Goal: Task Accomplishment & Management: Complete application form

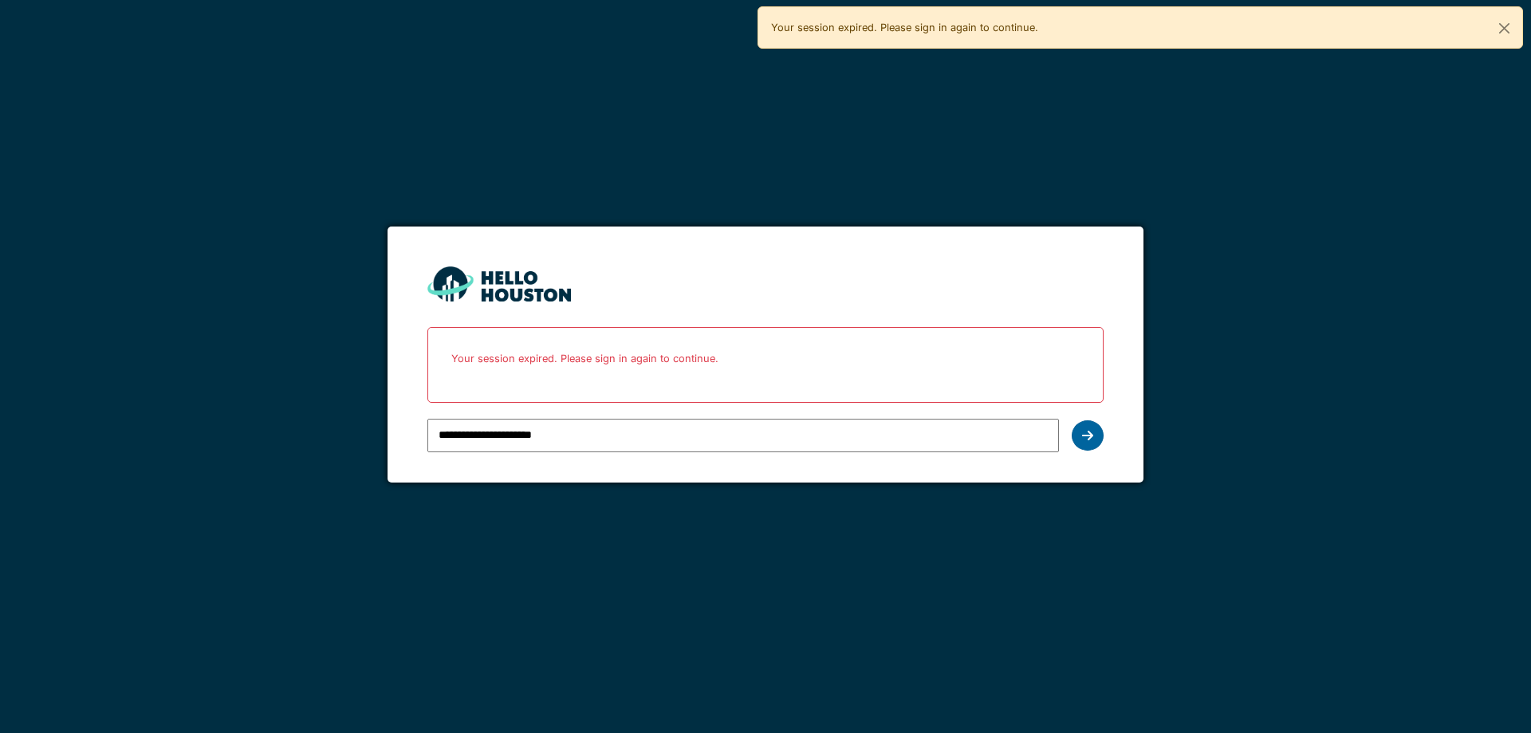
click at [1099, 439] on div at bounding box center [1088, 435] width 32 height 30
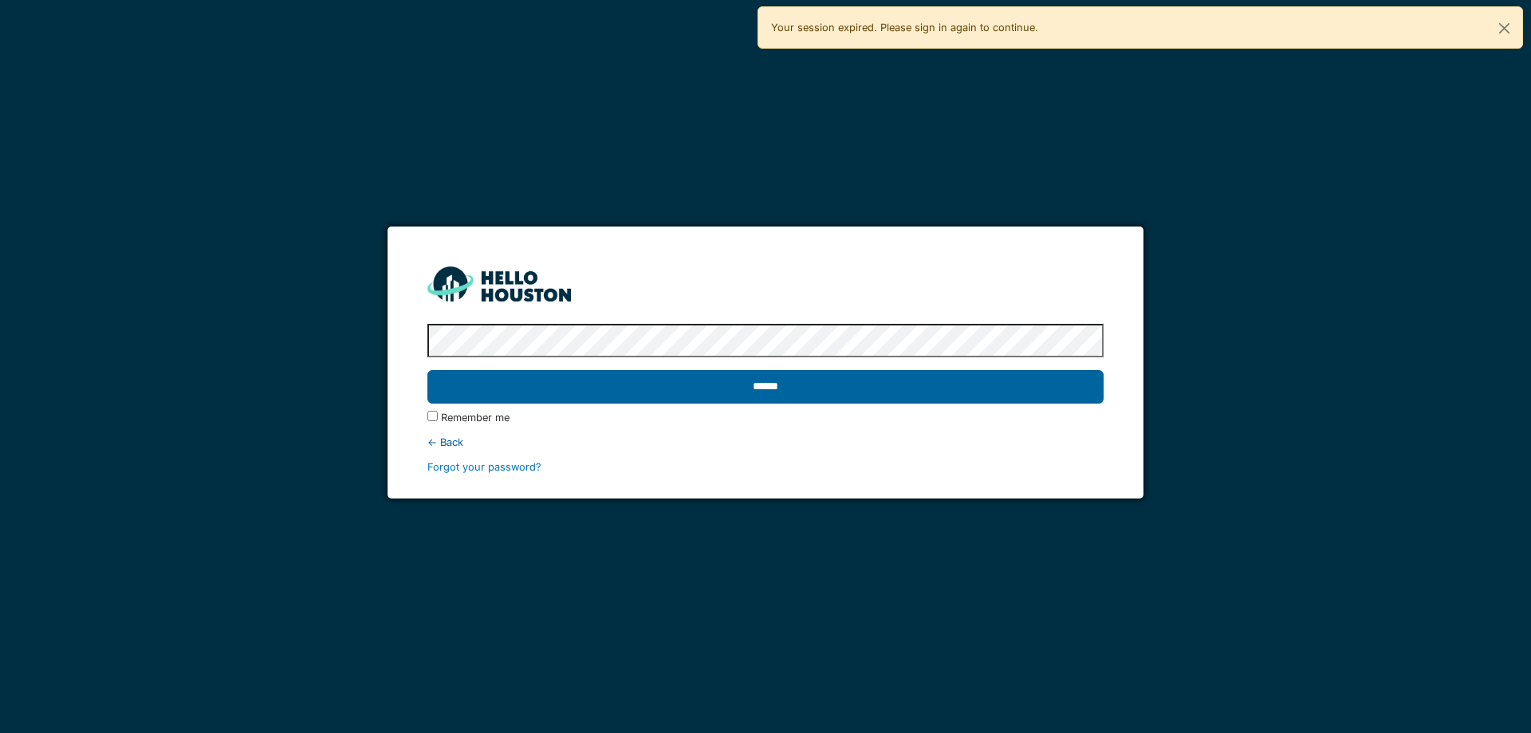
click at [727, 388] on input "******" at bounding box center [764, 386] width 675 height 33
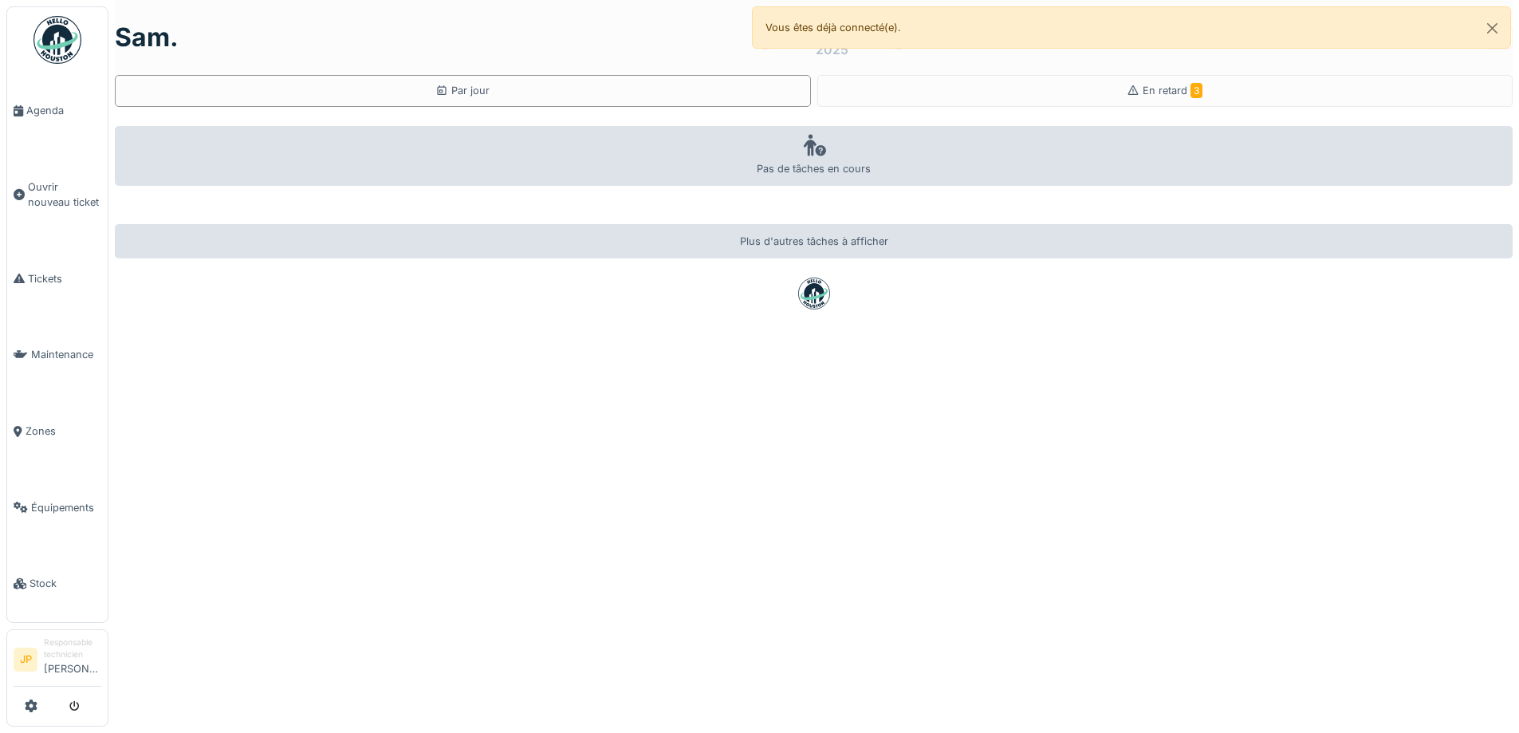
click at [37, 278] on span "Tickets" at bounding box center [64, 278] width 73 height 15
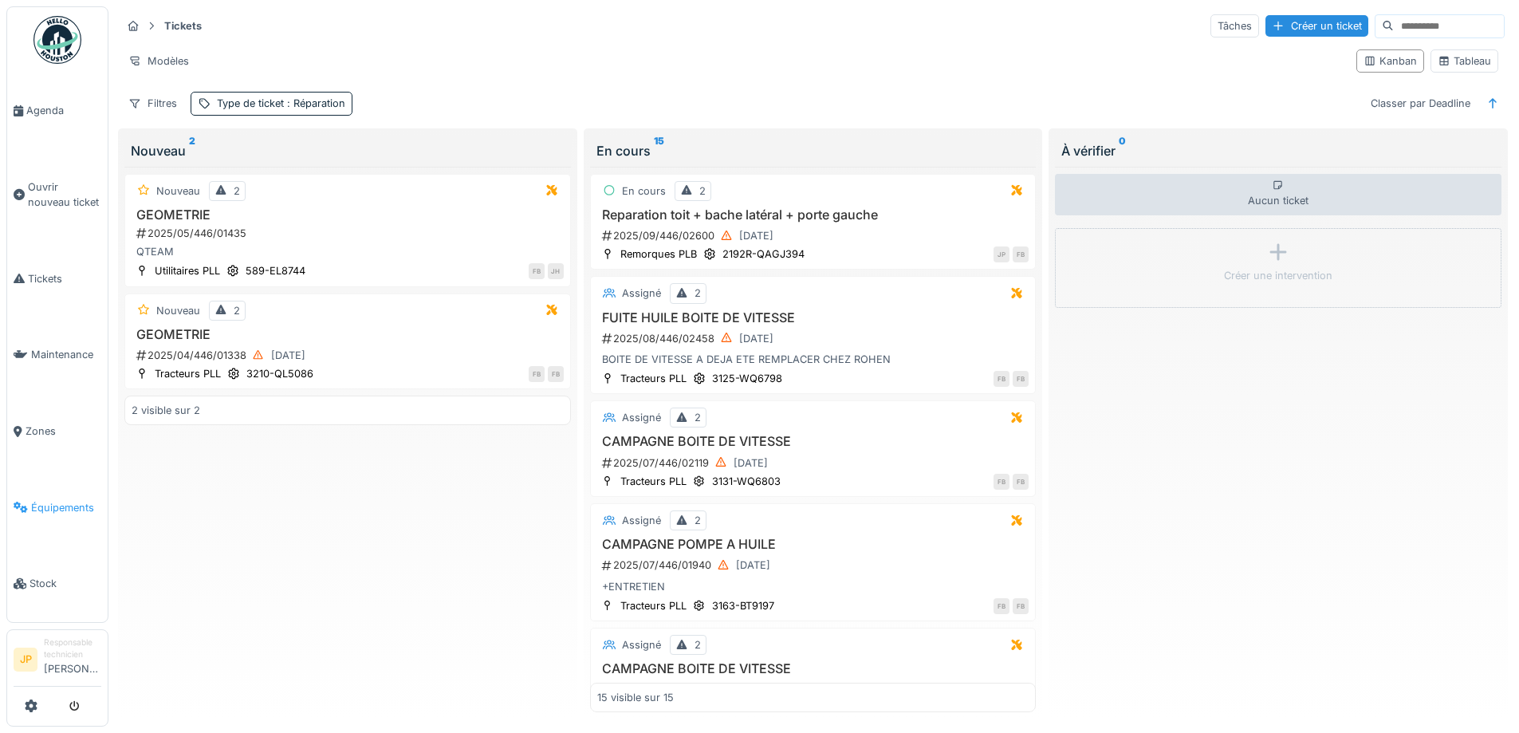
click at [67, 500] on span "Équipements" at bounding box center [66, 507] width 70 height 15
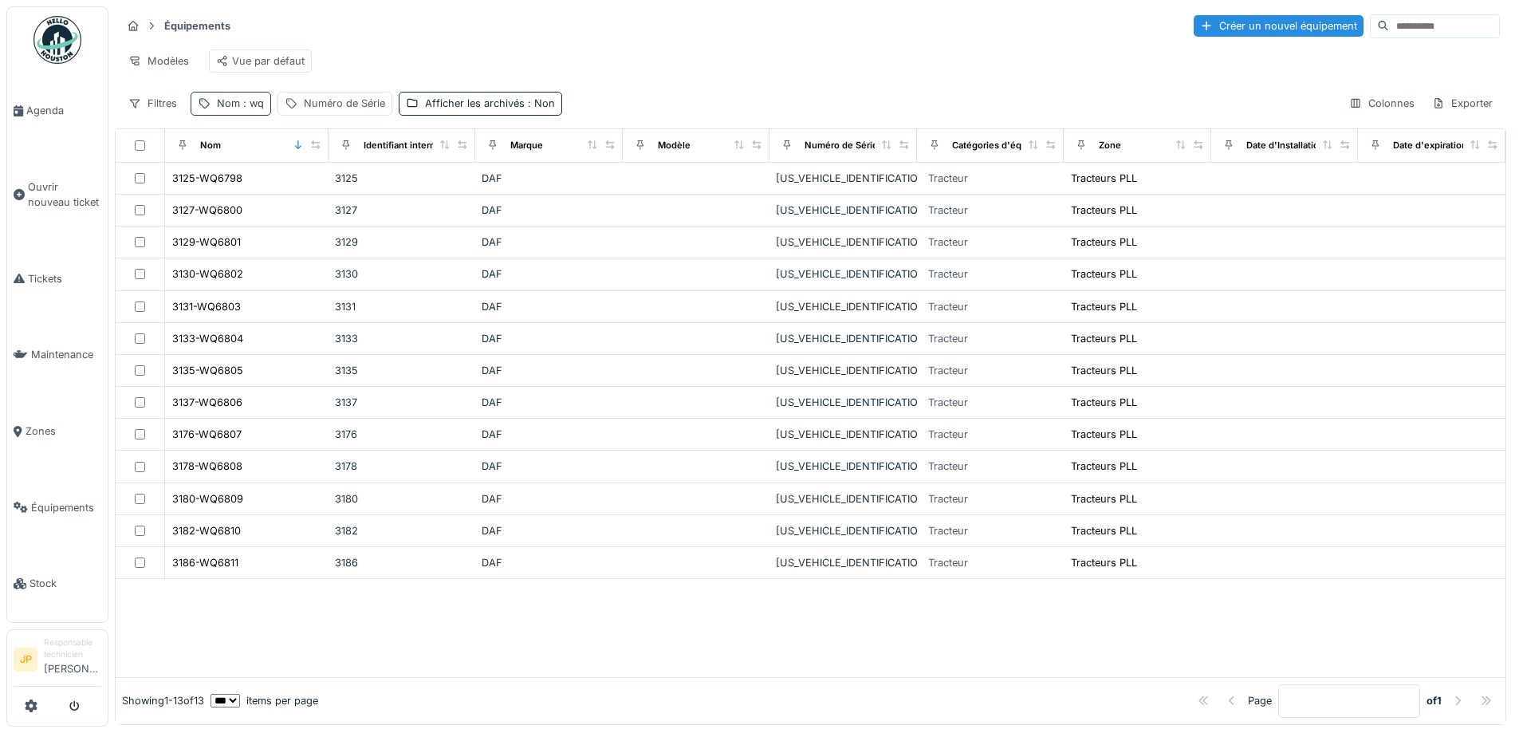
click at [235, 111] on div "Nom : wq" at bounding box center [240, 103] width 47 height 15
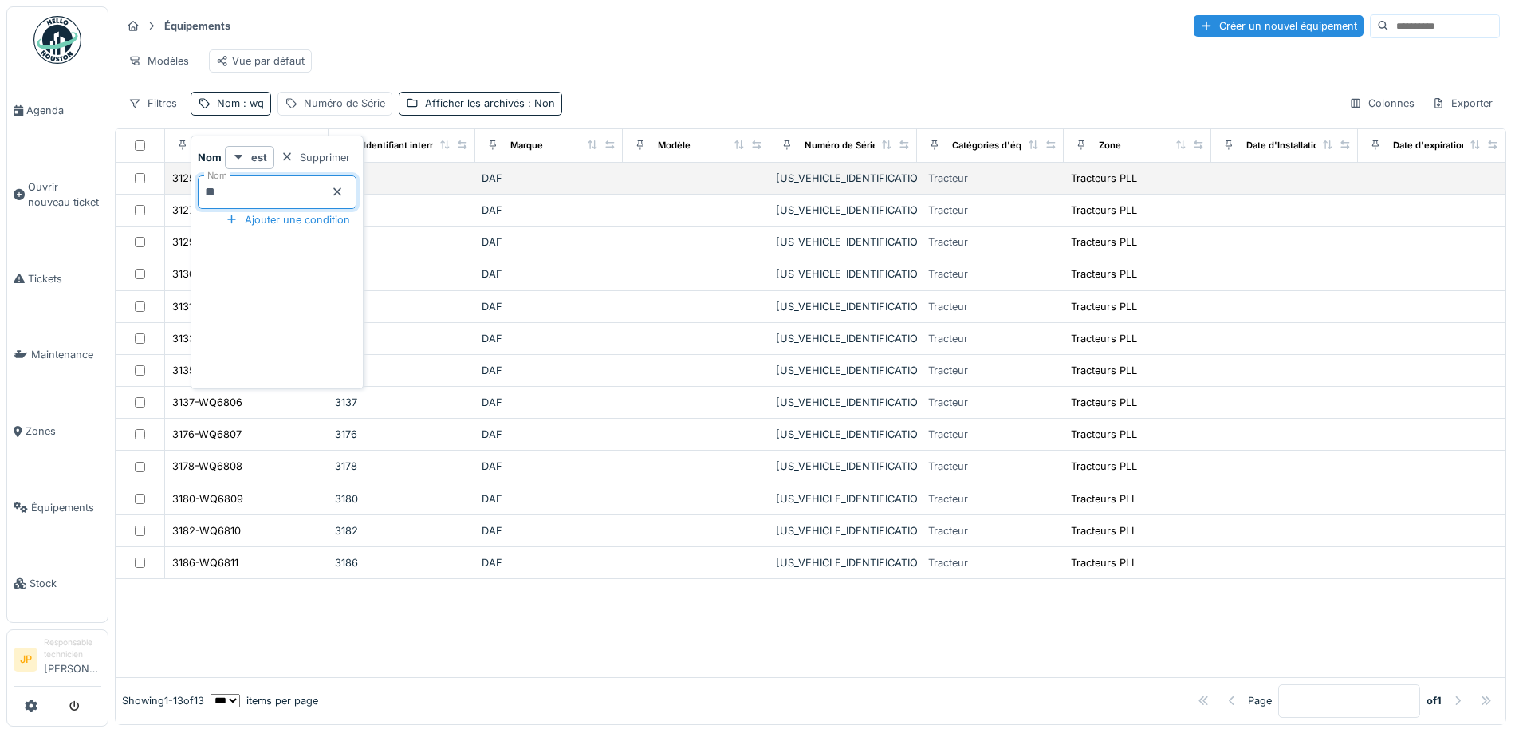
drag, startPoint x: 242, startPoint y: 187, endPoint x: 187, endPoint y: 204, distance: 58.3
click at [187, 204] on body "Agenda Ouvrir nouveau ticket Tickets Maintenance Zones Équipements Stock JP Res…" at bounding box center [759, 366] width 1519 height 733
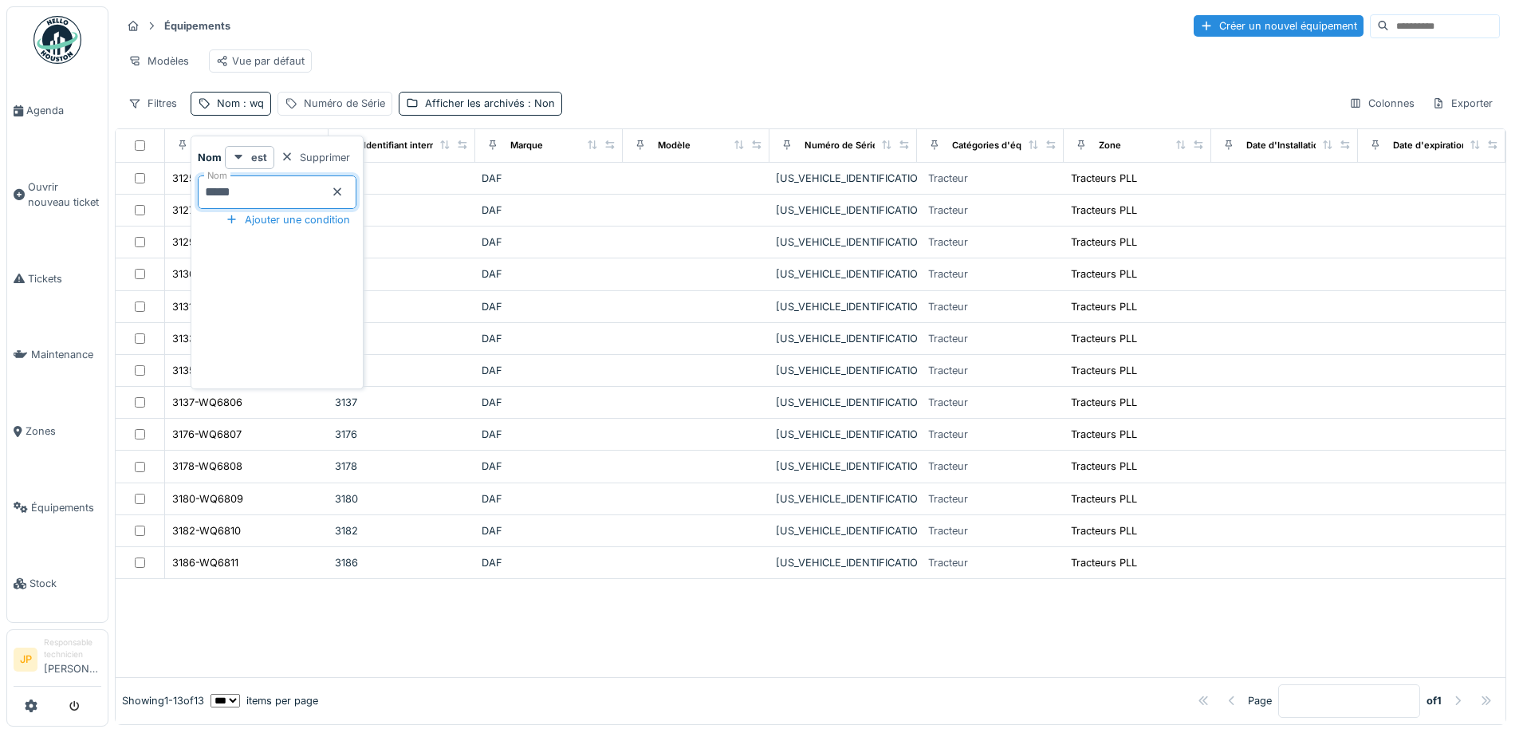
type input "******"
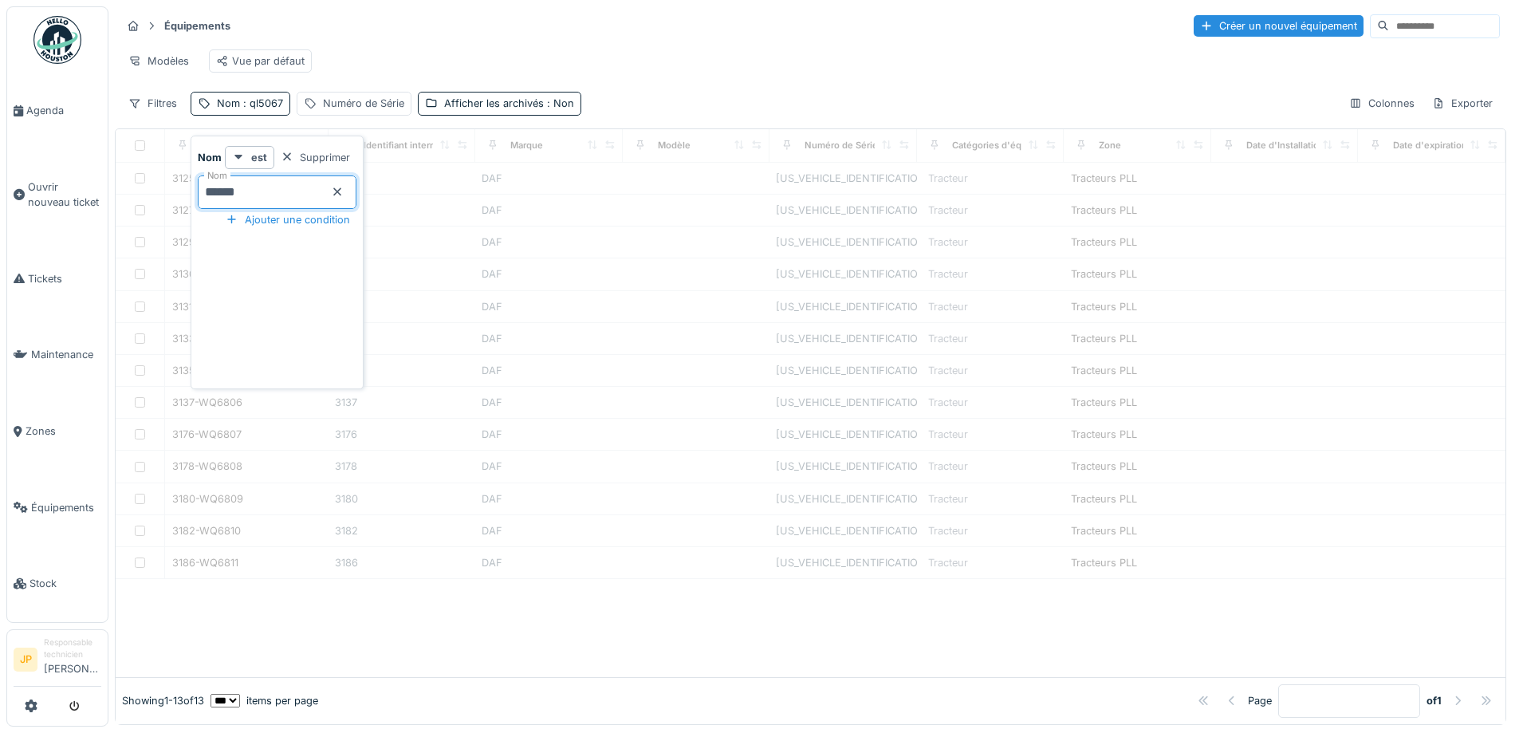
click at [579, 41] on hr at bounding box center [810, 41] width 1379 height 1
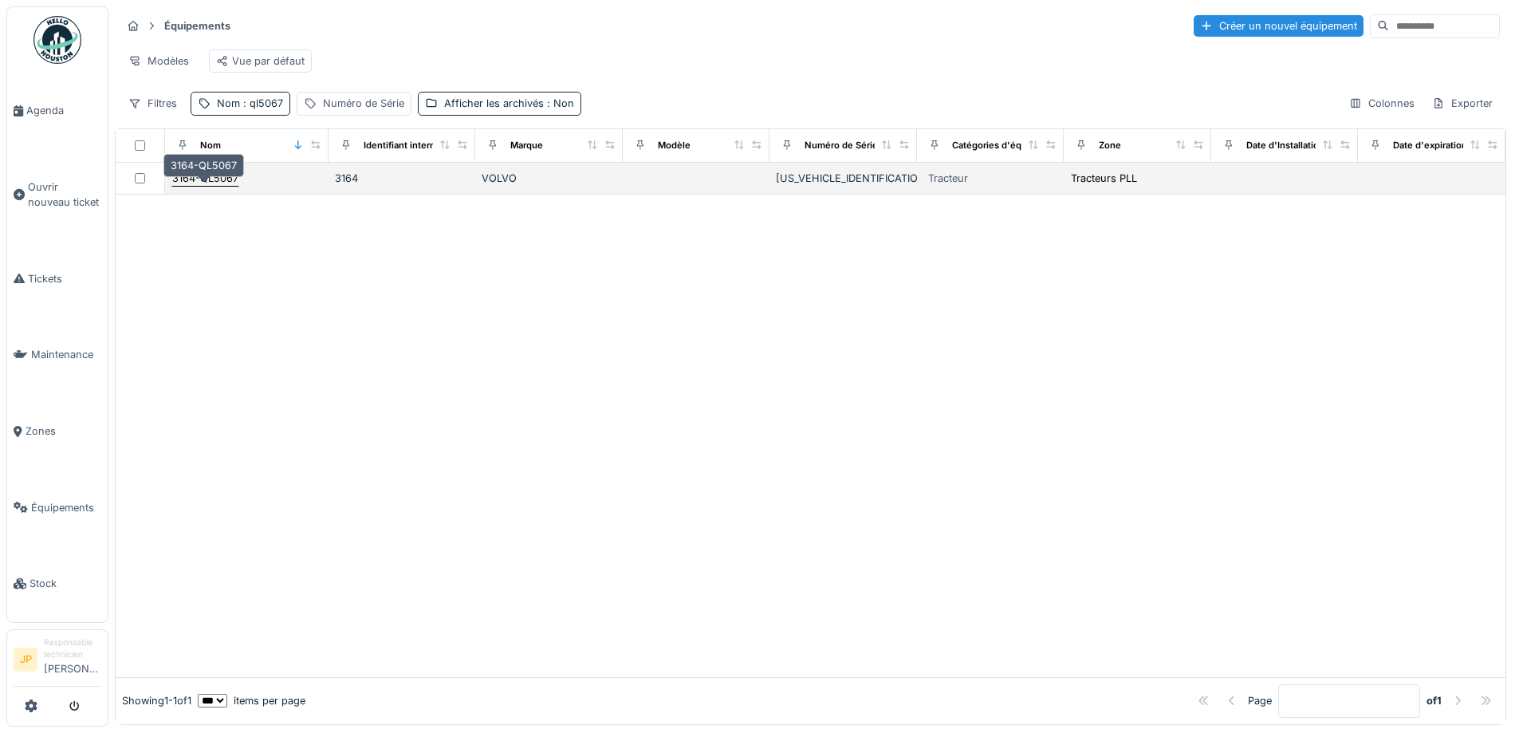
click at [230, 186] on div "3164-QL5067" at bounding box center [205, 178] width 66 height 15
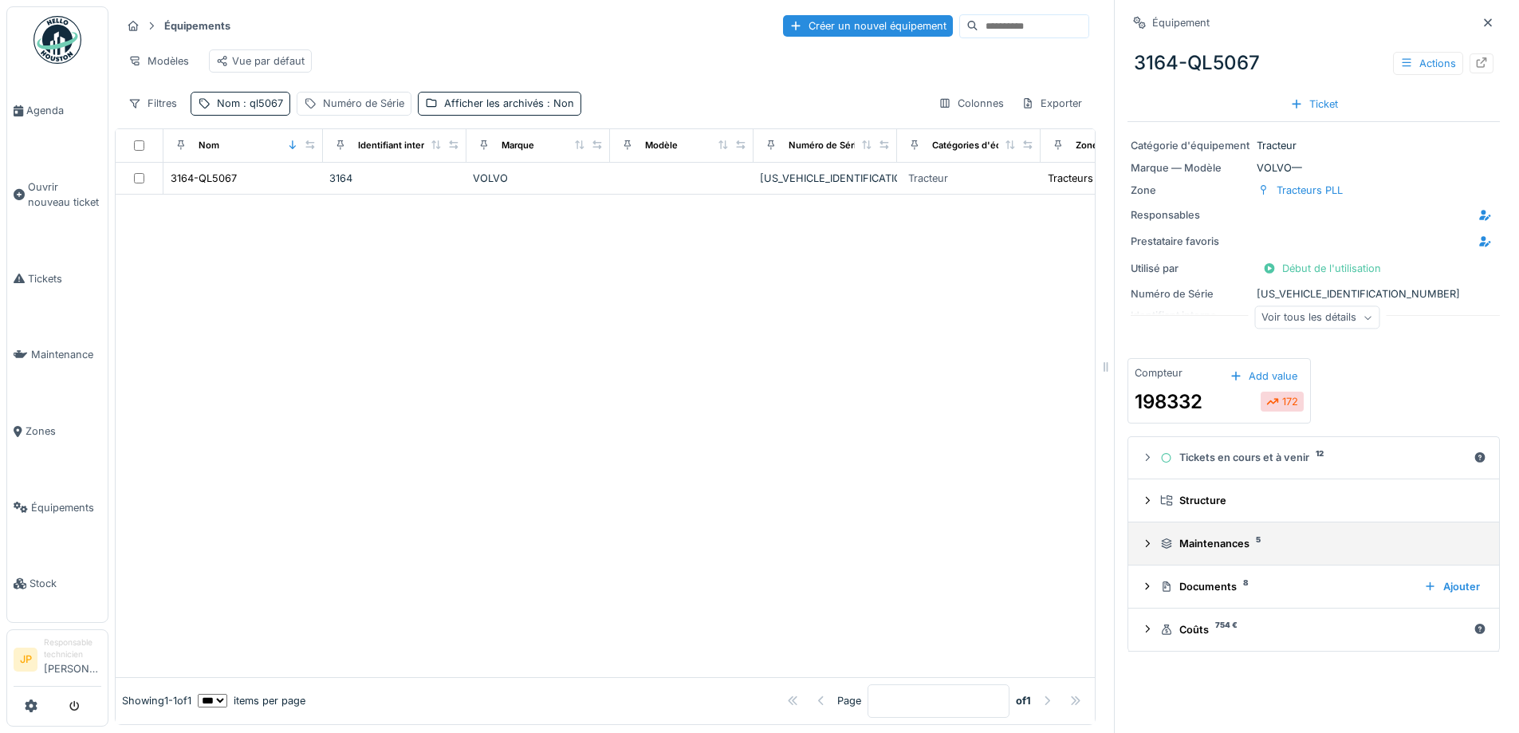
click at [1207, 549] on div "Maintenances 5" at bounding box center [1320, 543] width 320 height 15
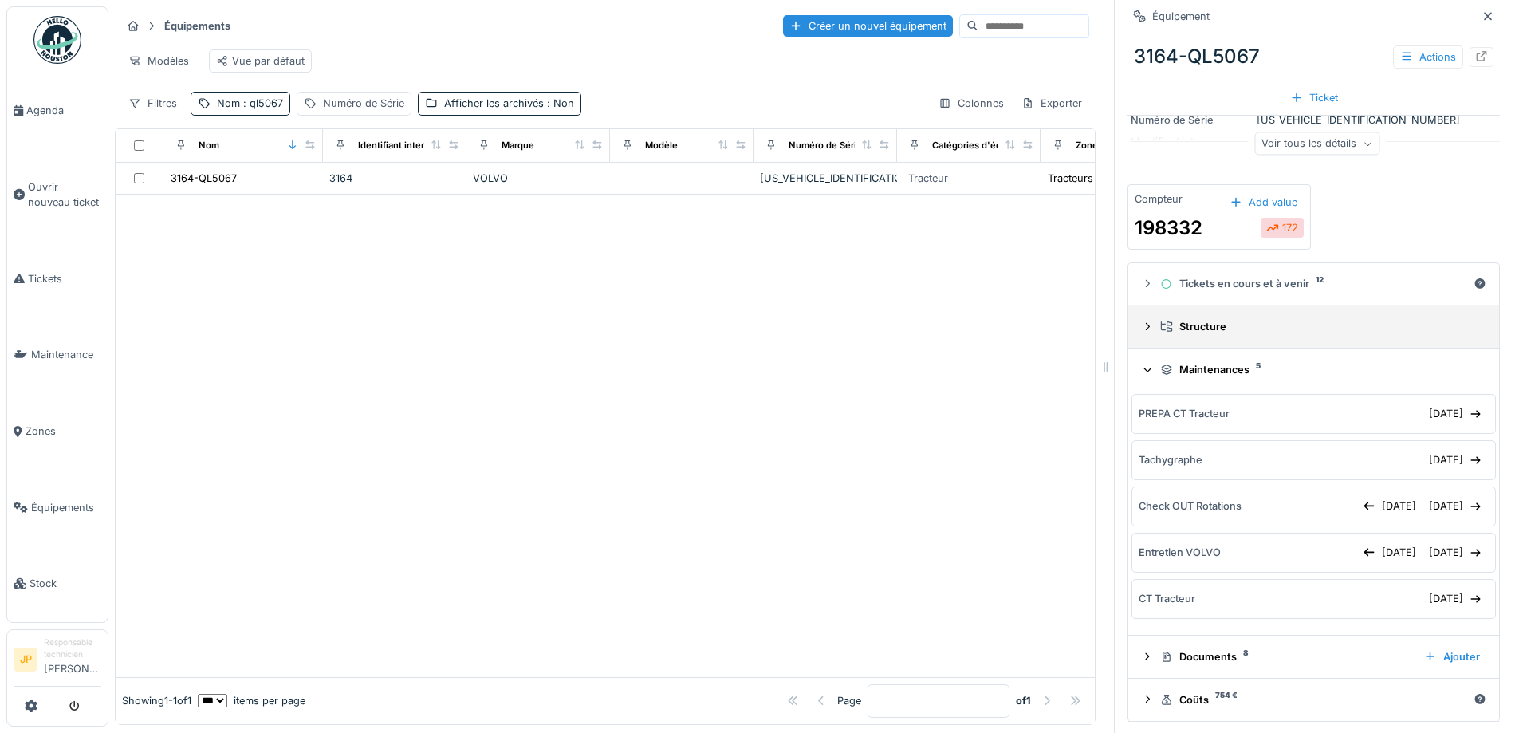
scroll to position [177, 0]
click at [1424, 419] on div "29/09/2025" at bounding box center [1456, 412] width 66 height 22
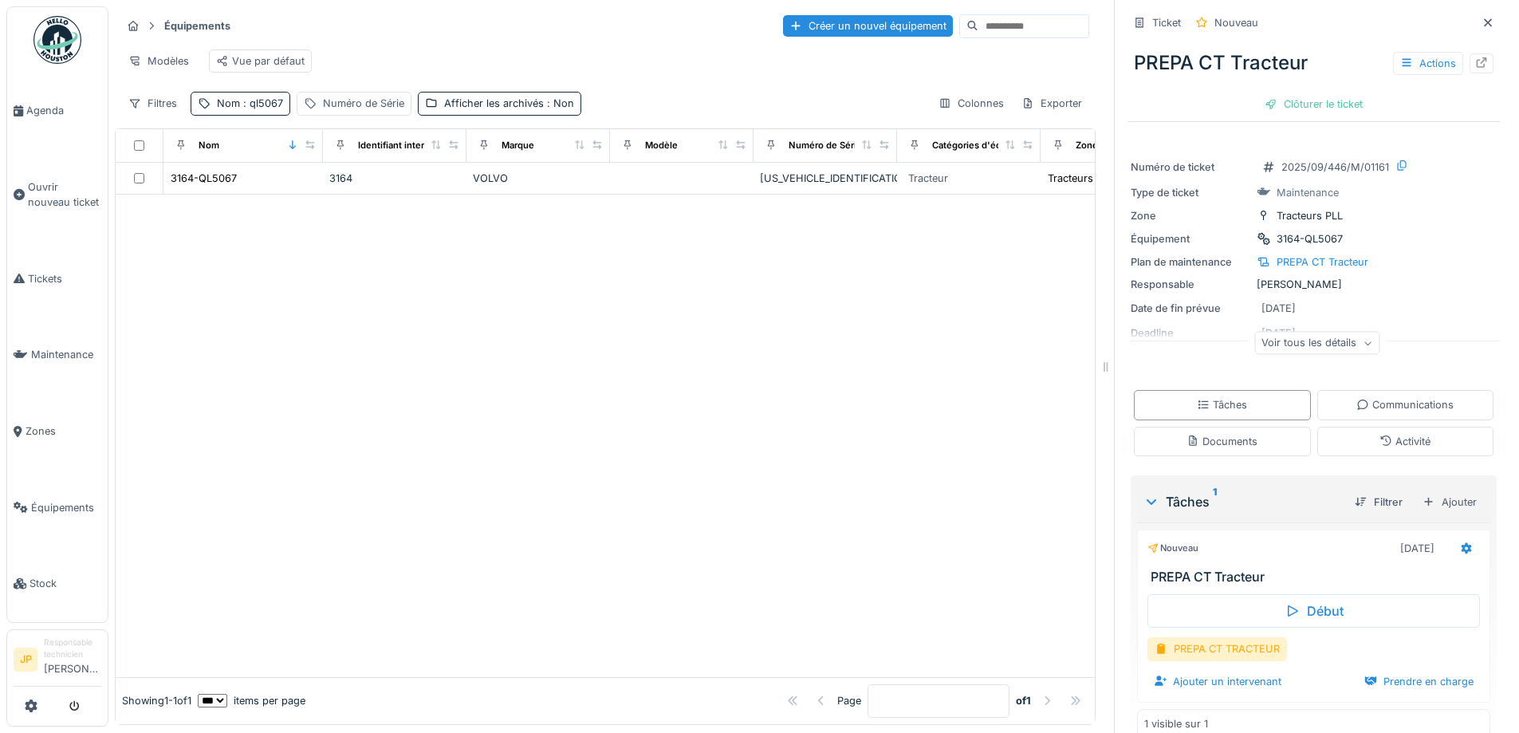
scroll to position [27, 0]
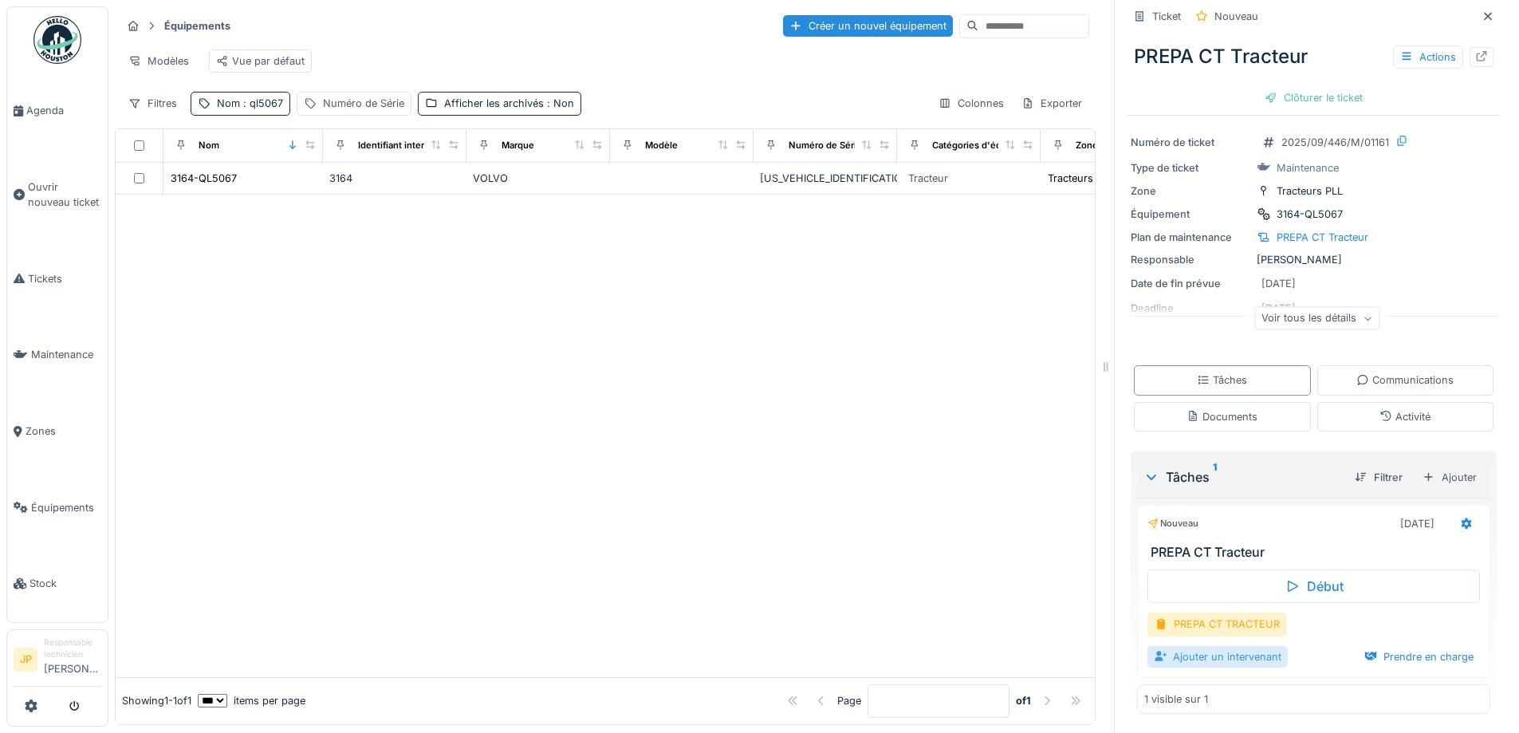
click at [1208, 663] on div "Ajouter un intervenant" at bounding box center [1218, 657] width 140 height 22
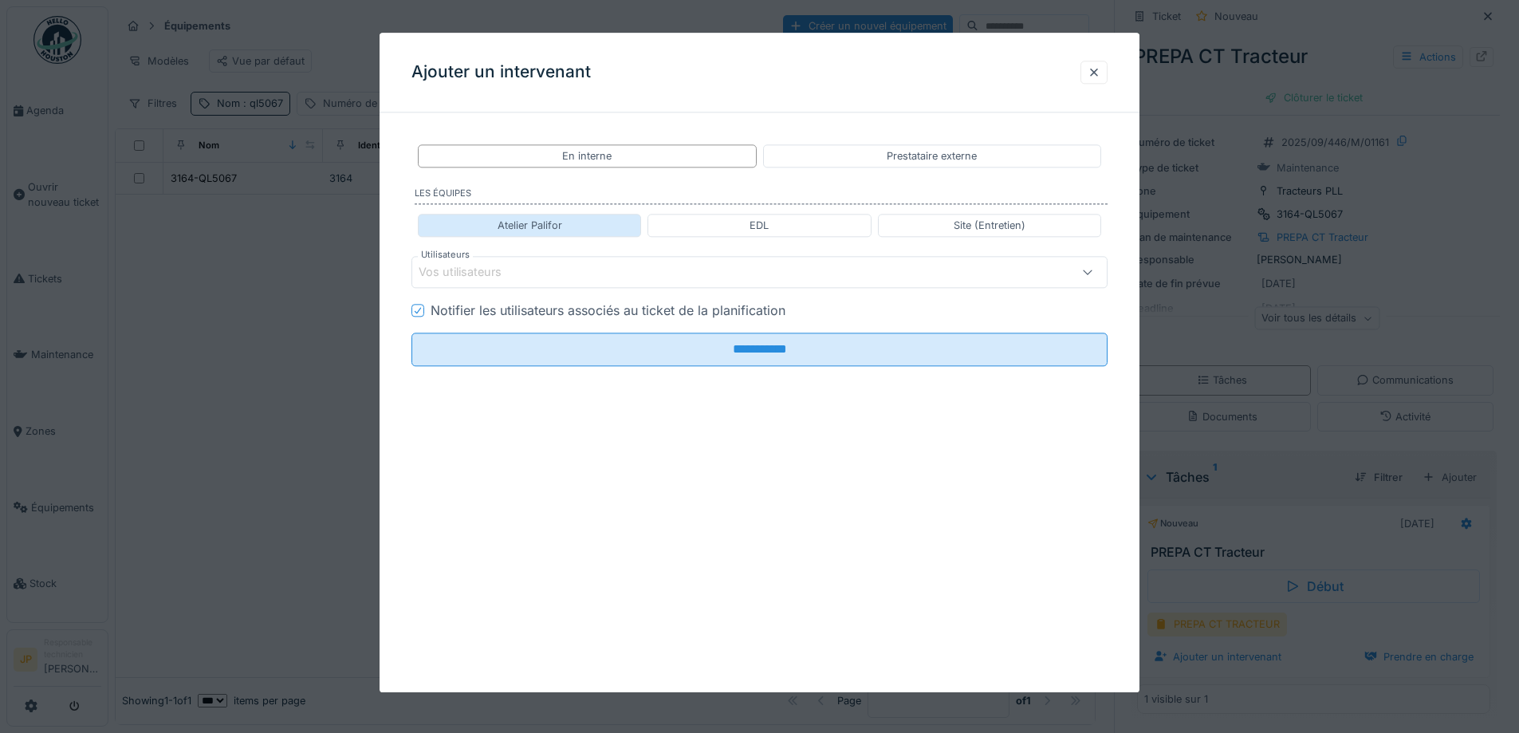
click at [516, 235] on div "Atelier Palifor" at bounding box center [529, 225] width 223 height 23
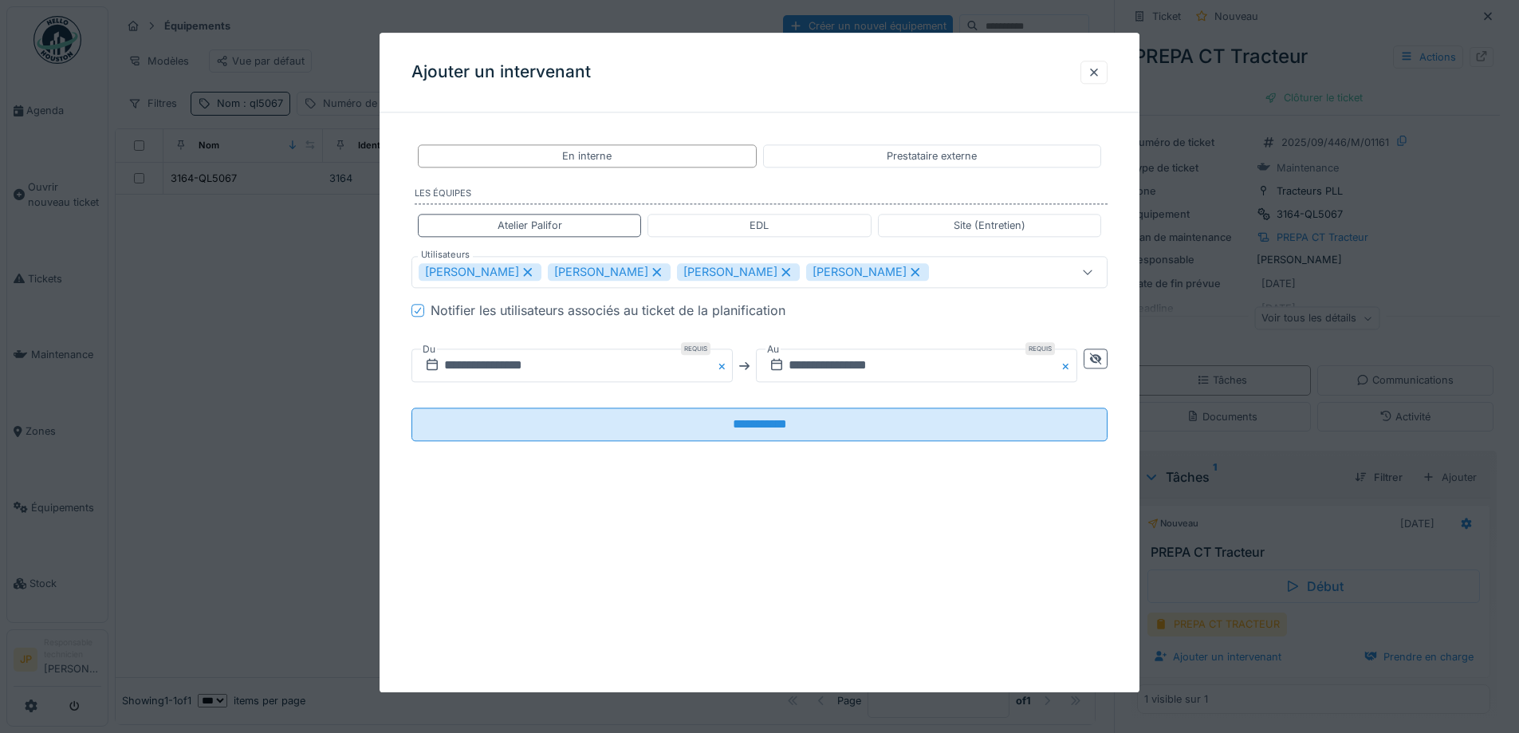
click at [908, 274] on icon at bounding box center [915, 271] width 14 height 11
type input "**********"
click at [1102, 362] on icon at bounding box center [1095, 358] width 13 height 10
click at [964, 360] on input "**********" at bounding box center [745, 365] width 666 height 33
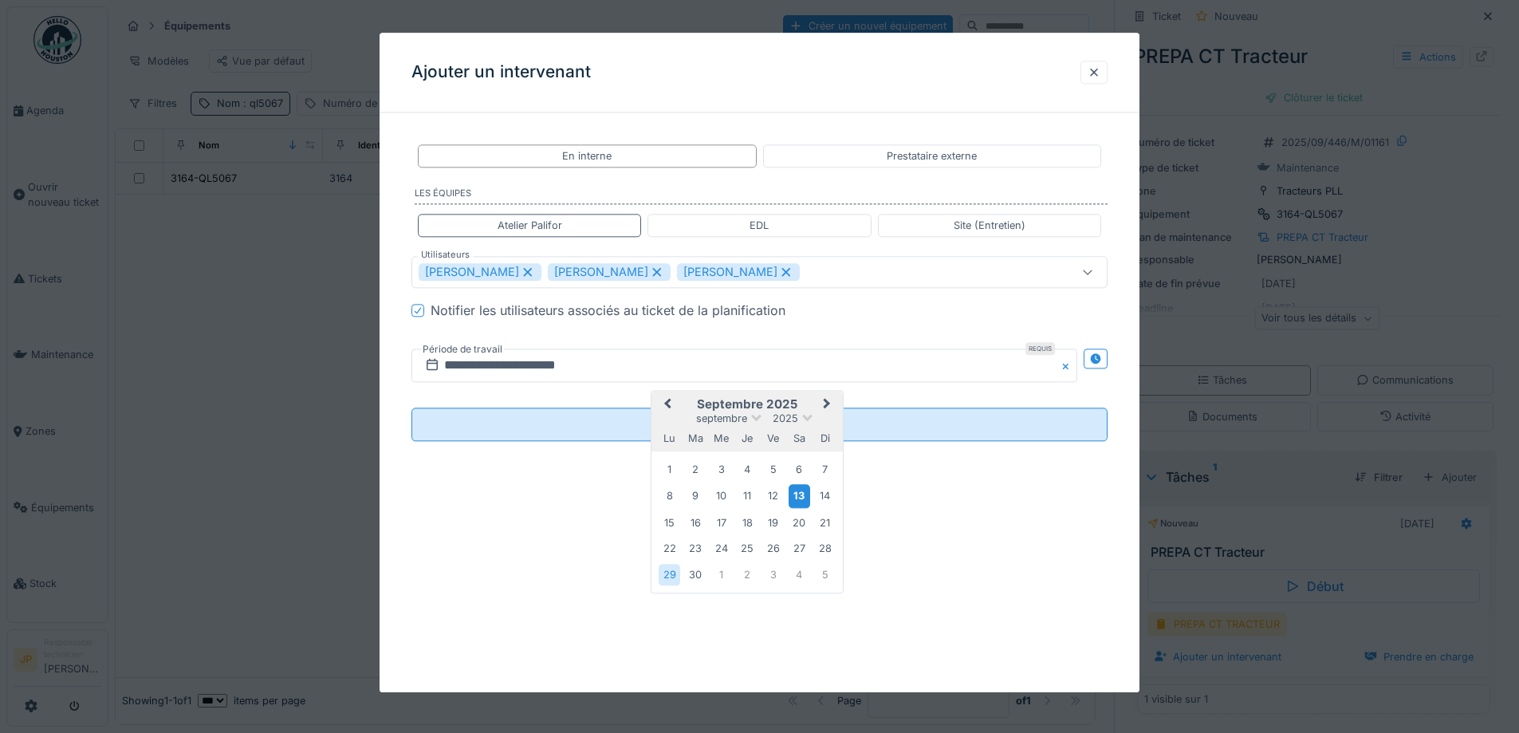
click at [798, 495] on div "13" at bounding box center [800, 496] width 22 height 23
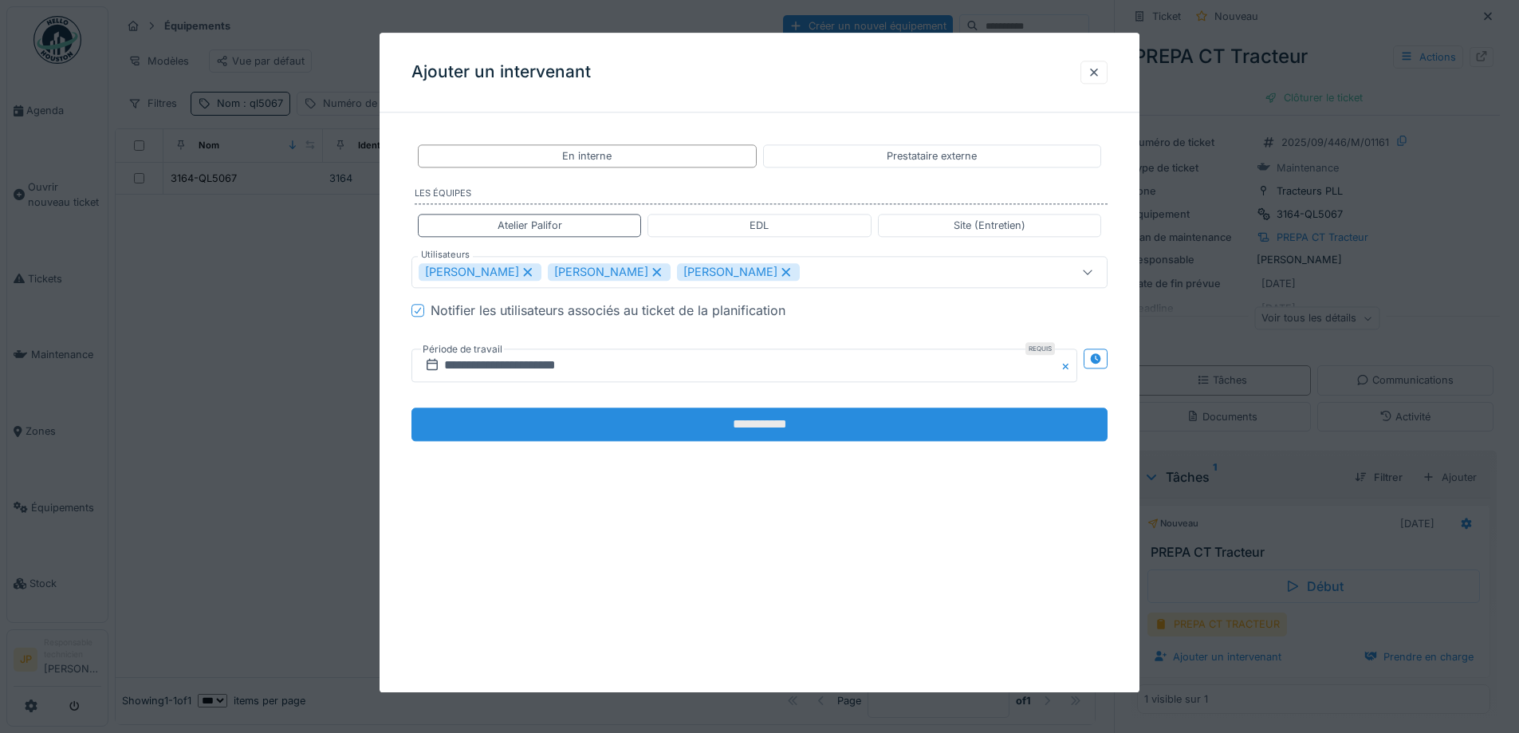
click at [751, 419] on input "**********" at bounding box center [760, 424] width 696 height 33
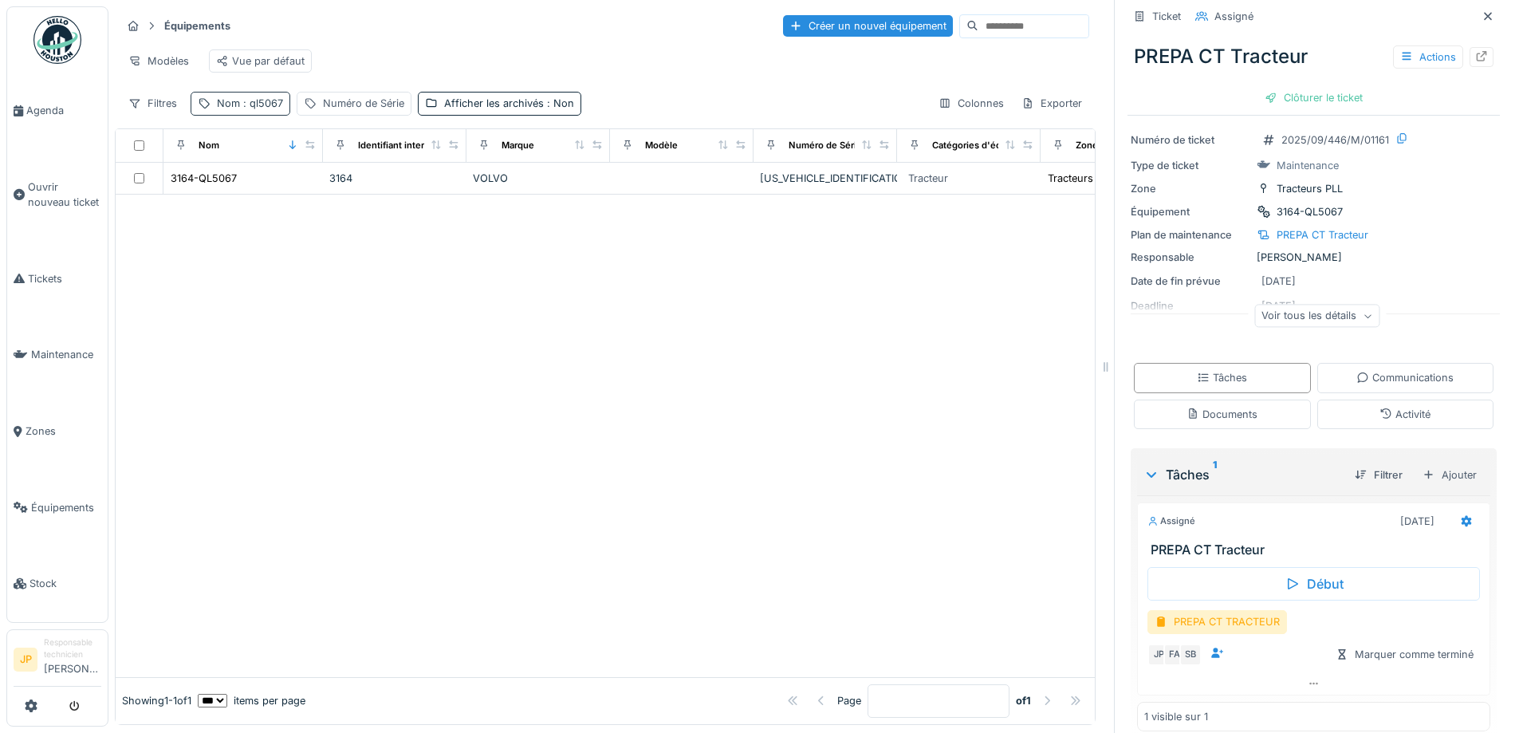
click at [260, 115] on div "Nom : ql5067" at bounding box center [241, 103] width 100 height 23
click at [289, 200] on input "******" at bounding box center [277, 191] width 159 height 33
type input "******"
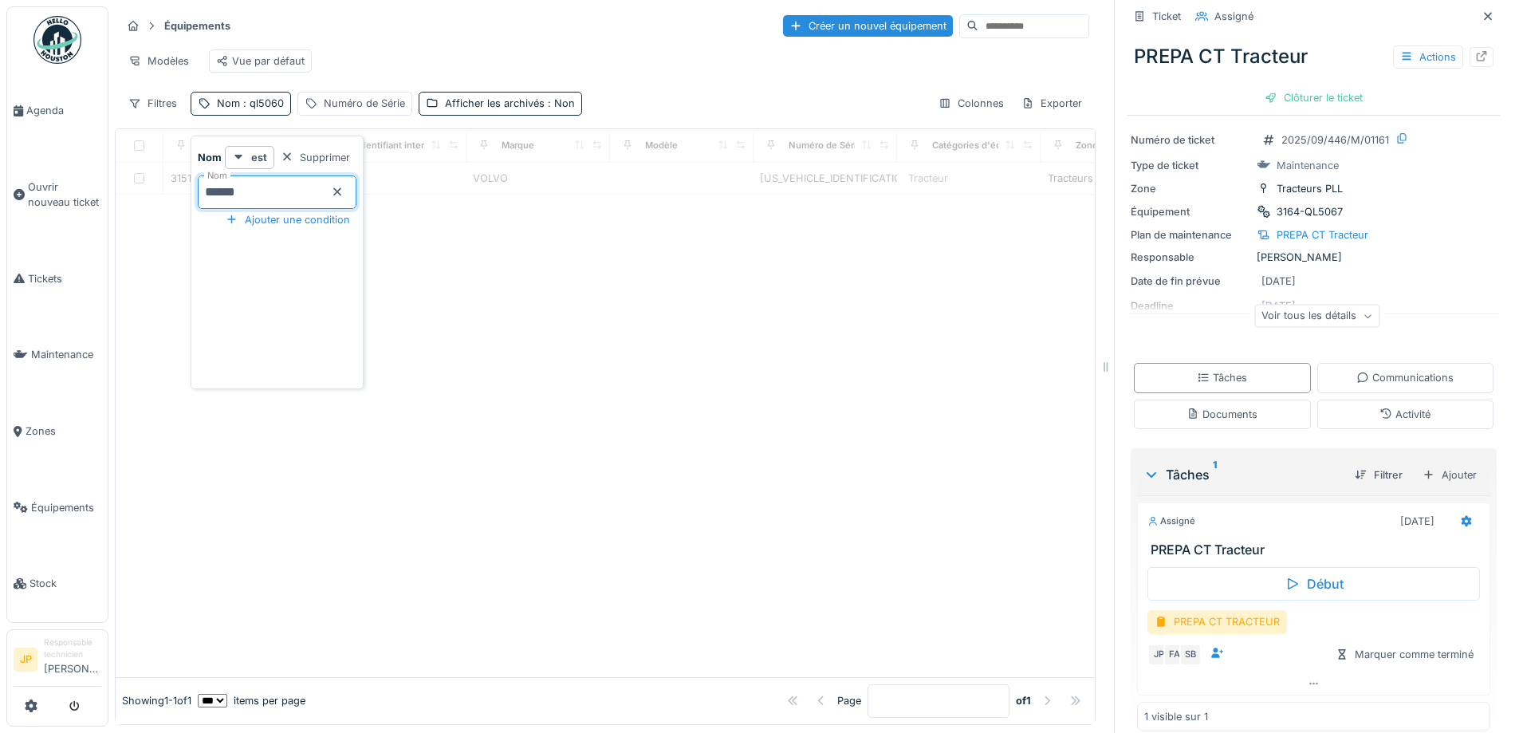
click at [634, 554] on div at bounding box center [605, 436] width 979 height 482
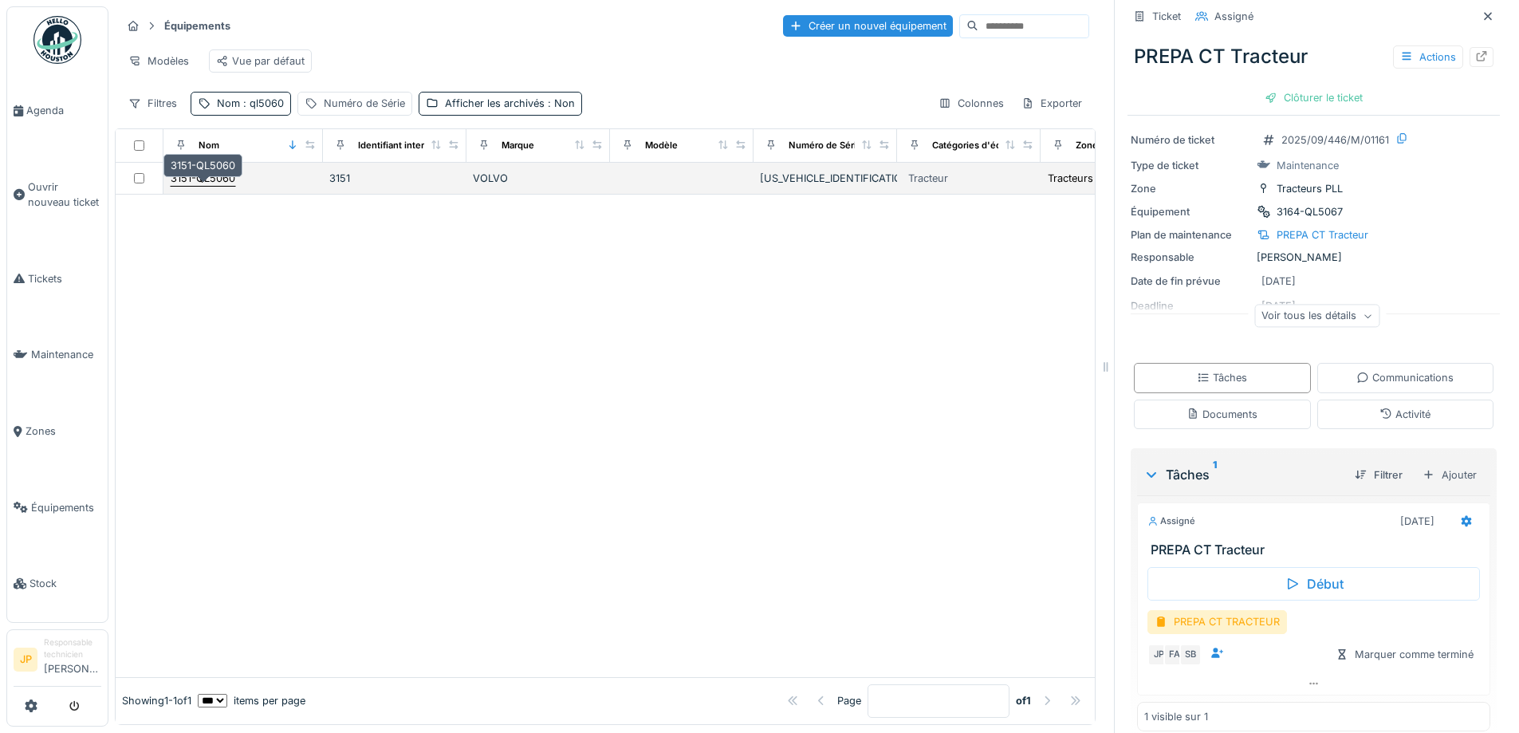
click at [216, 186] on div "3151-QL5060" at bounding box center [203, 178] width 65 height 15
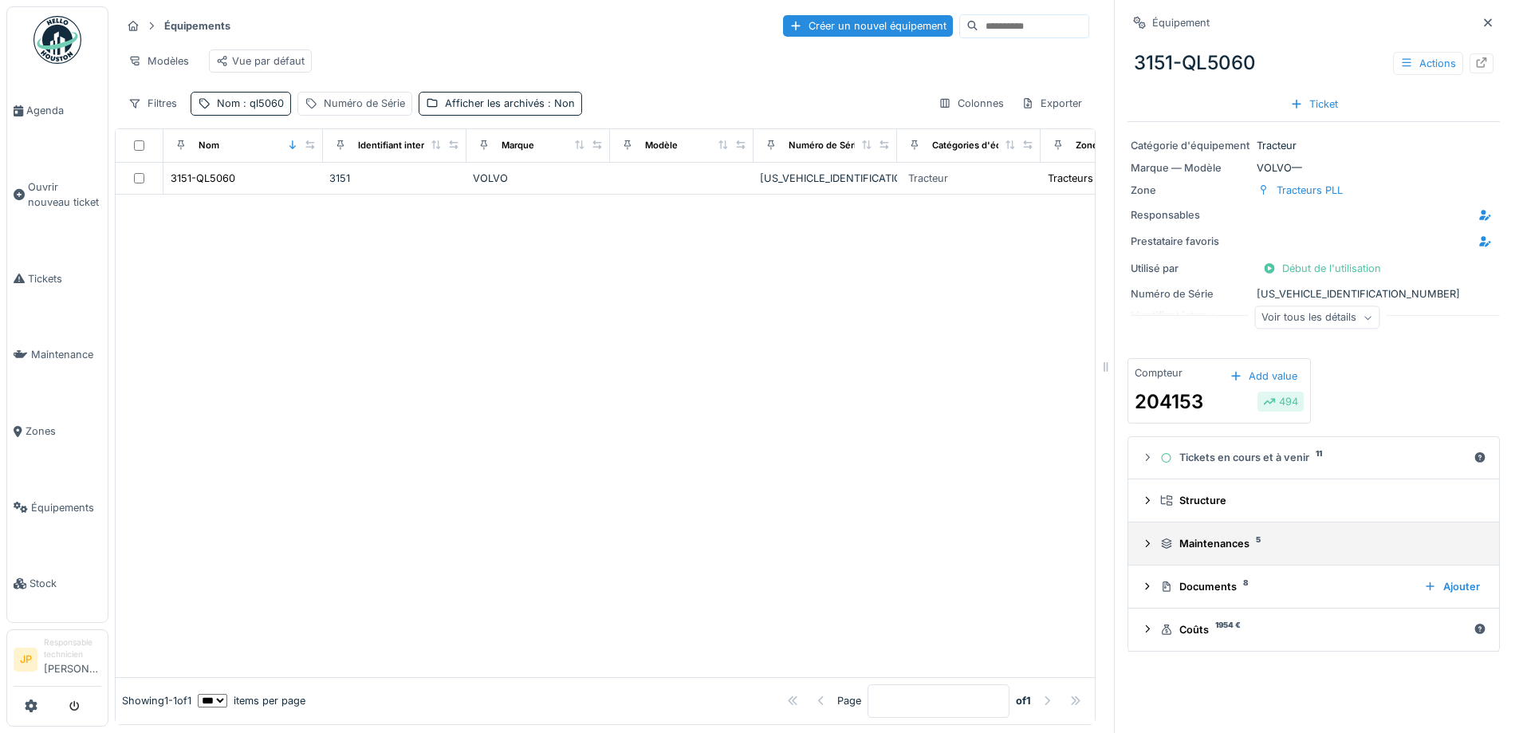
click at [1196, 546] on div "Maintenances 5" at bounding box center [1320, 543] width 320 height 15
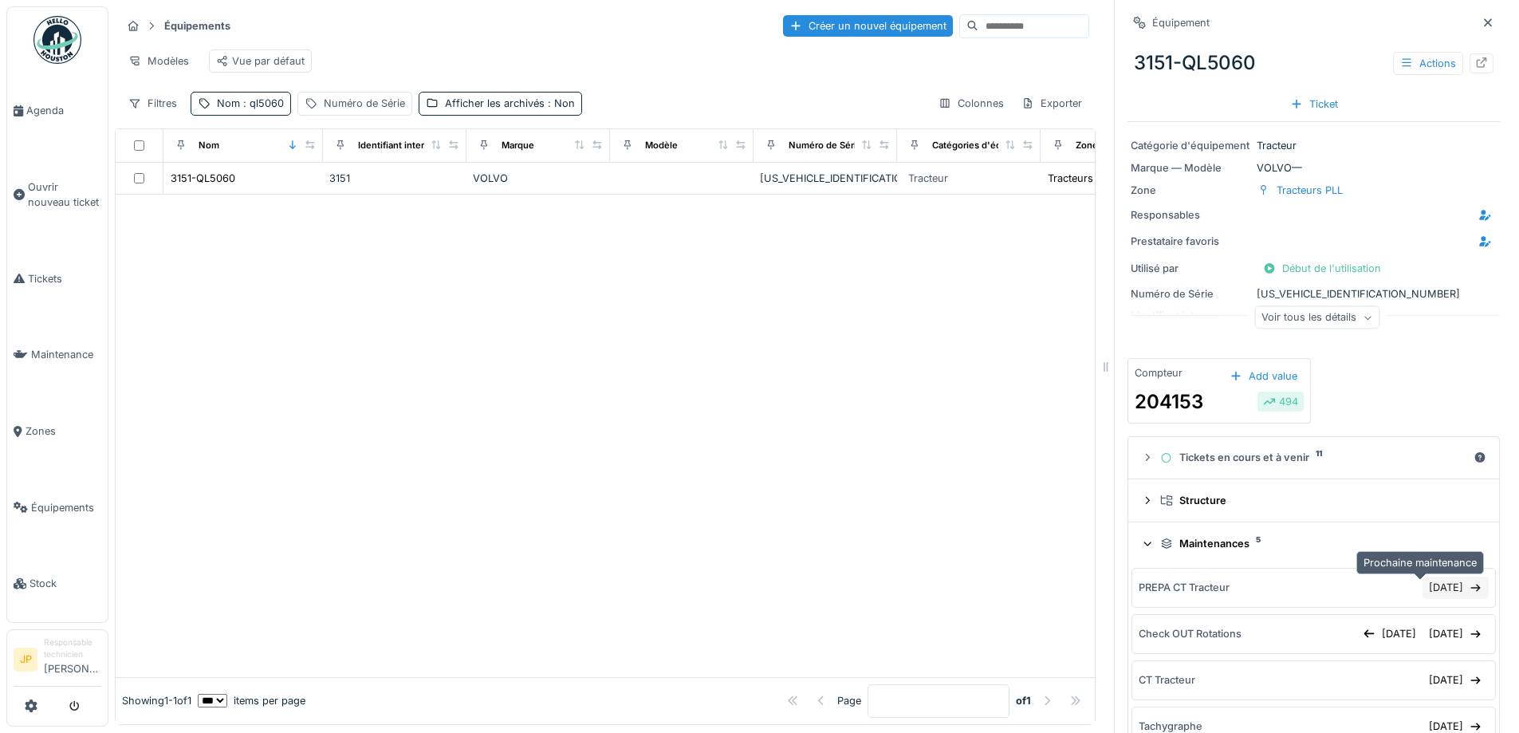
click at [1423, 582] on div "30/09/2025" at bounding box center [1456, 588] width 66 height 22
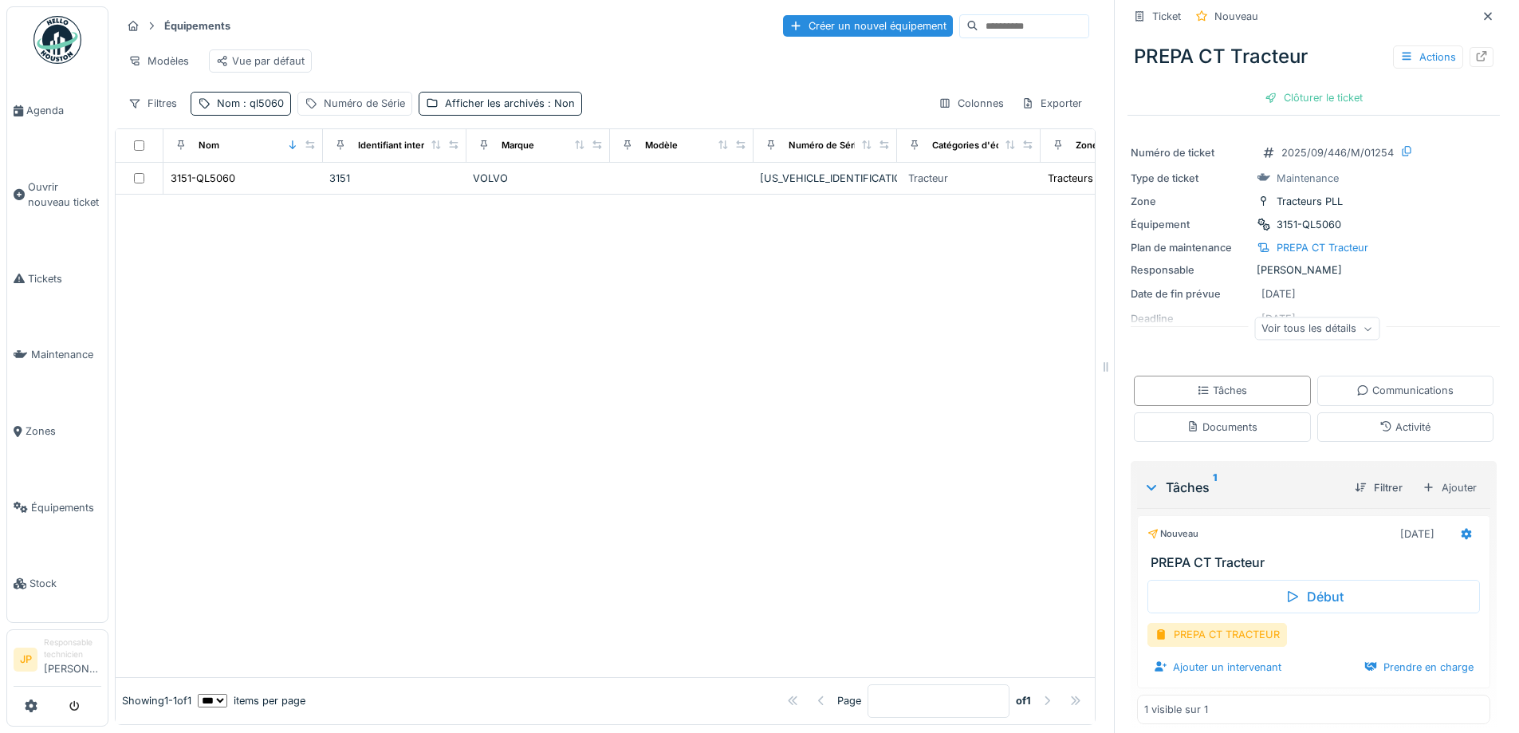
scroll to position [27, 0]
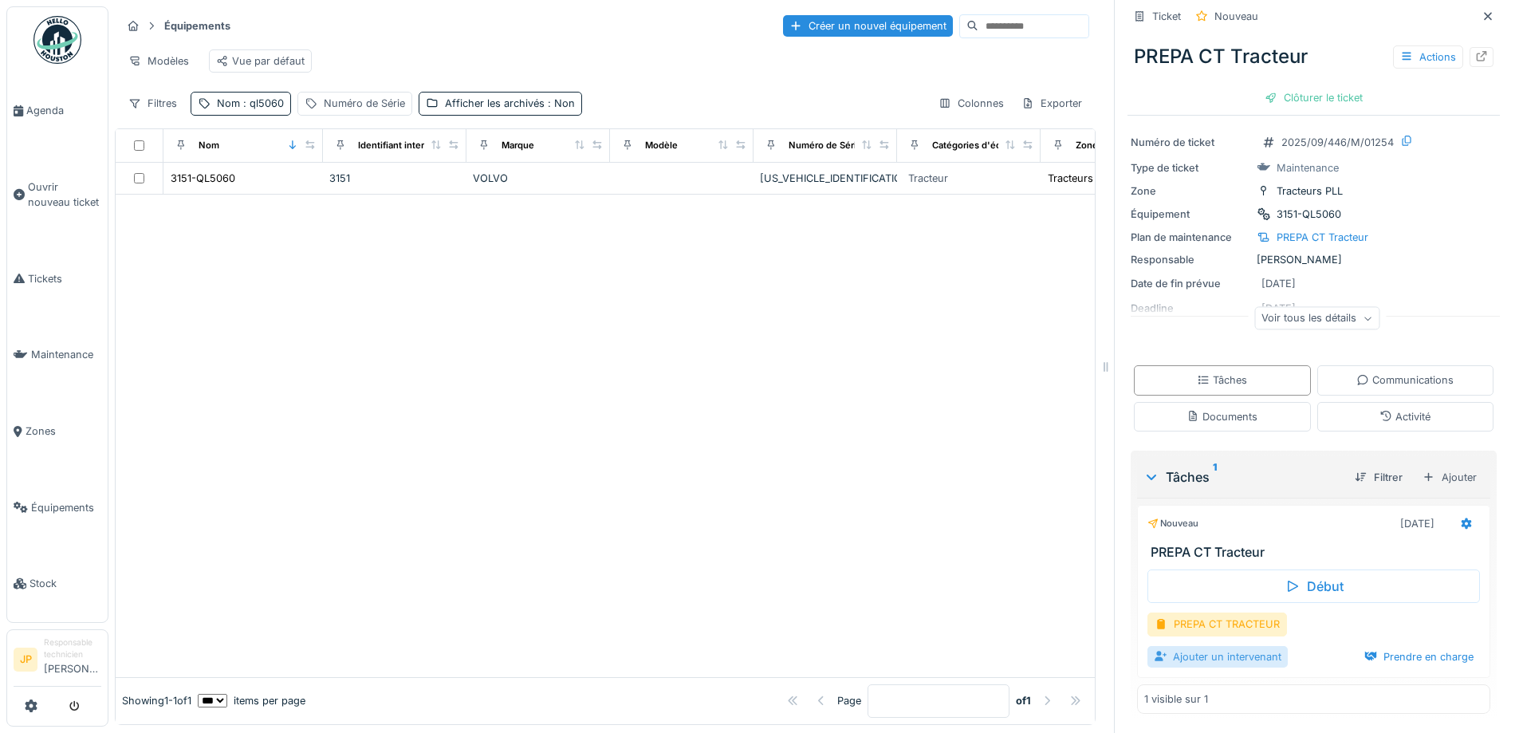
click at [1211, 660] on div "Ajouter un intervenant" at bounding box center [1218, 657] width 140 height 22
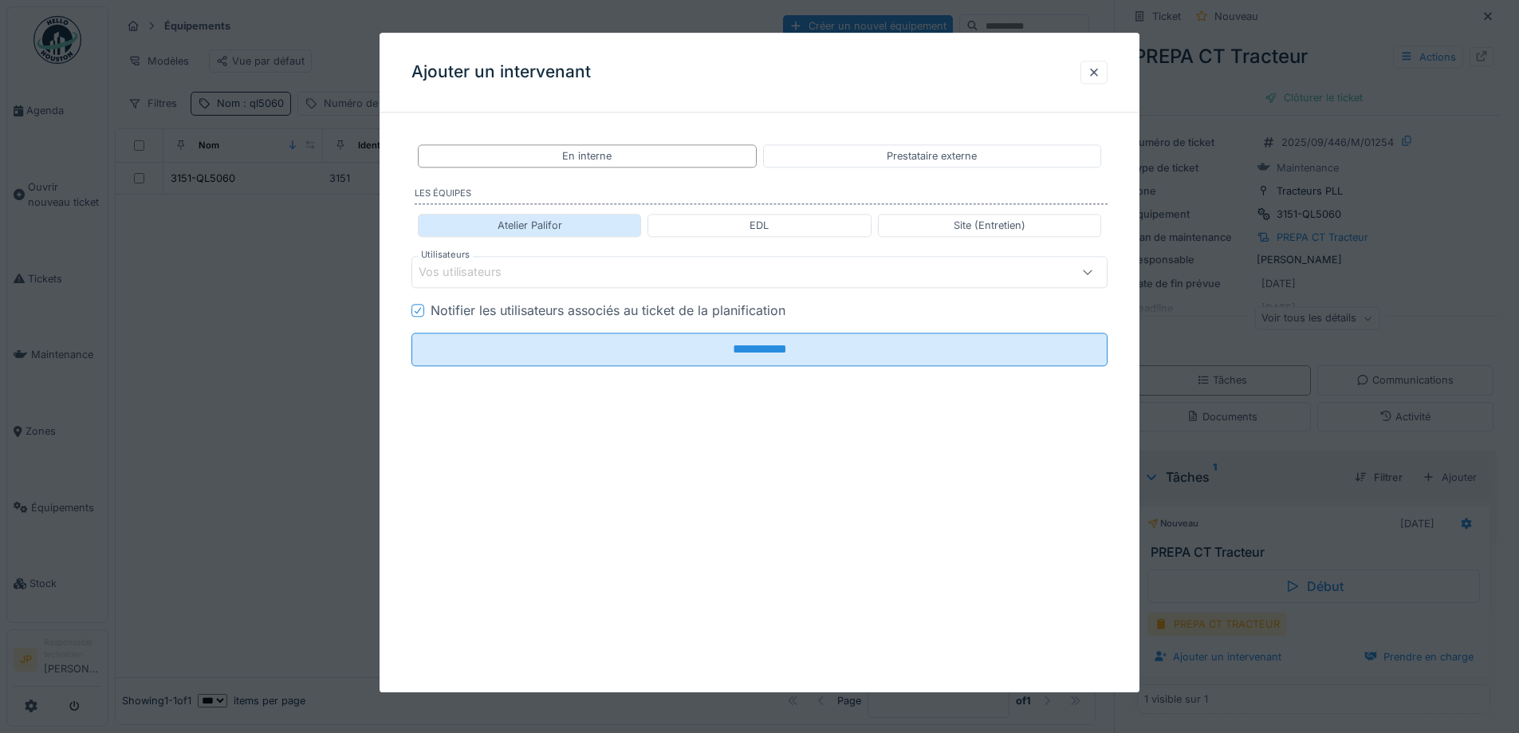
click at [577, 225] on div "Atelier Palifor" at bounding box center [529, 225] width 223 height 23
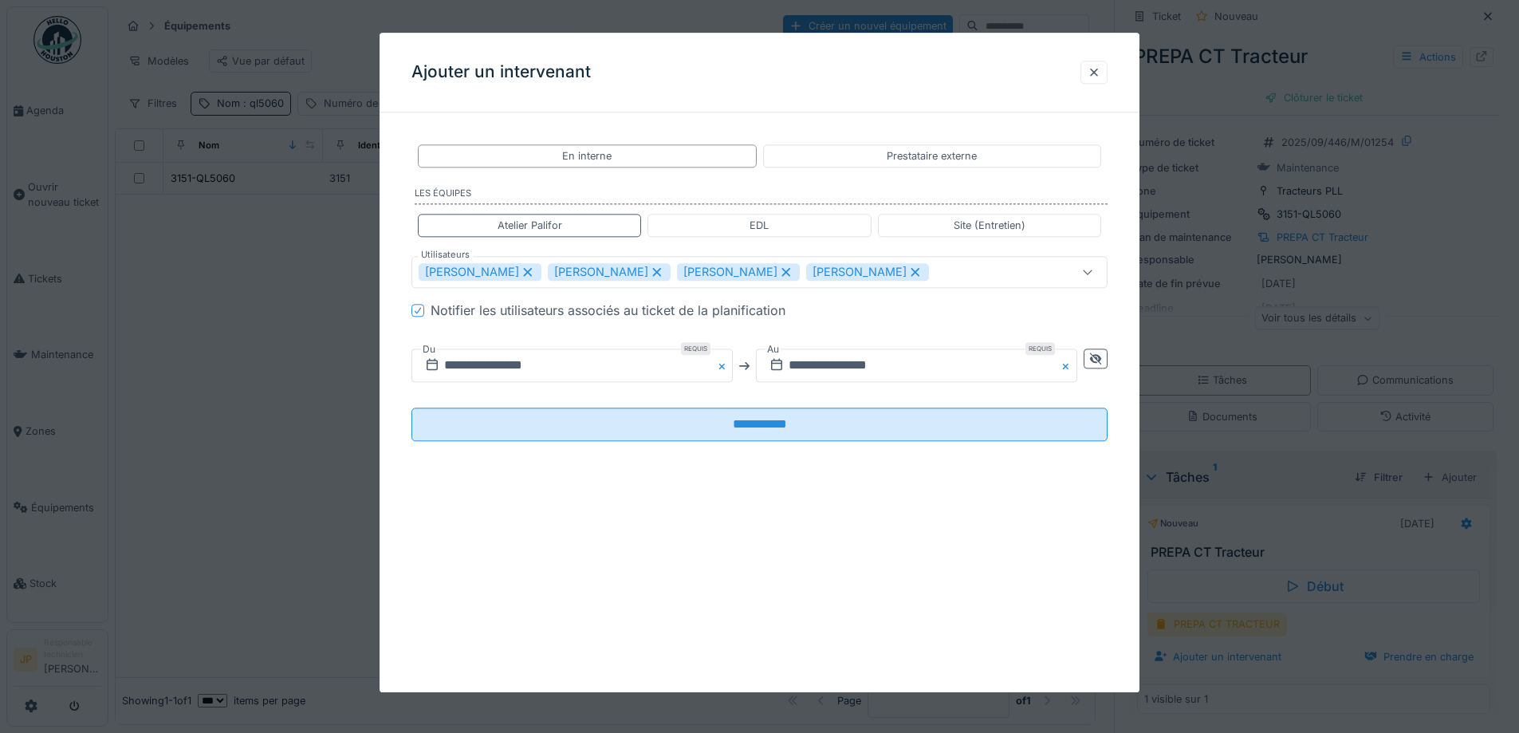
click at [912, 276] on icon at bounding box center [916, 272] width 9 height 9
type input "**********"
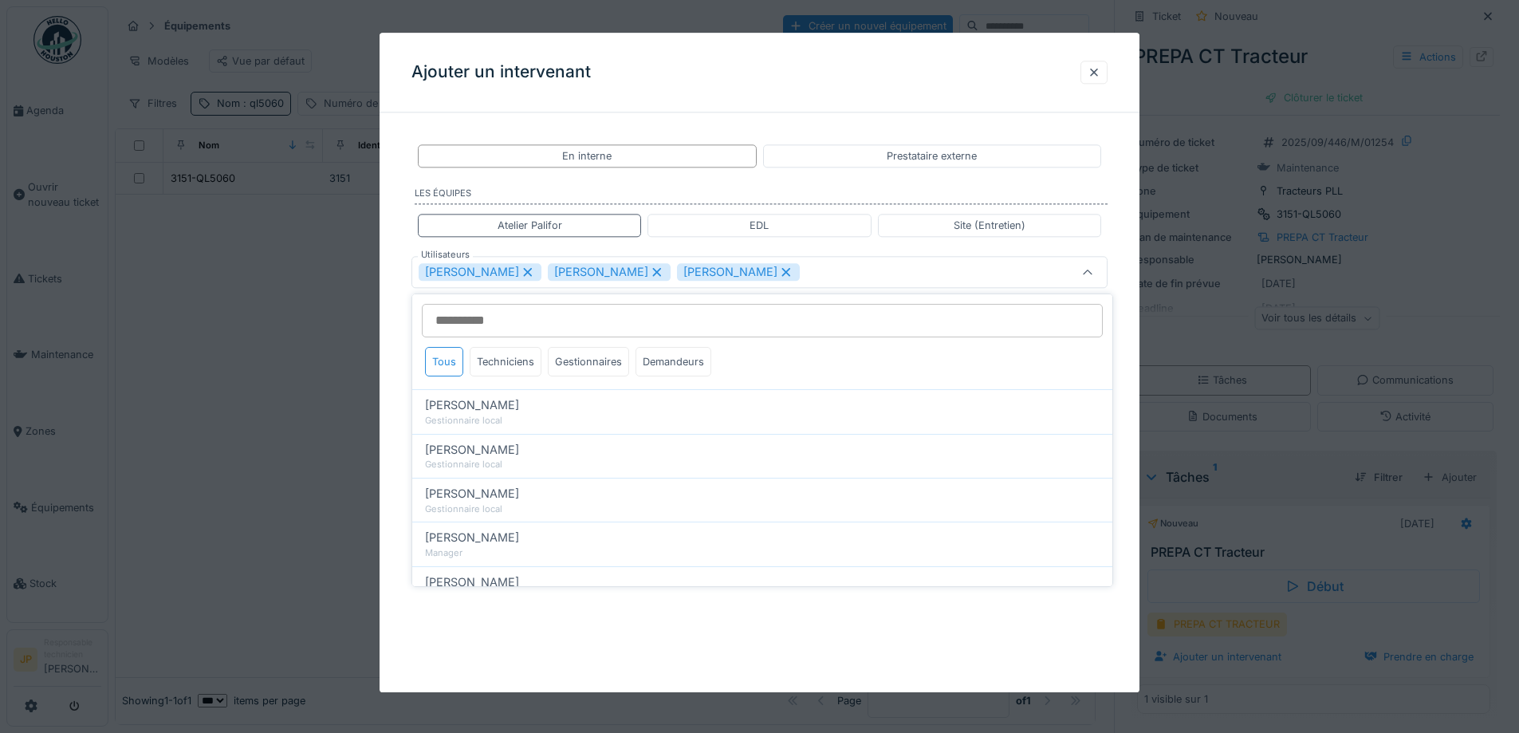
click at [951, 59] on div "Ajouter un intervenant" at bounding box center [760, 73] width 760 height 80
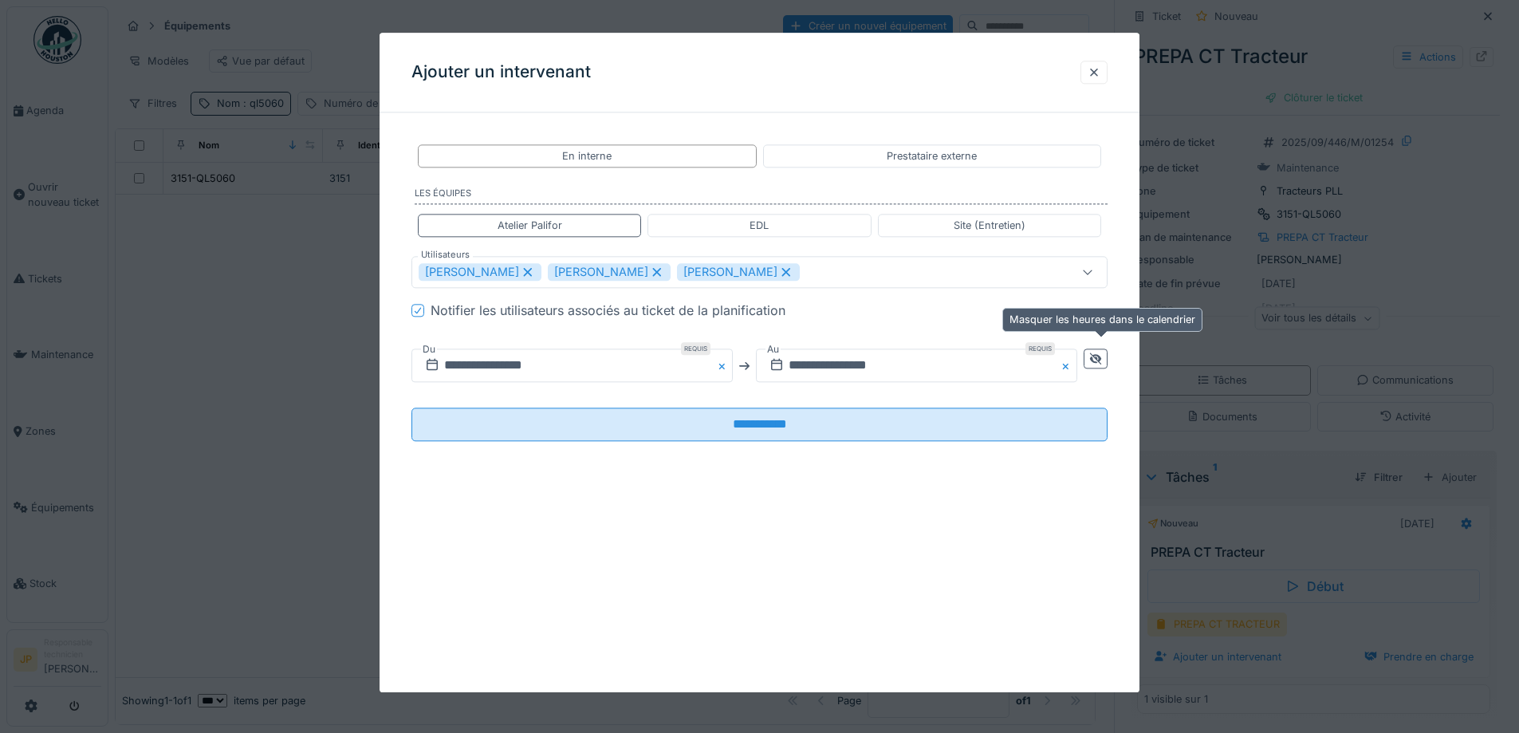
click at [1101, 366] on div at bounding box center [1095, 359] width 13 height 15
click at [912, 364] on input "**********" at bounding box center [745, 365] width 666 height 33
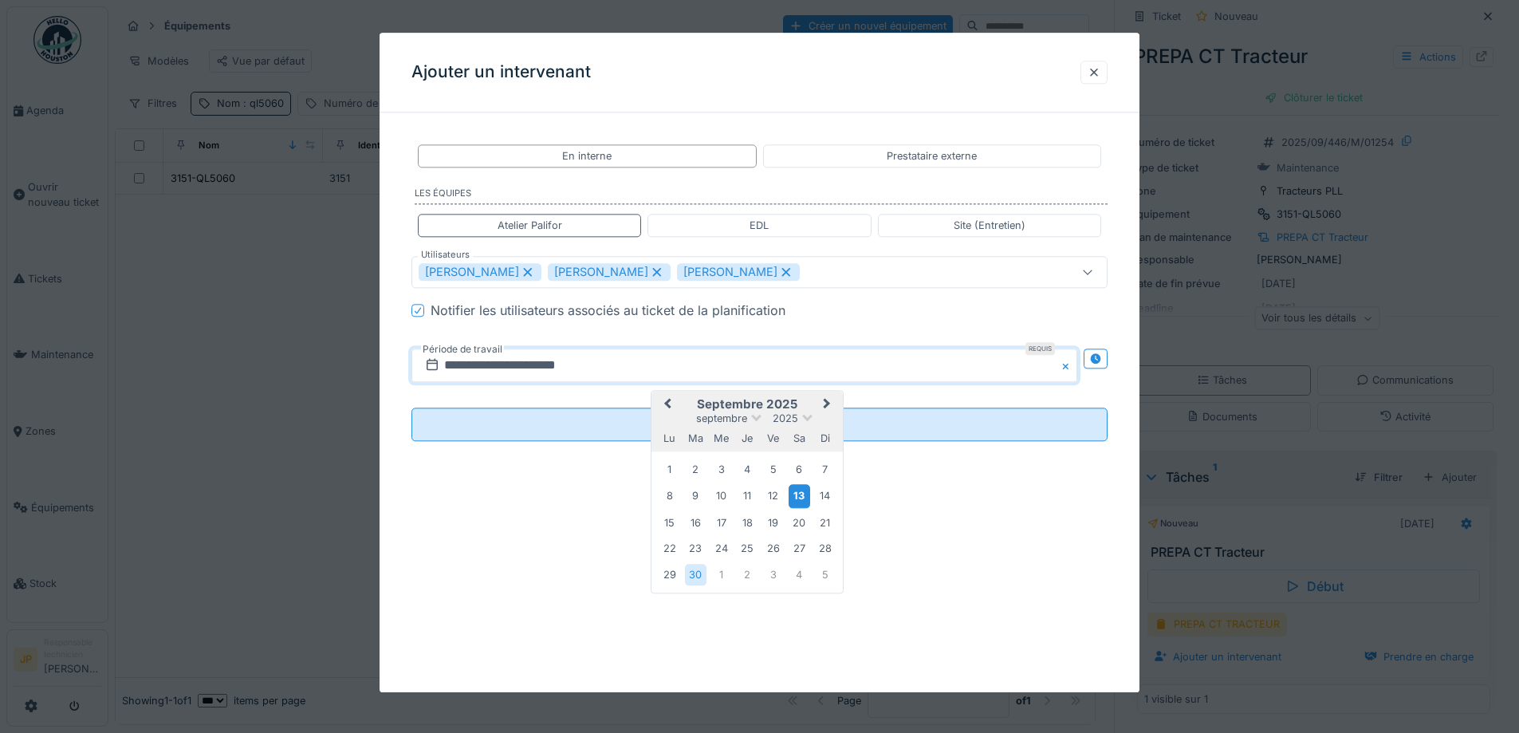
click at [801, 494] on div "13" at bounding box center [800, 496] width 22 height 23
click at [798, 496] on div "13" at bounding box center [800, 496] width 22 height 23
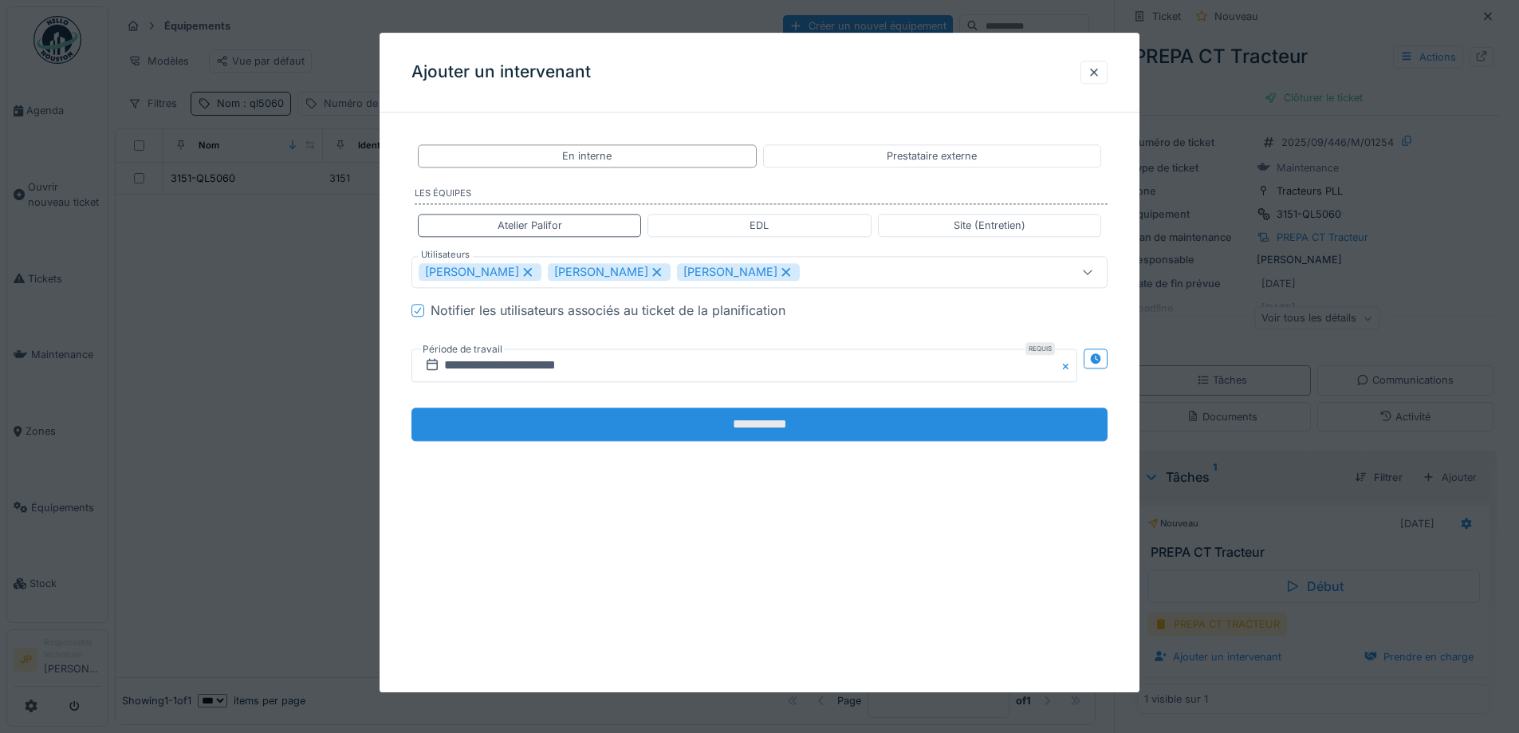
click at [790, 431] on input "**********" at bounding box center [760, 424] width 696 height 33
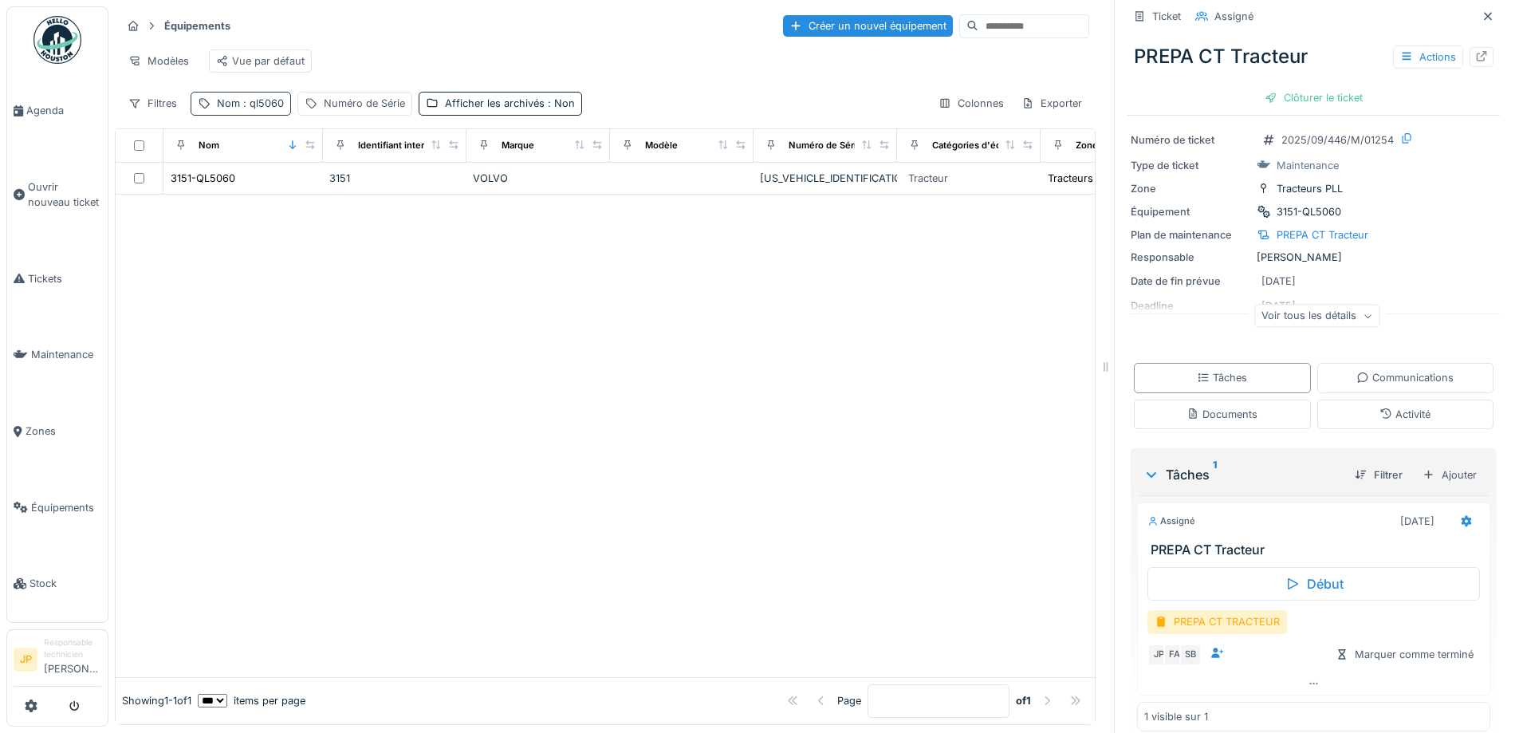
click at [270, 109] on span ": ql5060" at bounding box center [262, 103] width 44 height 12
click at [284, 193] on input "******" at bounding box center [277, 191] width 159 height 33
type input "******"
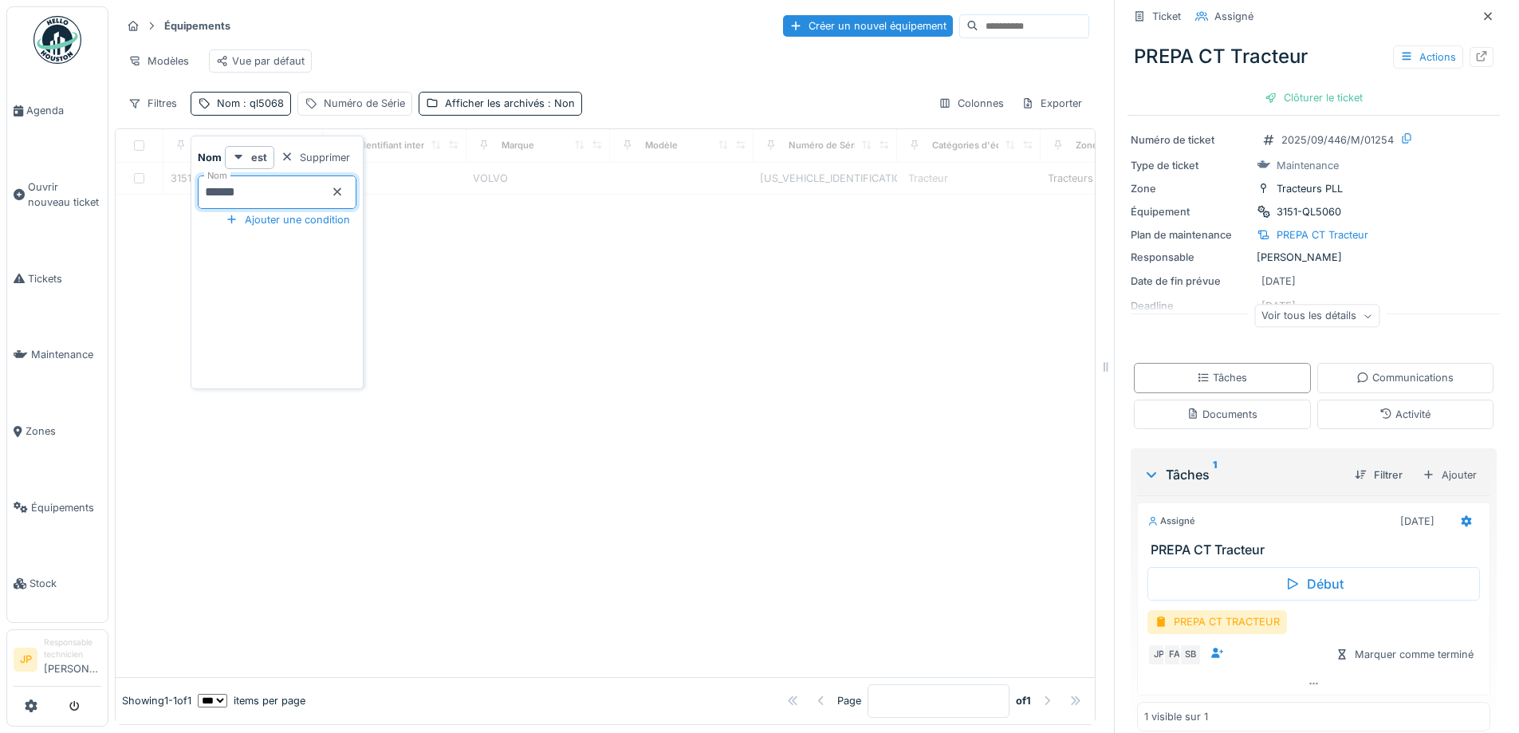
click at [642, 465] on div at bounding box center [605, 436] width 979 height 482
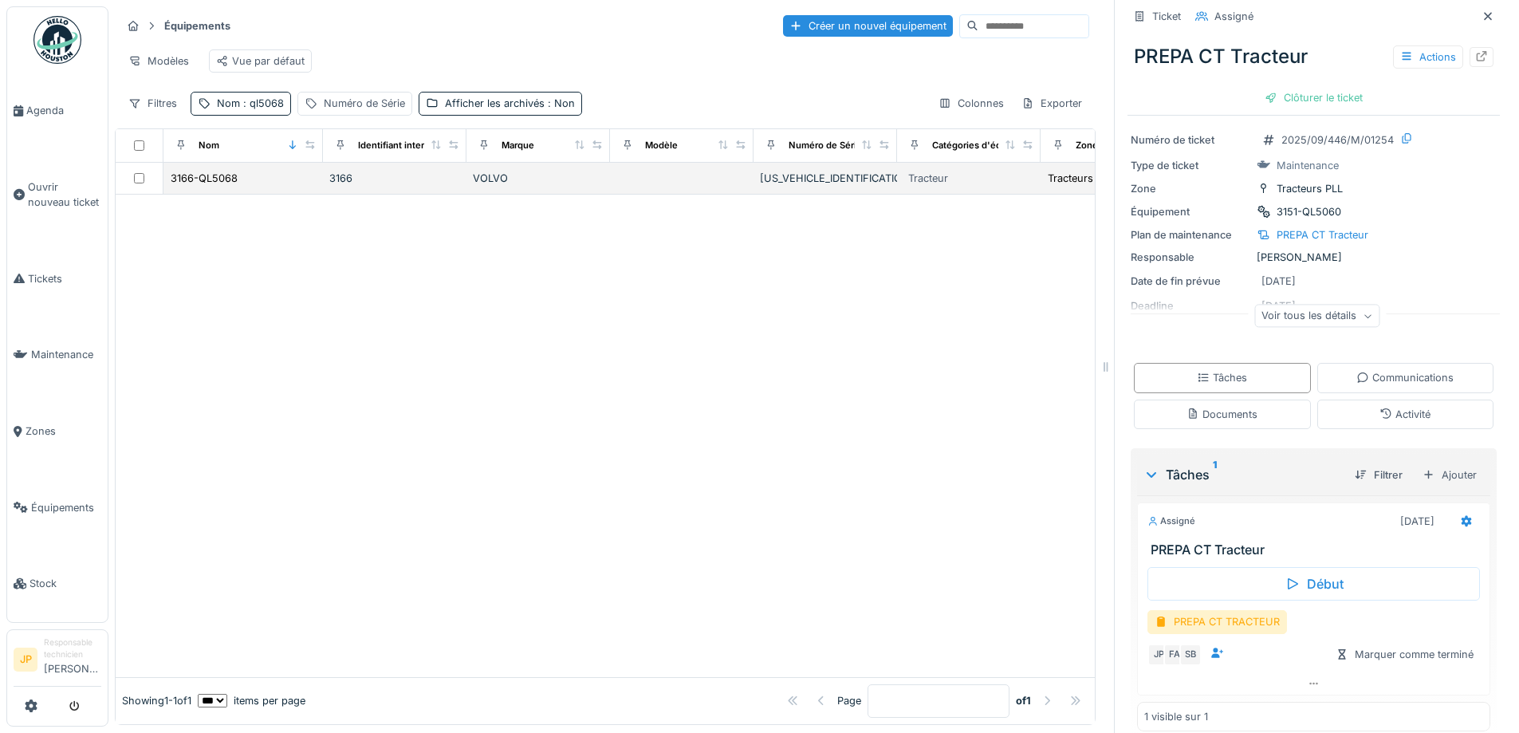
click at [231, 195] on td "3166-QL5068" at bounding box center [242, 179] width 159 height 32
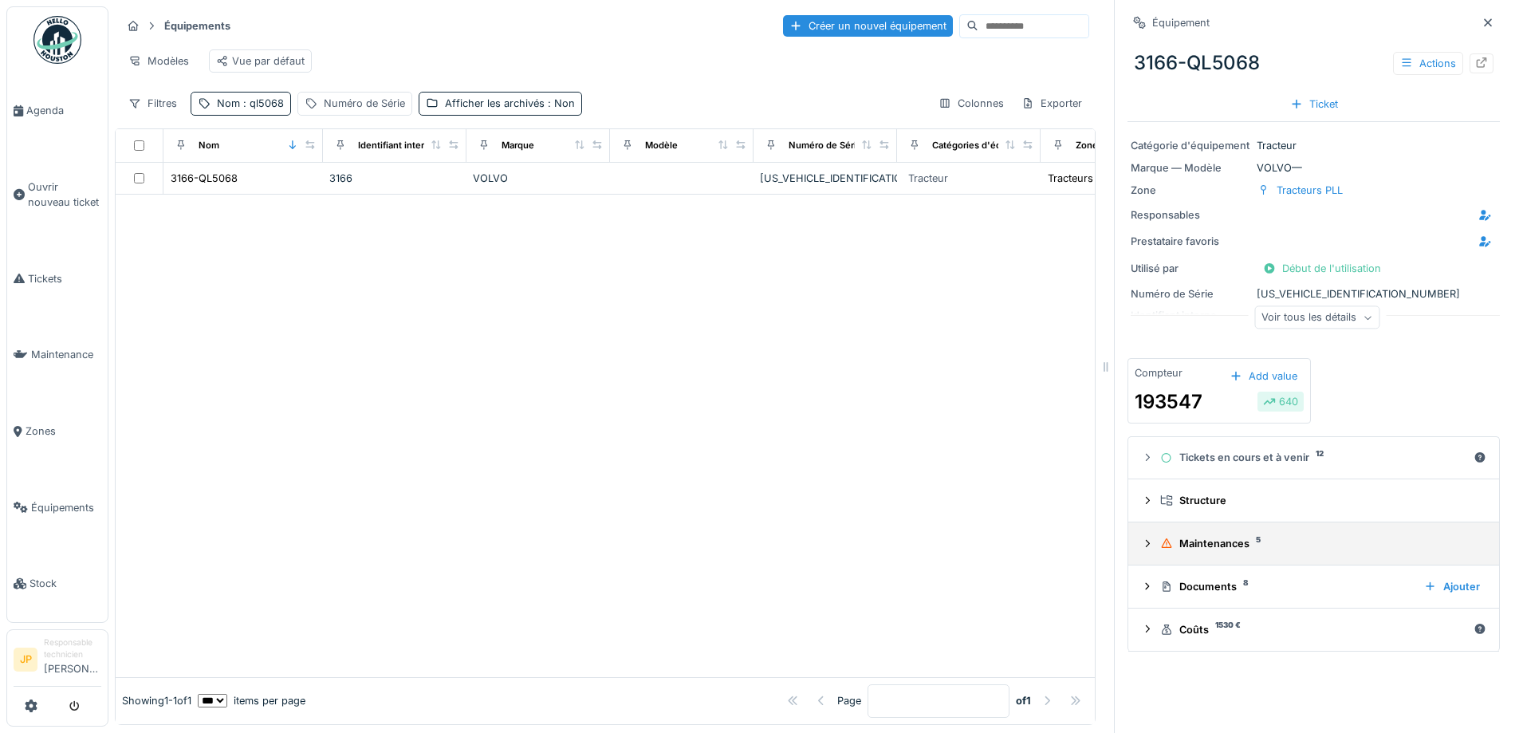
click at [1188, 556] on summary "Maintenances 5" at bounding box center [1314, 544] width 358 height 30
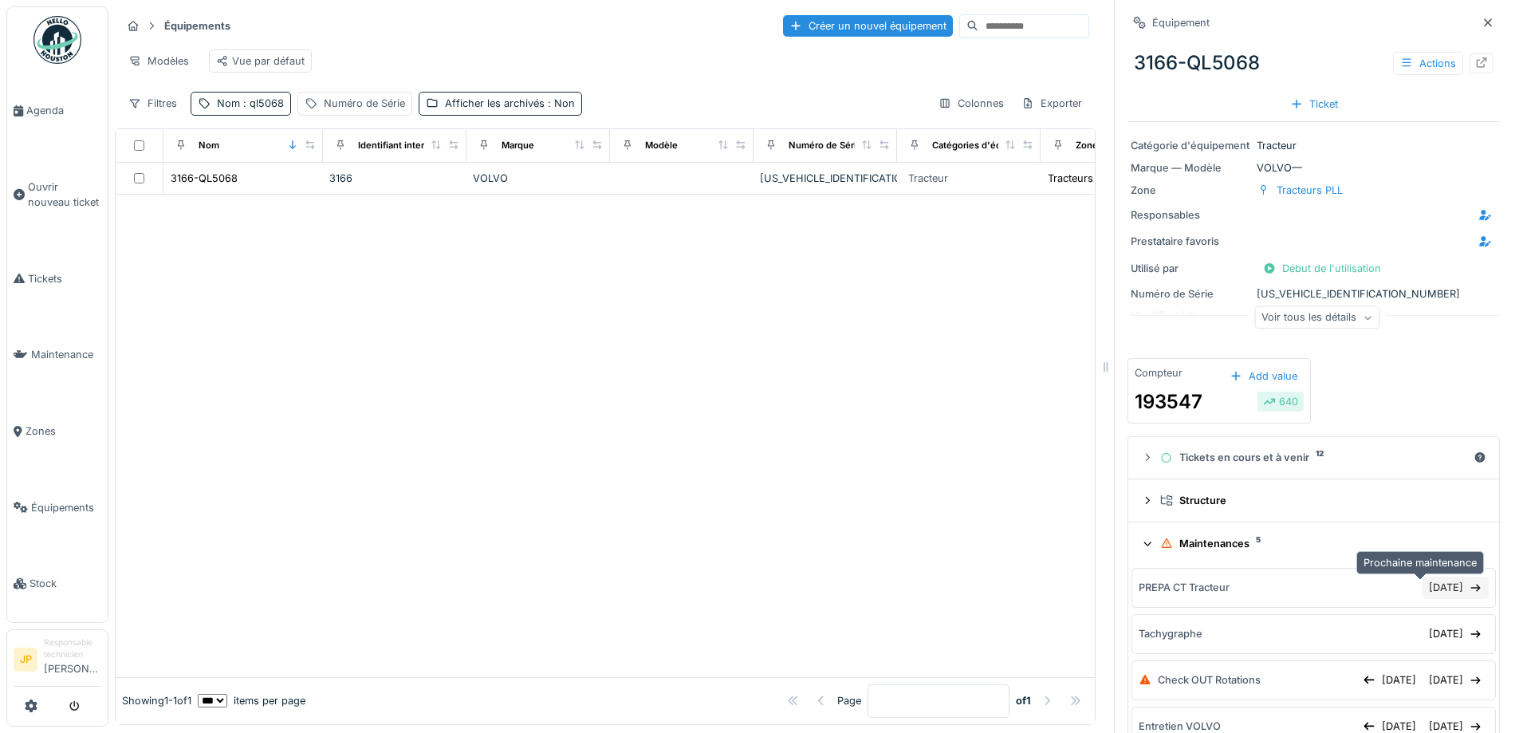
click at [1423, 594] on div "30/09/2025" at bounding box center [1456, 588] width 66 height 22
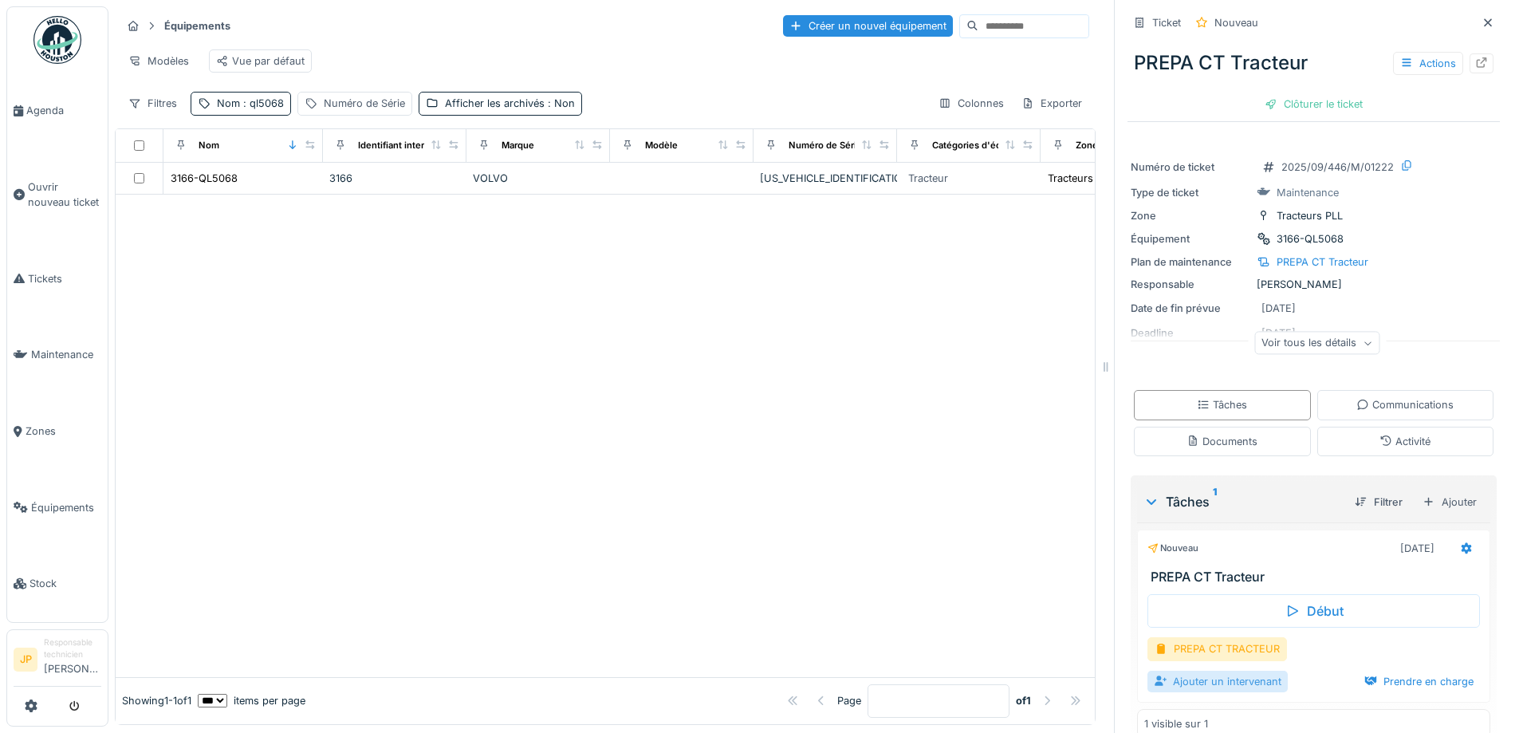
click at [1240, 686] on div "Ajouter un intervenant" at bounding box center [1218, 682] width 140 height 22
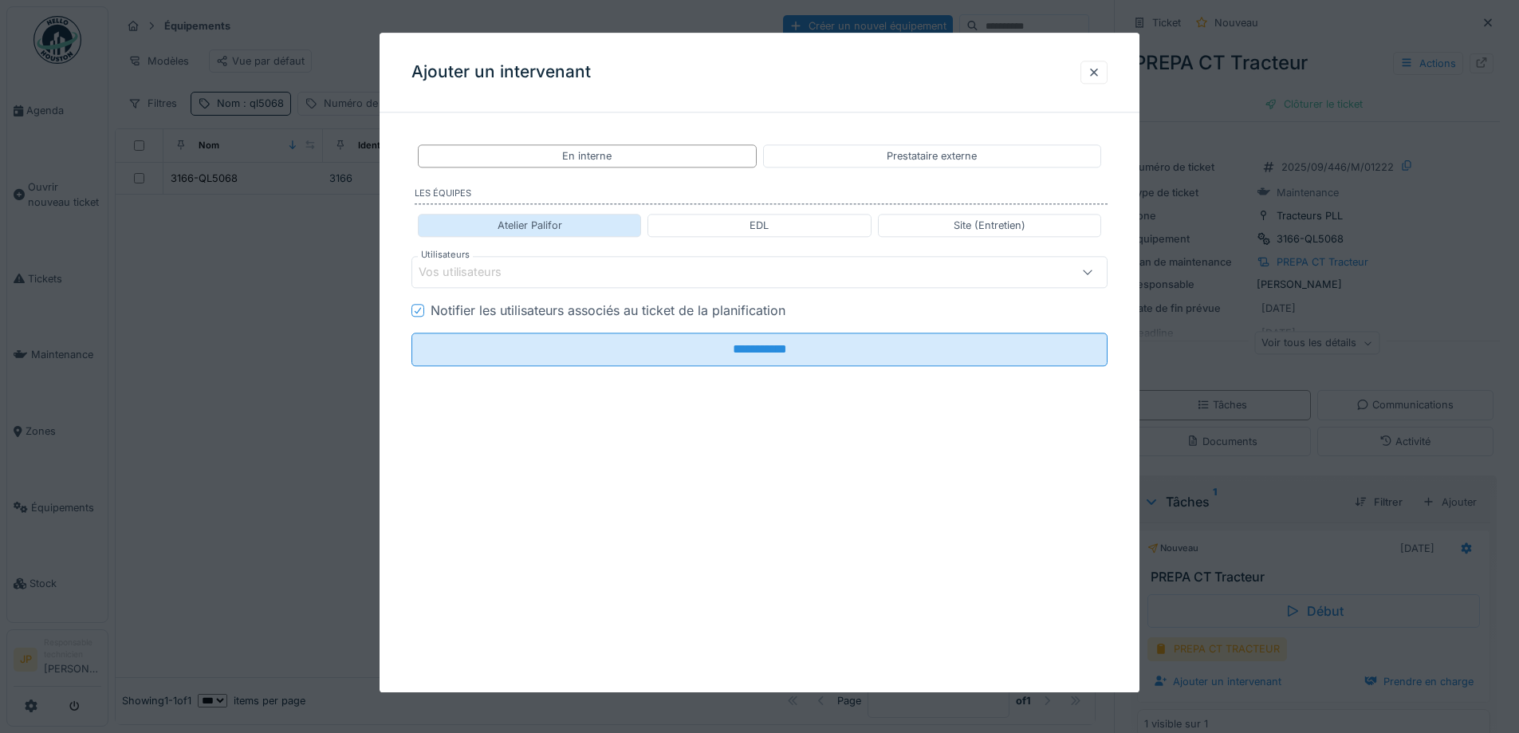
click at [616, 227] on div "Atelier Palifor" at bounding box center [529, 225] width 223 height 23
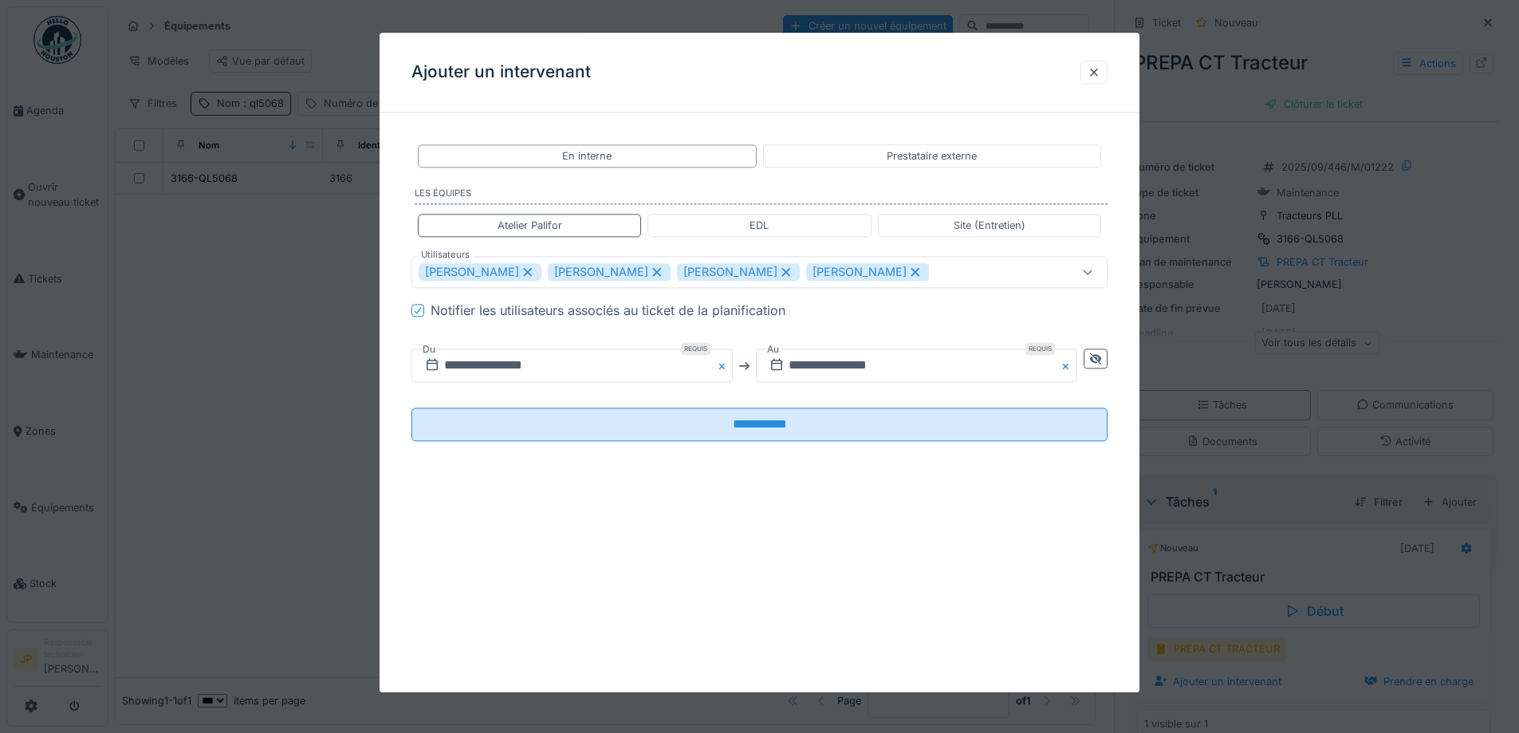
click at [908, 275] on icon at bounding box center [915, 271] width 14 height 11
type input "**********"
click at [872, 275] on div "Florian Anciaux Jérémy Pétré Sadek Bouazza Thomas Collinet" at bounding box center [719, 273] width 601 height 18
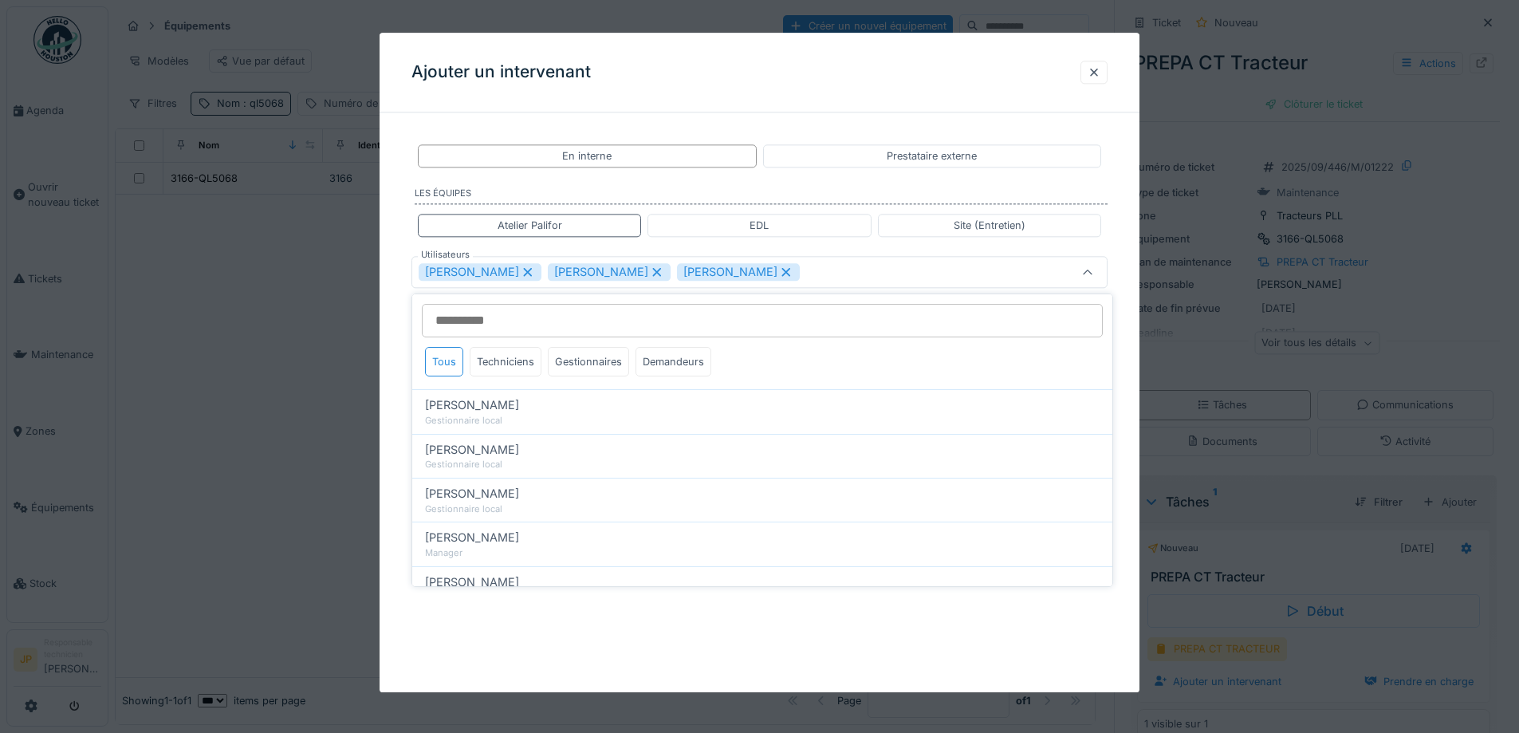
click at [911, 634] on div "**********" at bounding box center [760, 363] width 760 height 660
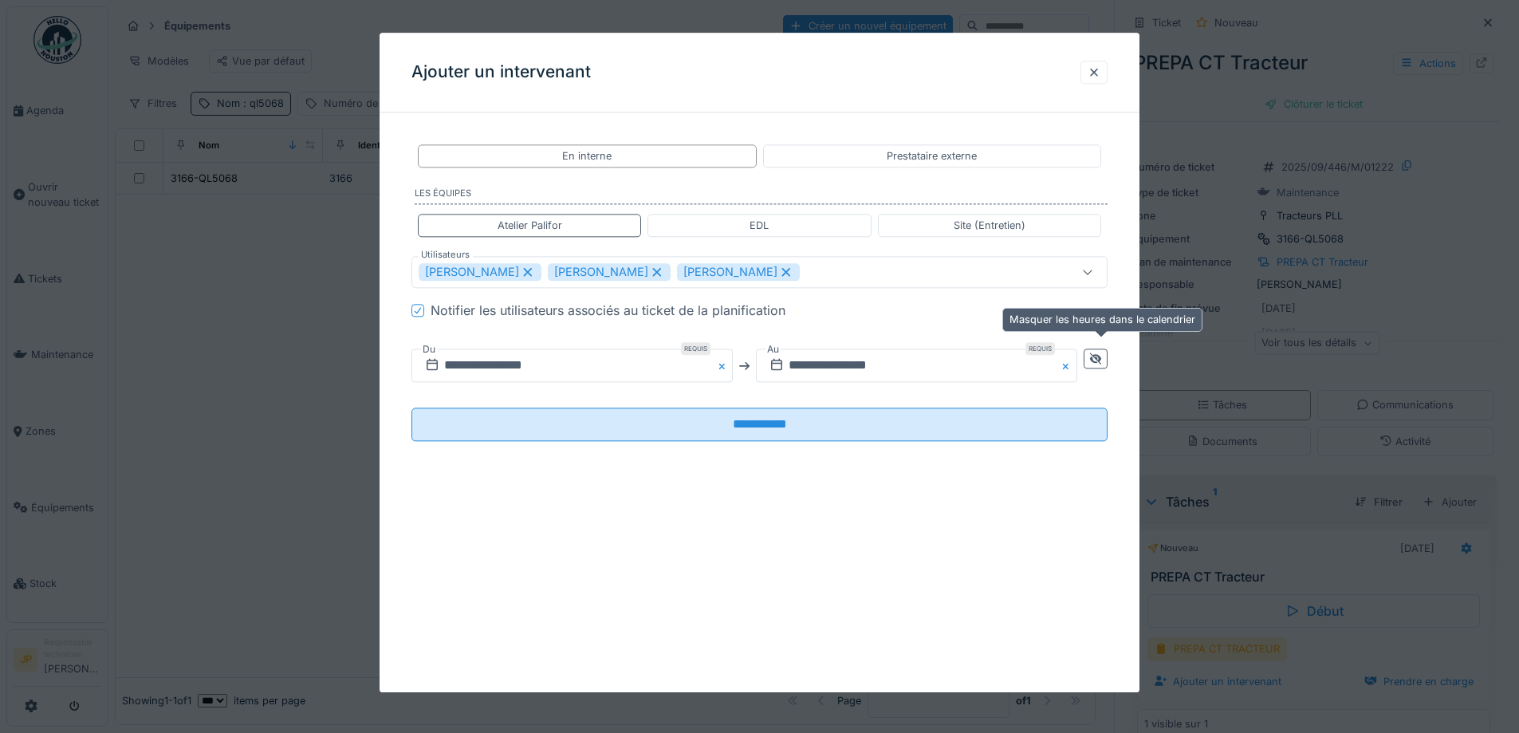
click at [1097, 356] on icon at bounding box center [1095, 358] width 13 height 10
click at [899, 352] on input "**********" at bounding box center [745, 365] width 666 height 33
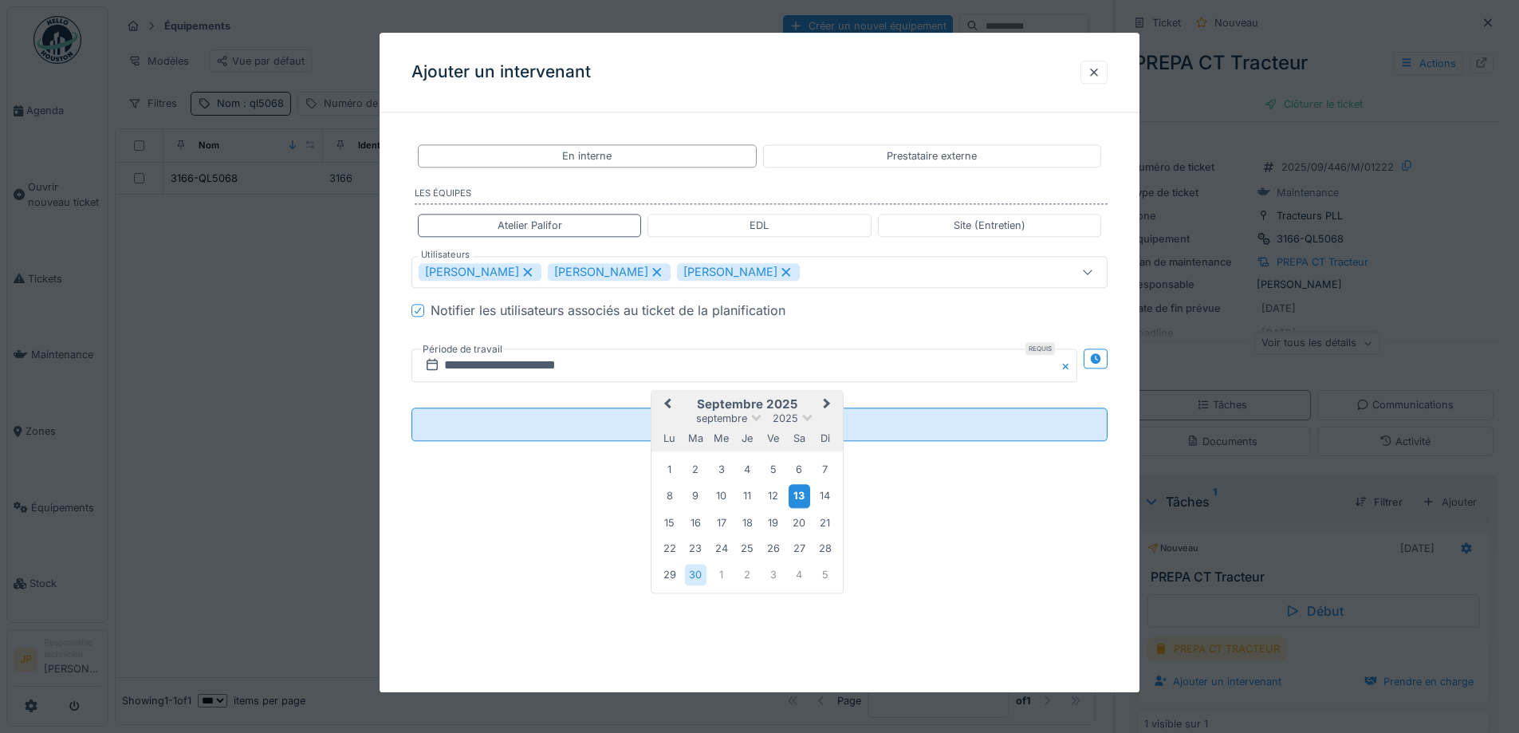
click at [801, 492] on div "13" at bounding box center [800, 496] width 22 height 23
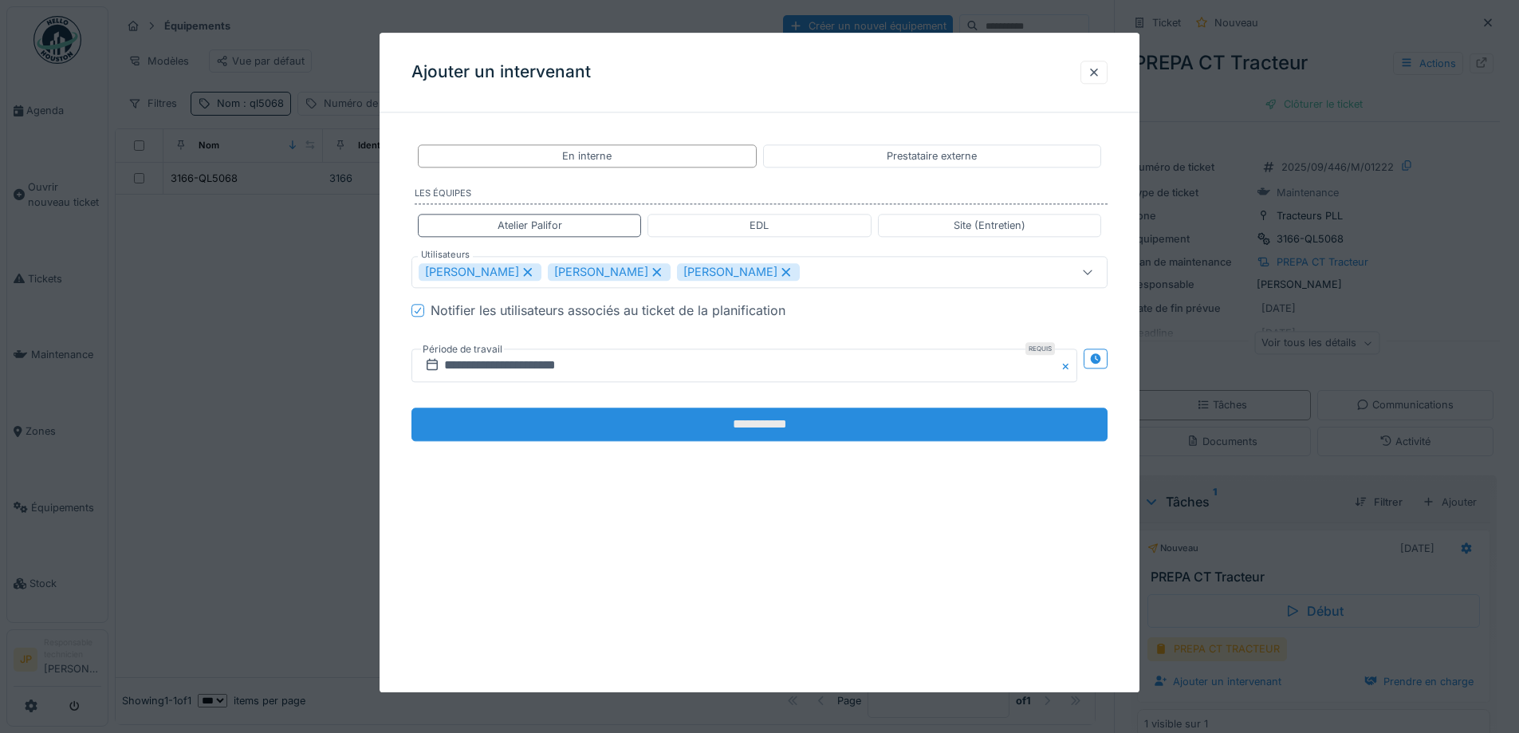
click at [778, 418] on input "**********" at bounding box center [760, 424] width 696 height 33
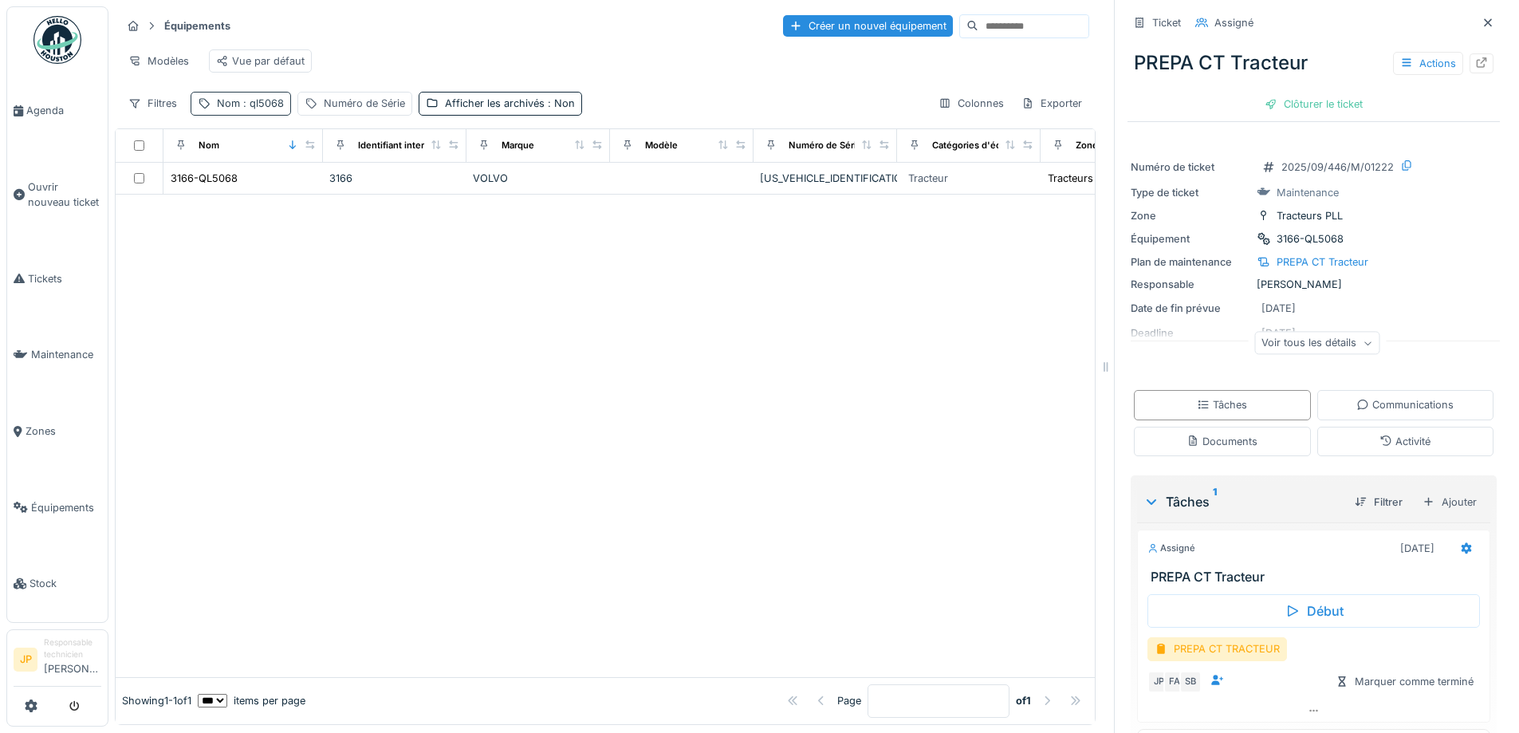
click at [270, 109] on span ": ql5068" at bounding box center [262, 103] width 44 height 12
click at [274, 180] on input "******" at bounding box center [277, 191] width 159 height 33
type input "******"
click at [664, 460] on div at bounding box center [605, 436] width 979 height 482
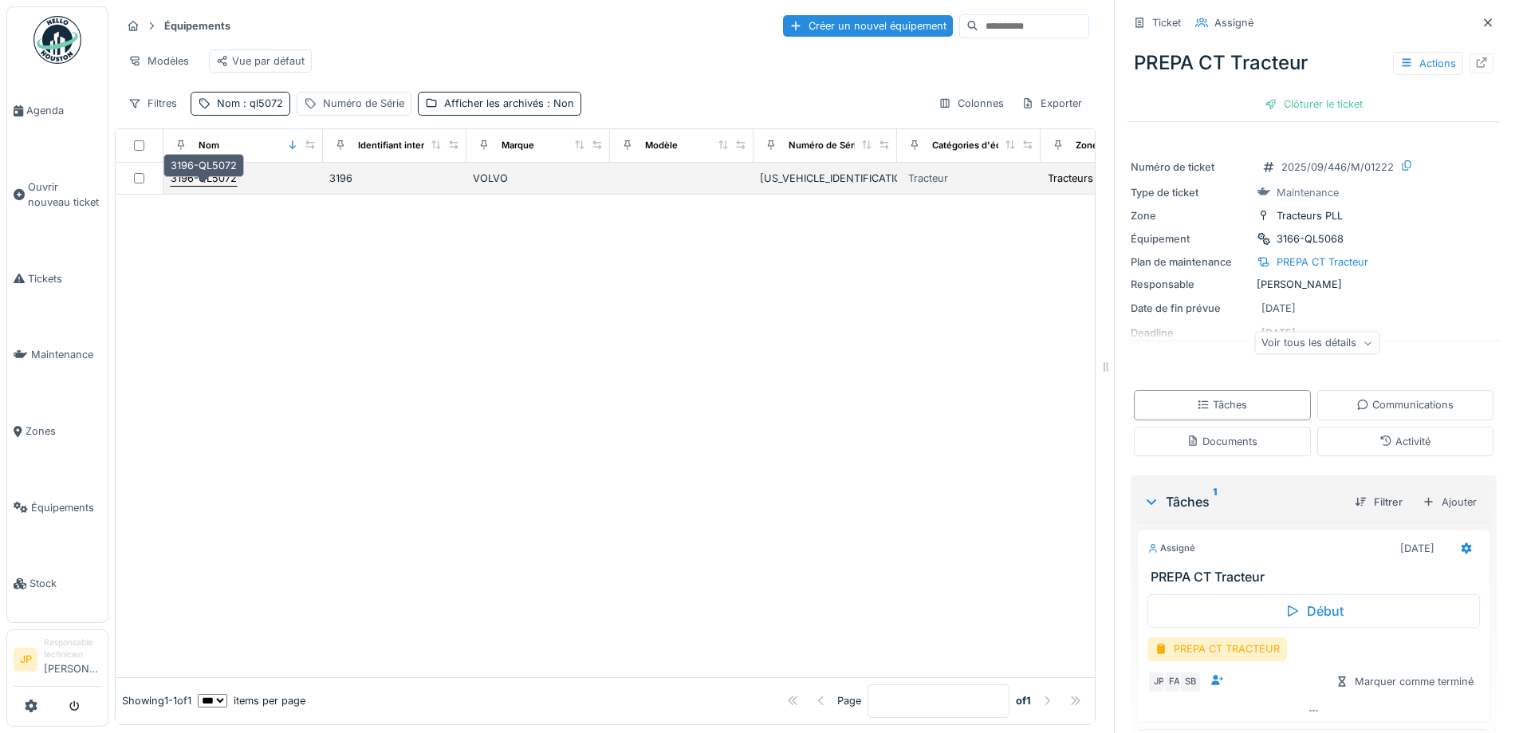
click at [218, 186] on div "3196-QL5072" at bounding box center [204, 178] width 66 height 15
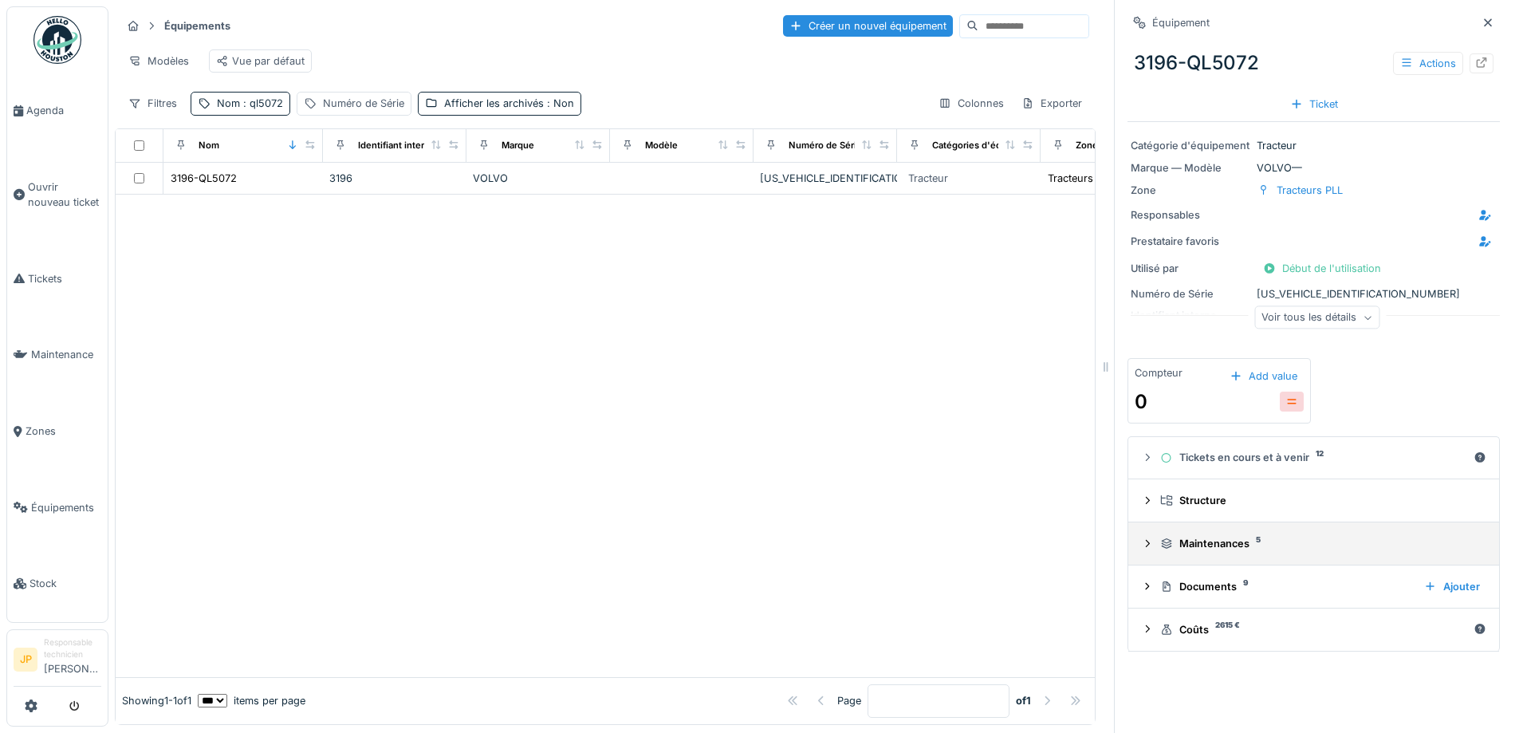
click at [1210, 541] on div "Maintenances 5" at bounding box center [1320, 543] width 320 height 15
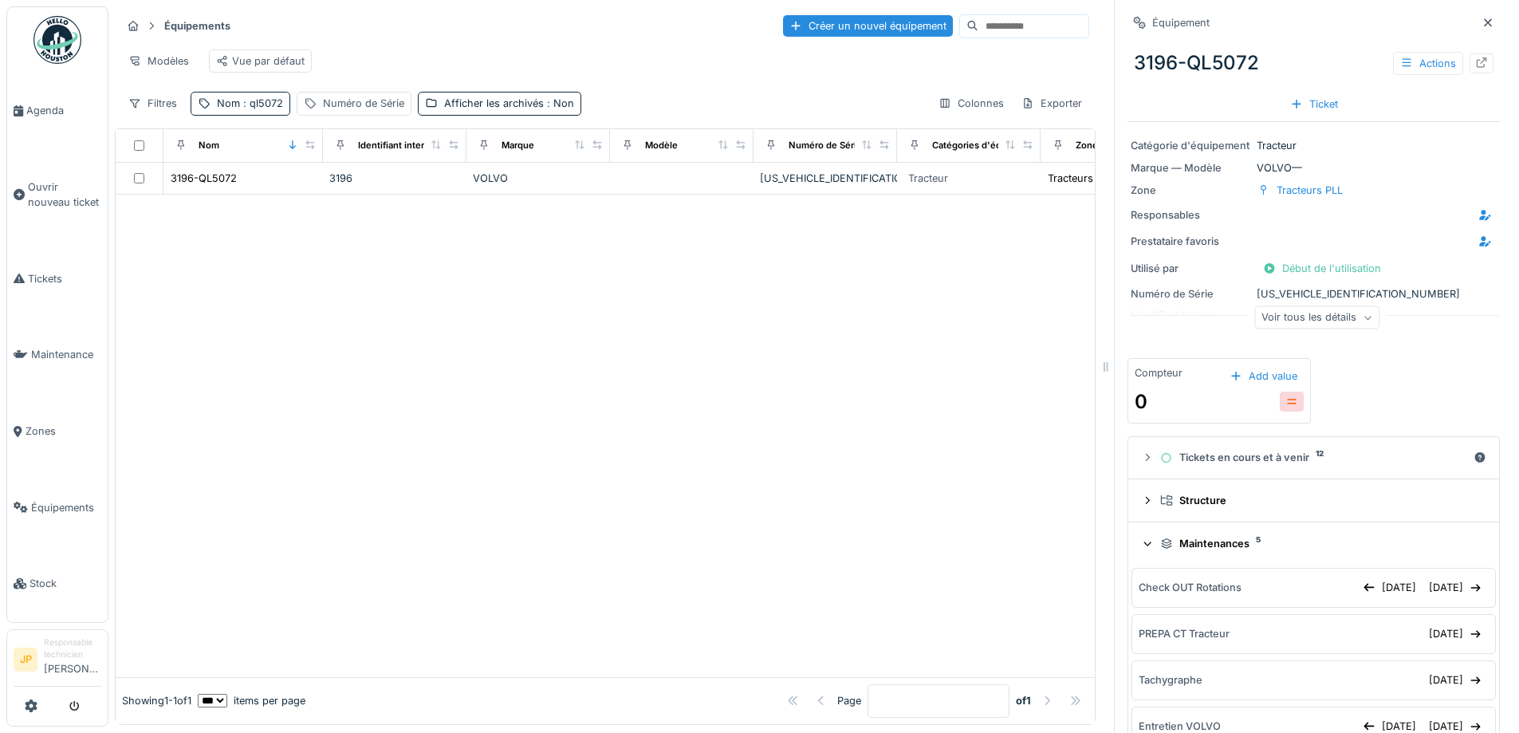
scroll to position [80, 0]
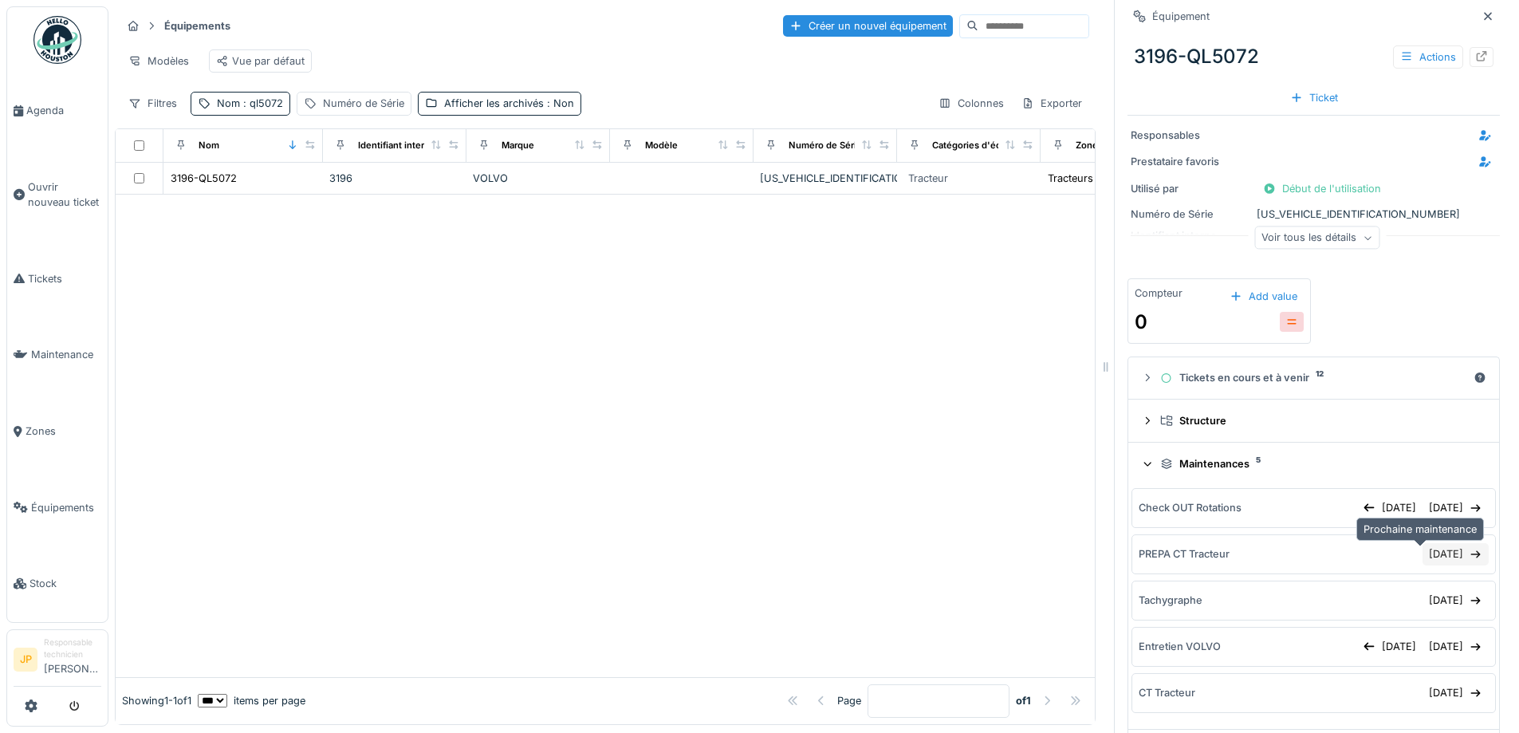
click at [1423, 556] on div "30/09/2025" at bounding box center [1456, 554] width 66 height 22
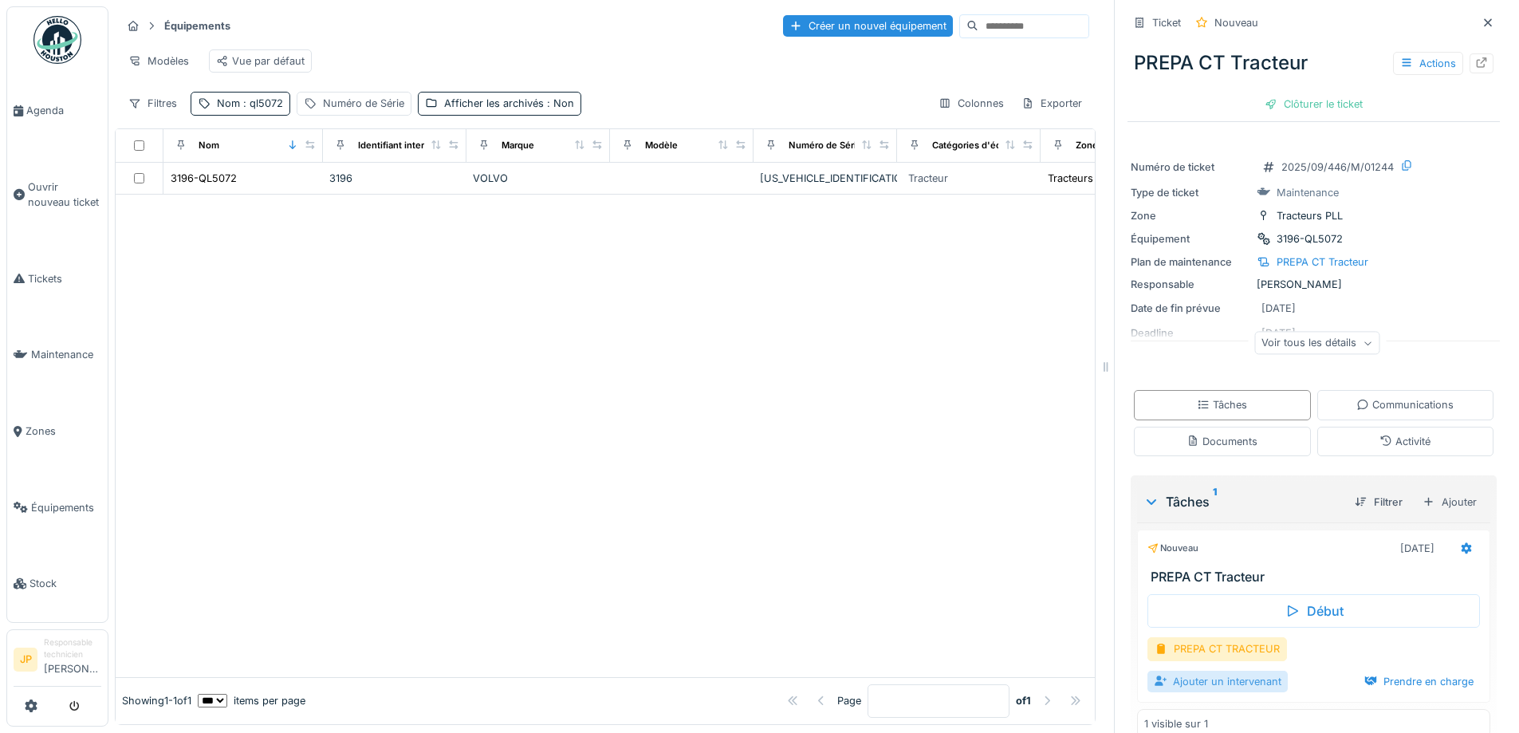
click at [1191, 683] on div "Ajouter un intervenant" at bounding box center [1218, 682] width 140 height 22
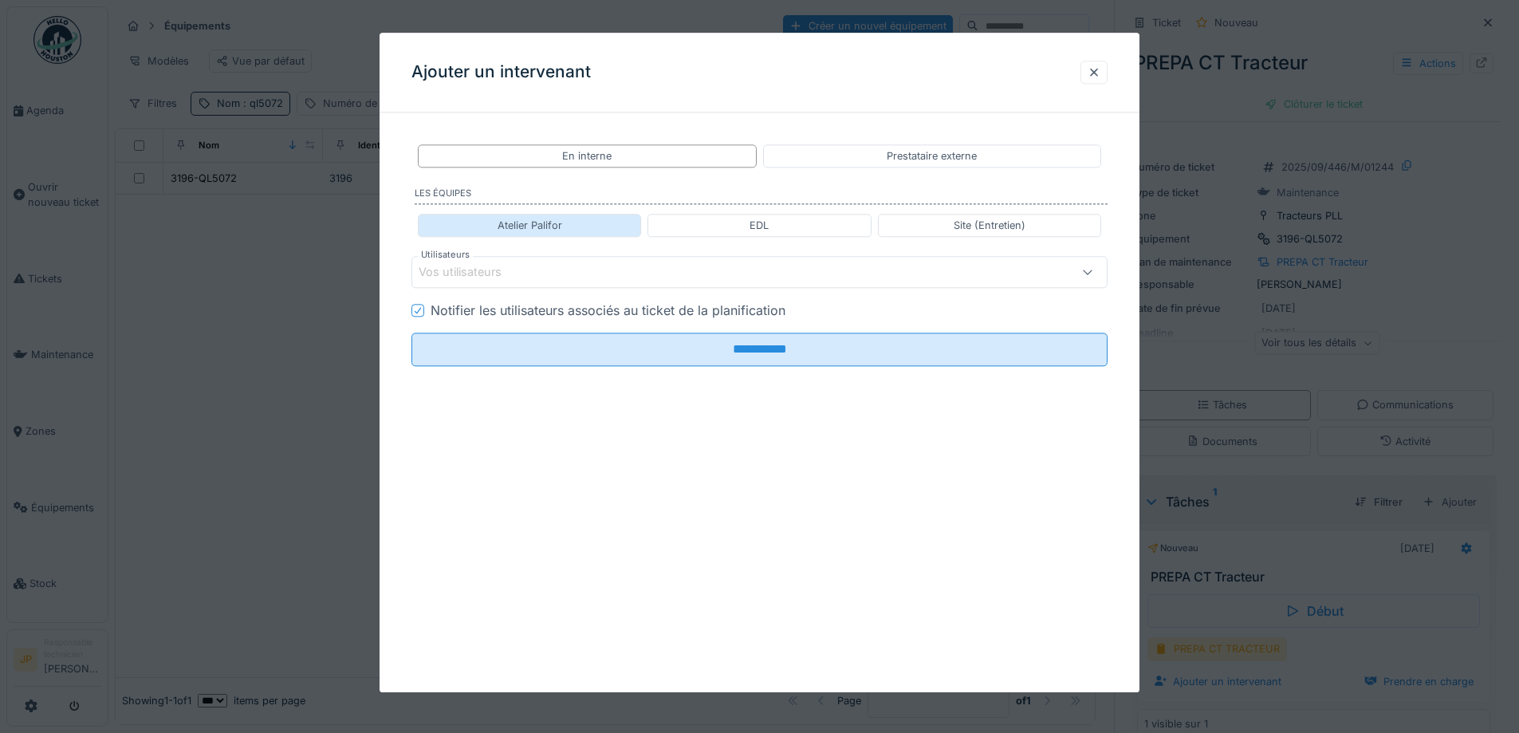
click at [584, 230] on div "Atelier Palifor" at bounding box center [529, 225] width 223 height 23
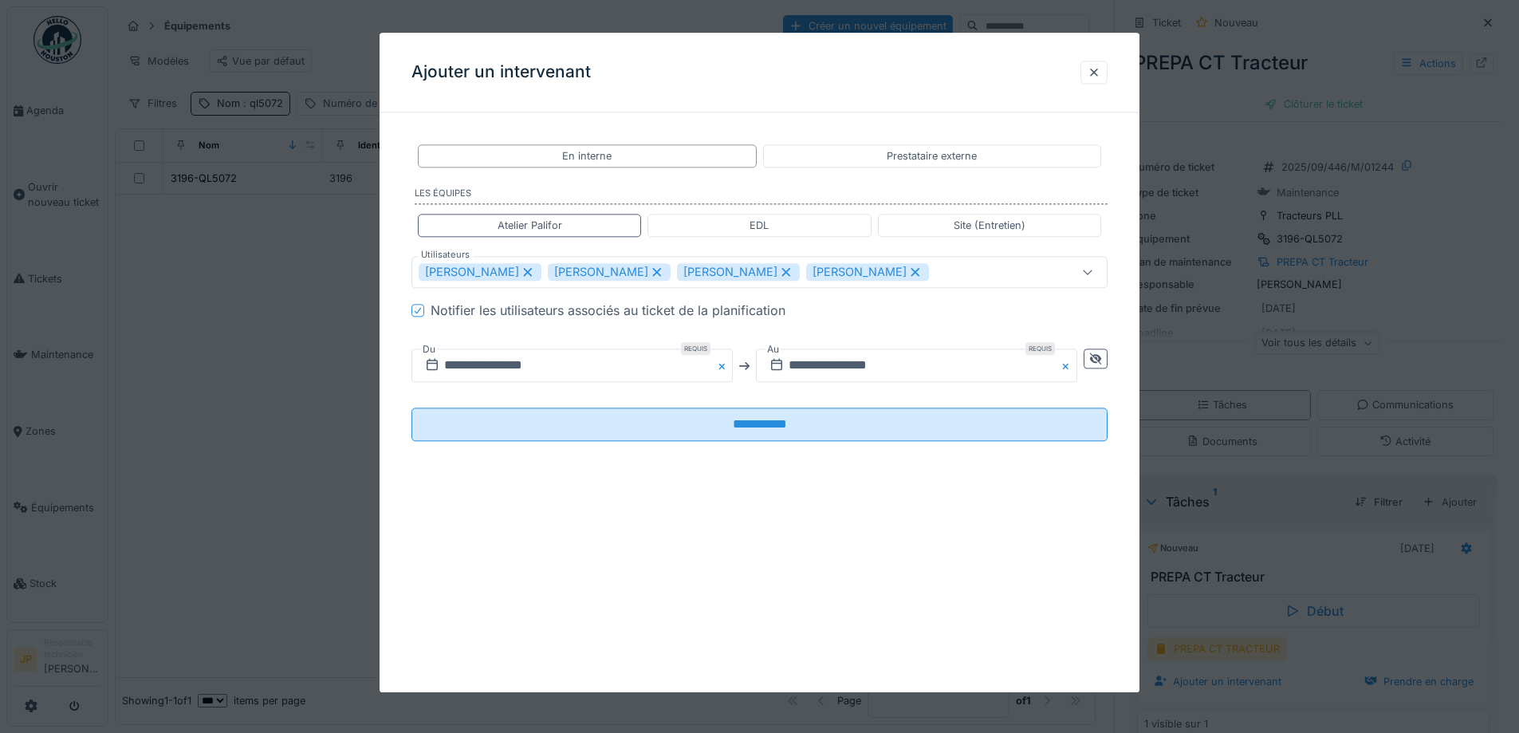
click at [912, 274] on icon at bounding box center [916, 272] width 9 height 9
type input "**********"
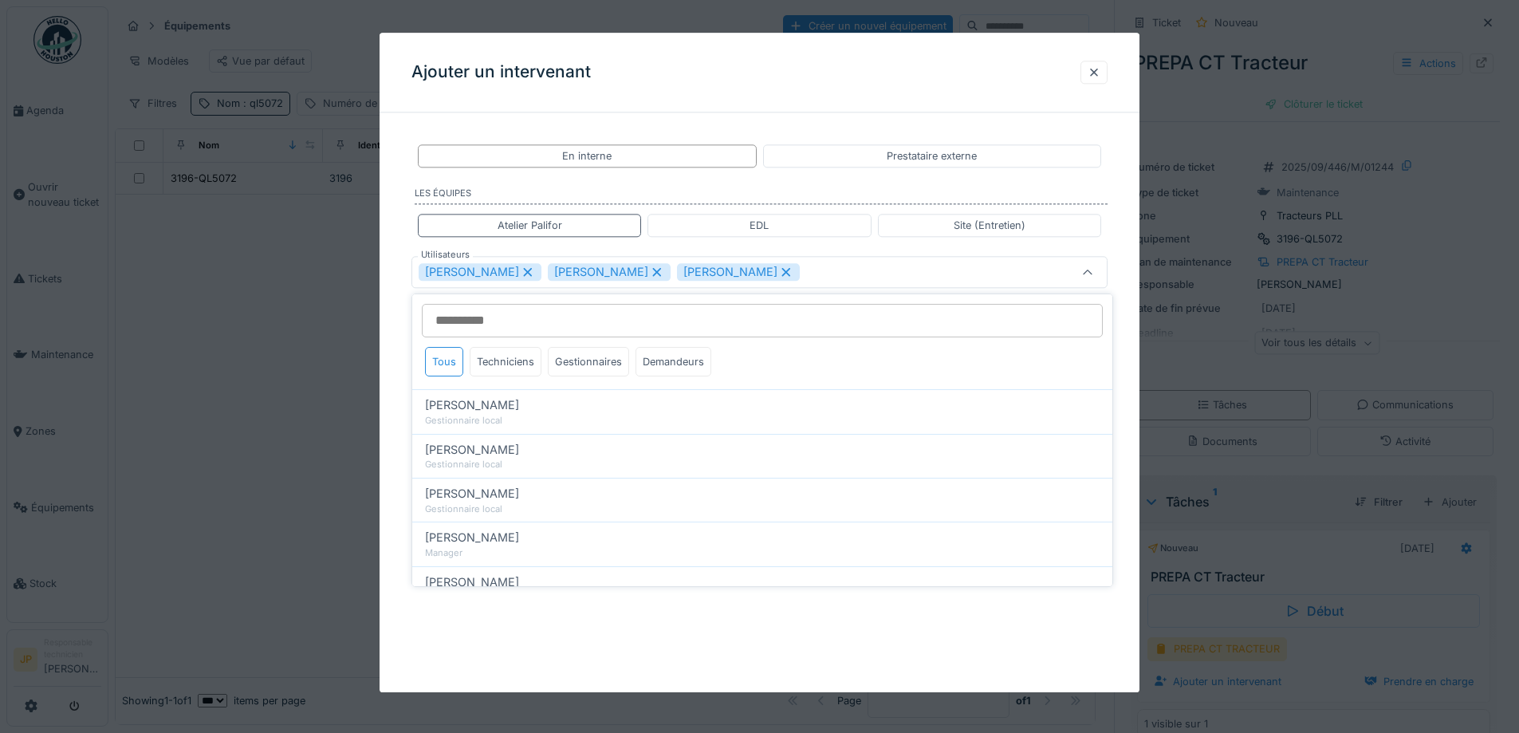
click at [947, 636] on div "**********" at bounding box center [760, 363] width 760 height 660
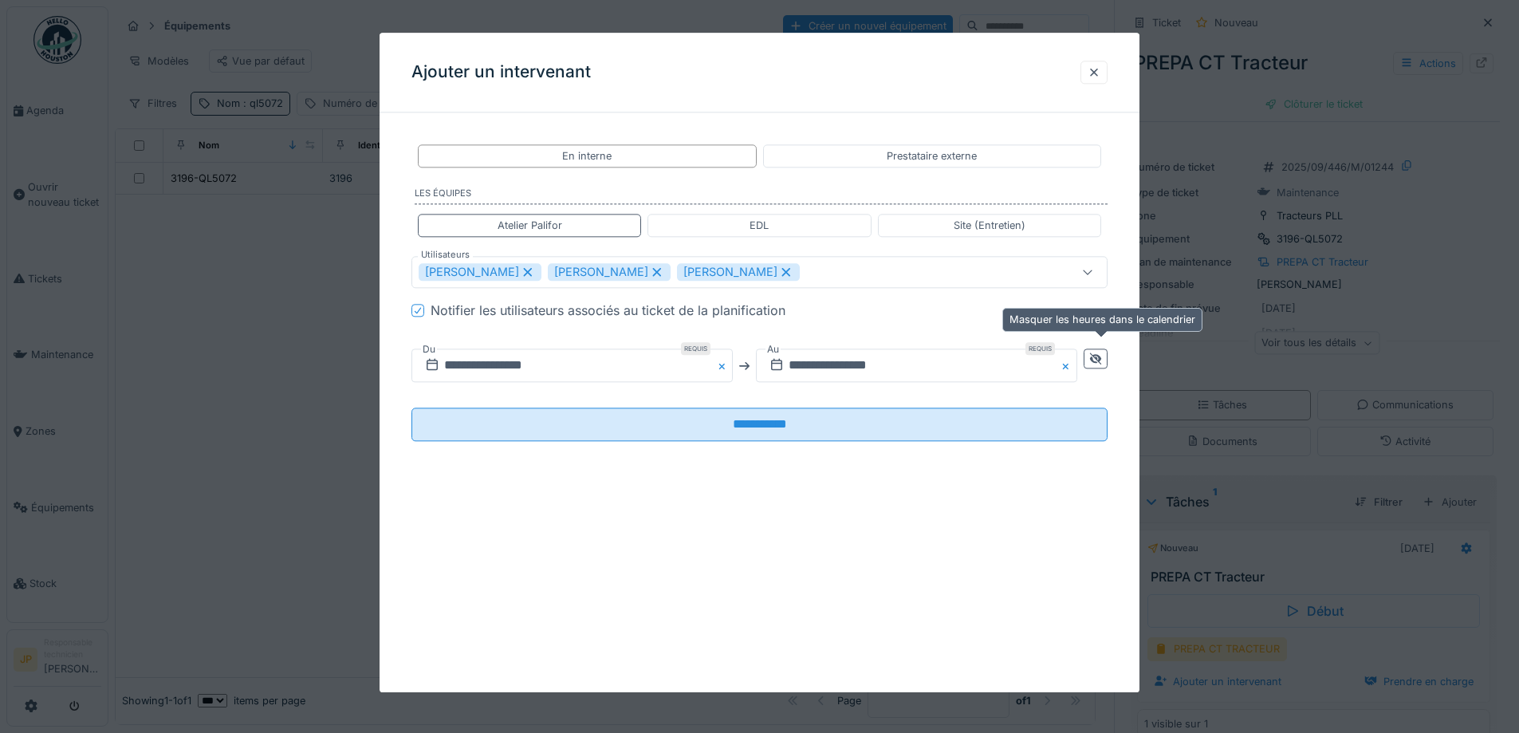
click at [1099, 352] on div at bounding box center [1095, 359] width 13 height 15
click at [872, 376] on input "**********" at bounding box center [745, 365] width 666 height 33
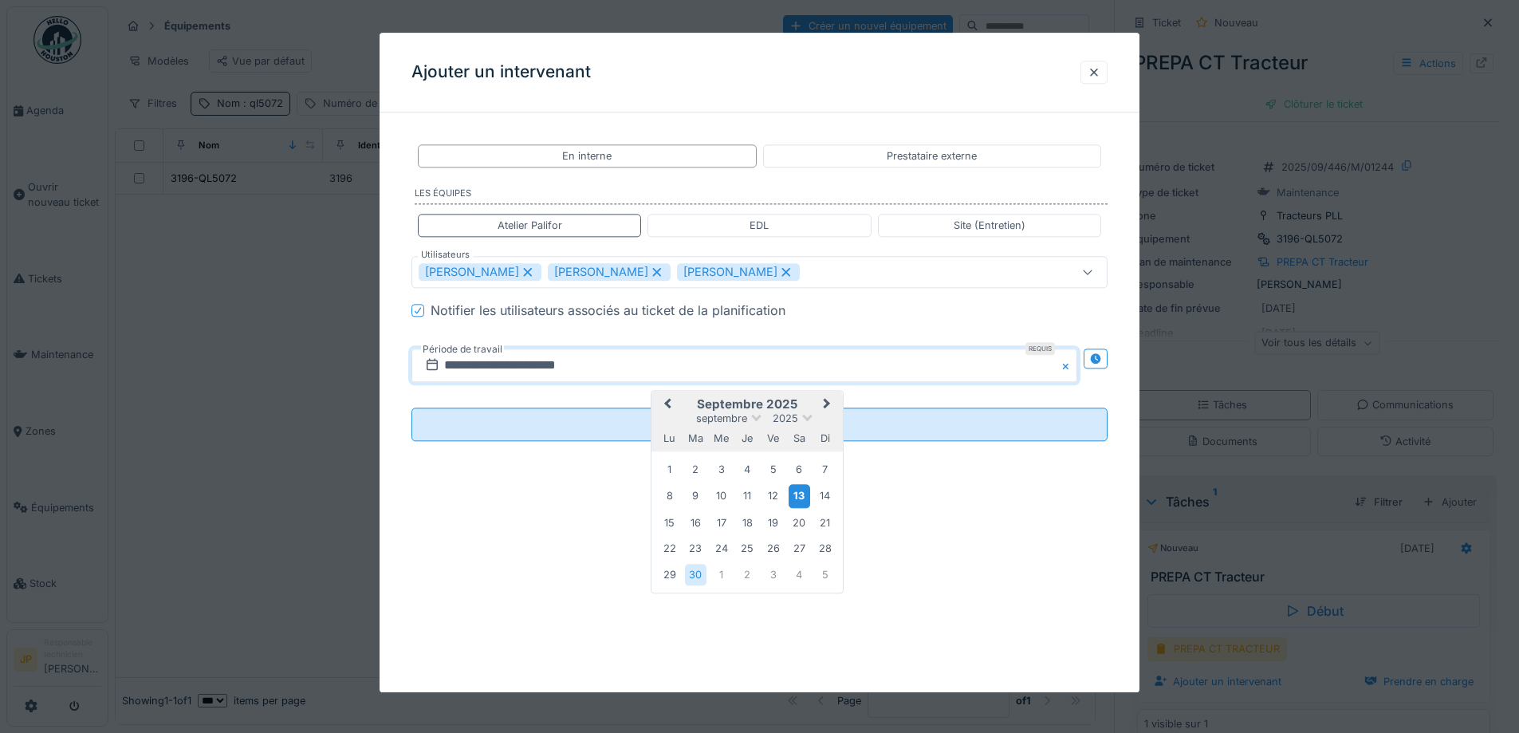
click at [795, 497] on div "13" at bounding box center [800, 496] width 22 height 23
click at [806, 497] on div "13" at bounding box center [800, 496] width 22 height 23
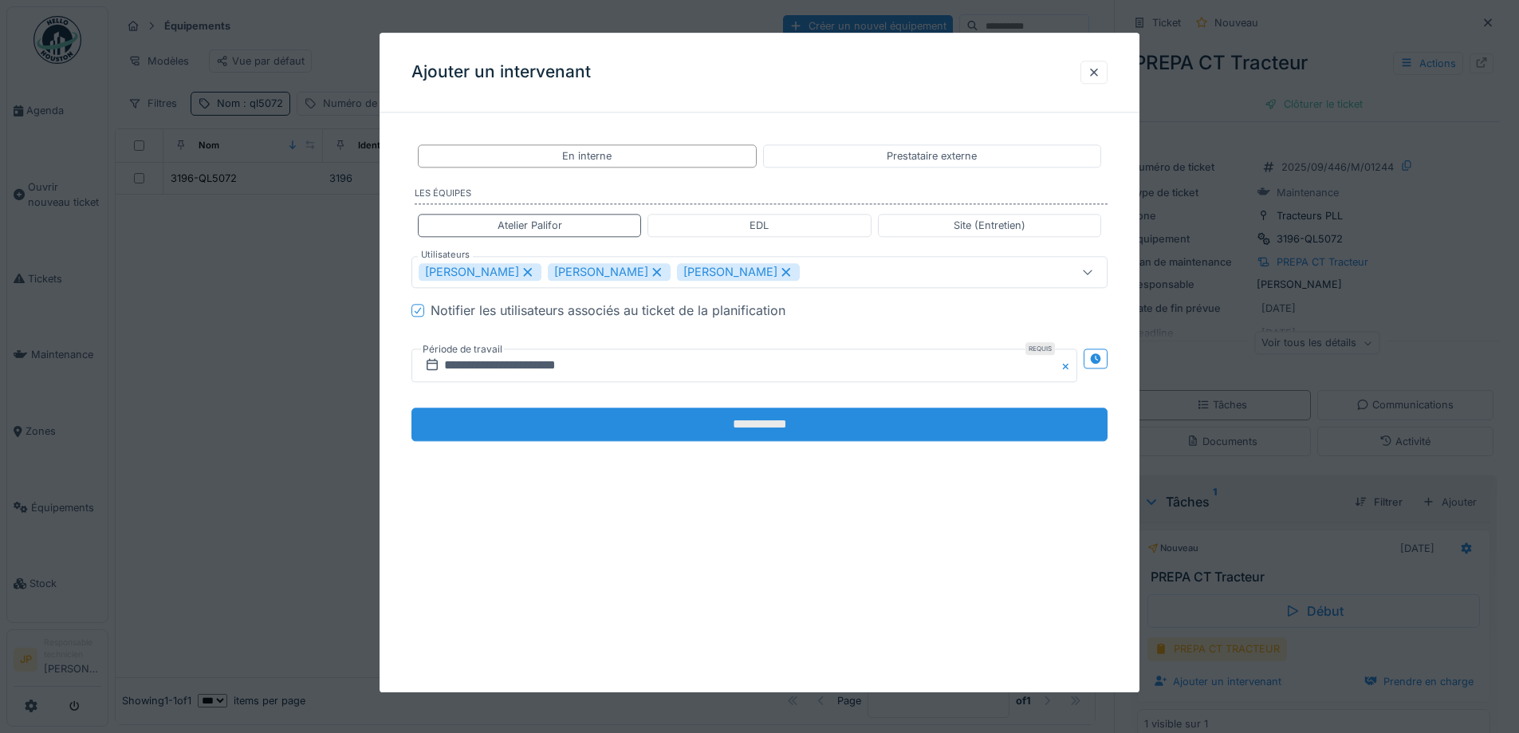
click at [758, 428] on input "**********" at bounding box center [760, 424] width 696 height 33
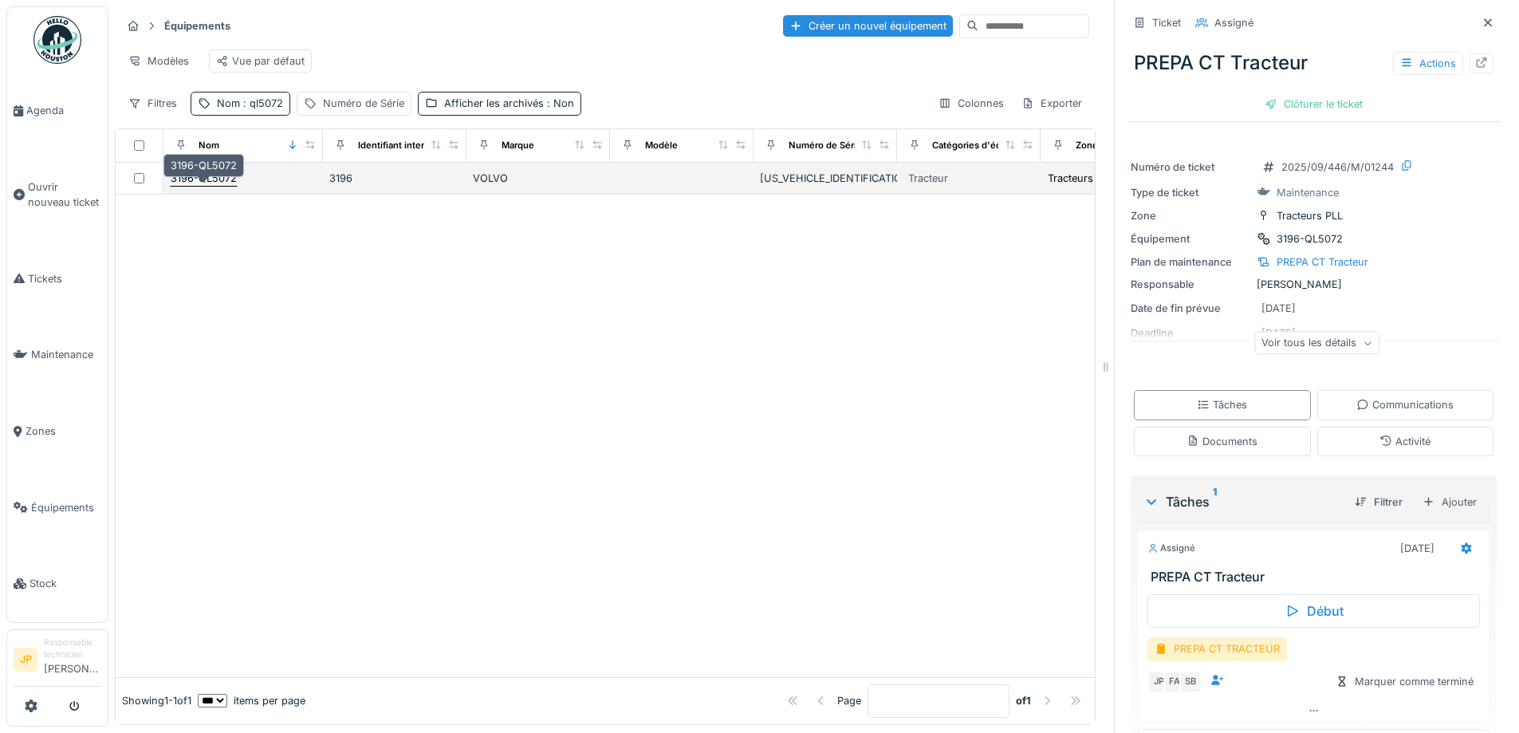
click at [207, 186] on div "3196-QL5072" at bounding box center [204, 178] width 66 height 15
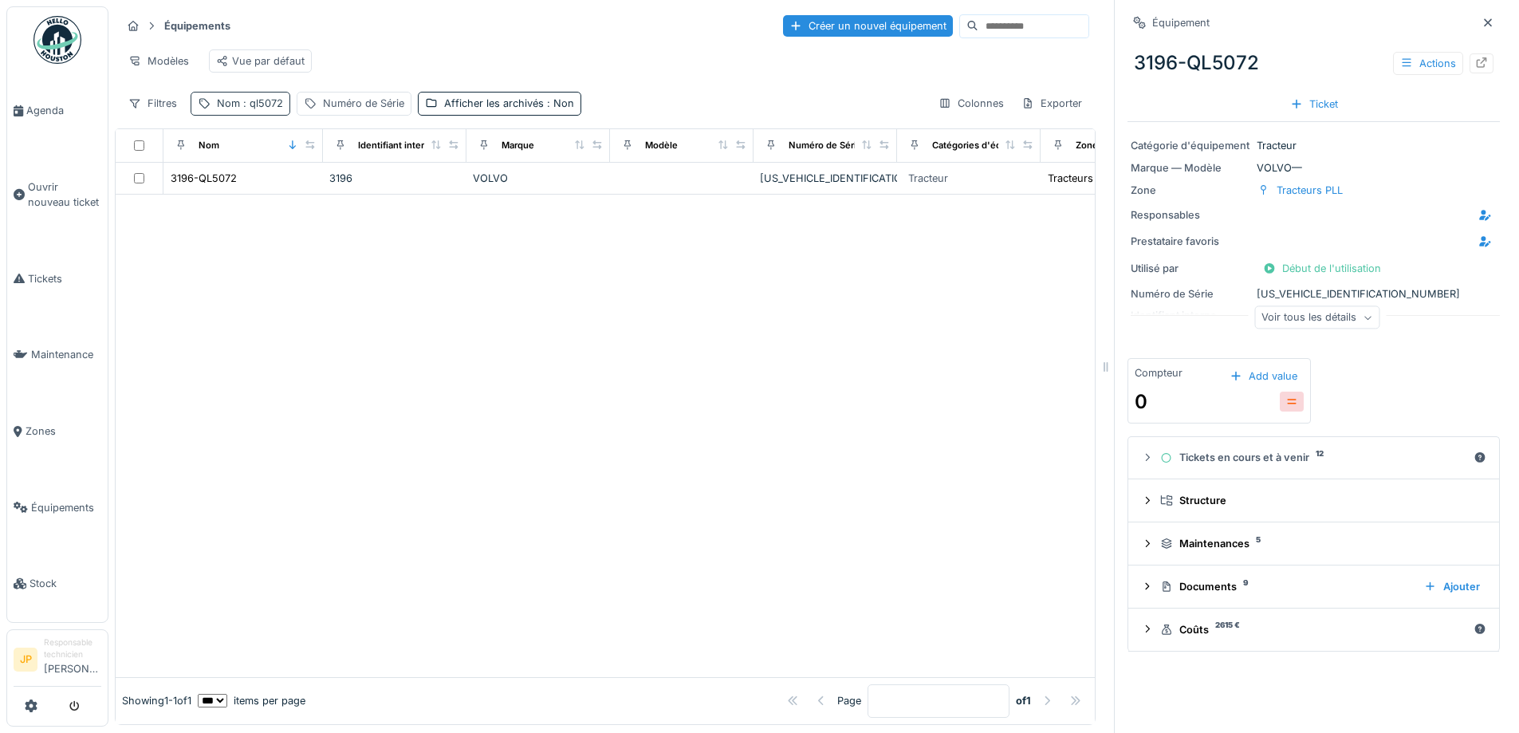
click at [263, 109] on span ": ql5072" at bounding box center [261, 103] width 43 height 12
click at [270, 198] on input "******" at bounding box center [277, 191] width 159 height 33
type input "******"
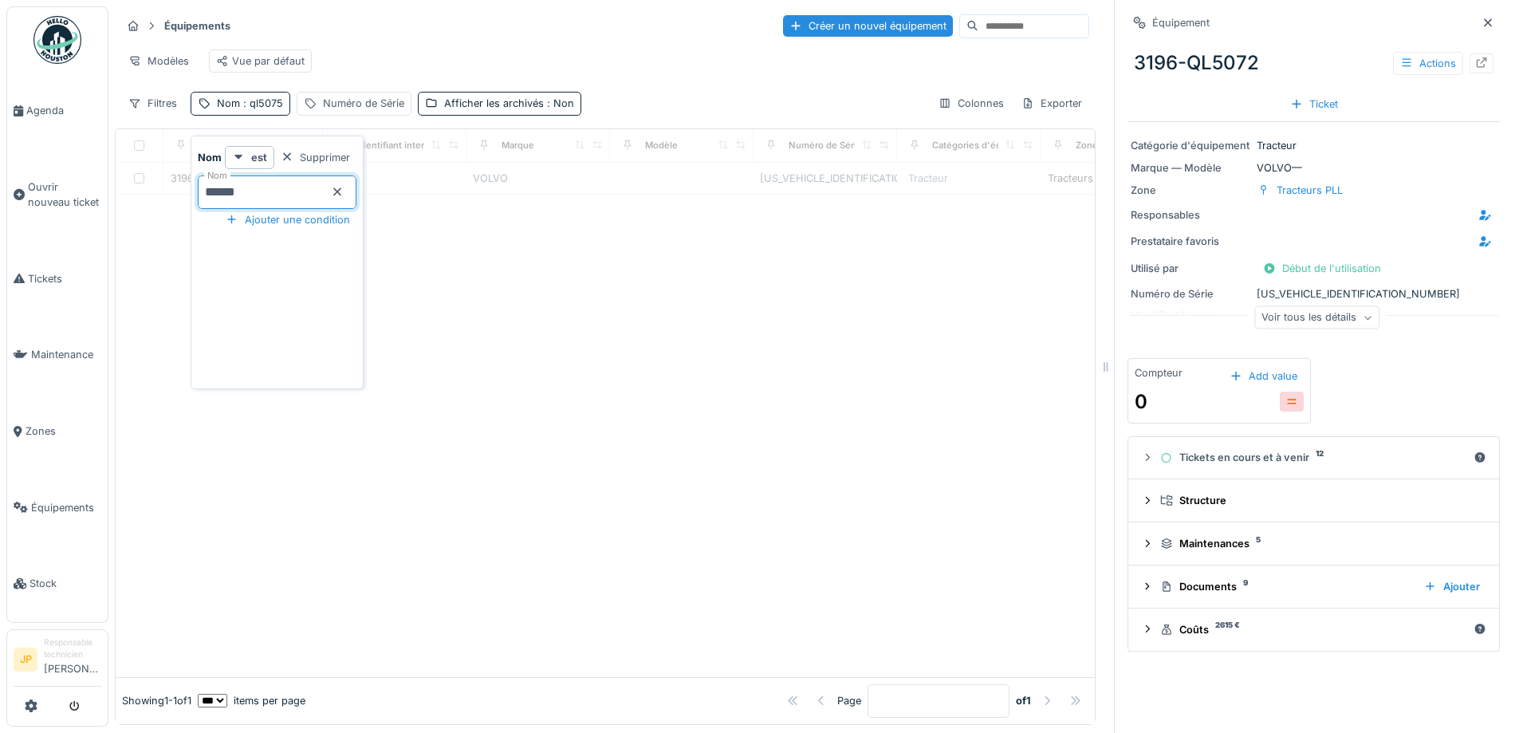
click at [627, 538] on div at bounding box center [605, 436] width 979 height 482
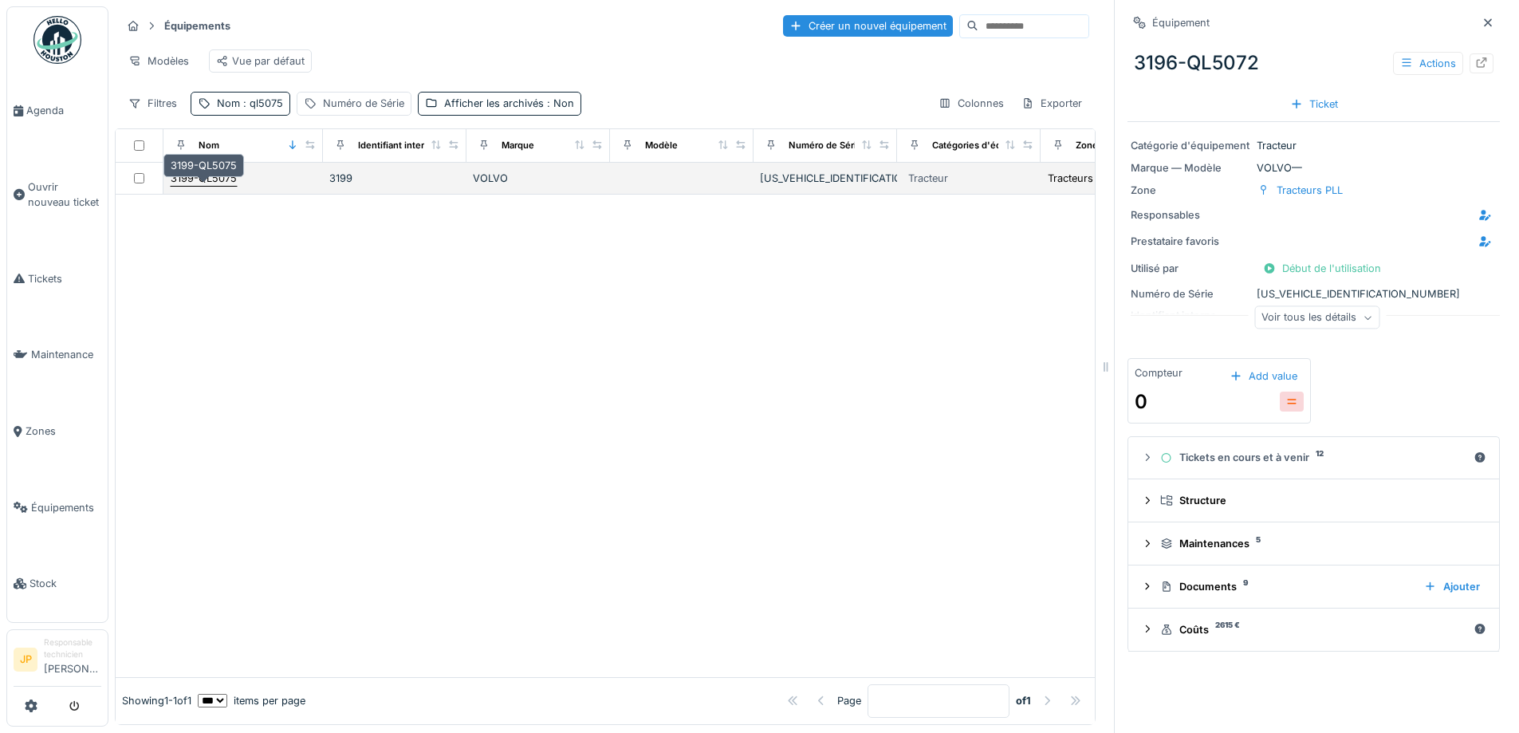
click at [221, 186] on div "3199-QL5075" at bounding box center [204, 178] width 66 height 15
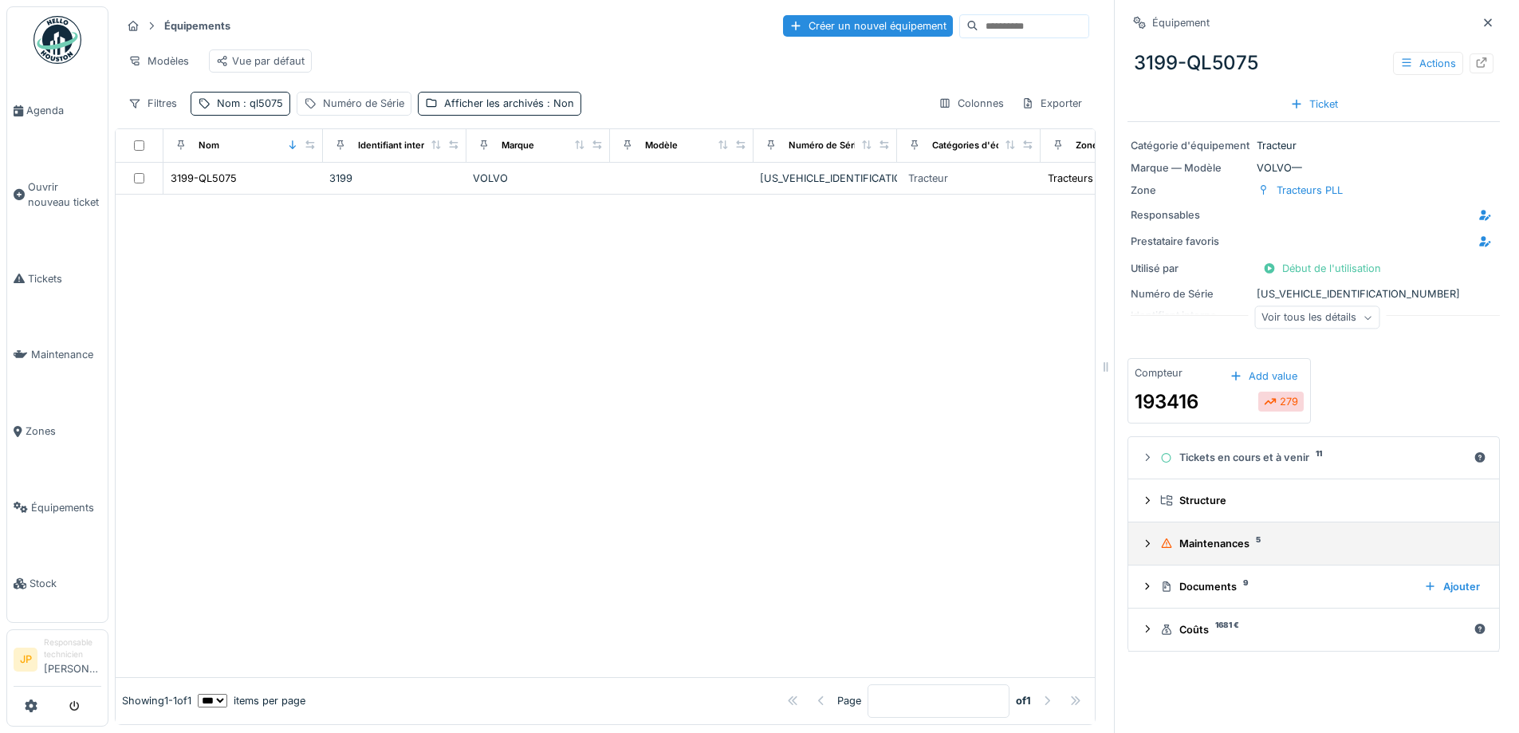
click at [1187, 545] on div "Maintenances 5" at bounding box center [1320, 543] width 320 height 15
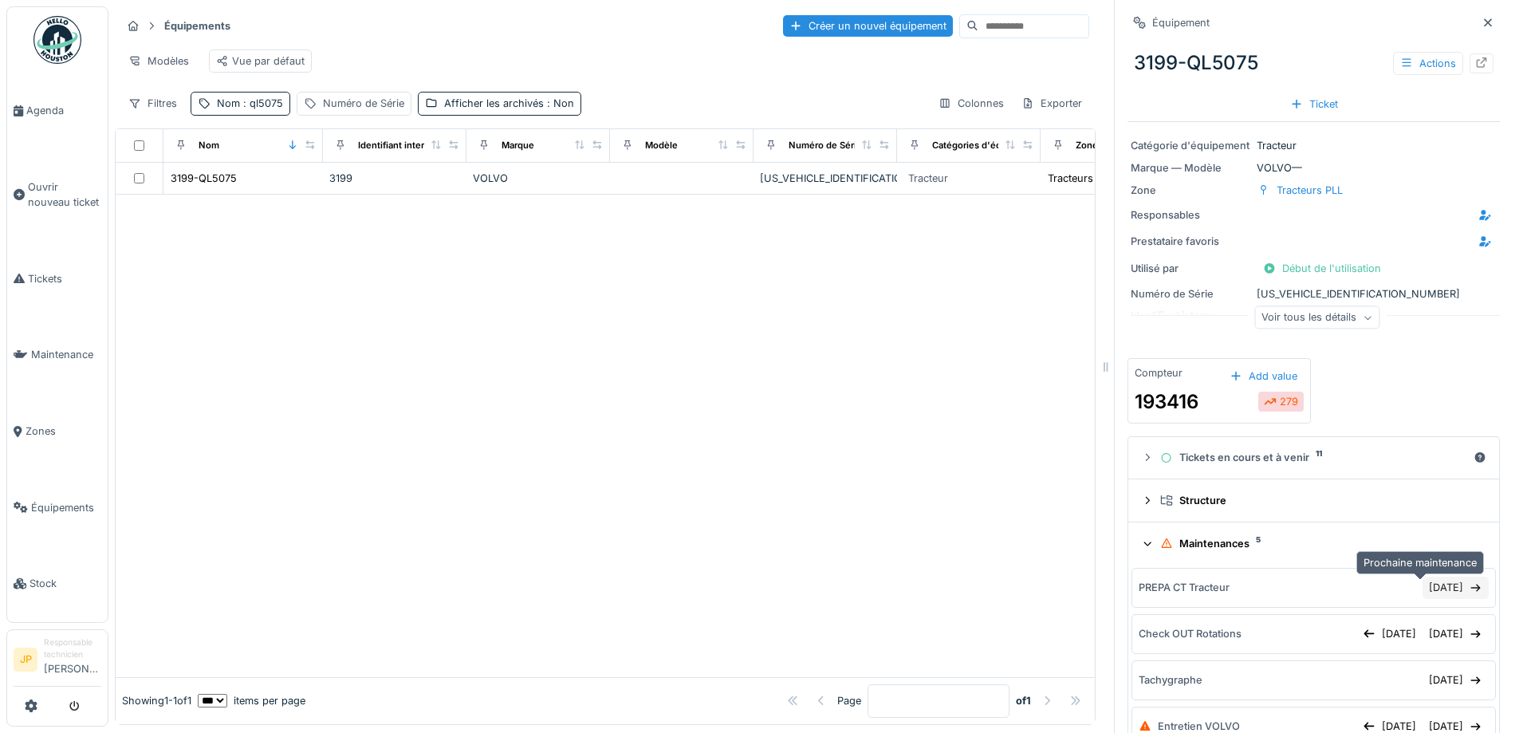
click at [1428, 598] on div "30/09/2025" at bounding box center [1456, 588] width 66 height 22
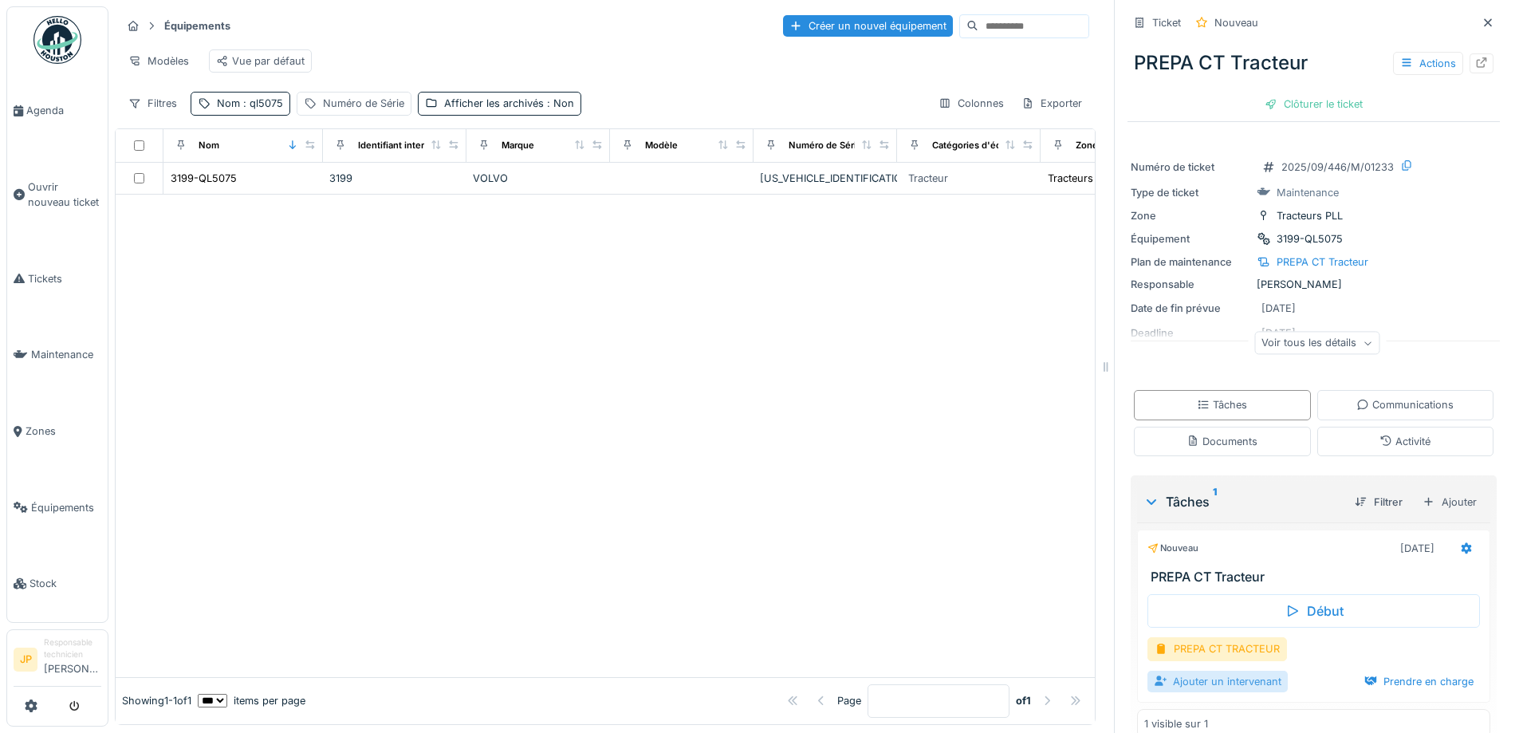
click at [1189, 692] on div "Ajouter un intervenant" at bounding box center [1218, 682] width 140 height 22
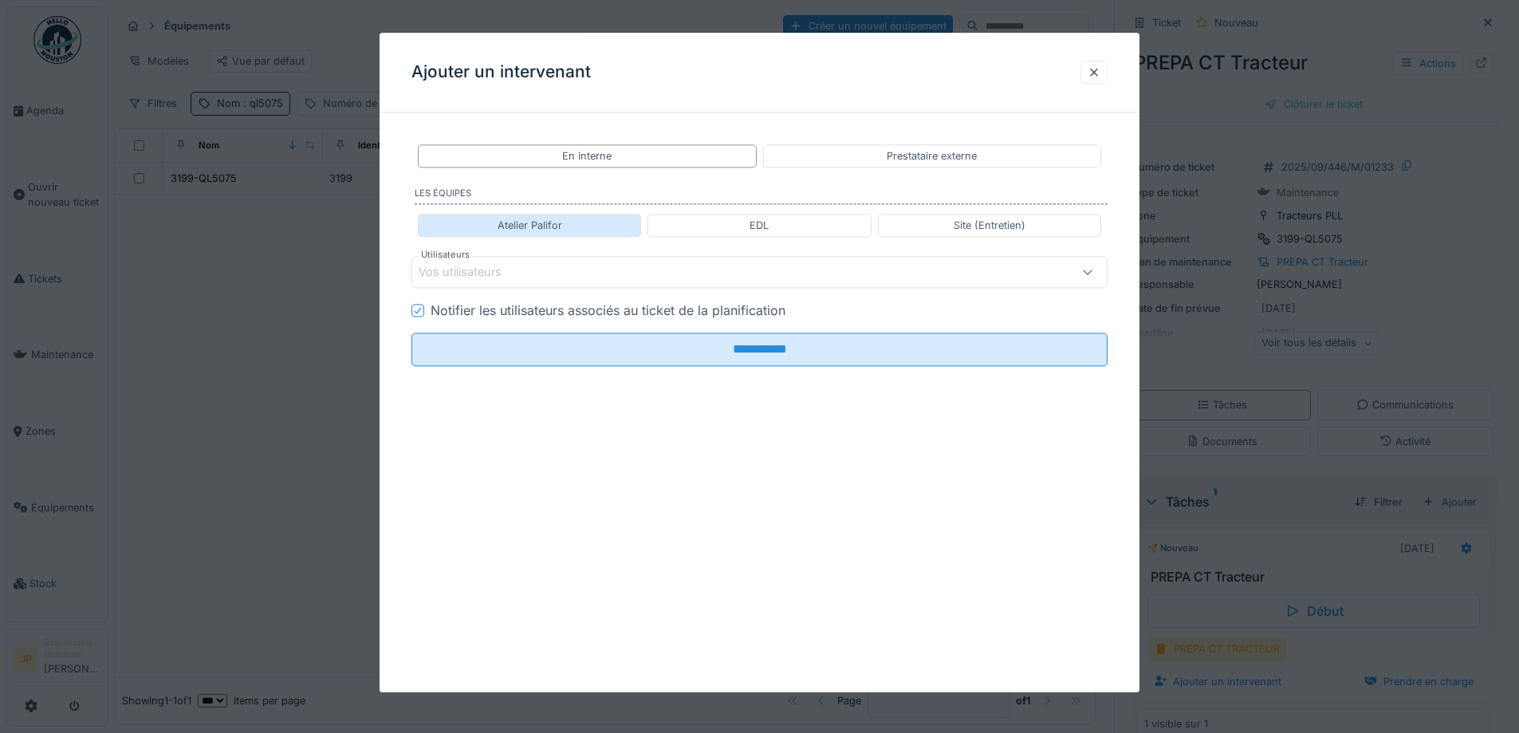
click at [526, 227] on div "Atelier Palifor" at bounding box center [530, 225] width 65 height 15
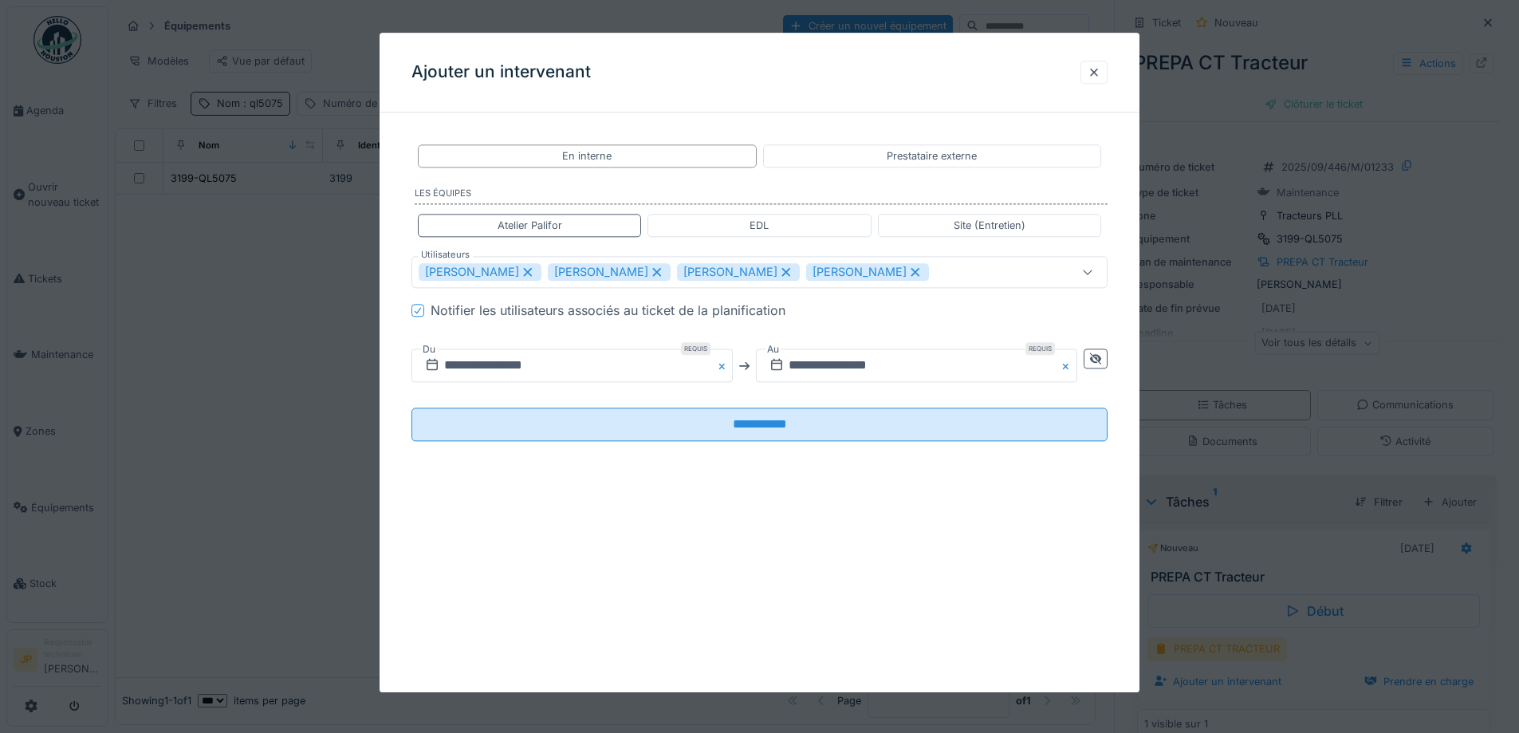
click at [908, 274] on icon at bounding box center [915, 271] width 14 height 11
type input "**********"
click at [1108, 360] on div at bounding box center [1096, 359] width 24 height 20
click at [976, 365] on input "**********" at bounding box center [745, 365] width 666 height 33
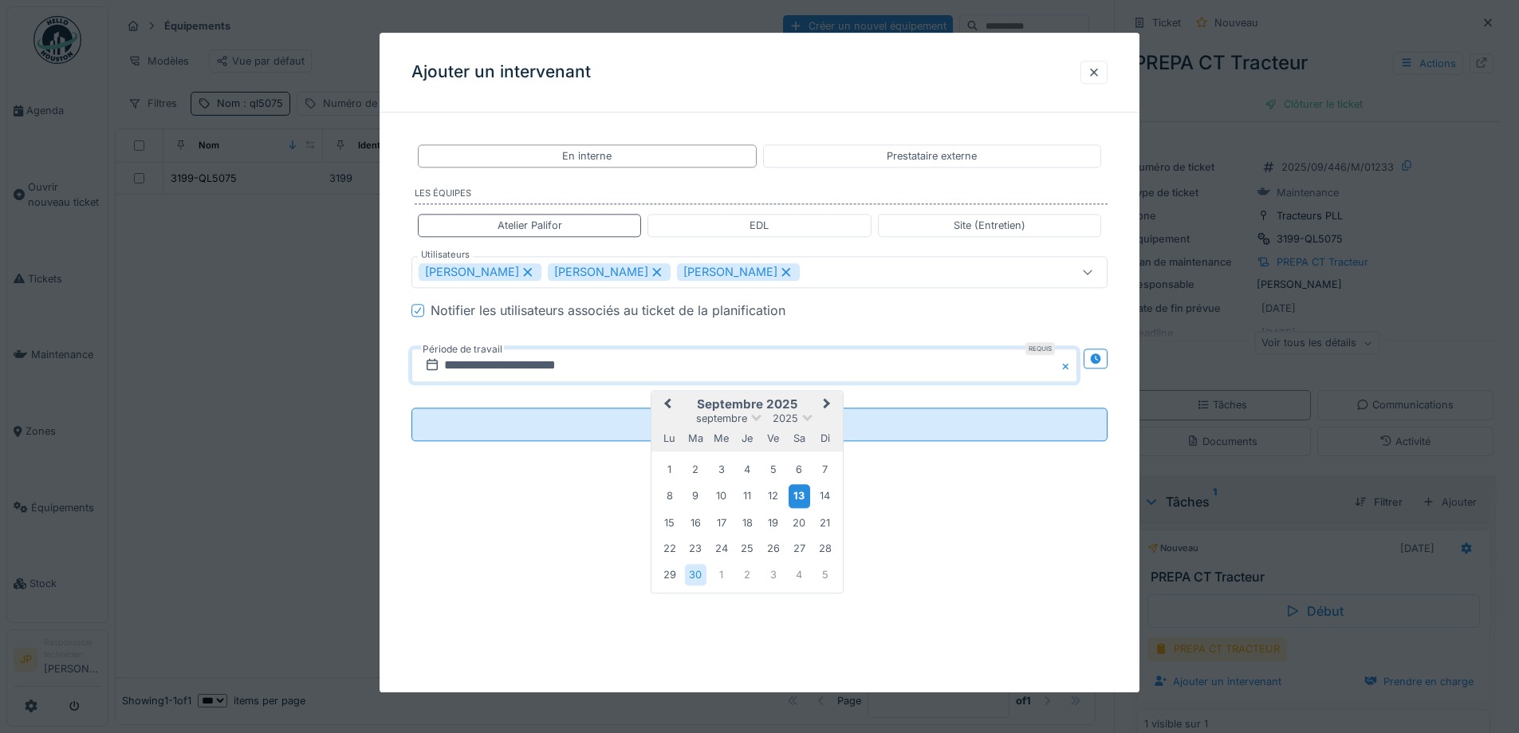
click at [799, 488] on div "13" at bounding box center [800, 496] width 22 height 23
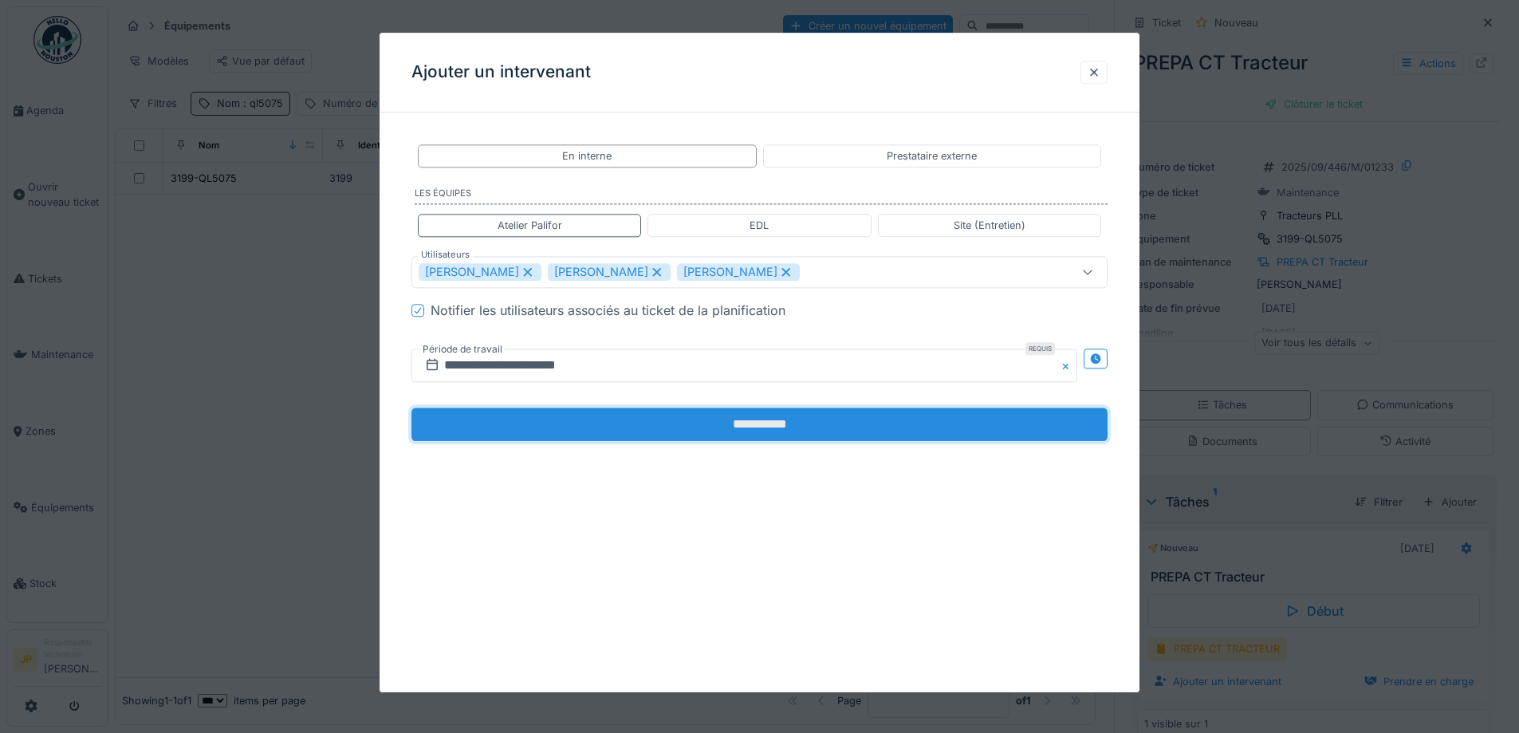
click at [797, 408] on input "**********" at bounding box center [760, 424] width 696 height 33
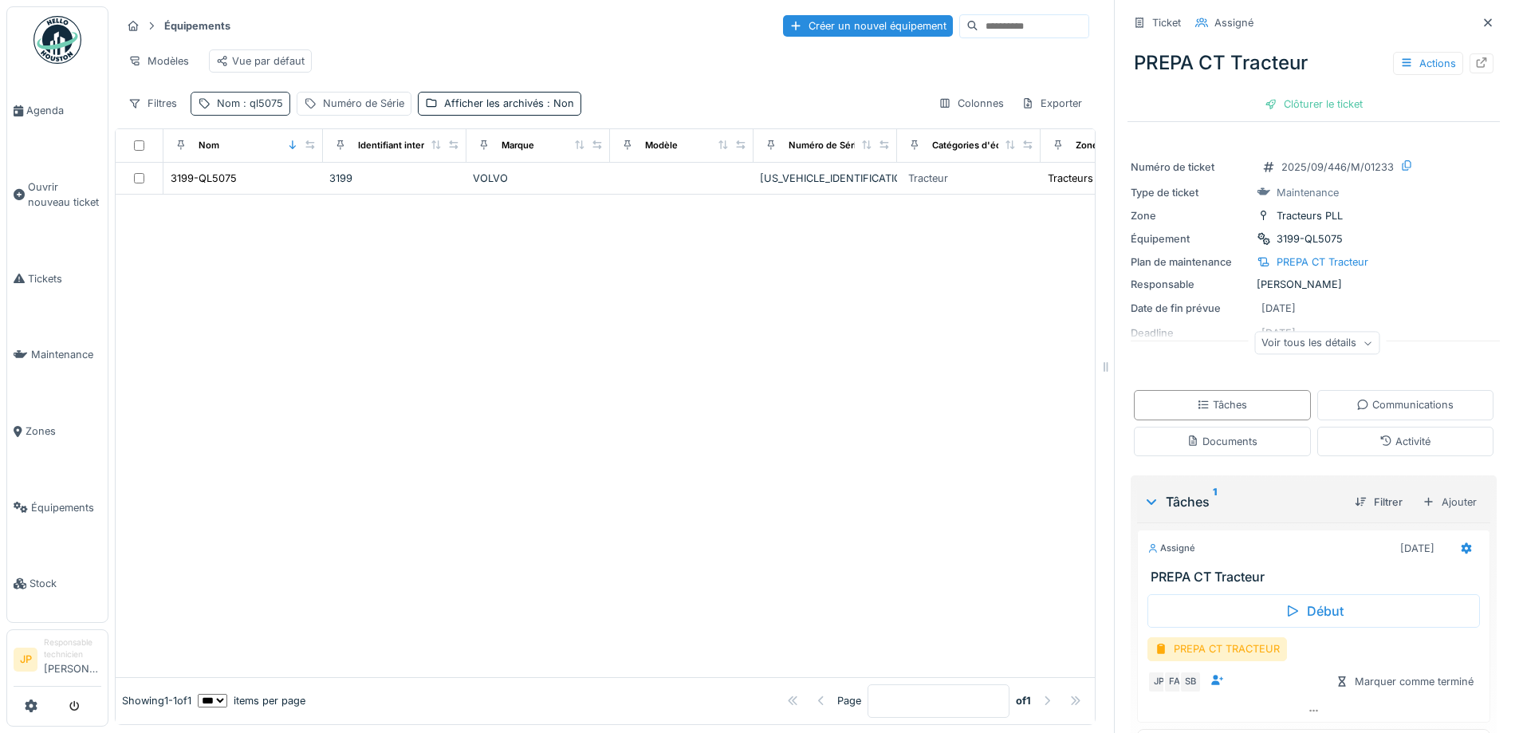
click at [254, 109] on span ": ql5075" at bounding box center [261, 103] width 43 height 12
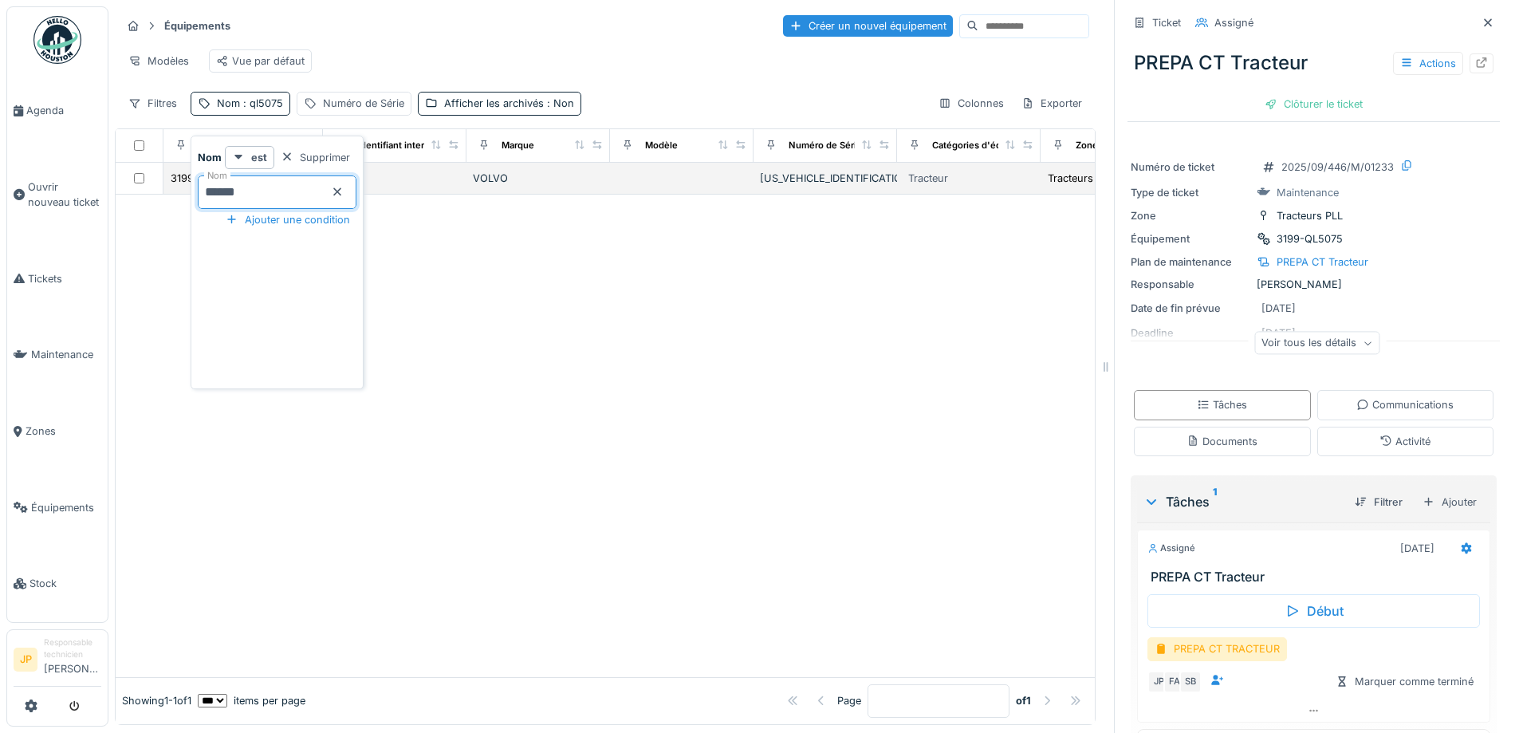
drag, startPoint x: 239, startPoint y: 194, endPoint x: 119, endPoint y: 204, distance: 120.9
click at [119, 204] on body "Agenda Ouvrir nouveau ticket Tickets Maintenance Zones Équipements Stock JP Res…" at bounding box center [759, 366] width 1519 height 733
type input "****"
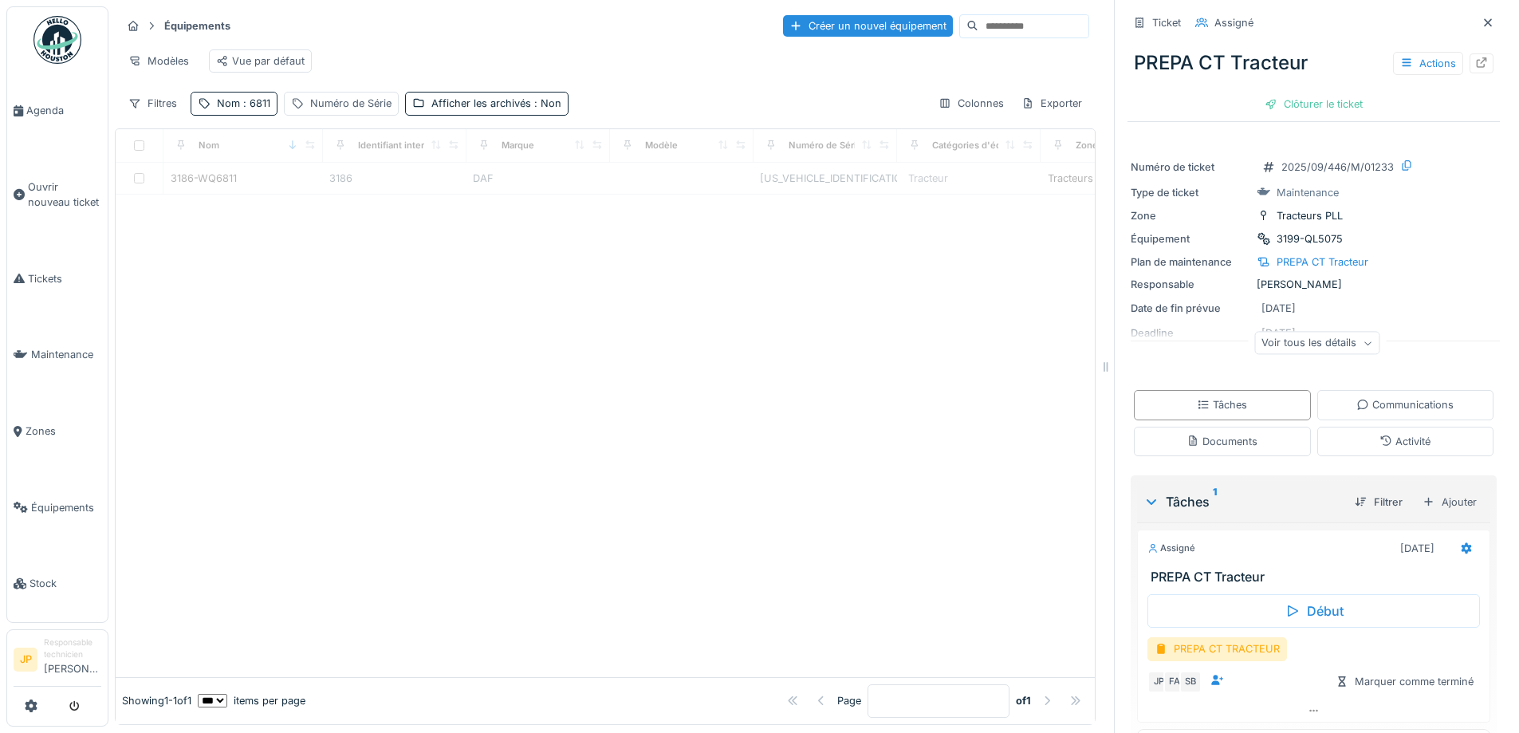
click at [591, 485] on div at bounding box center [605, 436] width 979 height 482
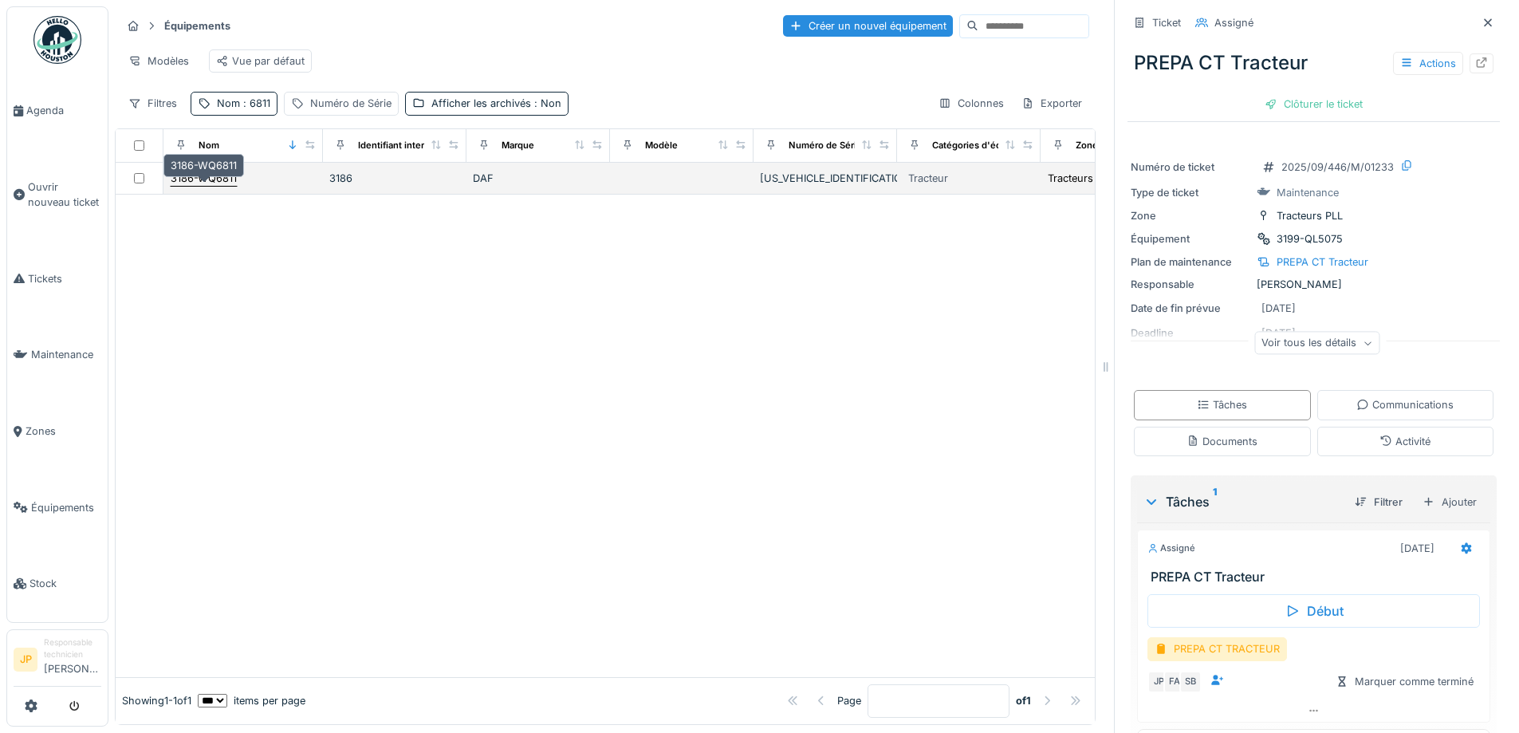
click at [220, 186] on div "3186-WQ6811" at bounding box center [204, 178] width 66 height 15
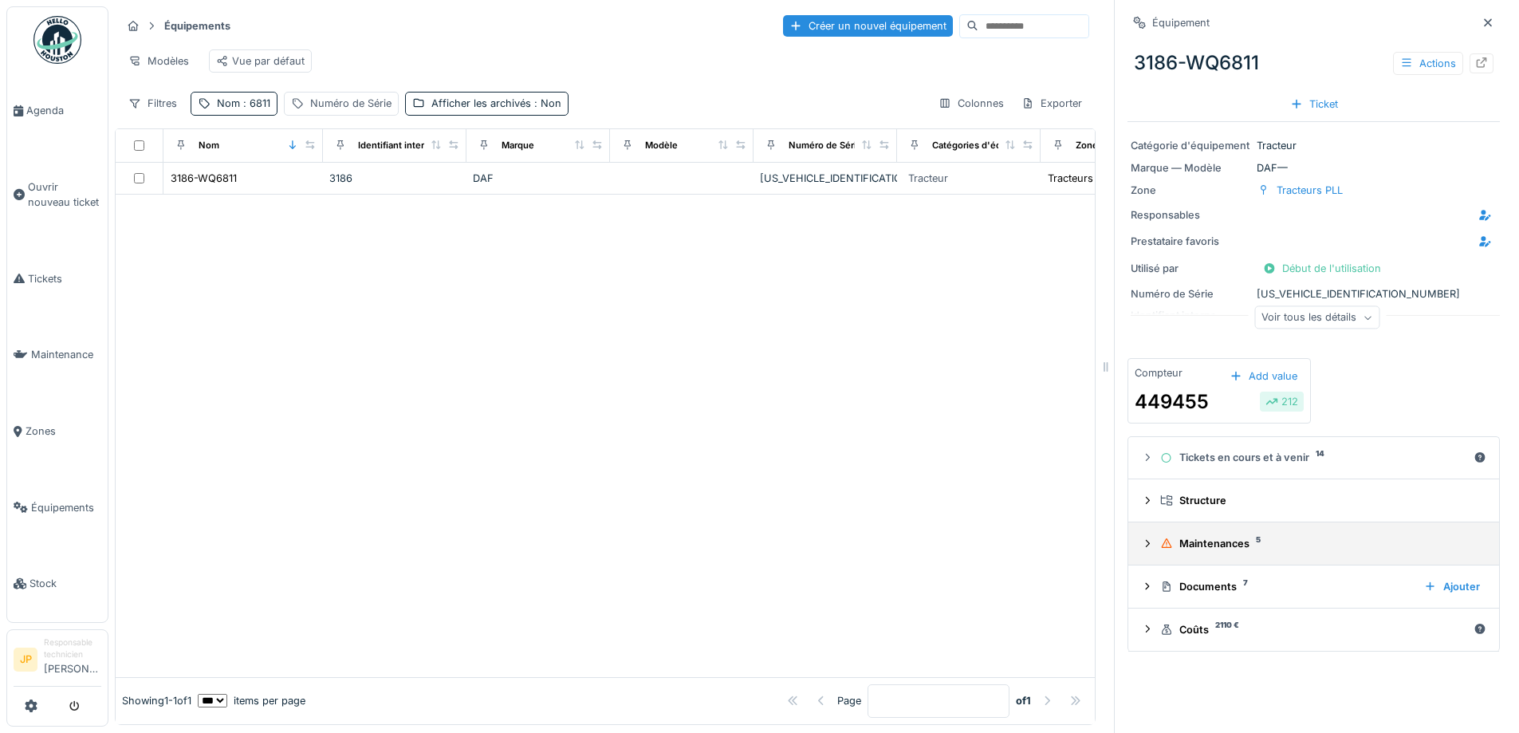
click at [1194, 548] on div "Maintenances 5" at bounding box center [1320, 543] width 320 height 15
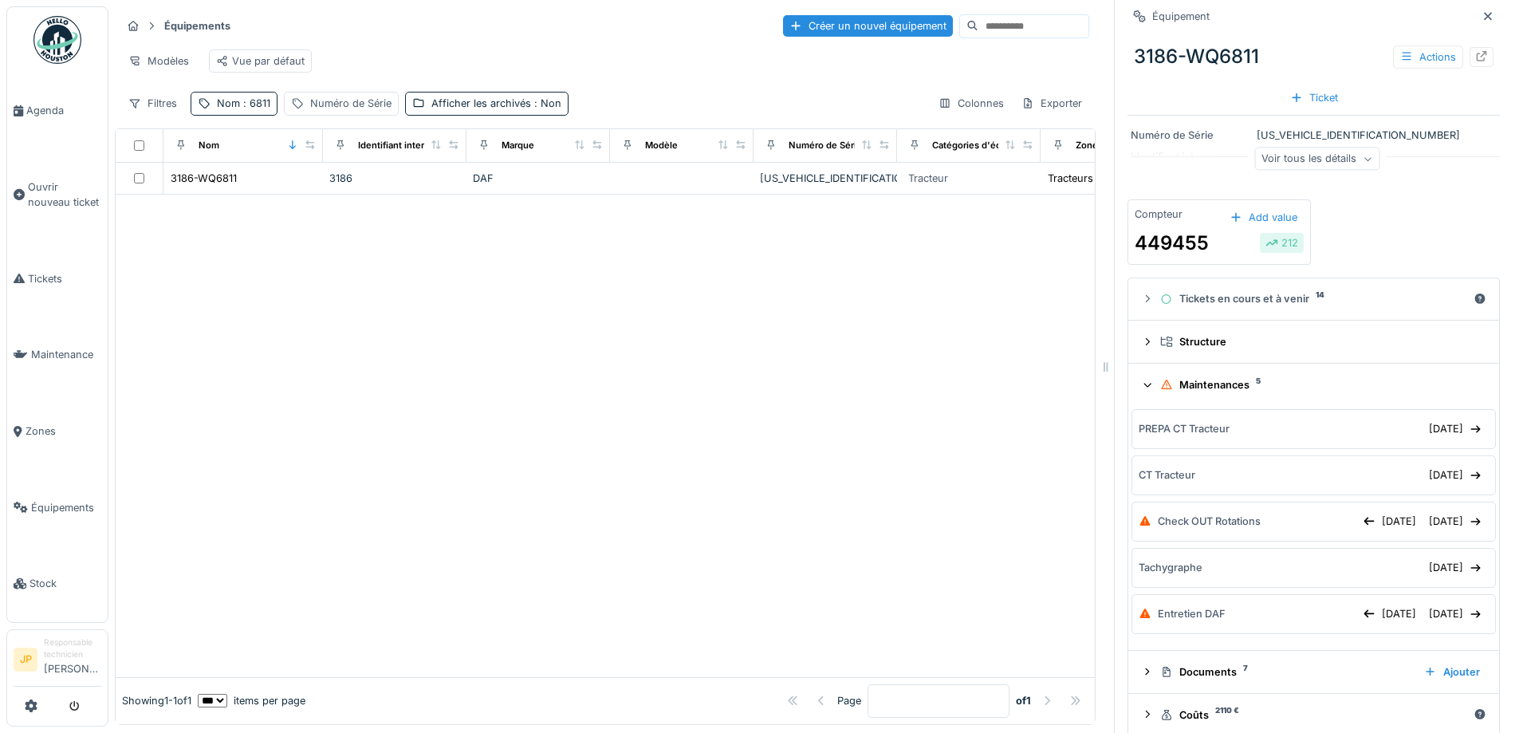
scroll to position [159, 0]
click at [1423, 435] on div "04/10/2025" at bounding box center [1456, 428] width 66 height 22
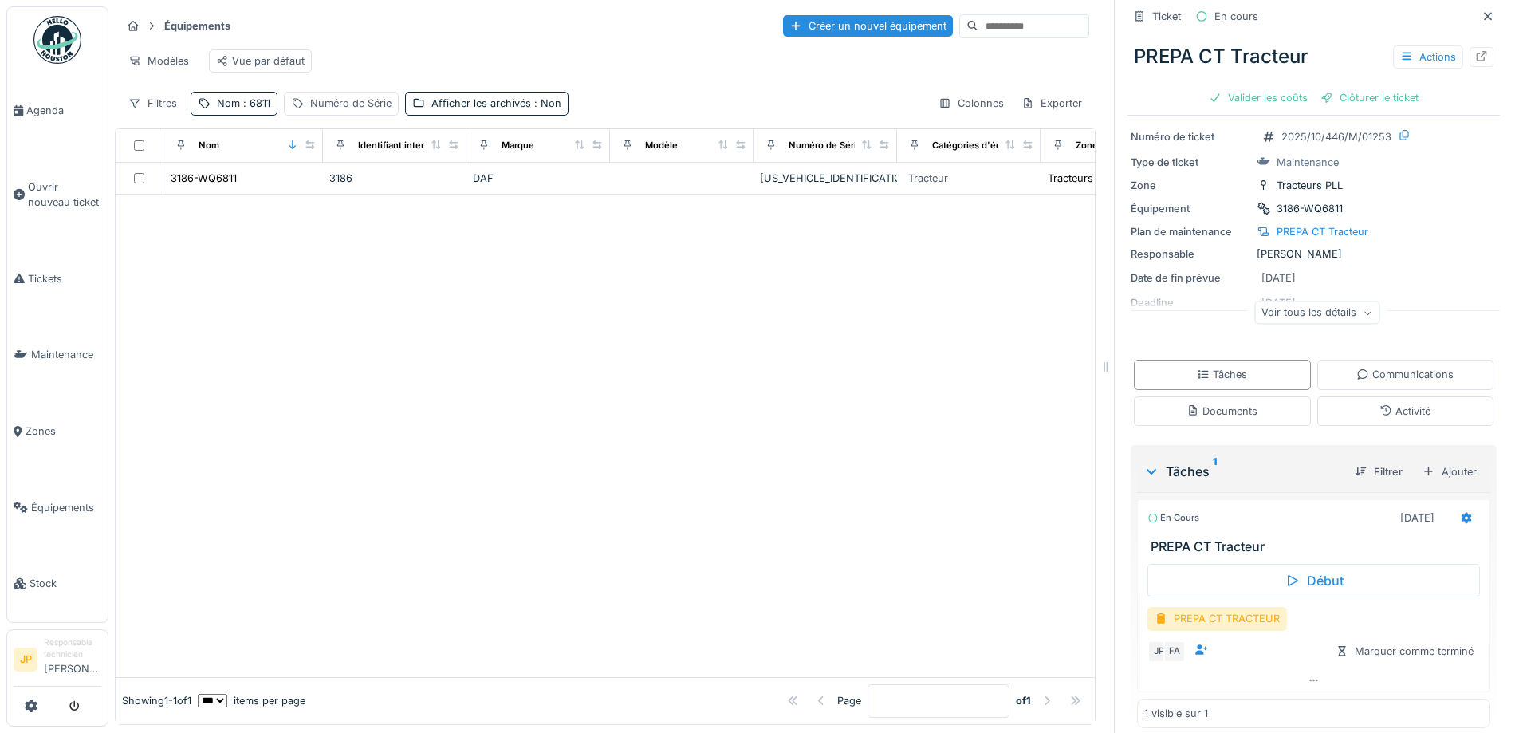
scroll to position [47, 0]
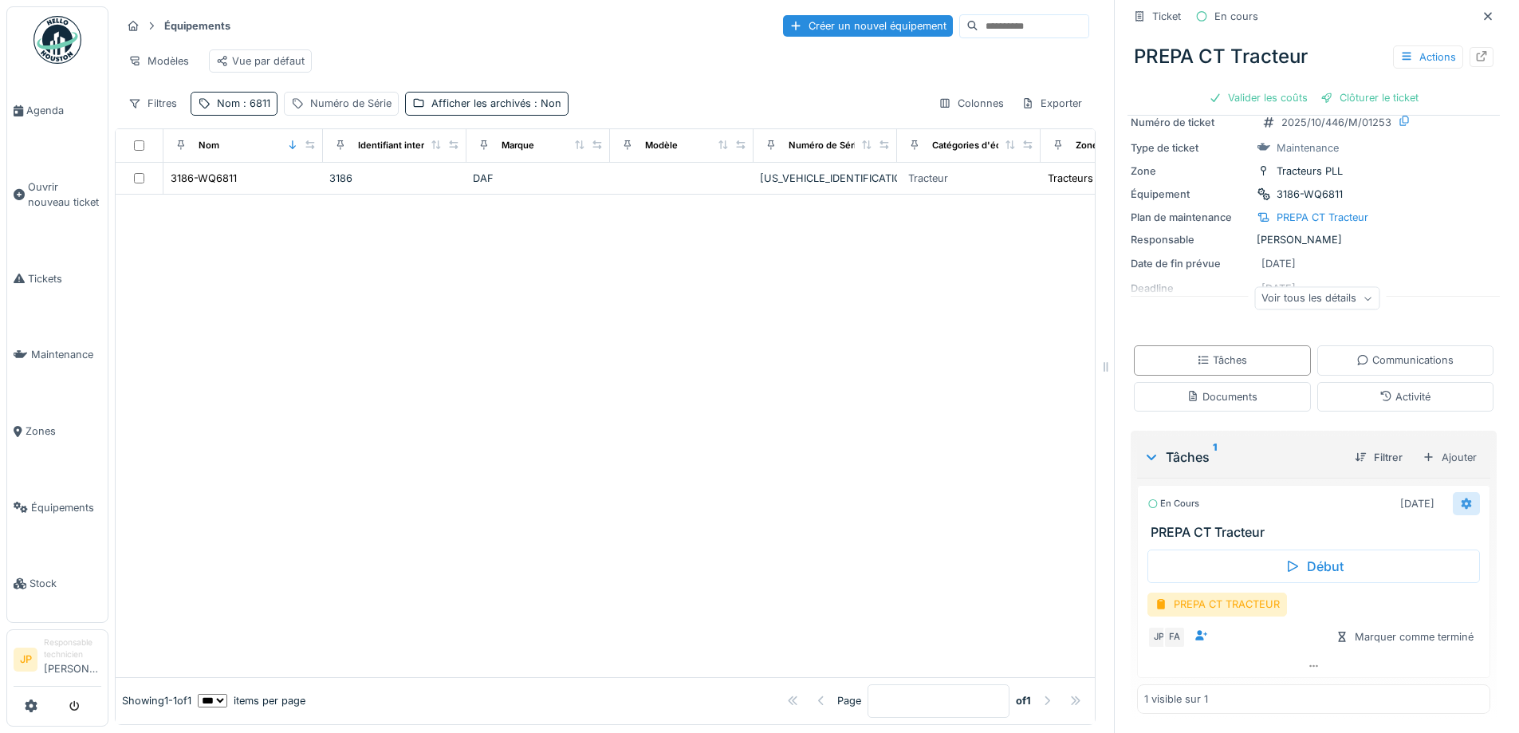
click at [1453, 508] on div at bounding box center [1466, 503] width 27 height 23
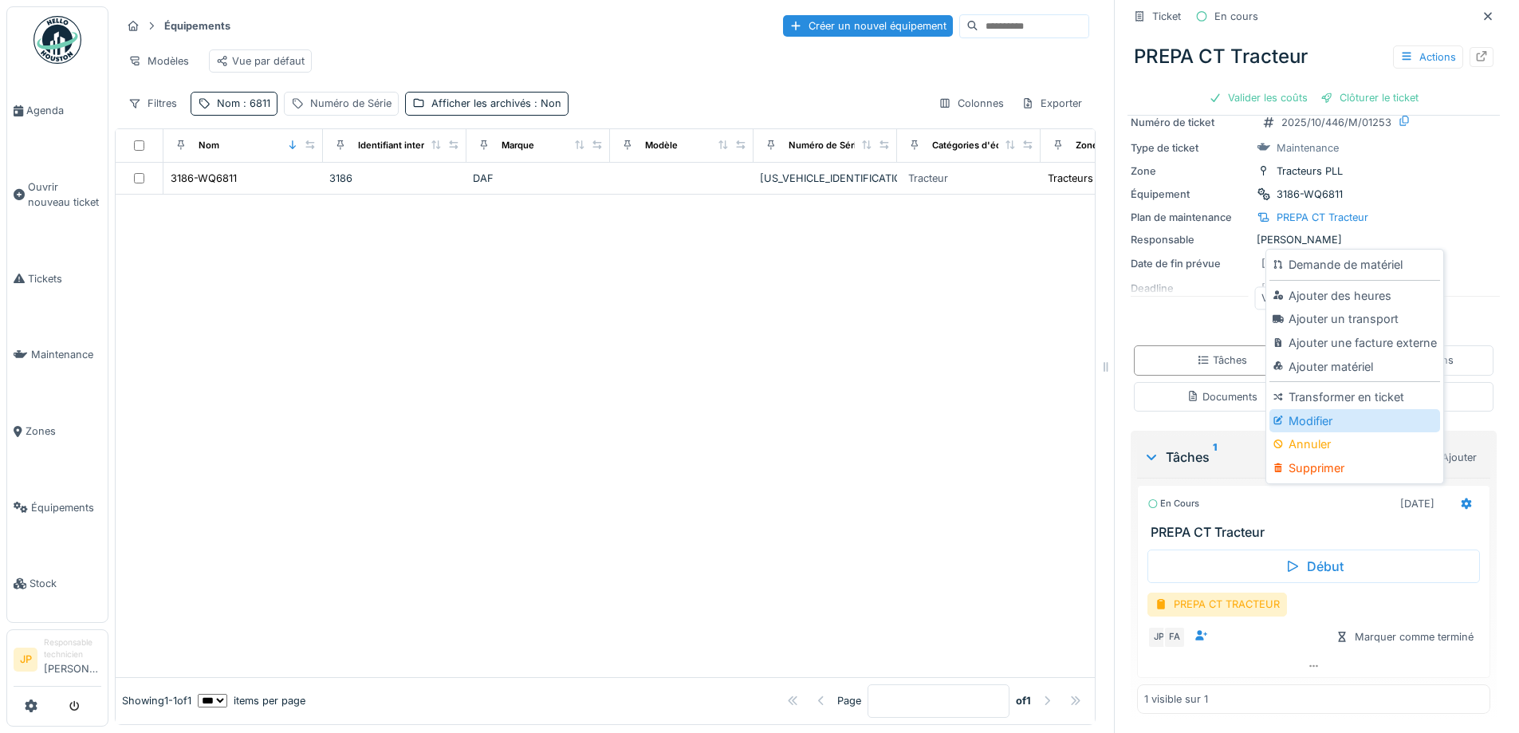
click at [1318, 422] on div "Modifier" at bounding box center [1355, 421] width 170 height 24
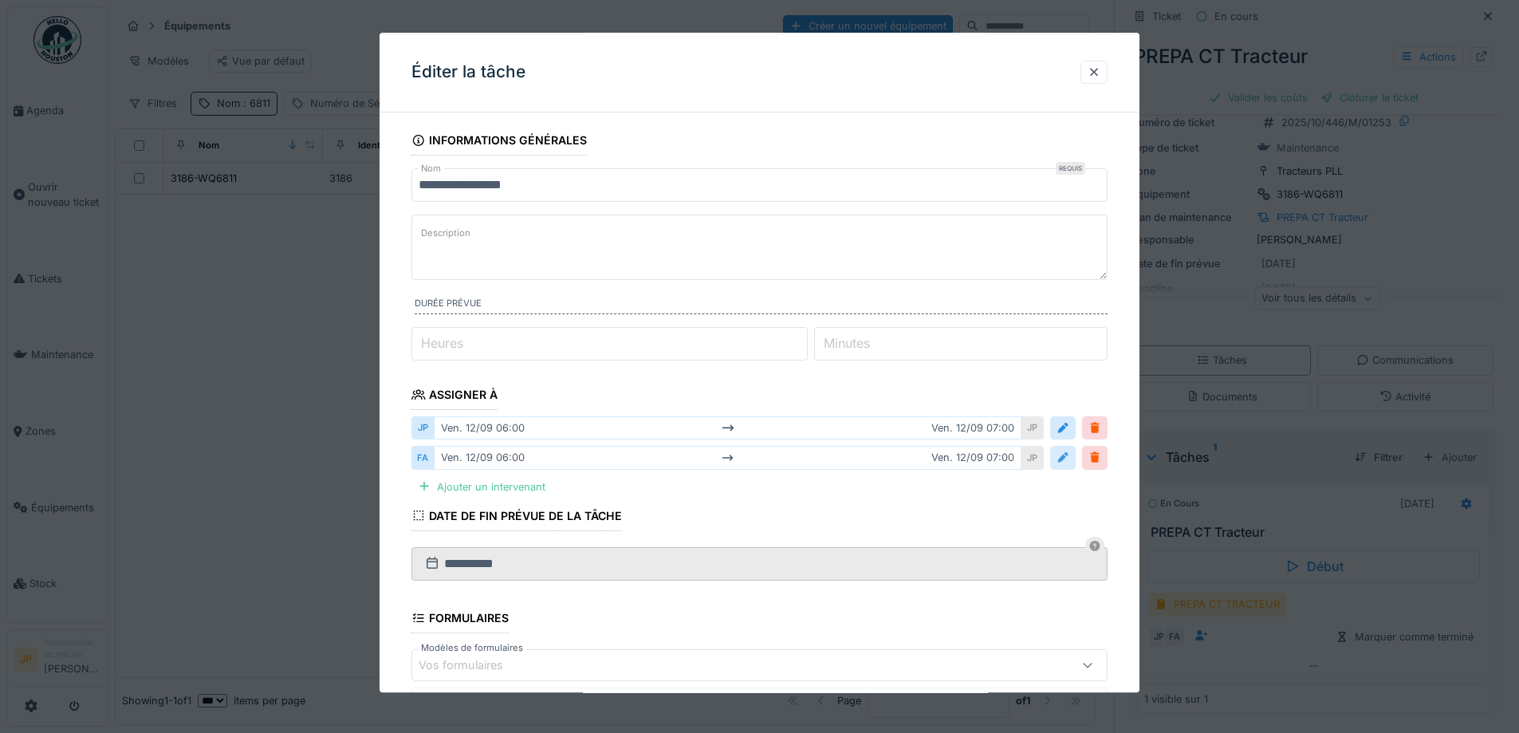
click at [1067, 456] on div at bounding box center [1063, 458] width 13 height 15
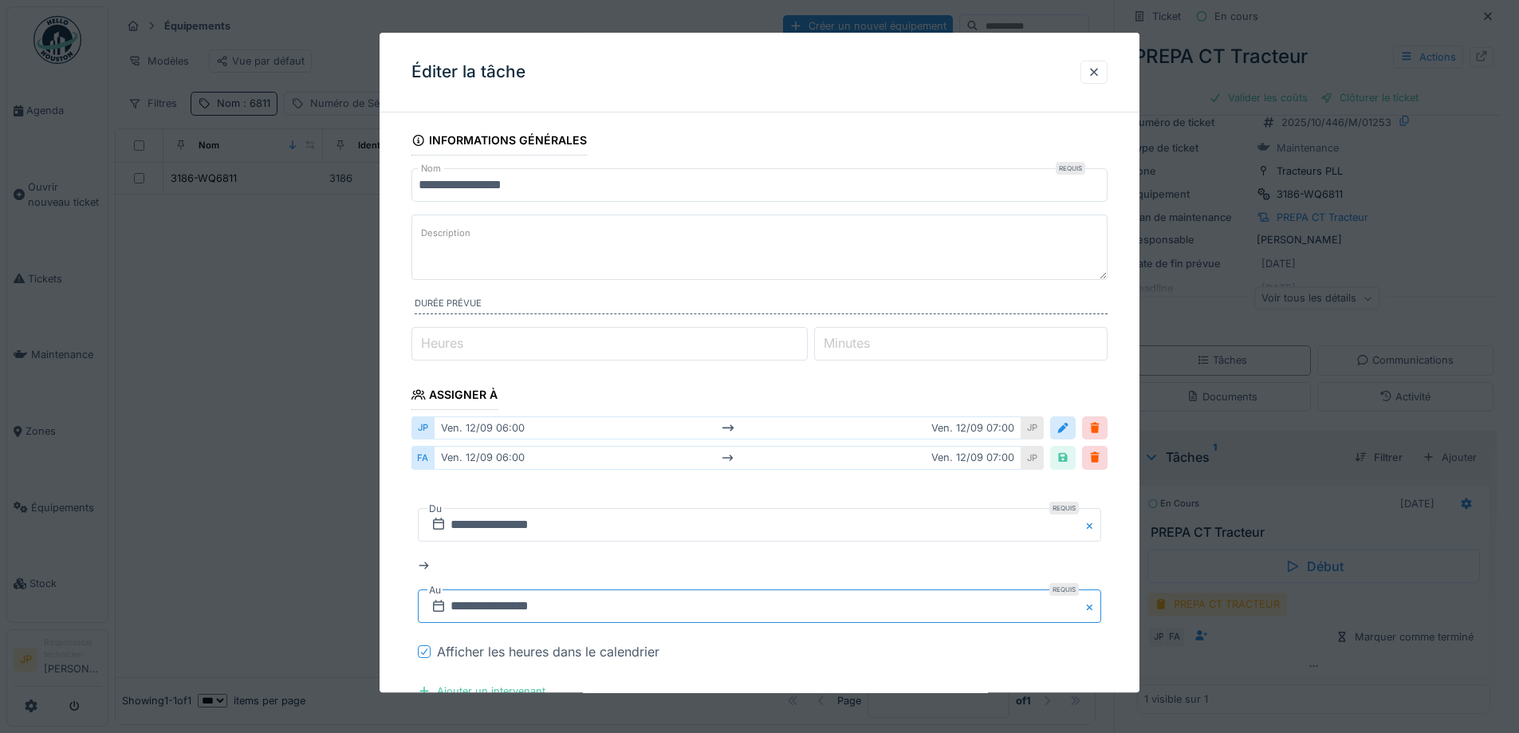
click at [713, 596] on input "**********" at bounding box center [759, 606] width 683 height 33
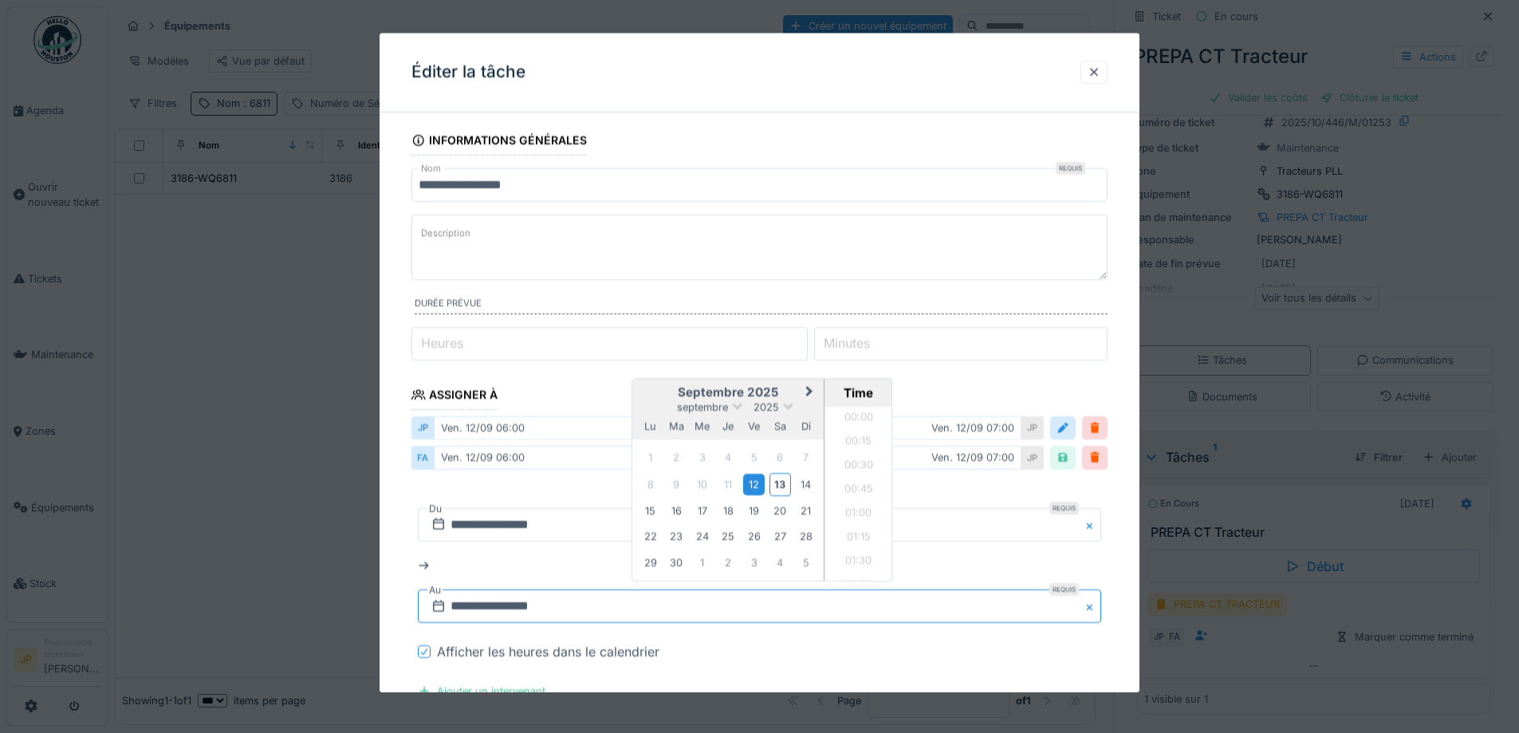
scroll to position [595, 0]
click at [779, 490] on div "13" at bounding box center [781, 484] width 22 height 23
click at [1069, 457] on div at bounding box center [1063, 458] width 13 height 15
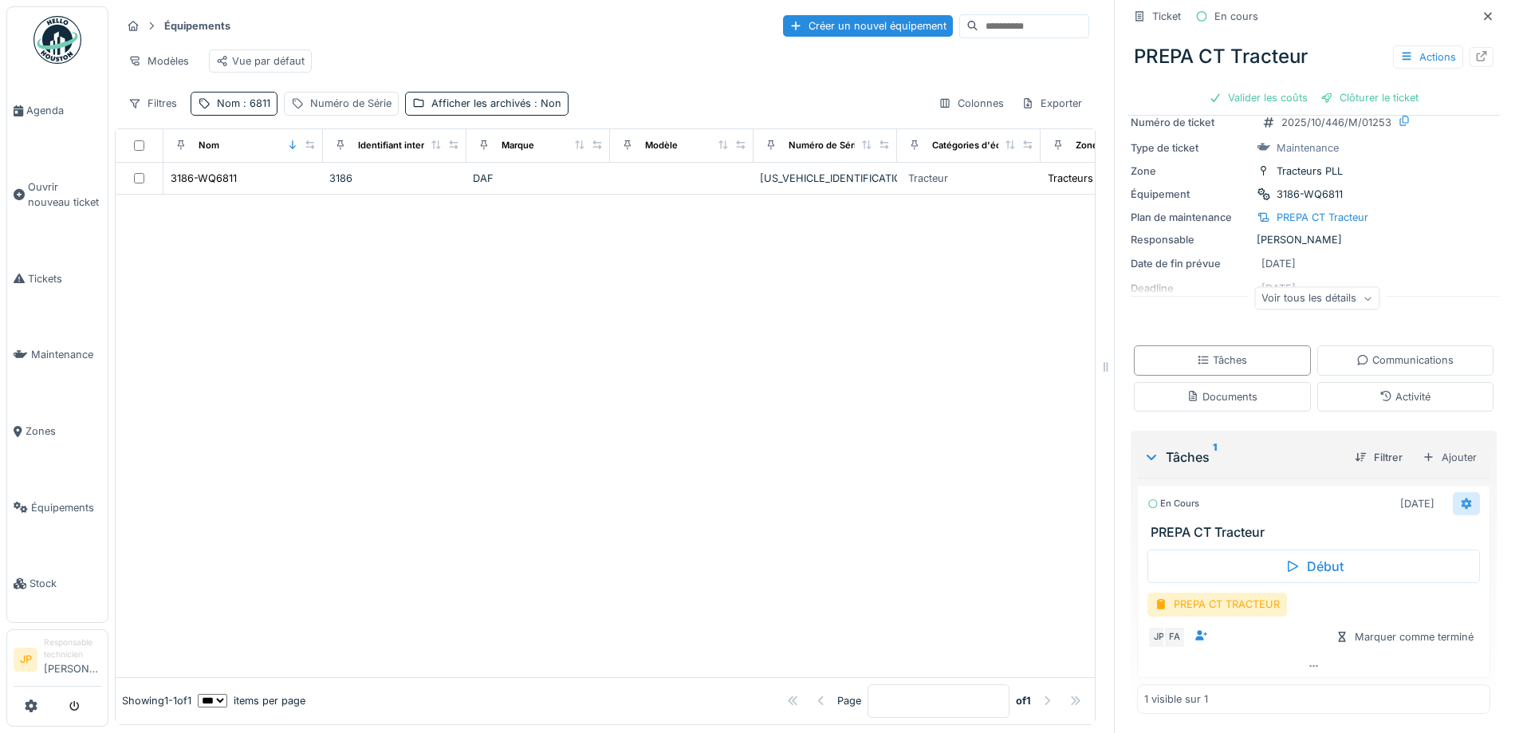
click at [1453, 503] on div at bounding box center [1466, 503] width 27 height 23
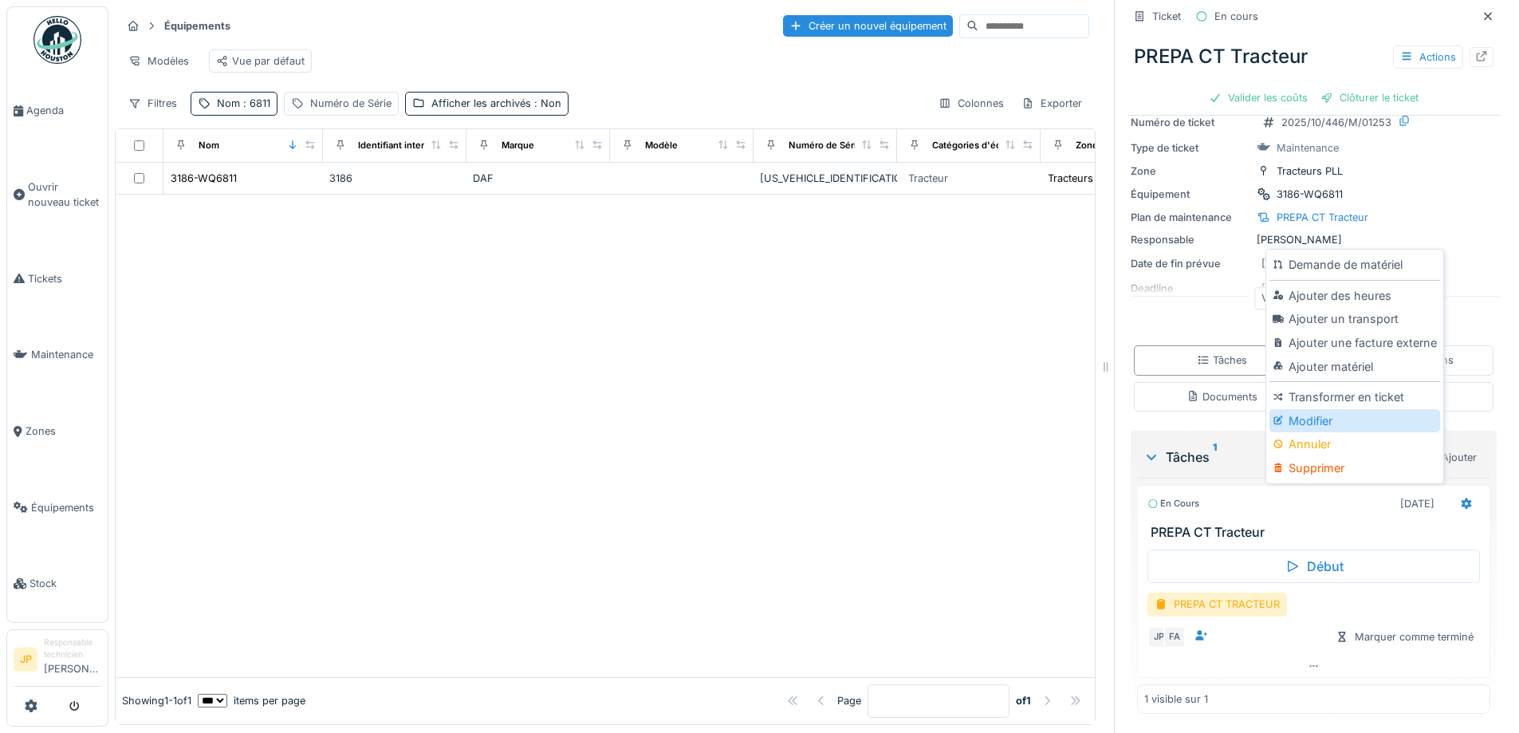
click at [1325, 428] on div "Modifier" at bounding box center [1355, 421] width 170 height 24
click at [1325, 428] on div "Ticket En cours PREPA CT Tracteur Actions Valider les coûts Clôturer le ticket …" at bounding box center [1314, 344] width 372 height 778
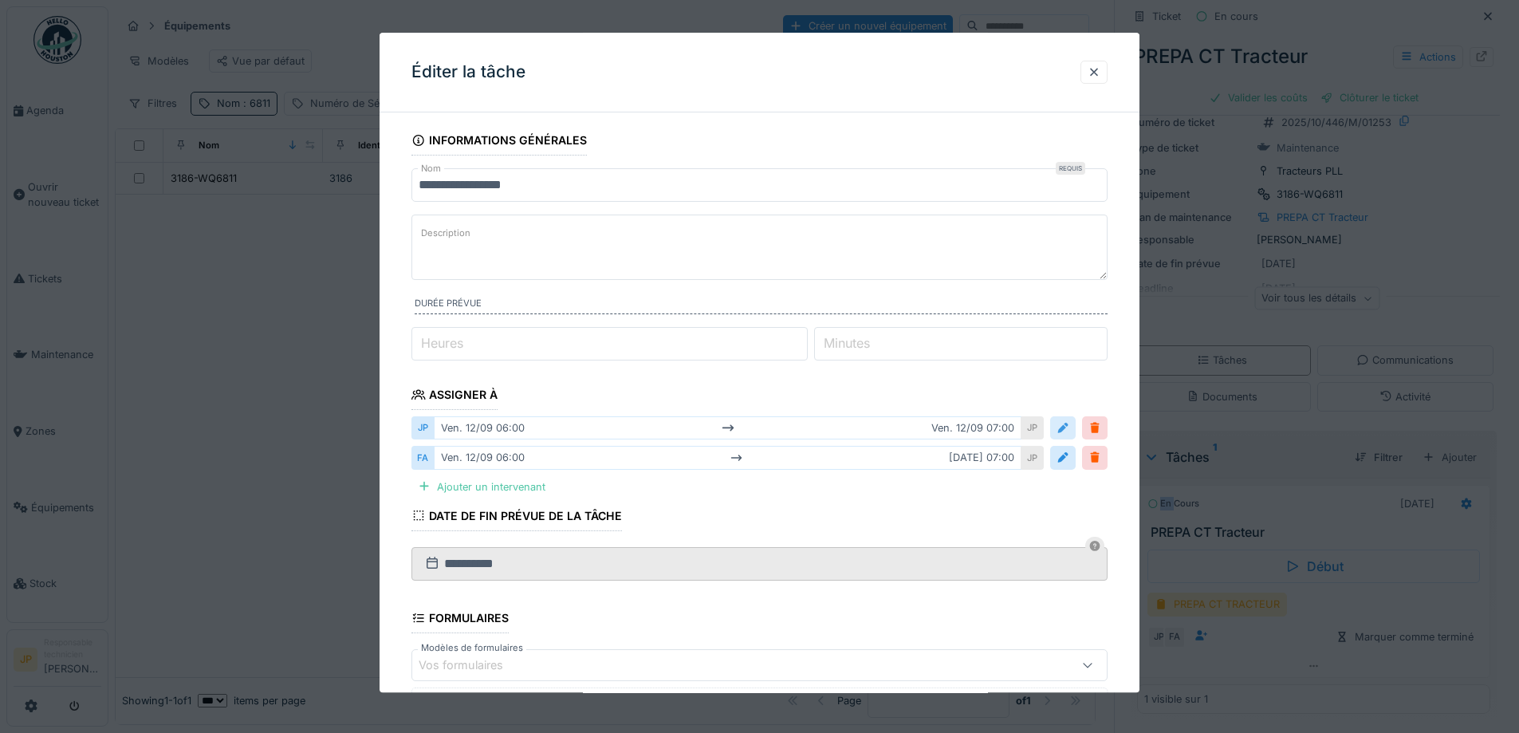
click at [1069, 430] on div at bounding box center [1063, 428] width 13 height 15
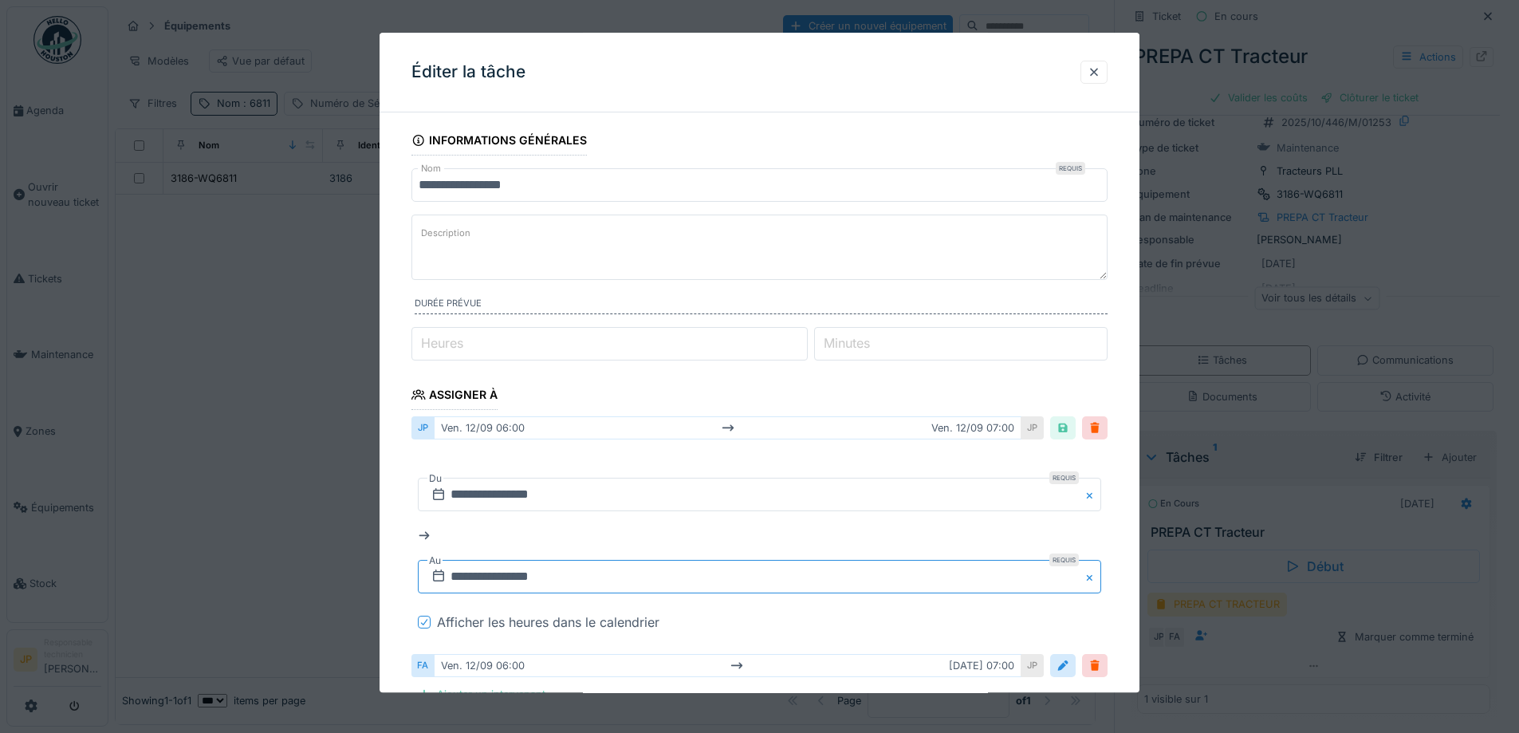
click at [518, 574] on input "**********" at bounding box center [759, 577] width 683 height 33
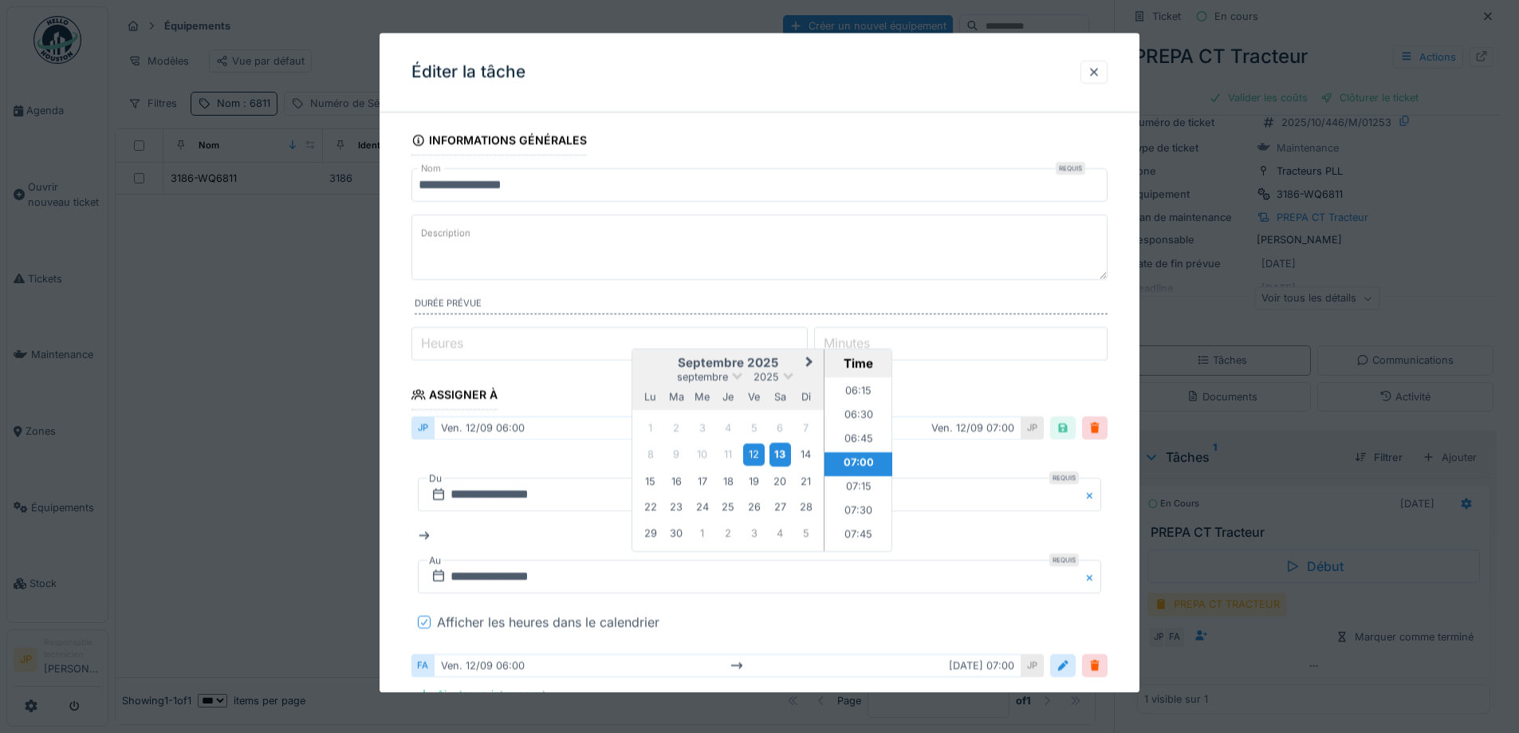
click at [771, 452] on div "13" at bounding box center [781, 454] width 22 height 23
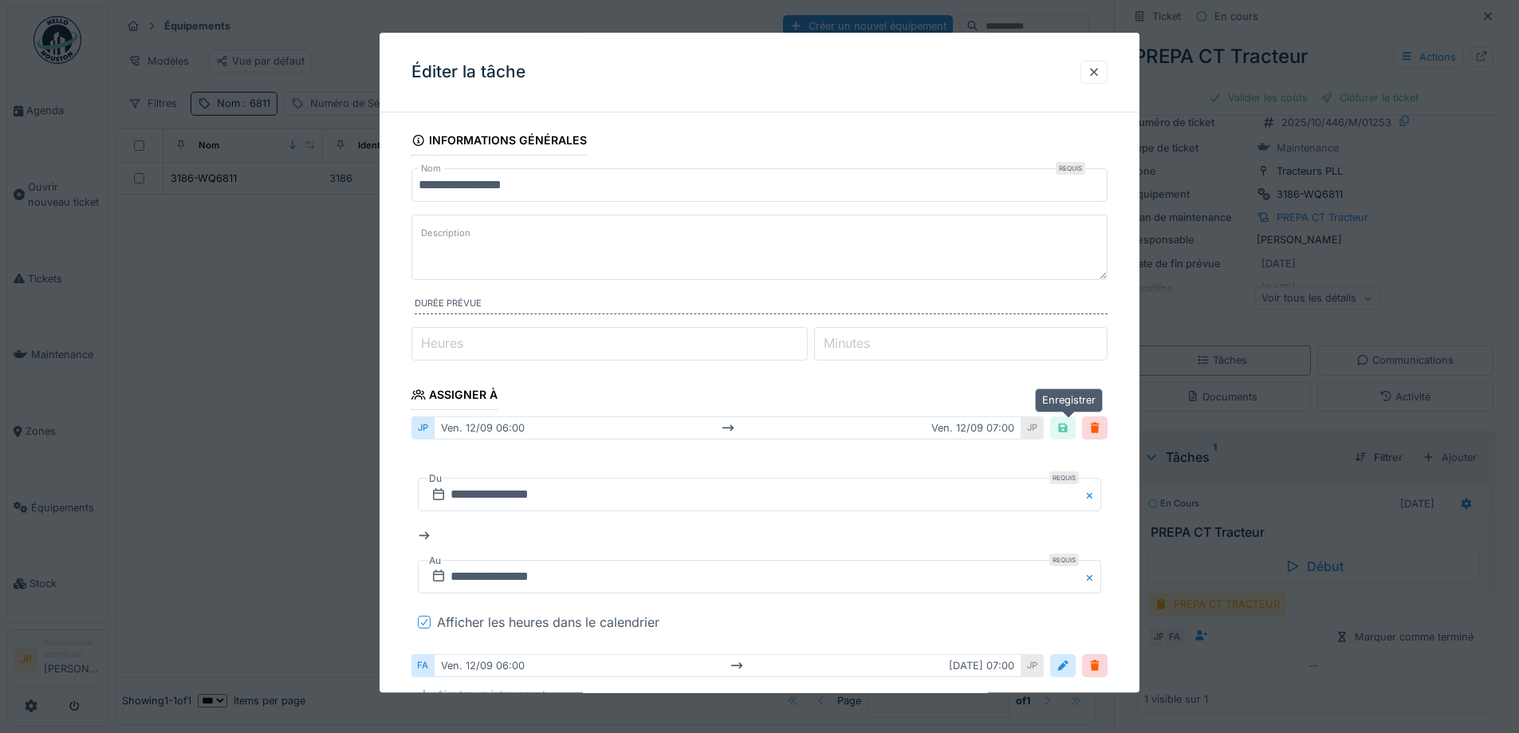
click at [1067, 431] on div at bounding box center [1063, 428] width 13 height 15
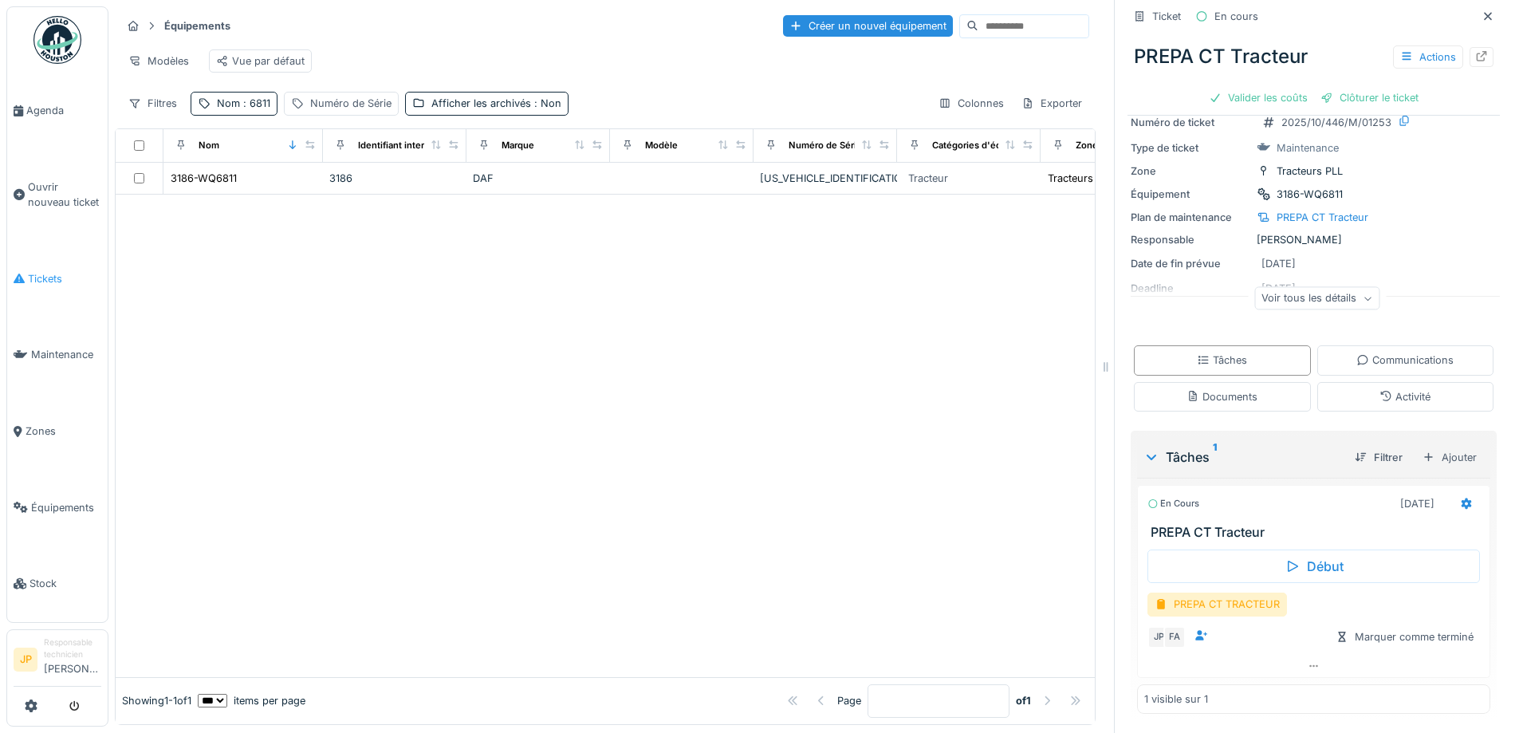
click at [19, 278] on icon at bounding box center [19, 278] width 11 height 11
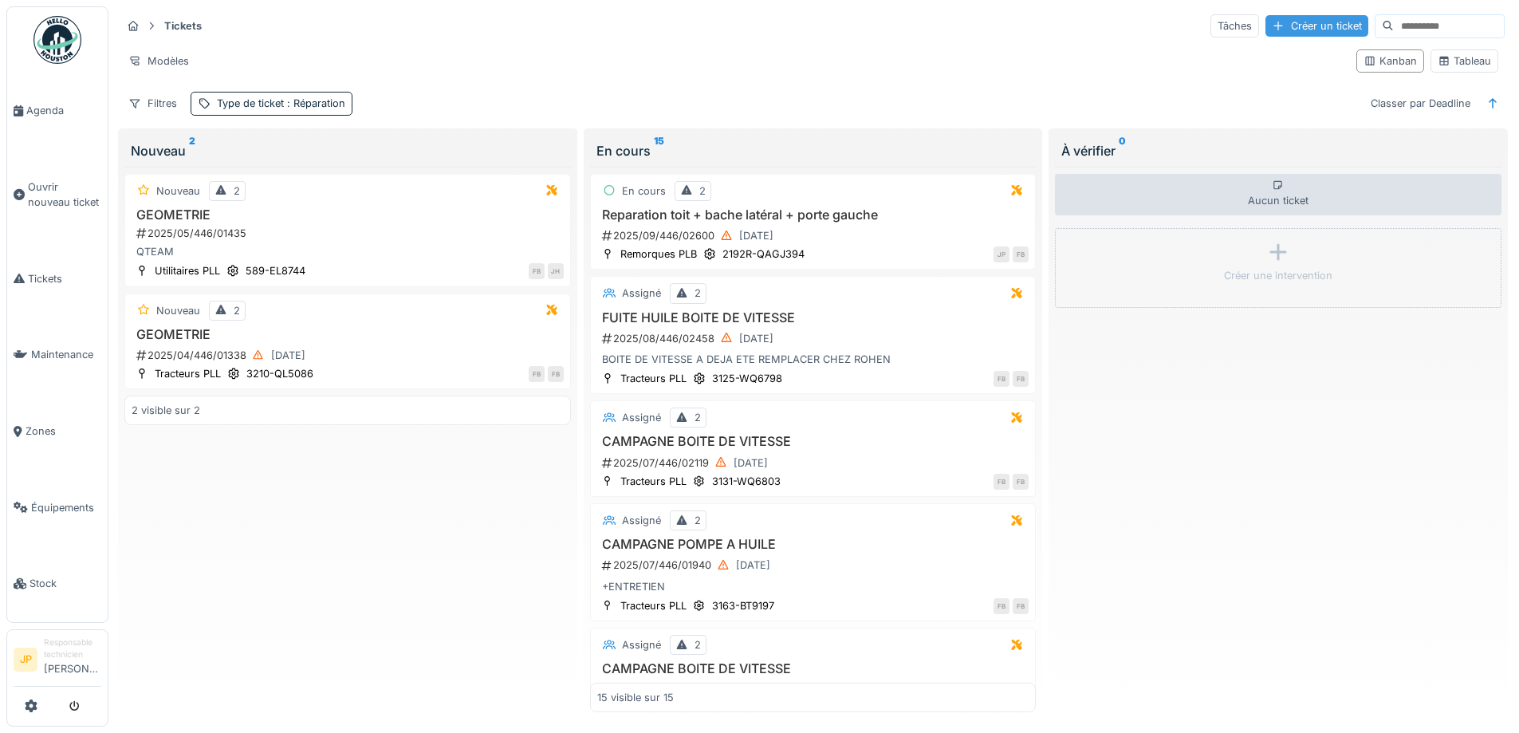
click at [1266, 37] on div "Créer un ticket" at bounding box center [1317, 26] width 103 height 22
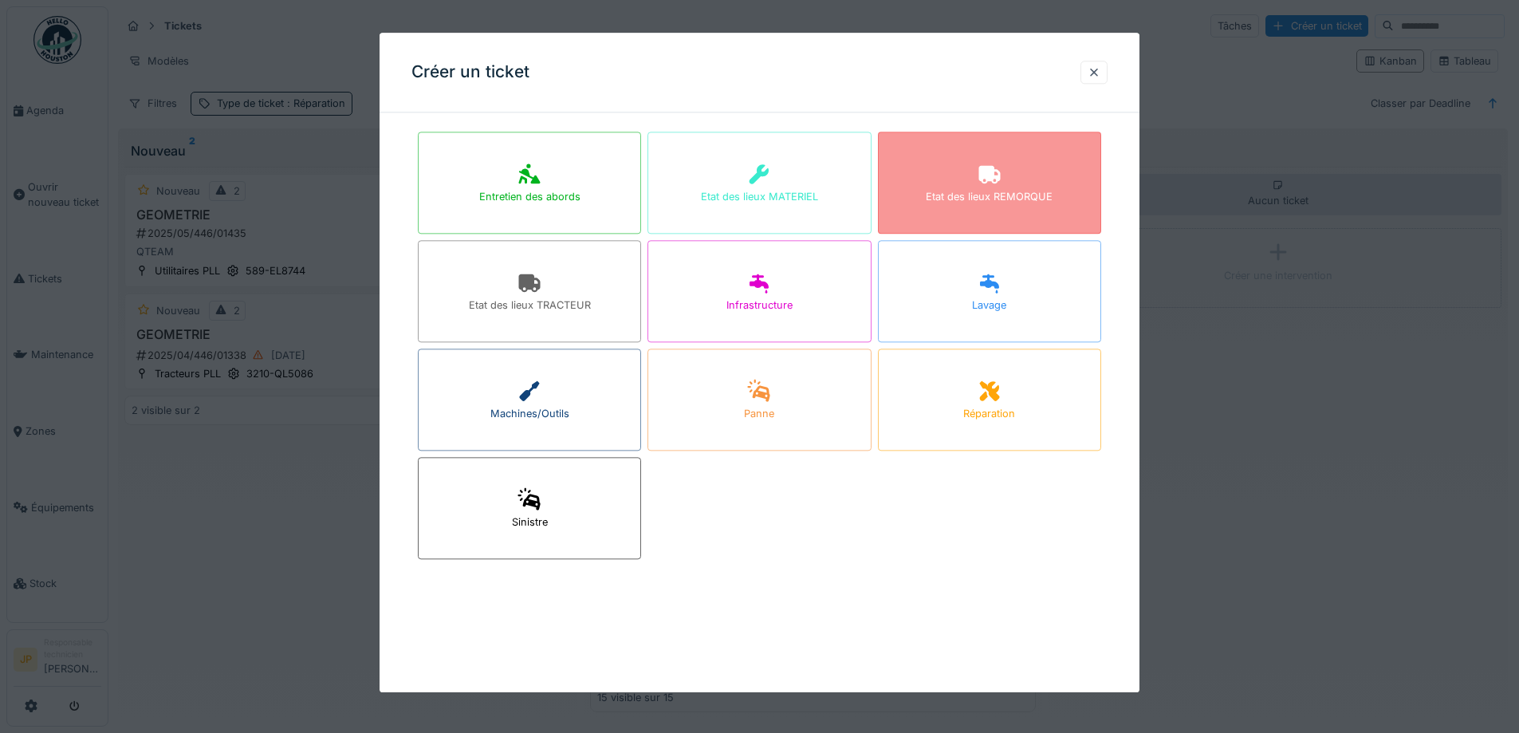
click at [968, 183] on div "Etat des lieux REMORQUE" at bounding box center [989, 183] width 223 height 102
click at [968, 183] on fieldset "Entretien des abords Etat des lieux MATERIEL Etat des lieux REMORQUE Etat des l…" at bounding box center [760, 345] width 696 height 440
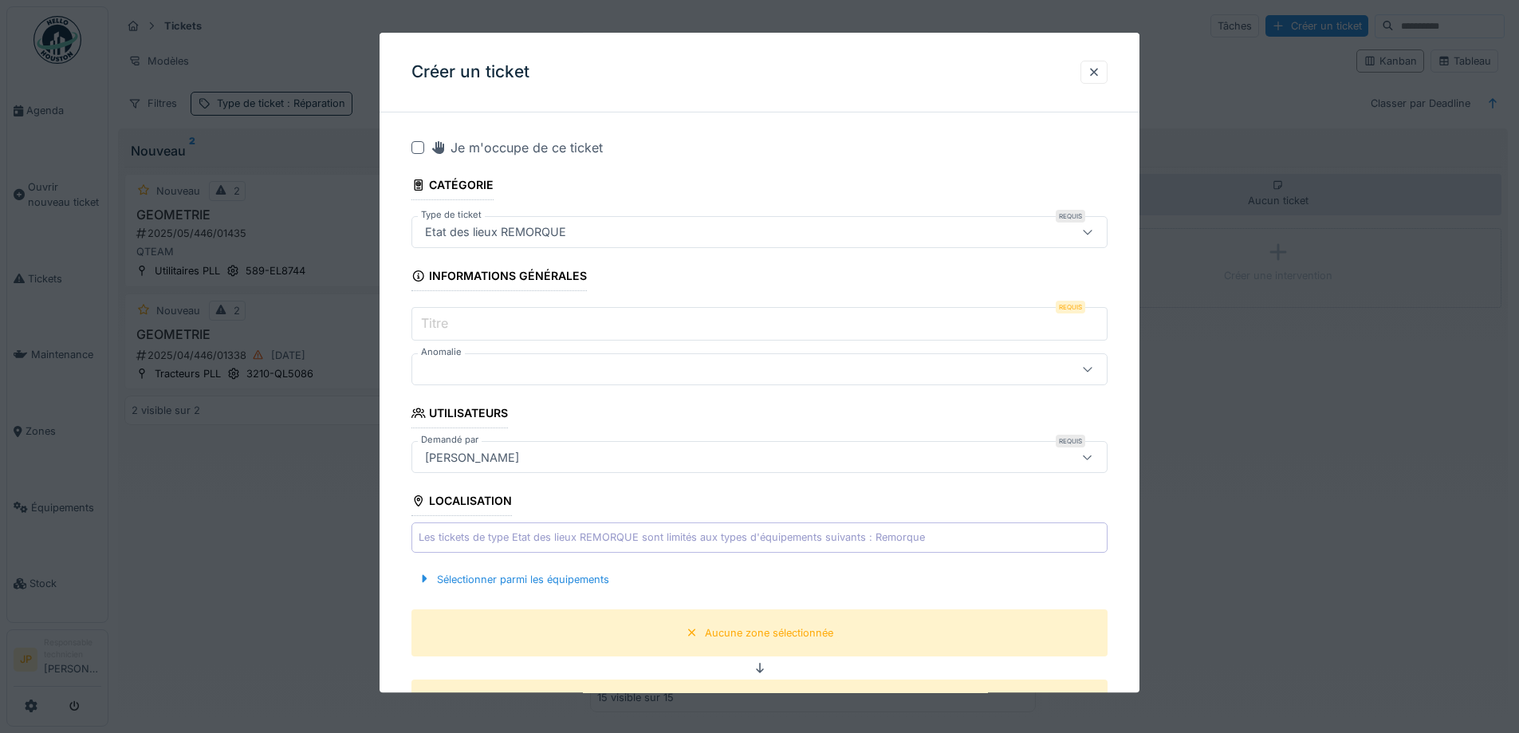
click at [417, 147] on div at bounding box center [418, 147] width 13 height 13
click at [460, 326] on input "Titre" at bounding box center [760, 324] width 696 height 33
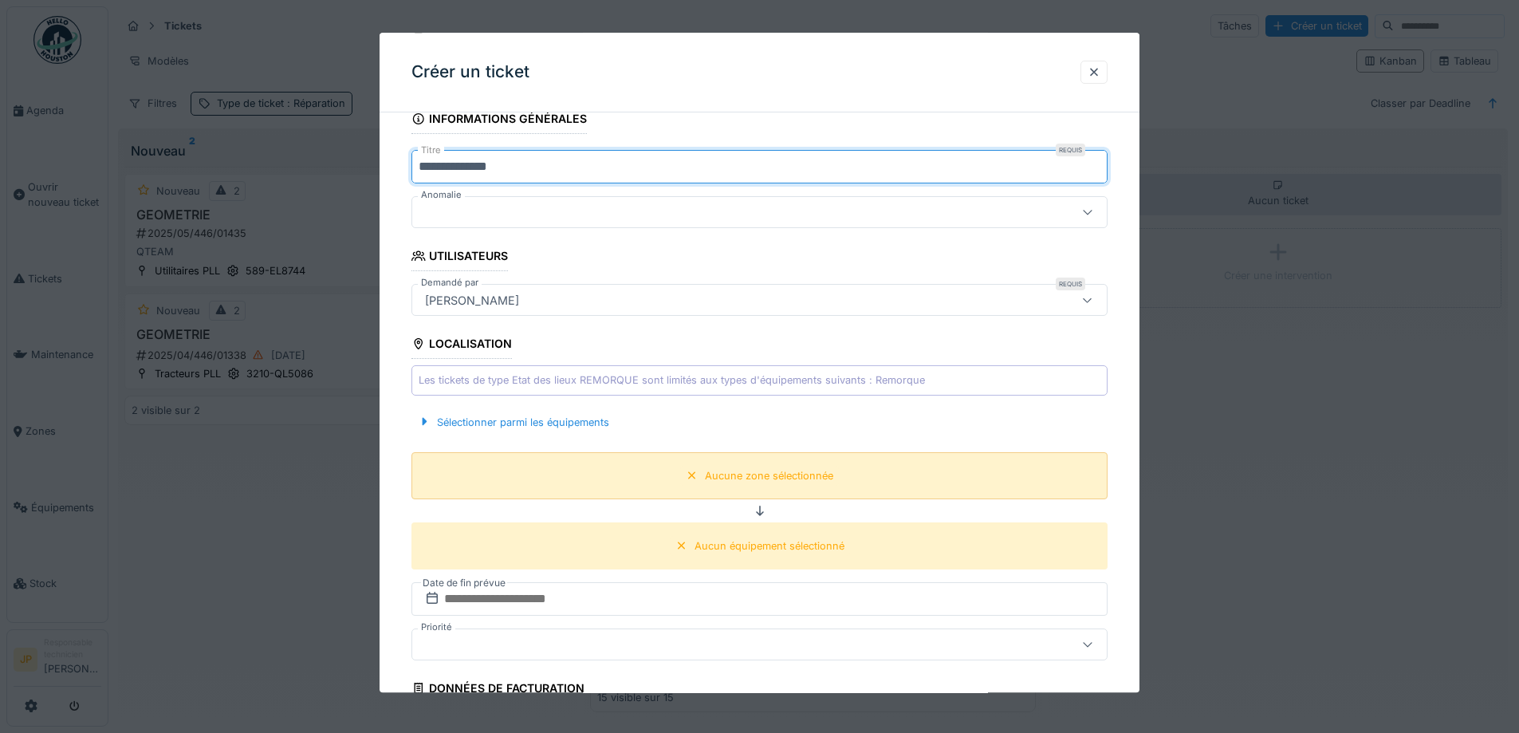
scroll to position [319, 0]
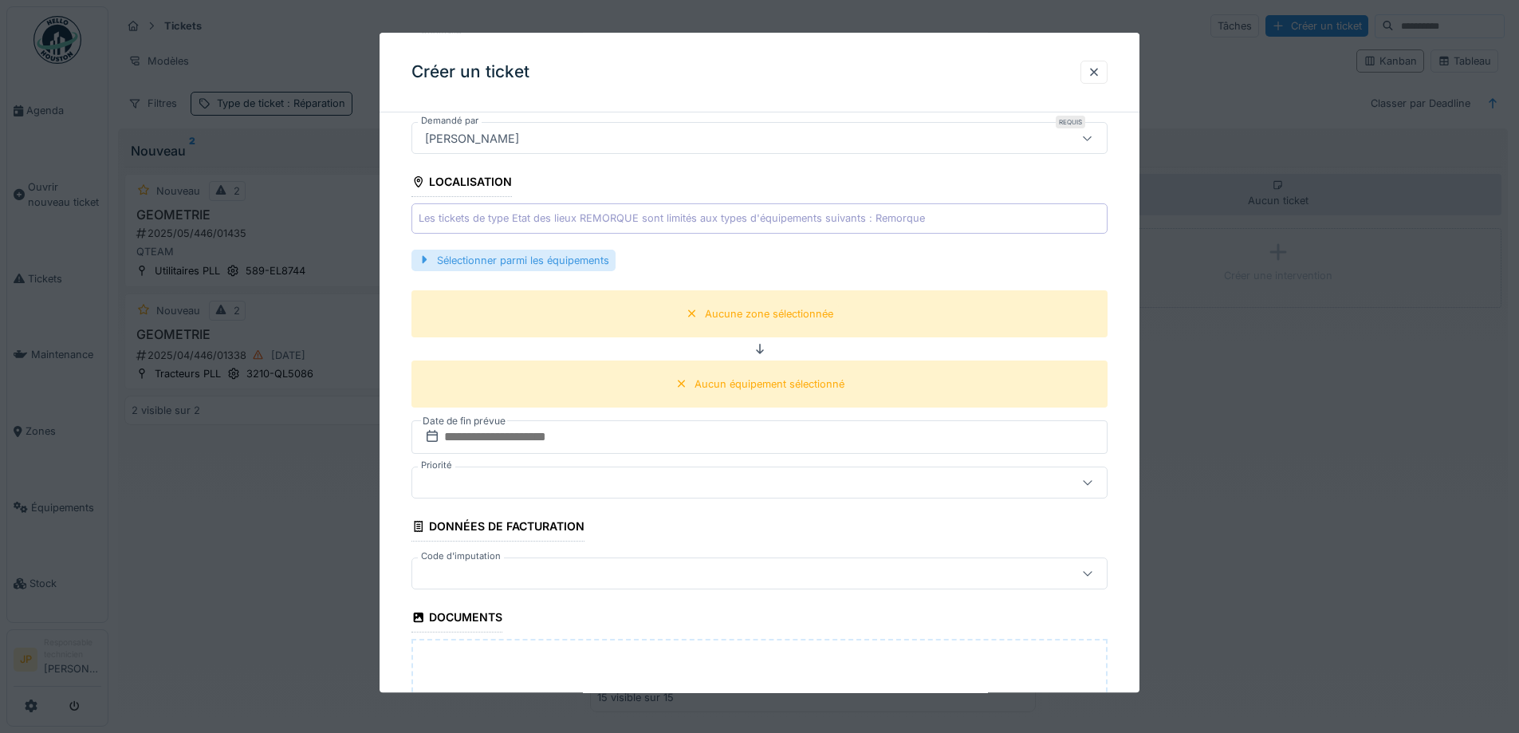
type input "**********"
click at [576, 260] on div "Sélectionner parmi les équipements" at bounding box center [514, 261] width 204 height 22
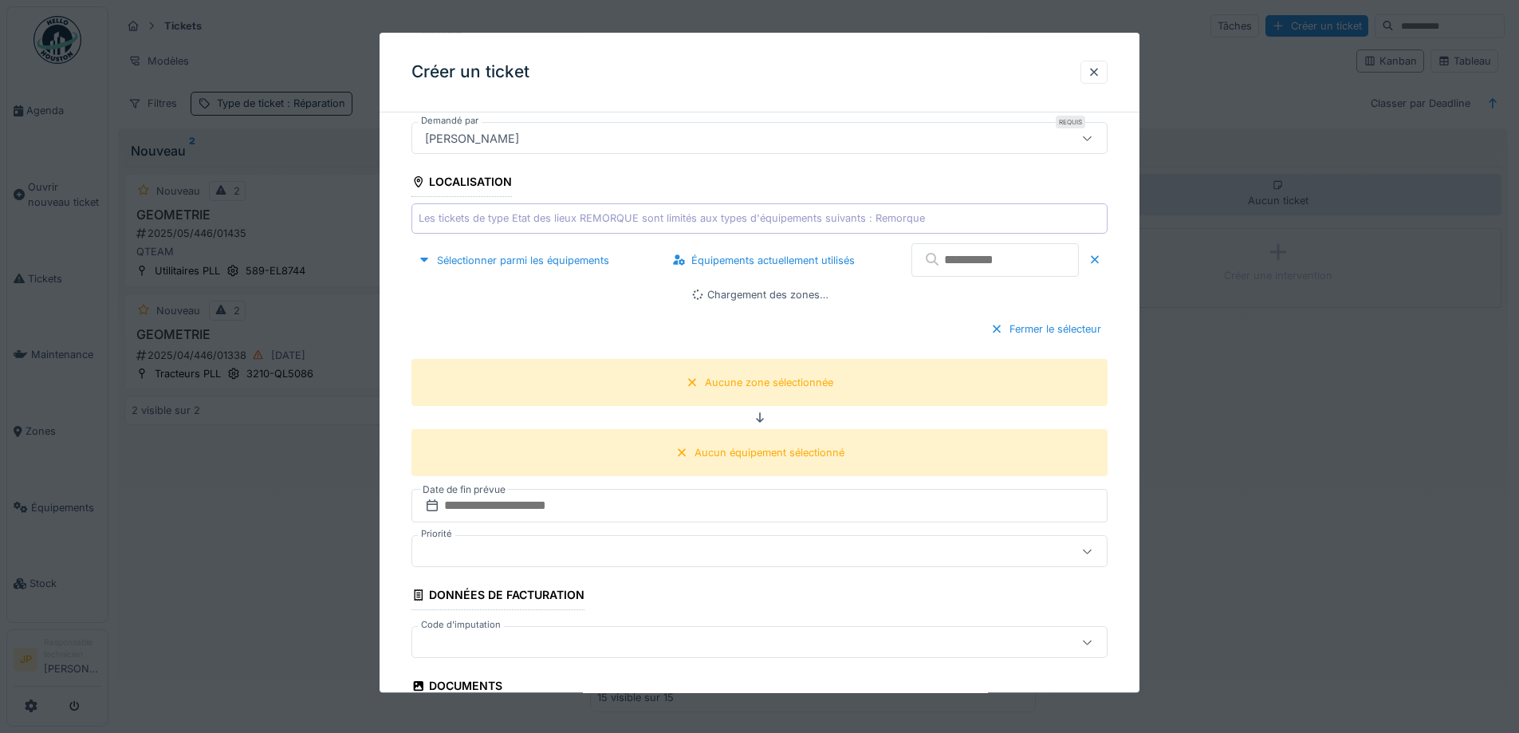
click at [959, 271] on input "text" at bounding box center [995, 260] width 167 height 33
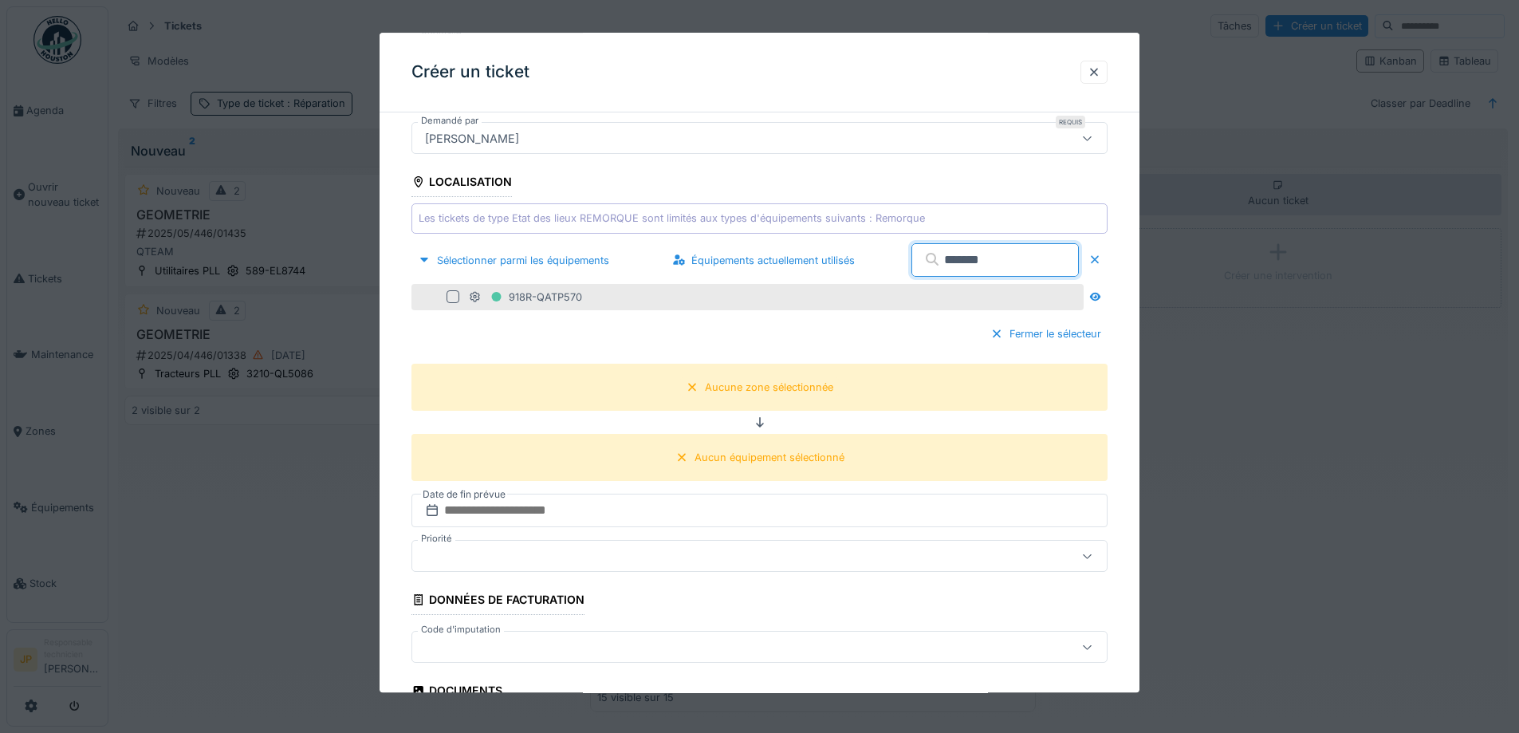
type input "*******"
click at [450, 301] on div at bounding box center [453, 297] width 13 height 13
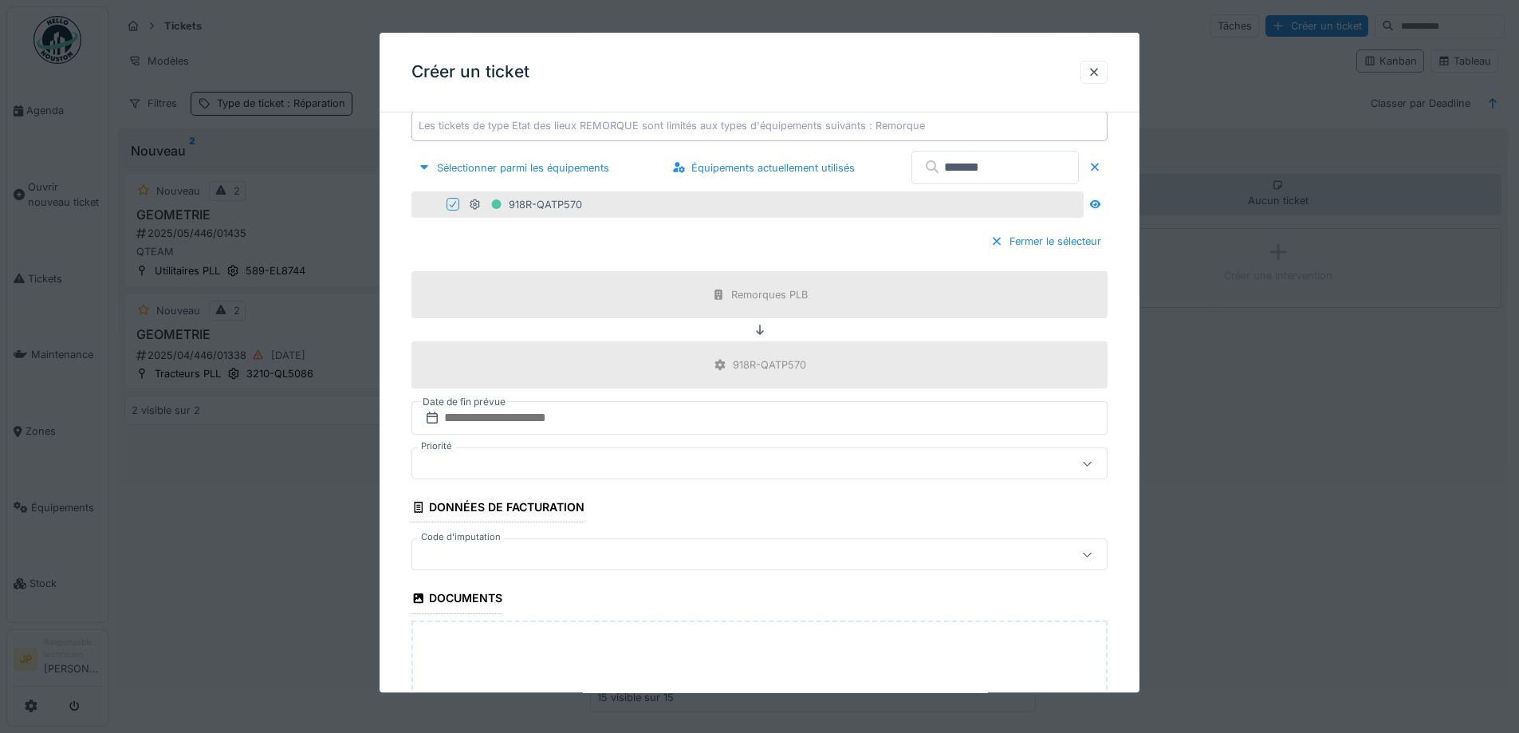
scroll to position [558, 0]
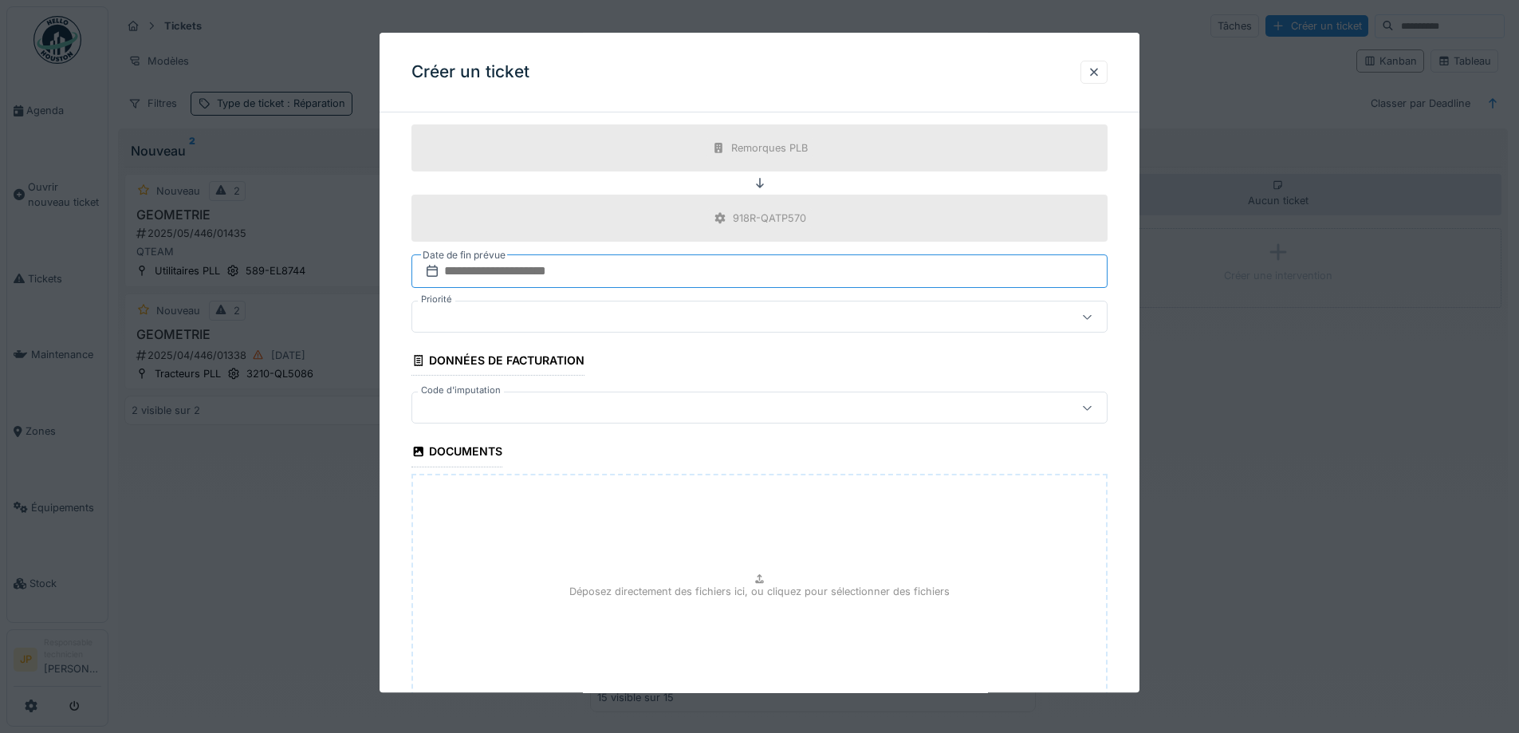
click at [581, 281] on input "text" at bounding box center [760, 271] width 696 height 33
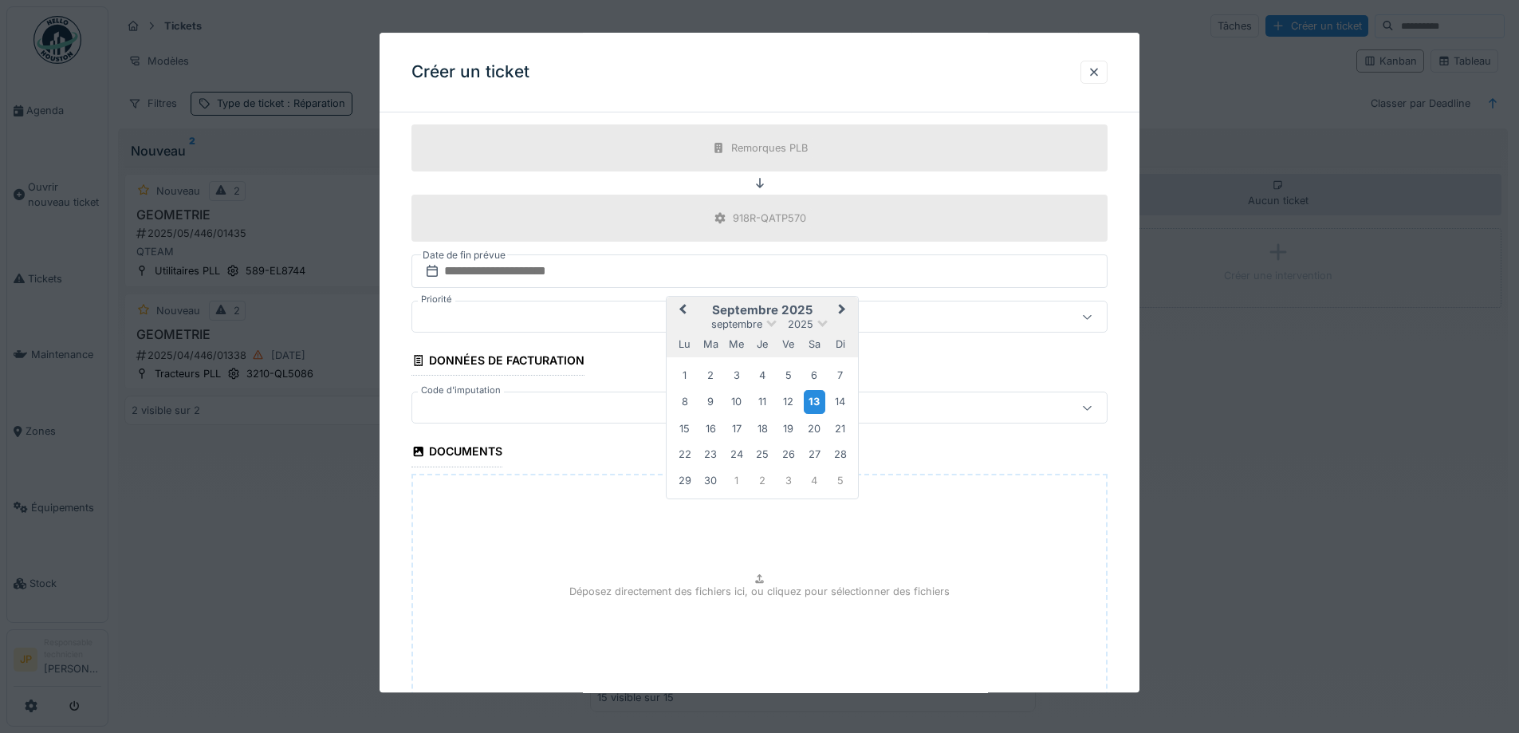
click at [813, 405] on div "13" at bounding box center [815, 402] width 22 height 23
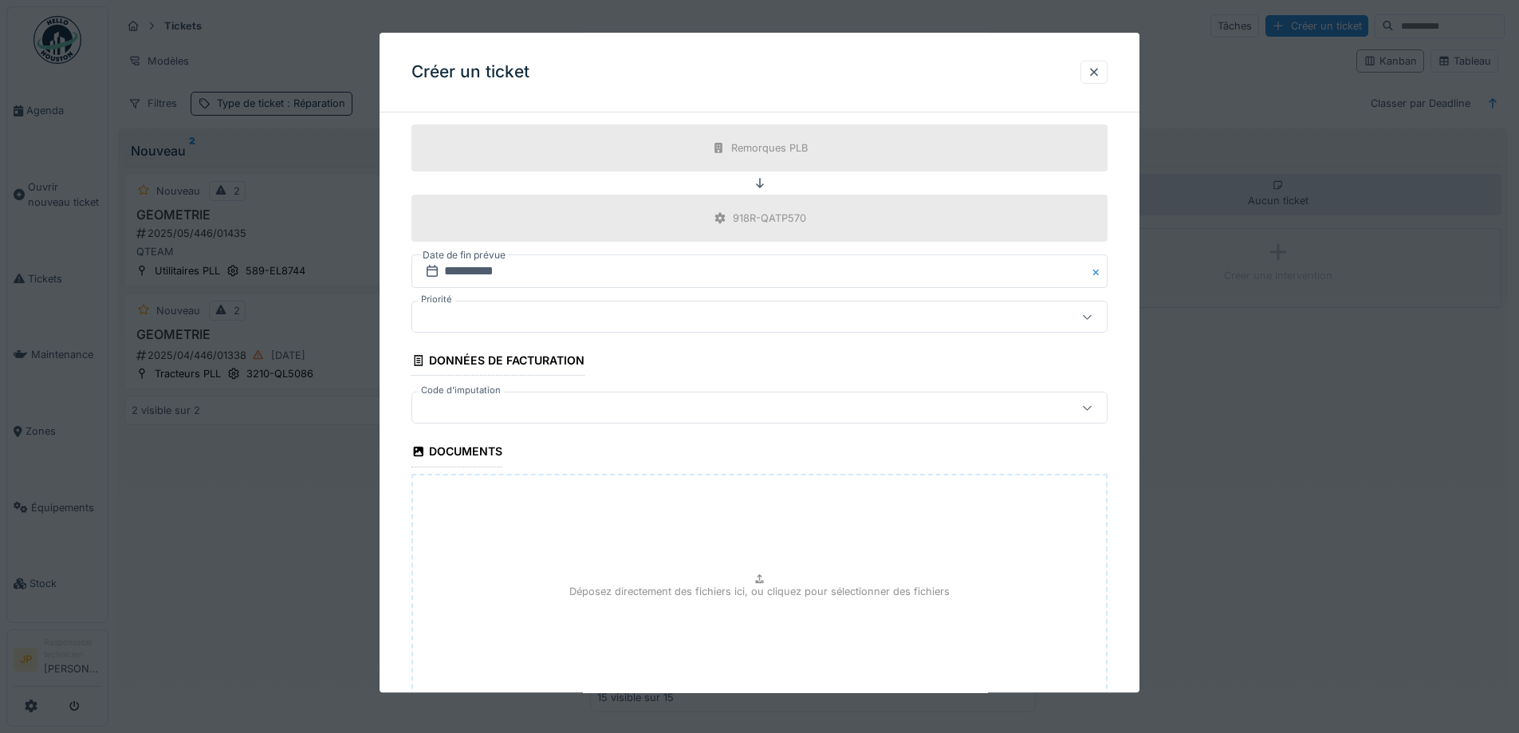
click at [499, 409] on div at bounding box center [719, 409] width 601 height 18
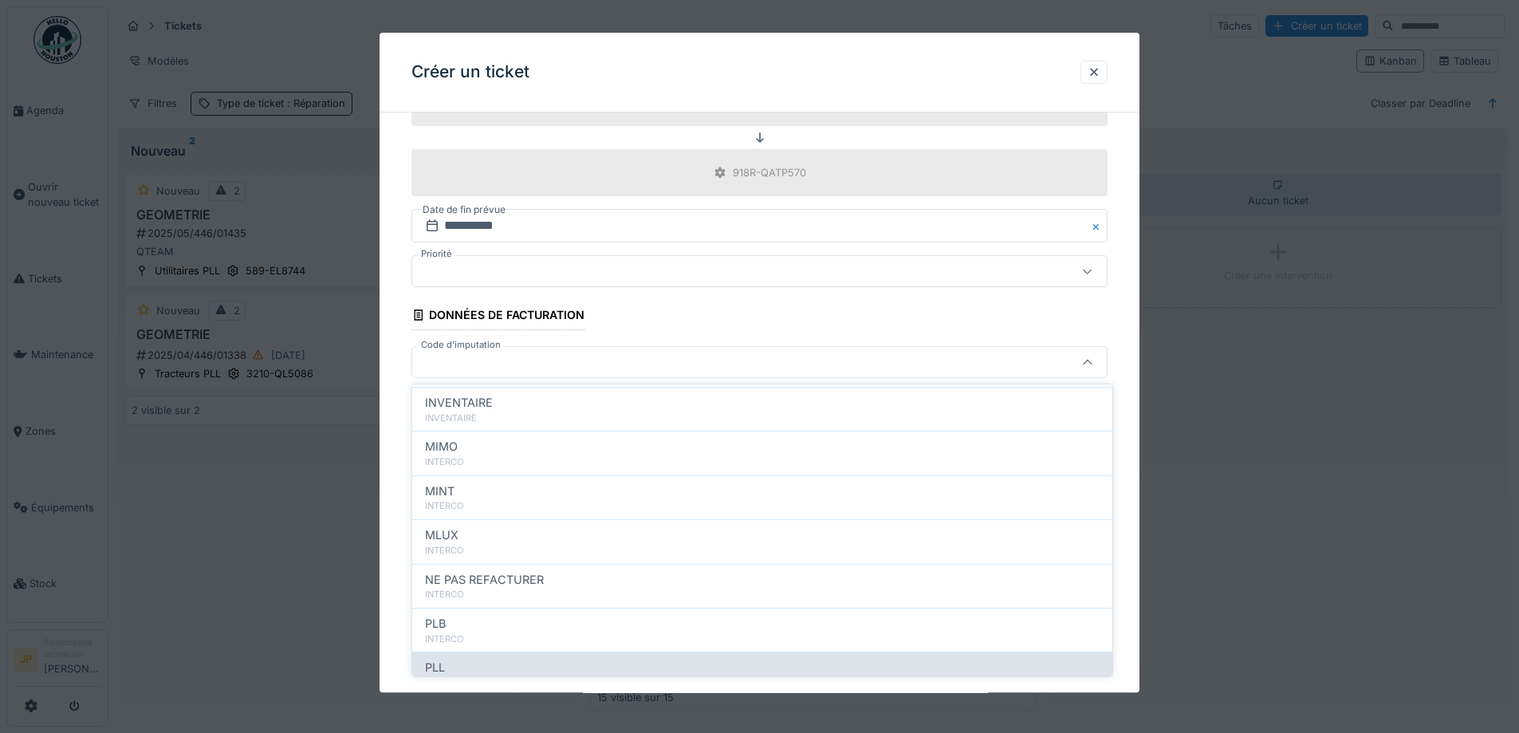
scroll to position [175, 0]
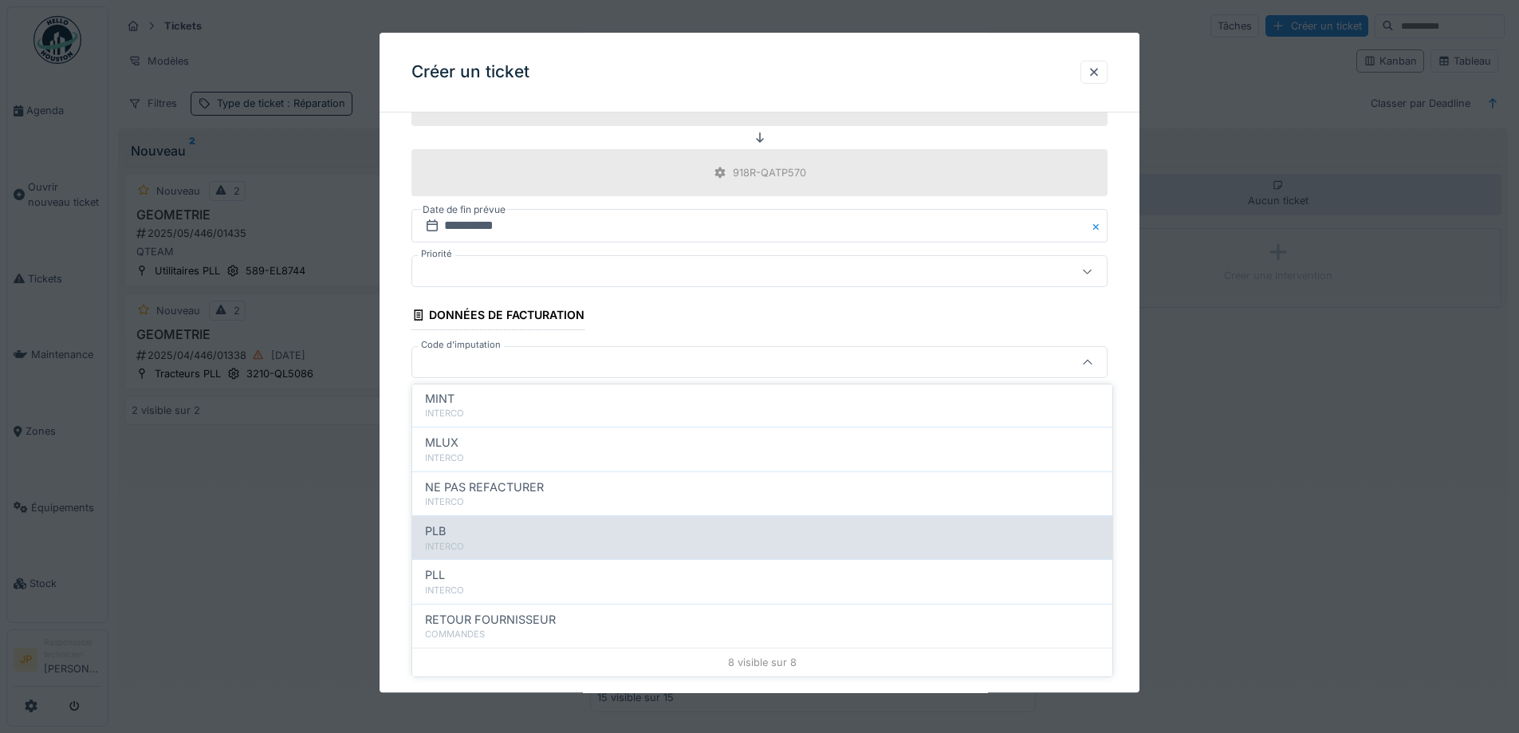
click at [522, 542] on div "INTERCO" at bounding box center [762, 547] width 675 height 14
type input "***"
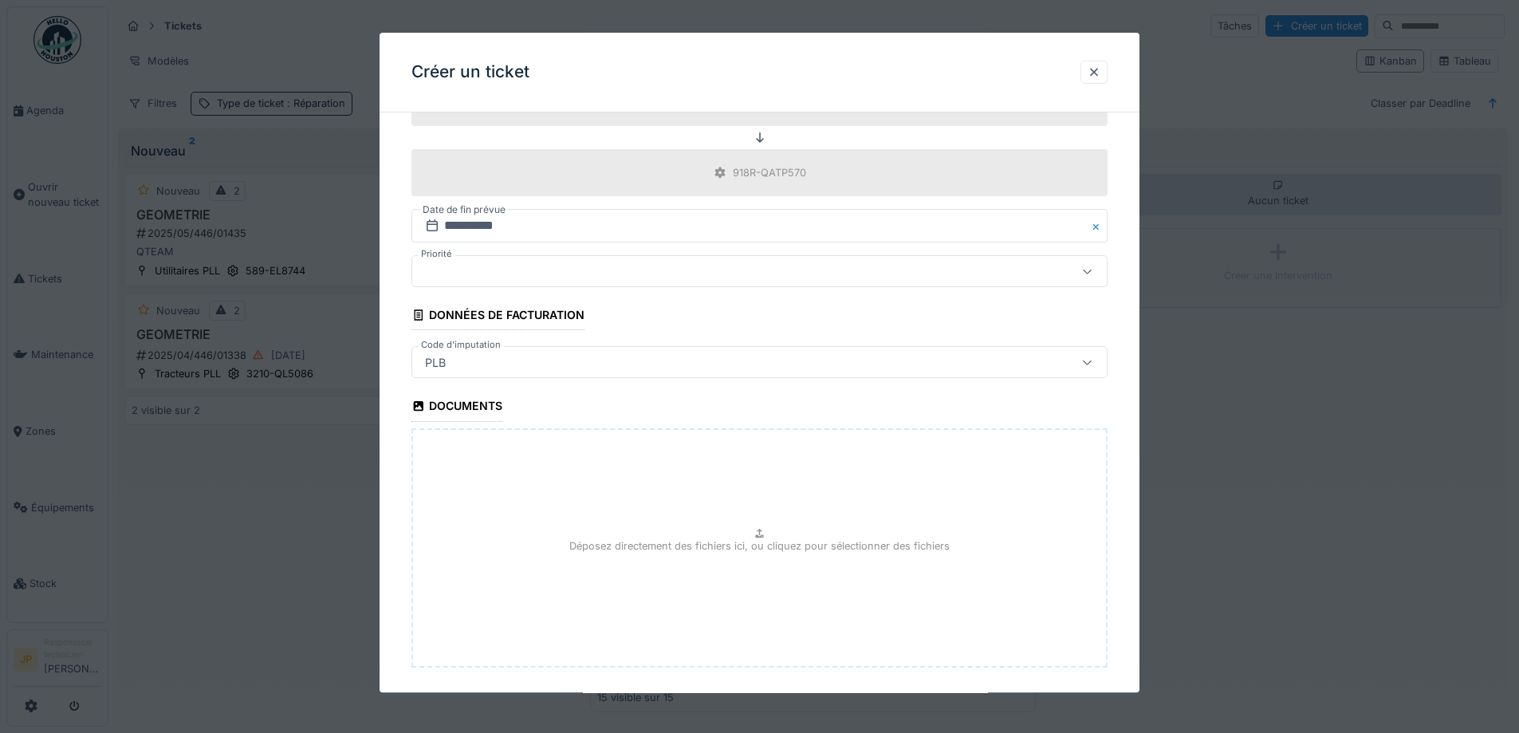
scroll to position [683, 0]
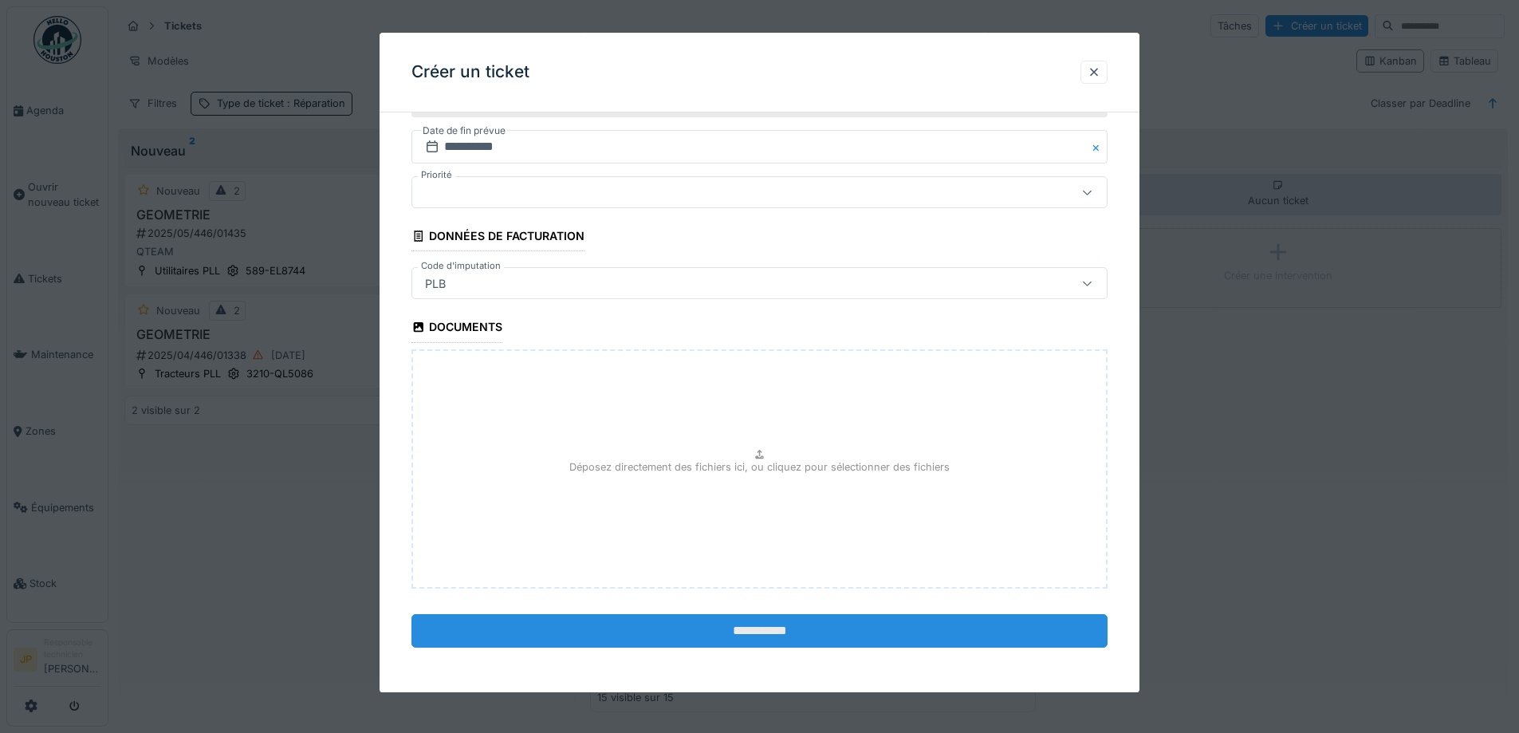
click at [784, 634] on input "**********" at bounding box center [760, 630] width 696 height 33
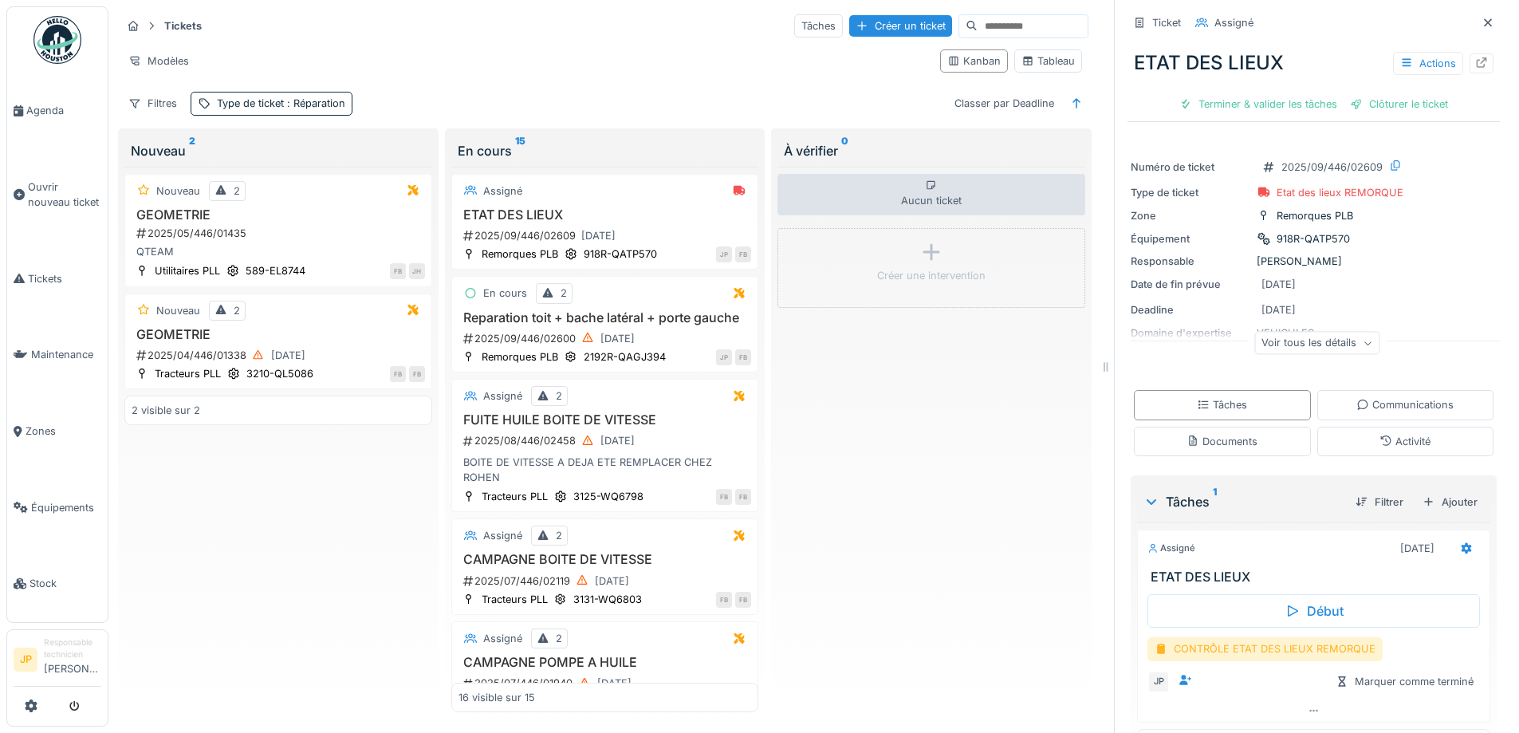
click at [1271, 648] on div "CONTRÔLE ETAT DES LIEUX REMORQUE" at bounding box center [1265, 648] width 235 height 23
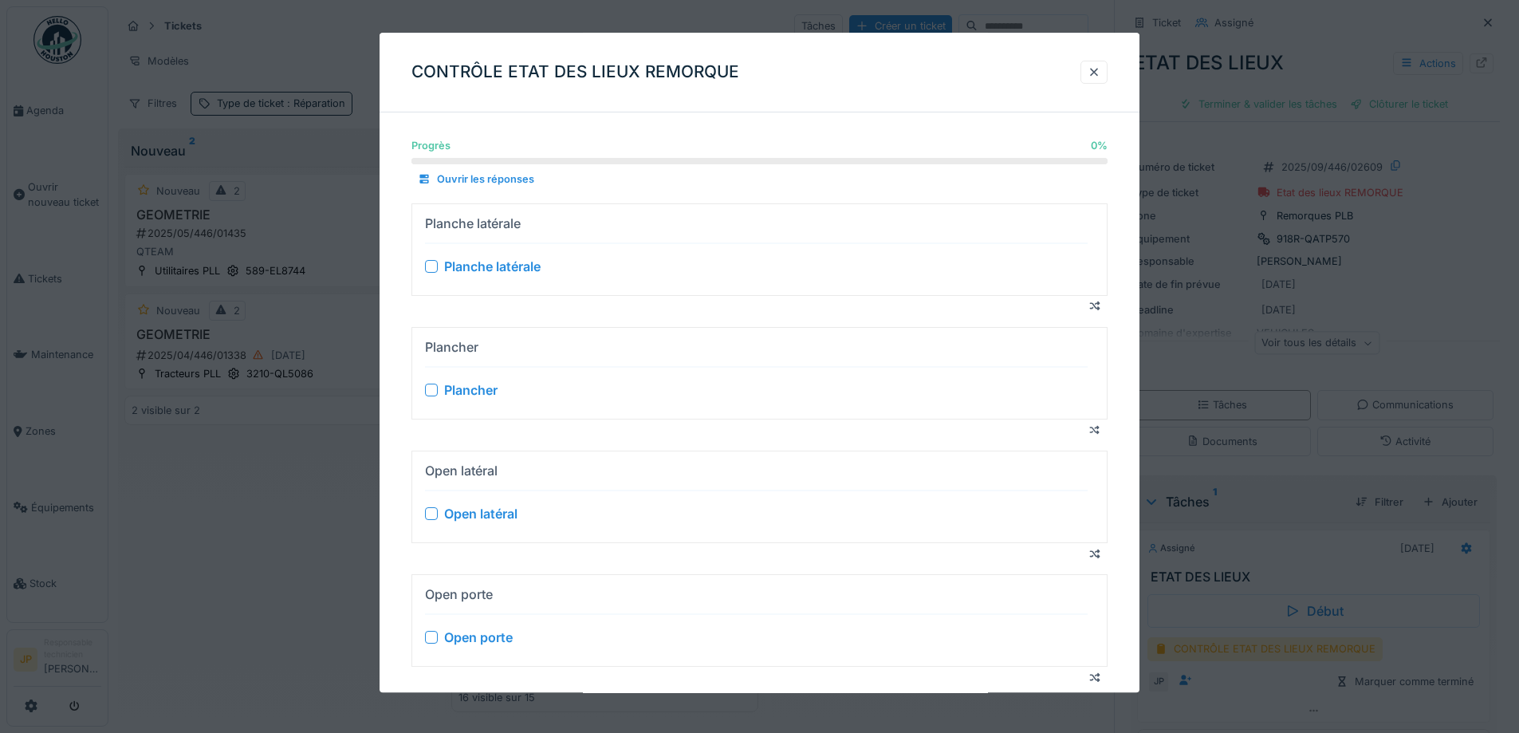
click at [427, 270] on div at bounding box center [431, 266] width 13 height 13
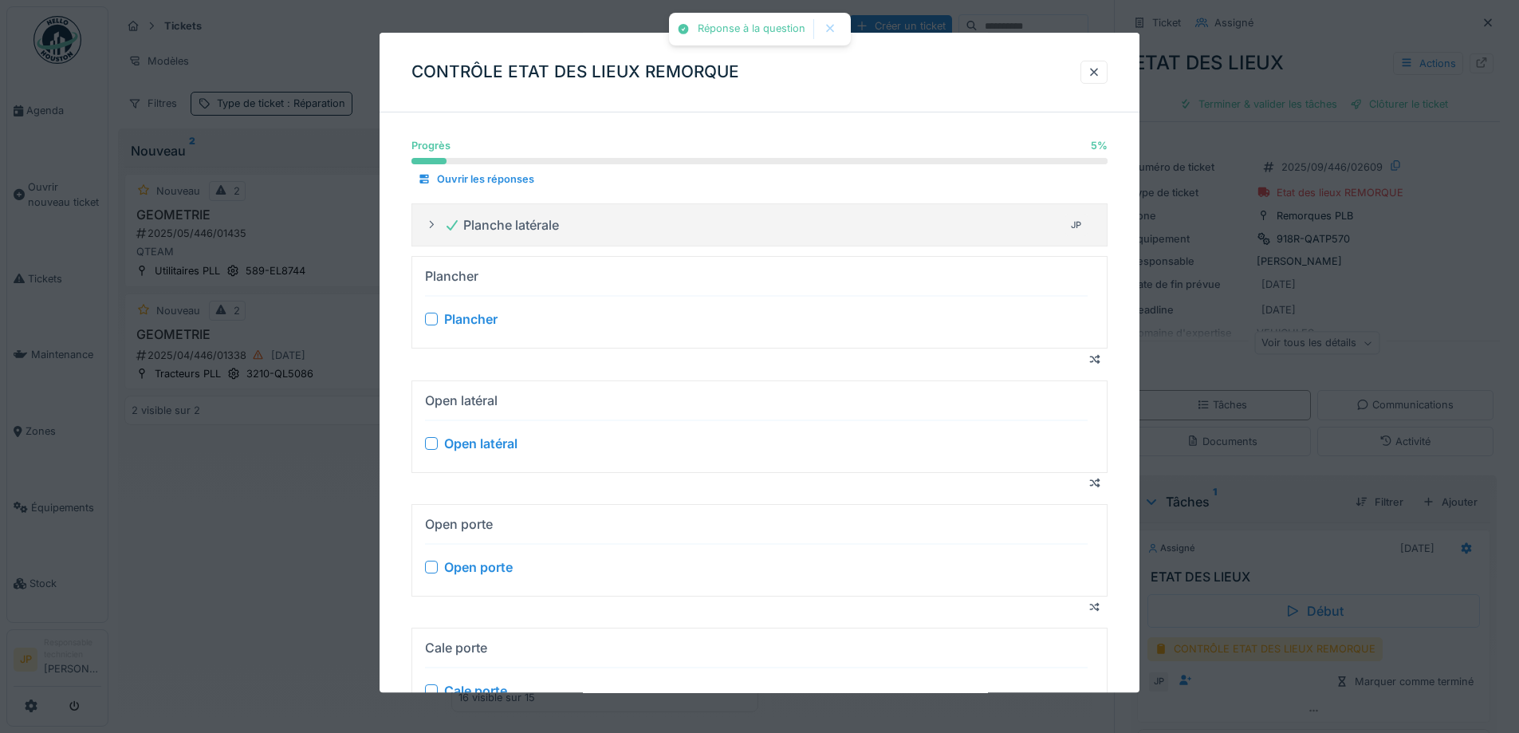
click at [427, 314] on div at bounding box center [431, 319] width 13 height 13
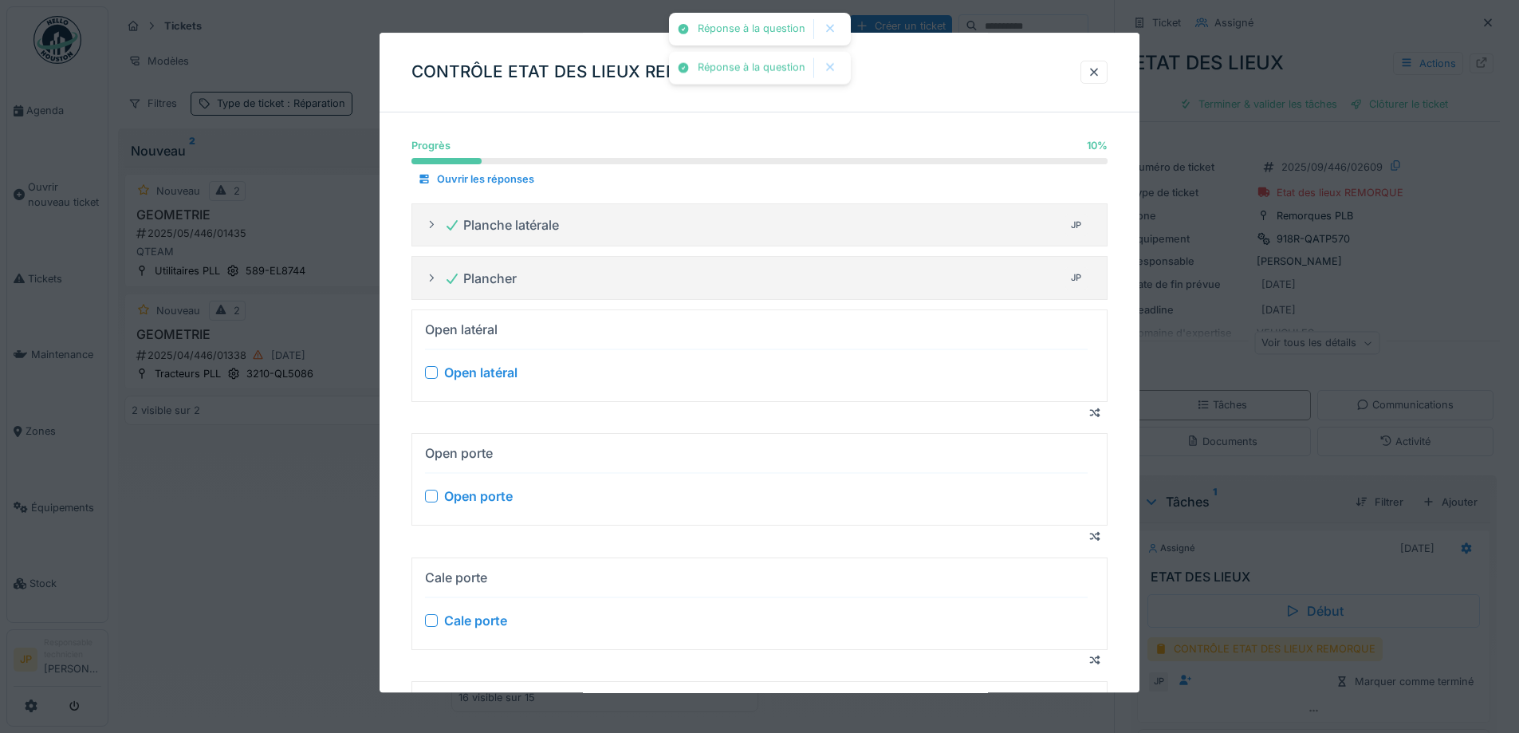
click at [431, 378] on div at bounding box center [431, 373] width 13 height 13
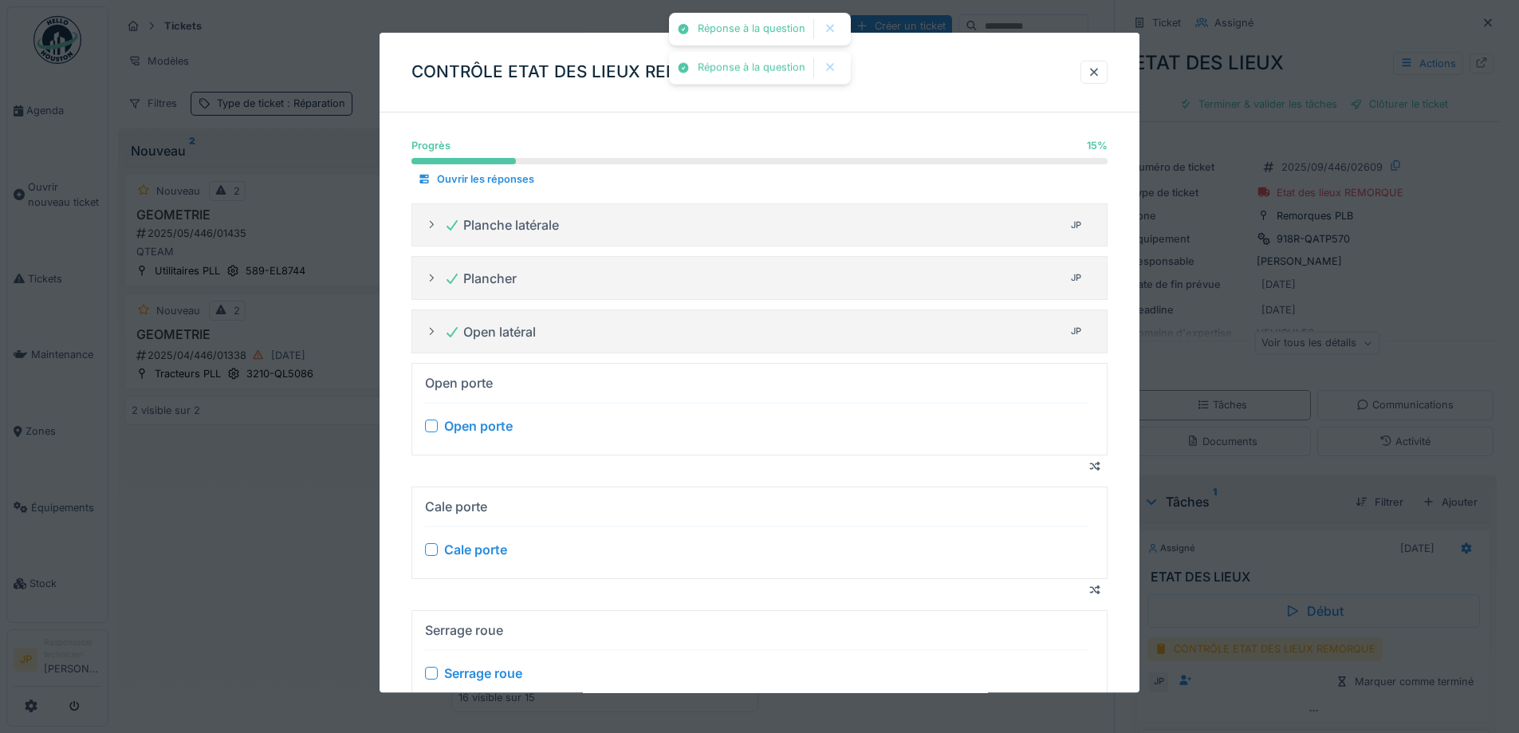
click at [431, 434] on div "Open porte" at bounding box center [756, 425] width 663 height 19
click at [432, 429] on div at bounding box center [431, 425] width 13 height 13
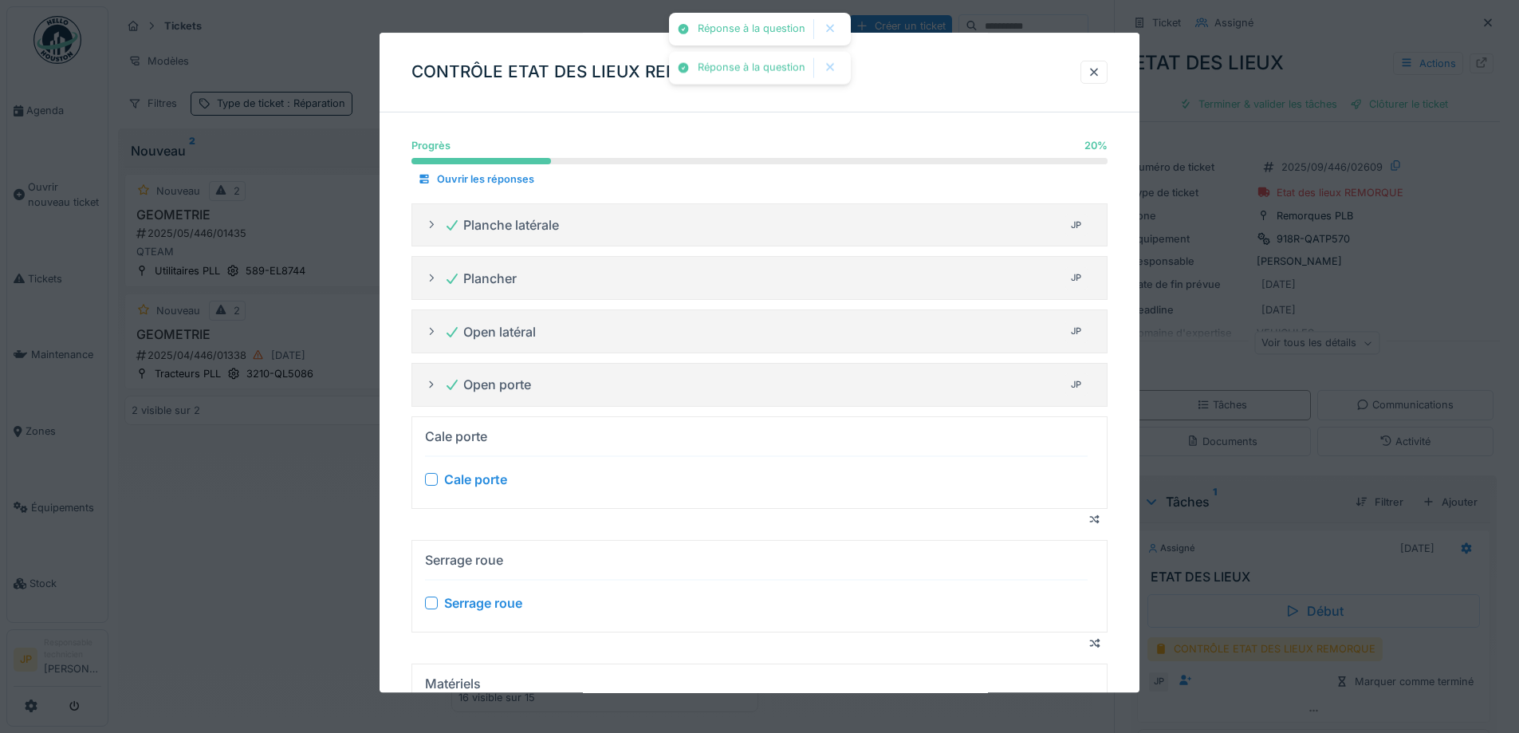
click at [433, 475] on div at bounding box center [431, 479] width 13 height 13
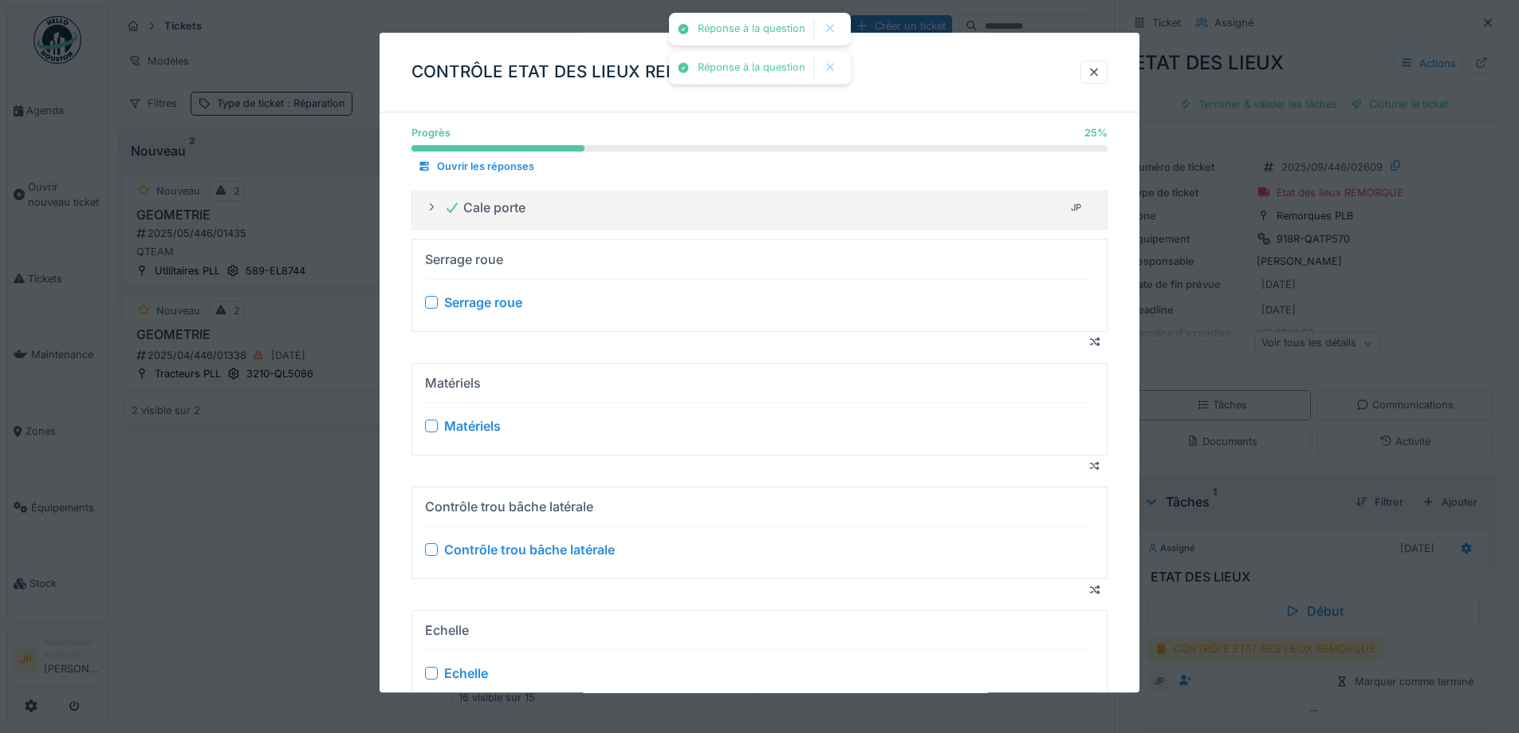
scroll to position [239, 0]
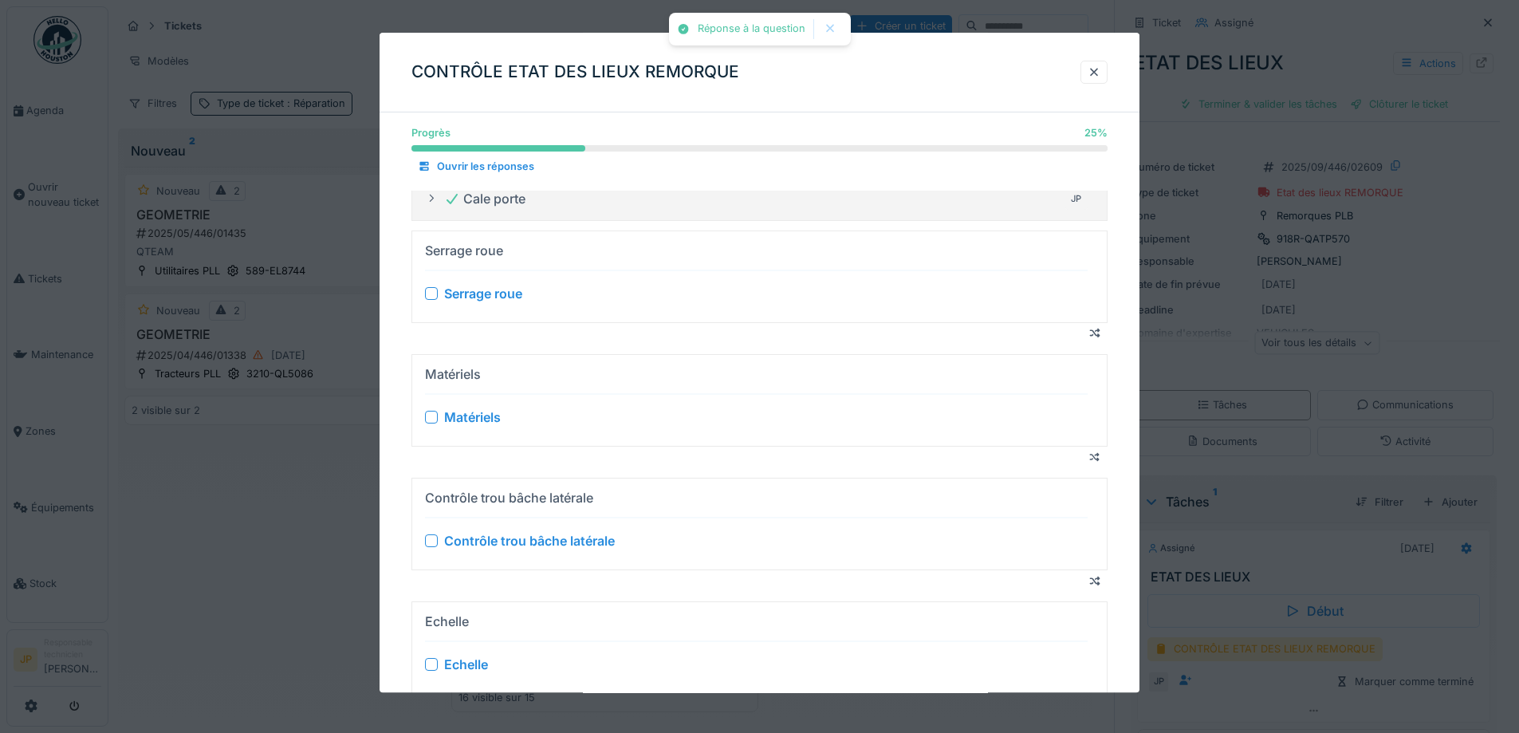
click at [431, 292] on div at bounding box center [431, 293] width 13 height 13
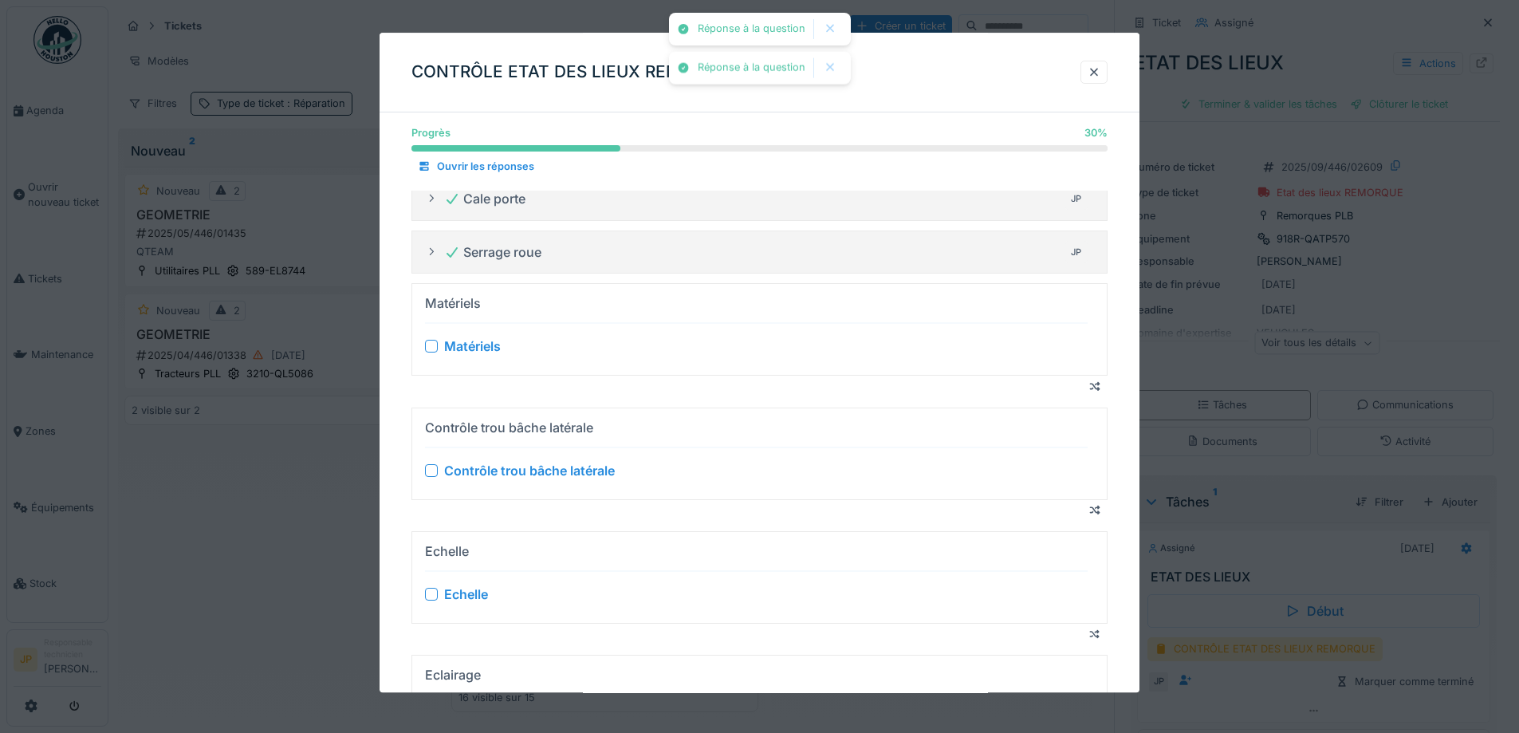
click at [432, 347] on div at bounding box center [431, 347] width 13 height 13
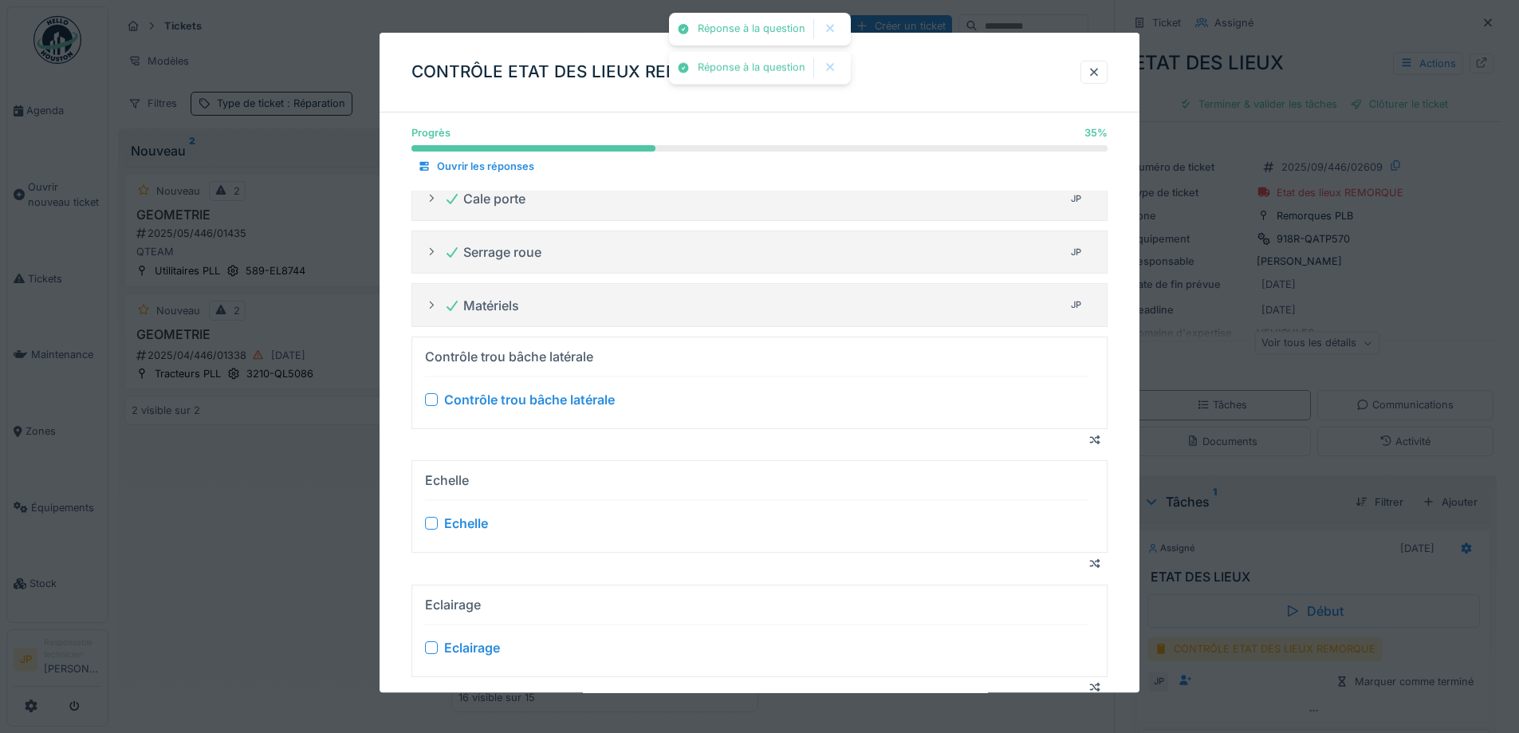
click at [426, 400] on div at bounding box center [431, 399] width 13 height 13
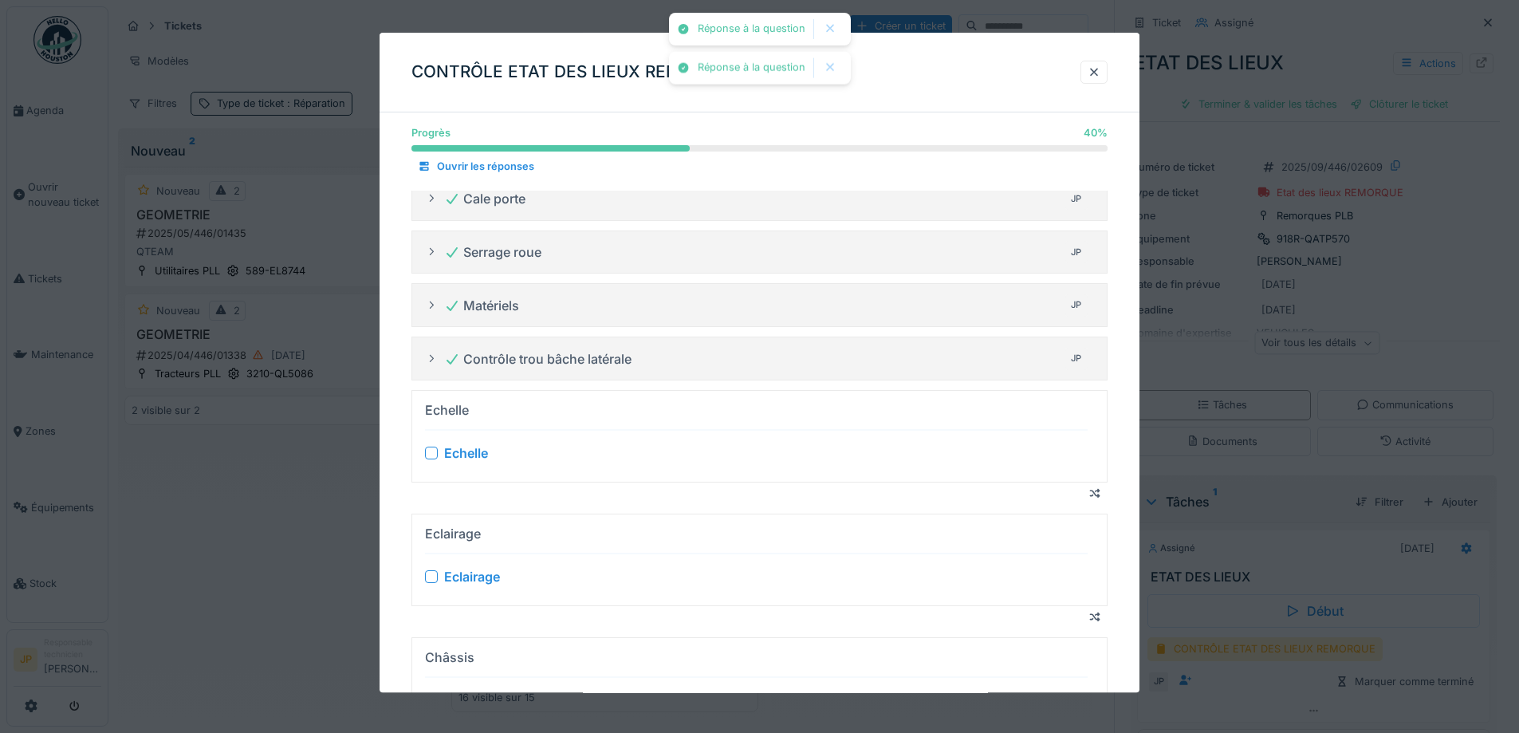
click at [431, 452] on div at bounding box center [431, 453] width 13 height 13
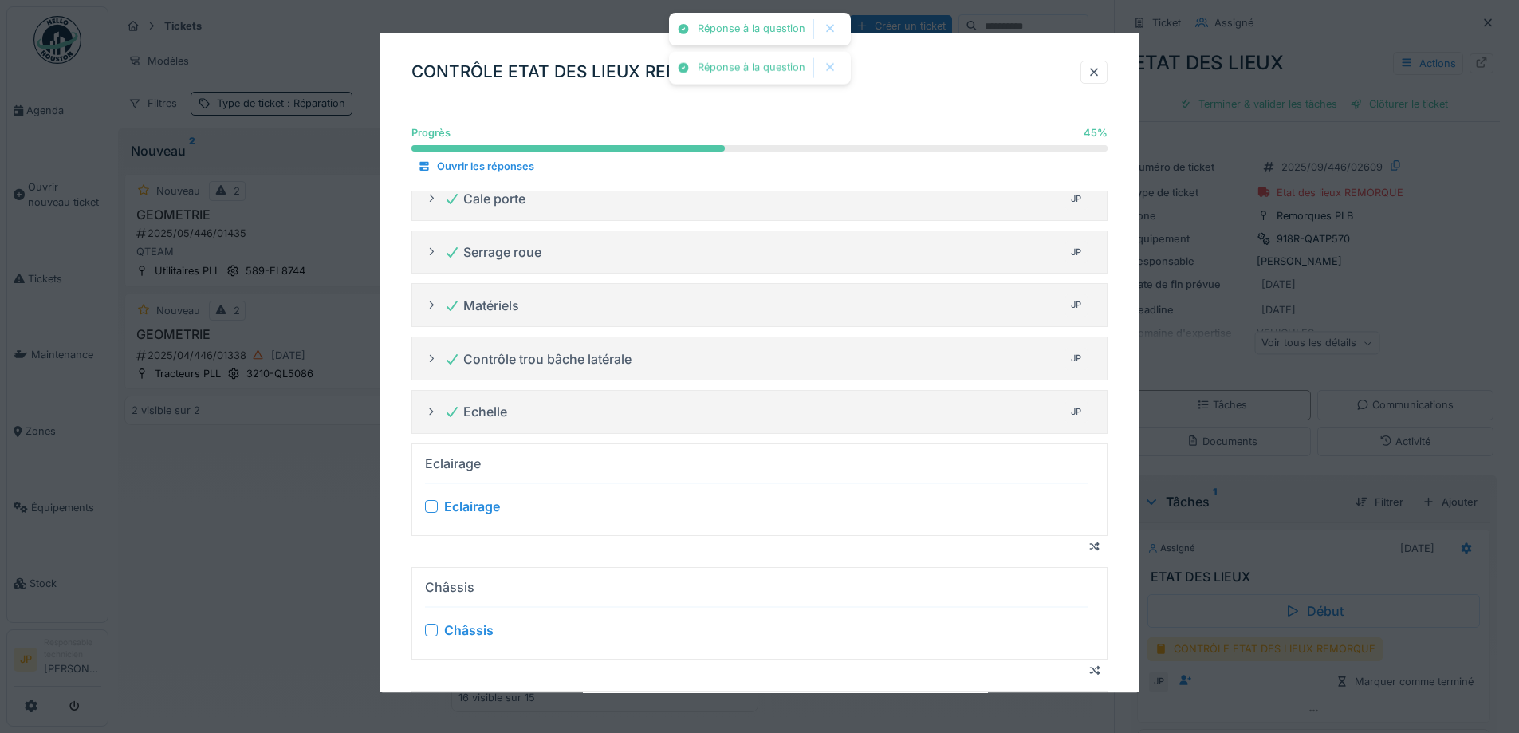
click at [433, 504] on div at bounding box center [431, 506] width 13 height 13
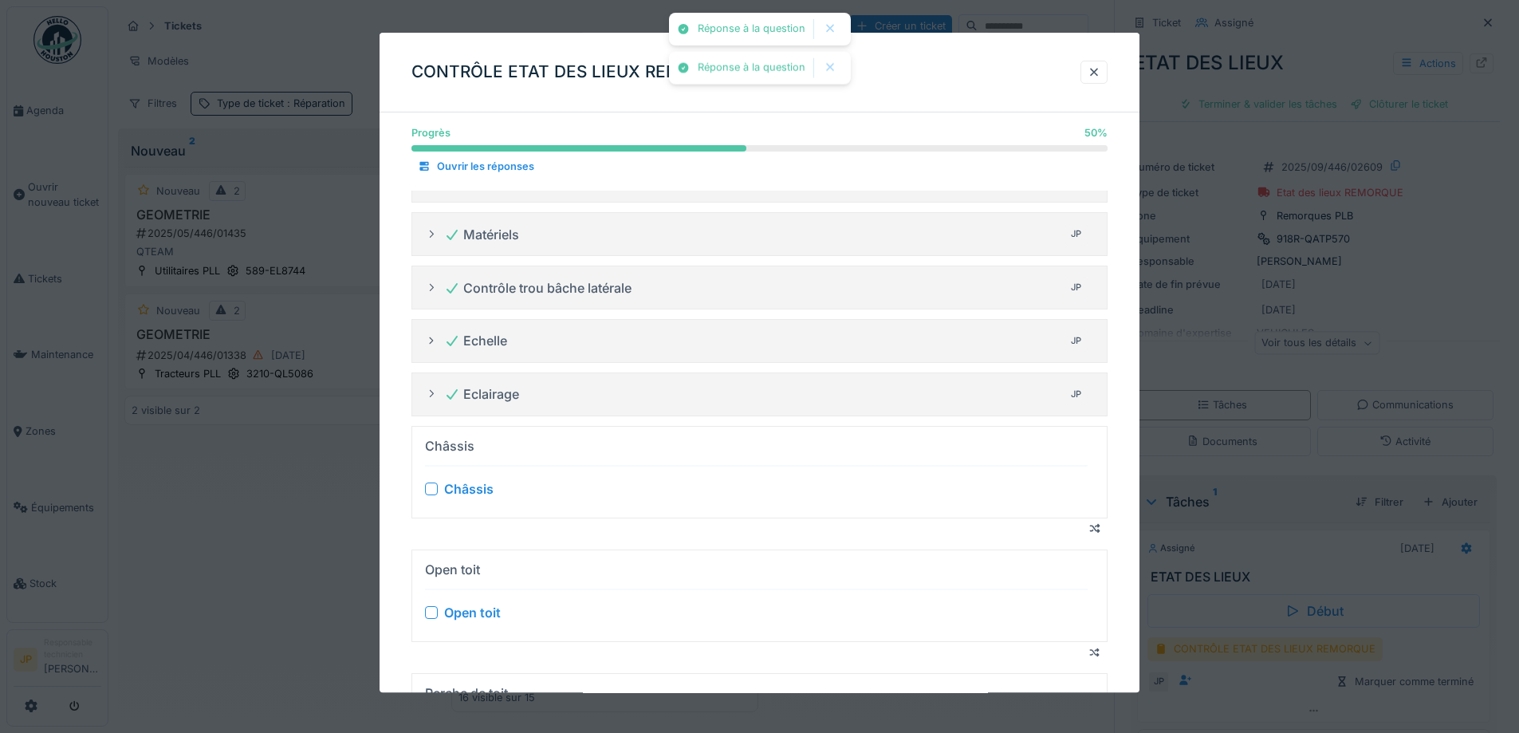
scroll to position [399, 0]
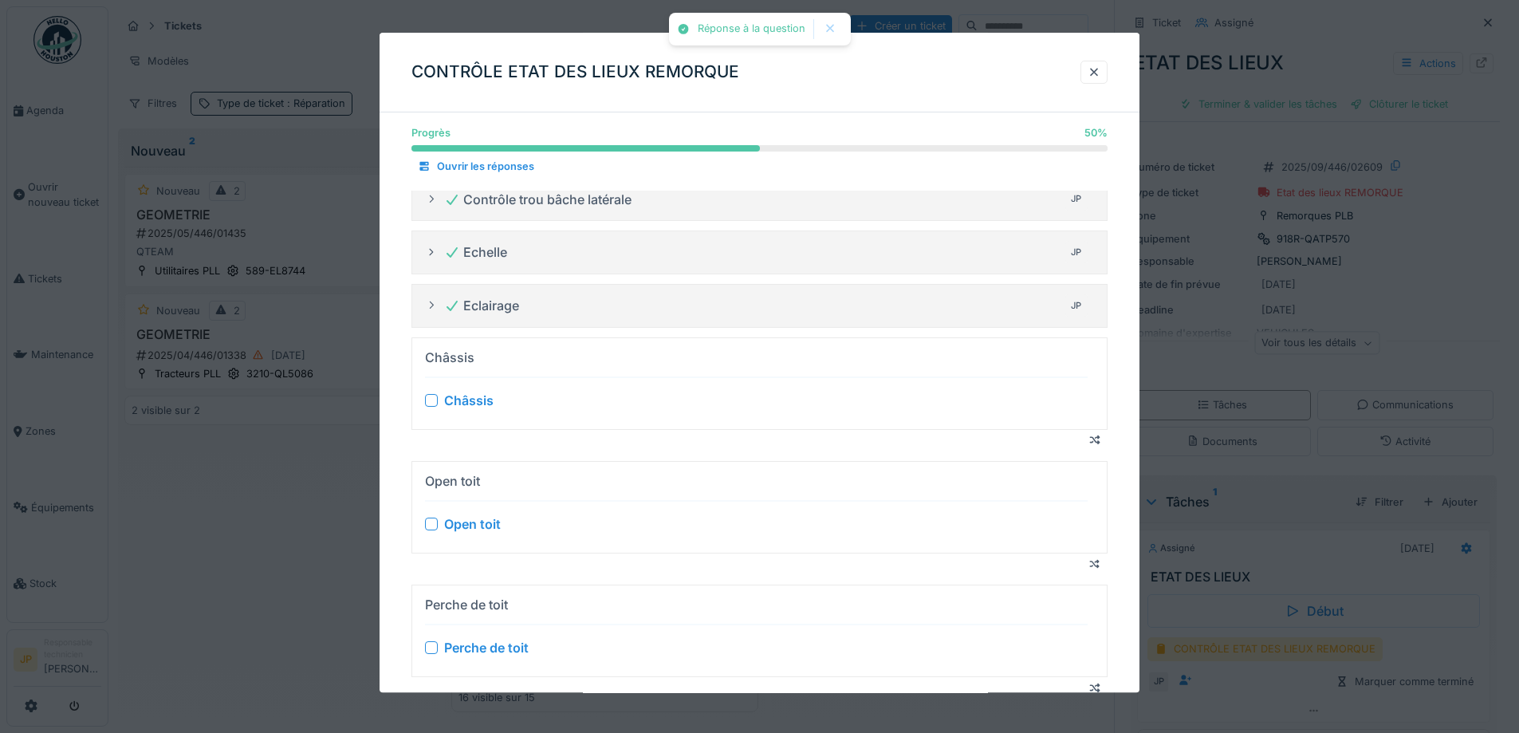
click at [433, 402] on div at bounding box center [431, 400] width 13 height 13
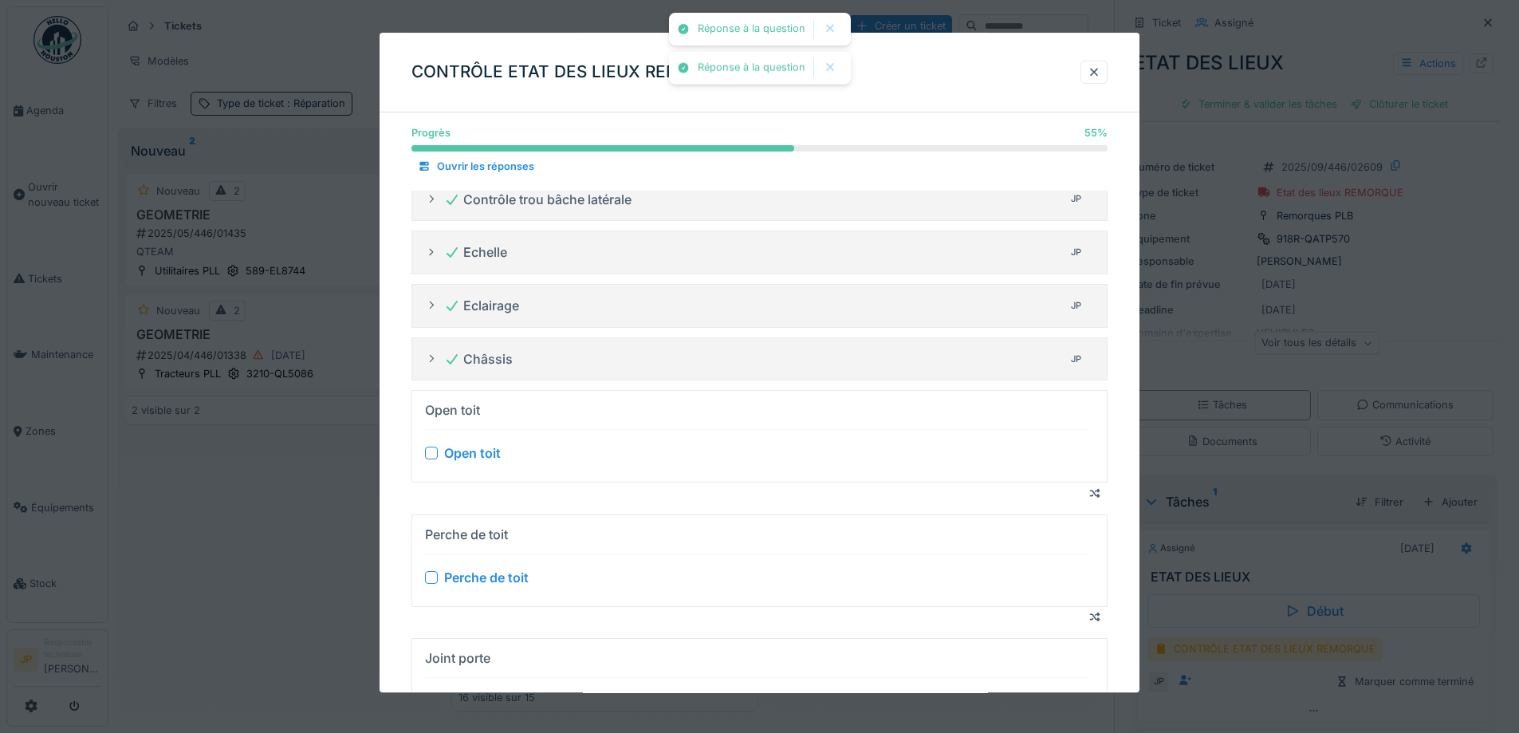
click at [438, 454] on div at bounding box center [431, 453] width 13 height 13
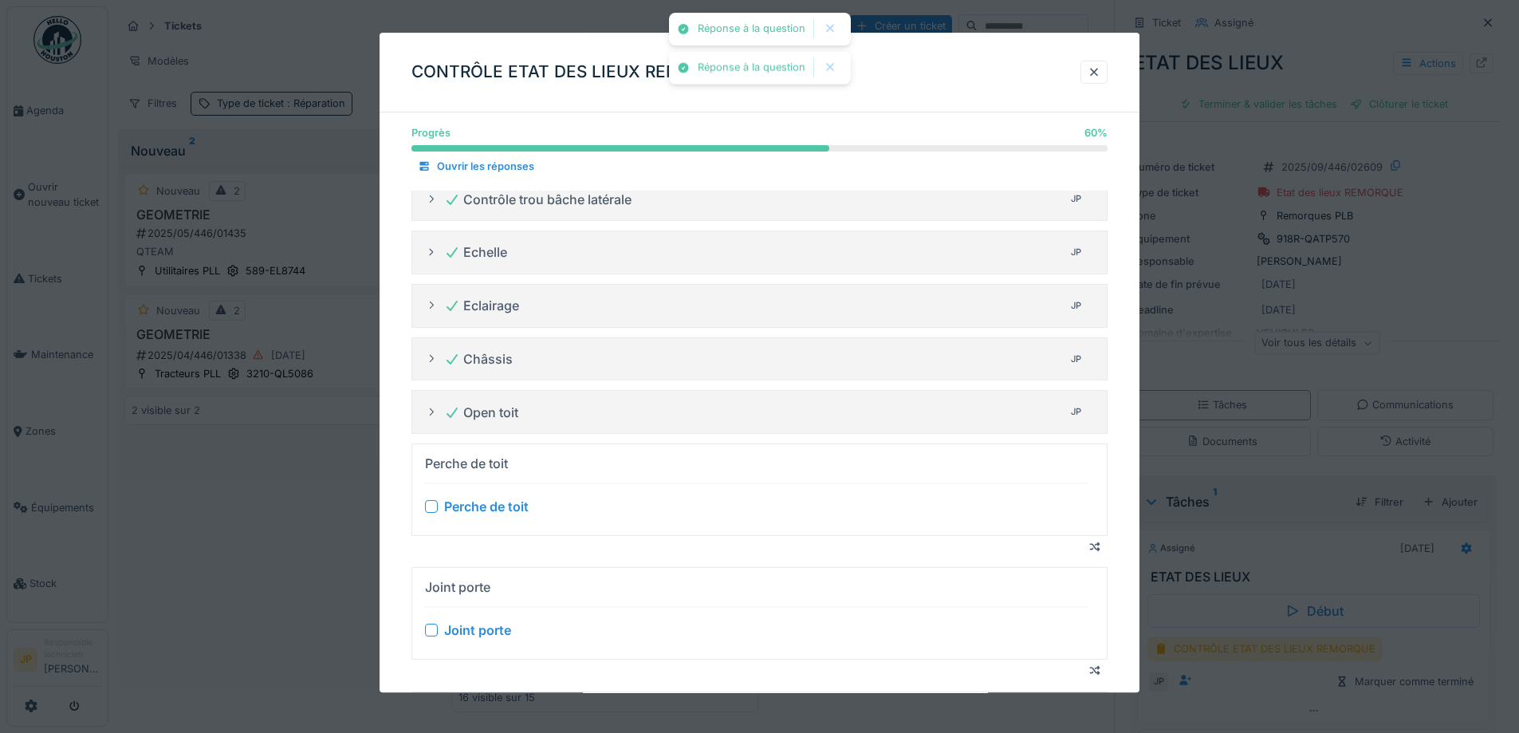
click at [431, 503] on div at bounding box center [431, 506] width 13 height 13
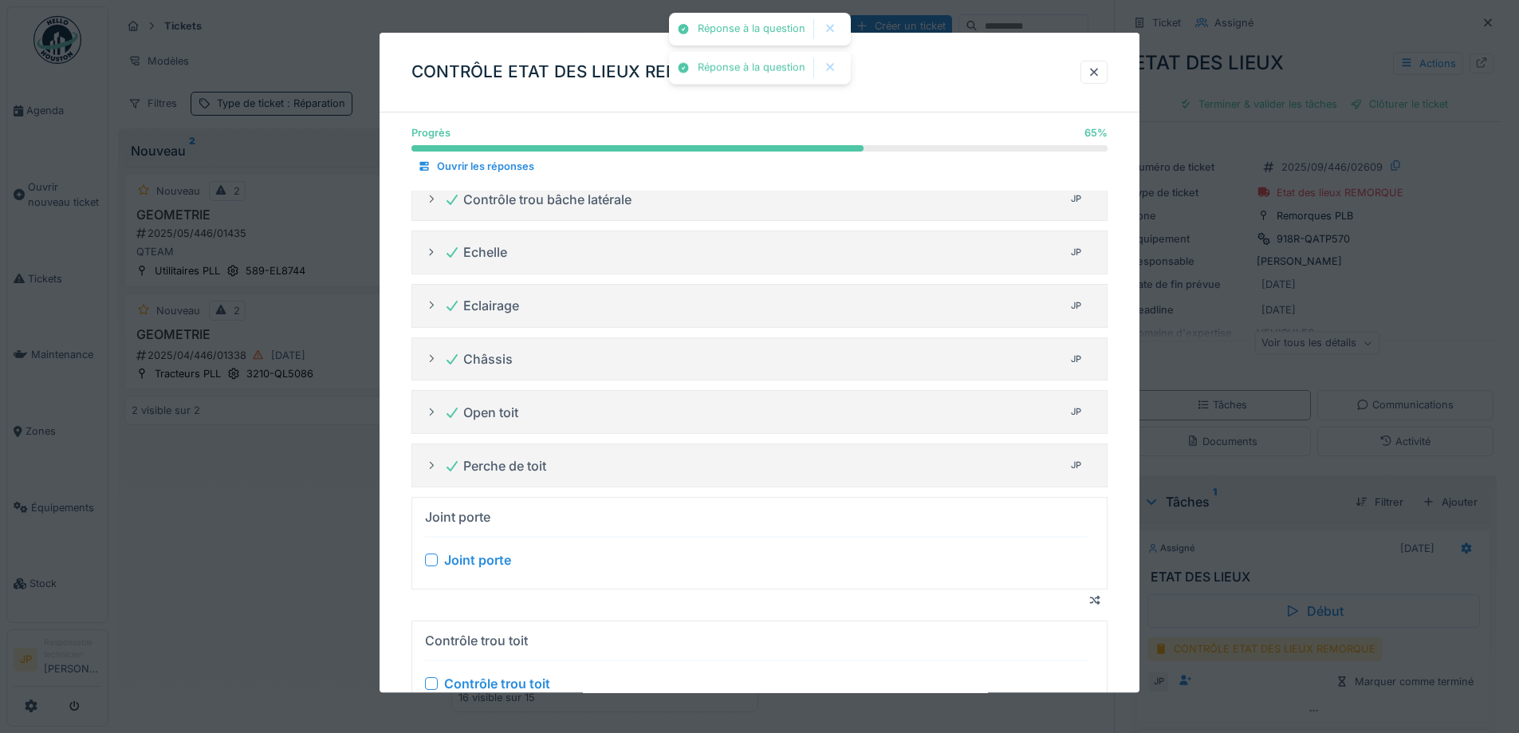
click at [431, 565] on div at bounding box center [431, 559] width 13 height 13
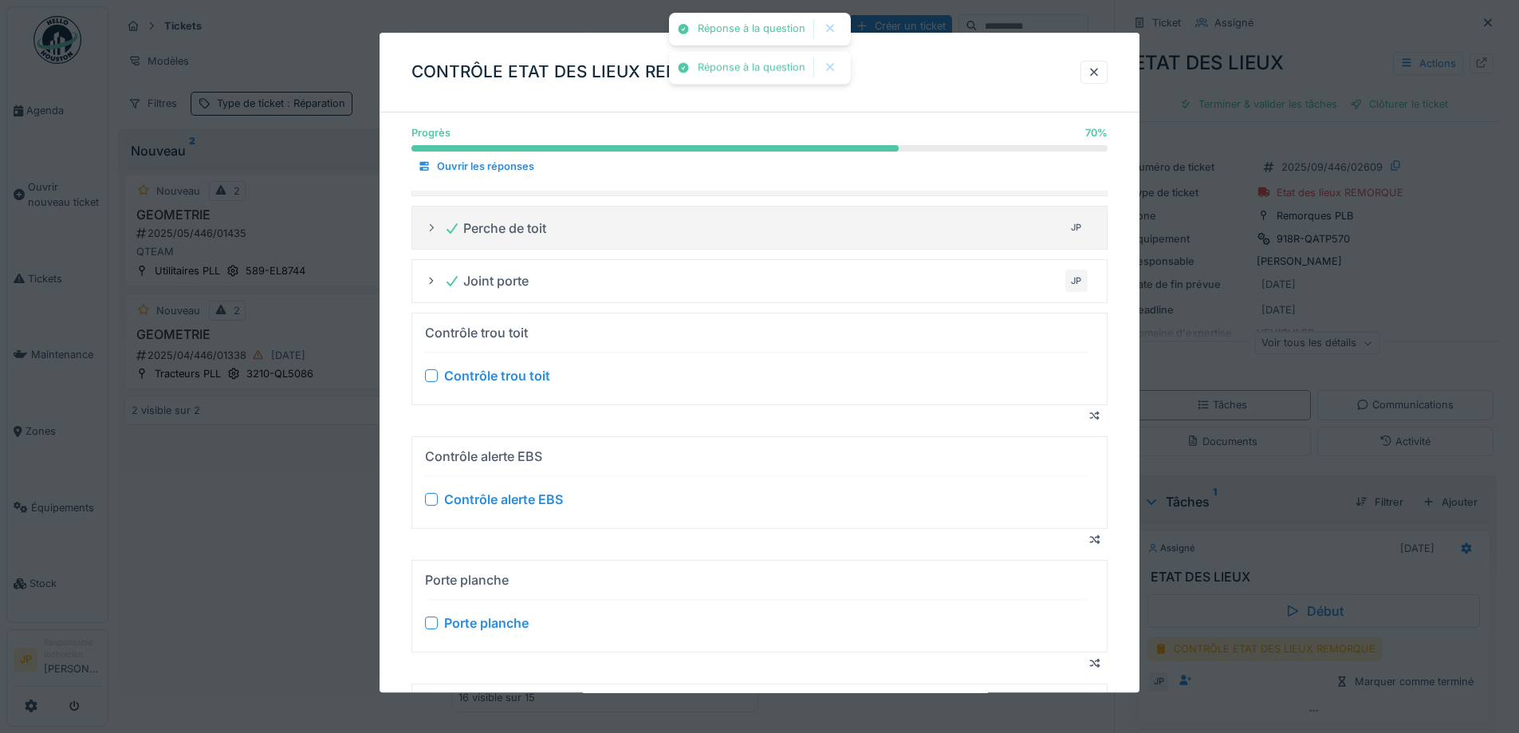
scroll to position [638, 0]
click at [435, 376] on div at bounding box center [431, 374] width 13 height 13
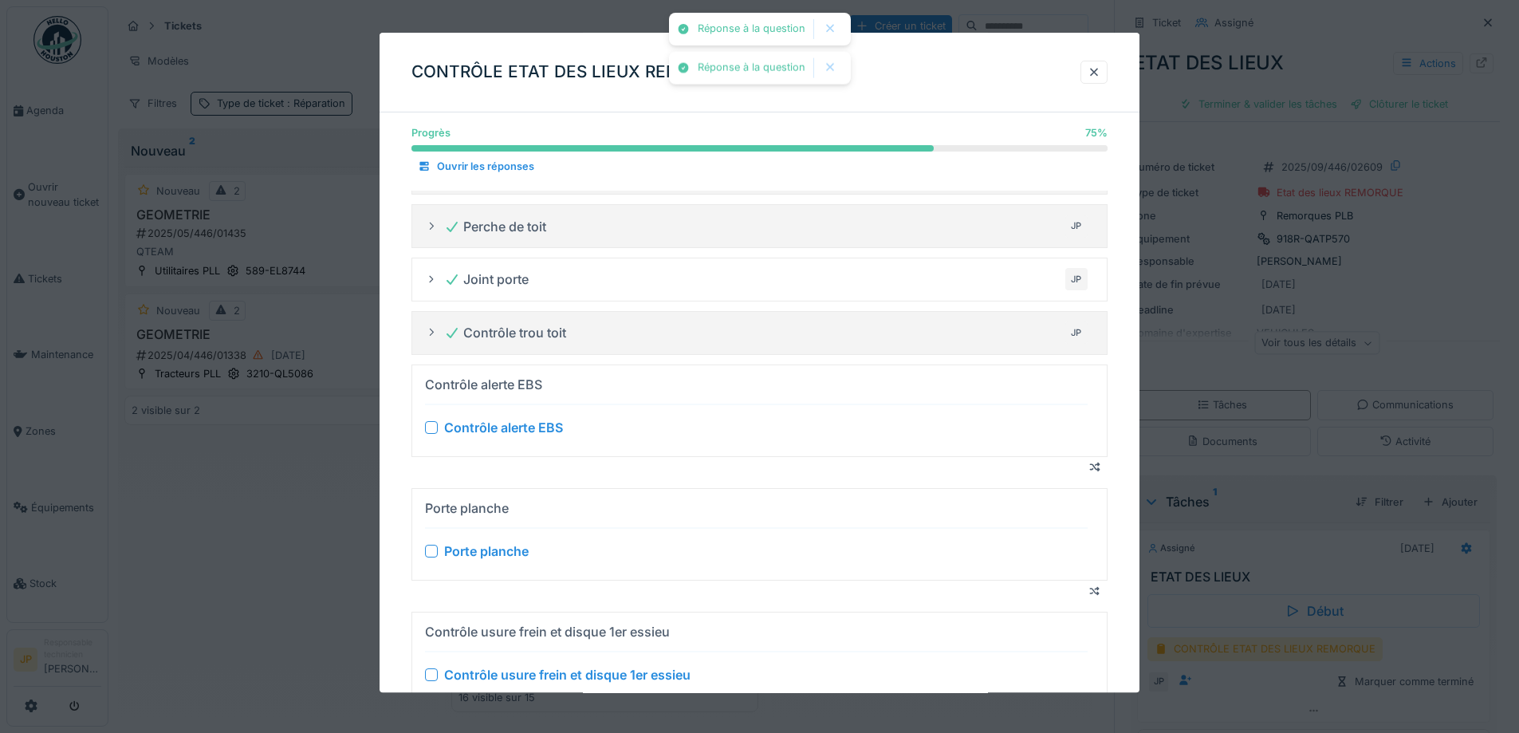
click at [435, 425] on div at bounding box center [431, 427] width 13 height 13
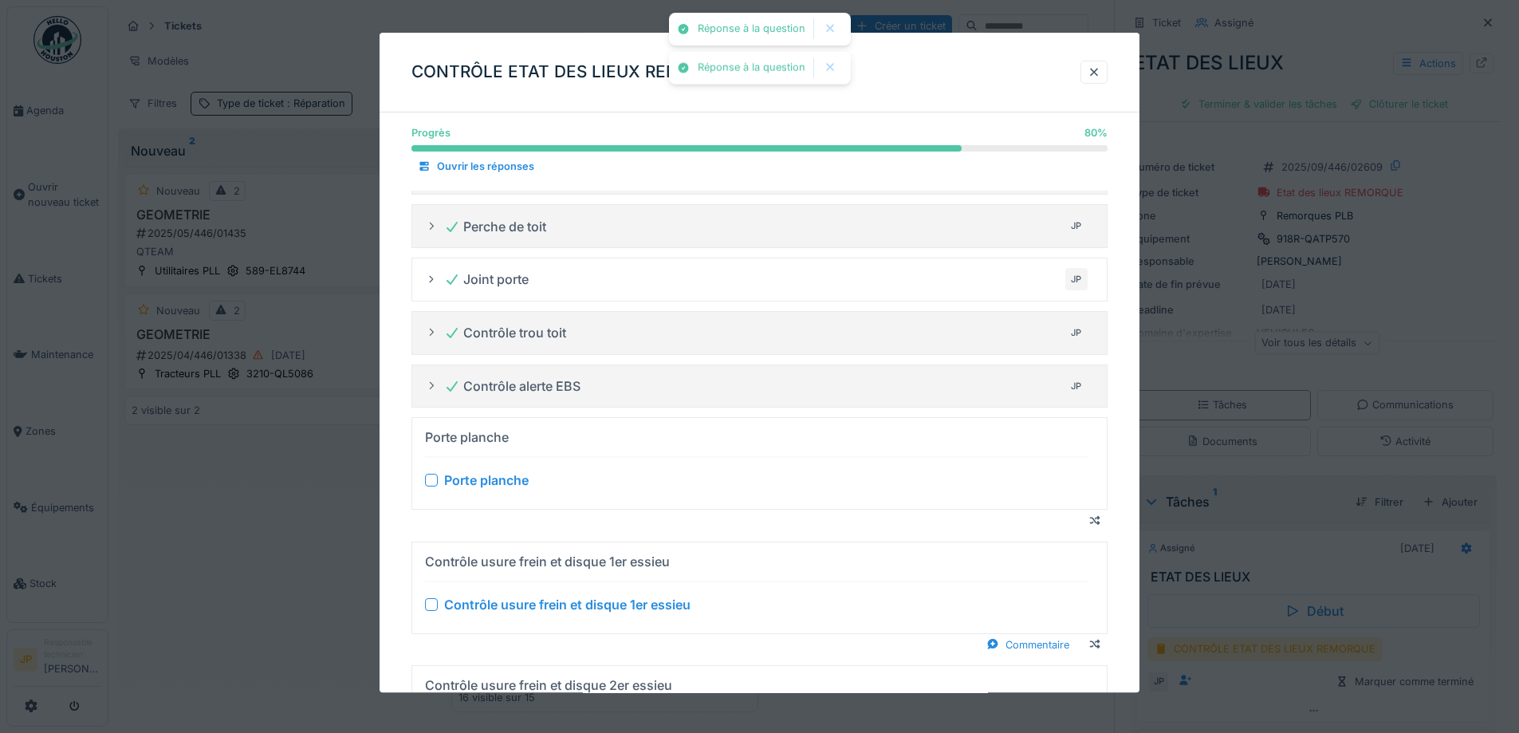
click at [435, 482] on div at bounding box center [431, 481] width 13 height 13
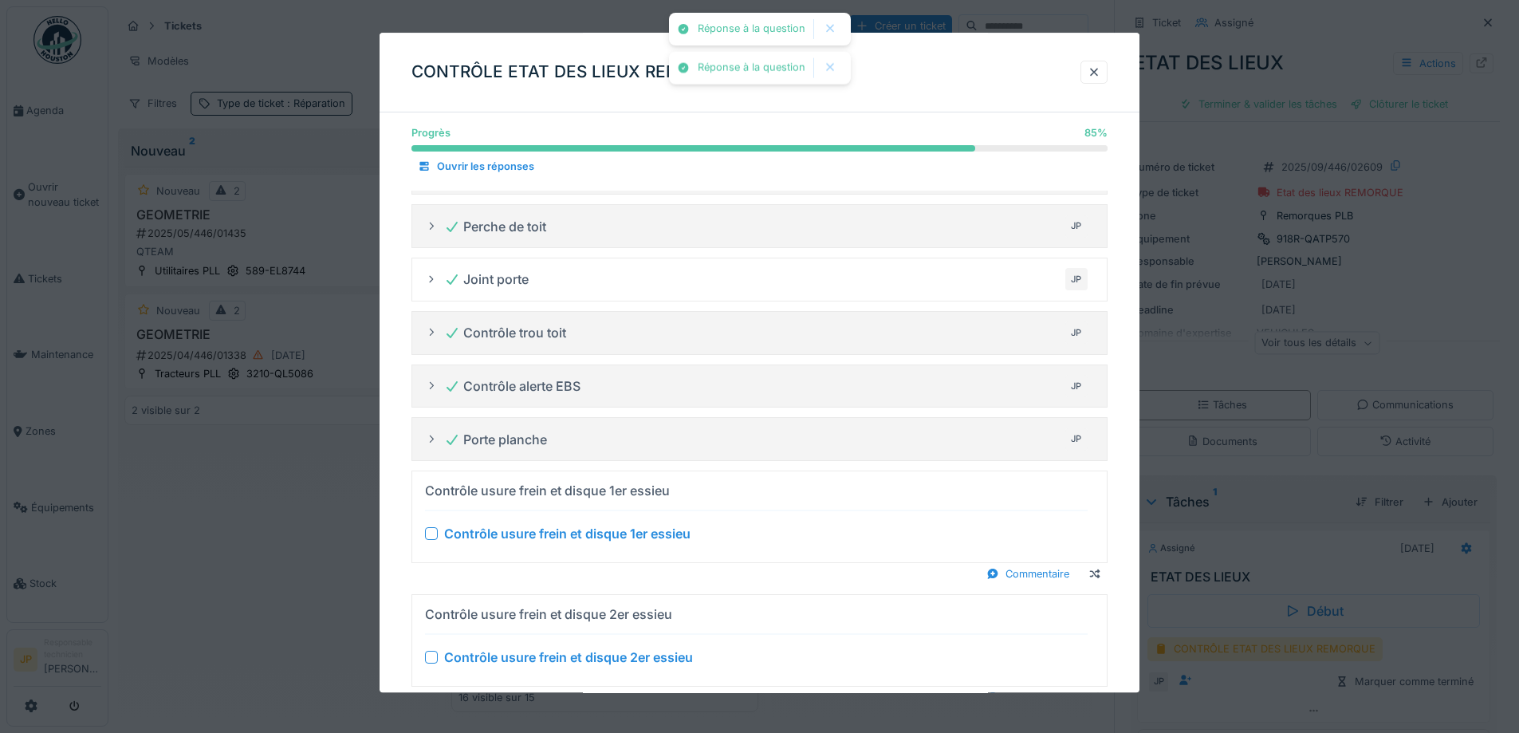
click at [429, 532] on div at bounding box center [431, 533] width 13 height 13
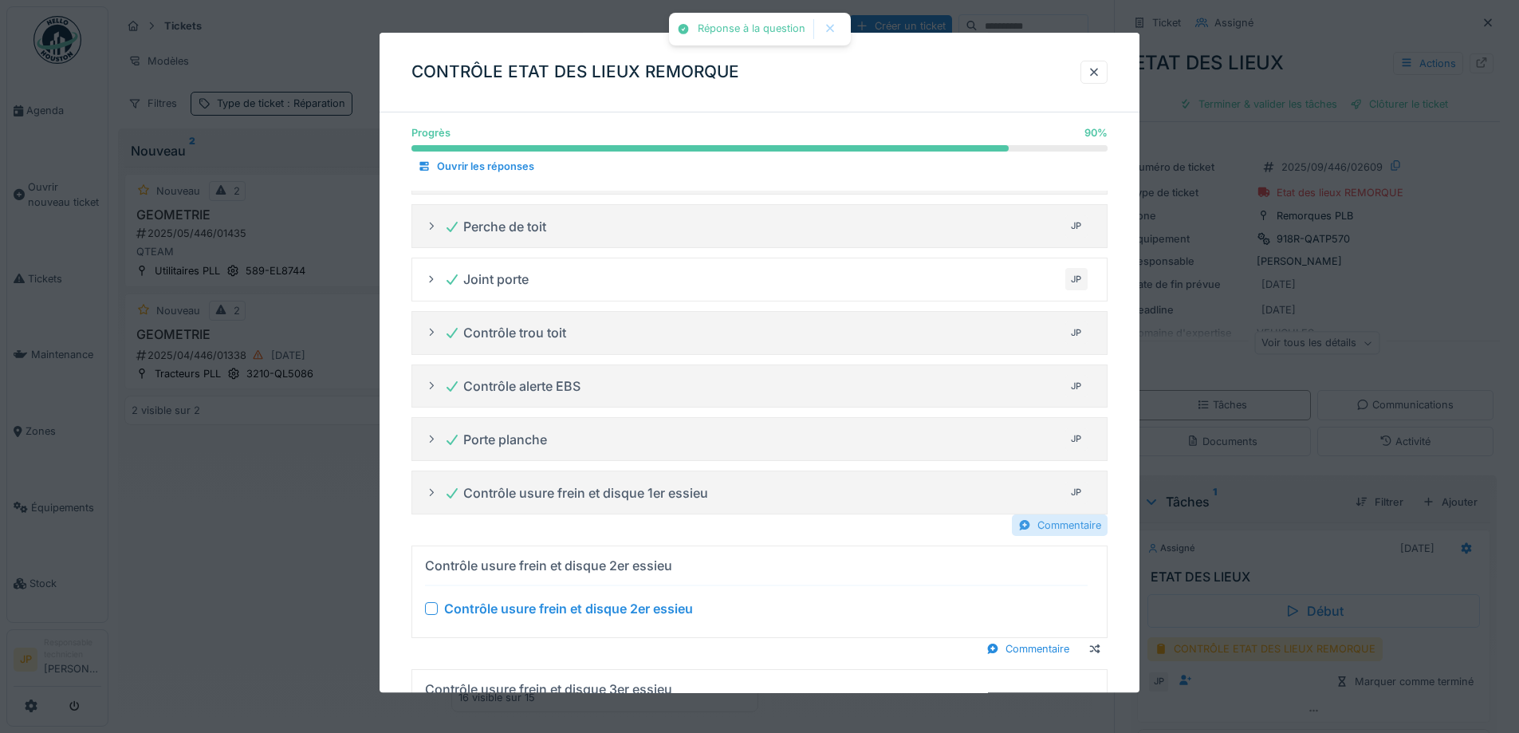
click at [1069, 535] on div "Commentaire" at bounding box center [1060, 525] width 96 height 22
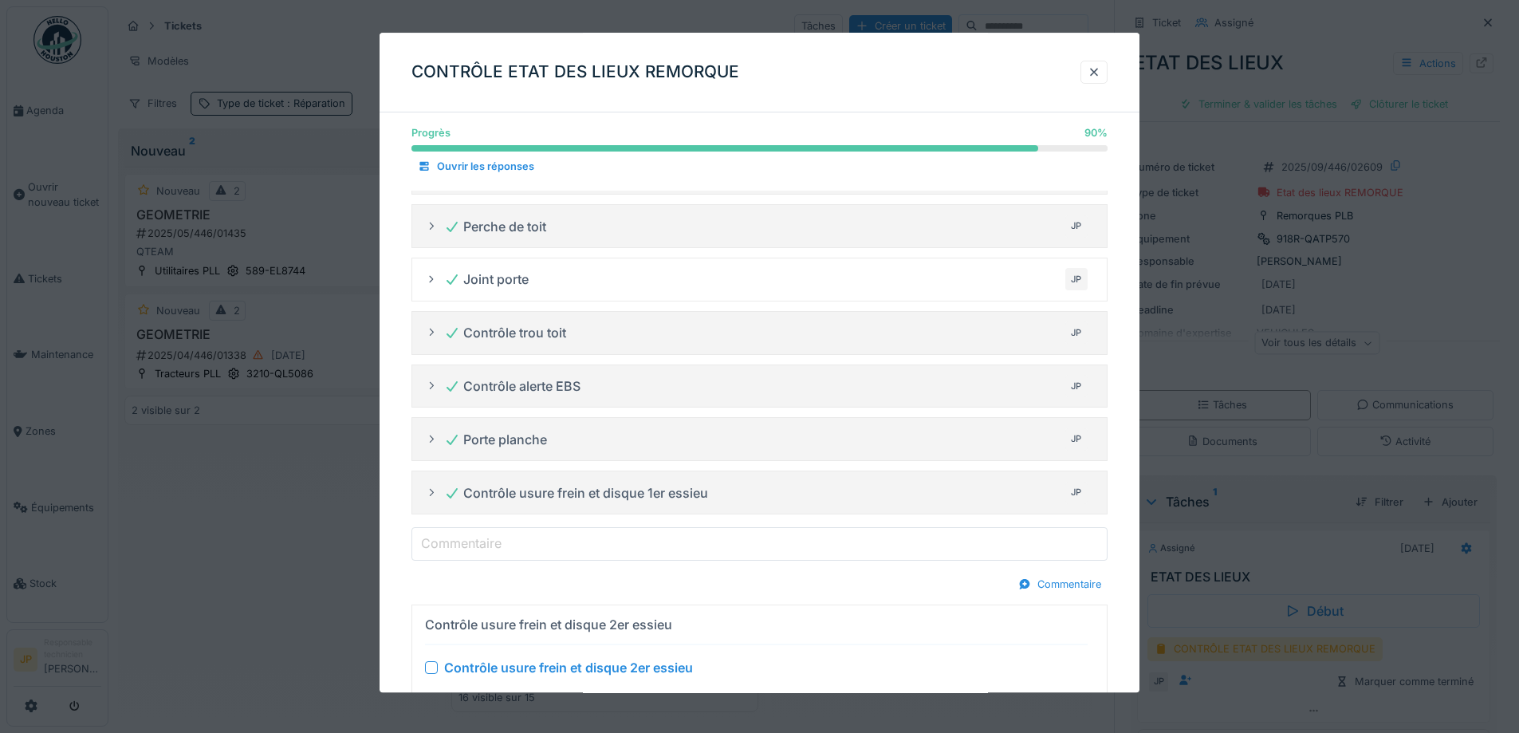
click at [523, 554] on input "Commentaire" at bounding box center [760, 543] width 696 height 33
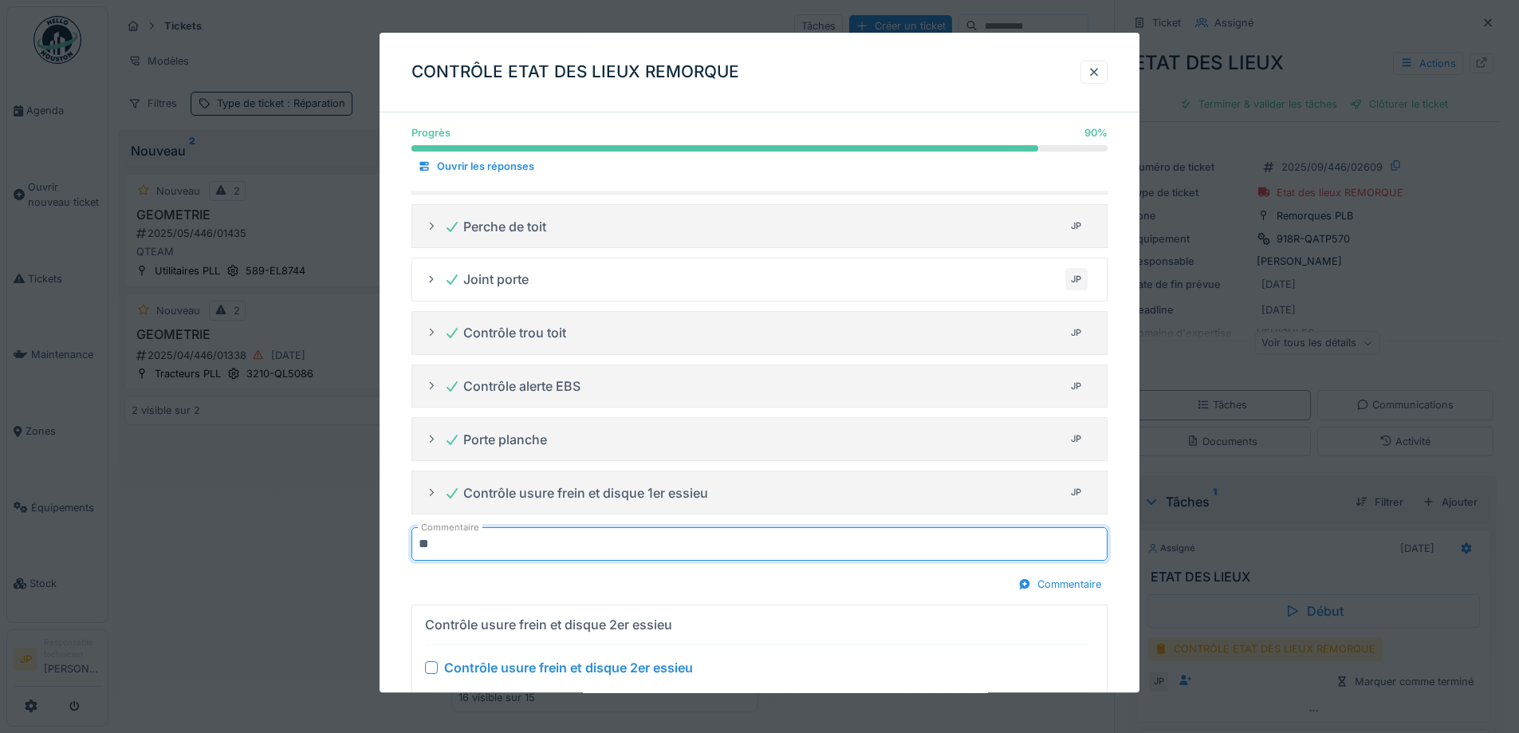
type input "********"
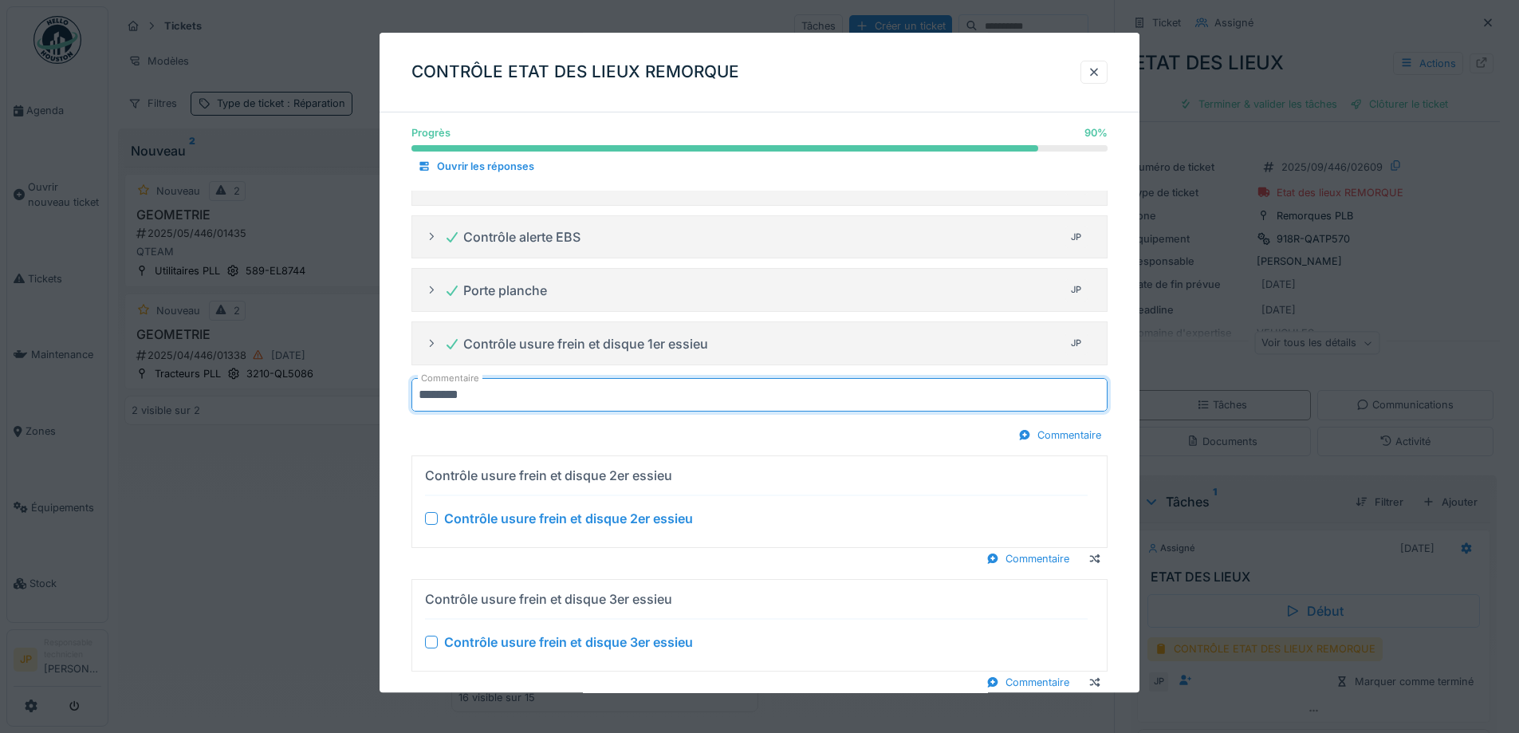
scroll to position [797, 0]
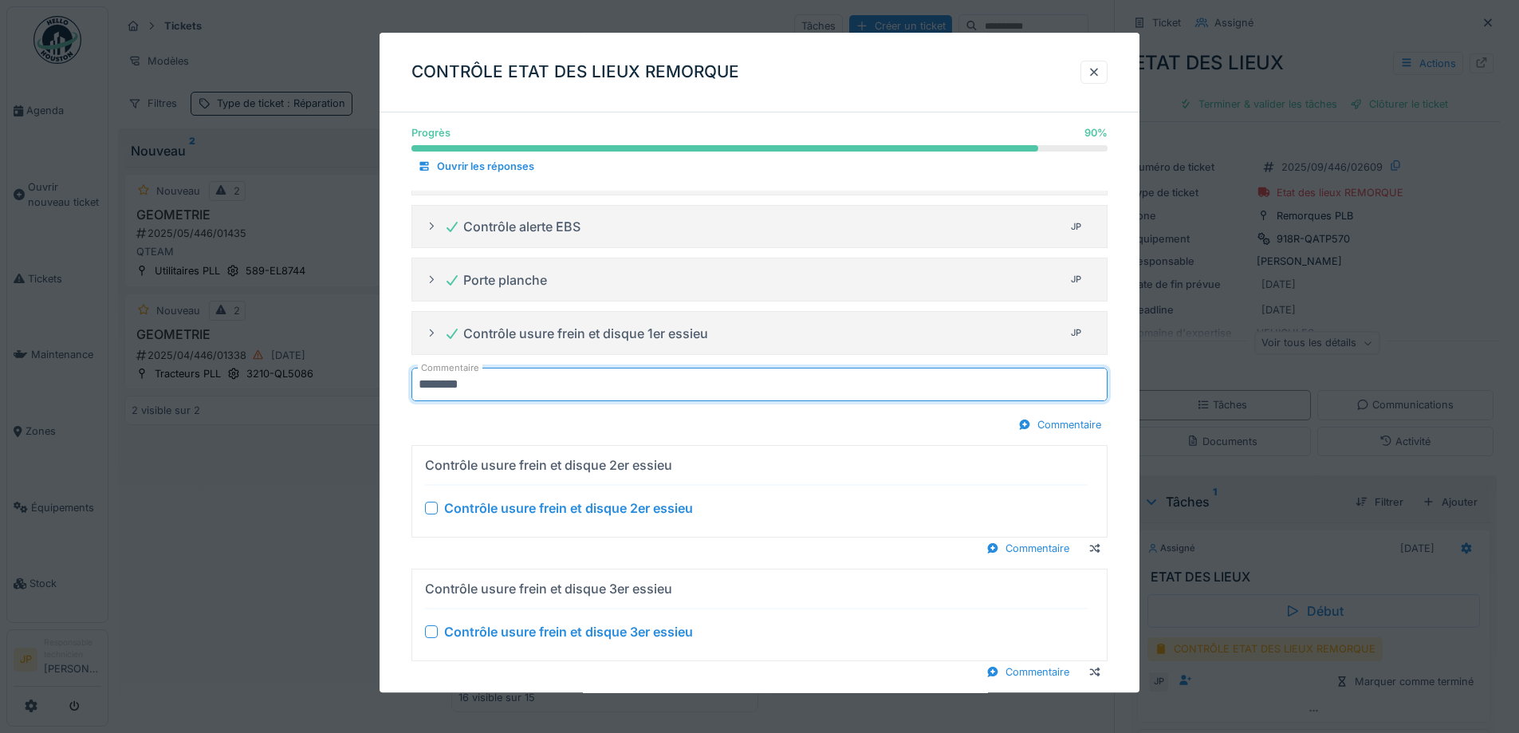
click at [428, 513] on div at bounding box center [431, 508] width 13 height 13
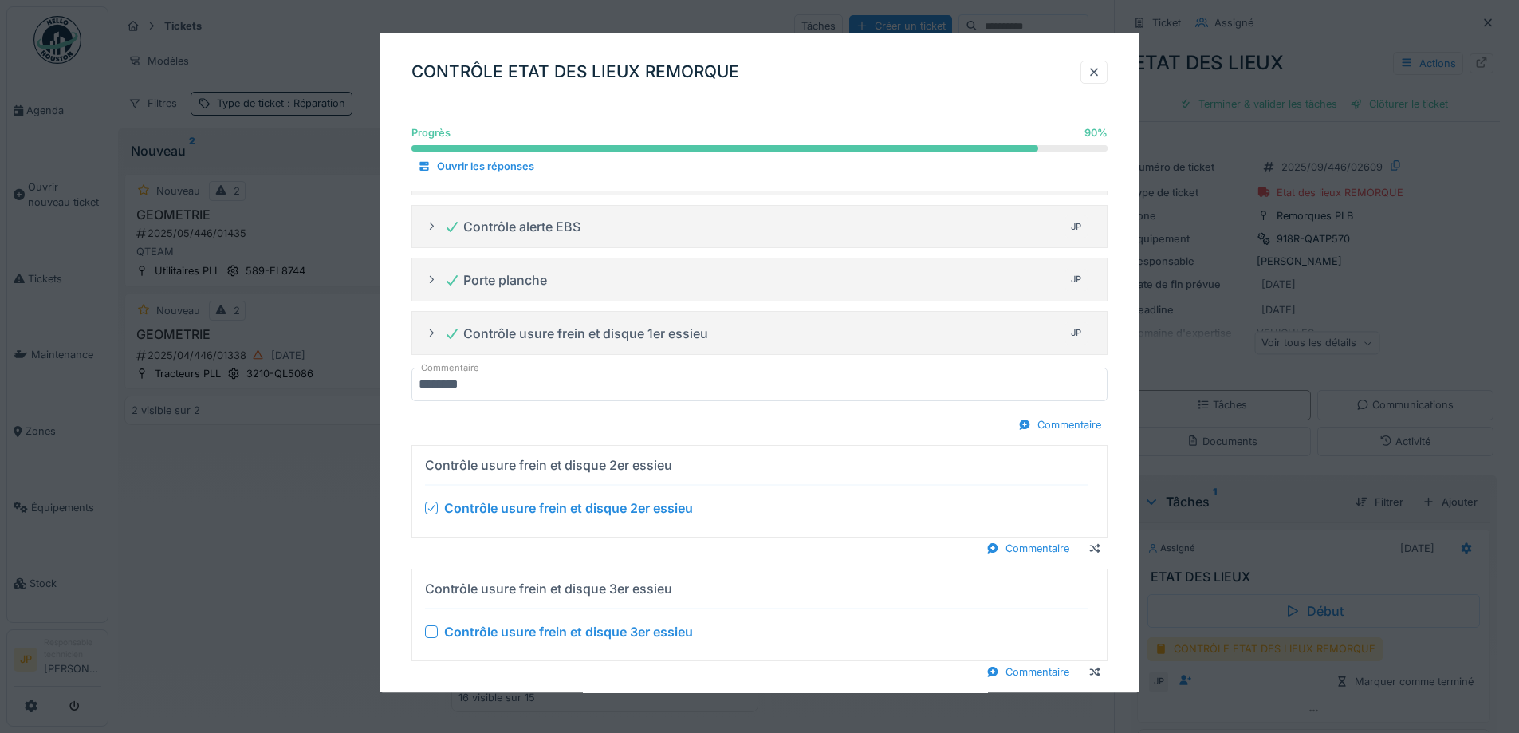
scroll to position [781, 0]
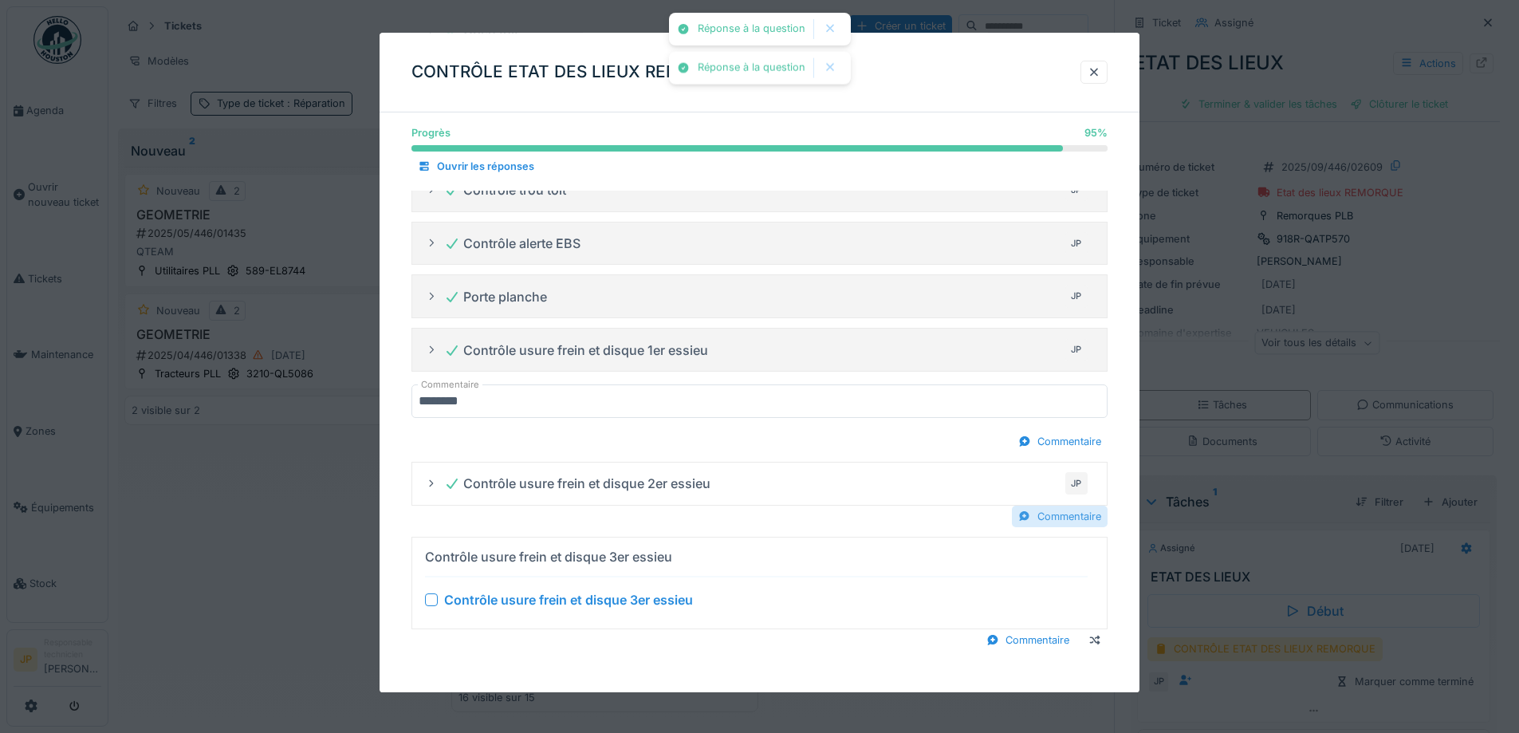
drag, startPoint x: 1097, startPoint y: 512, endPoint x: 1044, endPoint y: 518, distance: 52.9
click at [1096, 512] on div "Commentaire" at bounding box center [1060, 517] width 96 height 22
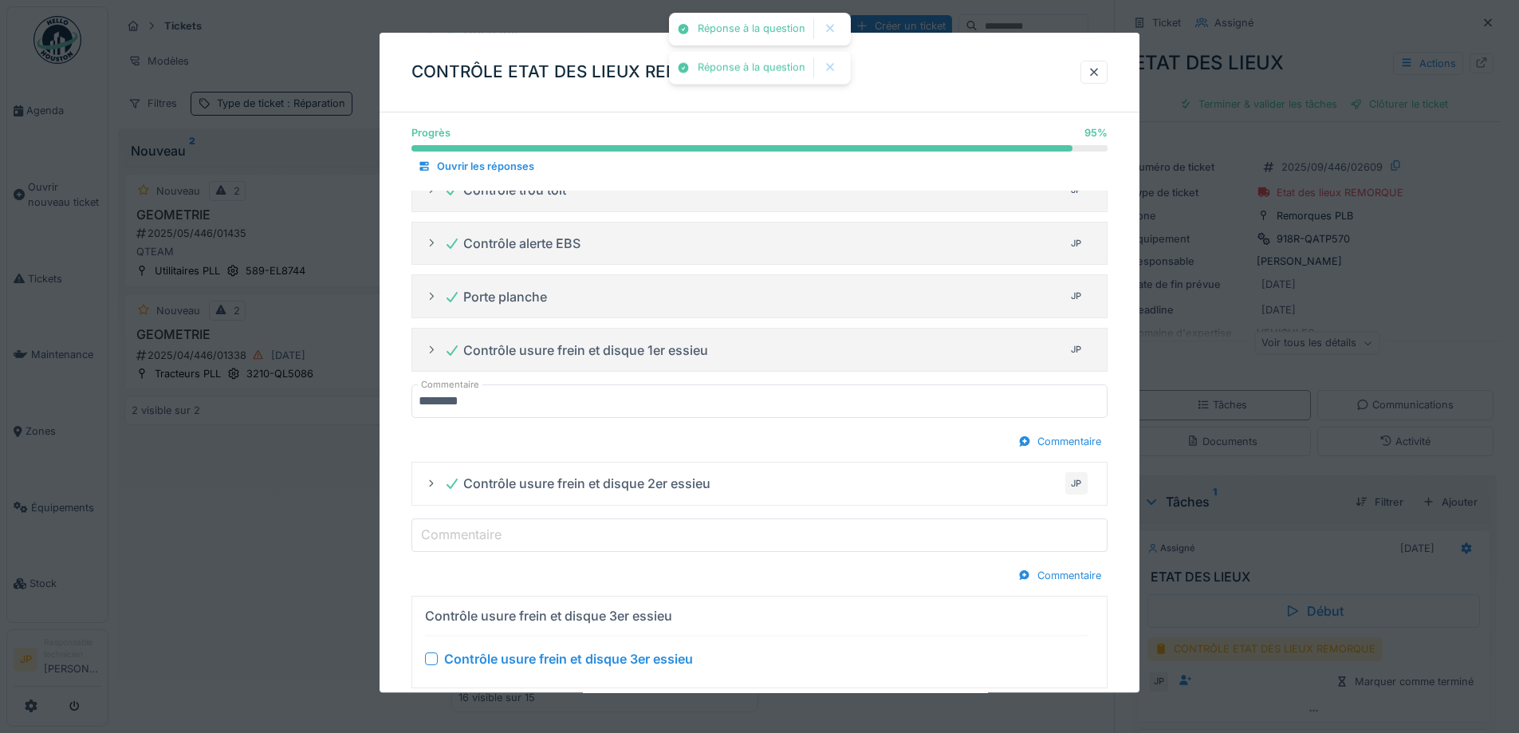
click at [709, 527] on input "Commentaire" at bounding box center [760, 534] width 696 height 33
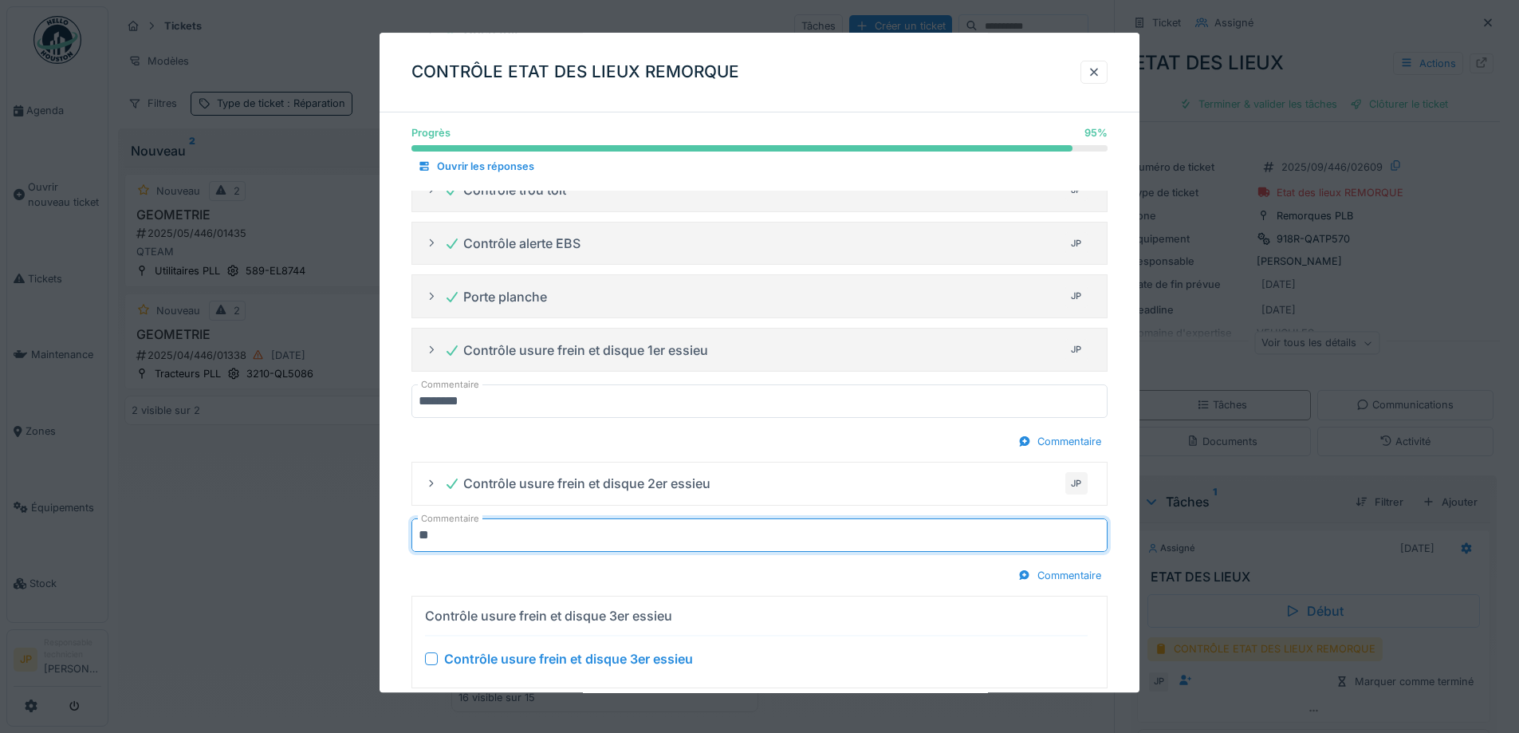
type input "********"
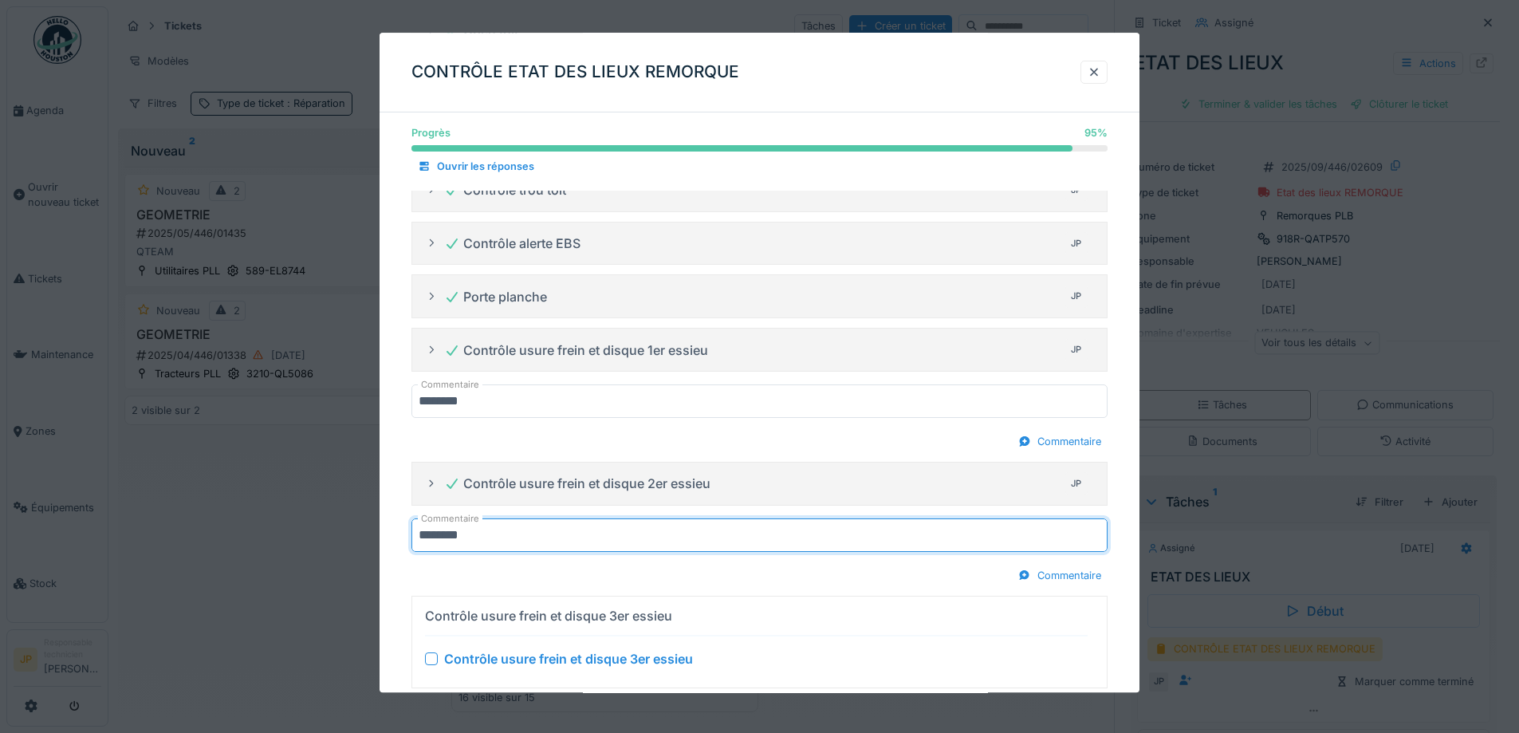
scroll to position [840, 0]
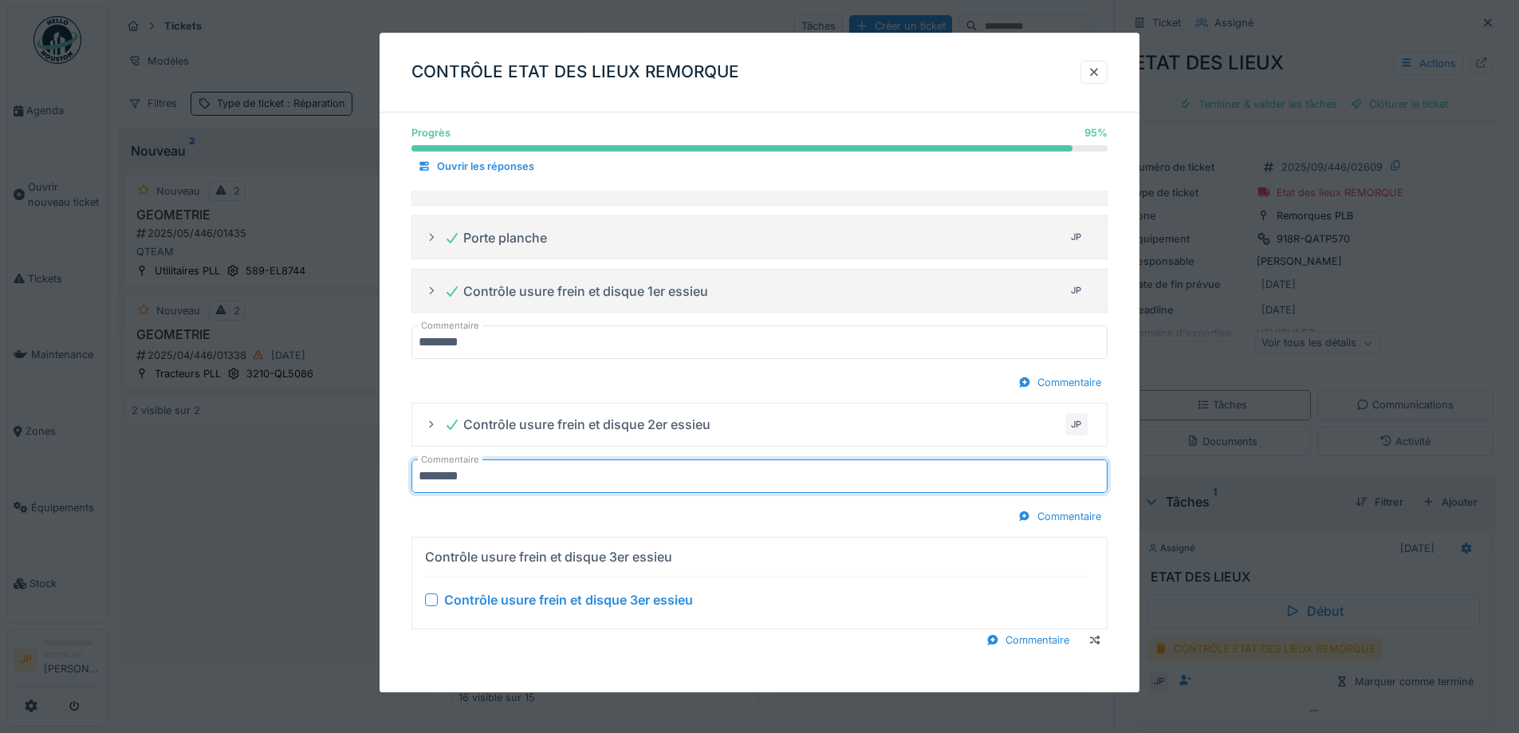
click at [431, 599] on div at bounding box center [431, 599] width 13 height 13
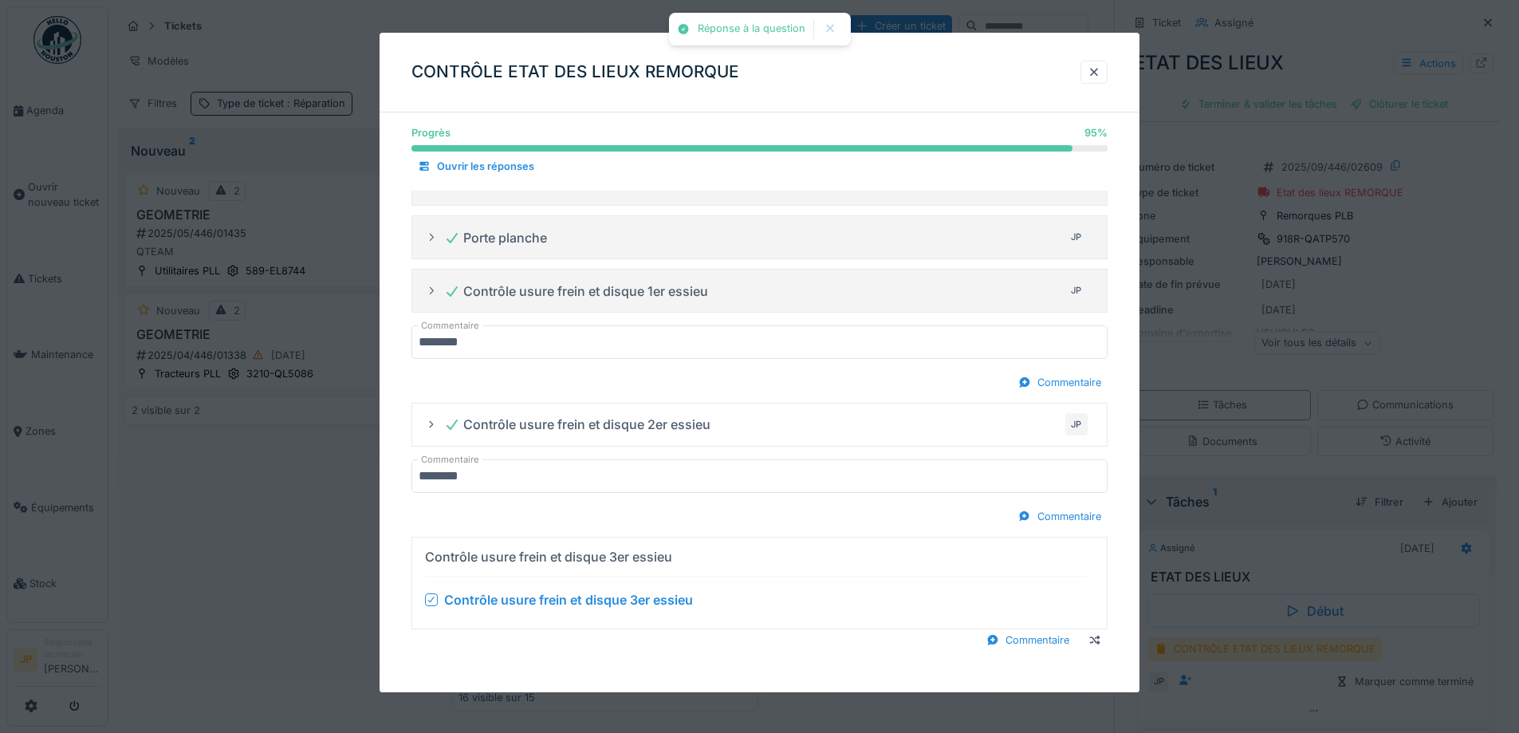
scroll to position [791, 0]
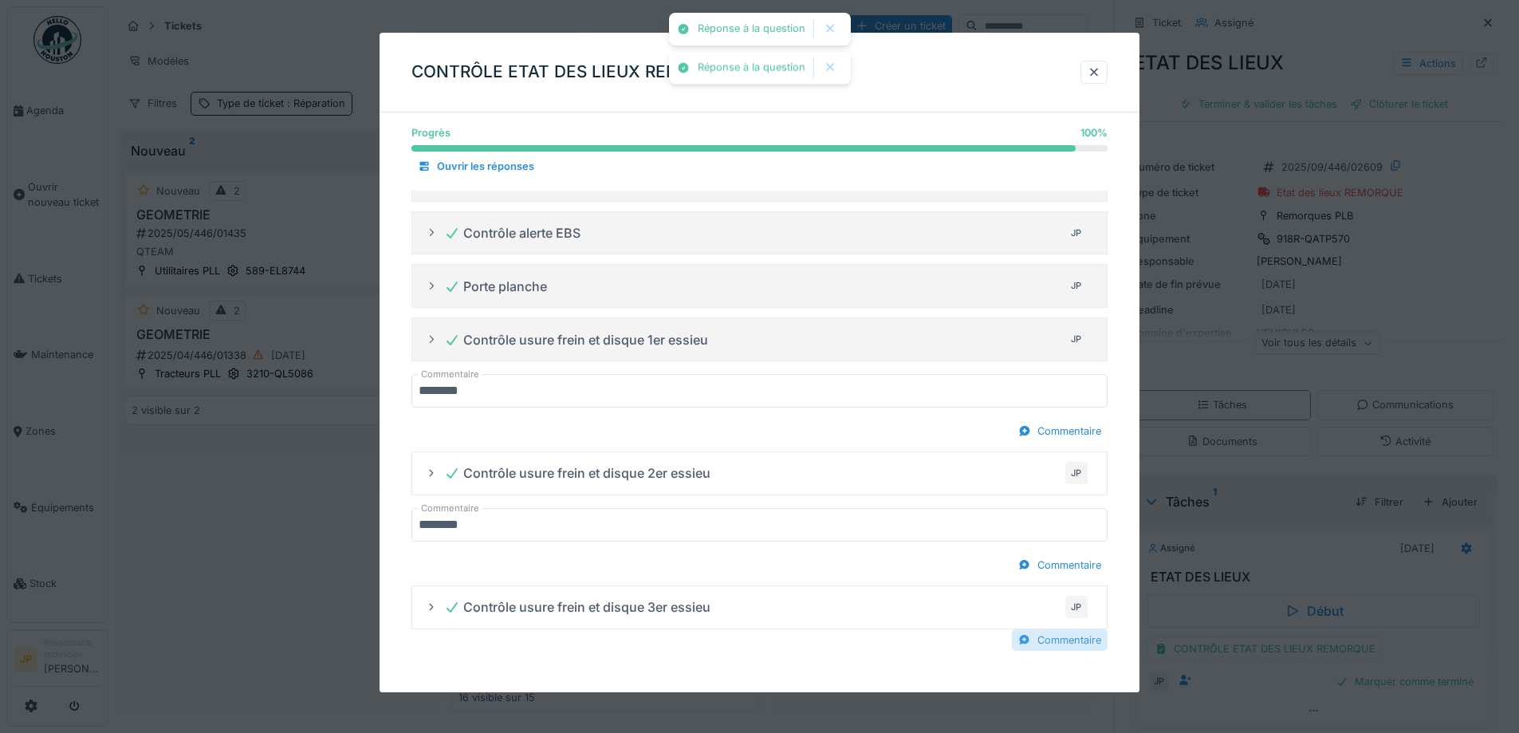
click at [1077, 635] on div "Commentaire" at bounding box center [1060, 640] width 96 height 22
click at [497, 657] on label "Commentaire" at bounding box center [461, 657] width 87 height 19
click at [497, 657] on input "Commentaire" at bounding box center [760, 658] width 696 height 33
click at [510, 661] on input "Commentaire" at bounding box center [760, 658] width 696 height 33
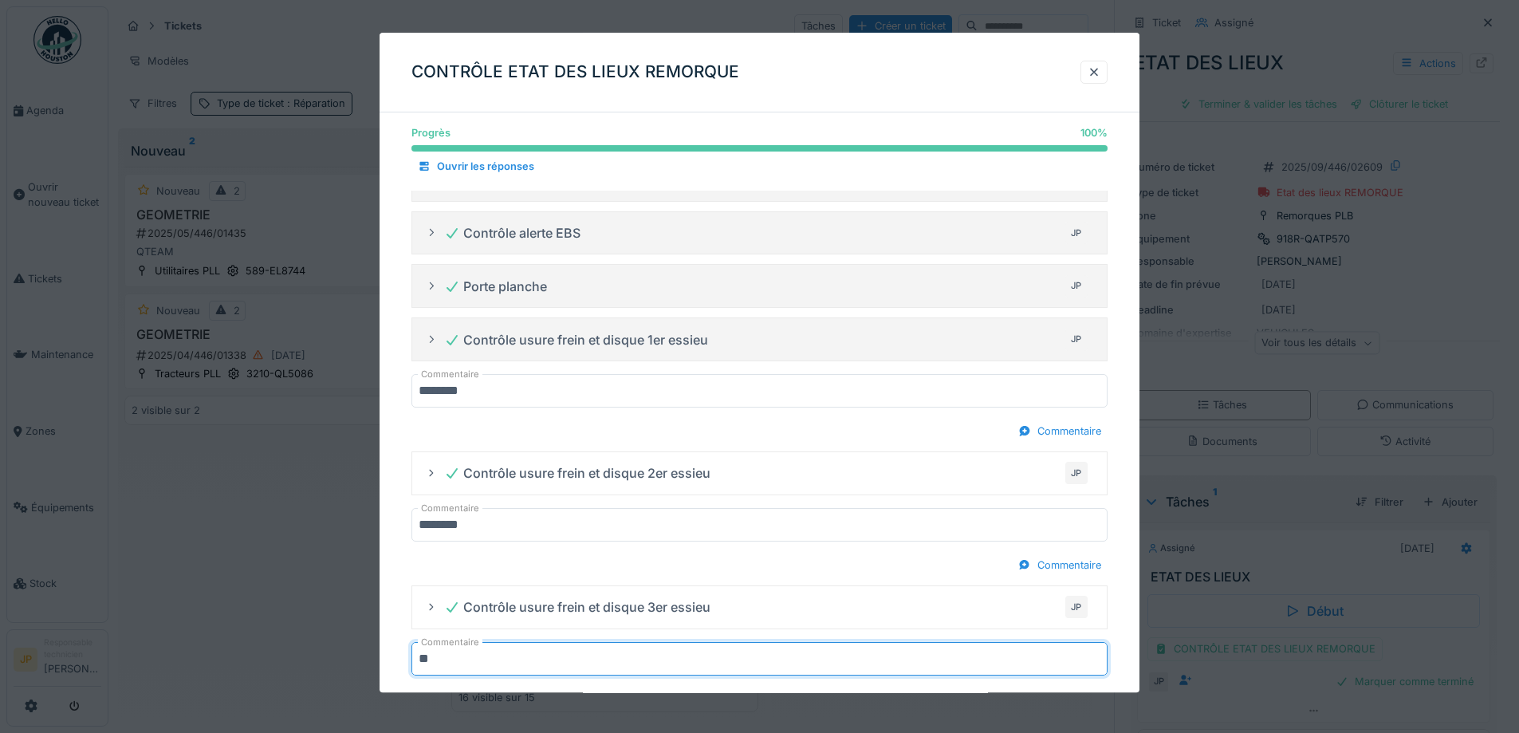
type input "********"
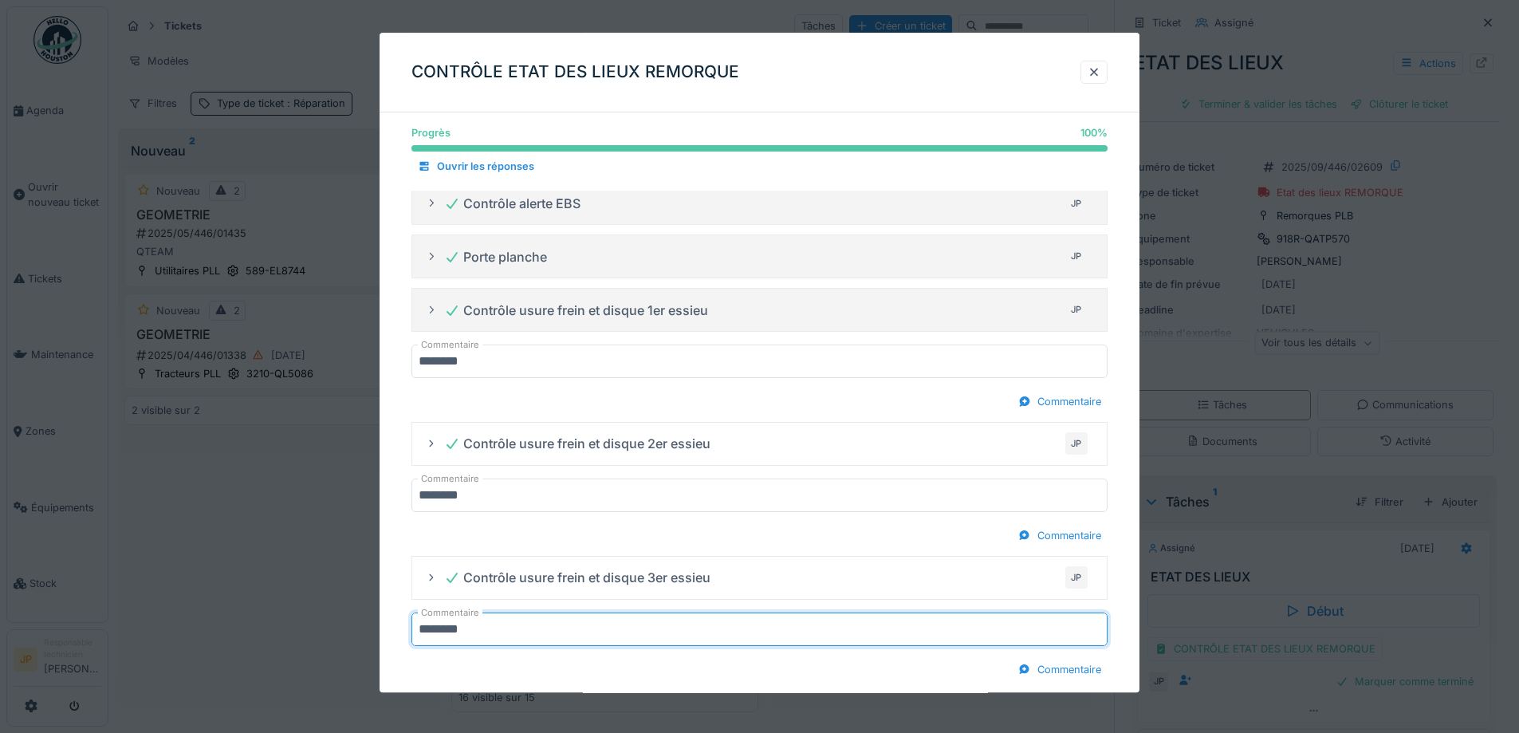
scroll to position [850, 0]
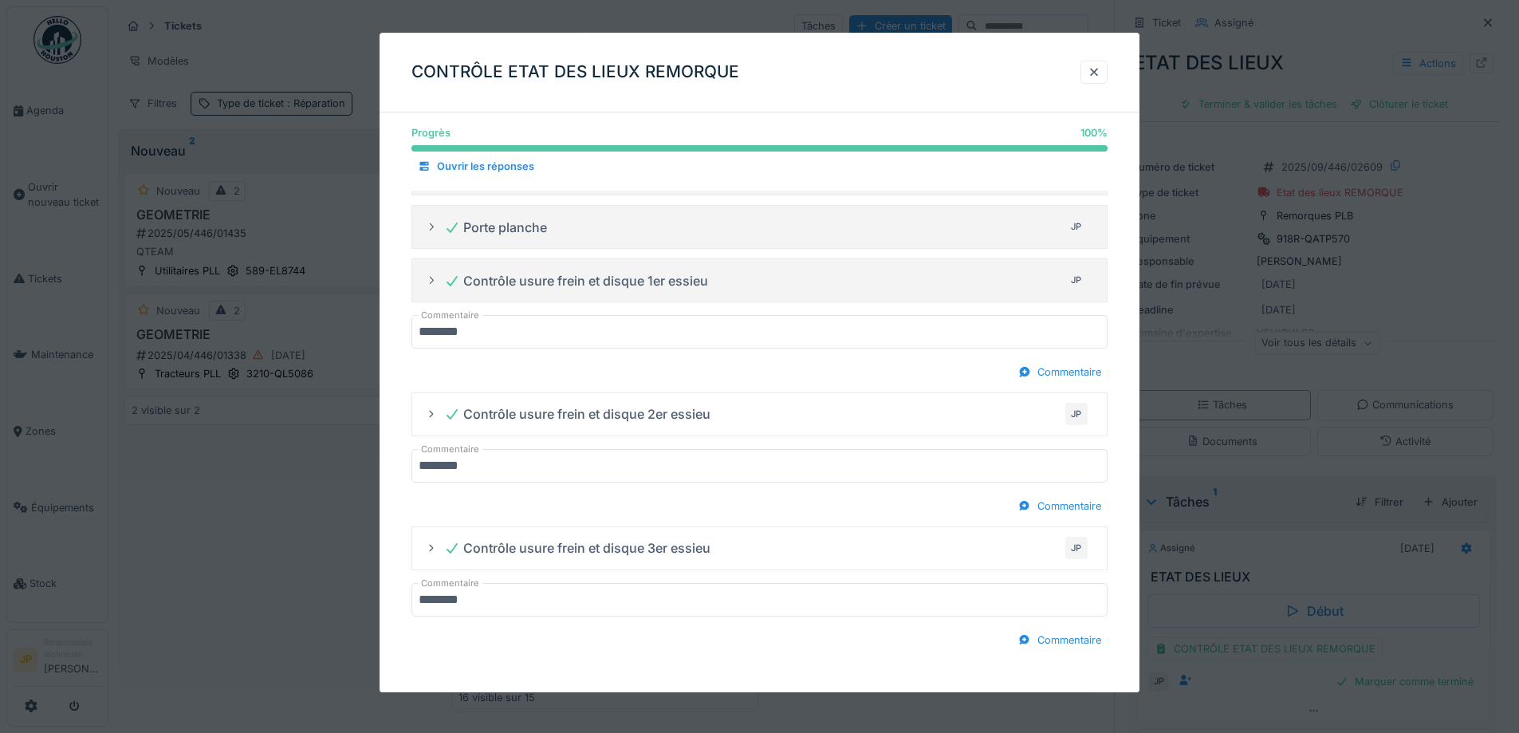
click at [1049, 72] on div "CONTRÔLE ETAT DES LIEUX REMORQUE" at bounding box center [760, 73] width 760 height 80
click at [1099, 75] on div at bounding box center [1094, 72] width 13 height 15
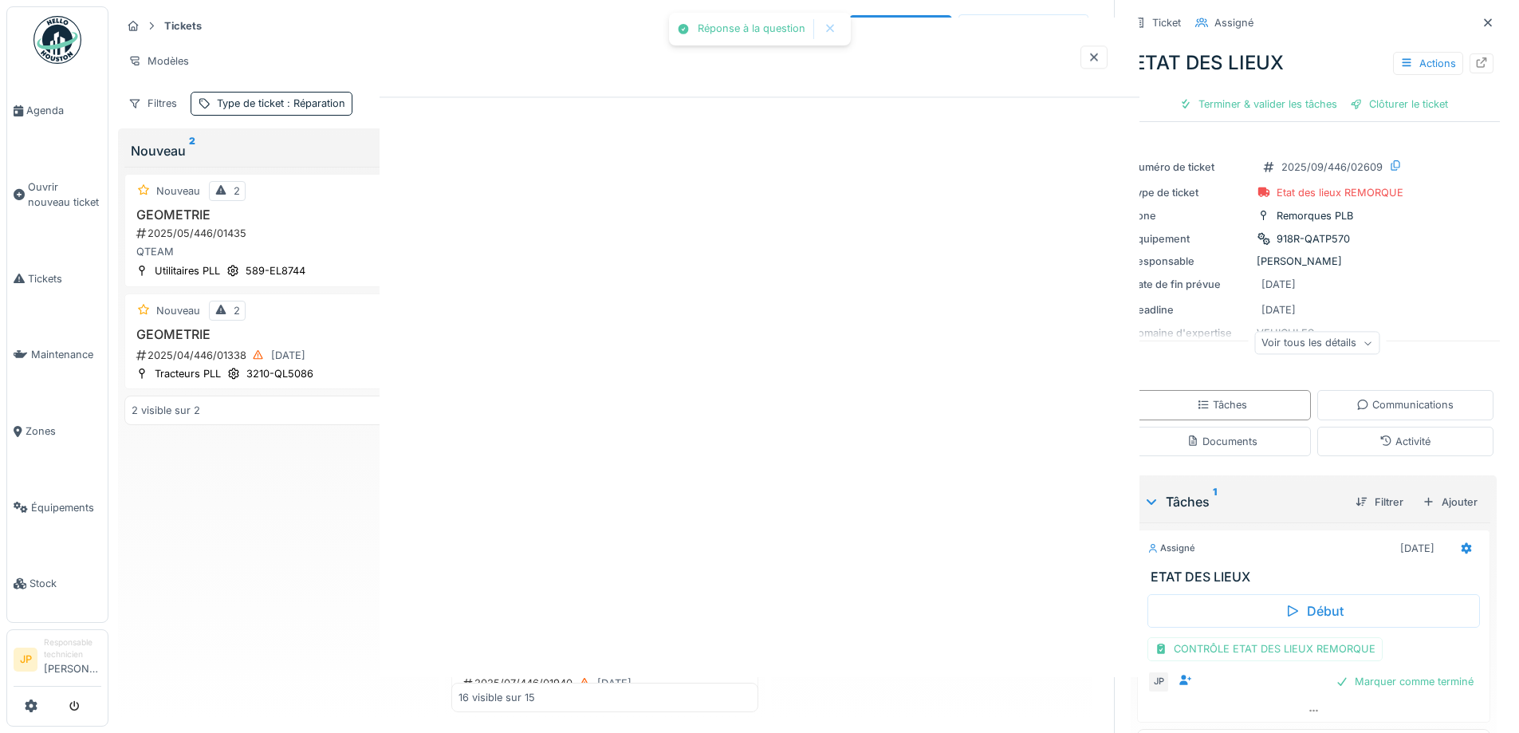
scroll to position [0, 0]
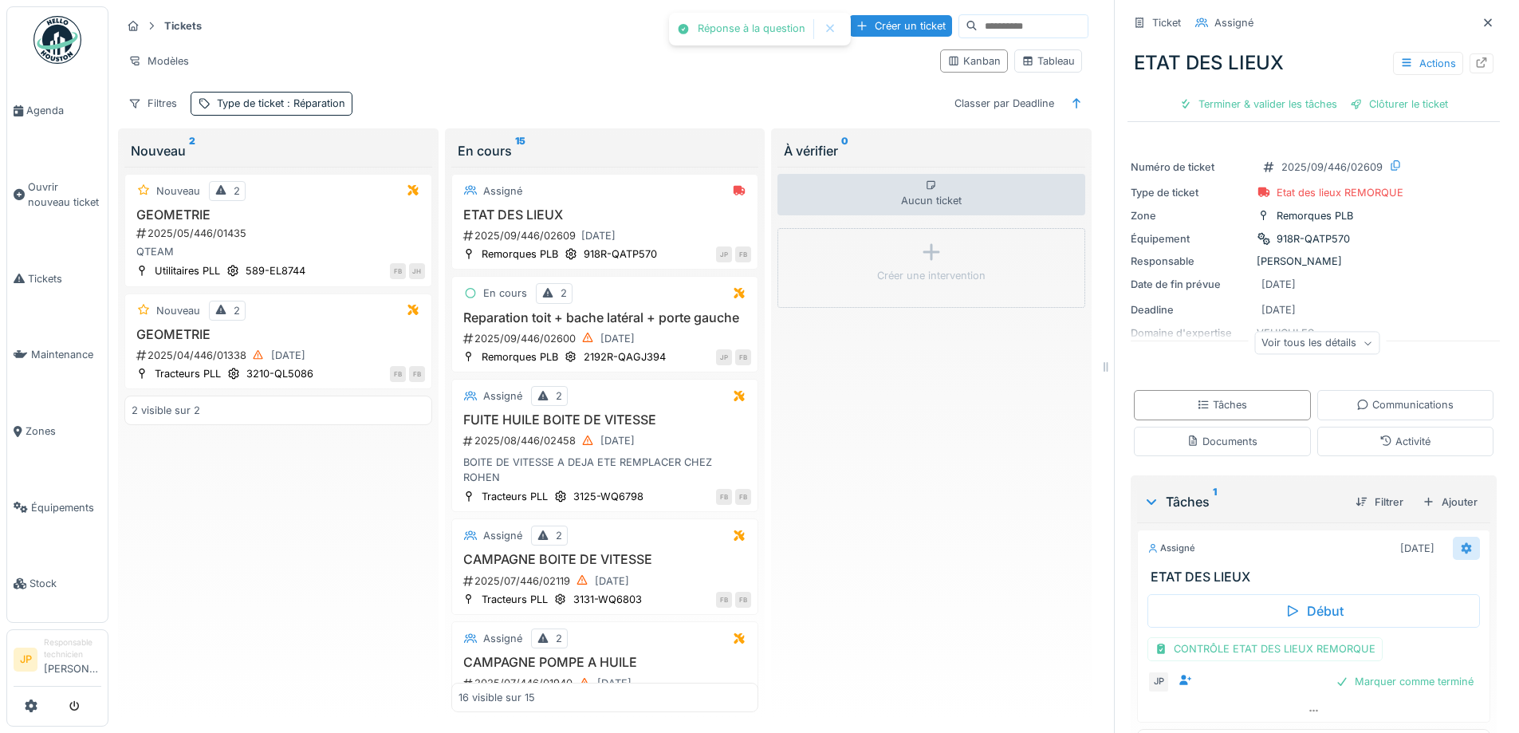
click at [1462, 551] on icon at bounding box center [1467, 547] width 10 height 11
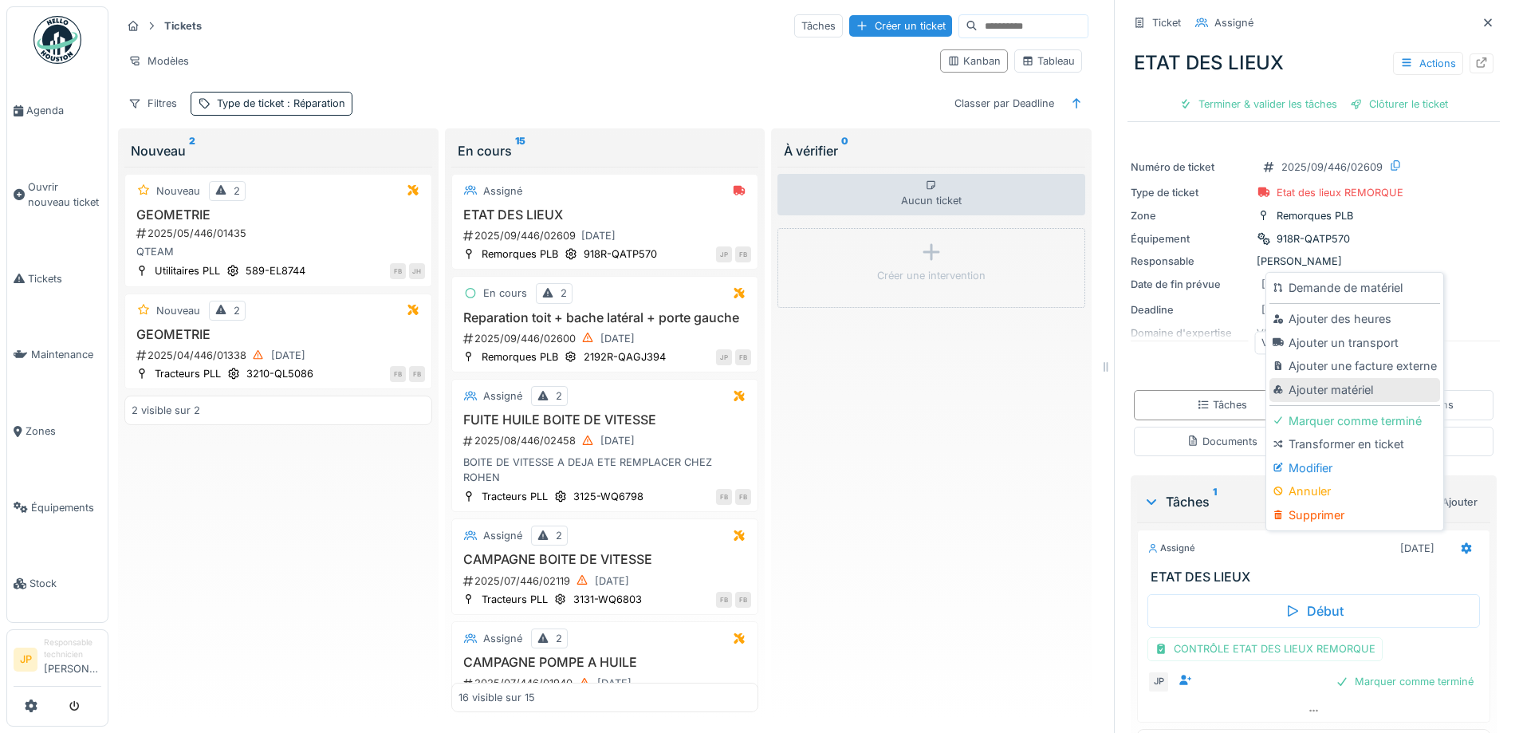
click at [1337, 391] on div "Ajouter matériel" at bounding box center [1355, 390] width 170 height 24
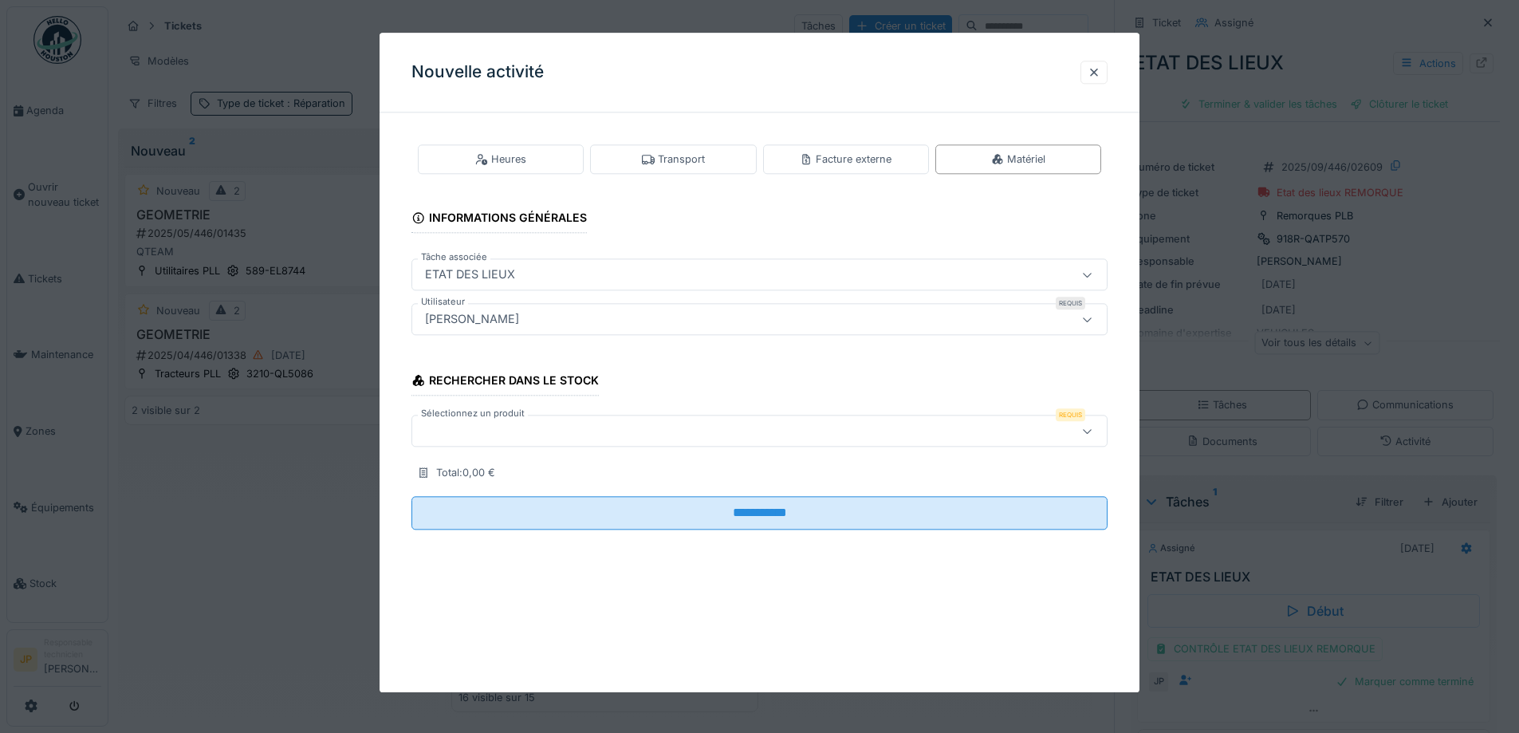
click at [510, 426] on div at bounding box center [719, 432] width 601 height 18
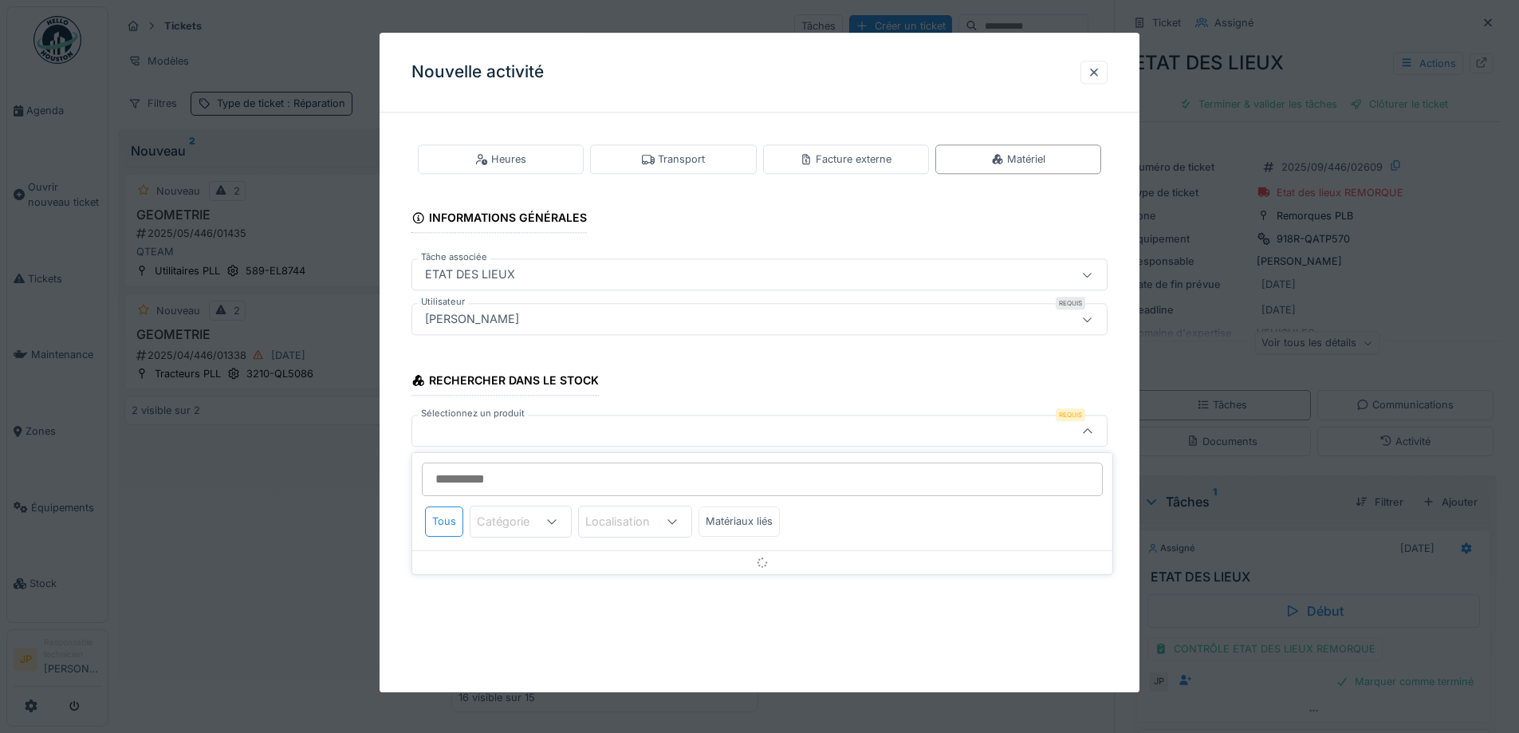
click at [494, 484] on body "Agenda Ouvrir nouveau ticket Tickets Maintenance Zones Équipements Stock JP Res…" at bounding box center [759, 366] width 1519 height 733
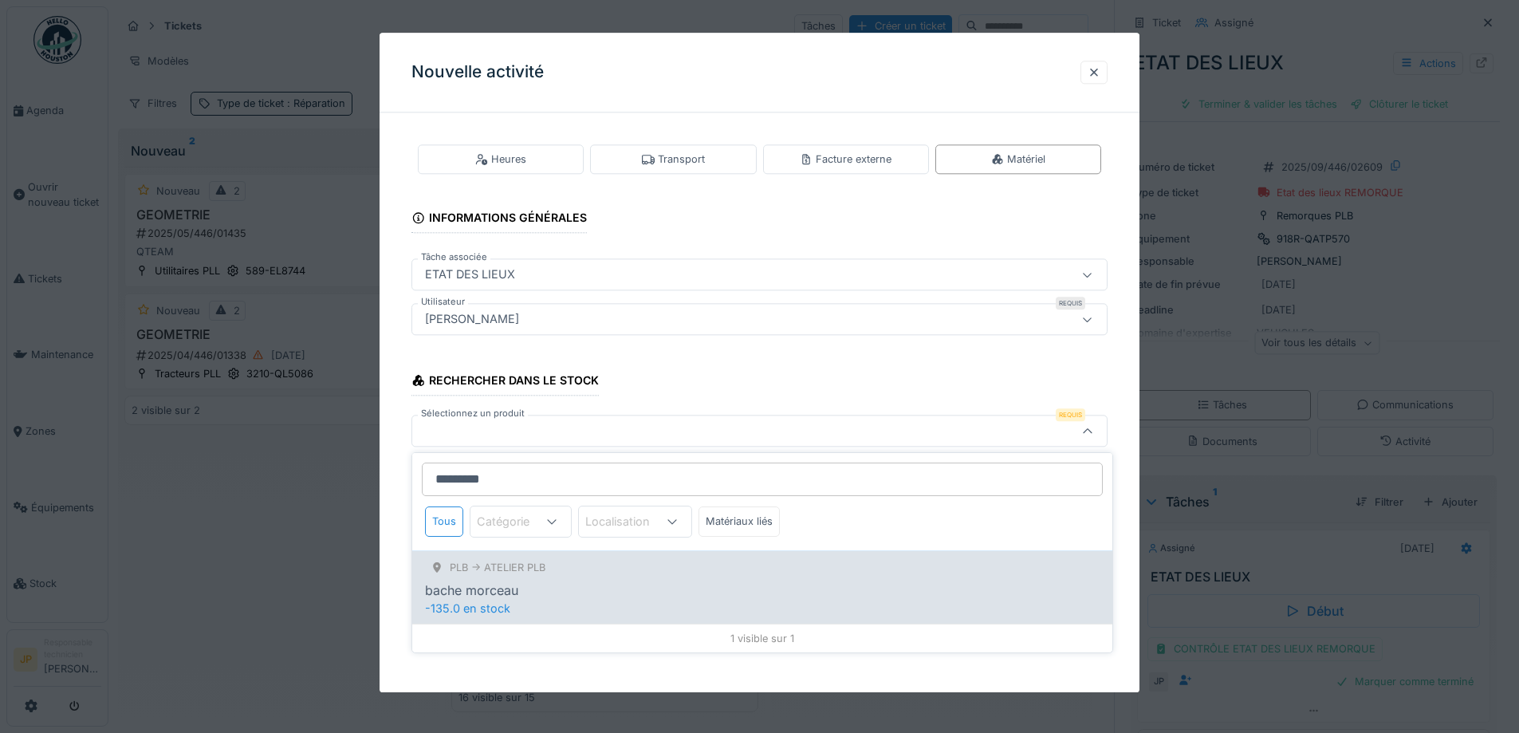
type input "*********"
click at [611, 591] on div "bache morceau" at bounding box center [762, 590] width 675 height 19
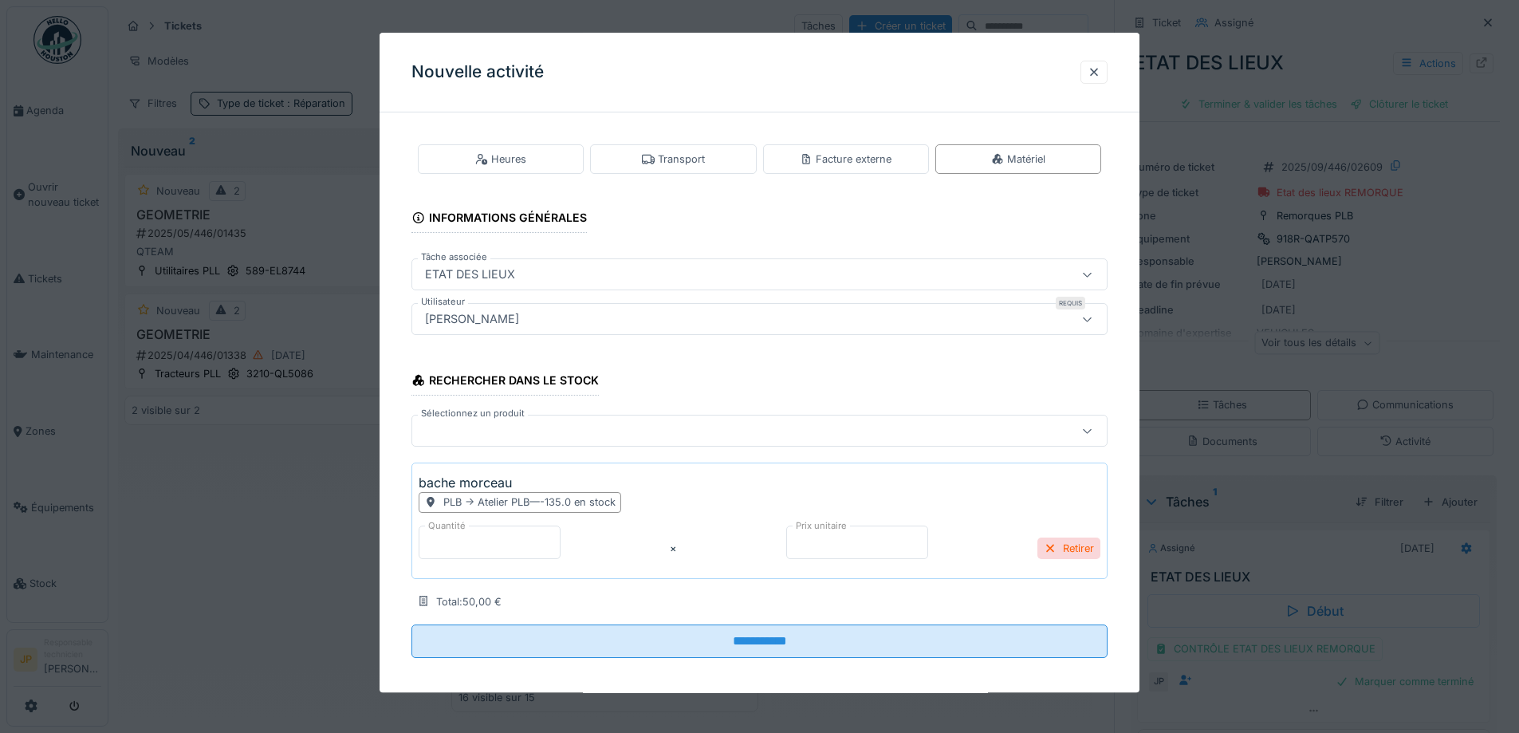
click at [512, 434] on div at bounding box center [719, 432] width 601 height 18
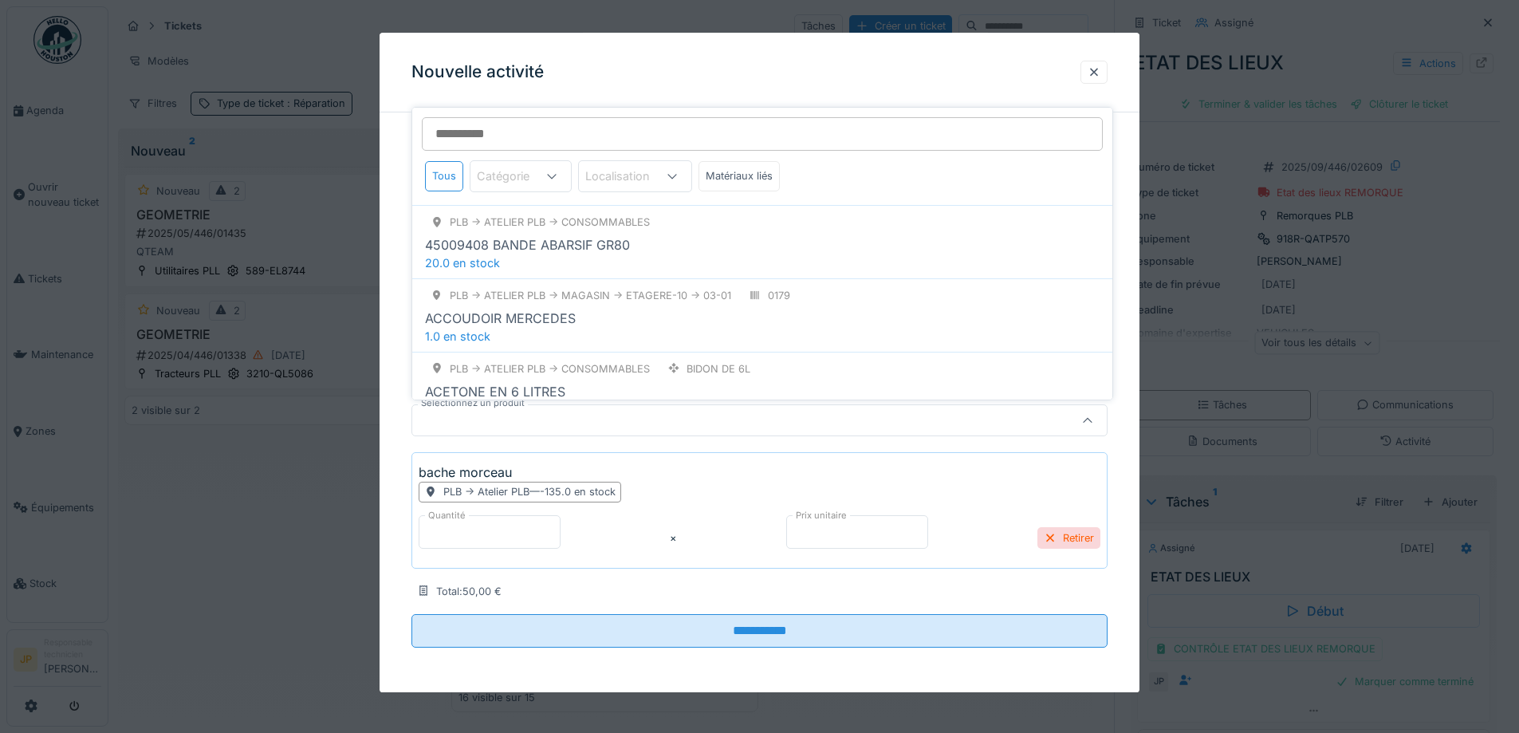
click at [510, 130] on input "Sélectionnez un produit" at bounding box center [762, 133] width 681 height 33
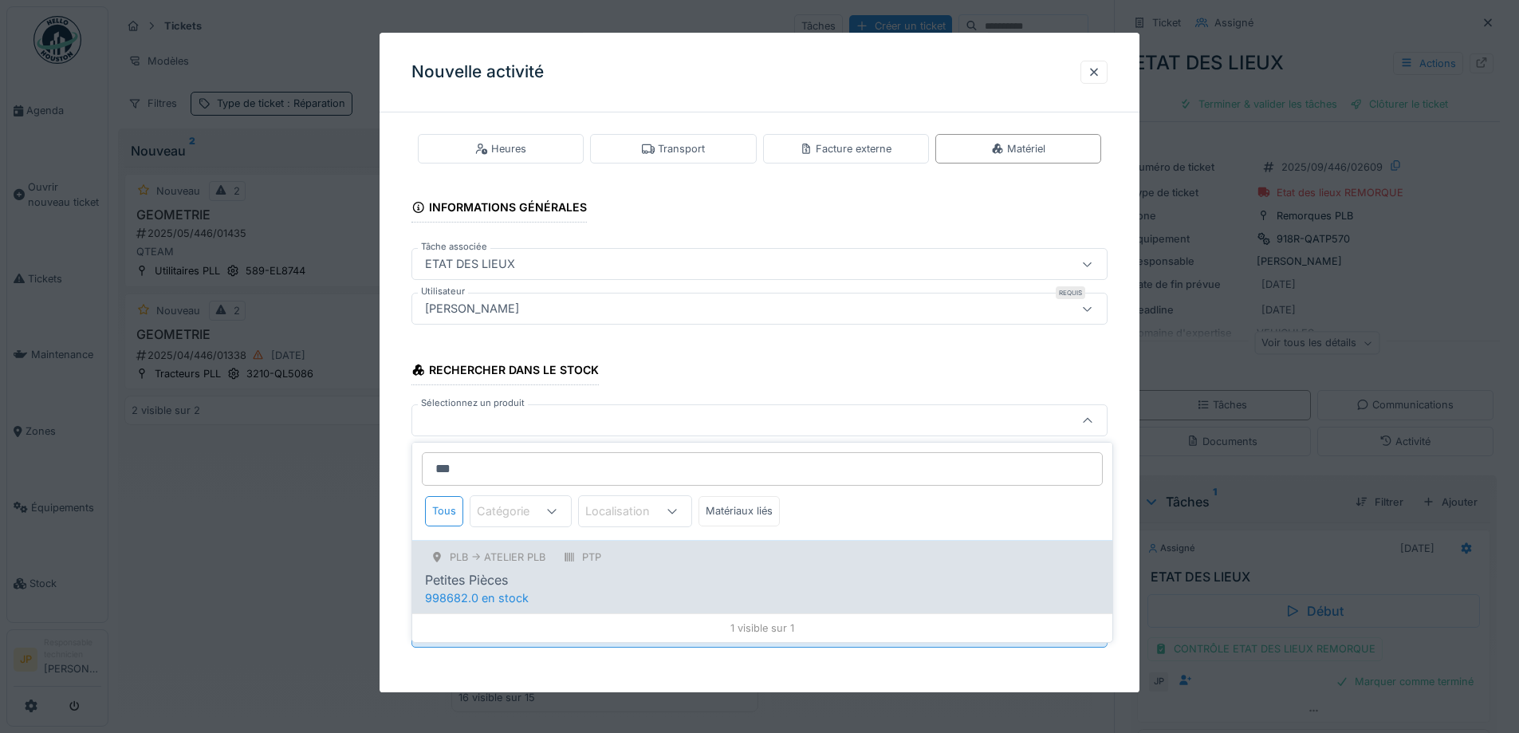
type input "***"
click at [581, 577] on div "Petites Pièces" at bounding box center [762, 579] width 675 height 19
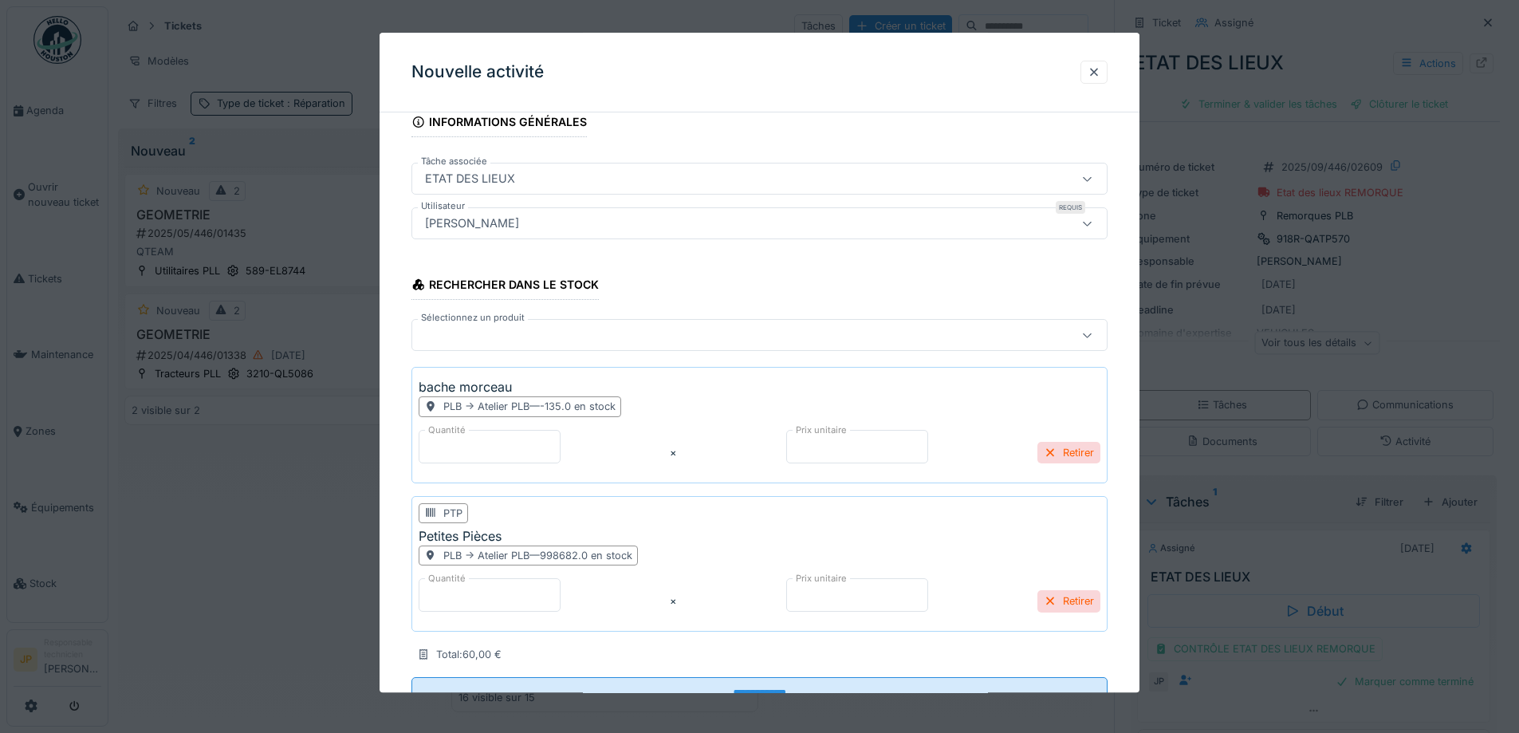
scroll to position [159, 0]
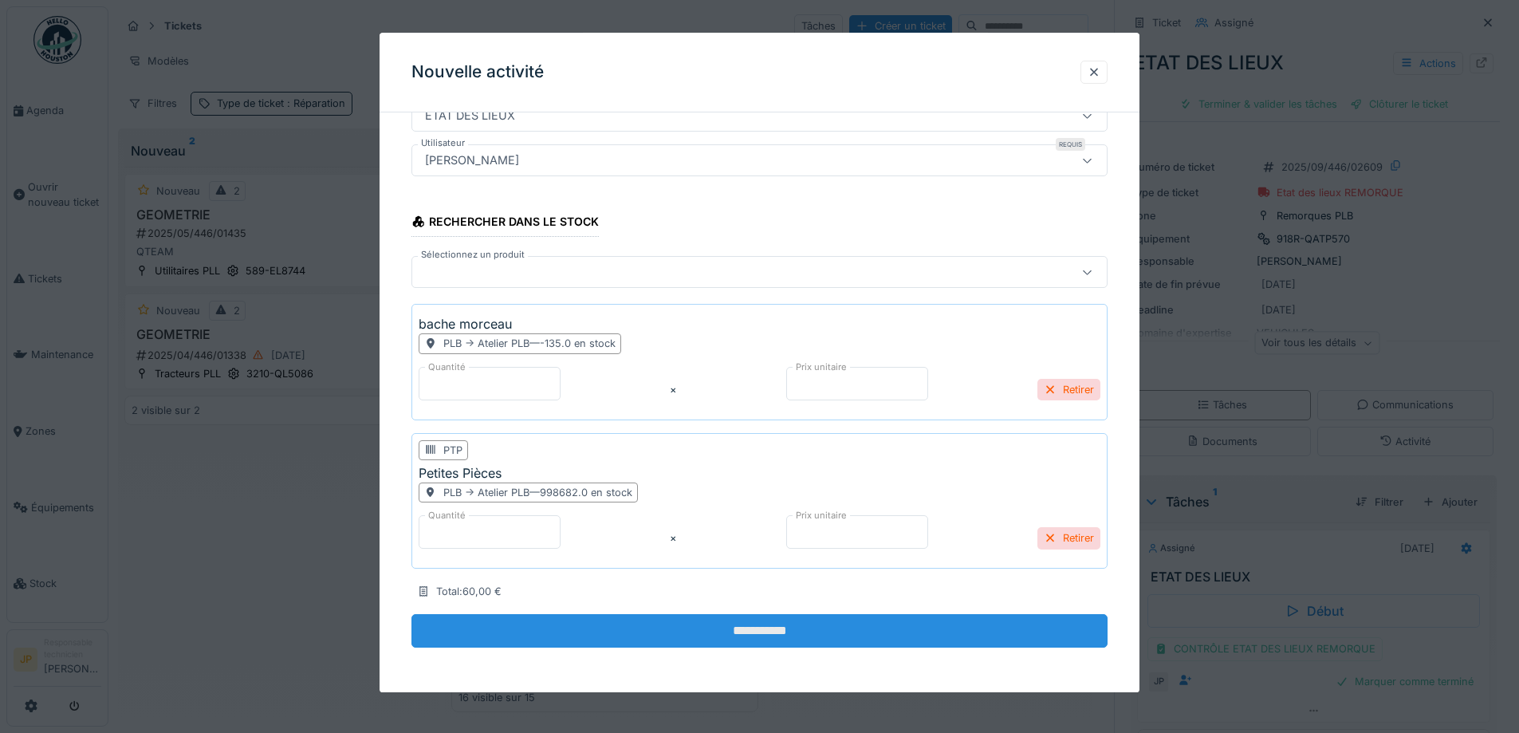
click at [762, 637] on input "**********" at bounding box center [760, 631] width 696 height 33
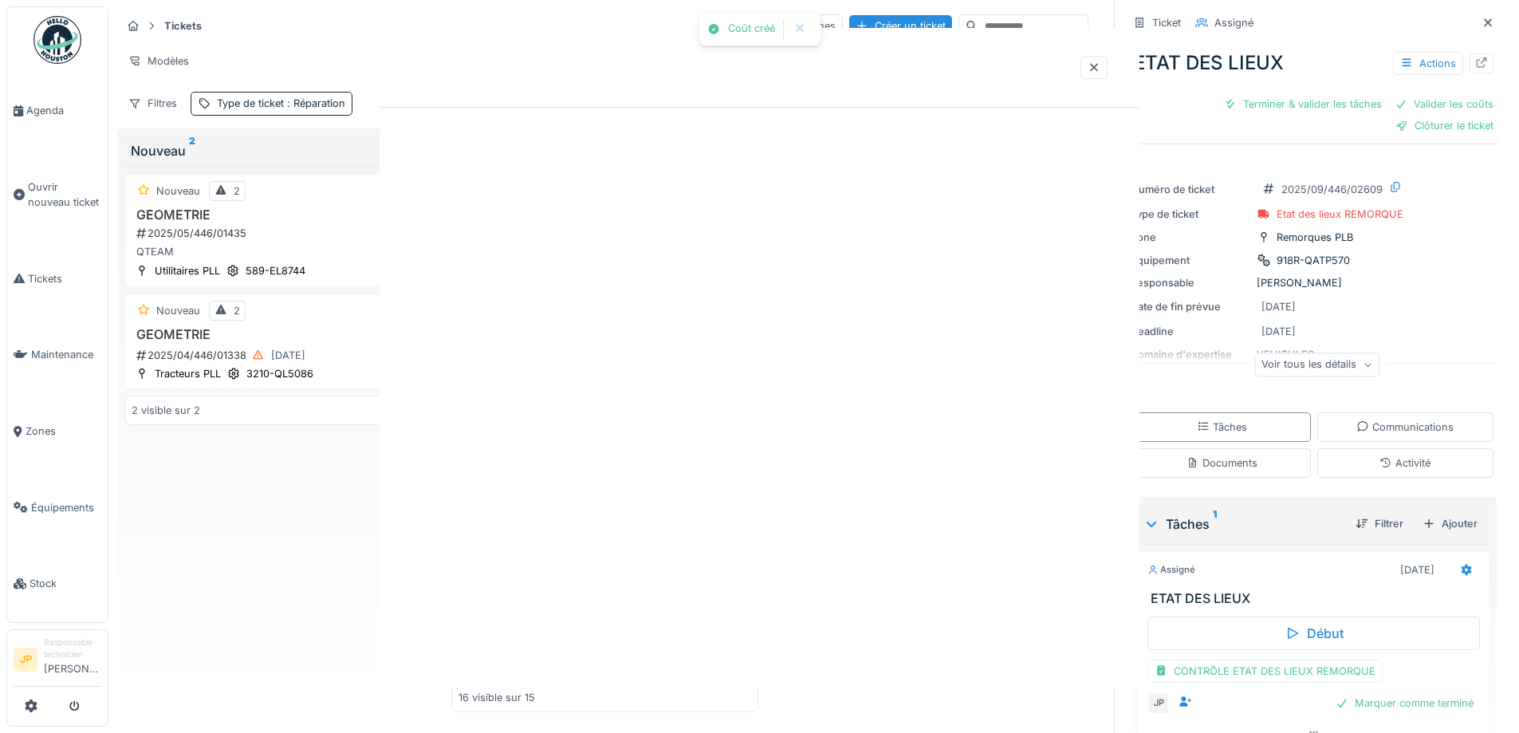
scroll to position [0, 0]
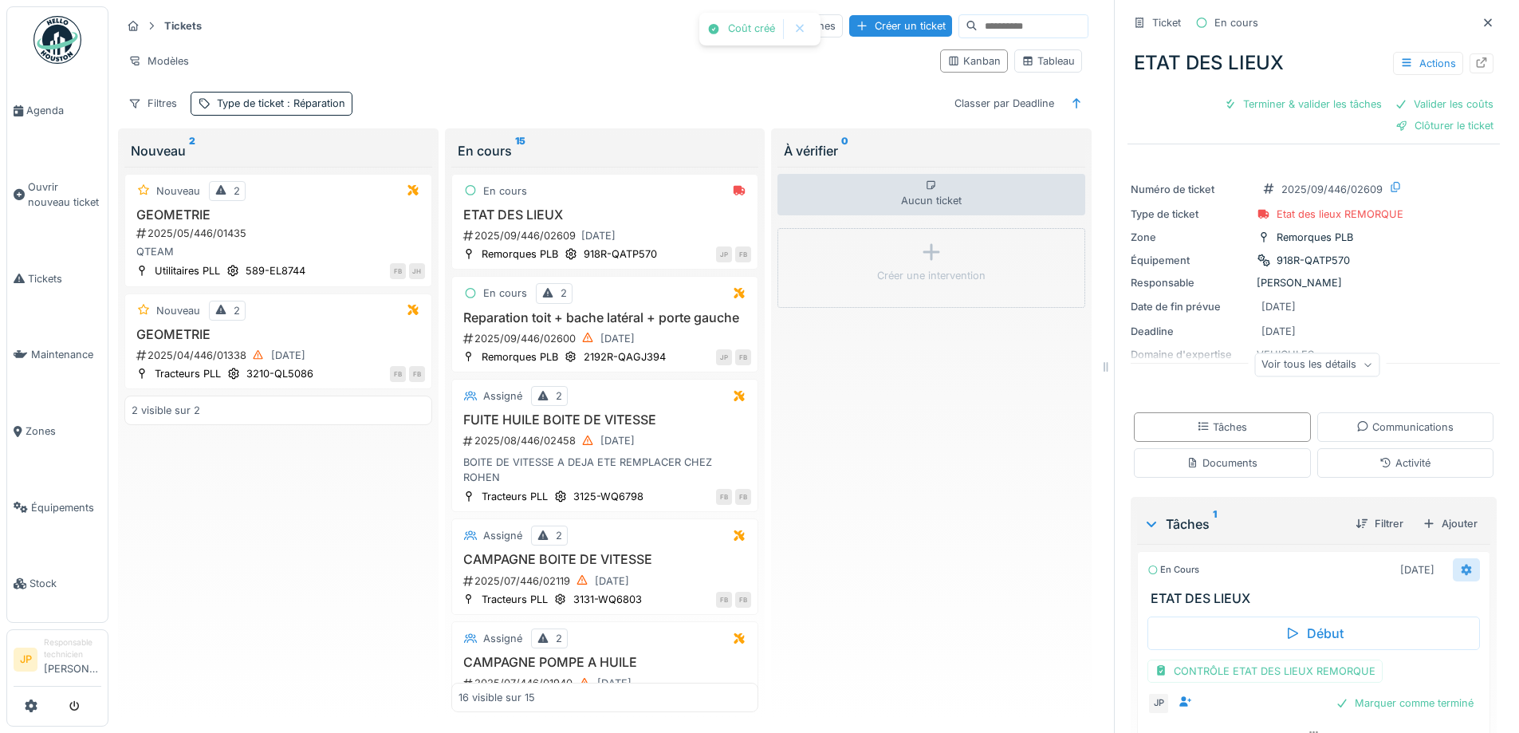
click at [1453, 574] on div at bounding box center [1466, 569] width 27 height 23
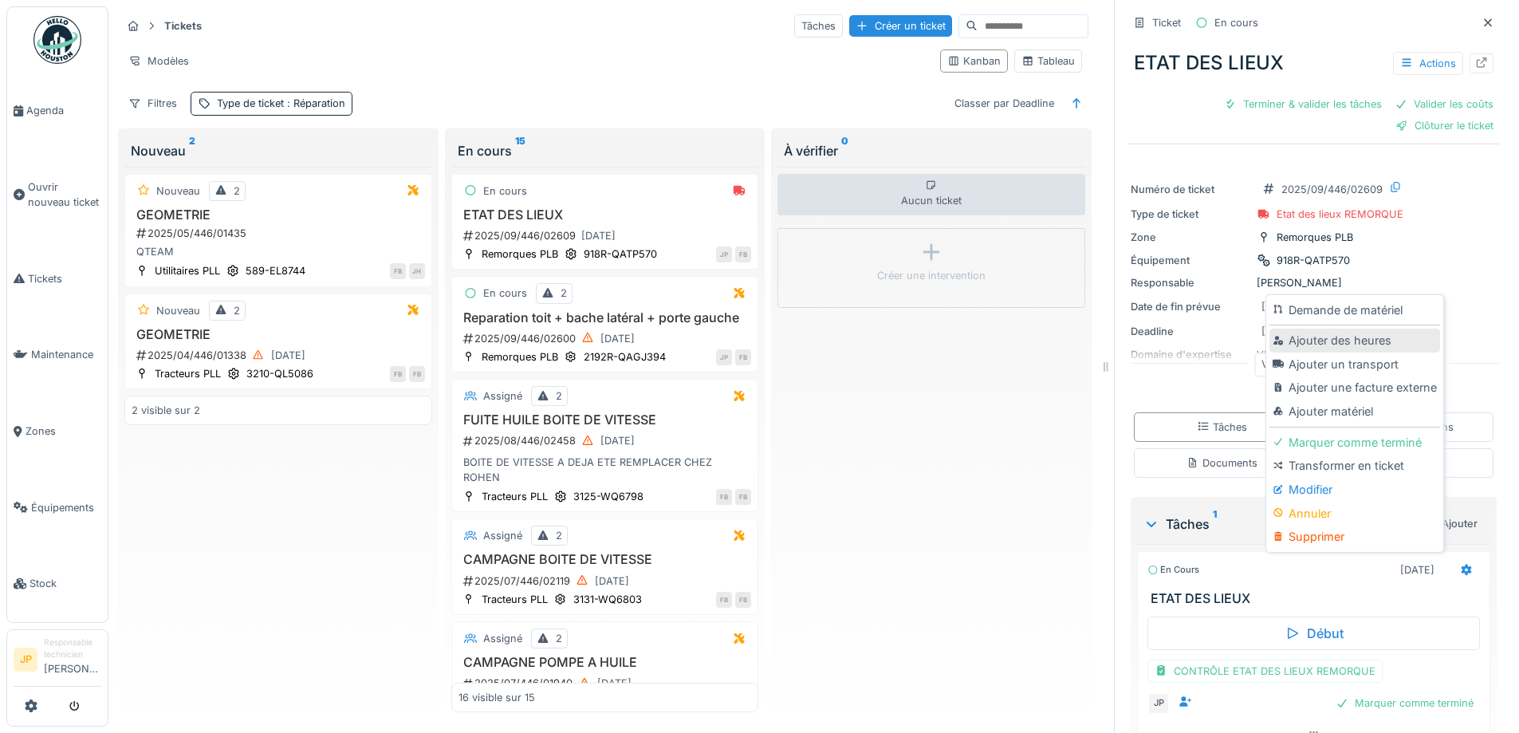
click at [1324, 337] on div "Ajouter des heures" at bounding box center [1355, 341] width 170 height 24
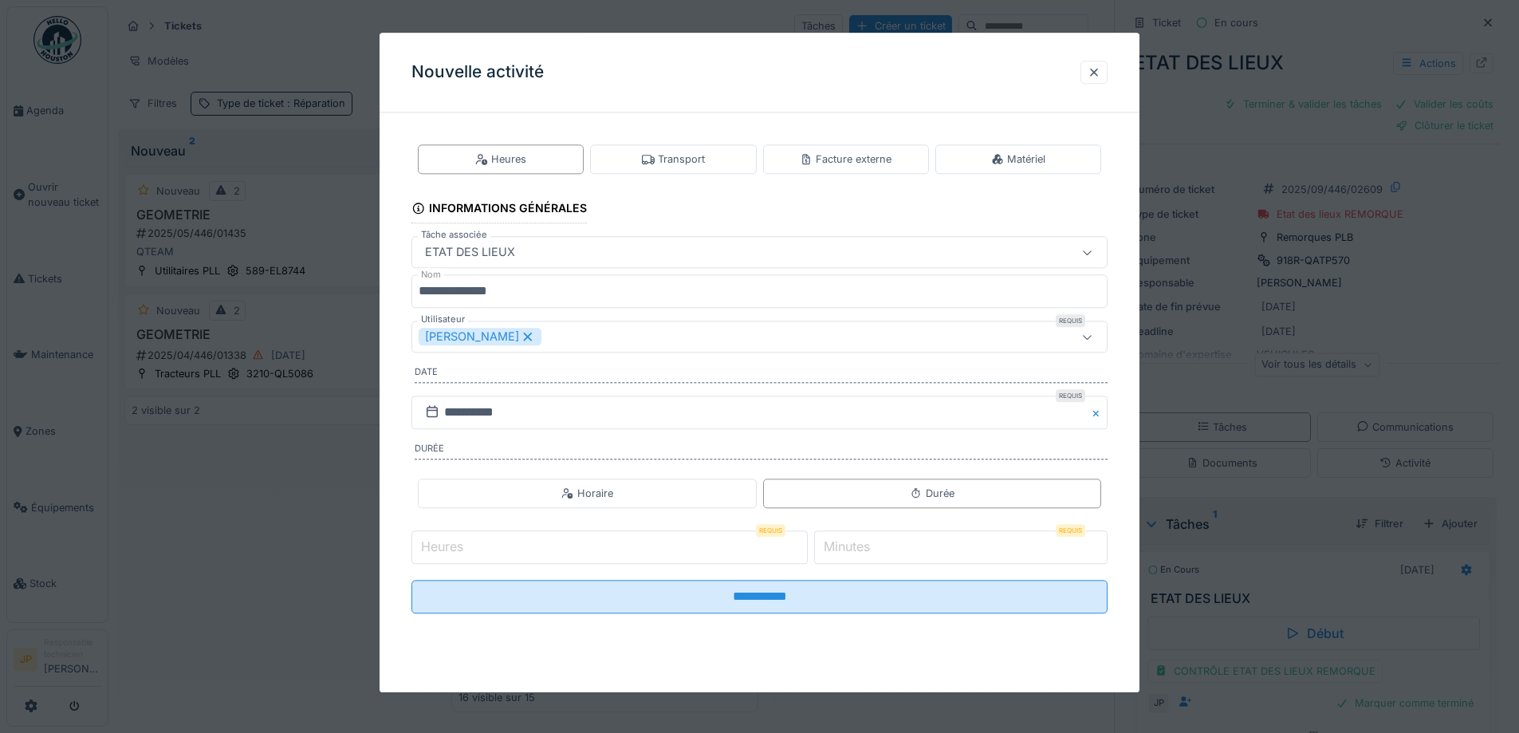
click at [530, 538] on input "Heures" at bounding box center [610, 546] width 396 height 33
type input "*"
drag, startPoint x: 854, startPoint y: 549, endPoint x: 824, endPoint y: 551, distance: 30.3
click at [824, 551] on div "Minutes Requis *" at bounding box center [960, 546] width 293 height 33
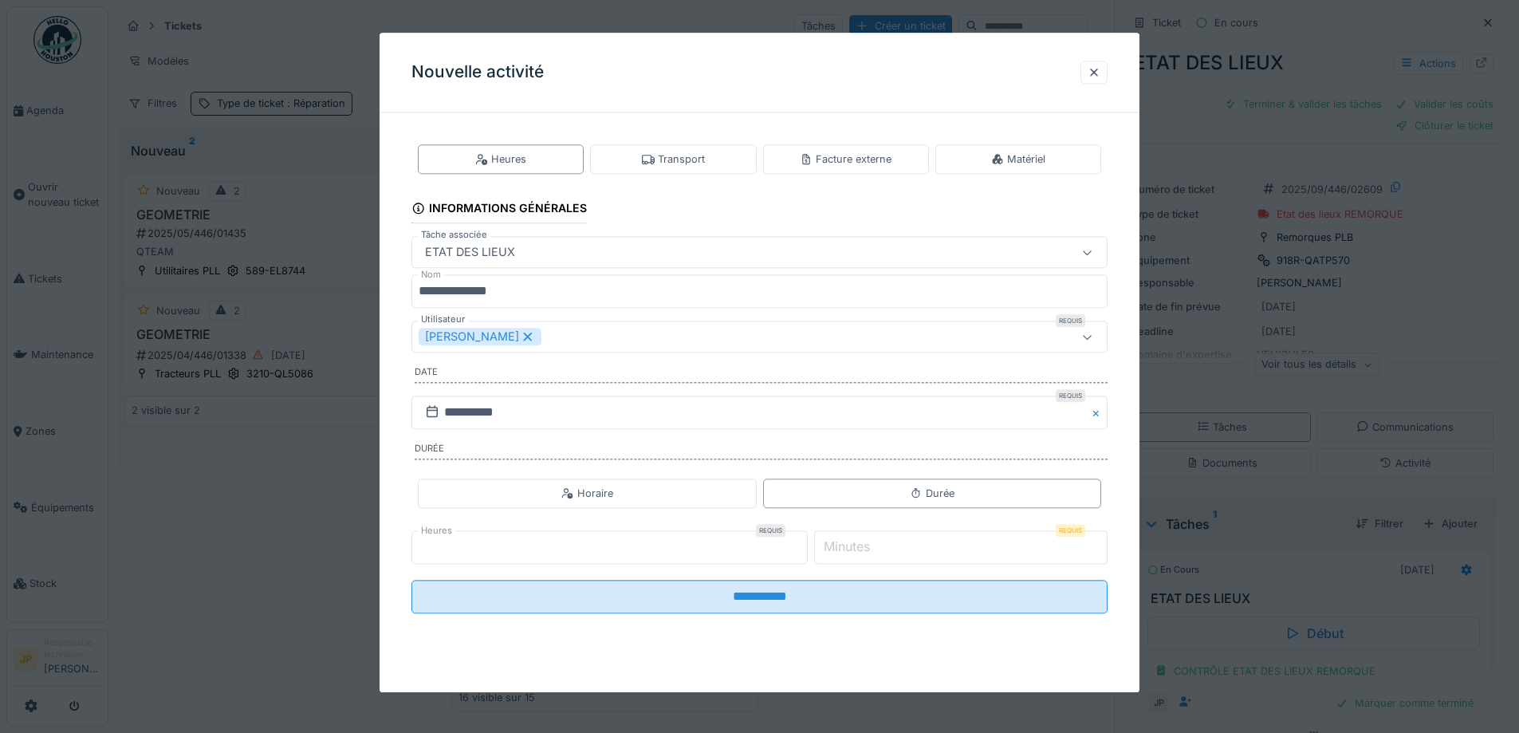
click at [841, 550] on label "Minutes" at bounding box center [847, 547] width 53 height 19
click at [841, 550] on input "*" at bounding box center [960, 546] width 293 height 33
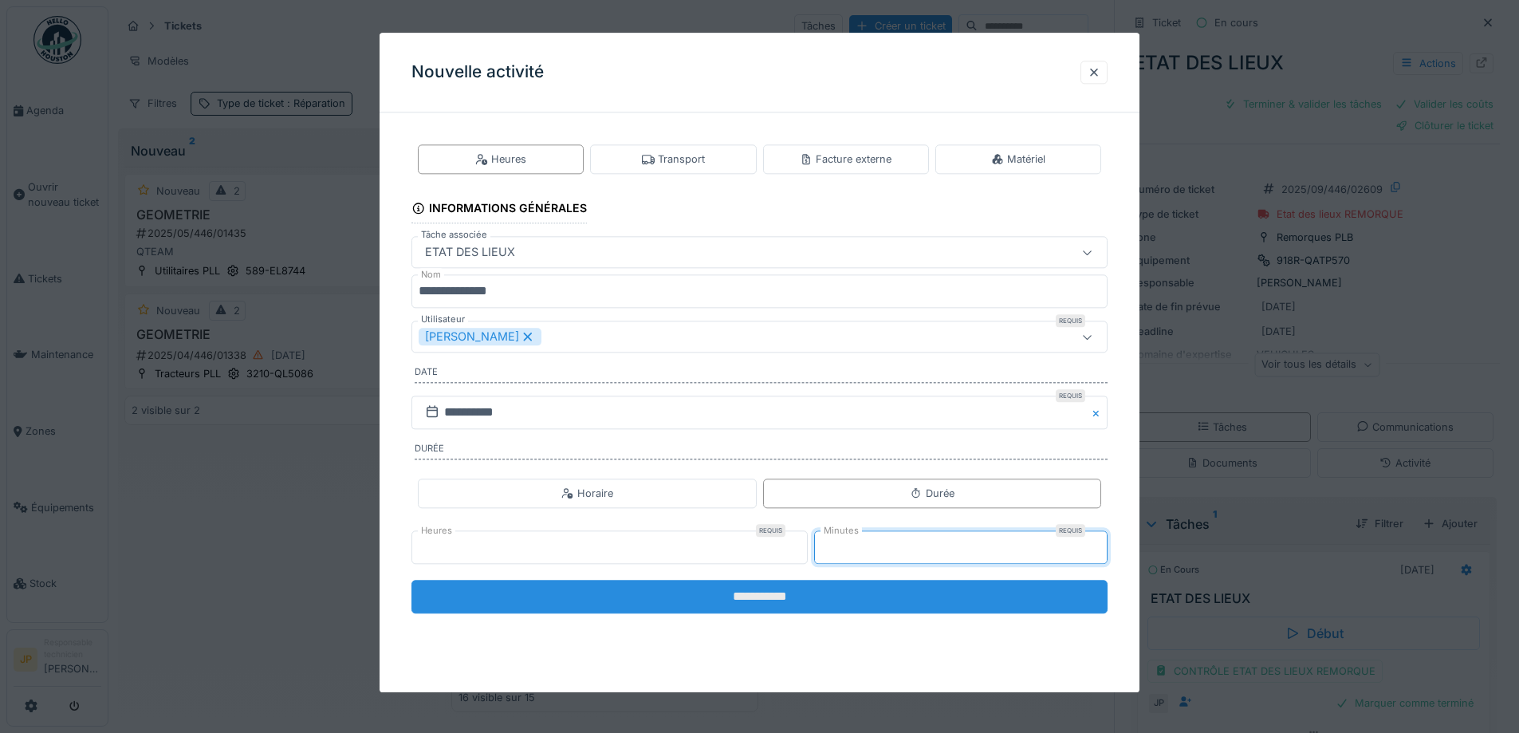
type input "**"
click at [751, 597] on input "**********" at bounding box center [760, 596] width 696 height 33
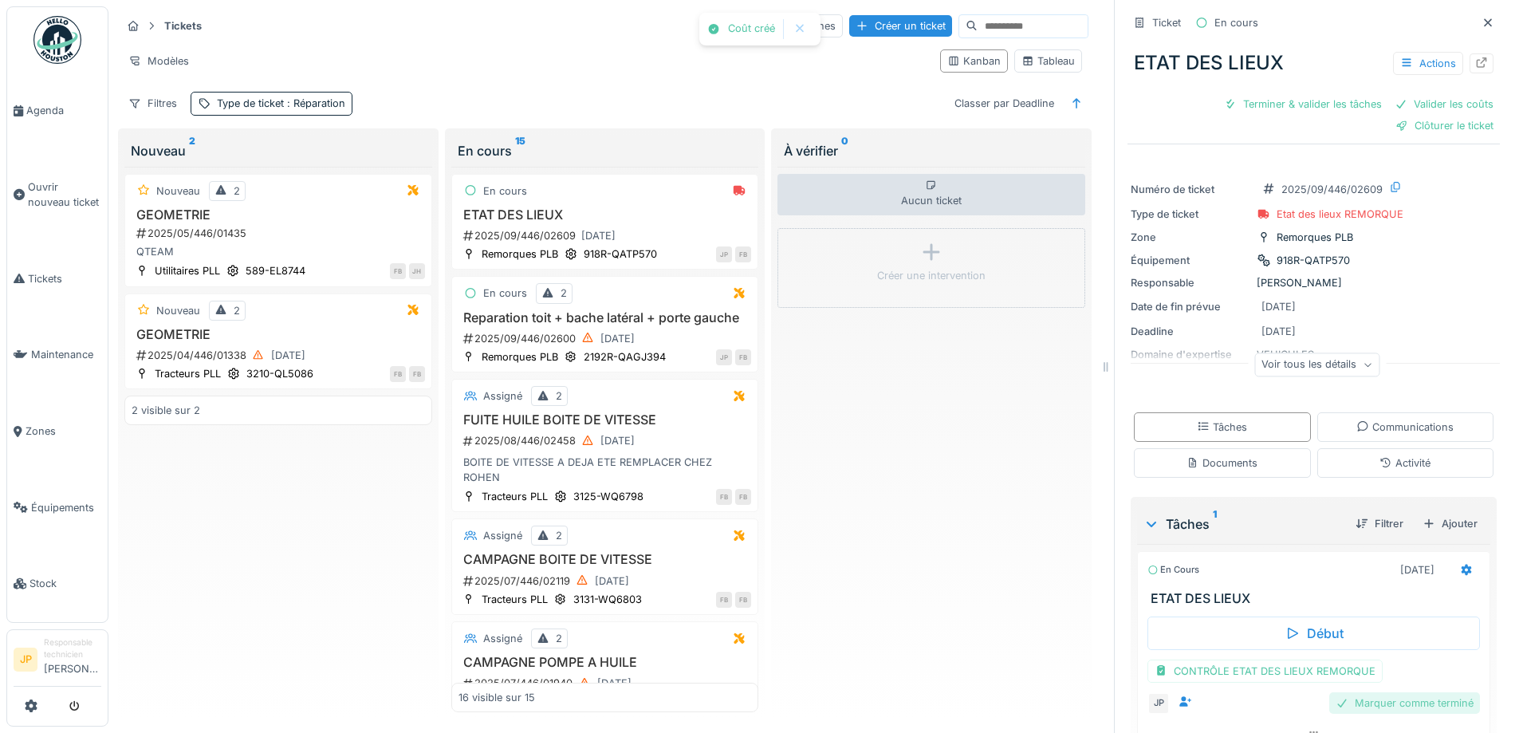
click at [1385, 711] on div "Marquer comme terminé" at bounding box center [1404, 703] width 151 height 22
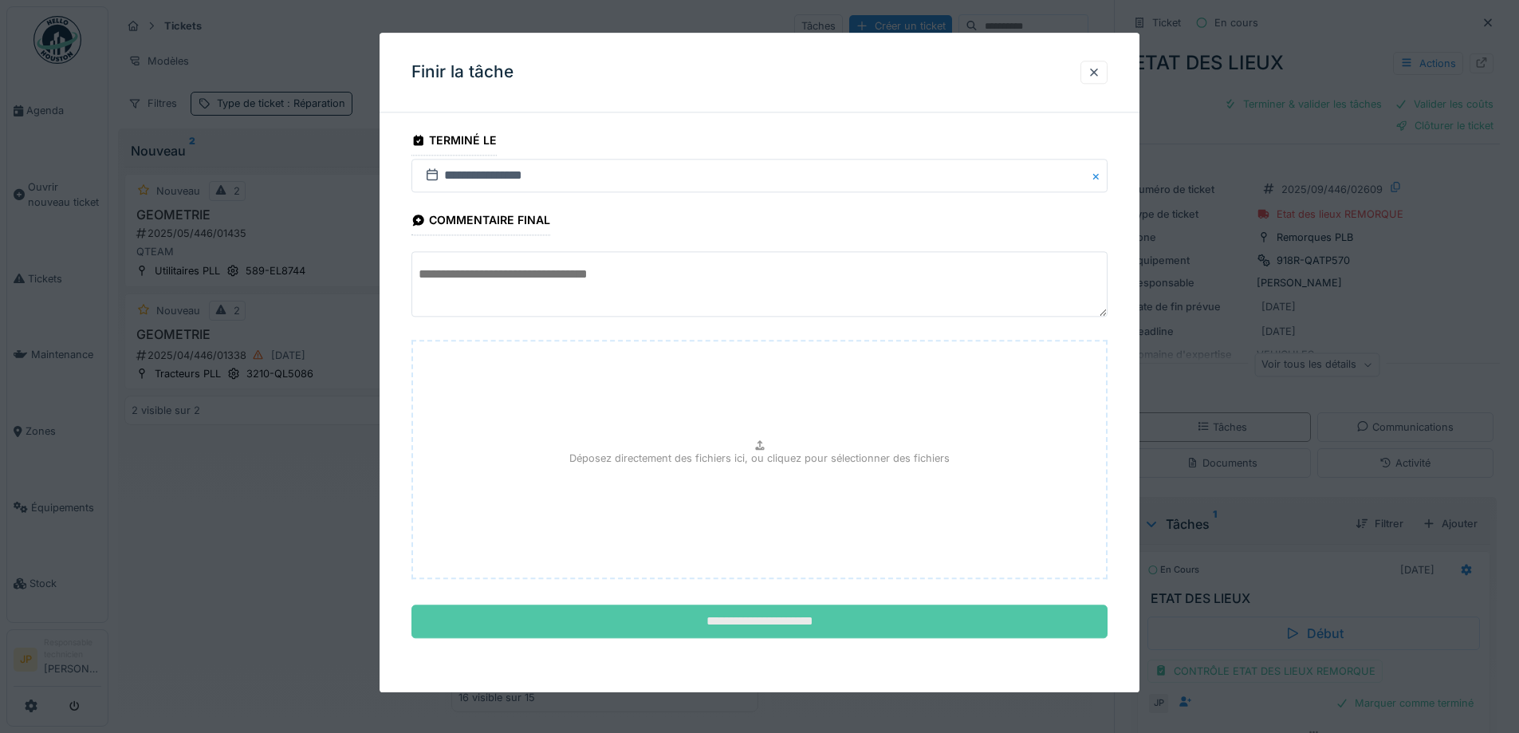
click at [761, 619] on input "**********" at bounding box center [760, 621] width 696 height 33
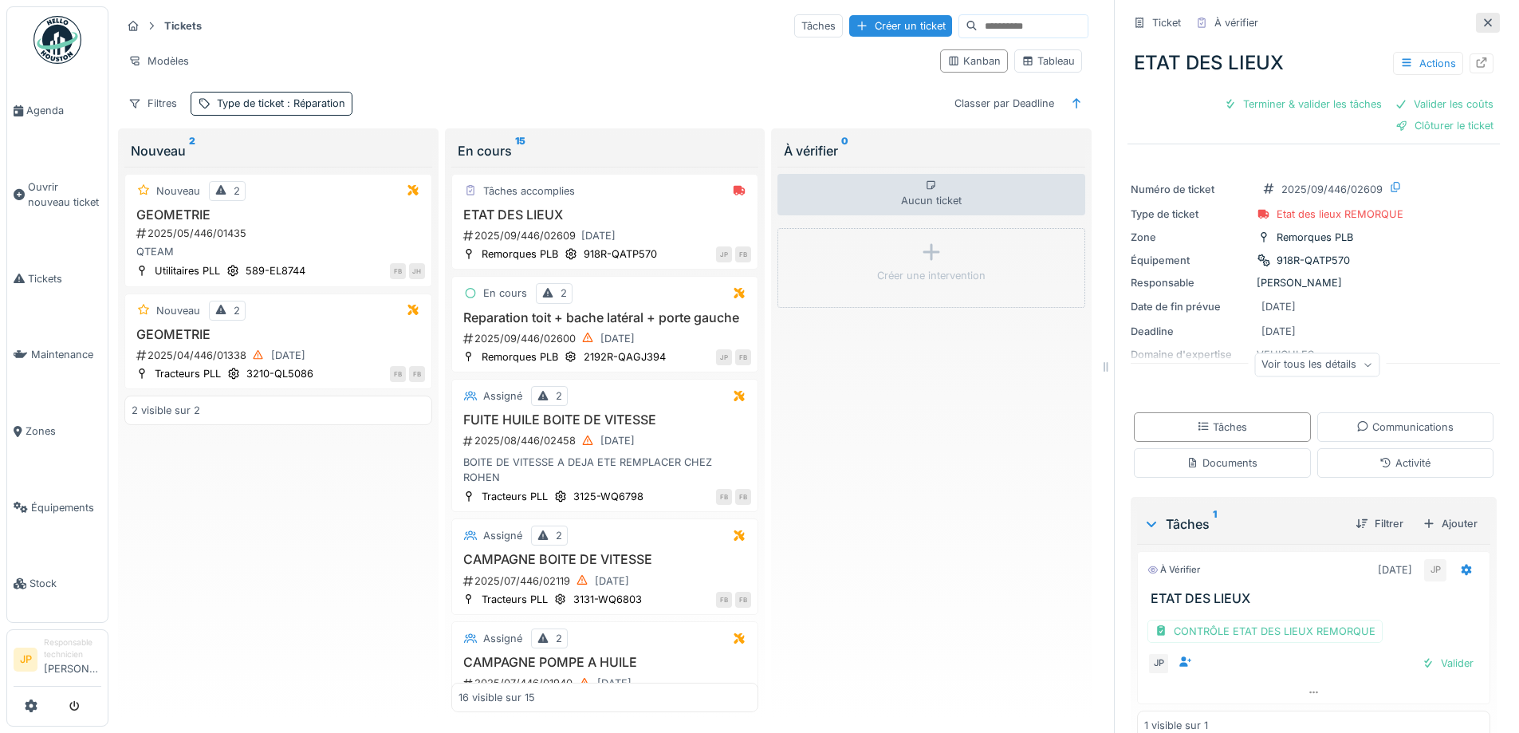
click at [1482, 20] on icon at bounding box center [1488, 23] width 13 height 10
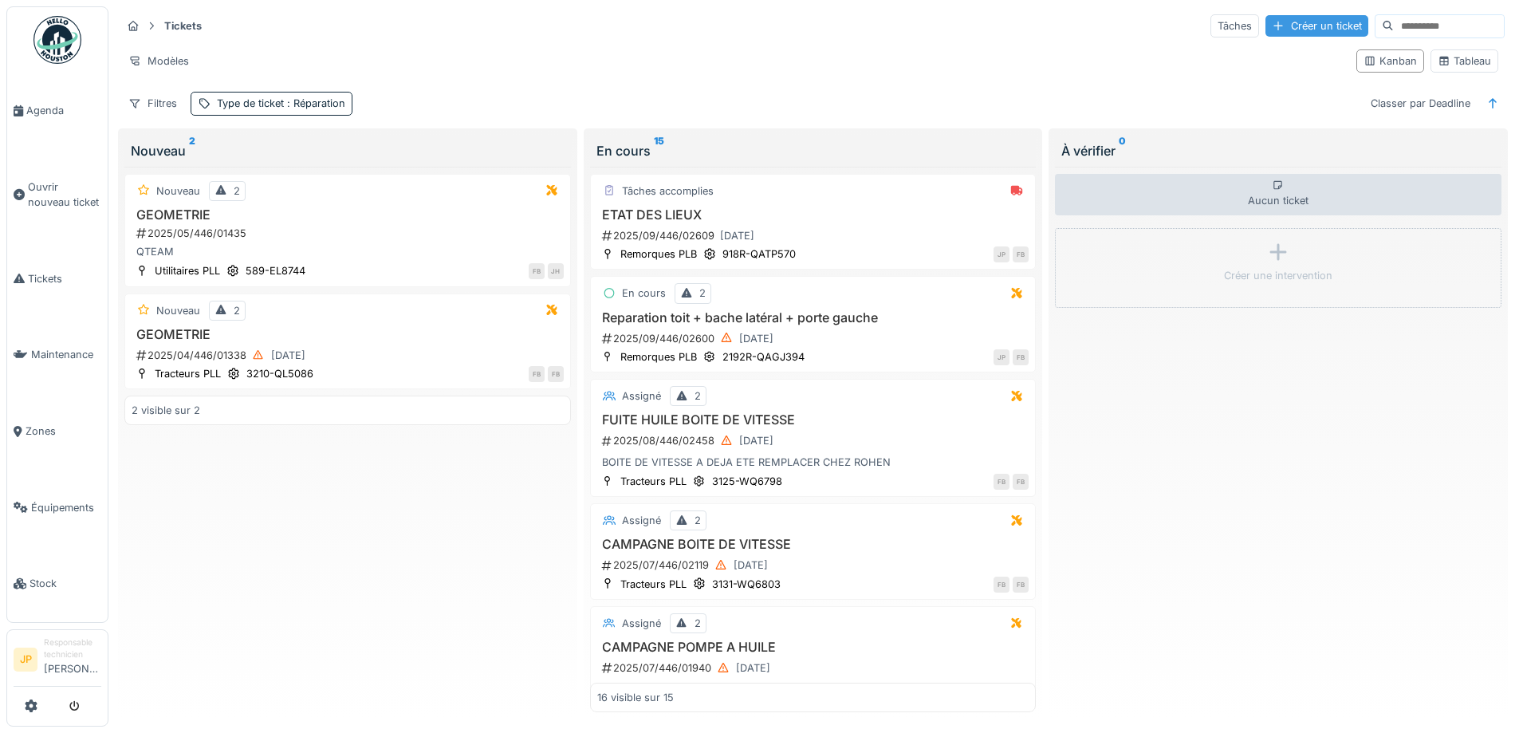
click at [1266, 34] on div "Créer un ticket" at bounding box center [1317, 26] width 103 height 22
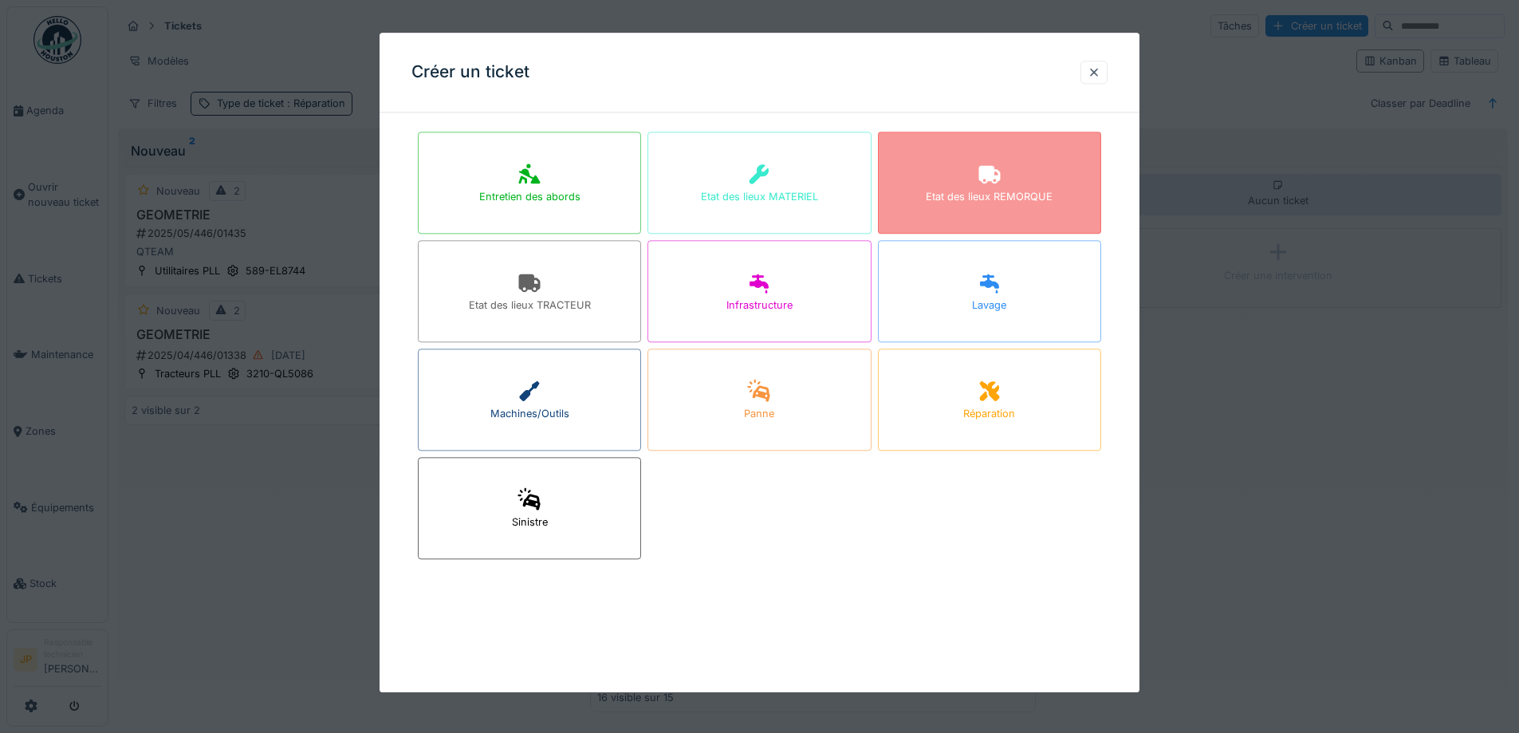
click at [996, 185] on div at bounding box center [990, 175] width 24 height 29
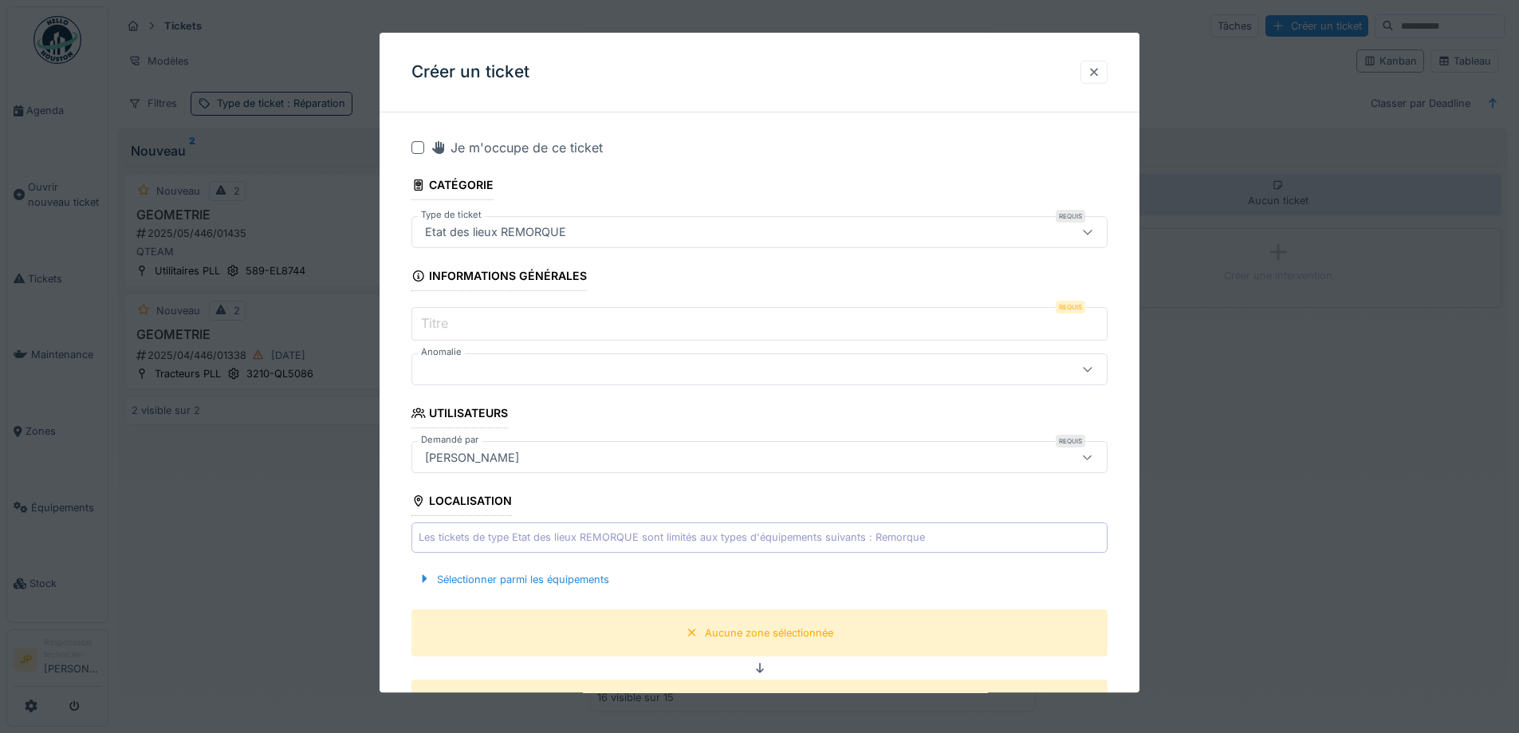
click at [1104, 81] on div at bounding box center [1094, 72] width 27 height 23
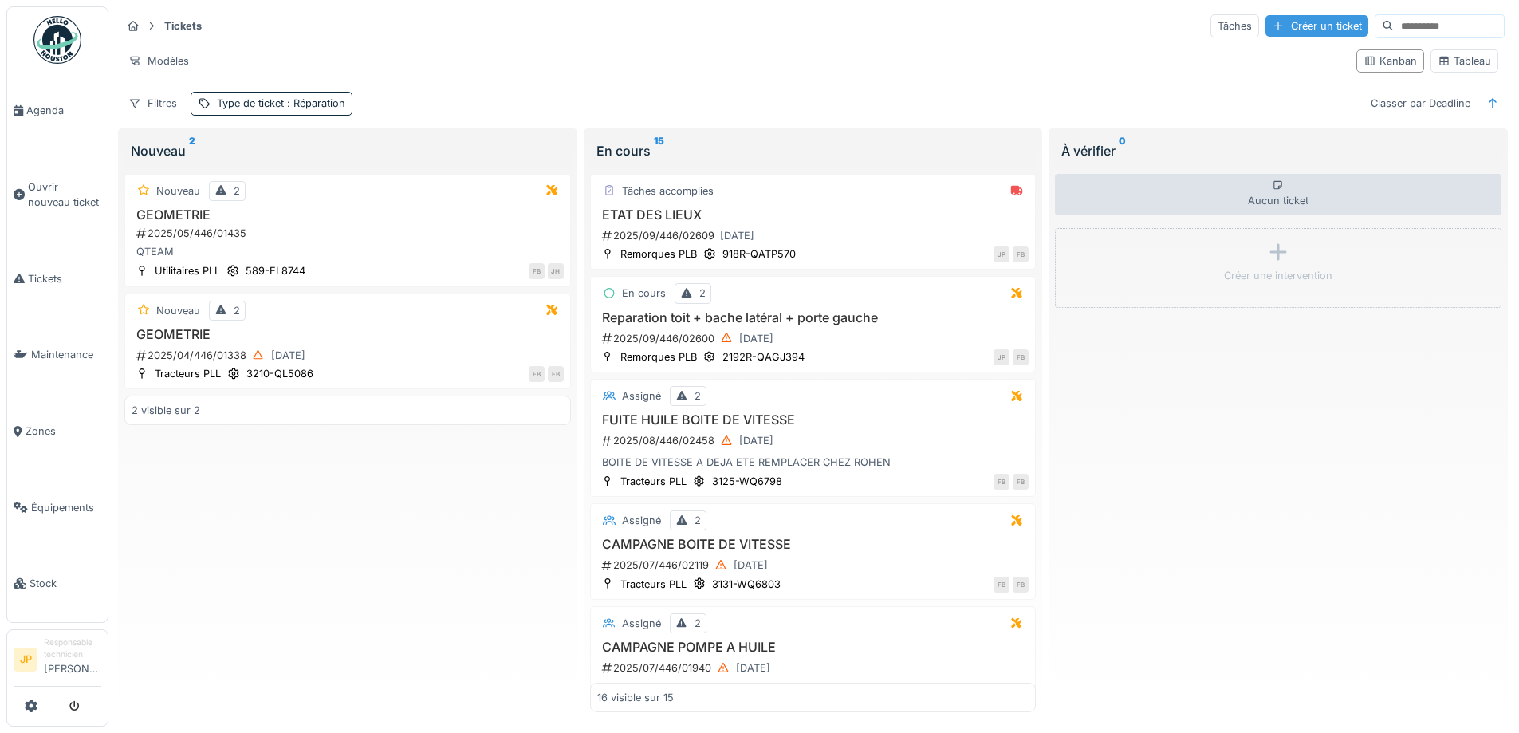
click at [1268, 25] on div "Créer un ticket" at bounding box center [1317, 26] width 103 height 22
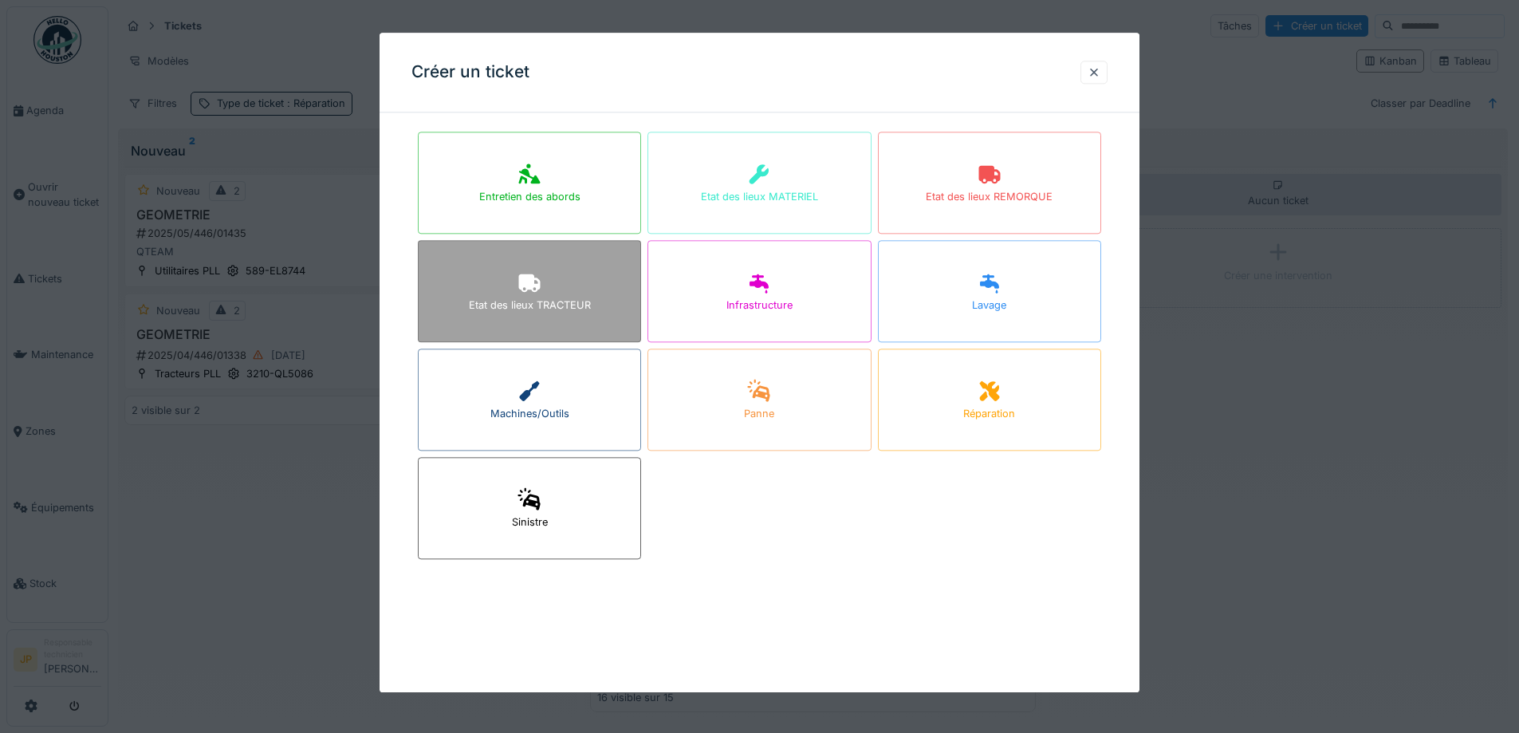
click at [526, 298] on div "Etat des lieux TRACTEUR" at bounding box center [530, 305] width 122 height 15
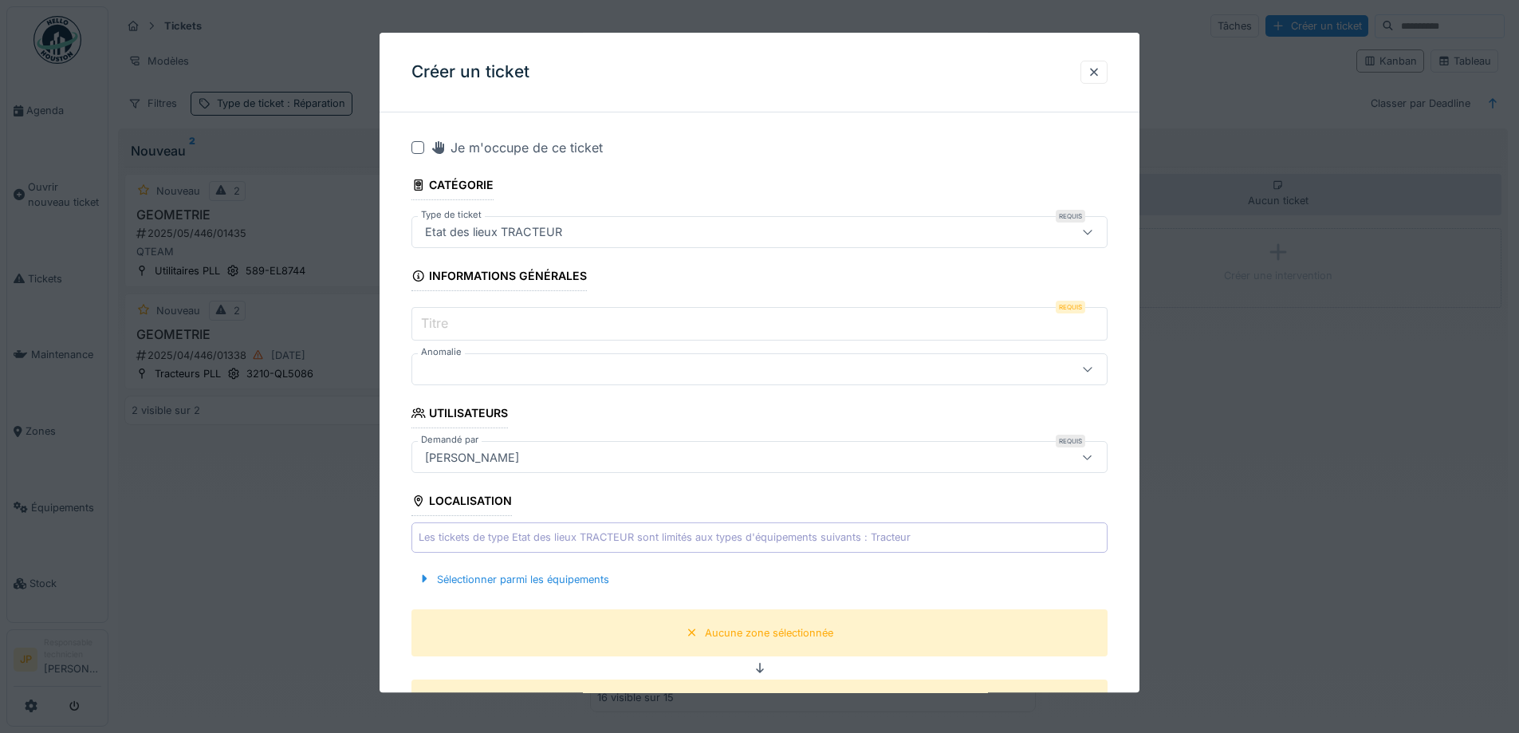
click at [412, 150] on div at bounding box center [418, 147] width 13 height 13
click at [457, 334] on input "Titre" at bounding box center [760, 324] width 696 height 33
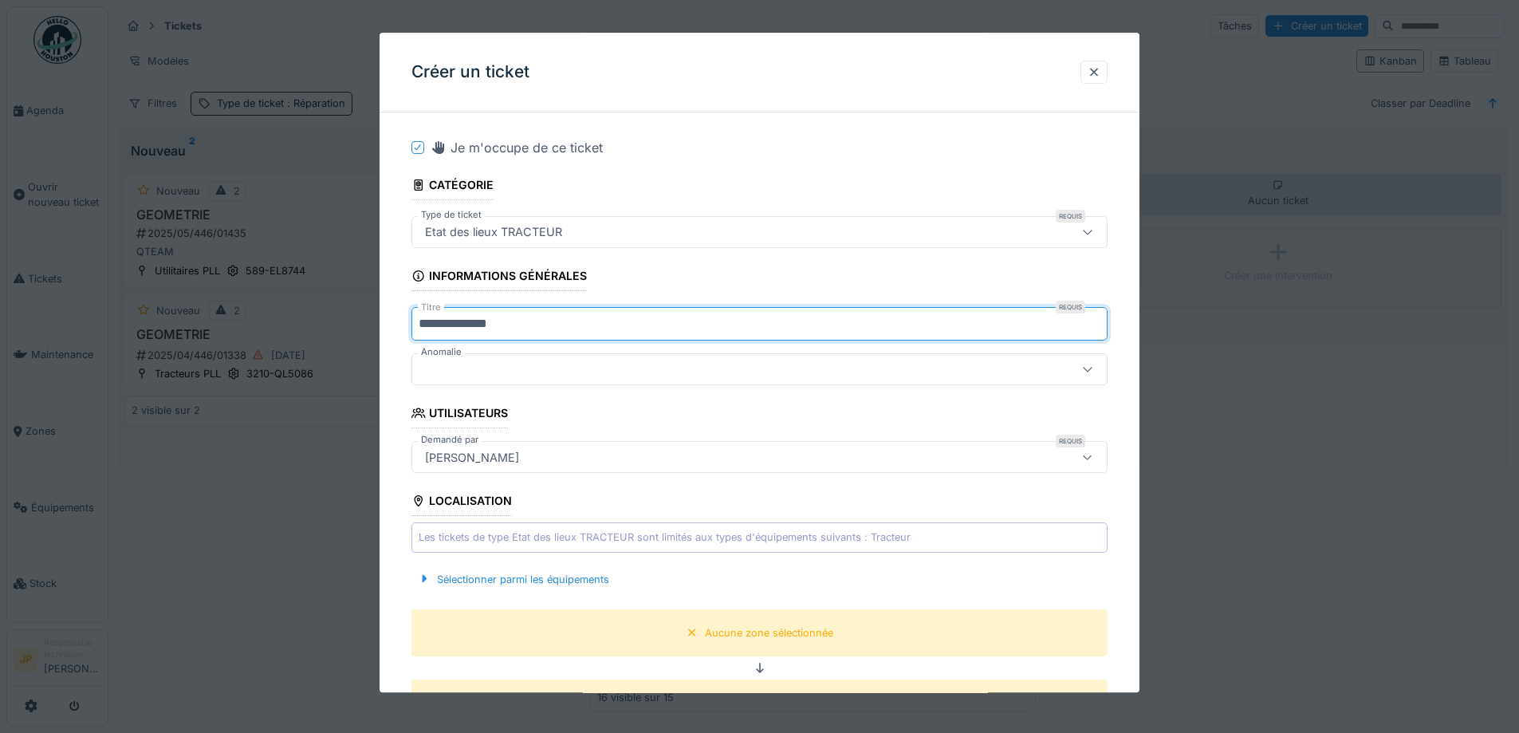
scroll to position [399, 0]
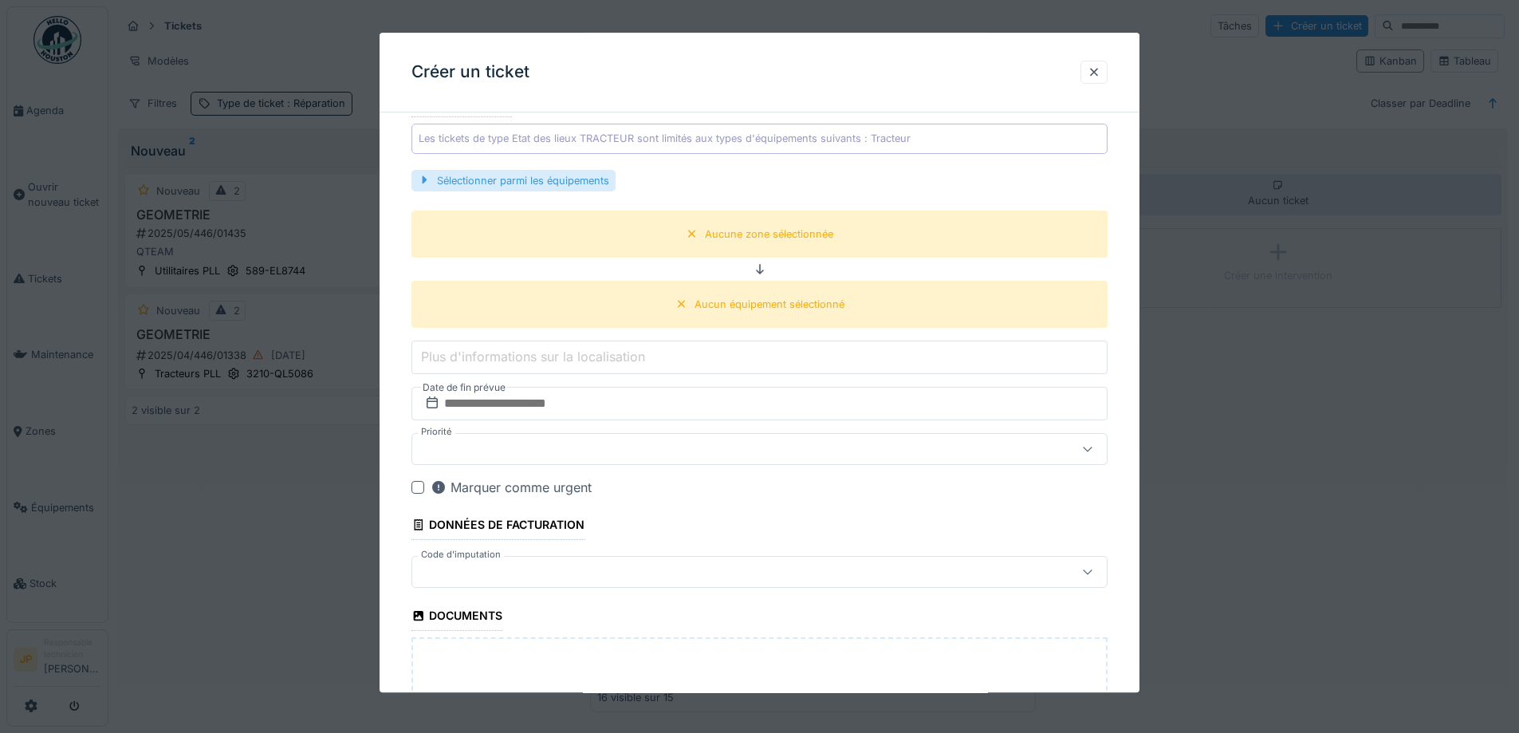
type input "**********"
click at [549, 183] on div "Sélectionner parmi les équipements" at bounding box center [514, 181] width 204 height 22
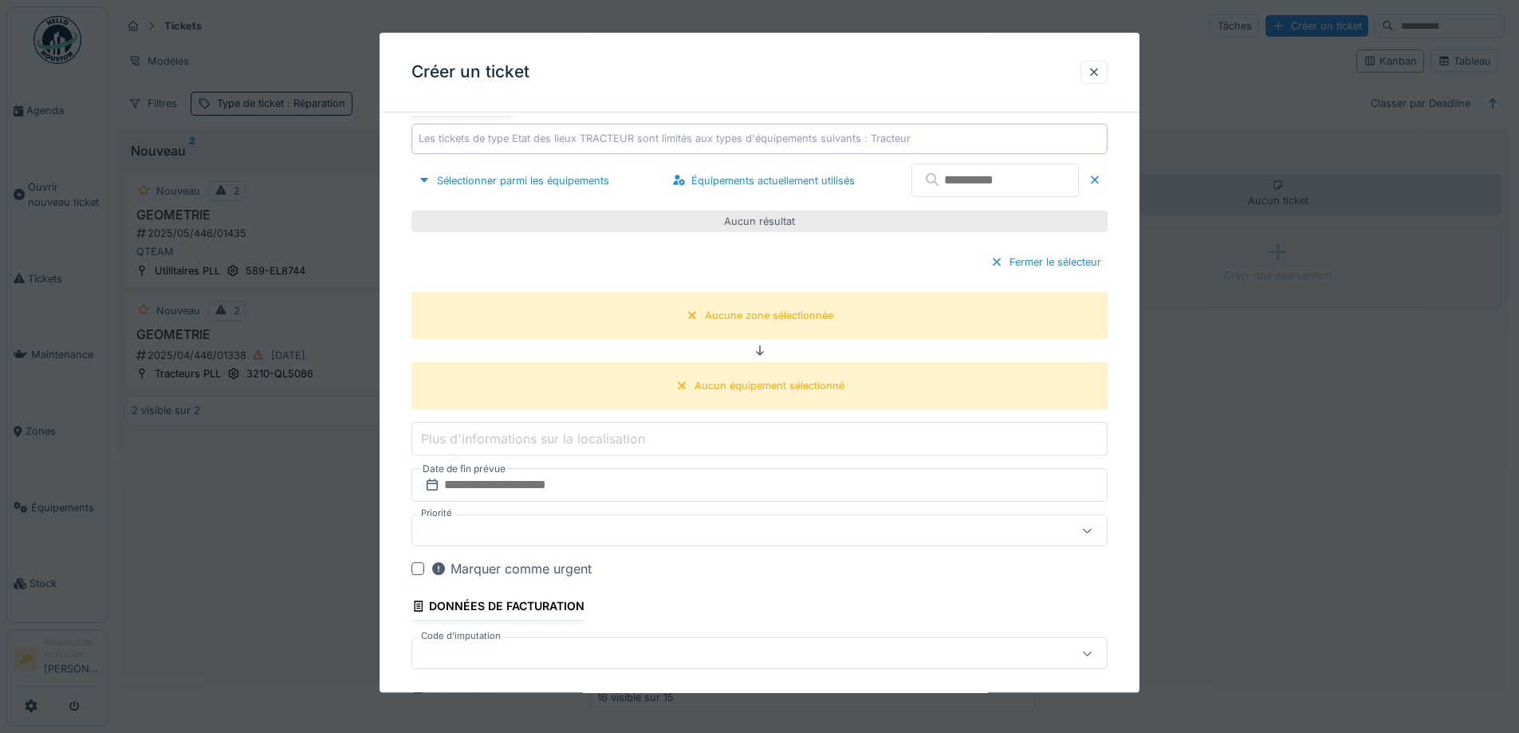
click at [983, 182] on input "text" at bounding box center [995, 180] width 167 height 33
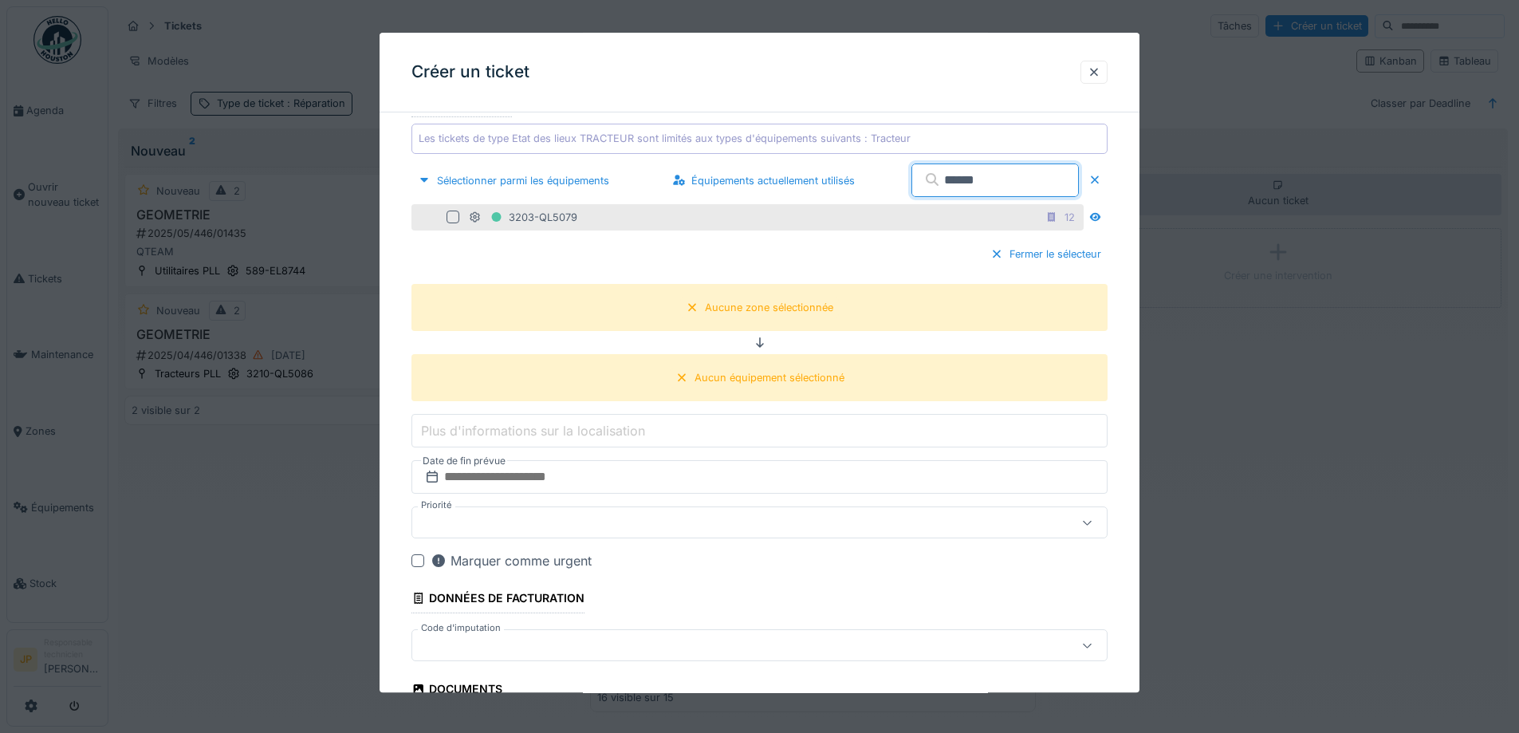
type input "******"
click at [455, 220] on div at bounding box center [453, 217] width 13 height 13
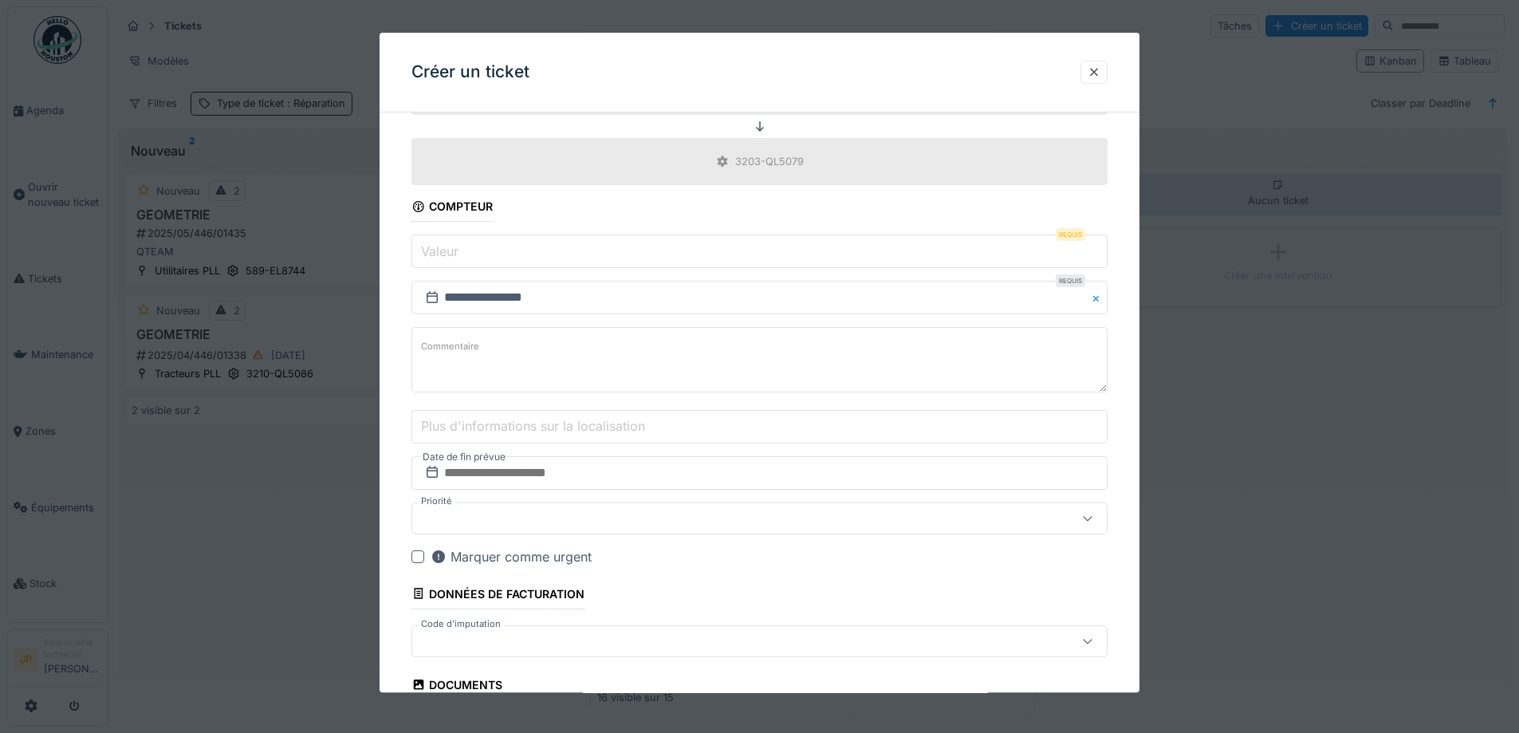
scroll to position [638, 0]
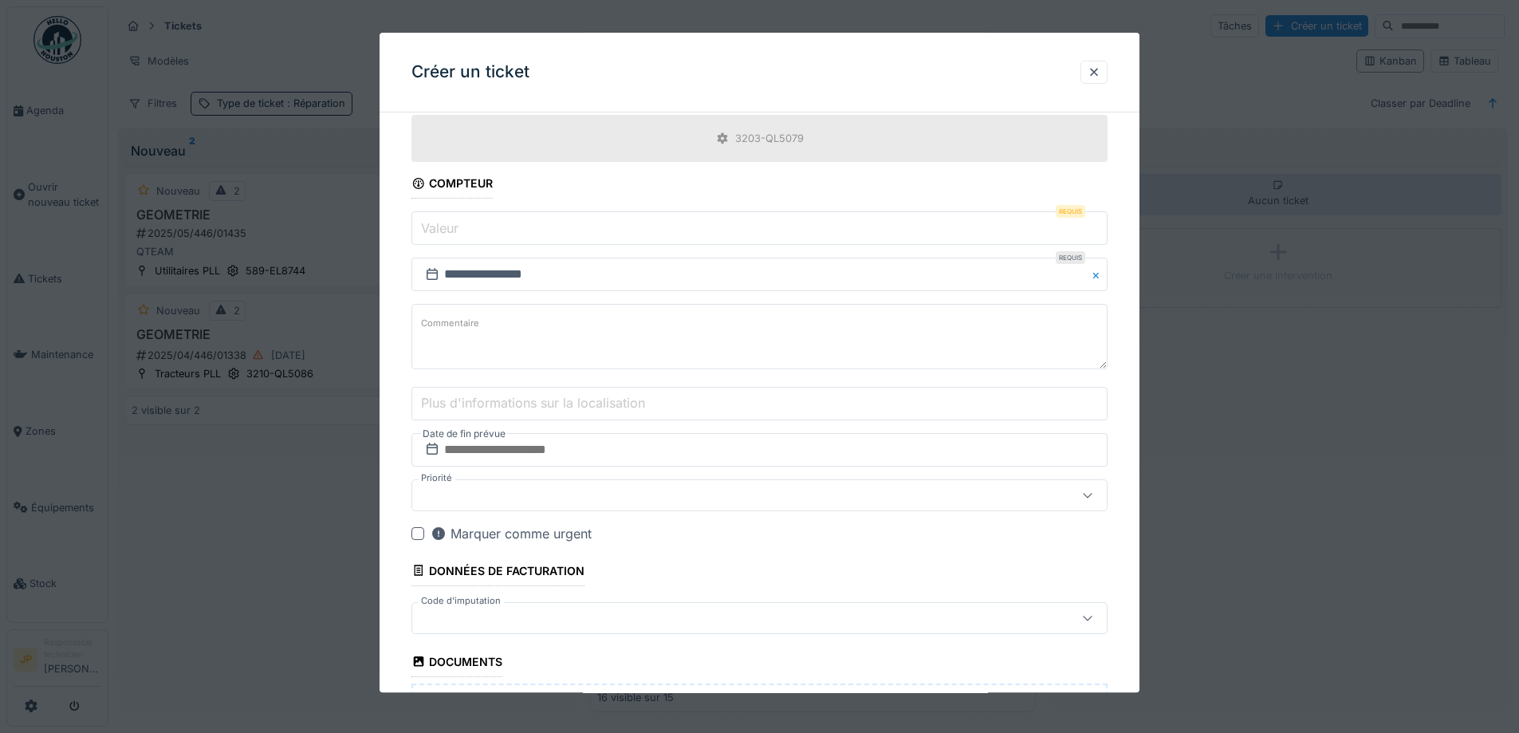
click at [520, 237] on input "Valeur" at bounding box center [760, 228] width 696 height 33
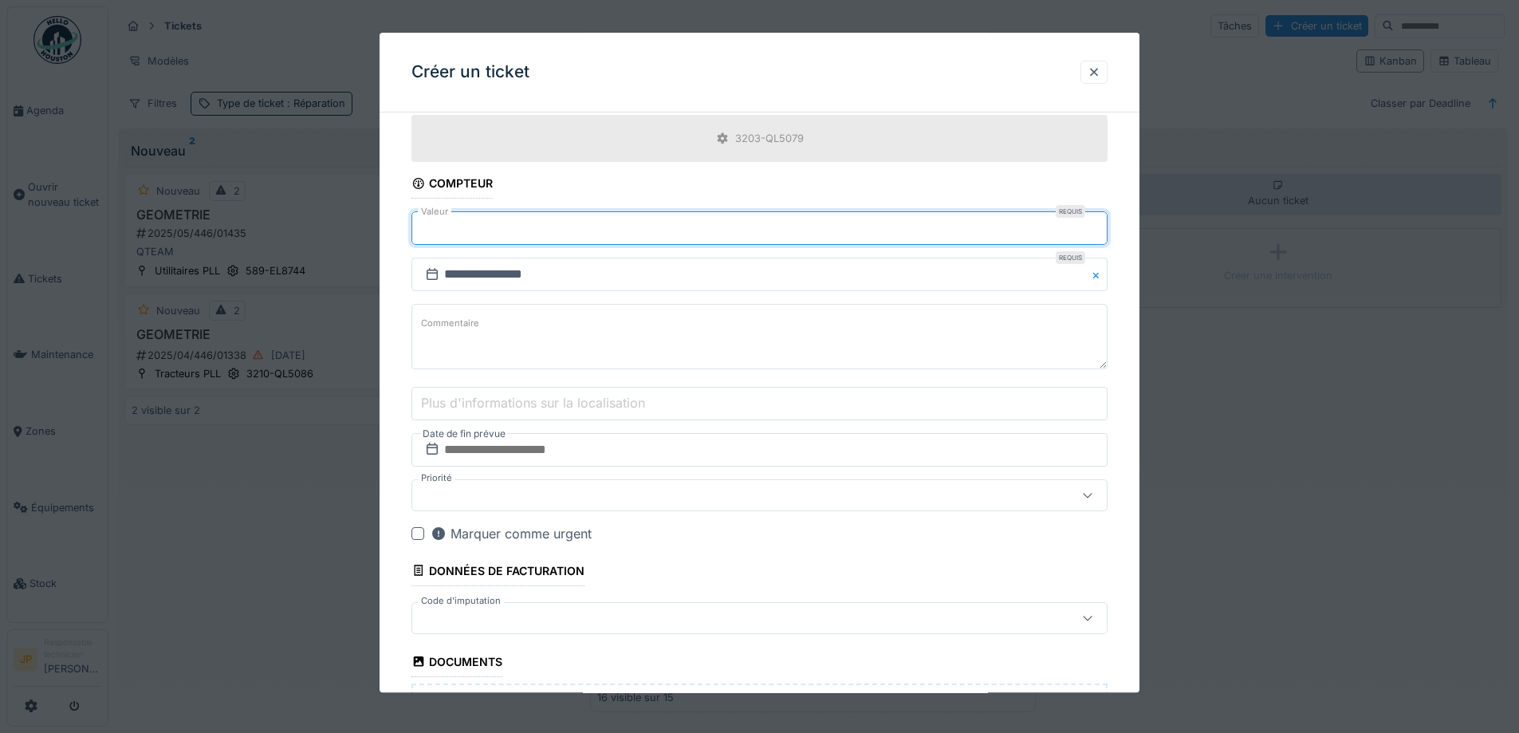
drag, startPoint x: 520, startPoint y: 237, endPoint x: 305, endPoint y: 226, distance: 214.8
click at [305, 226] on div "**********" at bounding box center [813, 365] width 1411 height 731
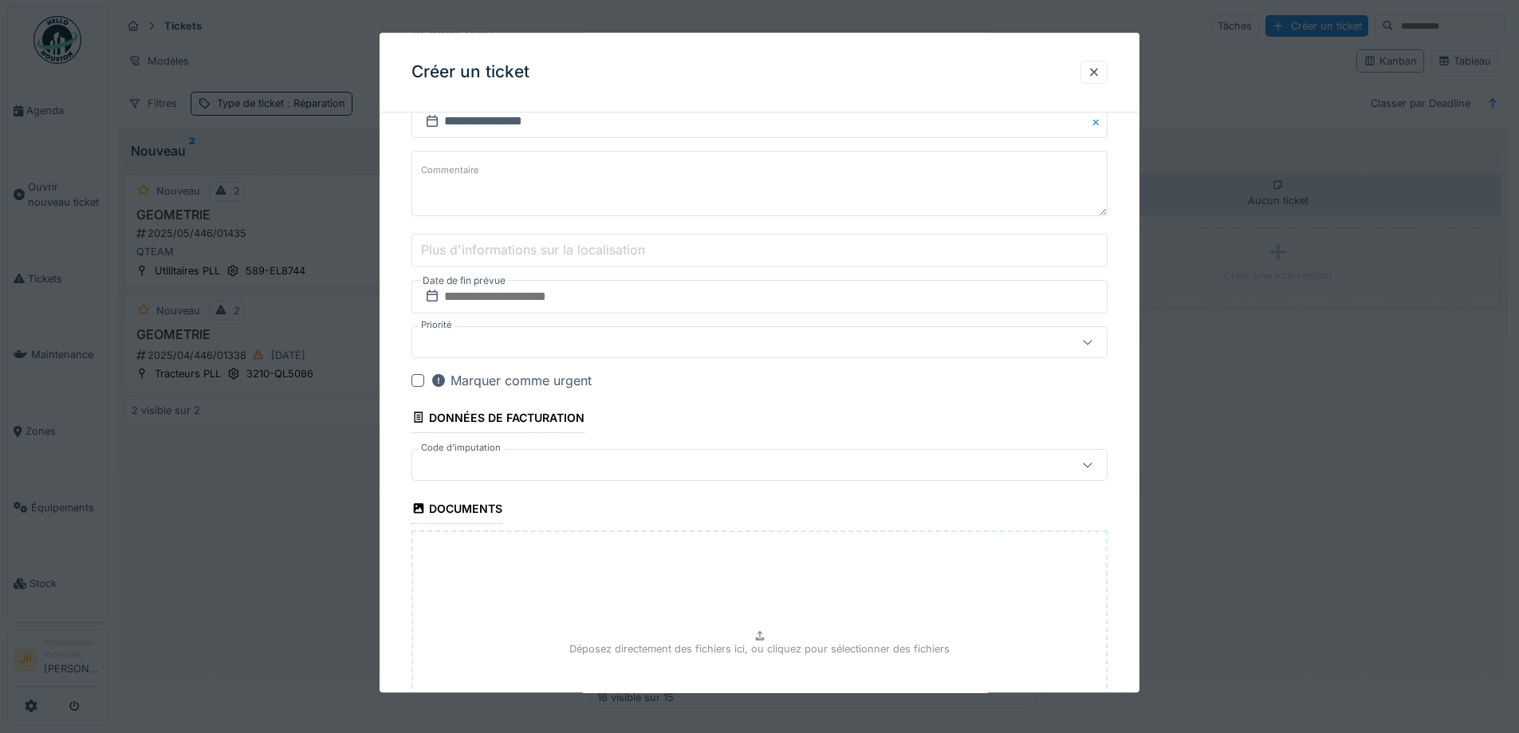
scroll to position [797, 0]
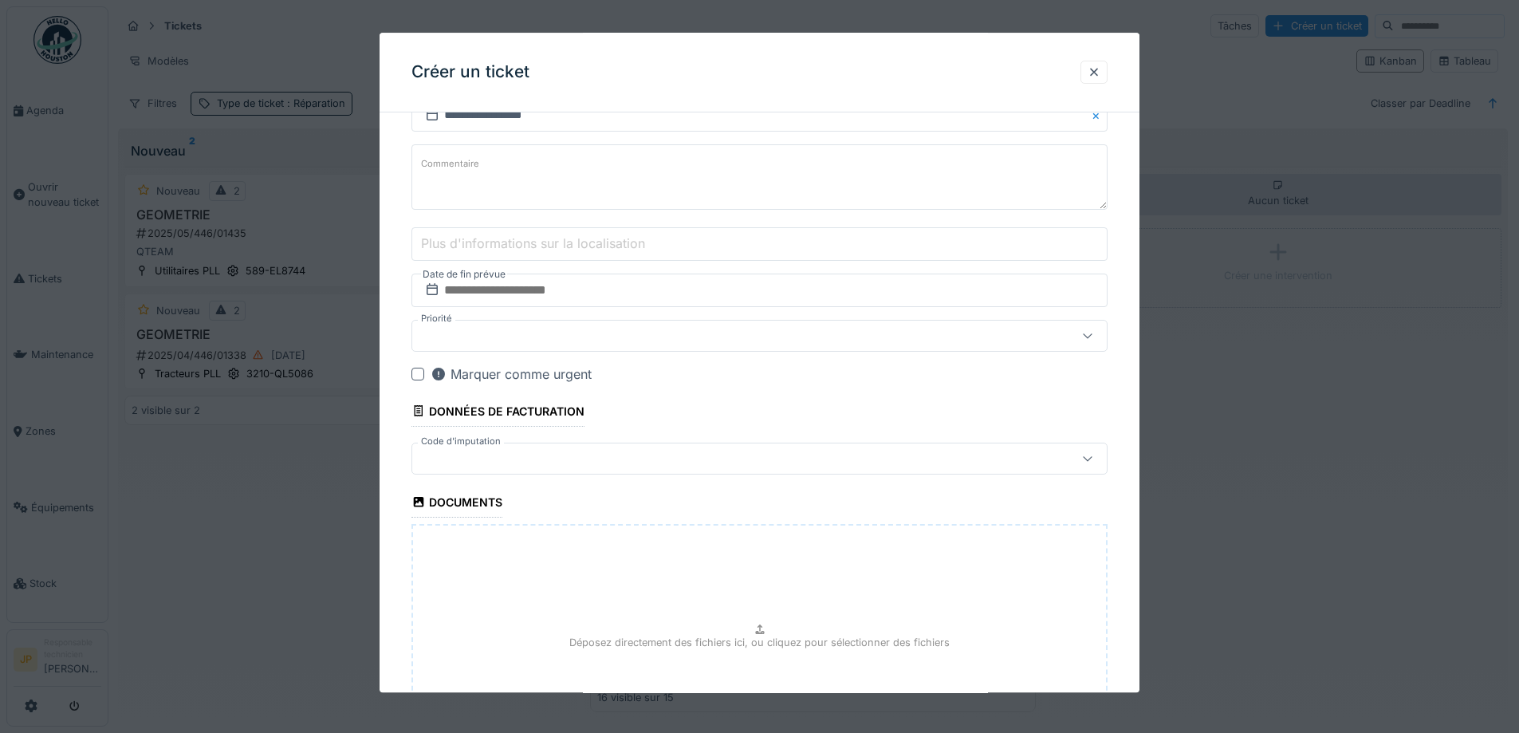
type input "******"
click at [439, 298] on div at bounding box center [432, 289] width 16 height 19
click at [560, 304] on input "text" at bounding box center [760, 290] width 696 height 33
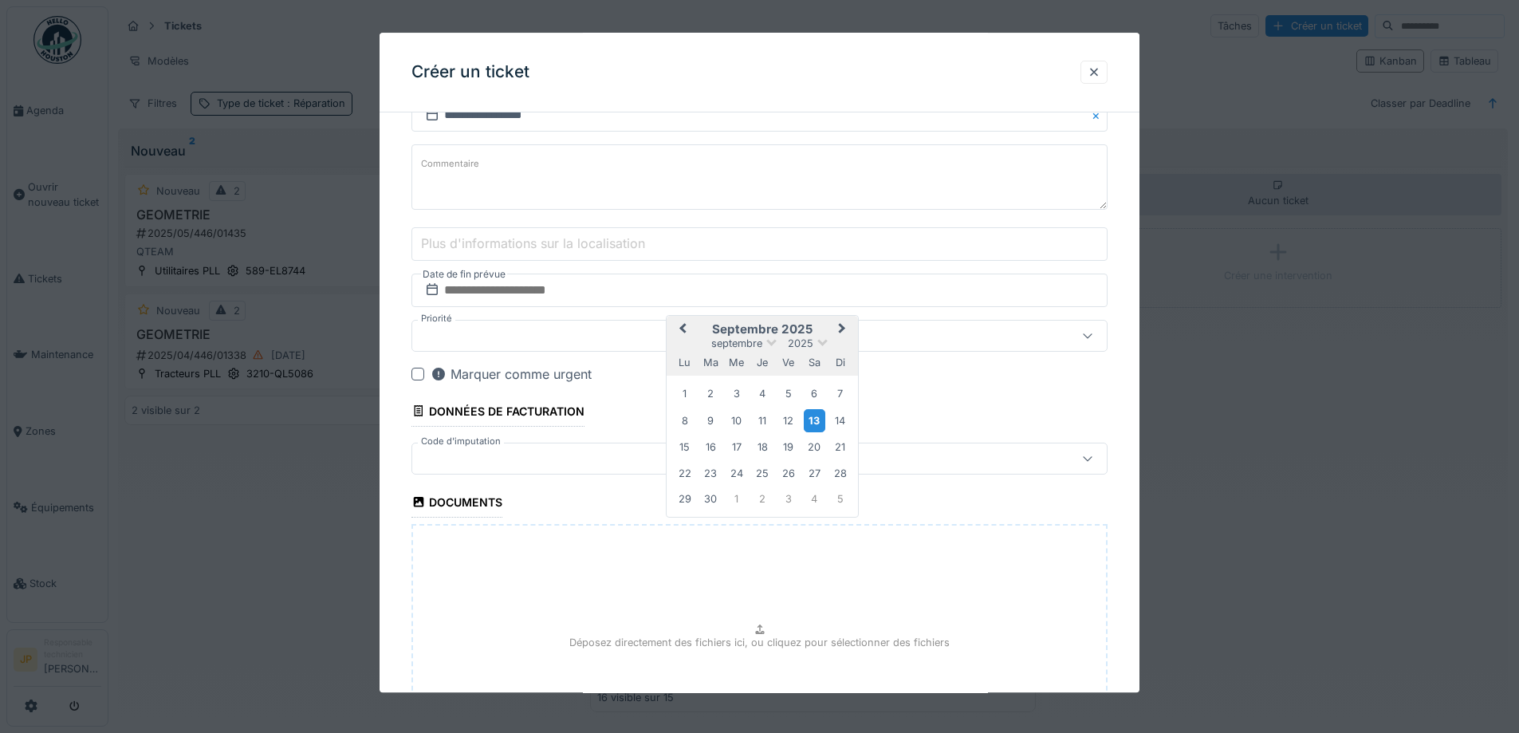
click at [810, 419] on div "13" at bounding box center [815, 420] width 22 height 23
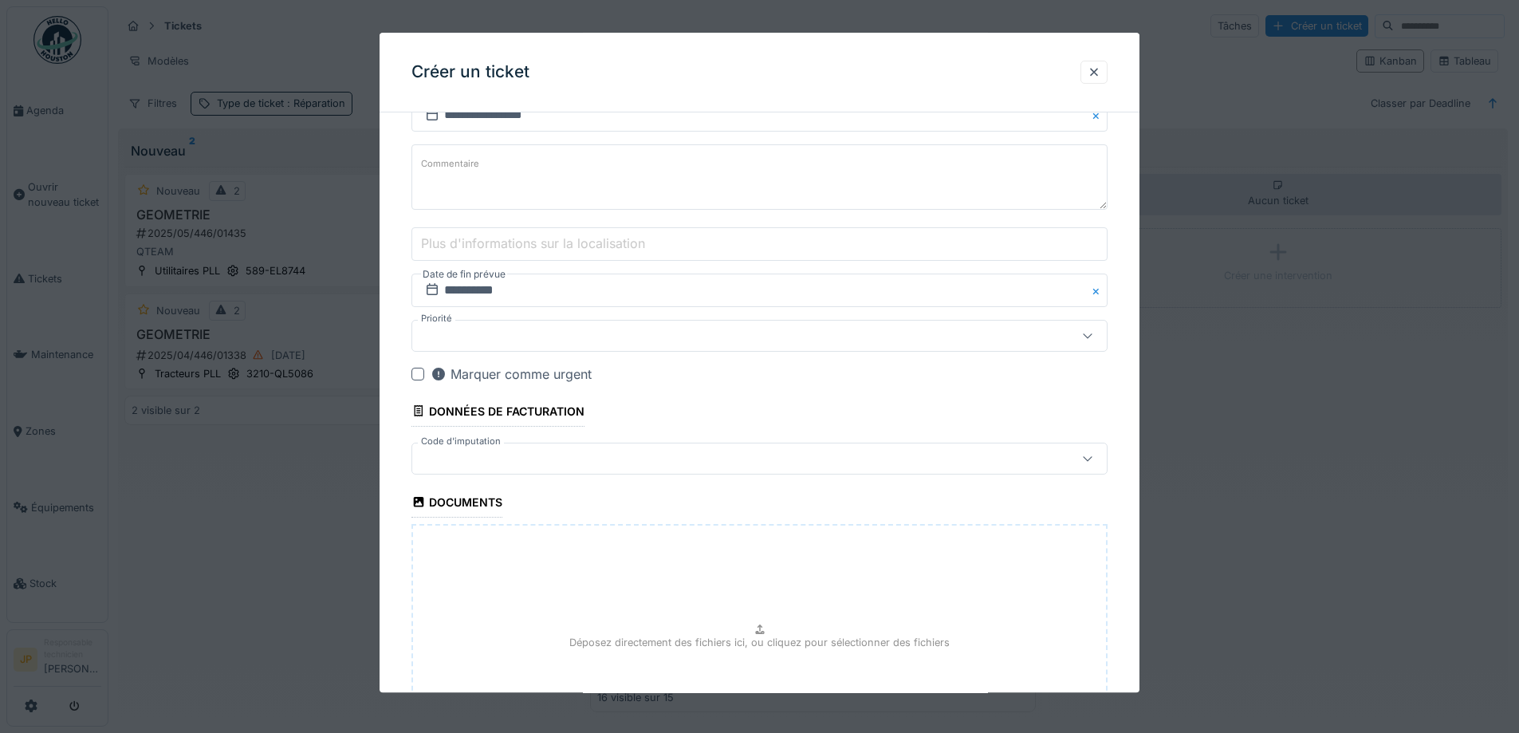
click at [473, 463] on div at bounding box center [719, 459] width 601 height 18
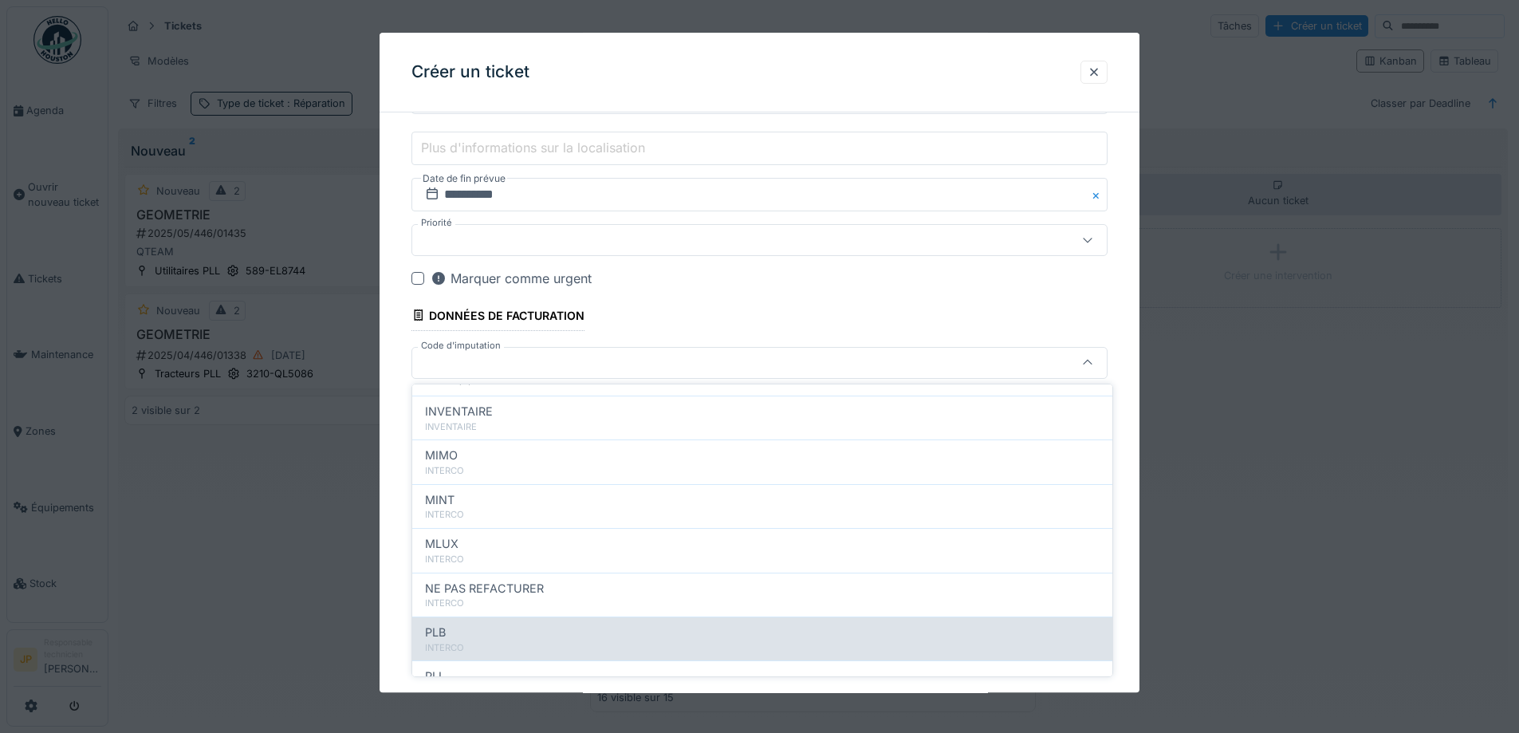
scroll to position [175, 0]
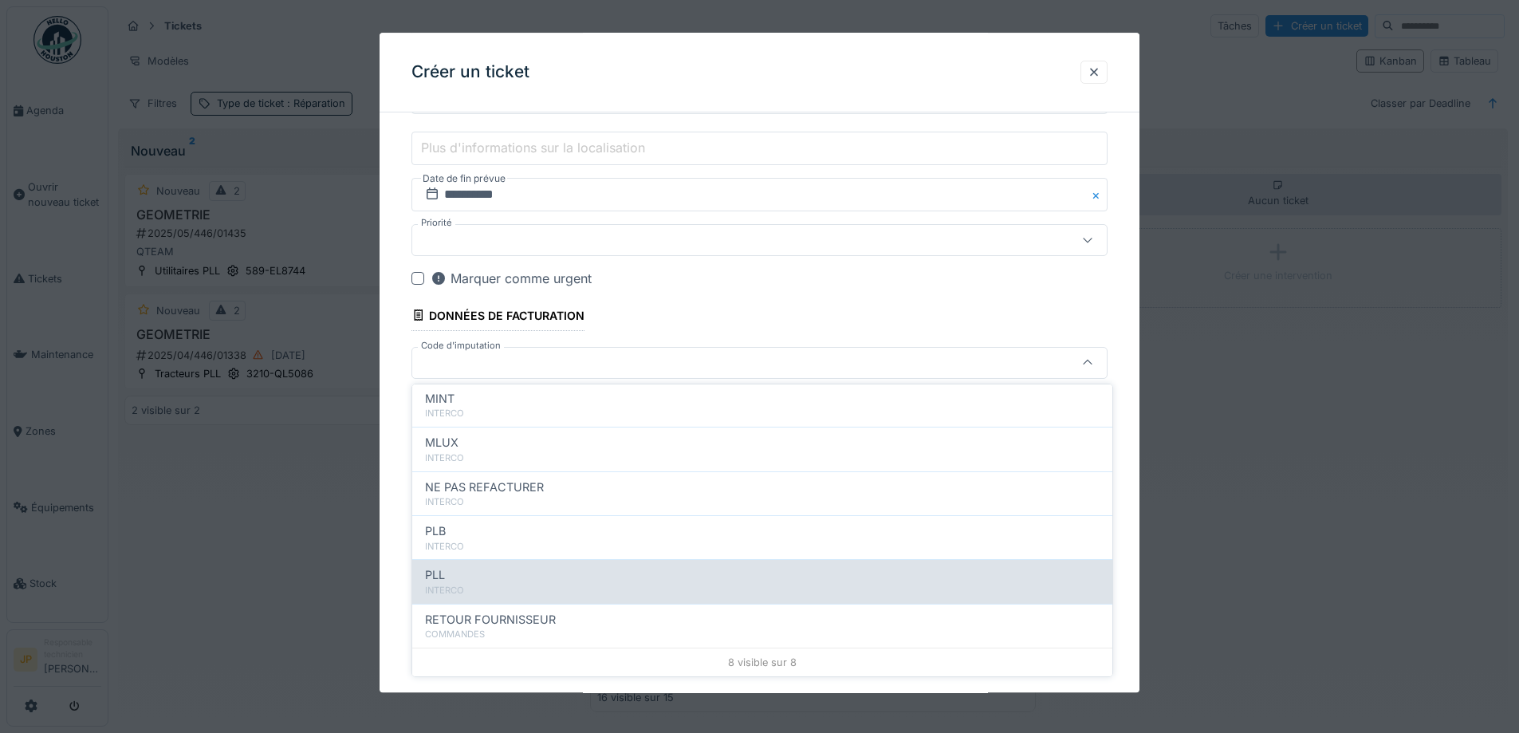
click at [502, 580] on div "PLL" at bounding box center [762, 575] width 675 height 18
type input "***"
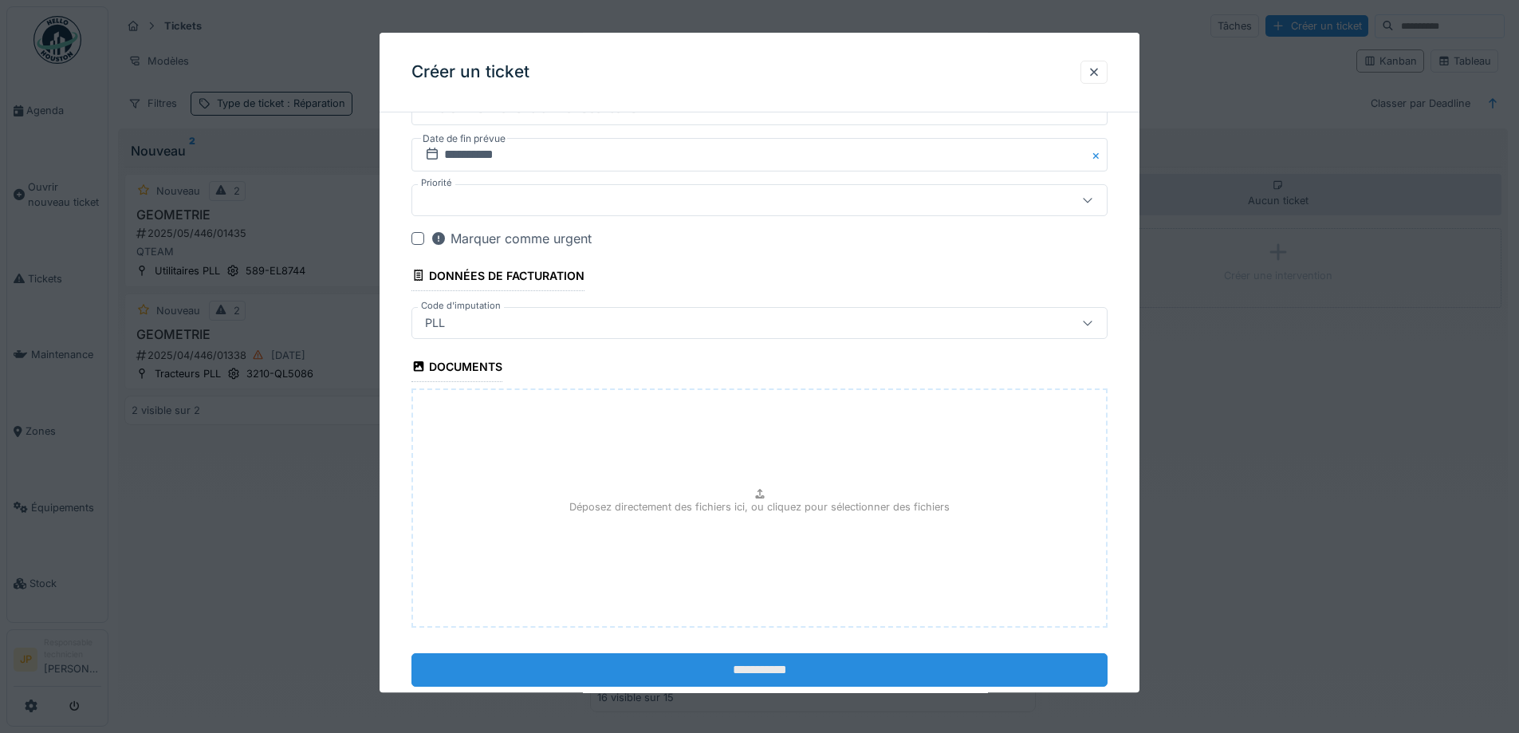
scroll to position [972, 0]
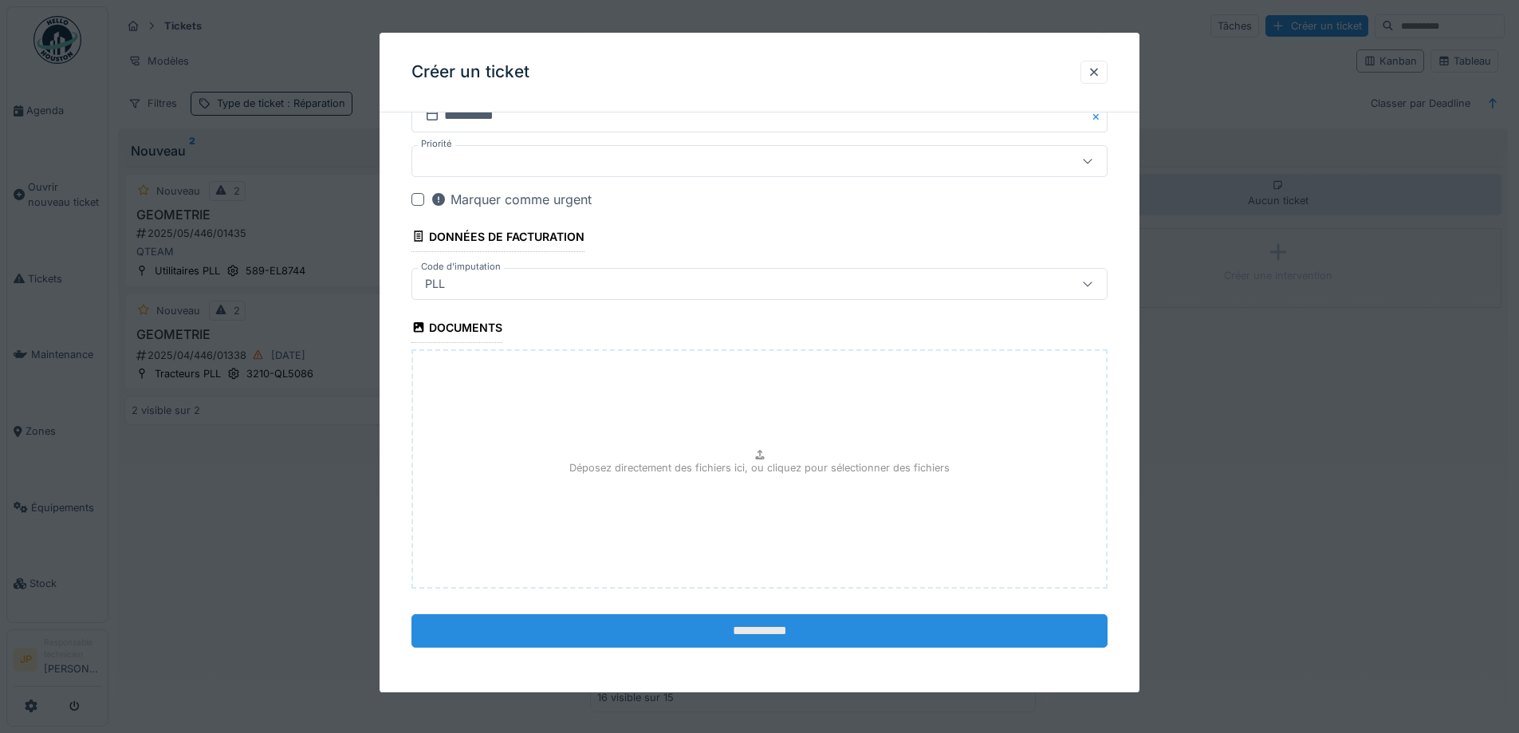
click at [743, 625] on input "**********" at bounding box center [760, 630] width 696 height 33
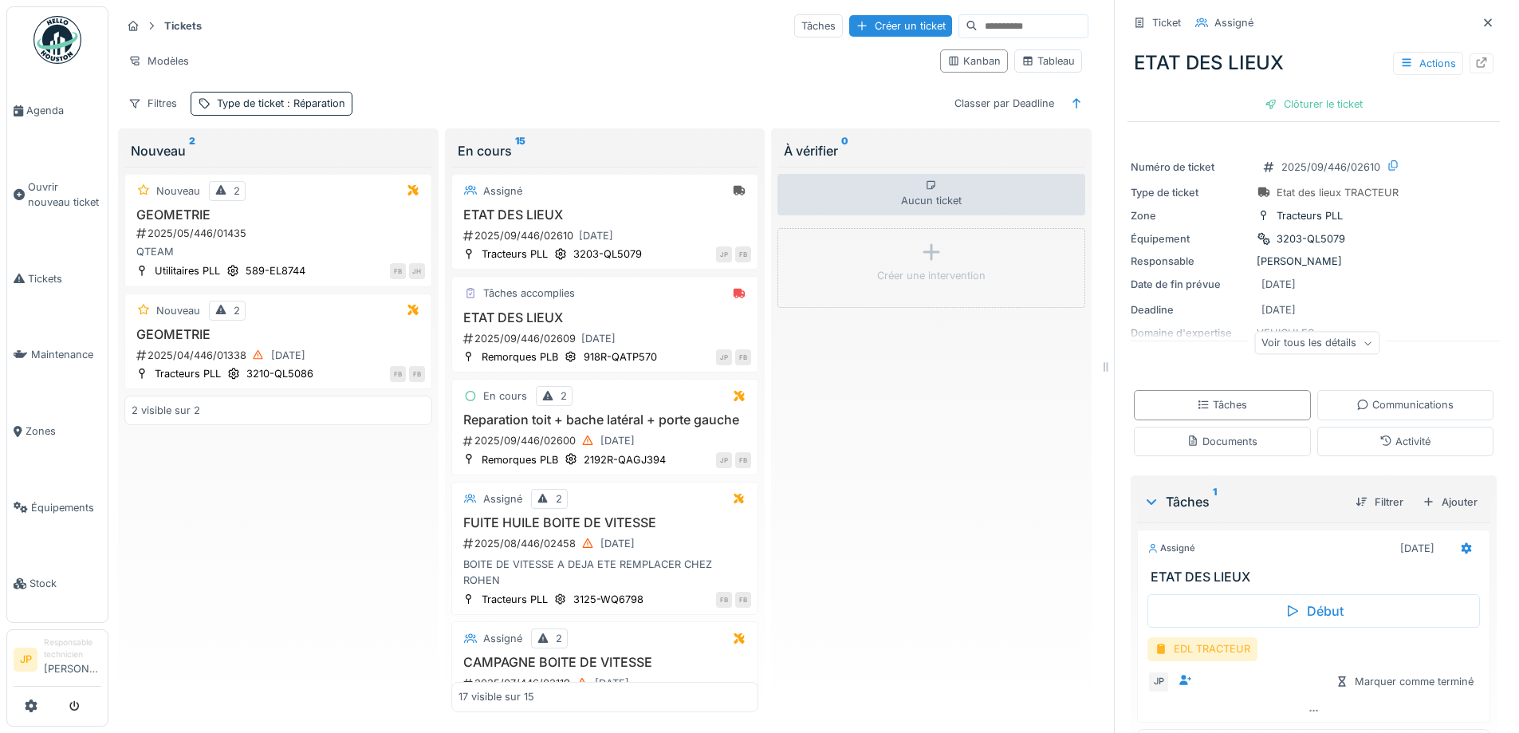
click at [1208, 653] on div "EDL TRACTEUR" at bounding box center [1203, 648] width 110 height 23
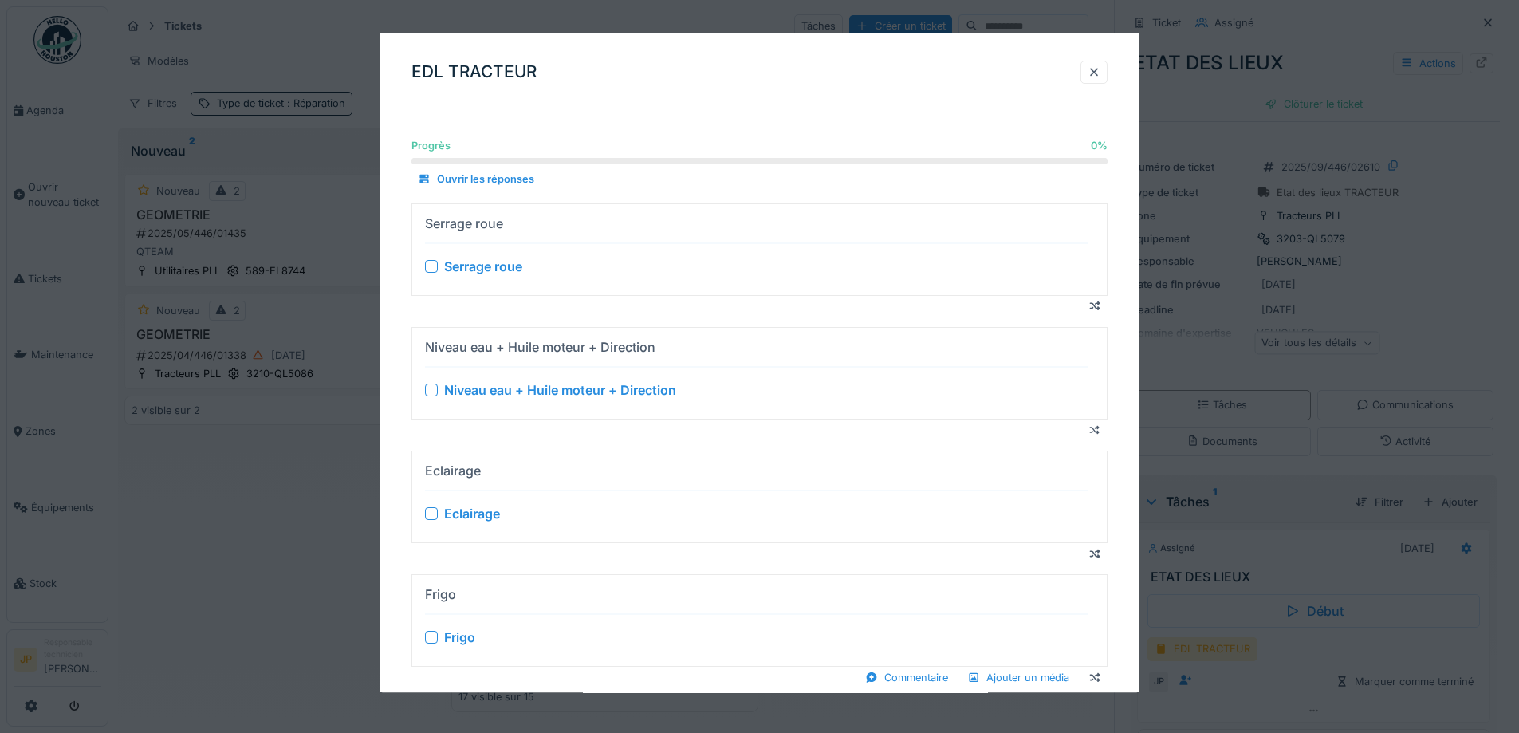
click at [430, 269] on div at bounding box center [431, 266] width 13 height 13
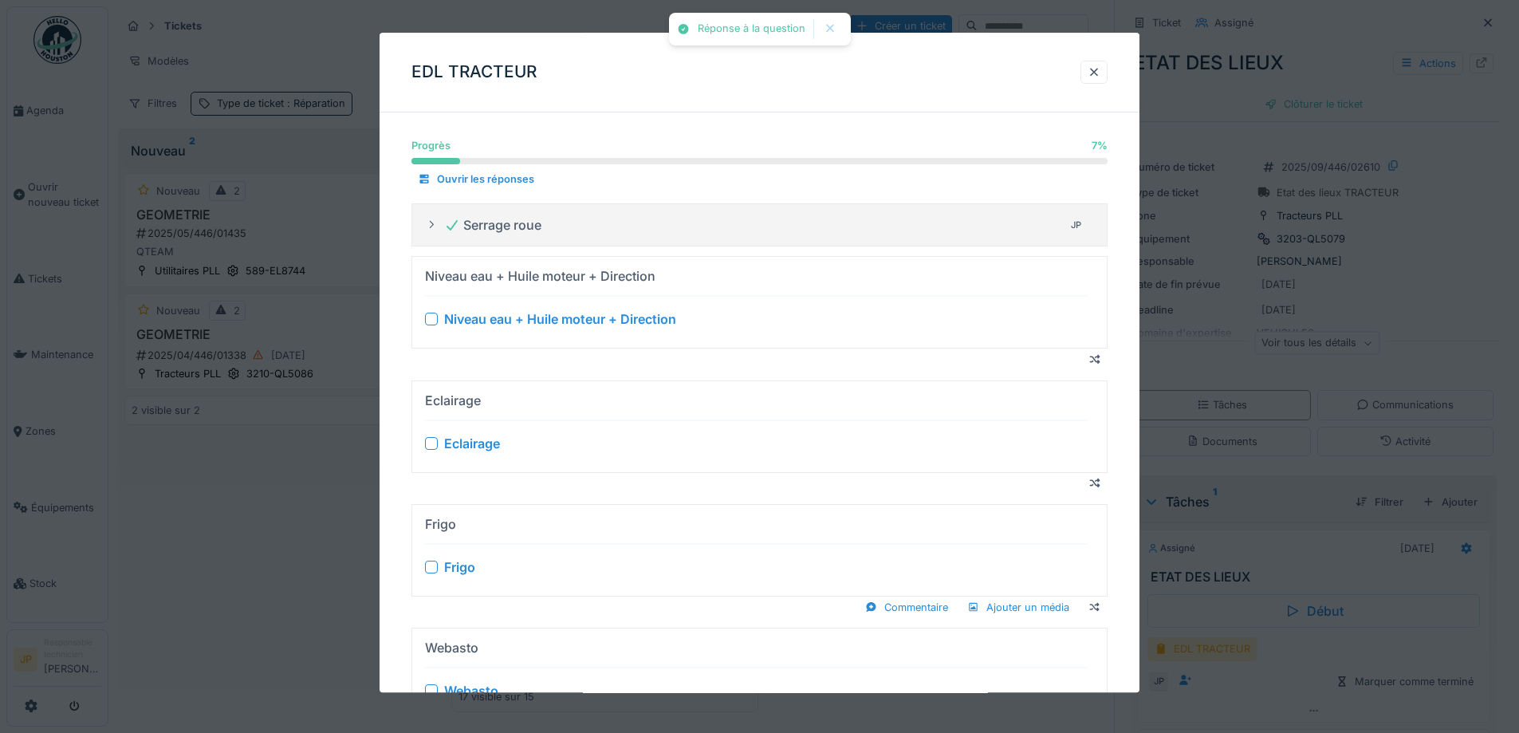
click at [431, 317] on div at bounding box center [431, 319] width 13 height 13
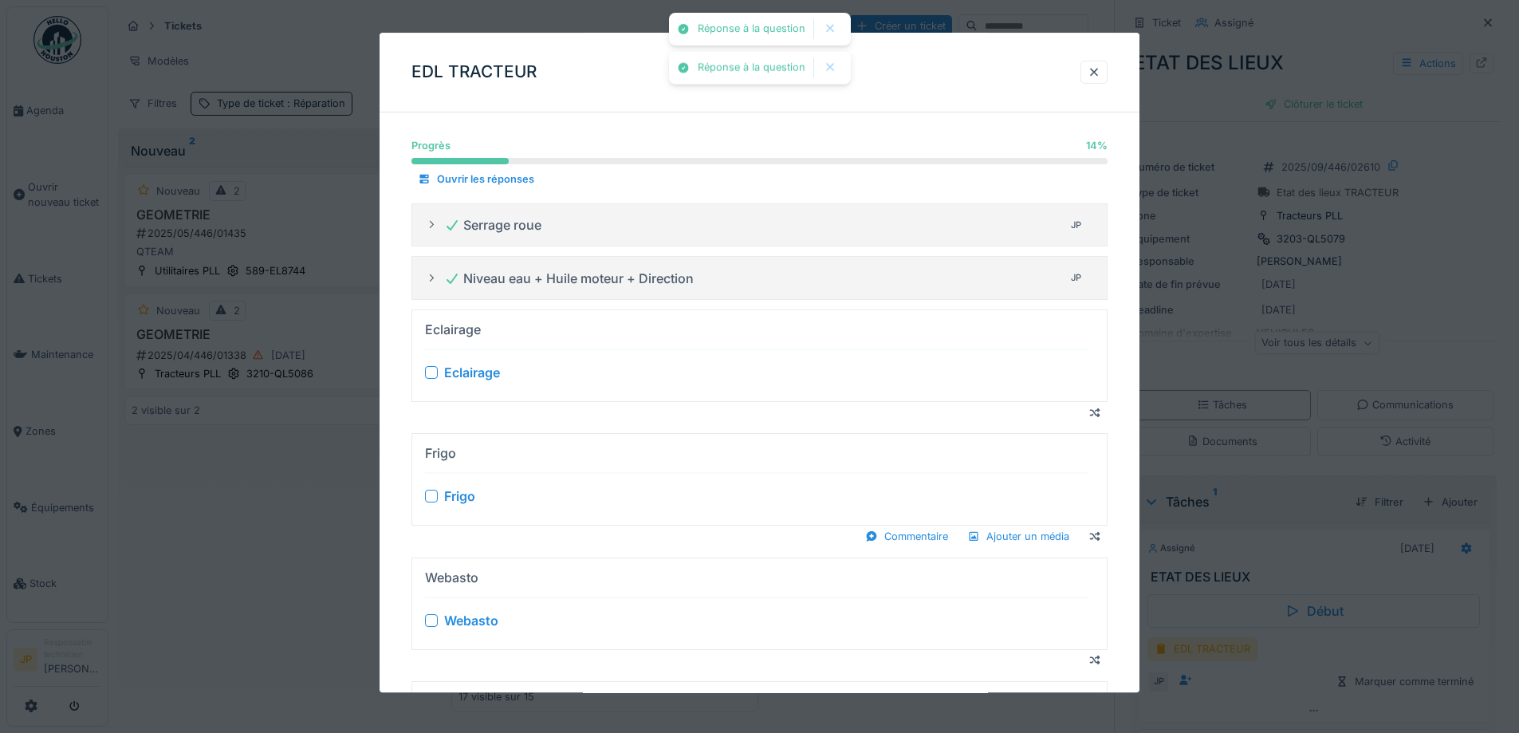
click at [429, 374] on div at bounding box center [431, 373] width 13 height 13
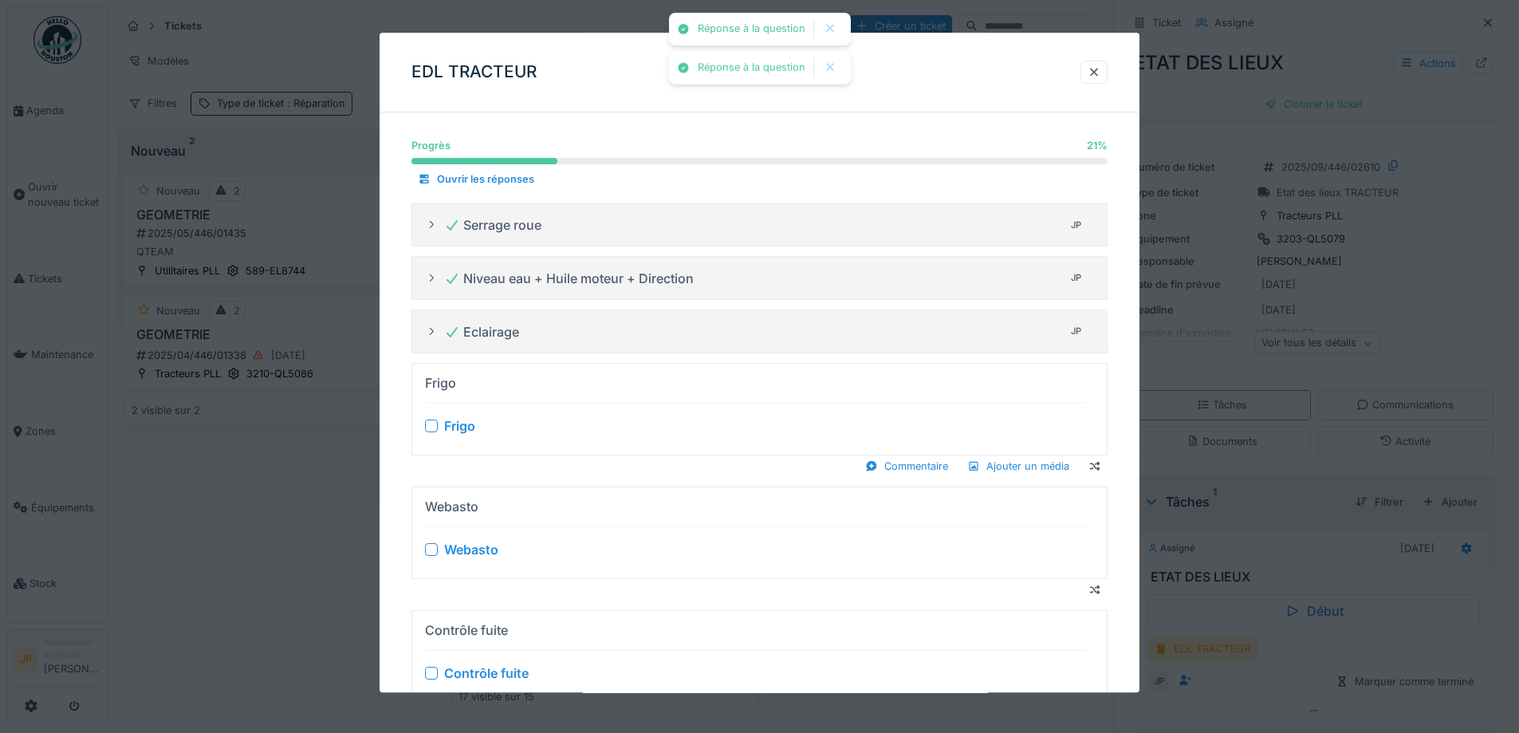
click at [435, 422] on div at bounding box center [431, 425] width 13 height 13
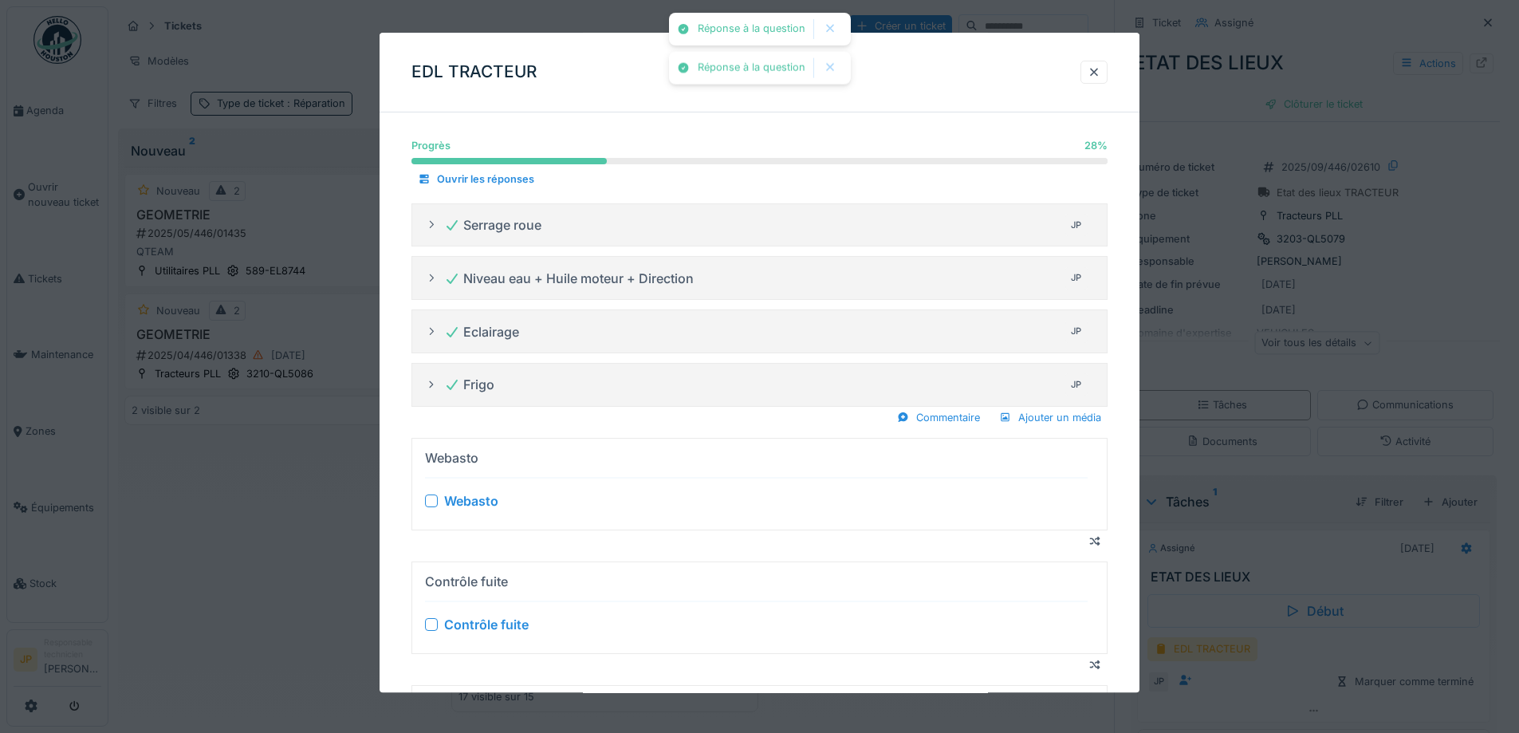
click at [432, 501] on div at bounding box center [431, 500] width 13 height 13
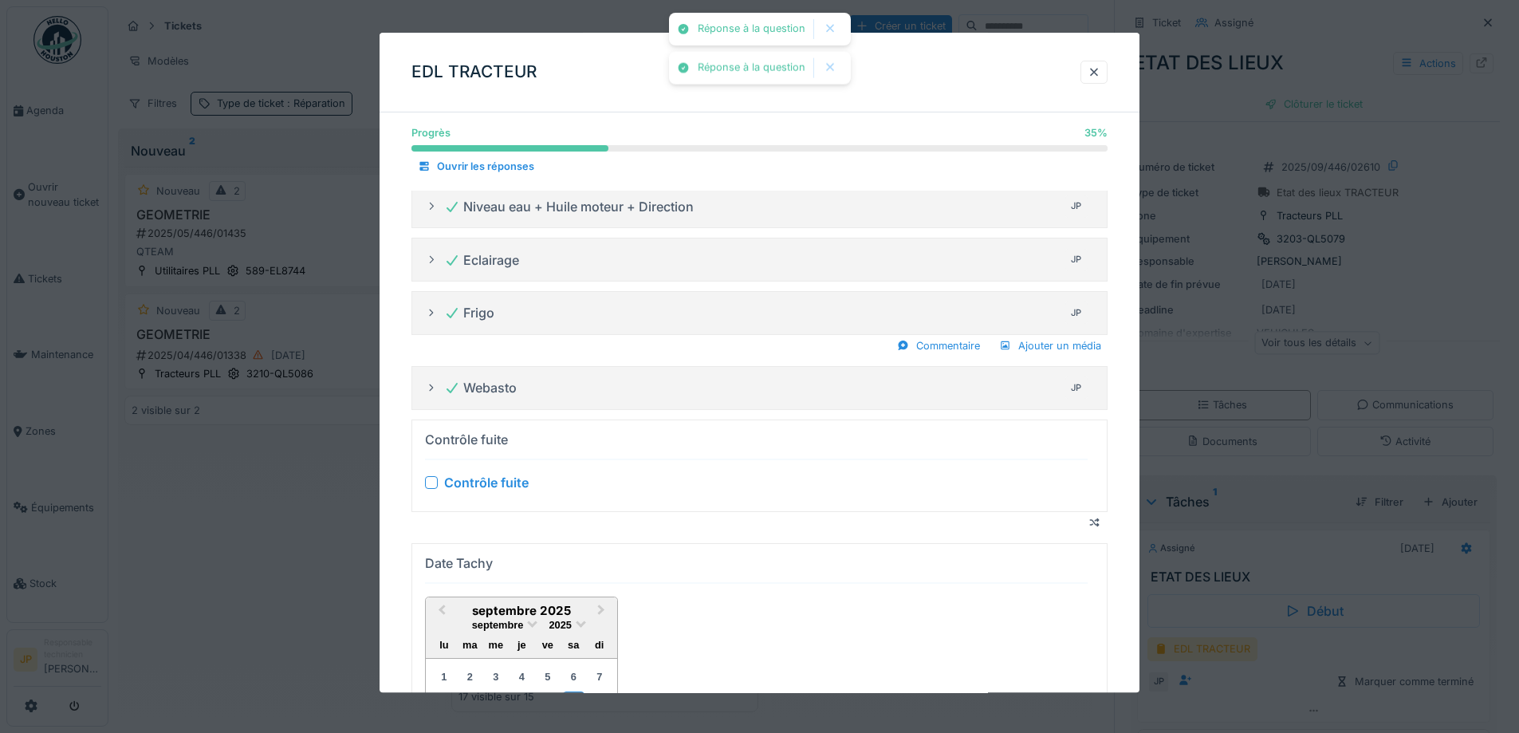
scroll to position [159, 0]
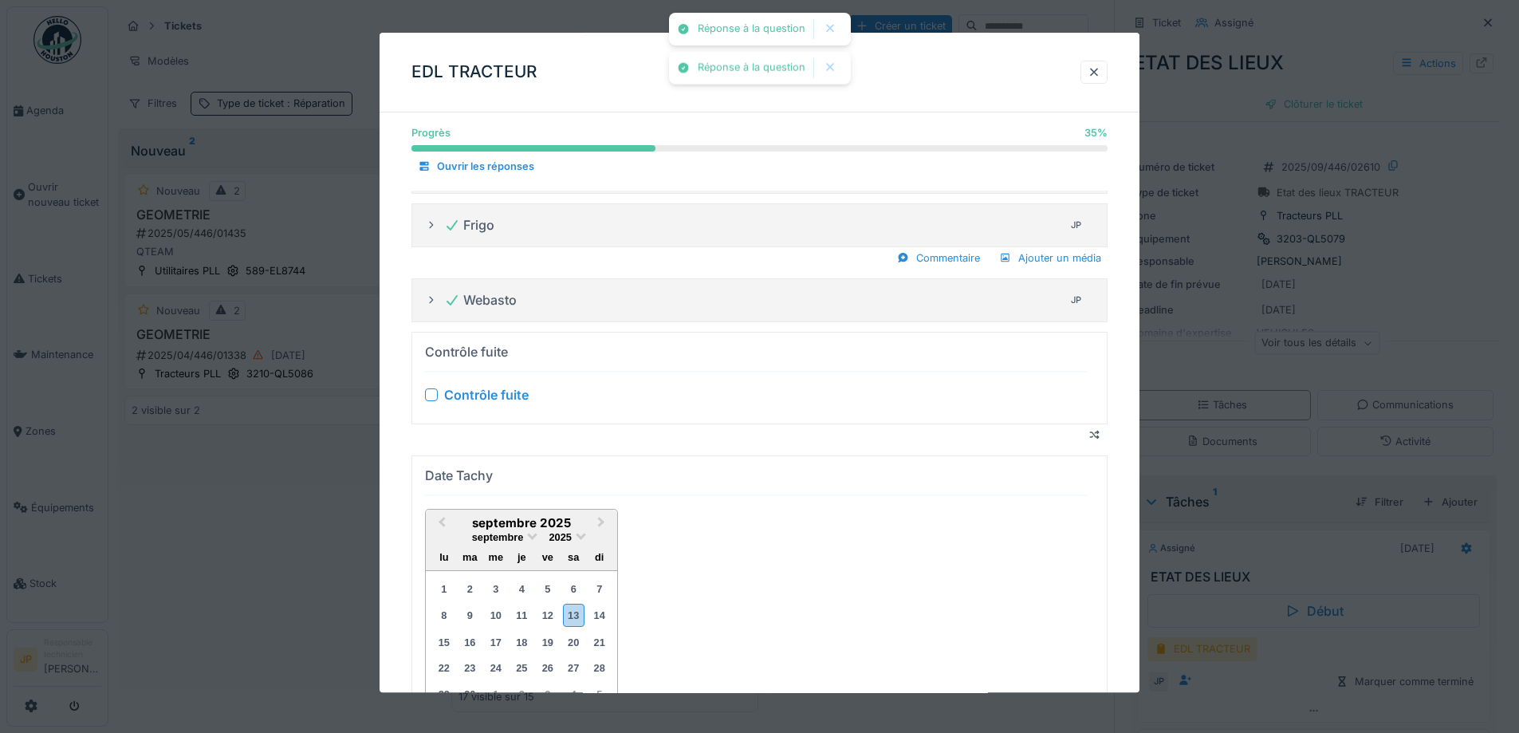
click at [433, 397] on div at bounding box center [431, 394] width 13 height 13
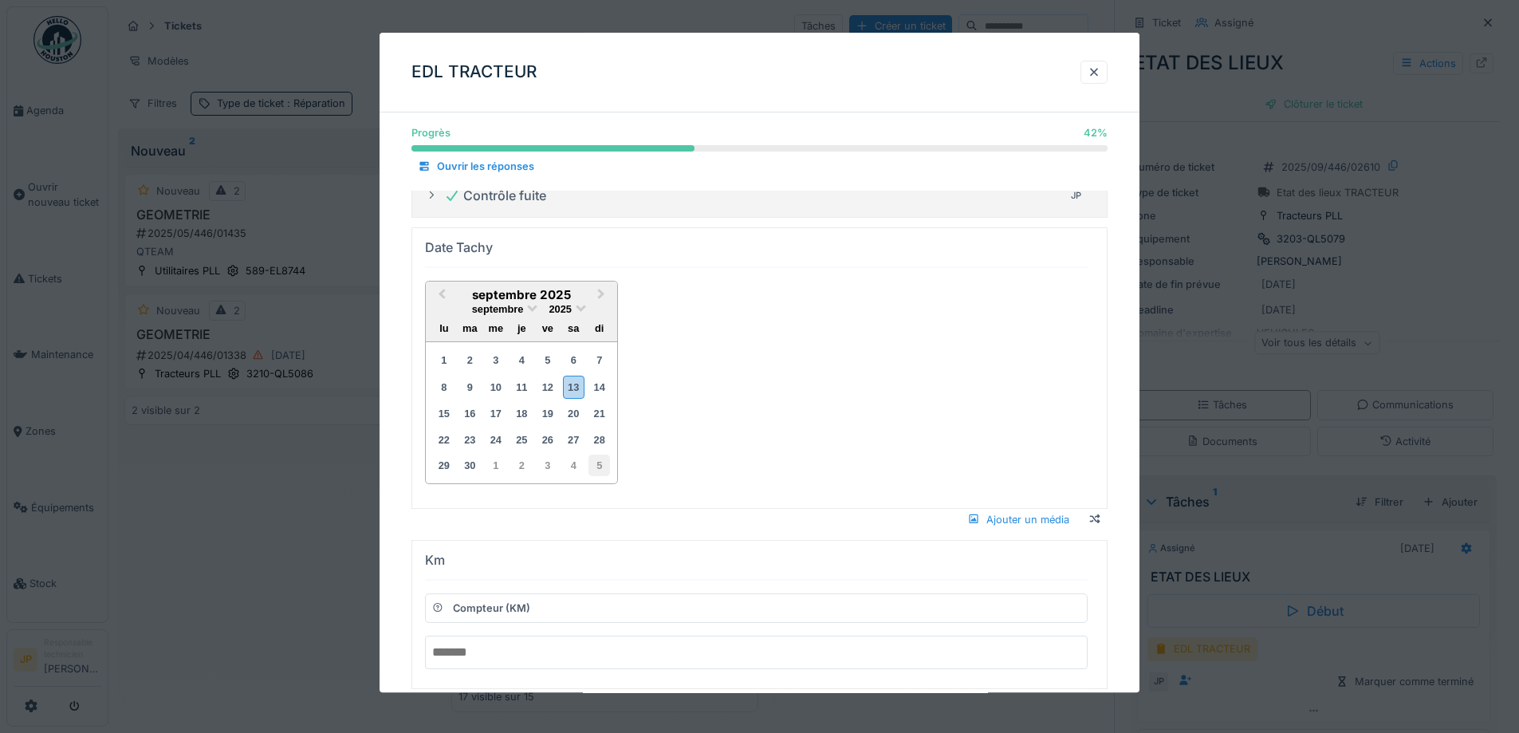
scroll to position [319, 0]
click at [577, 313] on div "septembre 2025" at bounding box center [521, 308] width 191 height 14
click at [577, 309] on div "septembre 2025" at bounding box center [521, 308] width 191 height 14
click at [581, 307] on span at bounding box center [581, 305] width 10 height 10
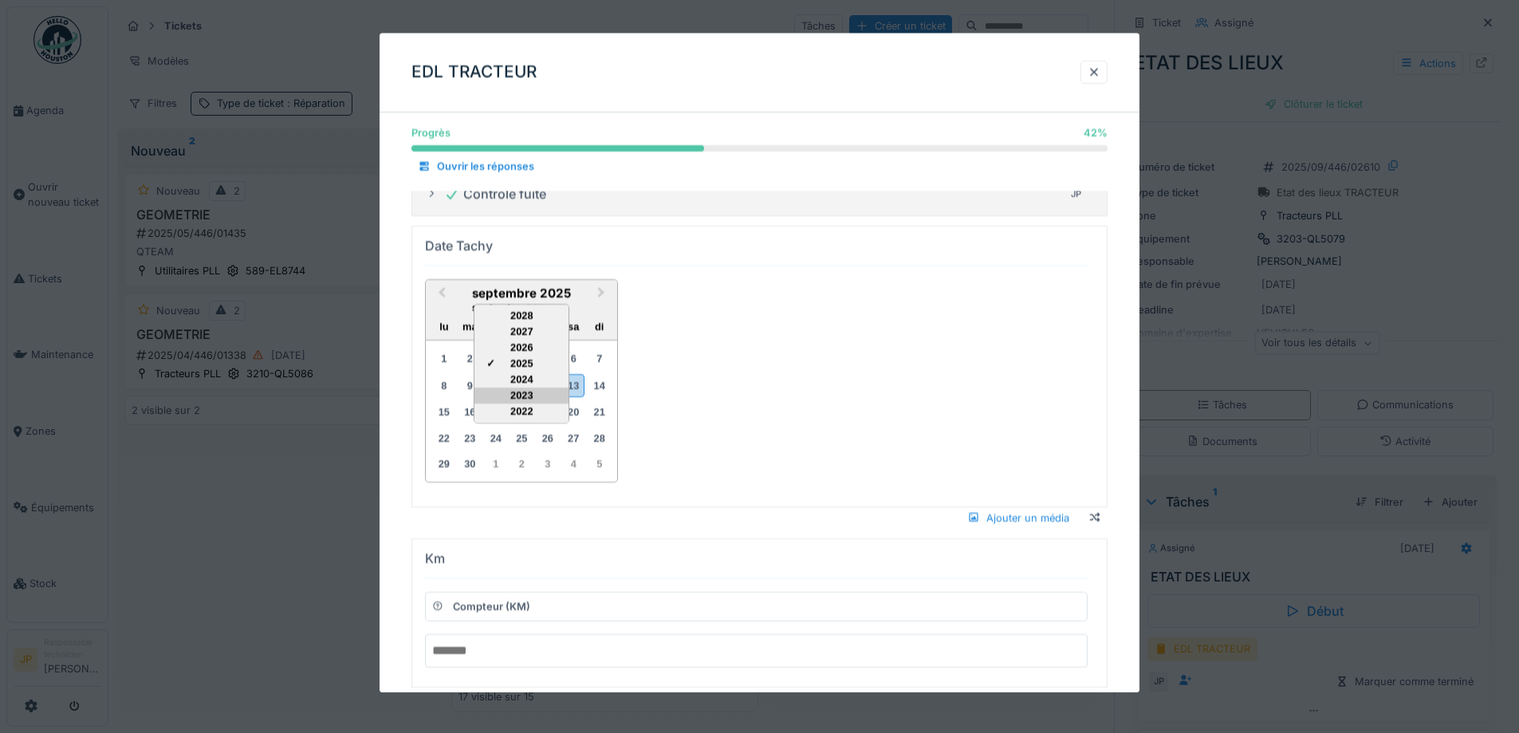
click at [528, 391] on div "2023" at bounding box center [522, 396] width 94 height 16
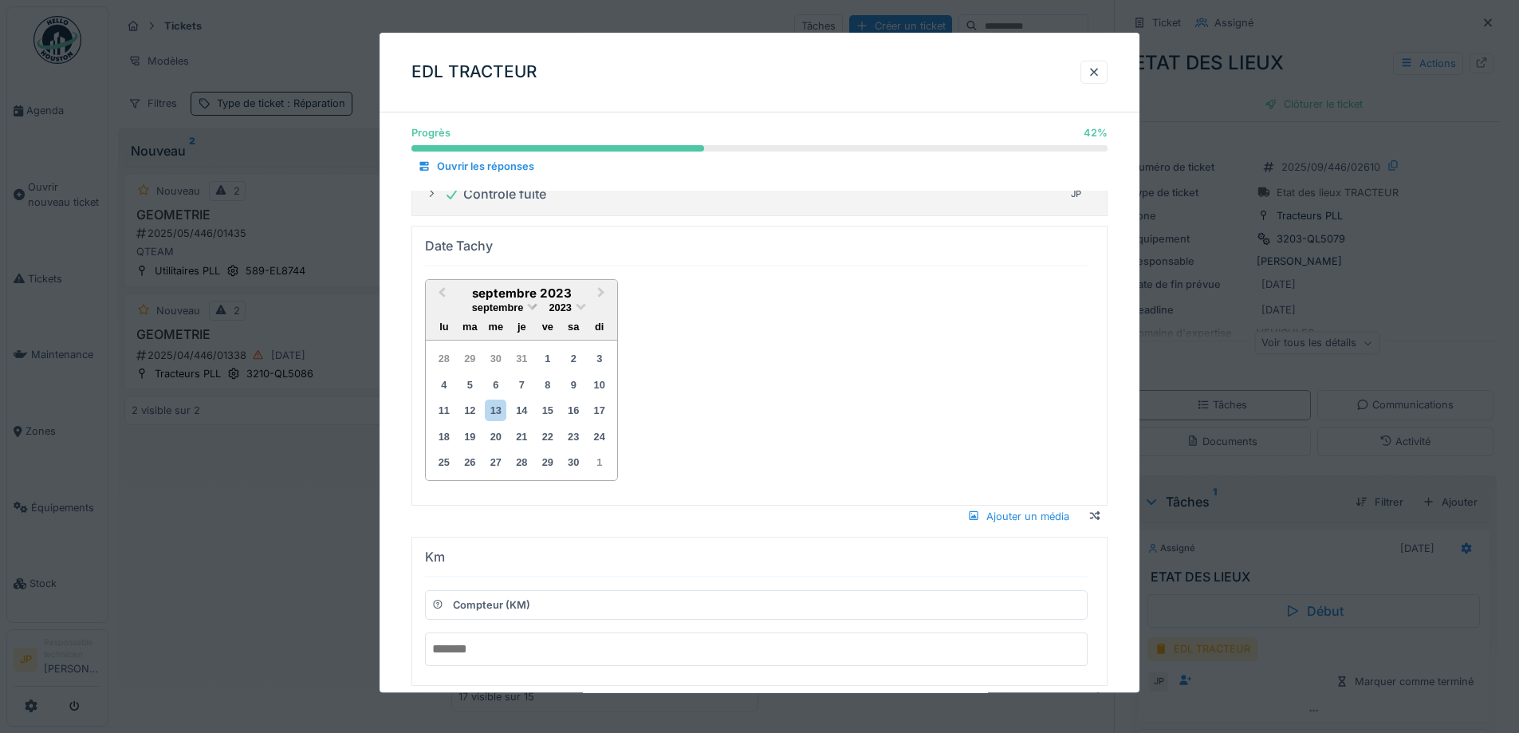
click at [533, 309] on span at bounding box center [533, 305] width 10 height 10
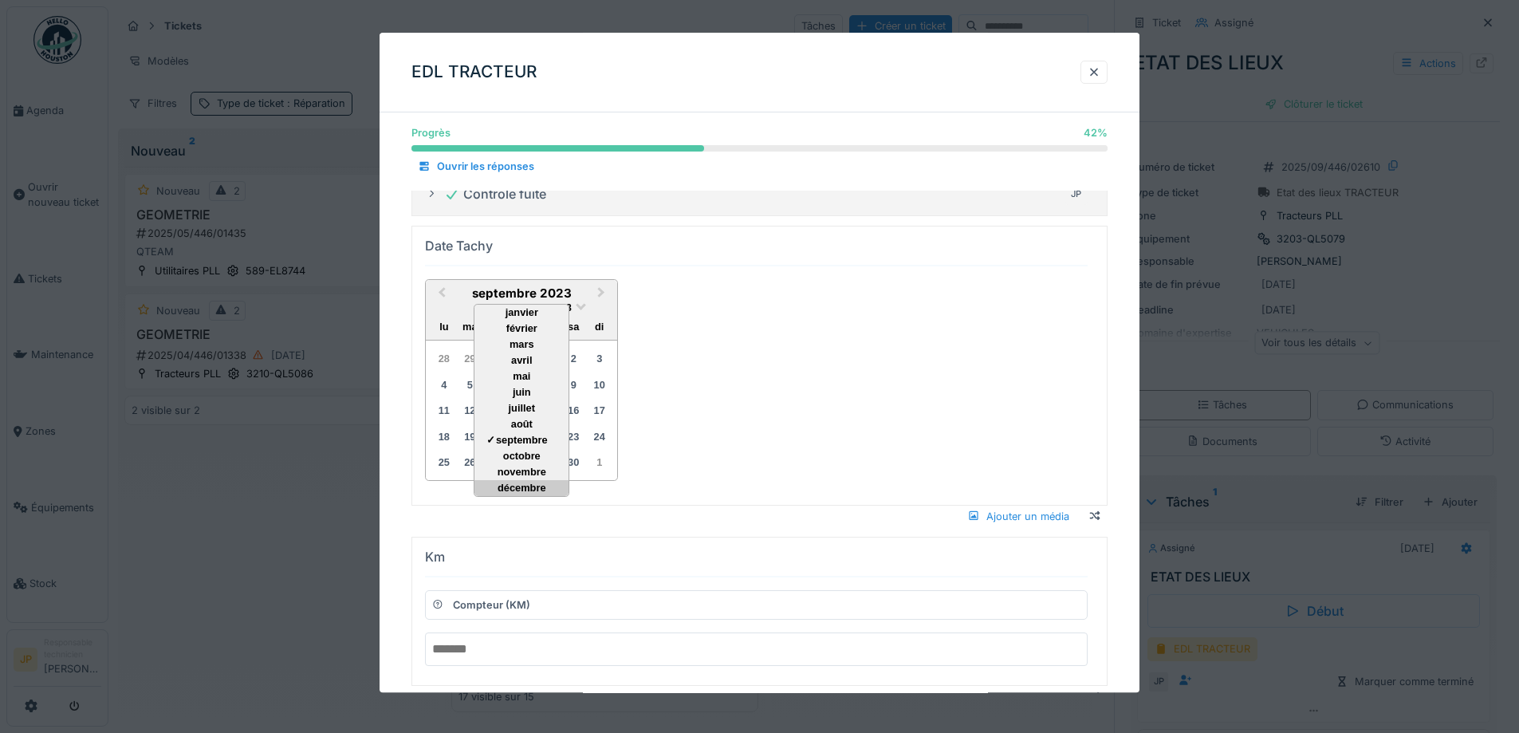
click at [522, 487] on div "décembre" at bounding box center [522, 488] width 94 height 16
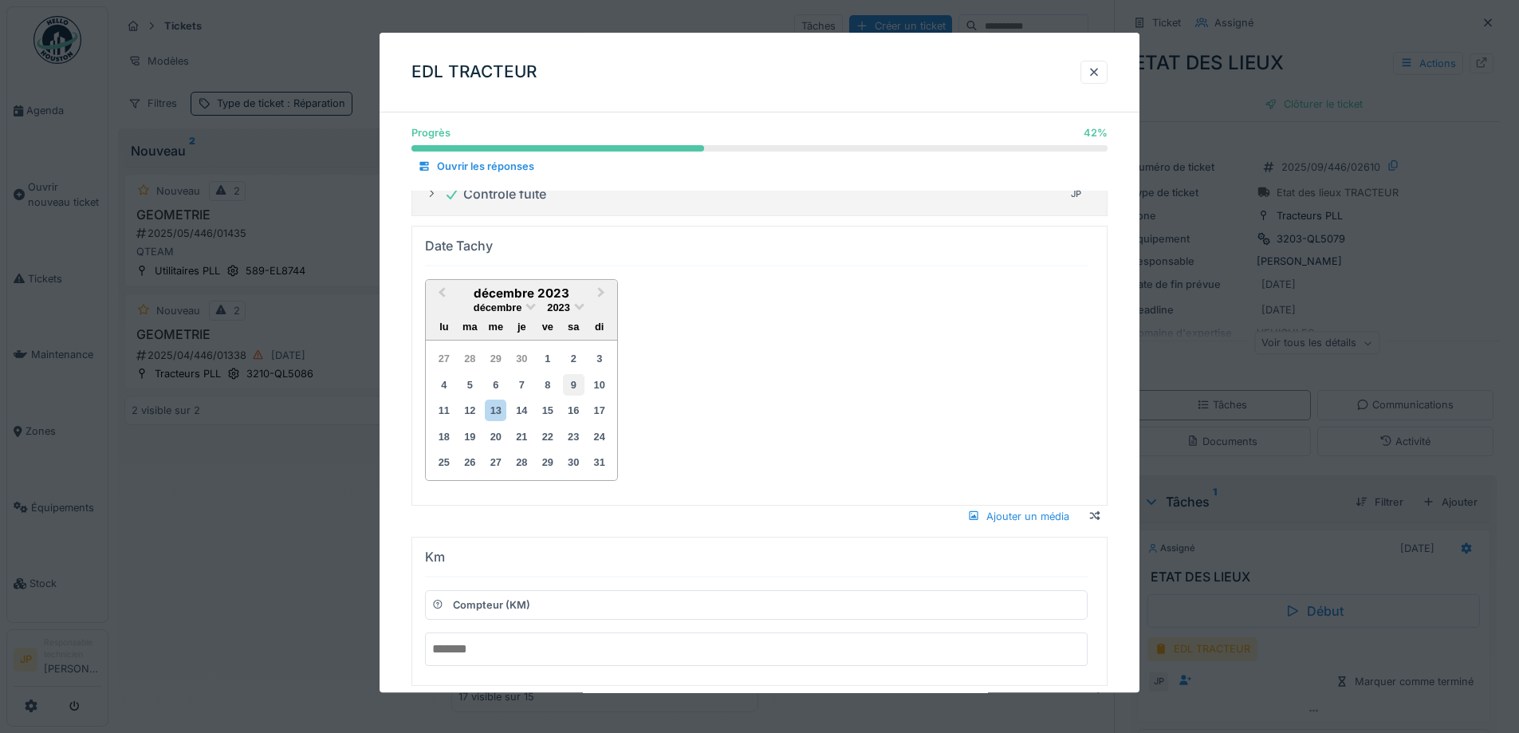
click at [574, 385] on div "9" at bounding box center [574, 385] width 22 height 22
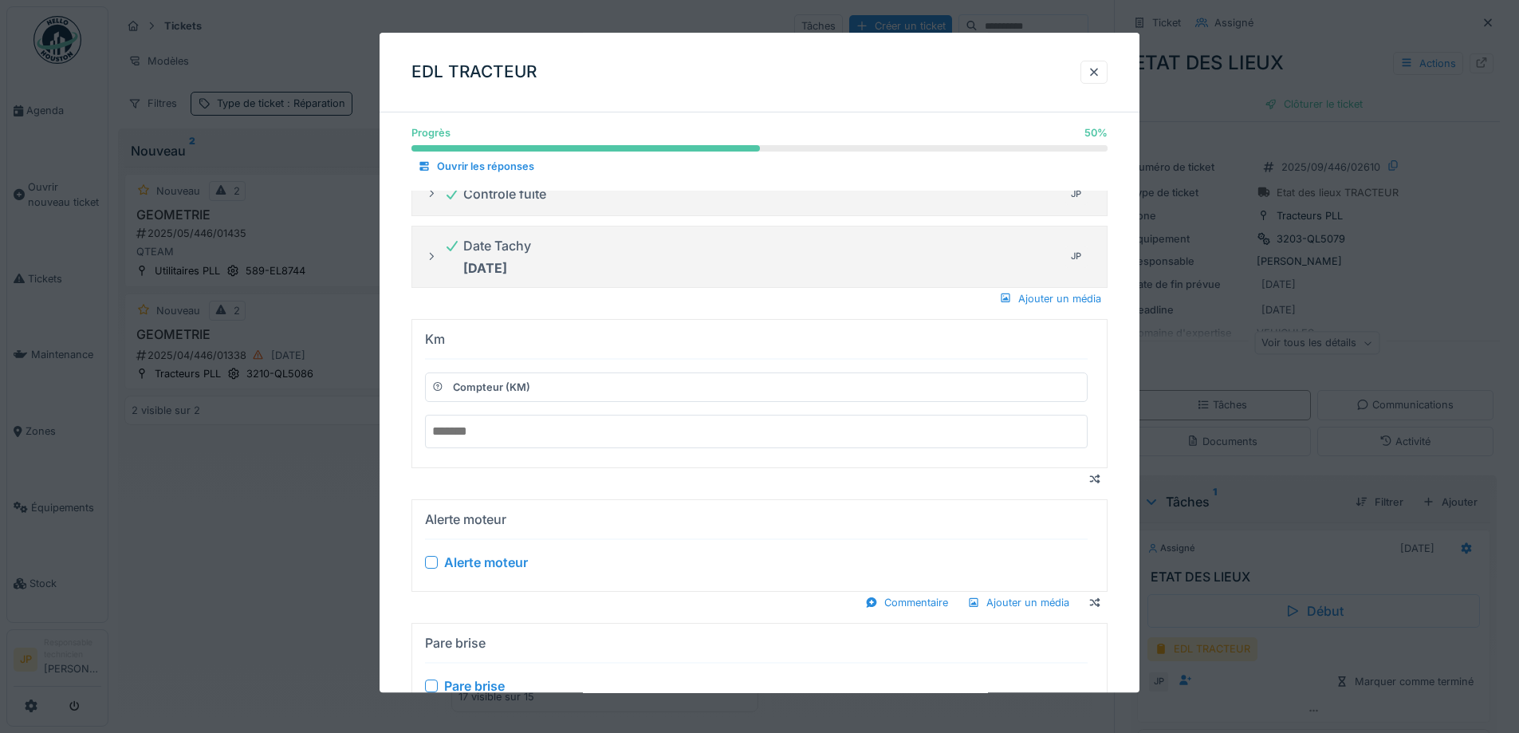
paste input "******"
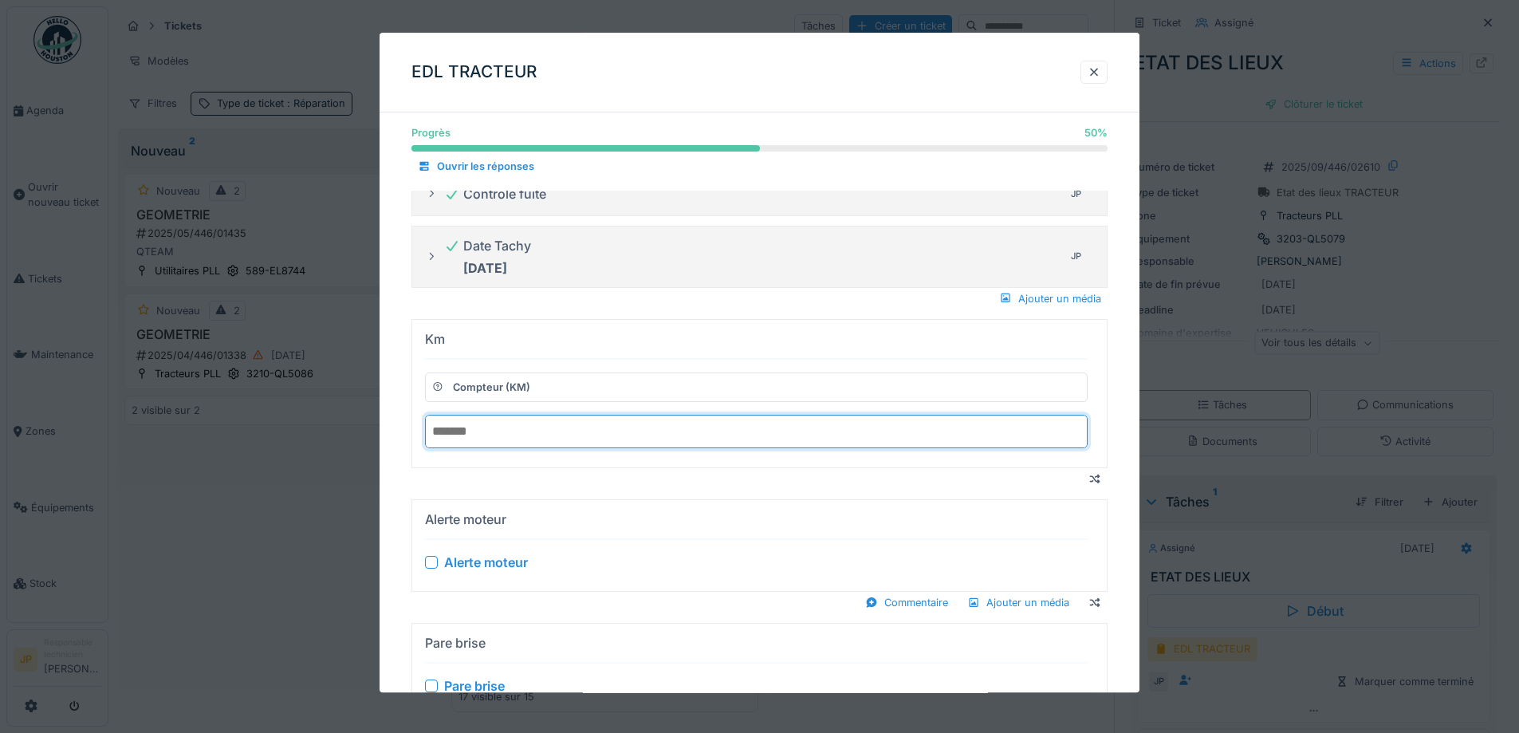
scroll to position [399, 0]
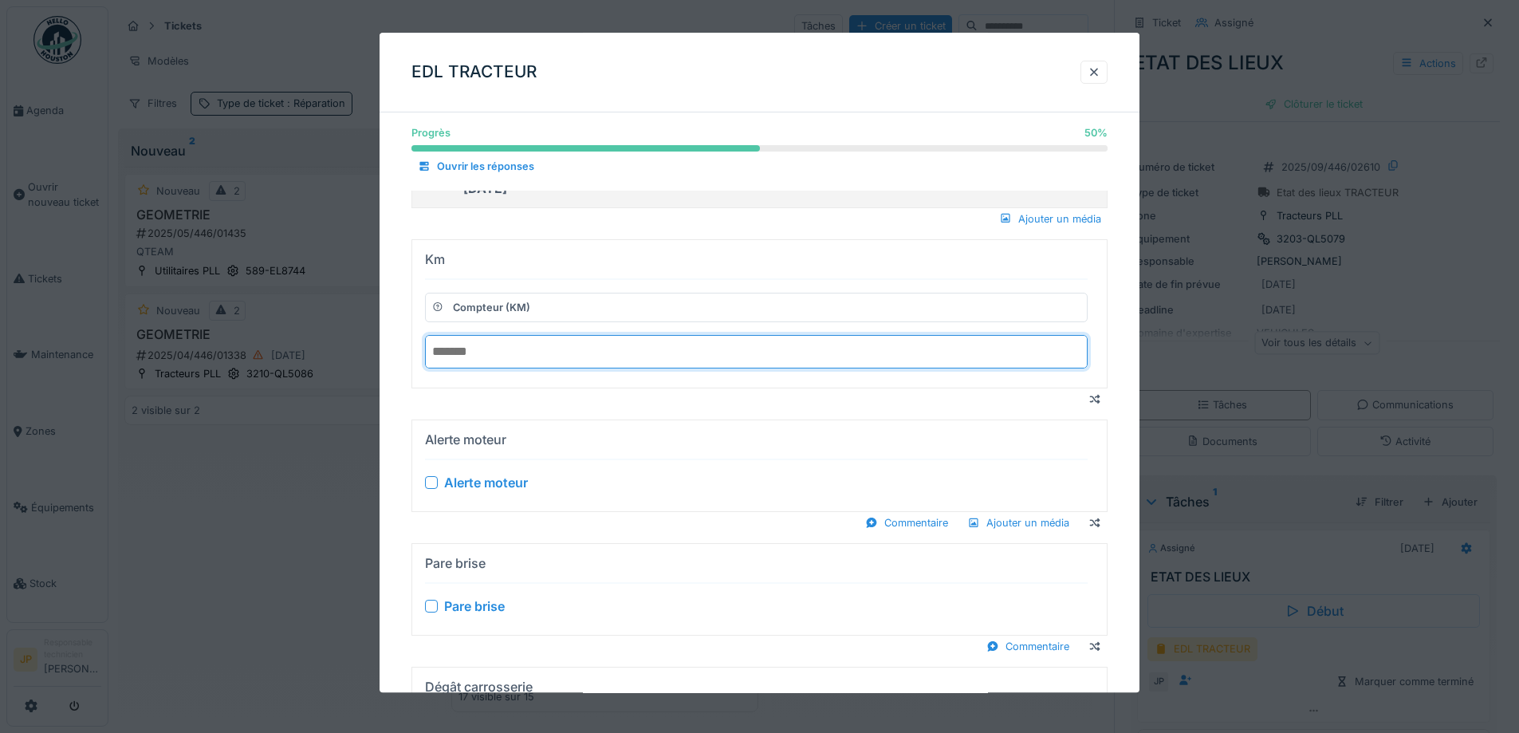
type input "******"
click at [429, 487] on div at bounding box center [431, 482] width 13 height 13
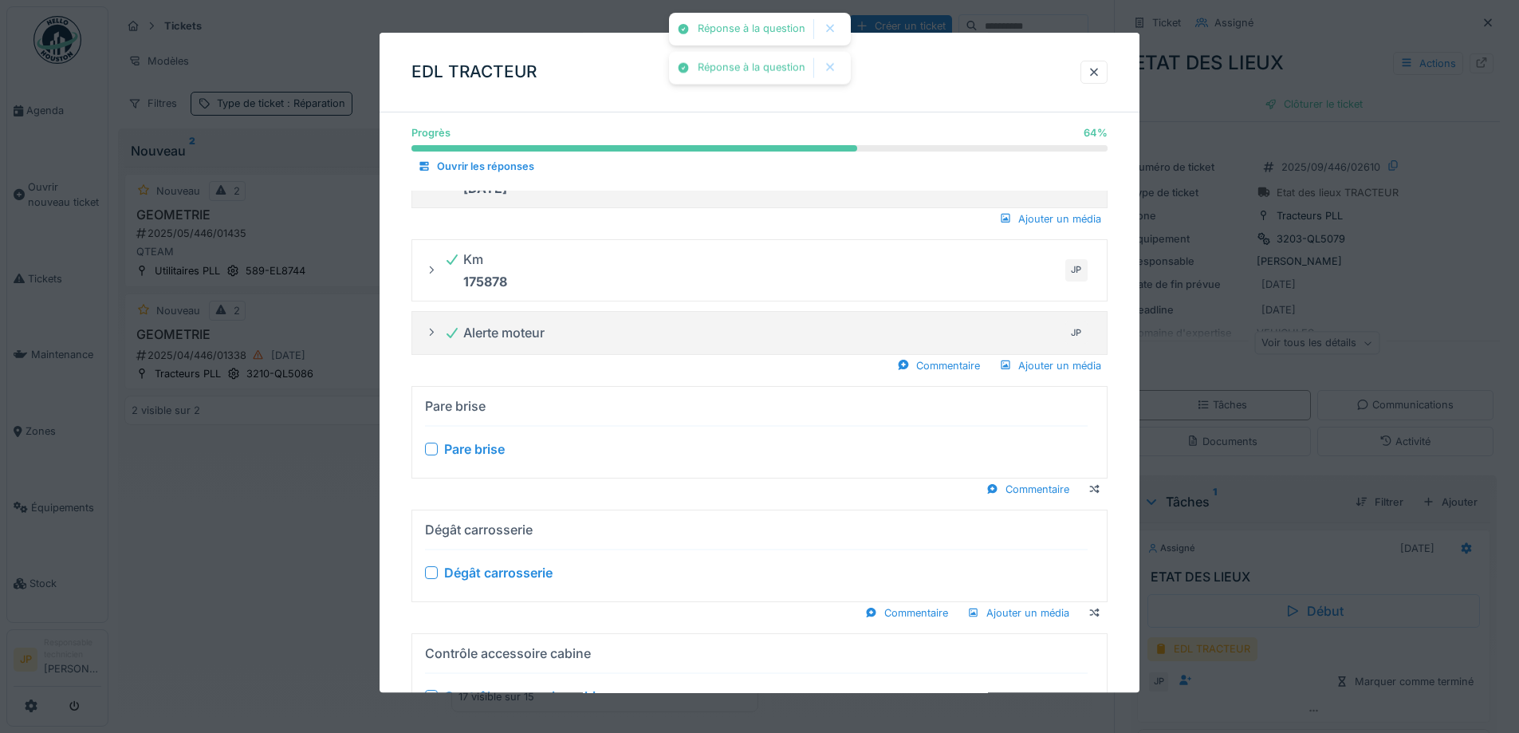
click at [436, 451] on div at bounding box center [431, 449] width 13 height 13
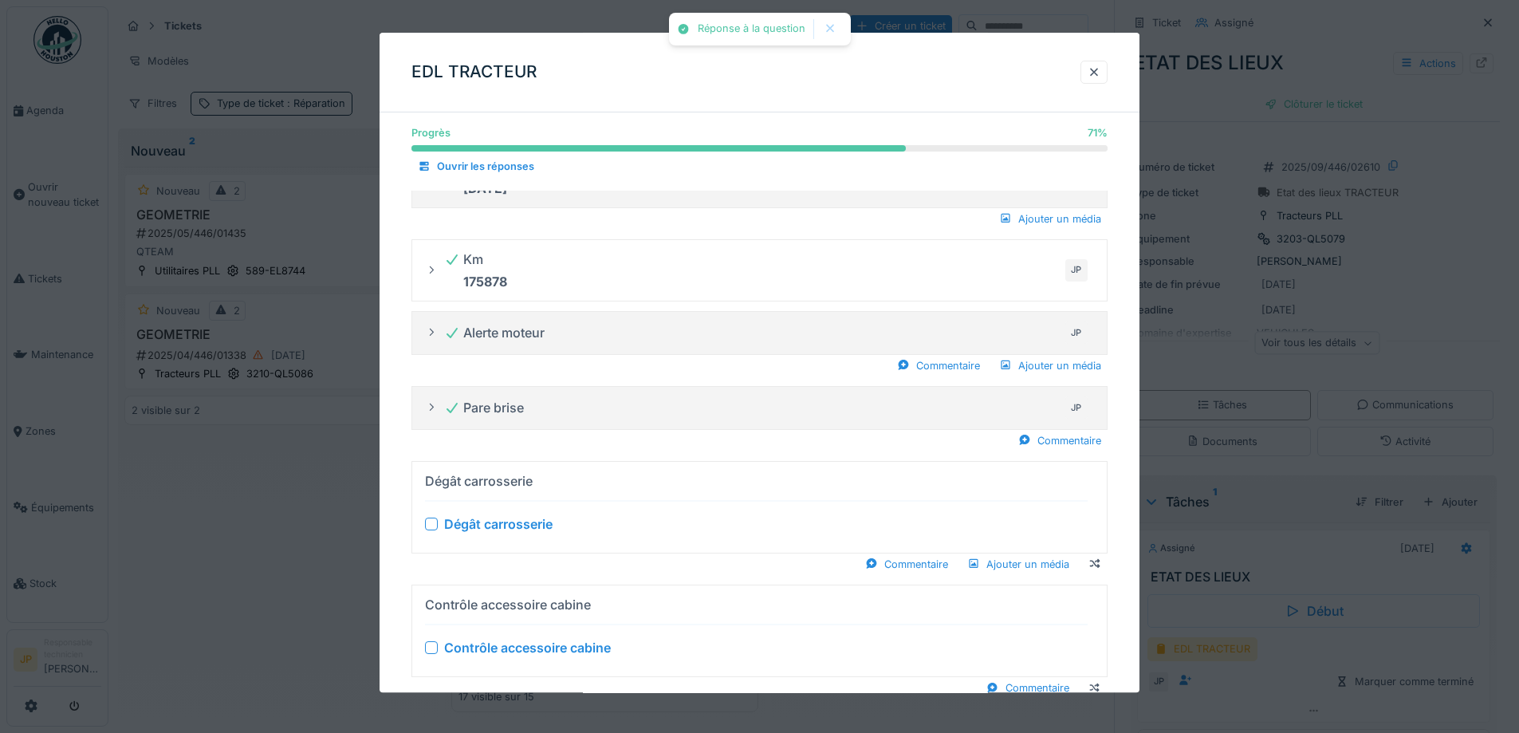
click at [434, 530] on div at bounding box center [431, 524] width 13 height 13
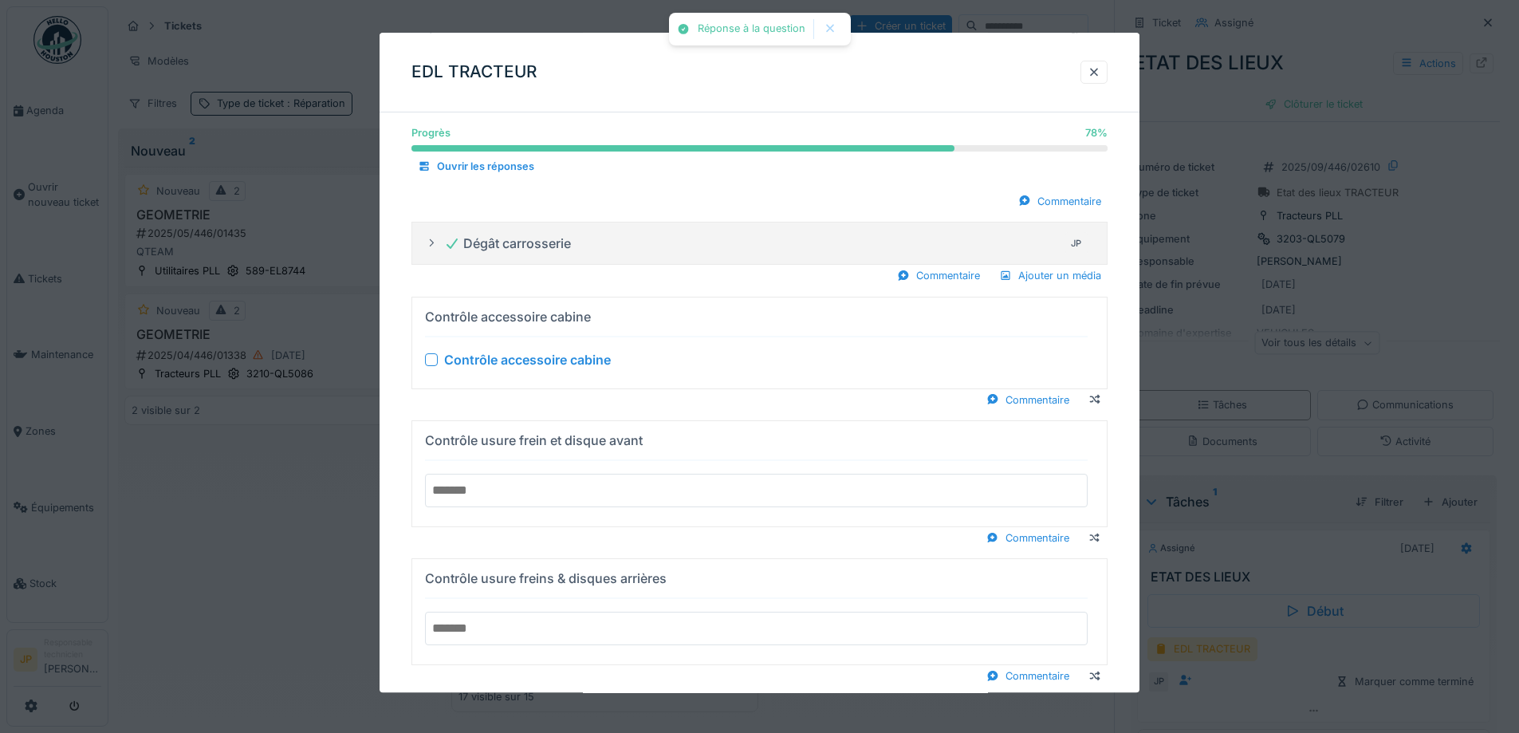
click at [435, 360] on div at bounding box center [431, 359] width 13 height 13
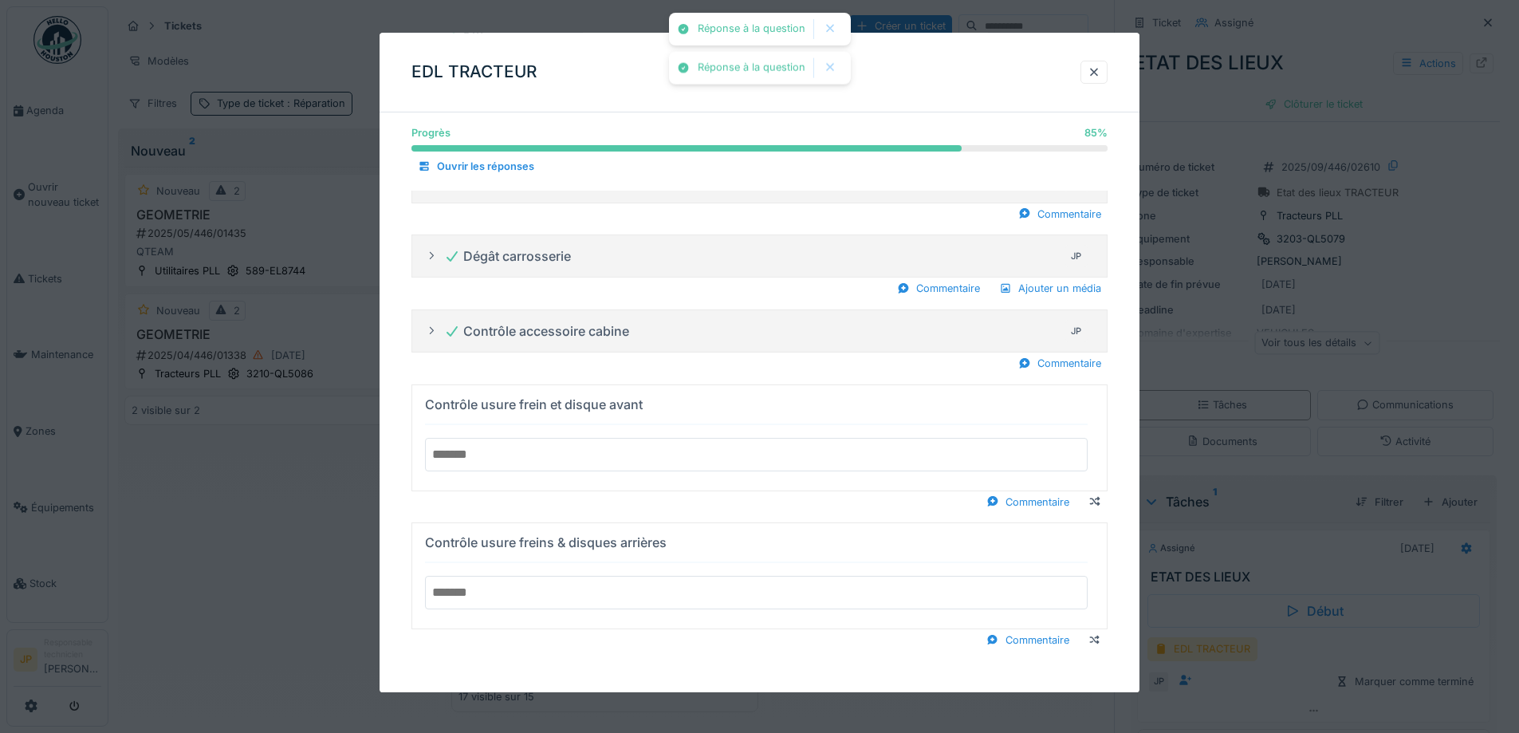
scroll to position [625, 0]
click at [585, 462] on input "text" at bounding box center [756, 454] width 663 height 33
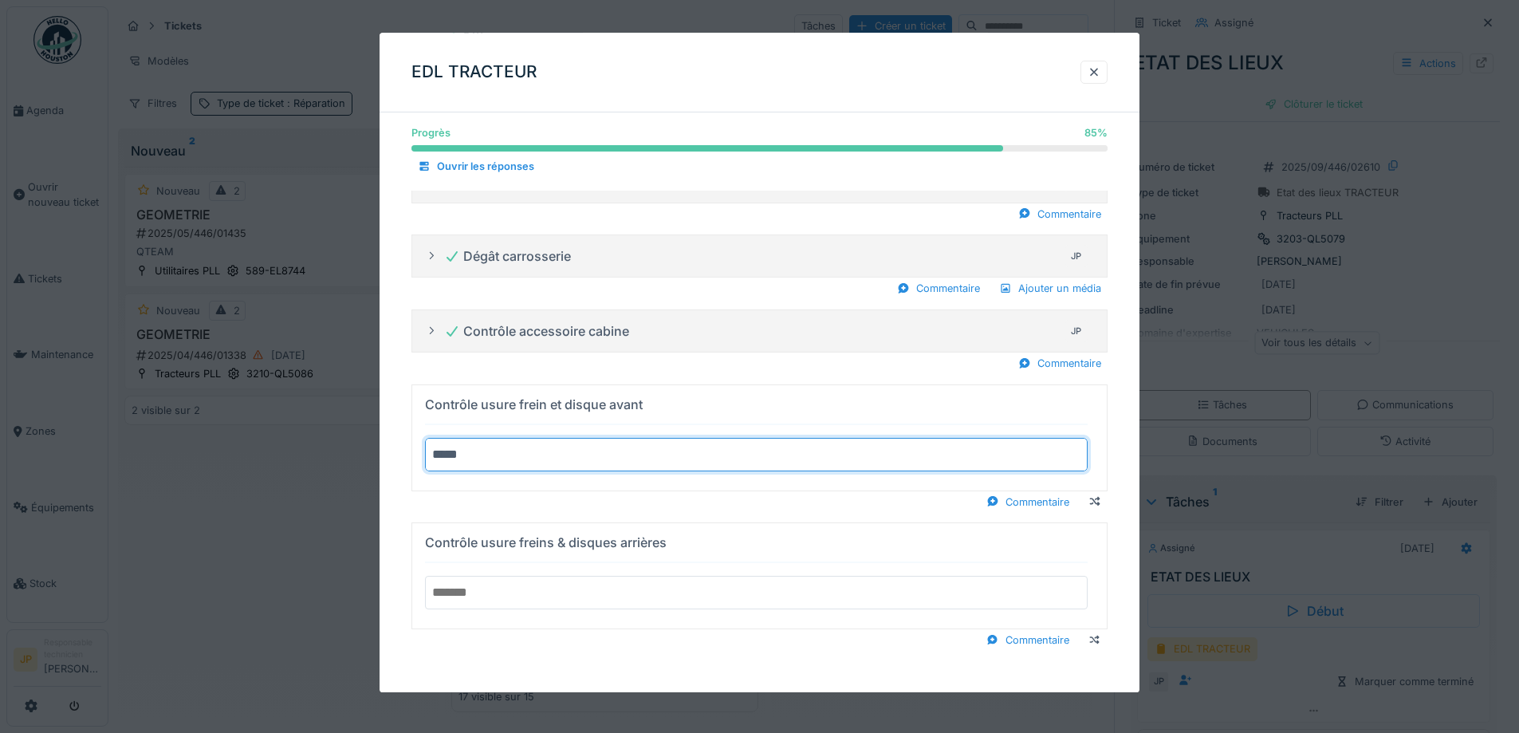
click at [419, 392] on summary "Contrôle usure frein et disque avant ****" at bounding box center [760, 438] width 682 height 93
type input "*********"
click at [486, 604] on input "text" at bounding box center [756, 592] width 663 height 33
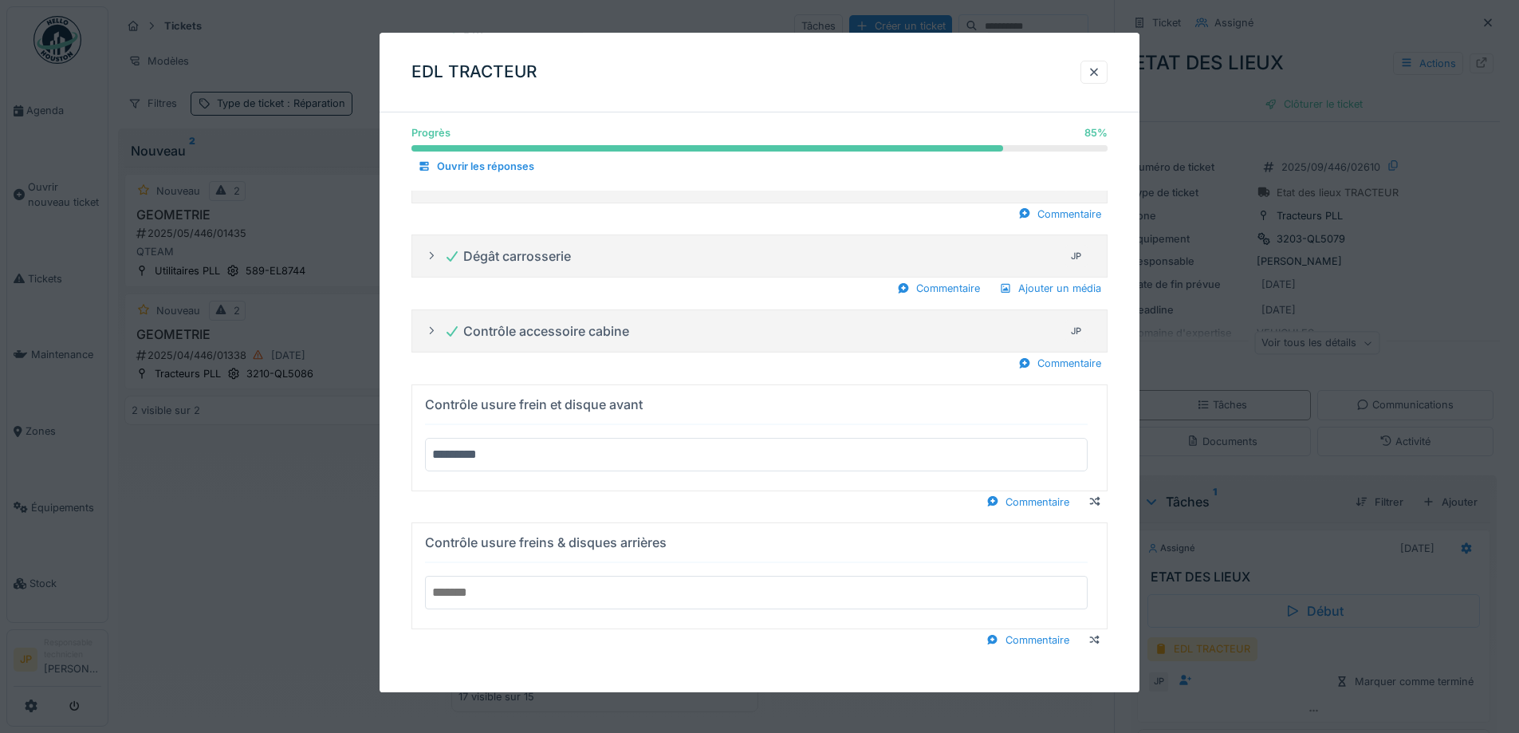
scroll to position [581, 0]
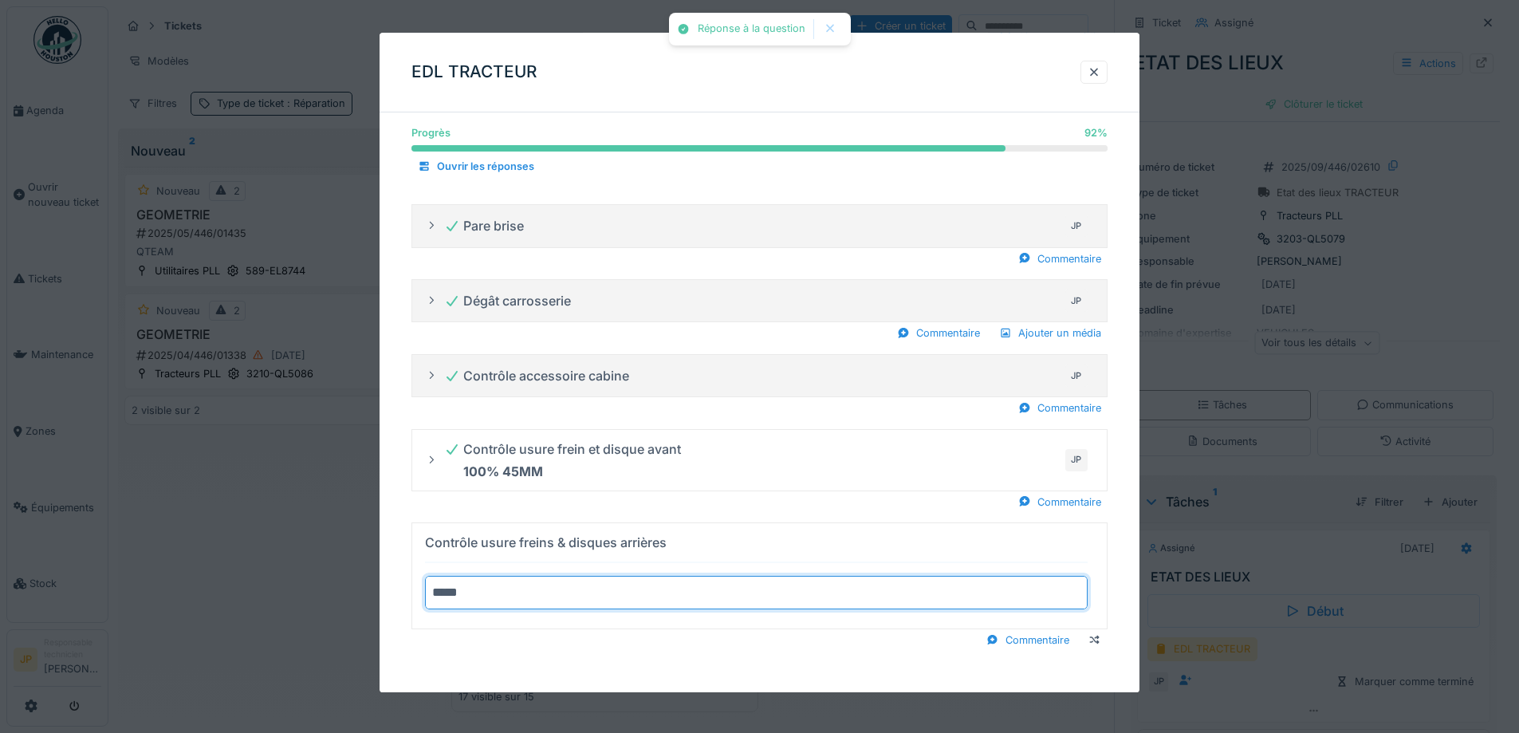
click at [419, 530] on summary "Contrôle usure freins & disques arrières ****" at bounding box center [760, 576] width 682 height 93
type input "*********"
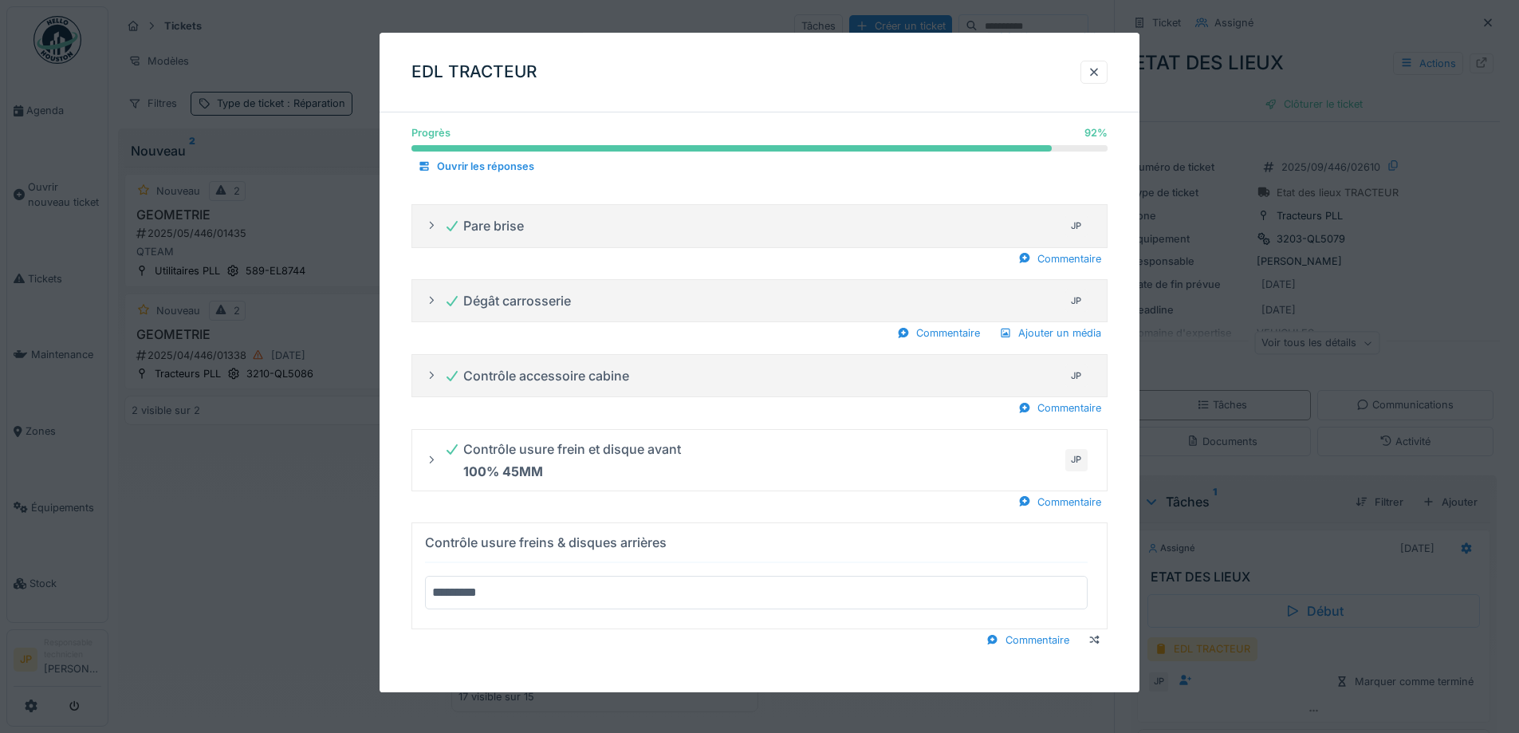
click at [625, 655] on div "Progrès 92 % 92 % Ouvrir les réponses Serrage roue JP Niveau eau + Huile moteur…" at bounding box center [760, 119] width 760 height 1148
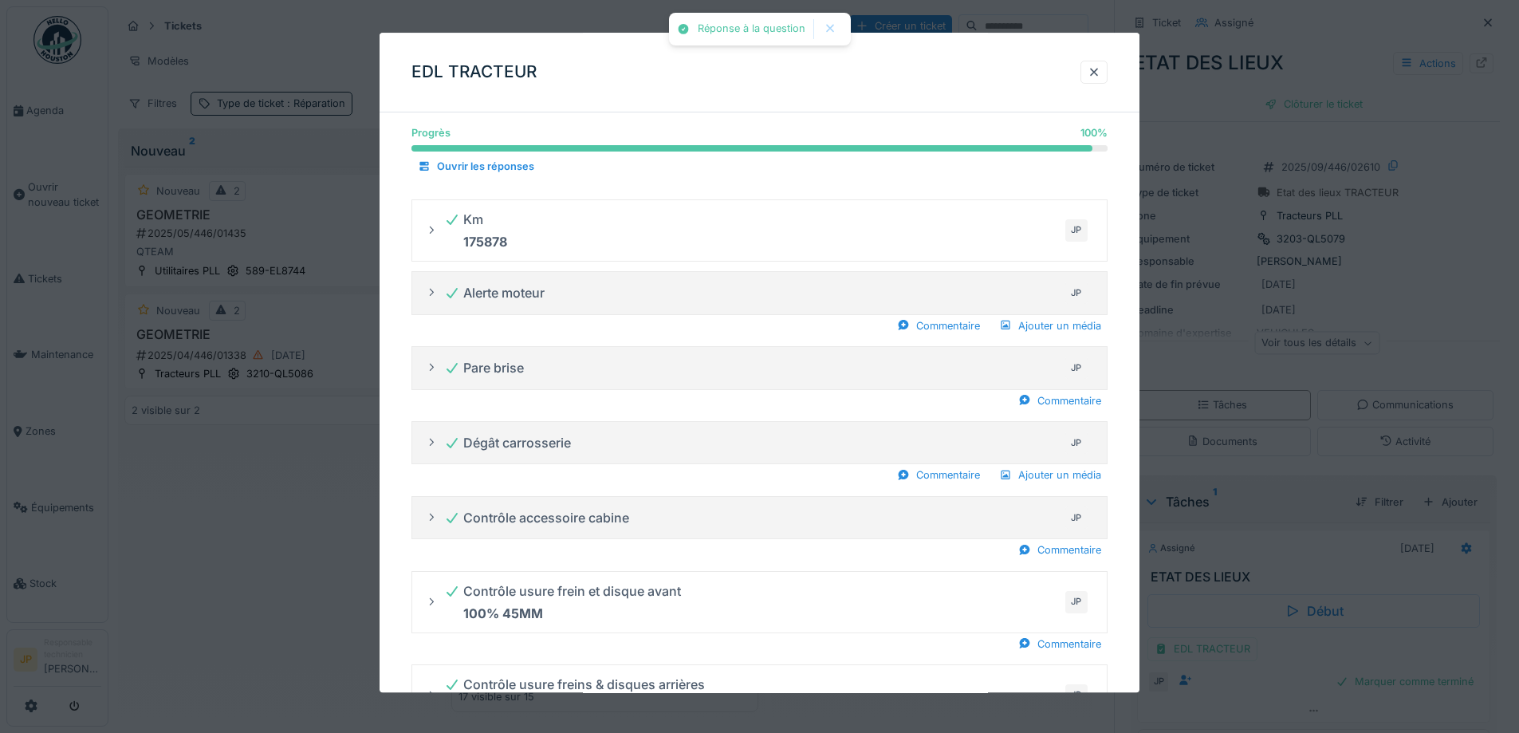
scroll to position [217, 0]
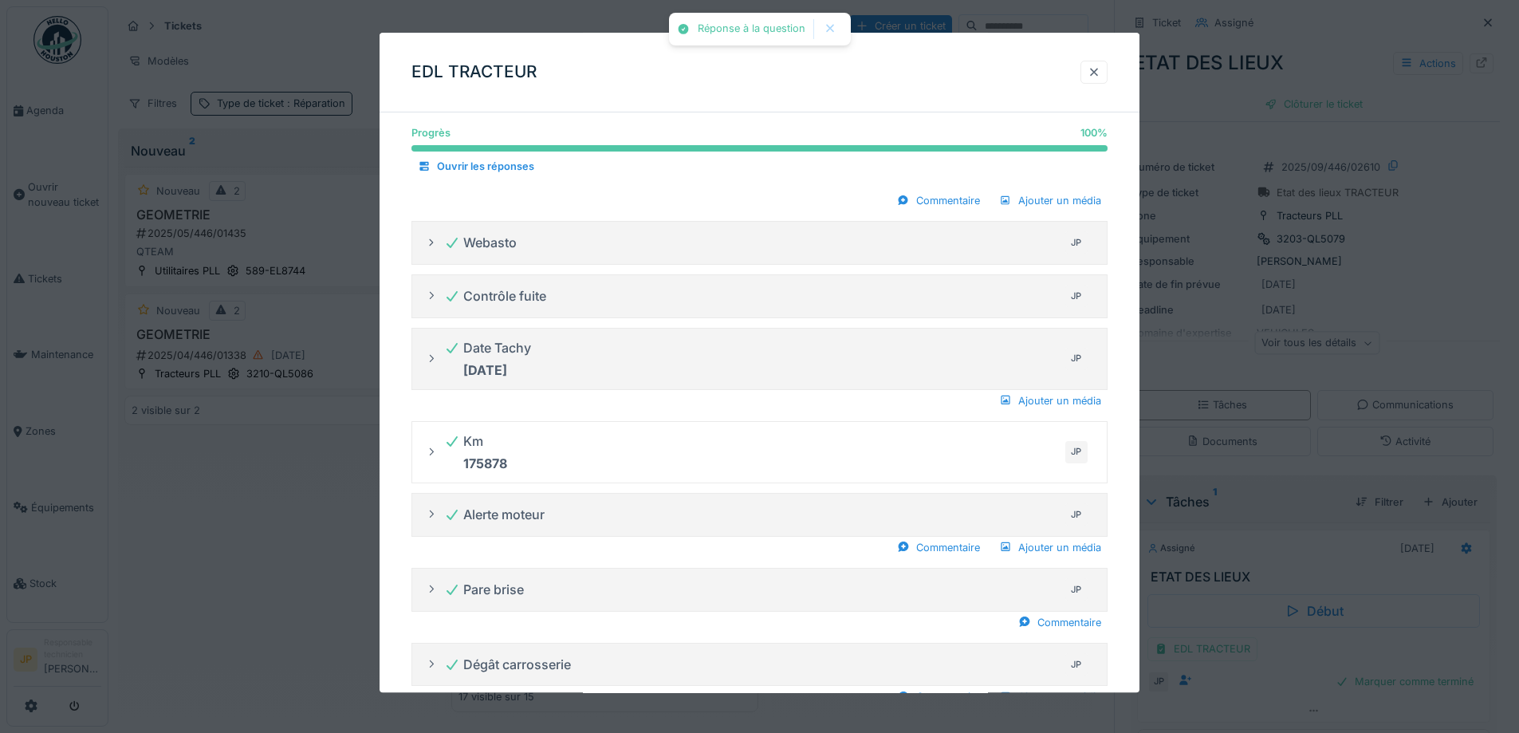
click at [1108, 69] on div at bounding box center [1094, 72] width 27 height 23
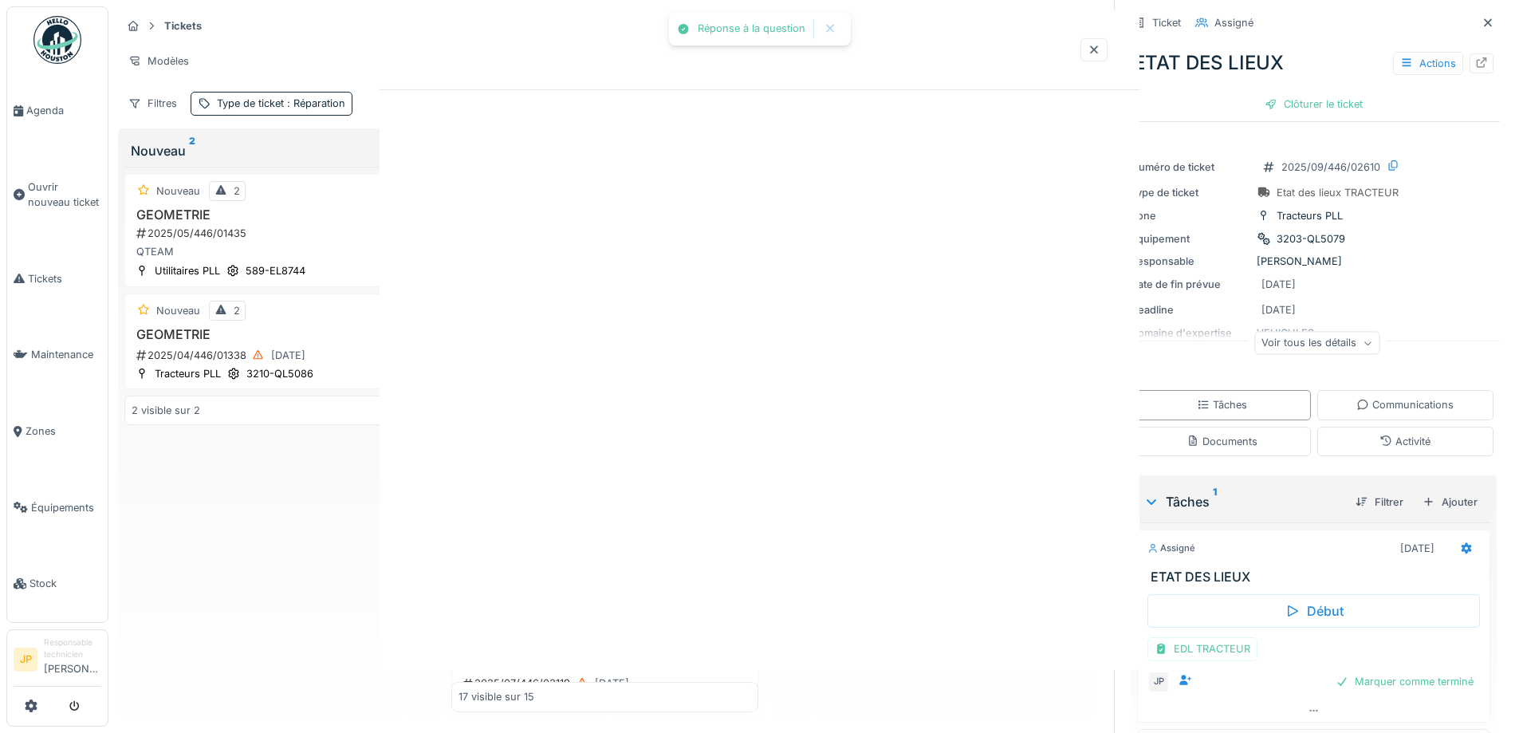
scroll to position [0, 0]
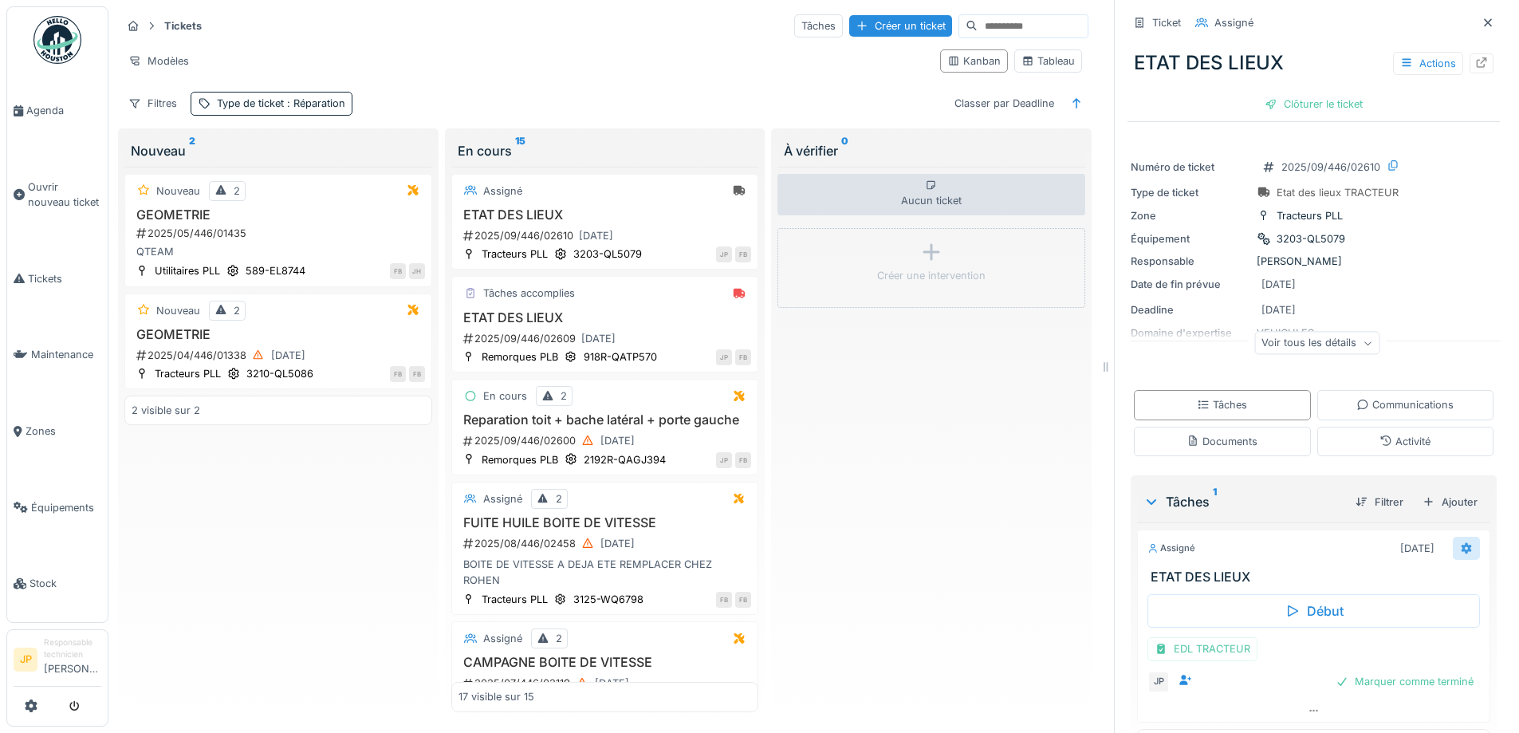
click at [1453, 547] on div at bounding box center [1466, 548] width 27 height 23
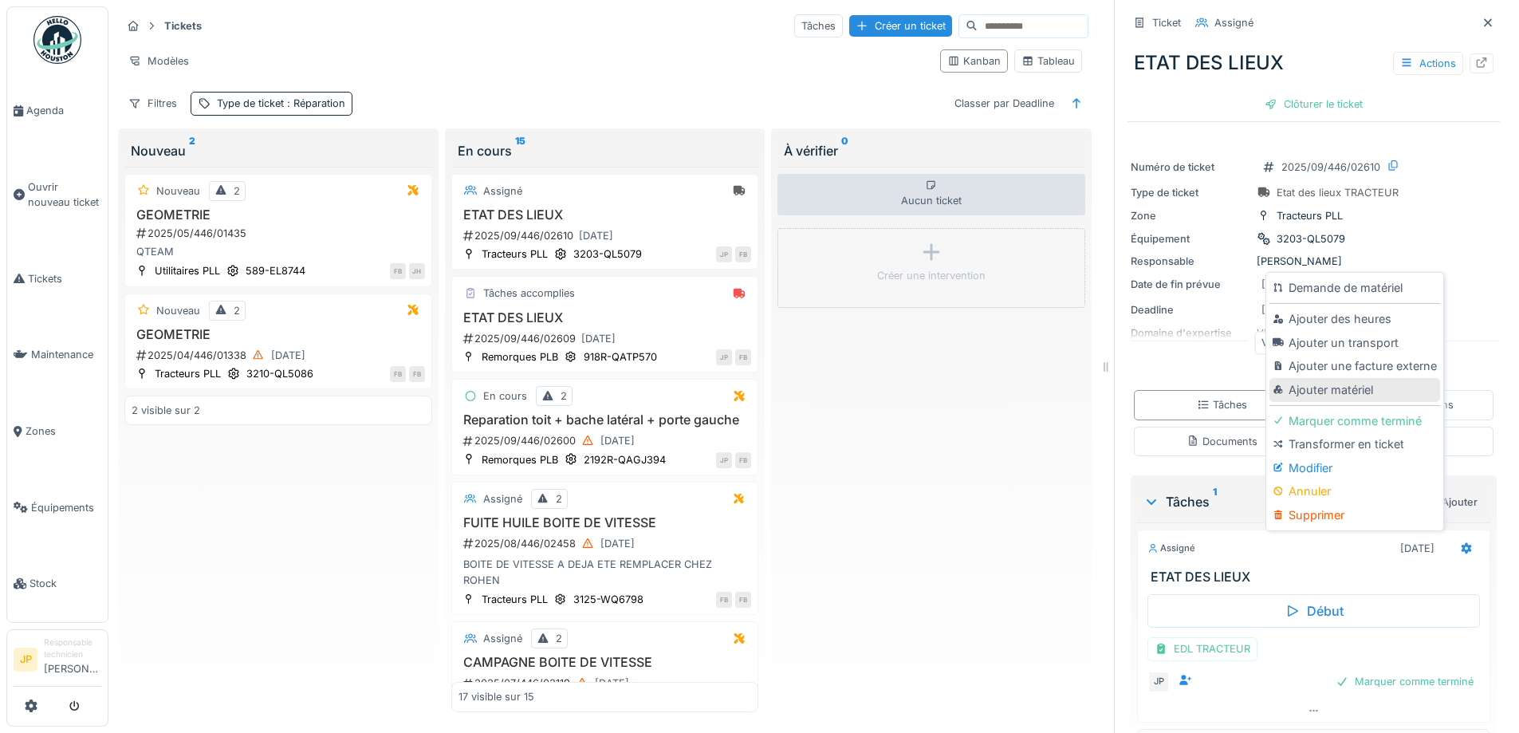
click at [1349, 389] on div "Ajouter matériel" at bounding box center [1355, 390] width 170 height 24
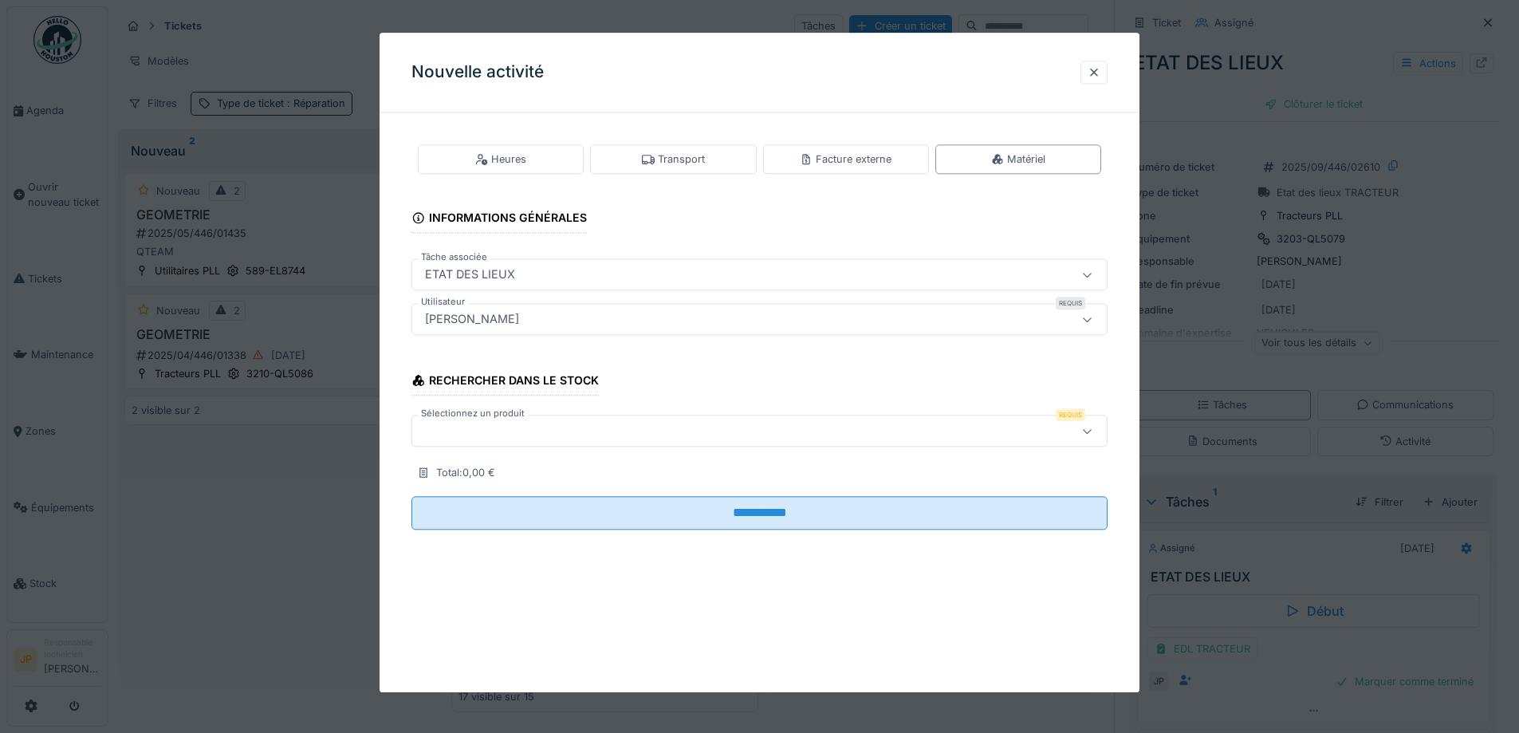
click at [467, 435] on div at bounding box center [719, 432] width 601 height 18
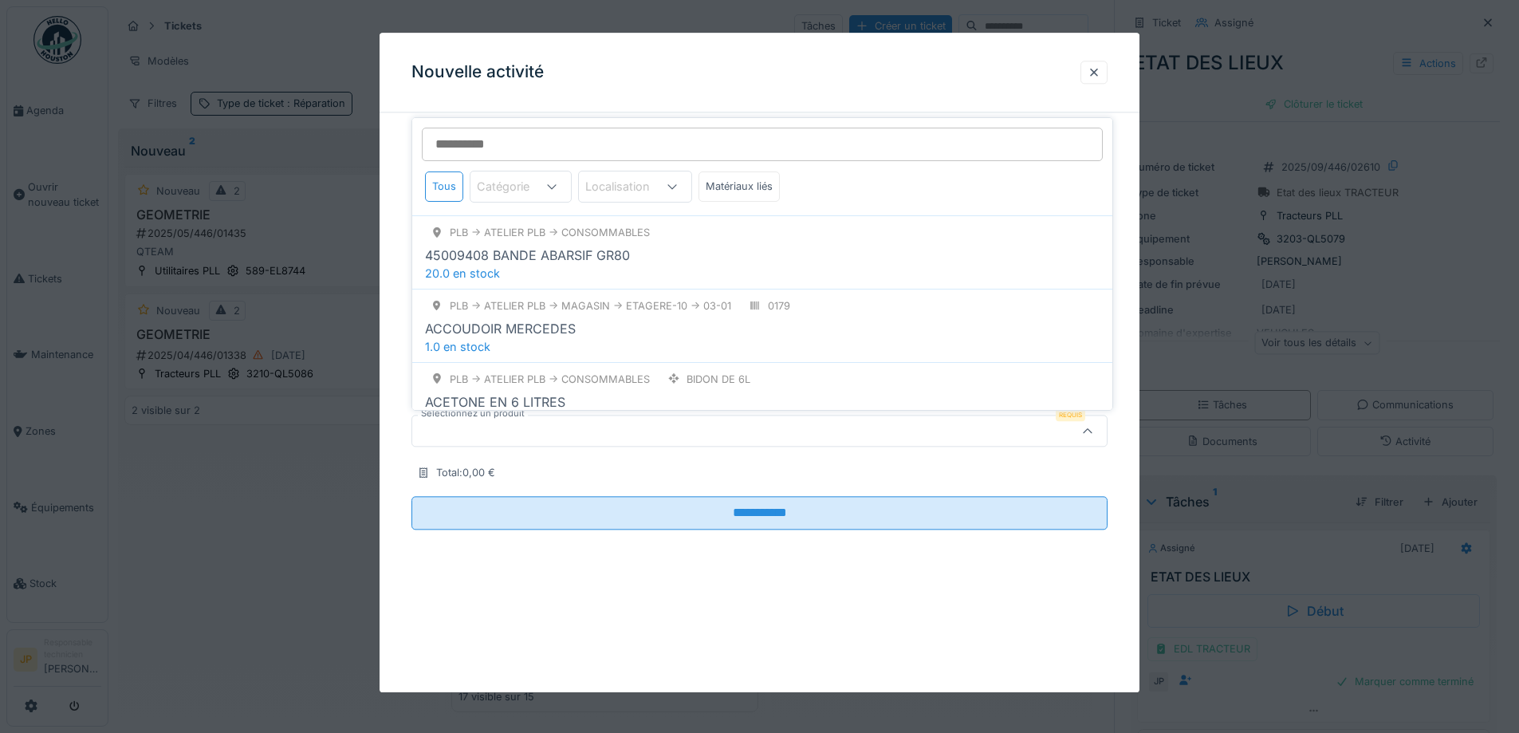
click at [518, 137] on input "Sélectionnez un produit" at bounding box center [762, 144] width 681 height 33
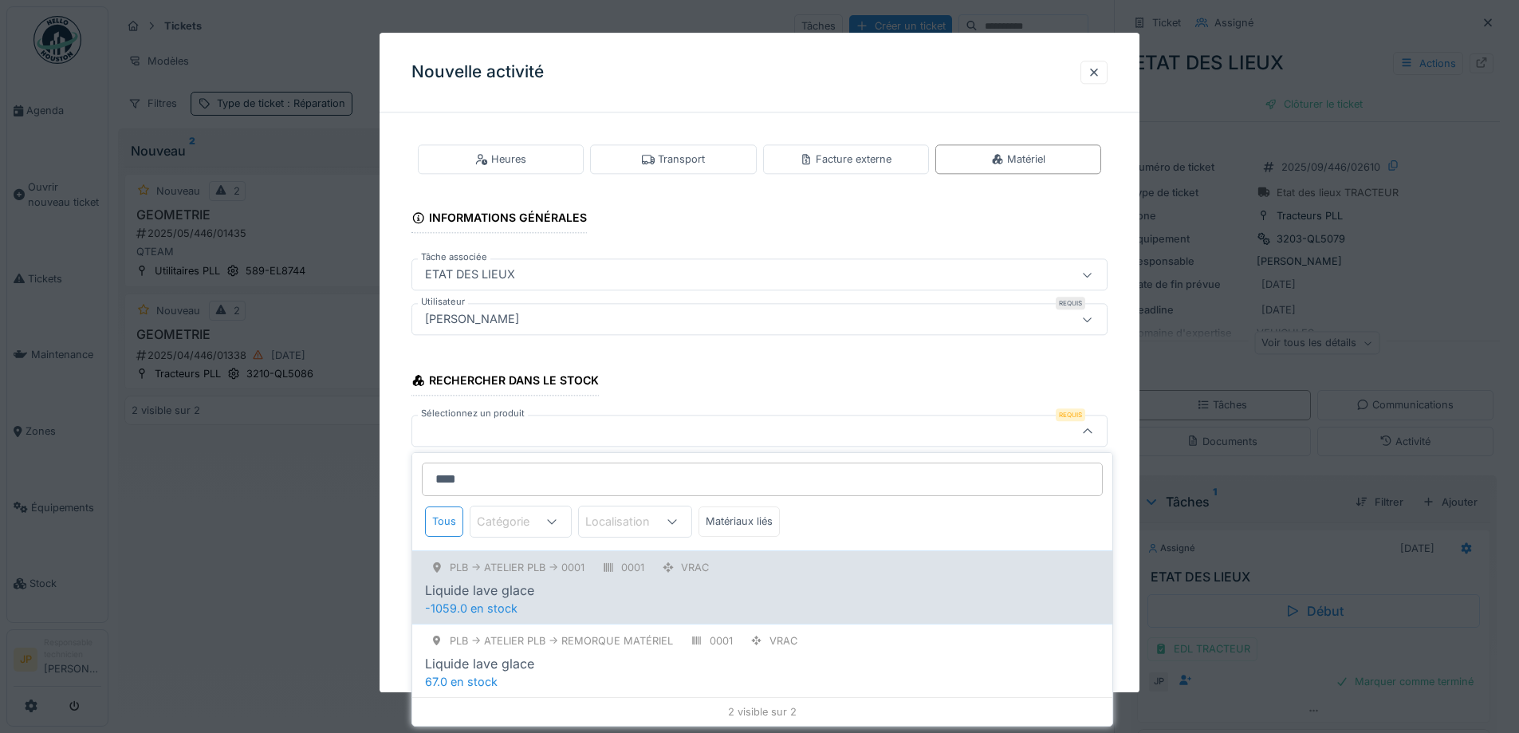
type input "****"
click at [559, 586] on div "Liquide lave glace" at bounding box center [762, 590] width 675 height 19
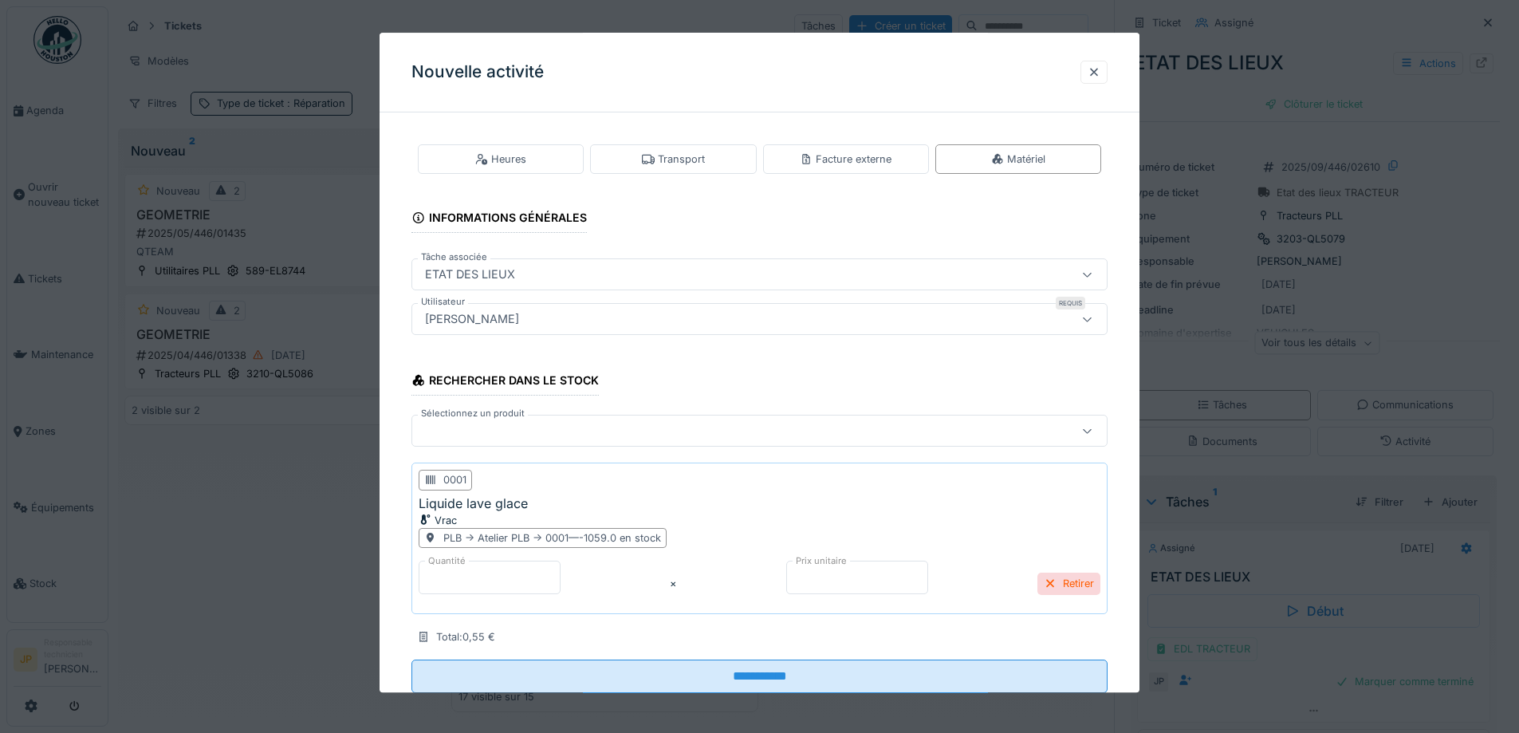
click at [463, 439] on div at bounding box center [719, 432] width 601 height 18
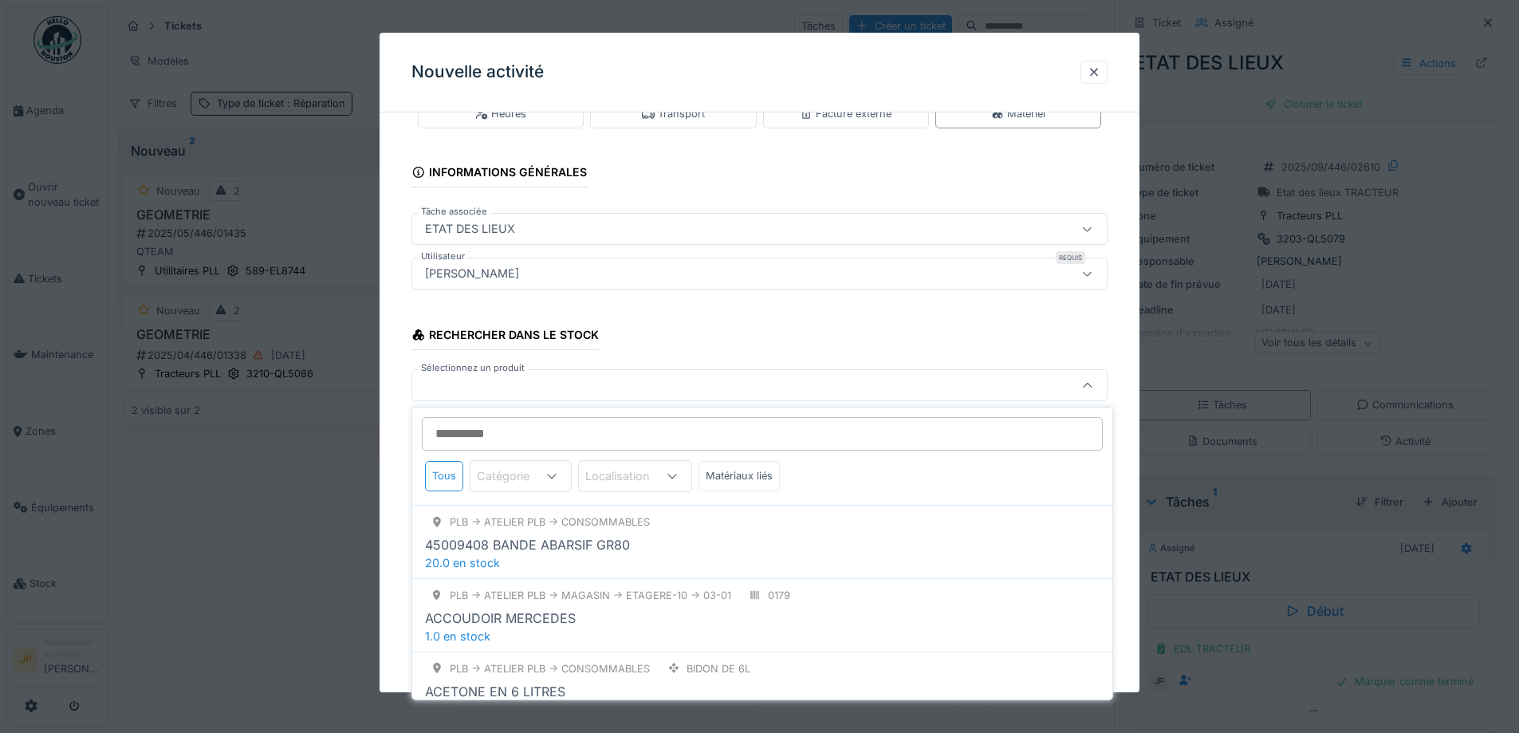
click at [449, 391] on div at bounding box center [719, 386] width 601 height 18
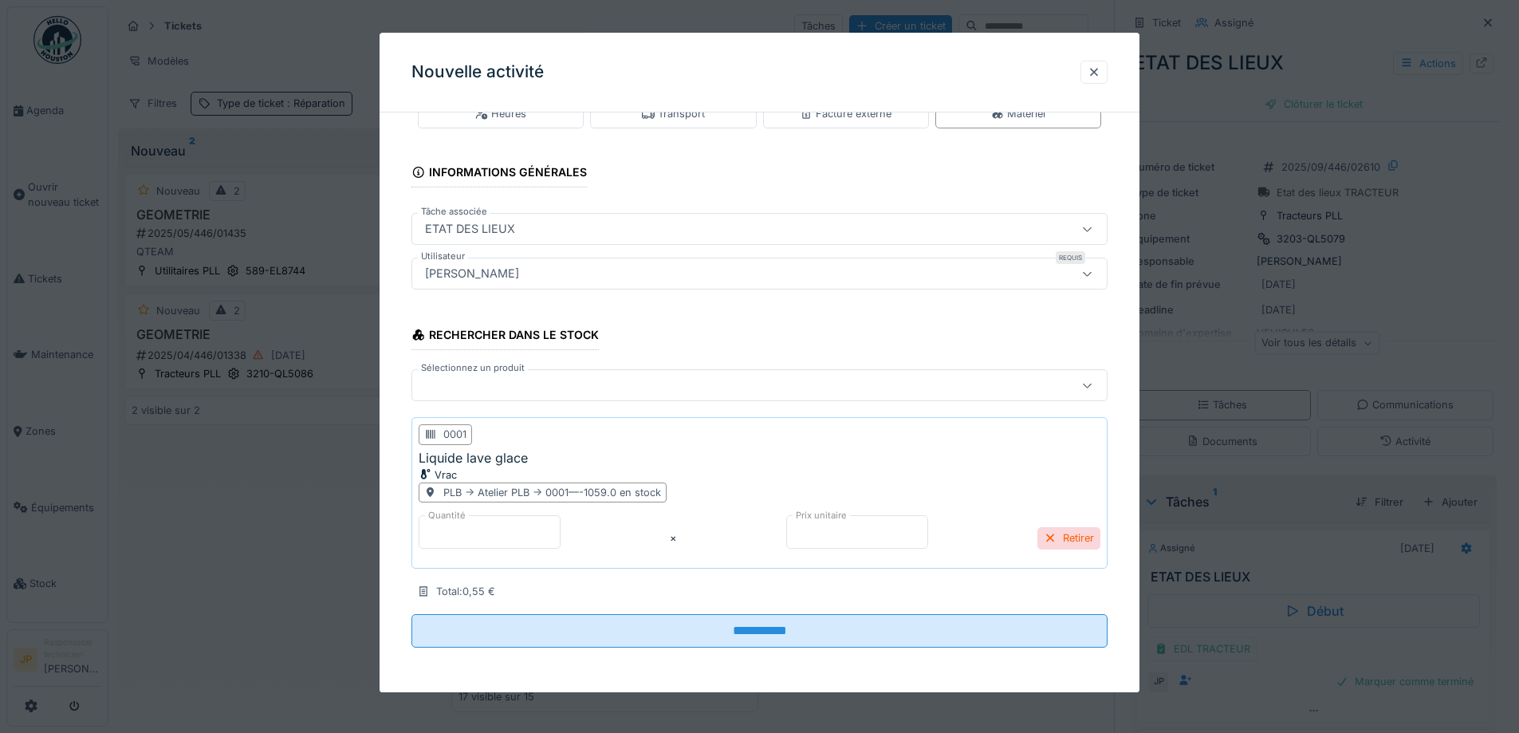
click at [463, 396] on div at bounding box center [760, 386] width 696 height 32
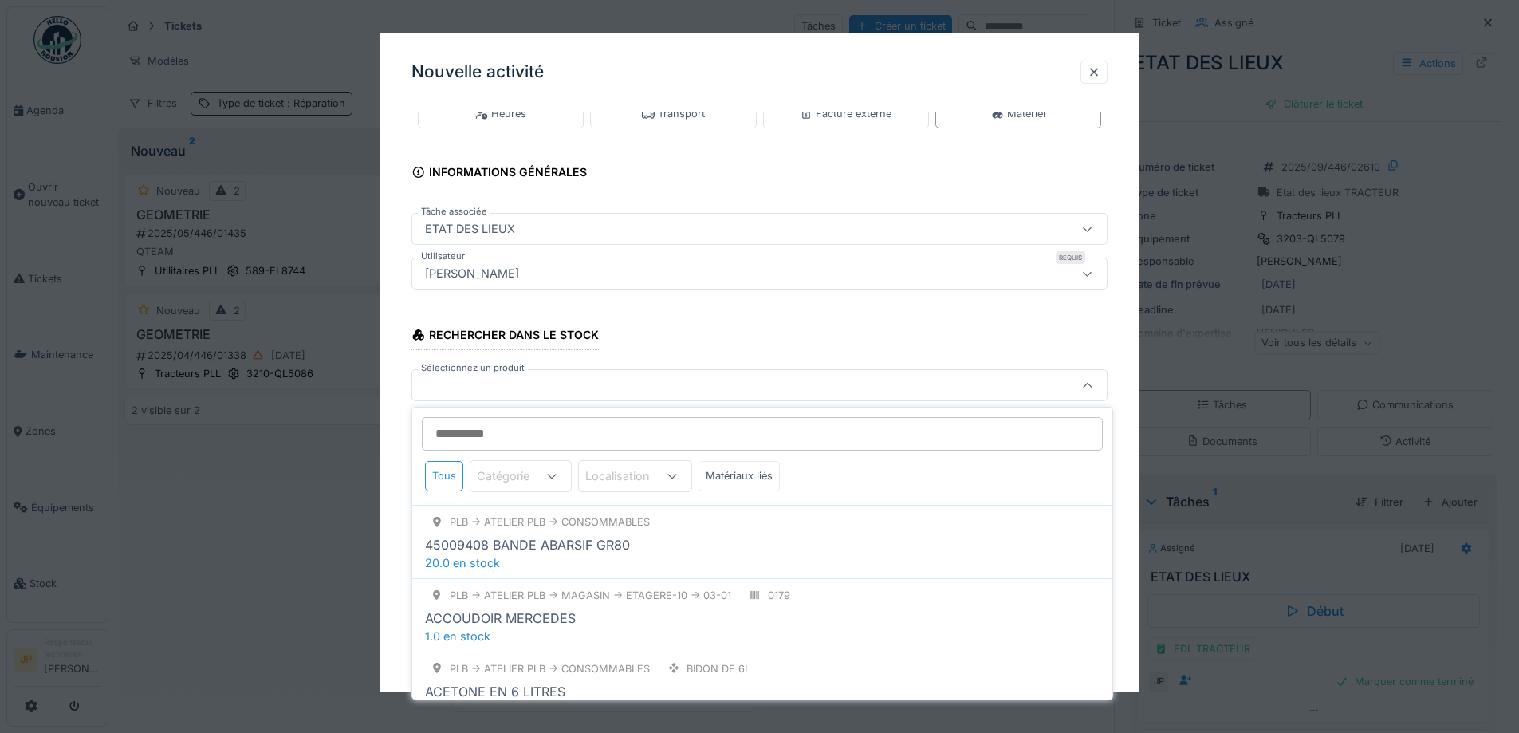
click at [471, 442] on input "Sélectionnez un produit" at bounding box center [762, 433] width 681 height 33
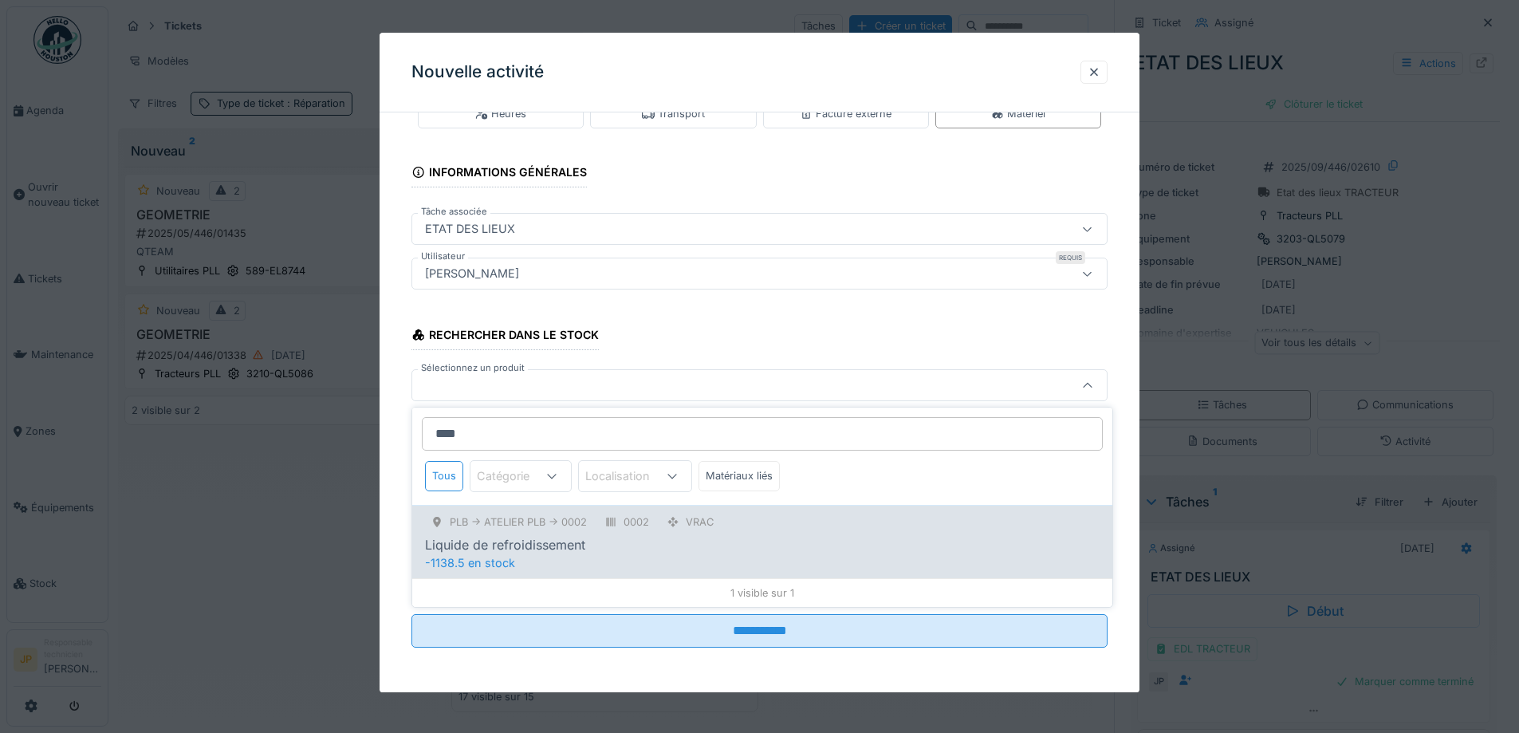
type input "****"
click at [534, 540] on div "Liquide de refroidissement" at bounding box center [505, 544] width 160 height 19
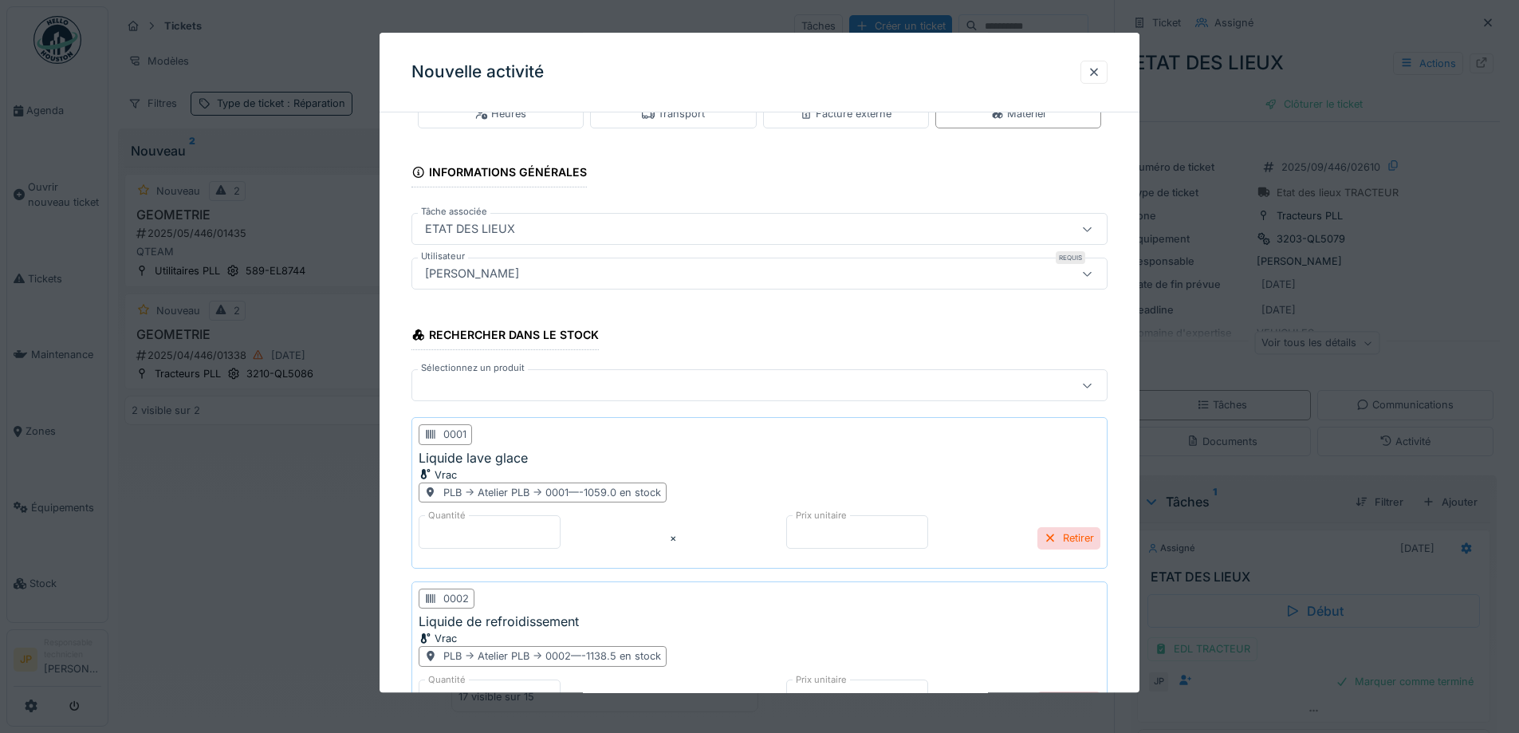
click at [470, 387] on div at bounding box center [719, 386] width 601 height 18
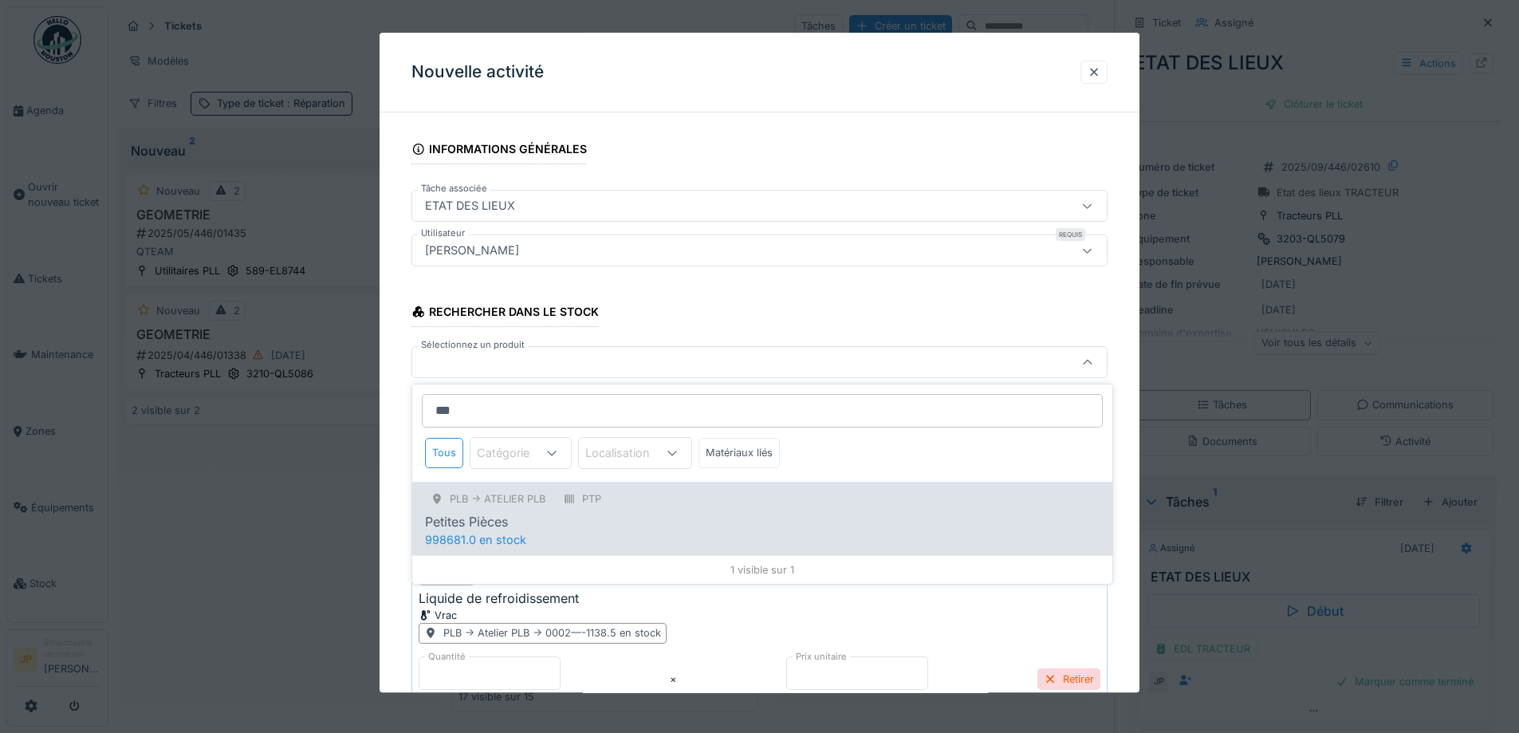
type input "***"
click at [463, 540] on span "998681.0 en stock" at bounding box center [475, 540] width 101 height 14
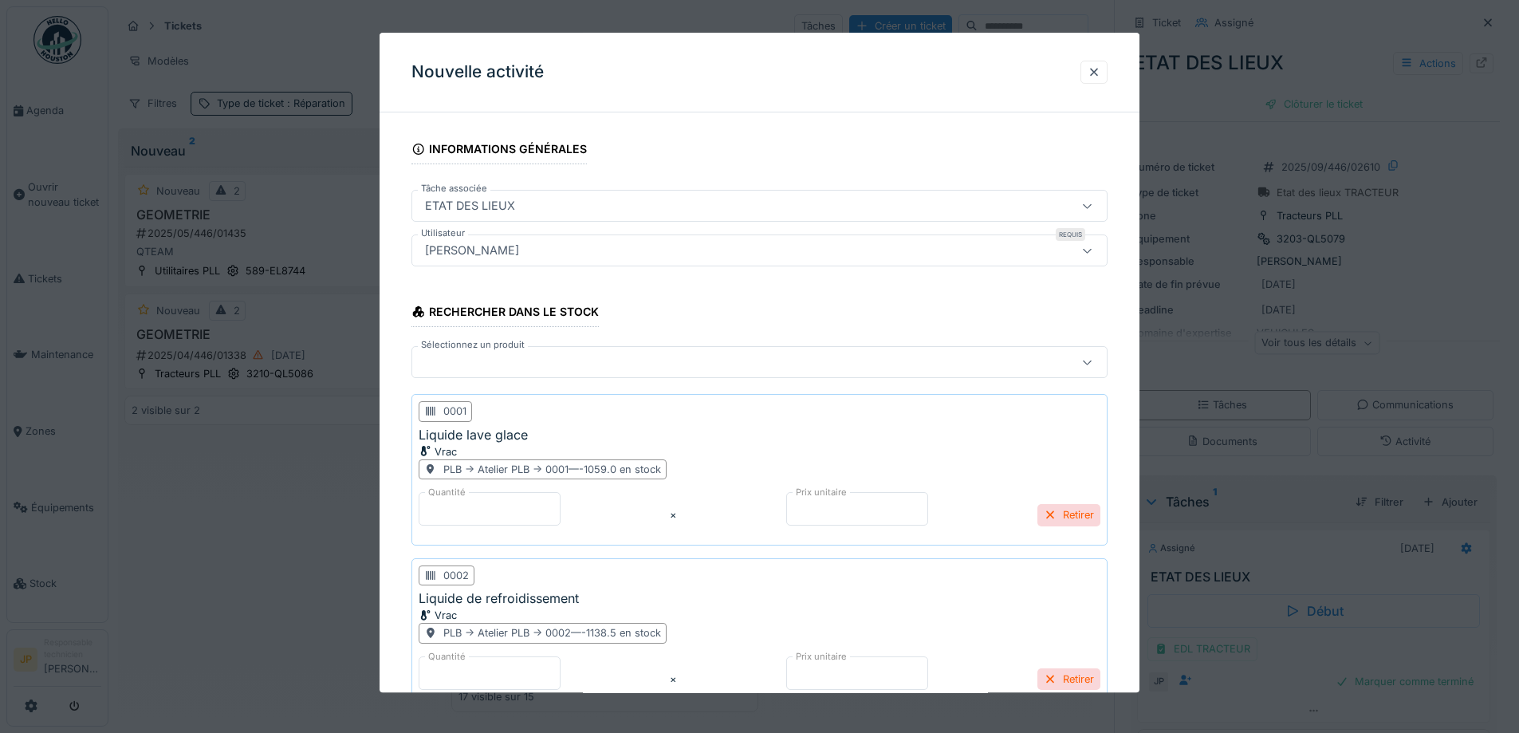
click at [482, 373] on div at bounding box center [760, 363] width 696 height 32
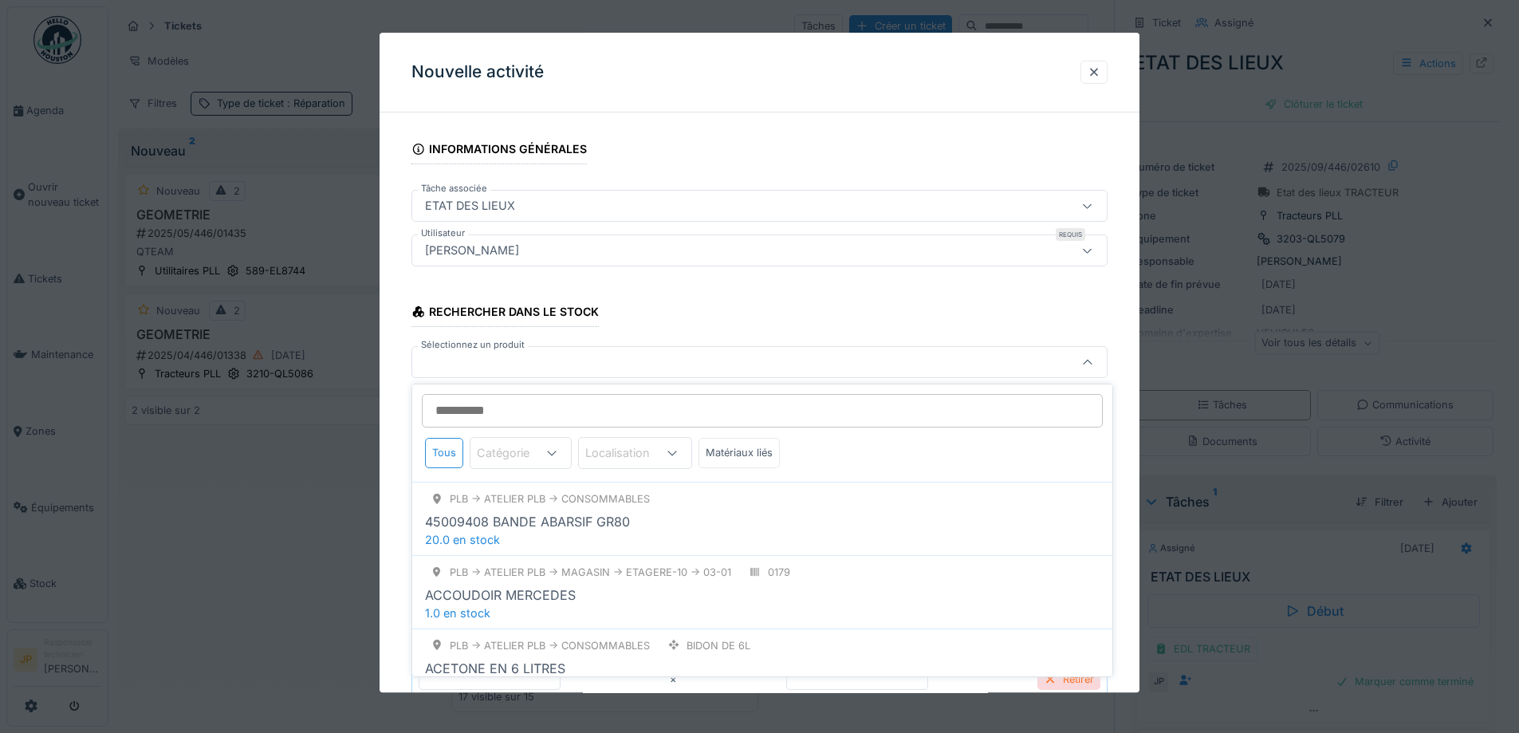
click at [475, 404] on input "Sélectionnez un produit" at bounding box center [762, 410] width 681 height 33
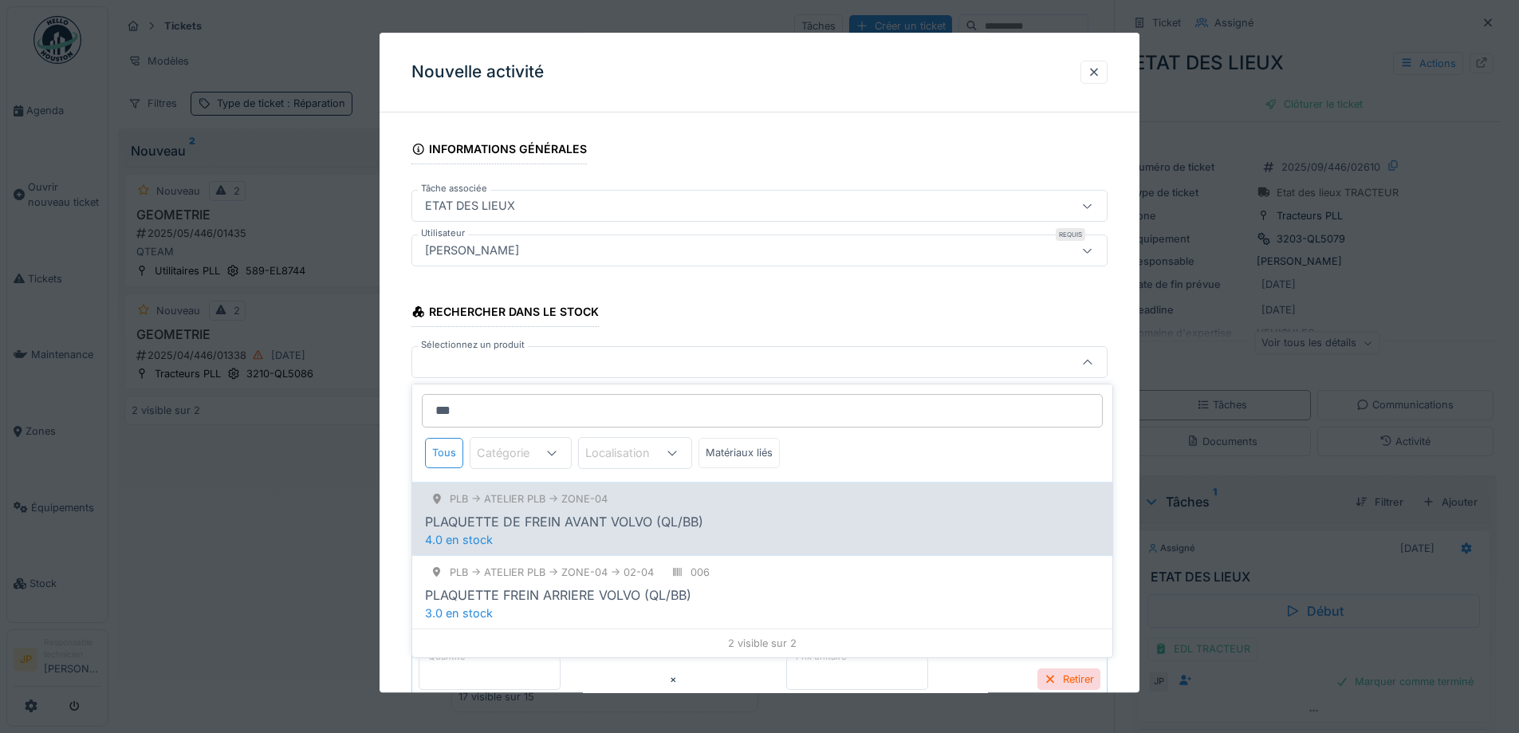
type input "***"
click at [545, 527] on div "PLAQUETTE DE FREIN AVANT VOLVO (QL/BB)" at bounding box center [564, 521] width 278 height 19
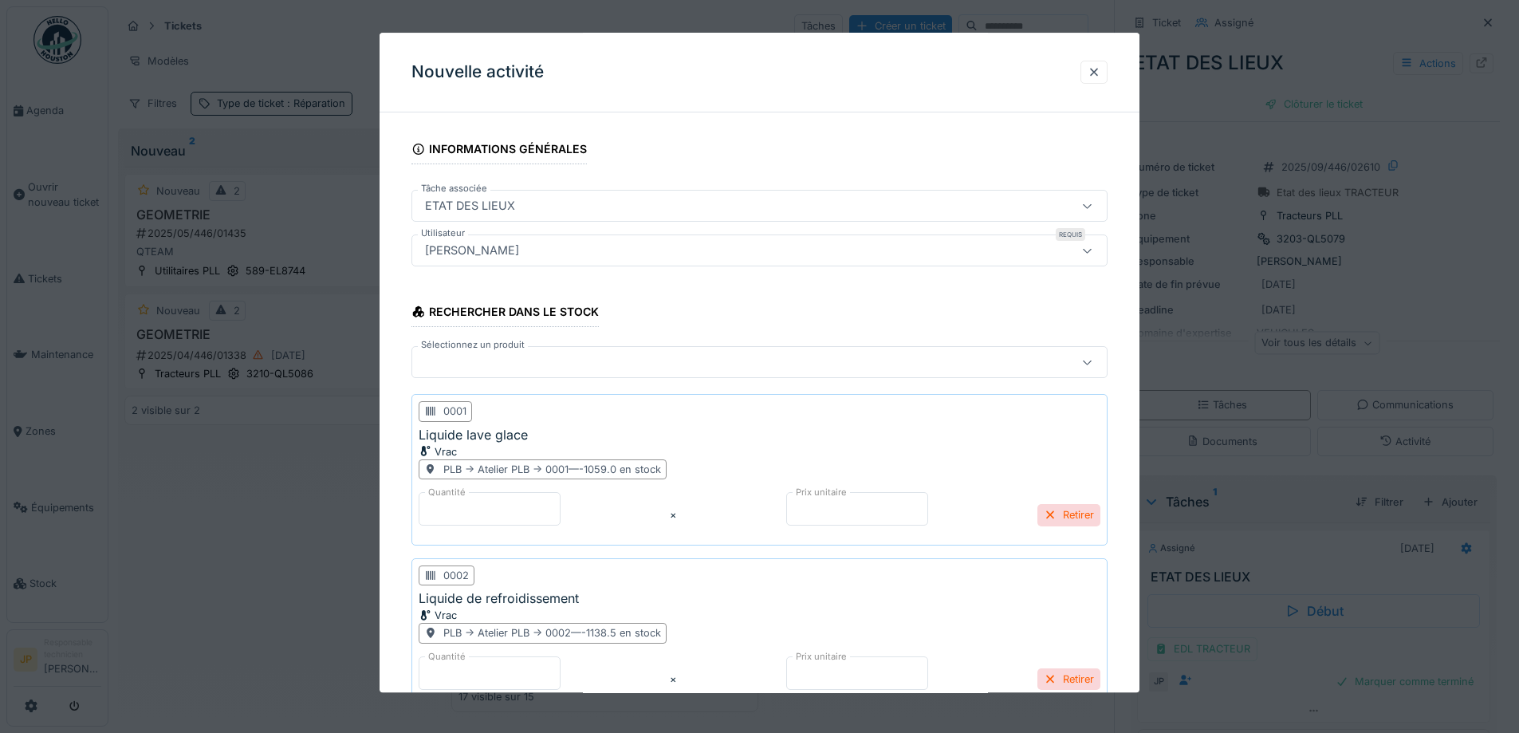
click at [470, 372] on div at bounding box center [760, 363] width 696 height 32
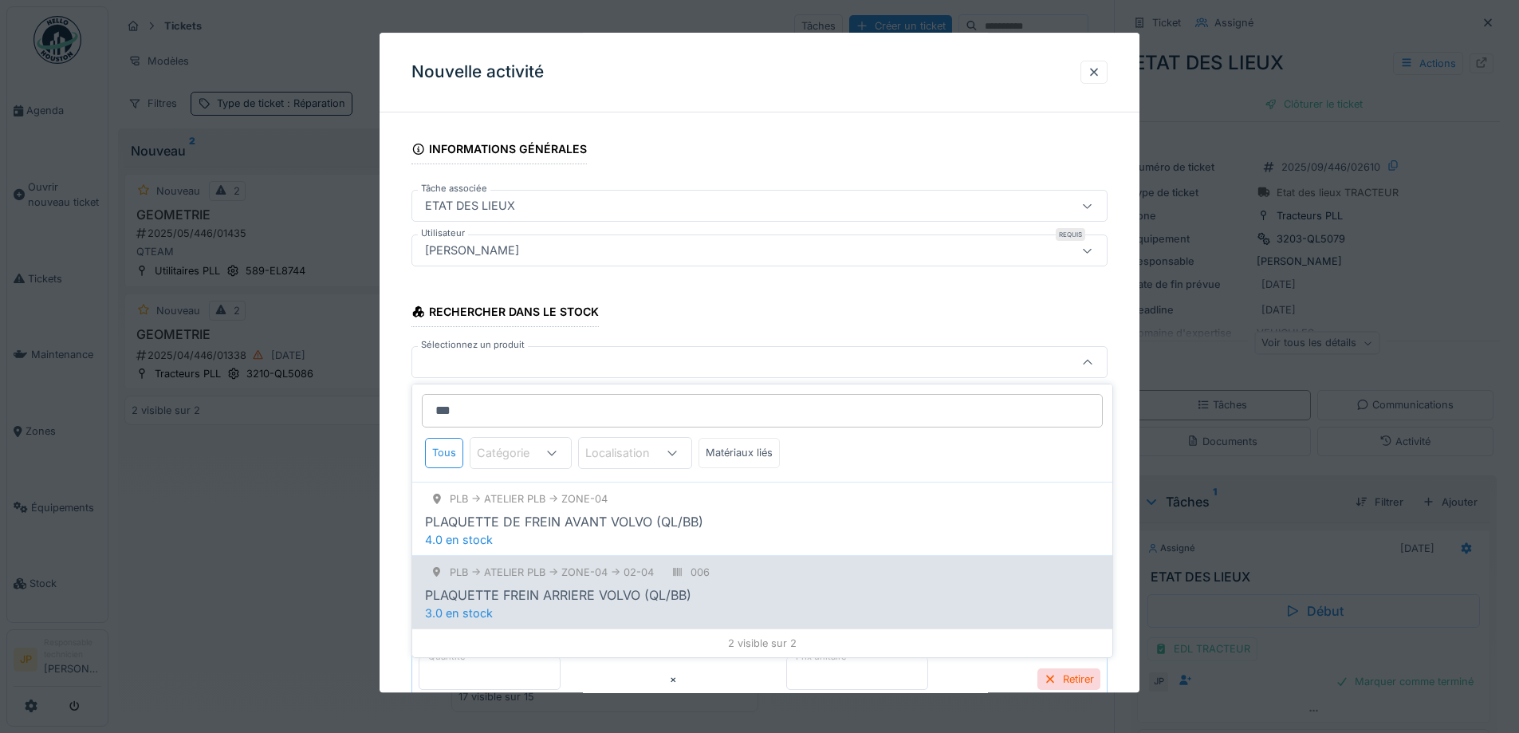
type input "***"
click at [565, 585] on div "PLAQUETTE FREIN ARRIERE VOLVO (QL/BB)" at bounding box center [558, 594] width 266 height 19
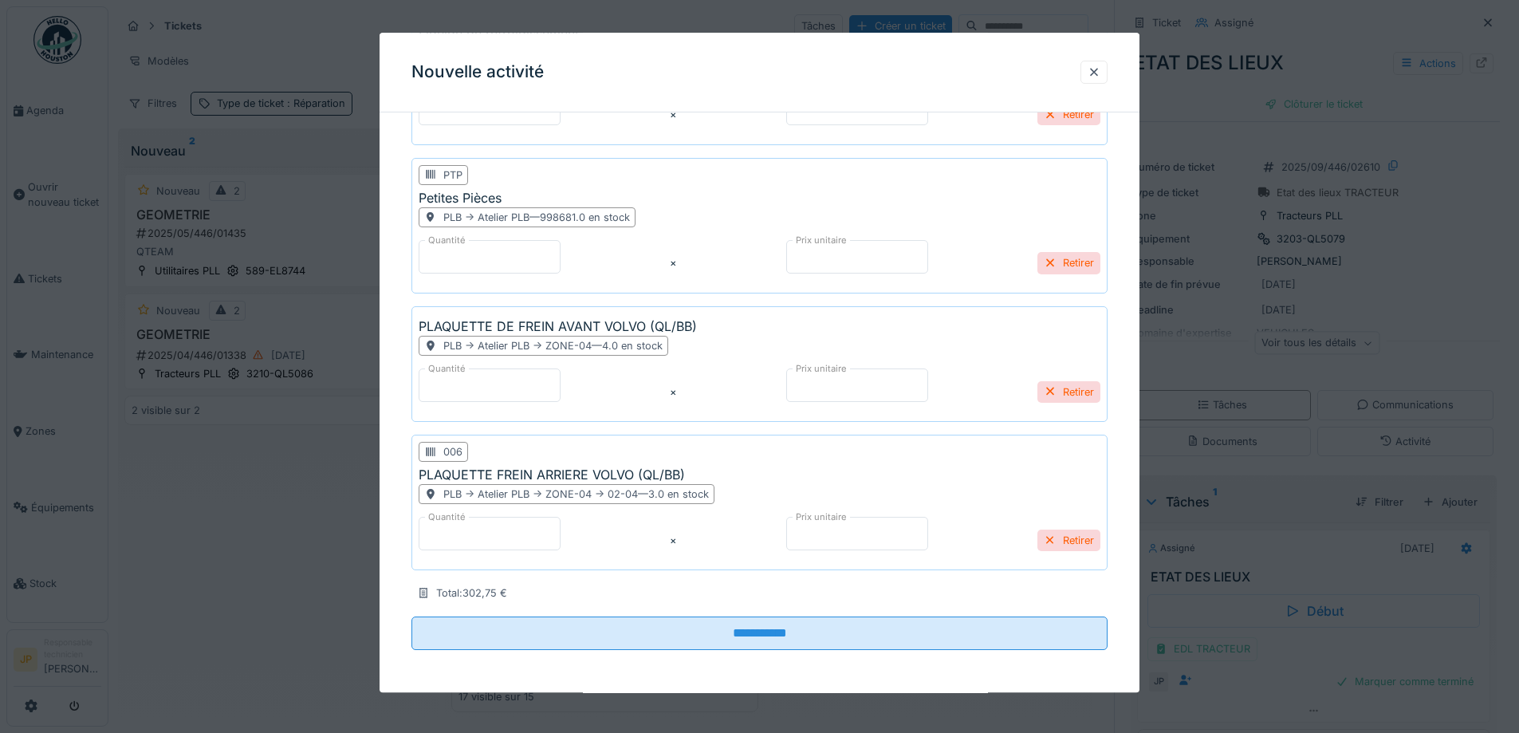
scroll to position [636, 0]
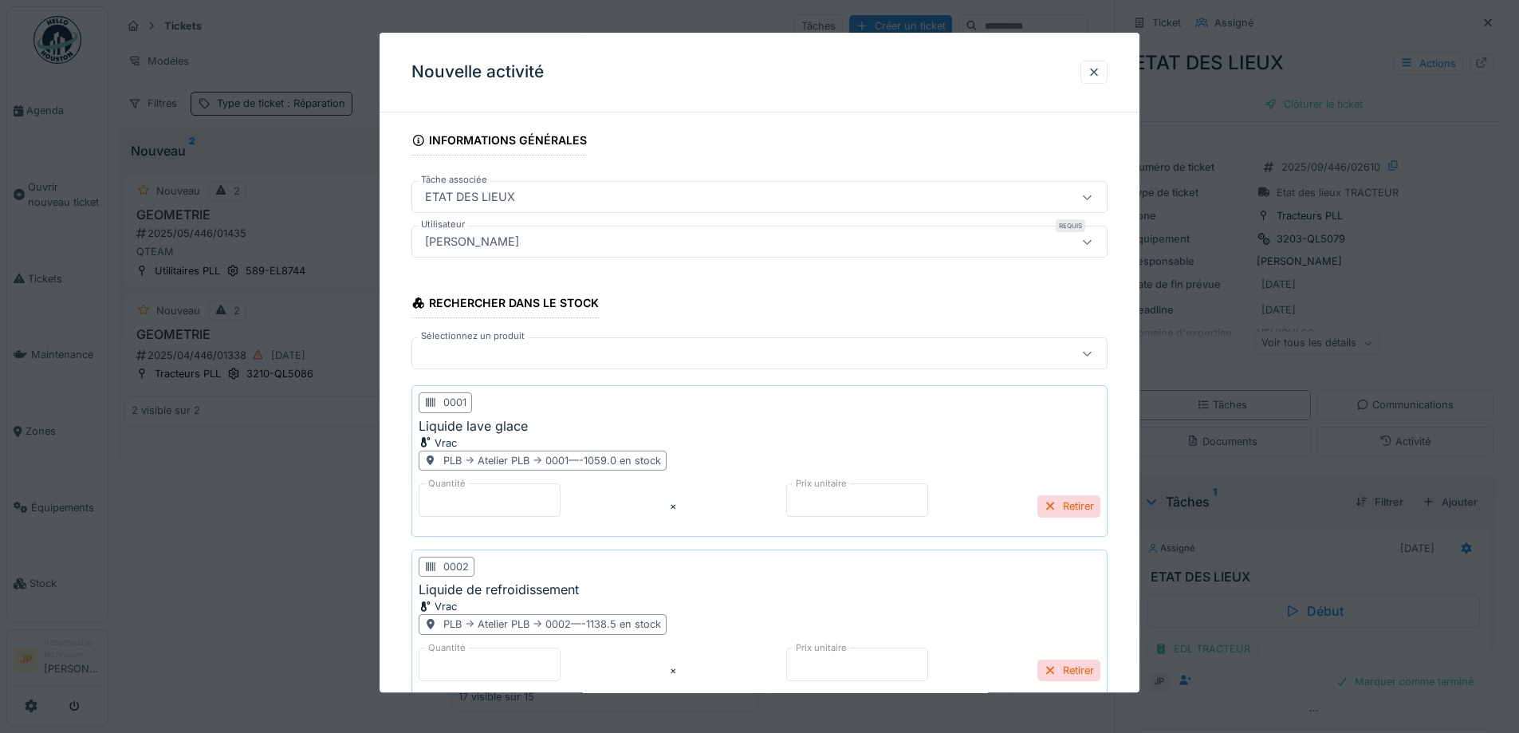
click at [460, 345] on div at bounding box center [719, 354] width 601 height 18
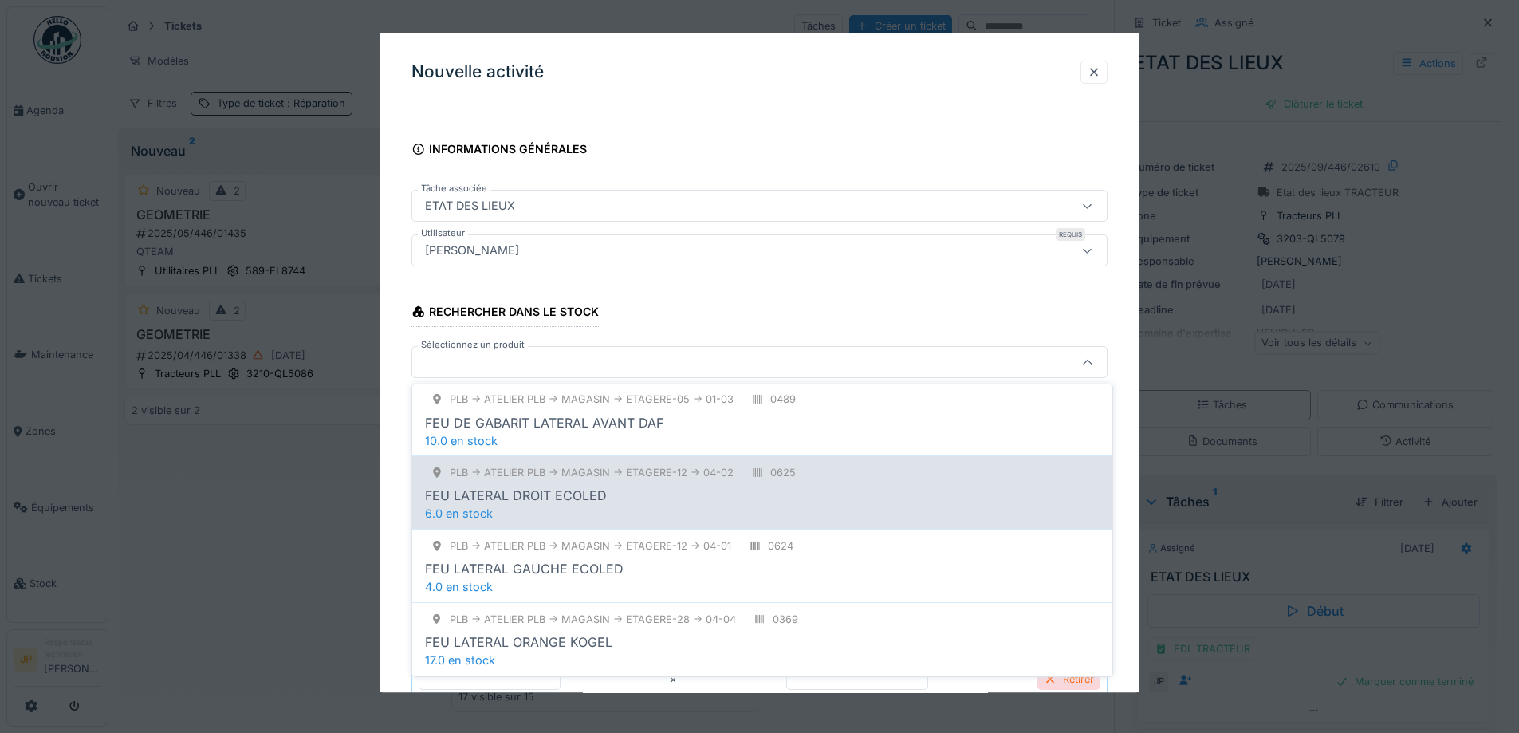
scroll to position [493, 0]
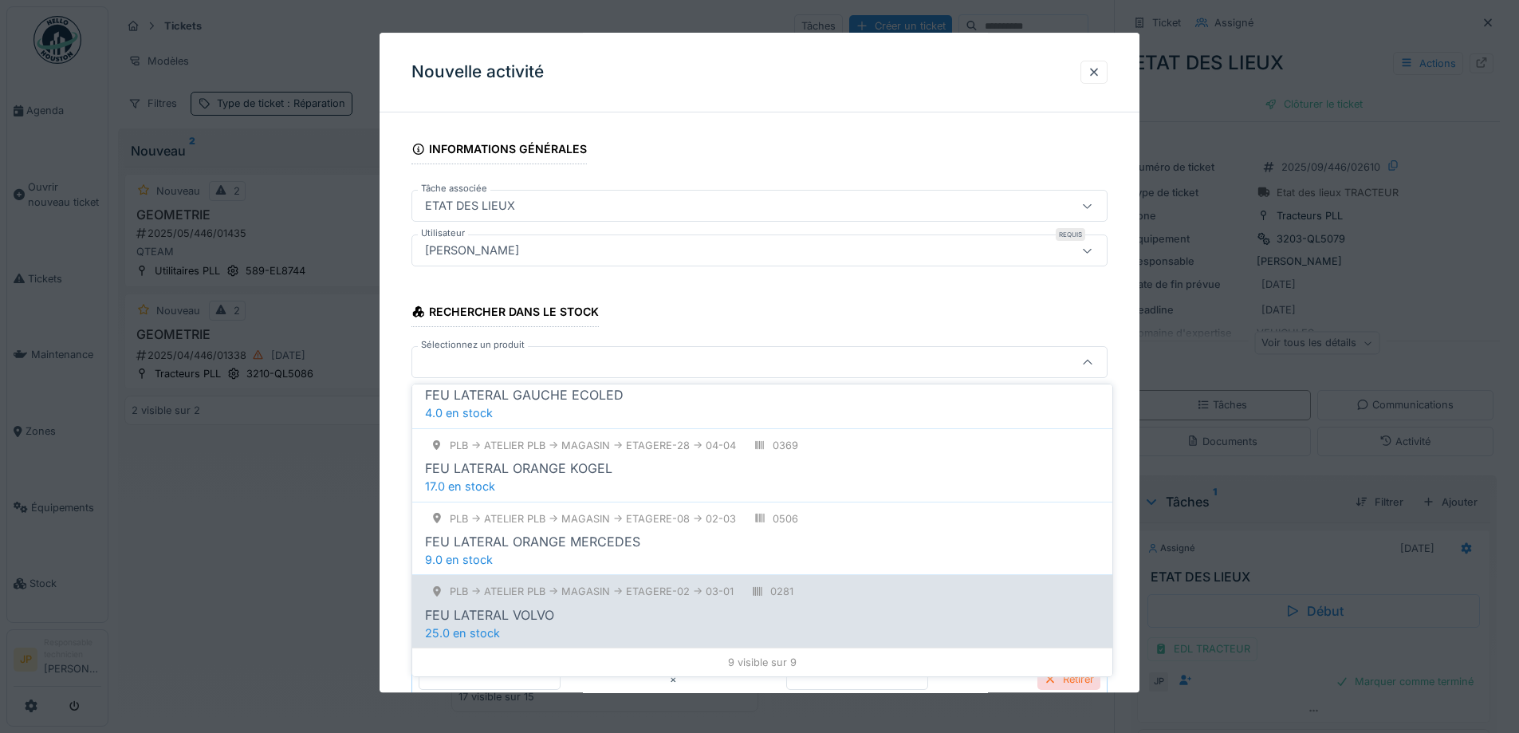
type input "**********"
click at [577, 608] on div "FEU LATERAL VOLVO" at bounding box center [762, 614] width 675 height 19
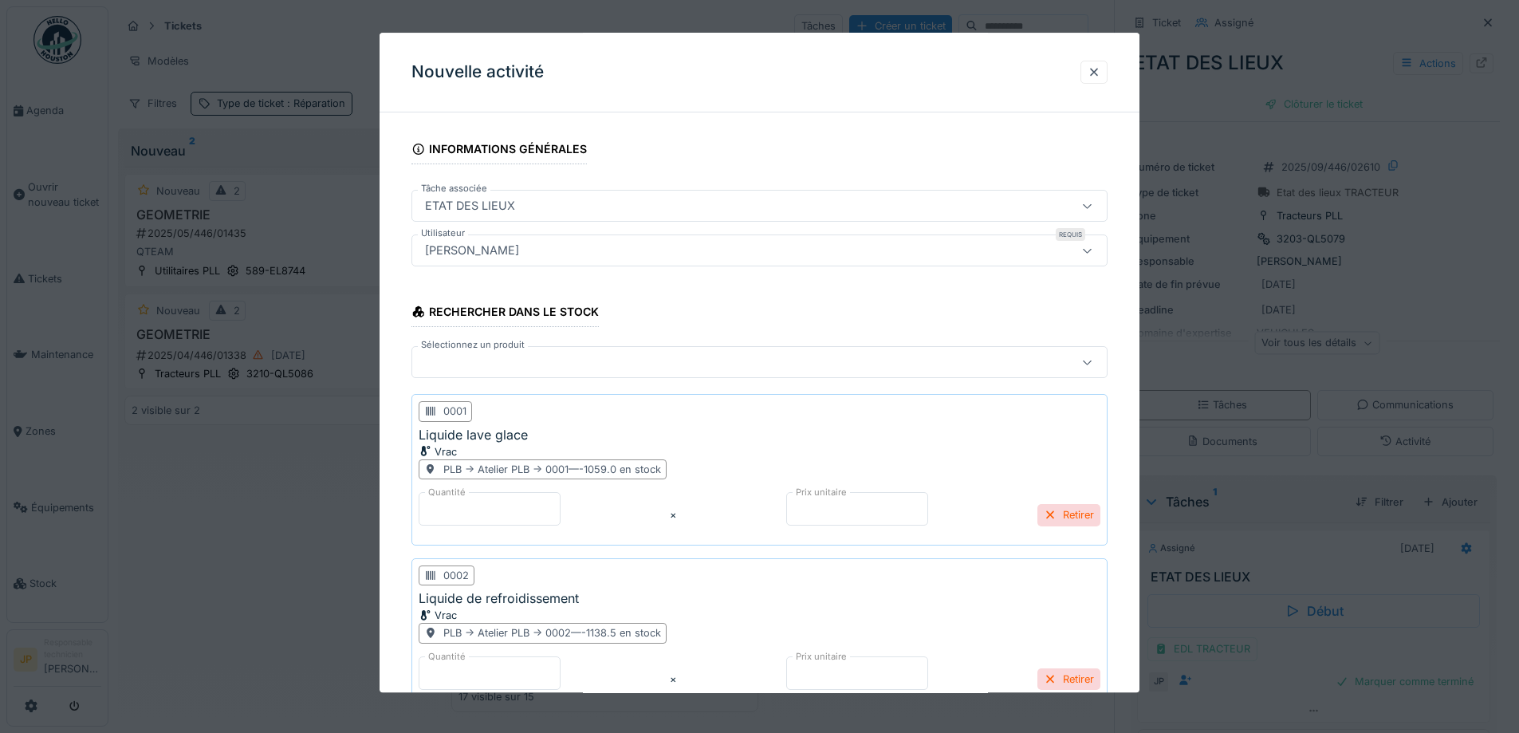
click at [479, 509] on input "*" at bounding box center [490, 508] width 142 height 33
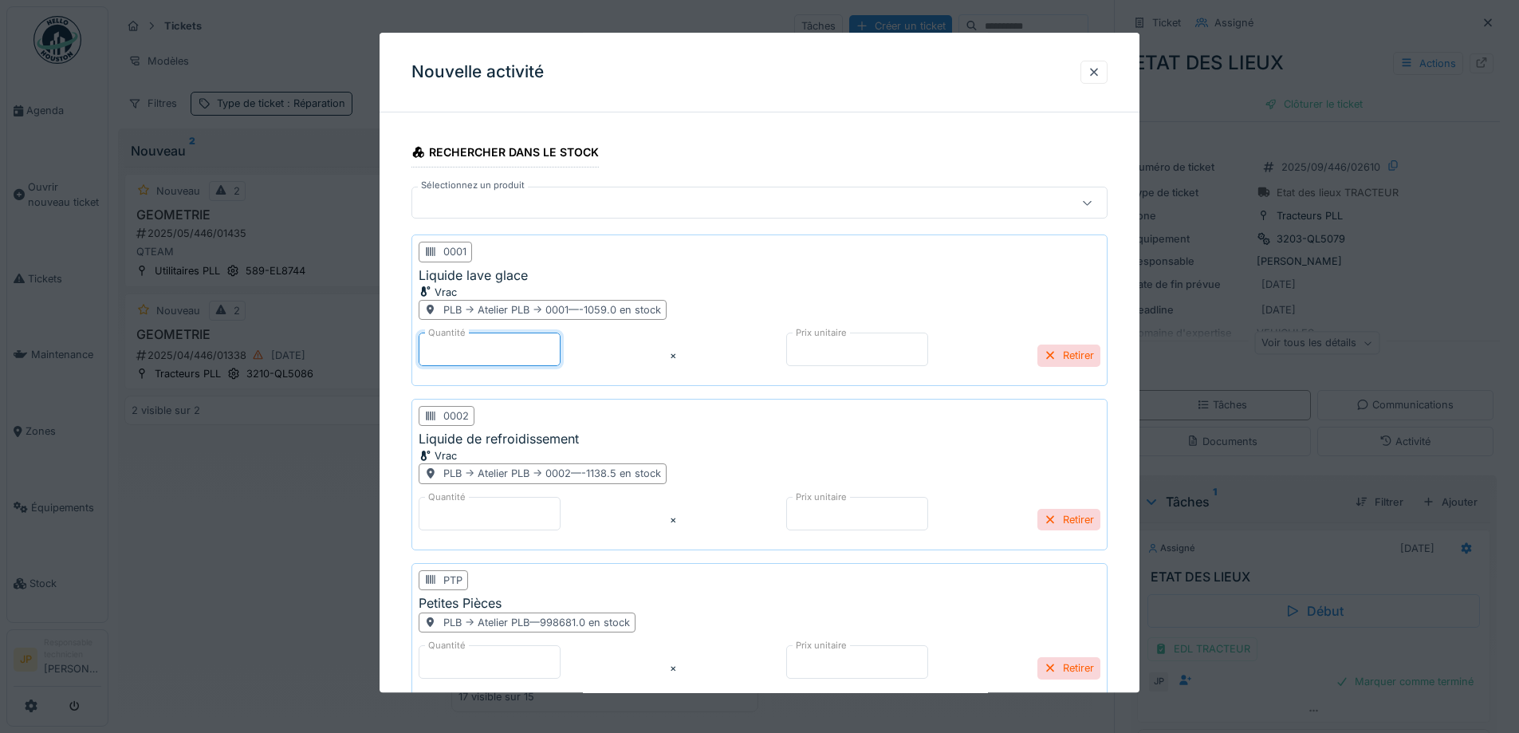
type input "**"
drag, startPoint x: 429, startPoint y: 530, endPoint x: 387, endPoint y: 531, distance: 42.3
click at [387, 531] on div "**********" at bounding box center [760, 572] width 760 height 1351
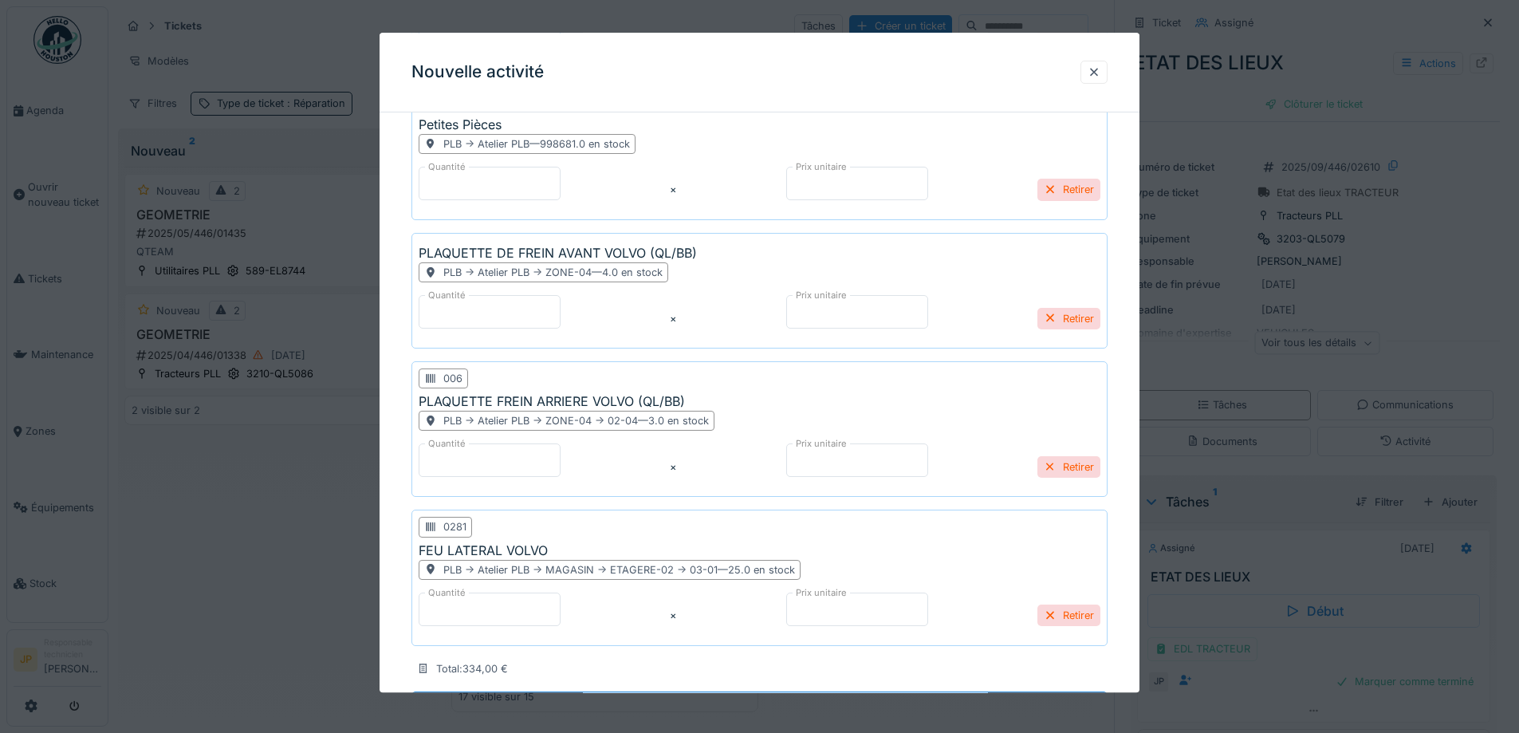
scroll to position [784, 0]
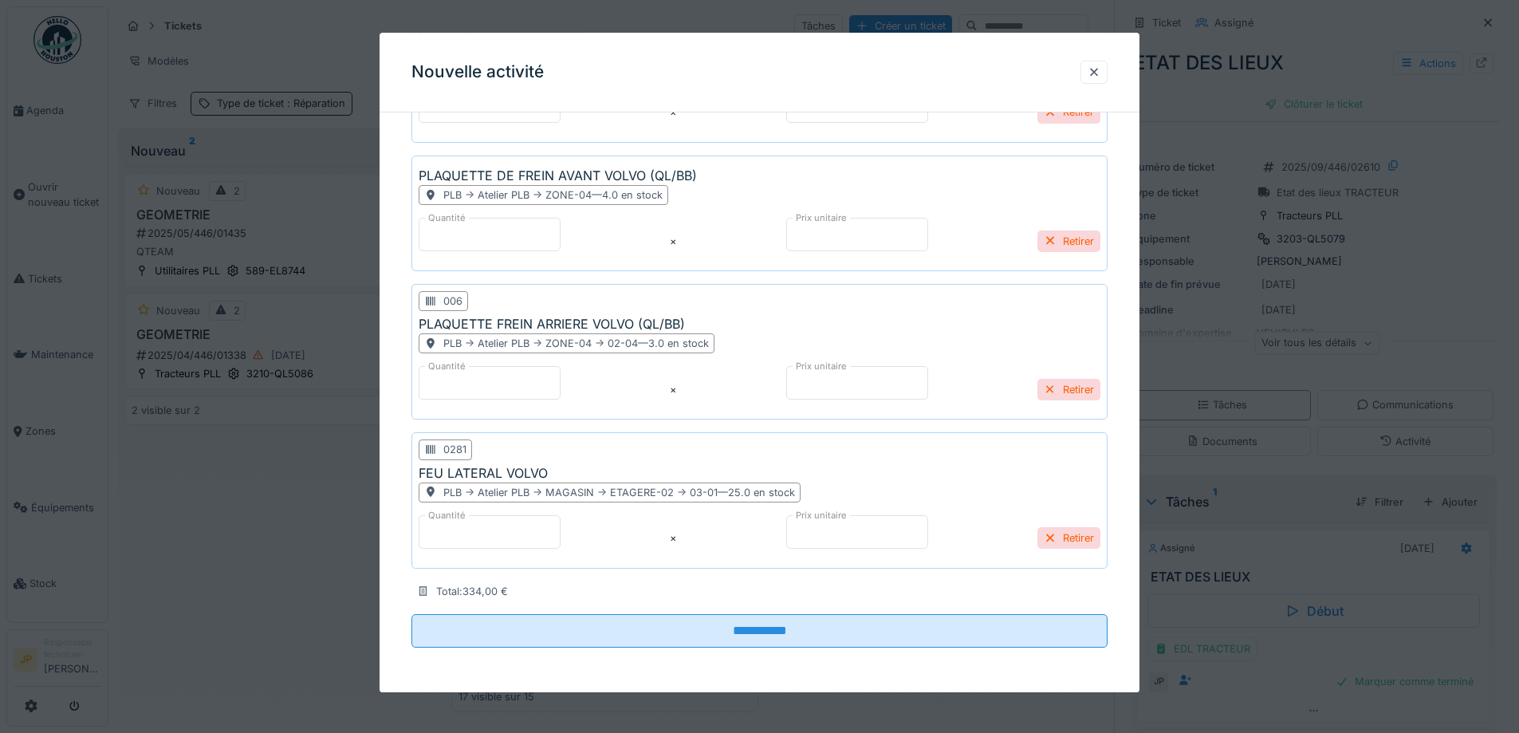
type input "*"
drag, startPoint x: 415, startPoint y: 545, endPoint x: 408, endPoint y: 547, distance: 8.3
click at [407, 546] on div "**********" at bounding box center [760, 16] width 760 height 1351
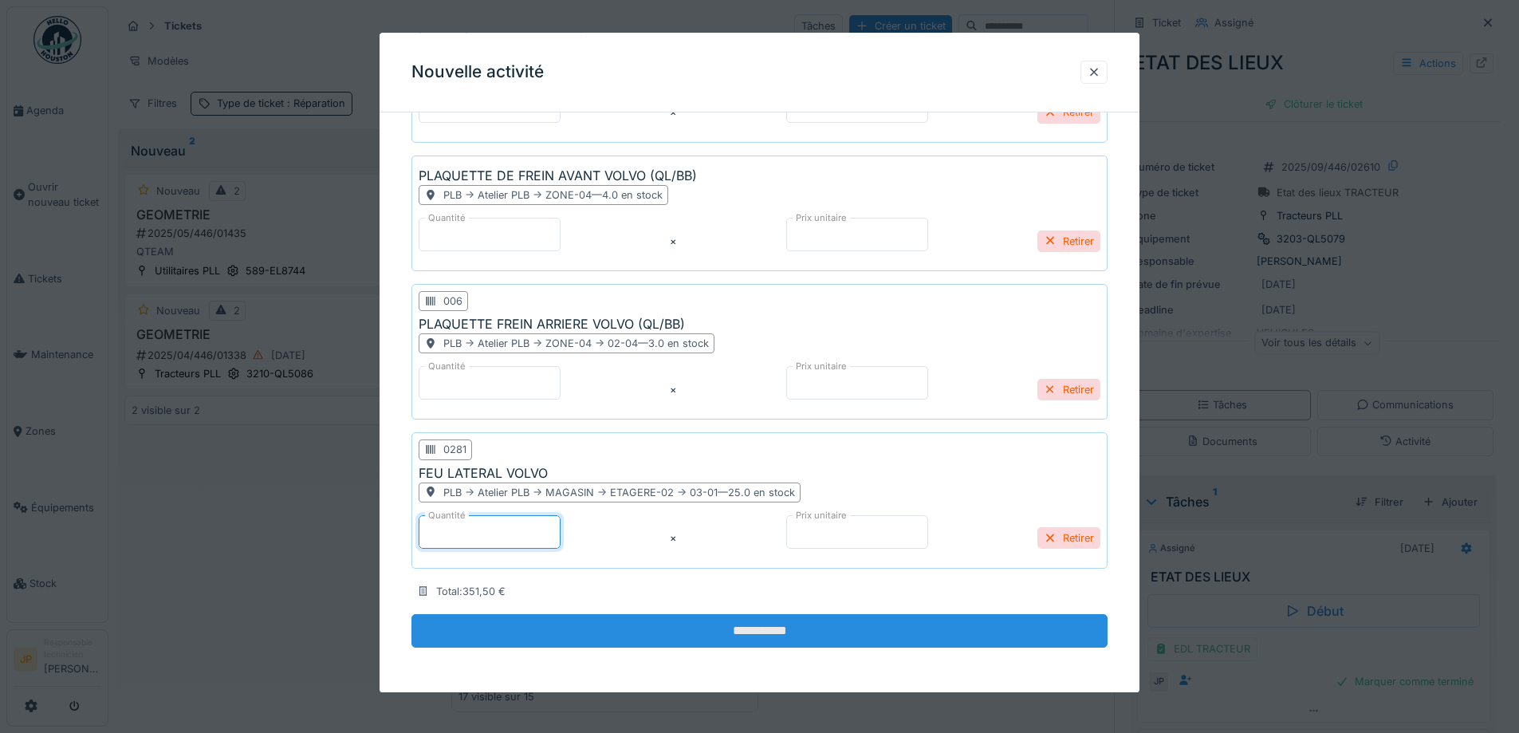
scroll to position [12, 0]
type input "*"
click at [750, 635] on input "**********" at bounding box center [760, 630] width 696 height 33
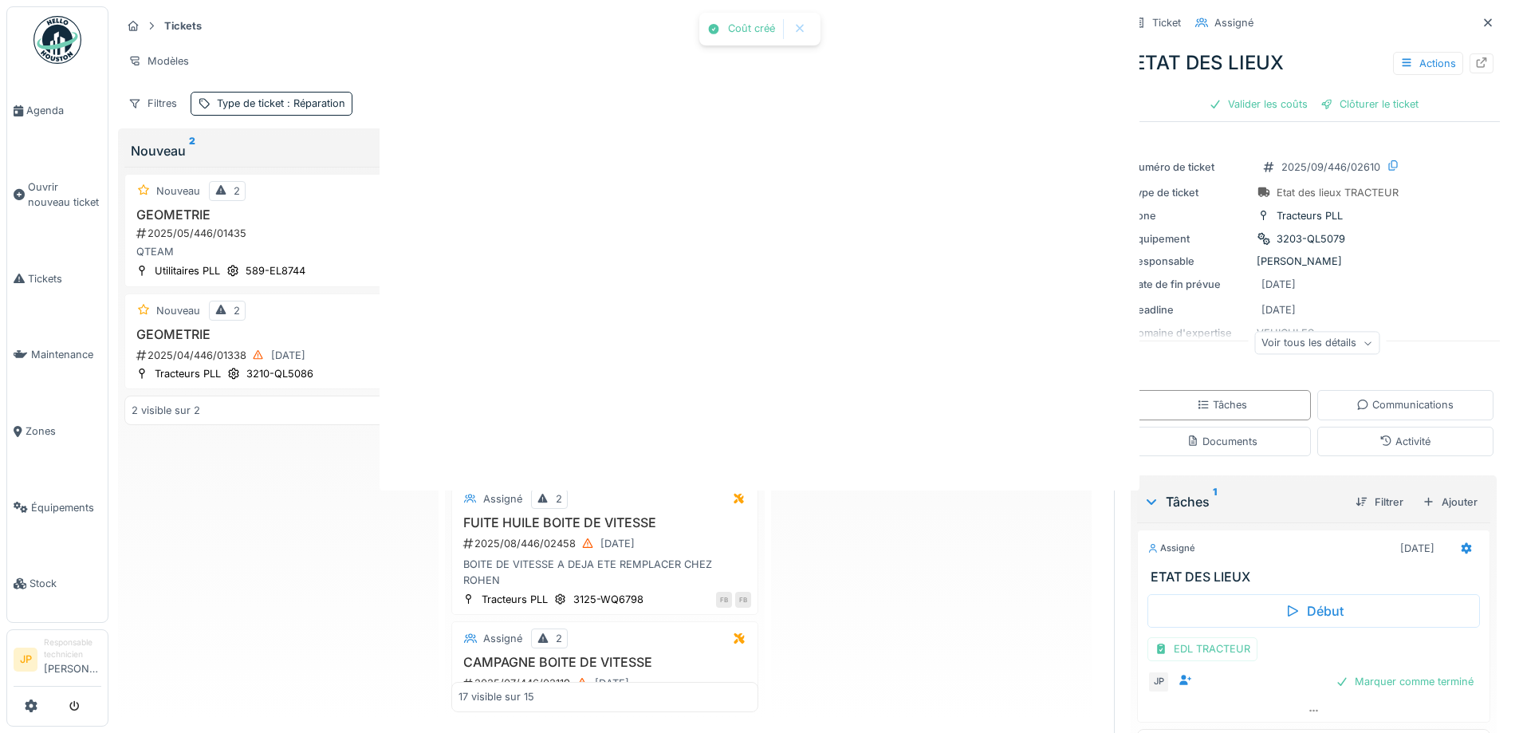
scroll to position [0, 0]
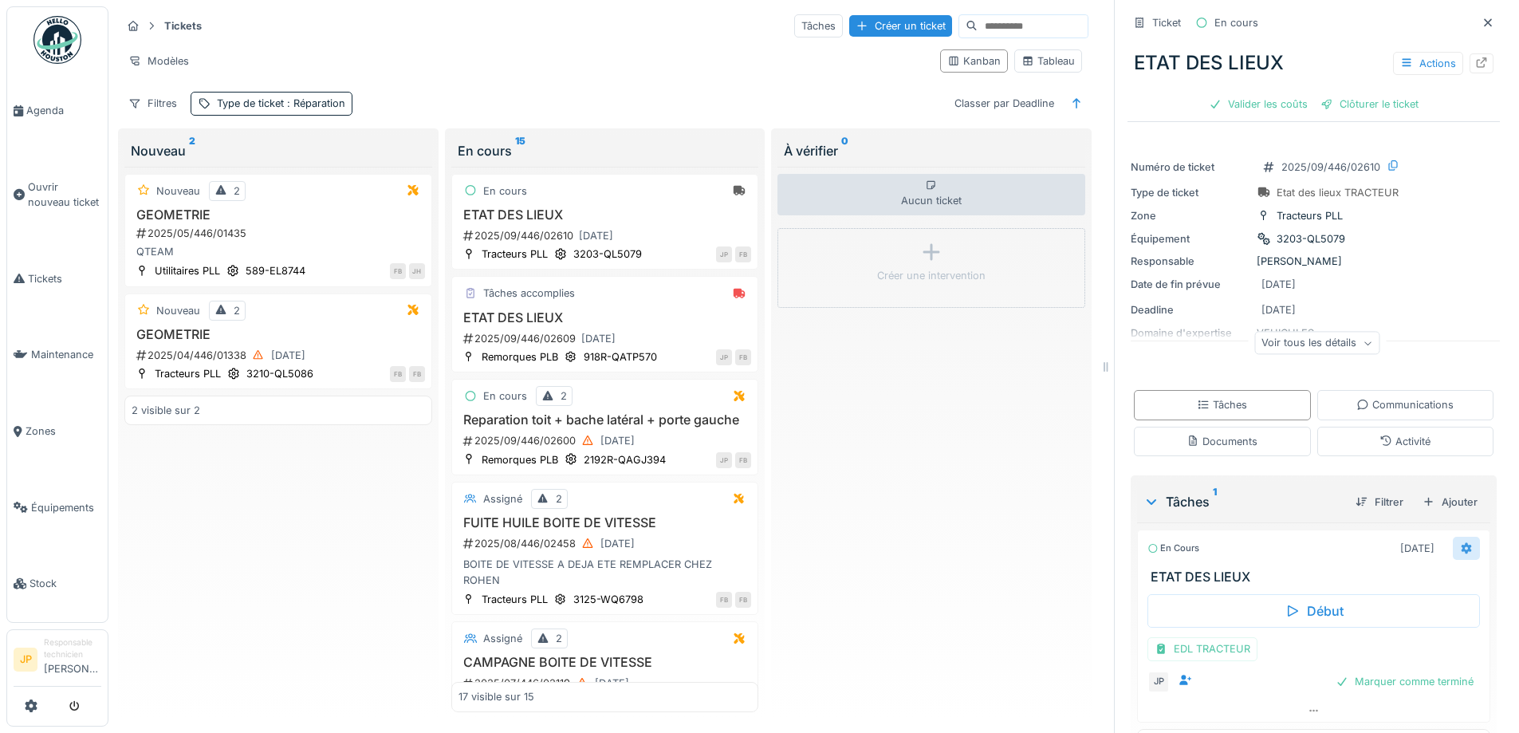
click at [1460, 543] on icon at bounding box center [1466, 548] width 13 height 10
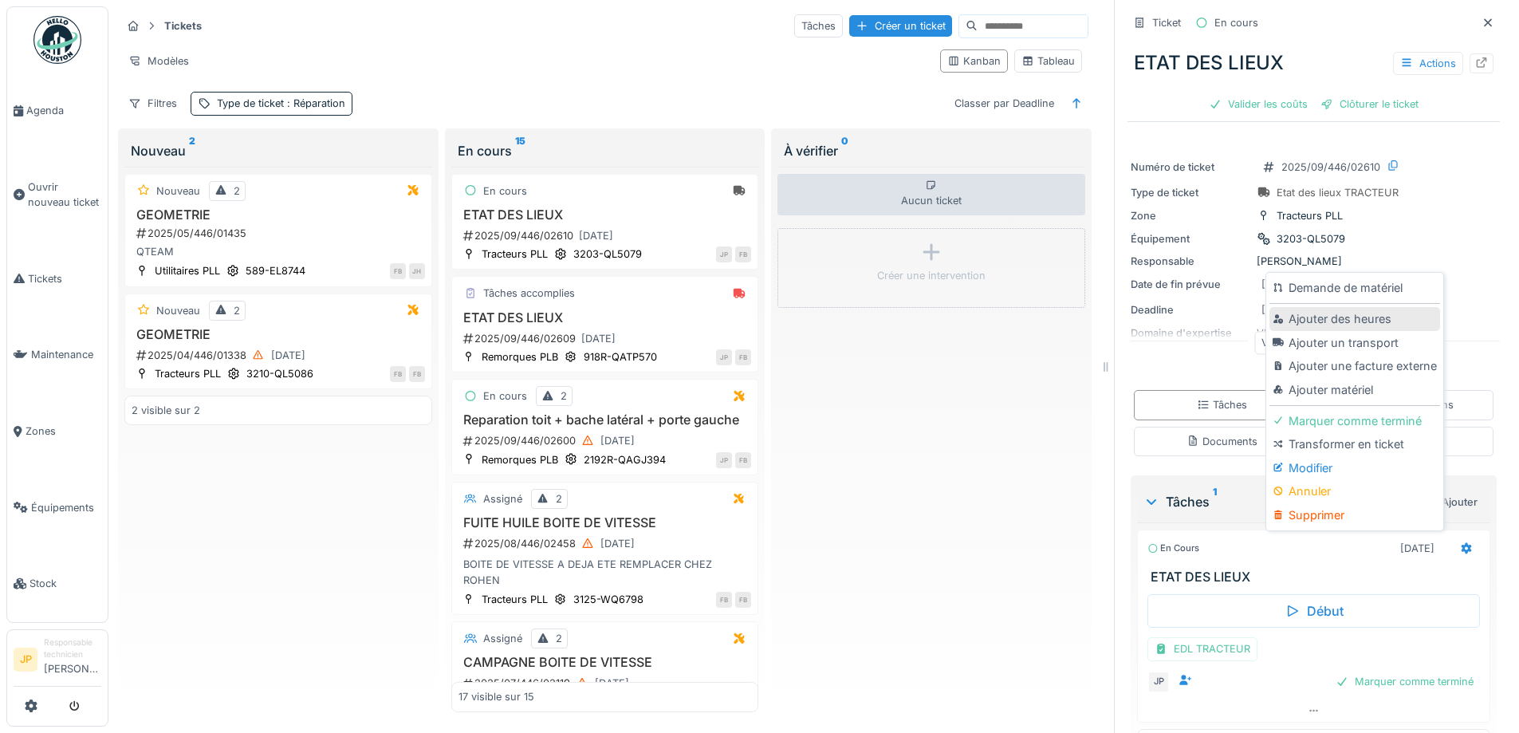
click at [1344, 307] on div "Ajouter des heures" at bounding box center [1355, 319] width 170 height 24
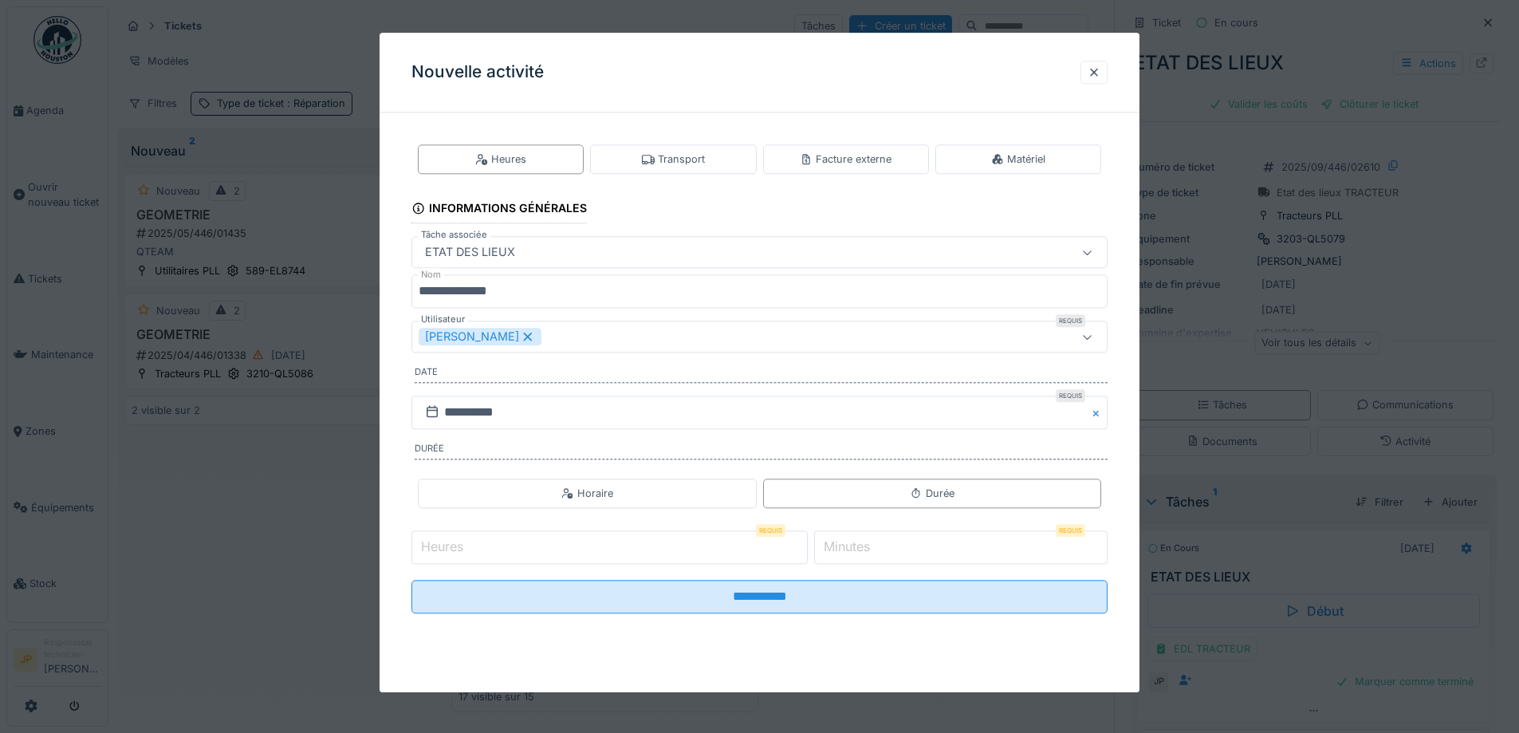
drag, startPoint x: 888, startPoint y: 548, endPoint x: 840, endPoint y: 552, distance: 48.0
click at [840, 552] on div "Minutes Requis *" at bounding box center [960, 546] width 293 height 33
type input "*"
type input "**"
click at [478, 545] on input "Heures" at bounding box center [610, 546] width 396 height 33
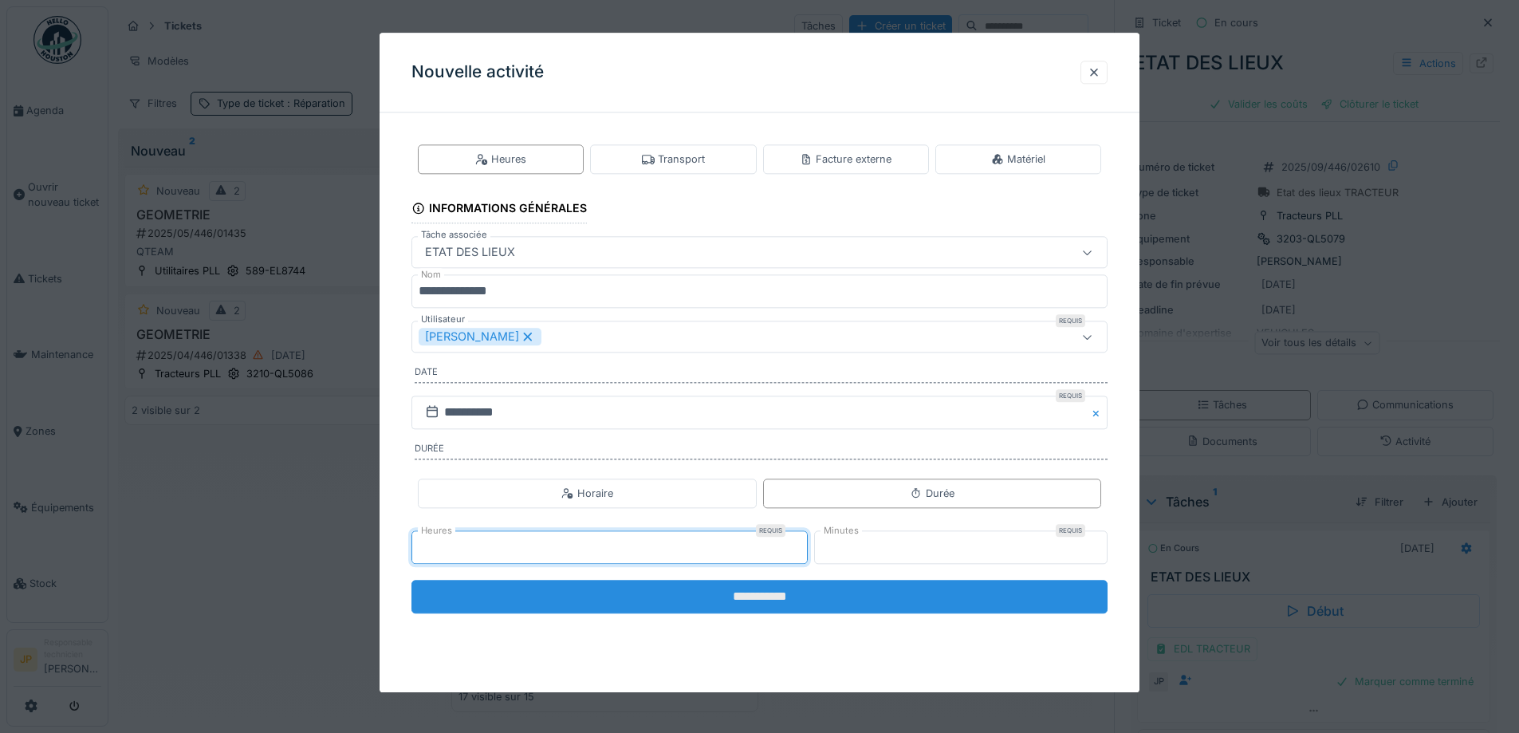
type input "*"
click at [746, 586] on input "**********" at bounding box center [760, 596] width 696 height 33
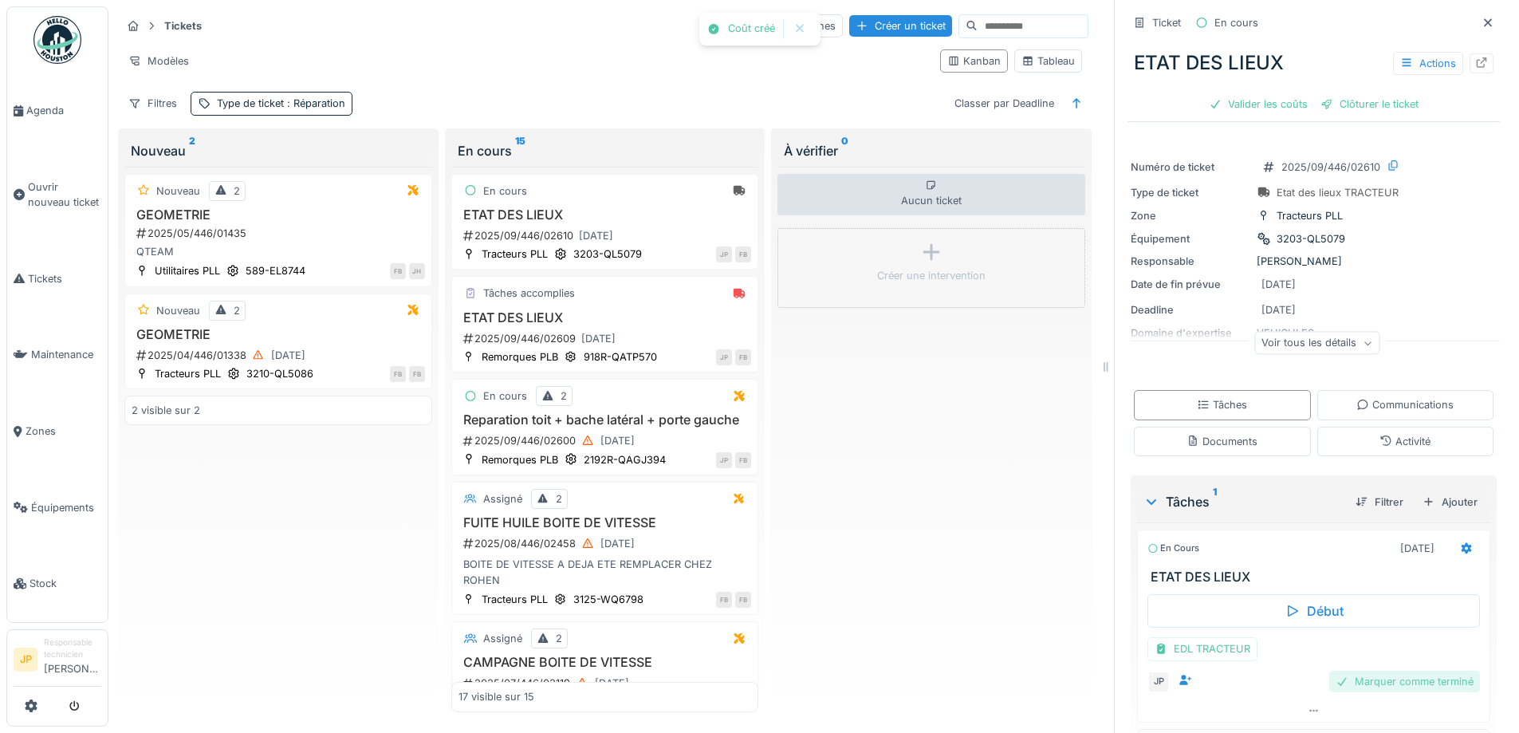
click at [1416, 681] on div "Marquer comme terminé" at bounding box center [1404, 682] width 151 height 22
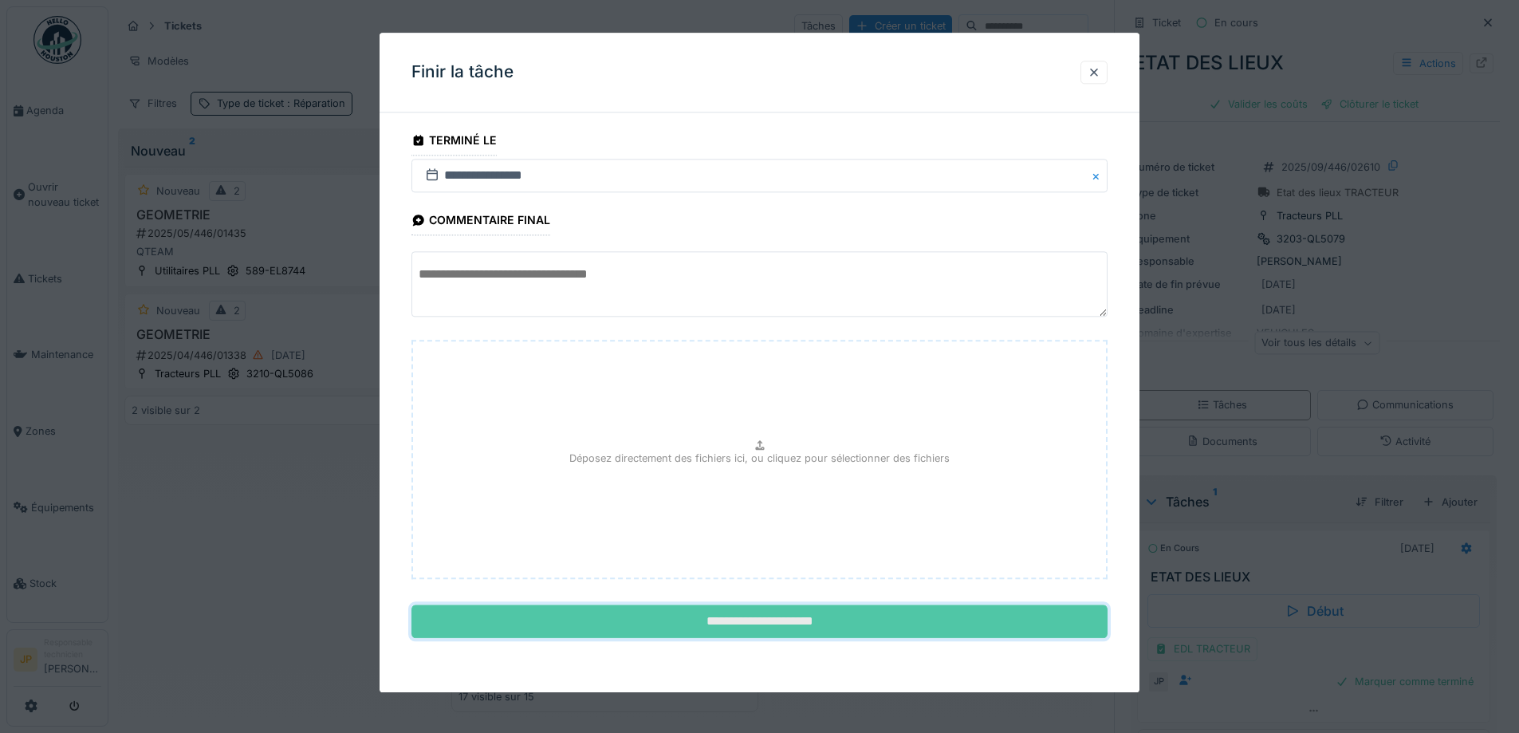
click at [734, 614] on input "**********" at bounding box center [760, 621] width 696 height 33
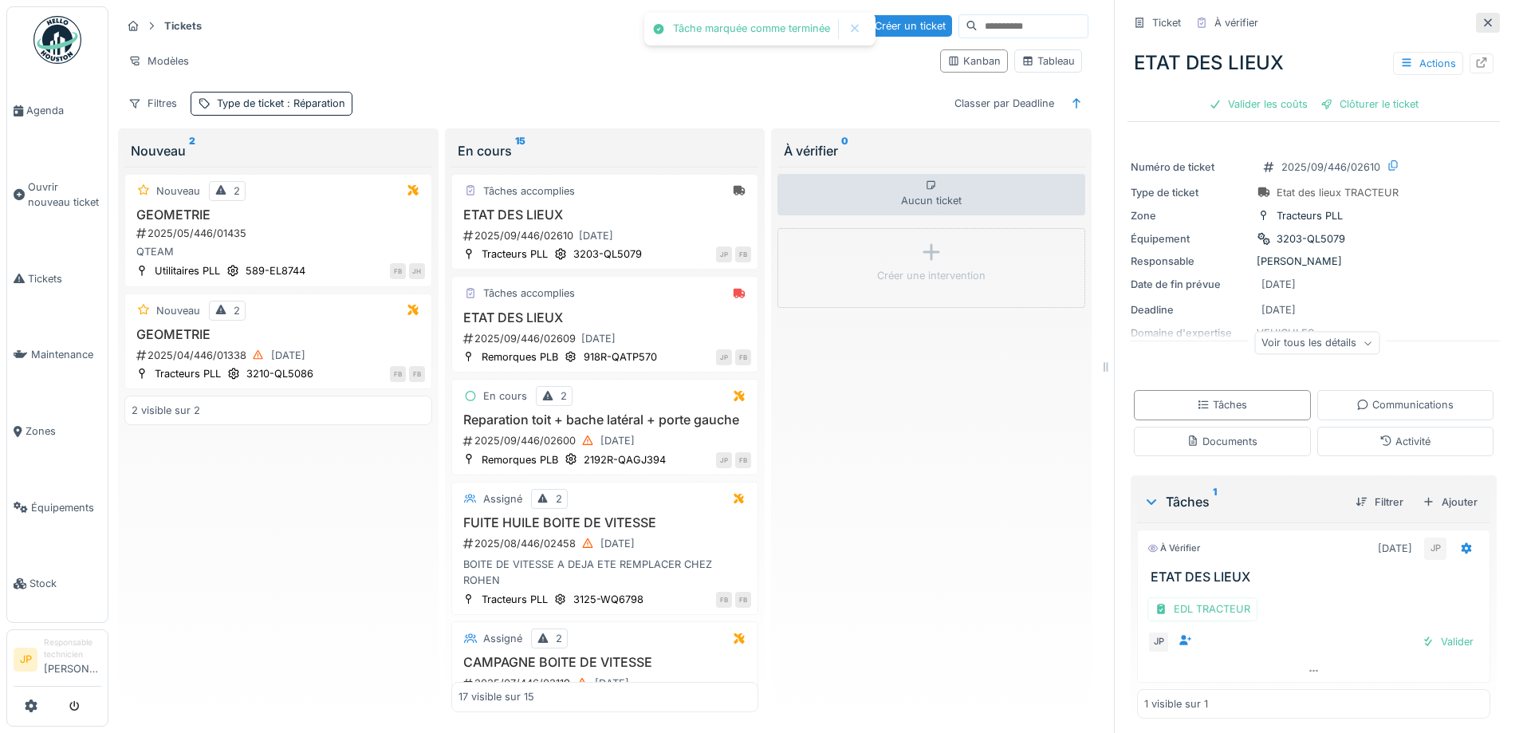
click at [1482, 18] on icon at bounding box center [1488, 23] width 13 height 10
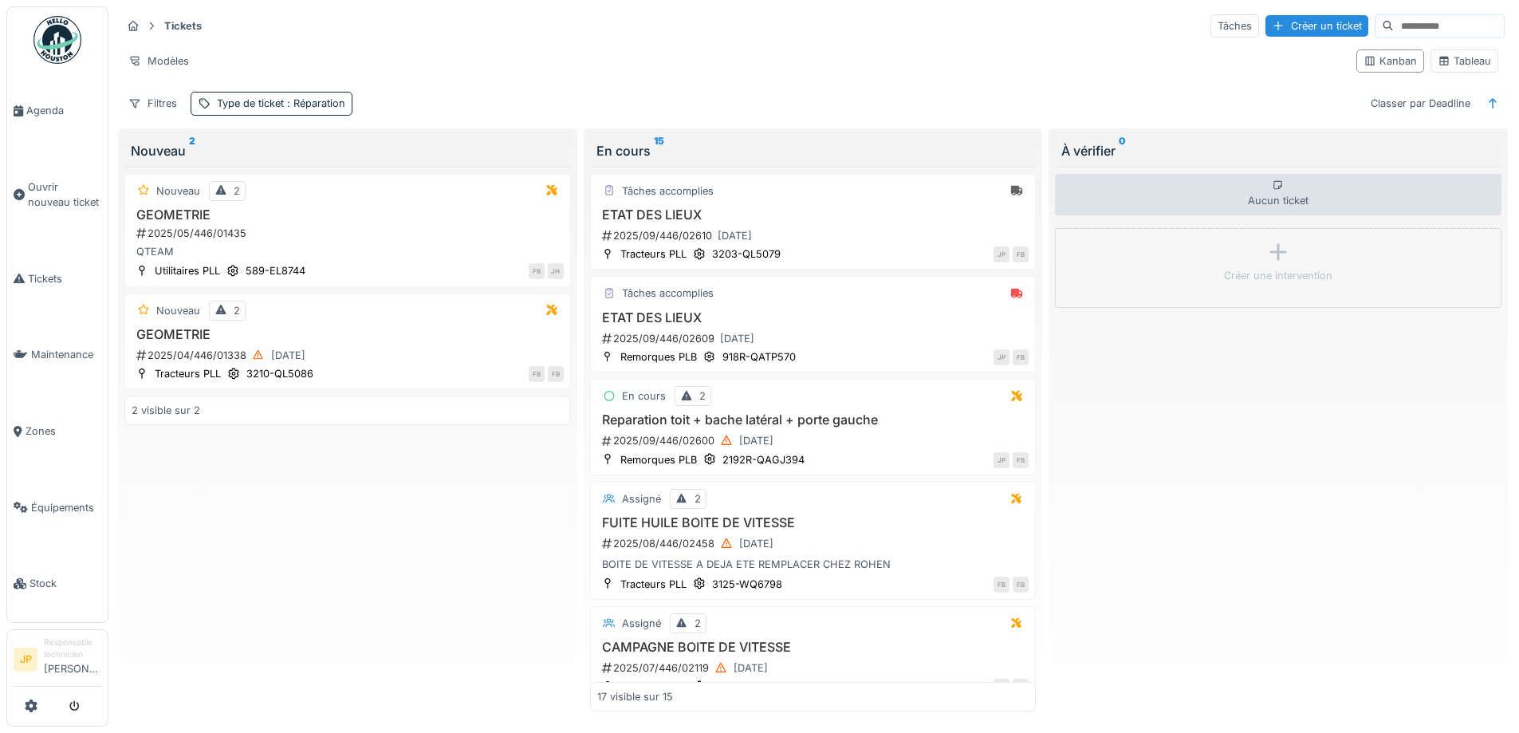
scroll to position [10, 0]
click at [1274, 15] on div "Créer un ticket" at bounding box center [1317, 26] width 103 height 22
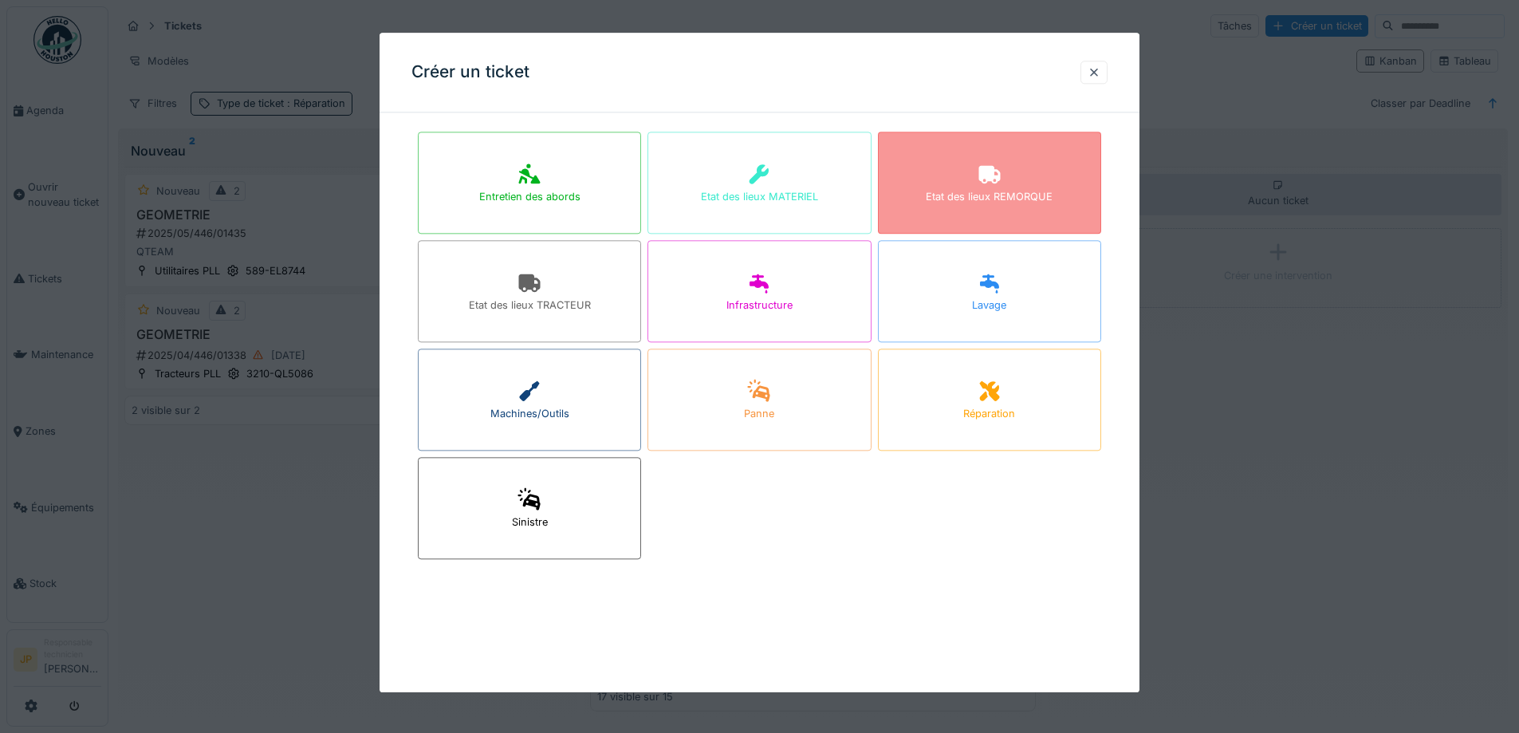
click at [989, 193] on div "Etat des lieux REMORQUE" at bounding box center [989, 197] width 127 height 15
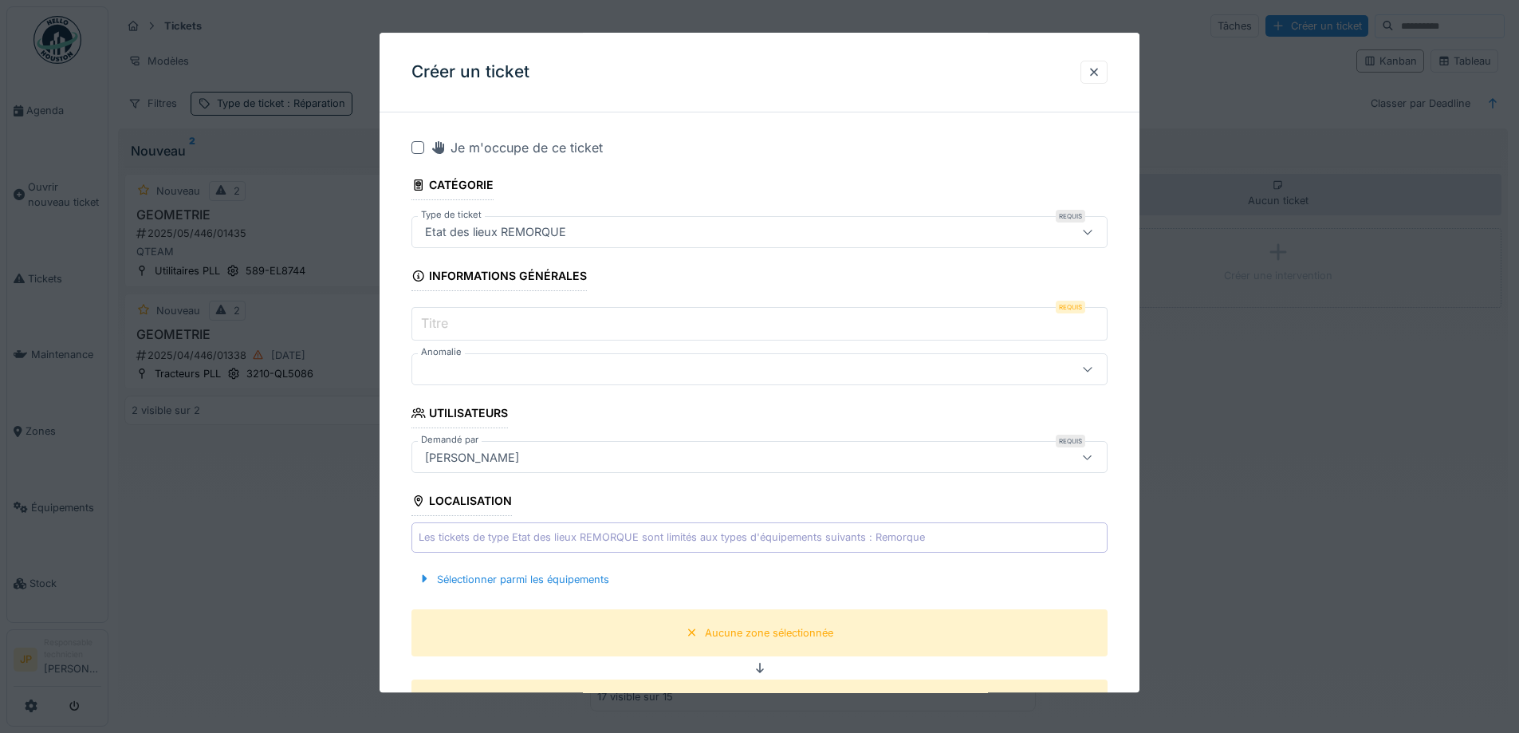
click at [415, 151] on div at bounding box center [418, 147] width 13 height 13
click at [450, 323] on label "Titre" at bounding box center [434, 323] width 33 height 19
click at [450, 323] on input "Titre" at bounding box center [760, 324] width 696 height 33
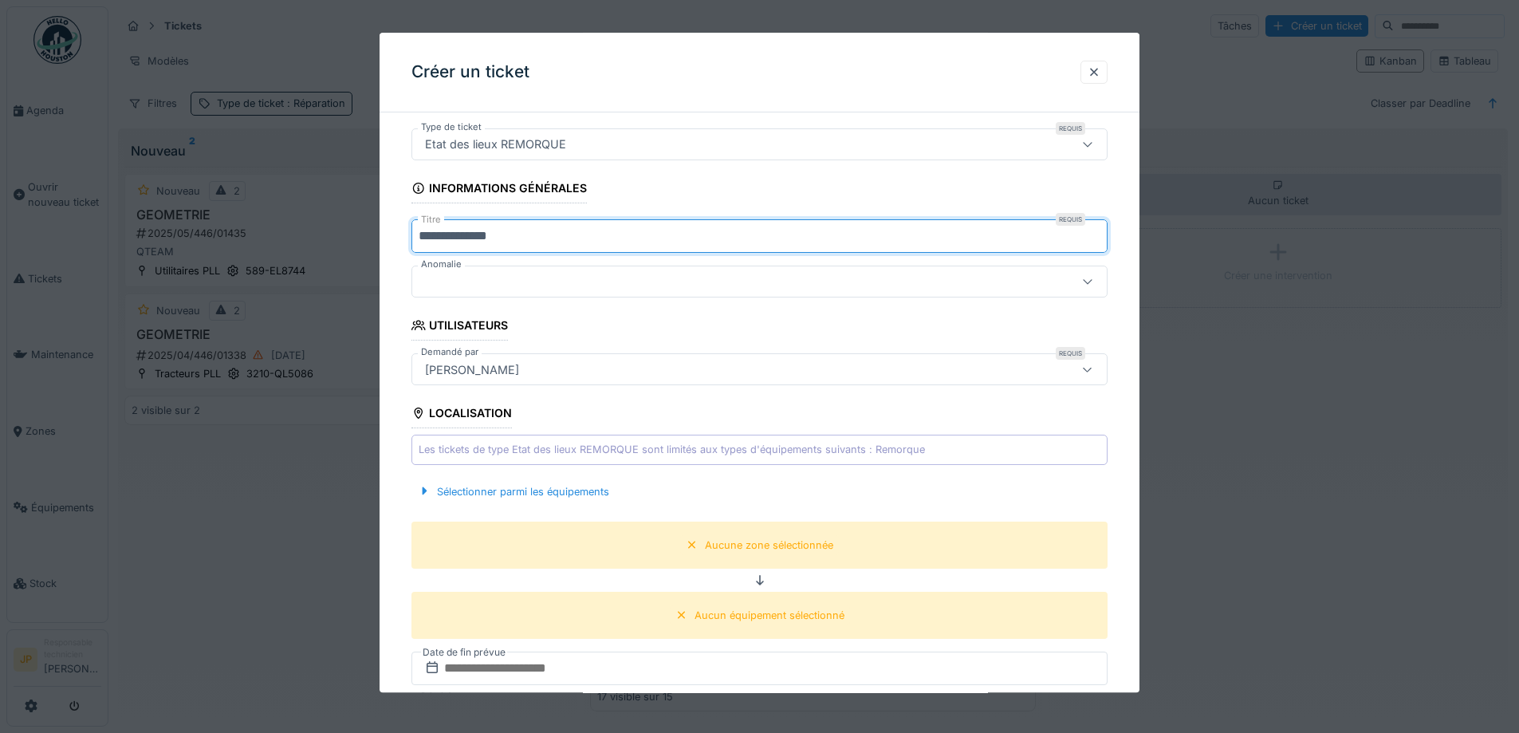
scroll to position [159, 0]
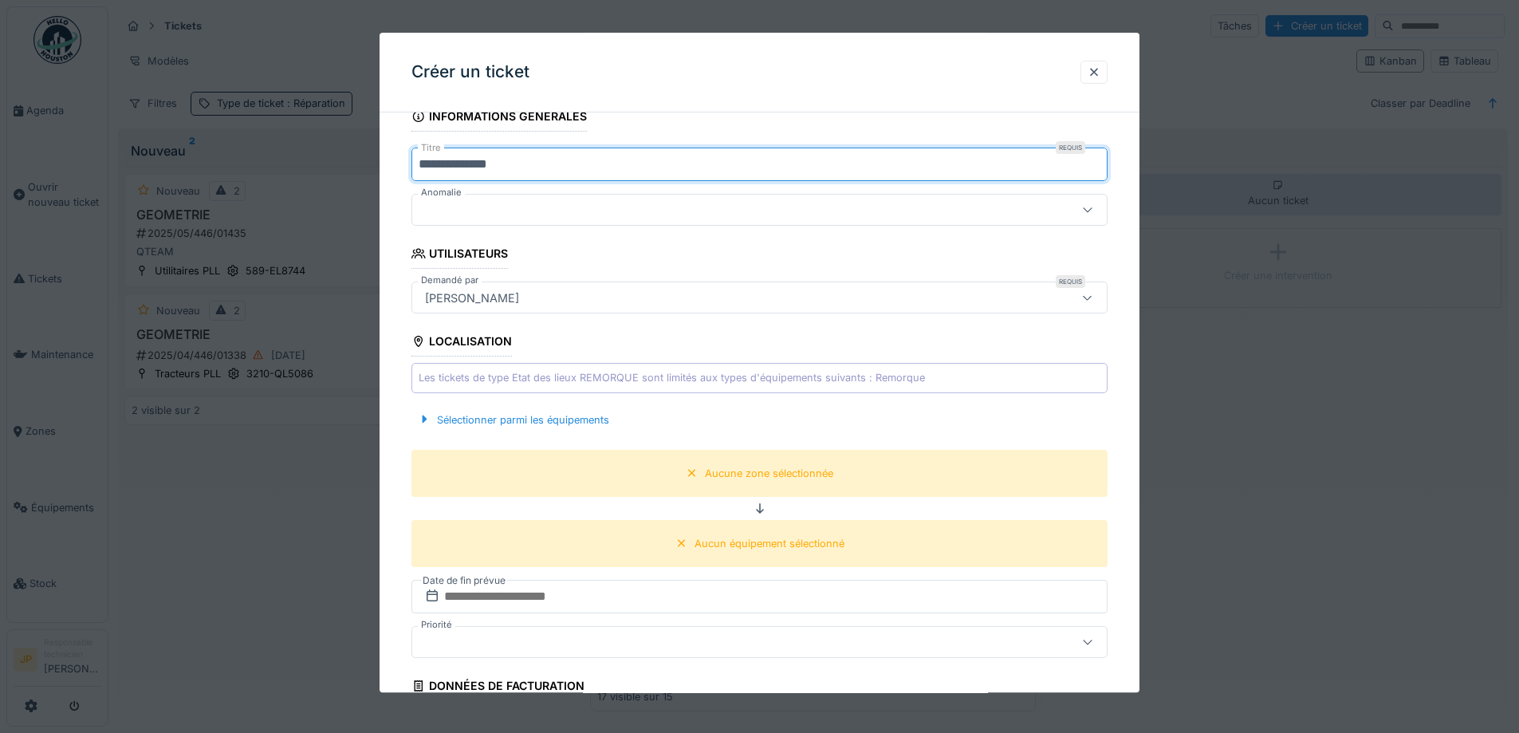
type input "**********"
click at [542, 407] on div "Sélectionner parmi les équipements" at bounding box center [760, 419] width 696 height 47
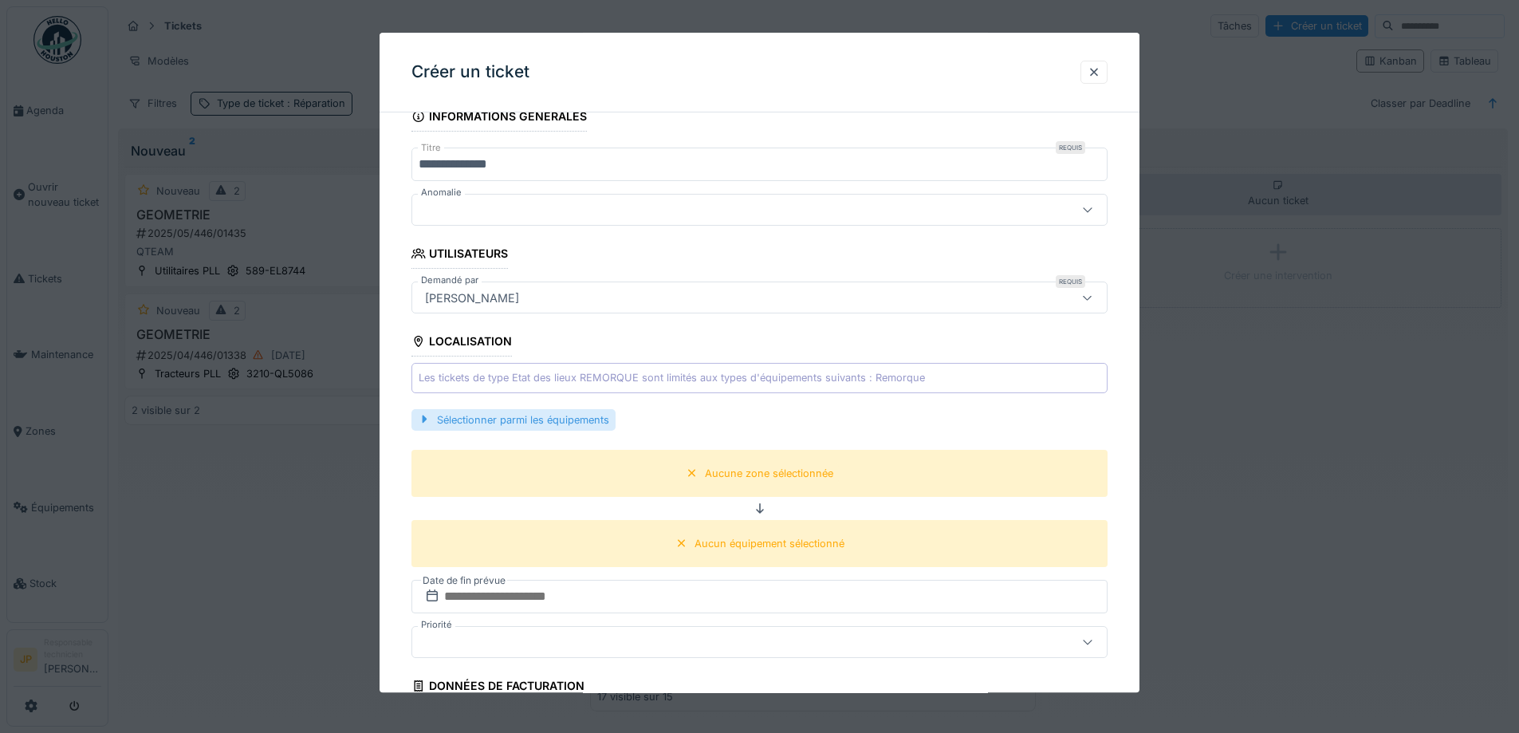
click at [545, 412] on div "Sélectionner parmi les équipements" at bounding box center [514, 420] width 204 height 22
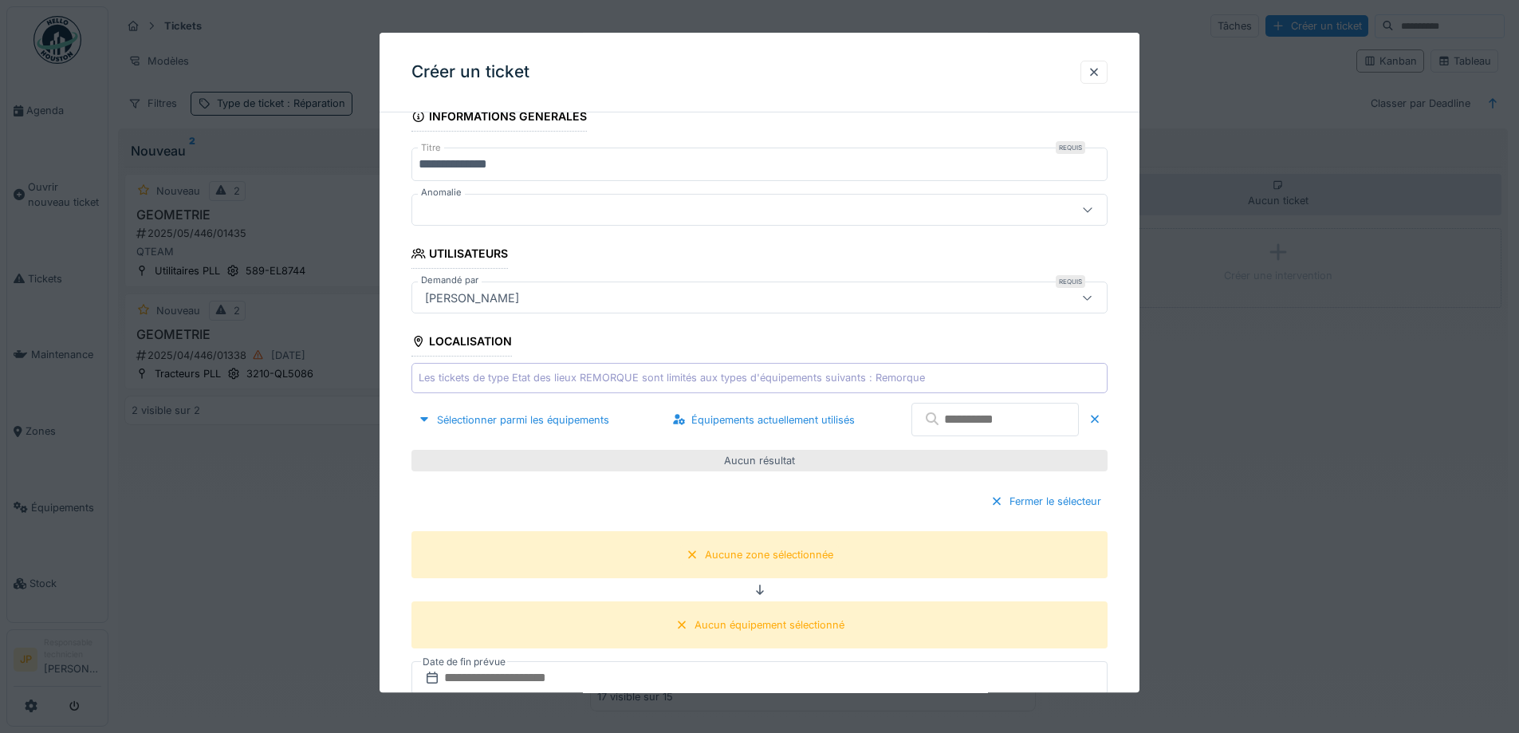
click at [927, 431] on input "text" at bounding box center [995, 420] width 167 height 33
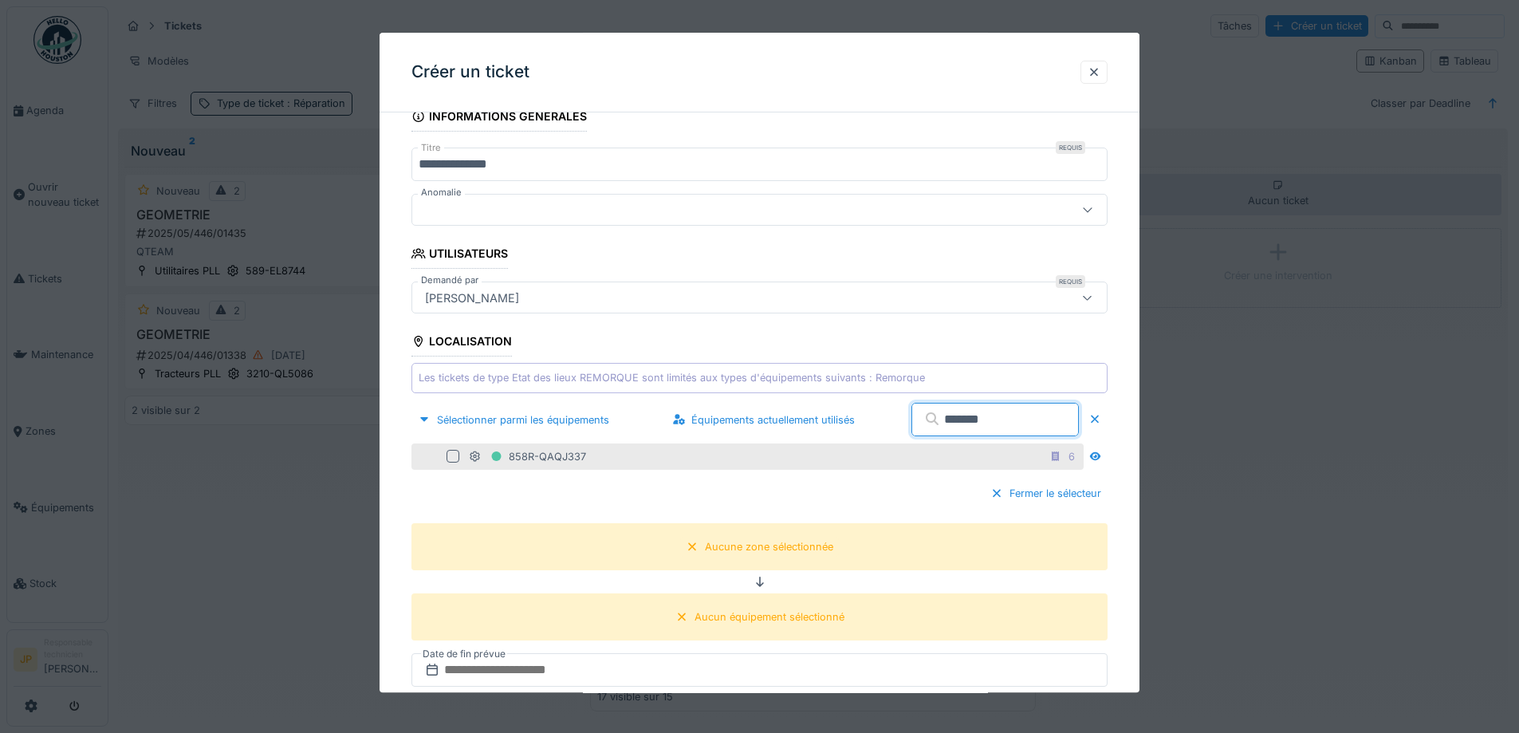
type input "*******"
click at [447, 459] on div at bounding box center [453, 457] width 13 height 13
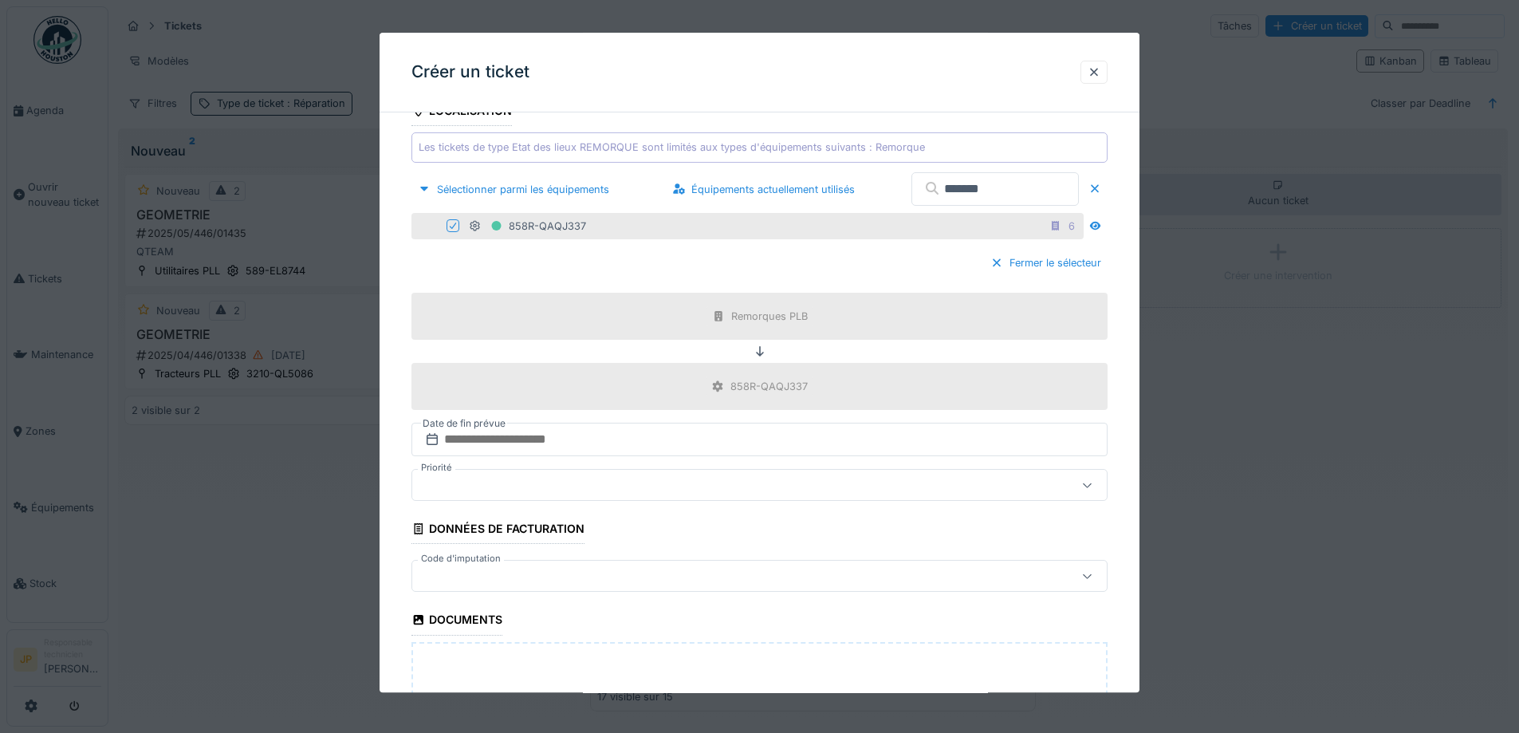
scroll to position [399, 0]
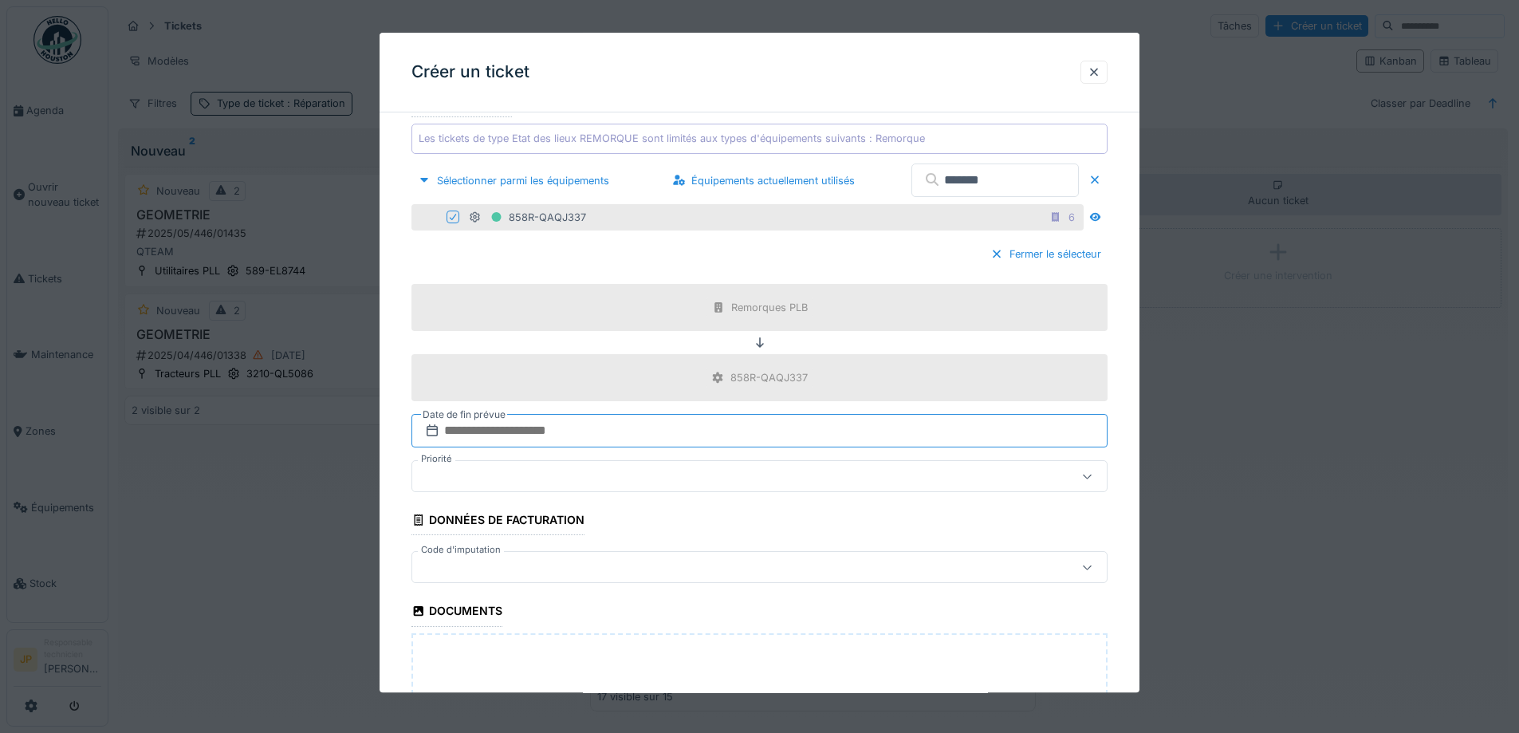
click at [517, 437] on input "text" at bounding box center [760, 431] width 696 height 33
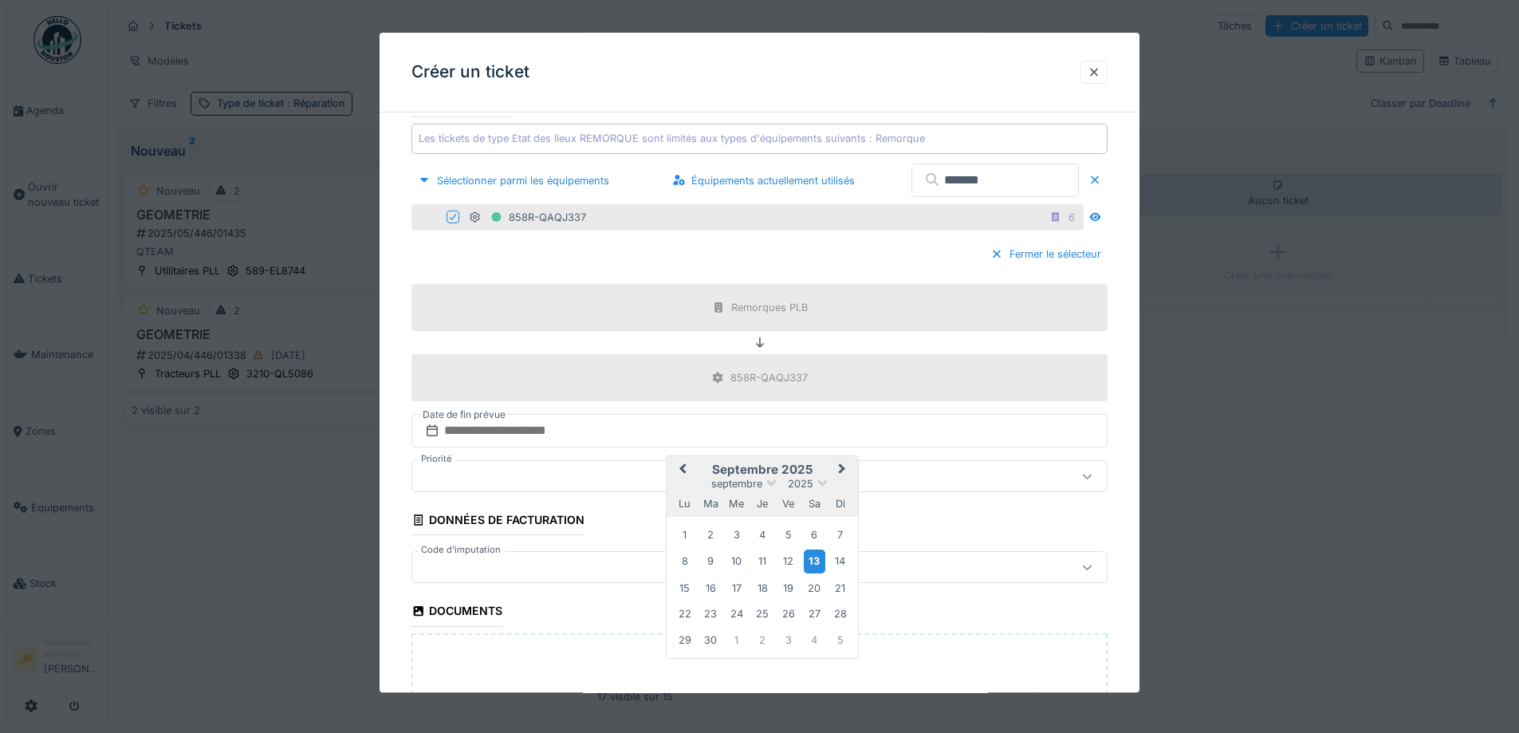
click at [811, 563] on div "13" at bounding box center [815, 561] width 22 height 23
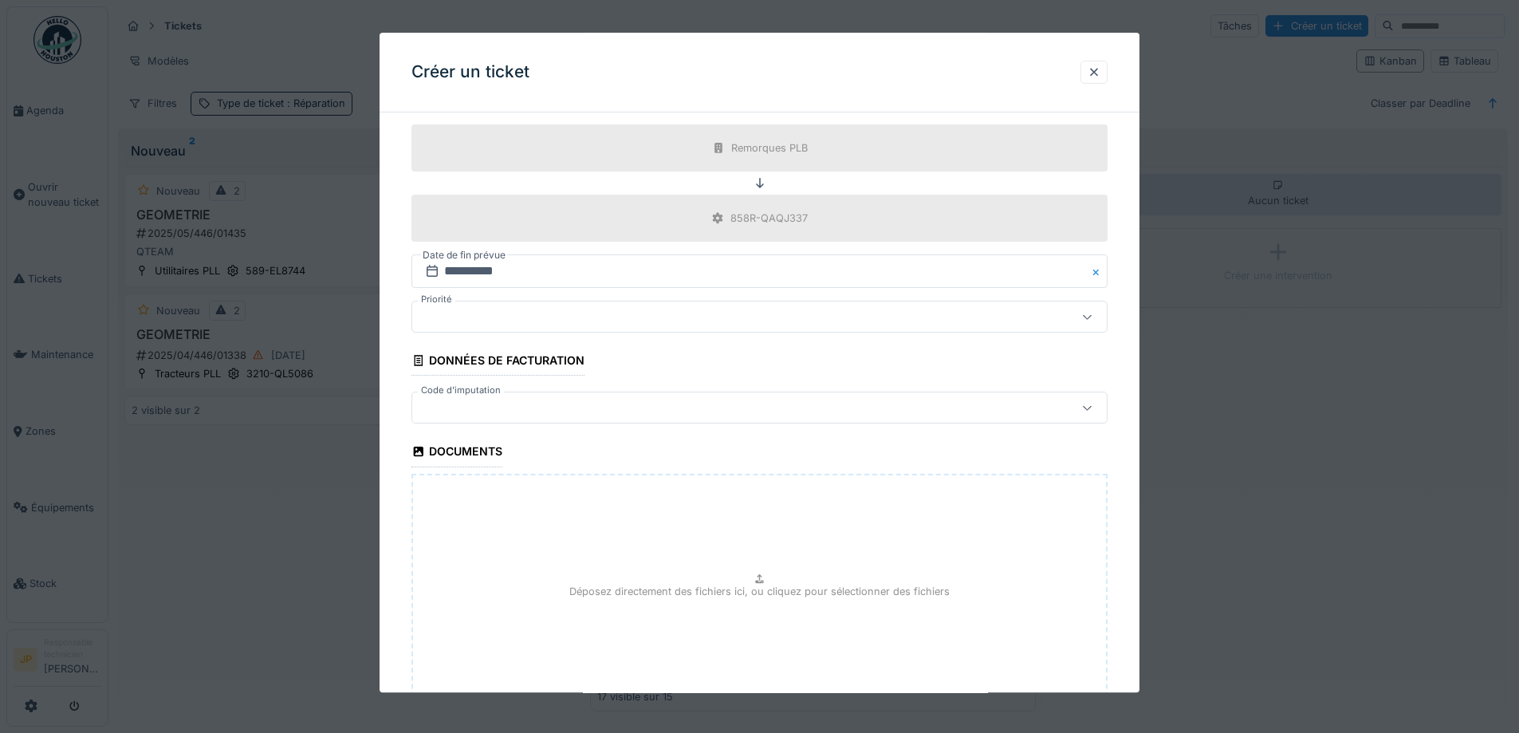
click at [508, 404] on div at bounding box center [719, 409] width 601 height 18
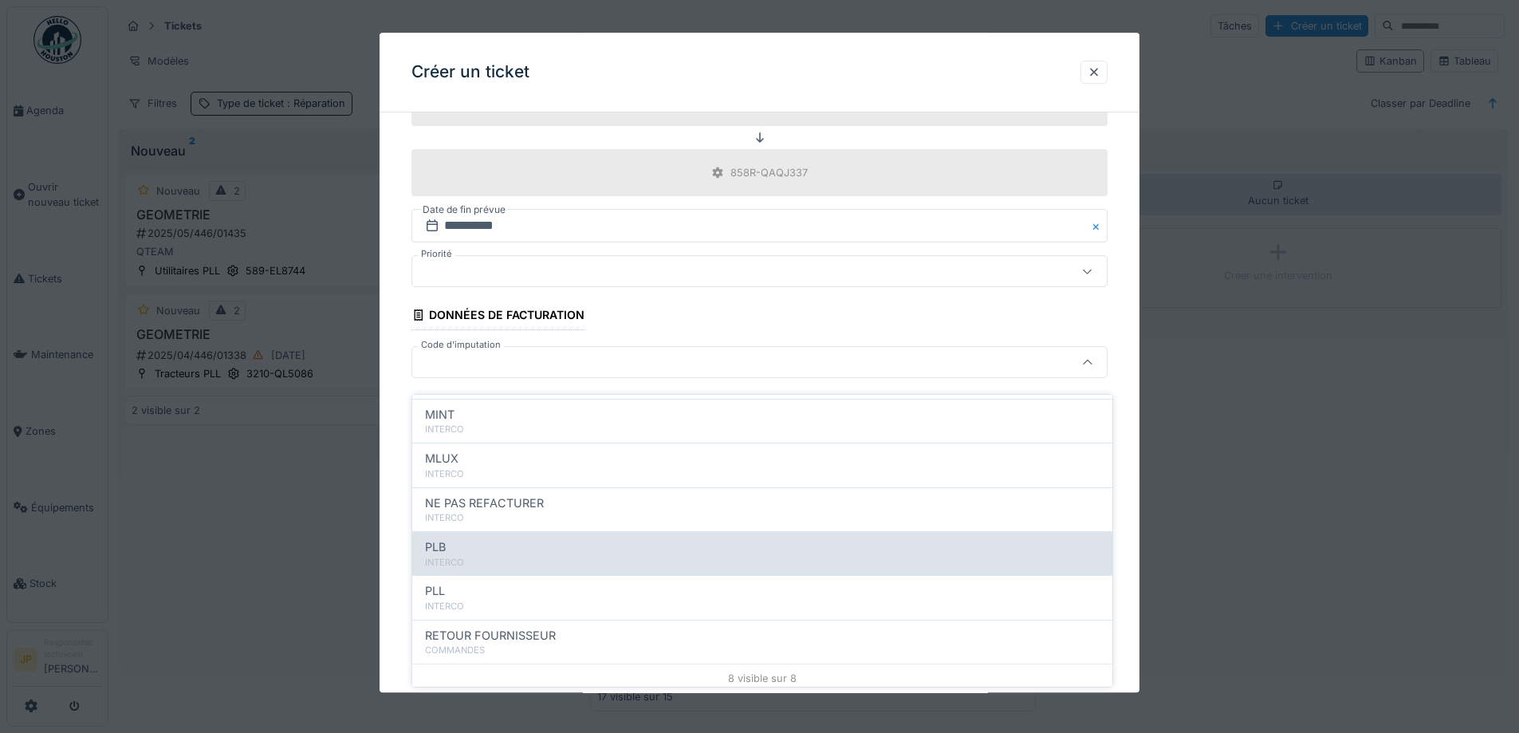
scroll to position [175, 0]
click at [568, 550] on div "INTERCO" at bounding box center [762, 557] width 675 height 14
type input "***"
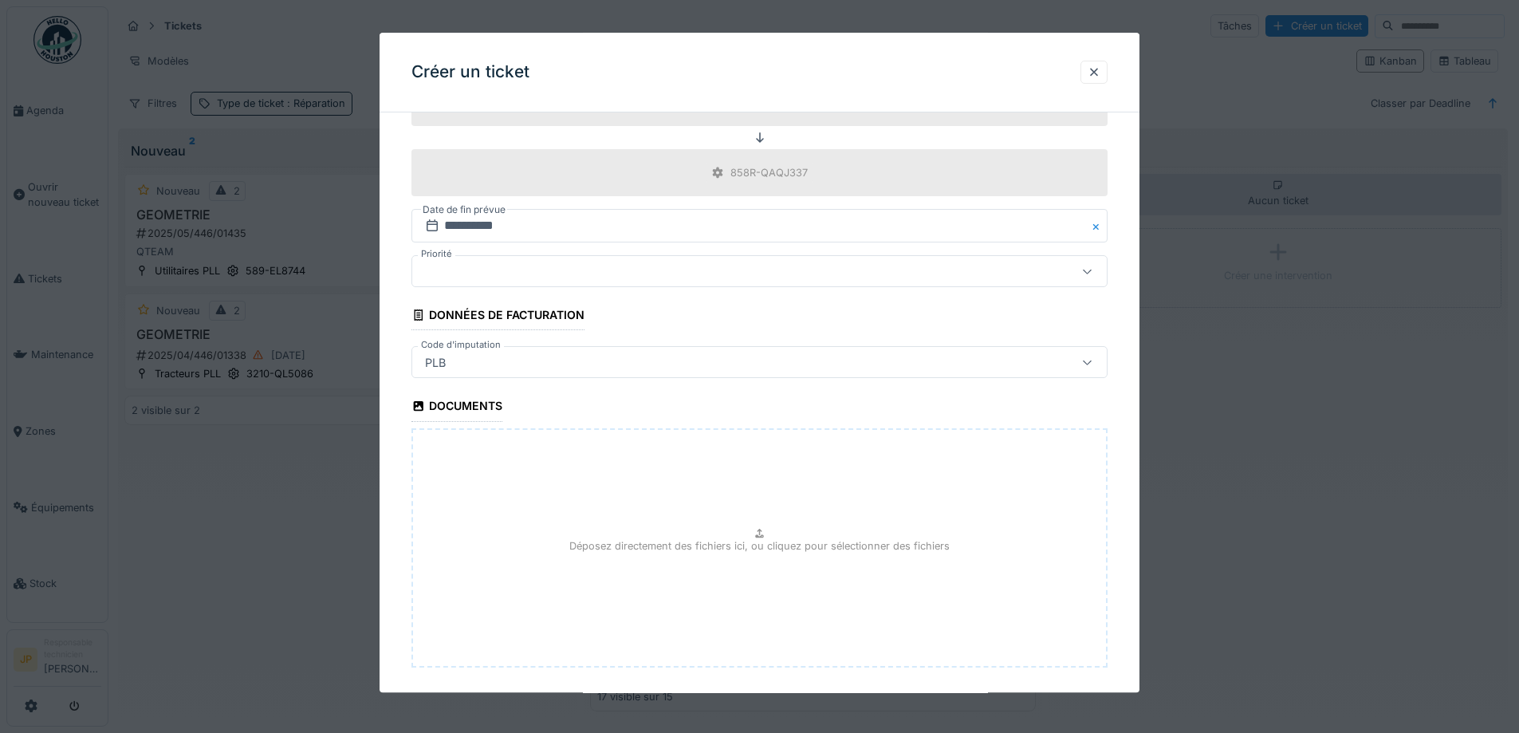
scroll to position [683, 0]
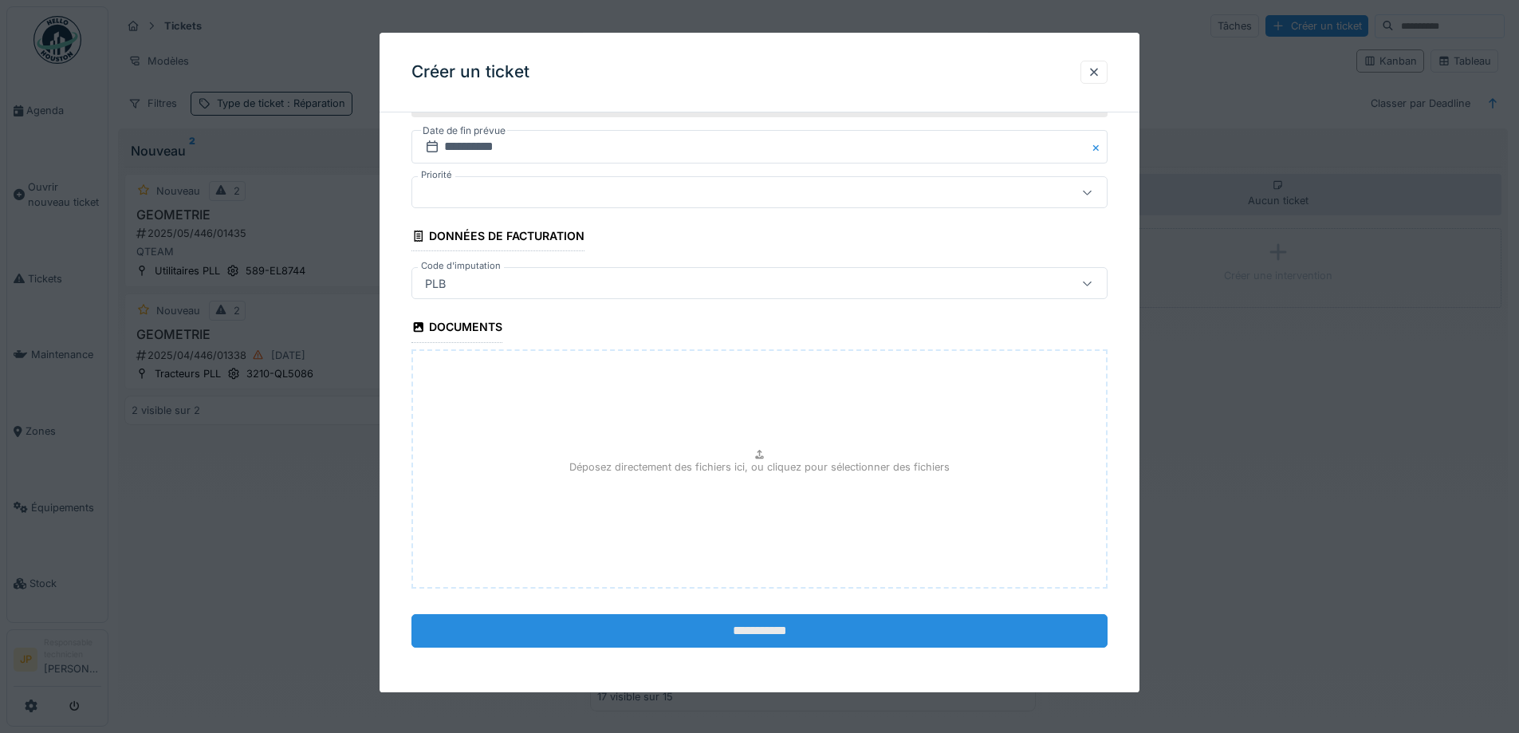
click at [796, 640] on input "**********" at bounding box center [760, 630] width 696 height 33
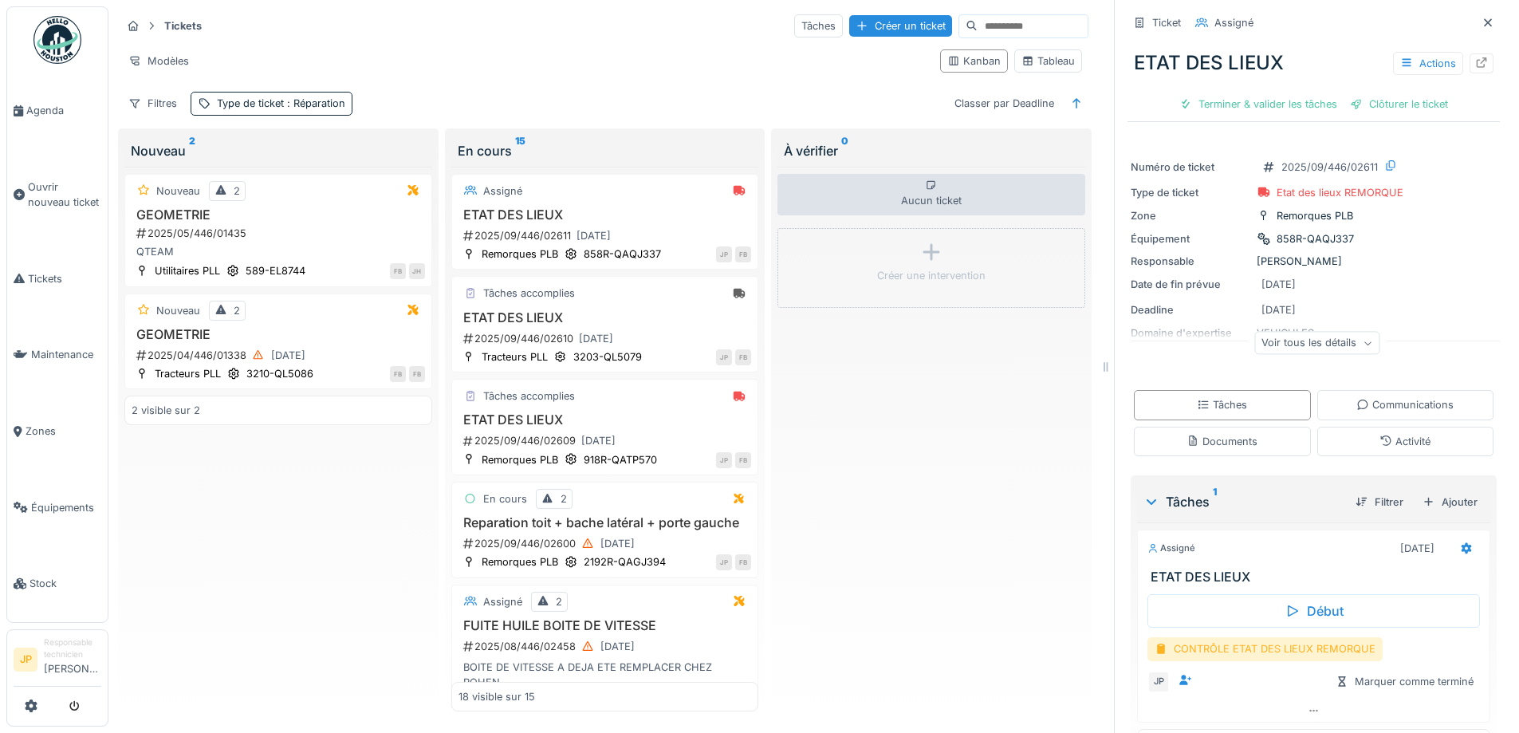
click at [1250, 645] on div "CONTRÔLE ETAT DES LIEUX REMORQUE" at bounding box center [1265, 648] width 235 height 23
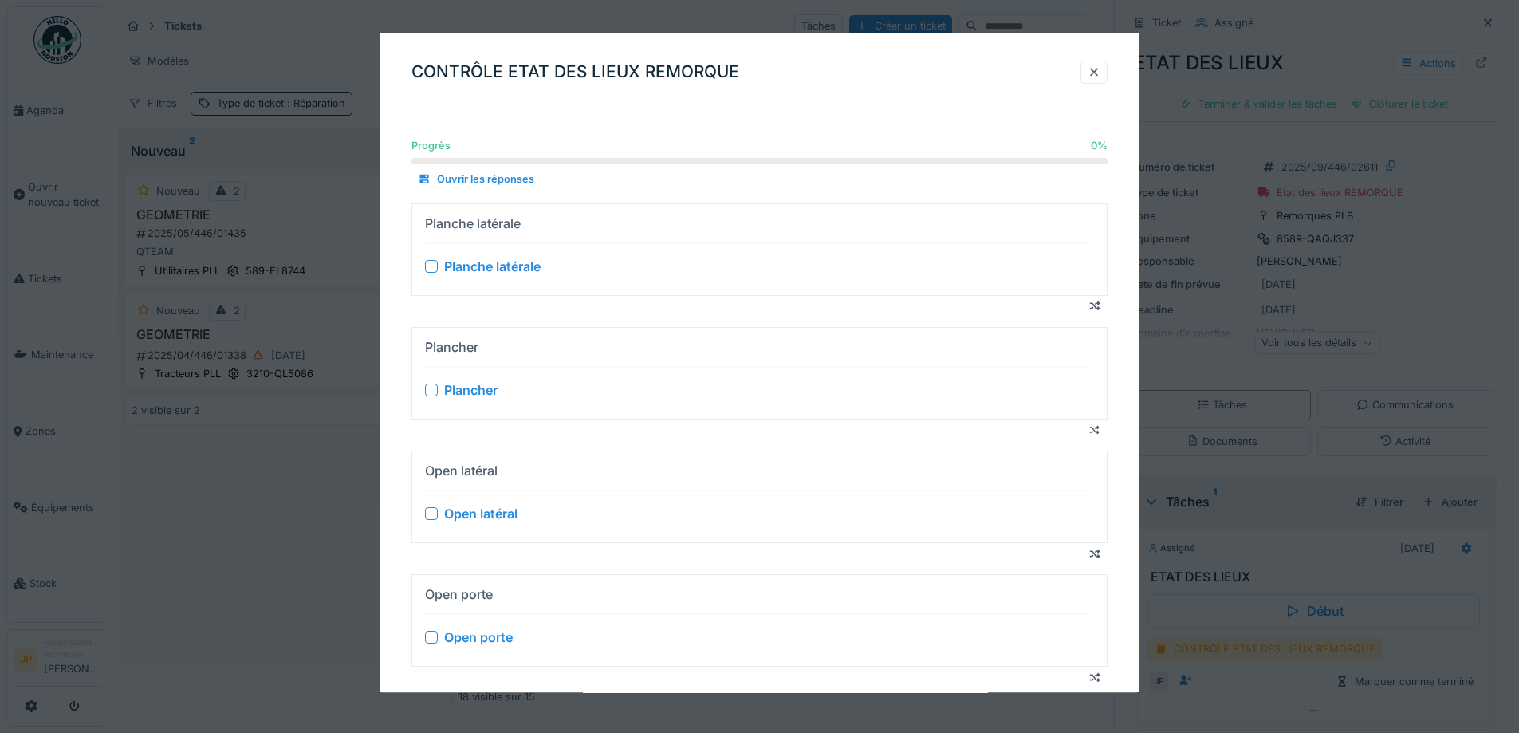
click at [435, 266] on div at bounding box center [431, 266] width 13 height 13
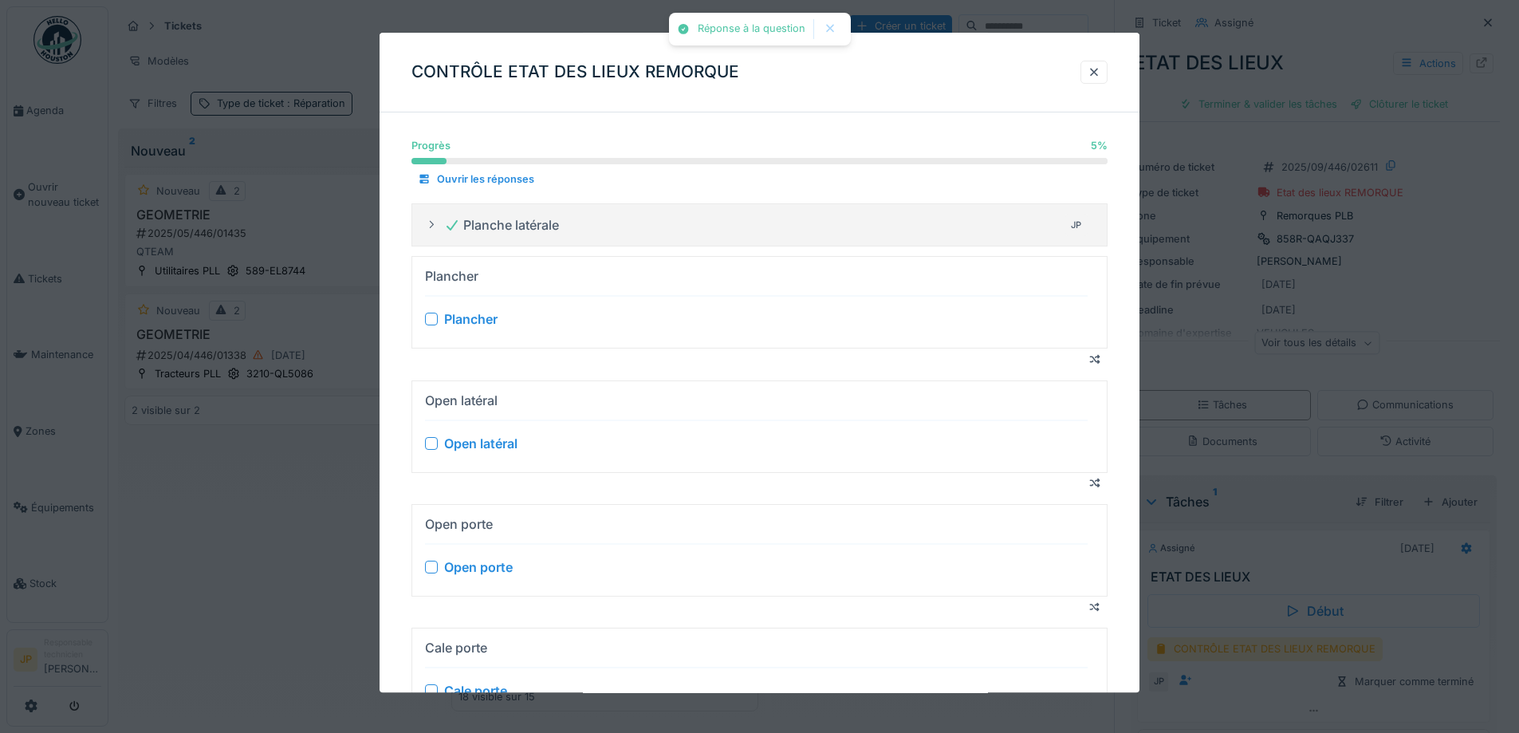
click at [432, 322] on div at bounding box center [431, 319] width 13 height 13
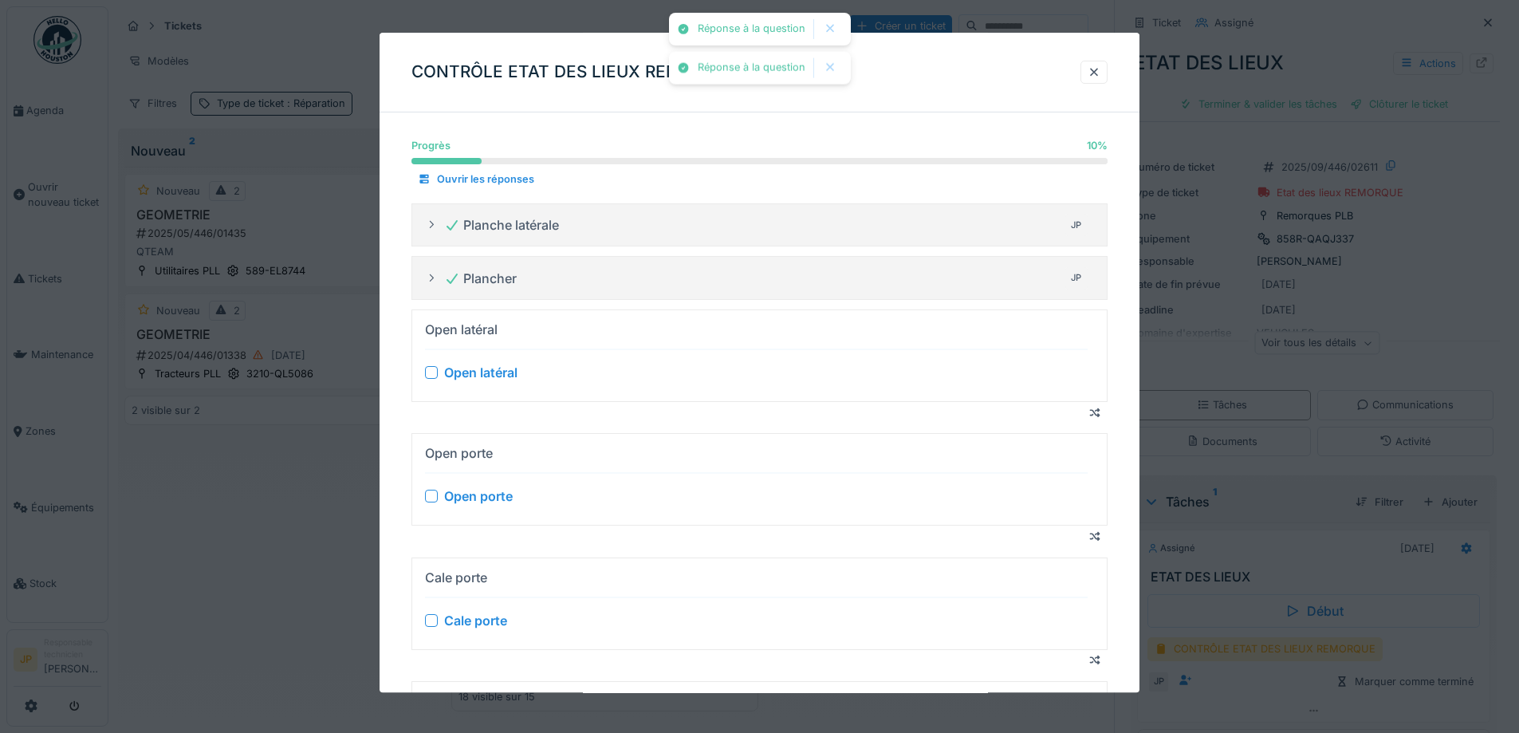
click at [433, 380] on div "Open latéral" at bounding box center [756, 373] width 663 height 19
click at [433, 372] on div at bounding box center [431, 373] width 13 height 13
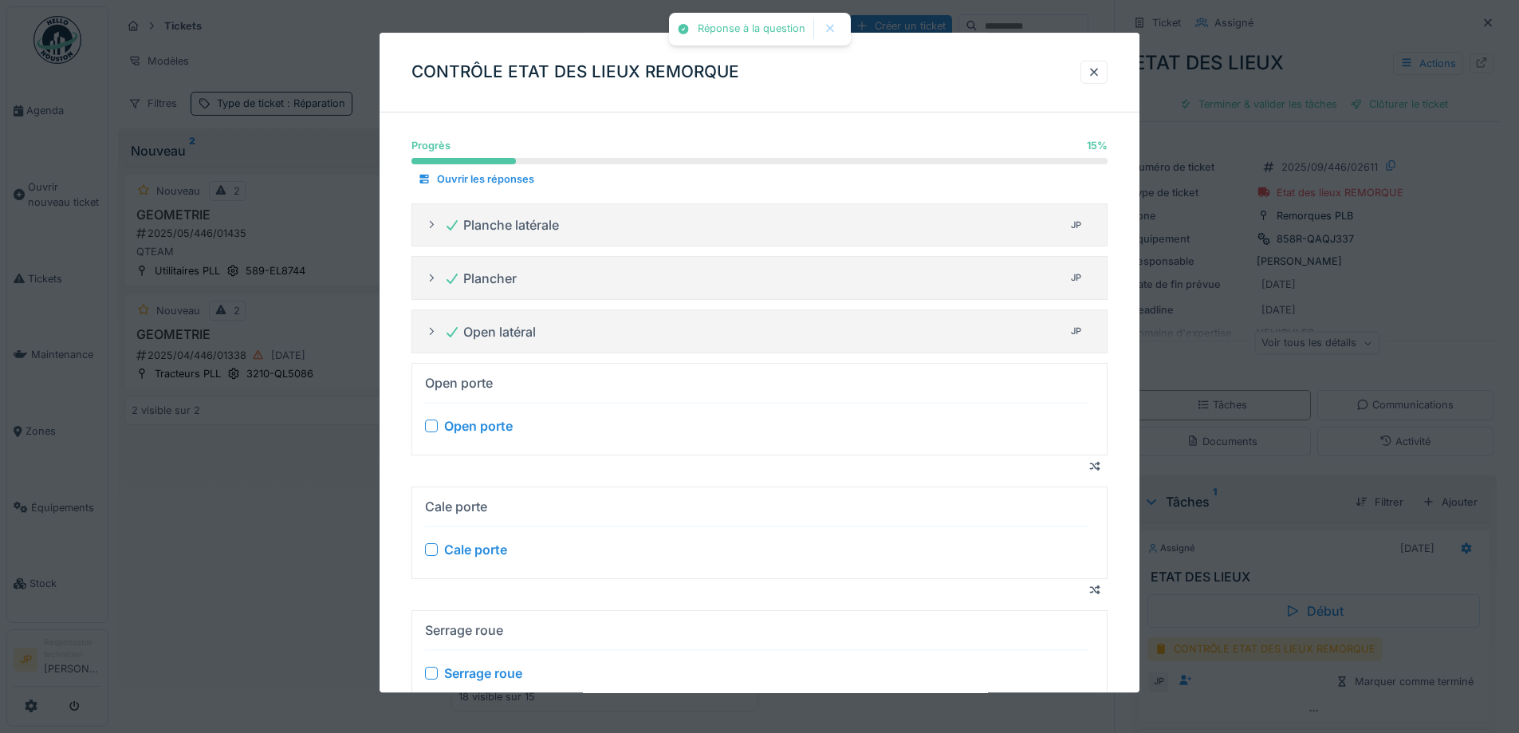
click at [433, 429] on div at bounding box center [431, 425] width 13 height 13
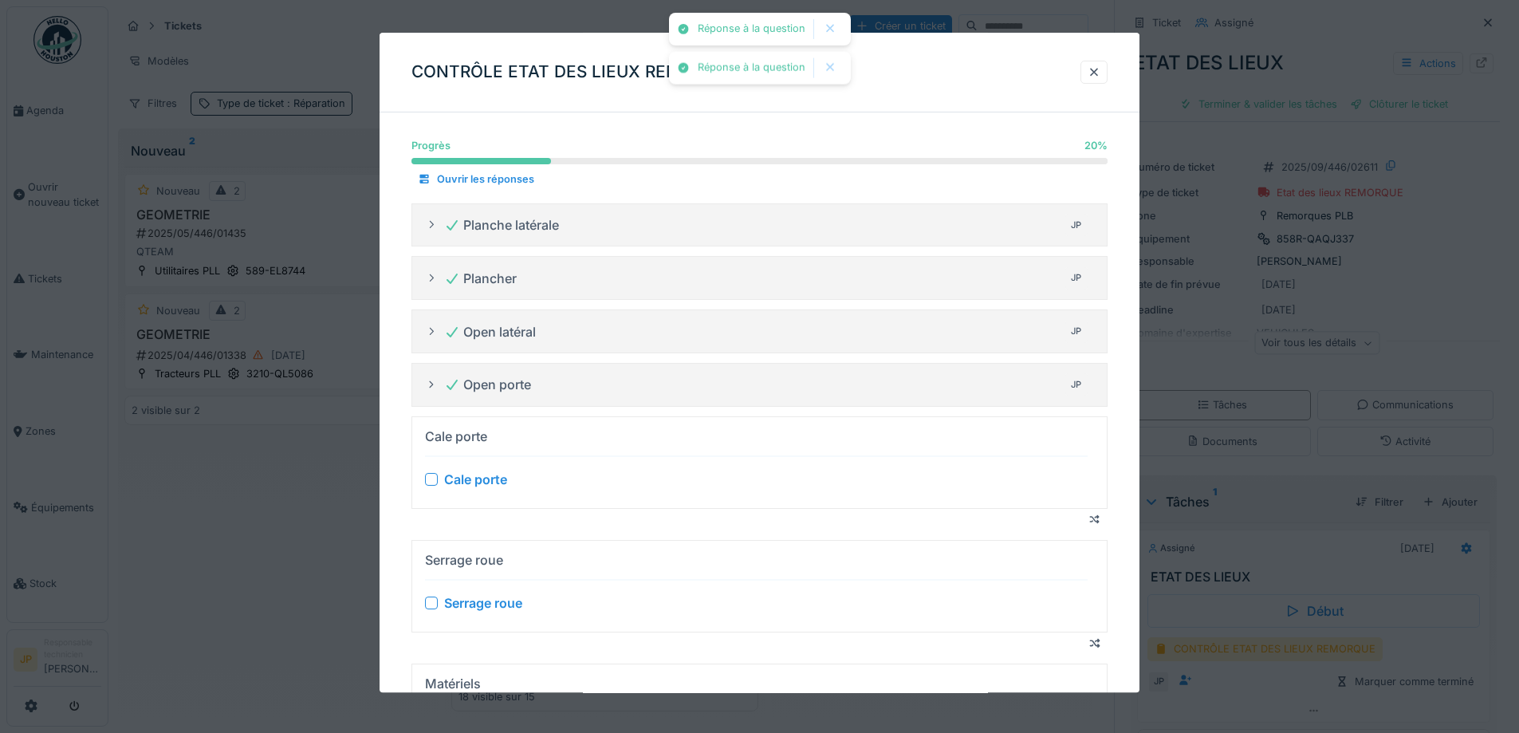
click at [432, 477] on div at bounding box center [431, 479] width 13 height 13
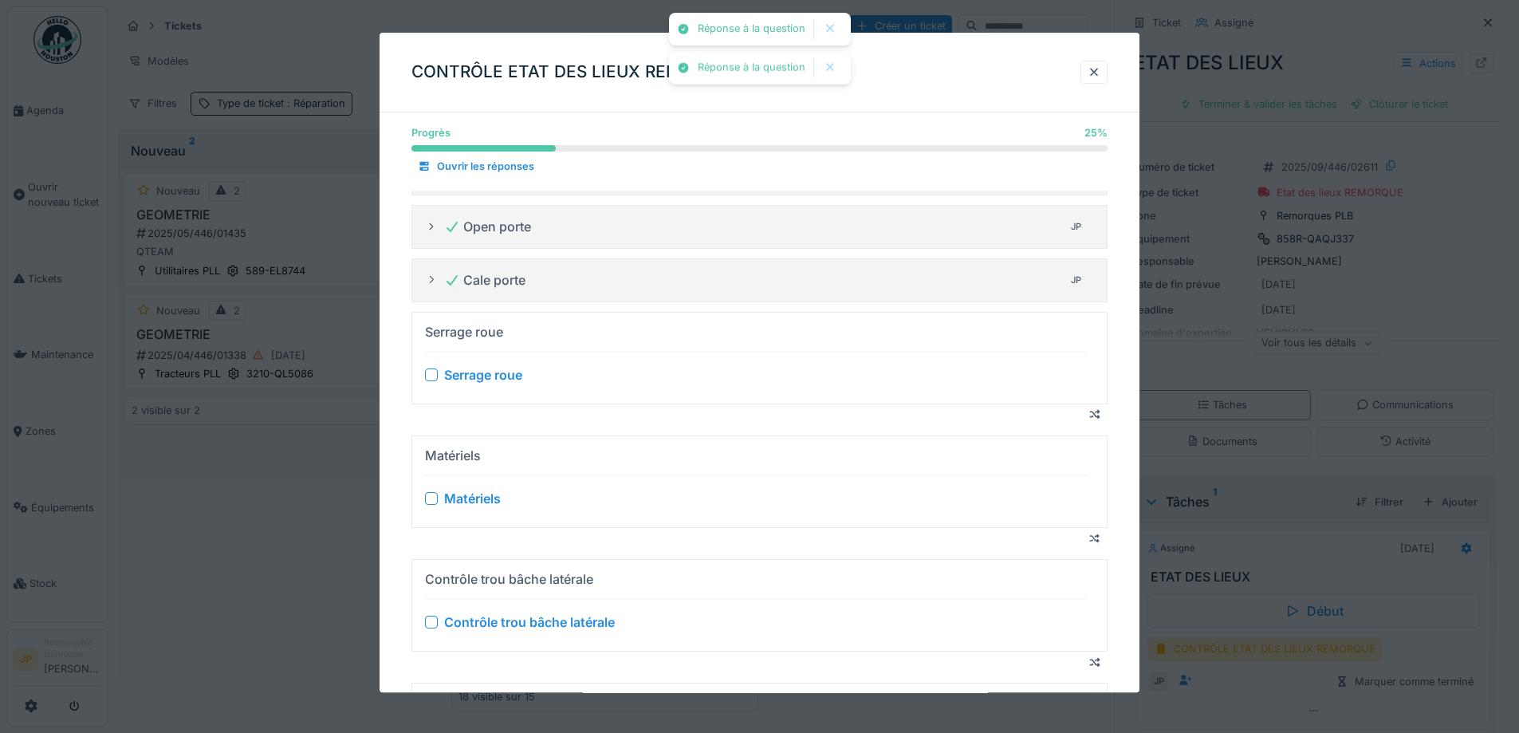
scroll to position [159, 0]
click at [432, 376] on div at bounding box center [431, 373] width 13 height 13
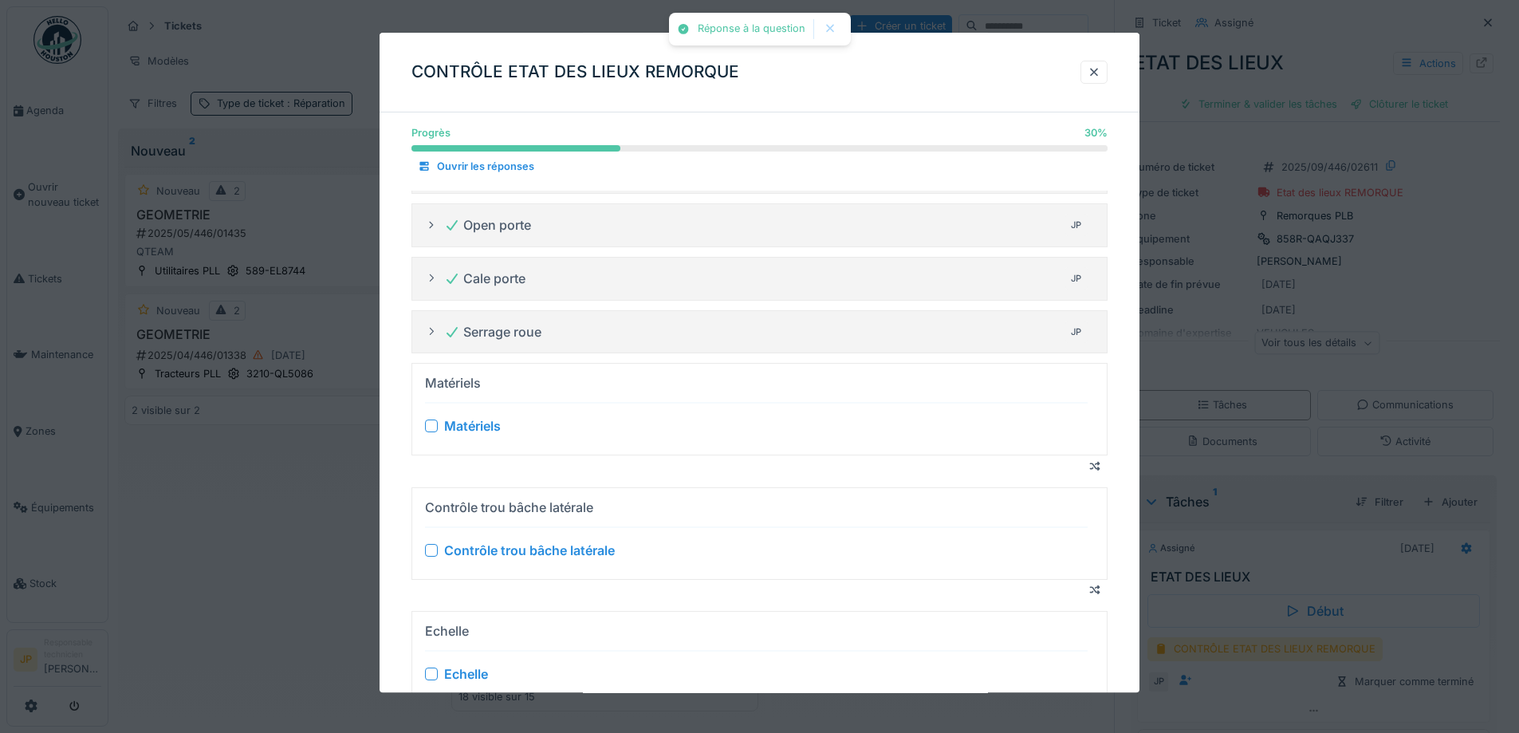
click at [429, 426] on div at bounding box center [431, 426] width 13 height 13
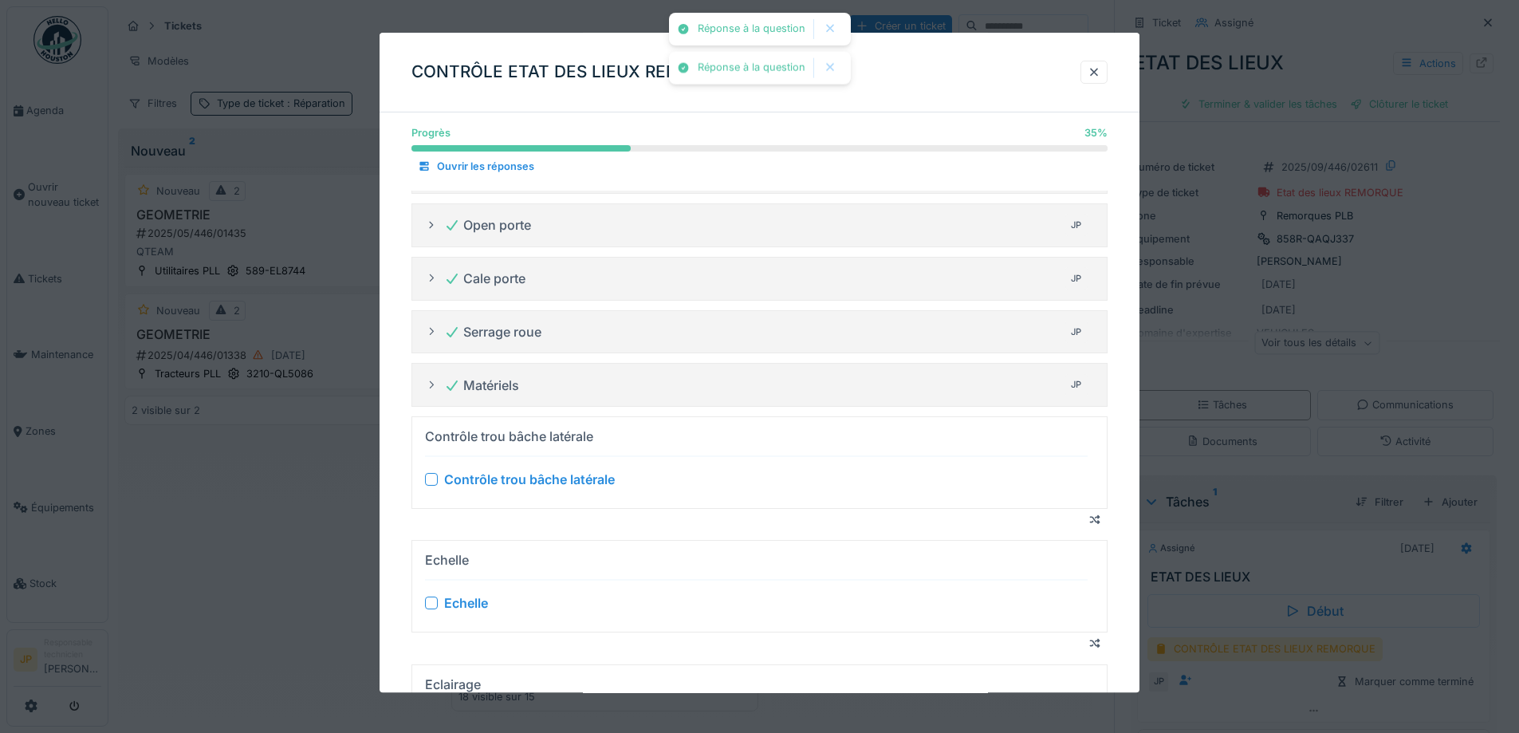
click at [435, 482] on div at bounding box center [431, 479] width 13 height 13
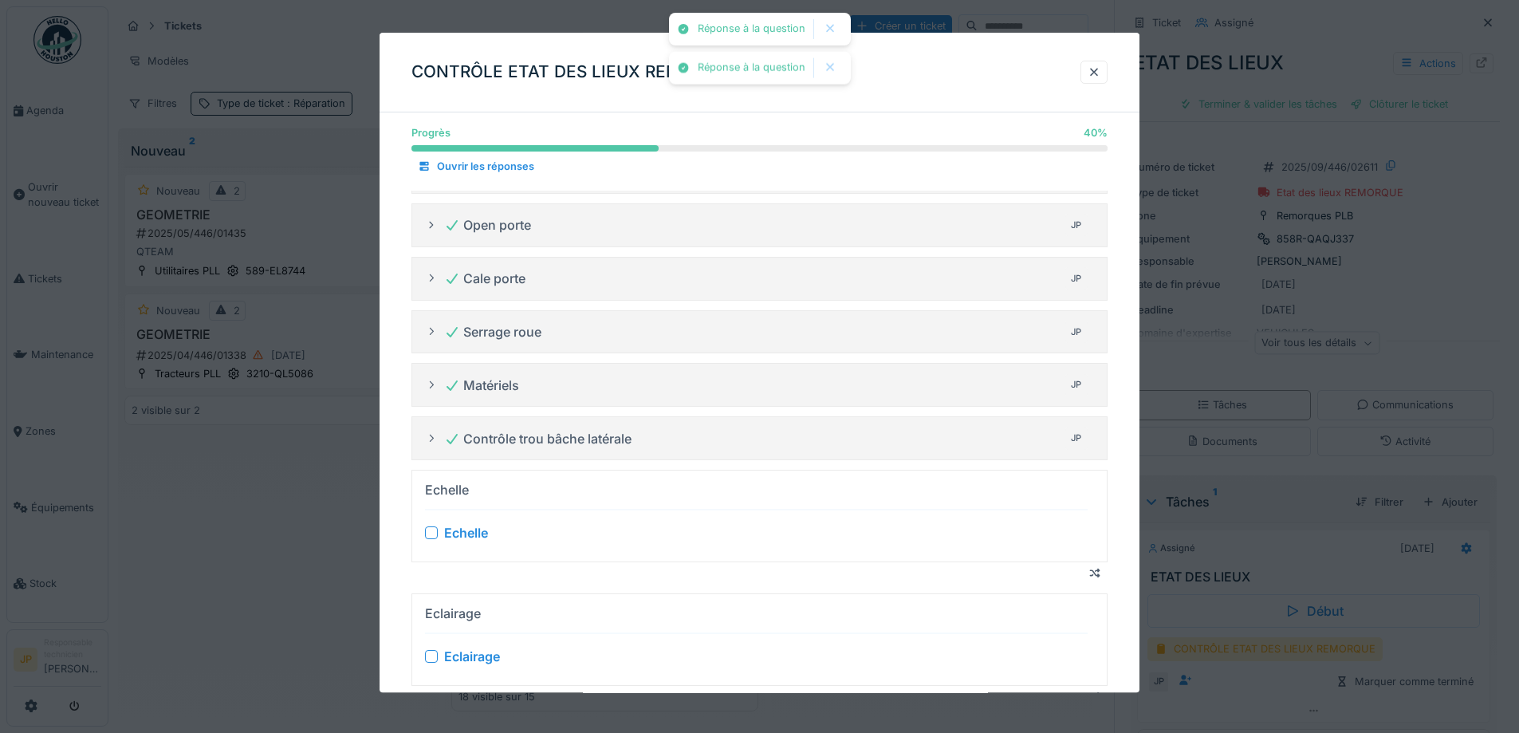
drag, startPoint x: 435, startPoint y: 538, endPoint x: 431, endPoint y: 589, distance: 51.2
click at [434, 538] on div at bounding box center [431, 532] width 13 height 13
click at [427, 577] on div "Eclairage" at bounding box center [756, 586] width 663 height 19
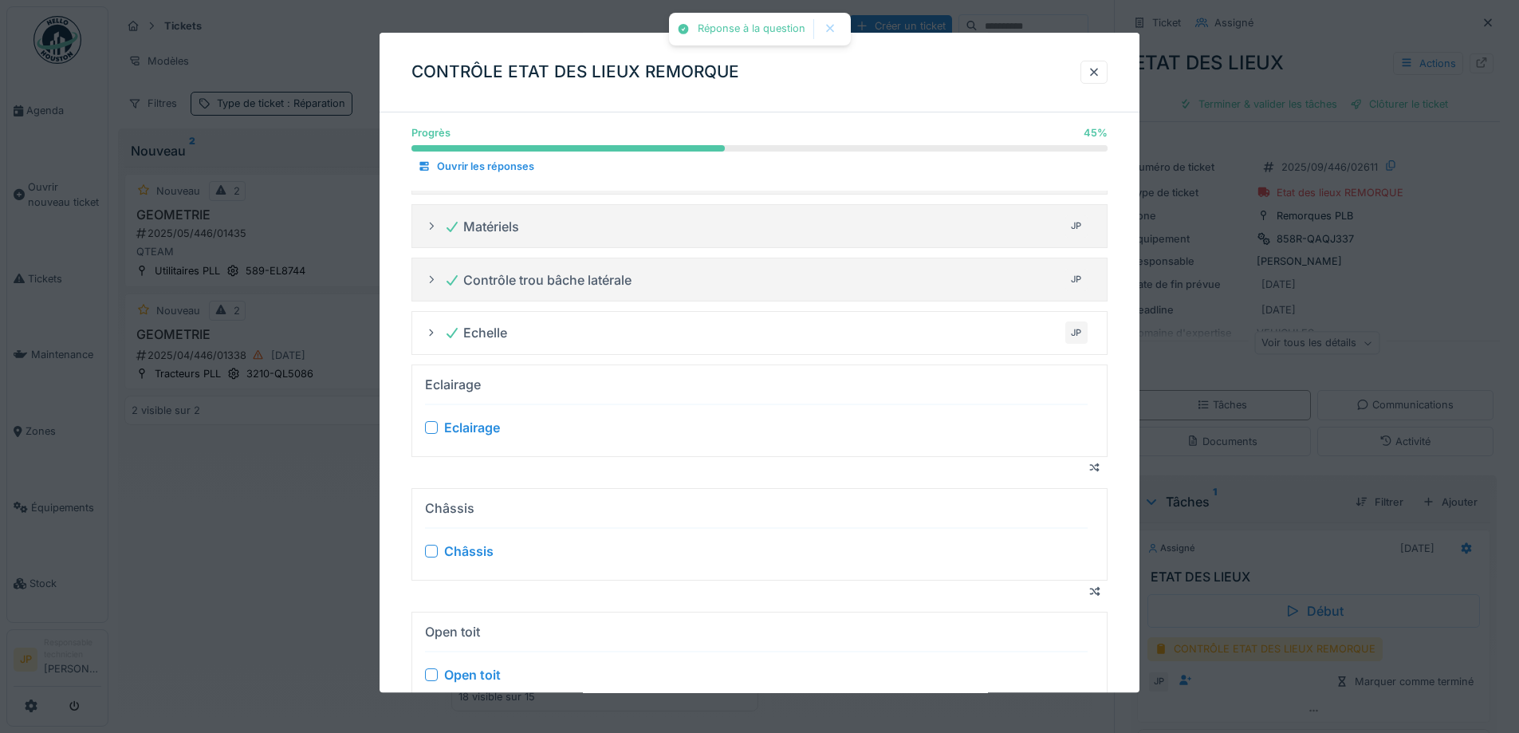
scroll to position [319, 0]
click at [427, 423] on div at bounding box center [431, 426] width 13 height 13
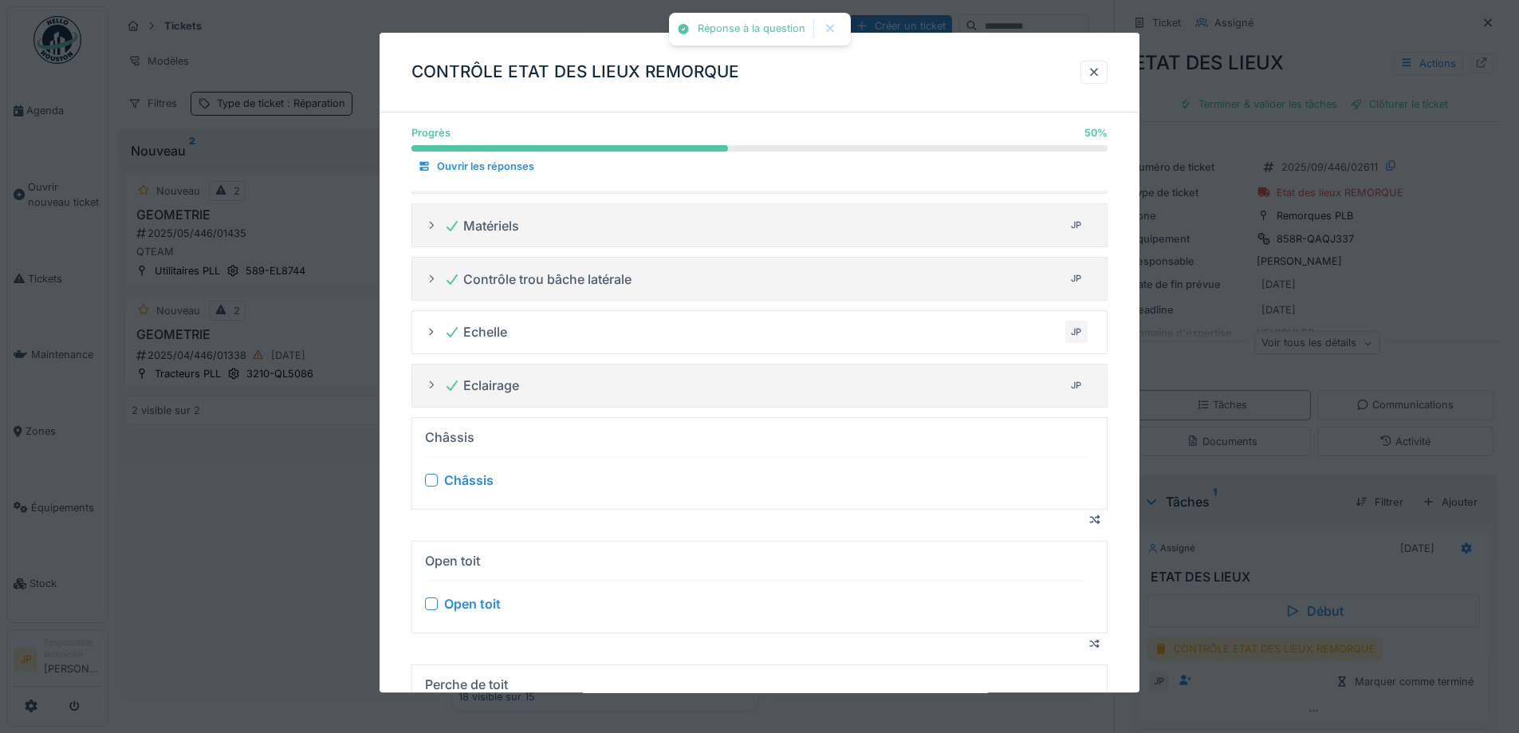
click at [431, 482] on div at bounding box center [431, 480] width 13 height 13
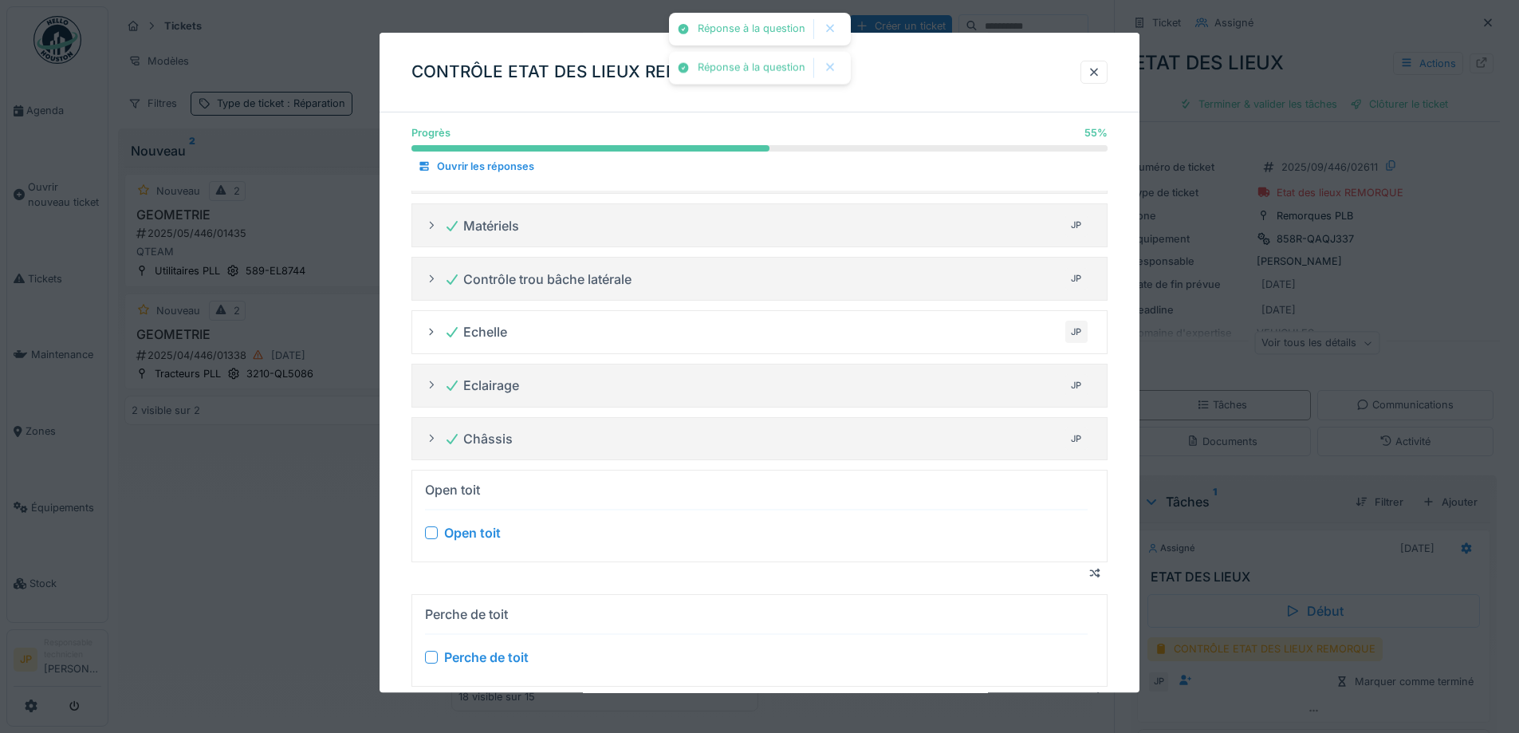
click at [437, 534] on div at bounding box center [431, 533] width 13 height 13
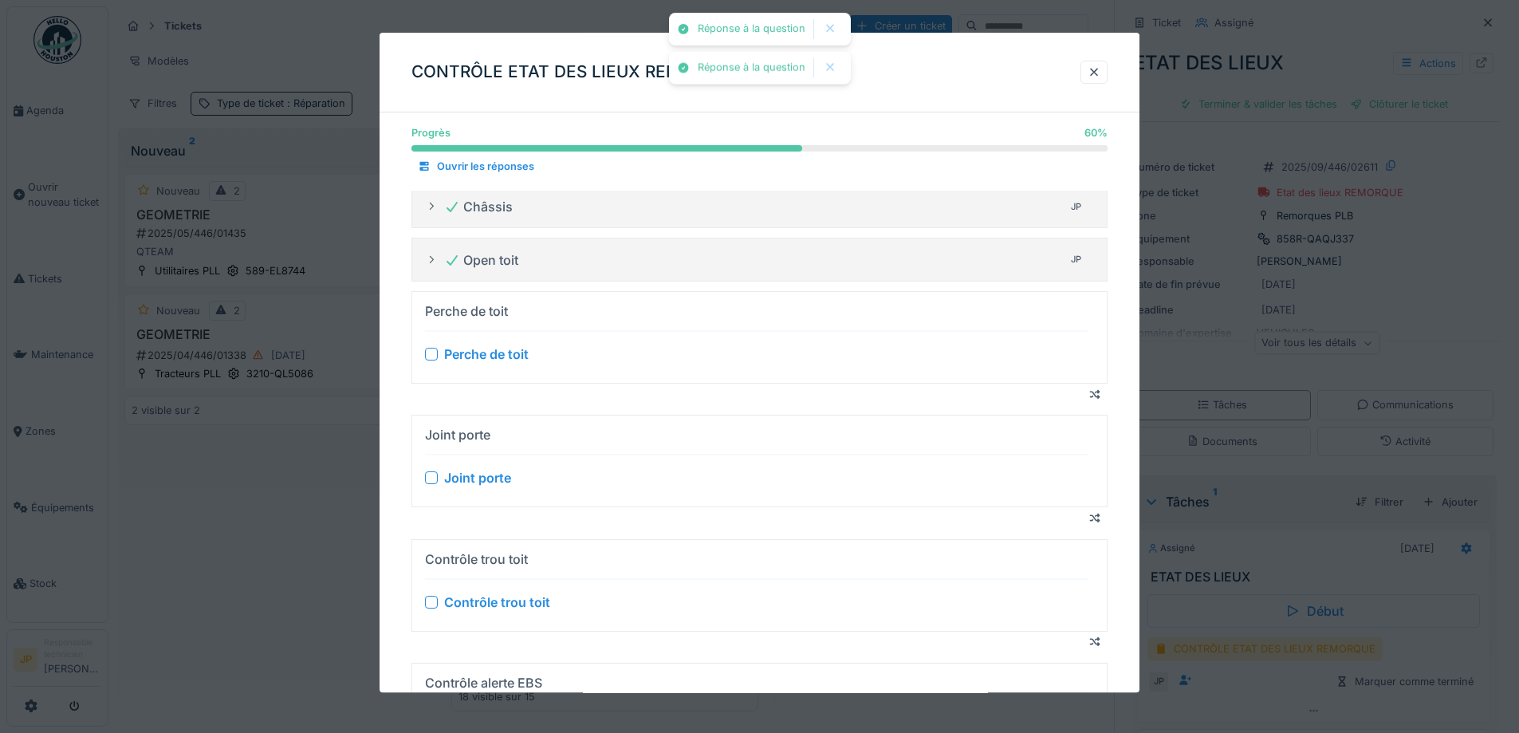
scroll to position [558, 0]
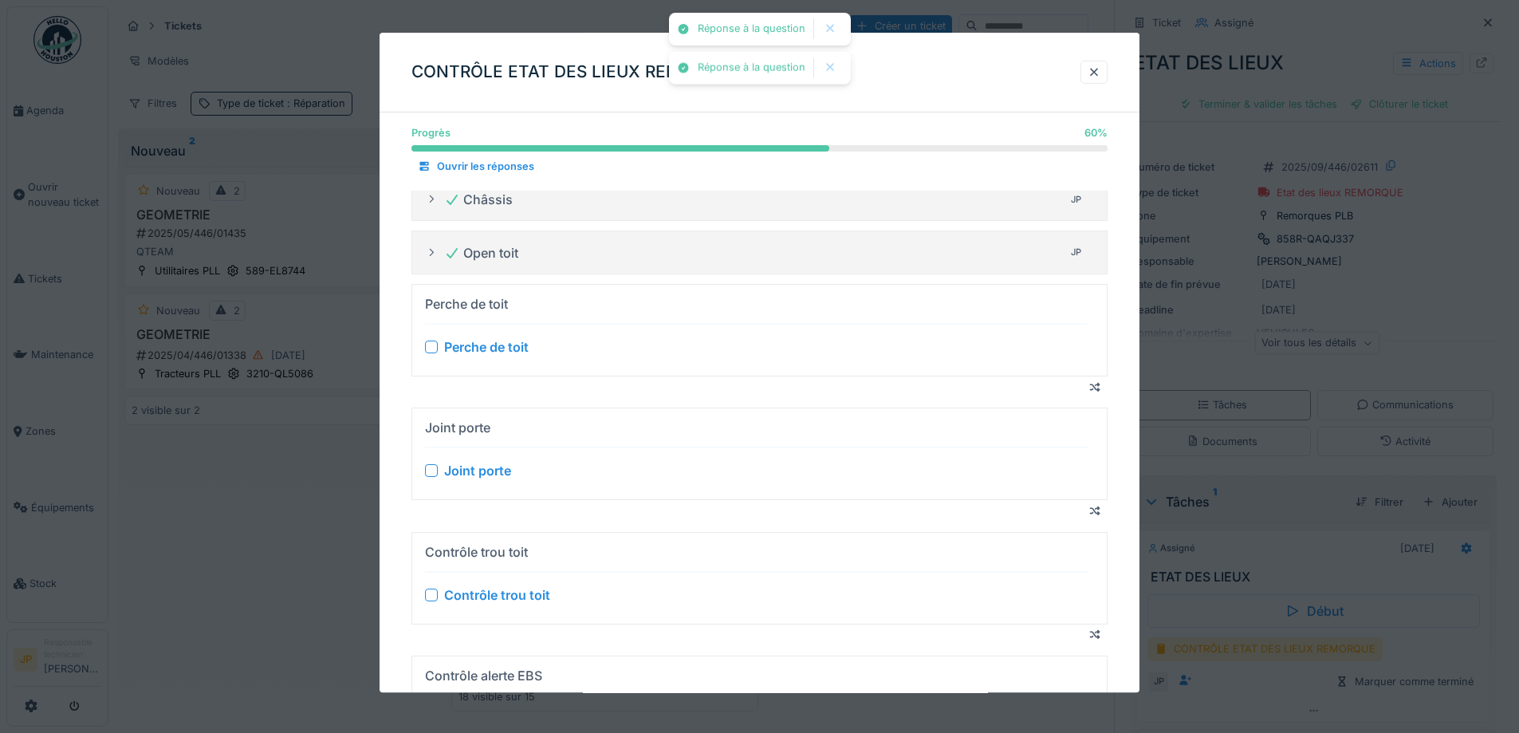
click at [427, 344] on div at bounding box center [431, 347] width 13 height 13
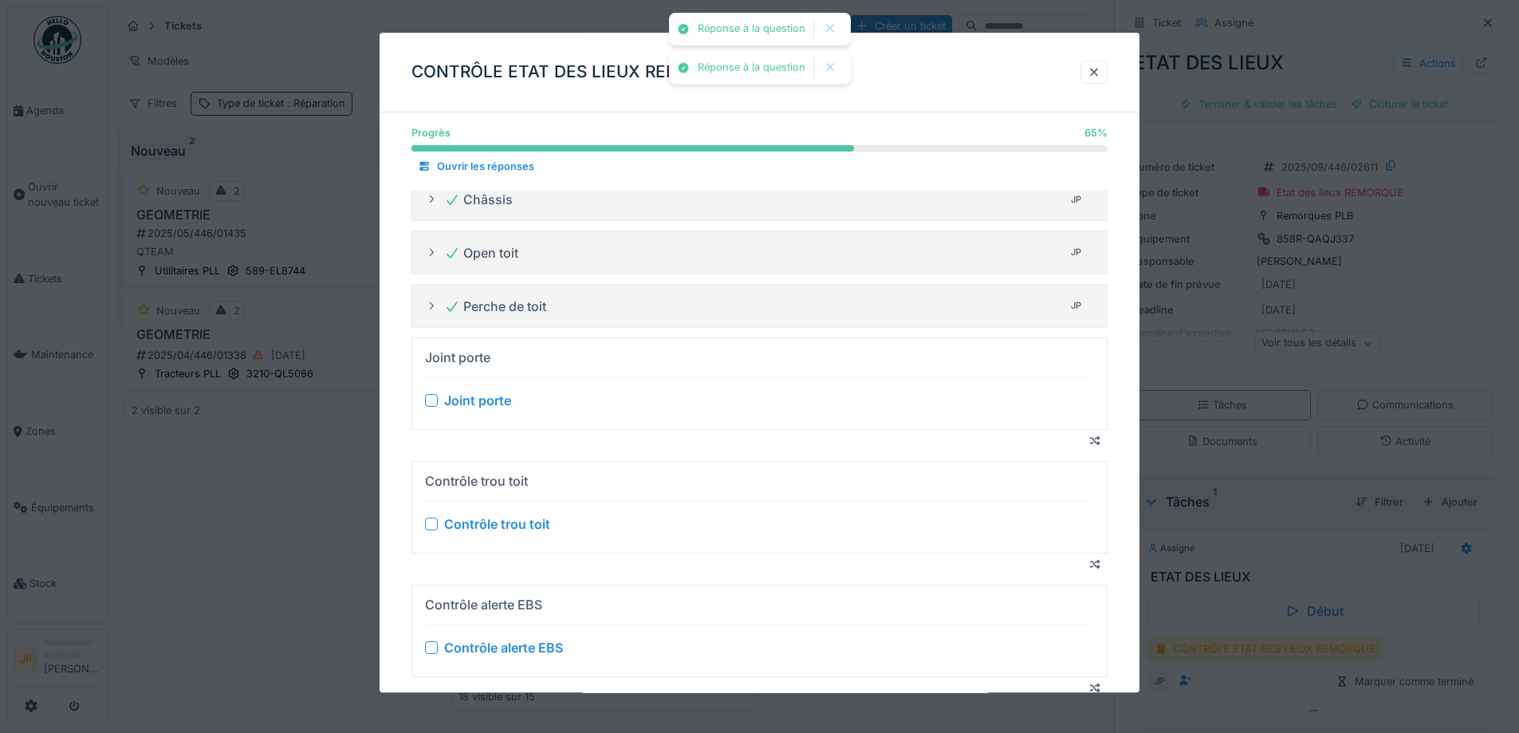
click at [430, 401] on div at bounding box center [431, 400] width 13 height 13
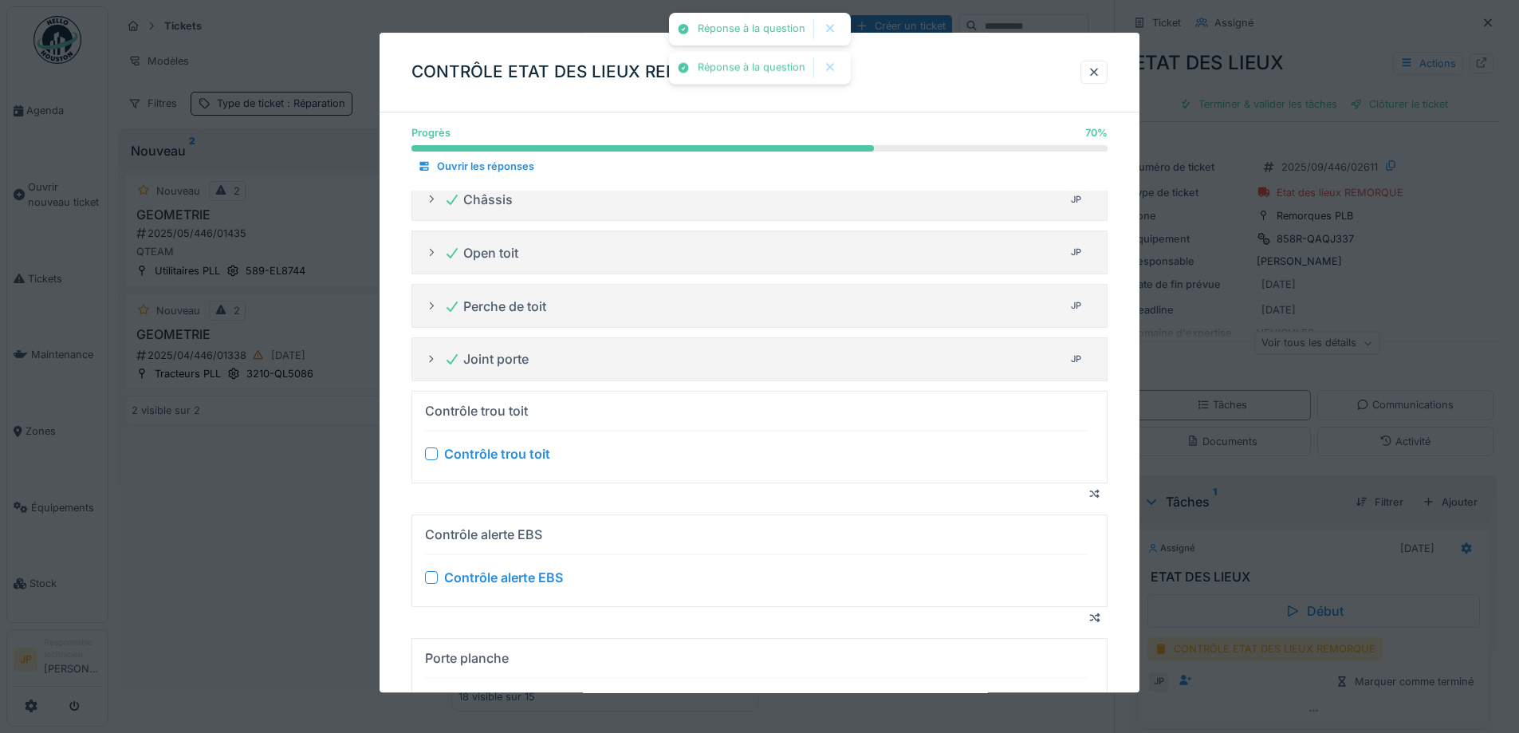
click at [432, 452] on div at bounding box center [431, 453] width 13 height 13
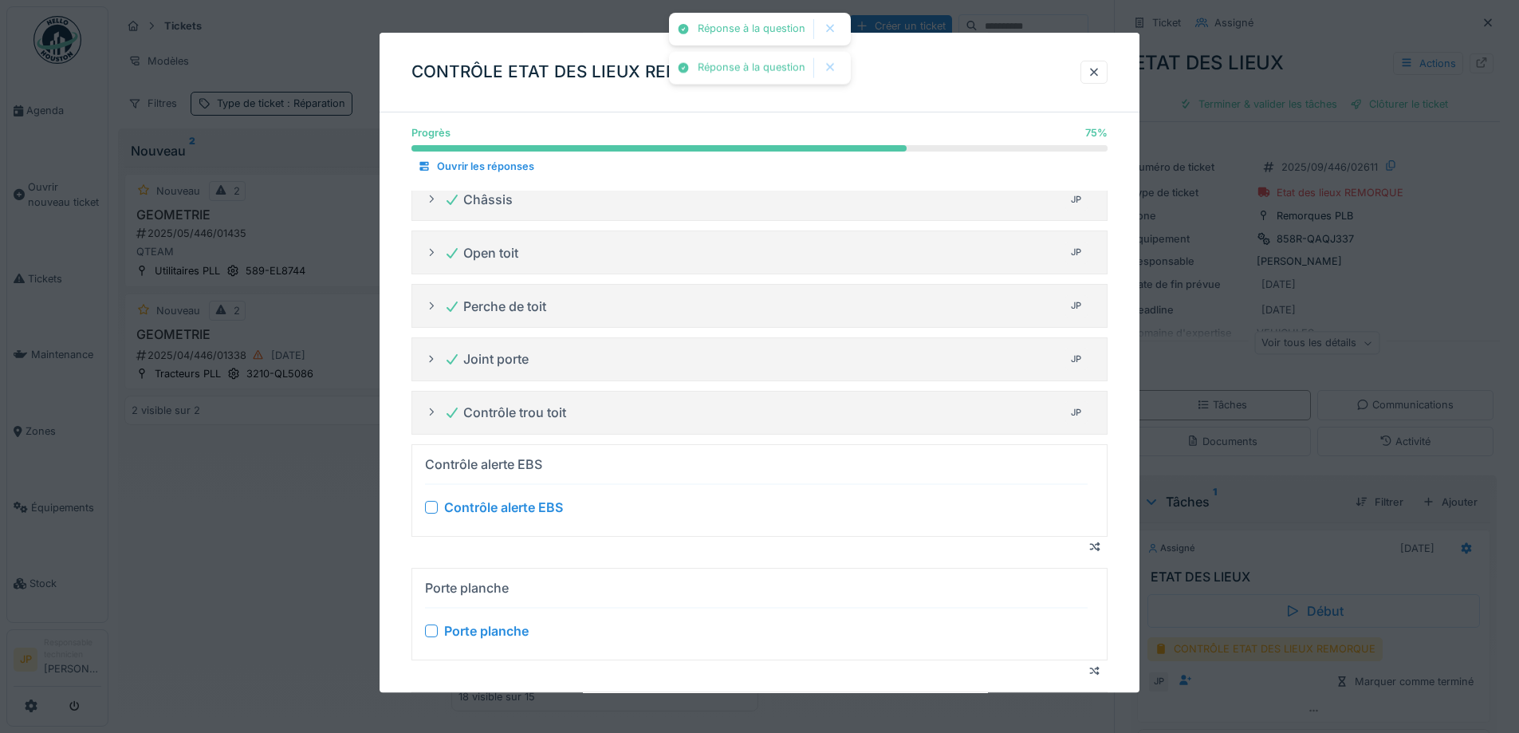
click at [430, 508] on div at bounding box center [431, 507] width 13 height 13
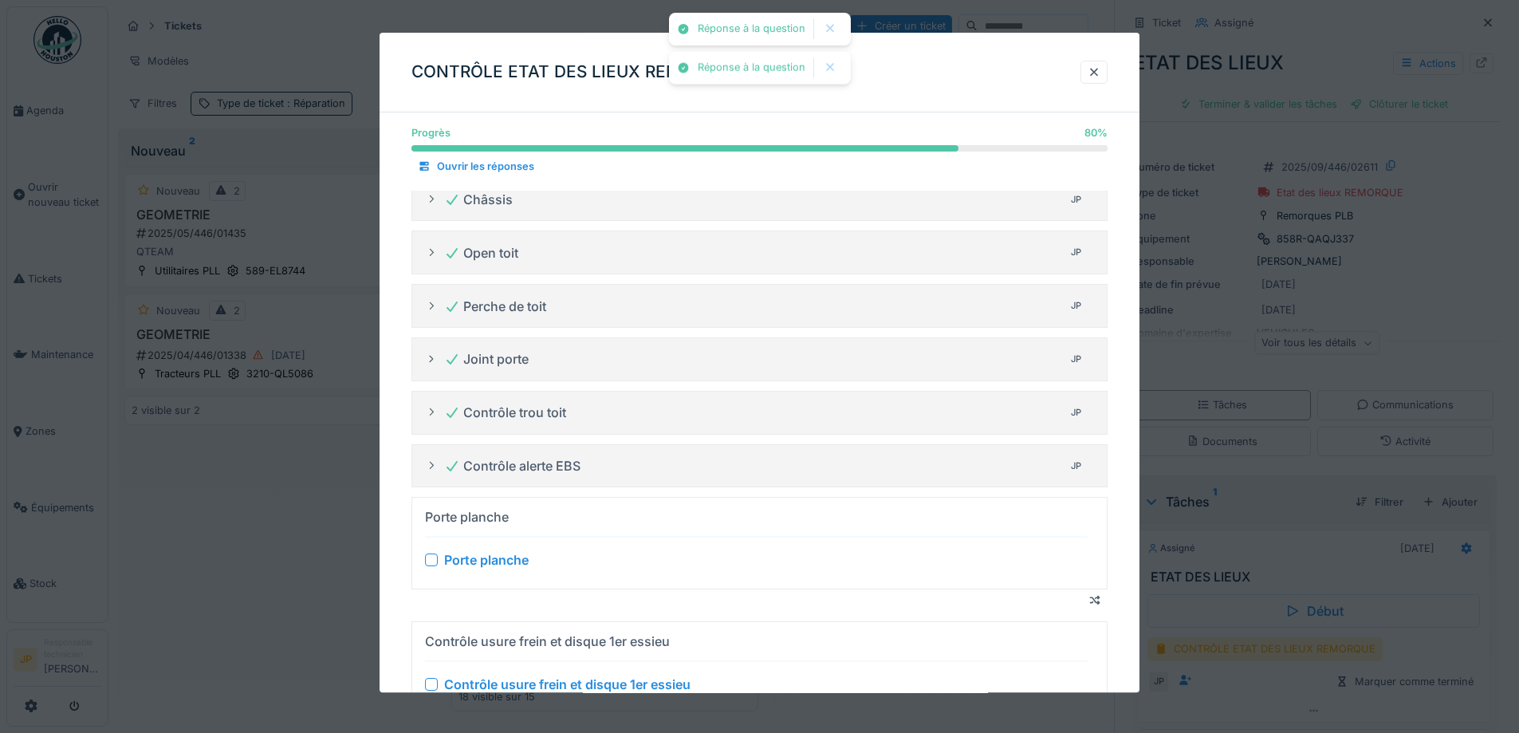
click at [431, 564] on div at bounding box center [431, 560] width 13 height 13
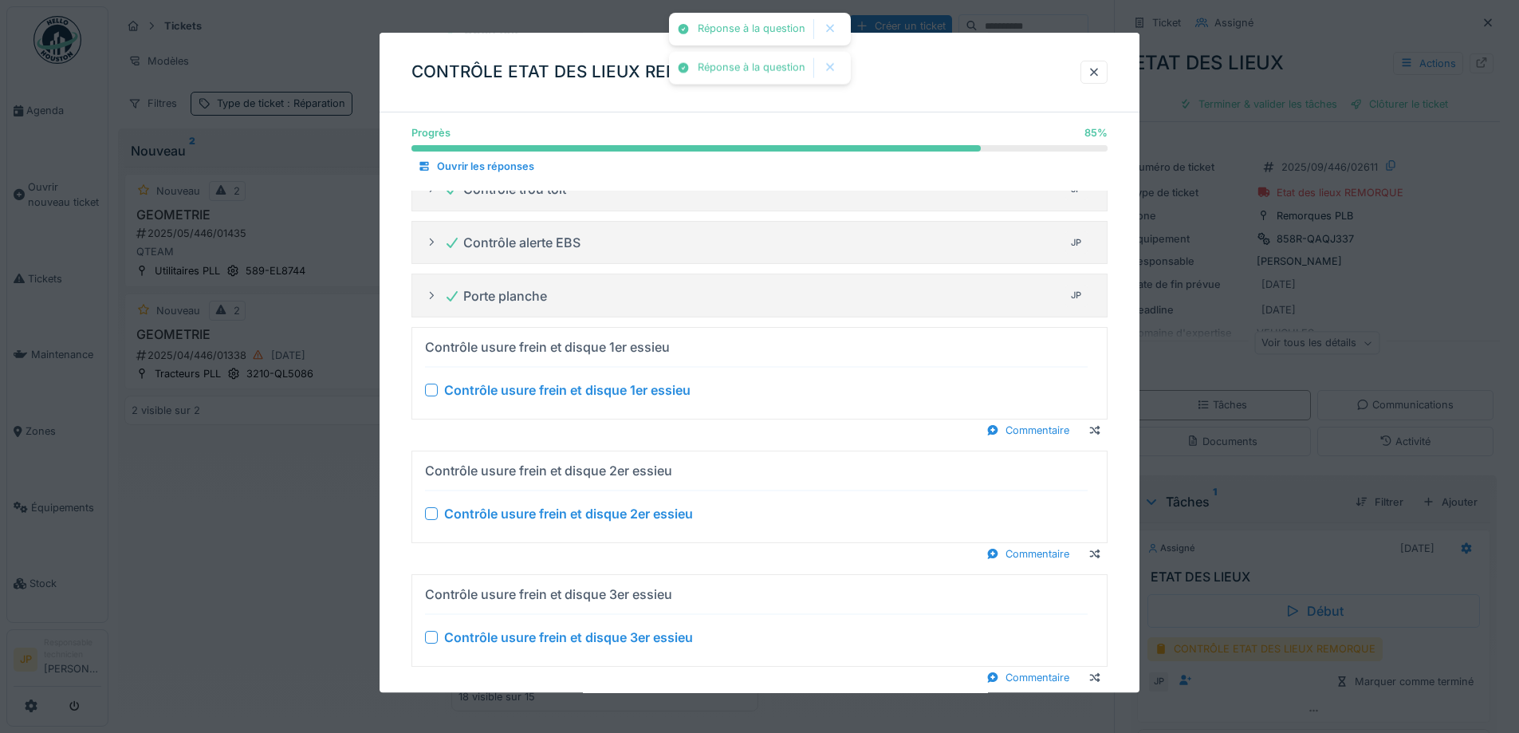
scroll to position [797, 0]
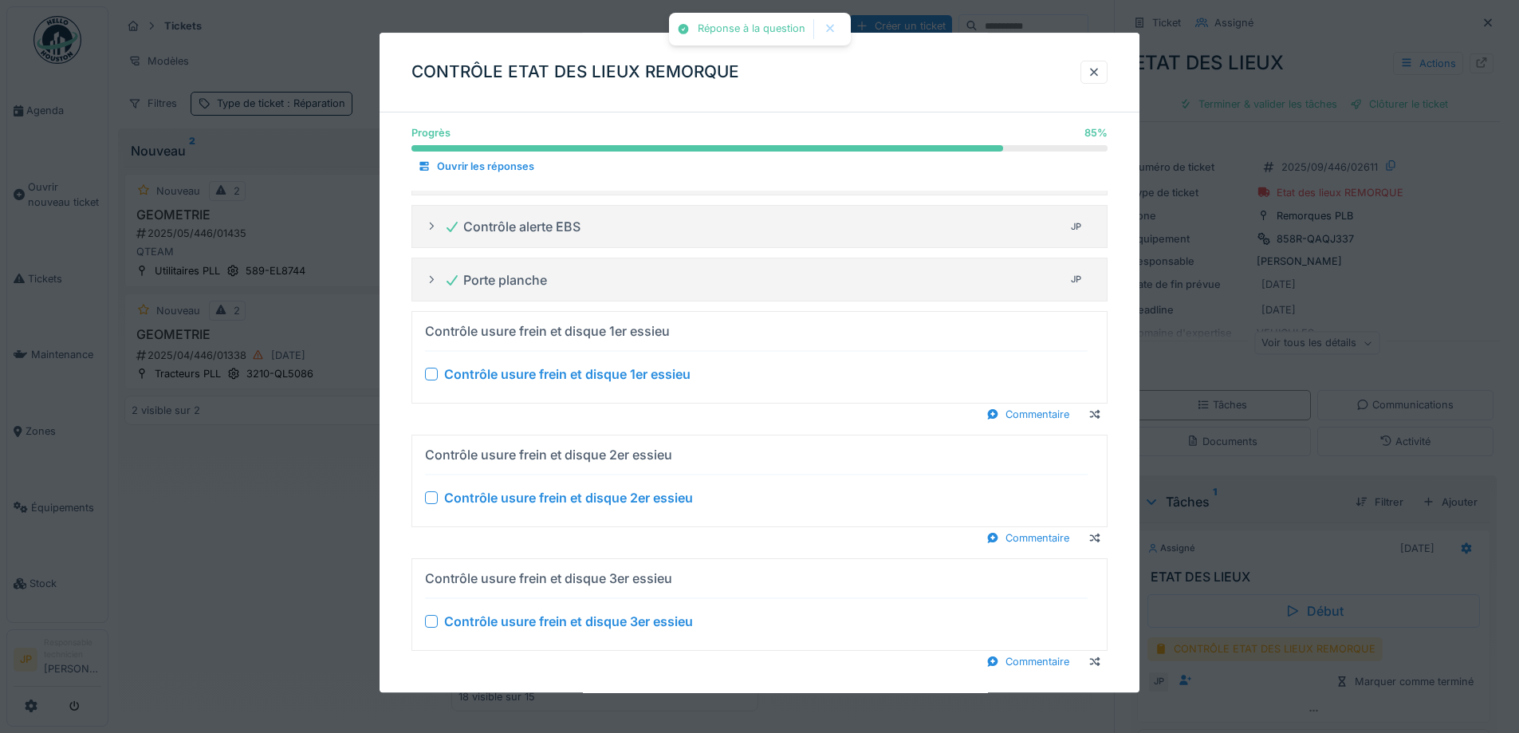
click at [427, 371] on div at bounding box center [431, 374] width 13 height 13
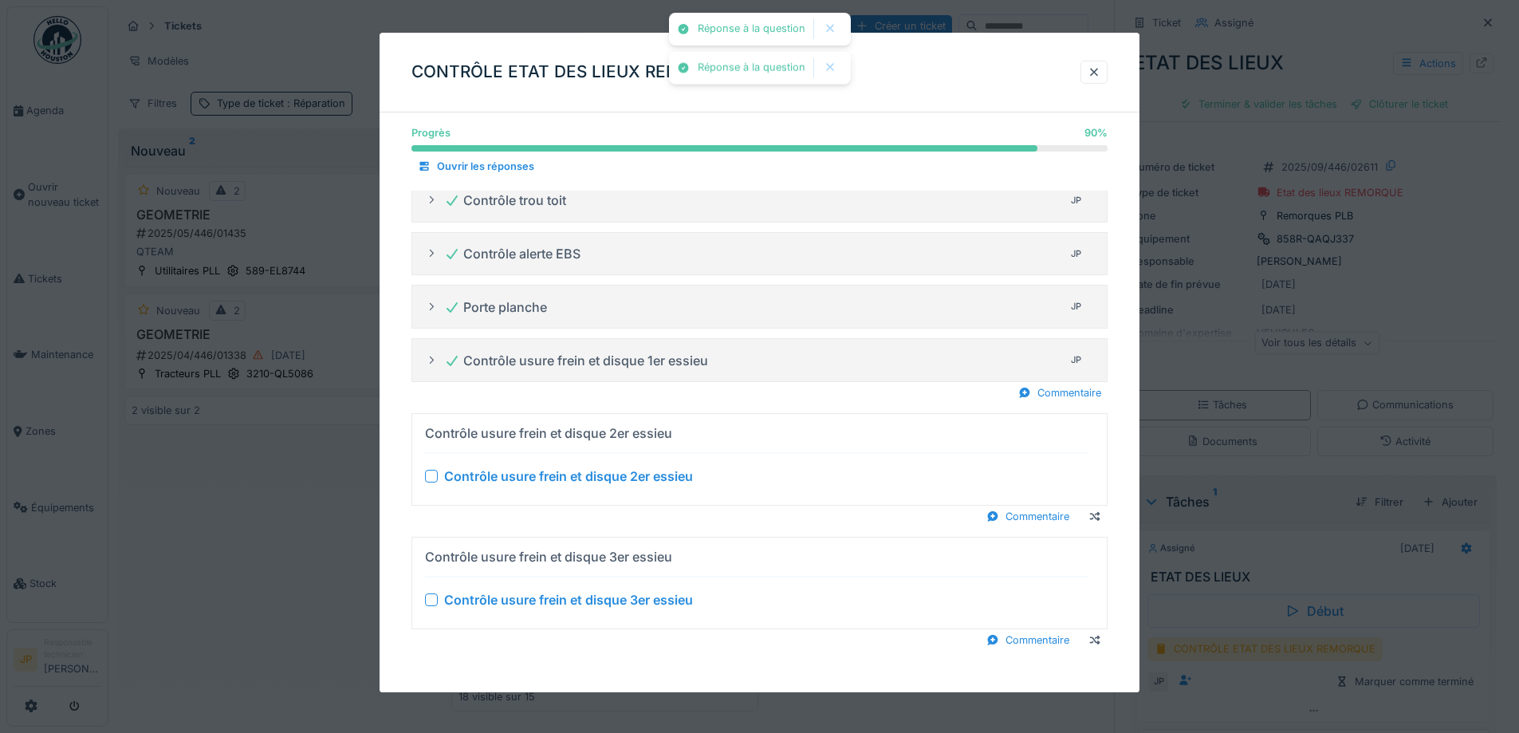
scroll to position [770, 0]
click at [1031, 391] on div at bounding box center [1024, 392] width 13 height 15
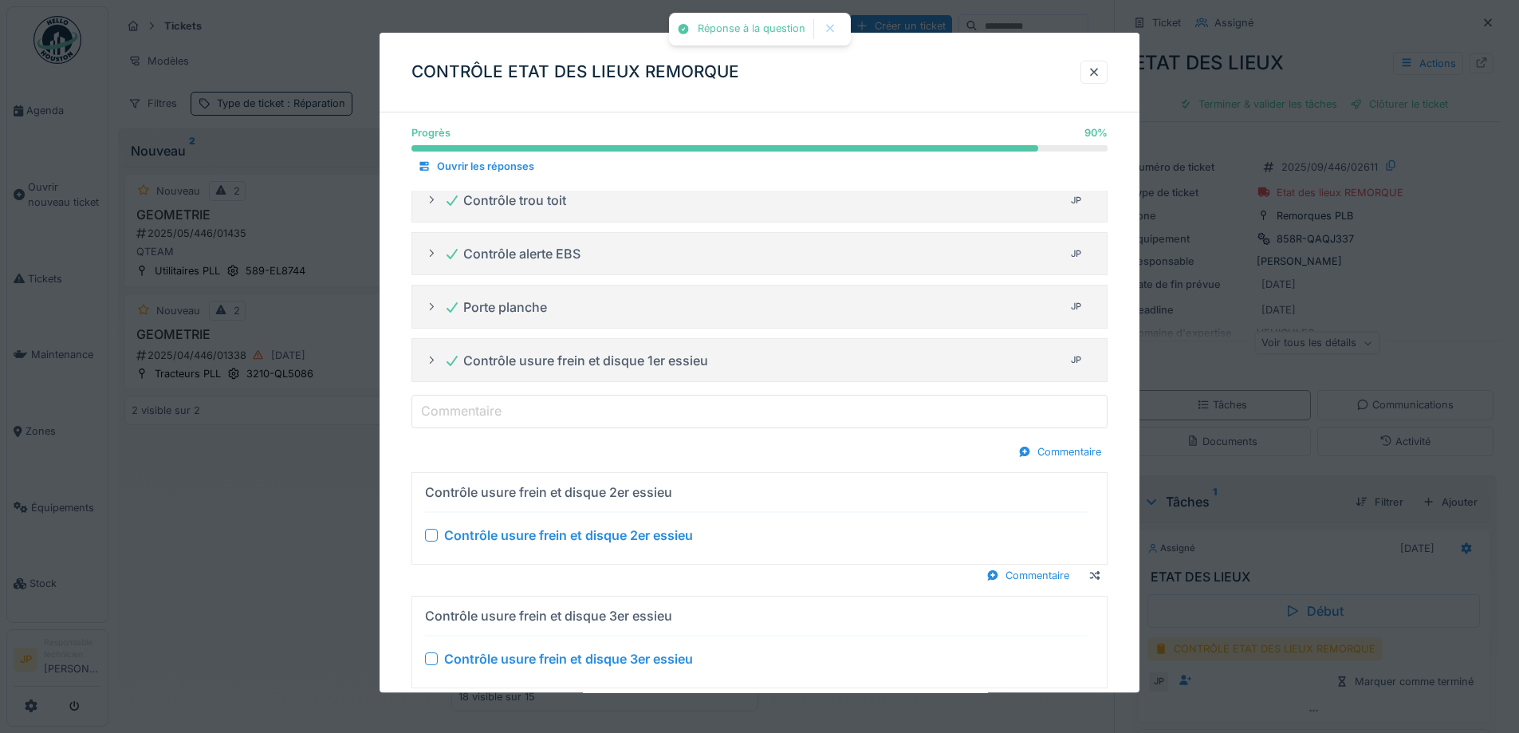
click at [589, 416] on input "Commentaire" at bounding box center [760, 411] width 696 height 33
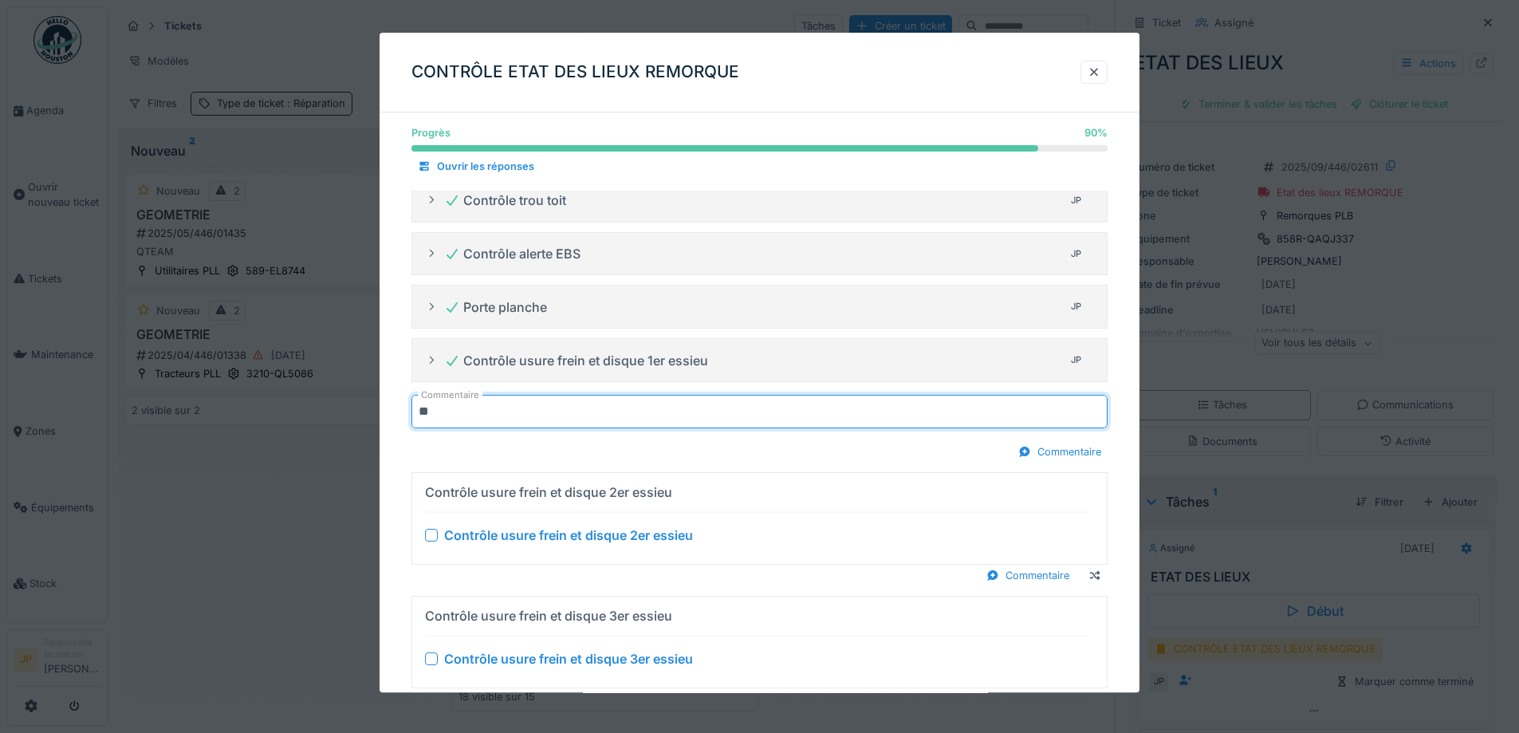
type input "********"
click at [435, 538] on div at bounding box center [431, 535] width 13 height 13
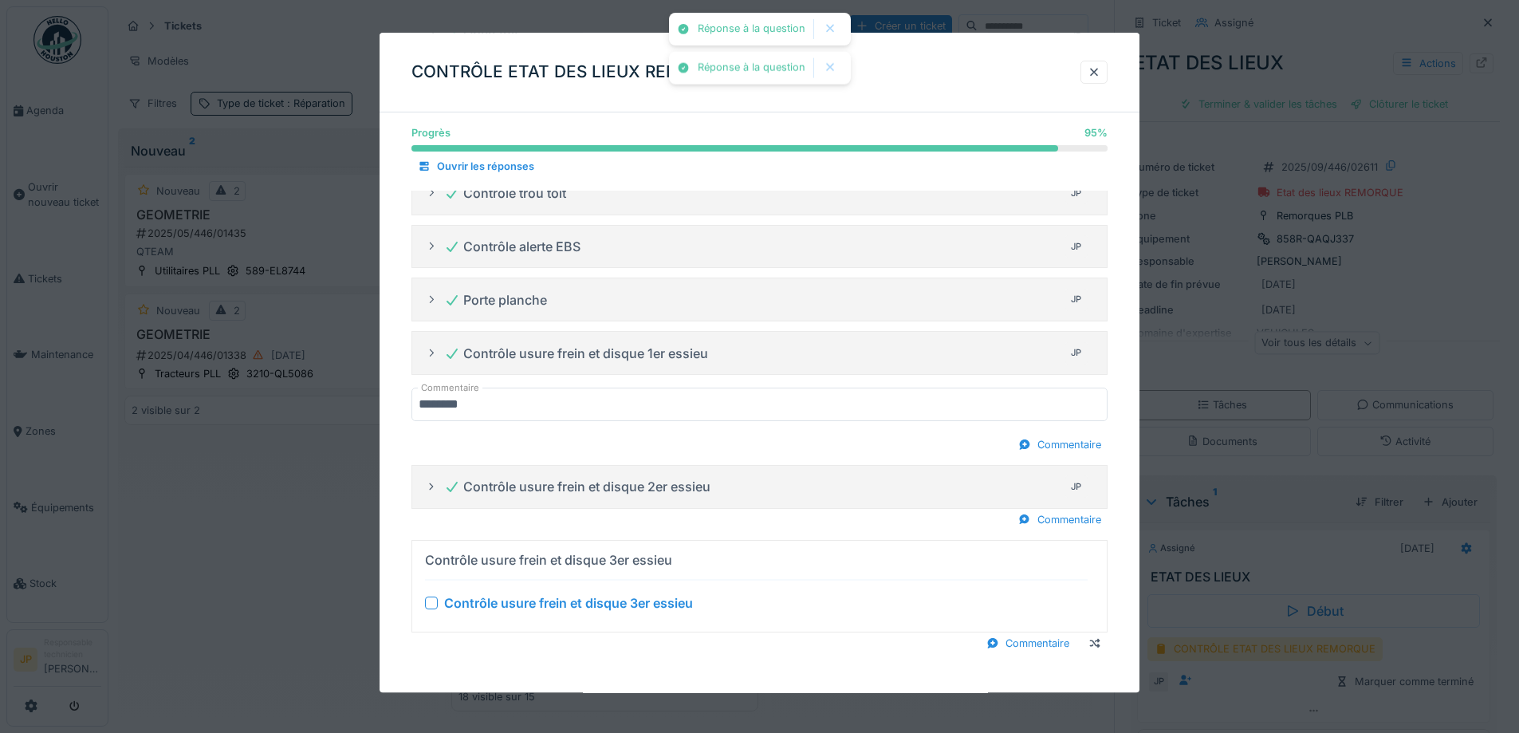
scroll to position [781, 0]
click at [1046, 510] on div "Commentaire" at bounding box center [1060, 517] width 96 height 22
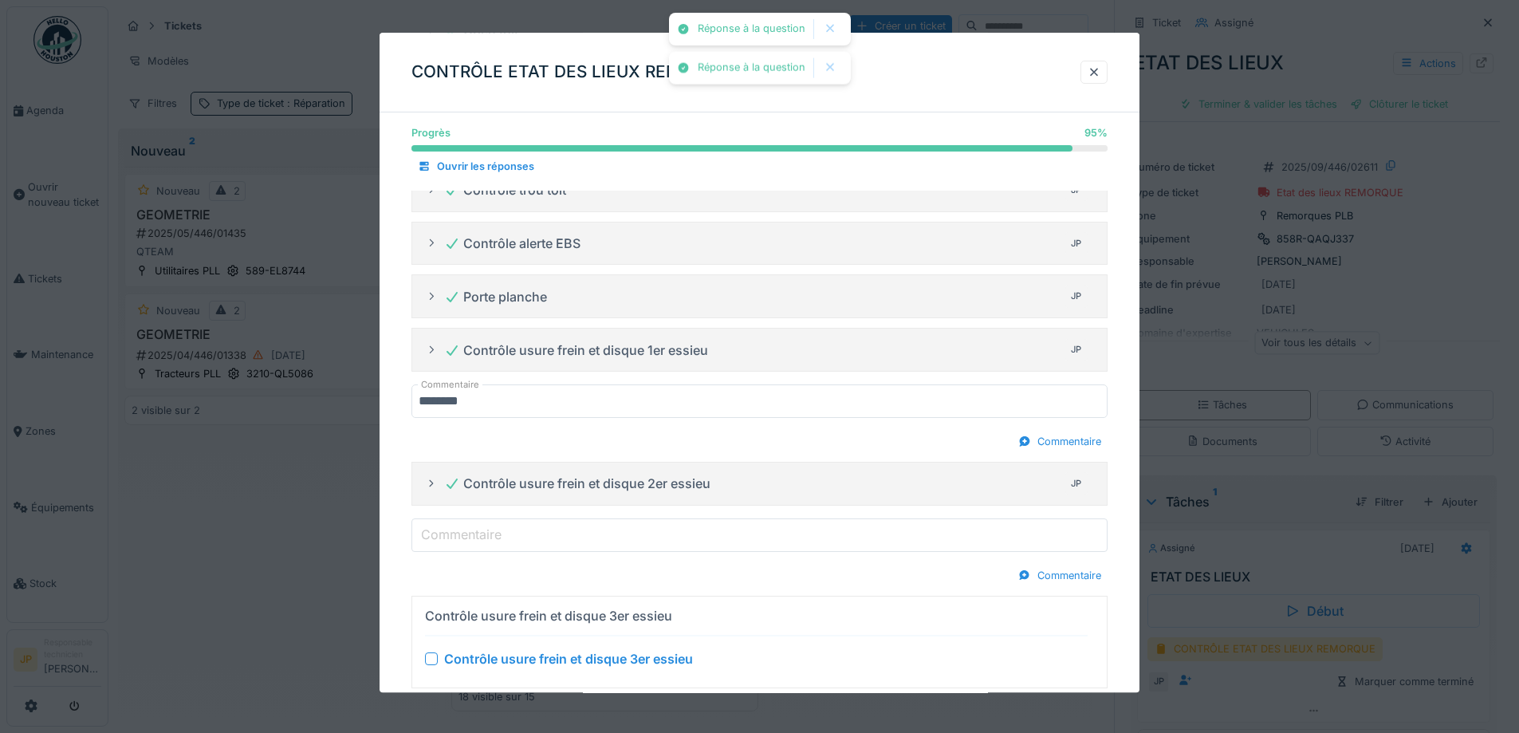
click at [638, 530] on input "Commentaire" at bounding box center [760, 534] width 696 height 33
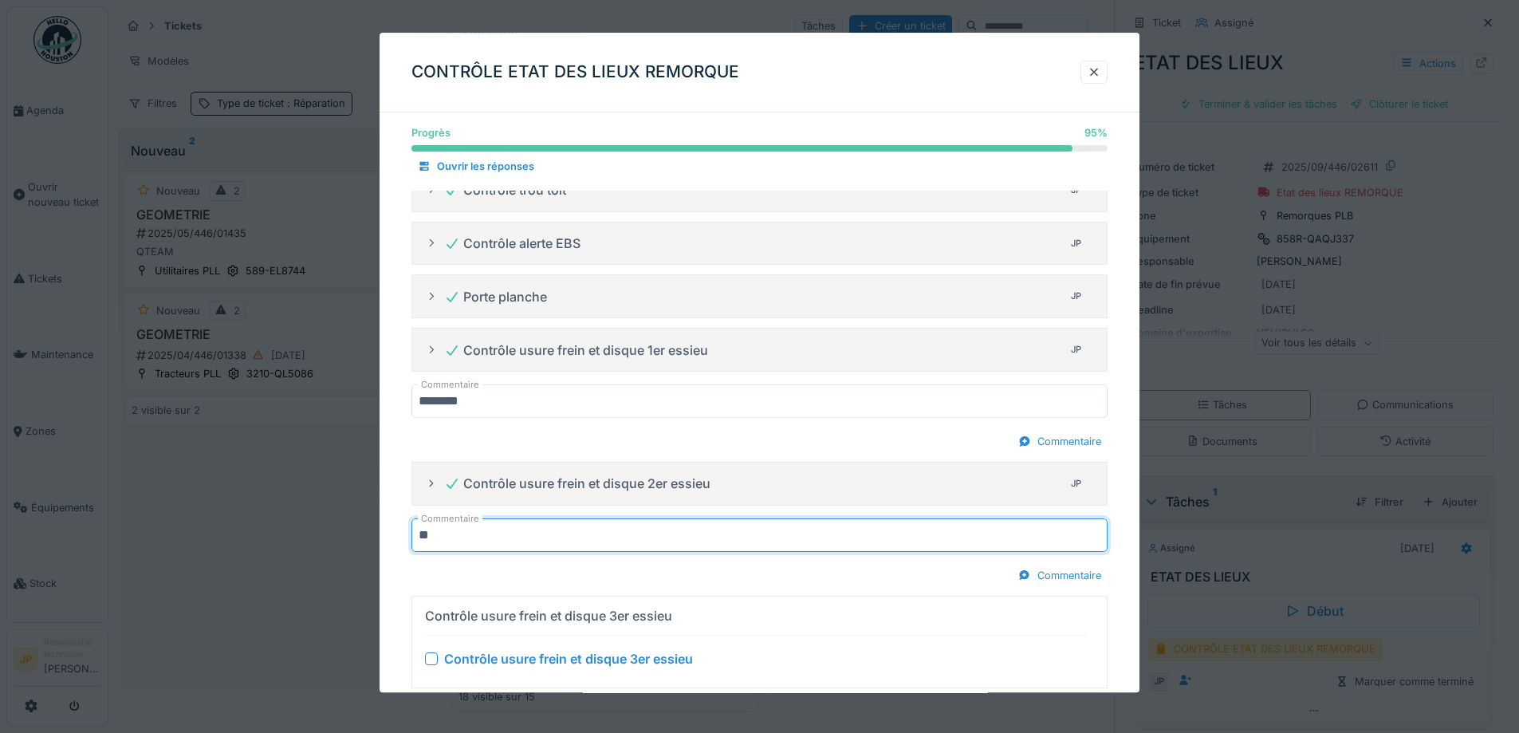
type input "********"
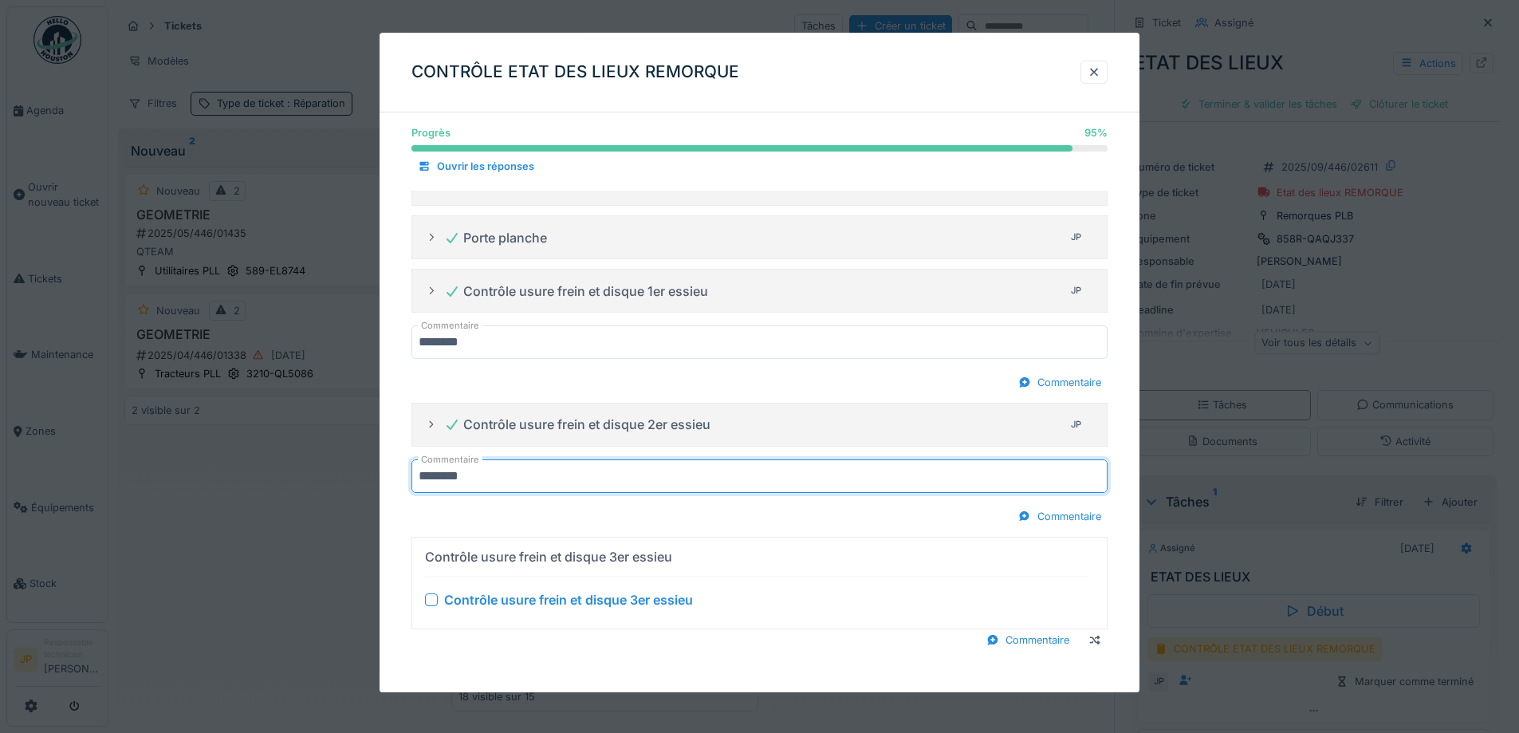
click at [427, 597] on div at bounding box center [431, 599] width 13 height 13
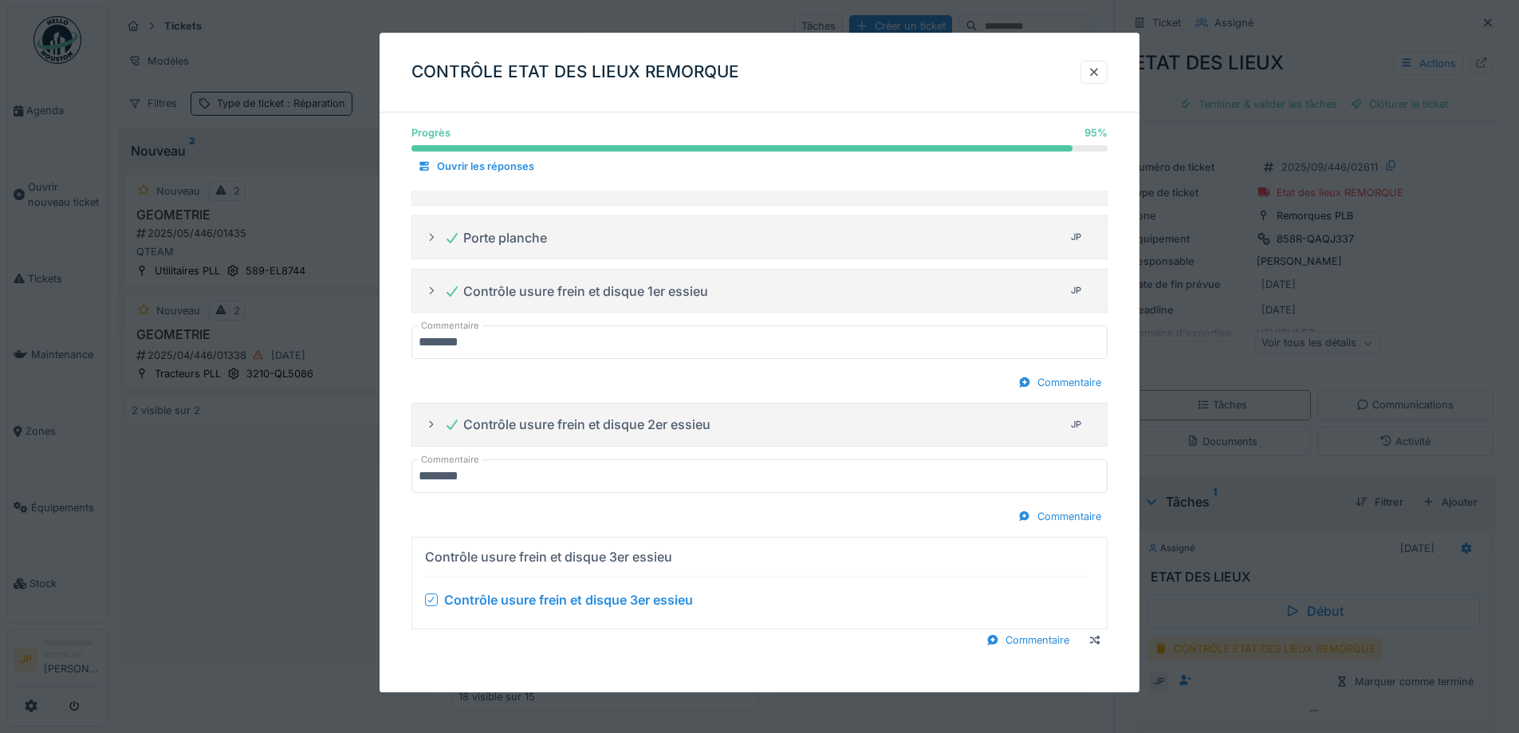
scroll to position [791, 0]
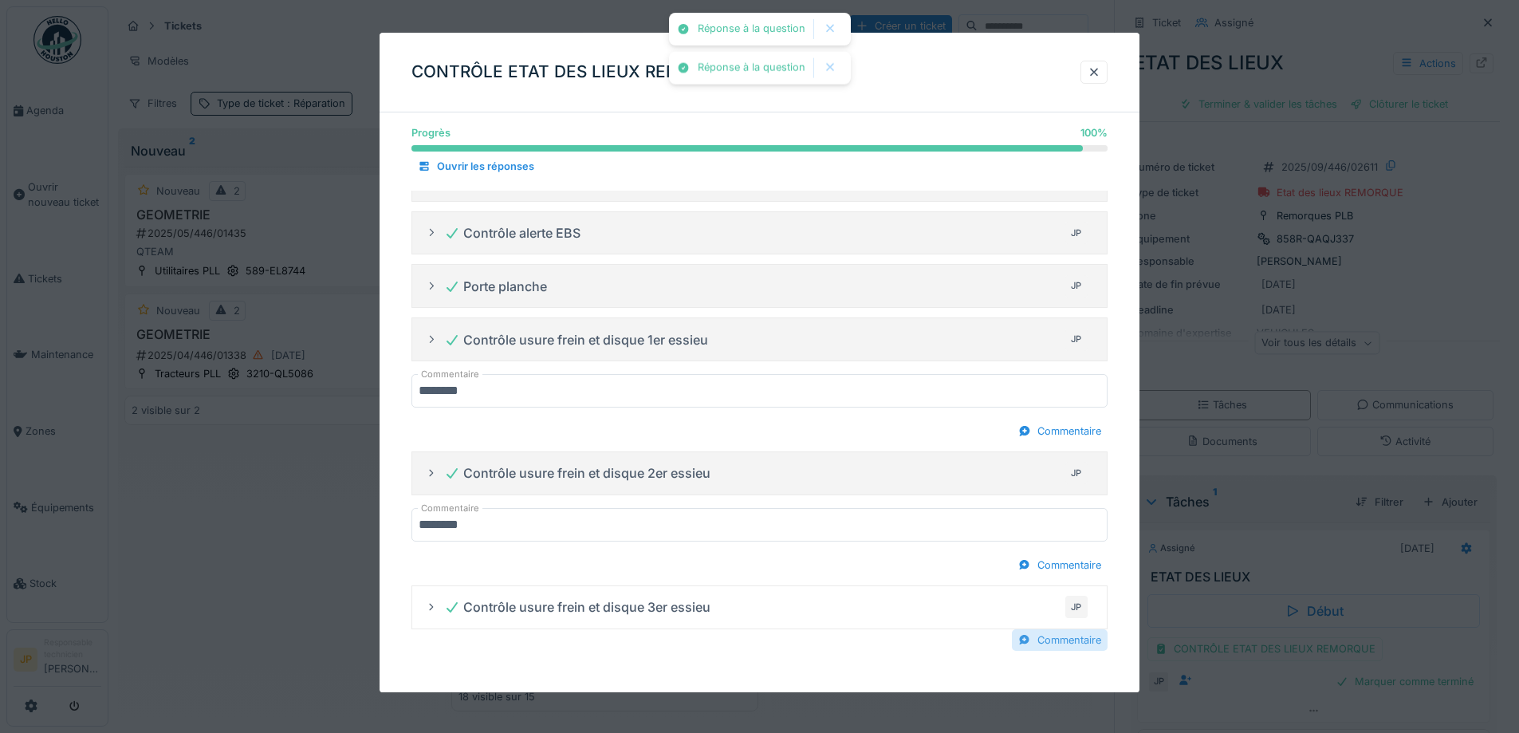
click at [1091, 638] on div "Commentaire" at bounding box center [1060, 640] width 96 height 22
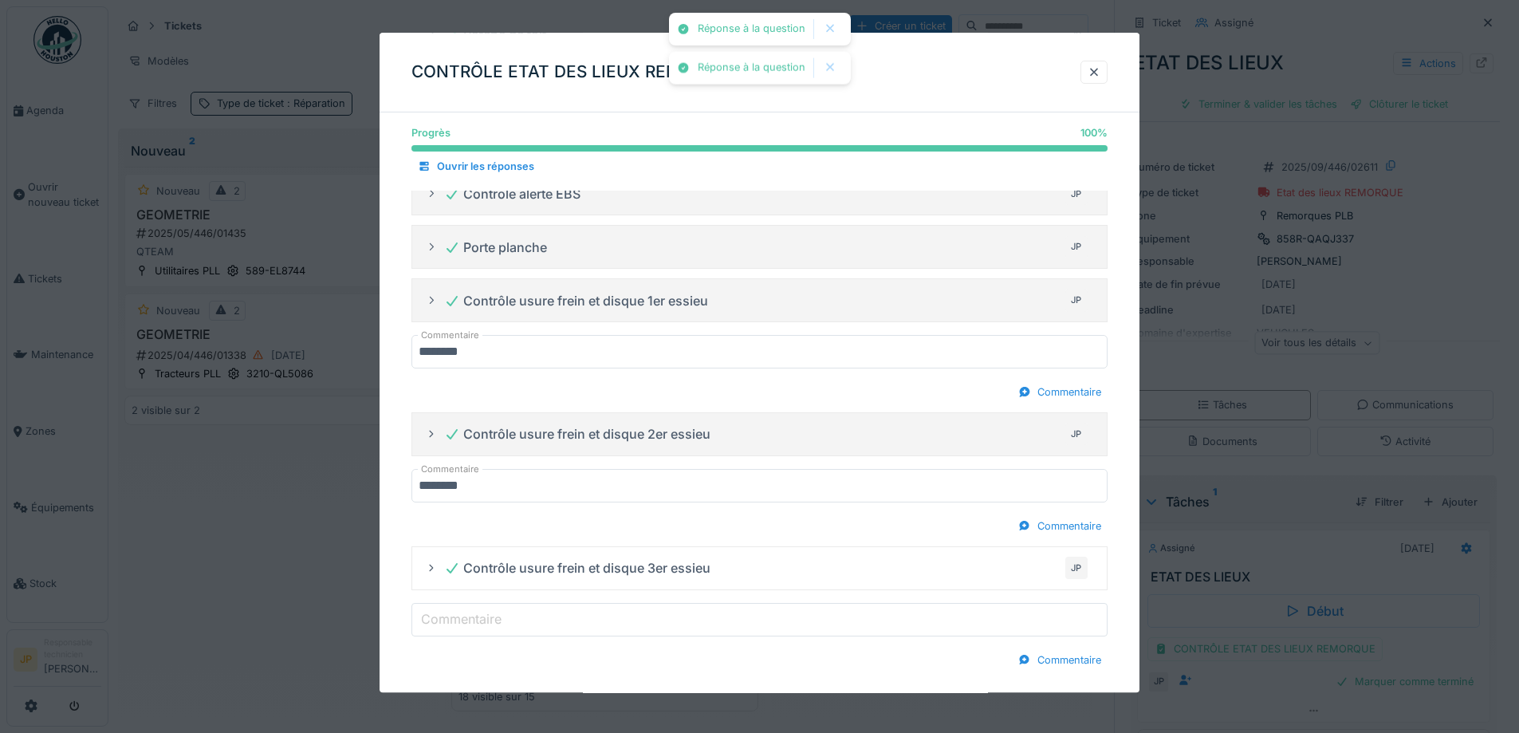
scroll to position [850, 0]
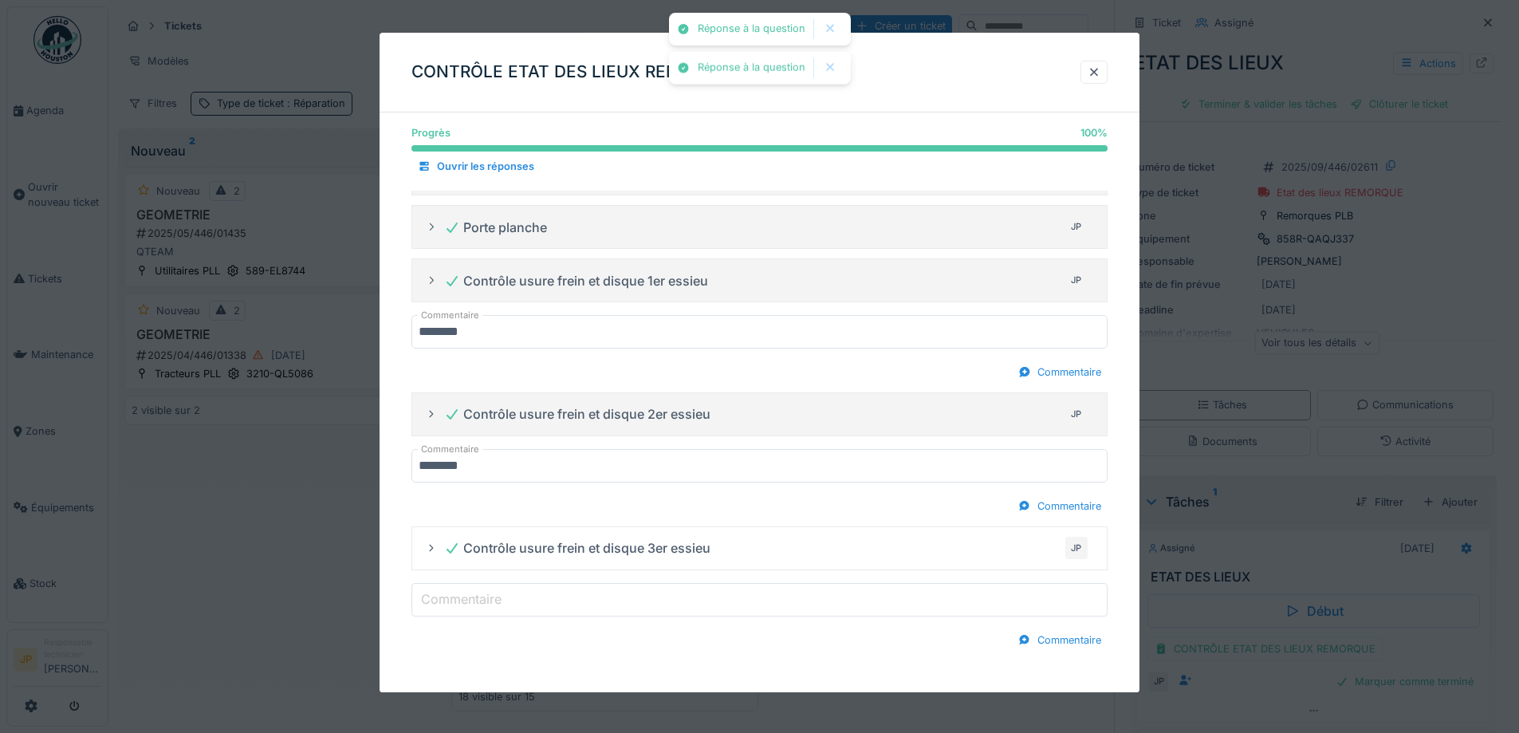
click at [514, 590] on input "Commentaire" at bounding box center [760, 599] width 696 height 33
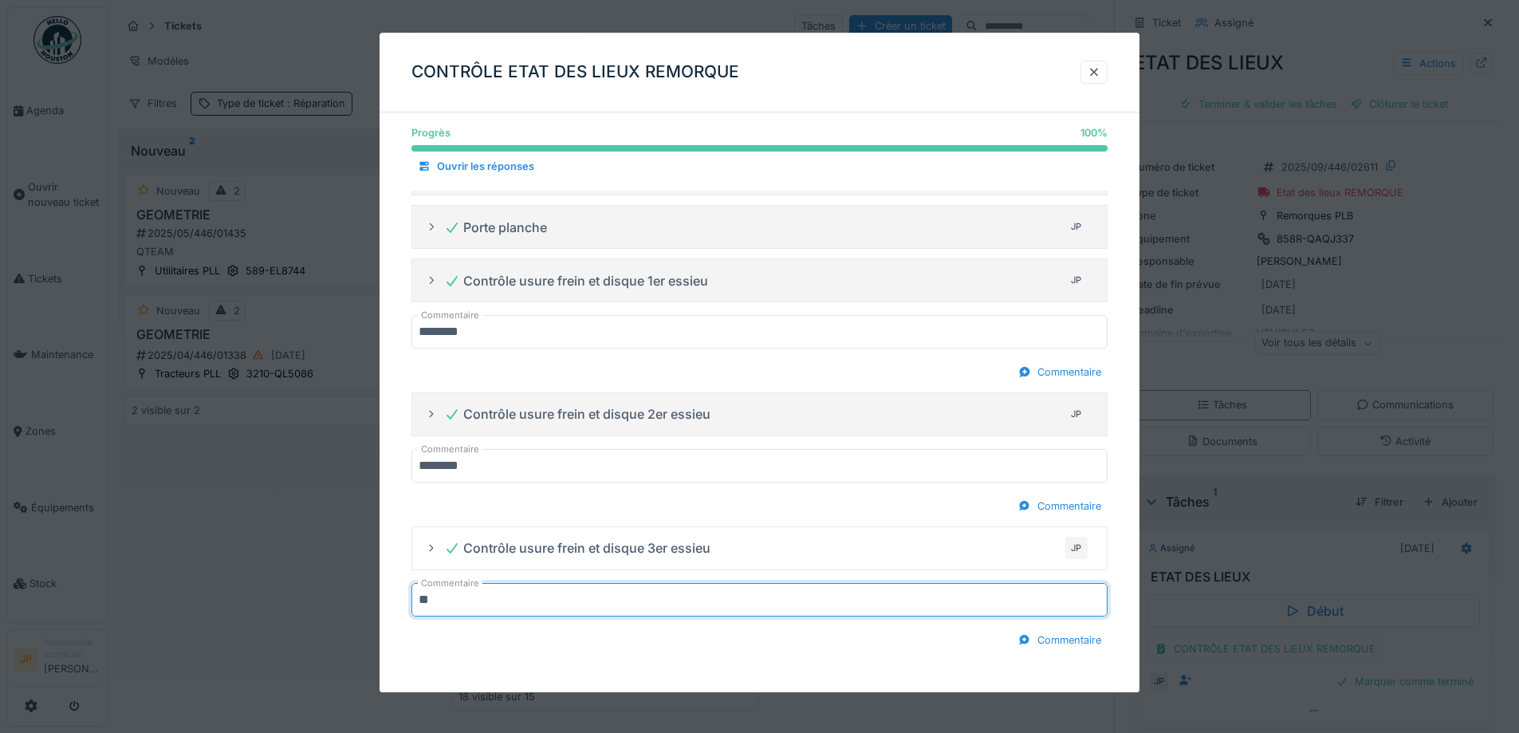
type input "********"
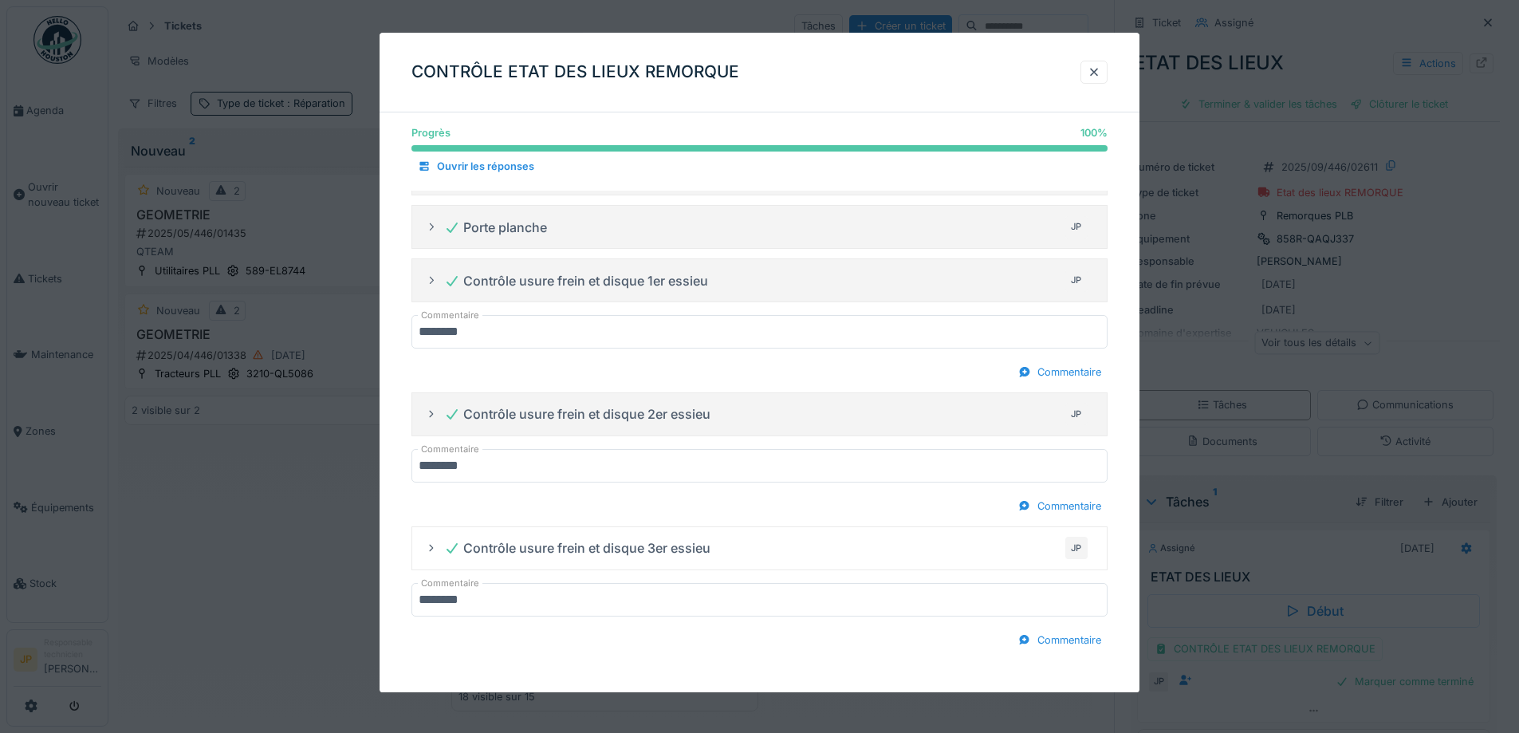
click at [712, 649] on div "Commentaire" at bounding box center [760, 640] width 696 height 22
click at [1101, 74] on div at bounding box center [1094, 72] width 13 height 15
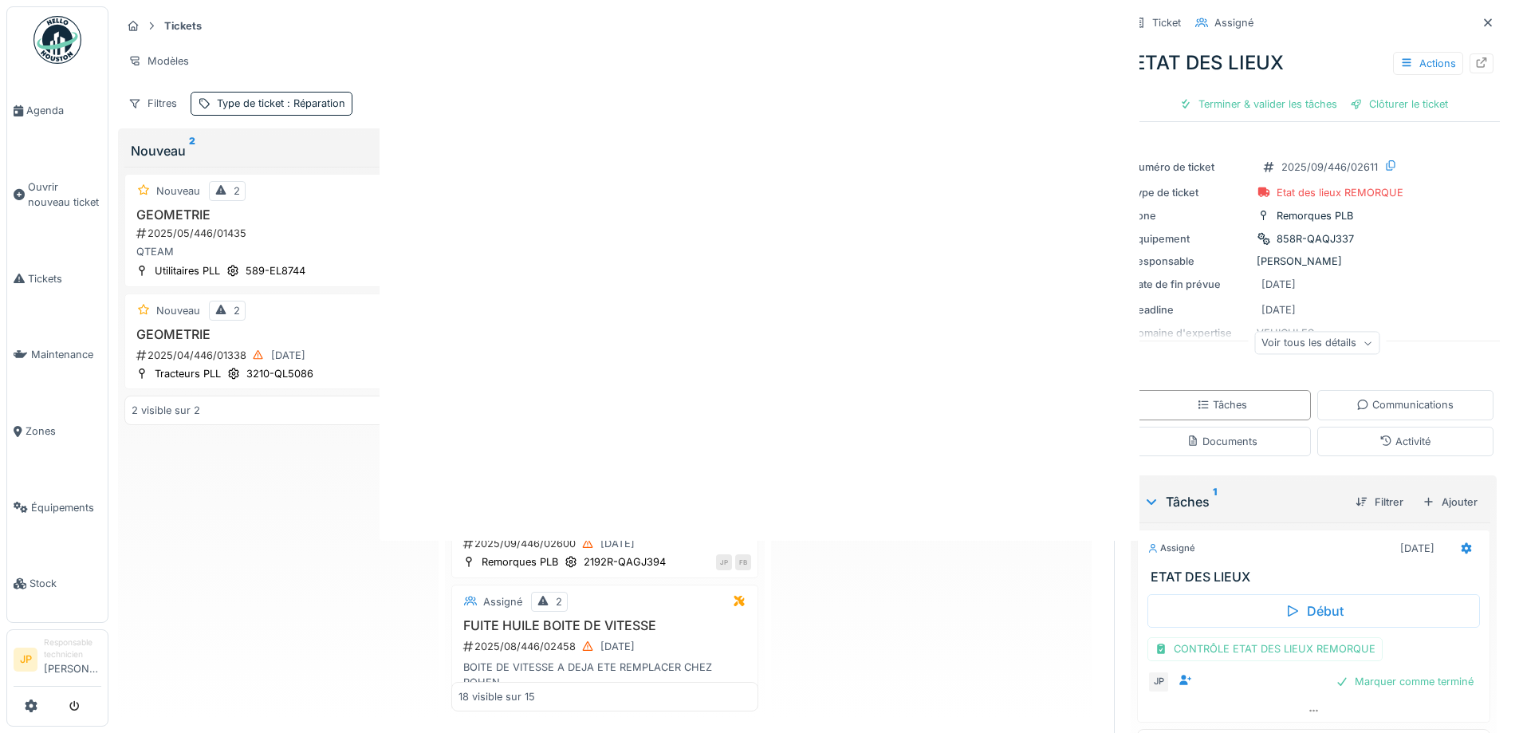
scroll to position [0, 0]
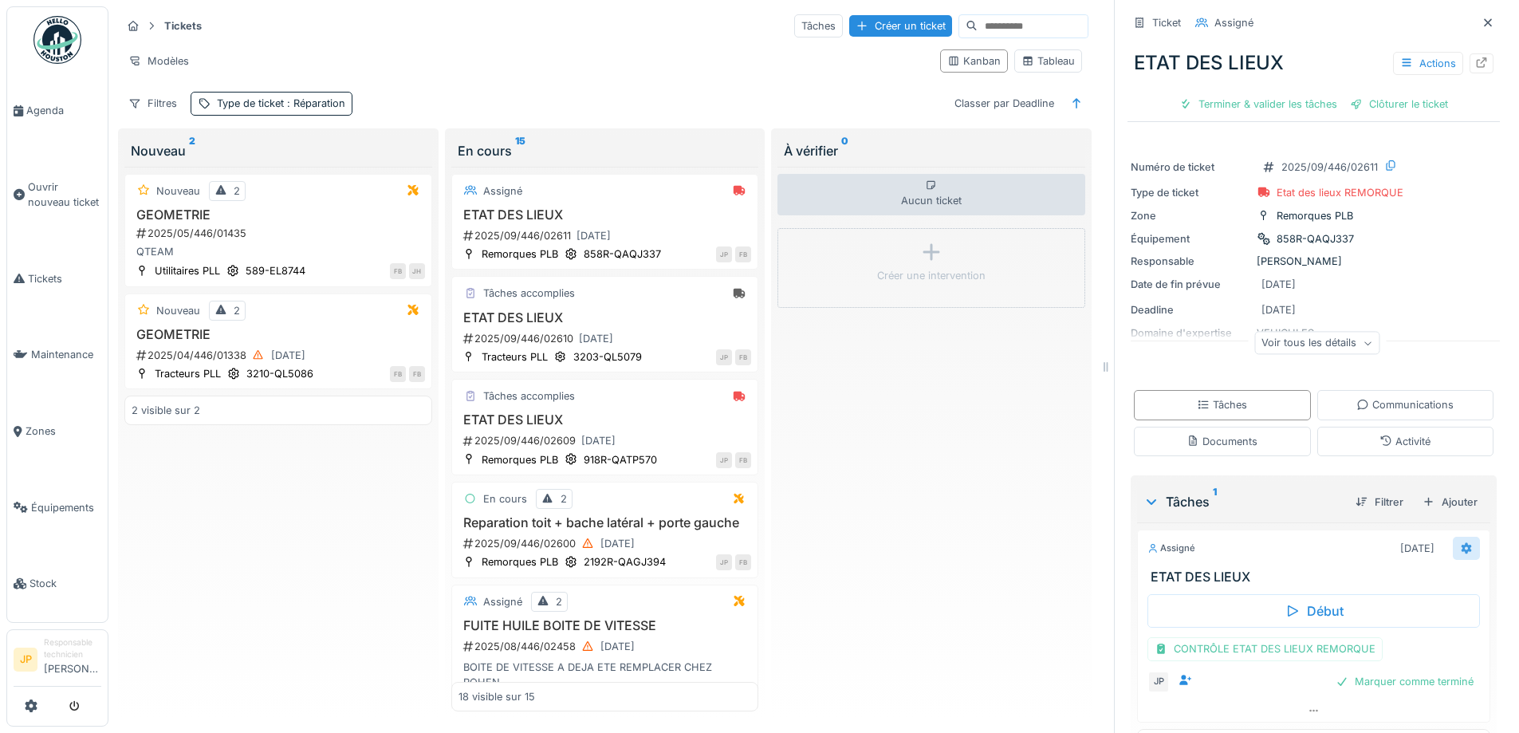
click at [1460, 543] on icon at bounding box center [1466, 548] width 13 height 10
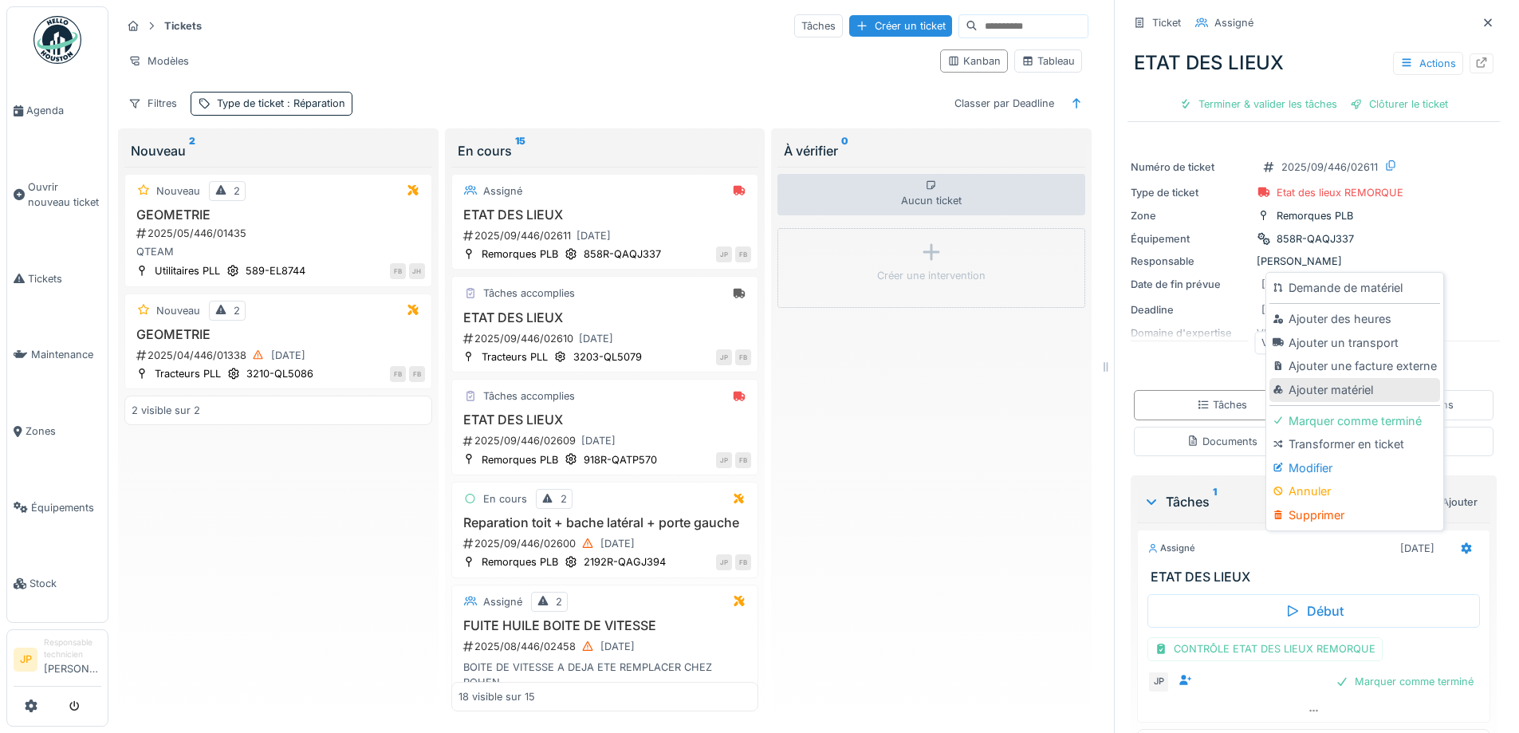
click at [1351, 380] on div "Ajouter matériel" at bounding box center [1355, 390] width 170 height 24
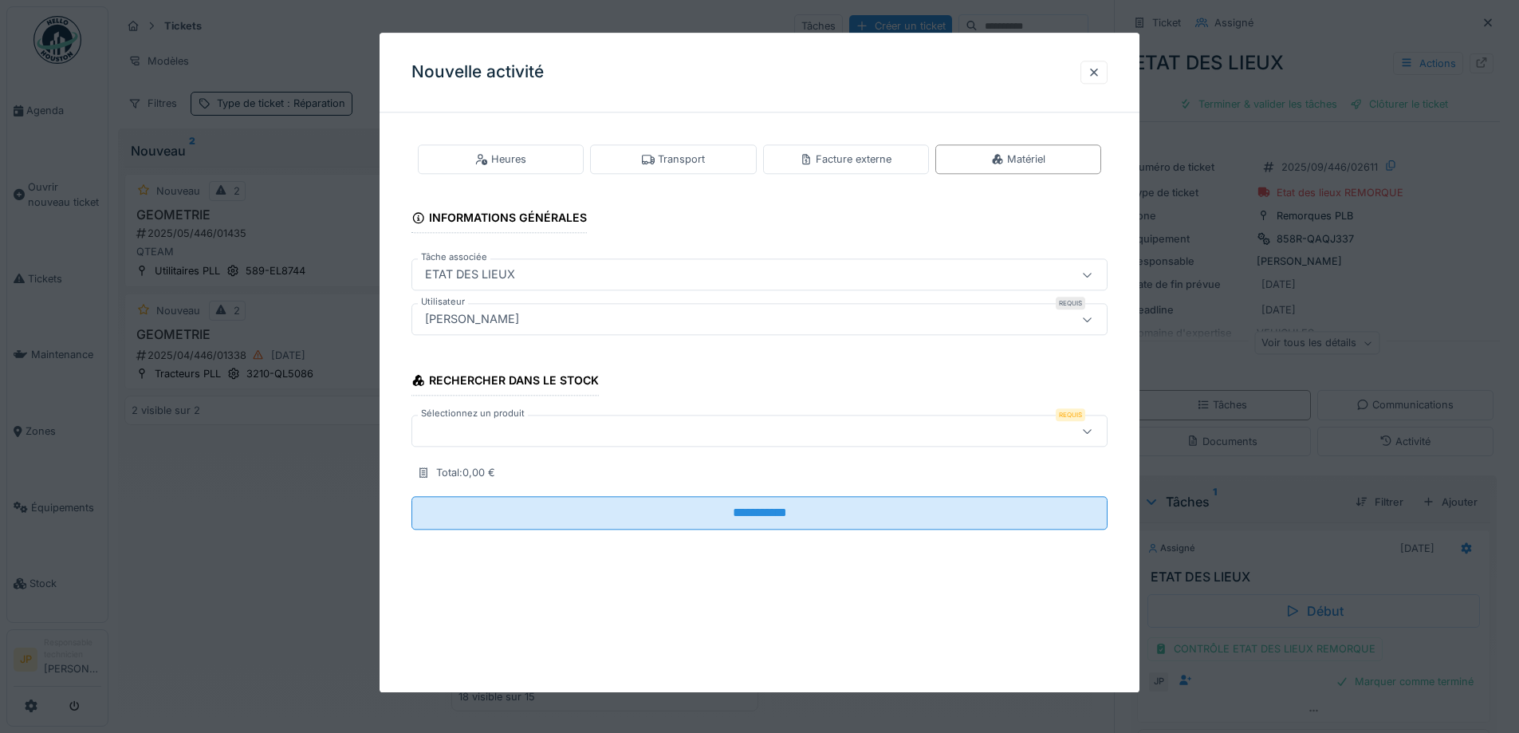
click at [552, 436] on div at bounding box center [719, 432] width 601 height 18
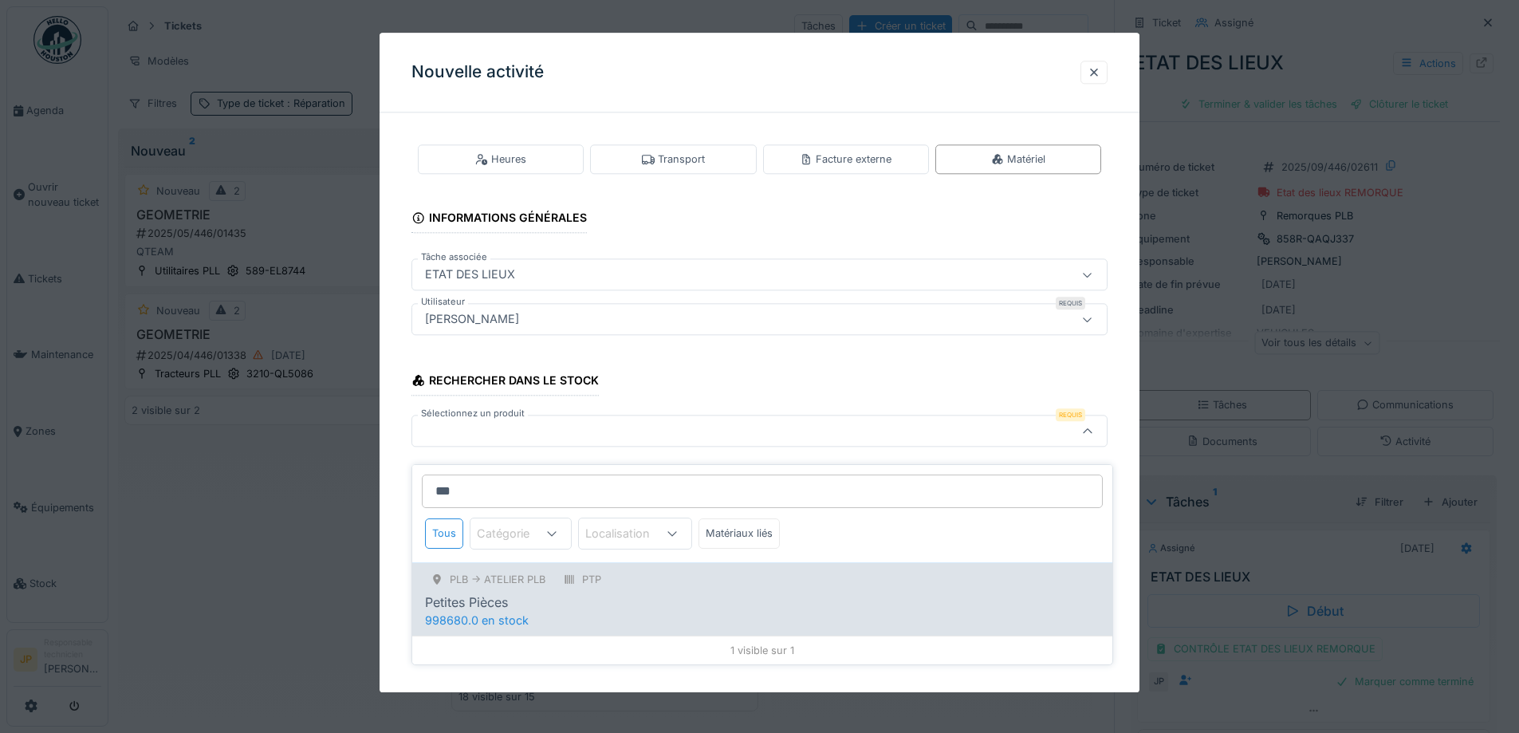
type input "***"
click at [700, 593] on div "Petites Pièces" at bounding box center [762, 602] width 675 height 19
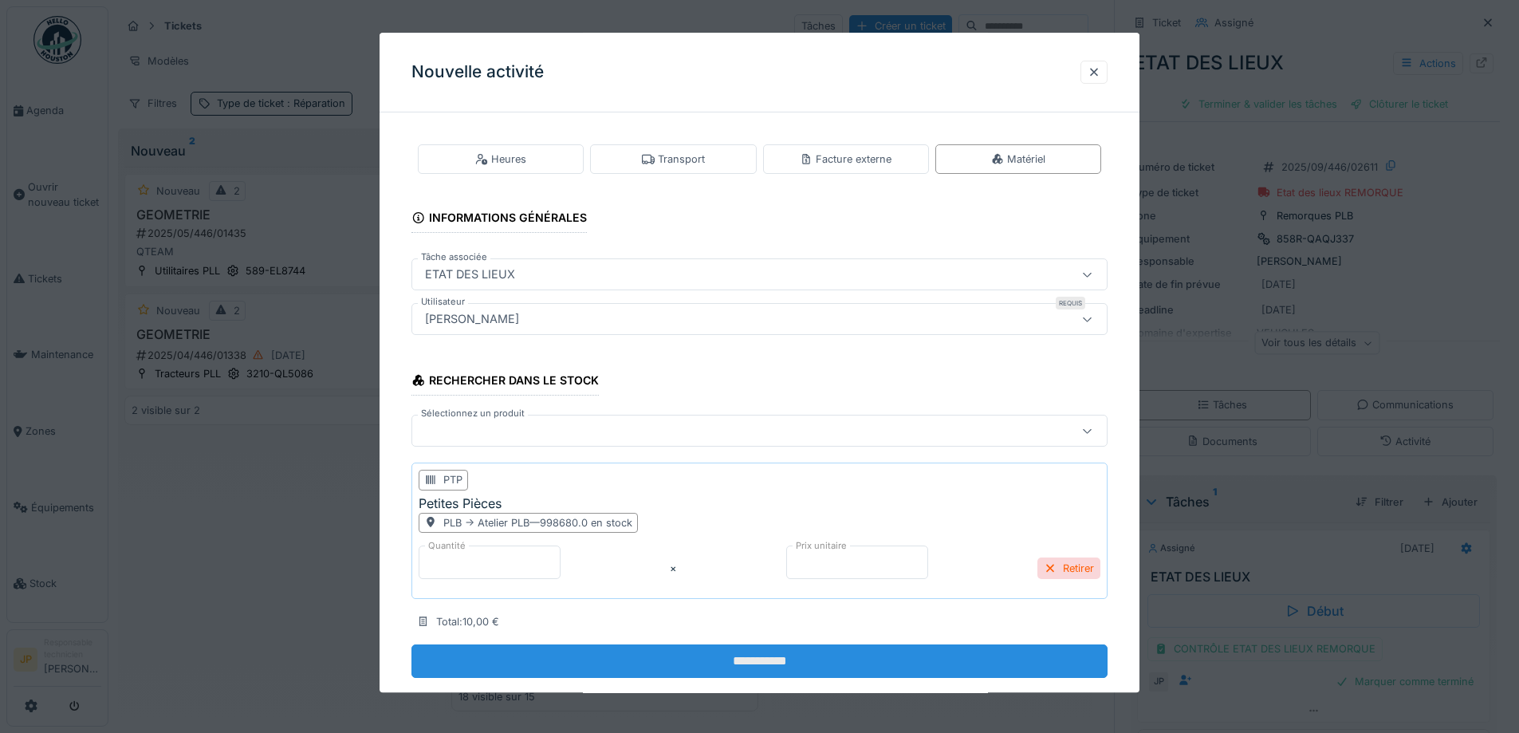
click at [746, 651] on input "**********" at bounding box center [760, 660] width 696 height 33
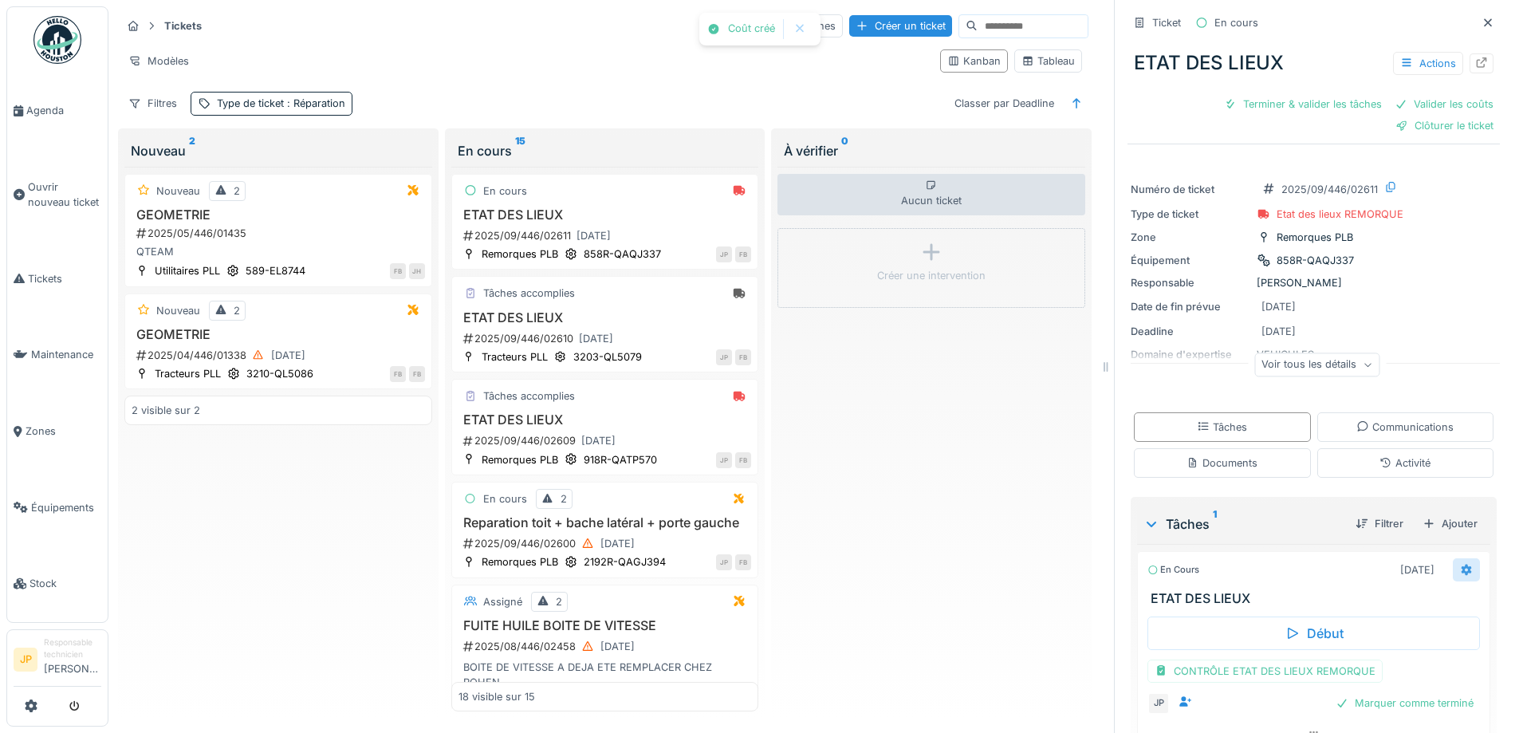
click at [1453, 561] on div at bounding box center [1466, 569] width 27 height 23
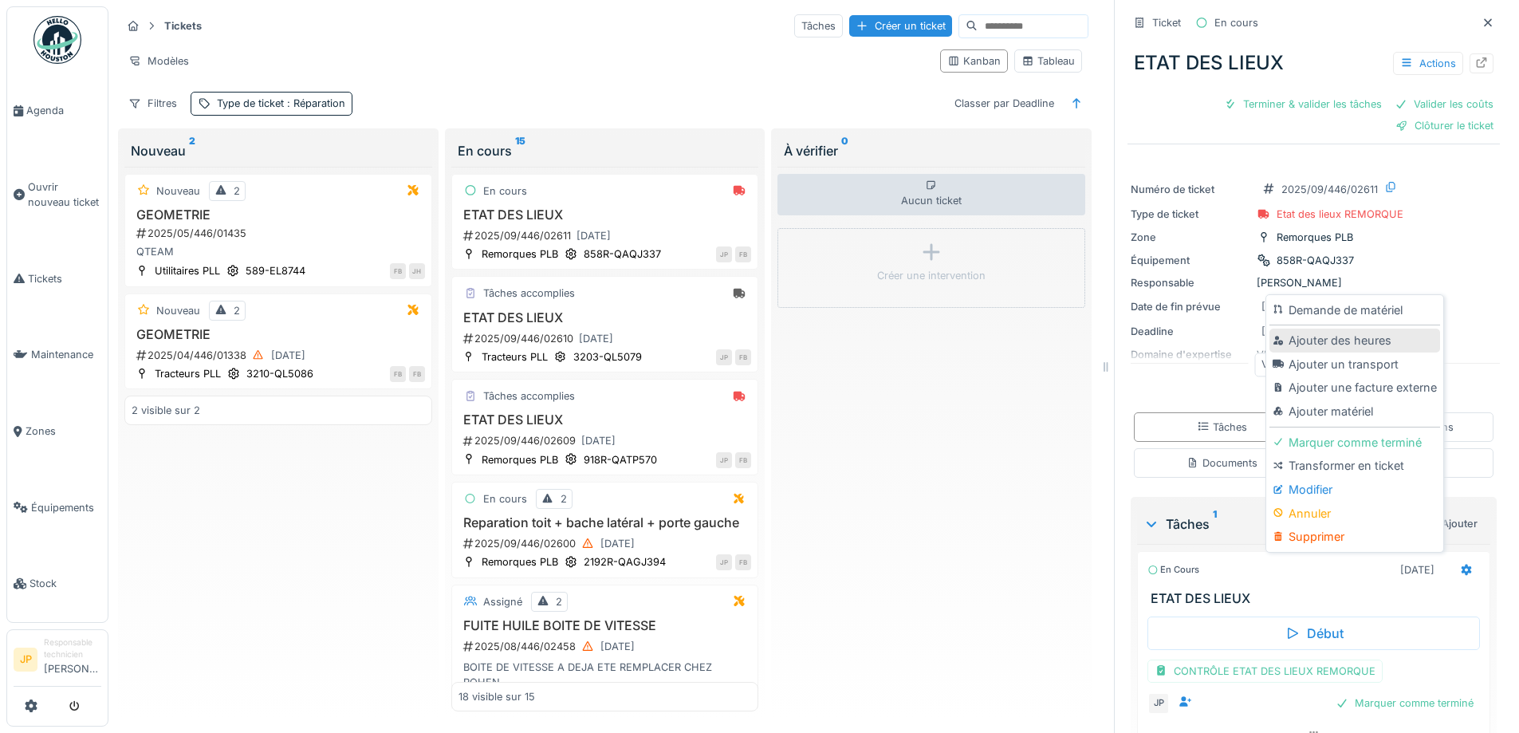
click at [1329, 329] on div "Ajouter des heures" at bounding box center [1355, 341] width 170 height 24
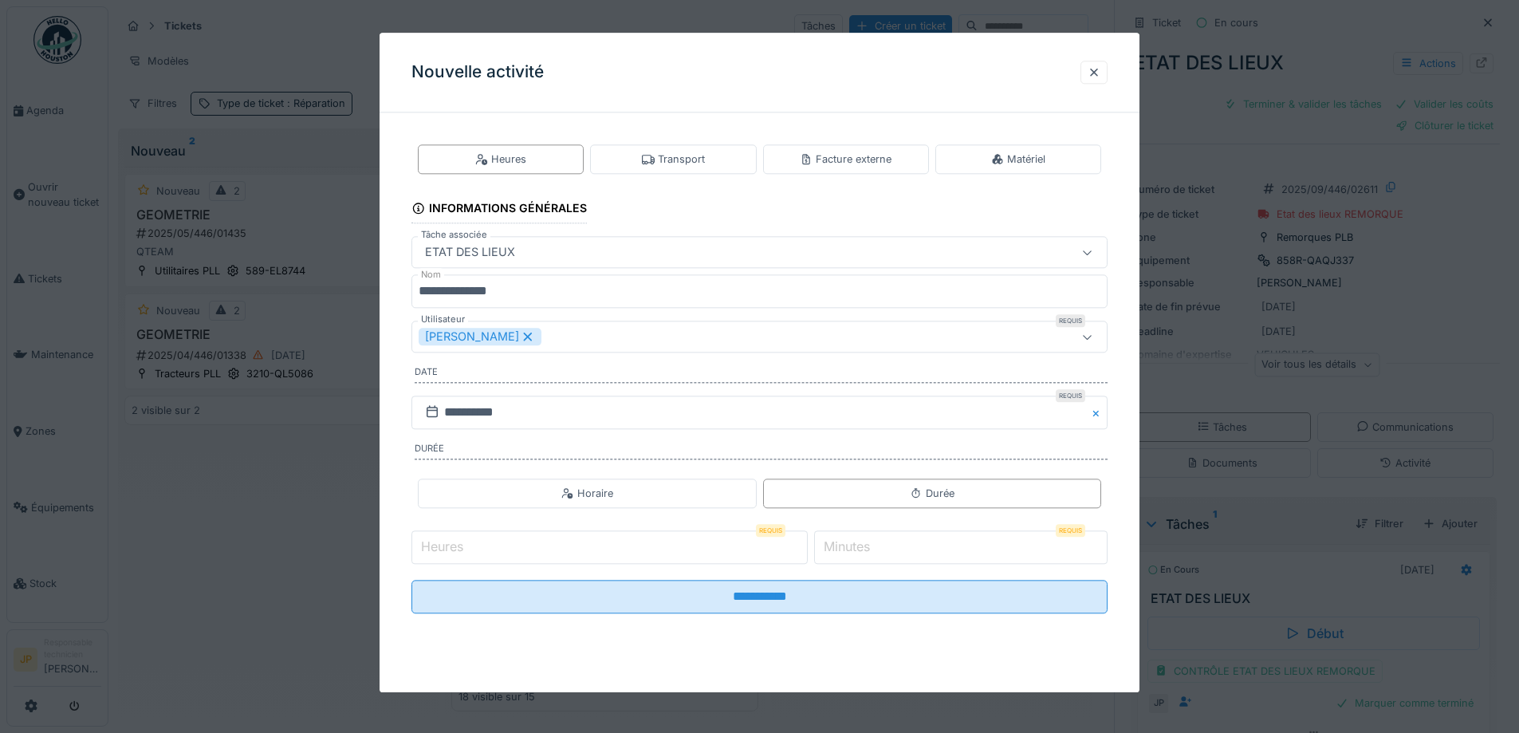
click at [558, 549] on input "Heures" at bounding box center [610, 546] width 396 height 33
type input "*"
click at [923, 550] on input "*" at bounding box center [960, 546] width 293 height 33
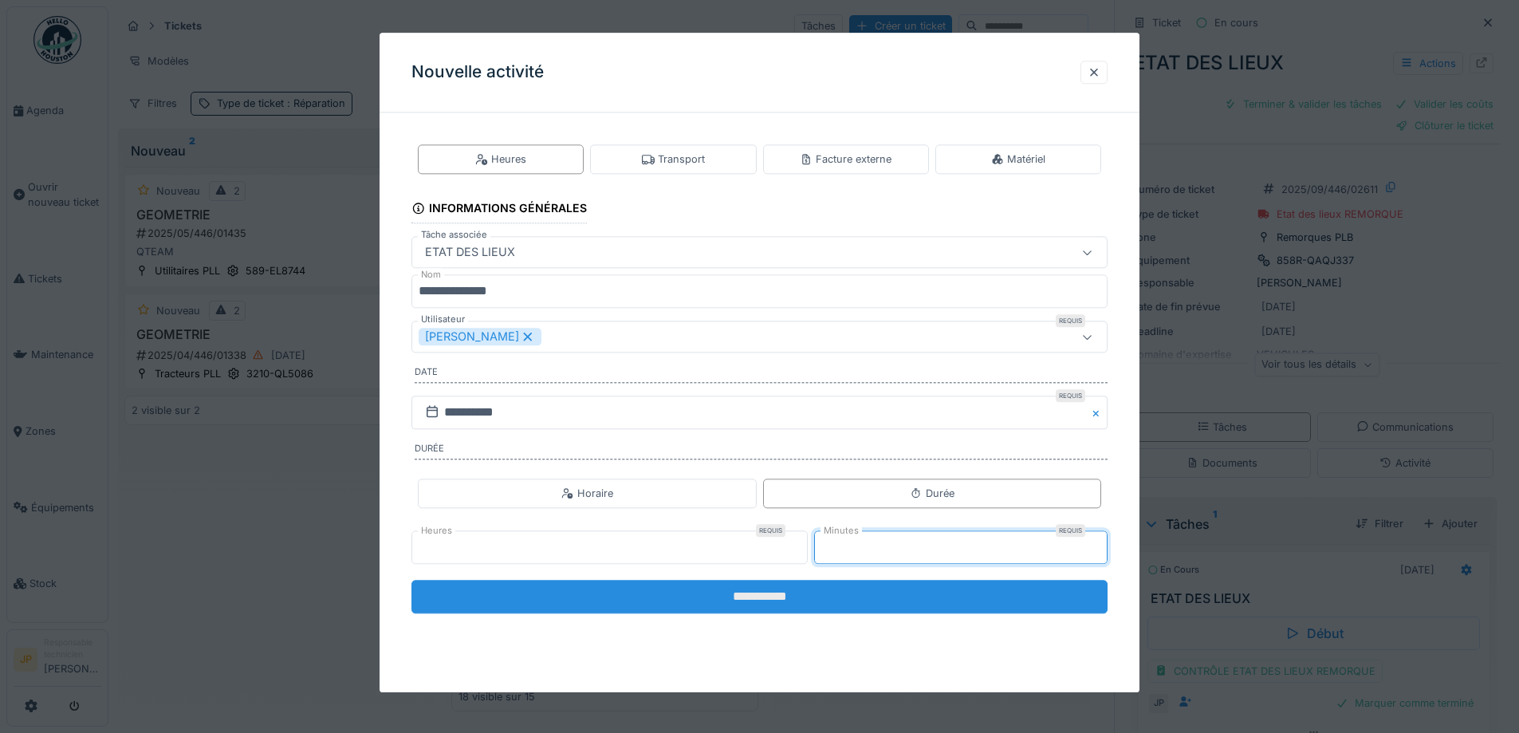
type input "**"
click at [729, 581] on input "**********" at bounding box center [760, 596] width 696 height 33
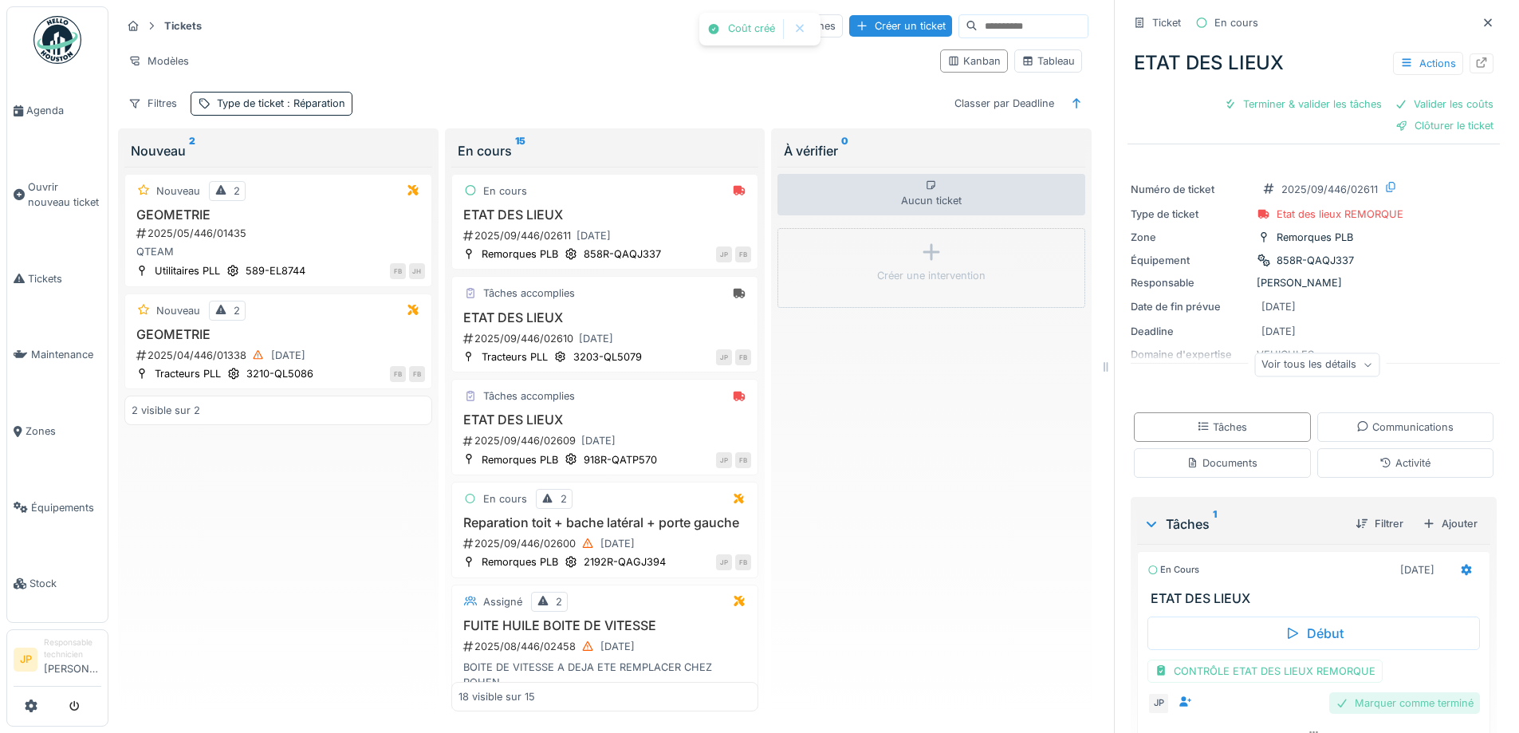
click at [1389, 692] on div "Marquer comme terminé" at bounding box center [1404, 703] width 151 height 22
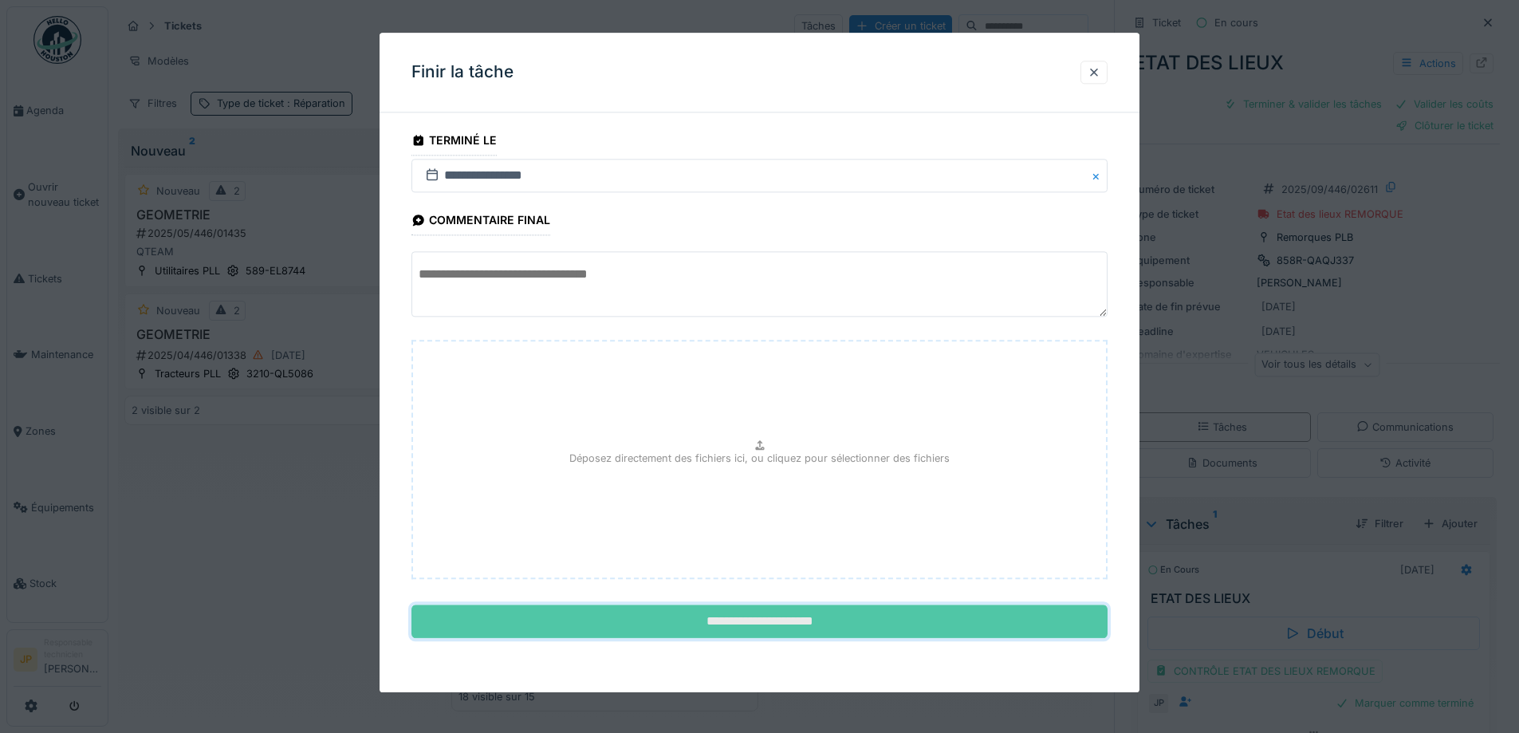
click at [738, 628] on input "**********" at bounding box center [760, 621] width 696 height 33
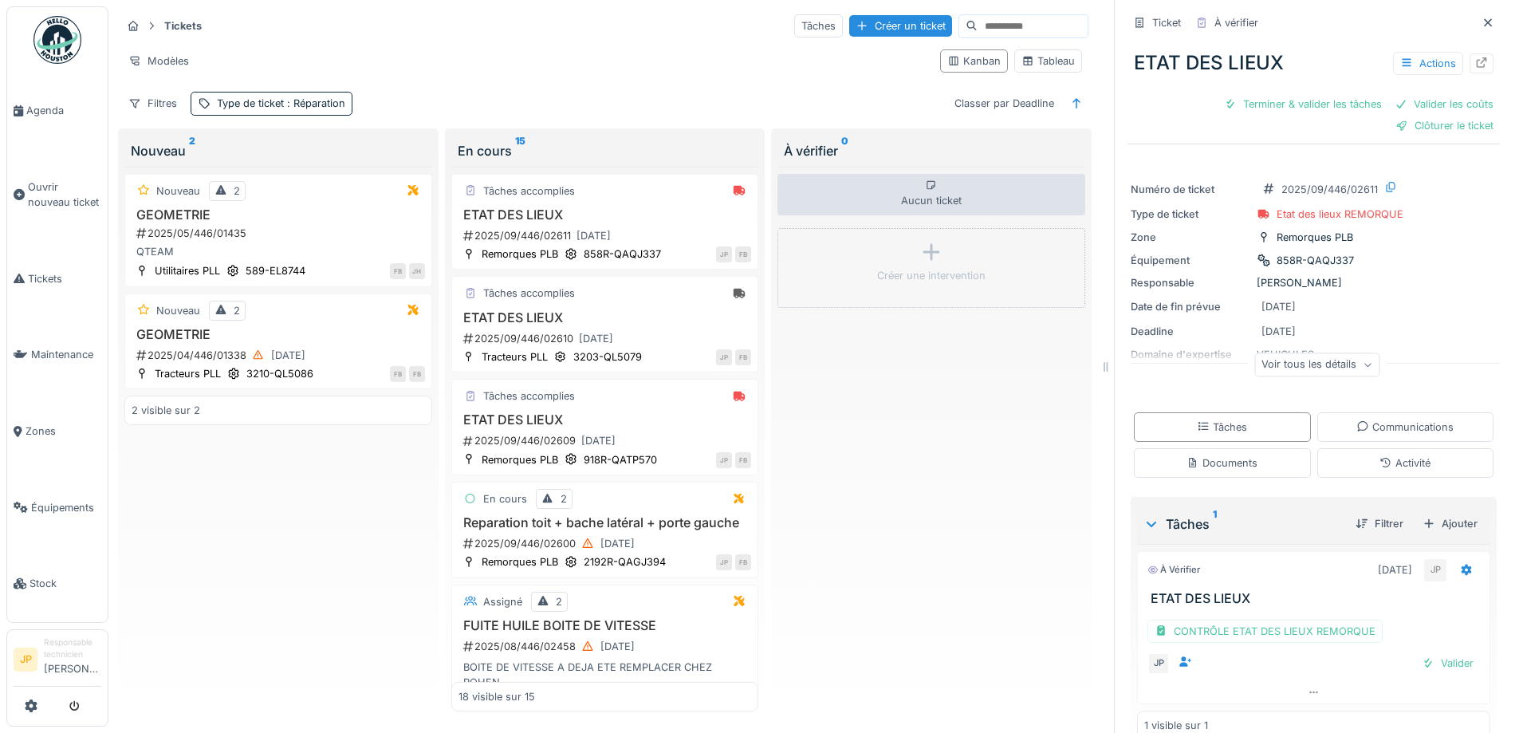
click at [1460, 10] on div "Ticket À vérifier" at bounding box center [1314, 23] width 372 height 26
click at [1482, 18] on icon at bounding box center [1488, 23] width 13 height 10
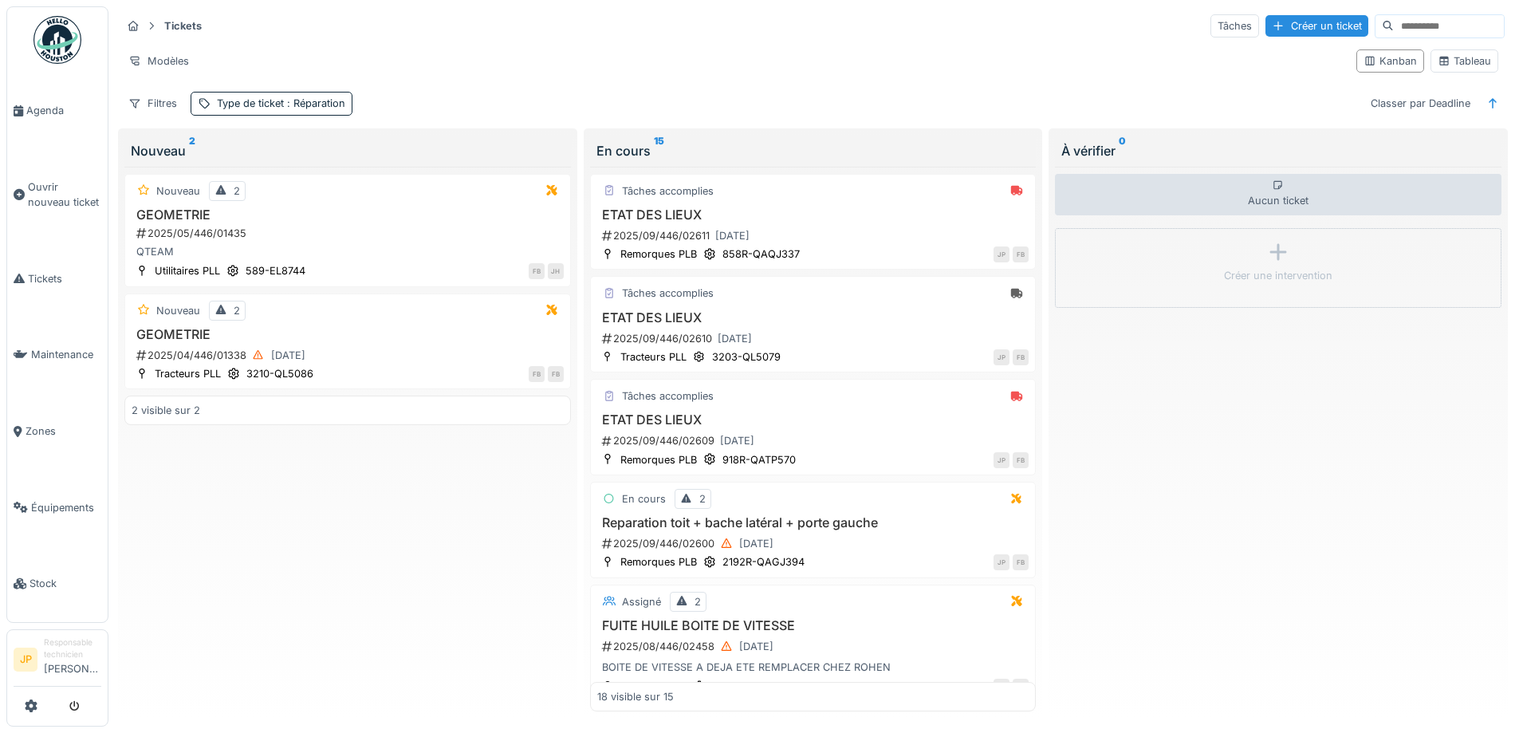
scroll to position [10, 0]
click at [1266, 15] on div "Créer un ticket" at bounding box center [1317, 26] width 103 height 22
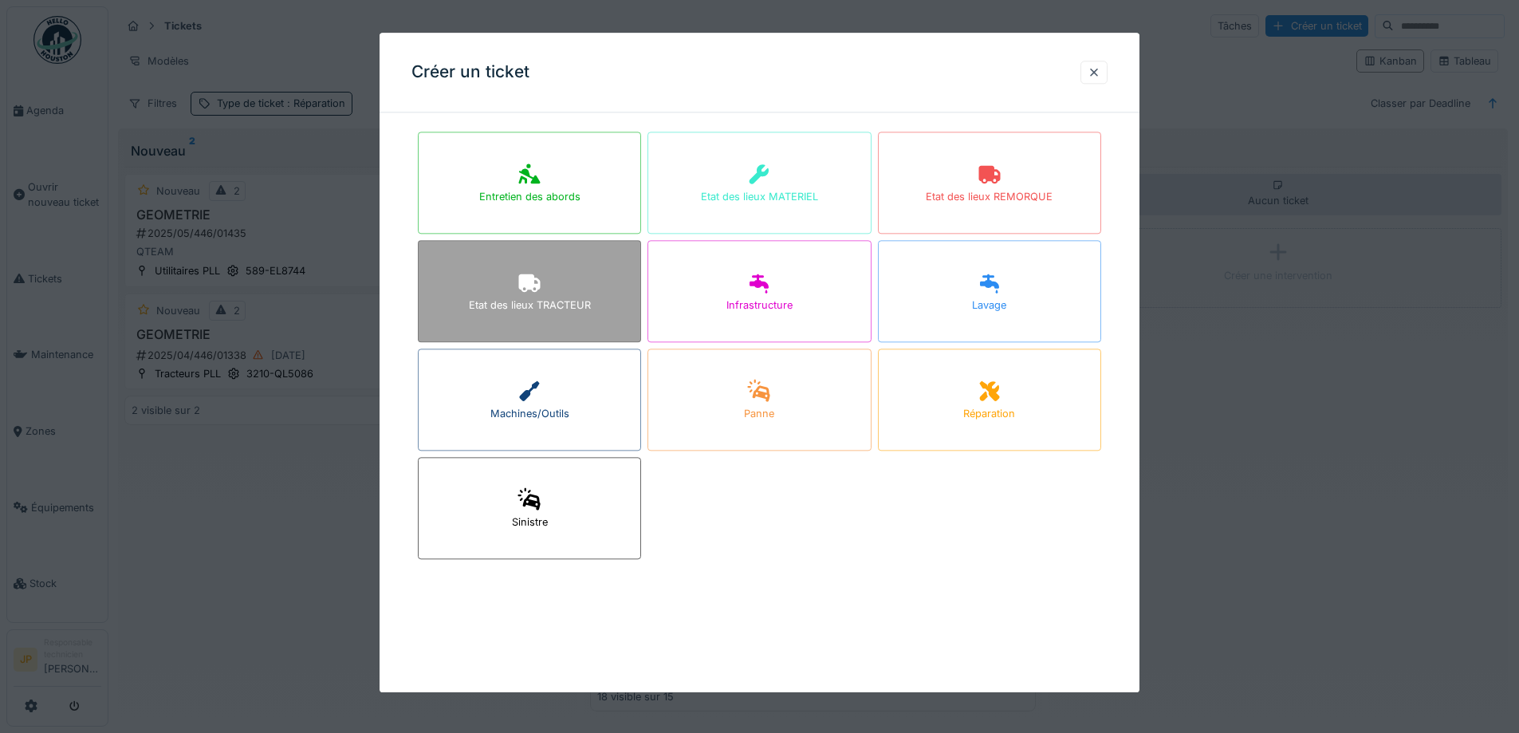
click at [486, 291] on div "Etat des lieux TRACTEUR" at bounding box center [529, 291] width 223 height 102
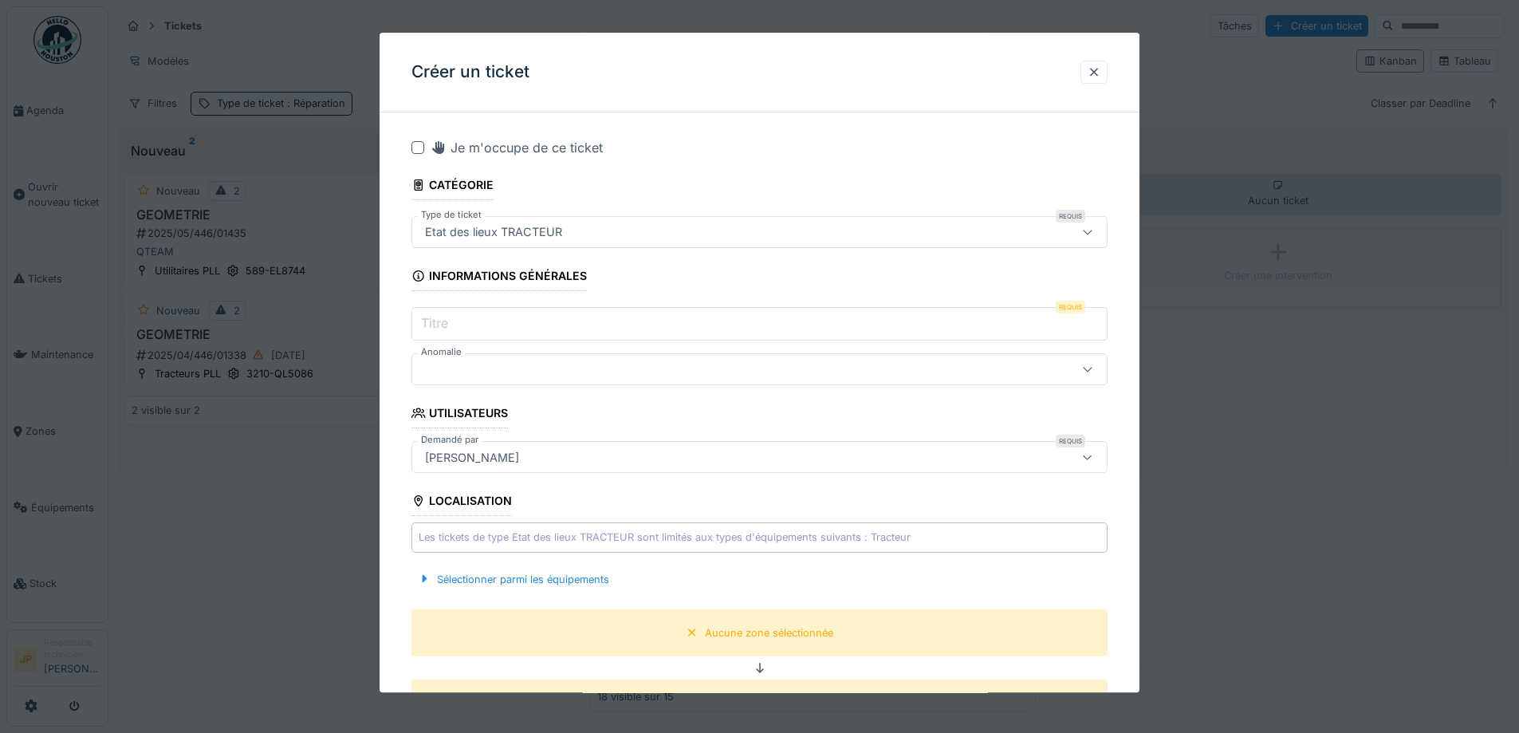
click at [420, 145] on div at bounding box center [418, 147] width 13 height 13
click at [468, 325] on input "Titre" at bounding box center [760, 324] width 696 height 33
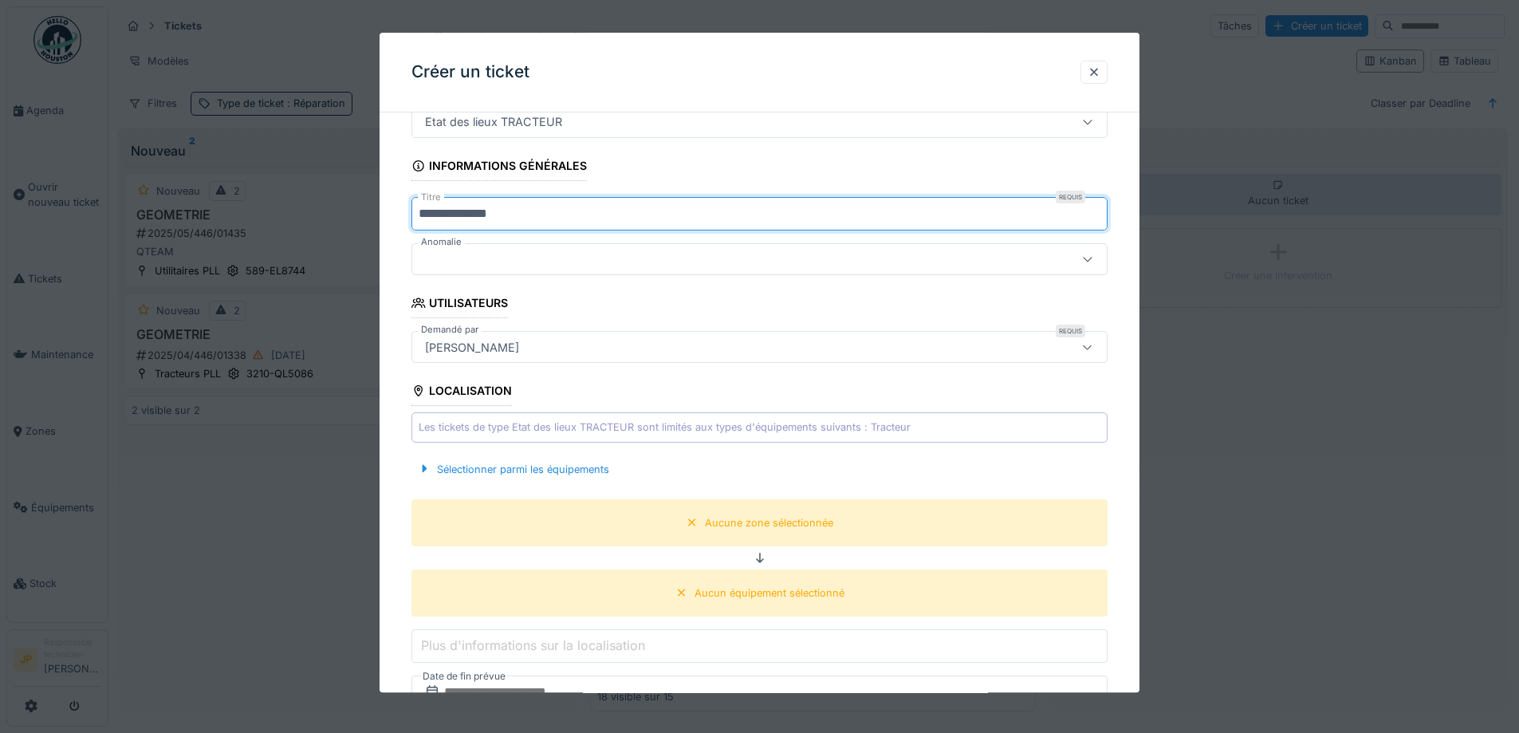
scroll to position [319, 0]
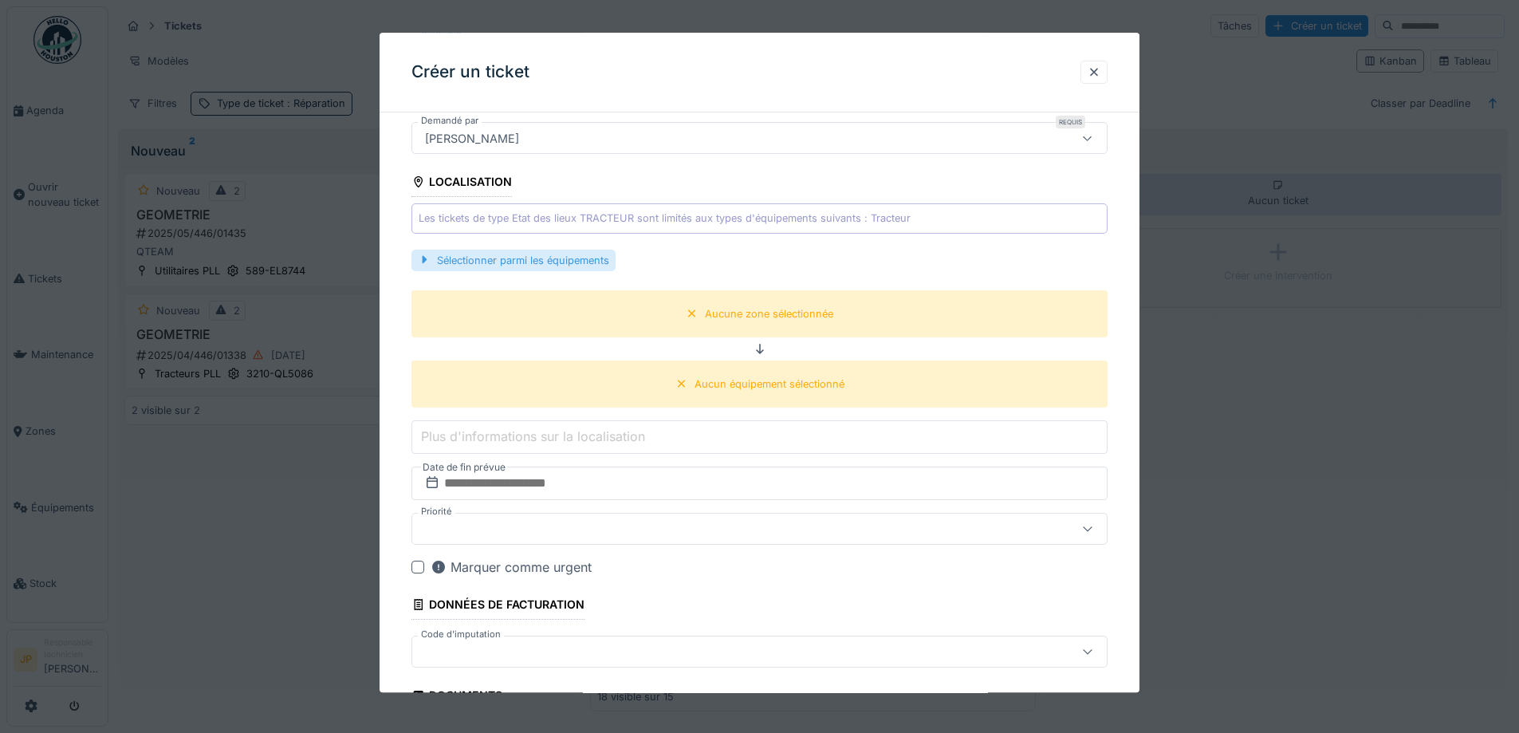
type input "**********"
click at [552, 261] on div "Sélectionner parmi les équipements" at bounding box center [514, 261] width 204 height 22
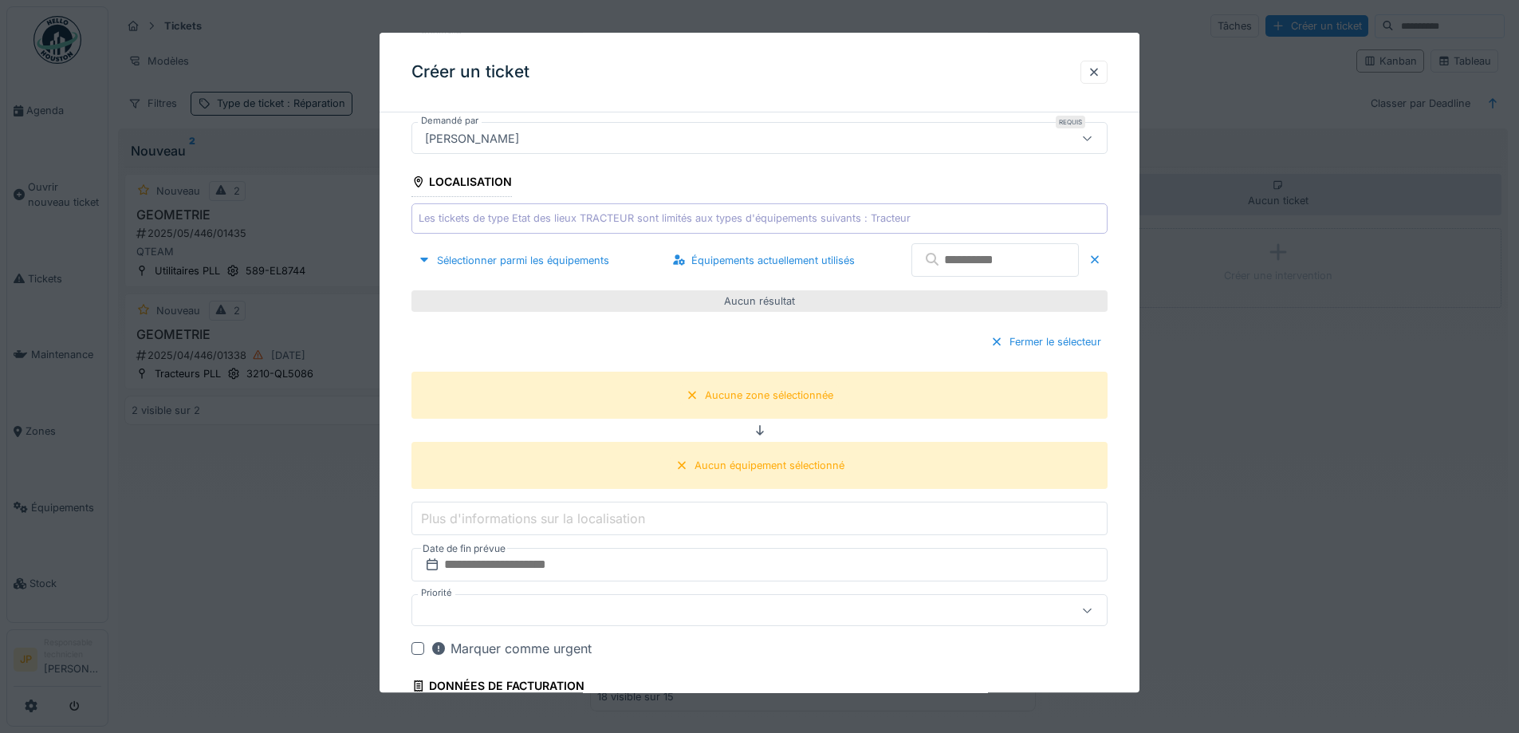
click at [936, 266] on input "text" at bounding box center [995, 260] width 167 height 33
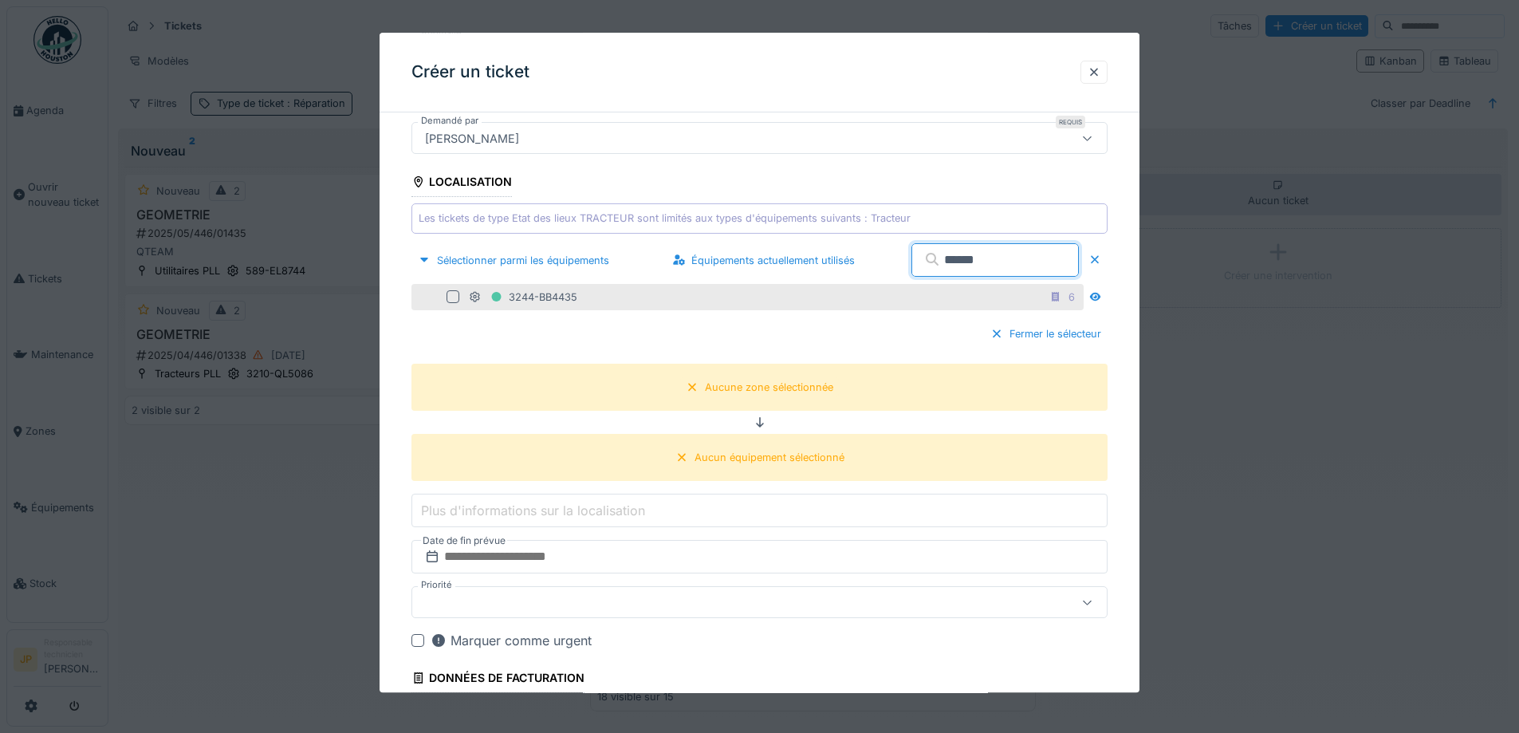
type input "******"
click at [453, 300] on div at bounding box center [453, 297] width 13 height 13
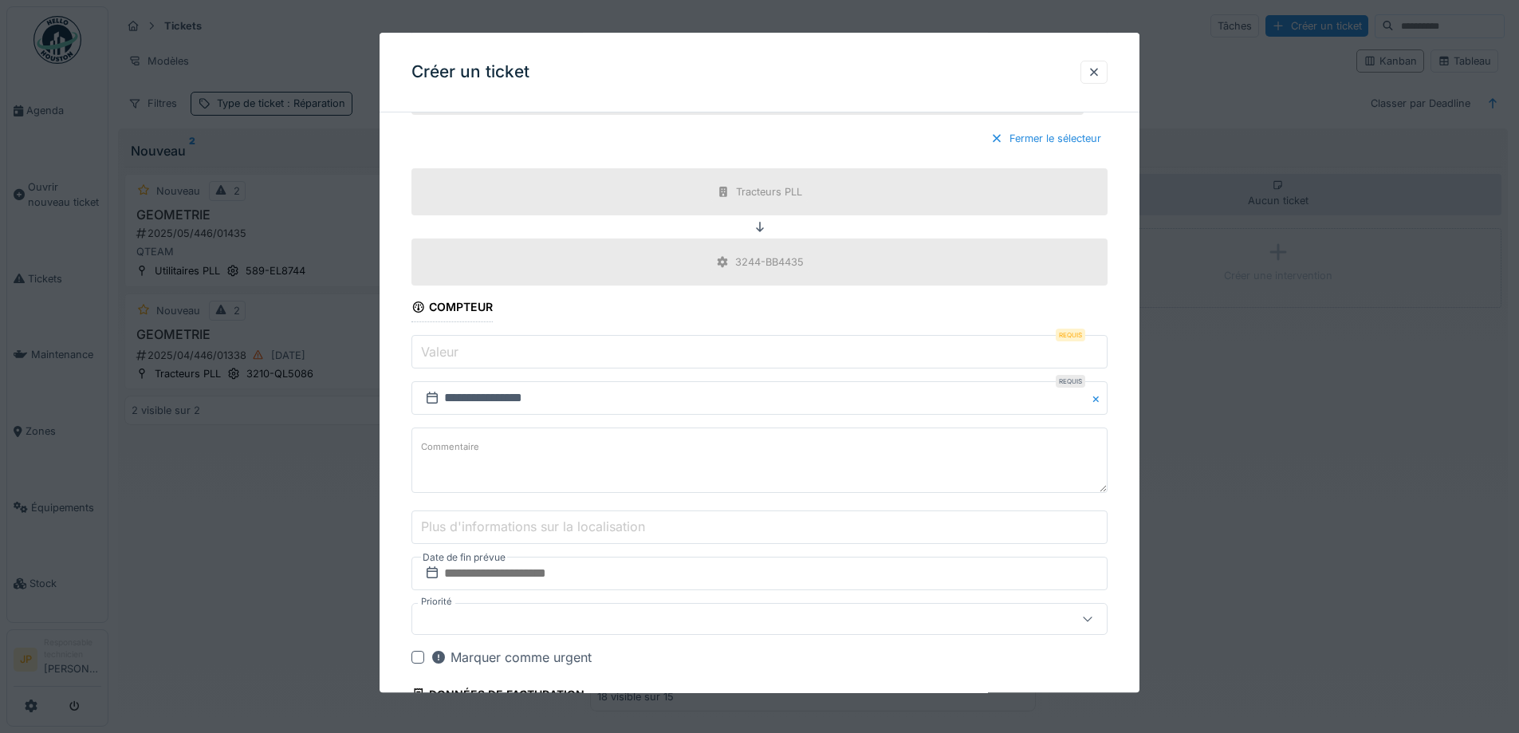
scroll to position [638, 0]
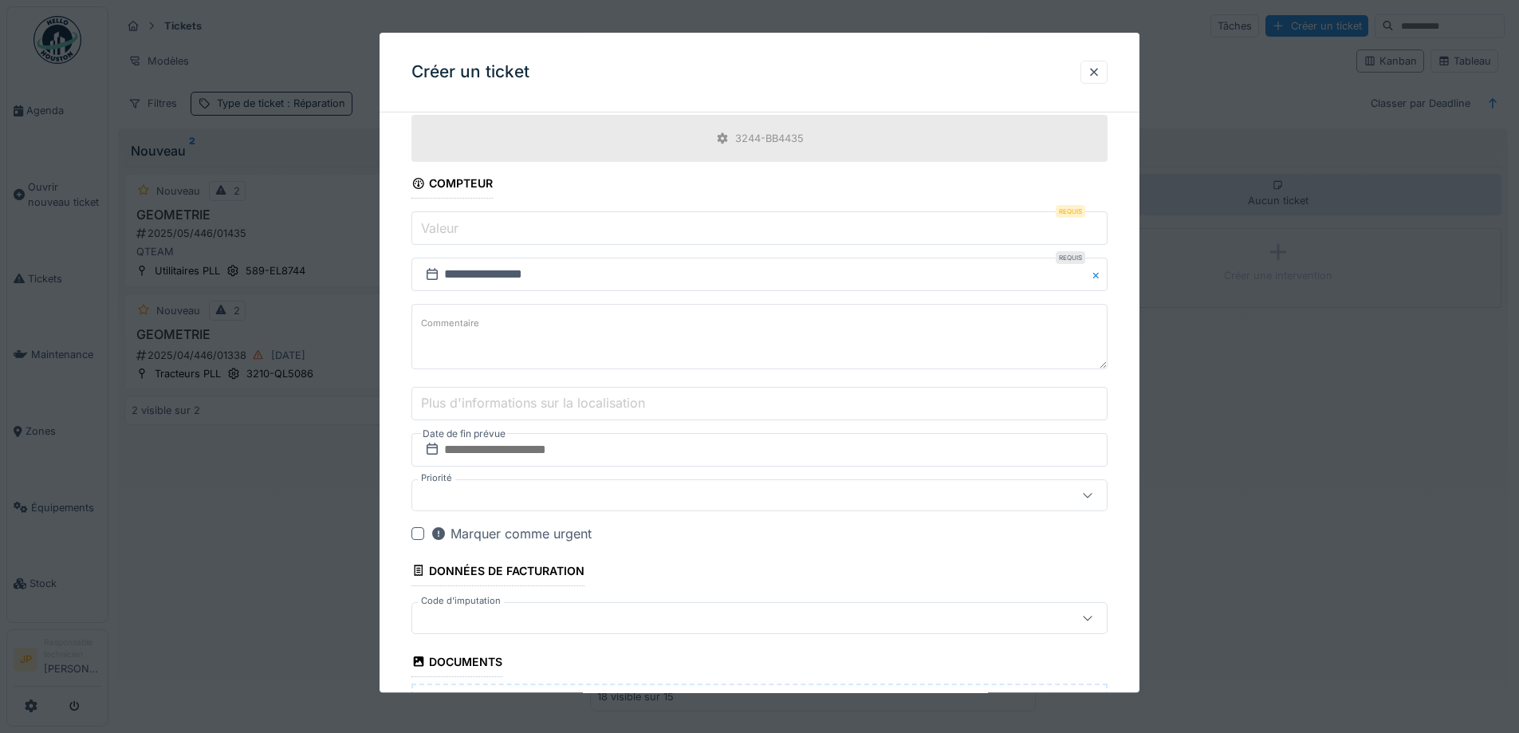
click at [500, 230] on input "Valeur" at bounding box center [760, 228] width 696 height 33
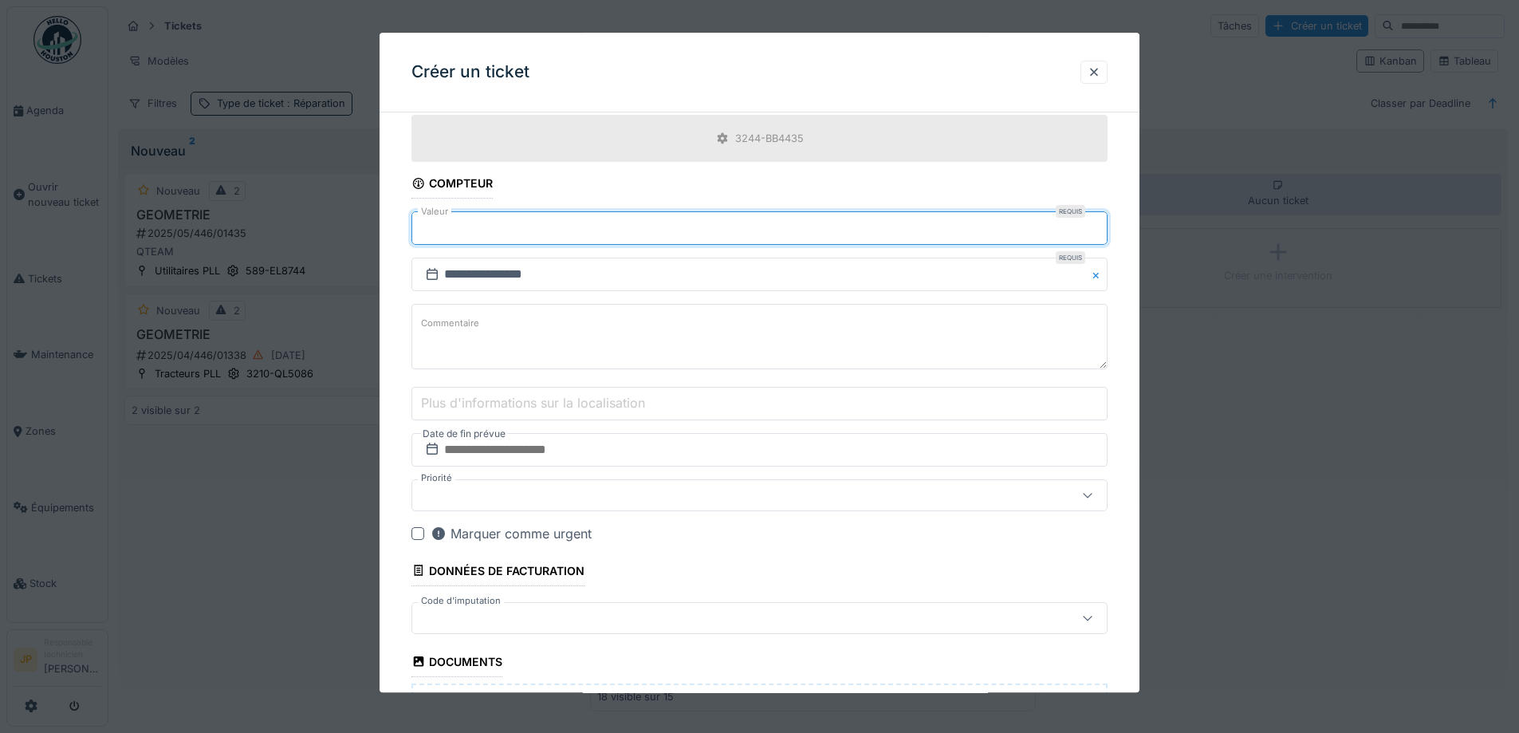
type input "******"
click at [492, 457] on input "text" at bounding box center [760, 449] width 696 height 33
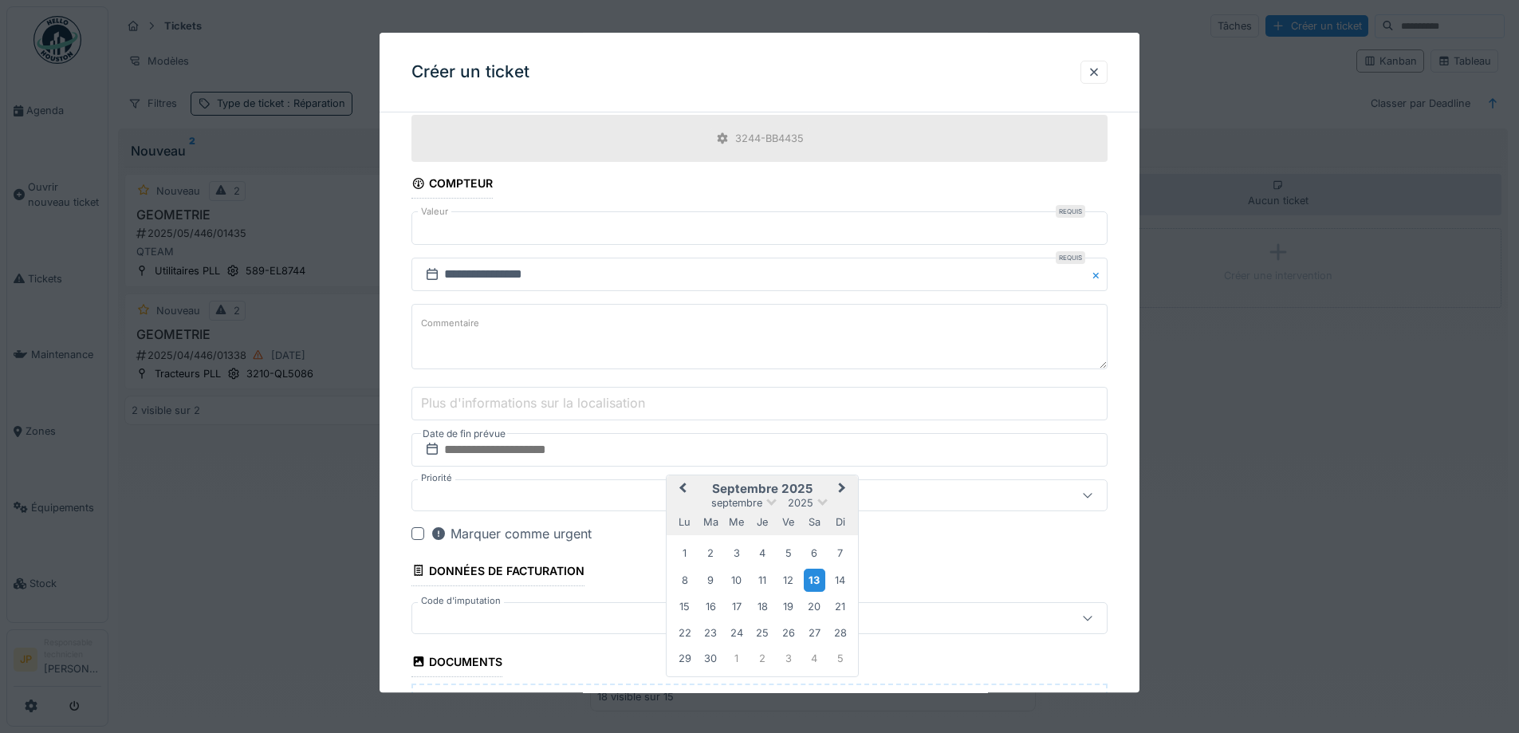
click at [805, 577] on div "13" at bounding box center [815, 580] width 22 height 23
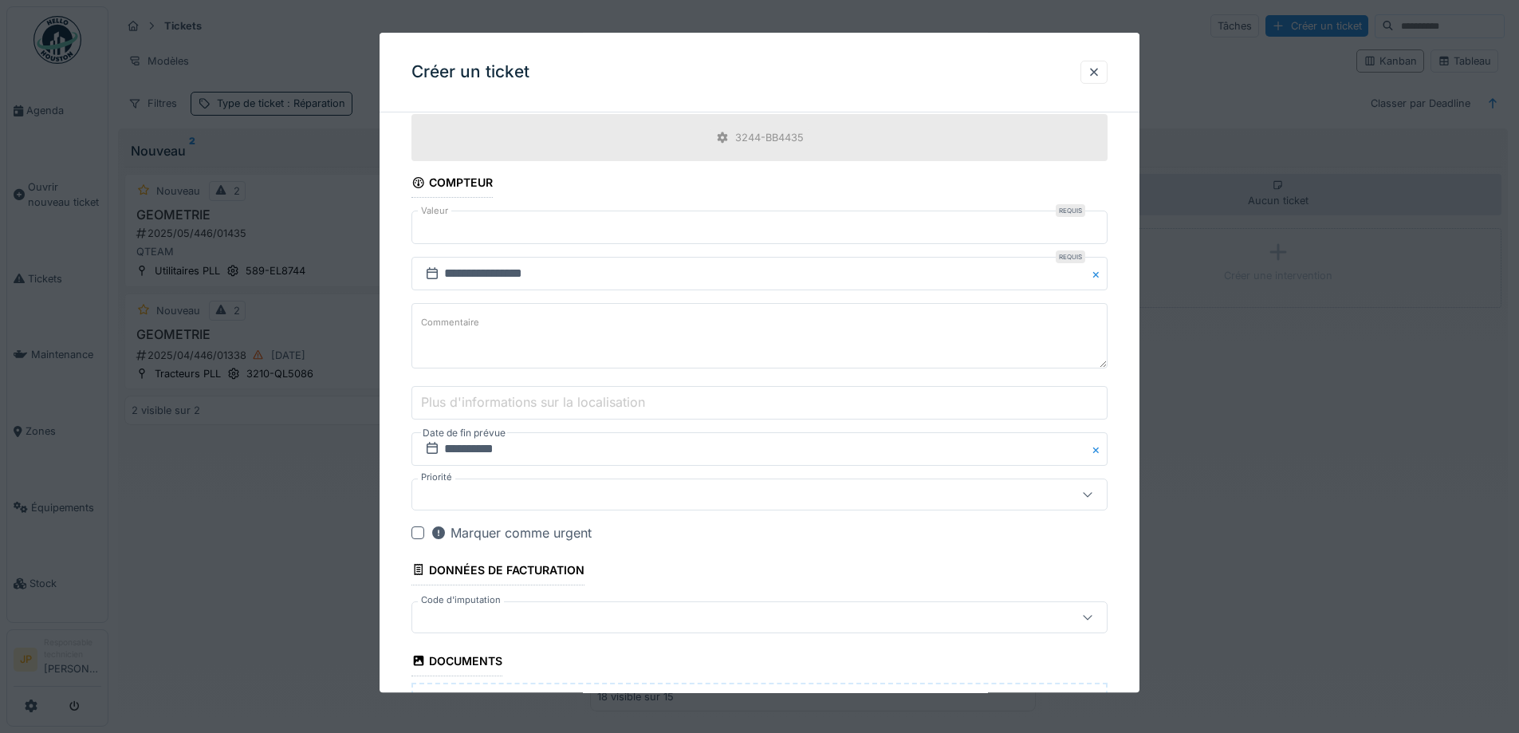
scroll to position [478, 0]
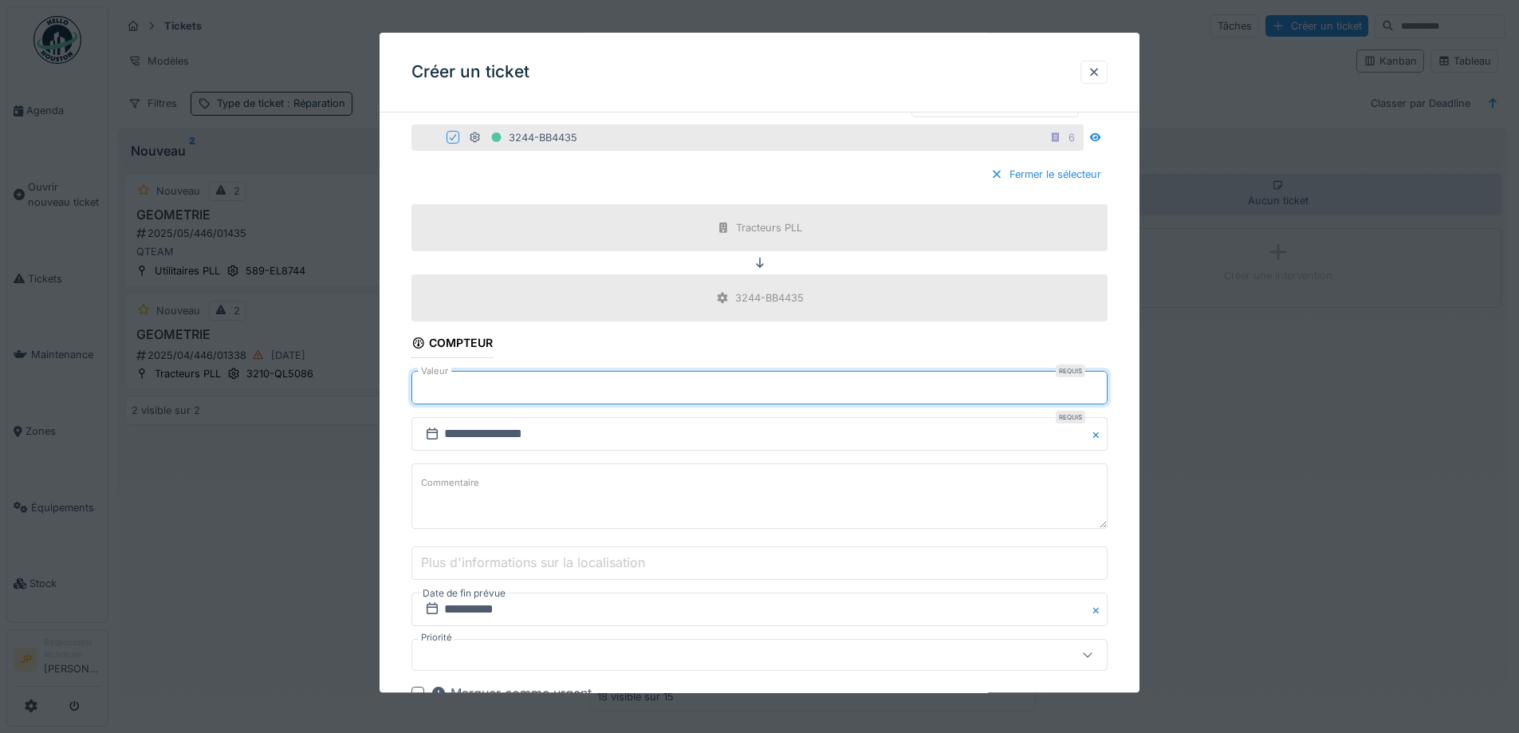
drag, startPoint x: 489, startPoint y: 398, endPoint x: 409, endPoint y: 399, distance: 79.8
click at [410, 399] on div "**********" at bounding box center [760, 416] width 760 height 1539
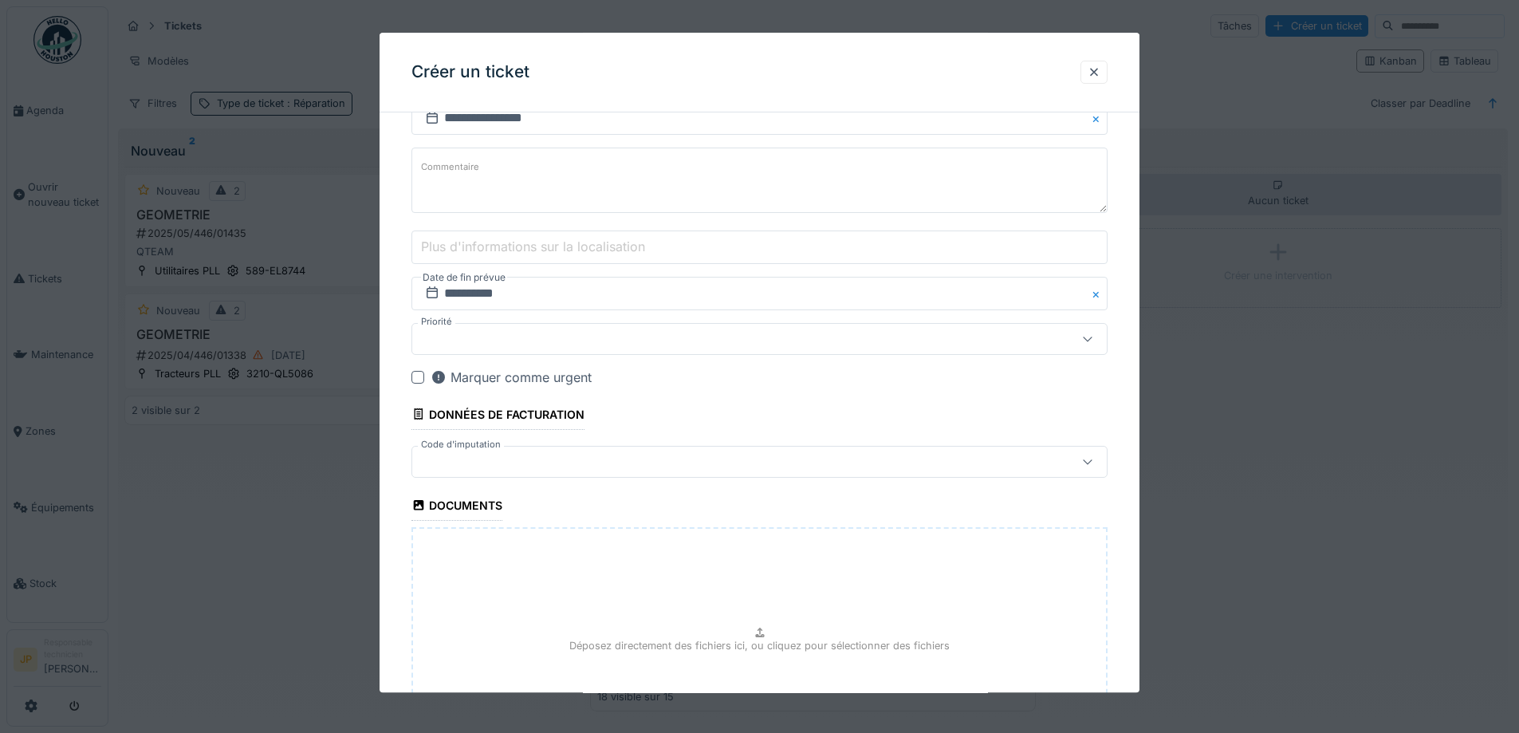
scroll to position [797, 0]
click at [456, 454] on div at bounding box center [719, 459] width 601 height 18
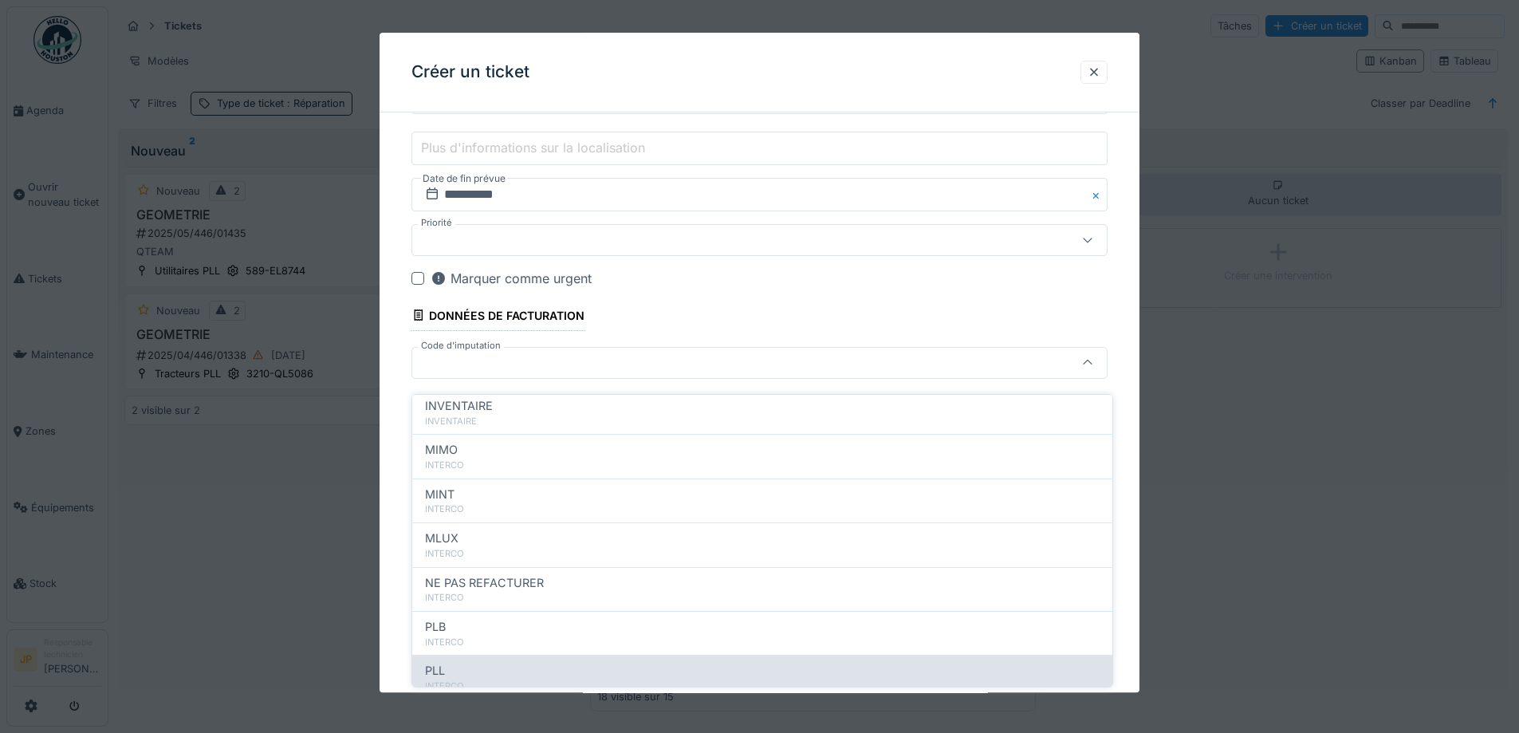
scroll to position [175, 0]
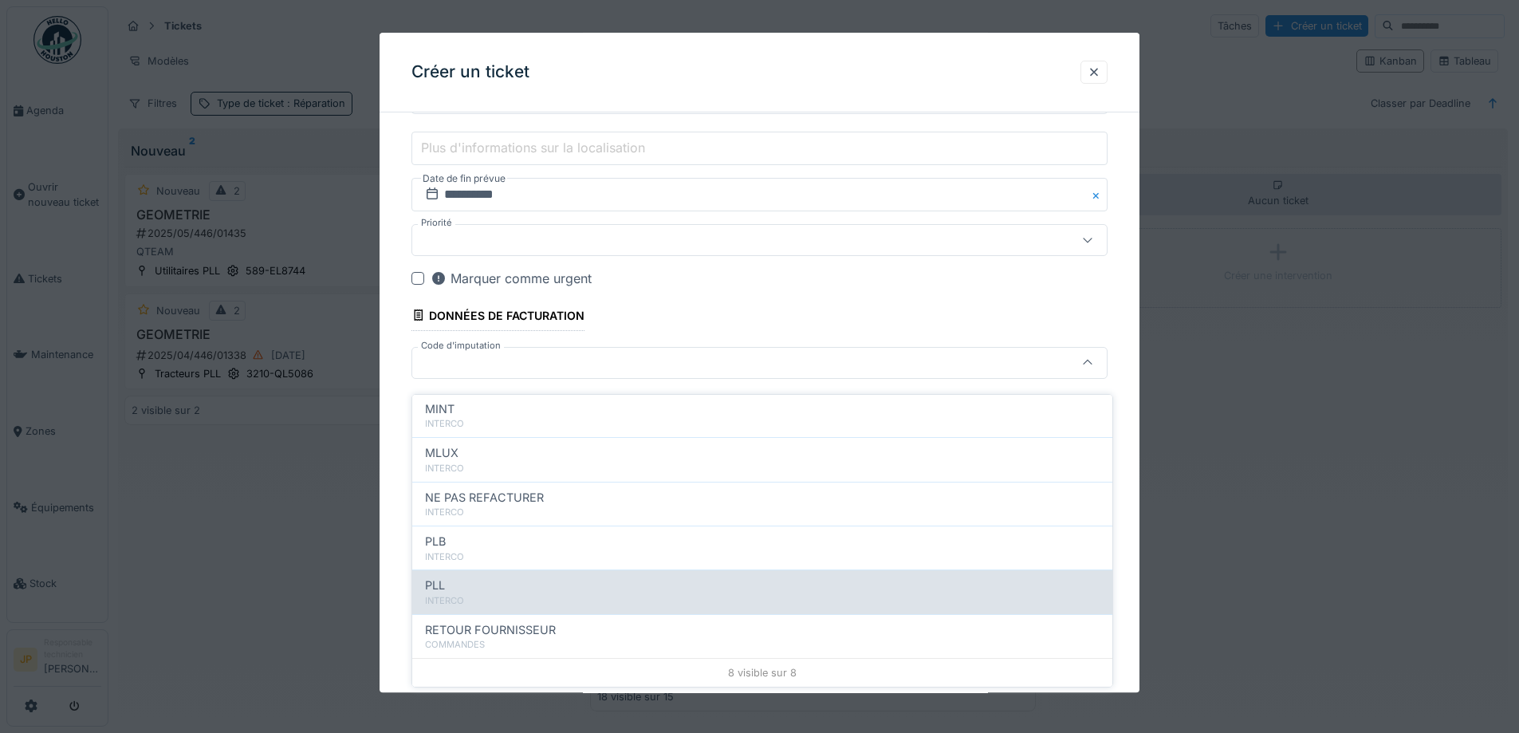
click at [512, 594] on div "INTERCO" at bounding box center [762, 601] width 675 height 14
type input "***"
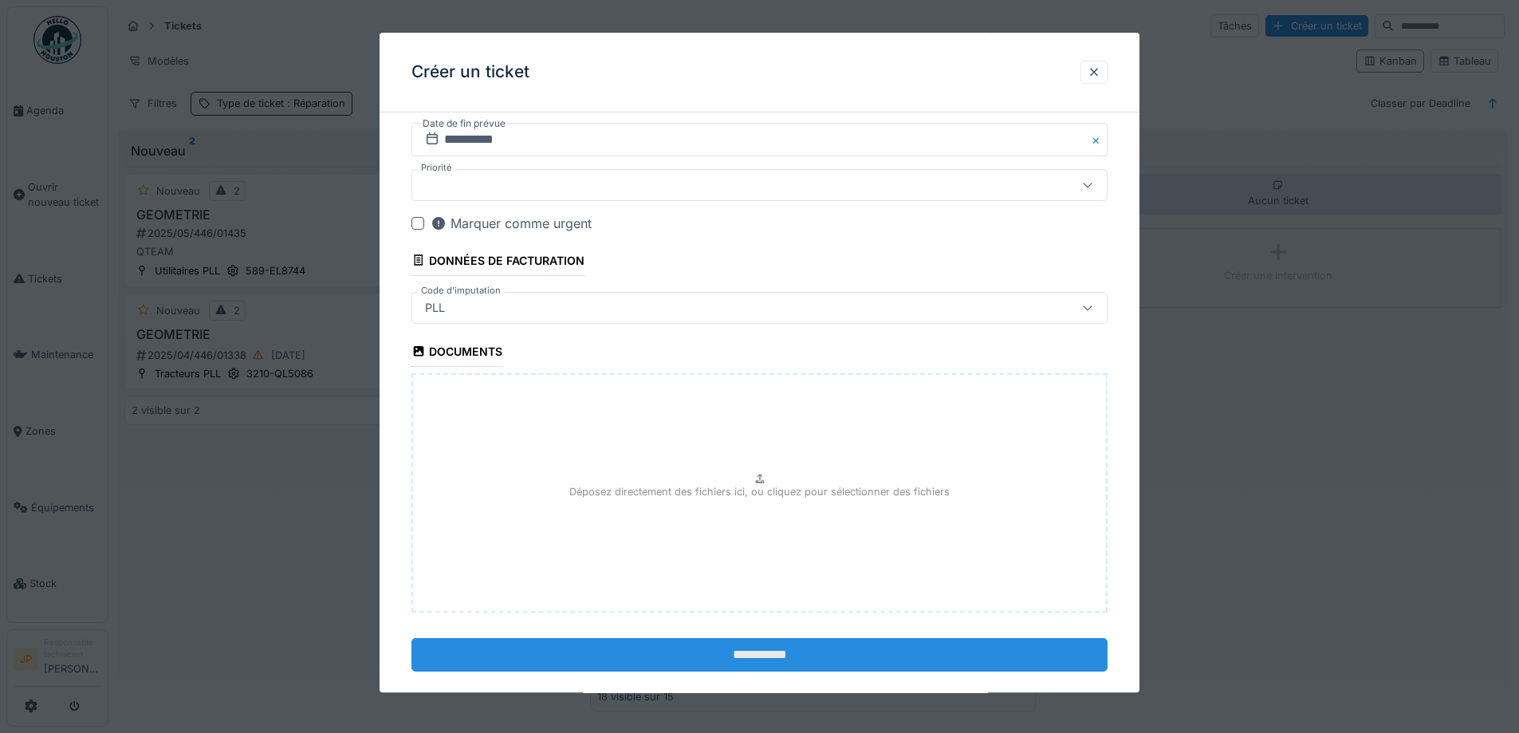
scroll to position [972, 0]
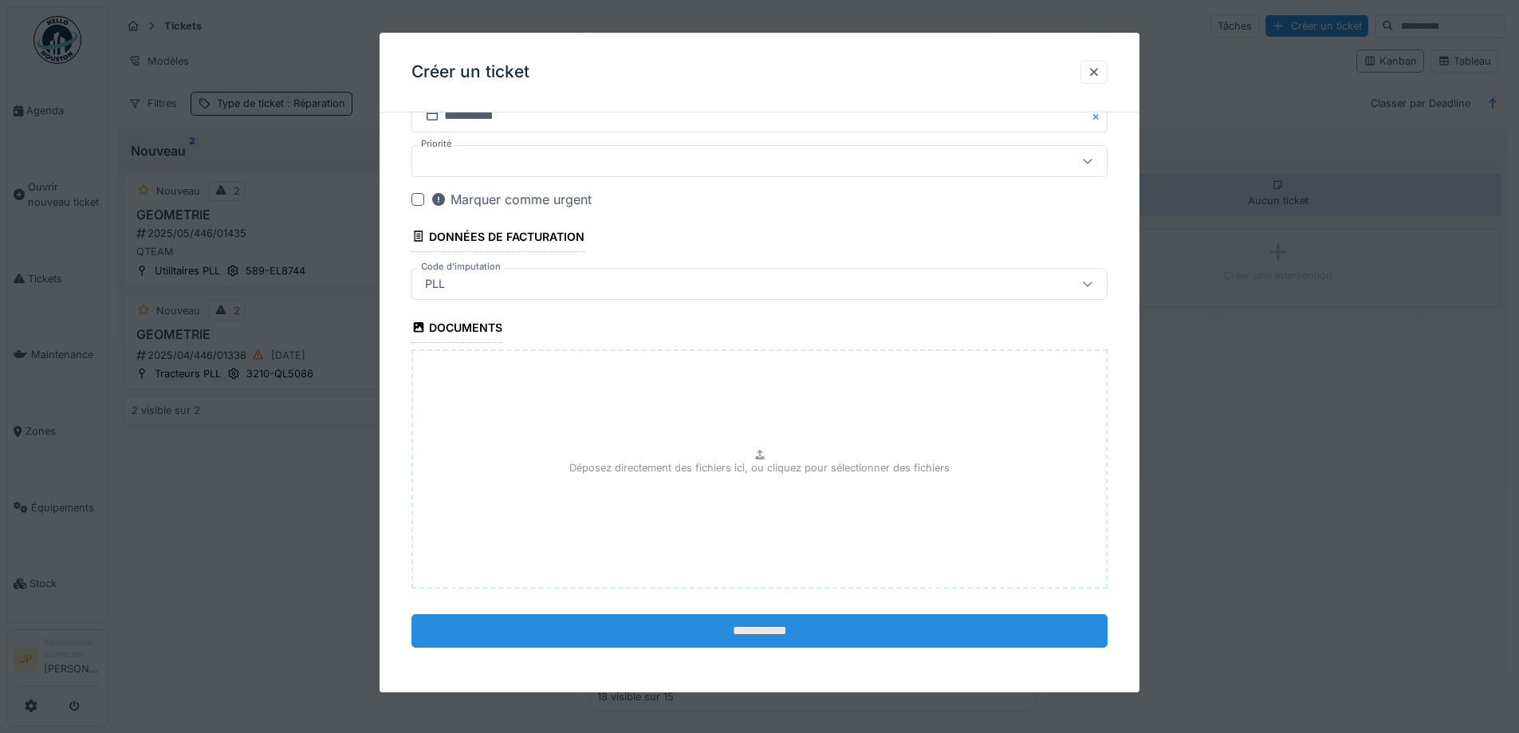
click at [759, 638] on input "**********" at bounding box center [760, 630] width 696 height 33
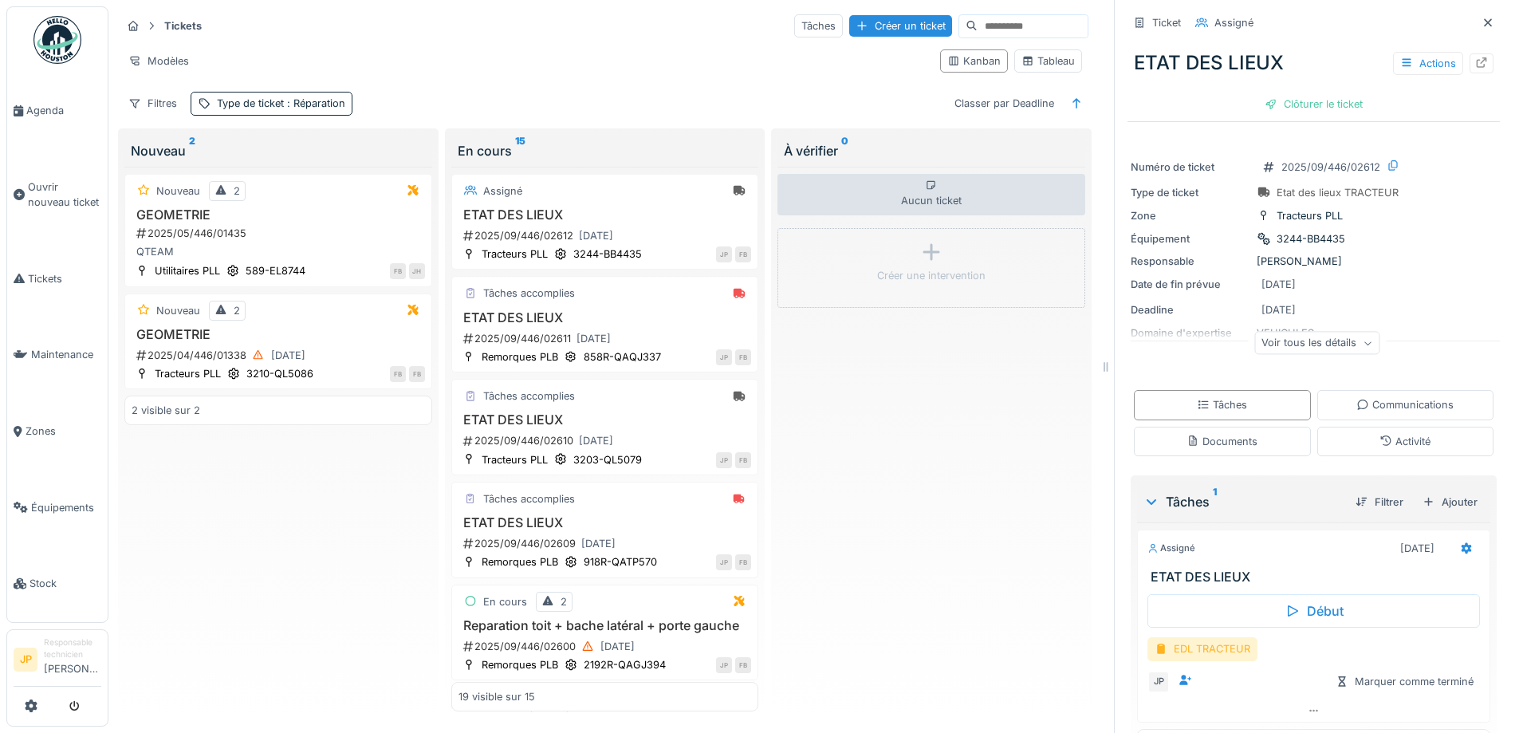
click at [1206, 647] on div "EDL TRACTEUR" at bounding box center [1203, 648] width 110 height 23
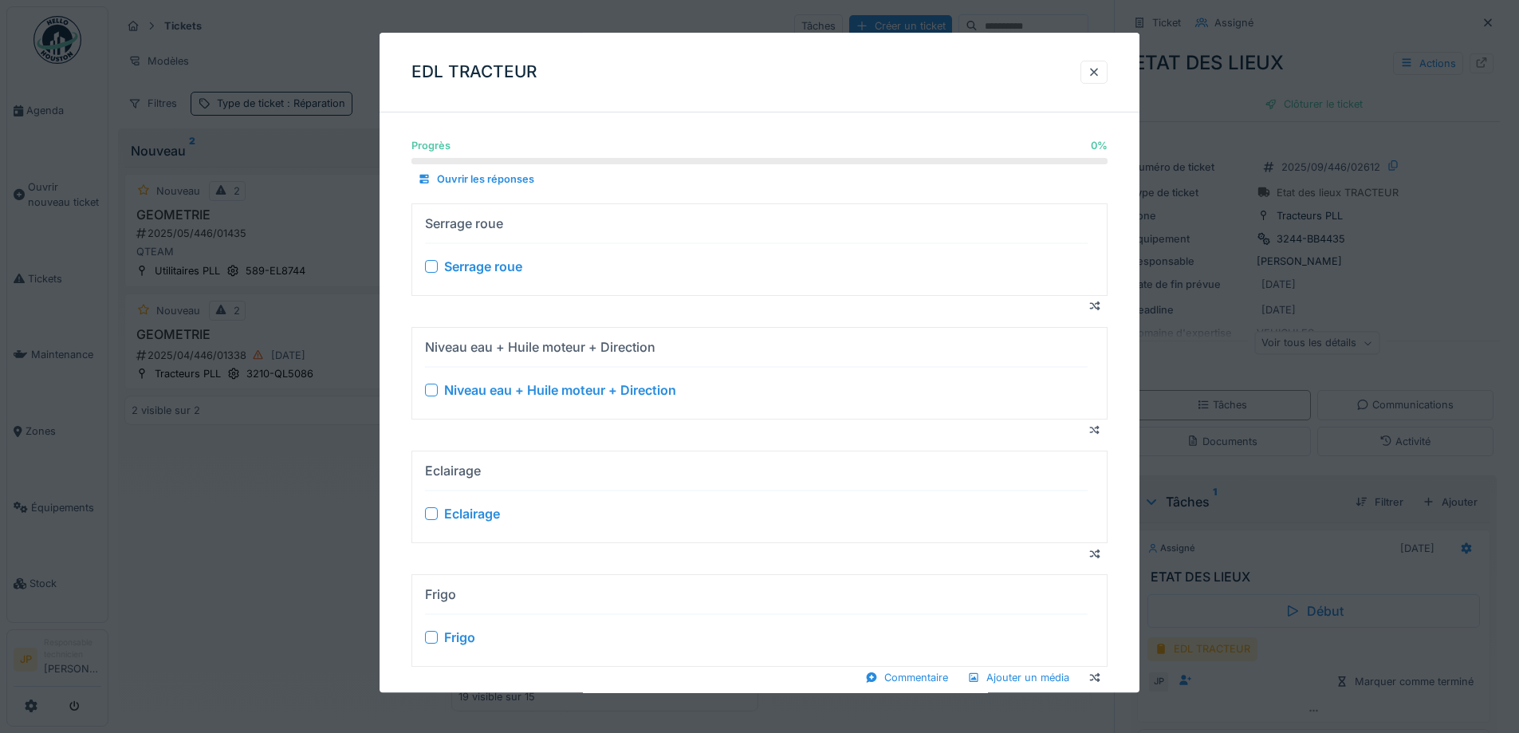
click at [431, 272] on div at bounding box center [431, 266] width 13 height 13
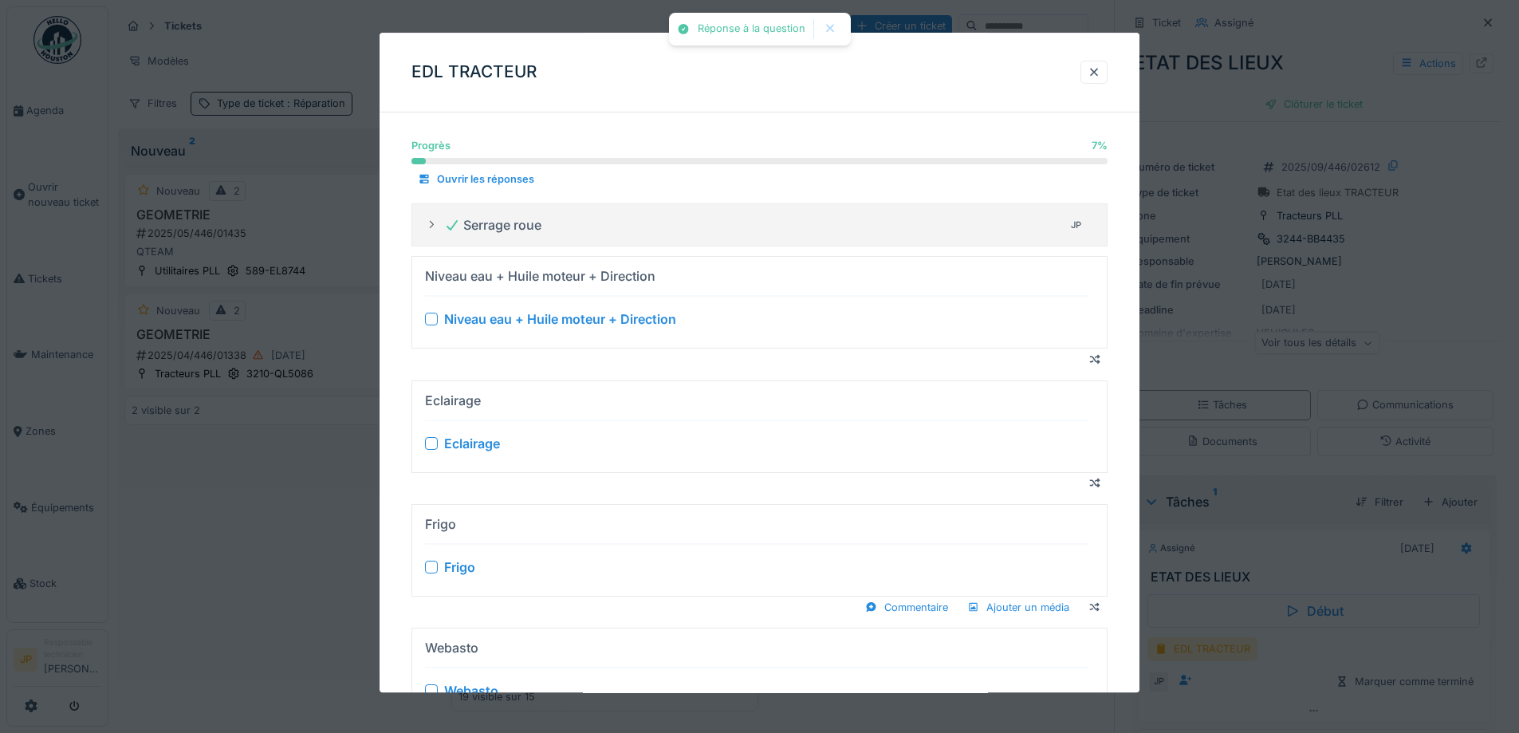
click at [433, 315] on div at bounding box center [431, 319] width 13 height 13
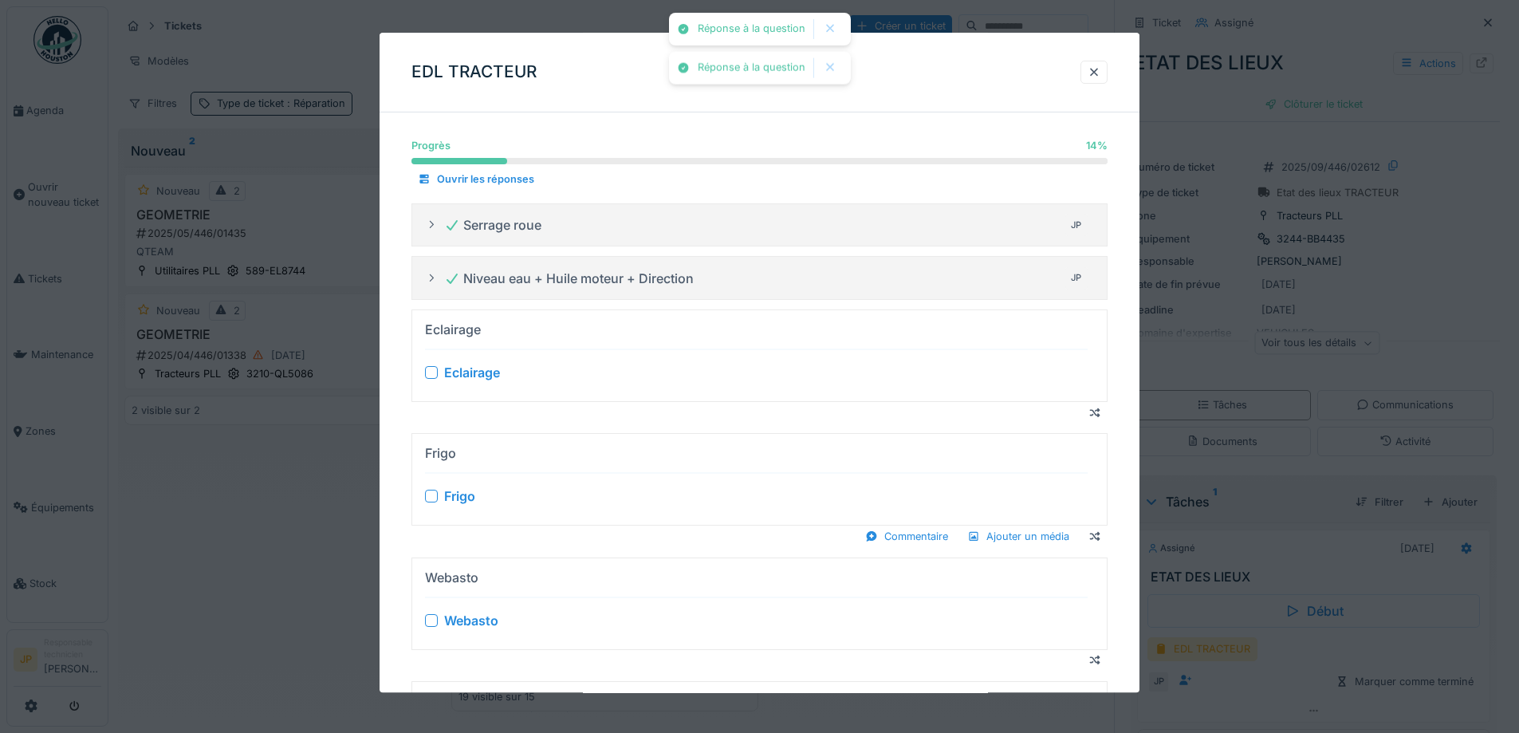
click at [430, 371] on div at bounding box center [431, 373] width 13 height 13
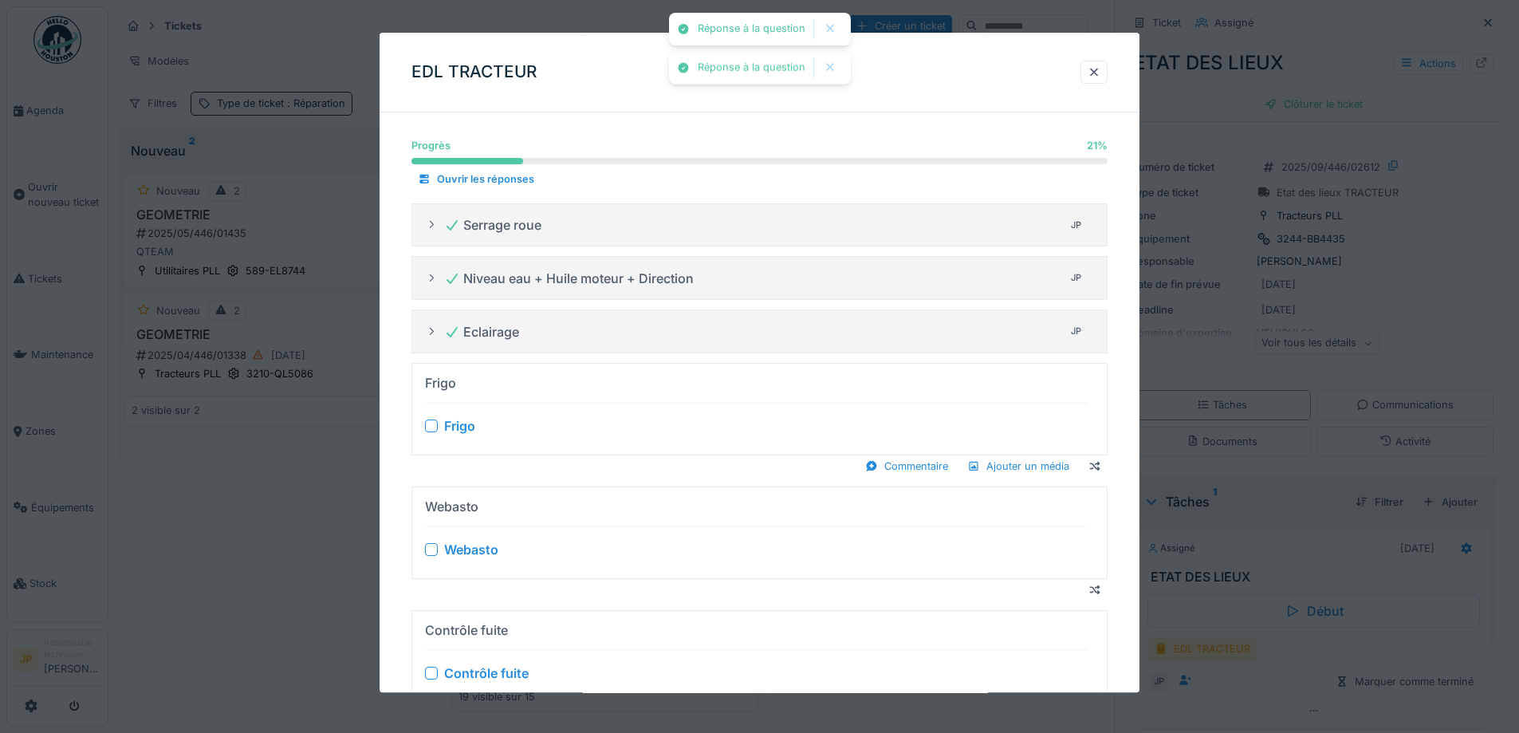
click at [428, 422] on div at bounding box center [431, 425] width 13 height 13
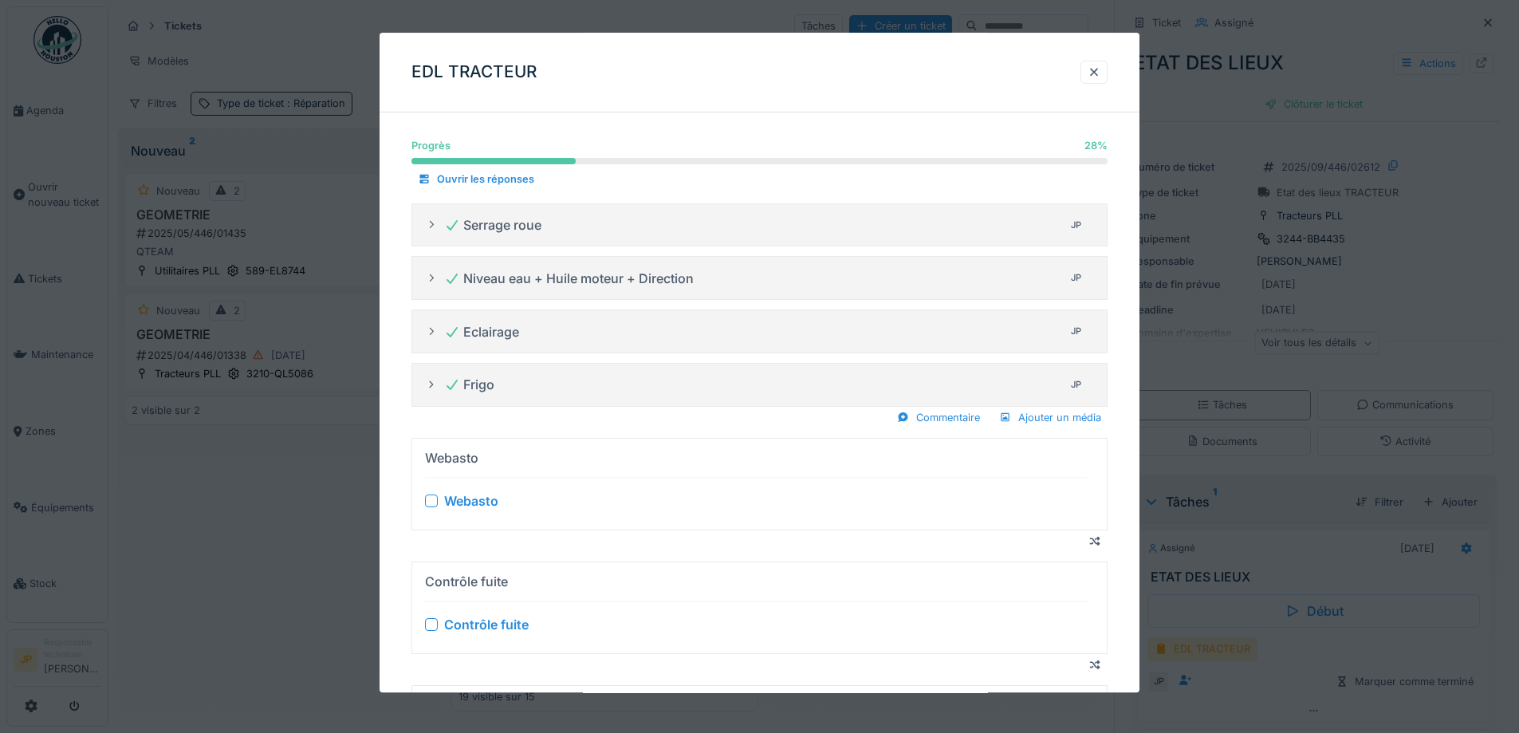
click at [429, 502] on div at bounding box center [431, 500] width 13 height 13
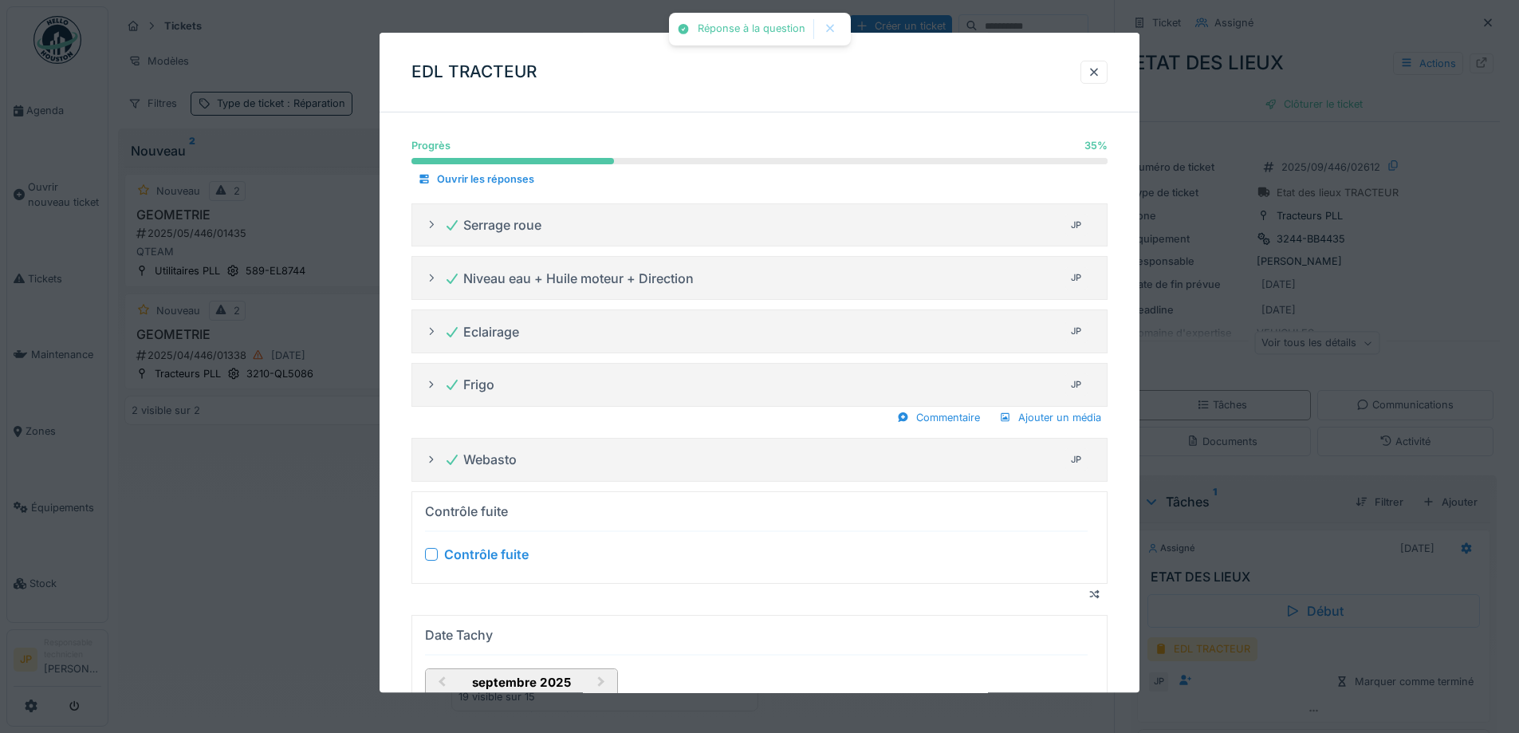
click at [435, 561] on div at bounding box center [431, 554] width 13 height 13
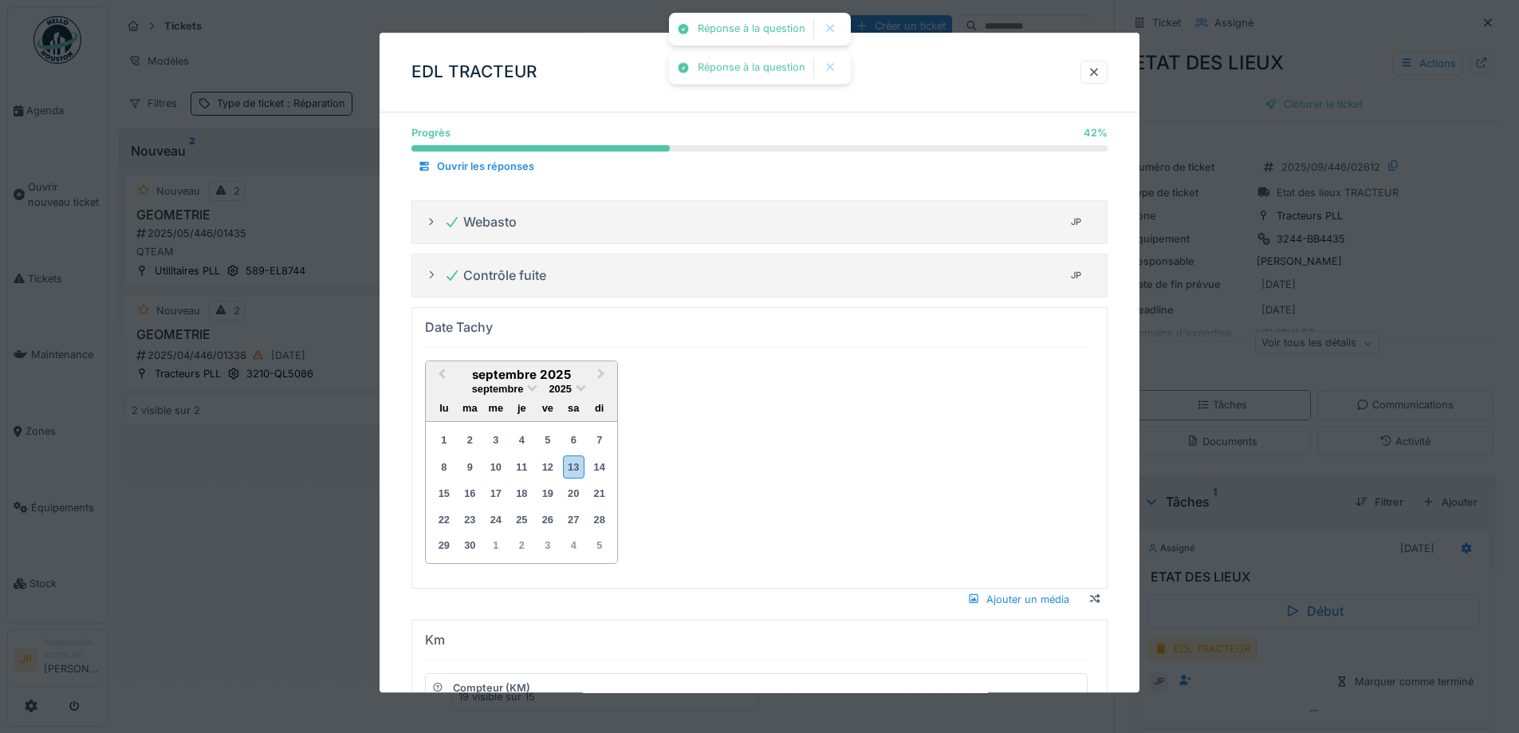
scroll to position [239, 0]
click at [573, 388] on div "septembre 2025" at bounding box center [521, 387] width 191 height 14
click at [577, 388] on div "septembre 2025" at bounding box center [521, 387] width 191 height 14
click at [581, 388] on span at bounding box center [581, 385] width 10 height 10
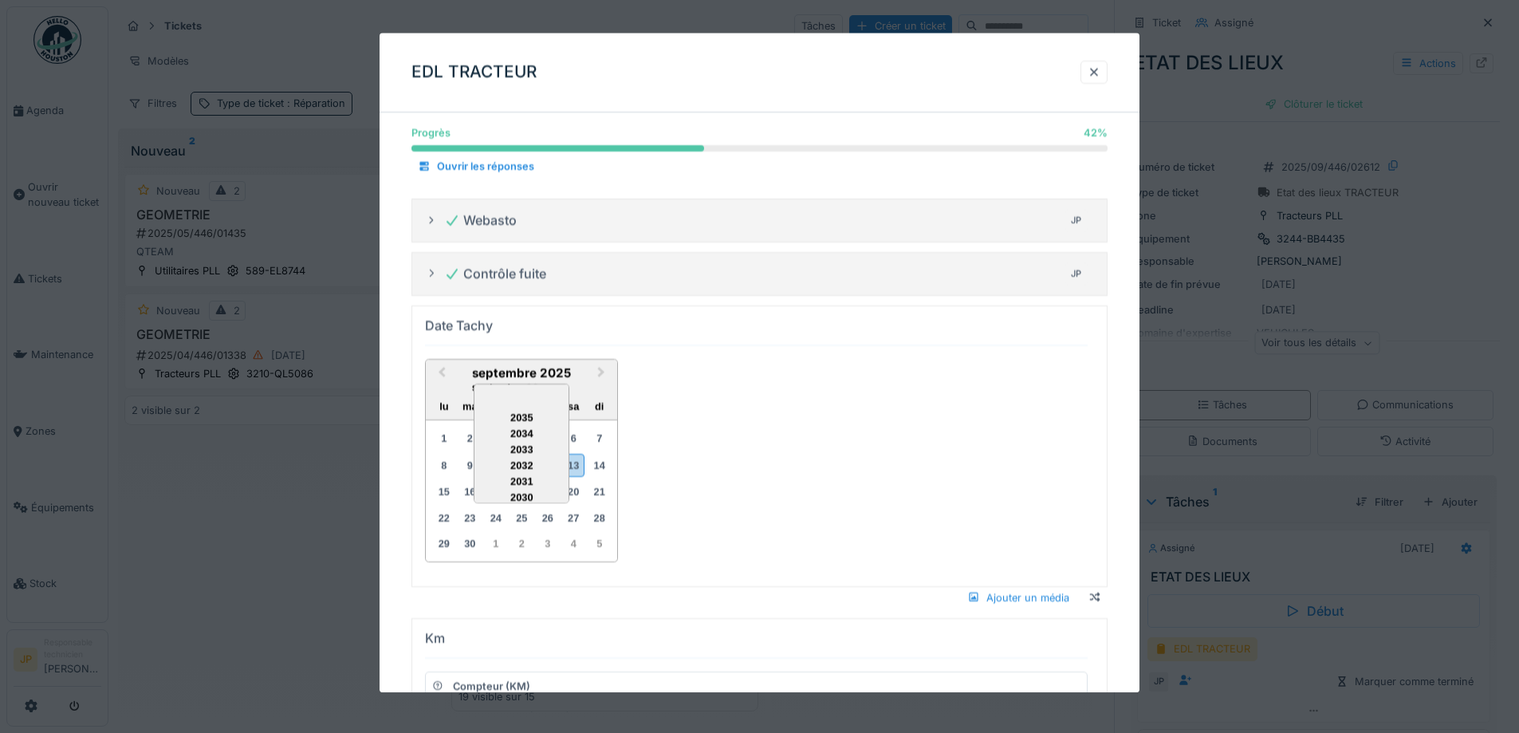
scroll to position [134, 0]
click at [520, 456] on div "2024" at bounding box center [522, 459] width 94 height 16
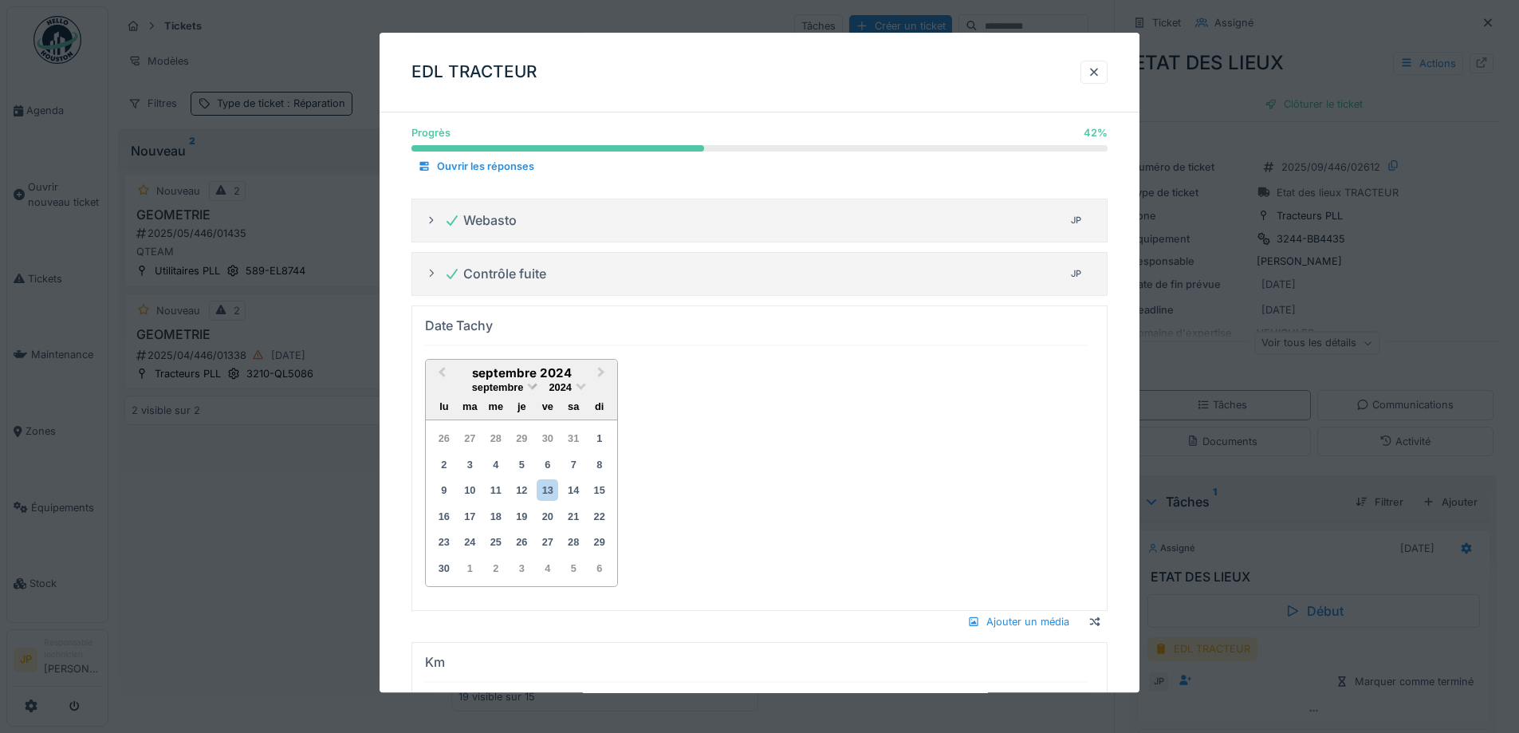
click at [524, 387] on div "septembre" at bounding box center [497, 387] width 53 height 14
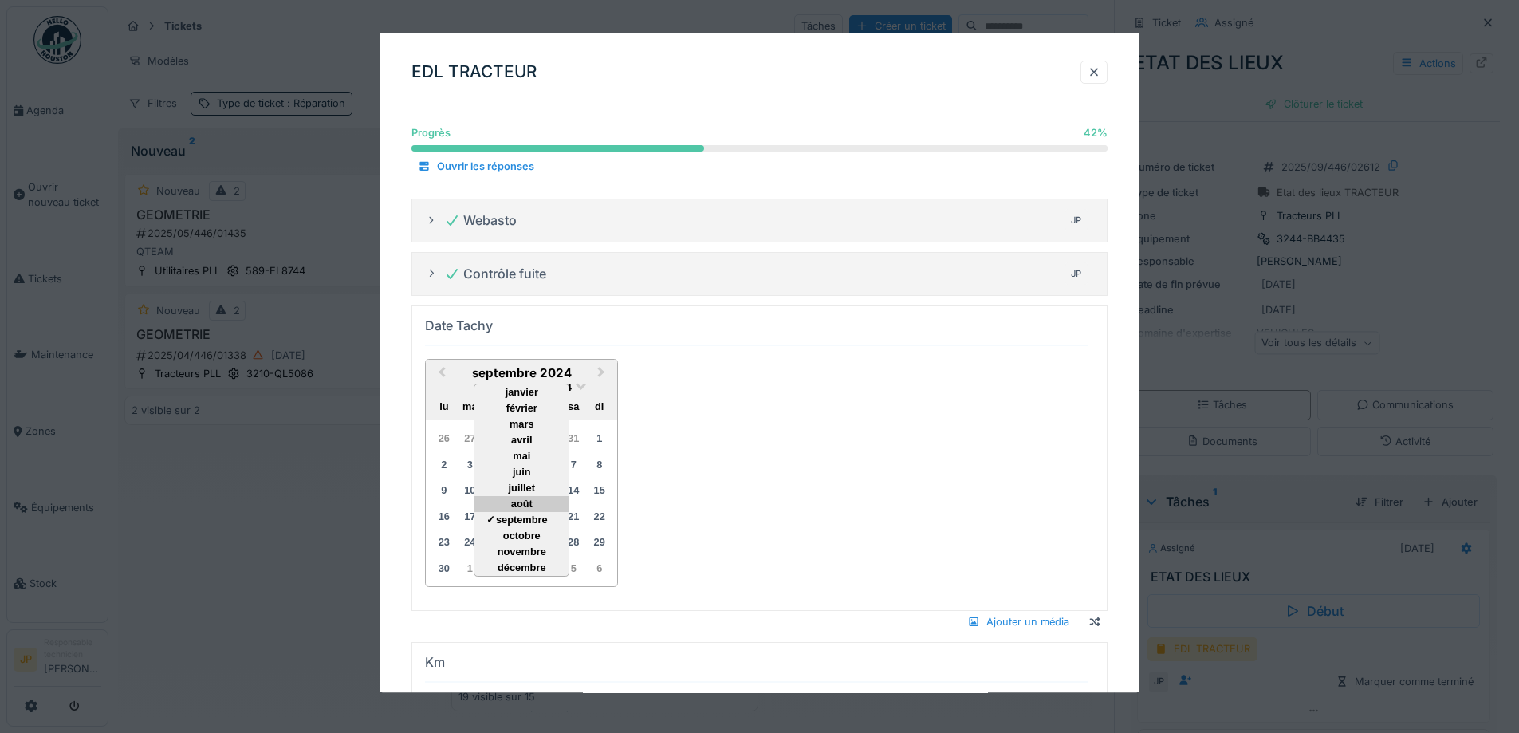
click at [533, 505] on div "août" at bounding box center [522, 504] width 94 height 16
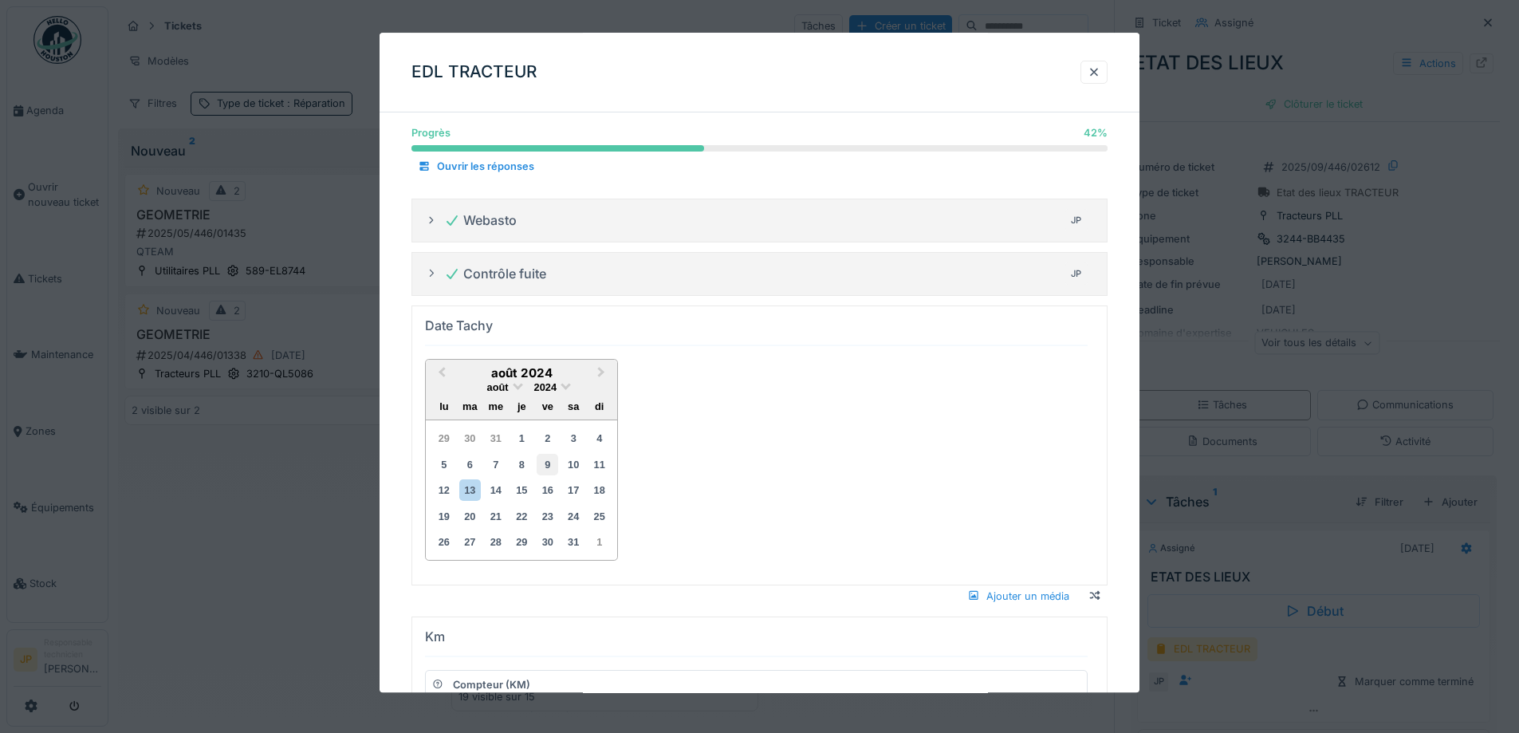
click at [549, 468] on div "9" at bounding box center [548, 465] width 22 height 22
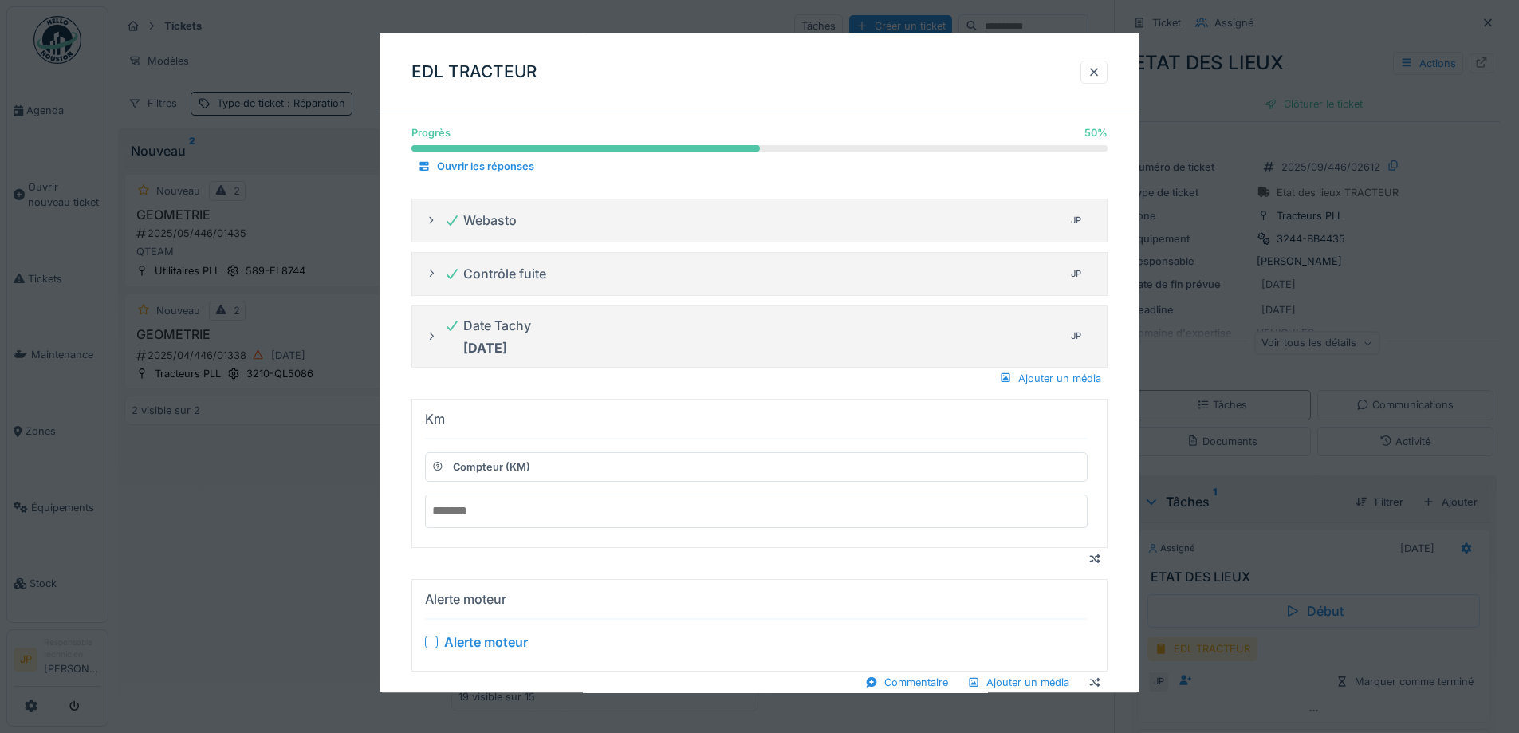
paste input "******"
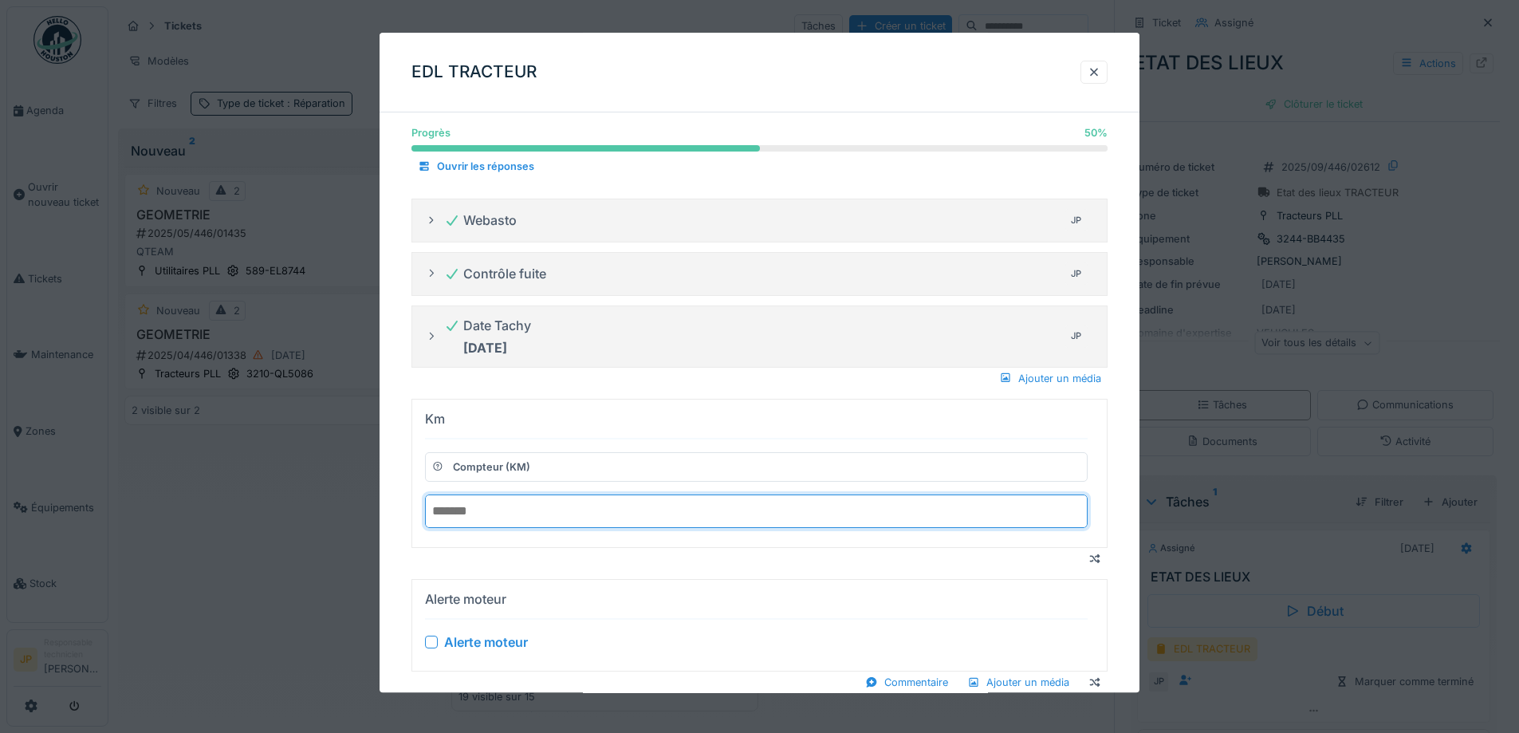
type input "******"
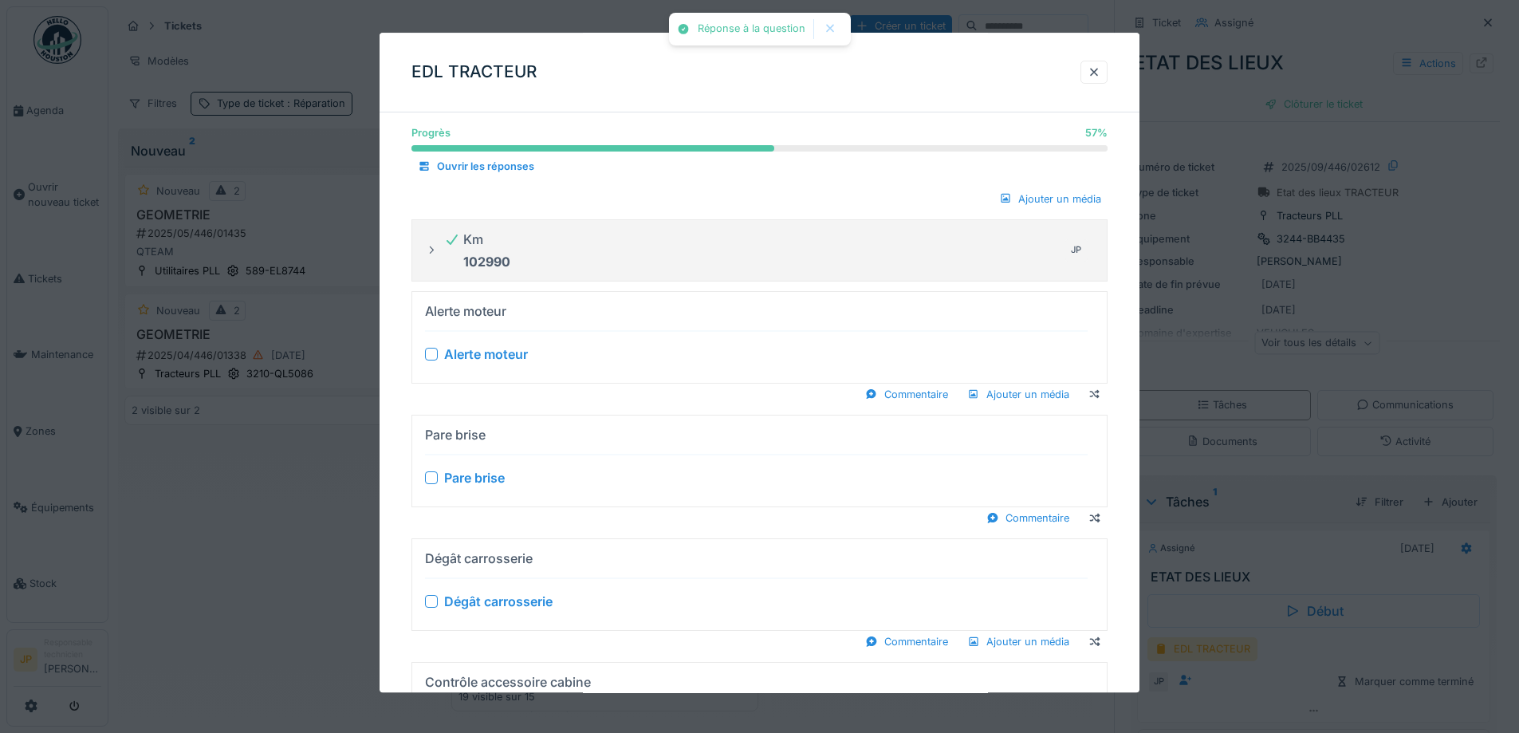
scroll to position [558, 0]
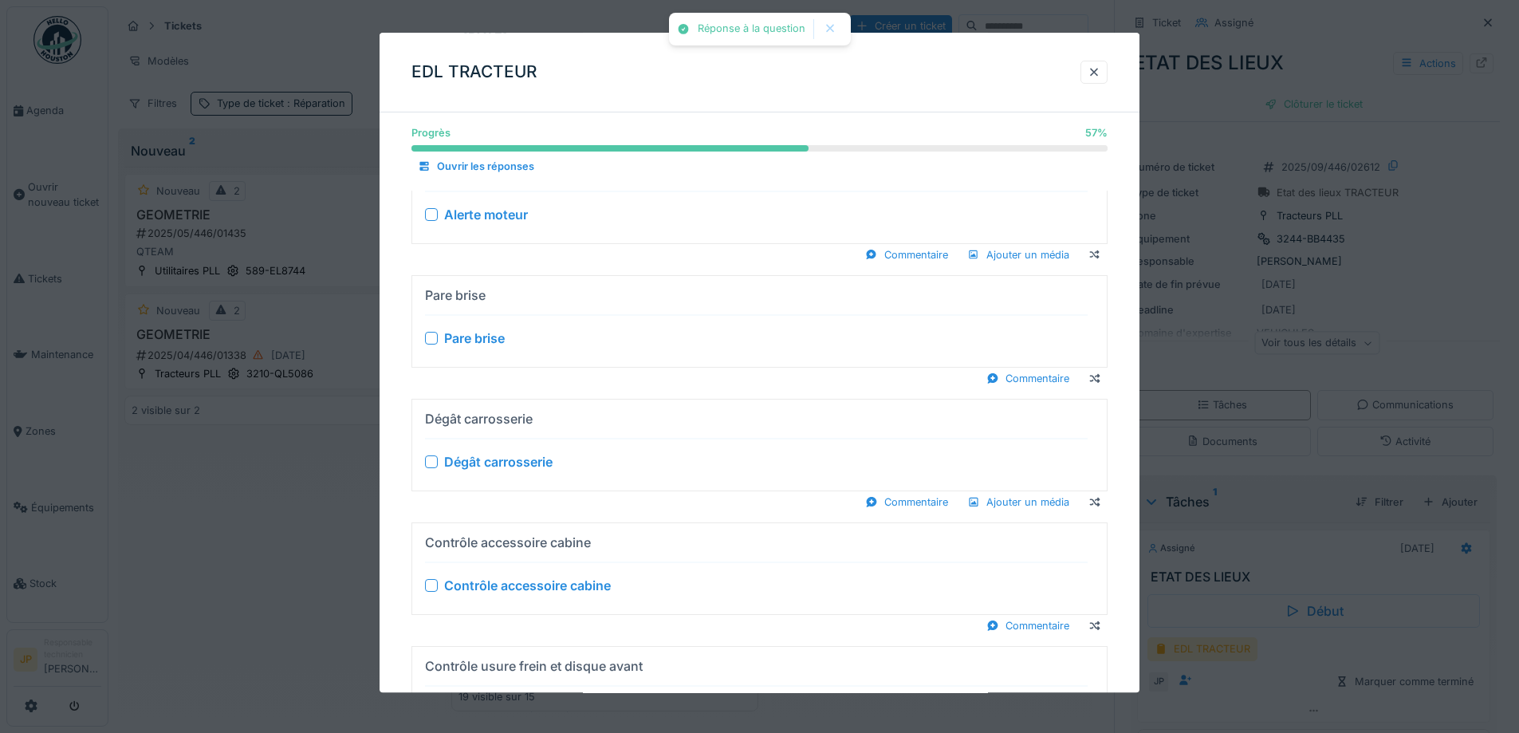
click at [435, 215] on div at bounding box center [431, 214] width 13 height 13
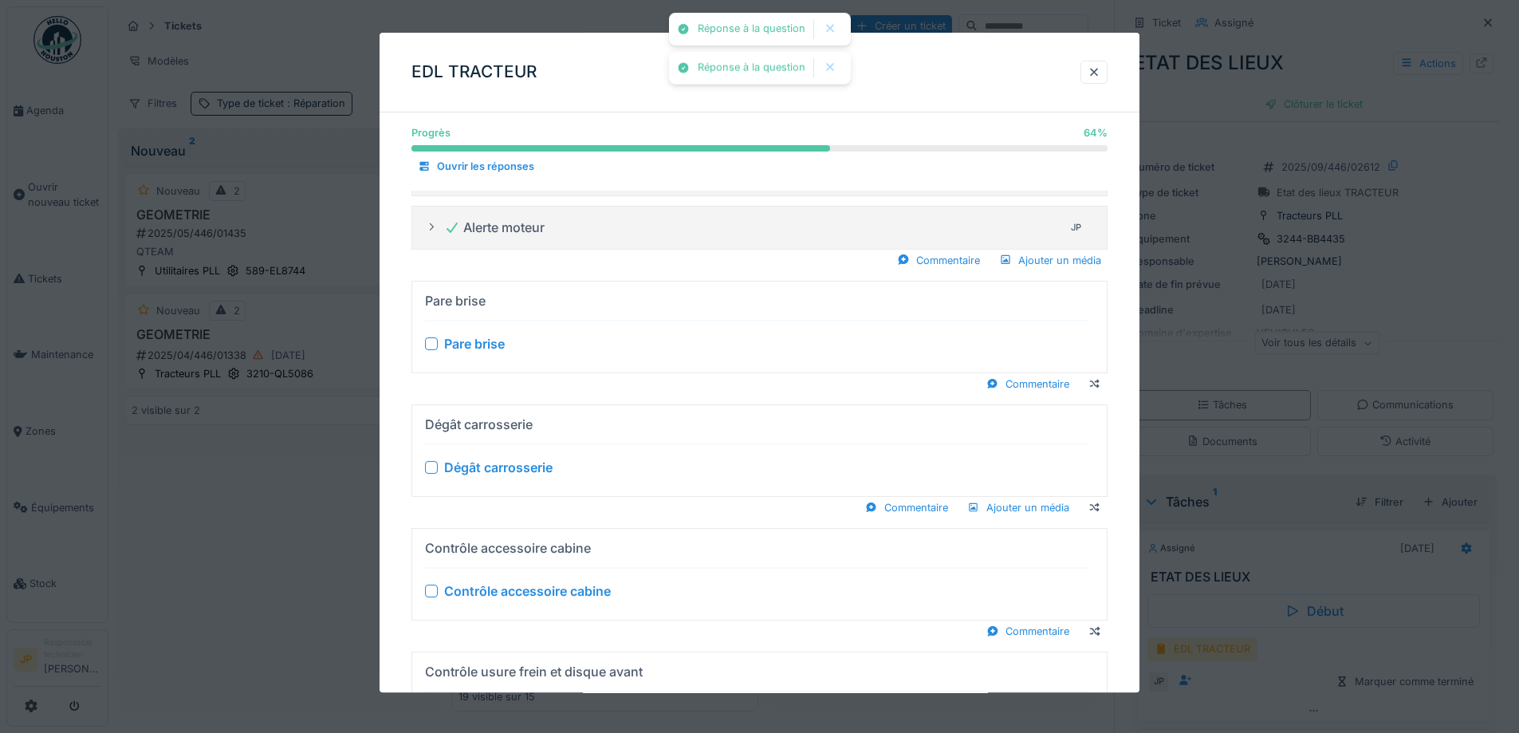
scroll to position [399, 0]
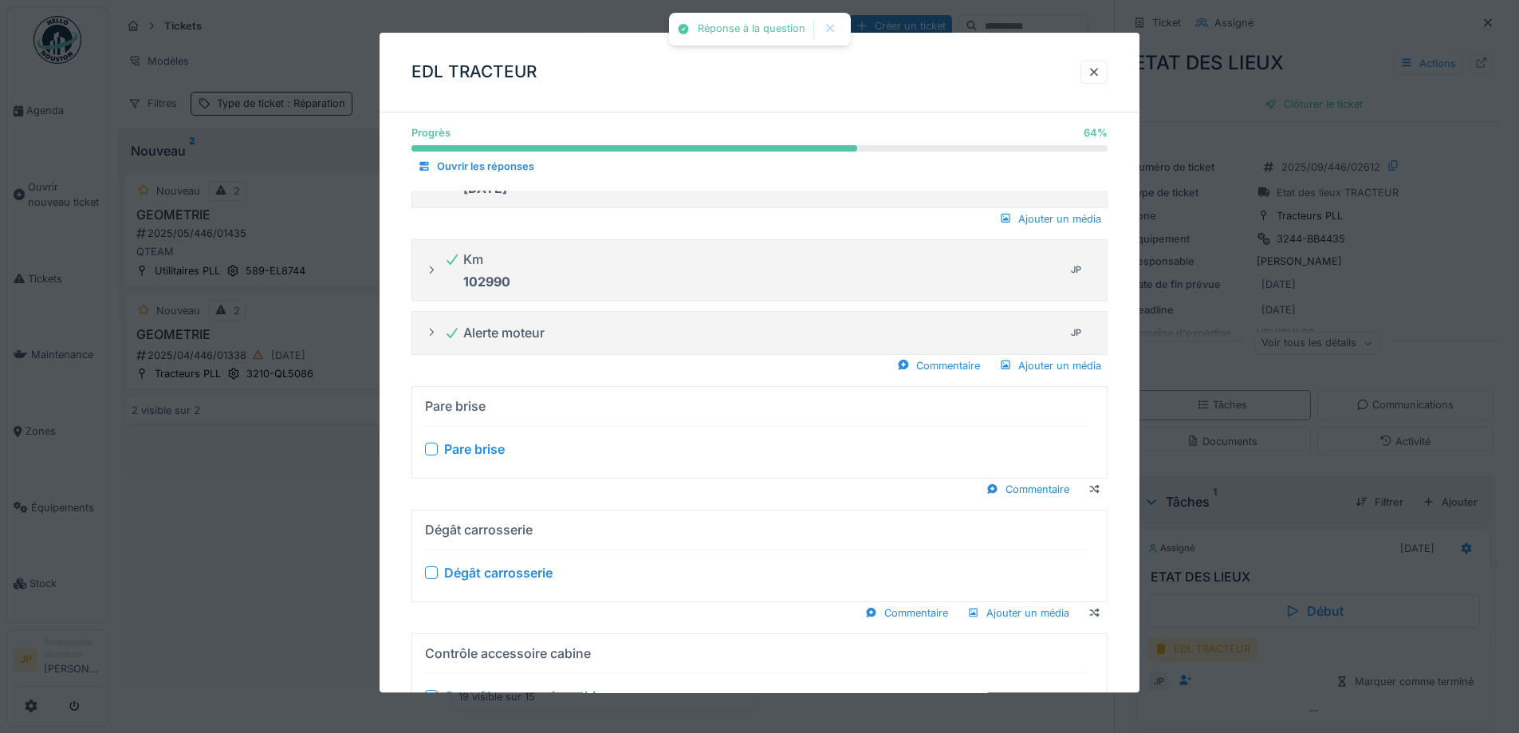
click at [443, 447] on div "Pare brise" at bounding box center [756, 448] width 663 height 19
click at [427, 451] on div at bounding box center [431, 449] width 13 height 13
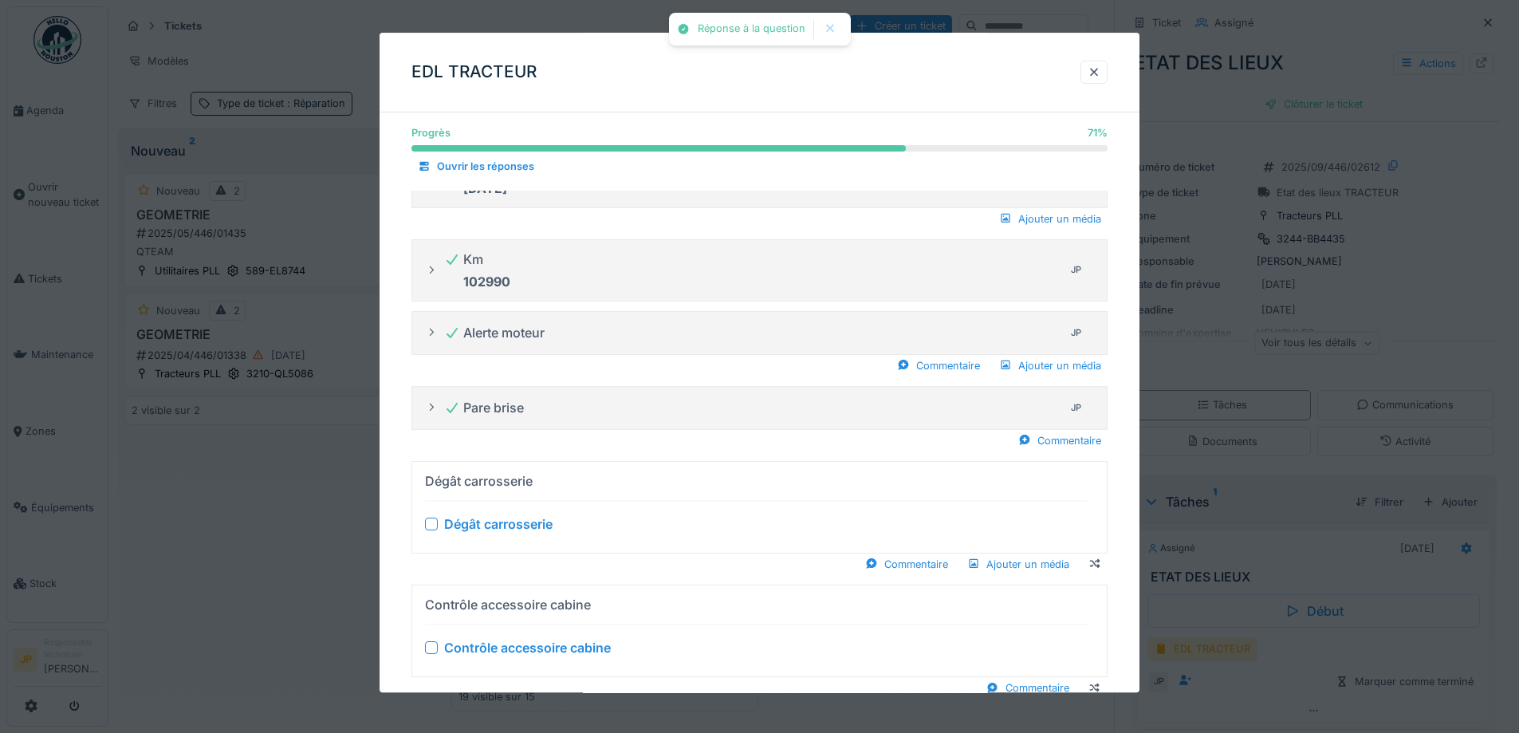
click at [429, 513] on div "Dégât carrosserie Dégât carrosserie" at bounding box center [756, 507] width 663 height 78
click at [430, 530] on div at bounding box center [431, 524] width 13 height 13
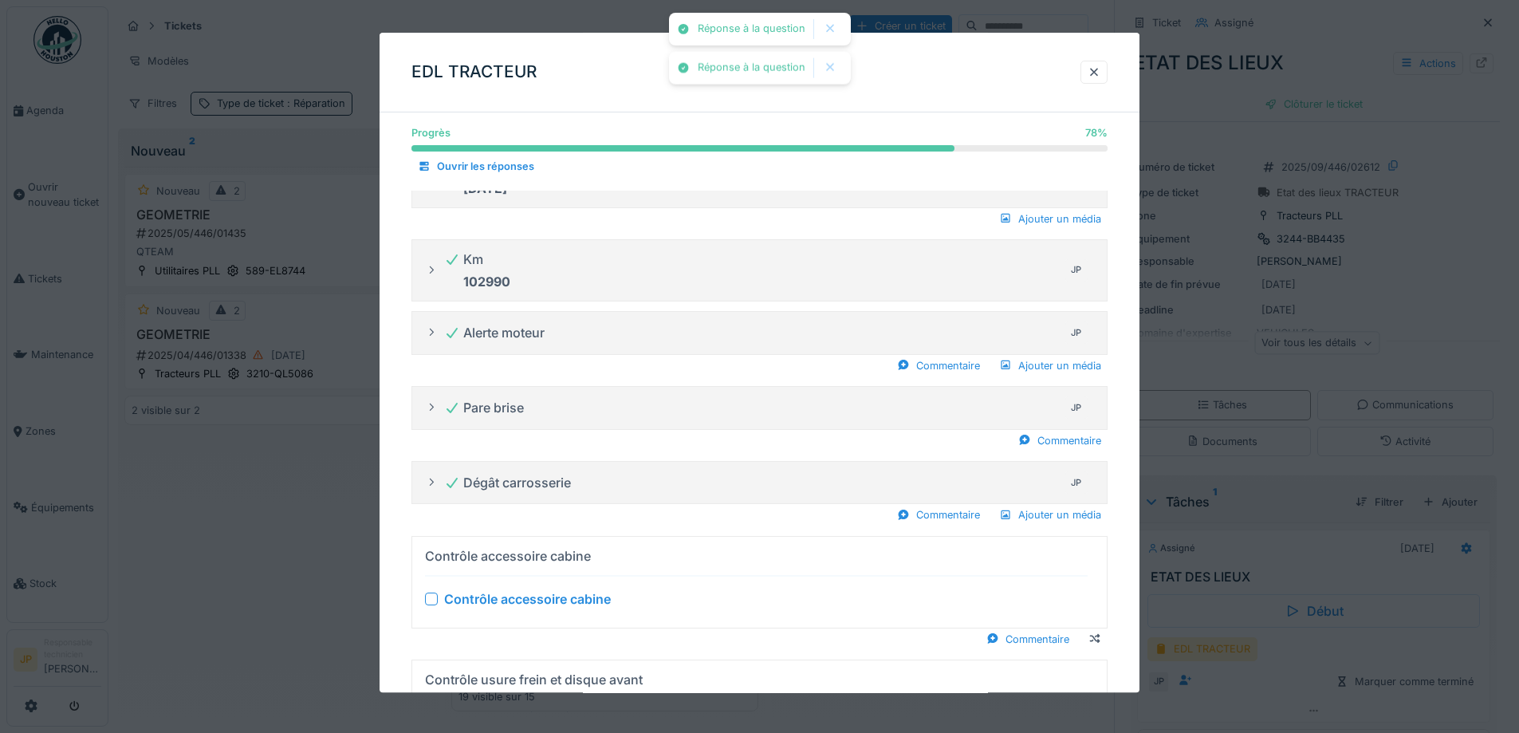
click at [435, 599] on div at bounding box center [431, 599] width 13 height 13
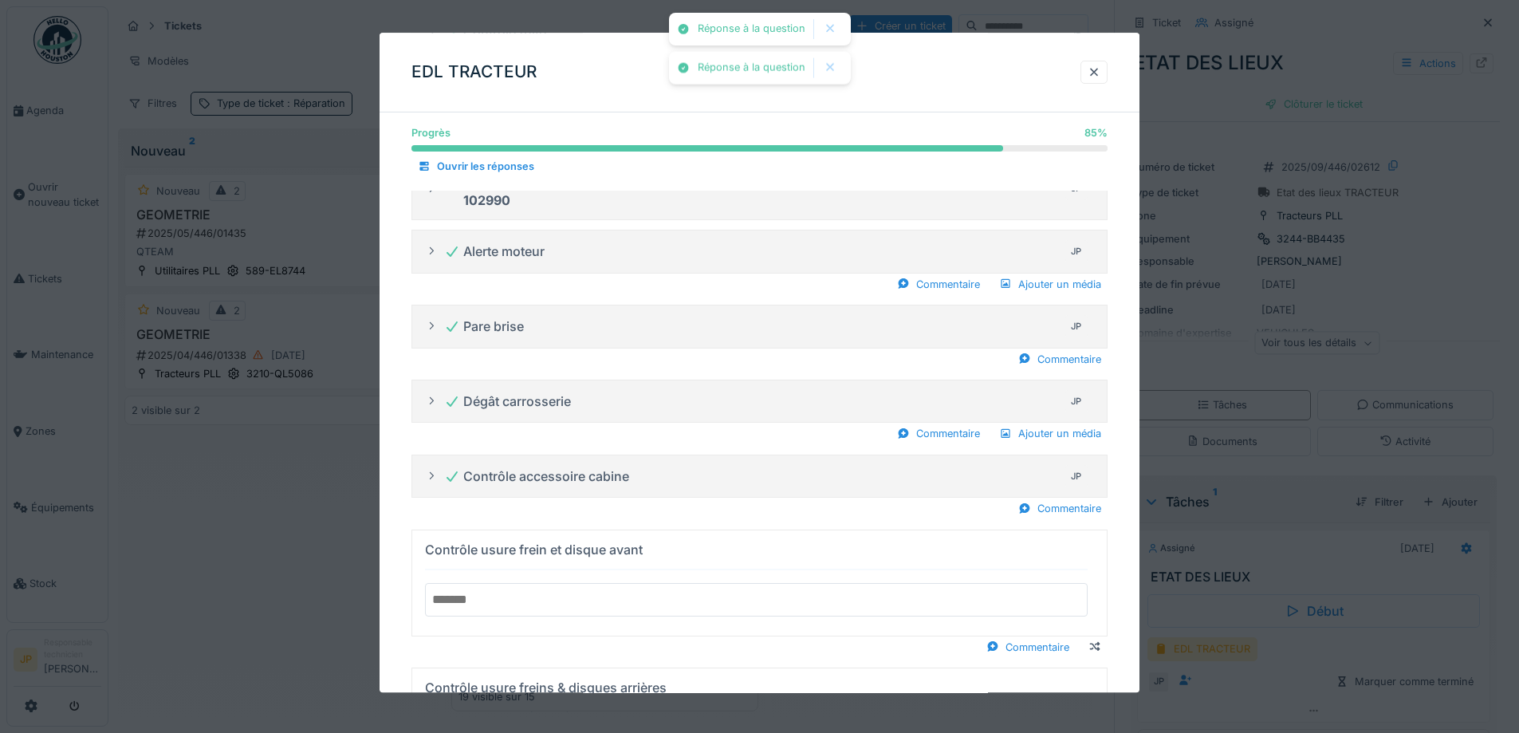
scroll to position [625, 0]
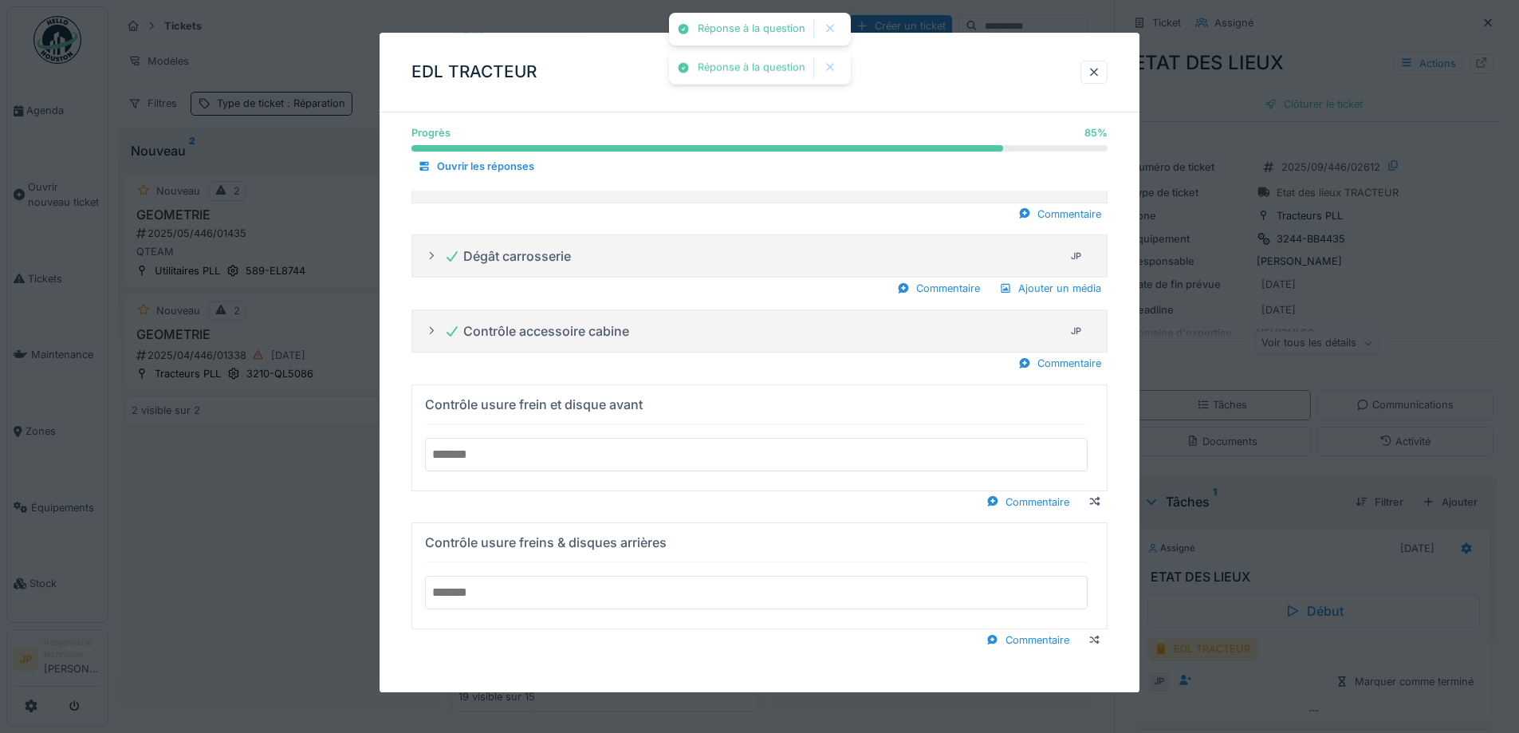
click at [555, 454] on input "text" at bounding box center [756, 454] width 663 height 33
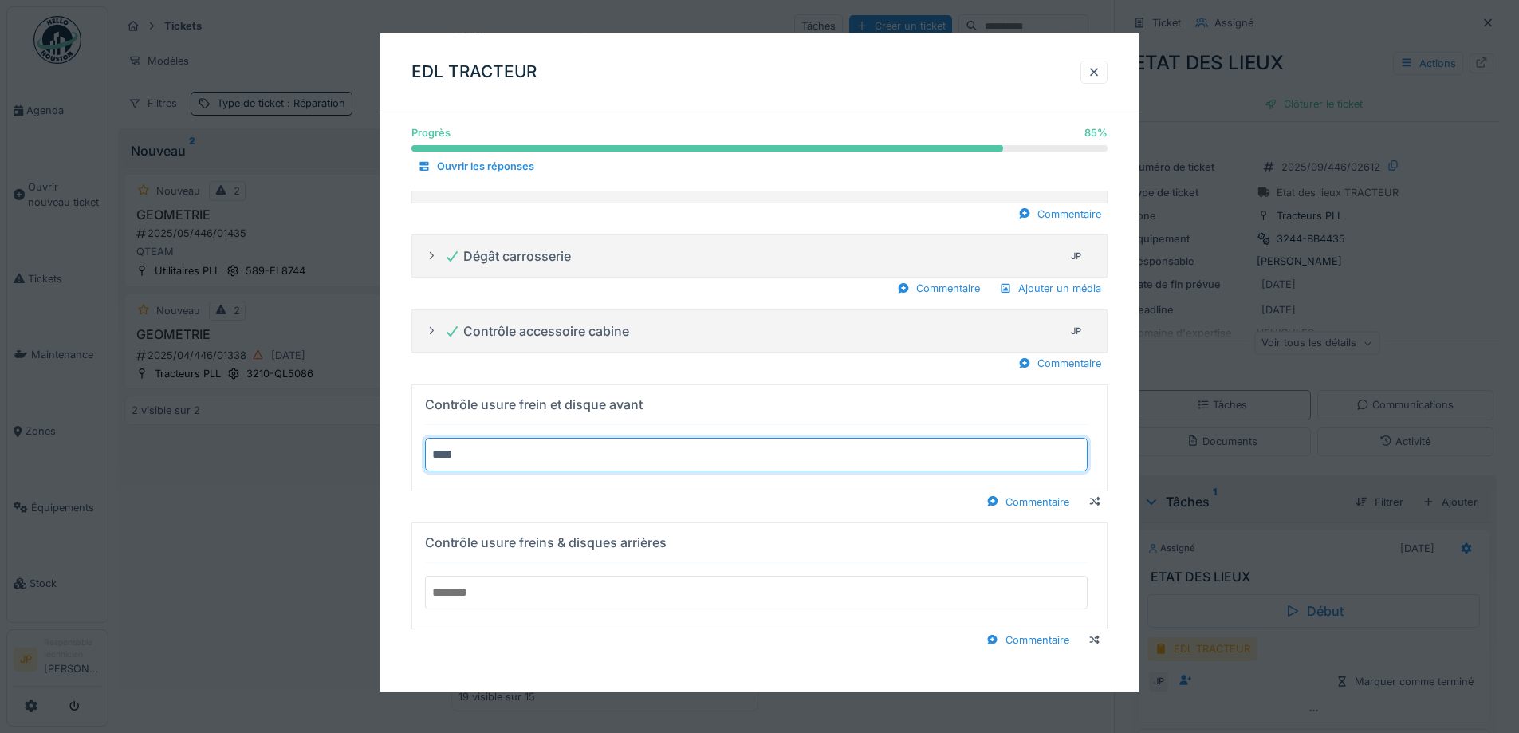
click at [419, 392] on summary "Contrôle usure frein et disque avant ***" at bounding box center [760, 438] width 682 height 93
type input "********"
click at [534, 602] on input "text" at bounding box center [756, 592] width 663 height 33
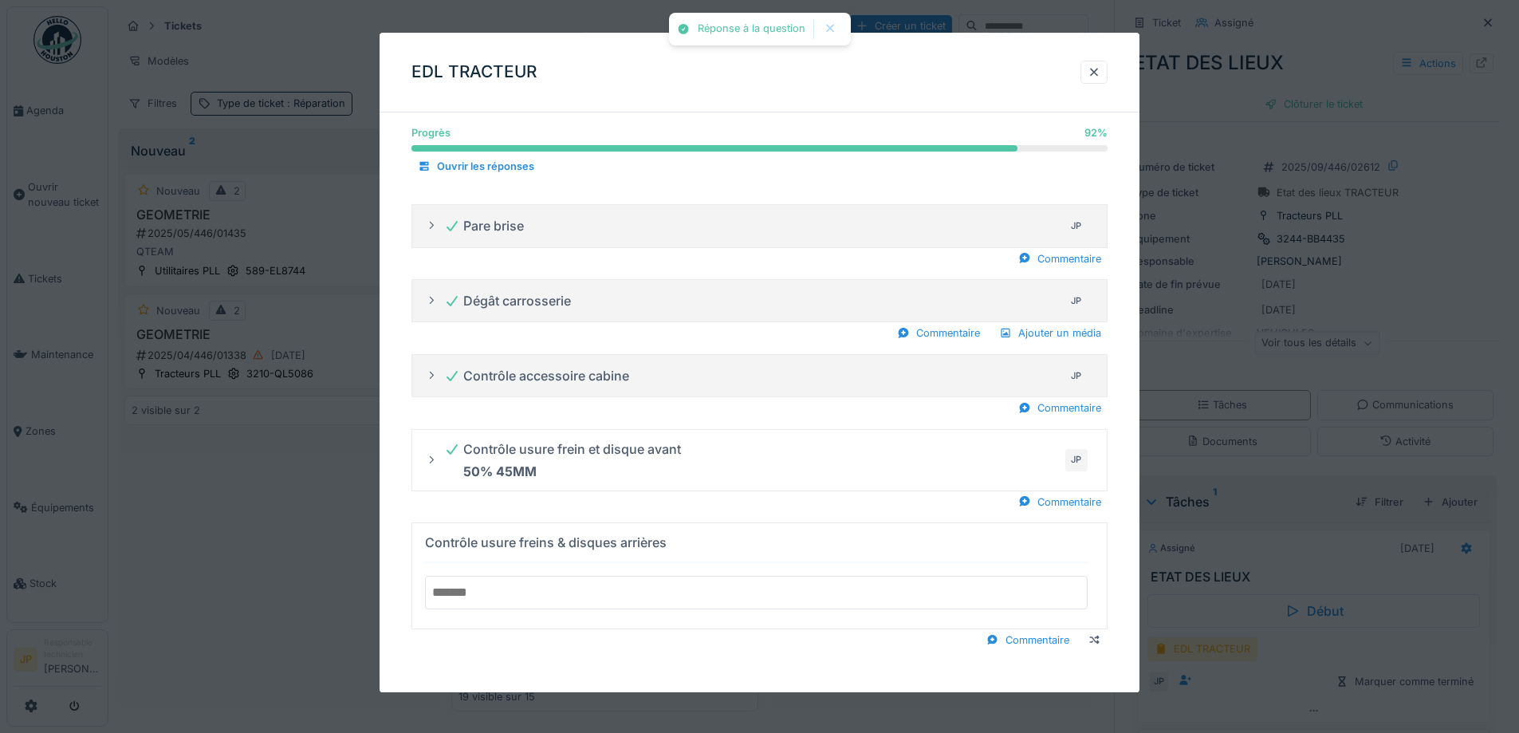
scroll to position [581, 0]
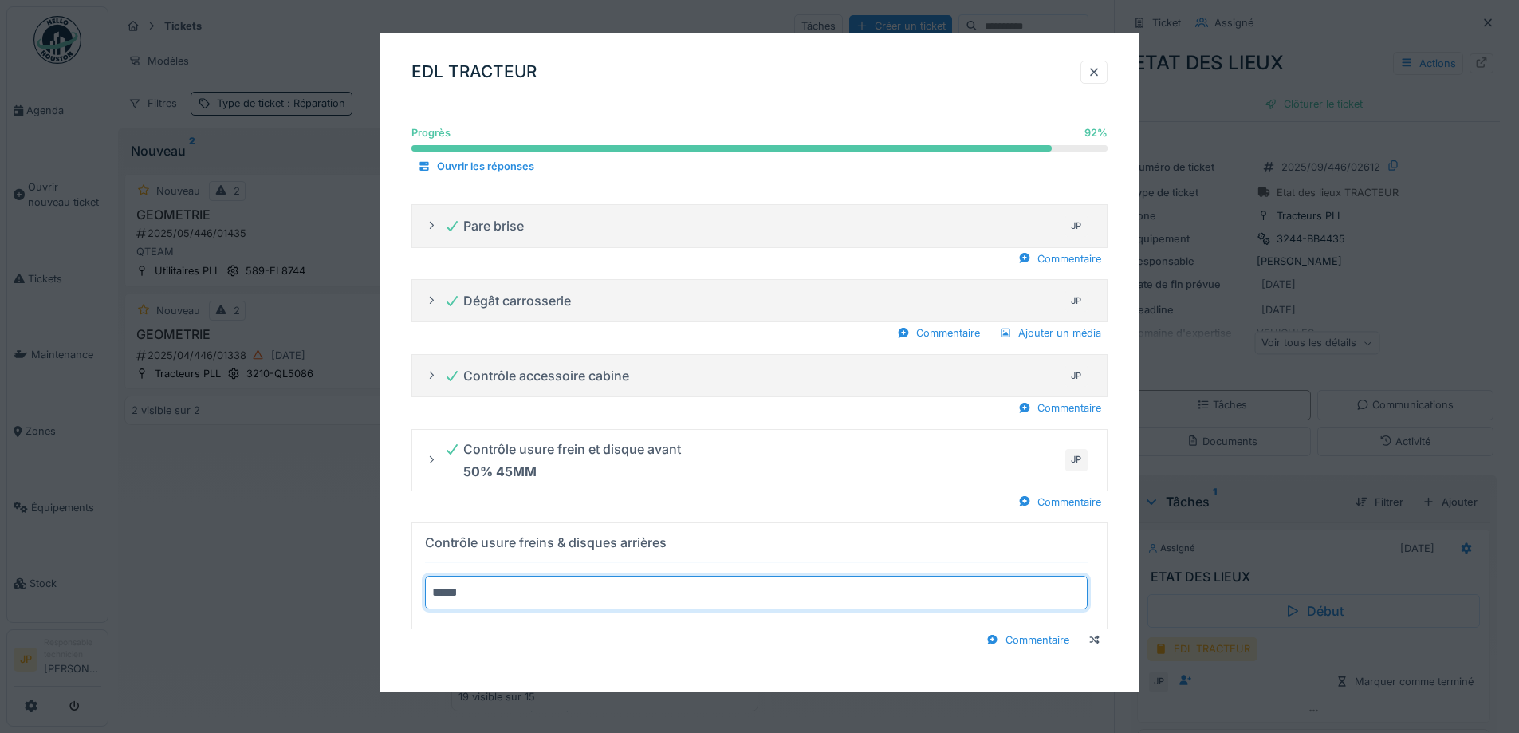
click at [419, 530] on summary "Contrôle usure freins & disques arrières ****" at bounding box center [760, 576] width 682 height 93
type input "*********"
click at [612, 665] on div "Progrès 92 % 92 % Ouvrir les réponses Serrage roue JP Niveau eau + Huile moteur…" at bounding box center [760, 119] width 760 height 1148
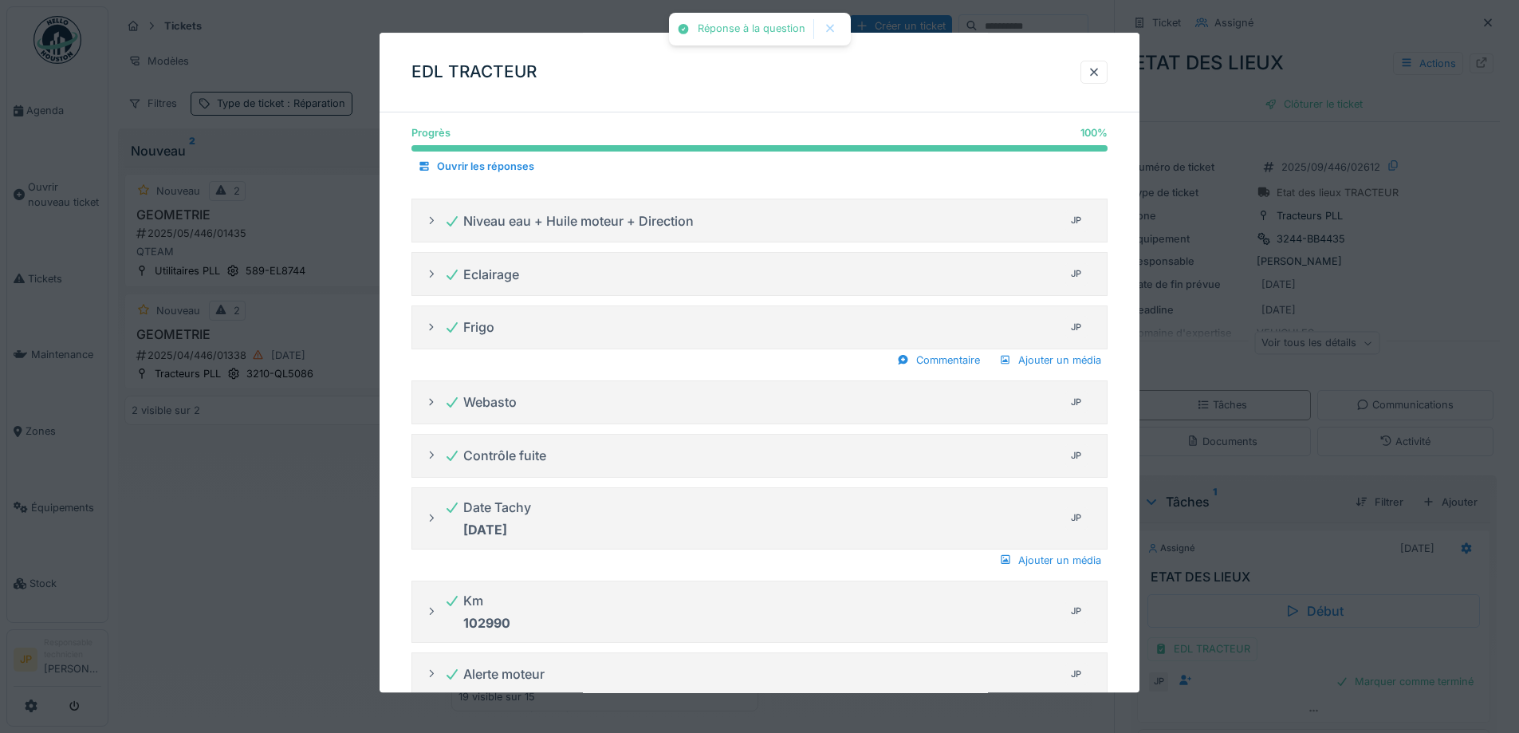
scroll to position [0, 0]
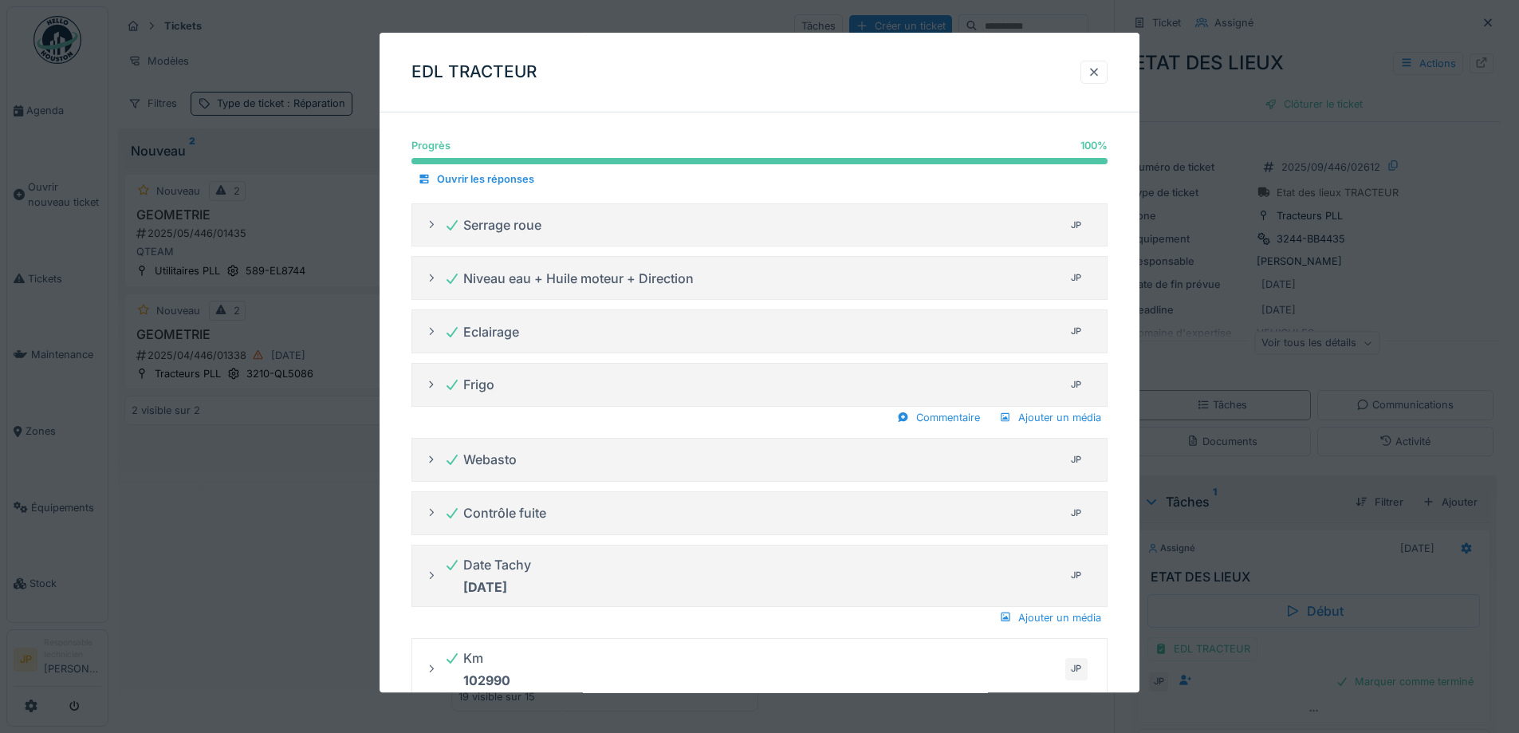
click at [1101, 71] on div at bounding box center [1094, 72] width 13 height 15
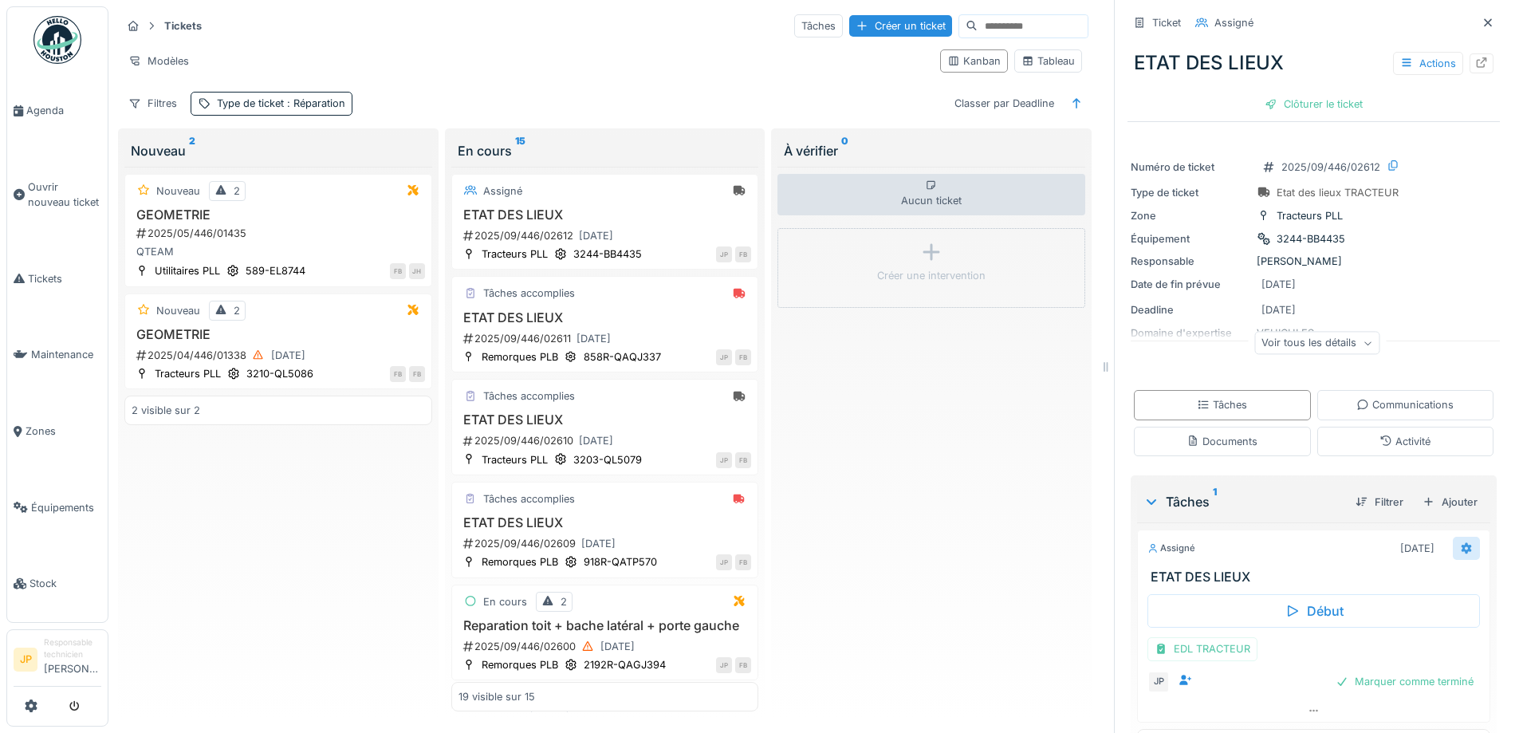
click at [1453, 548] on div at bounding box center [1466, 548] width 27 height 23
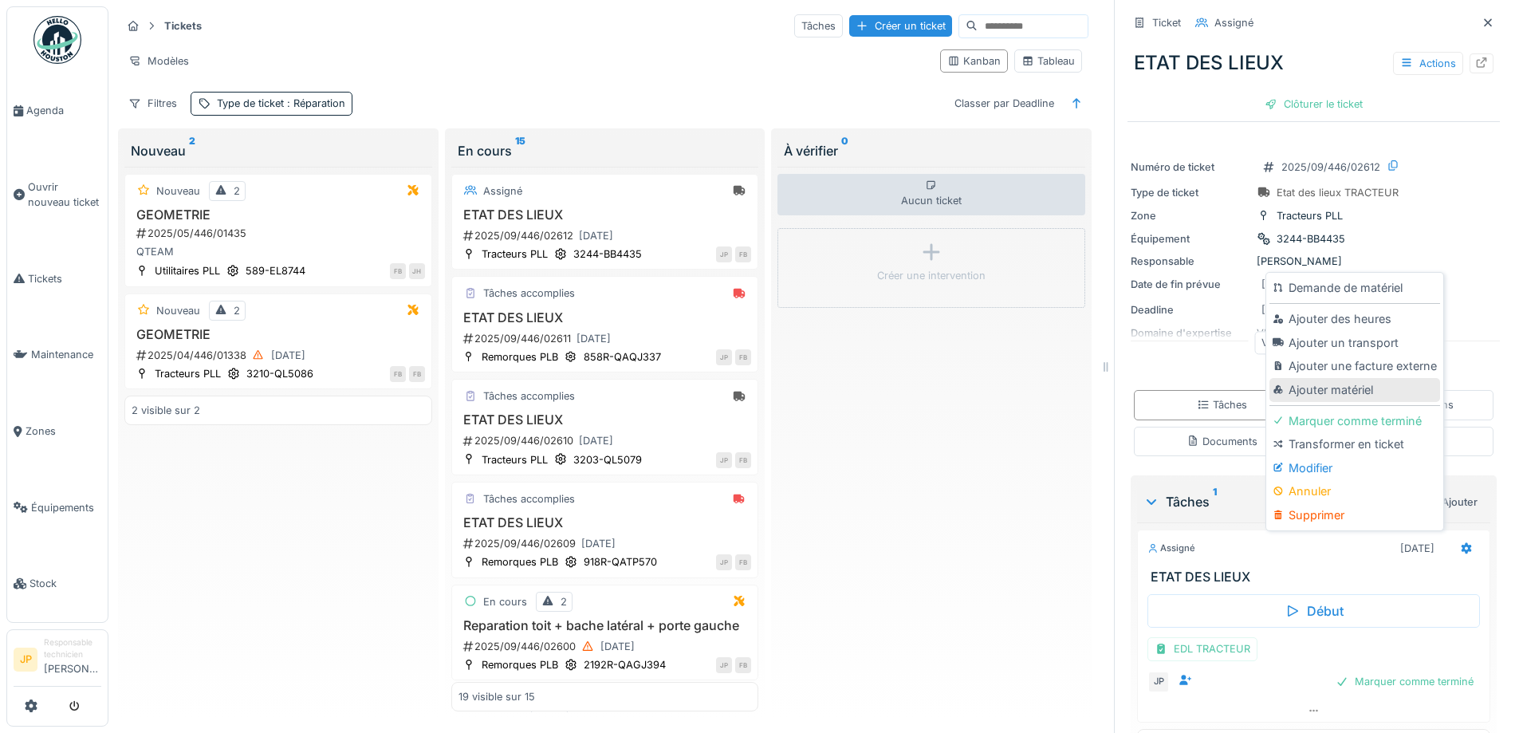
click at [1349, 378] on div "Ajouter matériel" at bounding box center [1355, 390] width 170 height 24
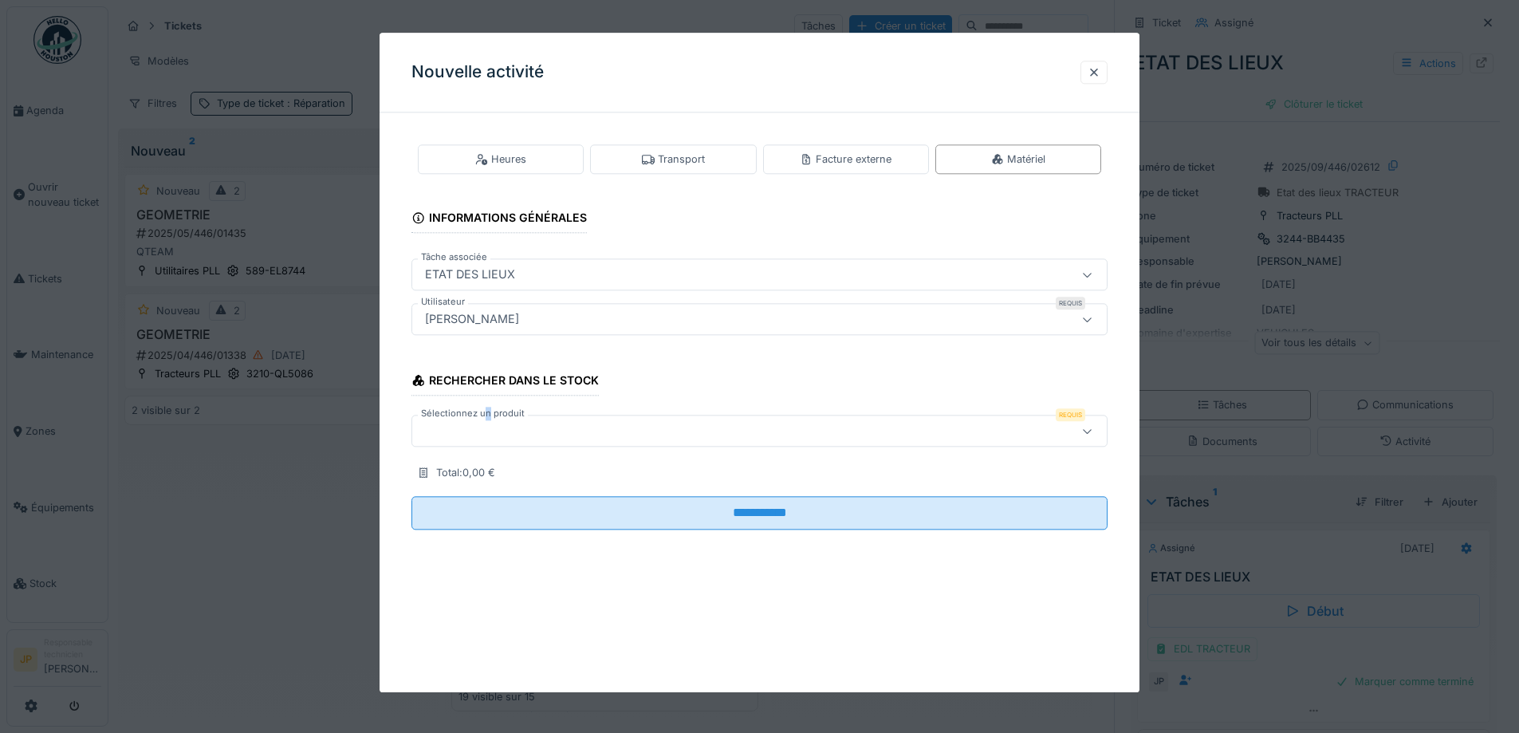
click at [488, 415] on label "Sélectionnez un produit" at bounding box center [473, 415] width 110 height 14
click at [492, 428] on div at bounding box center [719, 432] width 601 height 18
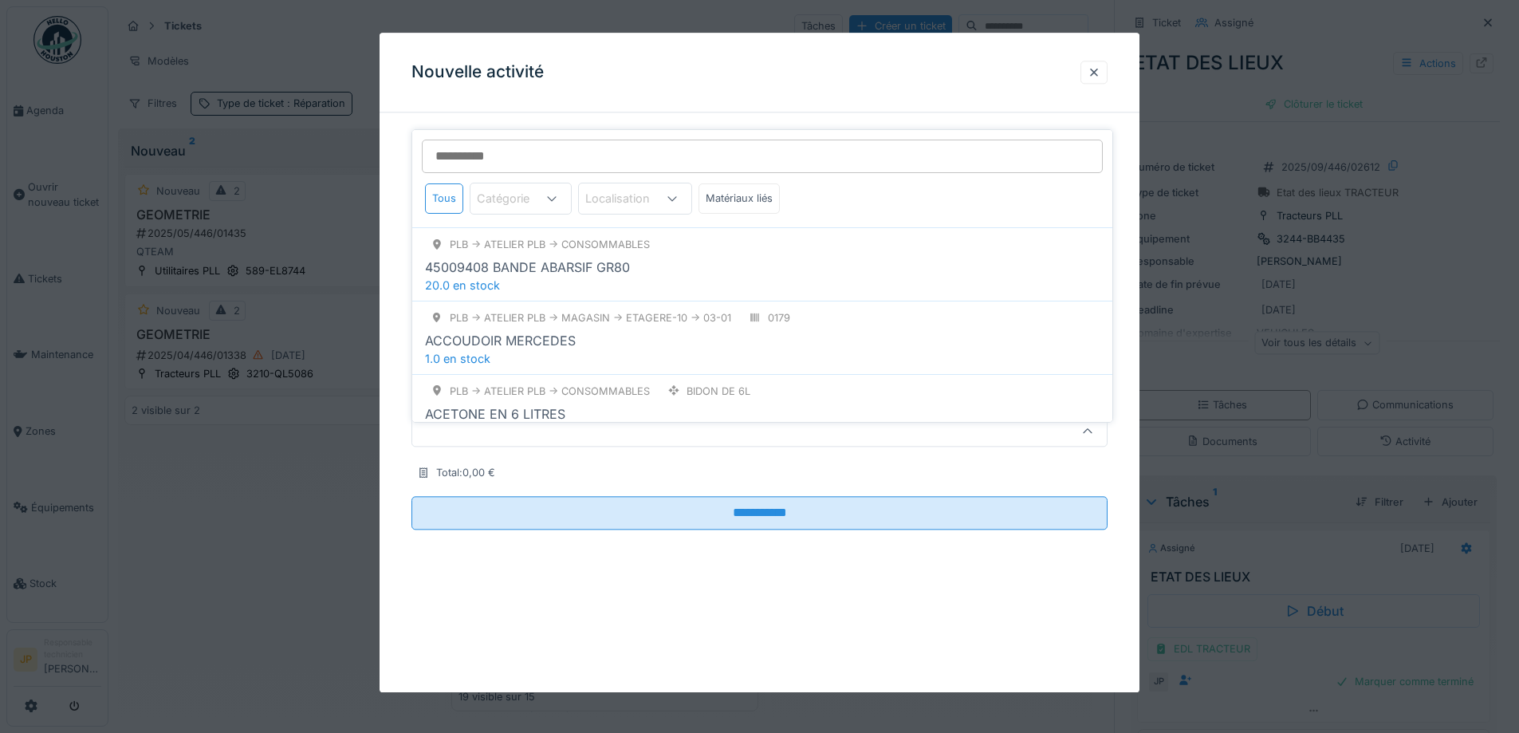
click at [511, 148] on input "Sélectionnez un produit" at bounding box center [762, 156] width 681 height 33
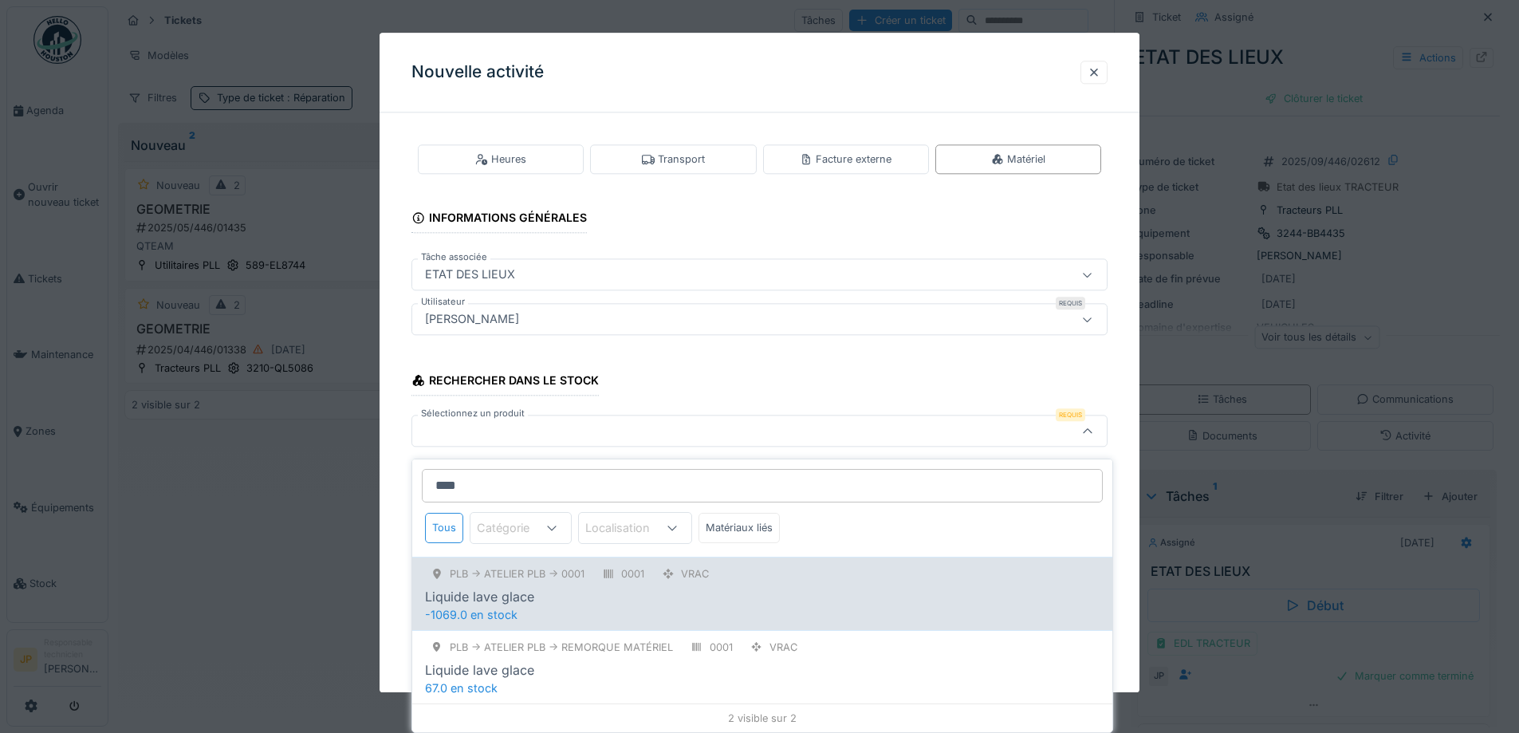
type input "****"
click at [483, 597] on div "Liquide lave glace" at bounding box center [479, 596] width 109 height 19
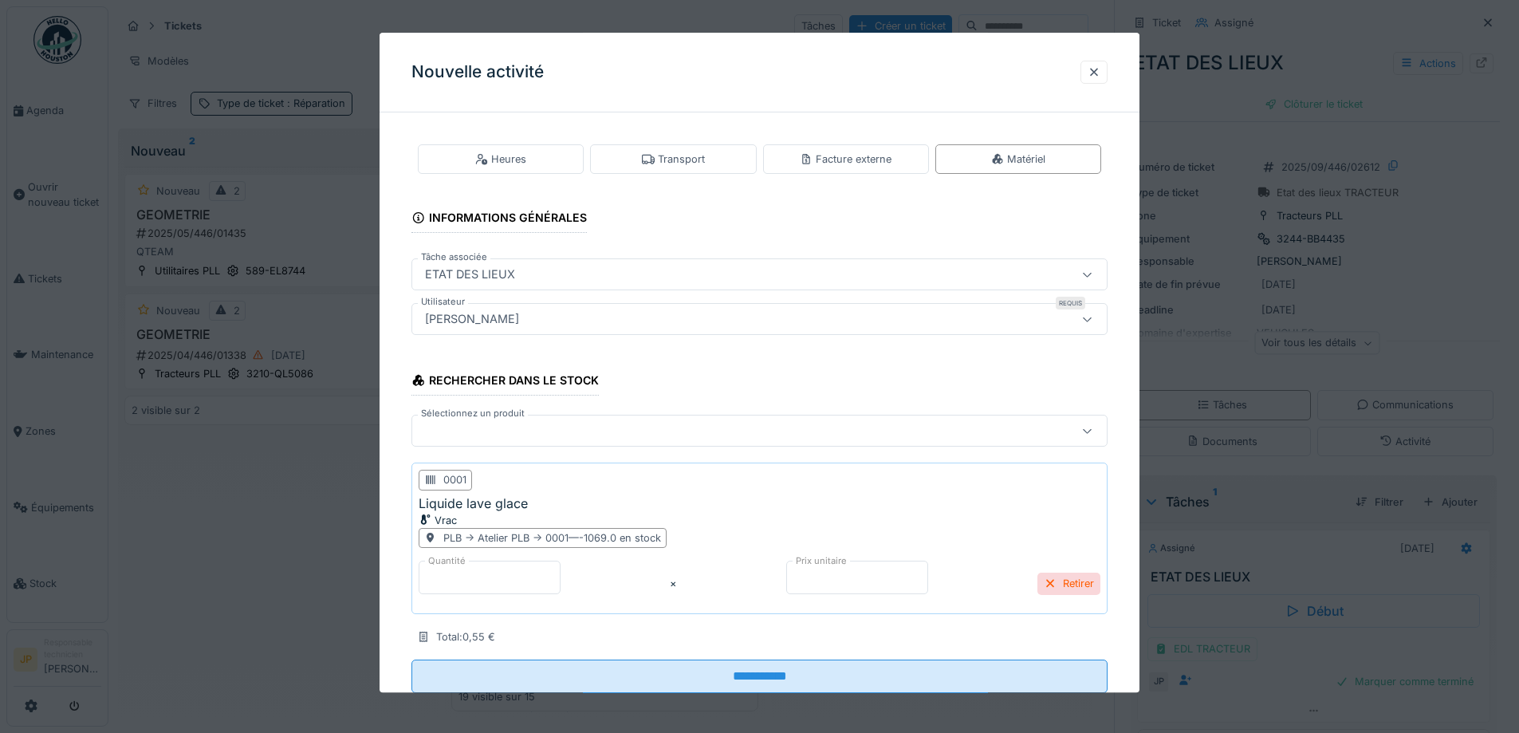
click at [470, 439] on div at bounding box center [719, 432] width 601 height 18
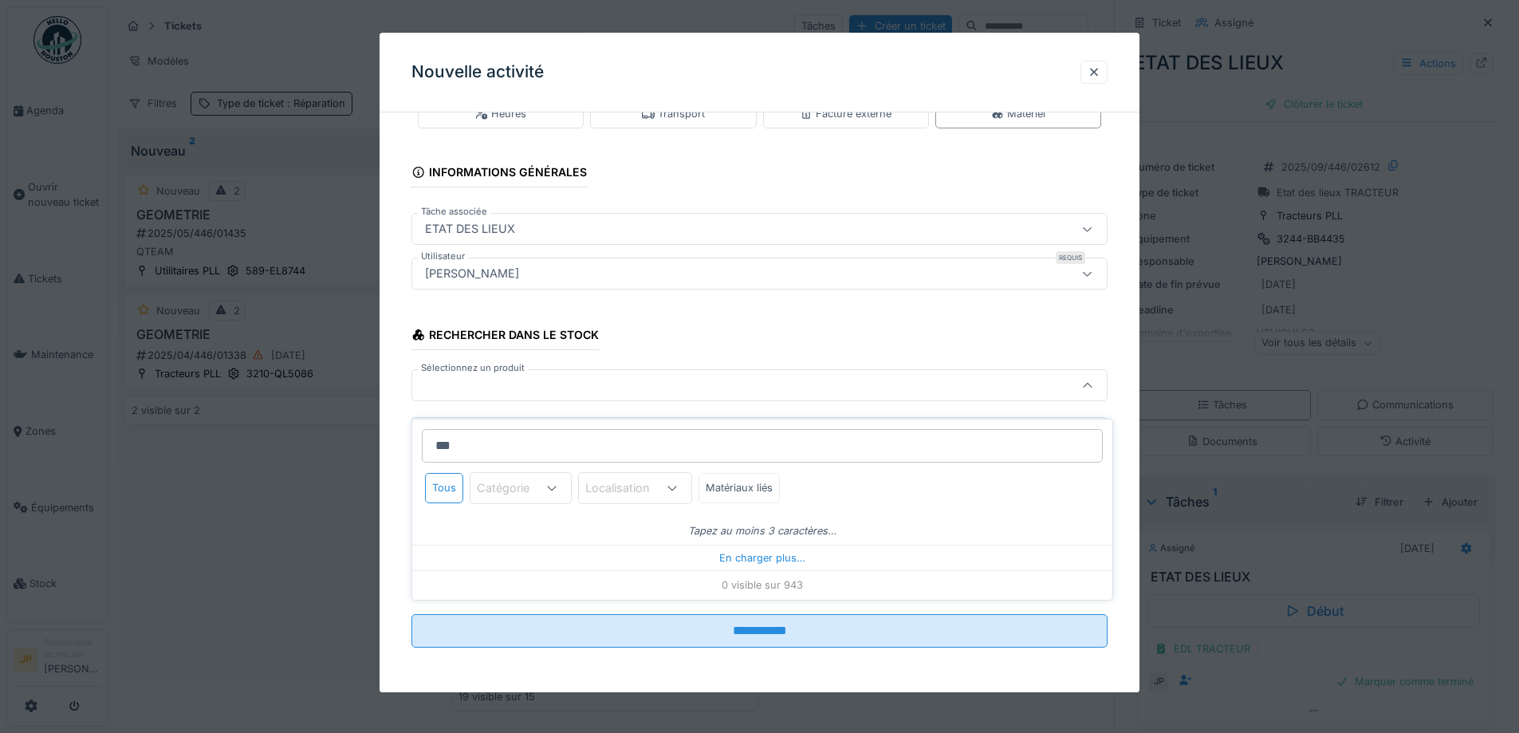
type input "****"
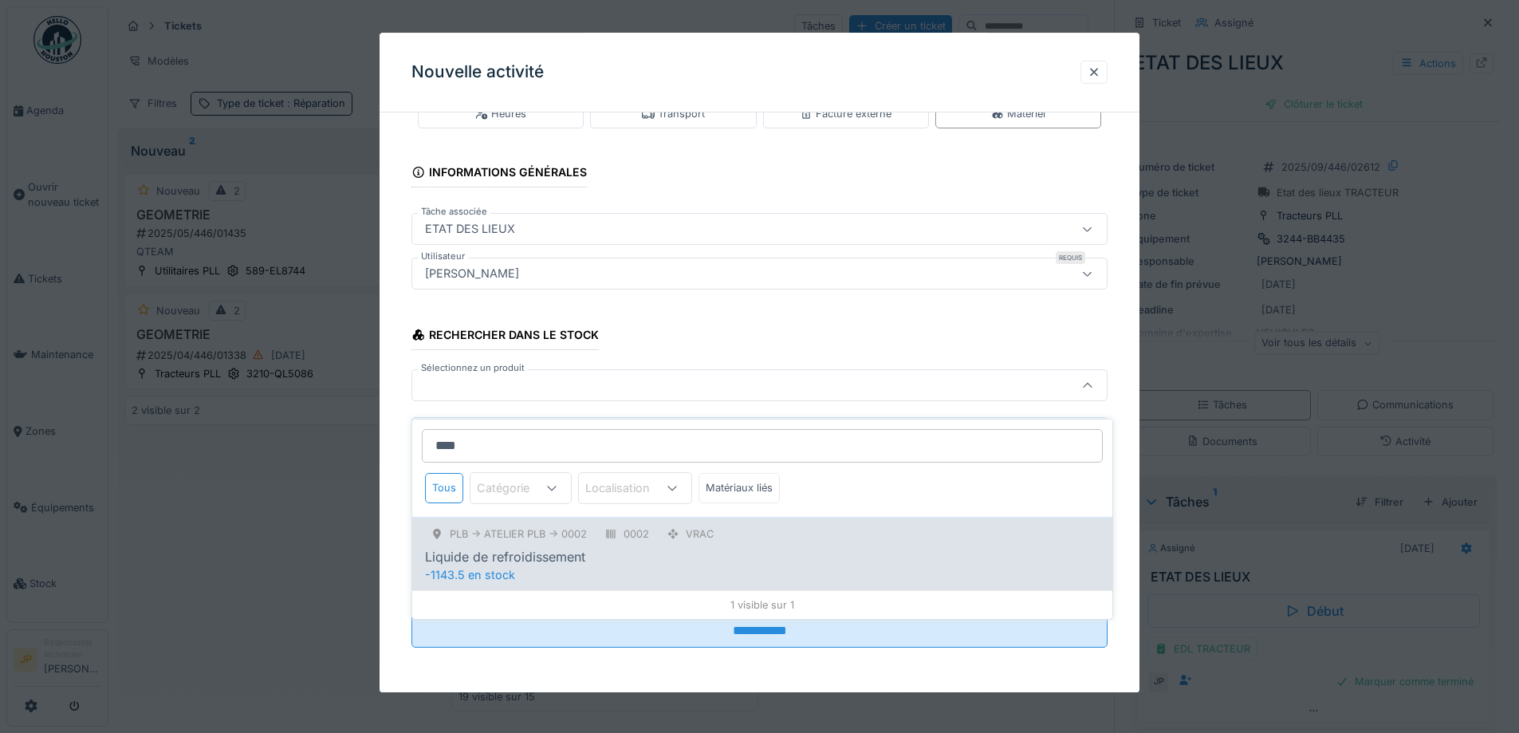
click at [559, 568] on div "PLB -> Atelier PLB -> 0002 0002 Vrac Liquide de refroidissement -1143.5 en stock" at bounding box center [762, 553] width 700 height 73
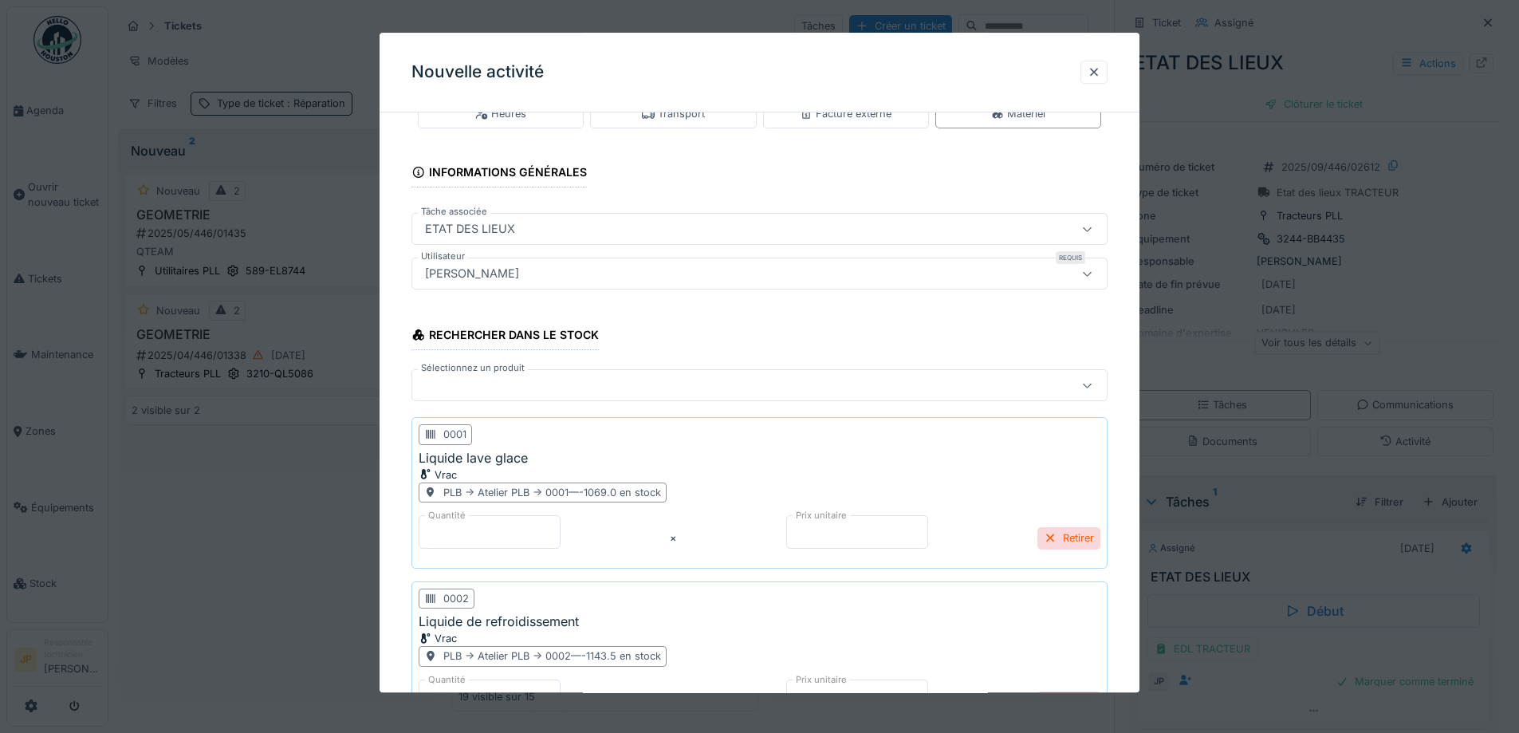
click at [473, 400] on div at bounding box center [760, 386] width 696 height 32
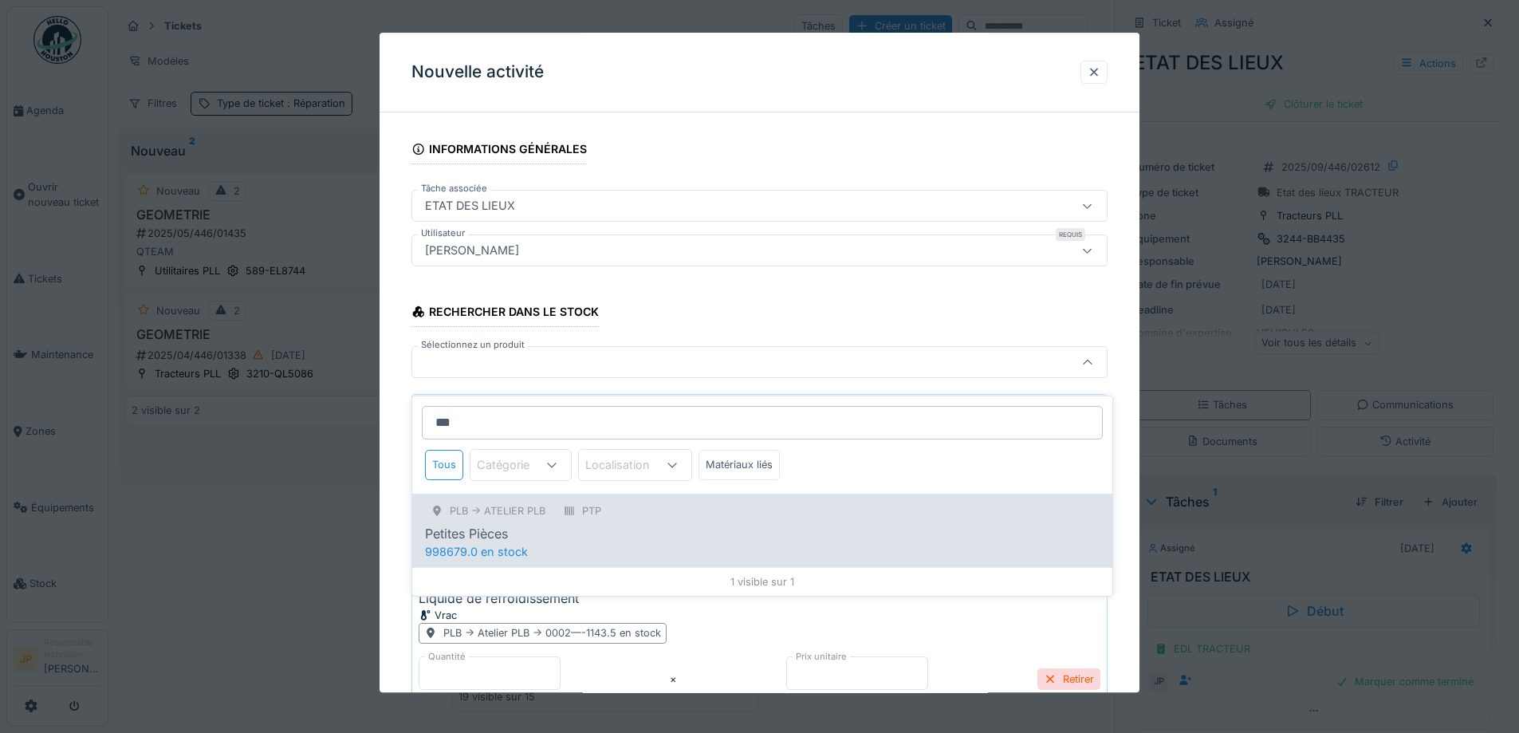
type input "***"
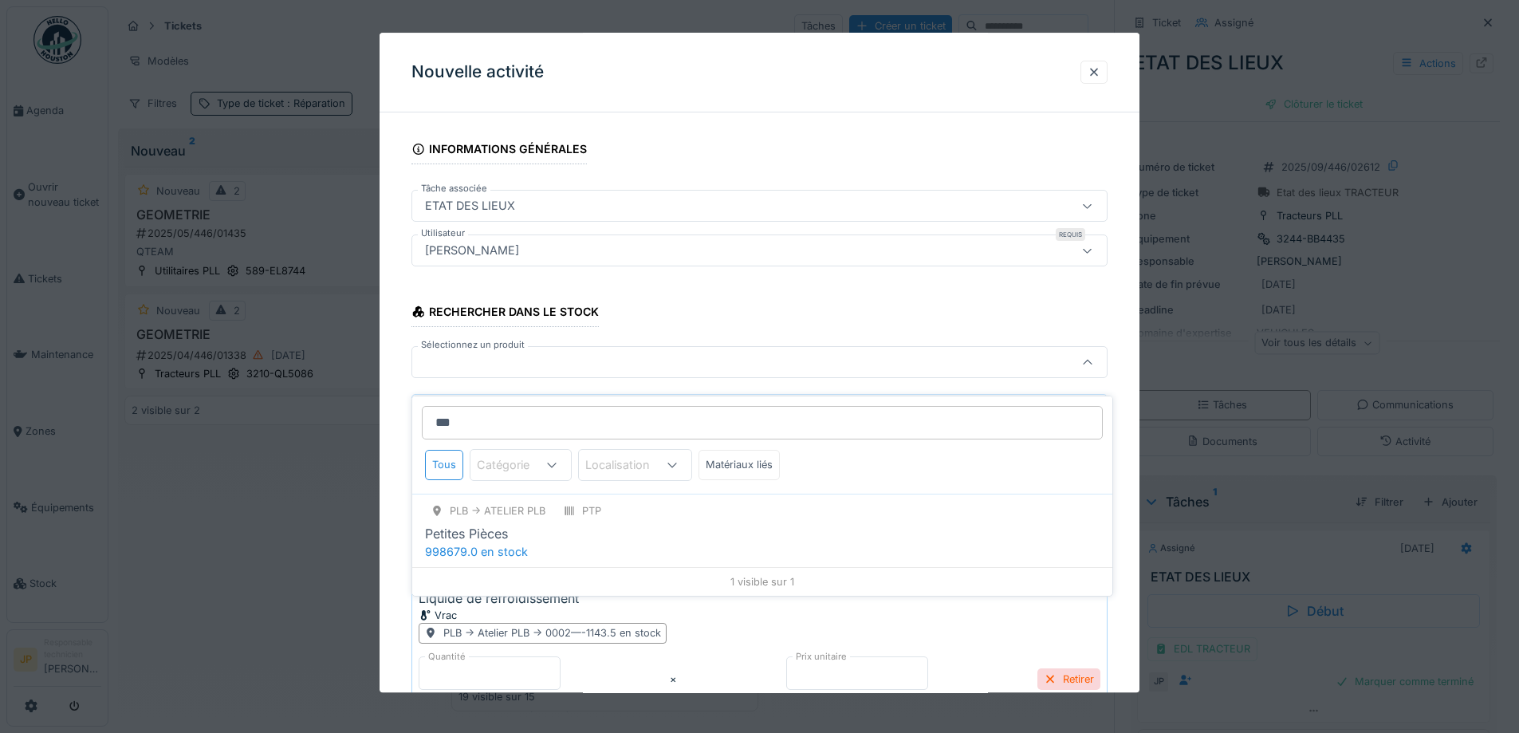
drag, startPoint x: 605, startPoint y: 522, endPoint x: 419, endPoint y: 420, distance: 212.7
click at [604, 524] on div "Petites Pièces" at bounding box center [762, 533] width 675 height 19
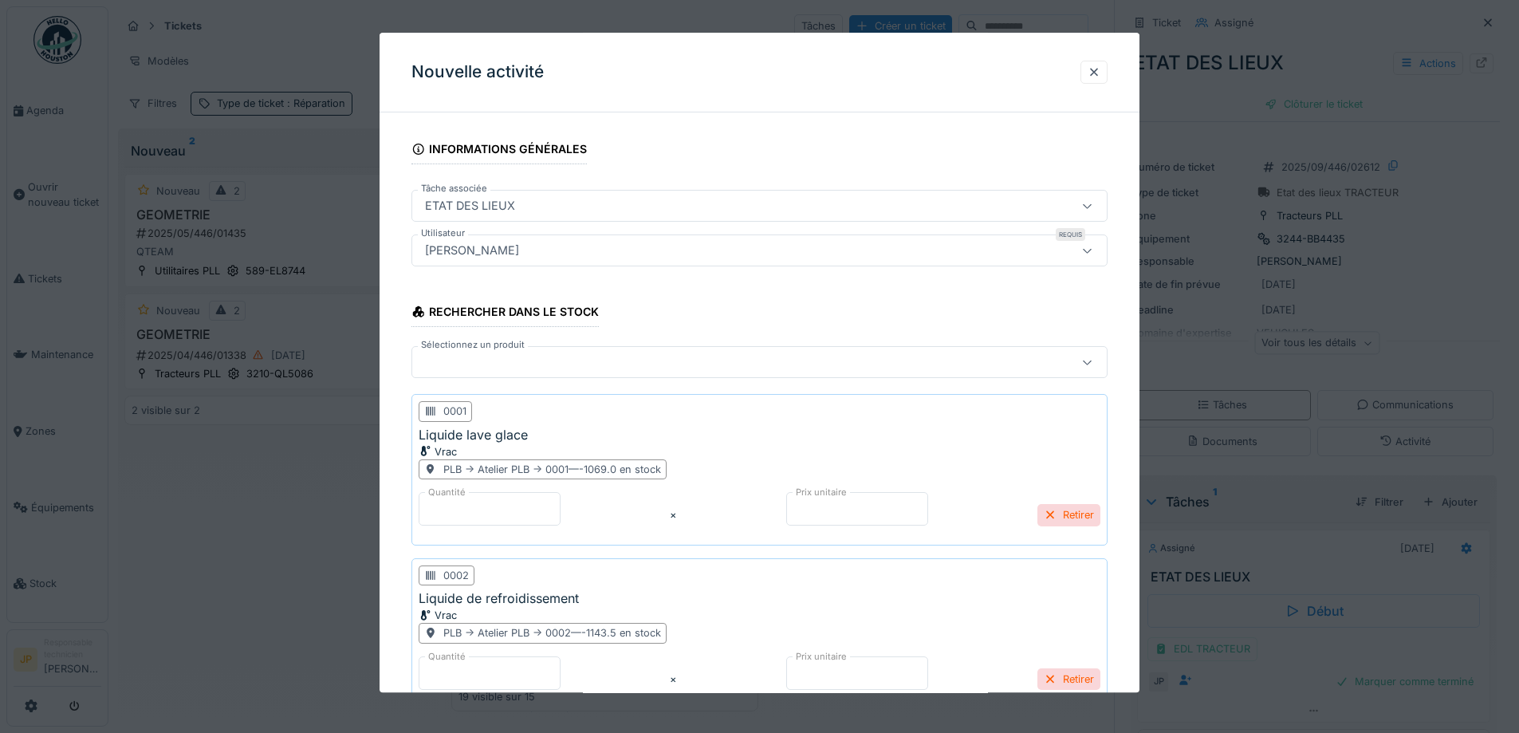
click at [477, 356] on div at bounding box center [719, 363] width 601 height 18
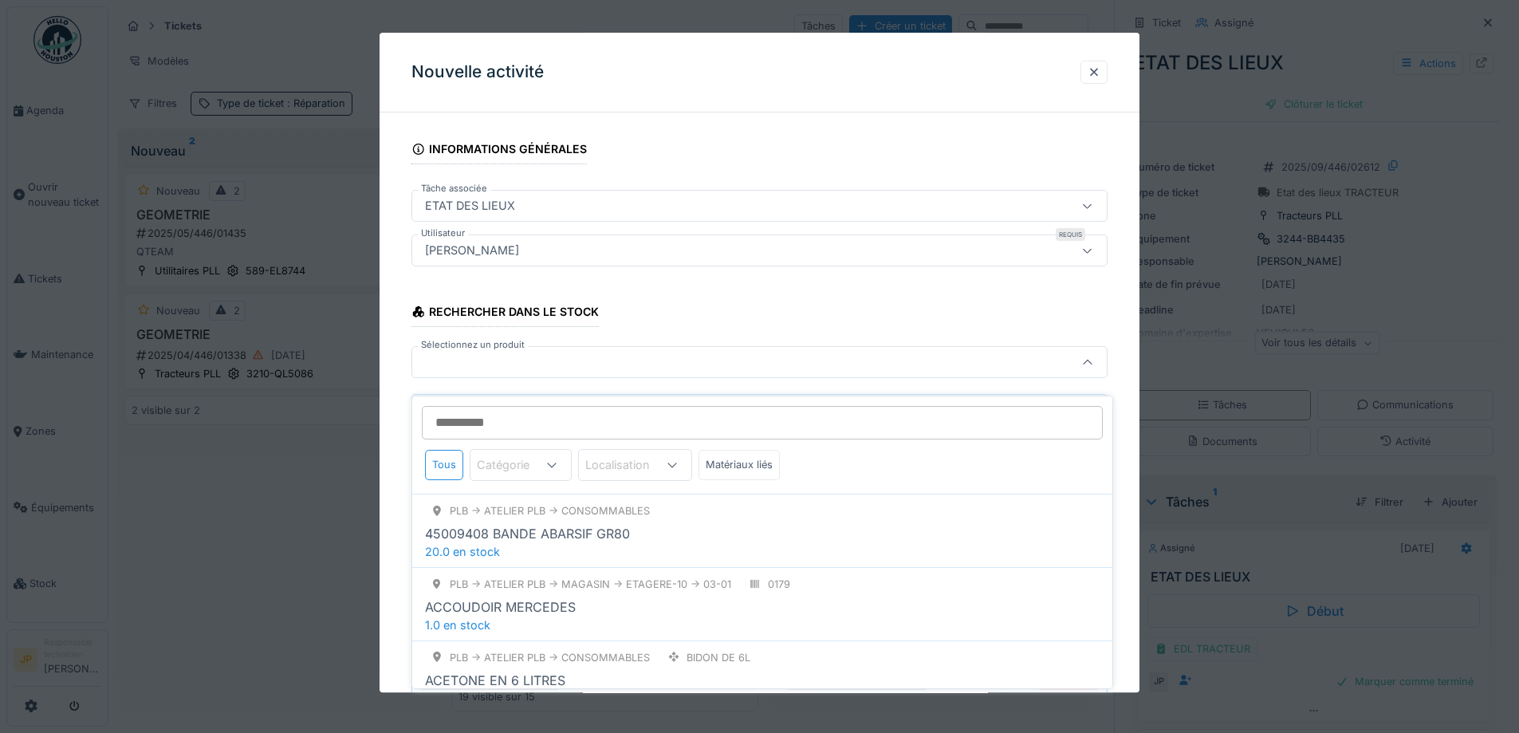
click at [482, 406] on input "Sélectionnez un produit" at bounding box center [762, 422] width 681 height 33
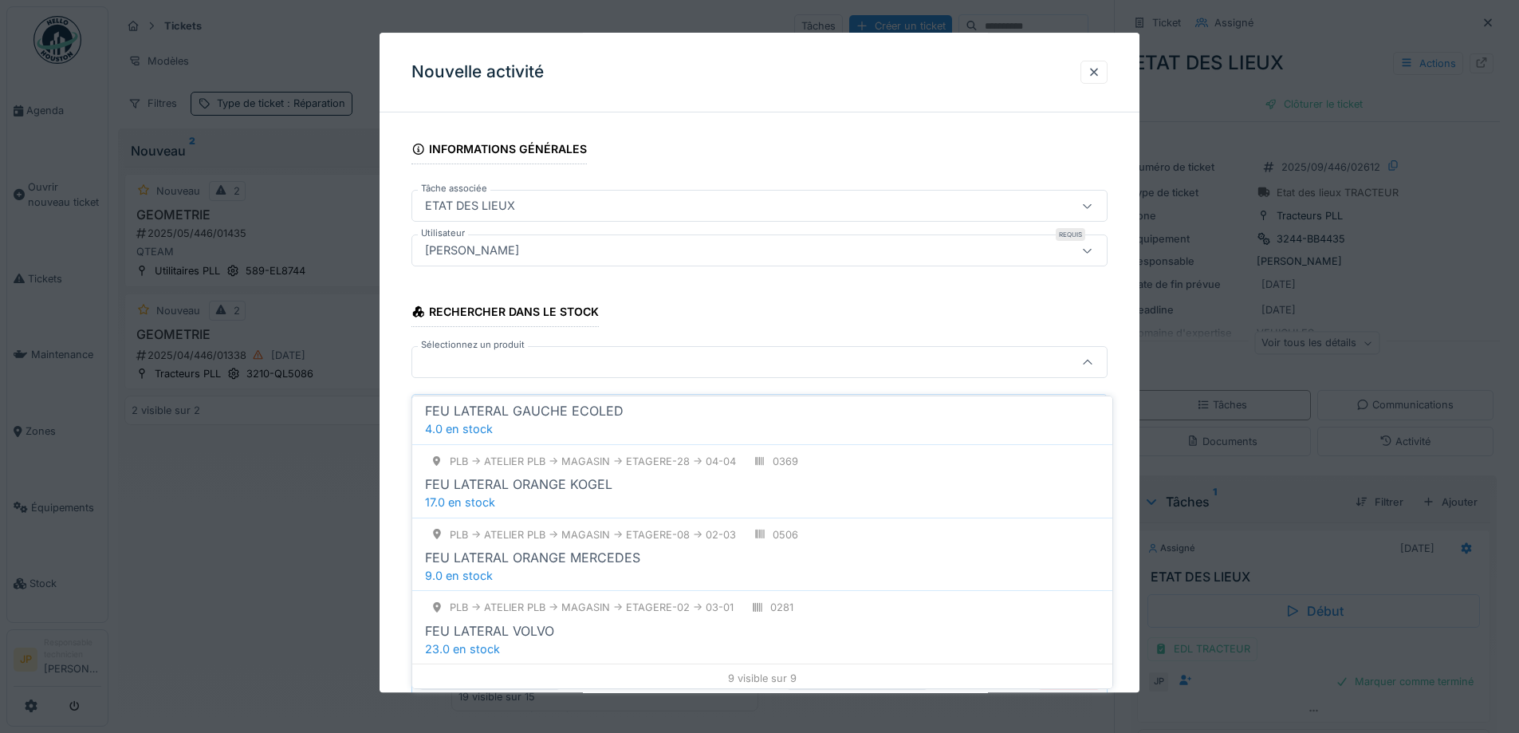
scroll to position [493, 0]
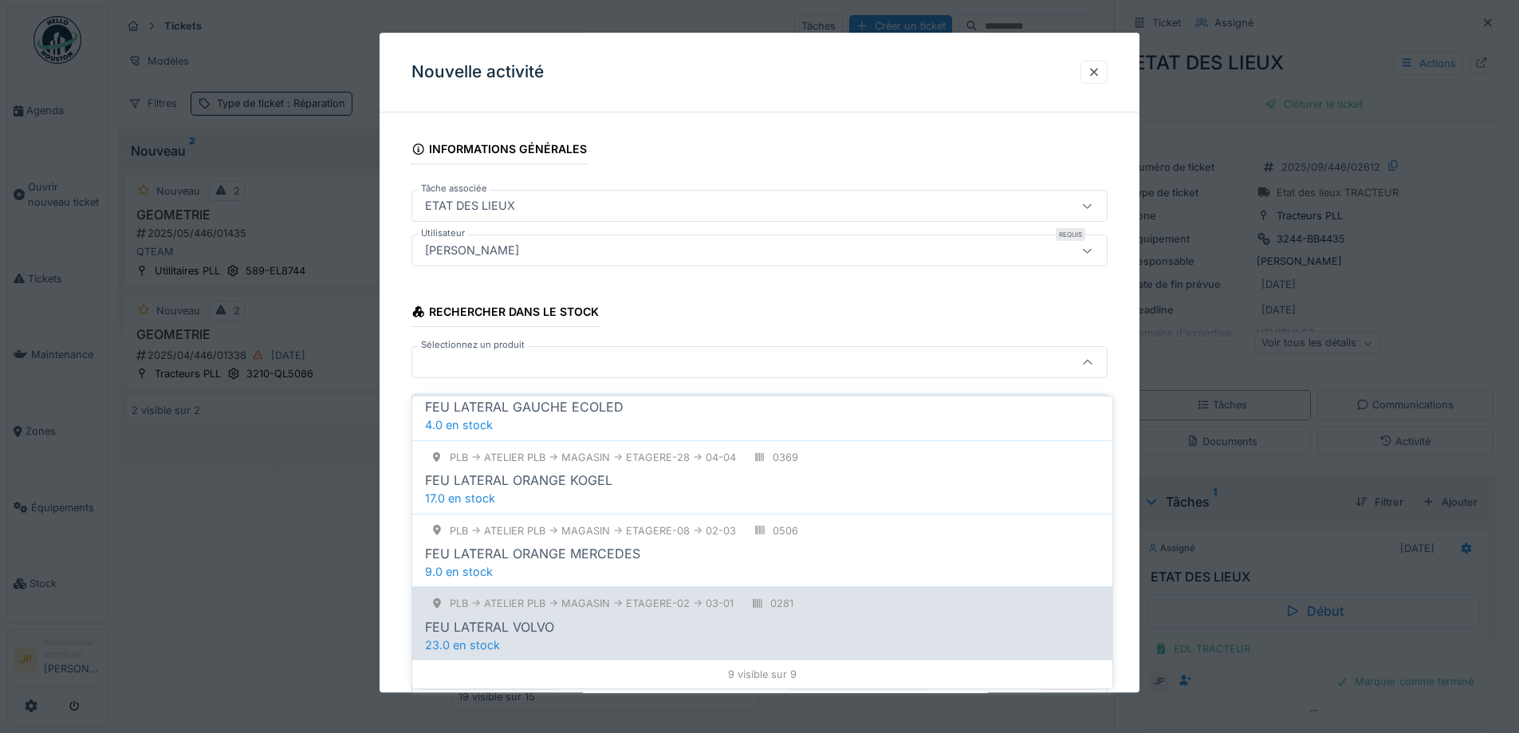
type input "**********"
click at [542, 636] on div "PLB -> Atelier PLB -> MAGASIN -> ETAGERE-02 -> 03-01 0281 FEU LATERAL VOLVO 23.…" at bounding box center [762, 622] width 700 height 73
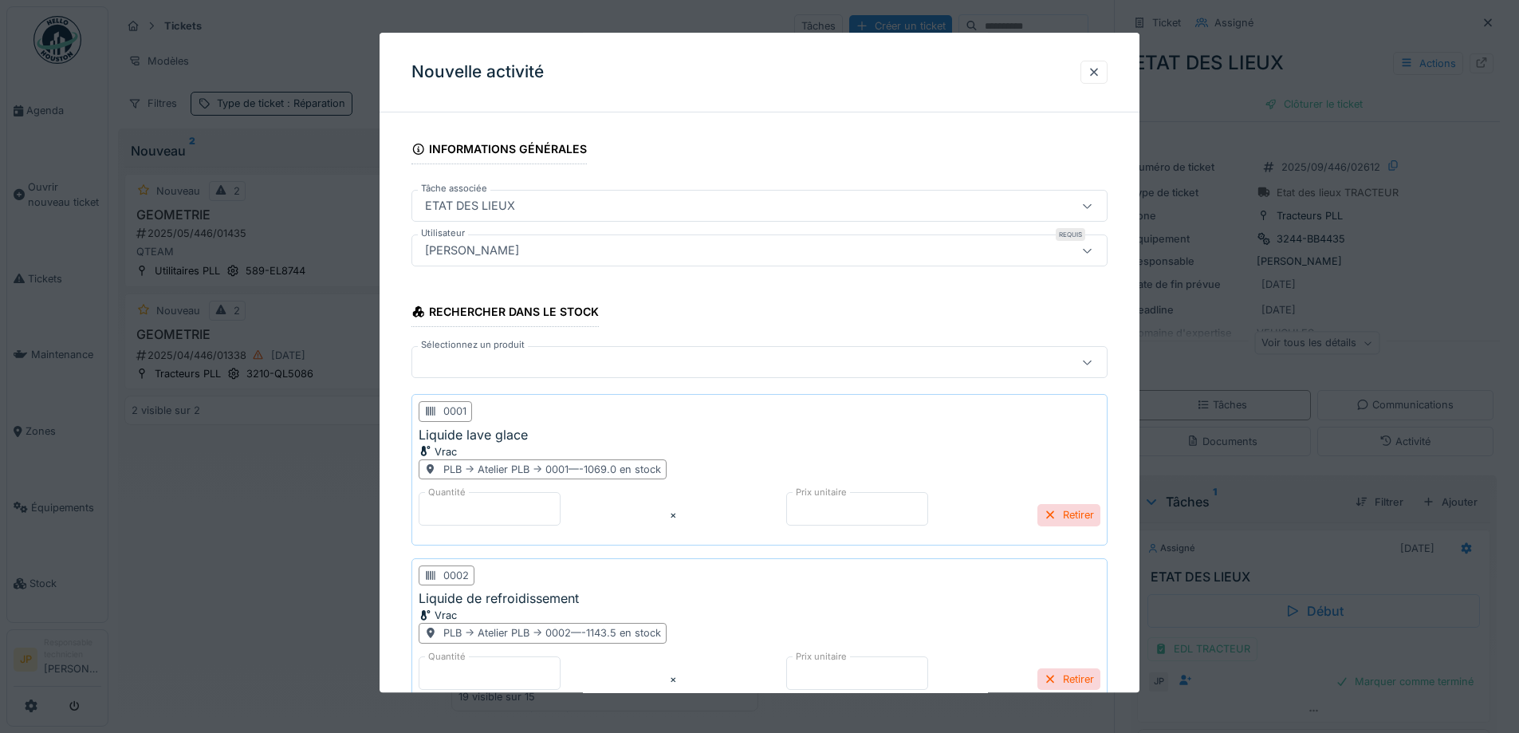
click at [494, 363] on div at bounding box center [719, 363] width 601 height 18
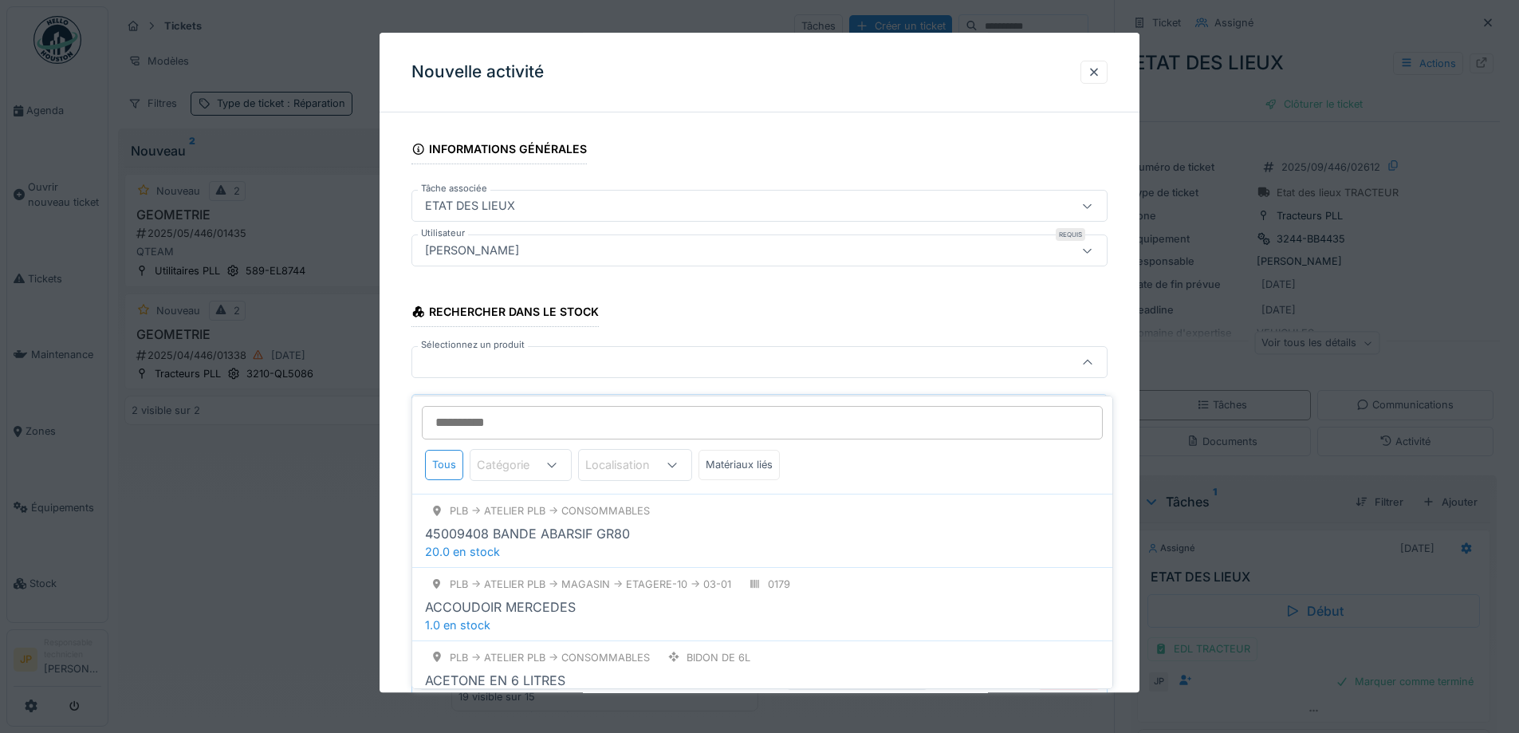
click at [498, 408] on input "Sélectionnez un produit" at bounding box center [762, 422] width 681 height 33
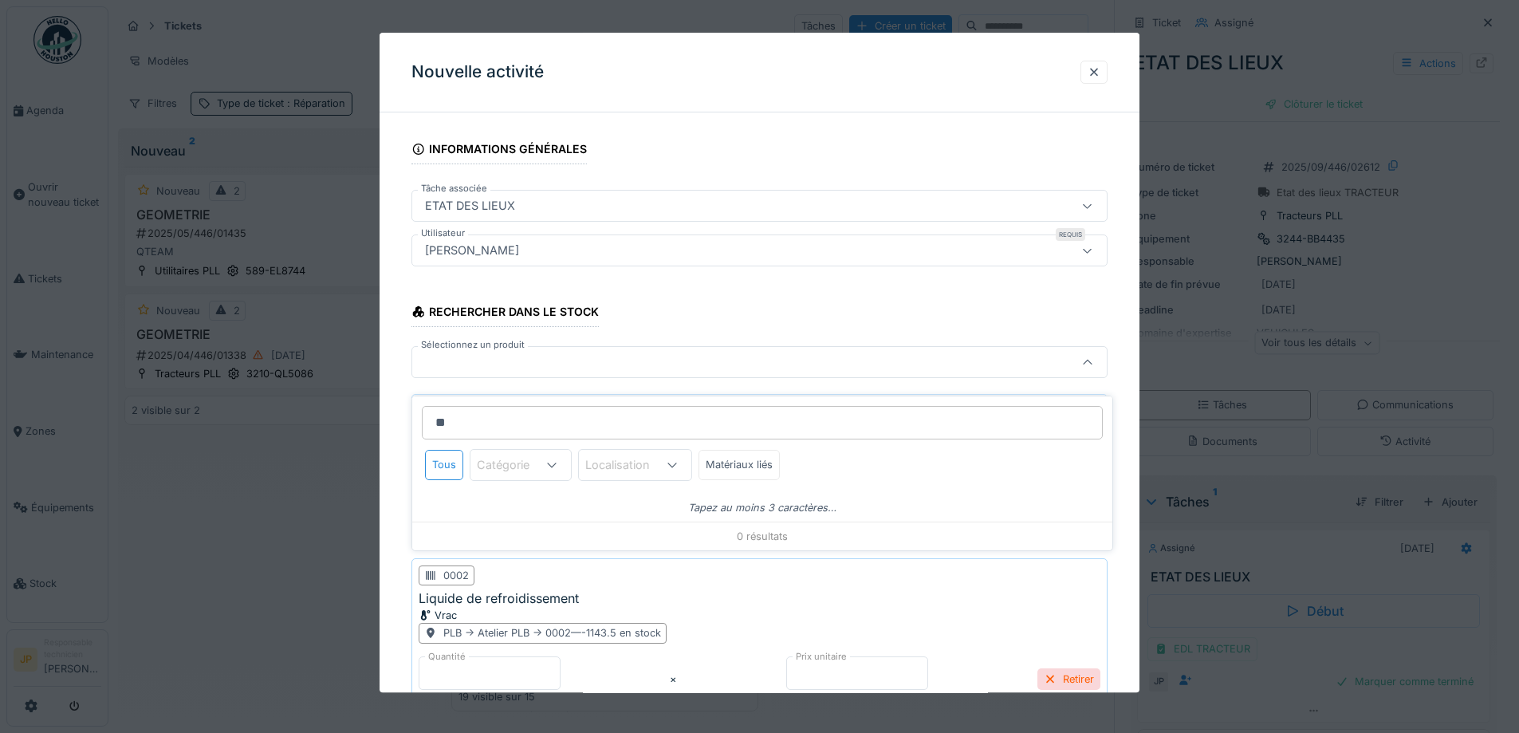
type input "*"
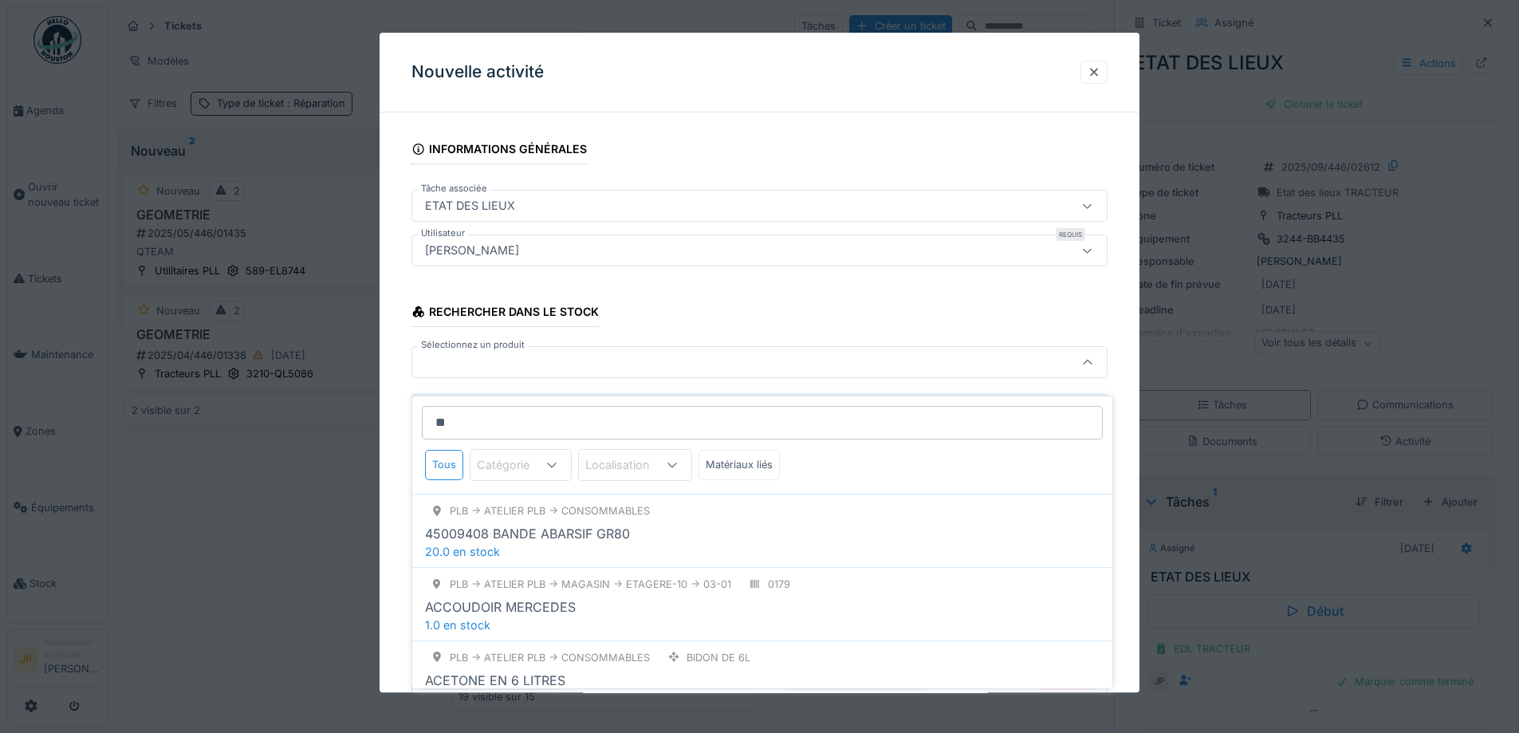
type input "***"
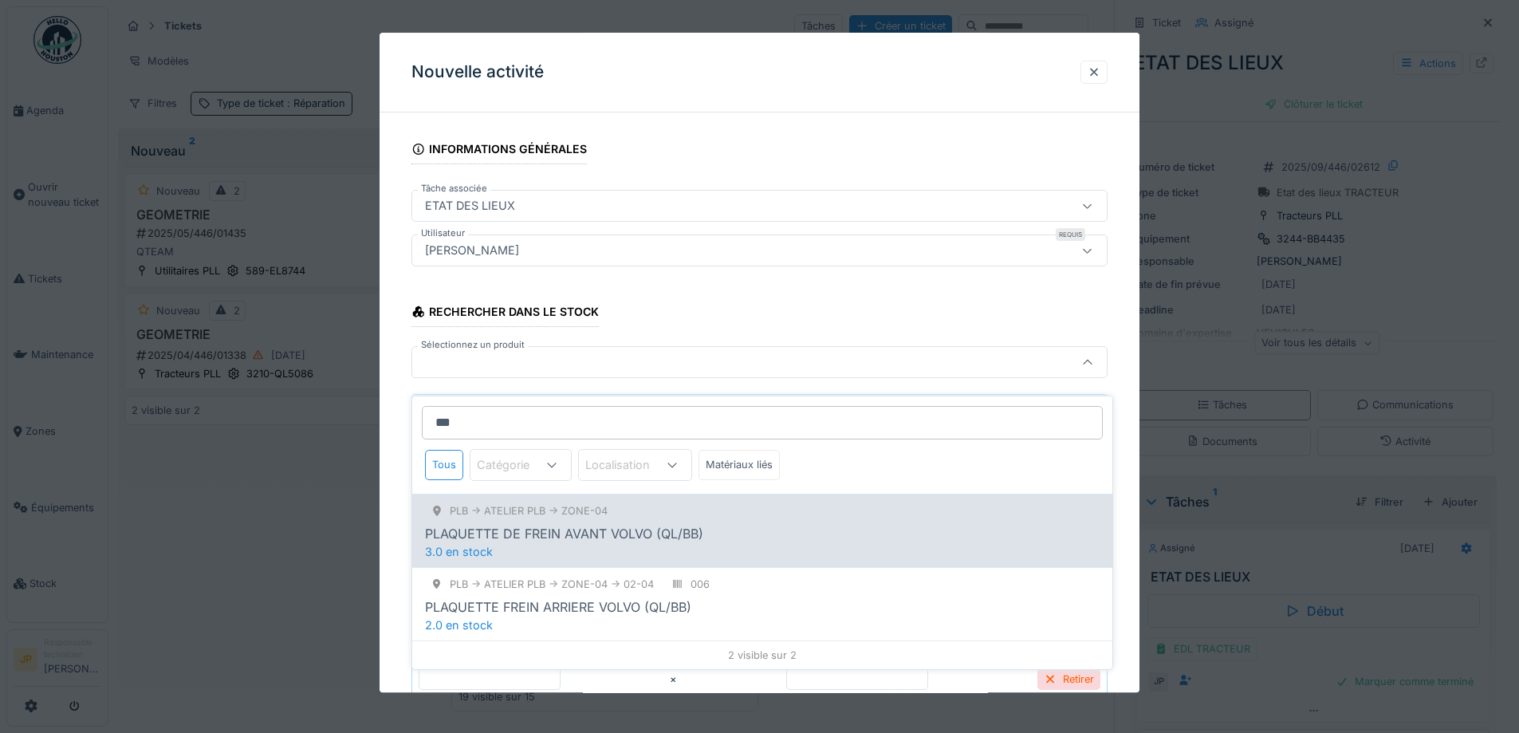
click at [605, 528] on div "PLAQUETTE DE FREIN AVANT VOLVO (QL/BB)" at bounding box center [564, 533] width 278 height 19
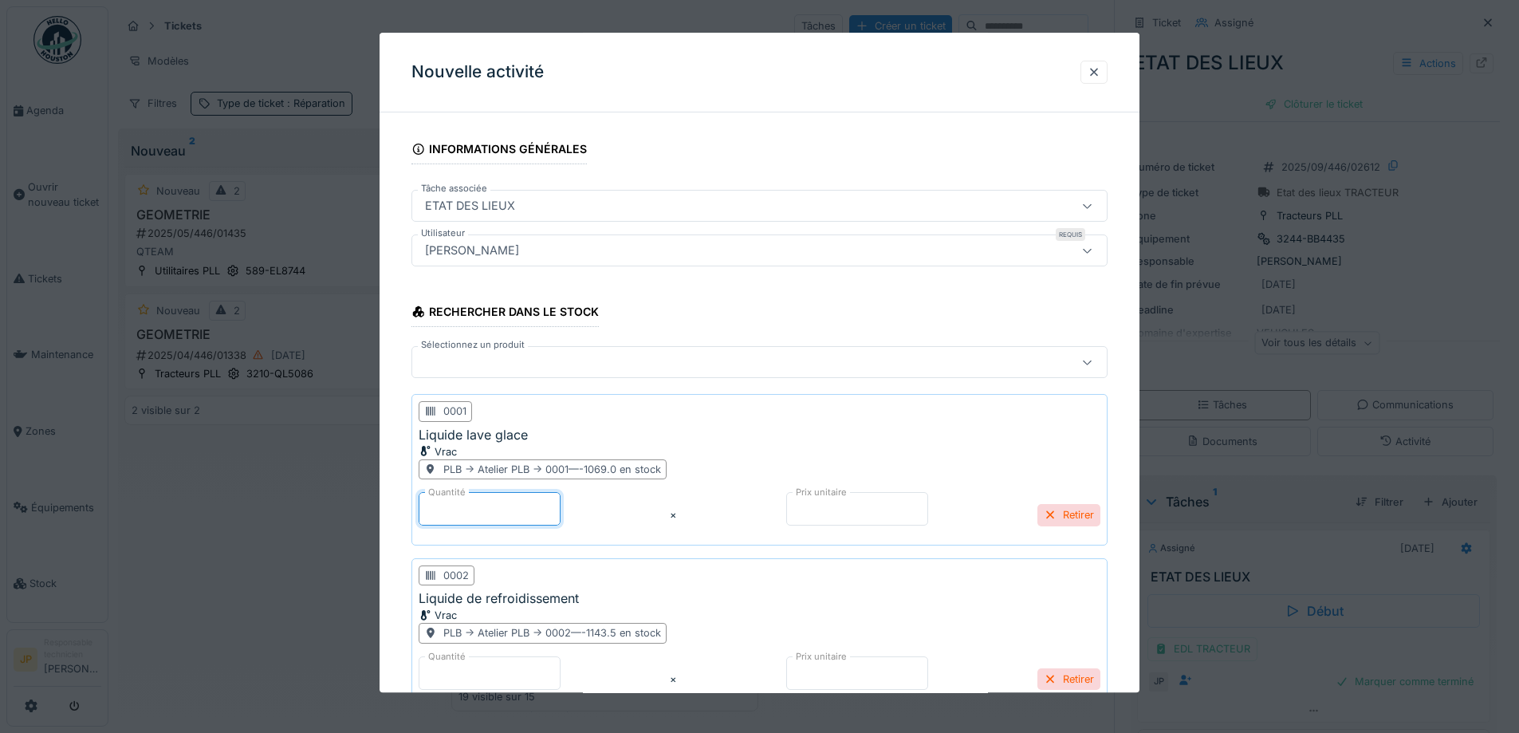
click at [498, 506] on input "*" at bounding box center [490, 508] width 142 height 33
type input "**"
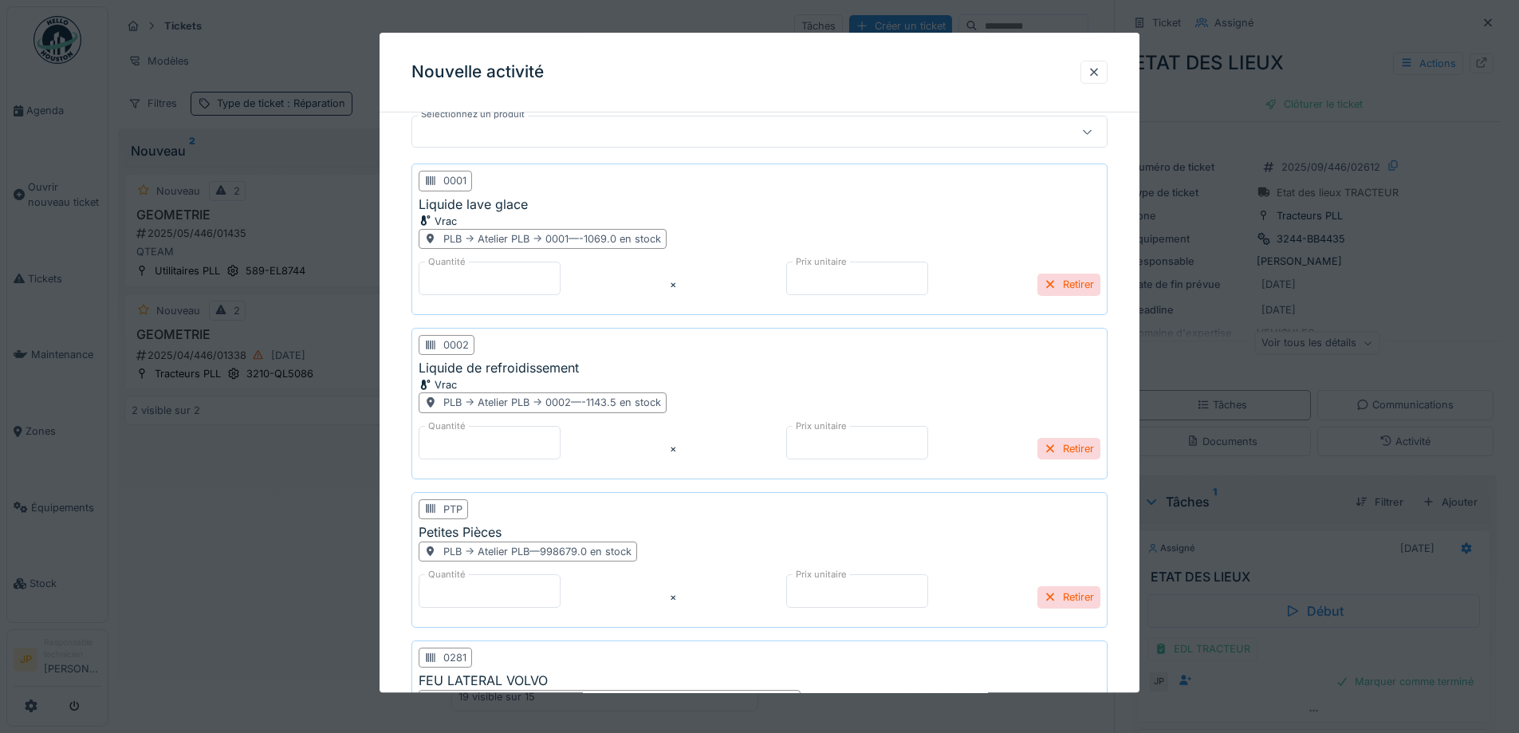
scroll to position [308, 0]
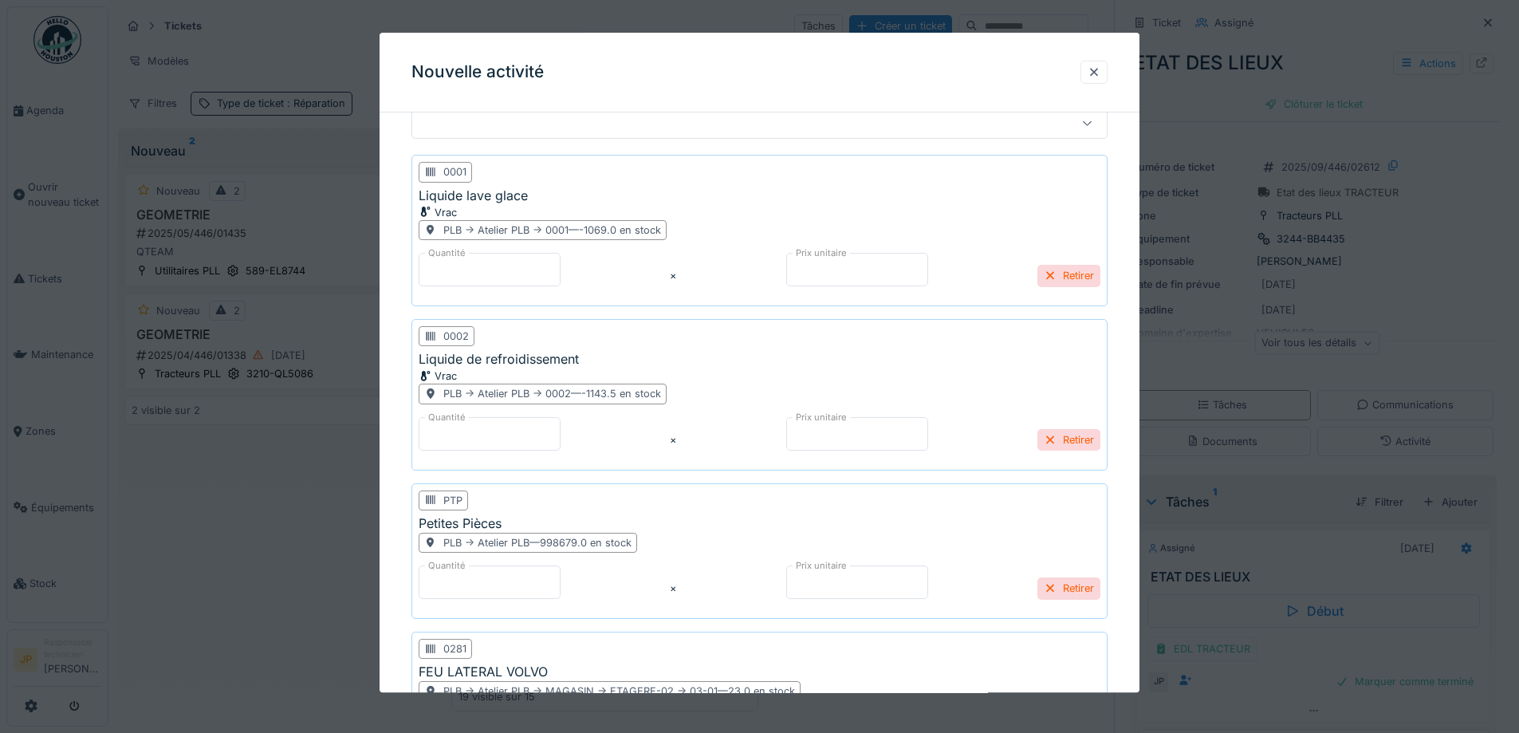
click at [404, 431] on div "**********" at bounding box center [760, 418] width 760 height 1203
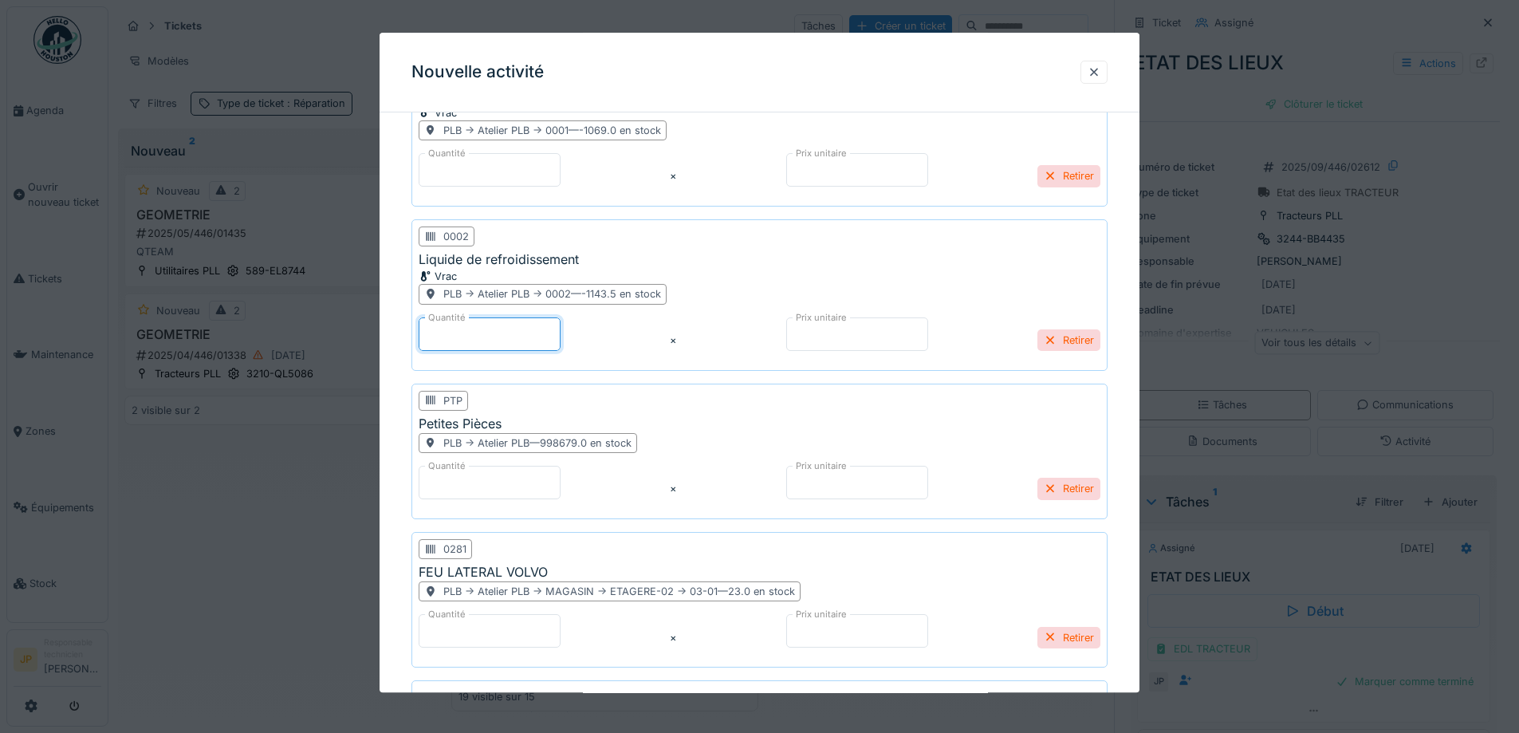
scroll to position [627, 0]
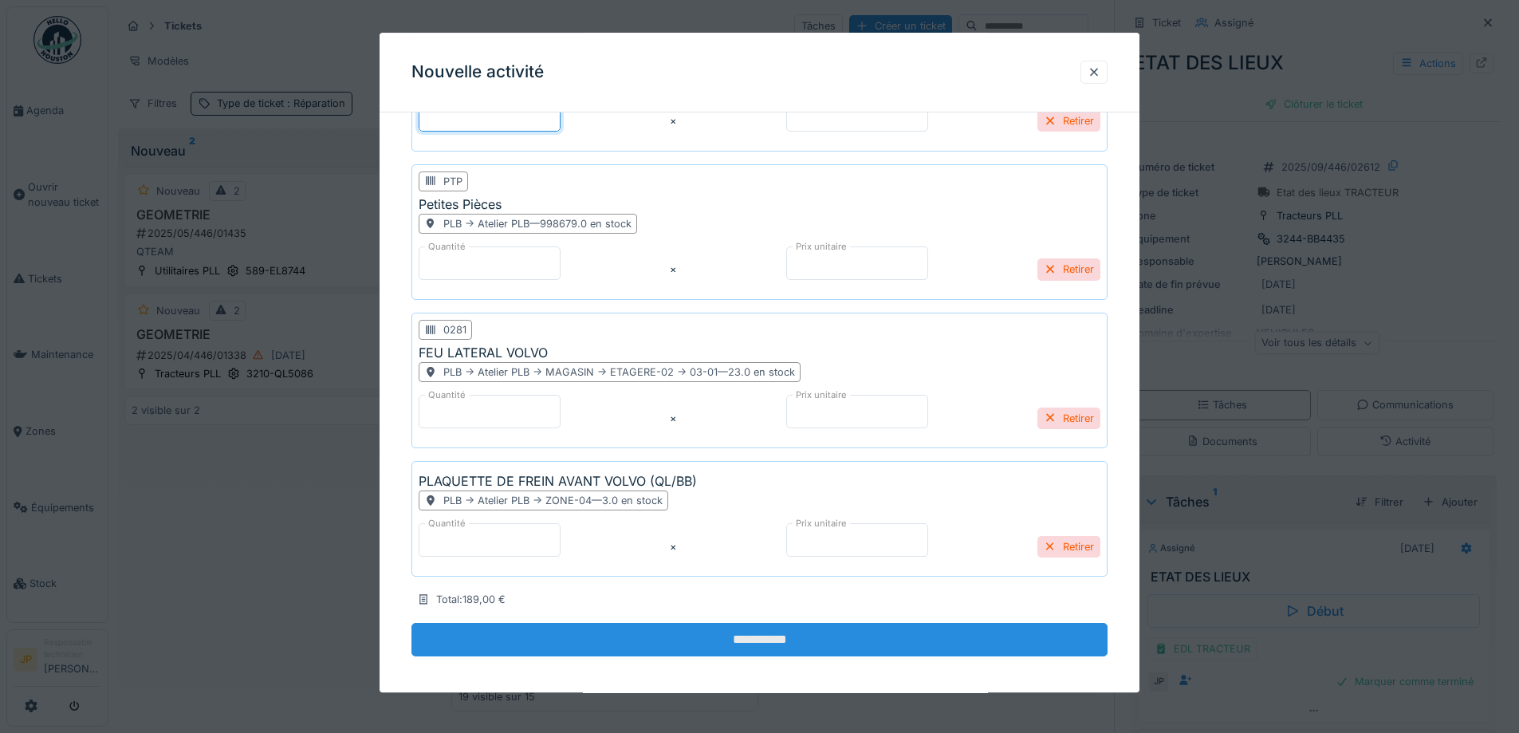
type input "*"
click at [748, 644] on input "**********" at bounding box center [760, 639] width 696 height 33
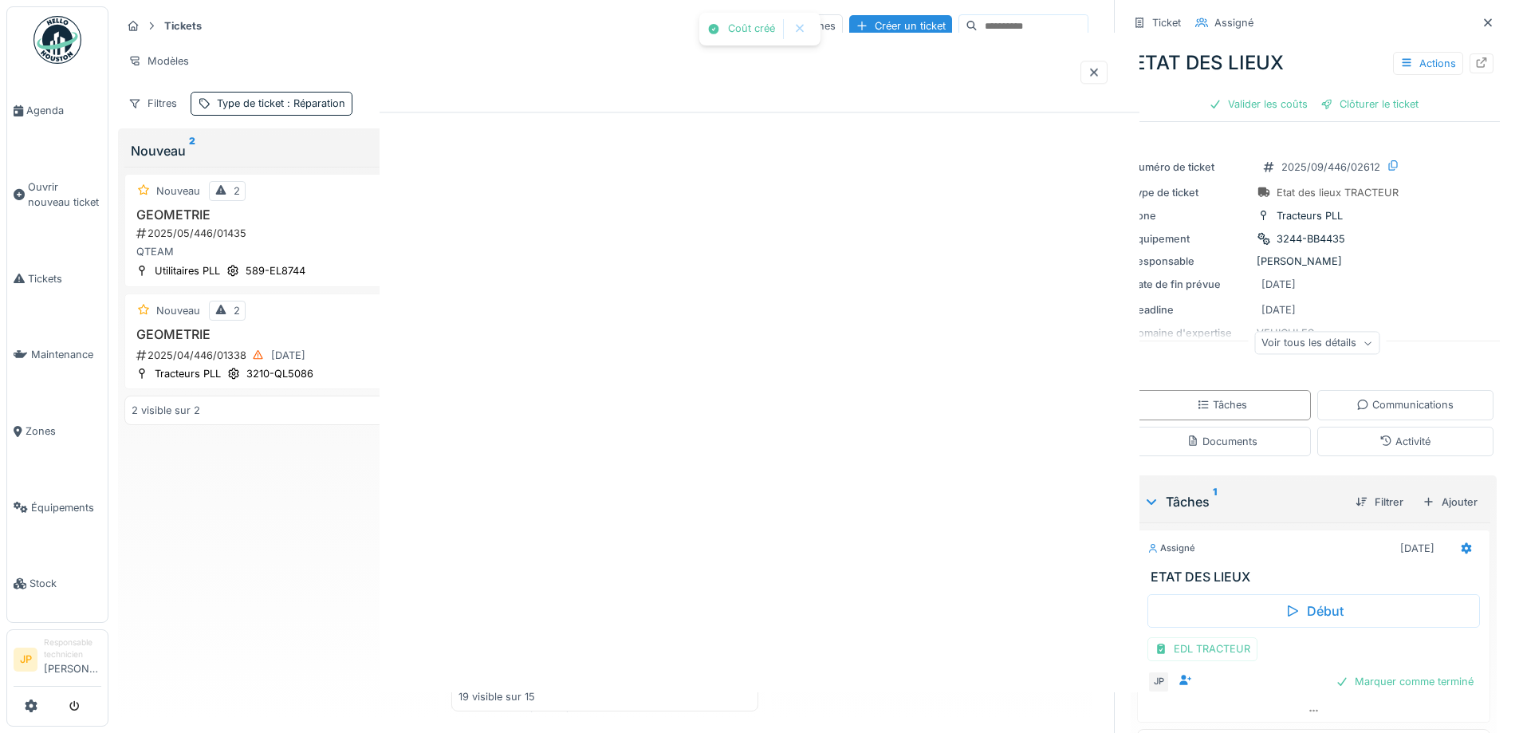
scroll to position [0, 0]
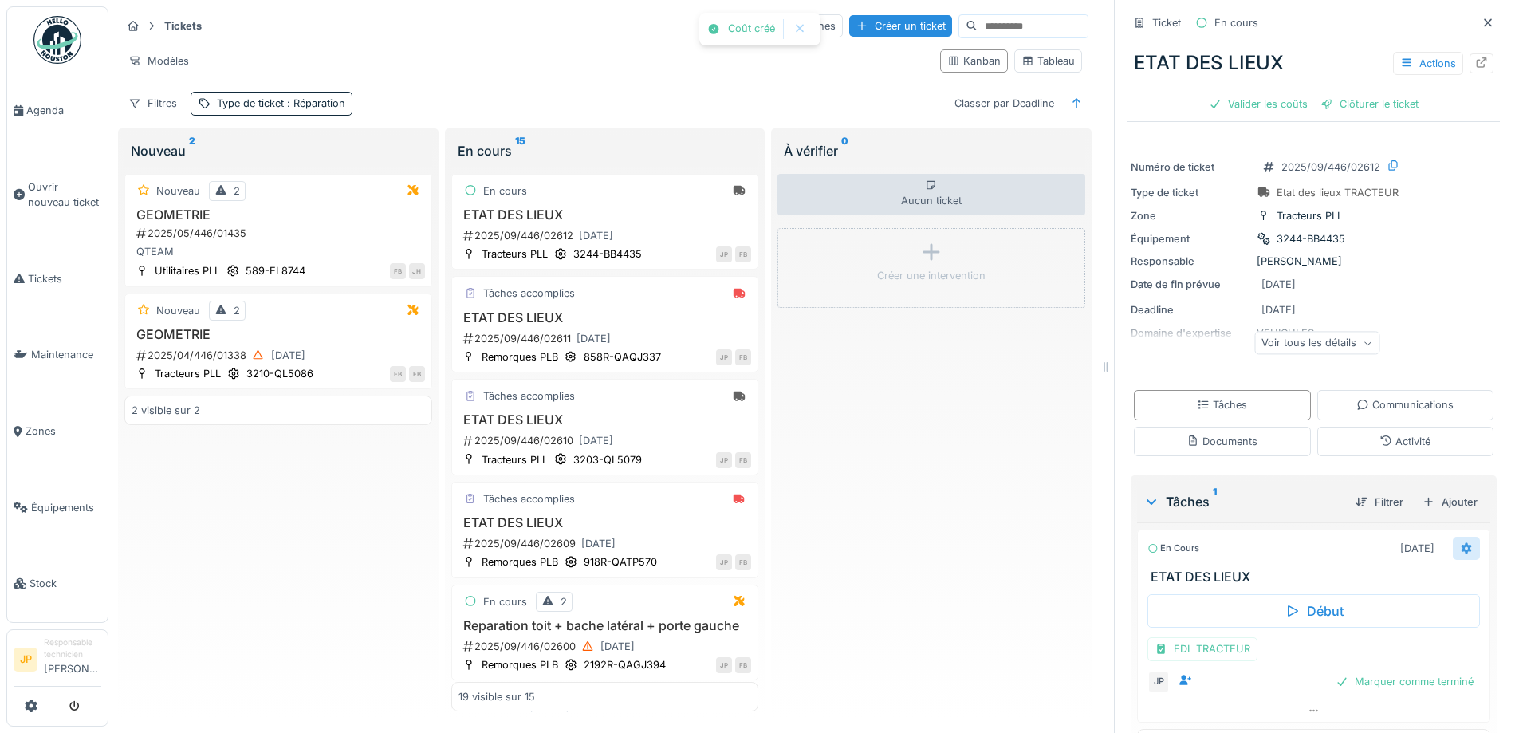
click at [1460, 543] on icon at bounding box center [1466, 548] width 13 height 10
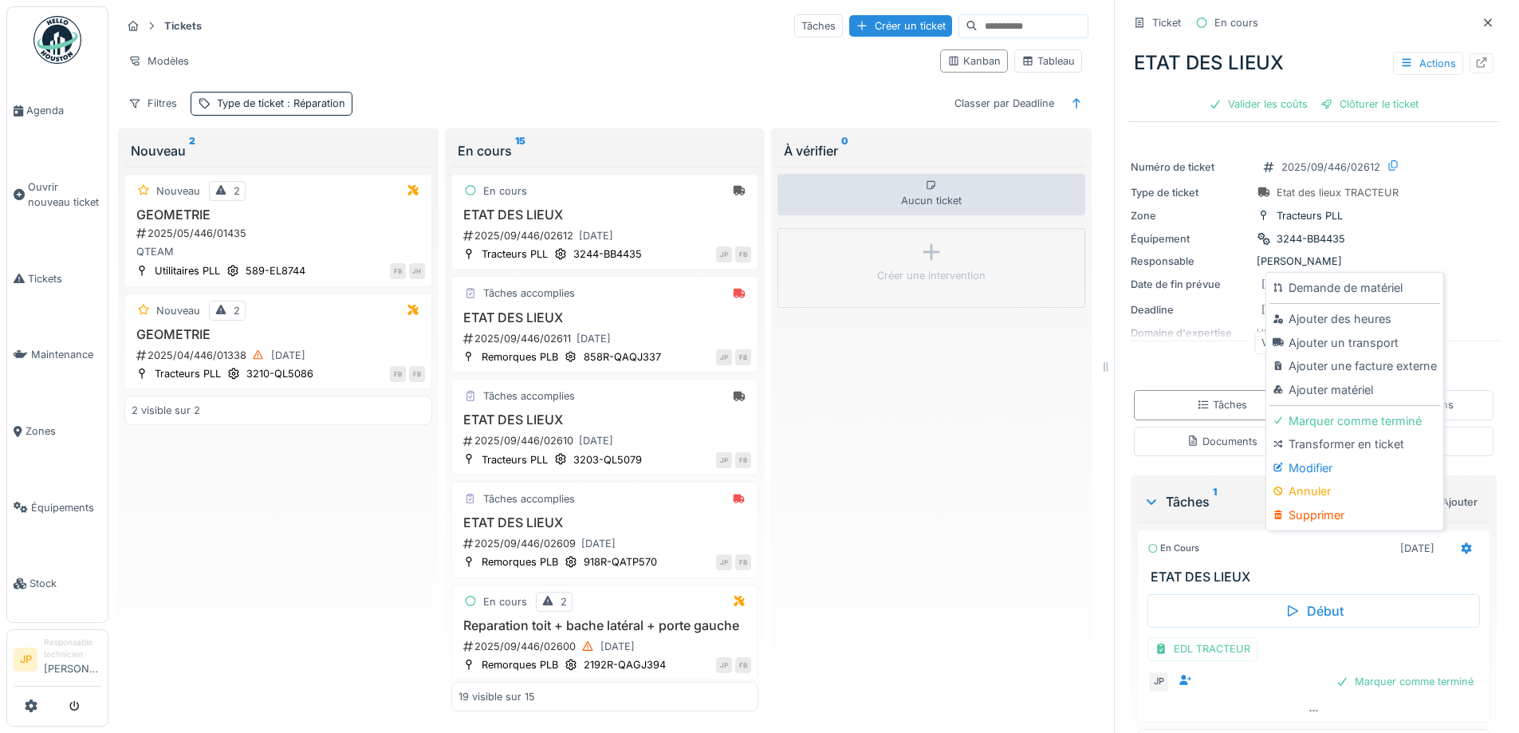
click at [1357, 390] on div "Demande de matériel Ajouter des heures Ajouter un transport Ajouter une facture…" at bounding box center [1355, 401] width 170 height 250
click at [1356, 386] on div "Ajouter matériel" at bounding box center [1355, 390] width 170 height 24
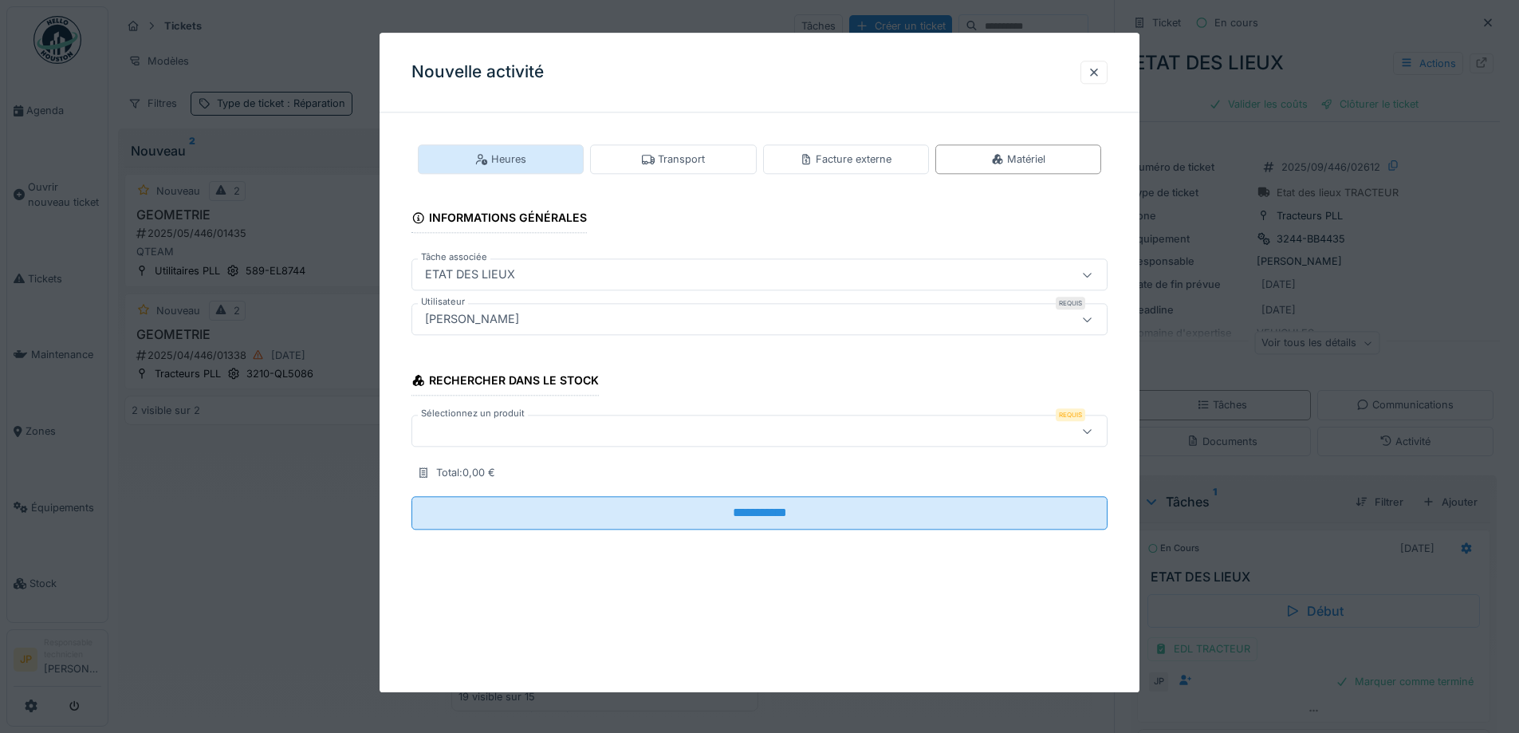
click at [476, 154] on div "Heures" at bounding box center [501, 159] width 166 height 30
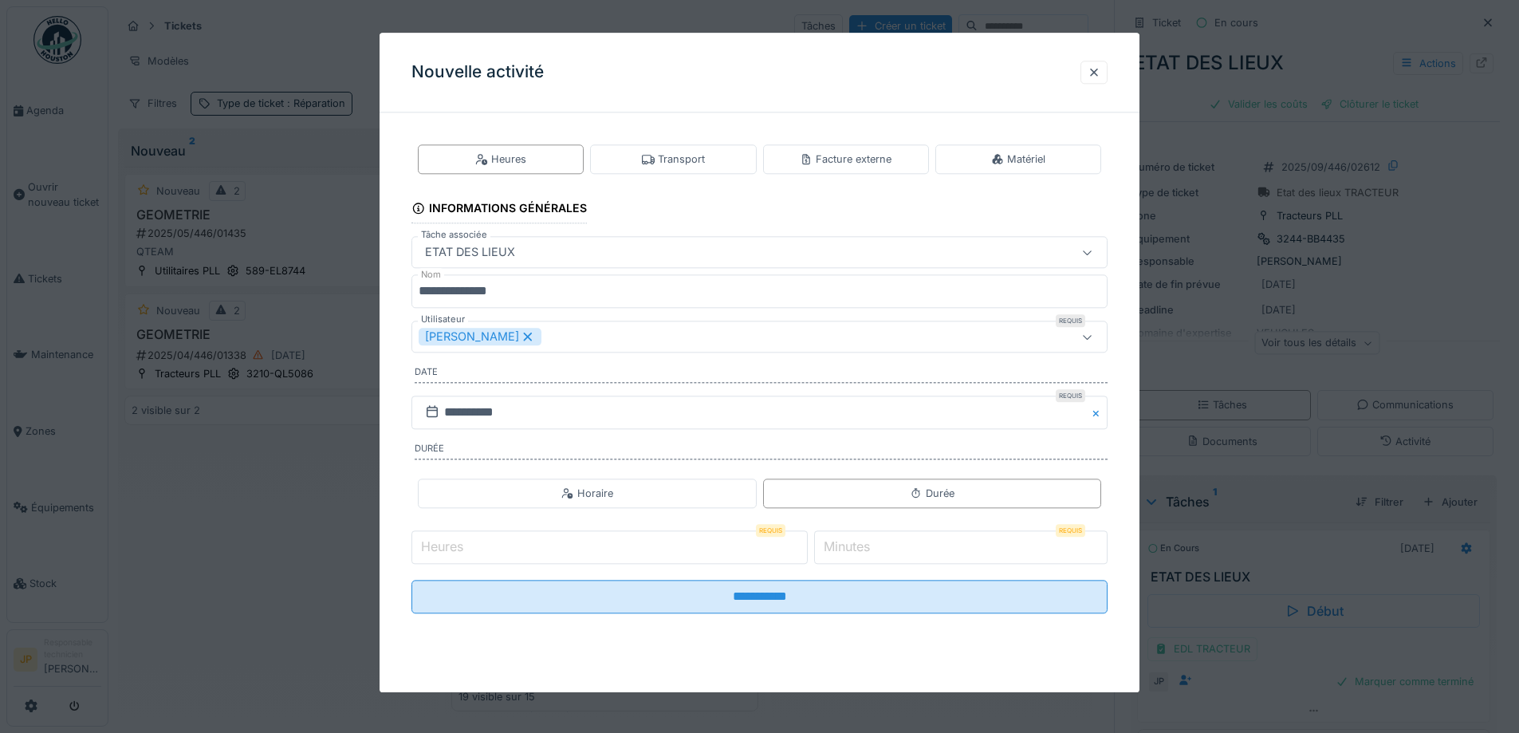
click at [494, 552] on input "Heures" at bounding box center [610, 546] width 396 height 33
type input "*"
click at [862, 539] on label "Minutes" at bounding box center [847, 547] width 53 height 19
click at [862, 539] on input "*" at bounding box center [960, 546] width 293 height 33
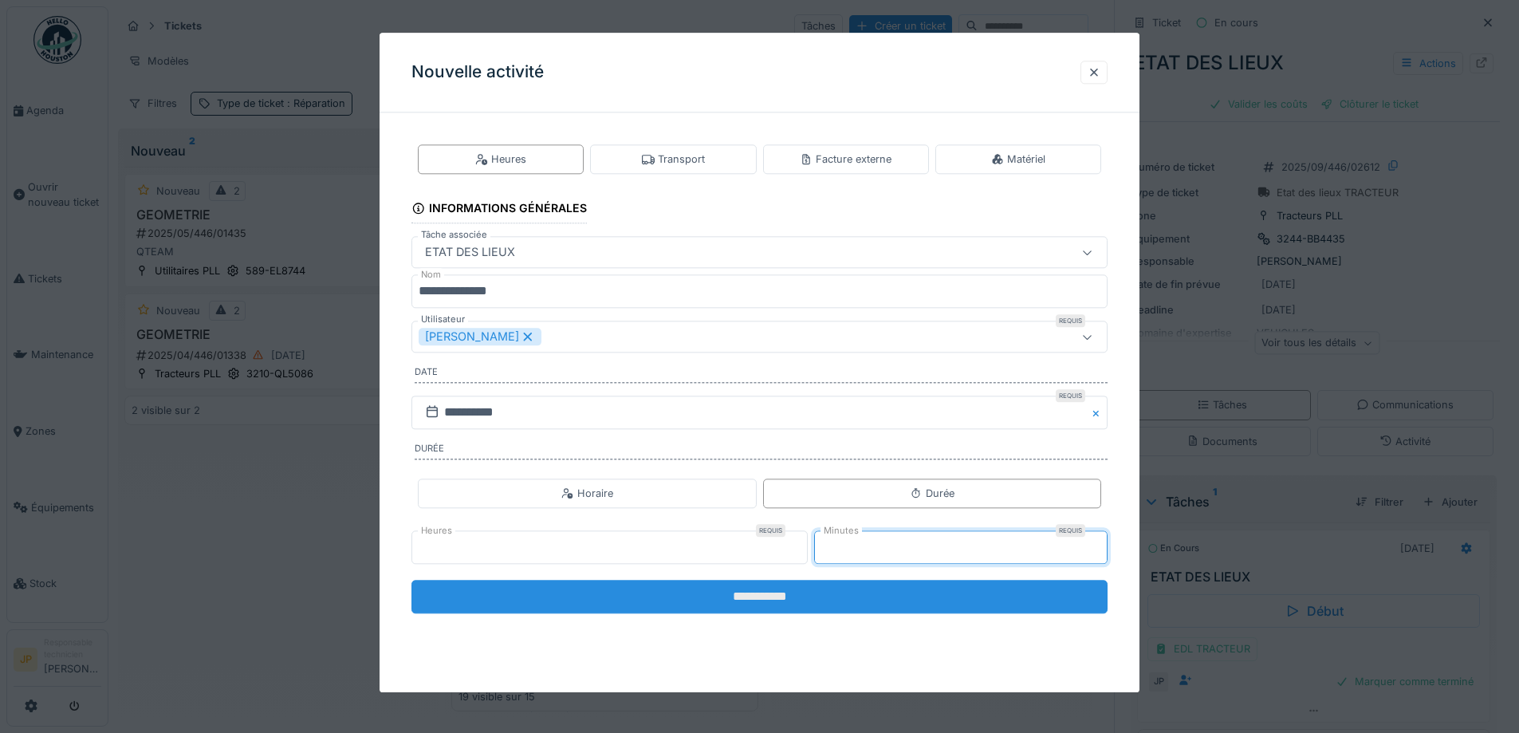
type input "*"
type input "**"
click at [777, 601] on input "**********" at bounding box center [760, 596] width 696 height 33
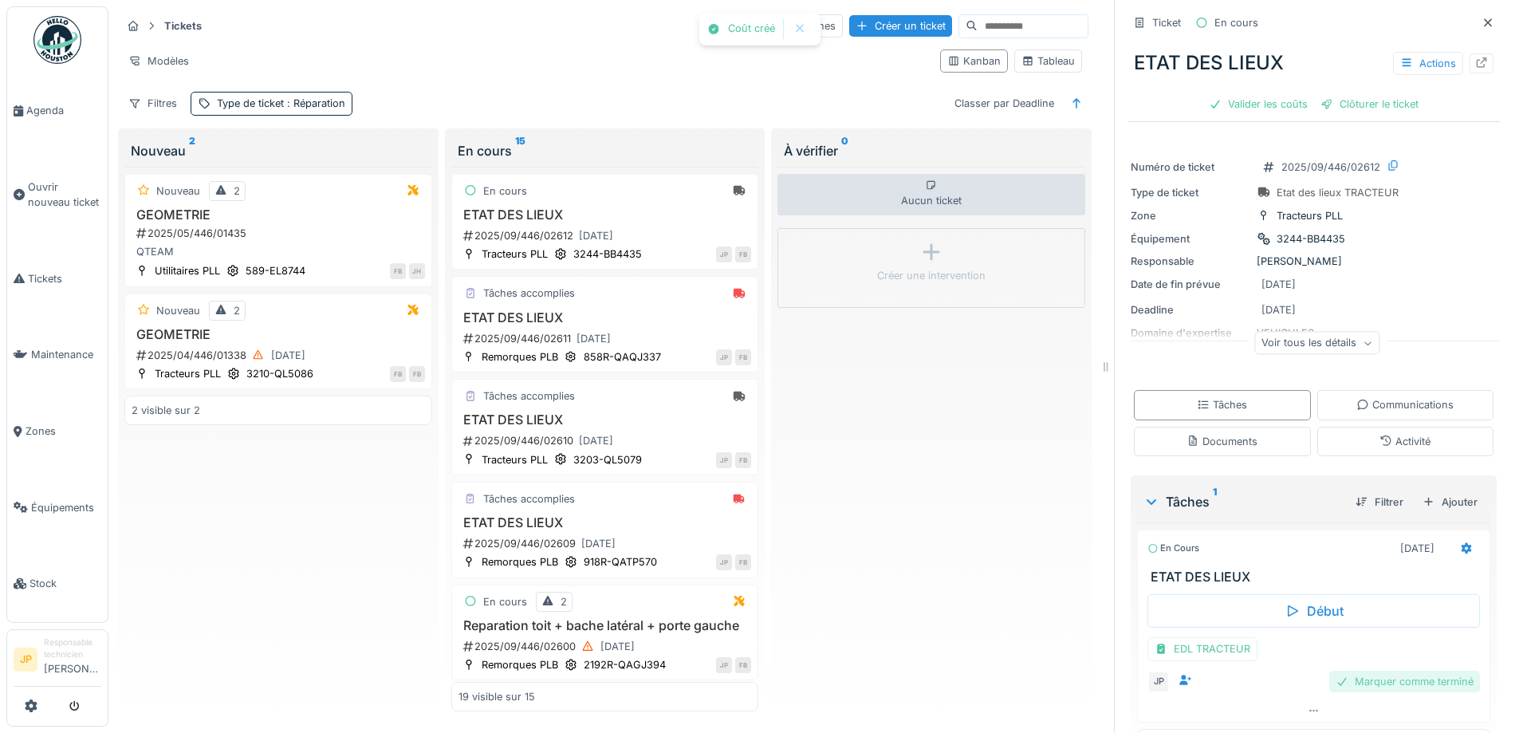
click at [1368, 679] on div "Marquer comme terminé" at bounding box center [1404, 682] width 151 height 22
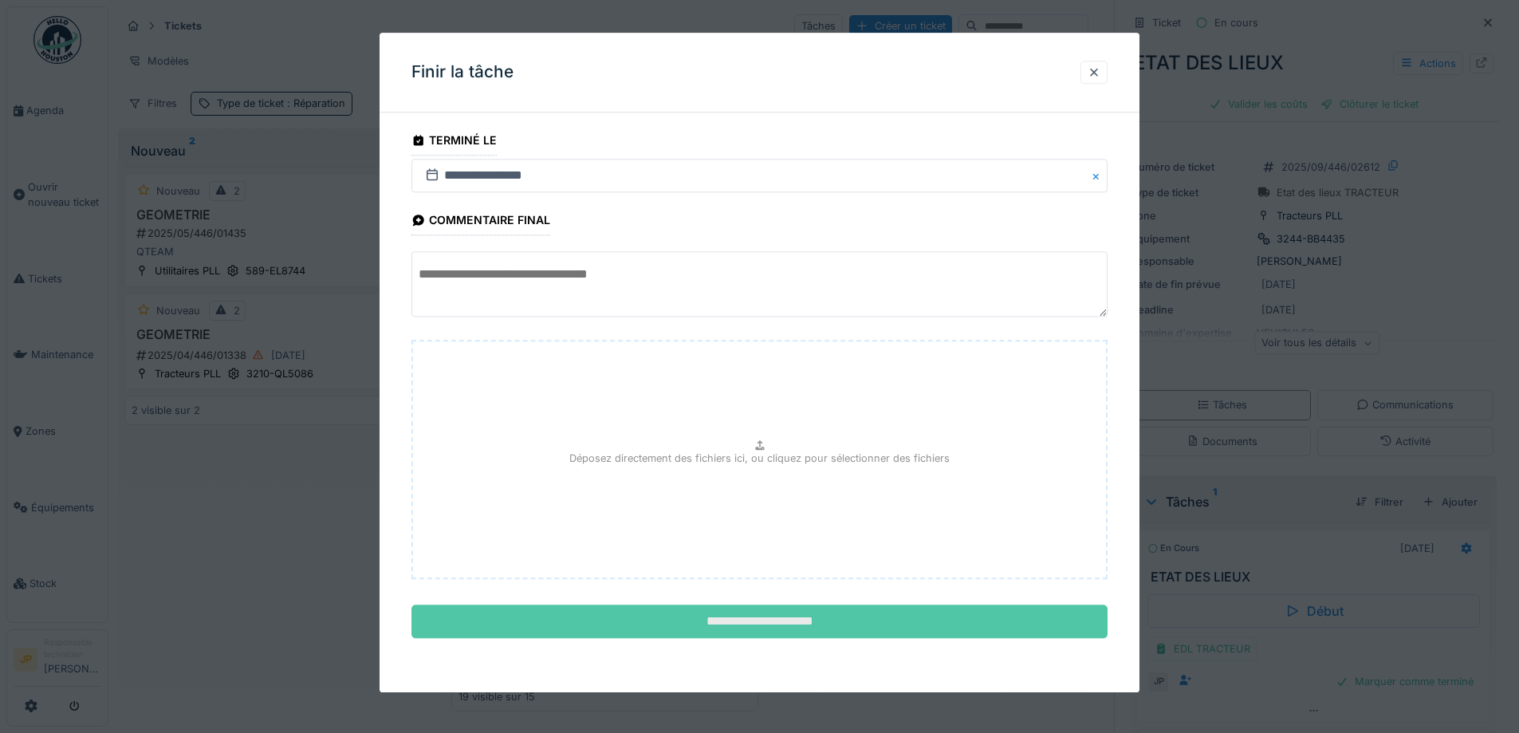
click at [763, 617] on input "**********" at bounding box center [760, 621] width 696 height 33
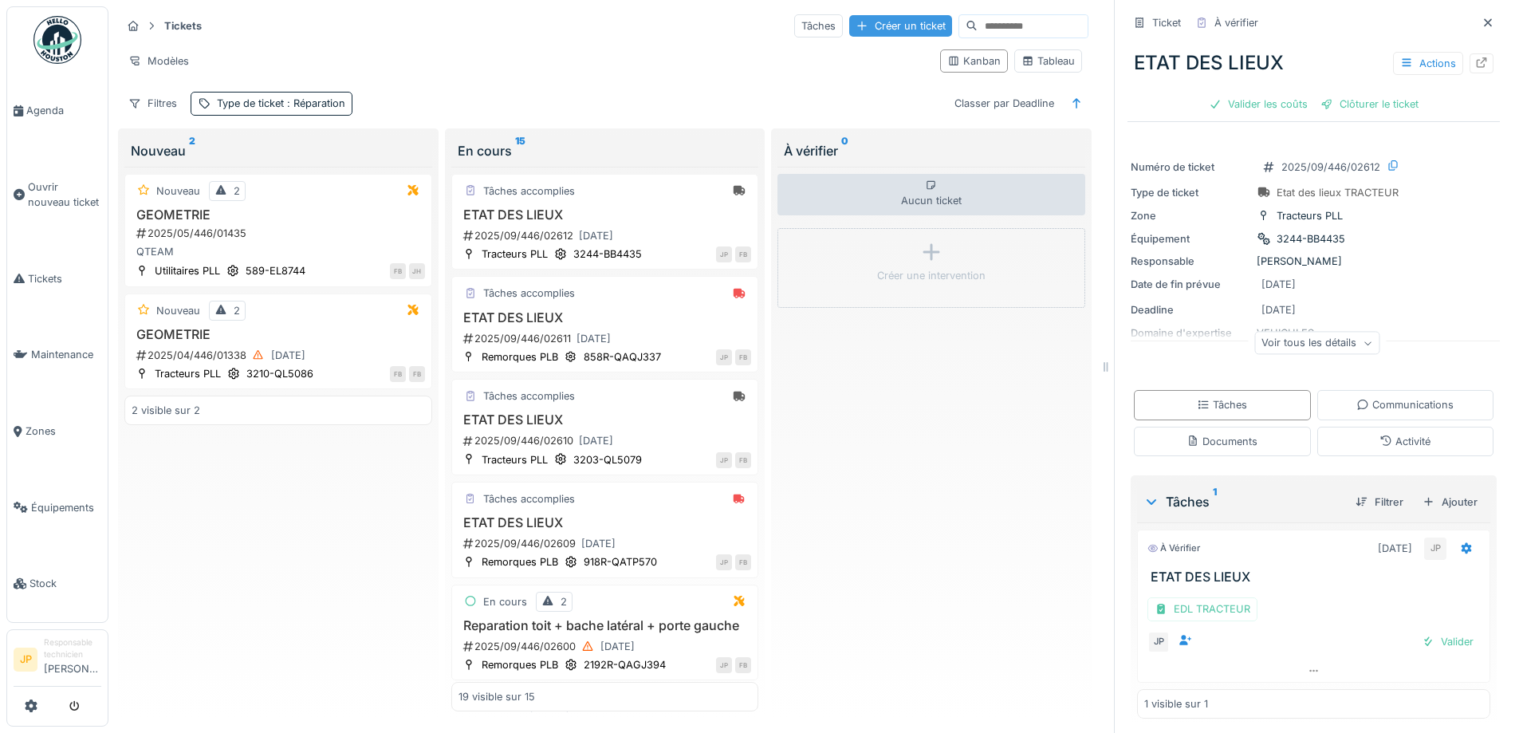
click at [859, 22] on div "Créer un ticket" at bounding box center [900, 26] width 103 height 22
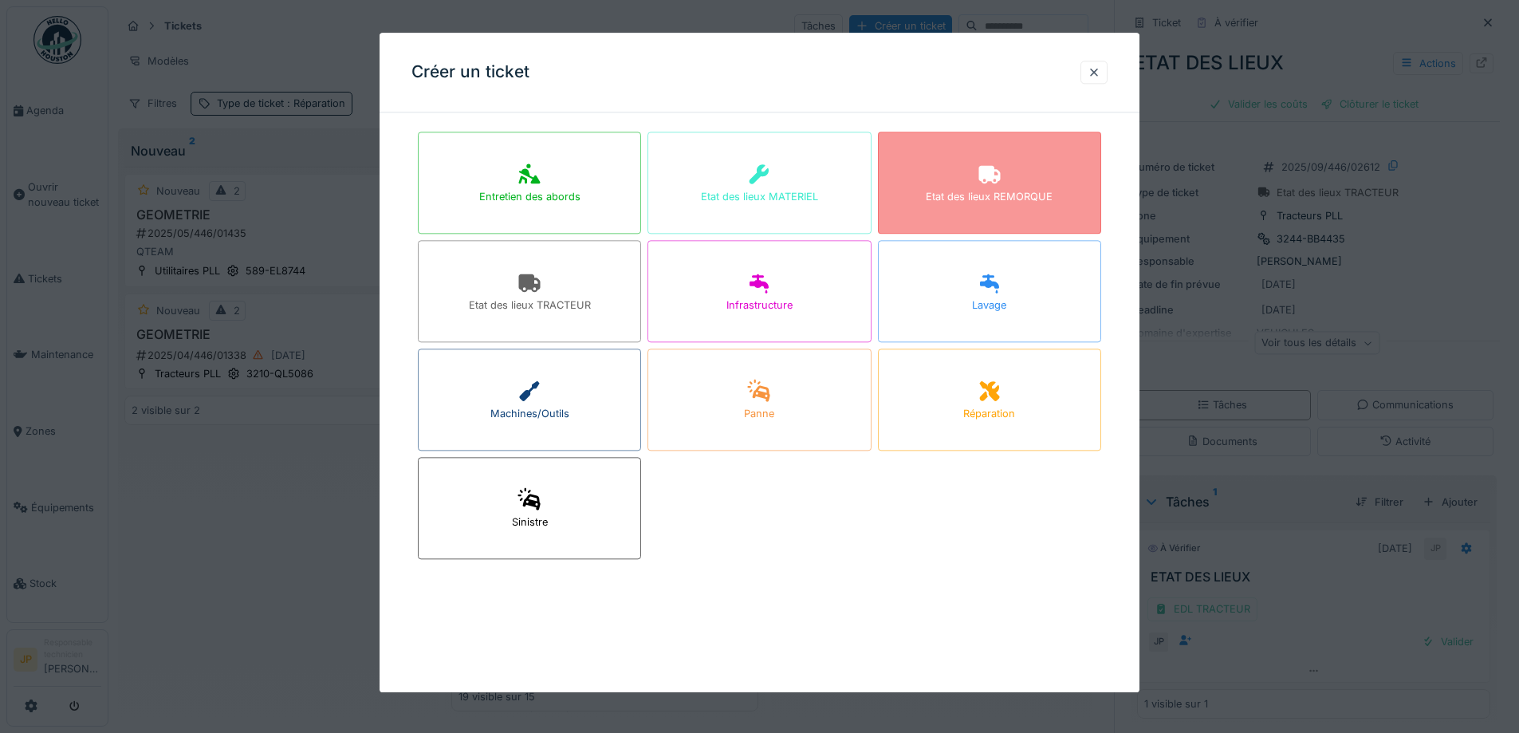
click at [998, 194] on div "Etat des lieux REMORQUE" at bounding box center [989, 197] width 127 height 15
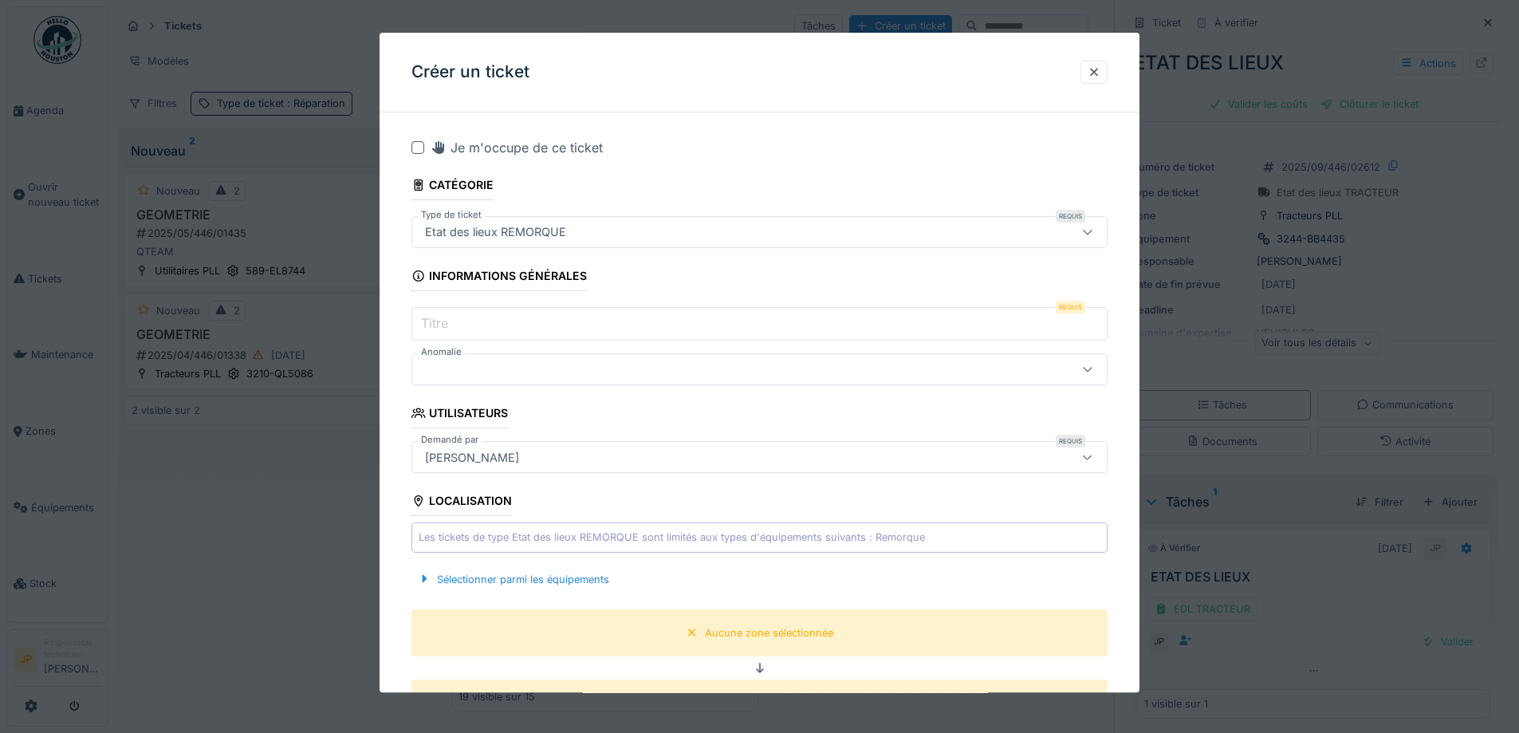
click at [417, 150] on div at bounding box center [418, 147] width 13 height 13
click at [461, 333] on input "Titre" at bounding box center [760, 324] width 696 height 33
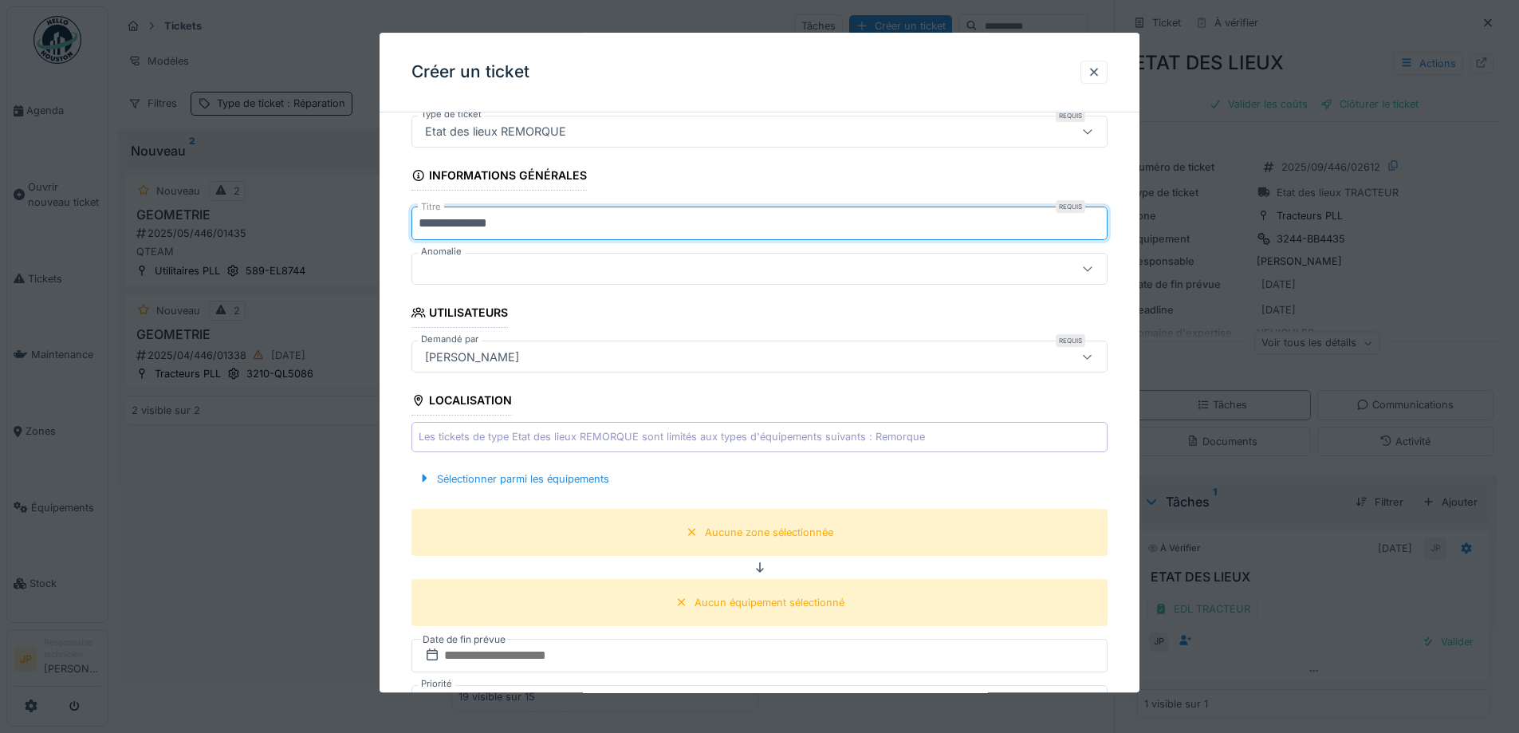
scroll to position [159, 0]
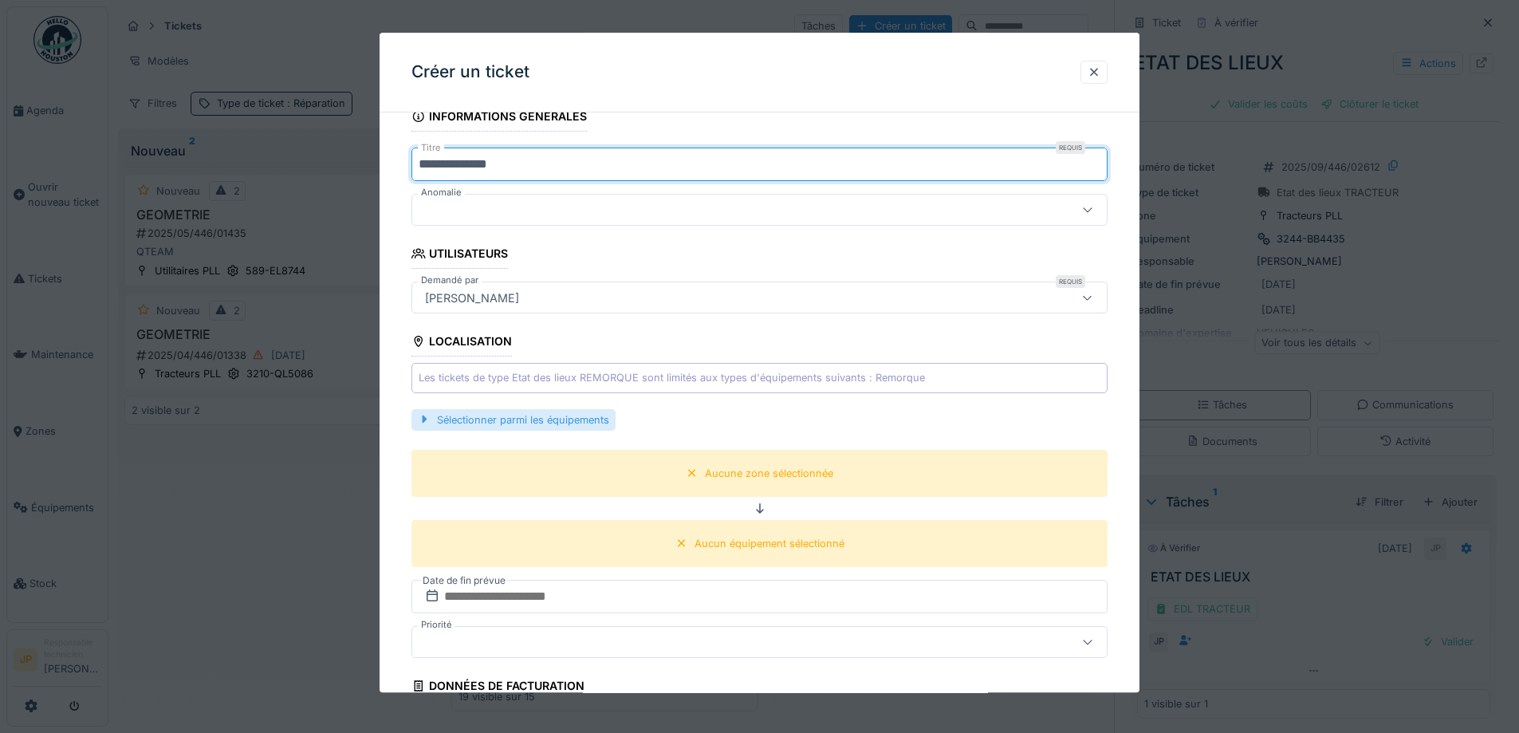
type input "**********"
click at [567, 422] on div "Sélectionner parmi les équipements" at bounding box center [514, 420] width 204 height 22
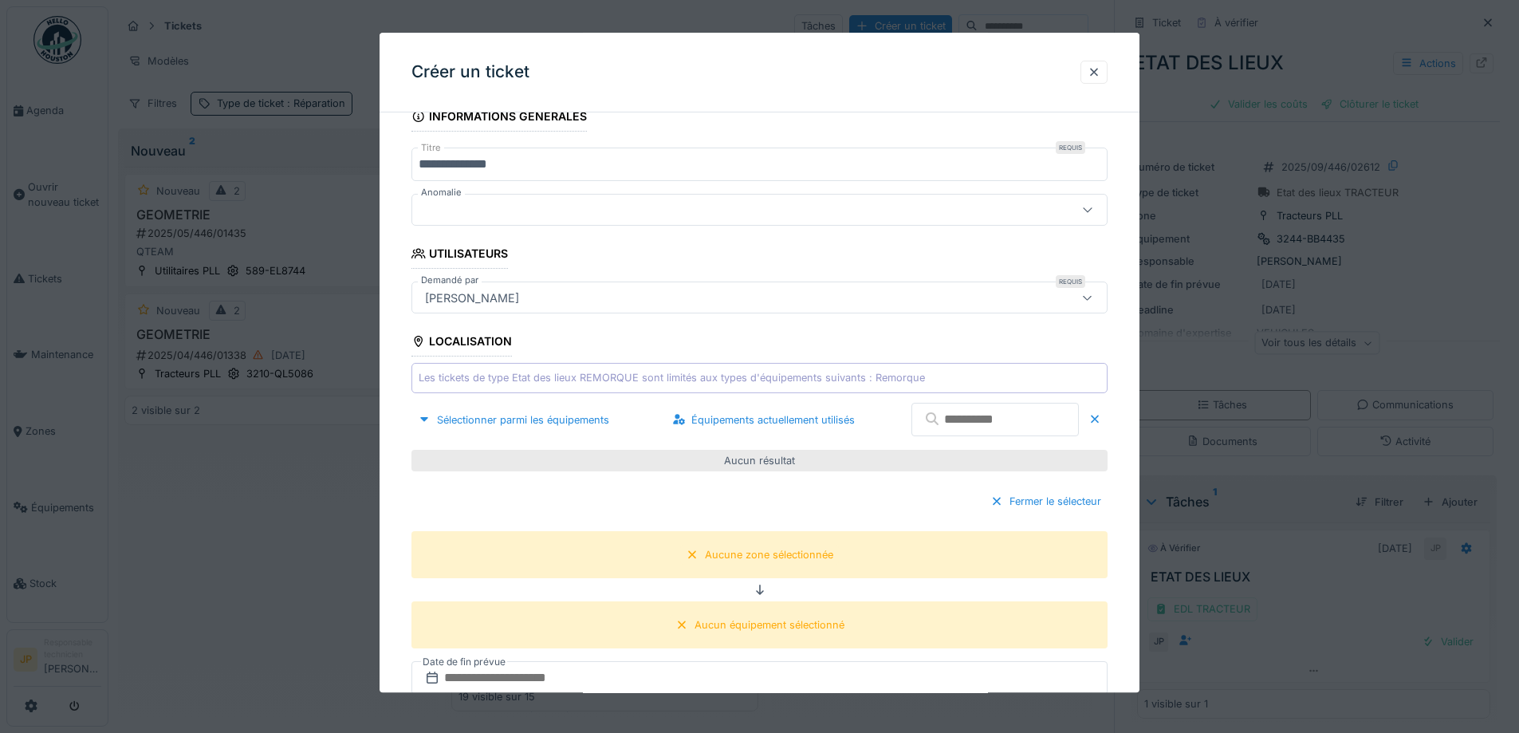
click at [959, 428] on input "text" at bounding box center [995, 420] width 167 height 33
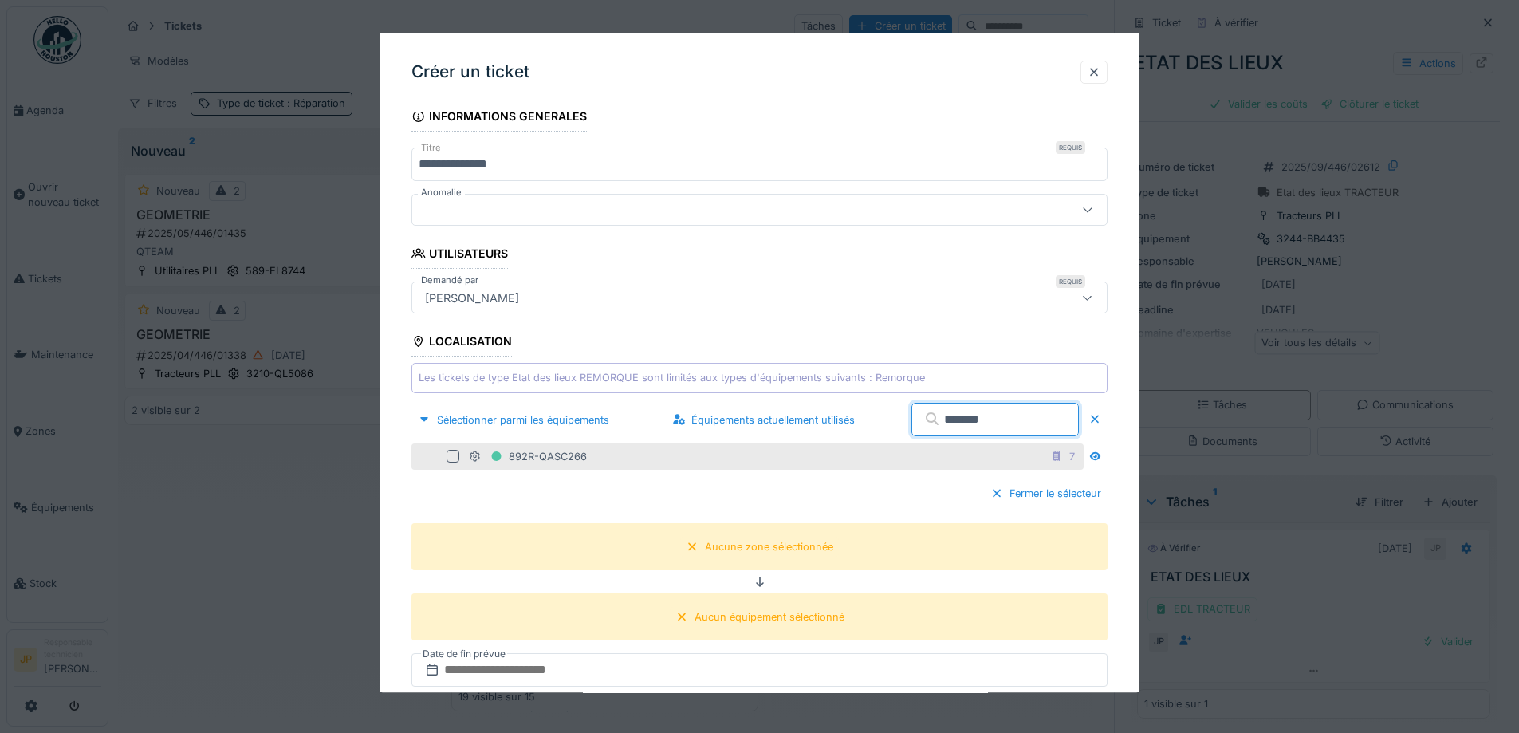
type input "*******"
click at [453, 454] on div at bounding box center [453, 457] width 13 height 13
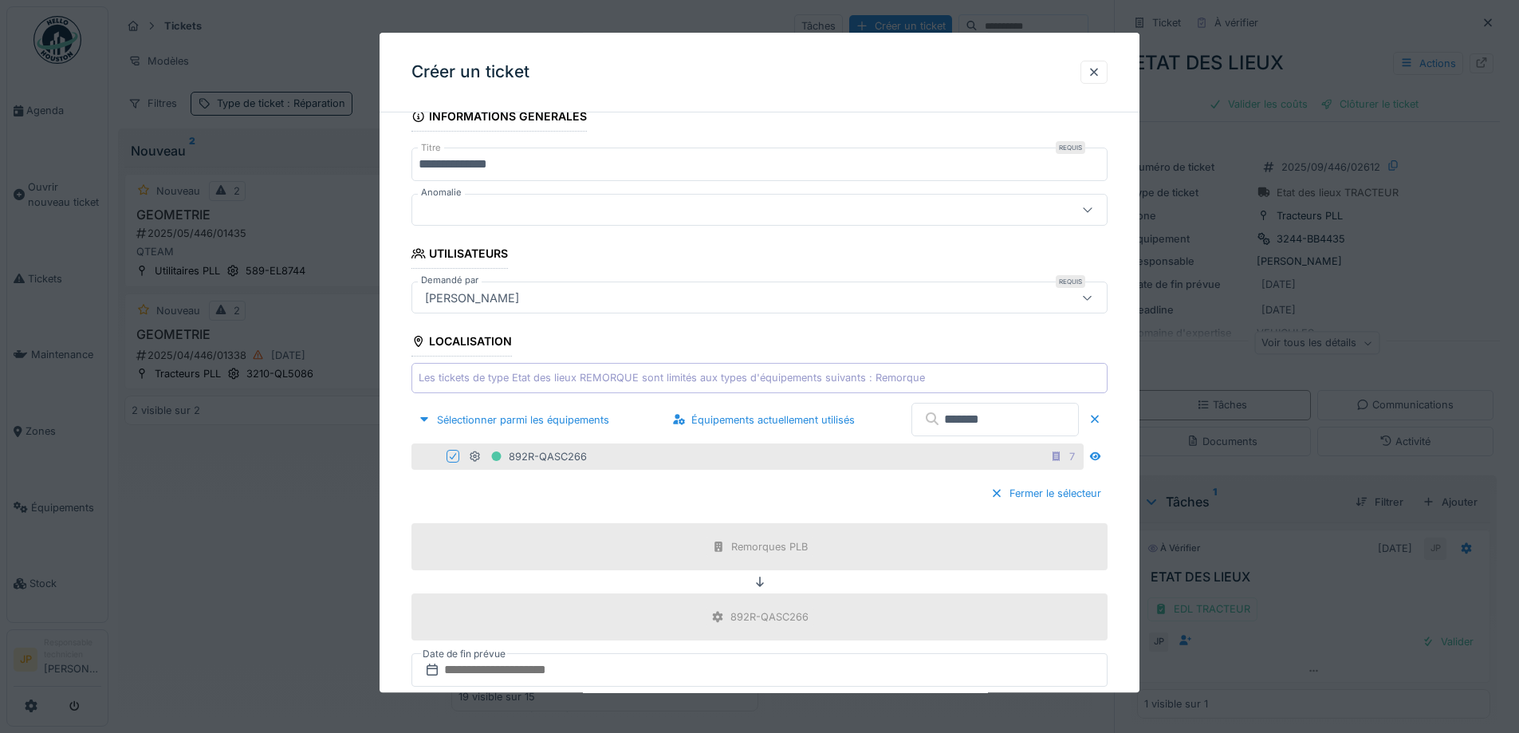
scroll to position [478, 0]
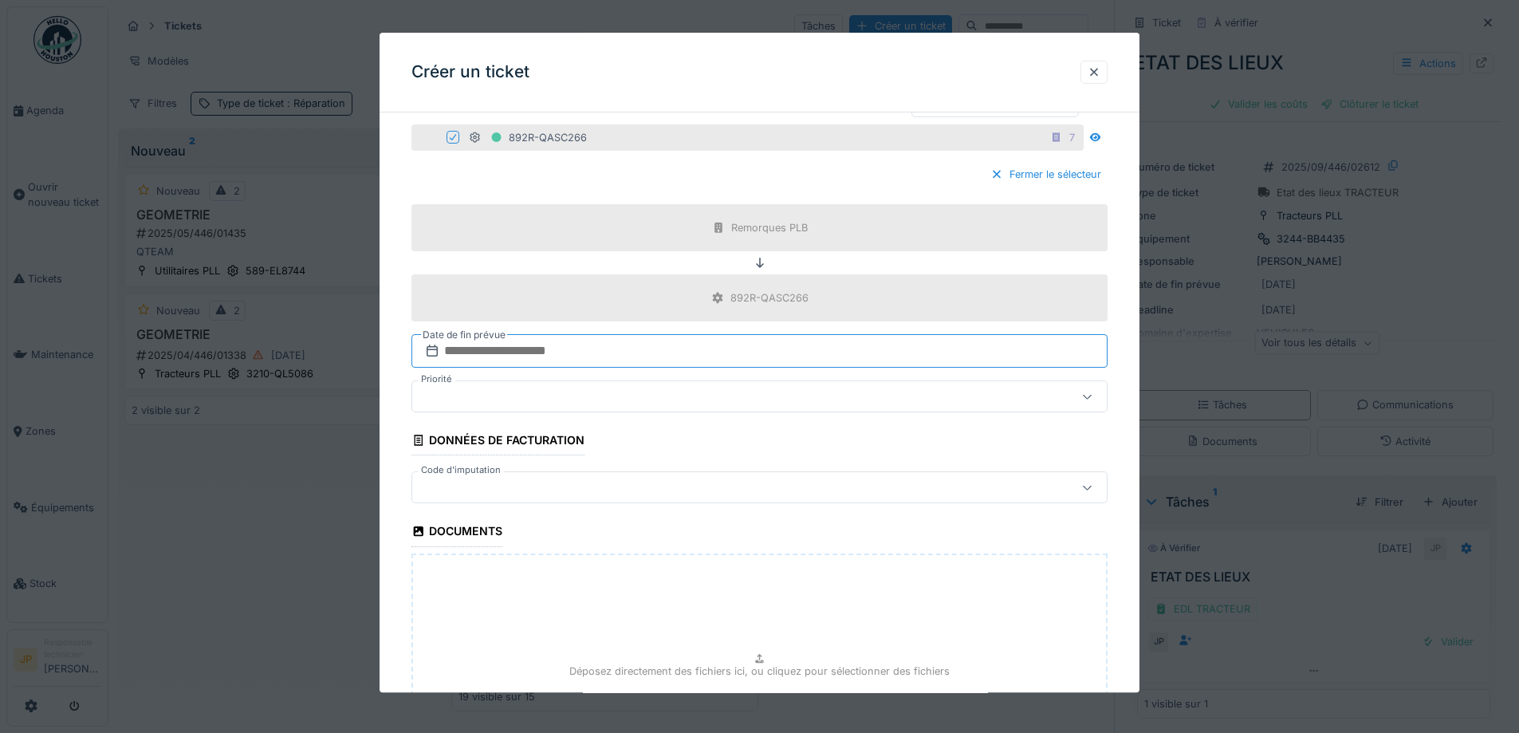
click at [543, 367] on input "text" at bounding box center [760, 351] width 696 height 33
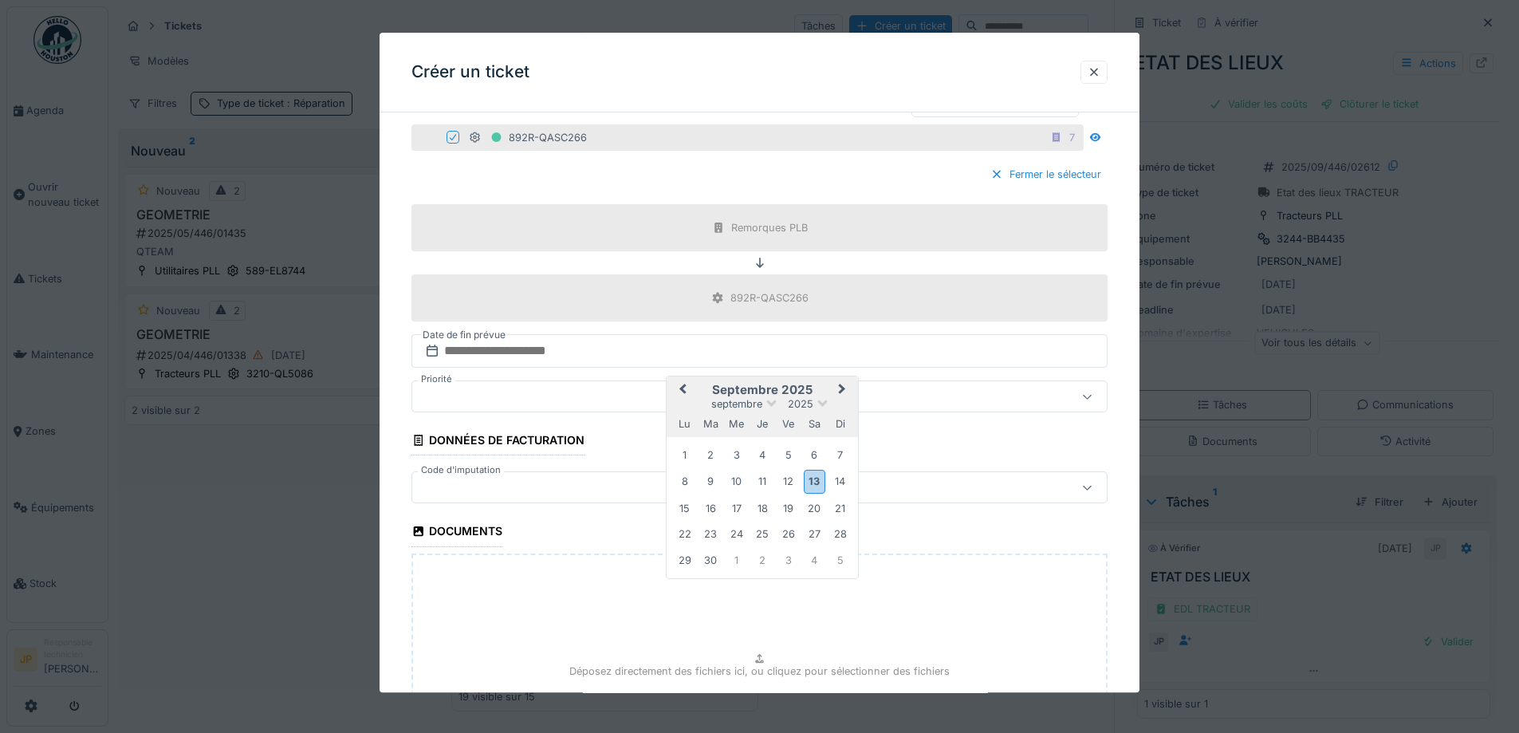
drag, startPoint x: 803, startPoint y: 475, endPoint x: 787, endPoint y: 478, distance: 16.1
click at [804, 475] on div "13" at bounding box center [815, 482] width 22 height 23
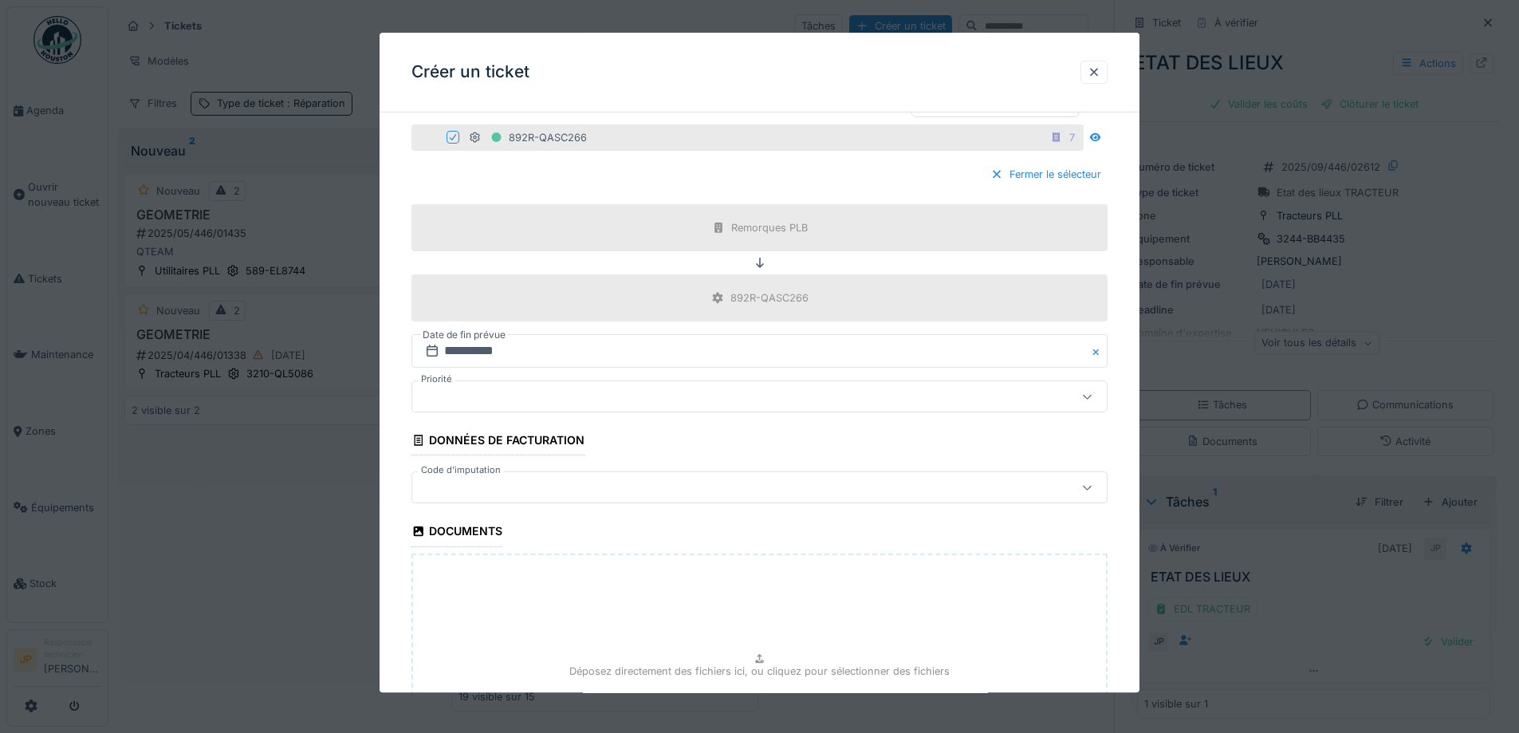
click at [510, 489] on div at bounding box center [719, 488] width 601 height 18
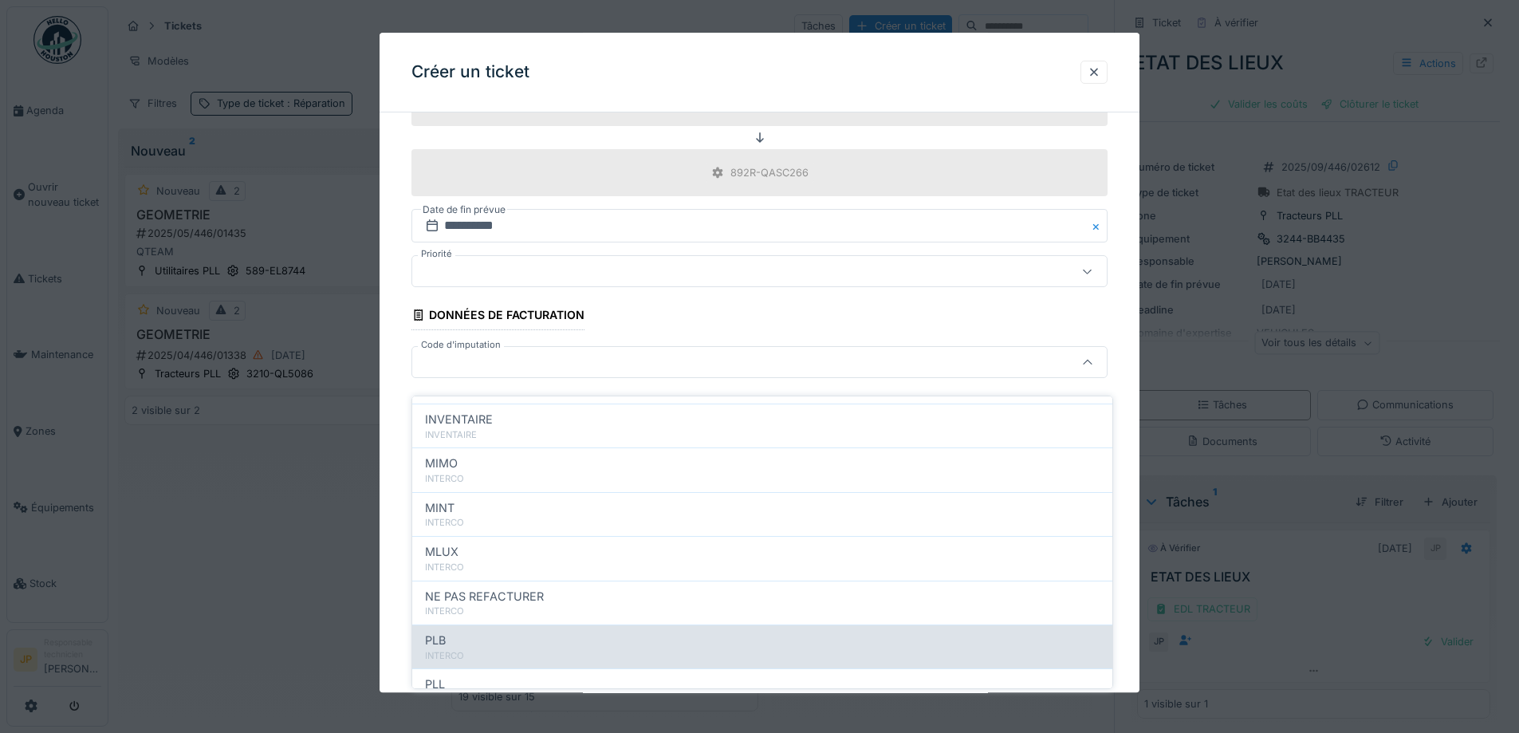
scroll to position [175, 0]
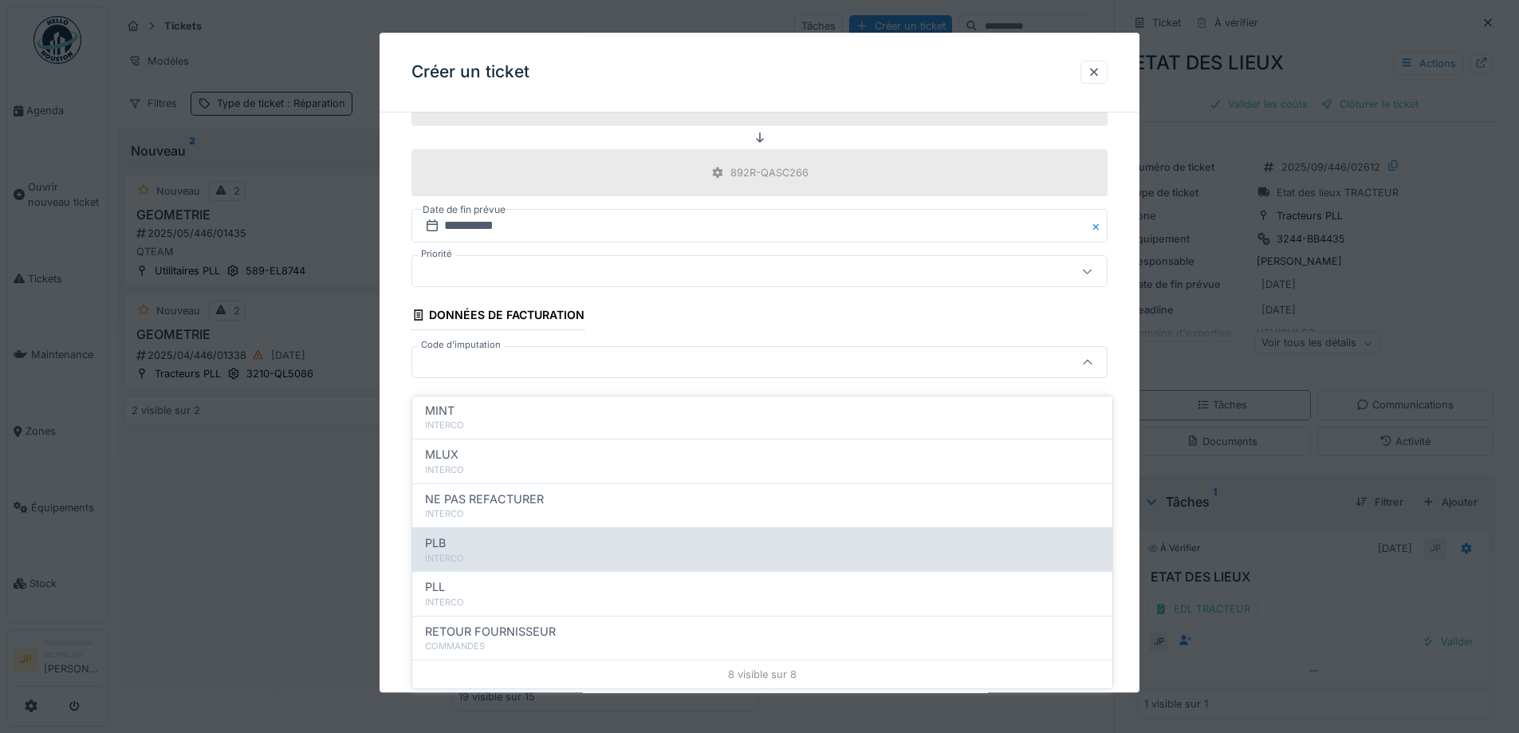
click at [489, 552] on div "INTERCO" at bounding box center [762, 559] width 675 height 14
type input "***"
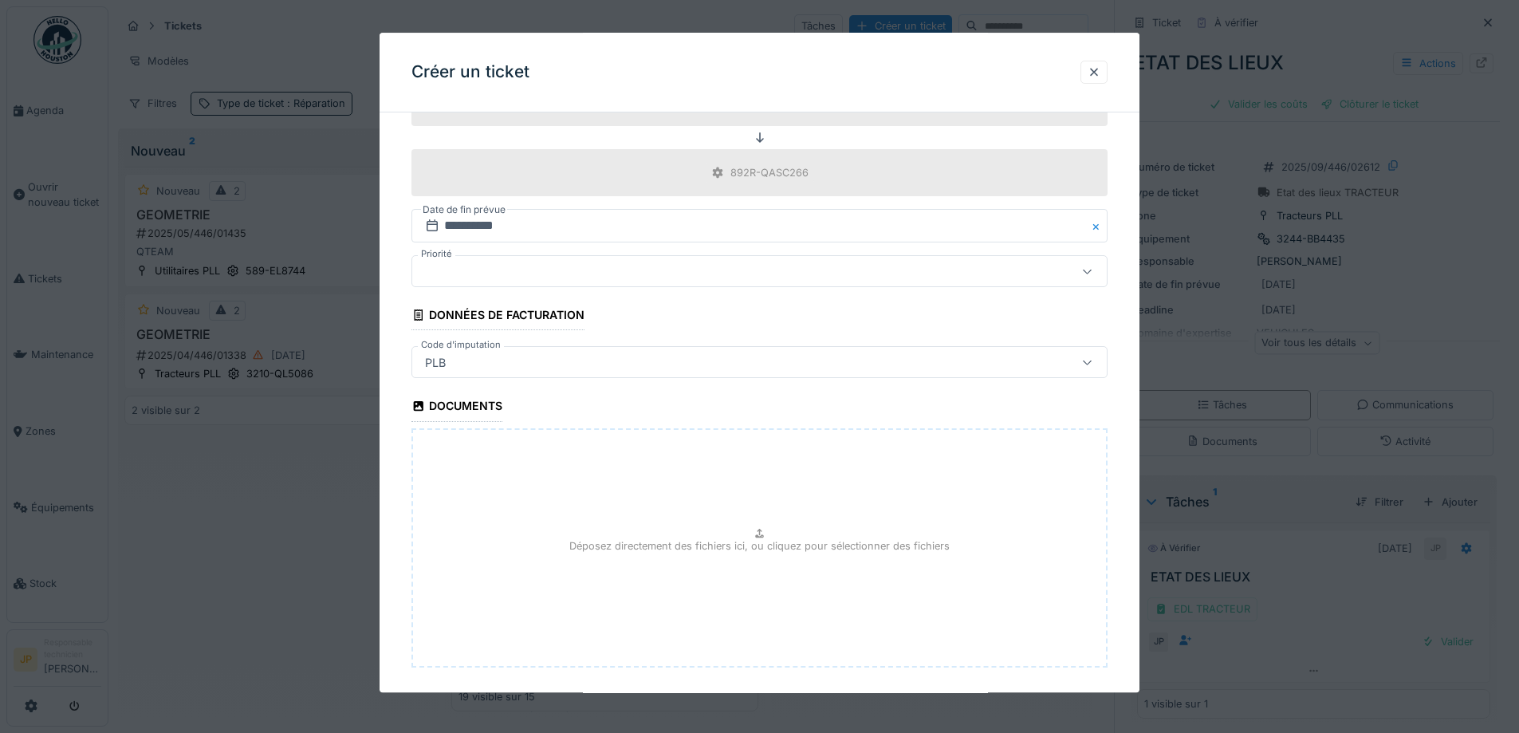
scroll to position [683, 0]
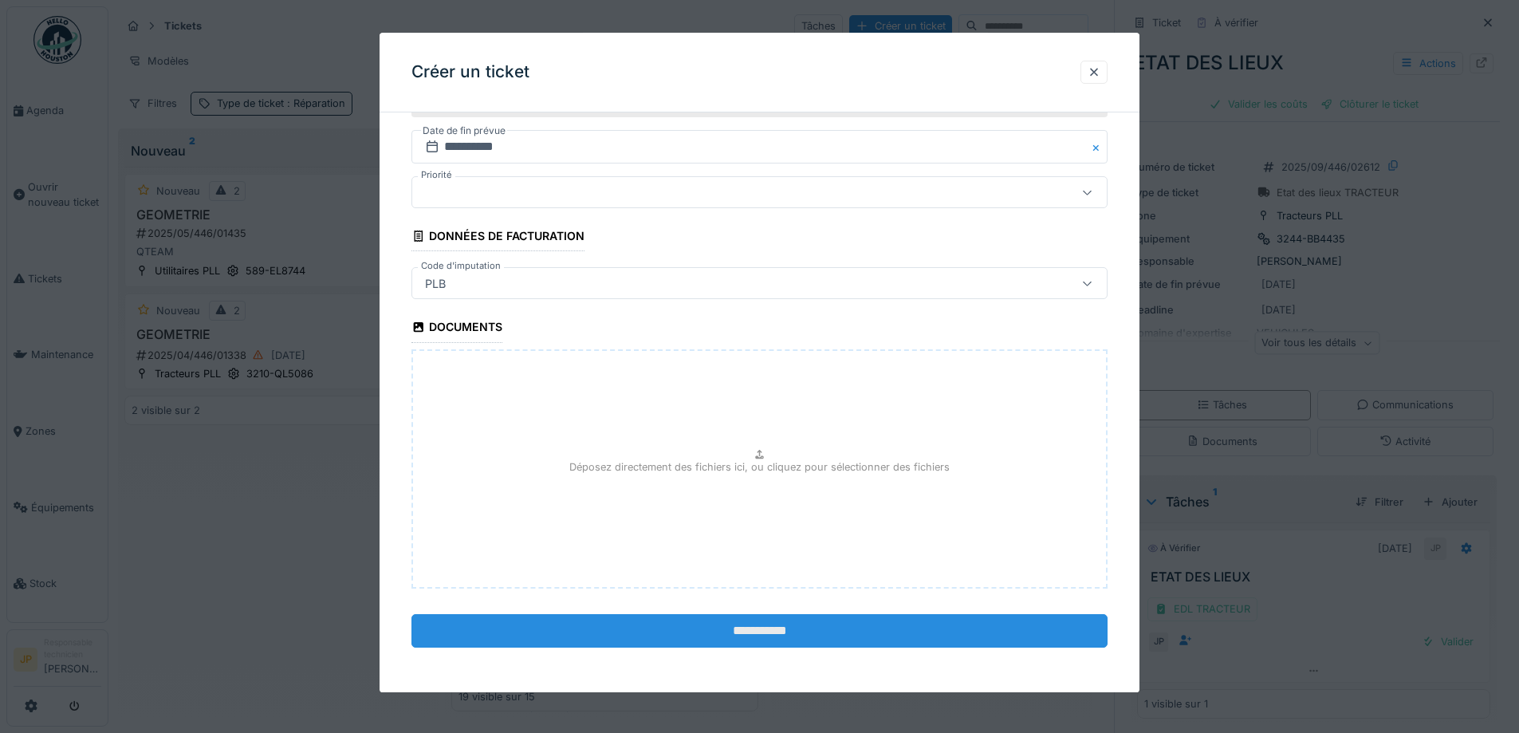
click at [776, 631] on input "**********" at bounding box center [760, 630] width 696 height 33
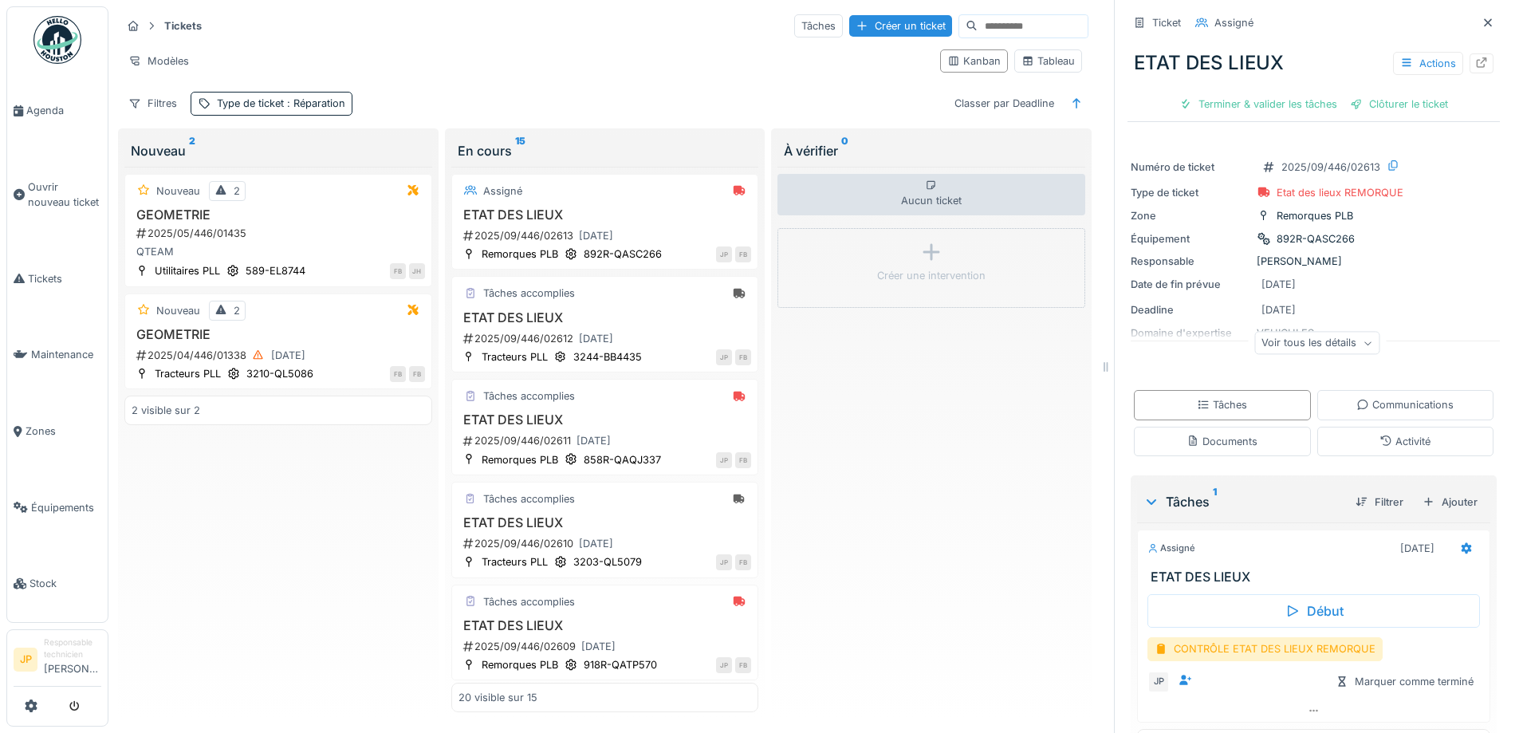
click at [1256, 648] on div "CONTRÔLE ETAT DES LIEUX REMORQUE" at bounding box center [1265, 648] width 235 height 23
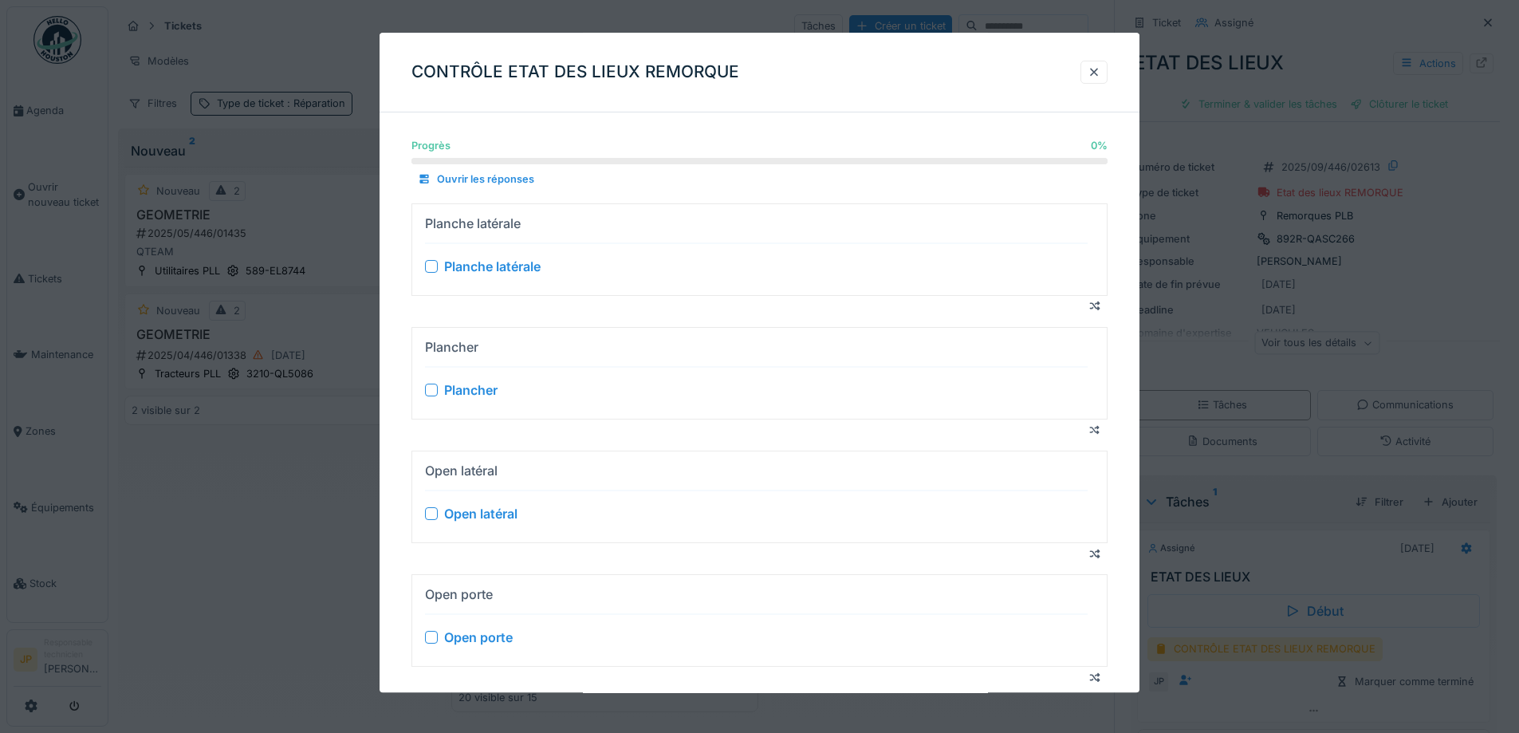
click at [427, 268] on div at bounding box center [431, 266] width 13 height 13
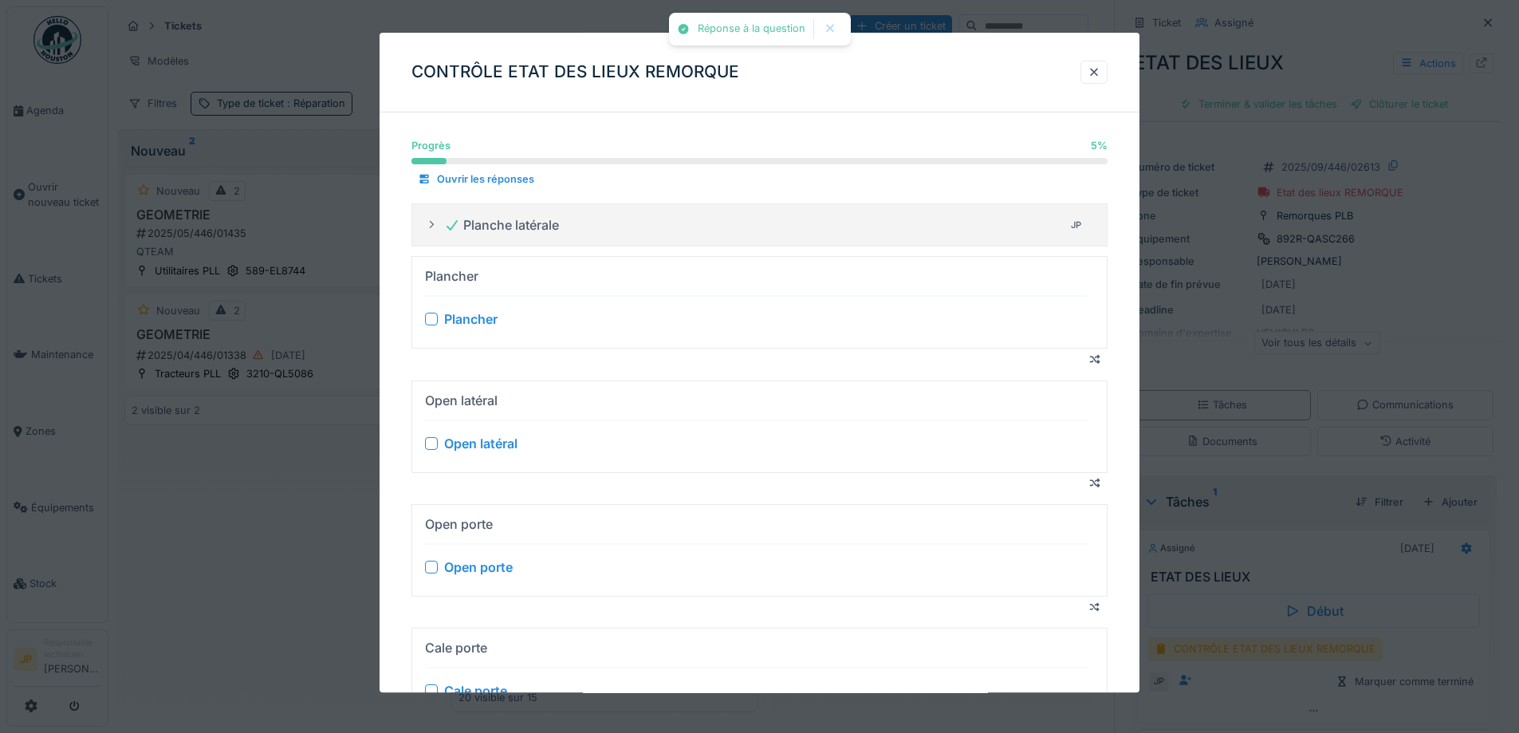
click at [432, 313] on div at bounding box center [431, 319] width 13 height 13
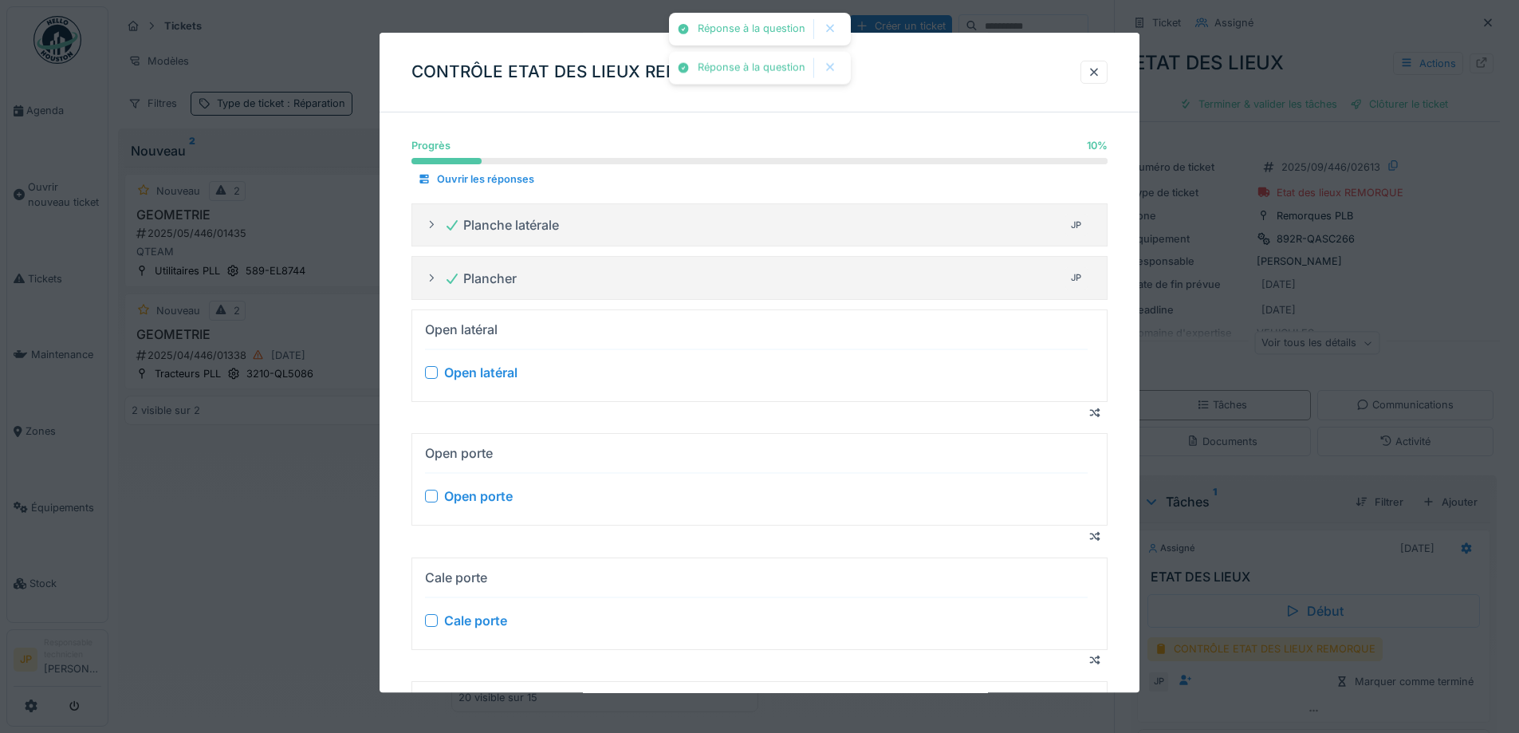
click at [435, 367] on div at bounding box center [431, 373] width 13 height 13
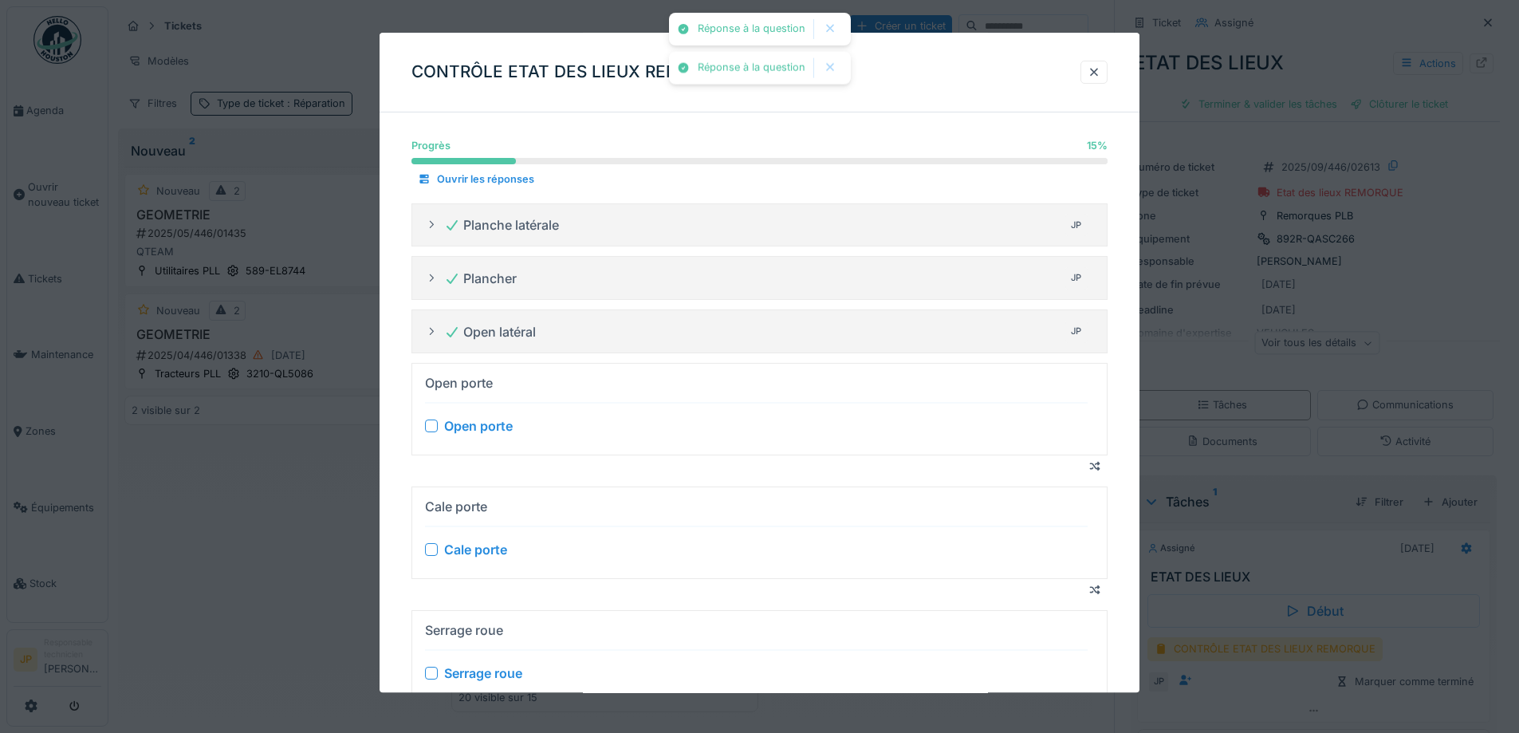
click at [431, 424] on div at bounding box center [431, 425] width 13 height 13
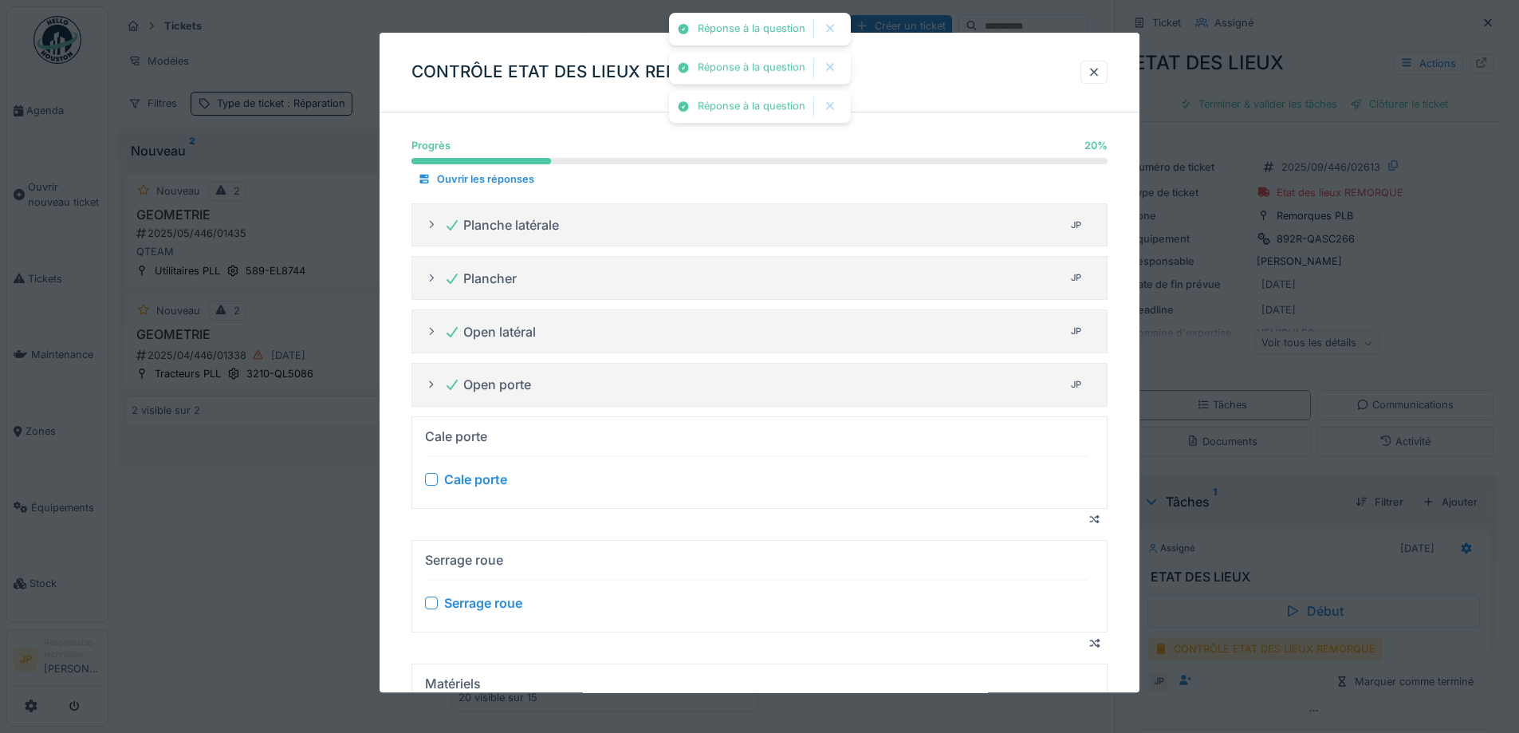
click at [433, 475] on div at bounding box center [431, 479] width 13 height 13
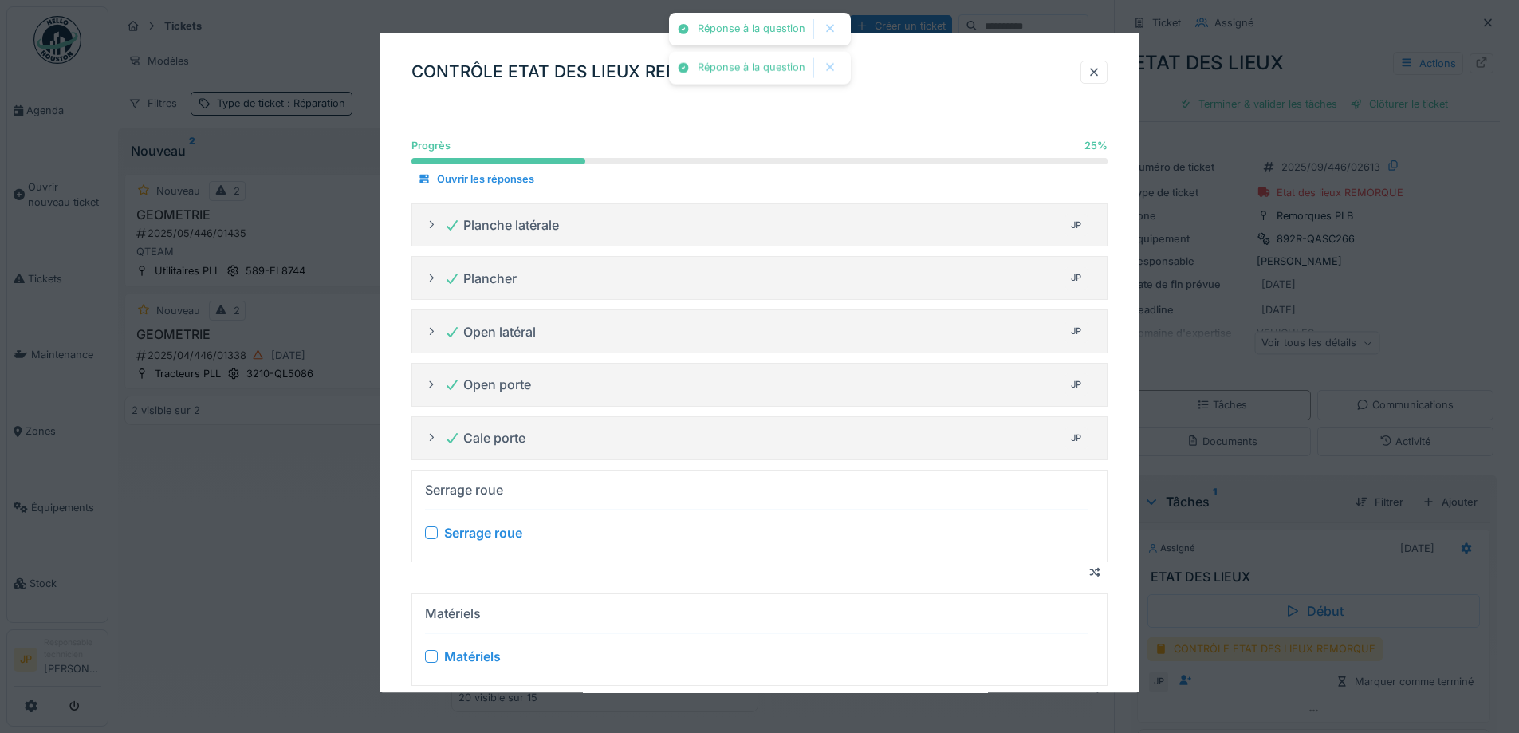
click at [434, 534] on div at bounding box center [431, 532] width 13 height 13
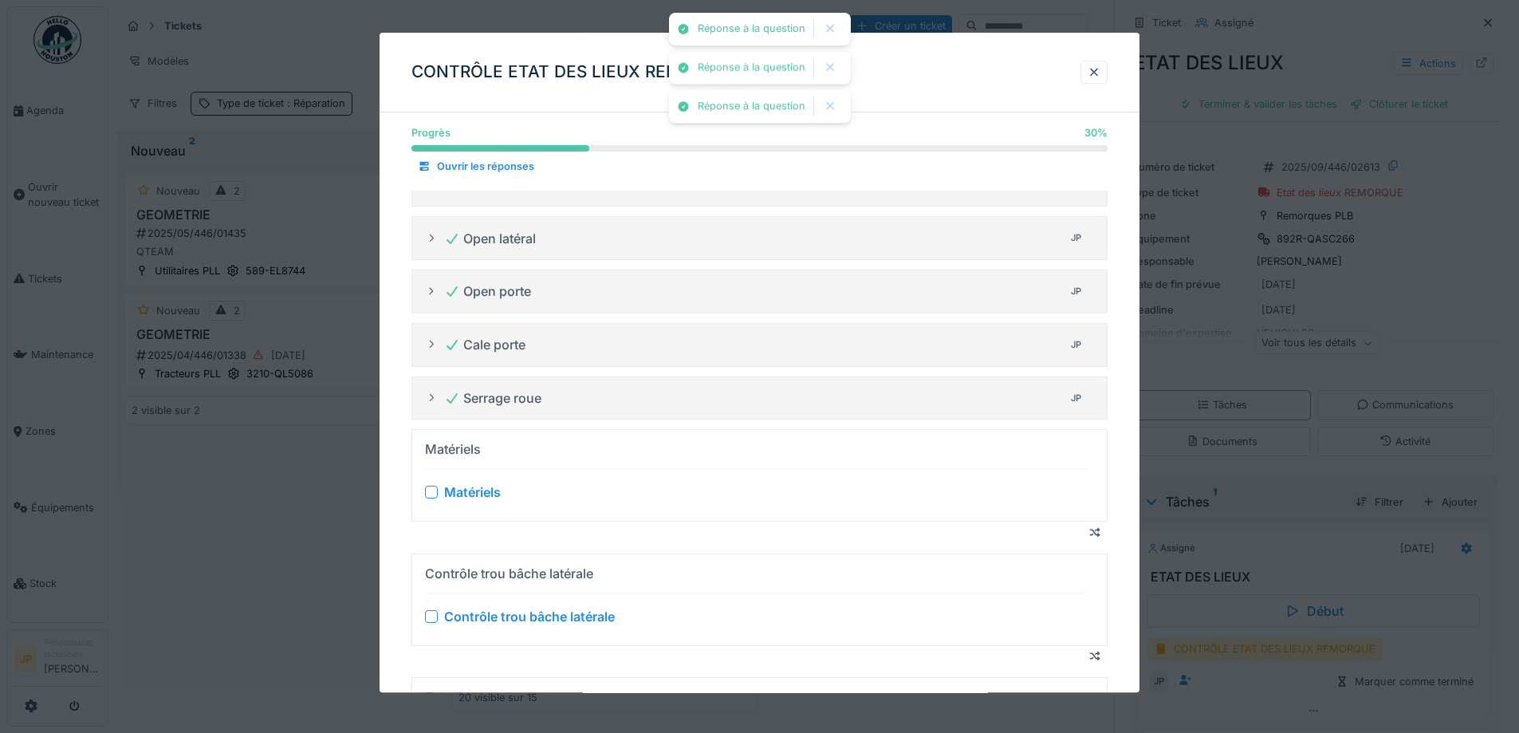
scroll to position [239, 0]
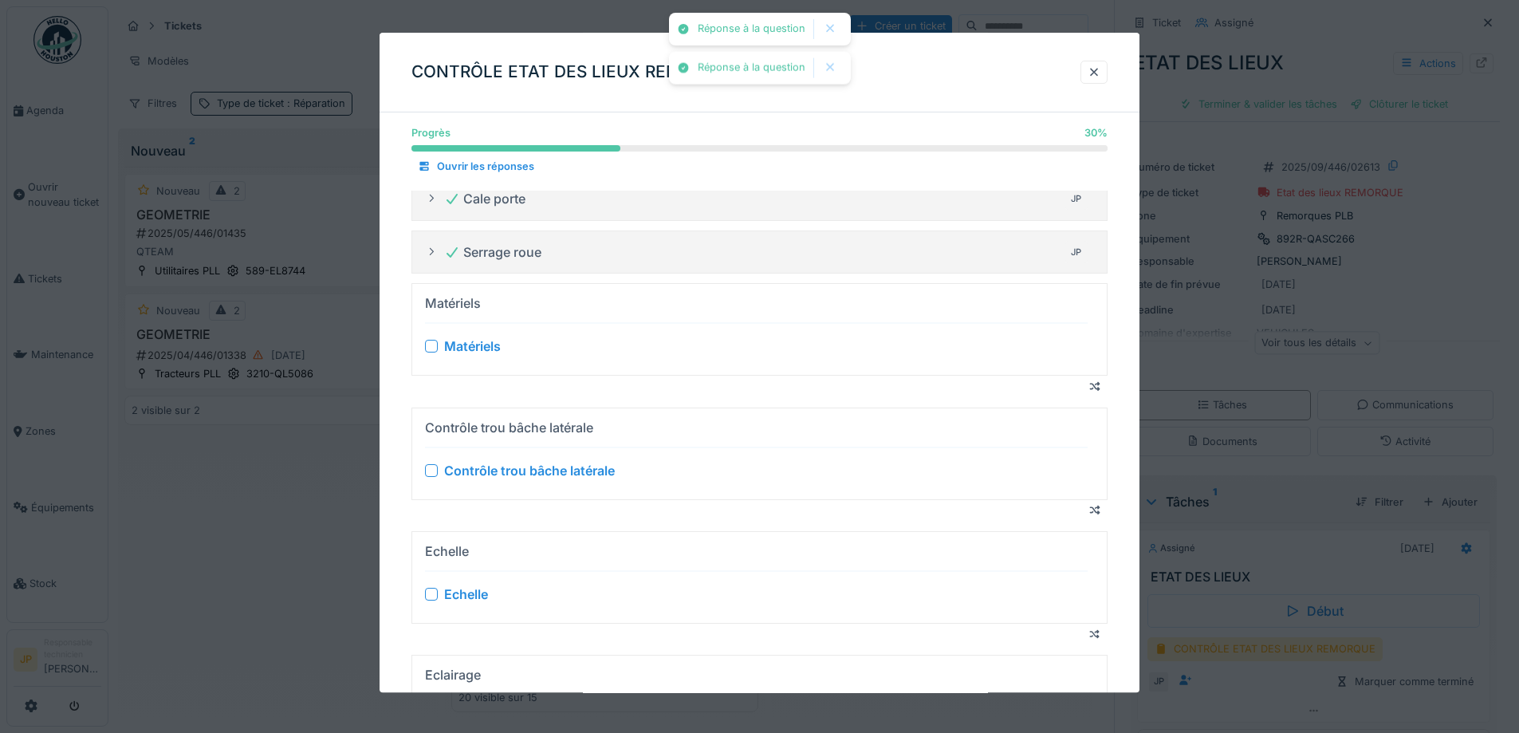
click at [431, 349] on div at bounding box center [431, 347] width 13 height 13
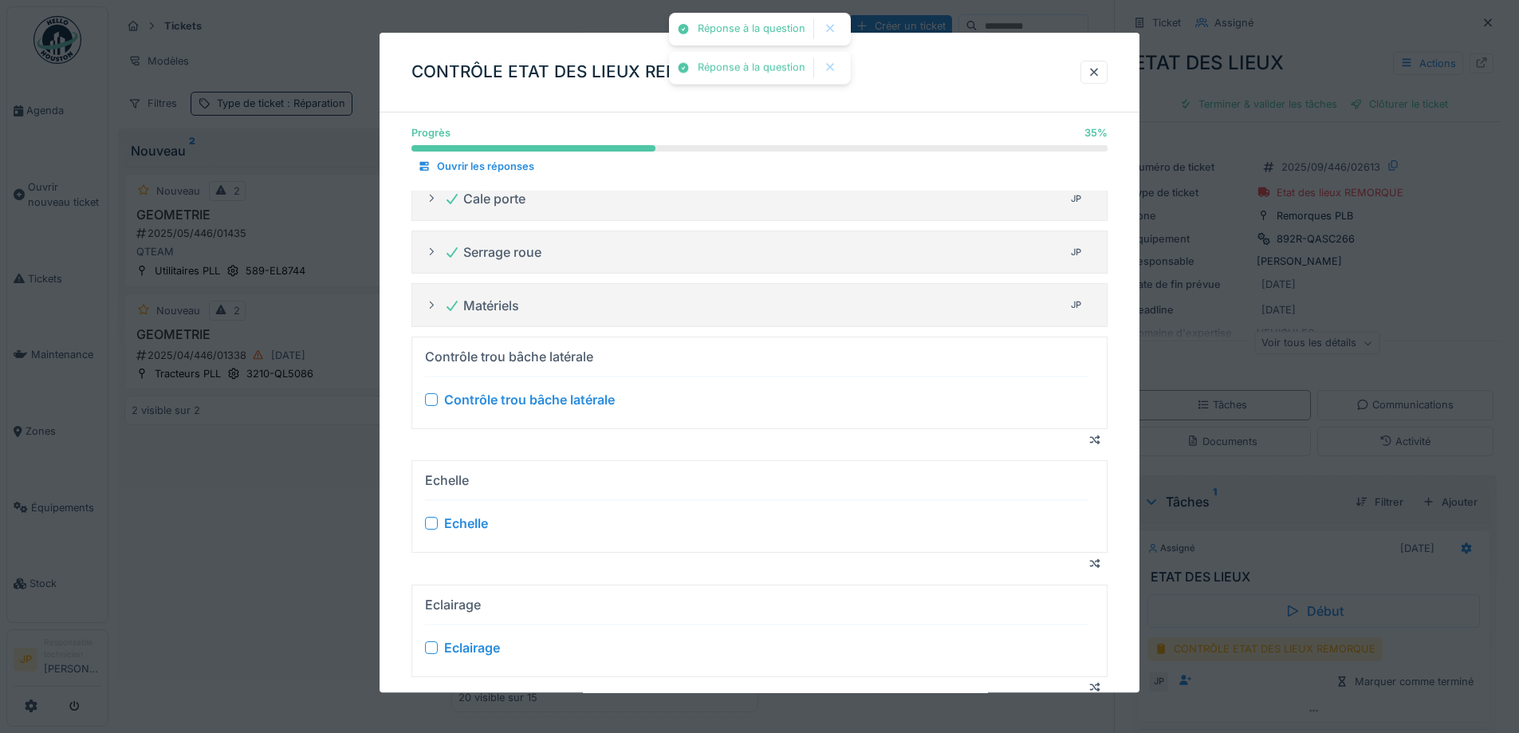
click at [435, 403] on div at bounding box center [431, 399] width 13 height 13
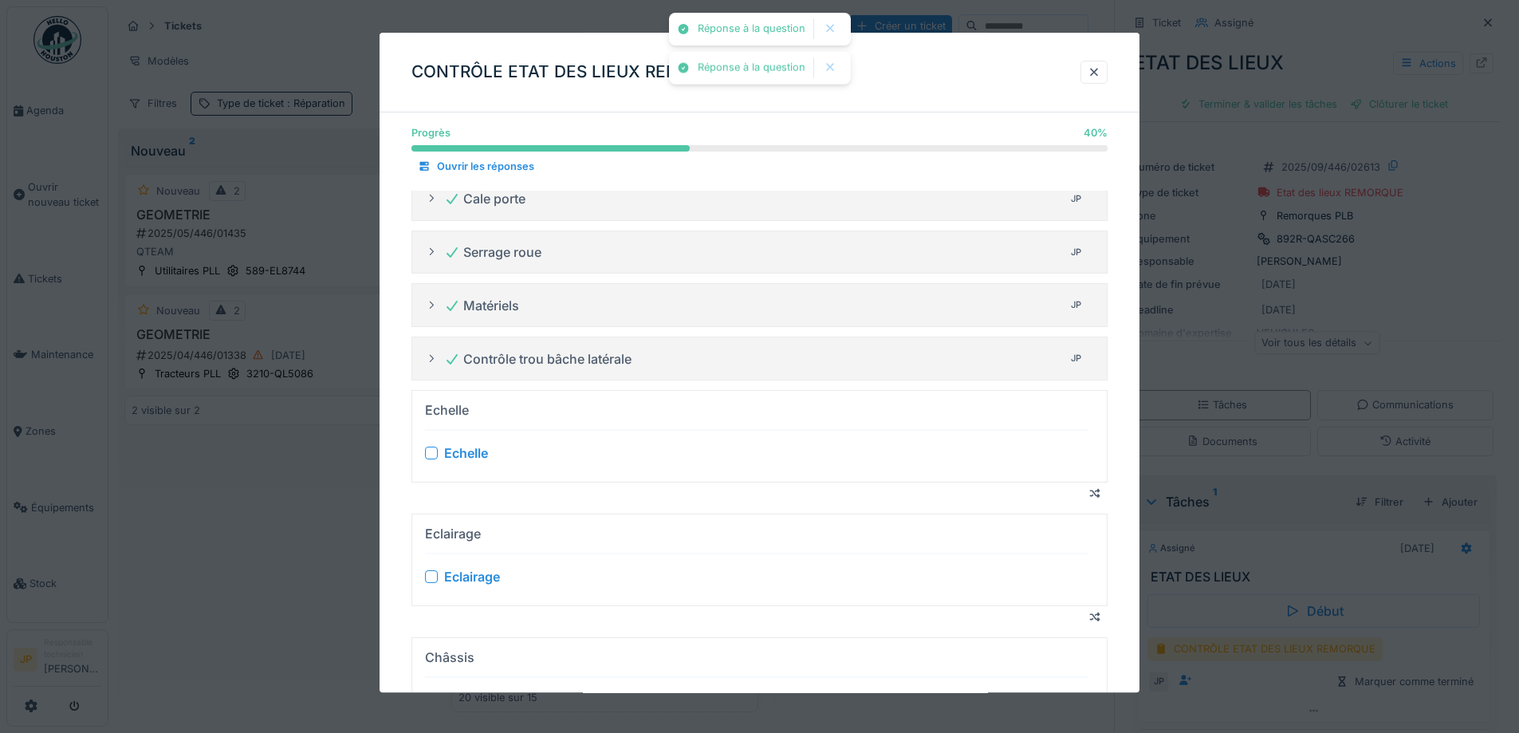
click at [426, 449] on div at bounding box center [431, 453] width 13 height 13
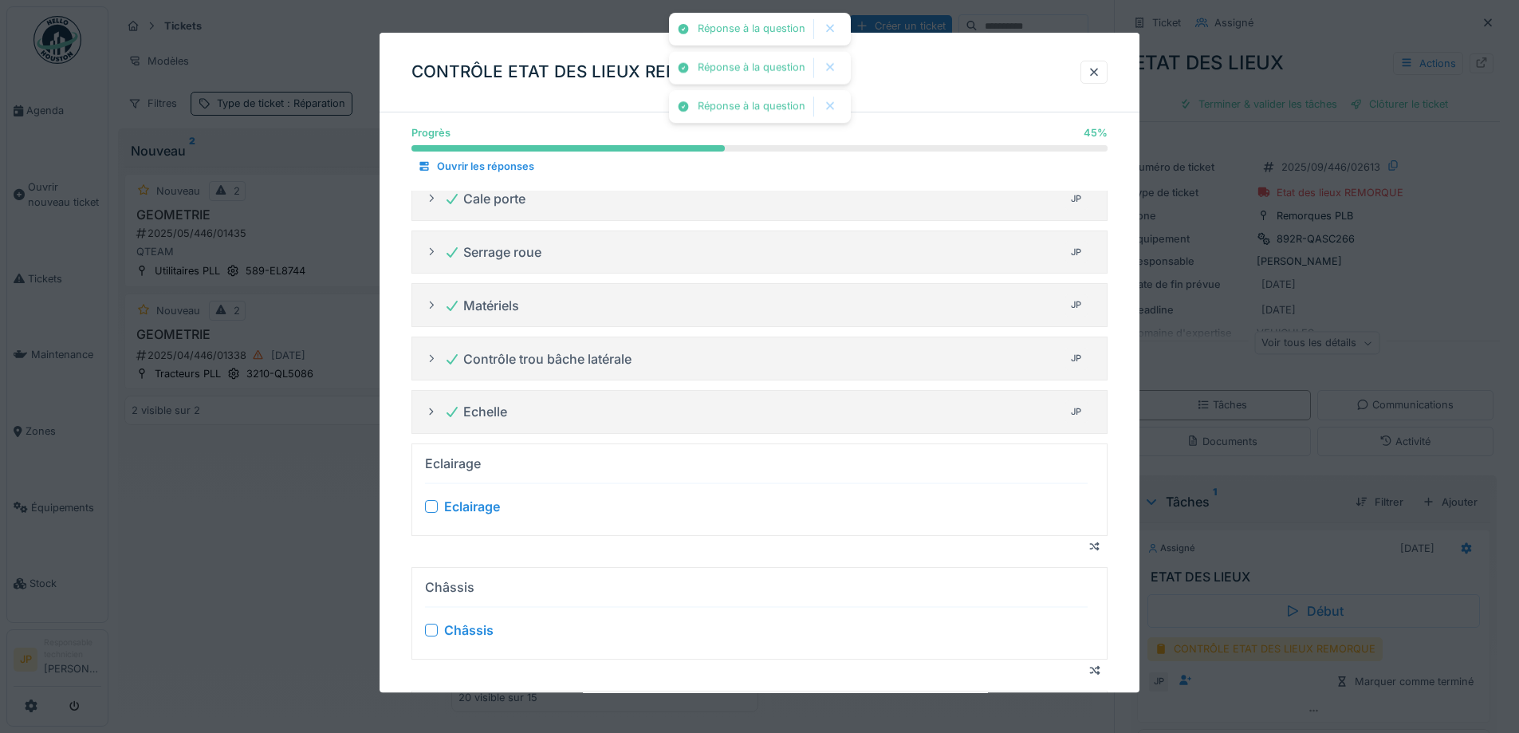
click at [429, 505] on div at bounding box center [431, 506] width 13 height 13
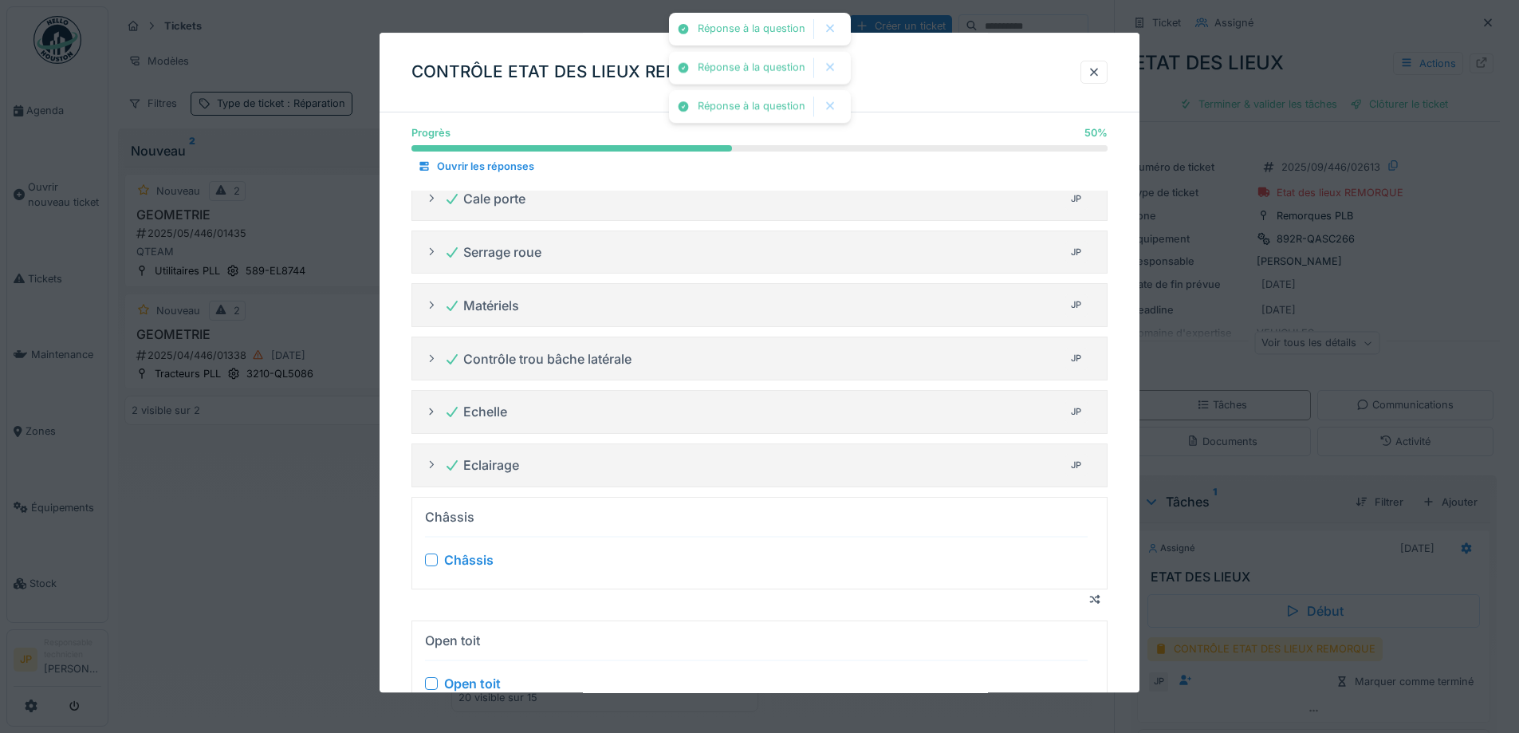
scroll to position [478, 0]
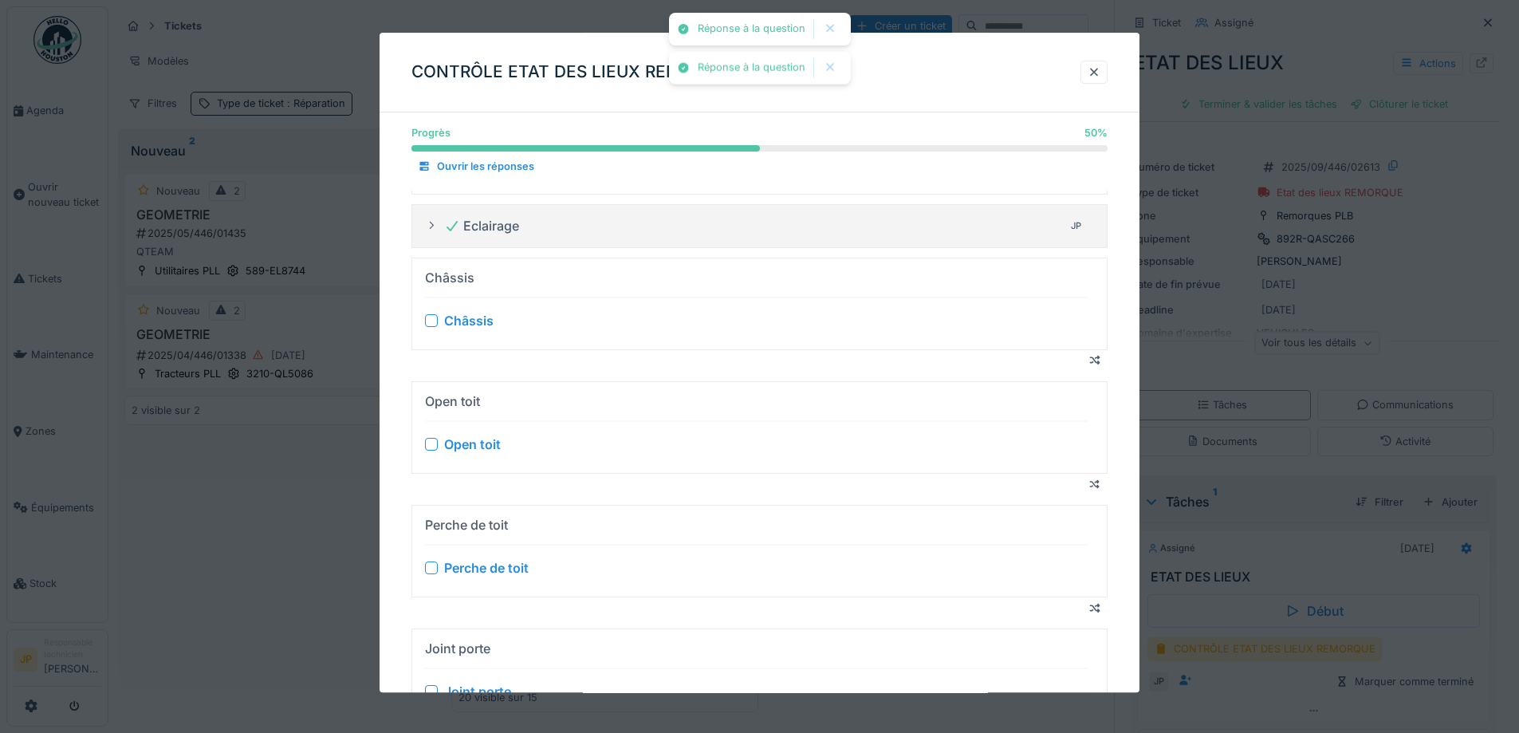
click at [431, 320] on div at bounding box center [431, 320] width 13 height 13
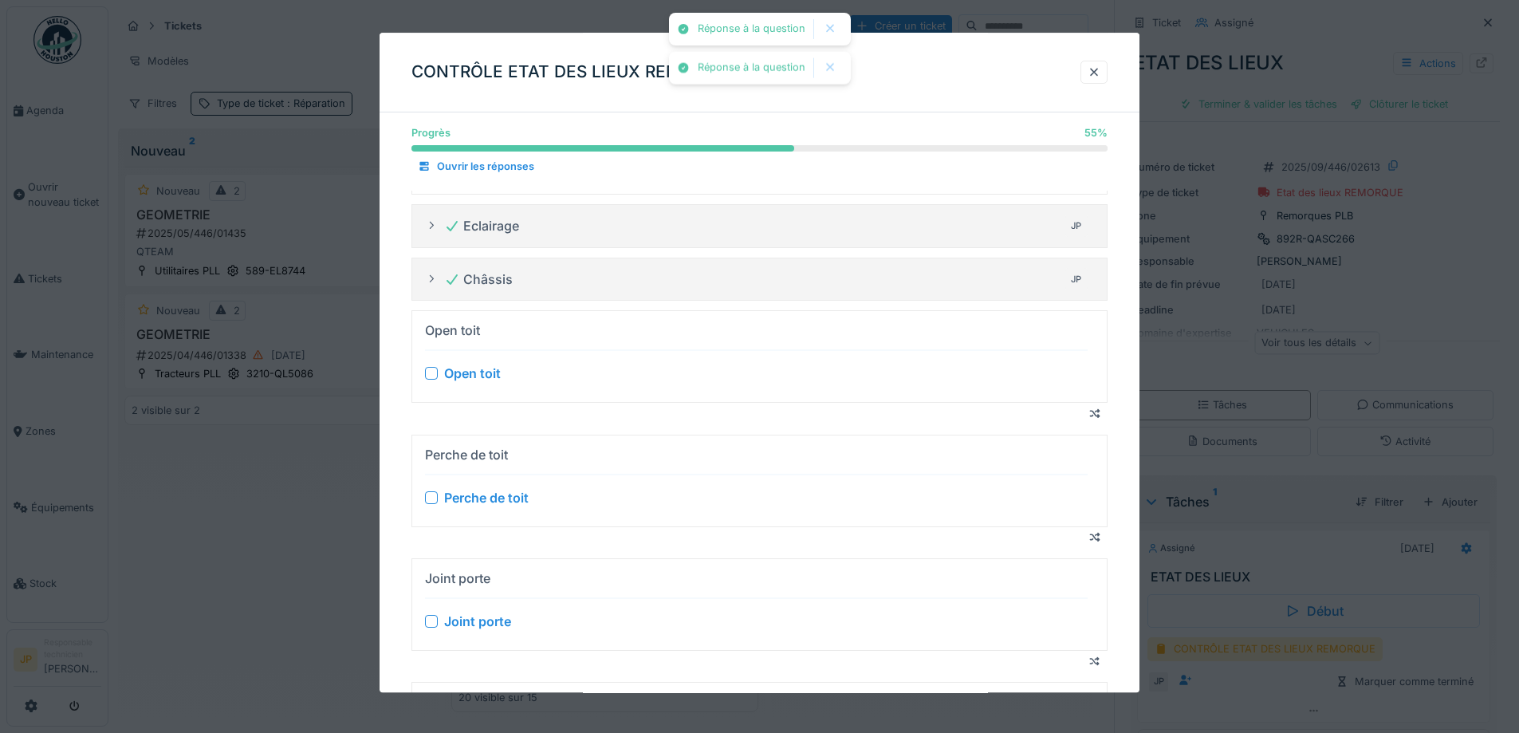
click at [431, 379] on div at bounding box center [431, 374] width 13 height 13
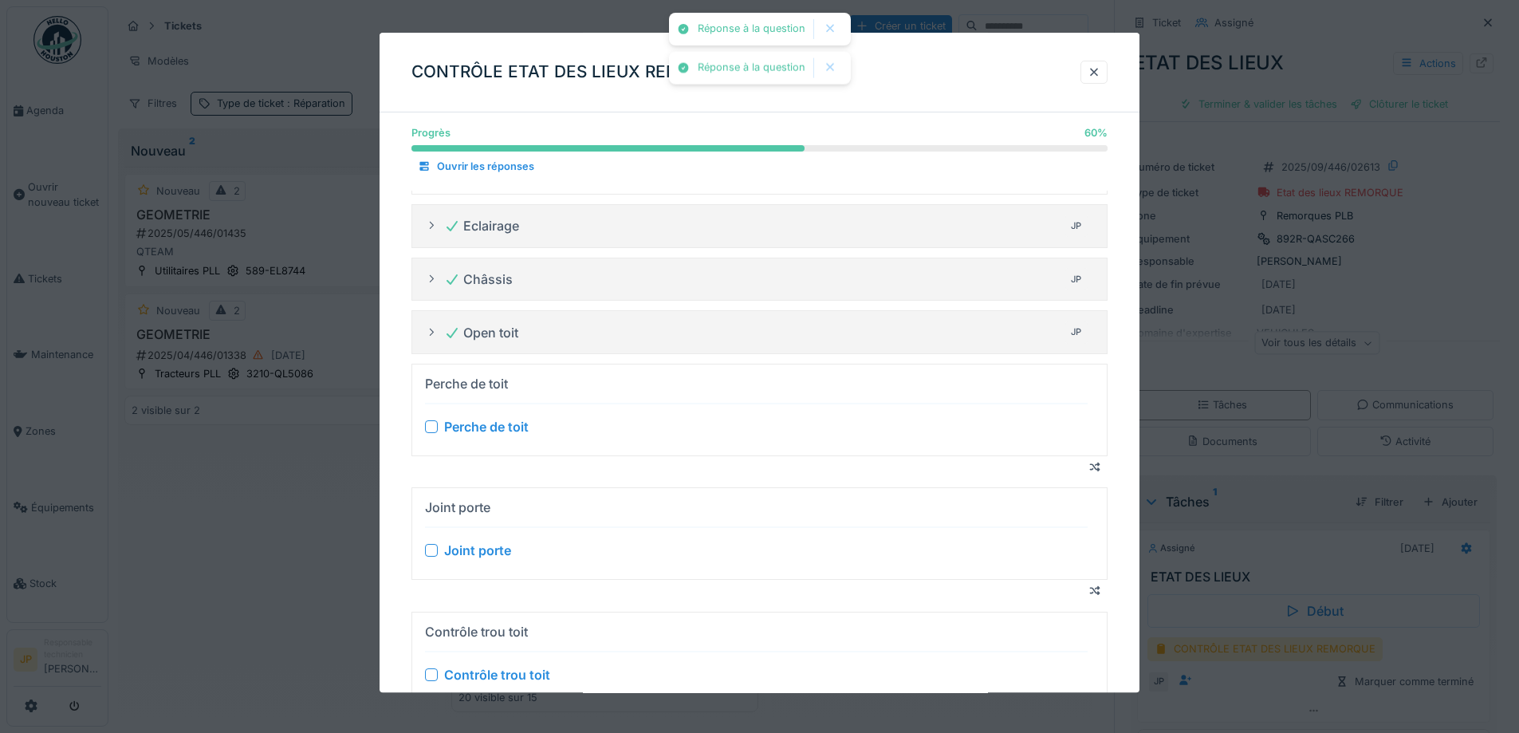
click at [430, 429] on div at bounding box center [431, 426] width 13 height 13
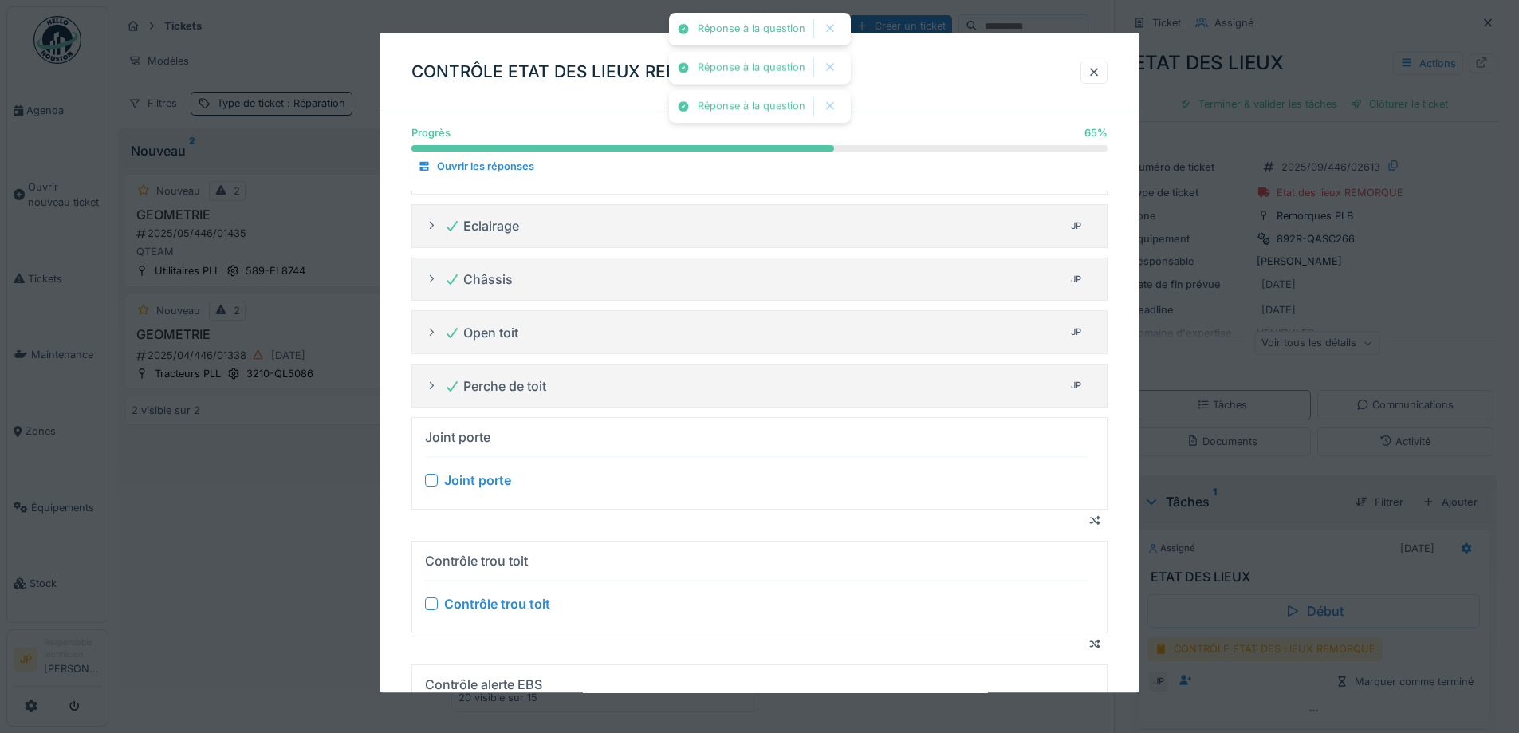
click at [432, 479] on div at bounding box center [431, 480] width 13 height 13
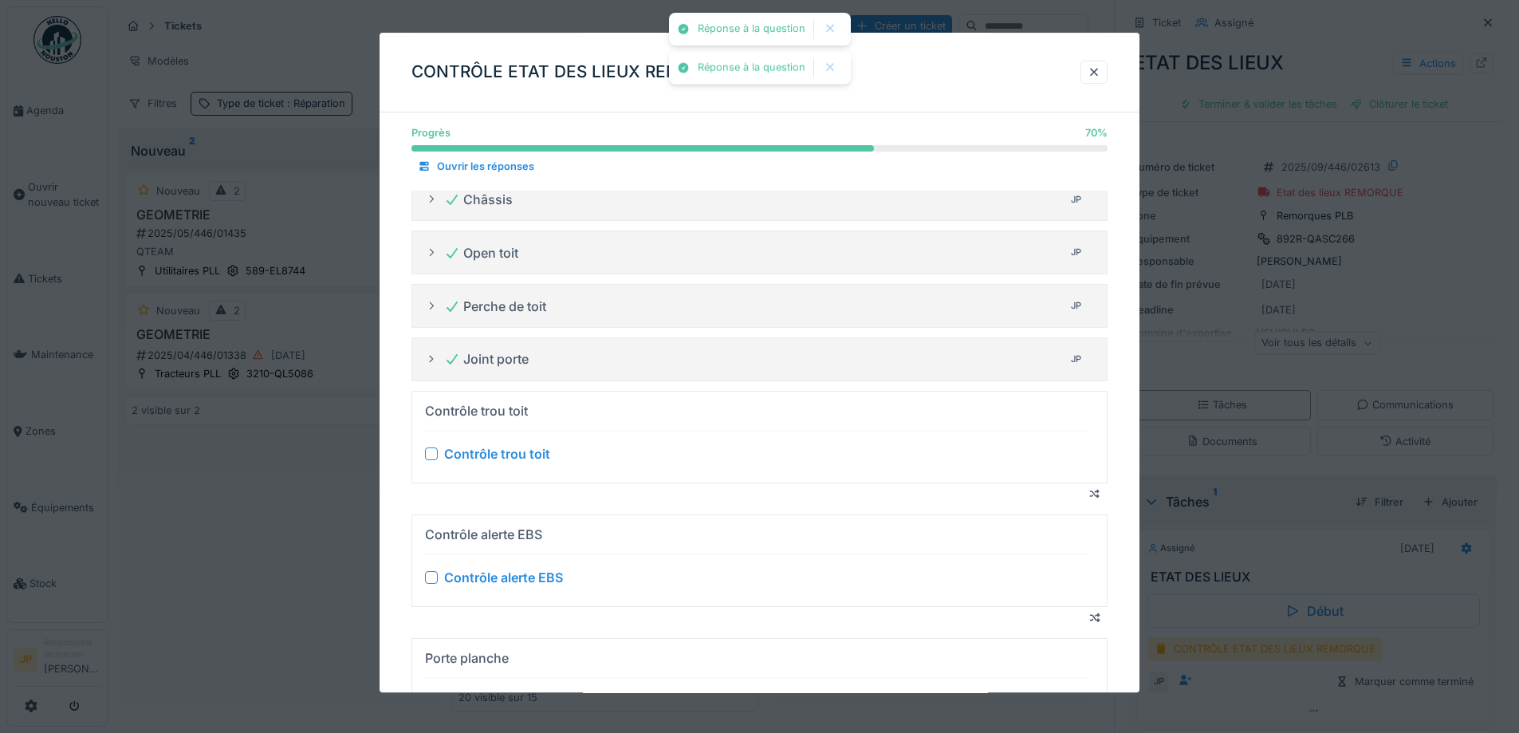
click at [431, 452] on div at bounding box center [431, 453] width 13 height 13
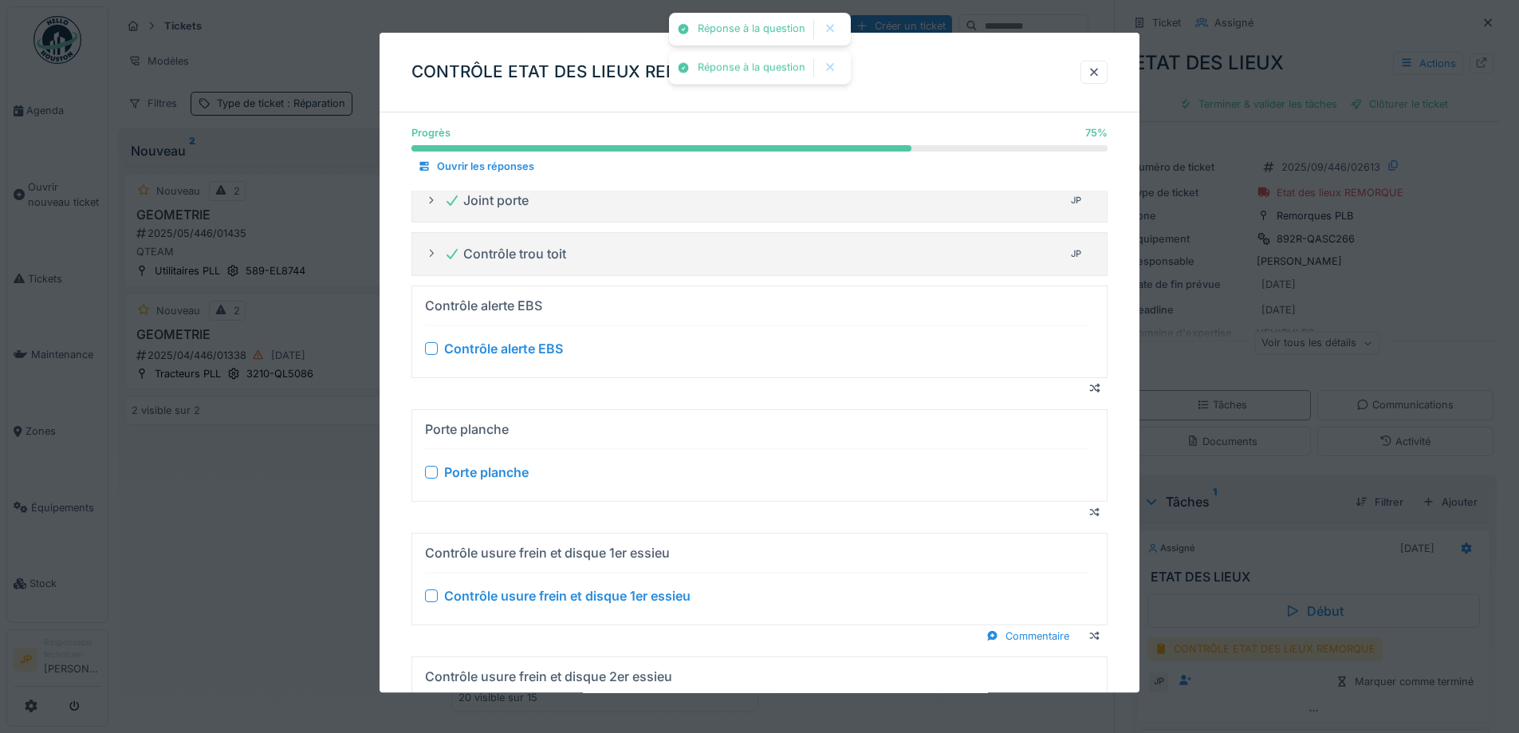
scroll to position [718, 0]
click at [428, 344] on div at bounding box center [431, 347] width 13 height 13
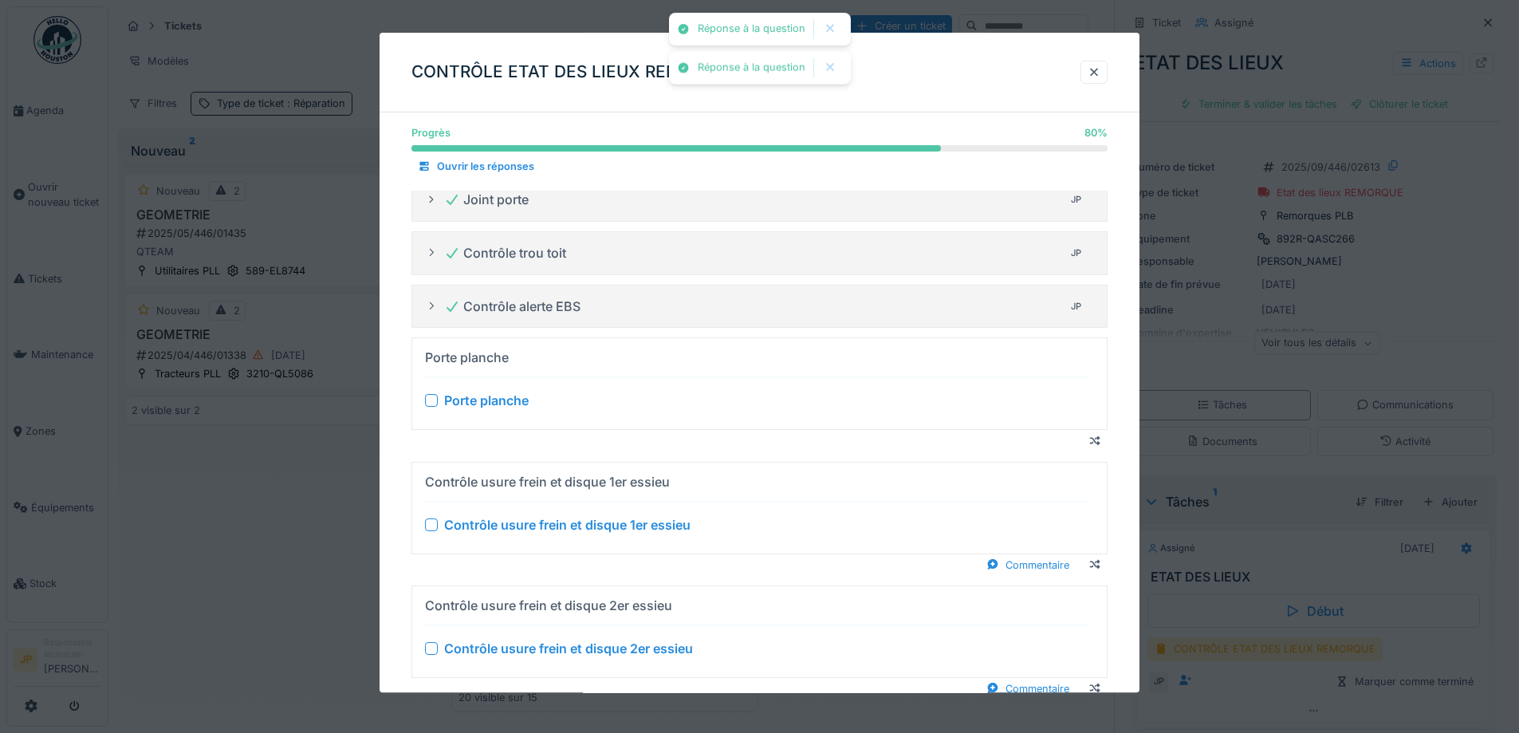
click at [428, 398] on div at bounding box center [431, 401] width 13 height 13
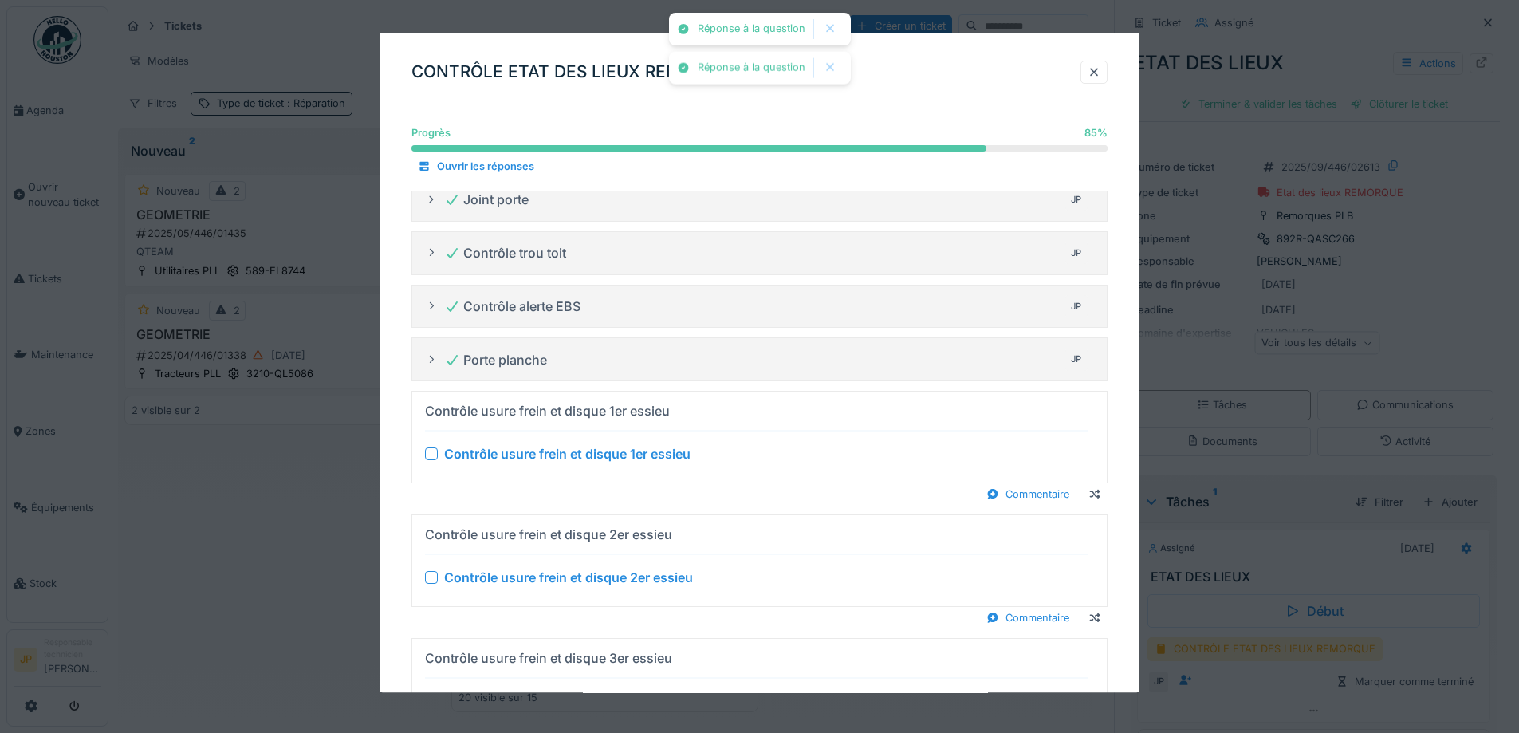
click at [432, 455] on div at bounding box center [431, 453] width 13 height 13
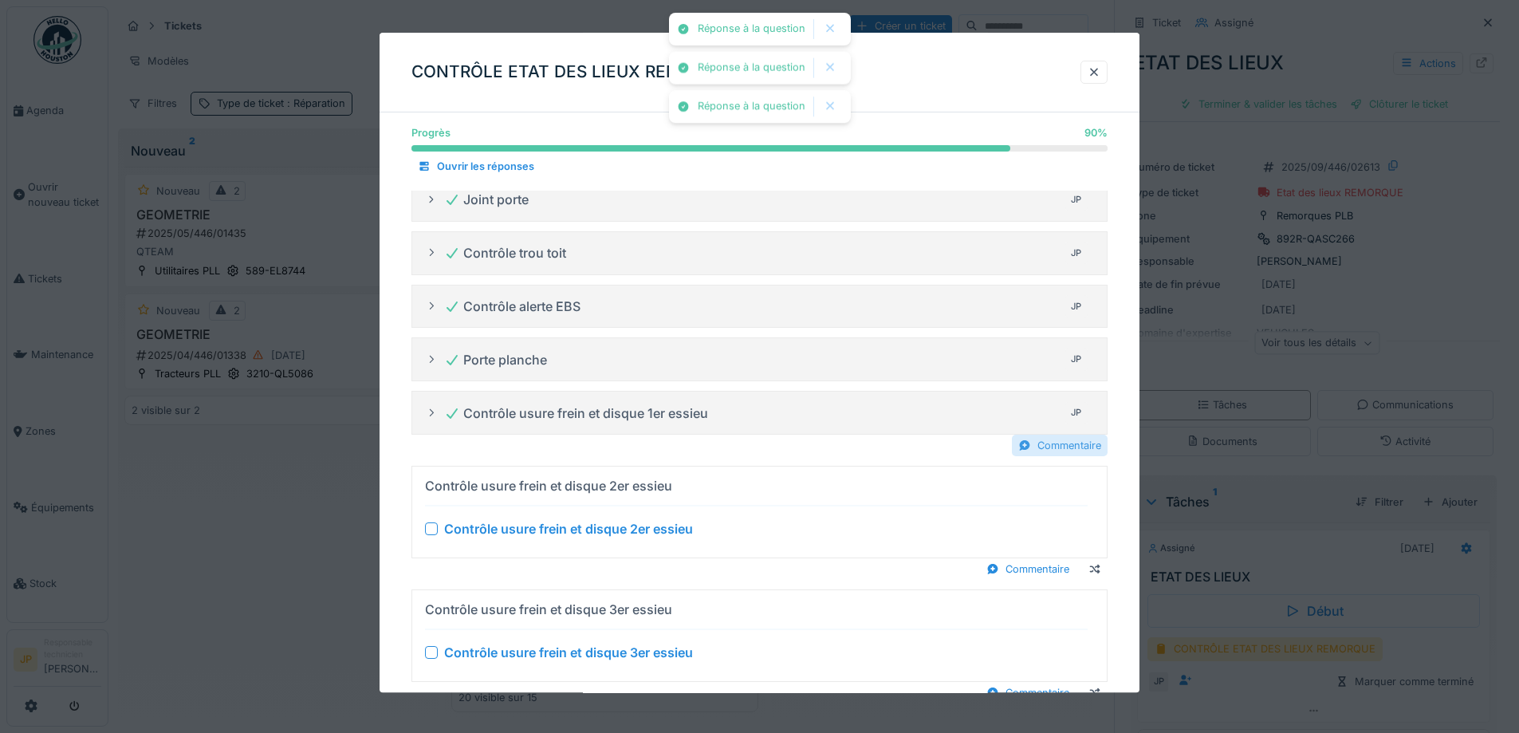
click at [1048, 450] on div "Commentaire" at bounding box center [1060, 446] width 96 height 22
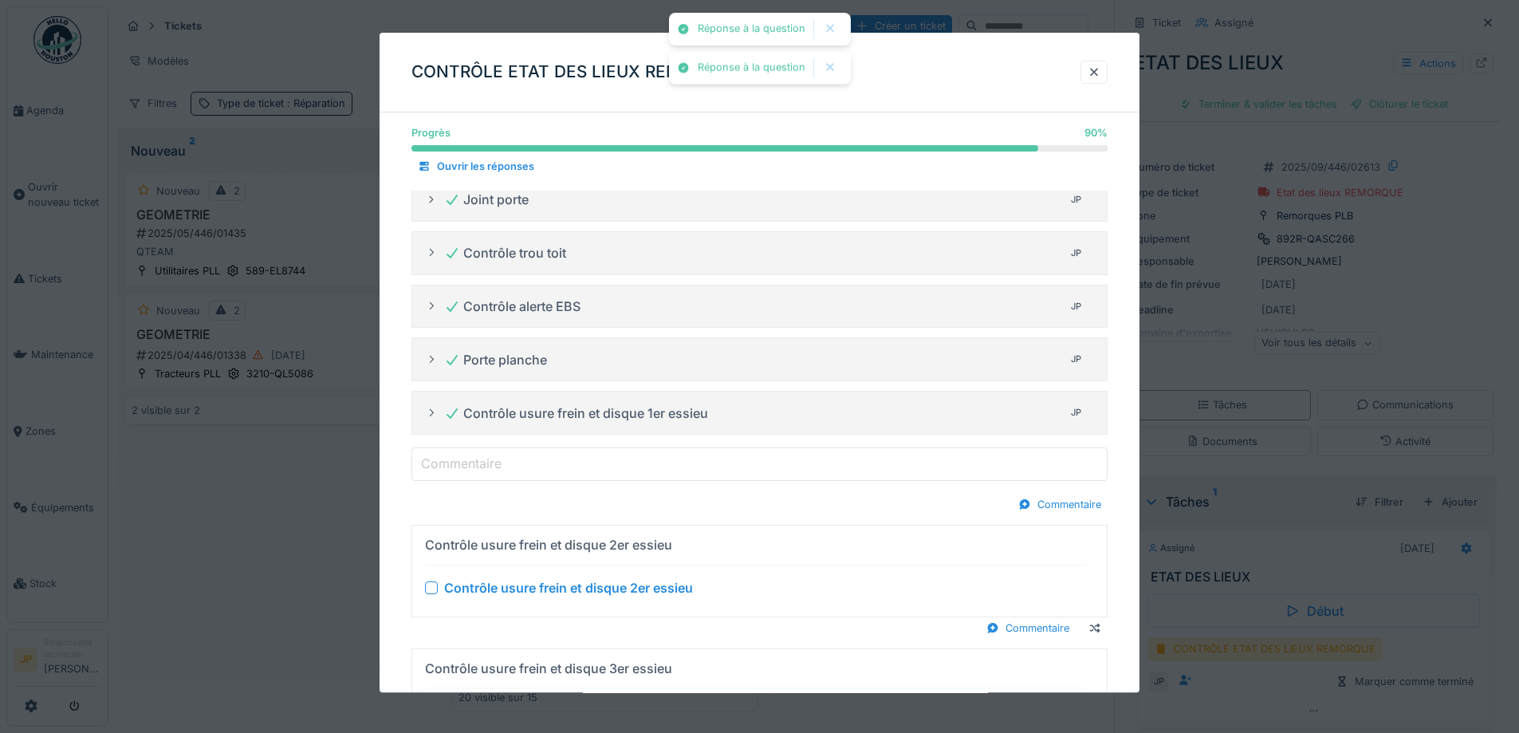
click at [683, 462] on input "Commentaire" at bounding box center [760, 463] width 696 height 33
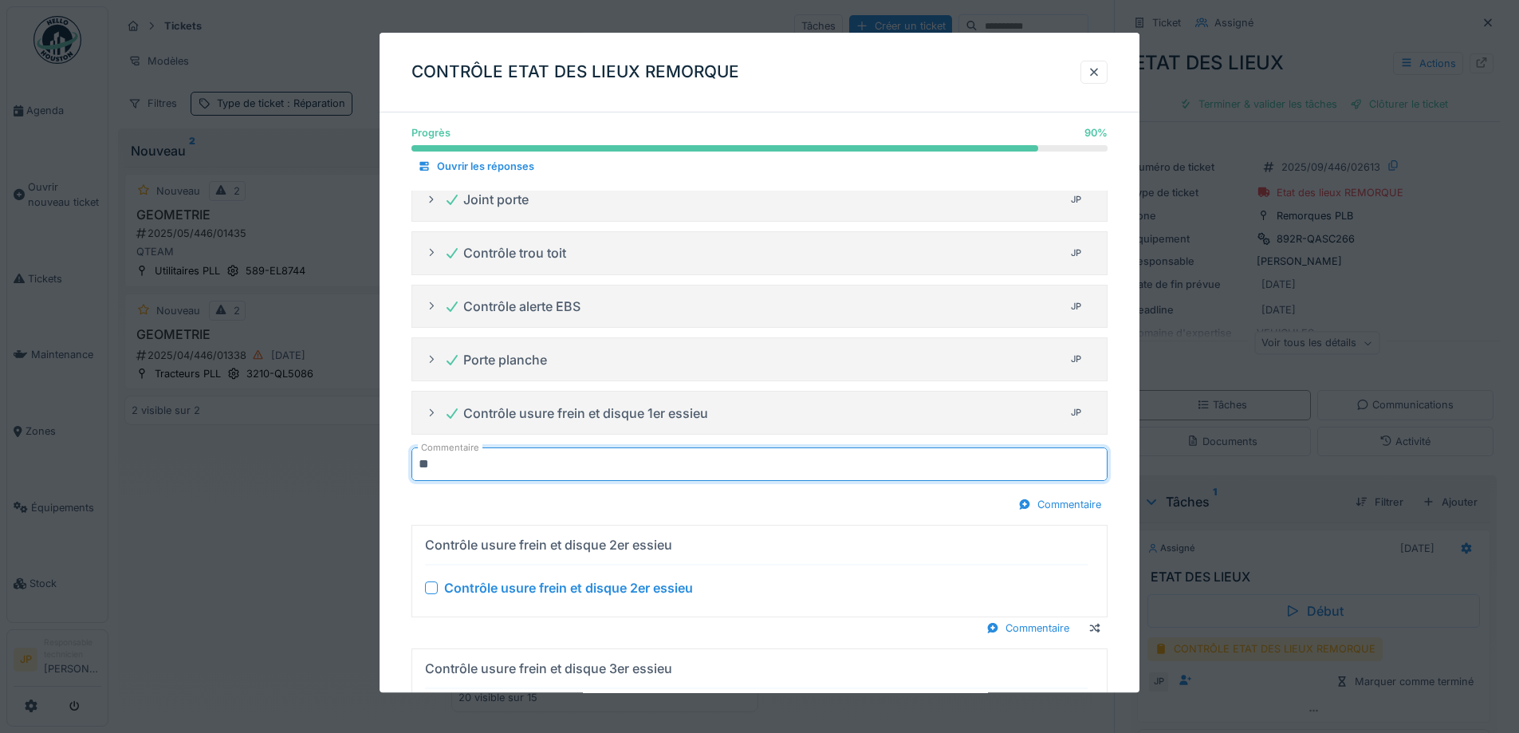
type input "********"
click at [432, 587] on div at bounding box center [431, 587] width 13 height 13
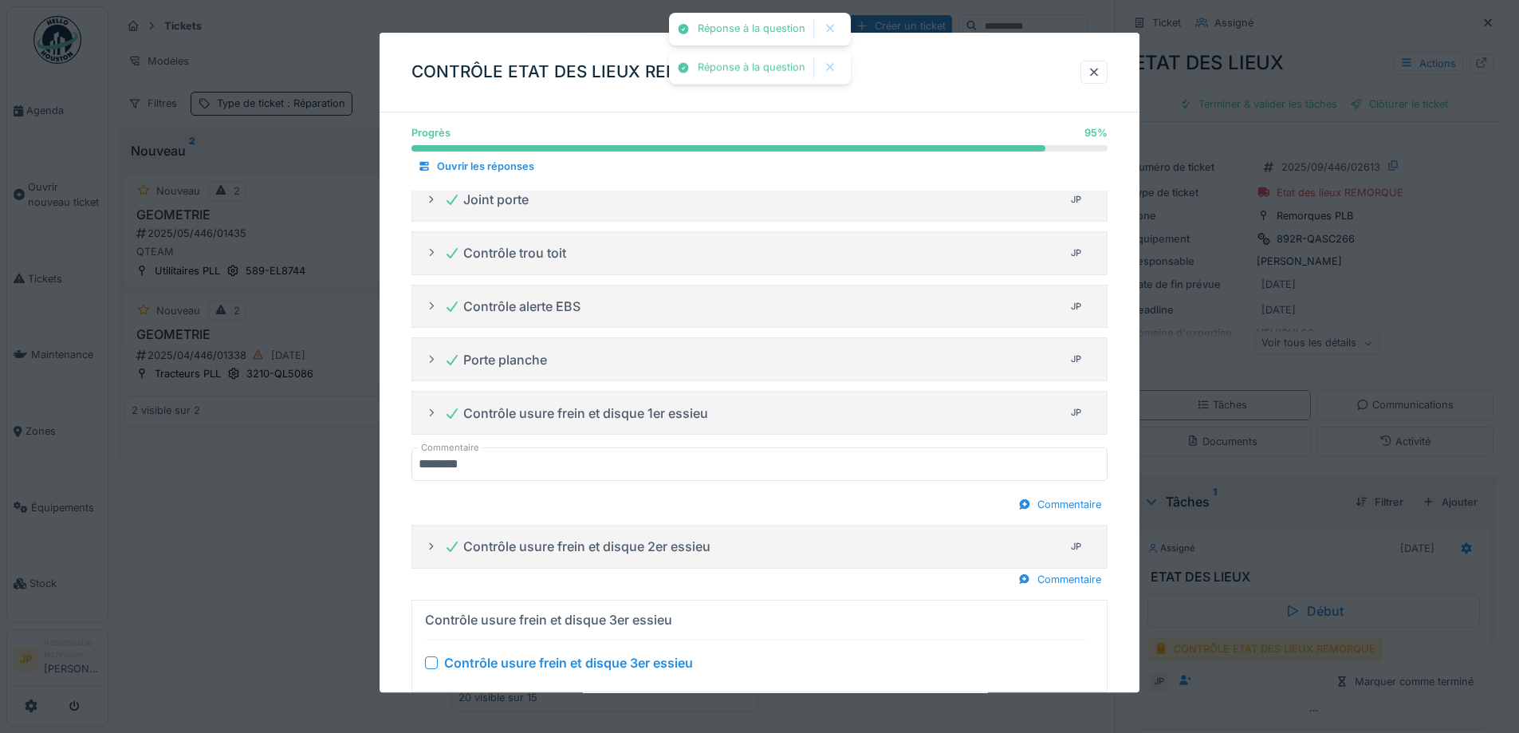
scroll to position [781, 0]
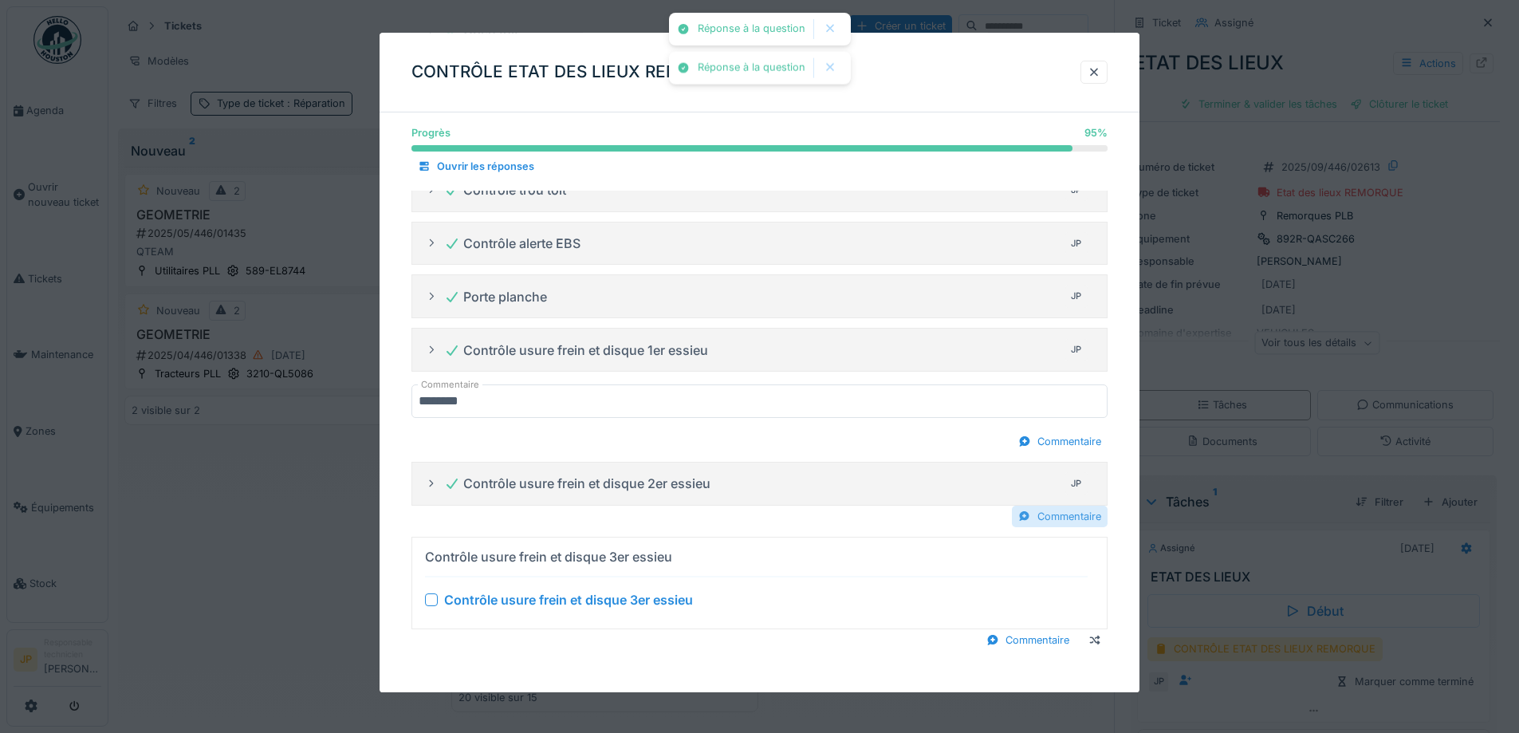
click at [1037, 520] on div "Commentaire" at bounding box center [1060, 517] width 96 height 22
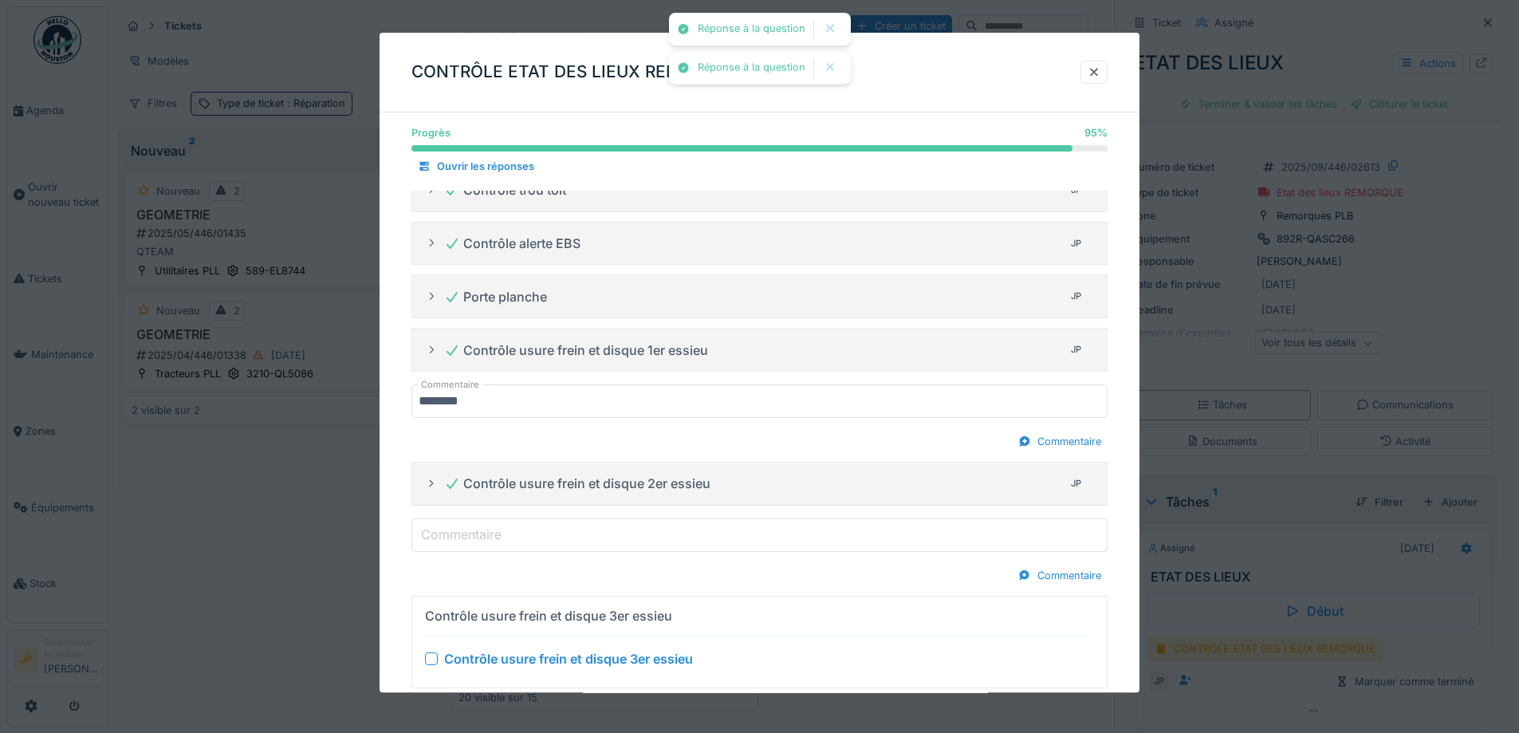
click at [540, 534] on input "Commentaire" at bounding box center [760, 534] width 696 height 33
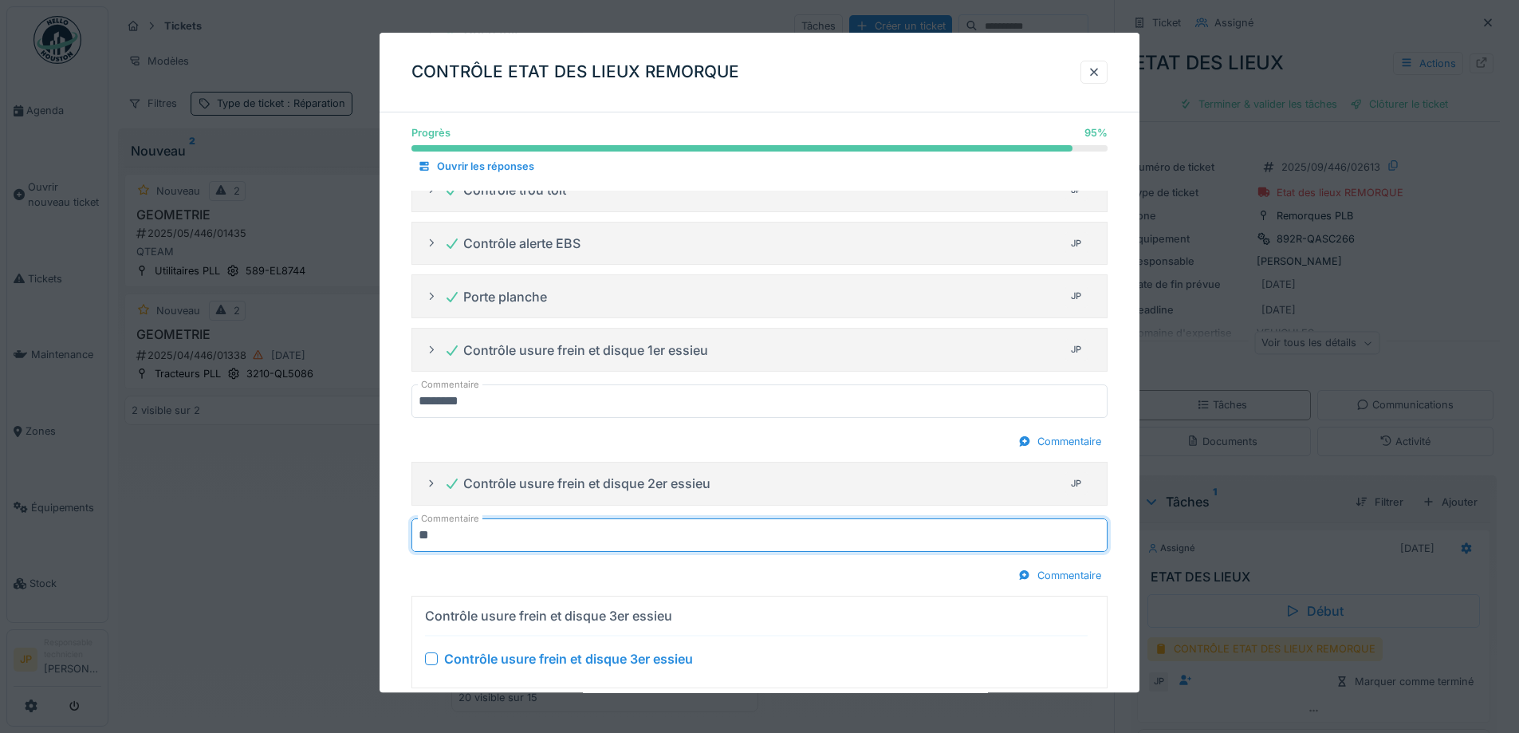
type input "********"
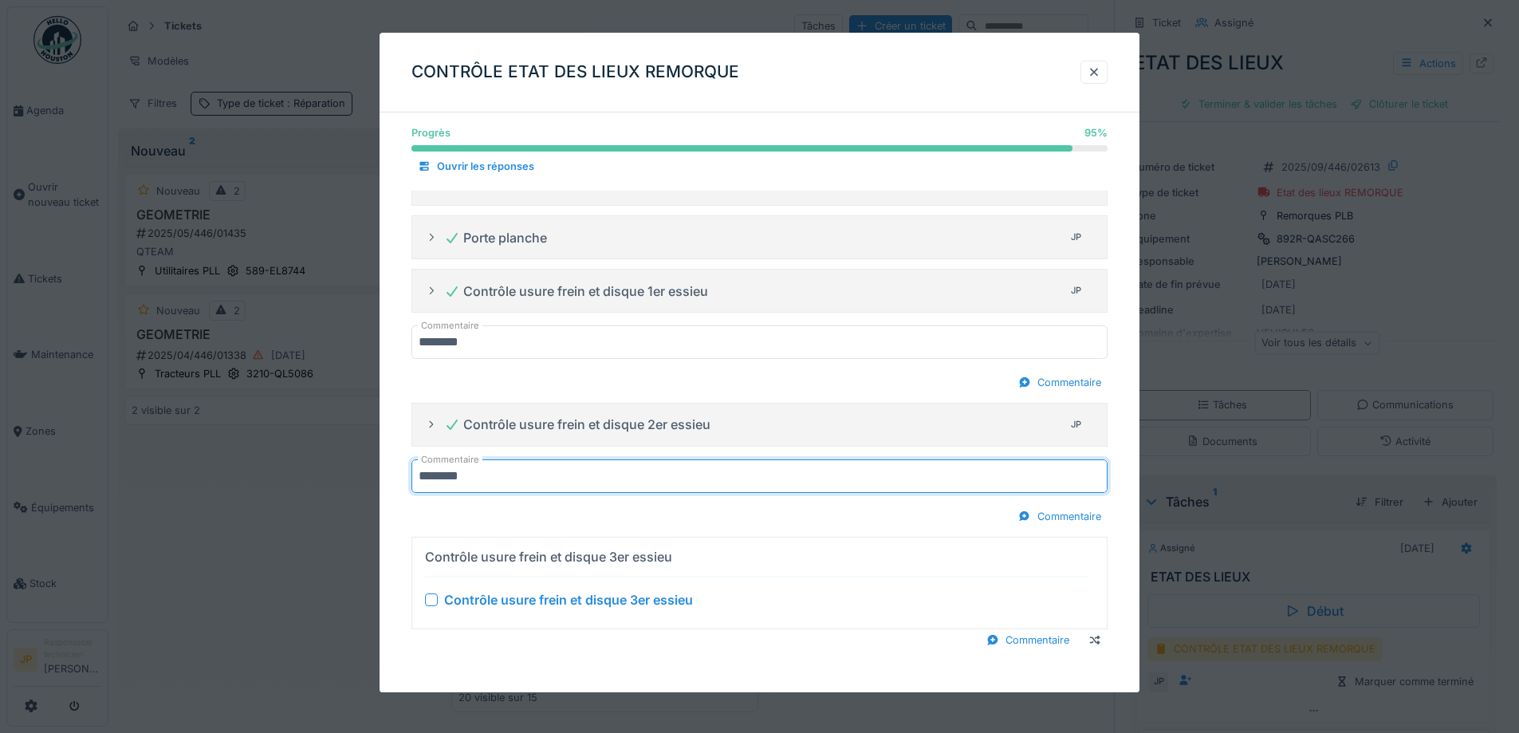
click at [435, 603] on div at bounding box center [431, 599] width 13 height 13
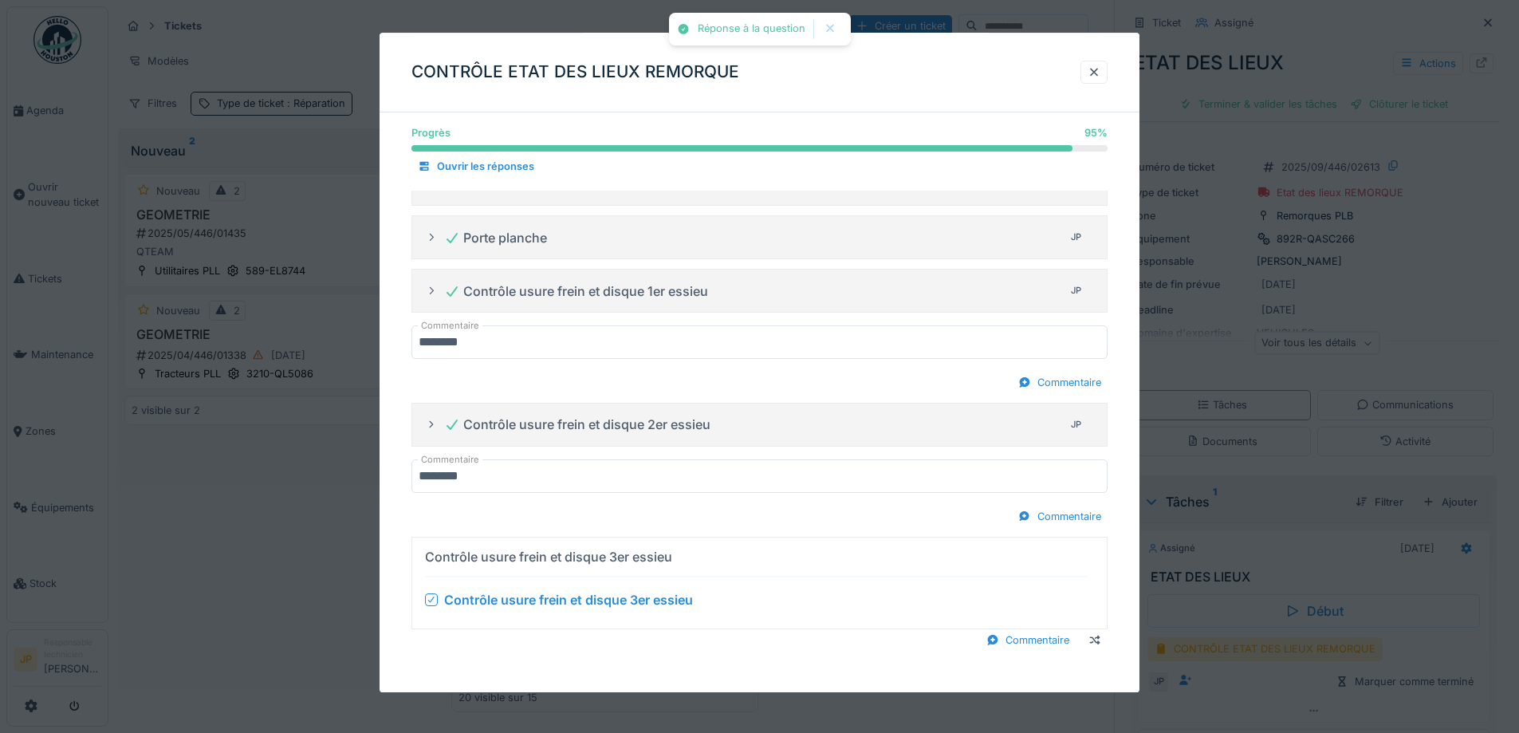
scroll to position [791, 0]
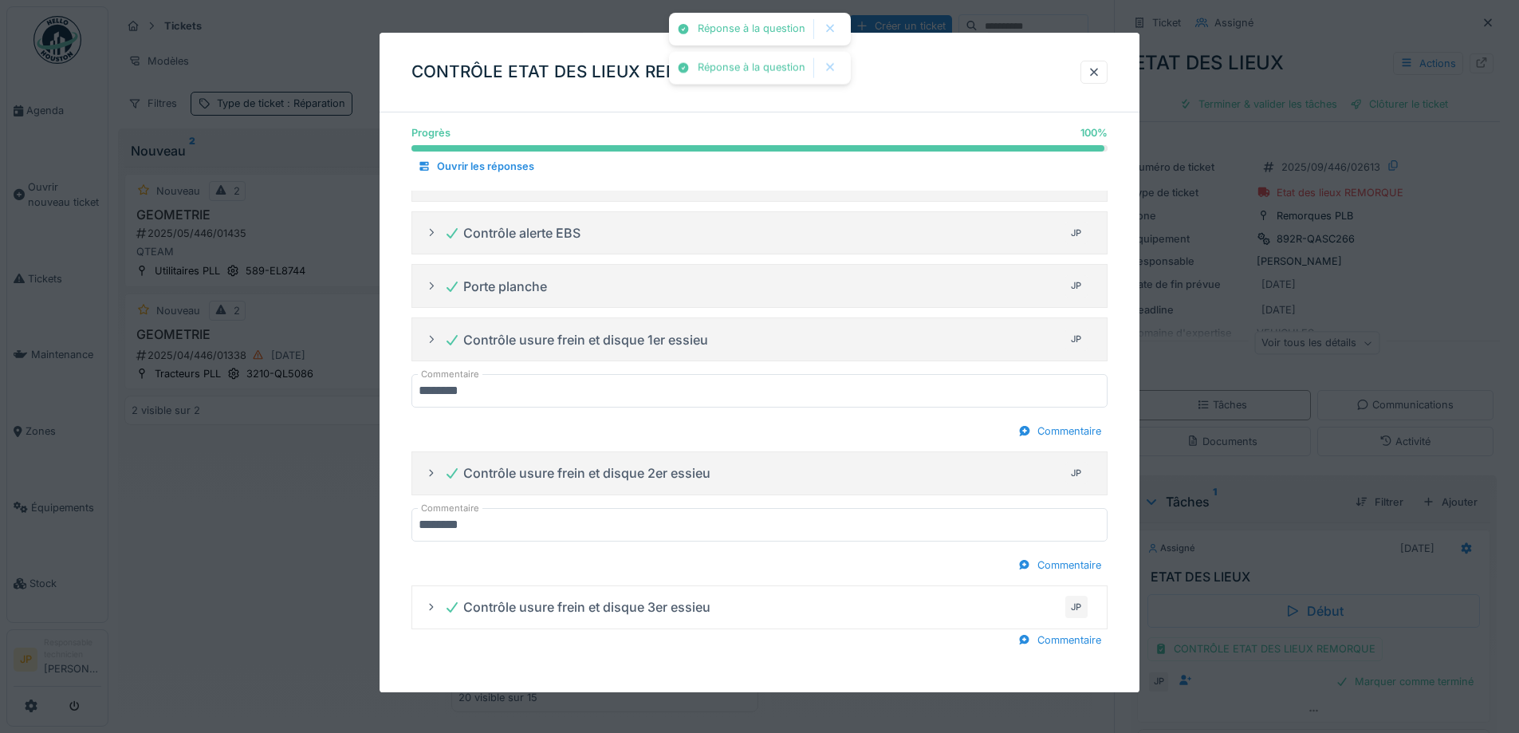
click at [1075, 653] on div "Progrès 100 % 100 % Ouvrir les réponses Planche latérale JP Plancher JP Open la…" at bounding box center [760, 13] width 760 height 1358
click at [1065, 648] on div "Commentaire" at bounding box center [1060, 640] width 96 height 22
click at [574, 661] on input "Commentaire" at bounding box center [760, 658] width 696 height 33
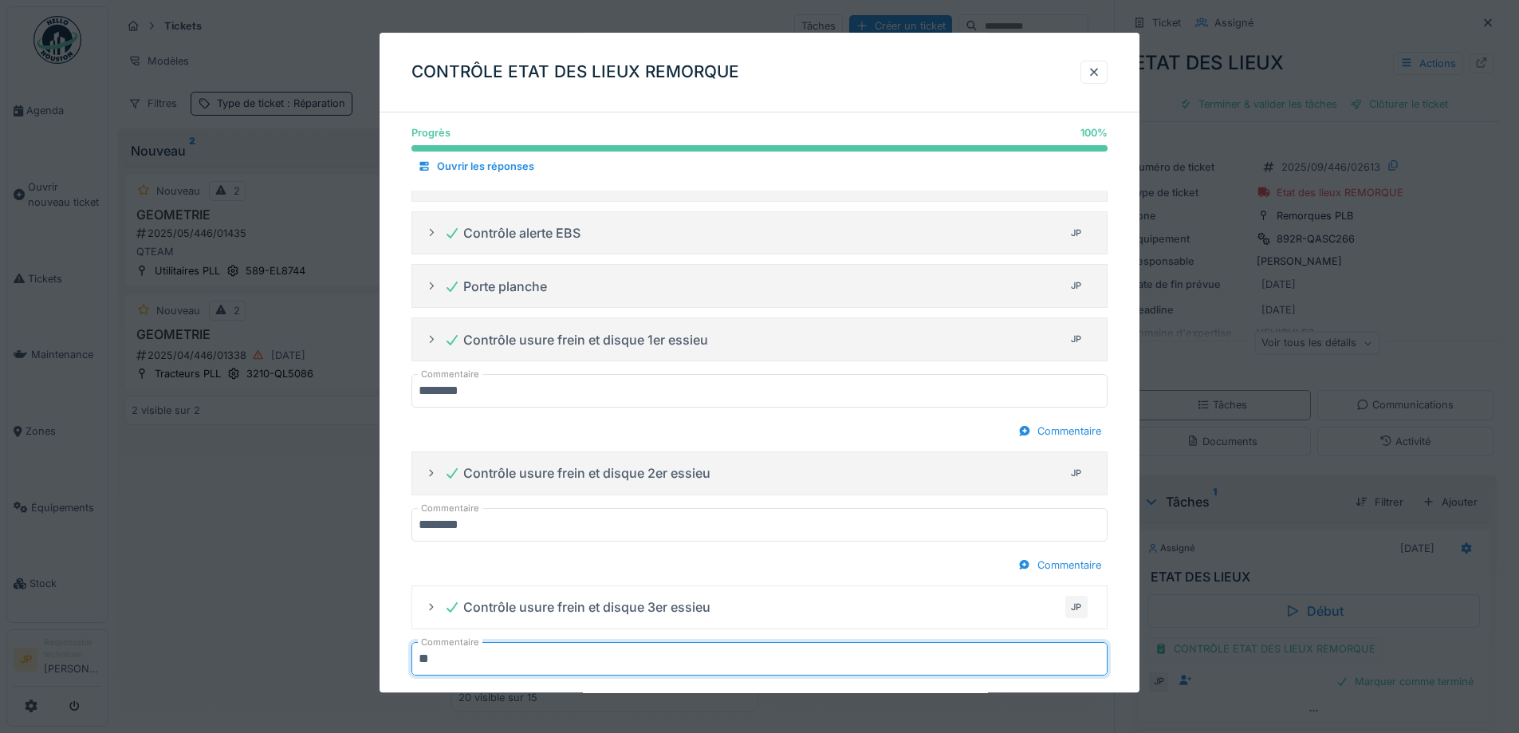
type input "********"
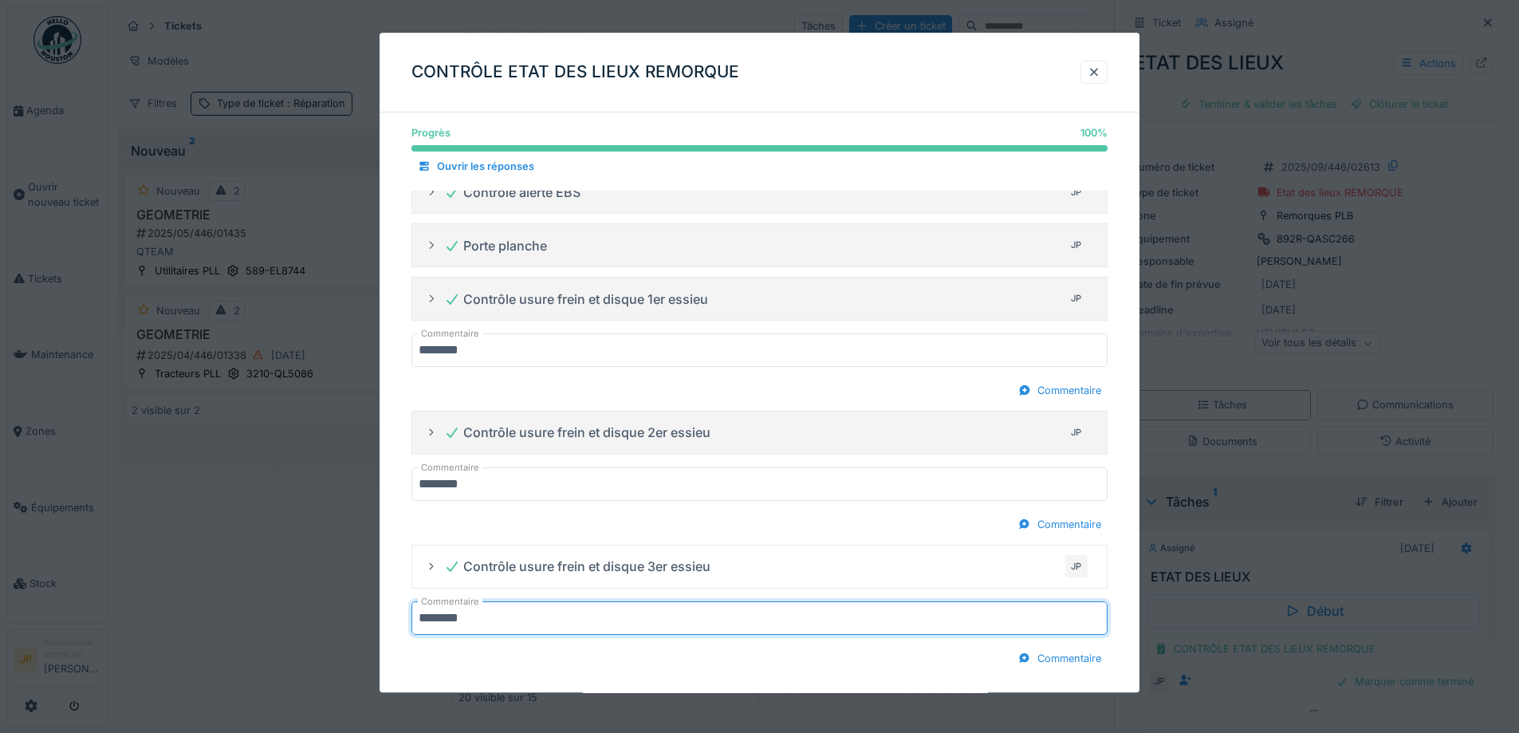
scroll to position [850, 0]
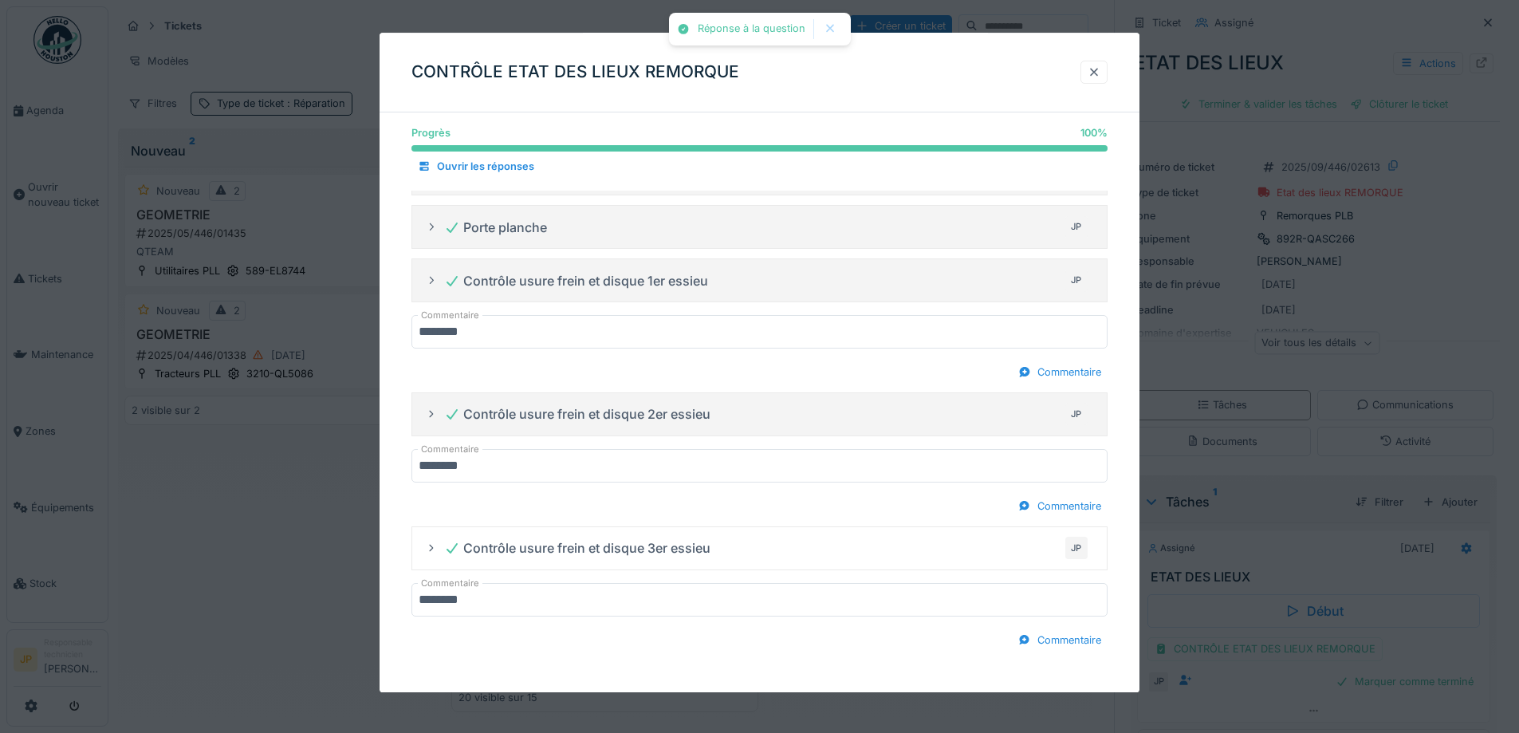
click at [1107, 76] on div at bounding box center [1094, 72] width 27 height 23
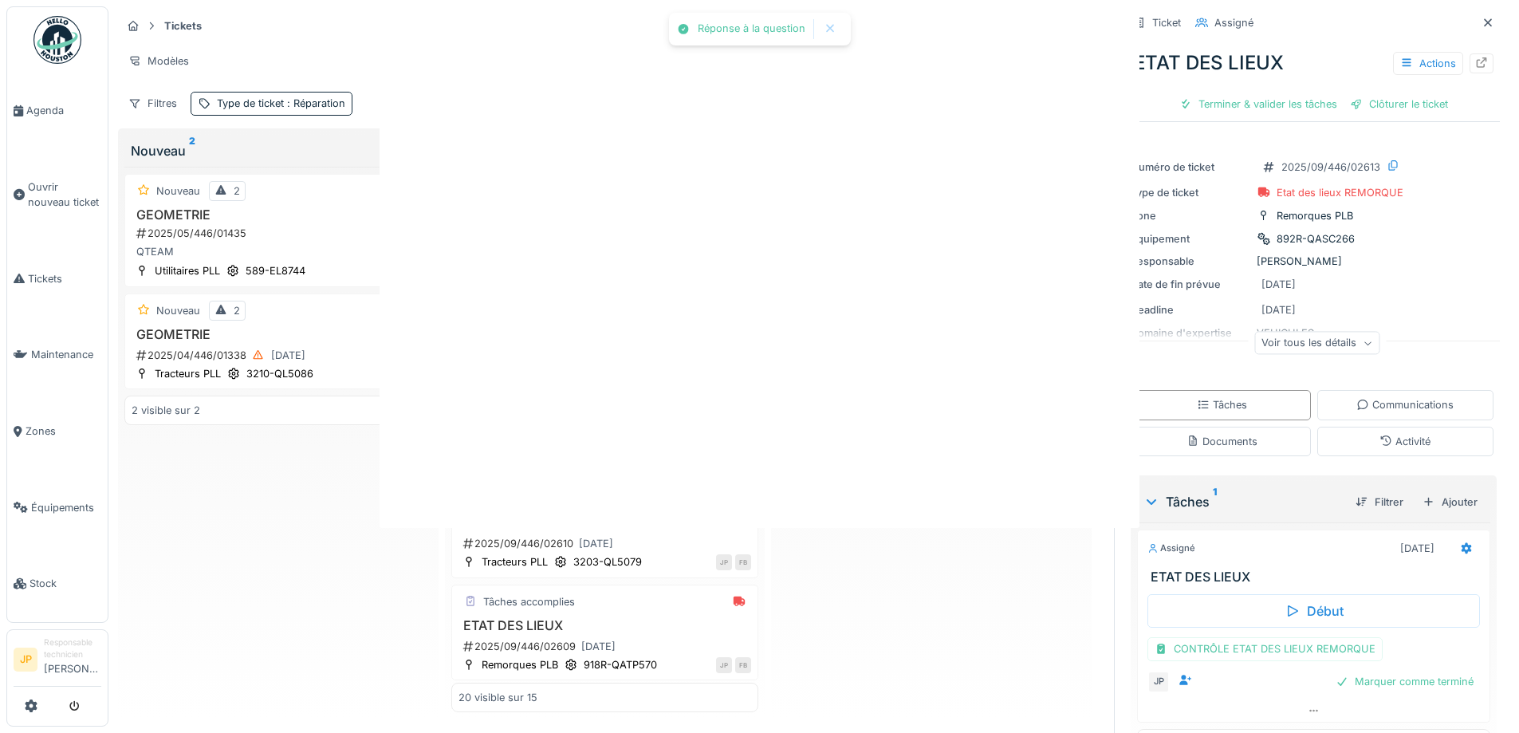
scroll to position [0, 0]
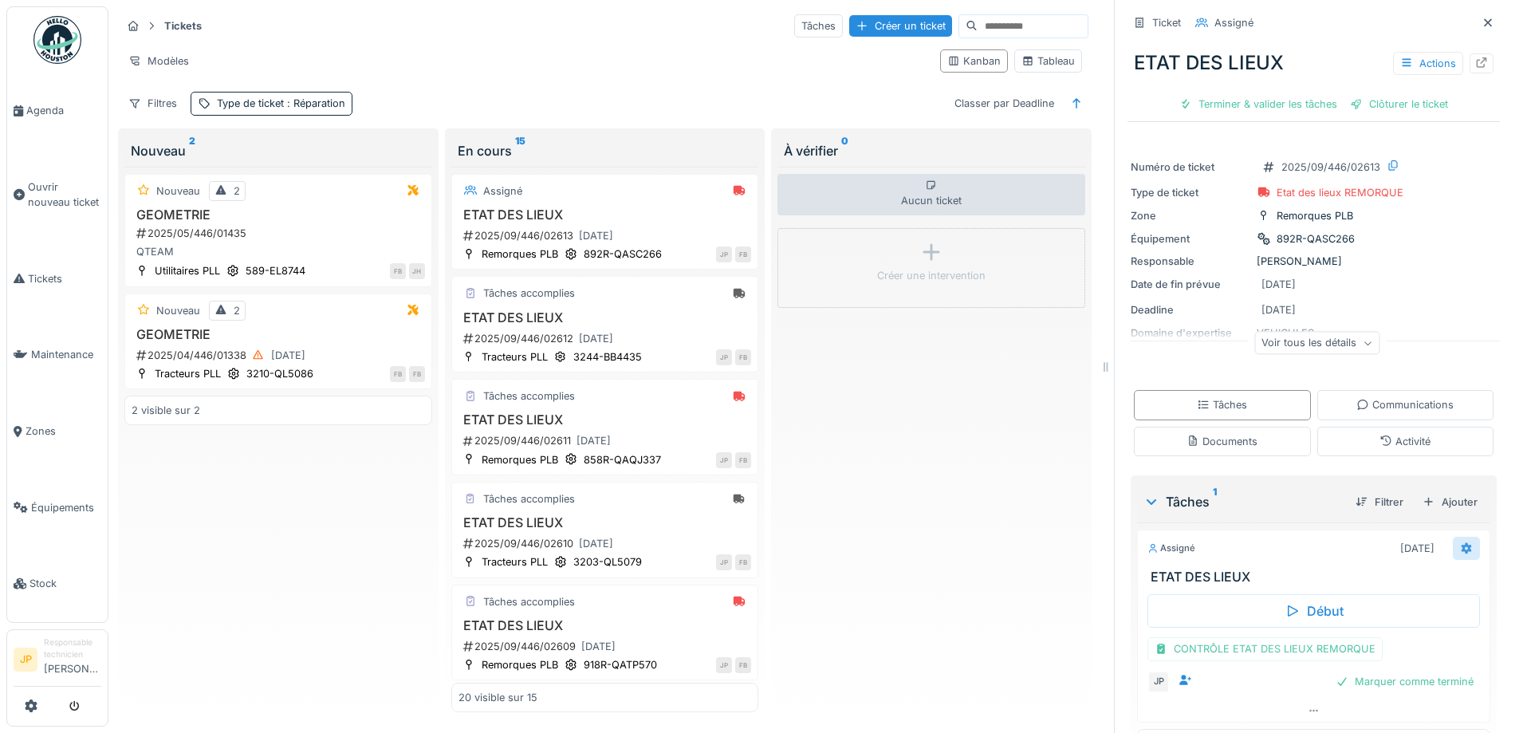
click at [1460, 543] on icon at bounding box center [1466, 548] width 13 height 10
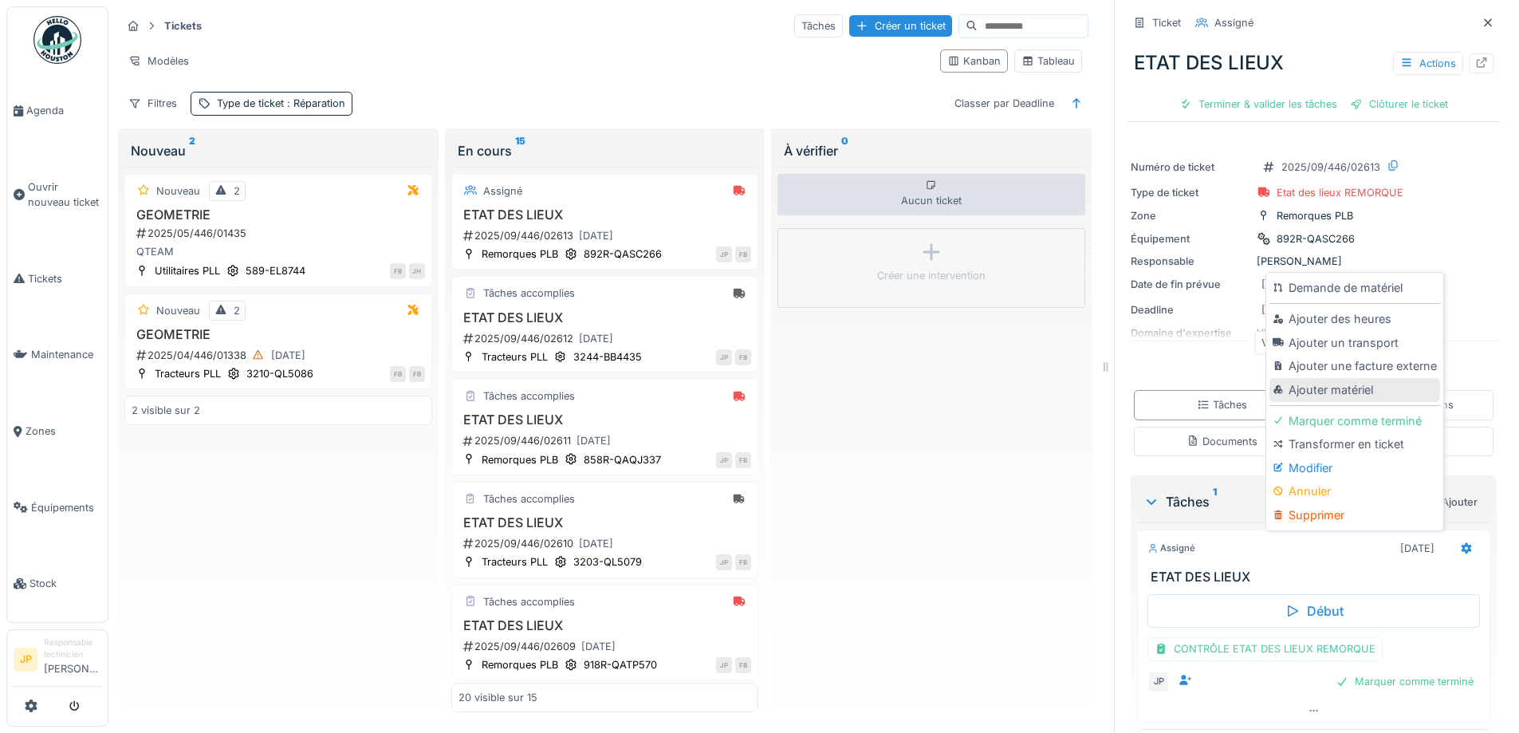
click at [1325, 381] on div "Ajouter matériel" at bounding box center [1355, 390] width 170 height 24
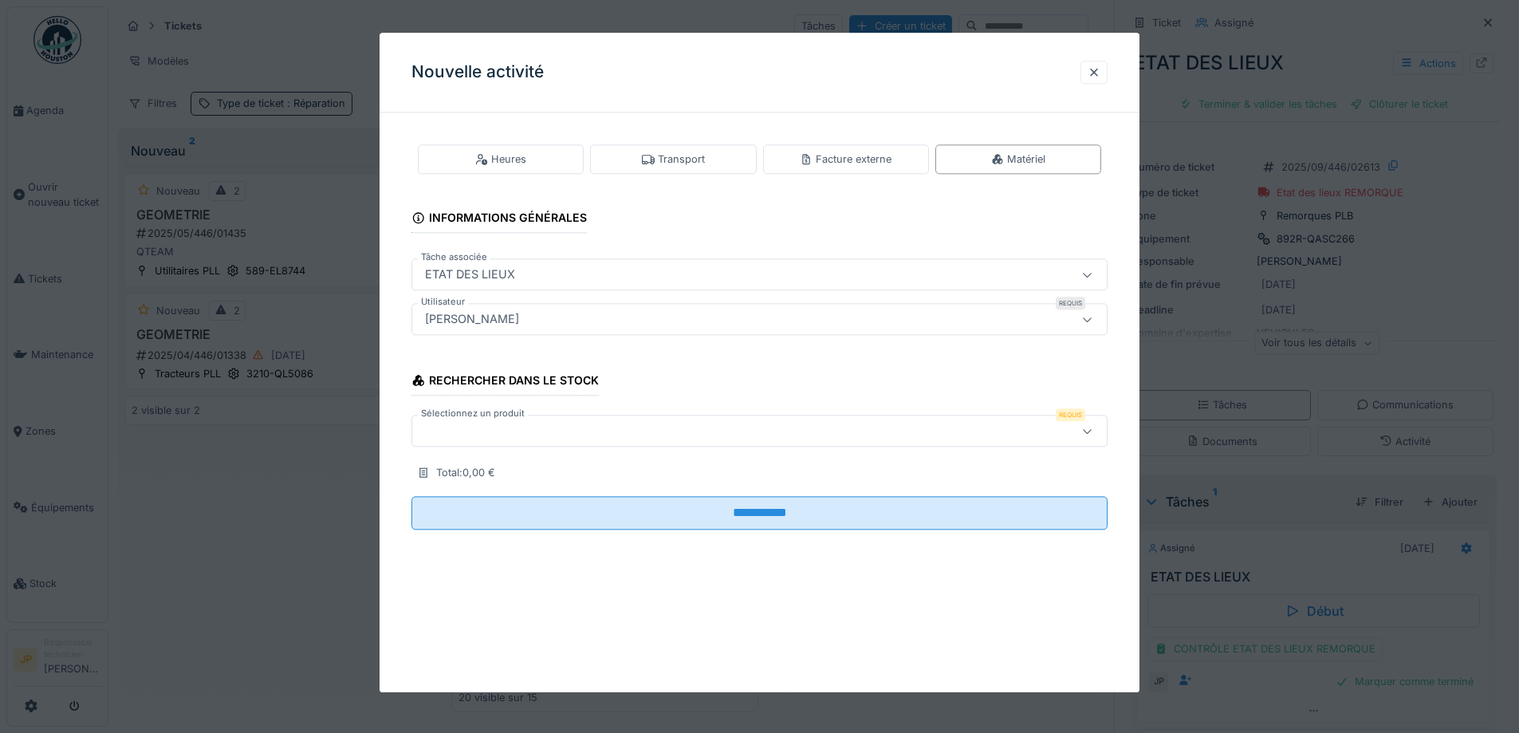
click at [460, 446] on div at bounding box center [760, 431] width 696 height 32
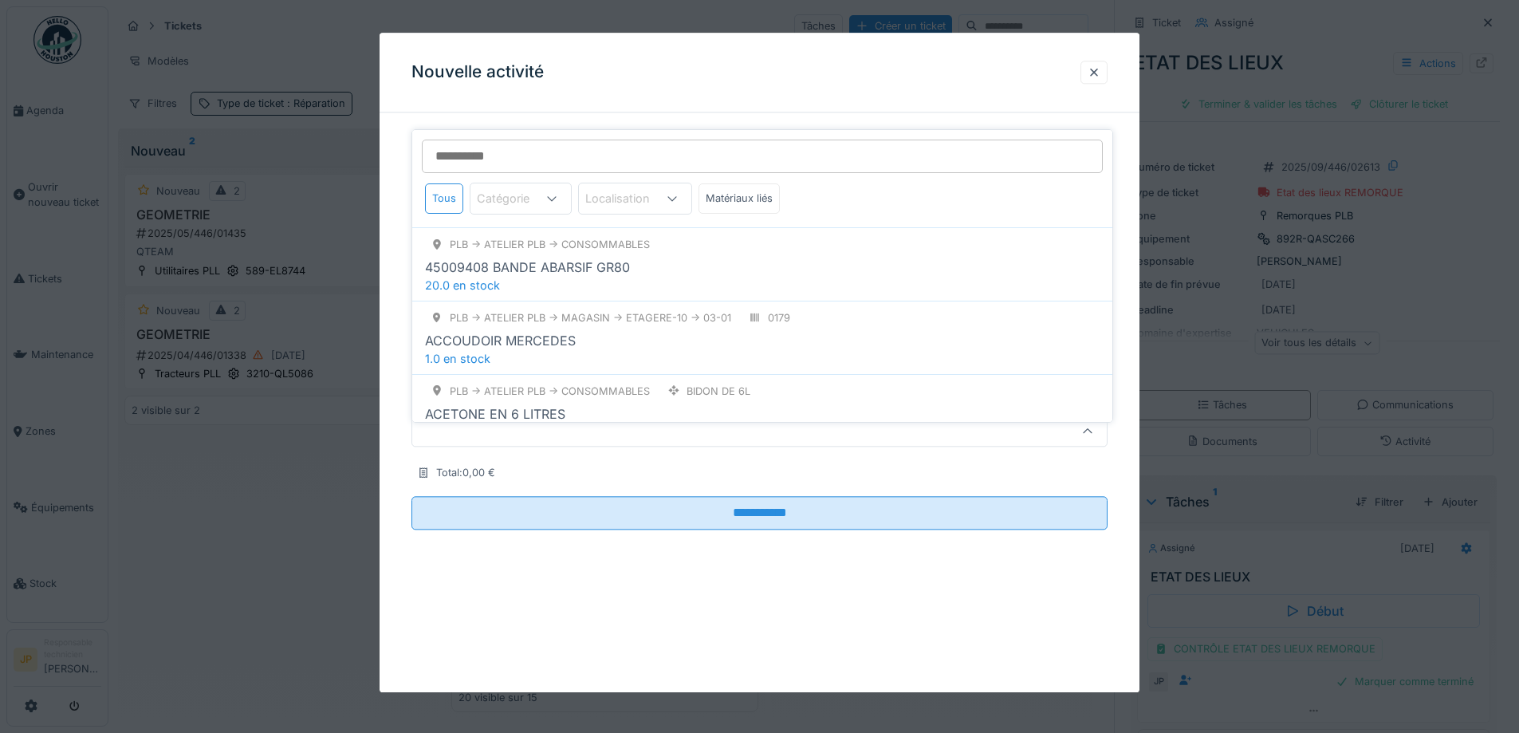
click at [478, 130] on div "Tous Catégorie Localisation Matériaux liés" at bounding box center [762, 178] width 700 height 97
click at [481, 145] on input "Sélectionnez un produit" at bounding box center [762, 156] width 681 height 33
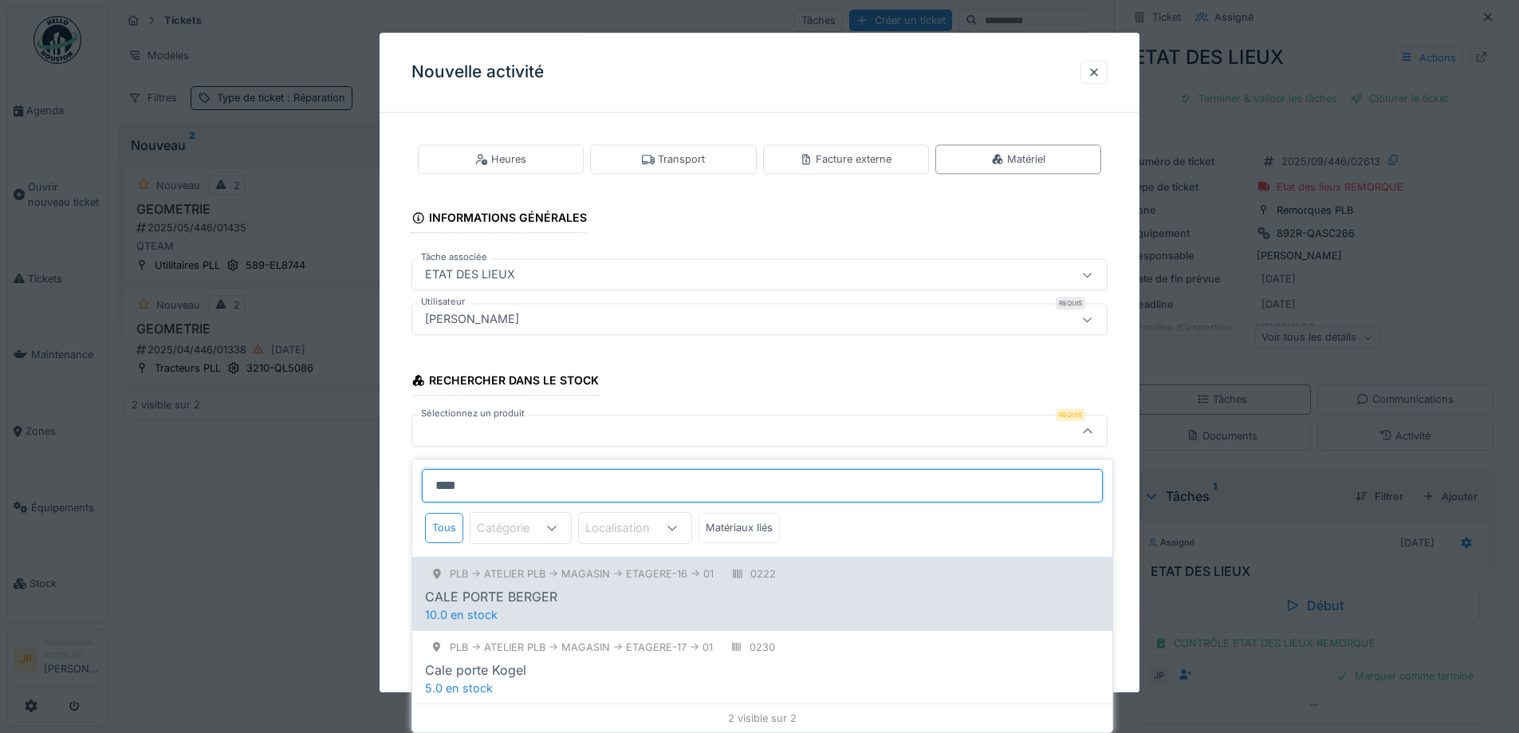
type input "****"
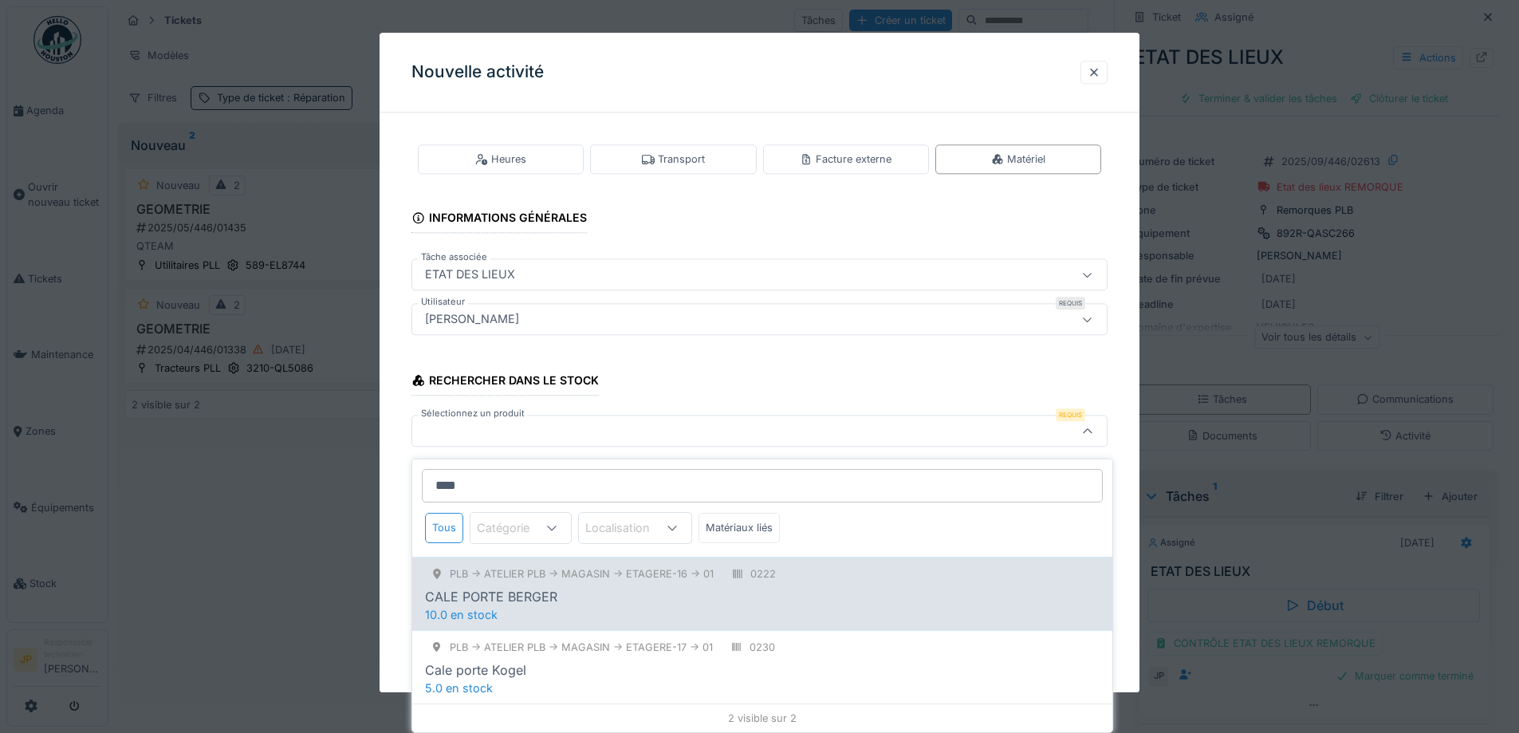
click at [526, 573] on div "PLB -> Atelier PLB -> MAGASIN -> ETAGERE-16 -> 01" at bounding box center [582, 573] width 264 height 15
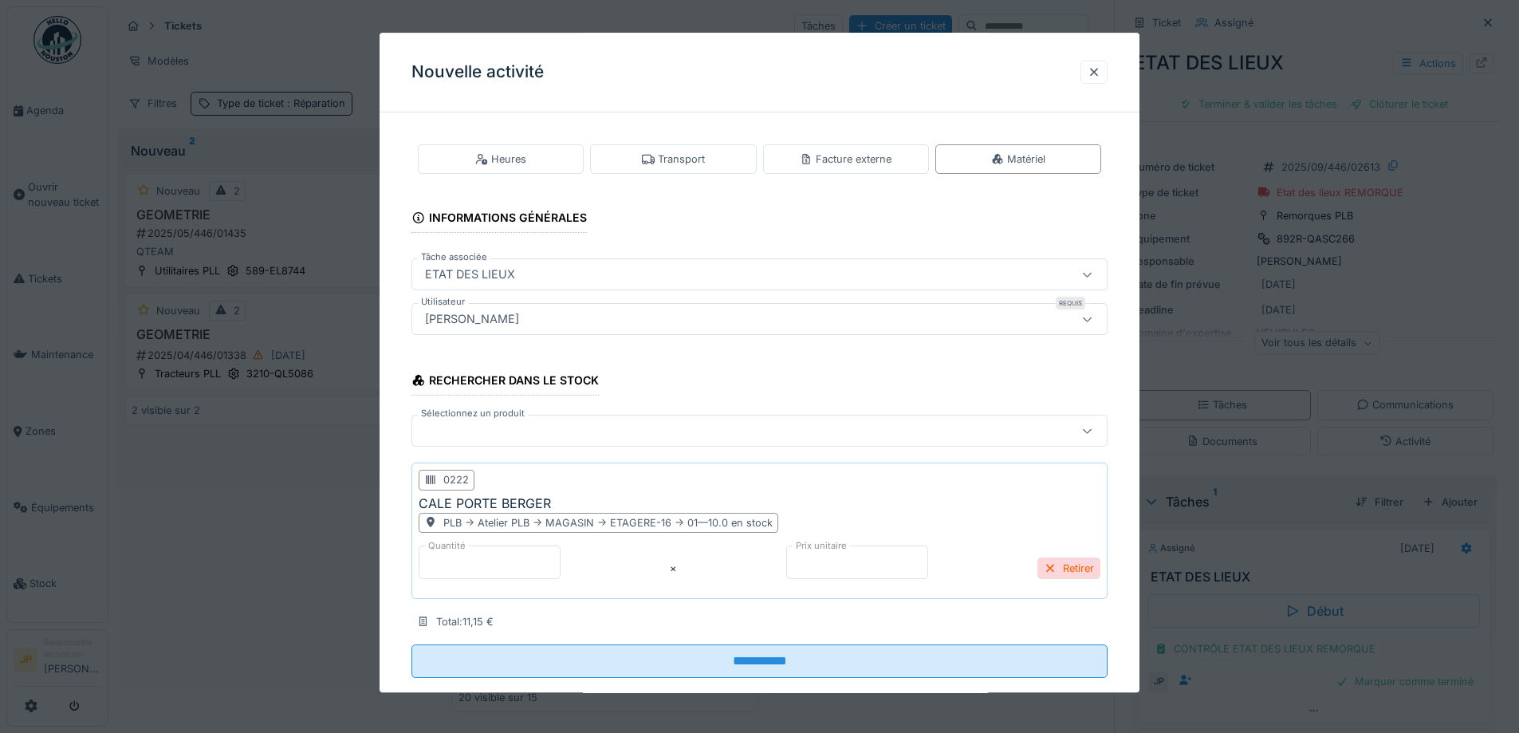
click at [467, 446] on div at bounding box center [760, 431] width 696 height 32
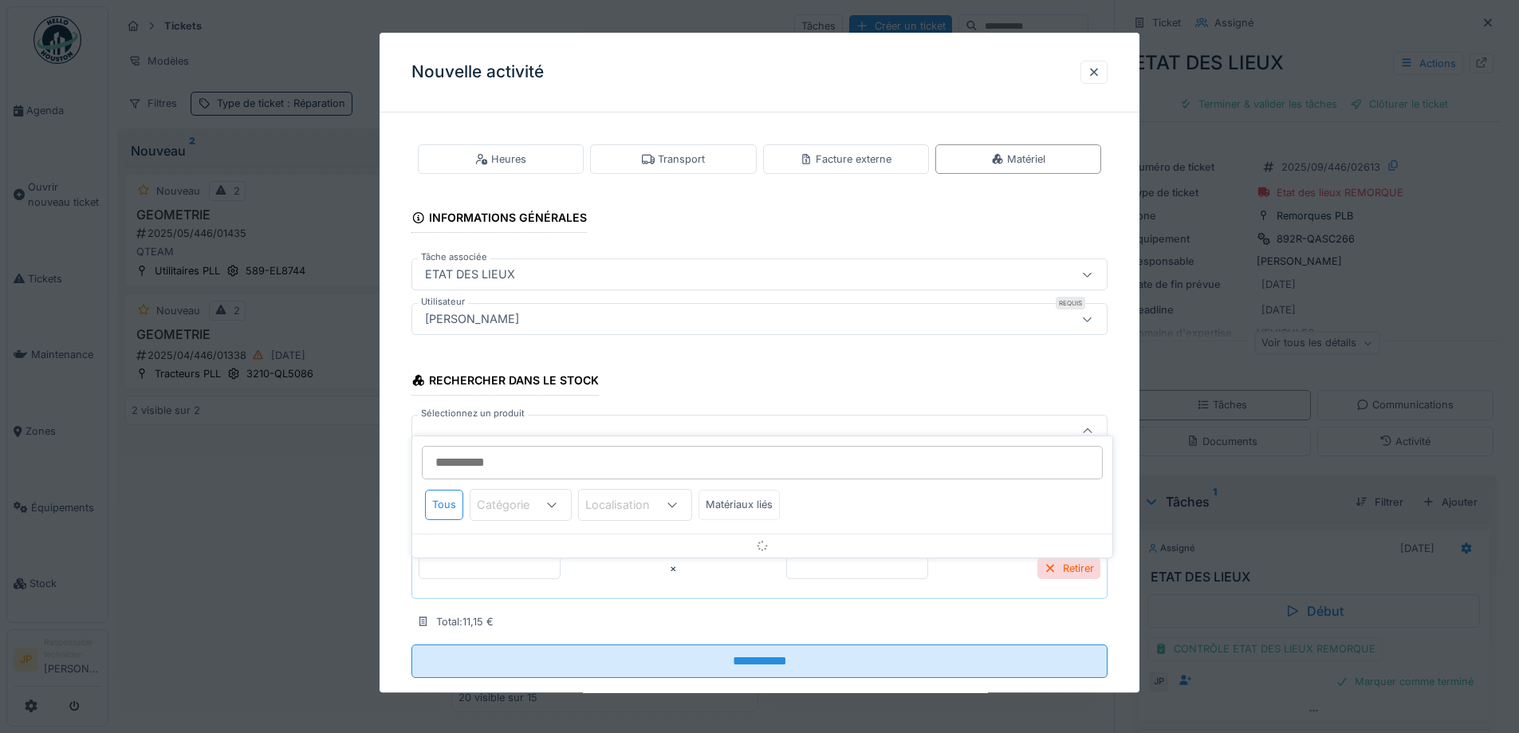
scroll to position [30, 0]
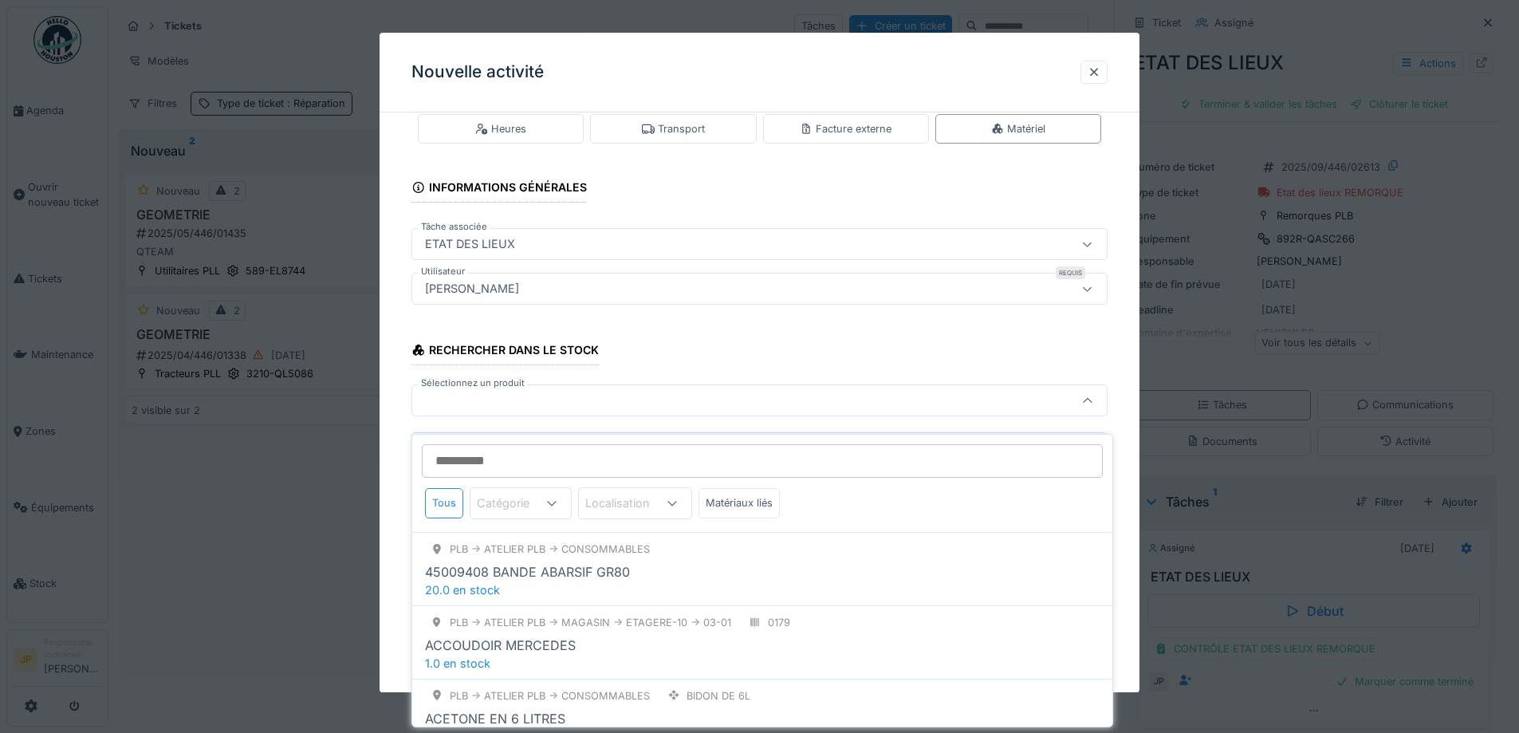
click at [473, 444] on input "Sélectionnez un produit" at bounding box center [762, 460] width 681 height 33
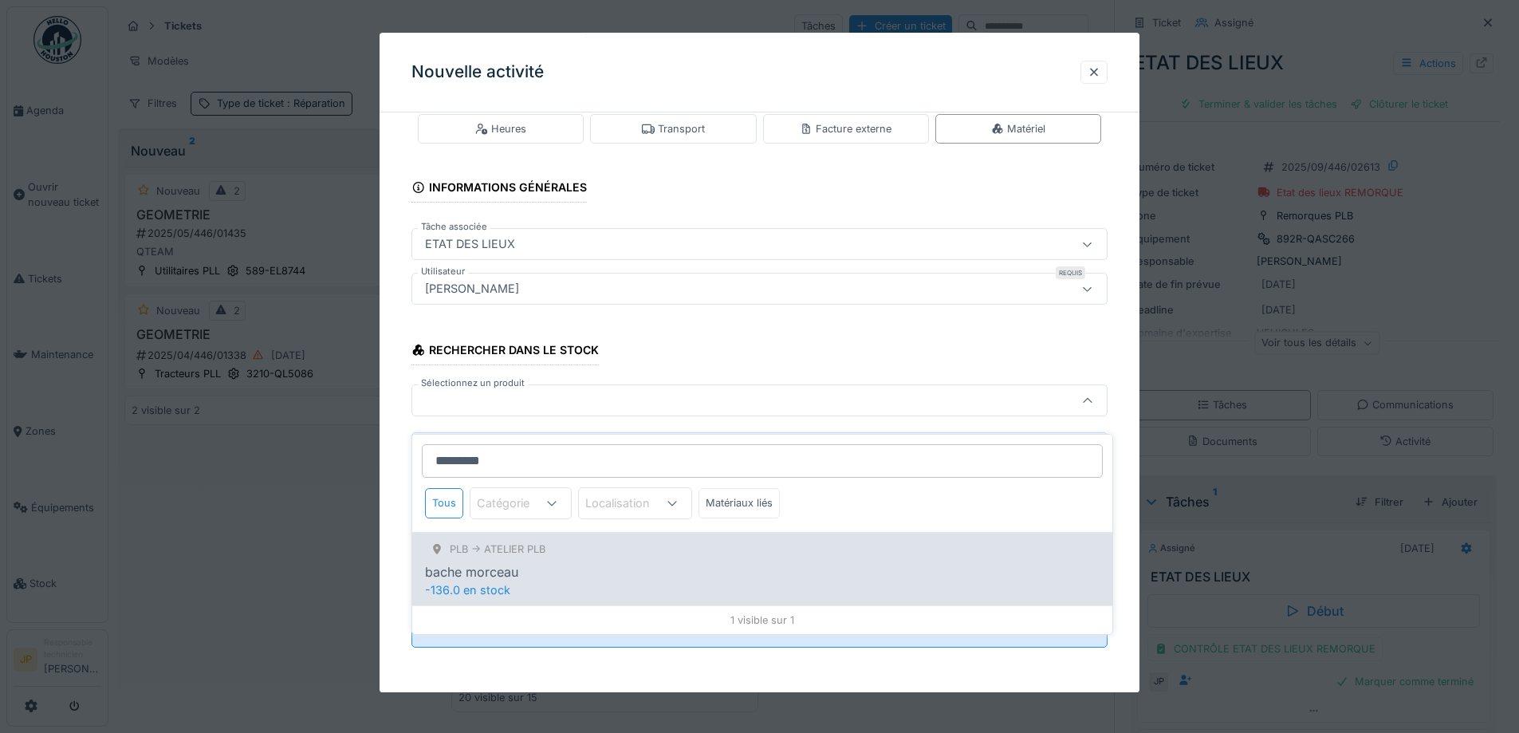
type input "*********"
click at [562, 562] on div "bache morceau" at bounding box center [762, 571] width 675 height 19
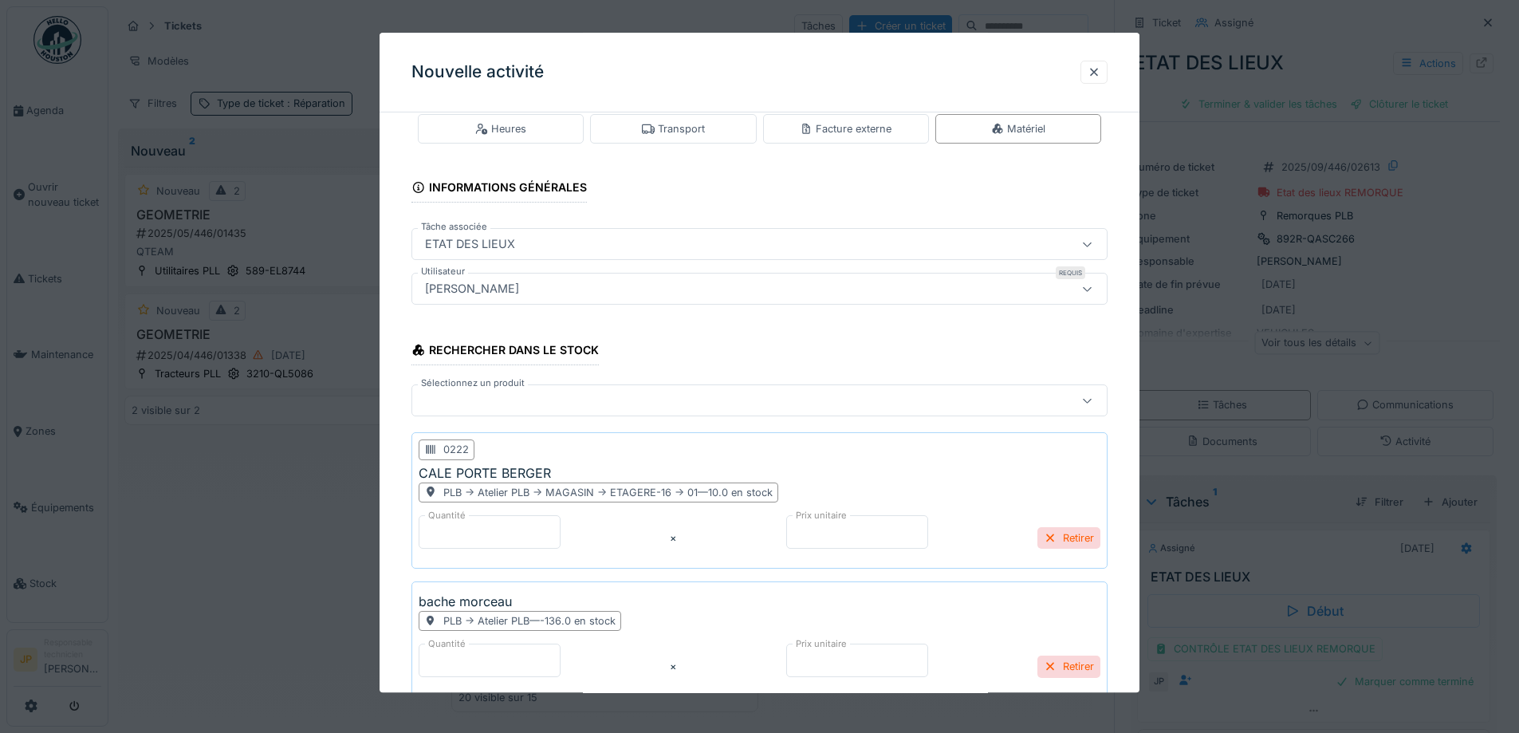
click at [474, 408] on div at bounding box center [719, 401] width 601 height 18
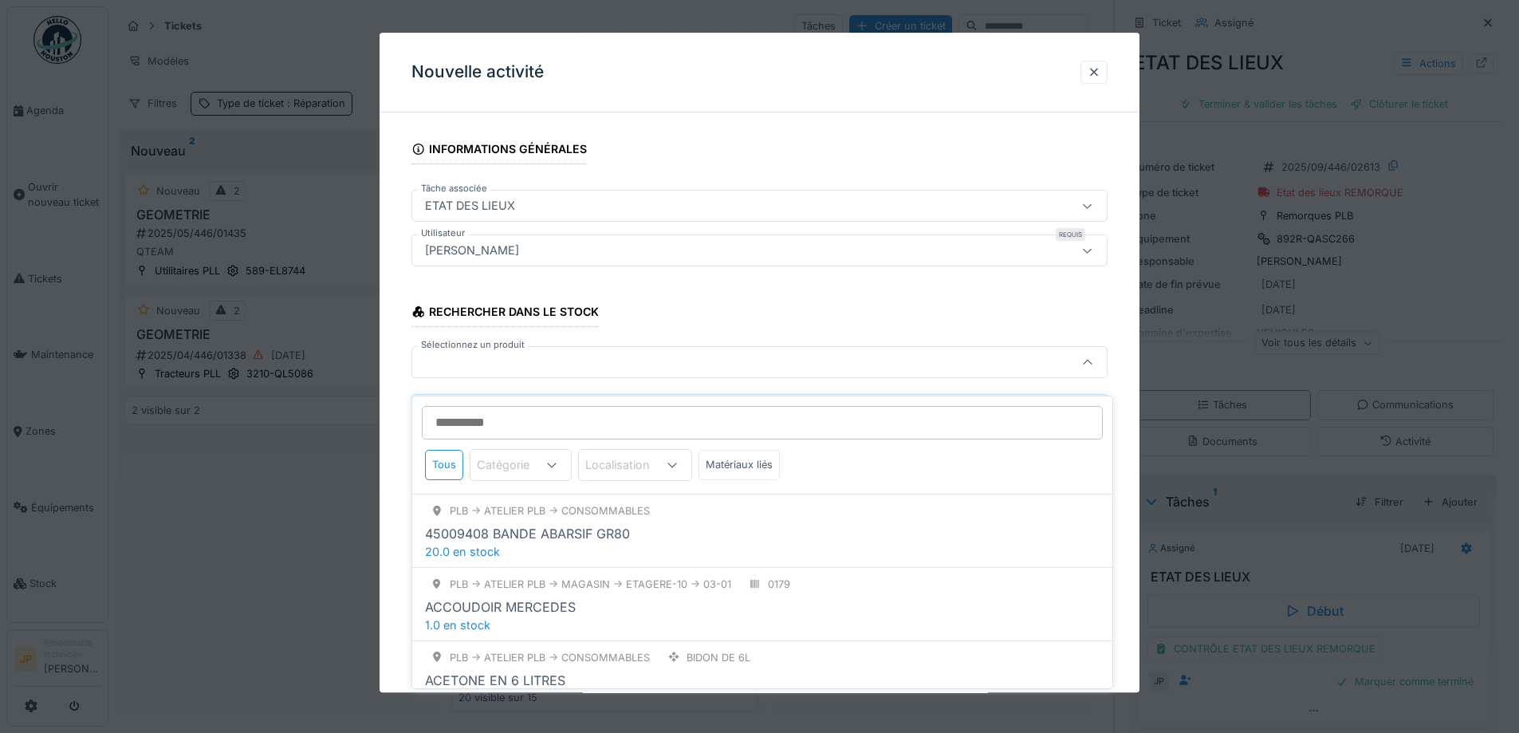
click at [473, 406] on input "Sélectionnez un produit" at bounding box center [762, 422] width 681 height 33
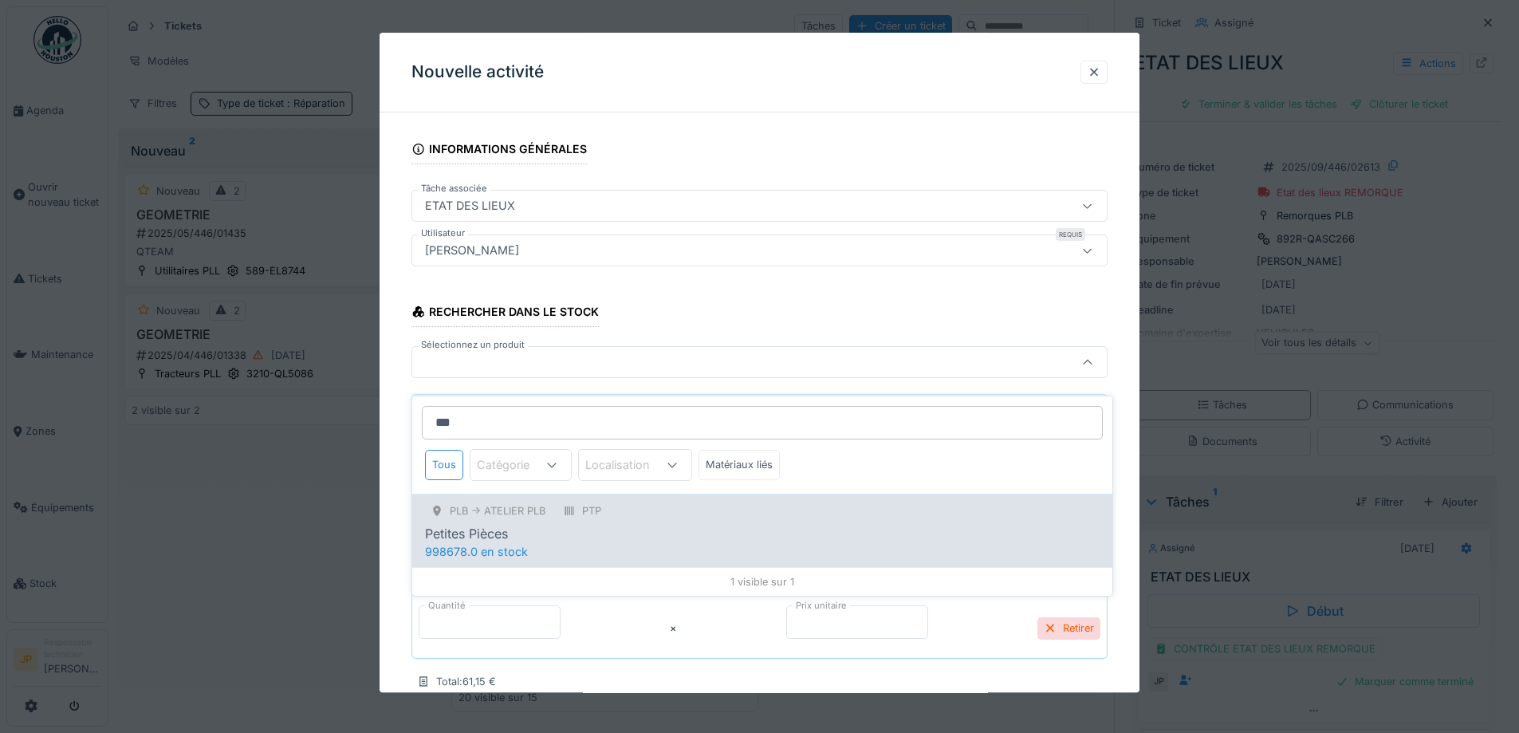
type input "***"
click at [564, 527] on div "Petites Pièces" at bounding box center [762, 533] width 675 height 19
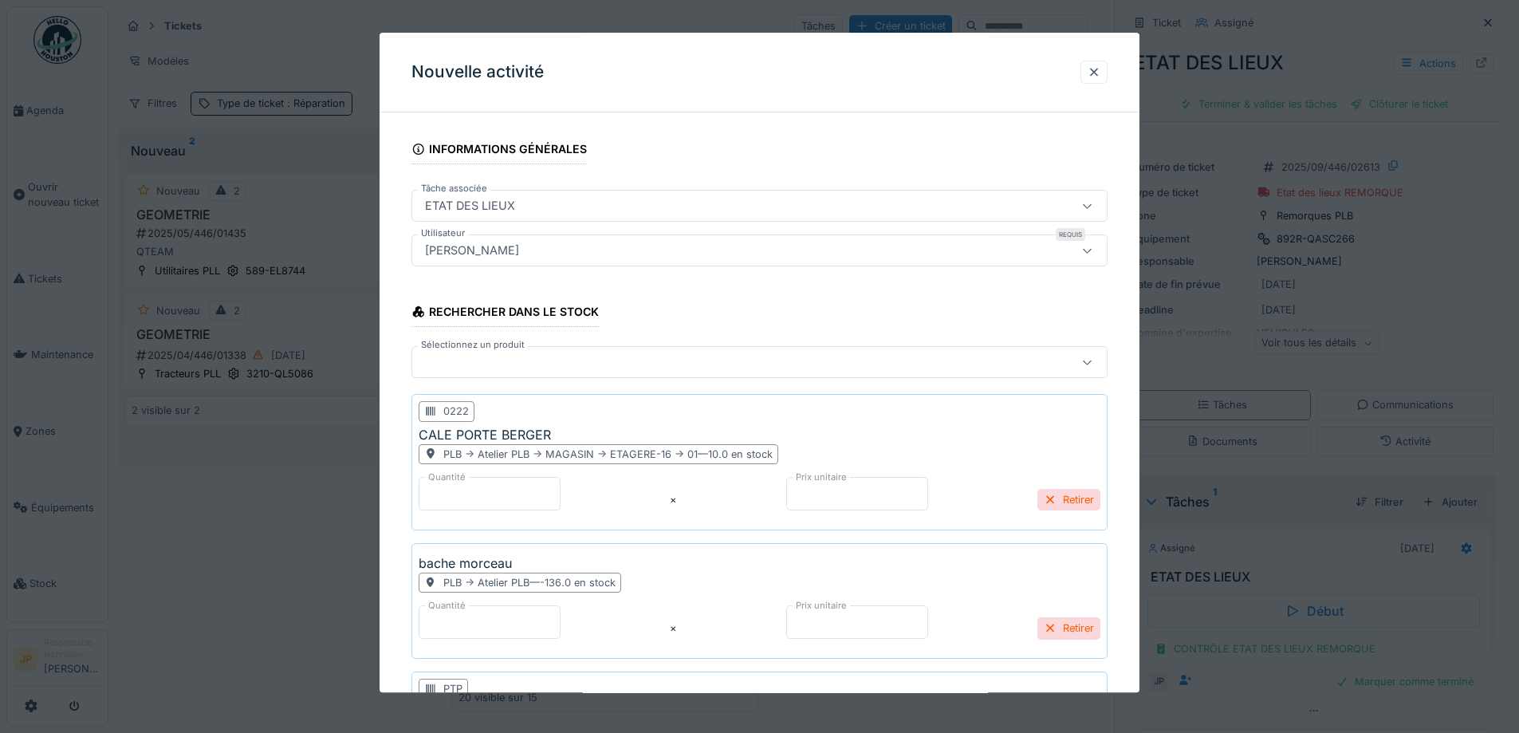
click at [476, 369] on div at bounding box center [719, 363] width 601 height 18
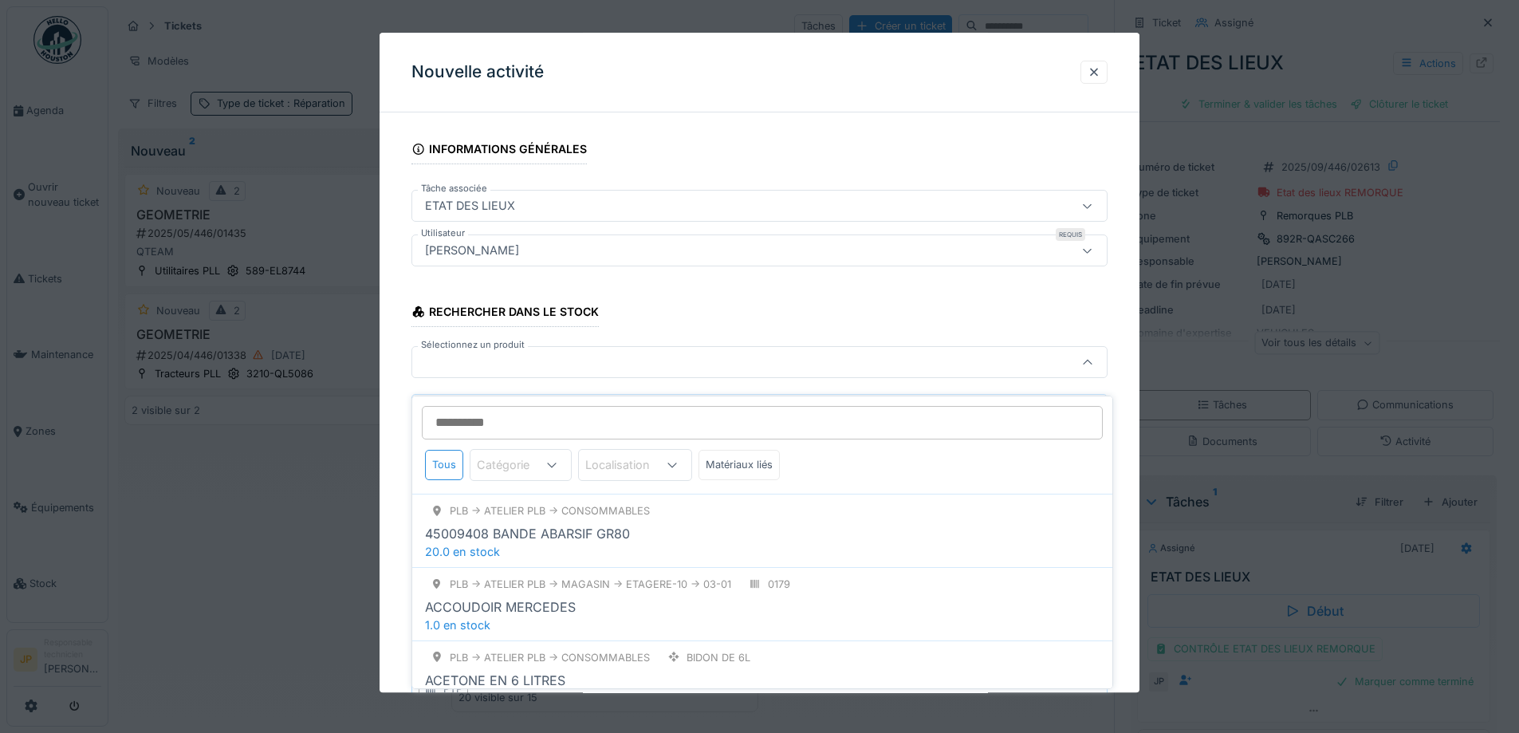
click at [480, 406] on input "Sélectionnez un produit" at bounding box center [762, 422] width 681 height 33
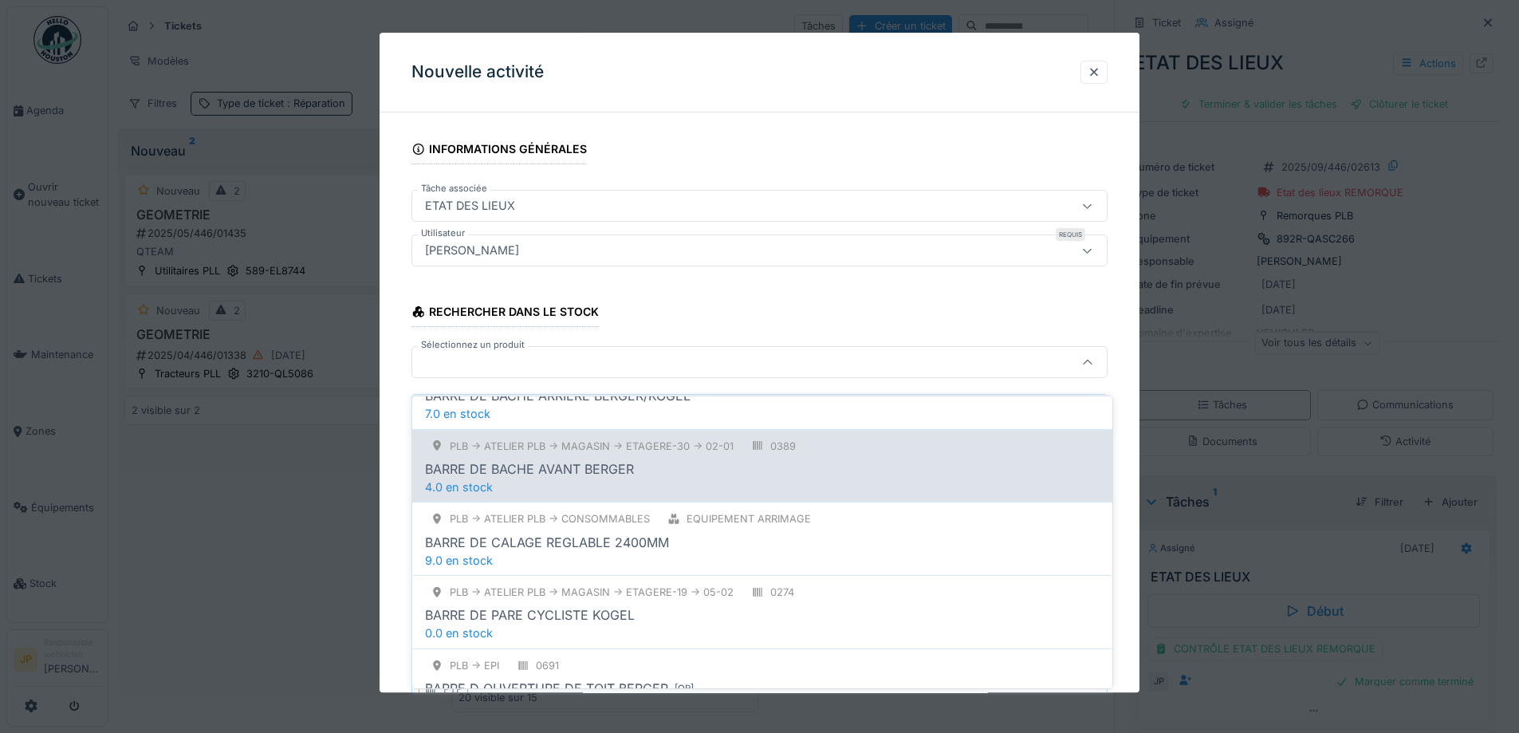
scroll to position [239, 0]
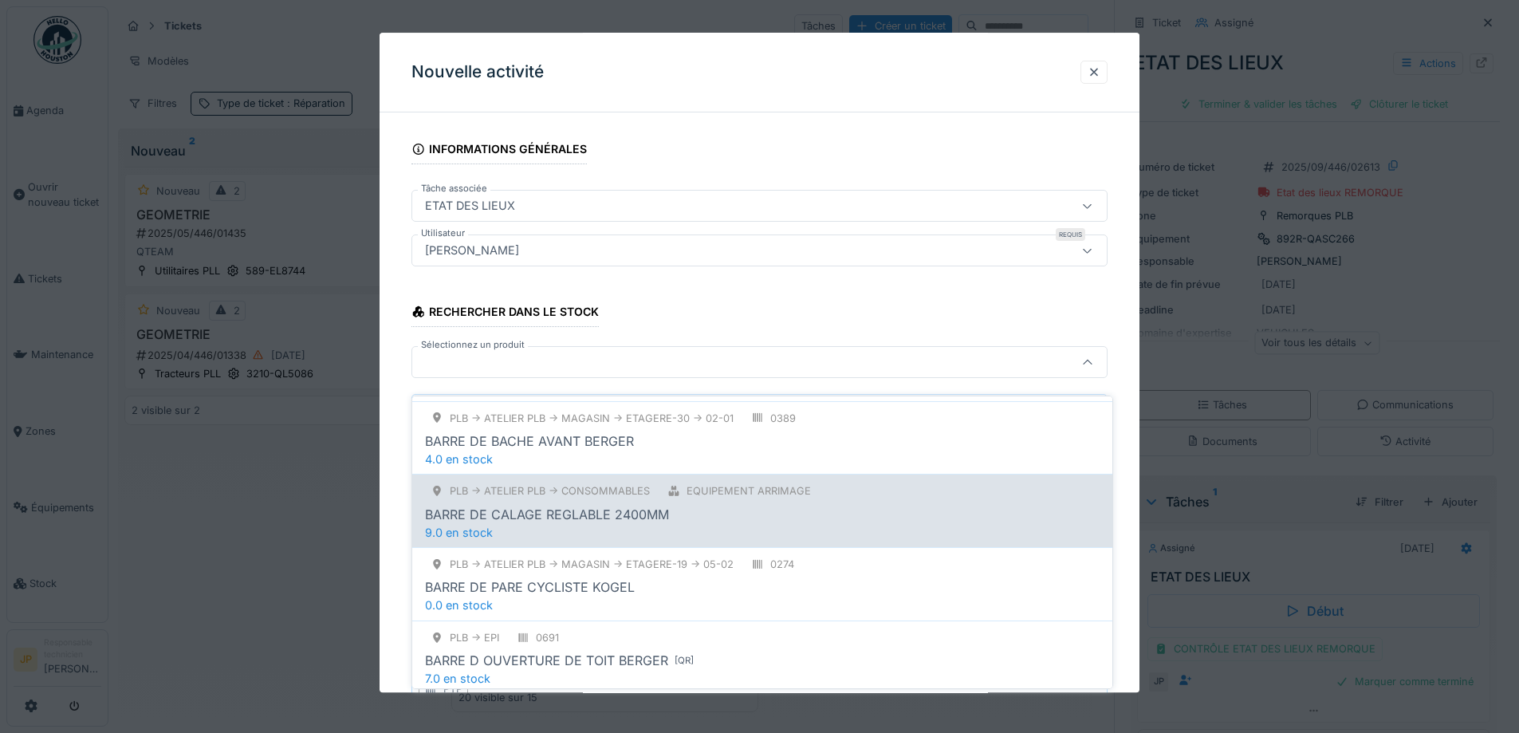
type input "********"
click at [645, 515] on div "PLB -> Atelier PLB -> Consommables Equipement arrimage BARRE DE CALAGE REGLABLE…" at bounding box center [762, 510] width 700 height 73
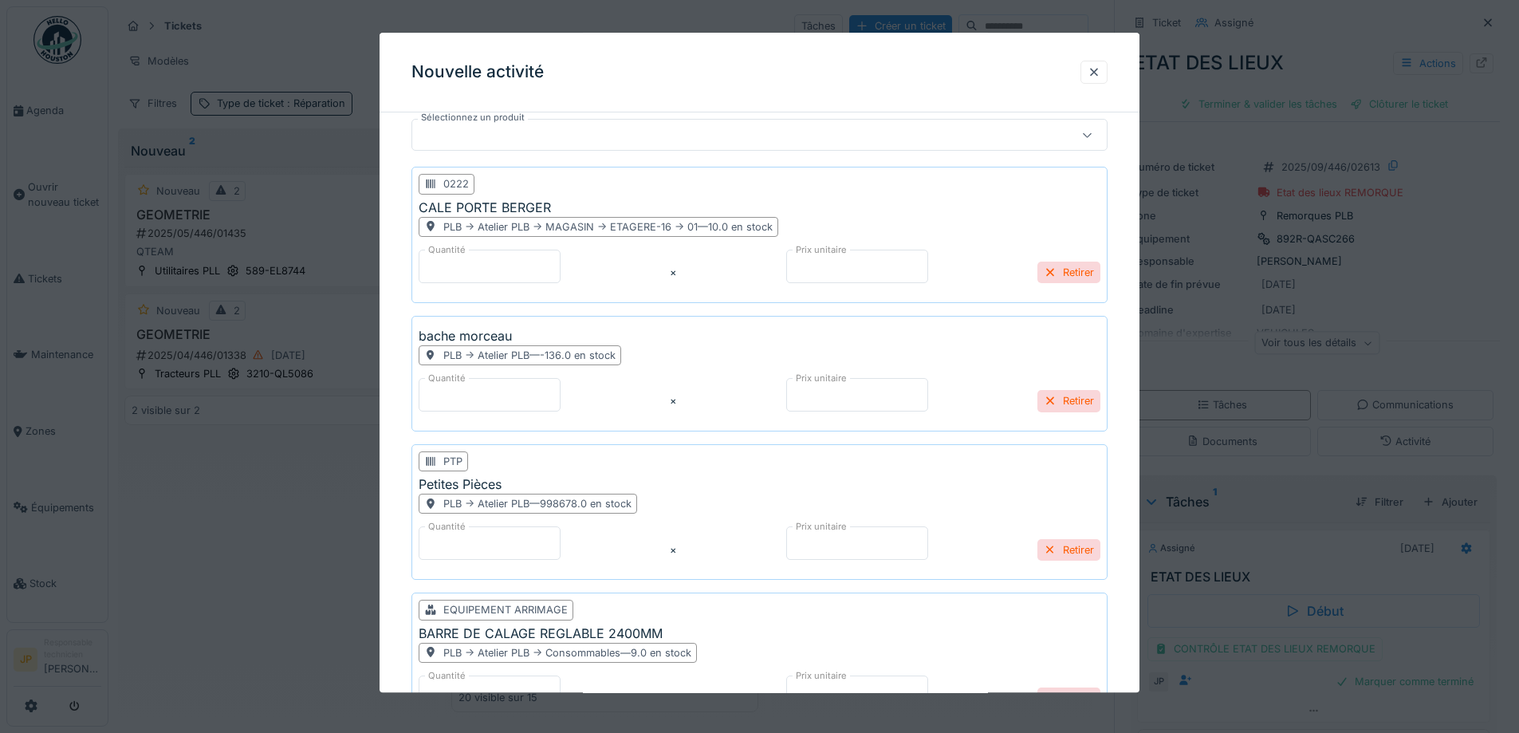
scroll to position [456, 0]
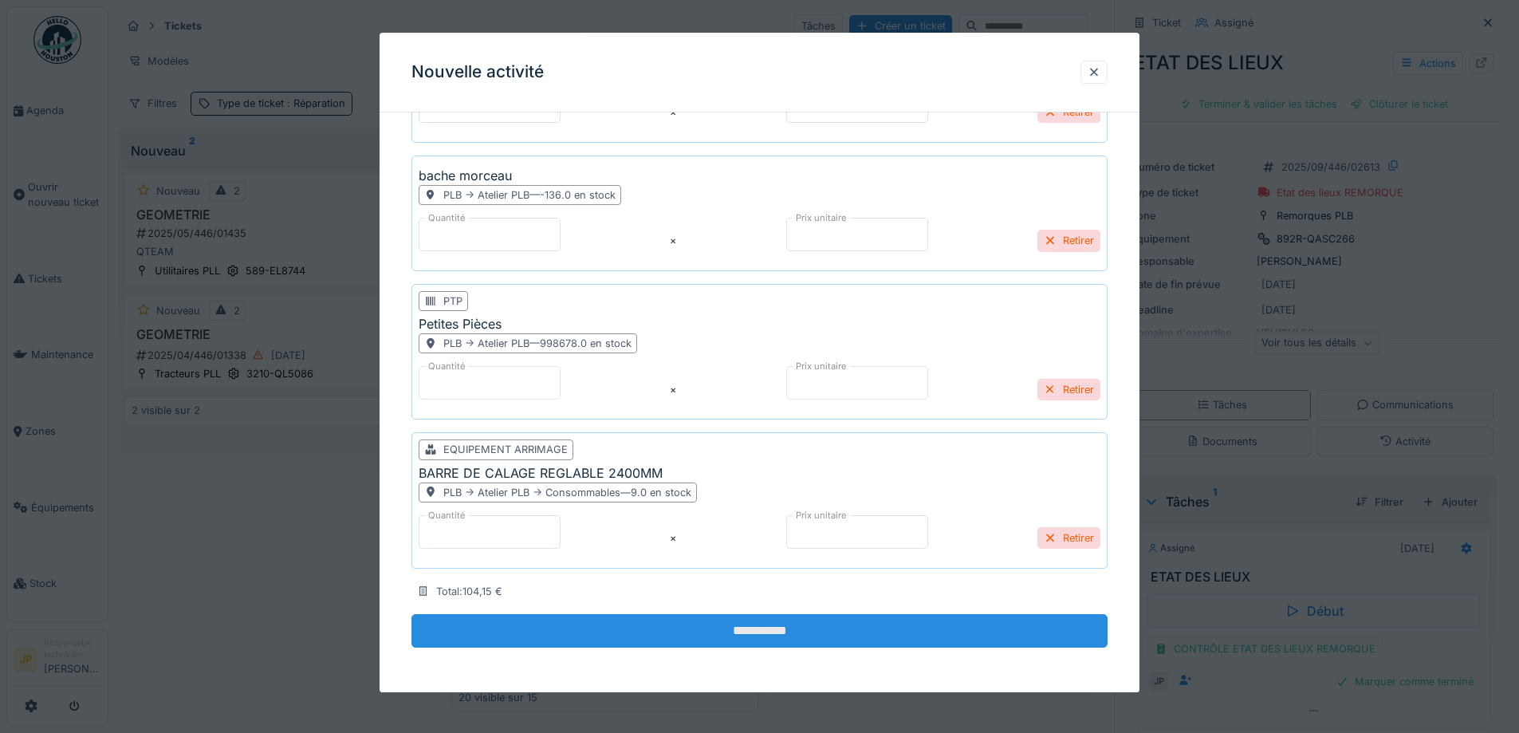
click at [757, 632] on input "**********" at bounding box center [760, 630] width 696 height 33
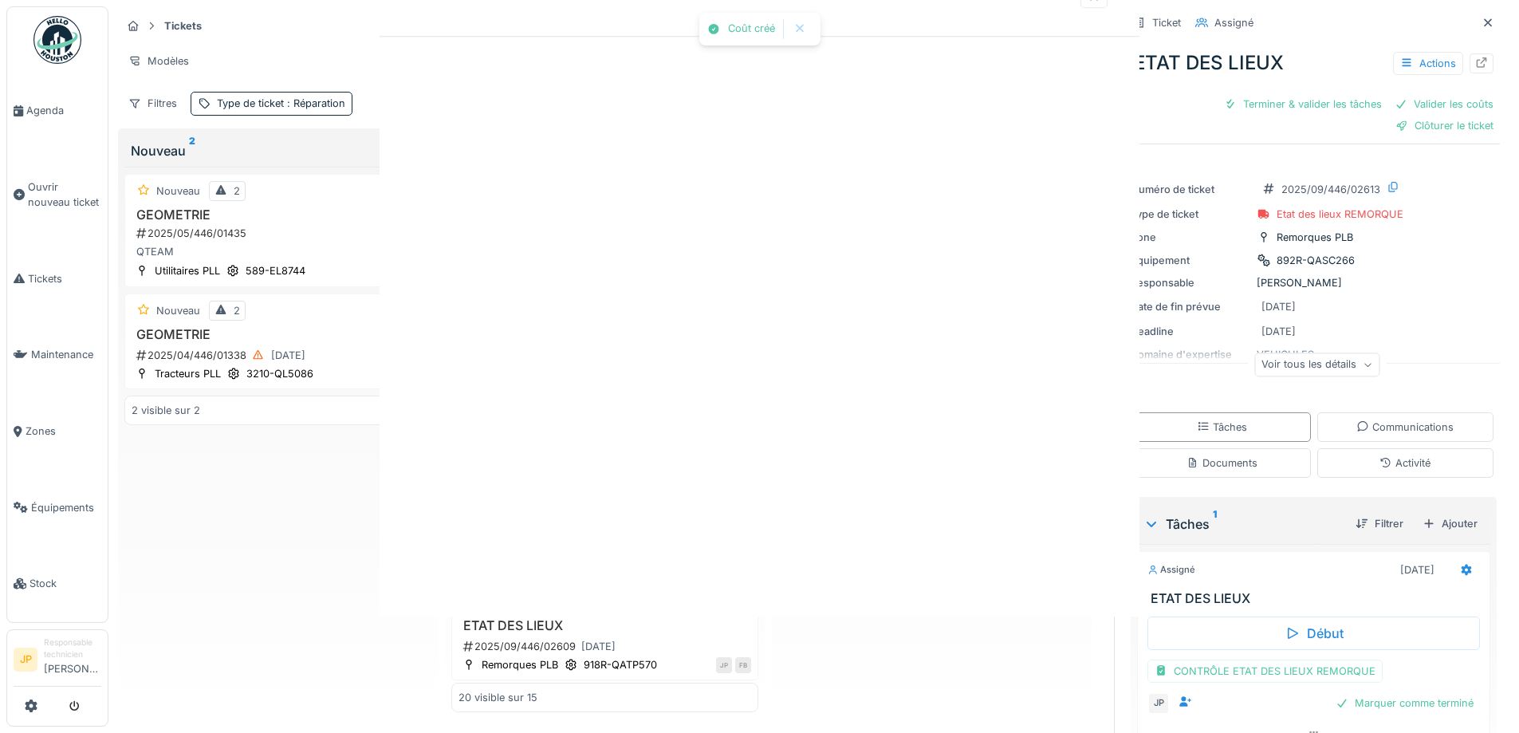
scroll to position [0, 0]
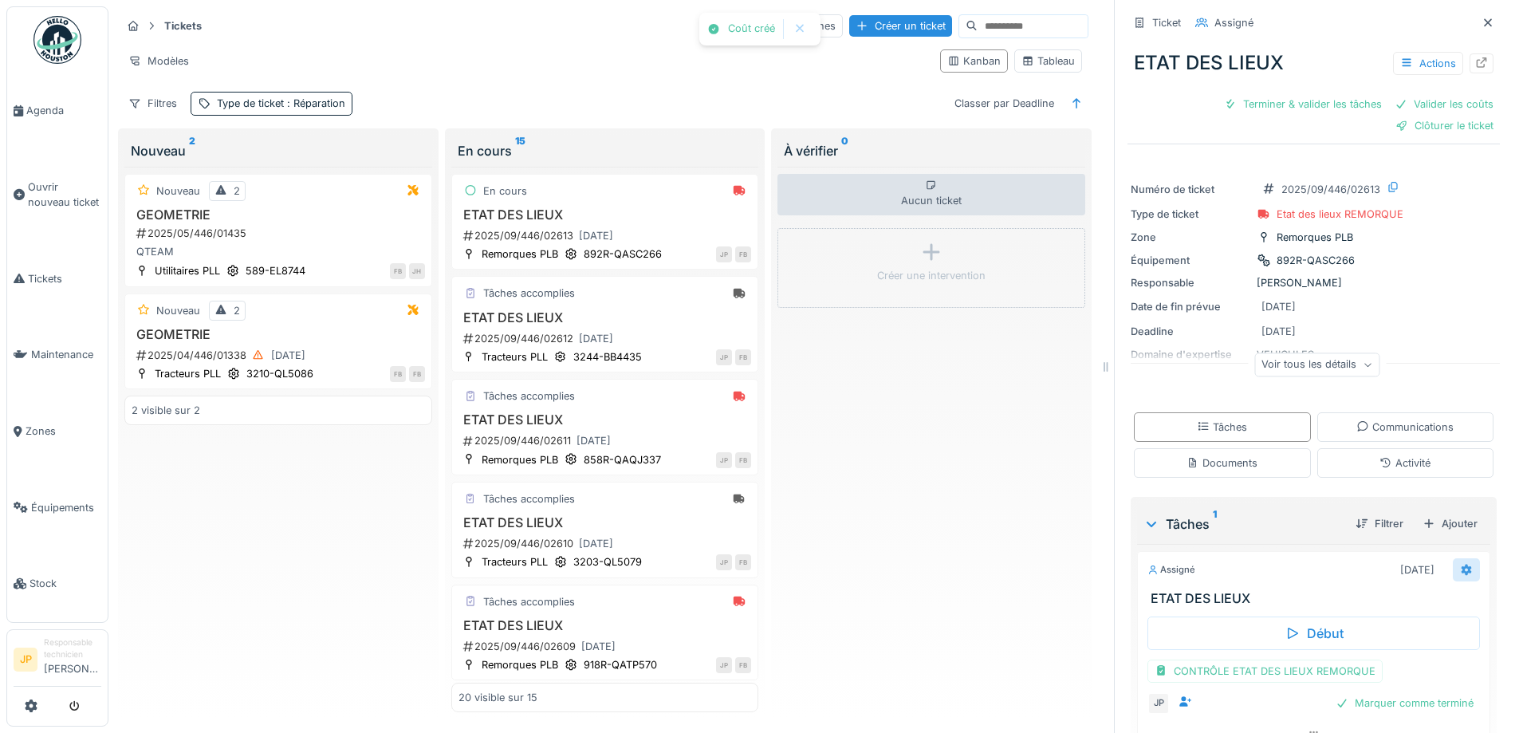
click at [1460, 565] on icon at bounding box center [1466, 570] width 13 height 10
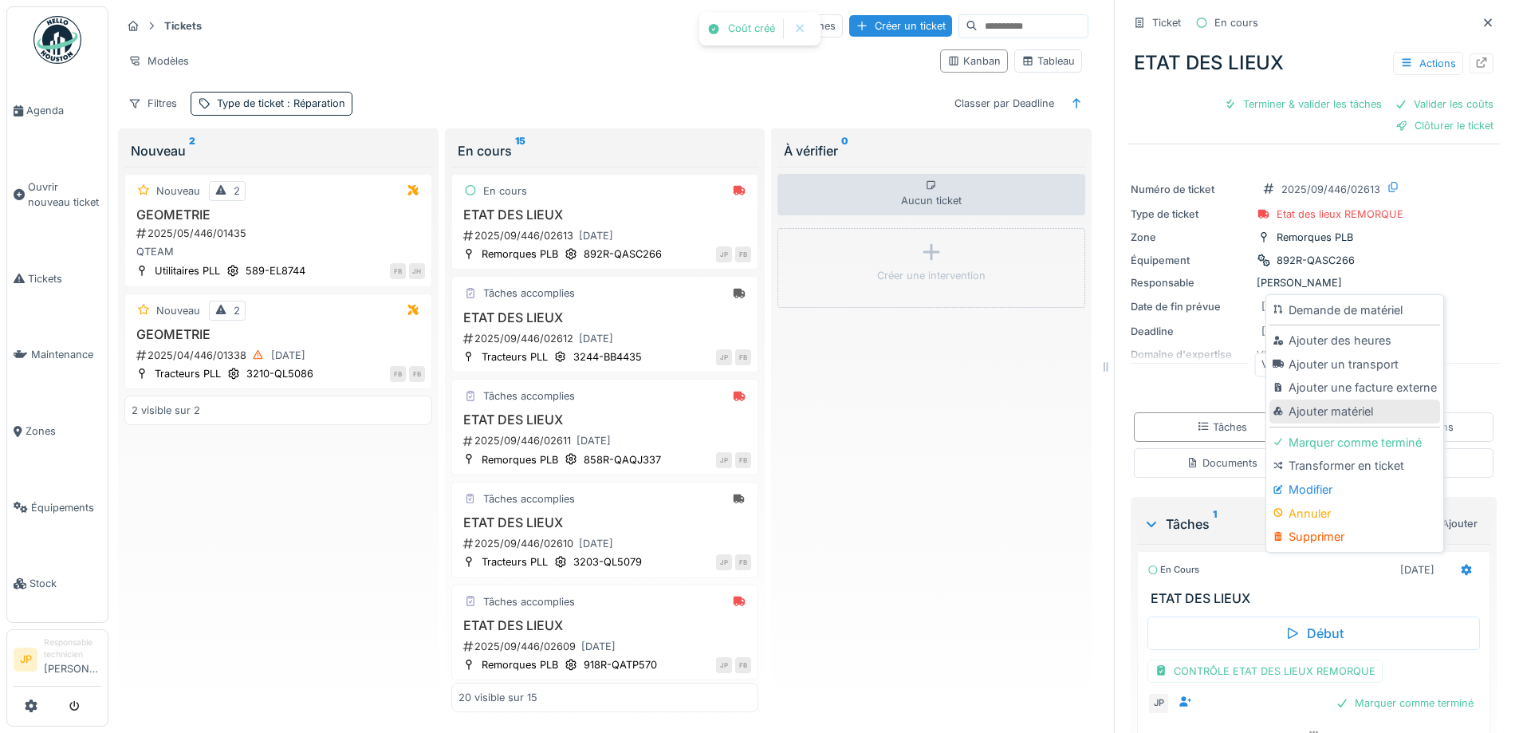
click at [1318, 400] on div "Ajouter matériel" at bounding box center [1355, 412] width 170 height 24
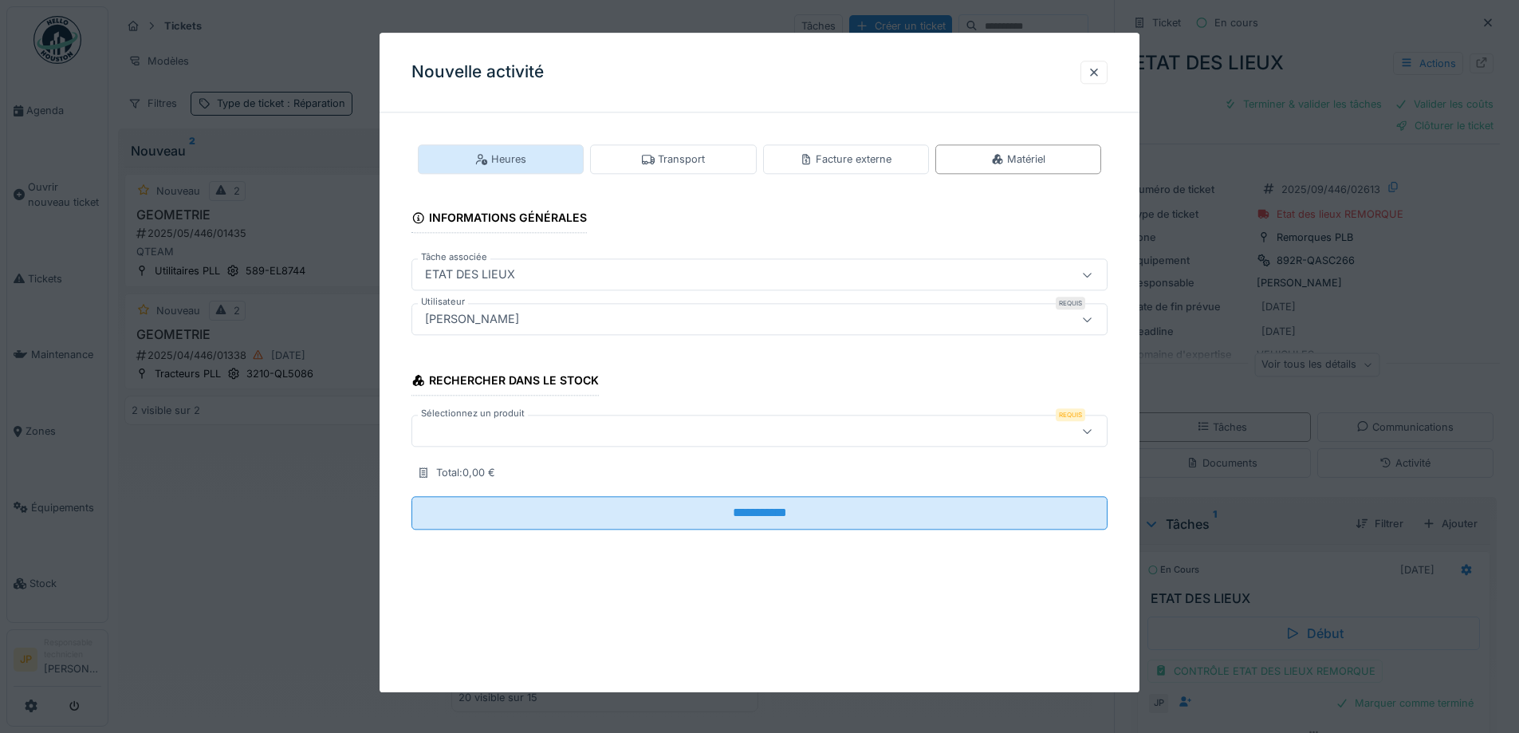
click at [459, 161] on div "Heures" at bounding box center [501, 159] width 166 height 30
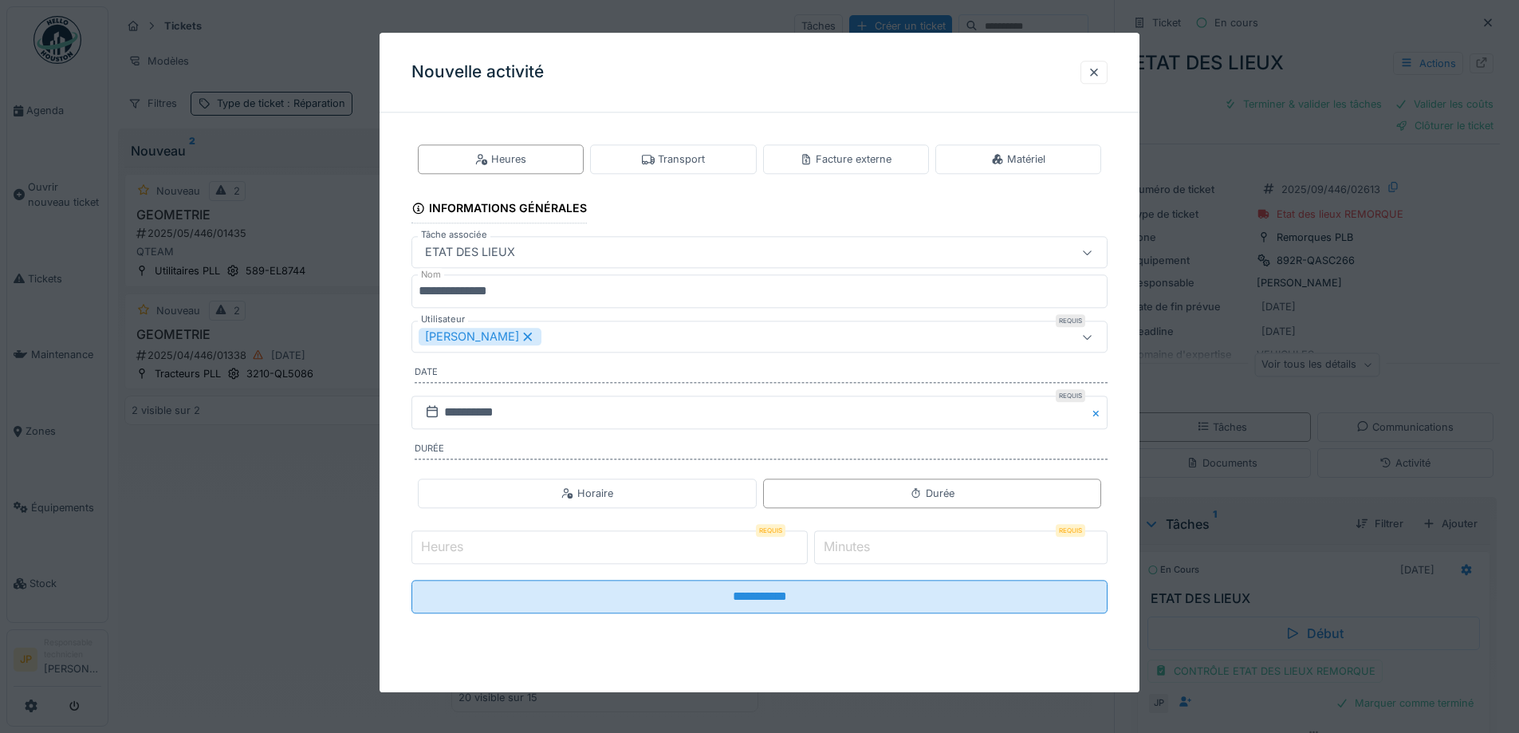
click at [493, 542] on input "Heures" at bounding box center [610, 546] width 396 height 33
type input "*"
click at [866, 551] on label "Minutes" at bounding box center [847, 547] width 53 height 19
click at [866, 551] on input "*" at bounding box center [960, 546] width 293 height 33
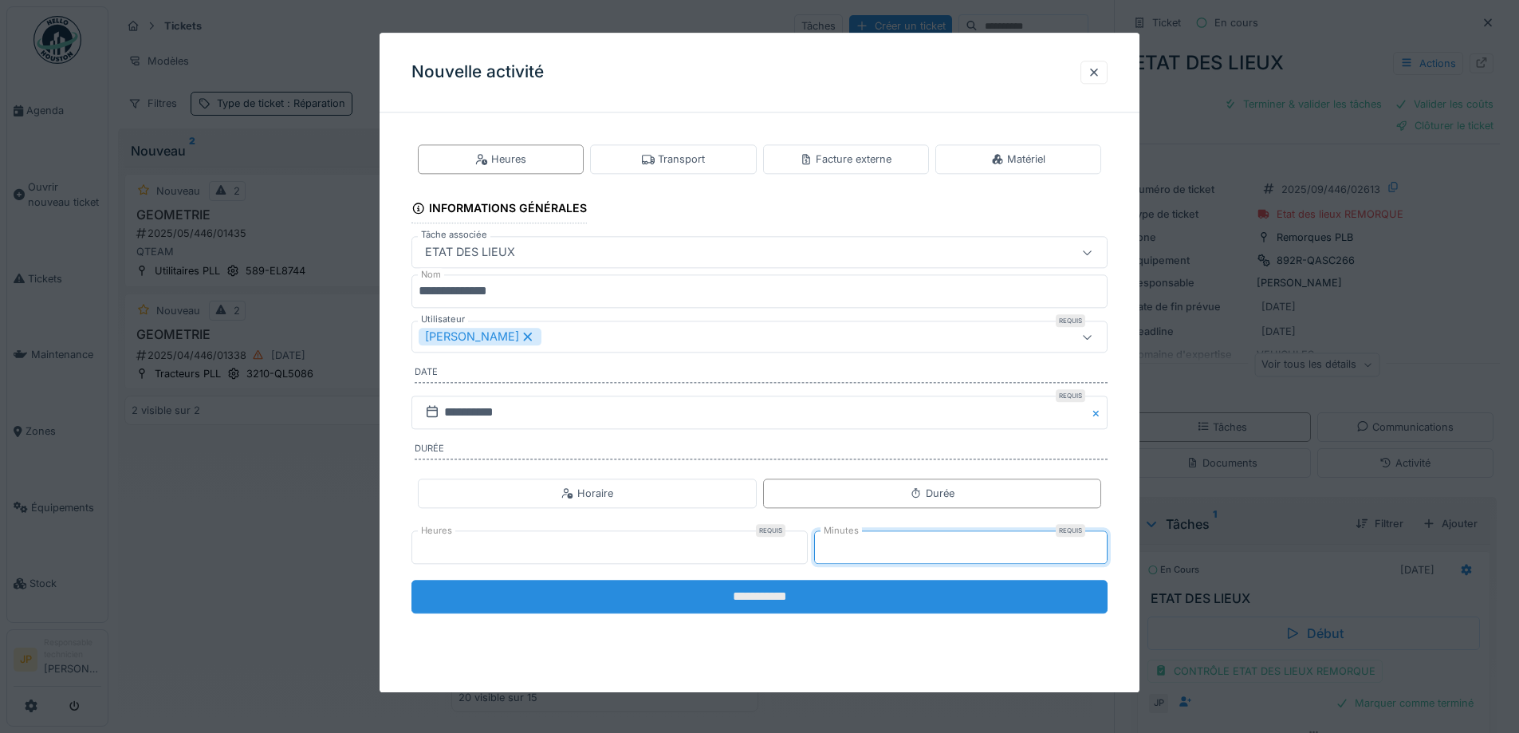
type input "**"
click at [762, 602] on input "**********" at bounding box center [760, 596] width 696 height 33
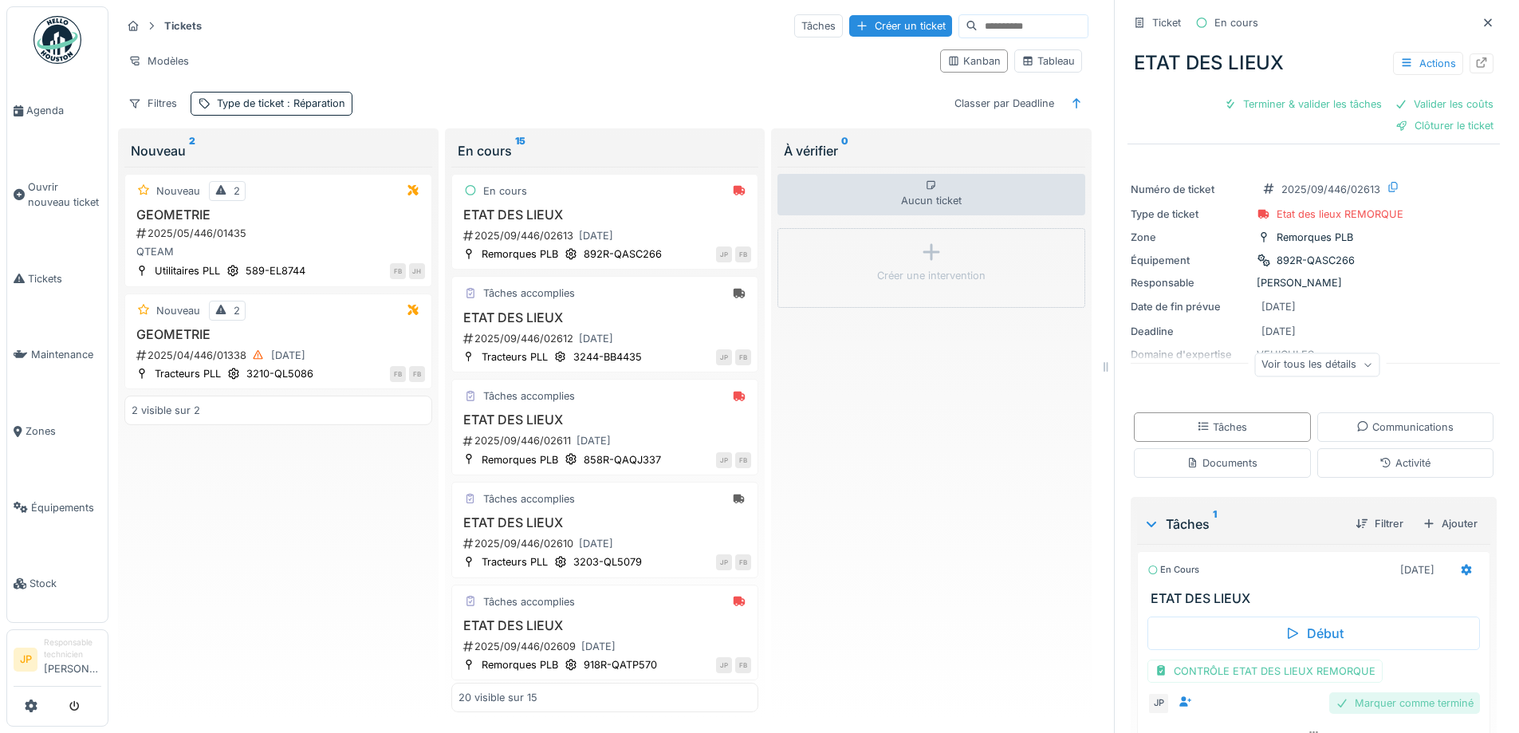
click at [1369, 693] on div "Marquer comme terminé" at bounding box center [1404, 703] width 151 height 22
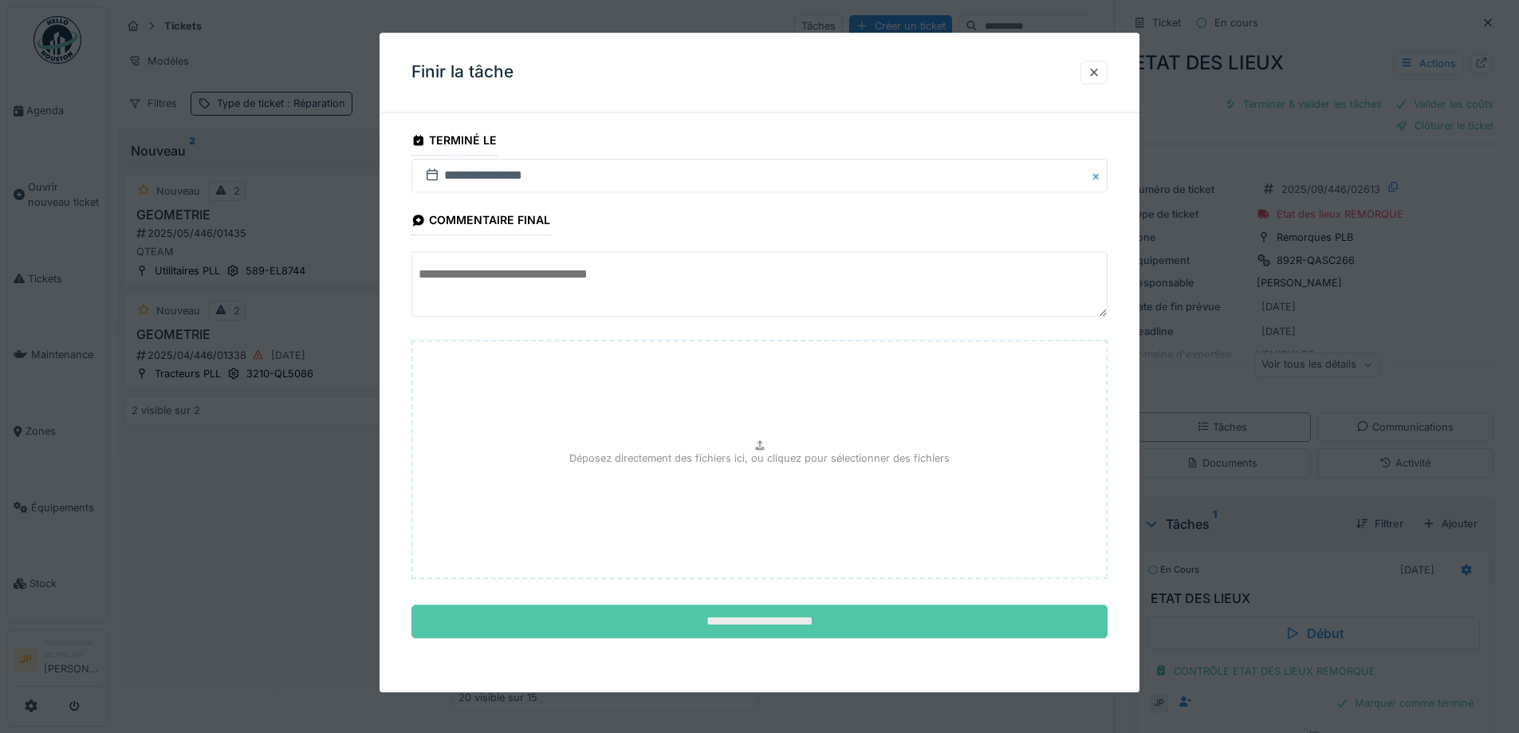
click at [778, 612] on input "**********" at bounding box center [760, 621] width 696 height 33
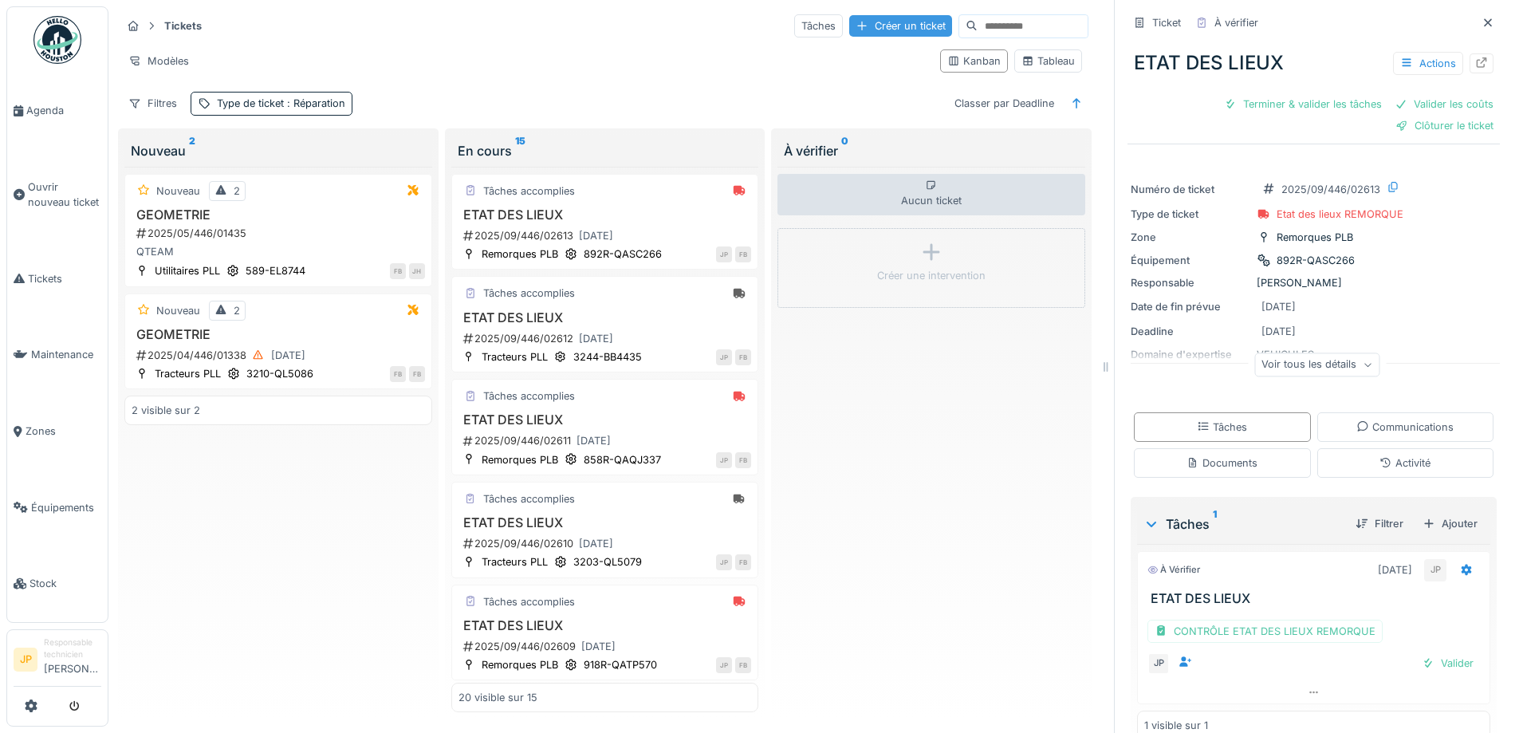
click at [869, 22] on div "Créer un ticket" at bounding box center [900, 26] width 103 height 22
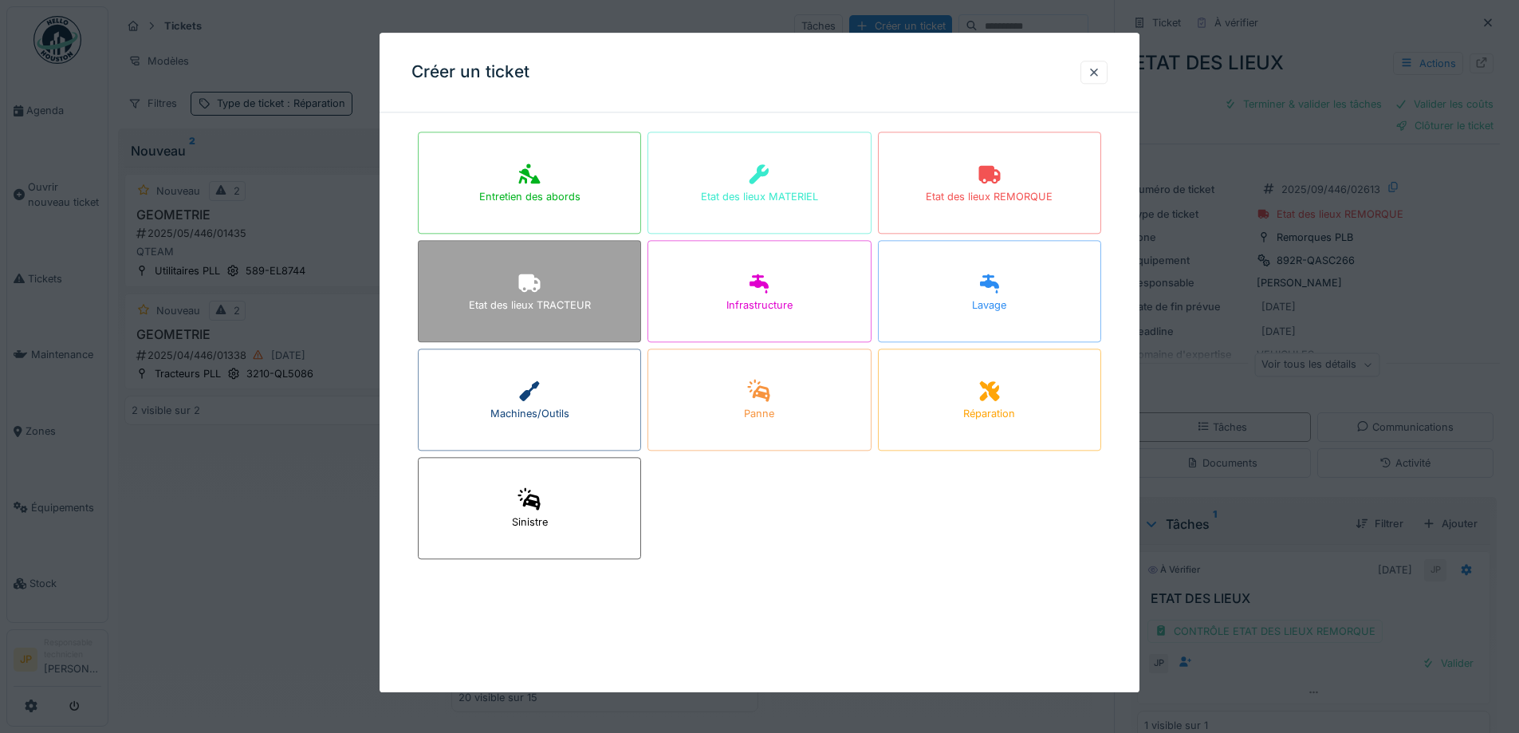
click at [492, 286] on div "Etat des lieux TRACTEUR" at bounding box center [529, 291] width 223 height 102
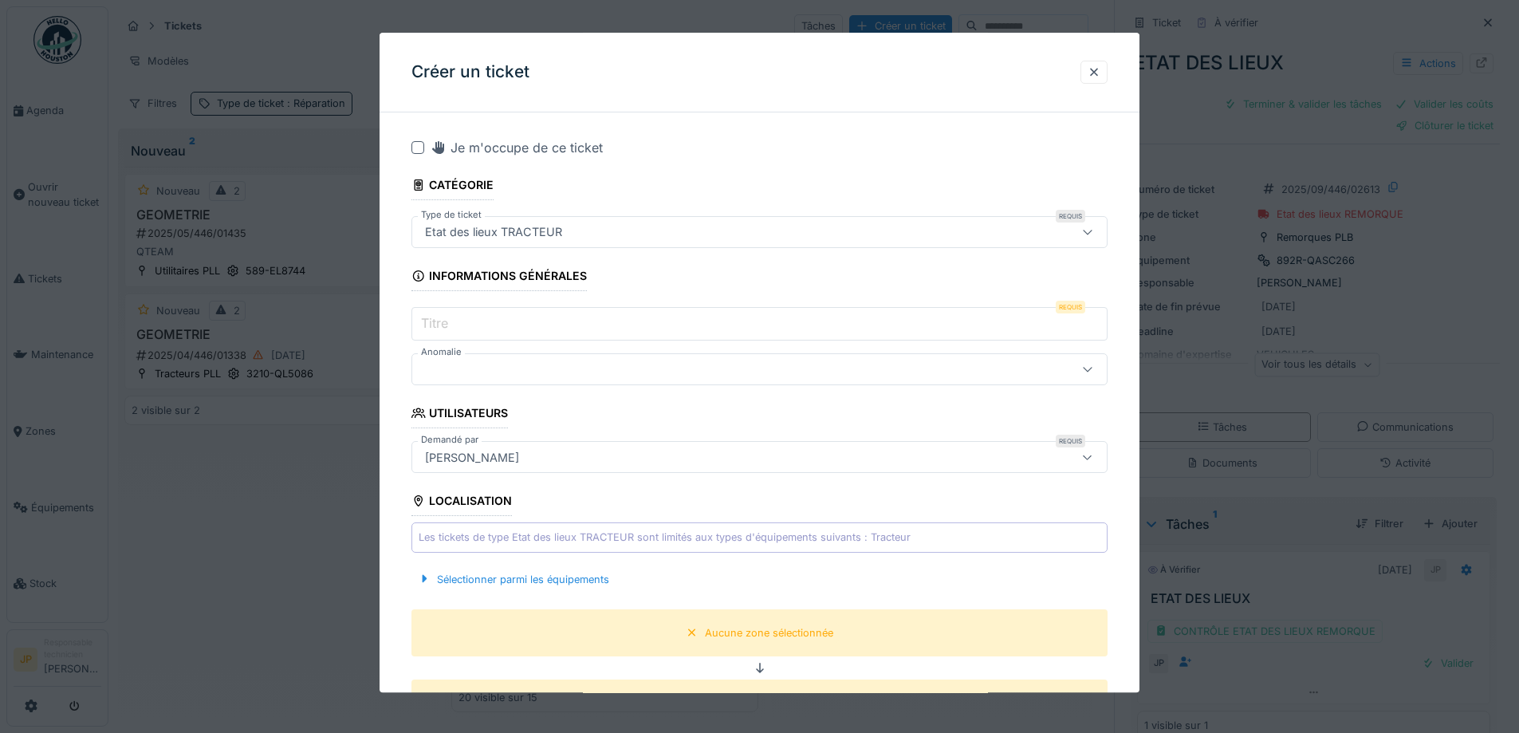
click at [419, 145] on div at bounding box center [418, 147] width 13 height 13
click at [467, 323] on input "Titre" at bounding box center [760, 324] width 696 height 33
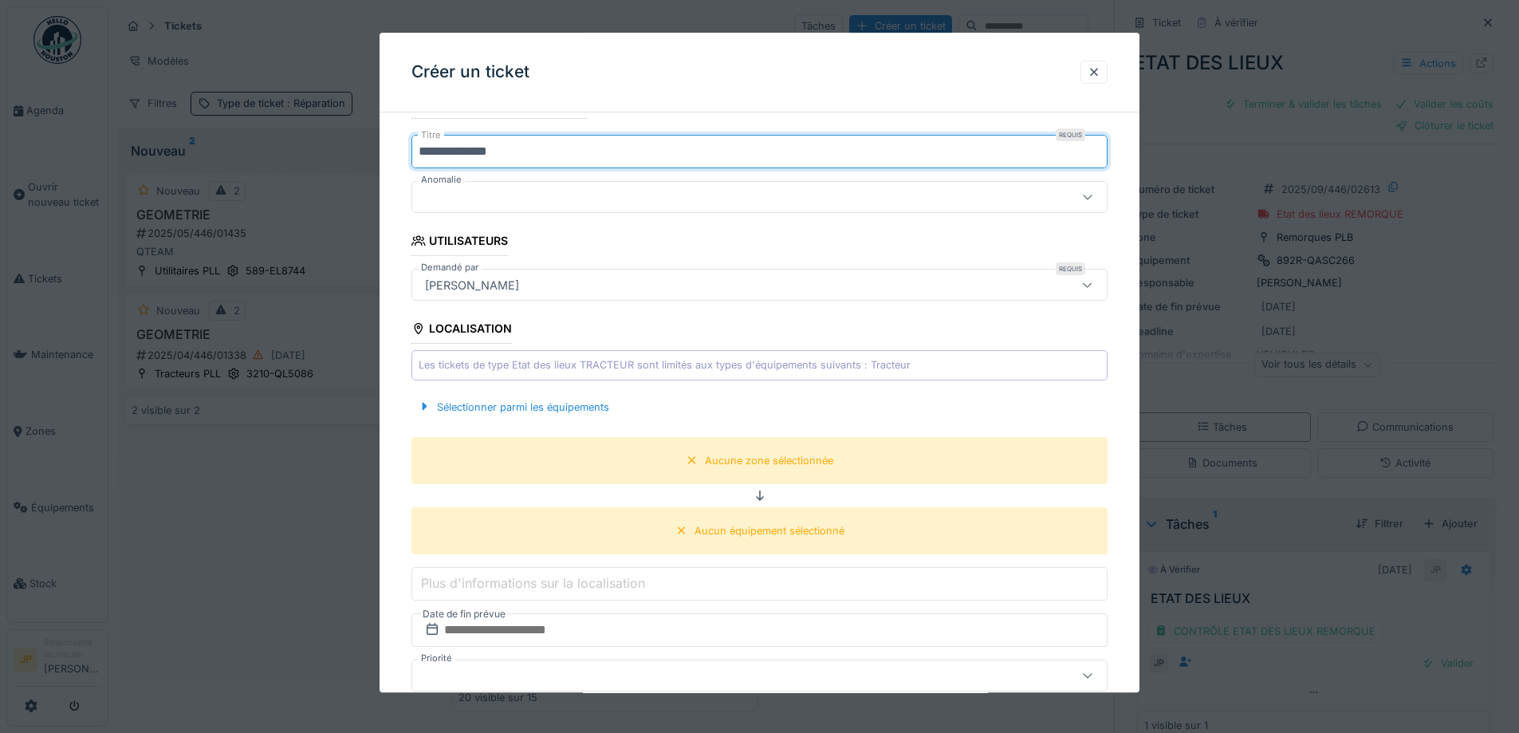
scroll to position [319, 0]
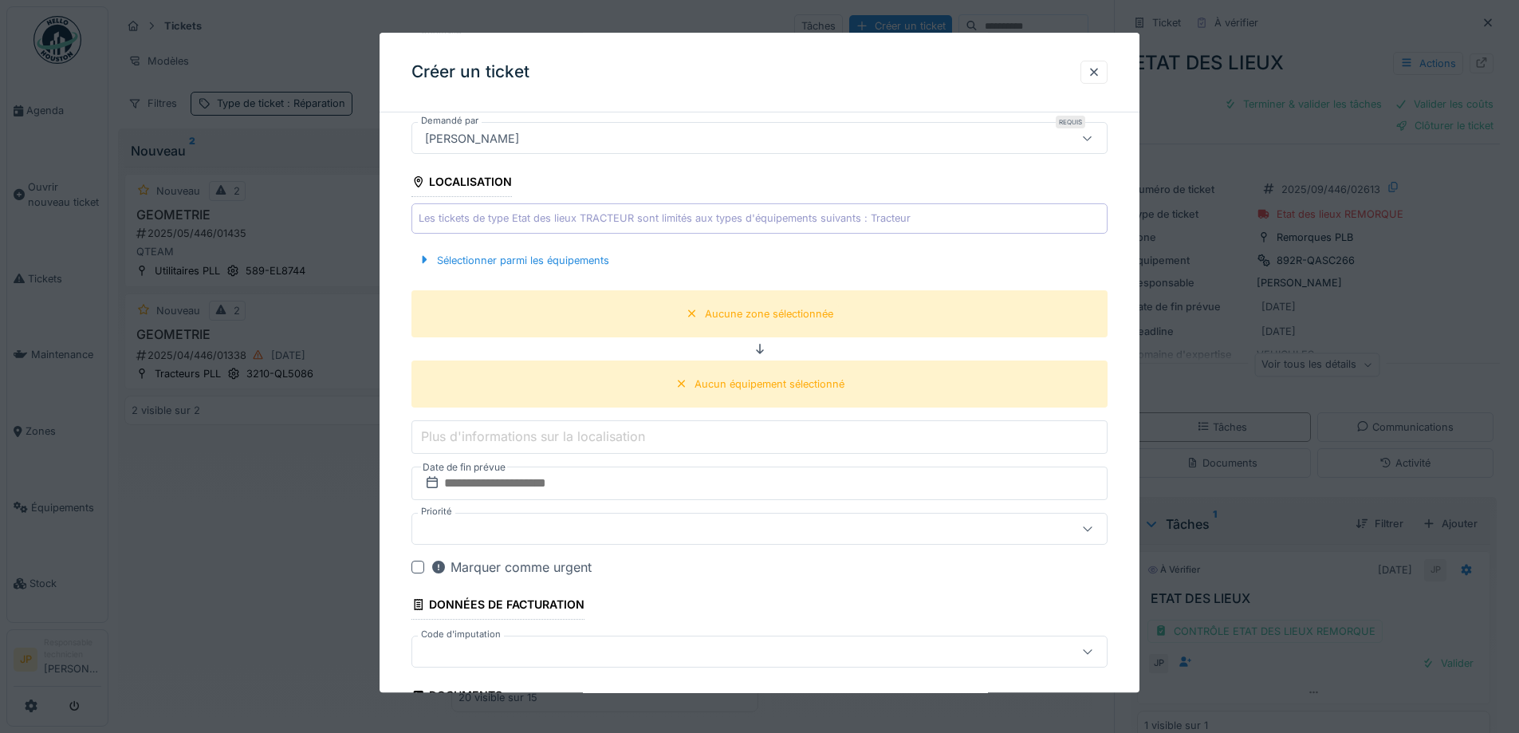
type input "**********"
click at [534, 246] on div "Sélectionner parmi les équipements" at bounding box center [760, 260] width 696 height 47
click at [577, 263] on div "Sélectionner parmi les équipements" at bounding box center [514, 261] width 204 height 22
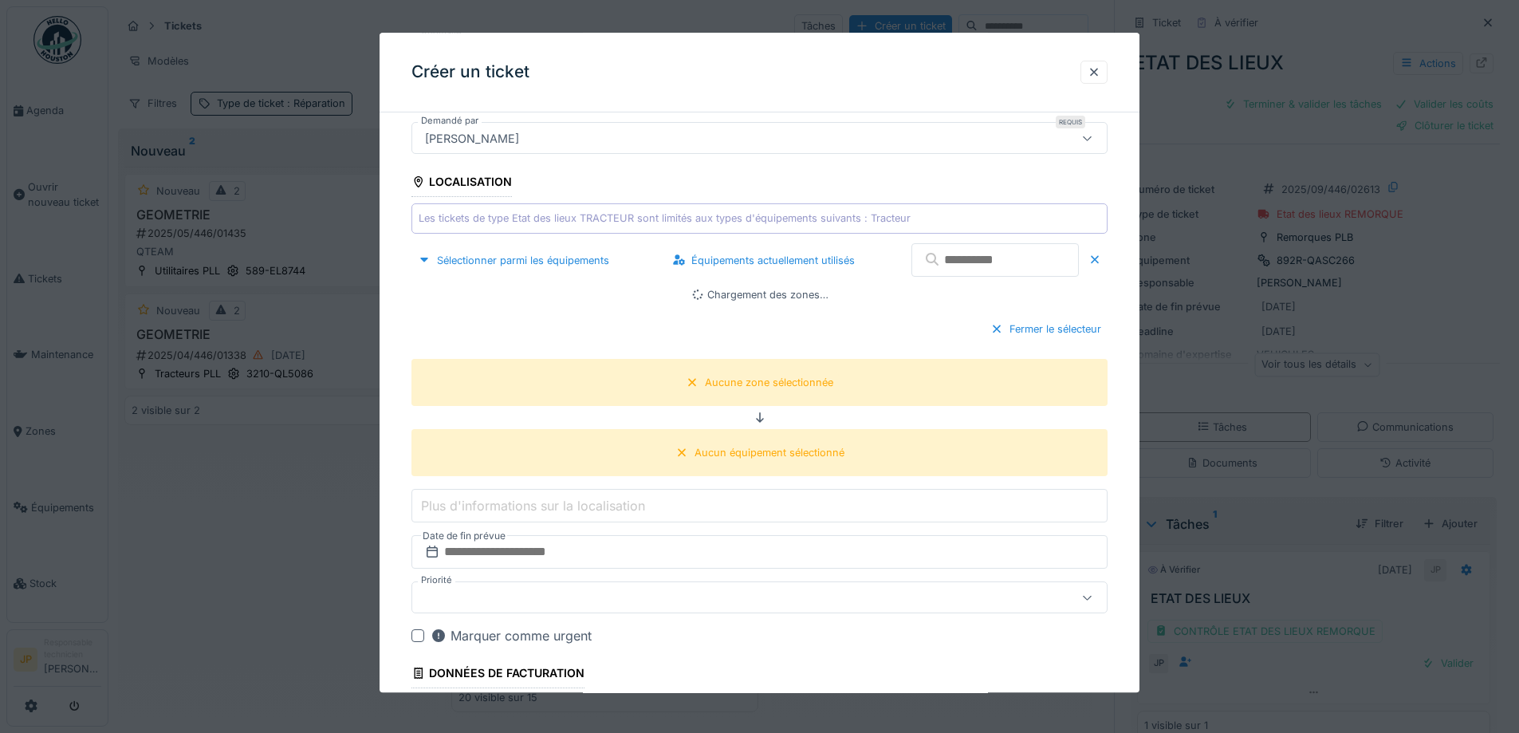
click at [955, 273] on input "text" at bounding box center [995, 260] width 167 height 33
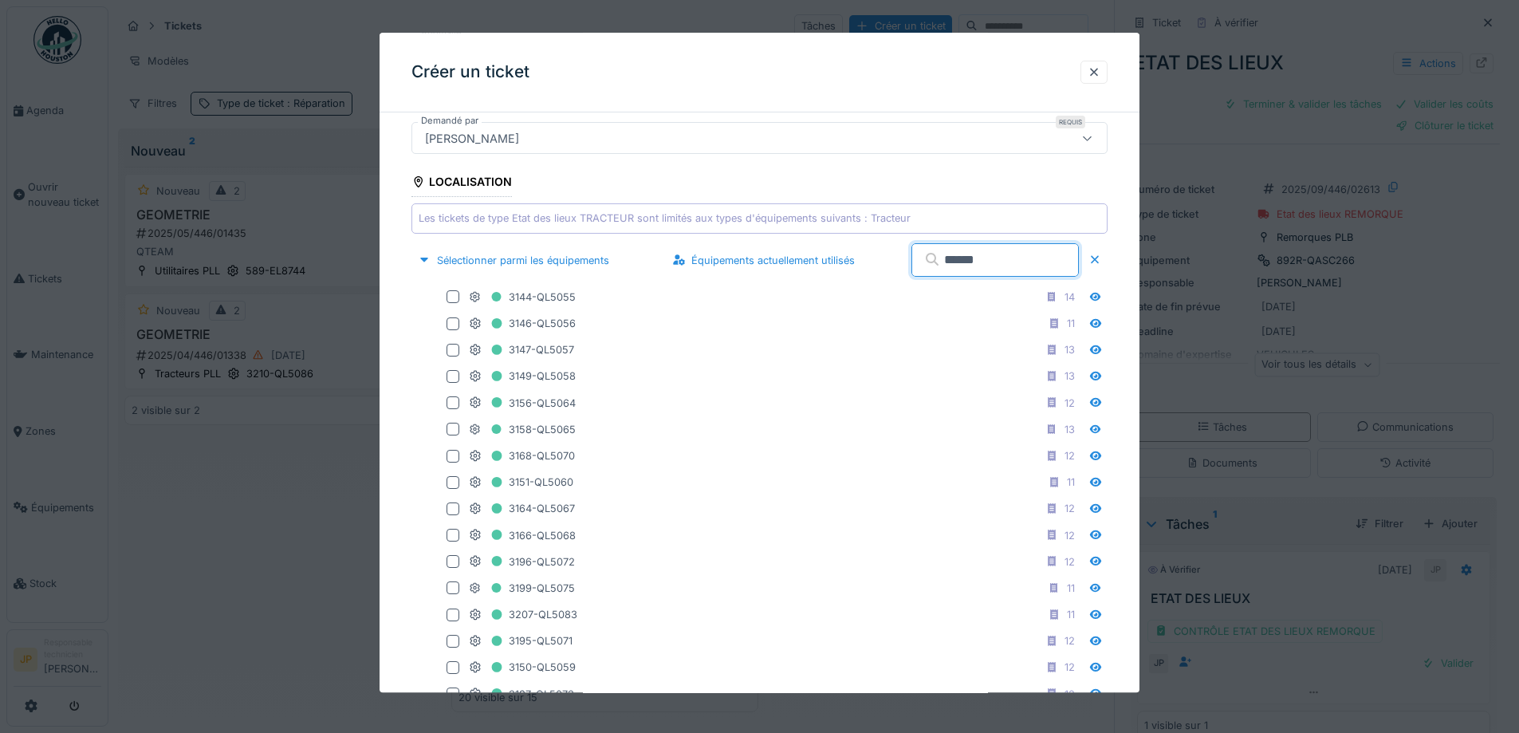
click at [968, 266] on input "******" at bounding box center [995, 260] width 167 height 33
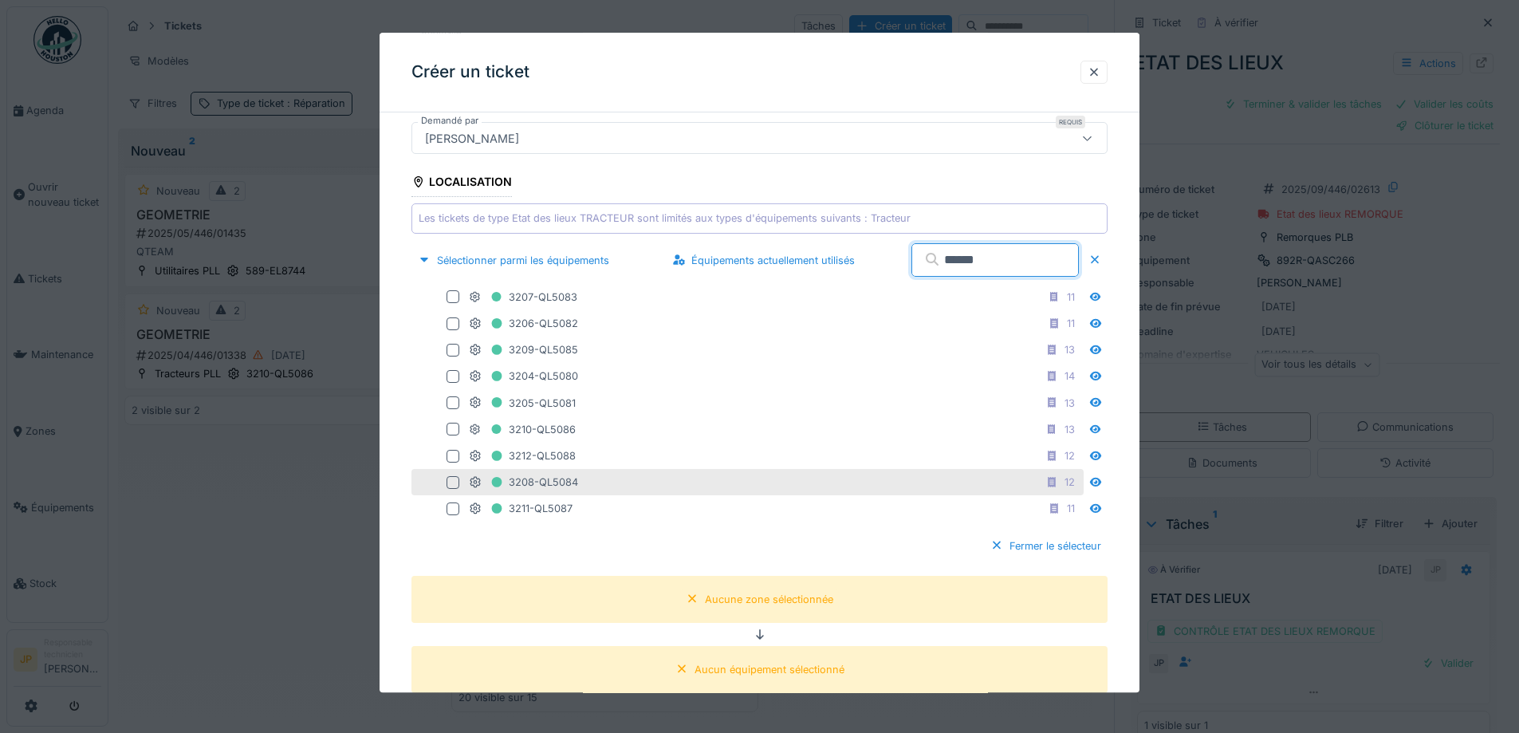
type input "******"
click at [449, 480] on div at bounding box center [453, 482] width 13 height 13
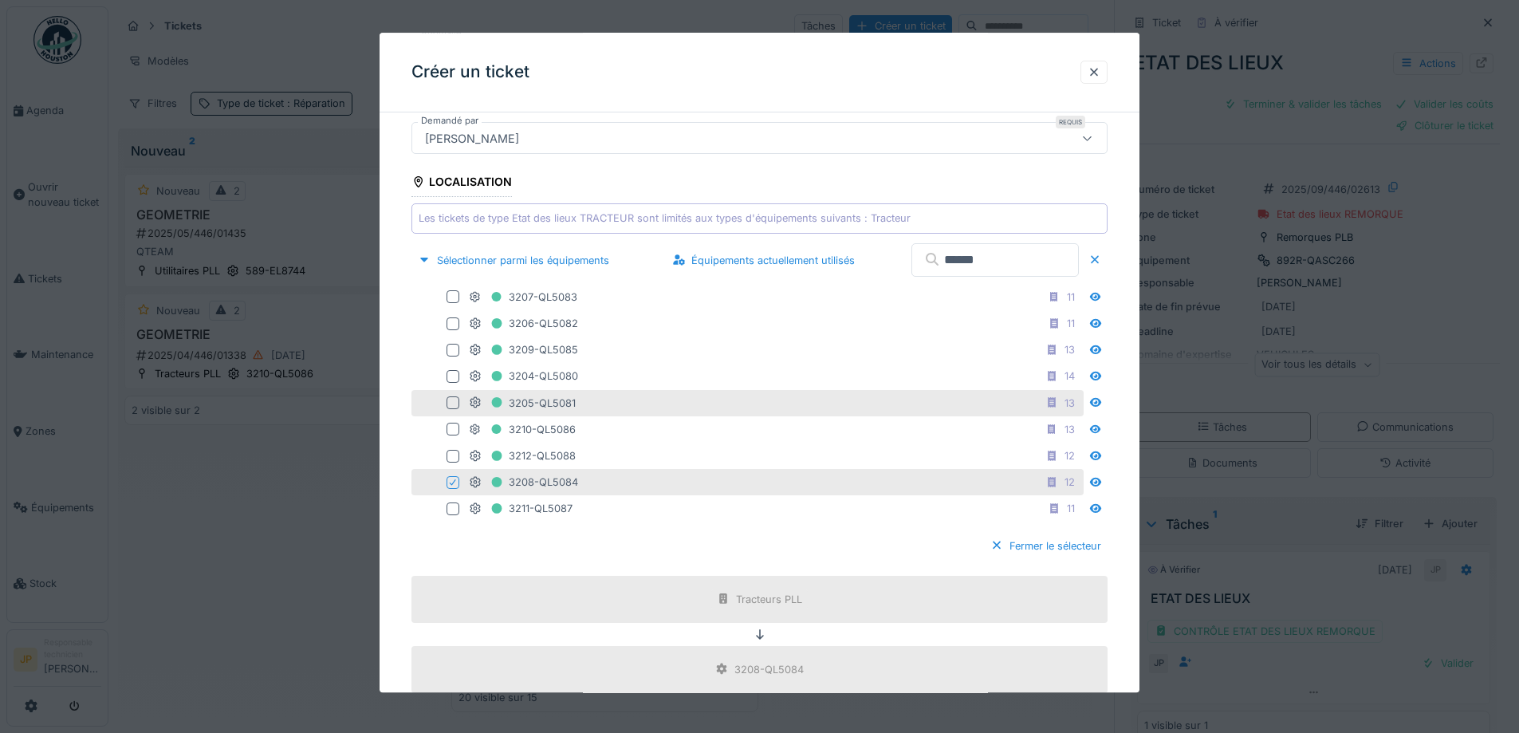
scroll to position [638, 0]
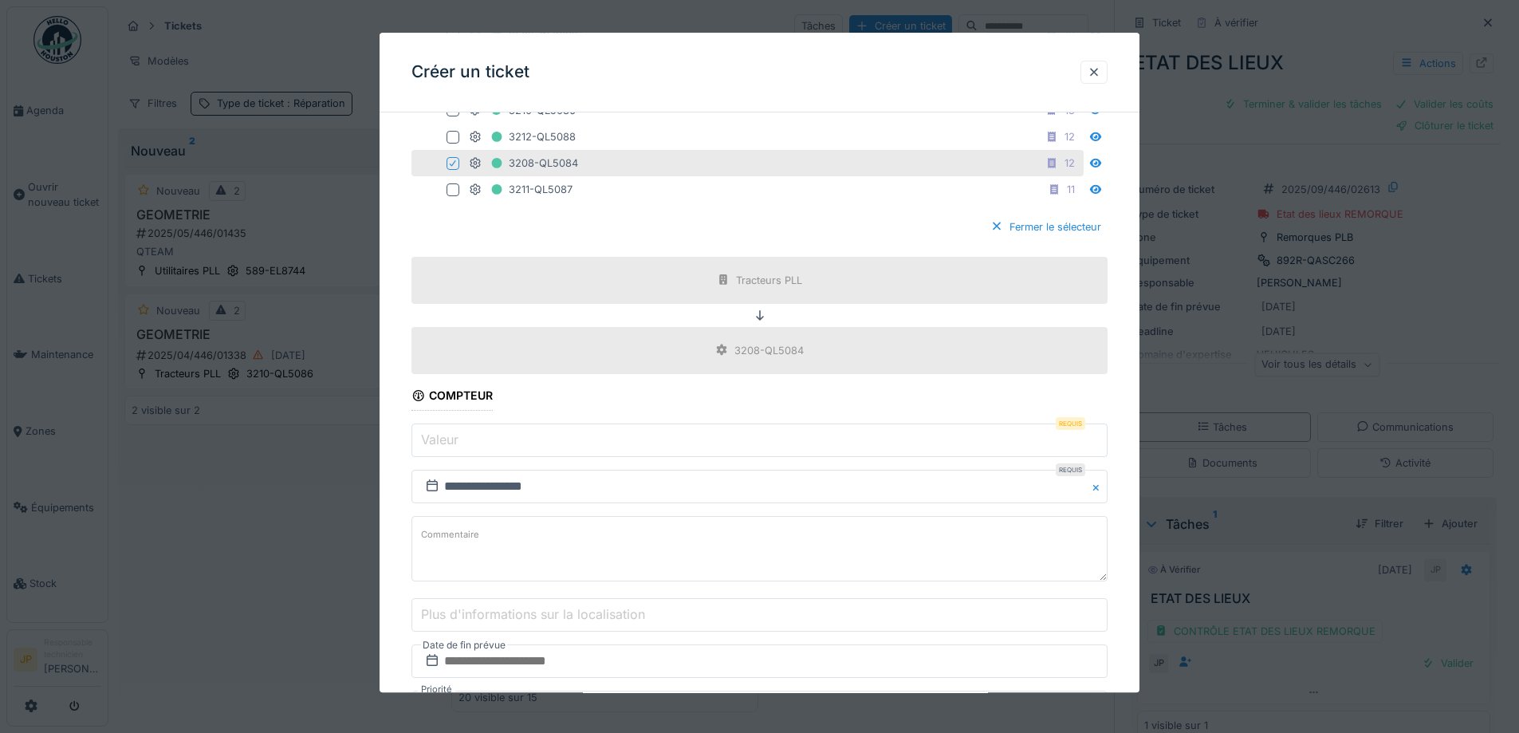
click at [473, 444] on input "Valeur" at bounding box center [760, 439] width 696 height 33
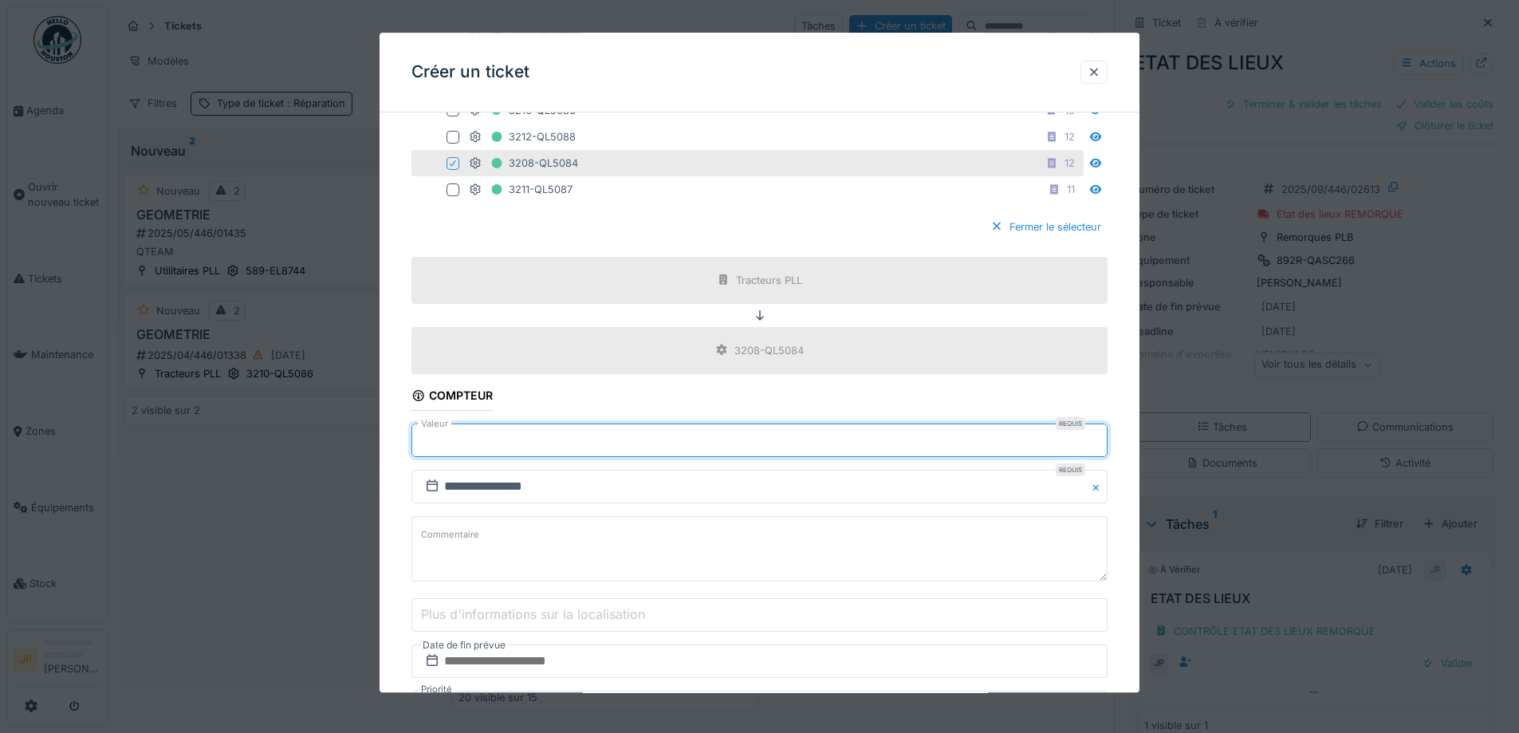
drag, startPoint x: 473, startPoint y: 444, endPoint x: 339, endPoint y: 458, distance: 134.7
click at [339, 458] on div "**********" at bounding box center [813, 366] width 1411 height 733
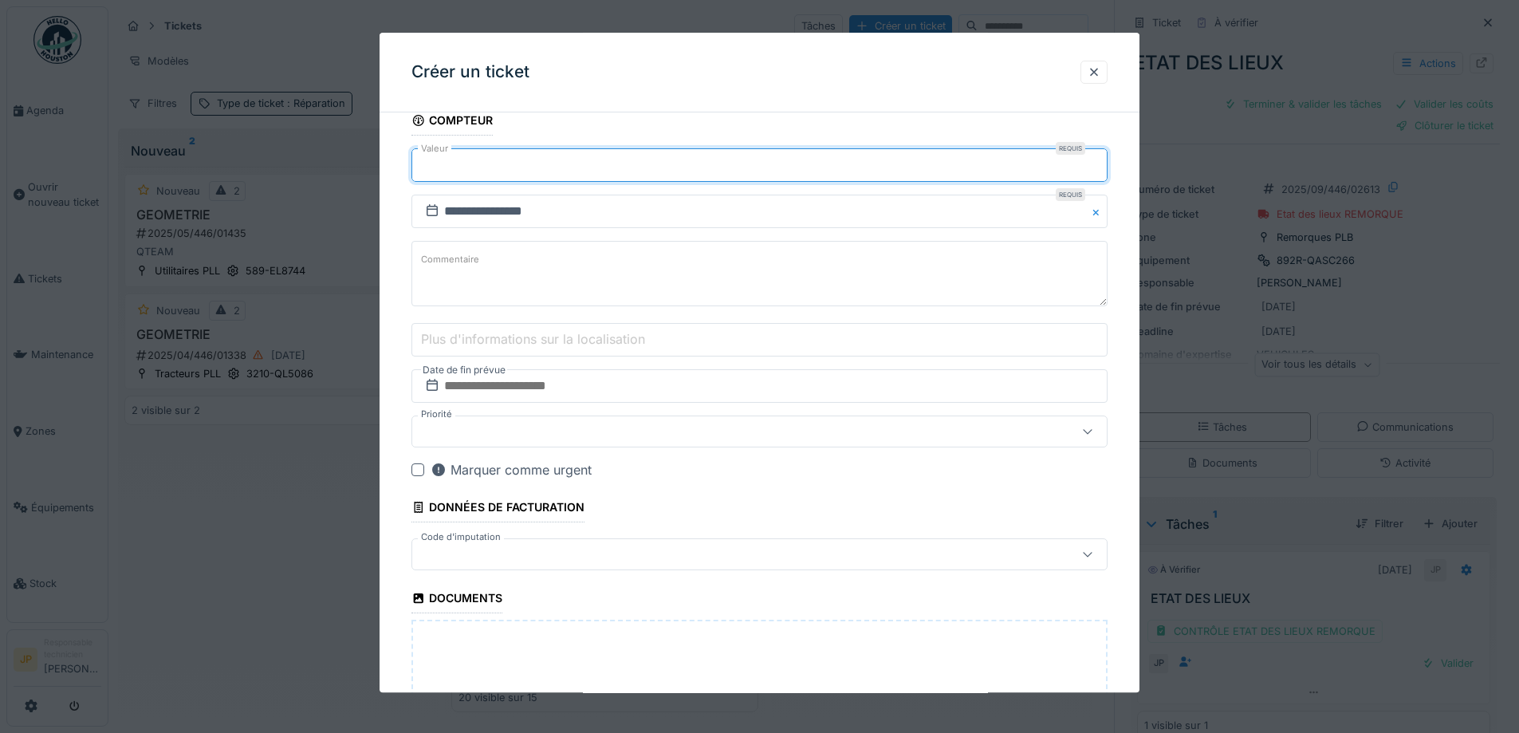
scroll to position [957, 0]
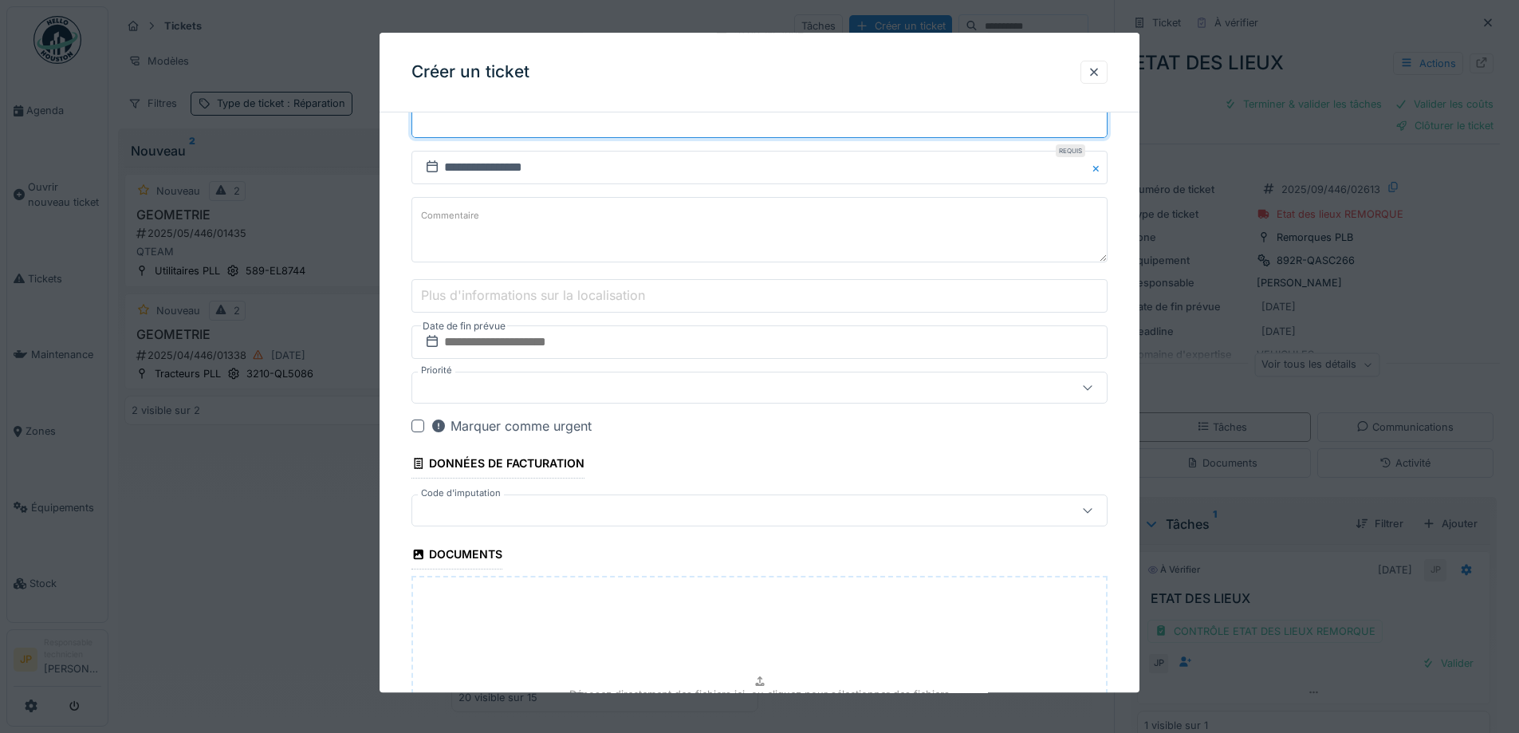
type input "******"
click at [484, 349] on input "text" at bounding box center [760, 342] width 696 height 33
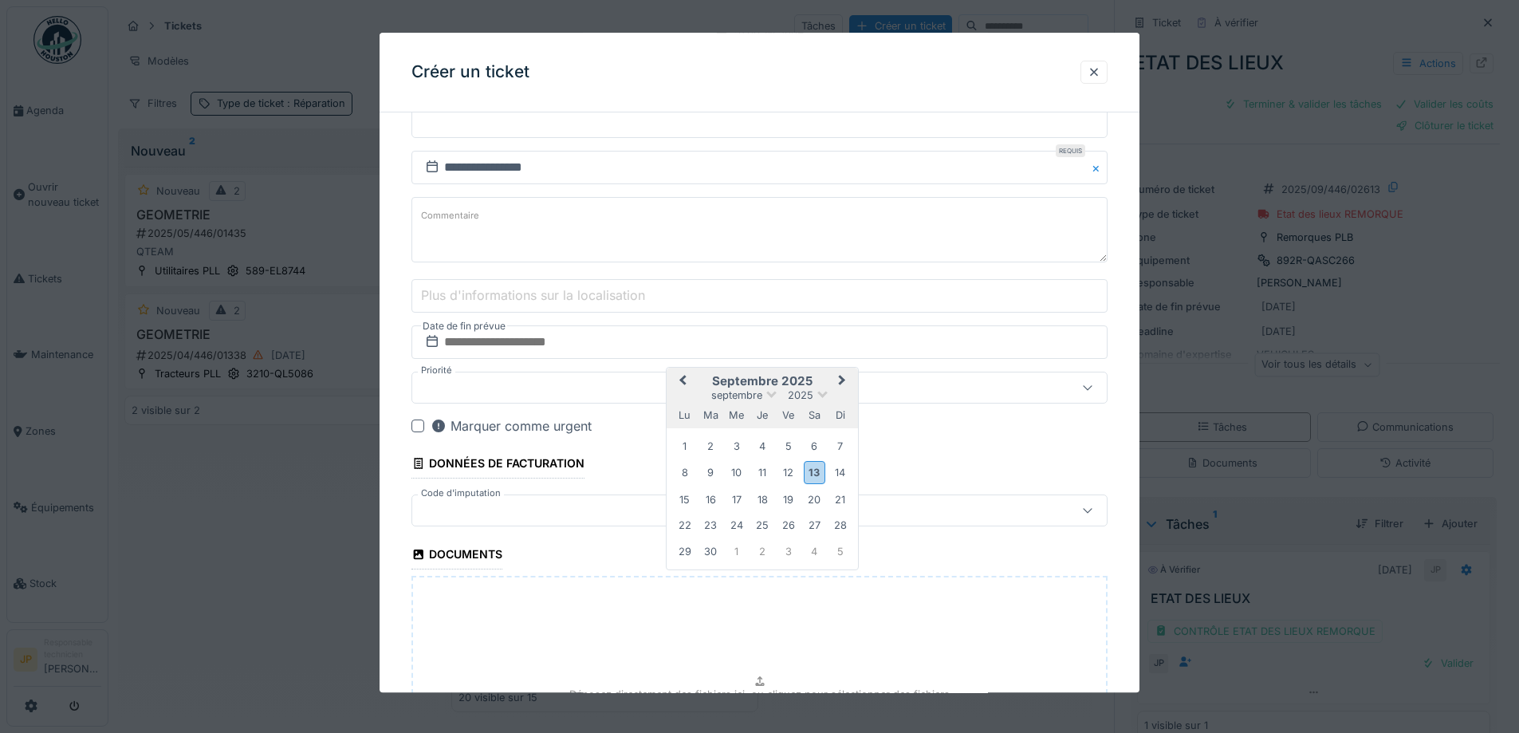
click at [820, 481] on div "13" at bounding box center [815, 473] width 22 height 23
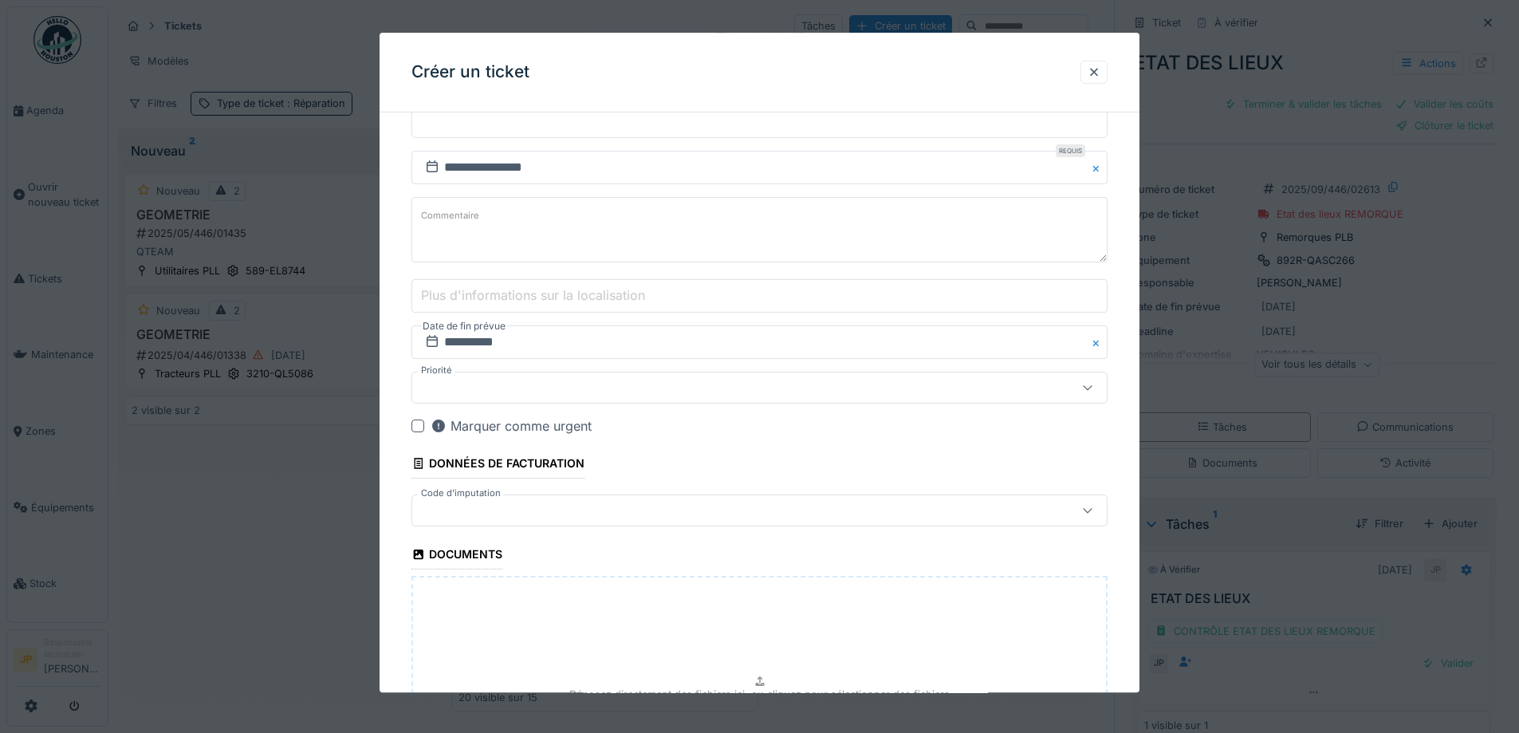
click at [510, 514] on div at bounding box center [719, 511] width 601 height 18
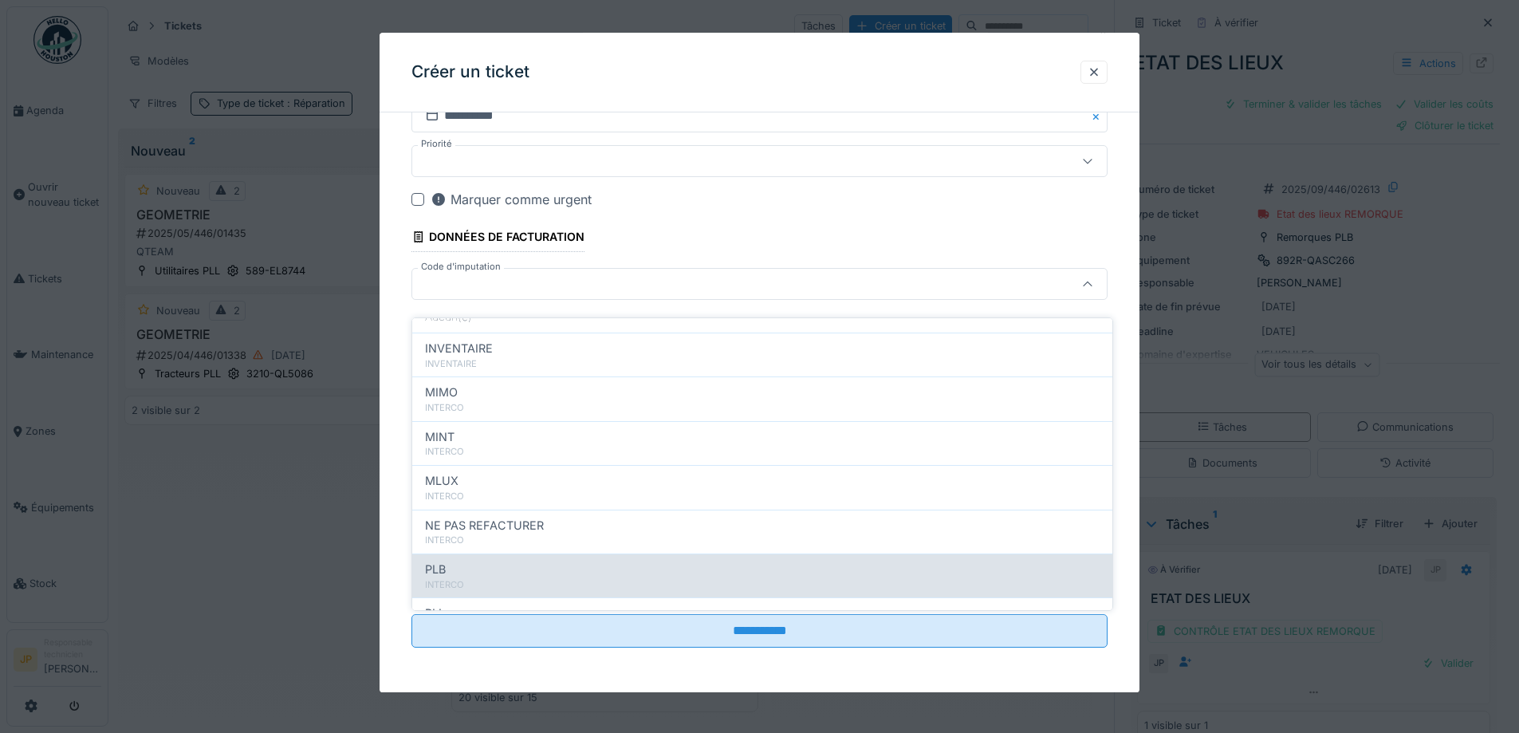
scroll to position [175, 0]
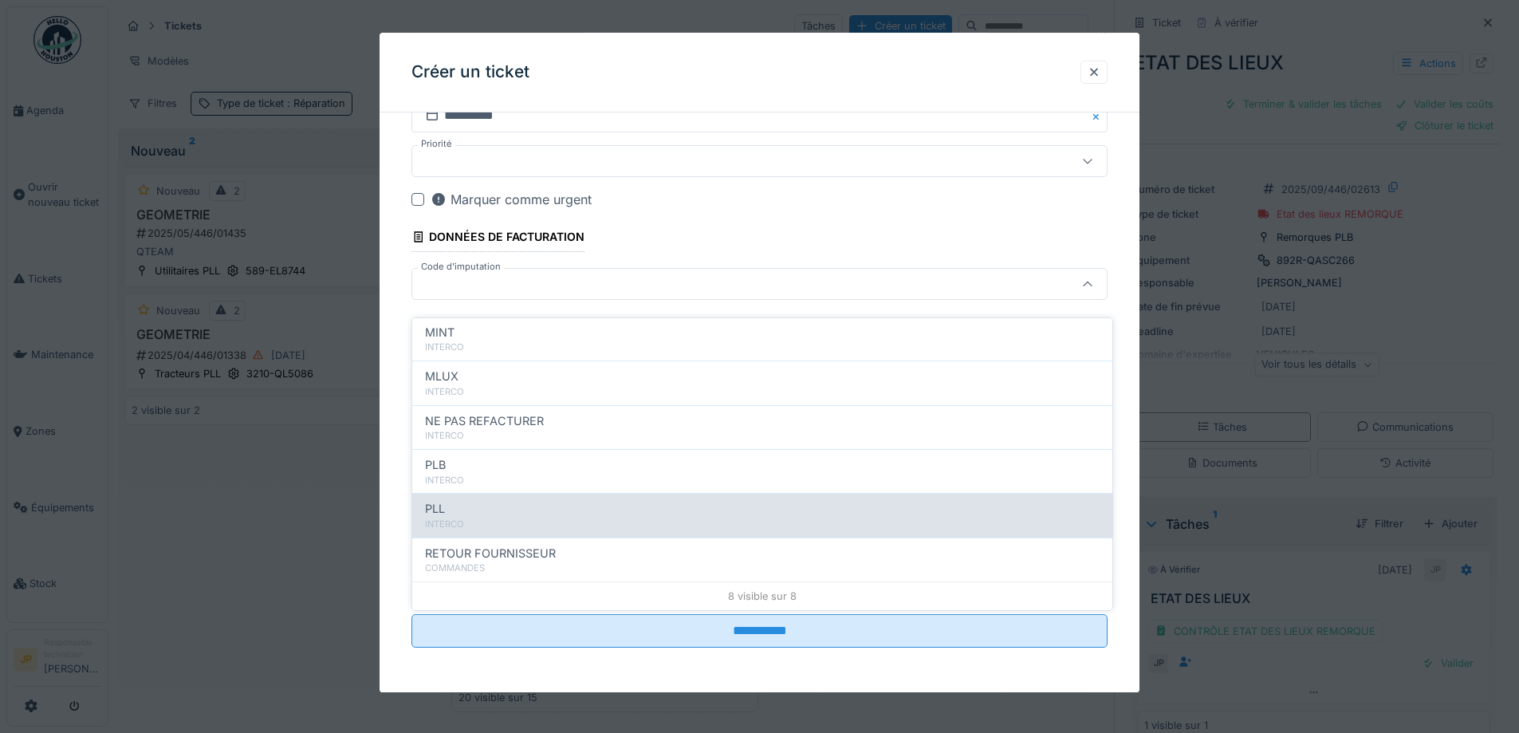
click at [478, 503] on div "PLL" at bounding box center [762, 509] width 675 height 18
type input "***"
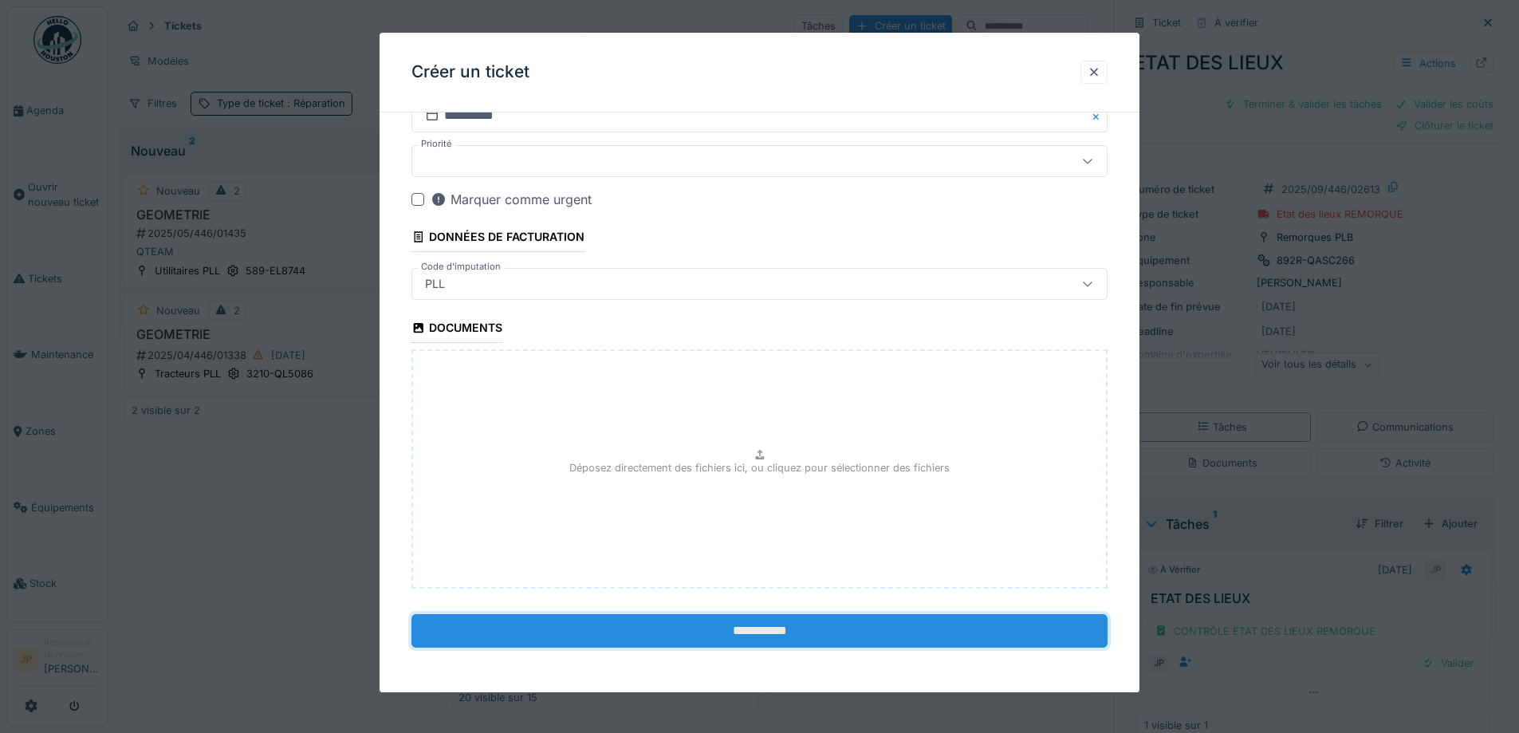
click at [770, 626] on input "**********" at bounding box center [760, 631] width 696 height 33
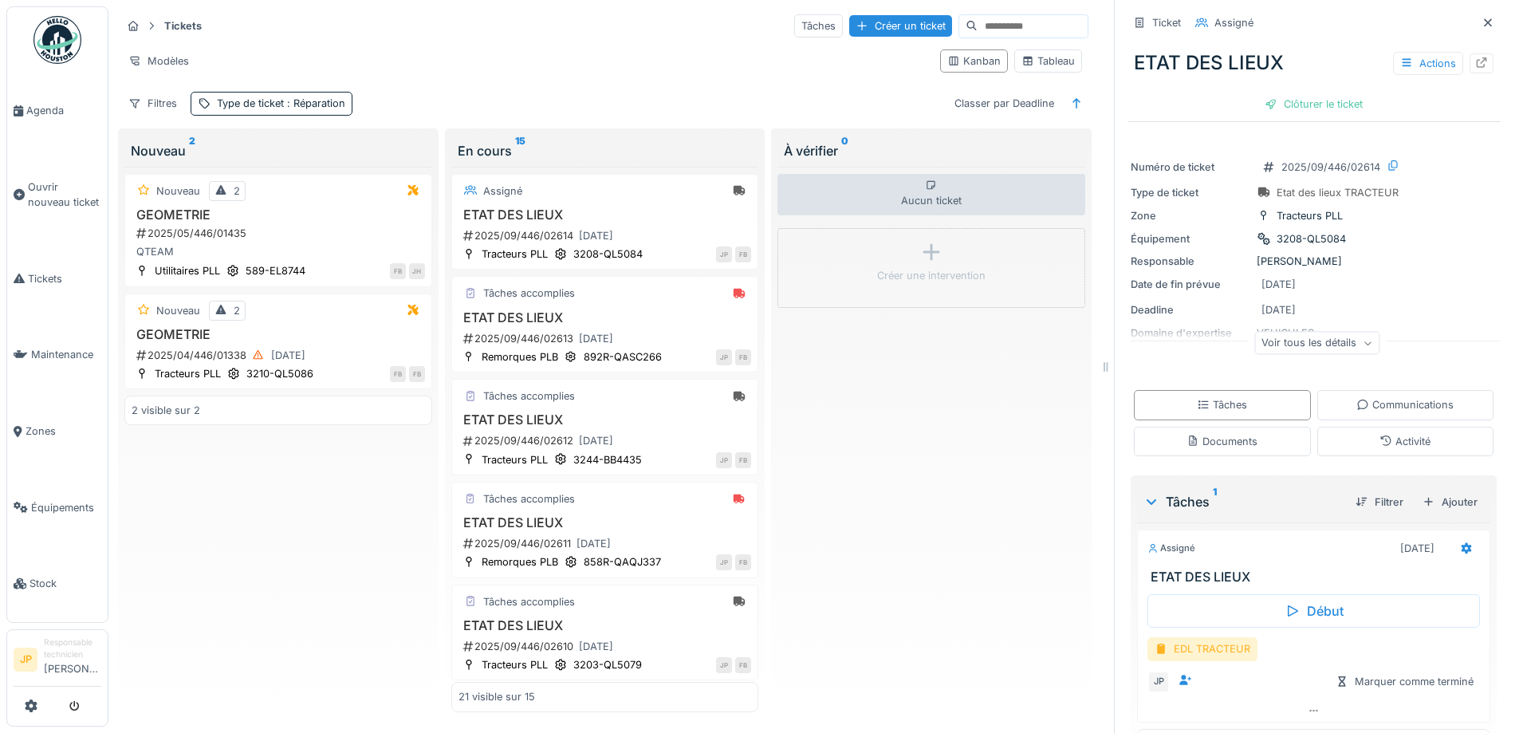
click at [1185, 637] on div "EDL TRACTEUR" at bounding box center [1203, 648] width 110 height 23
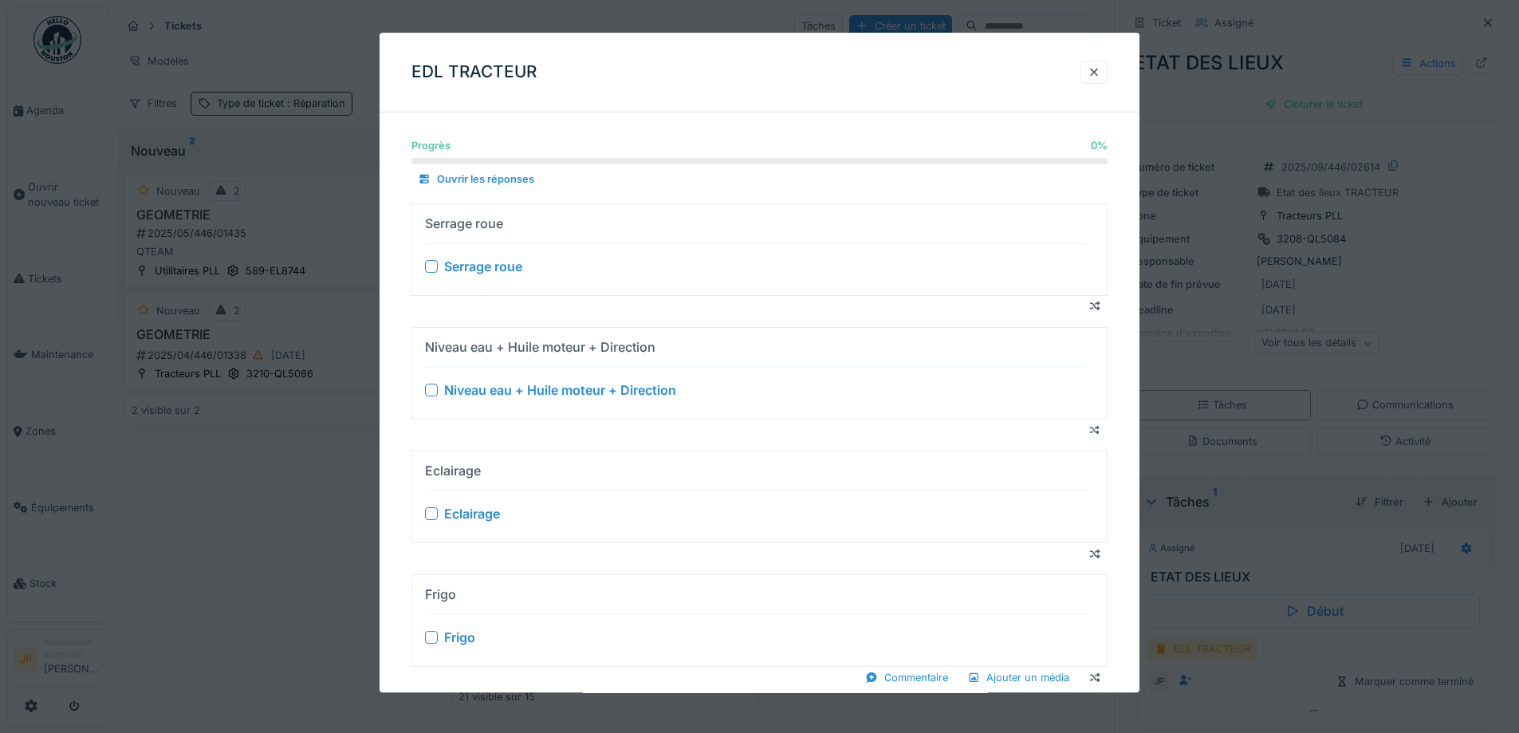
drag, startPoint x: 432, startPoint y: 268, endPoint x: 431, endPoint y: 285, distance: 16.8
click at [431, 268] on div at bounding box center [431, 266] width 13 height 13
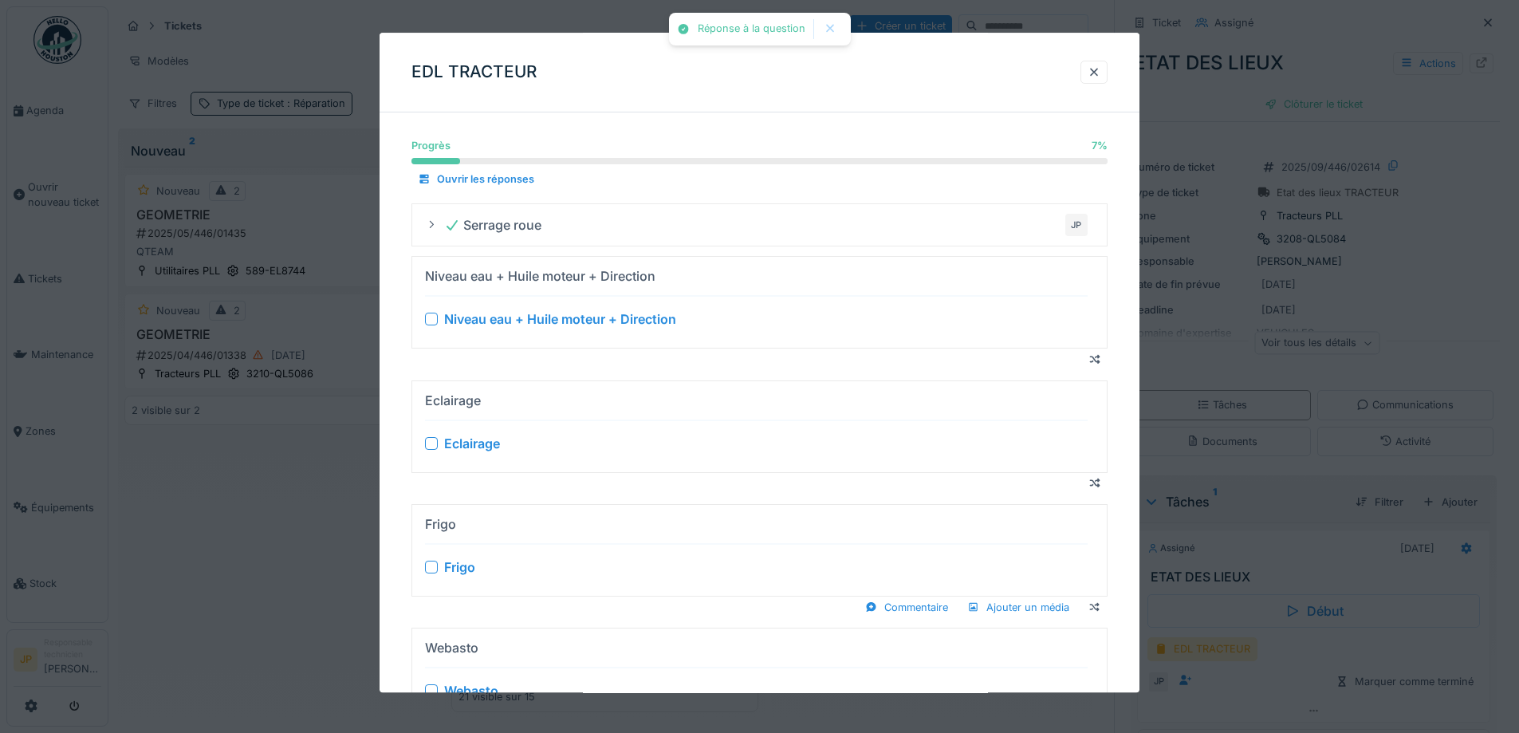
click at [434, 313] on div "Niveau eau + Huile moteur + Direction" at bounding box center [756, 319] width 663 height 19
click at [430, 321] on div at bounding box center [431, 319] width 13 height 13
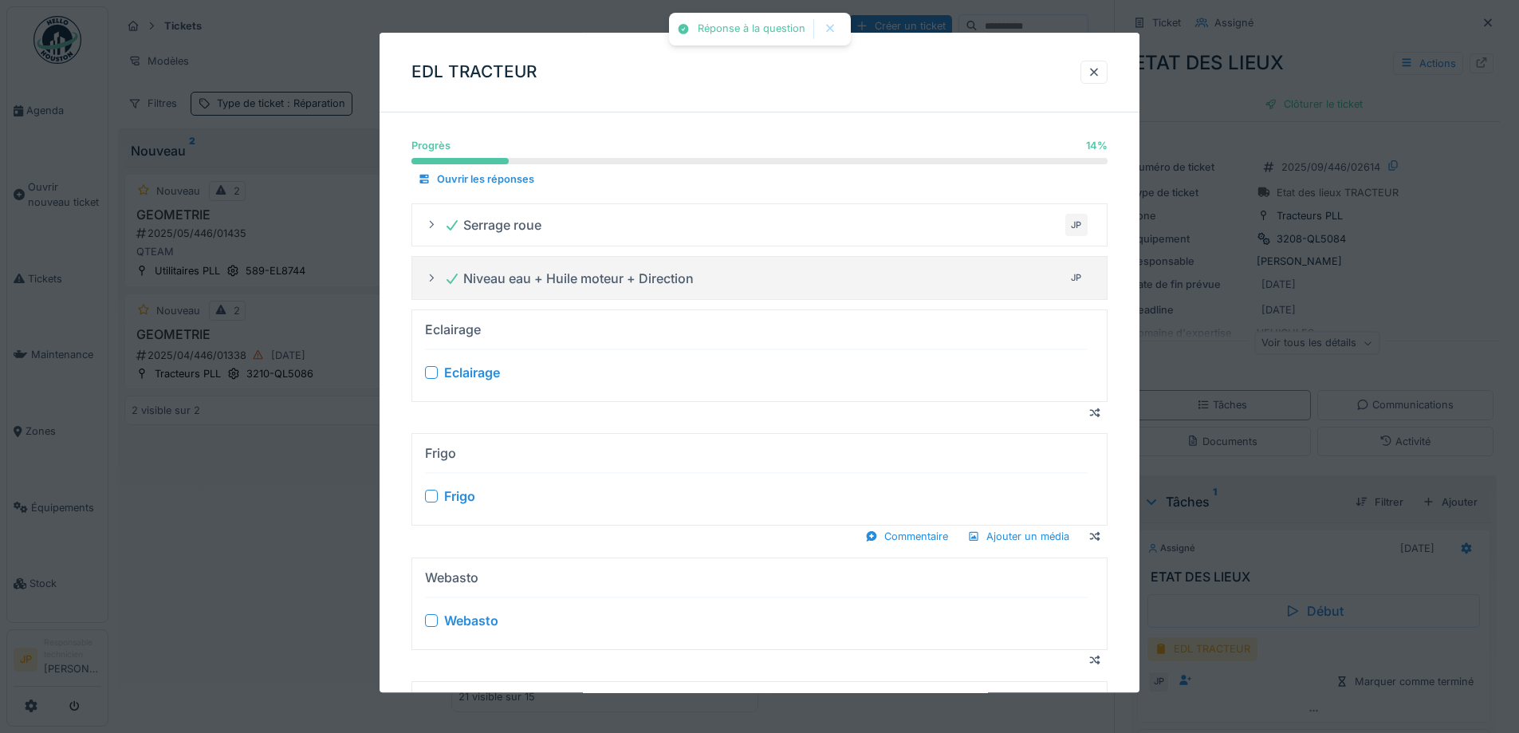
click at [435, 373] on div at bounding box center [431, 373] width 13 height 13
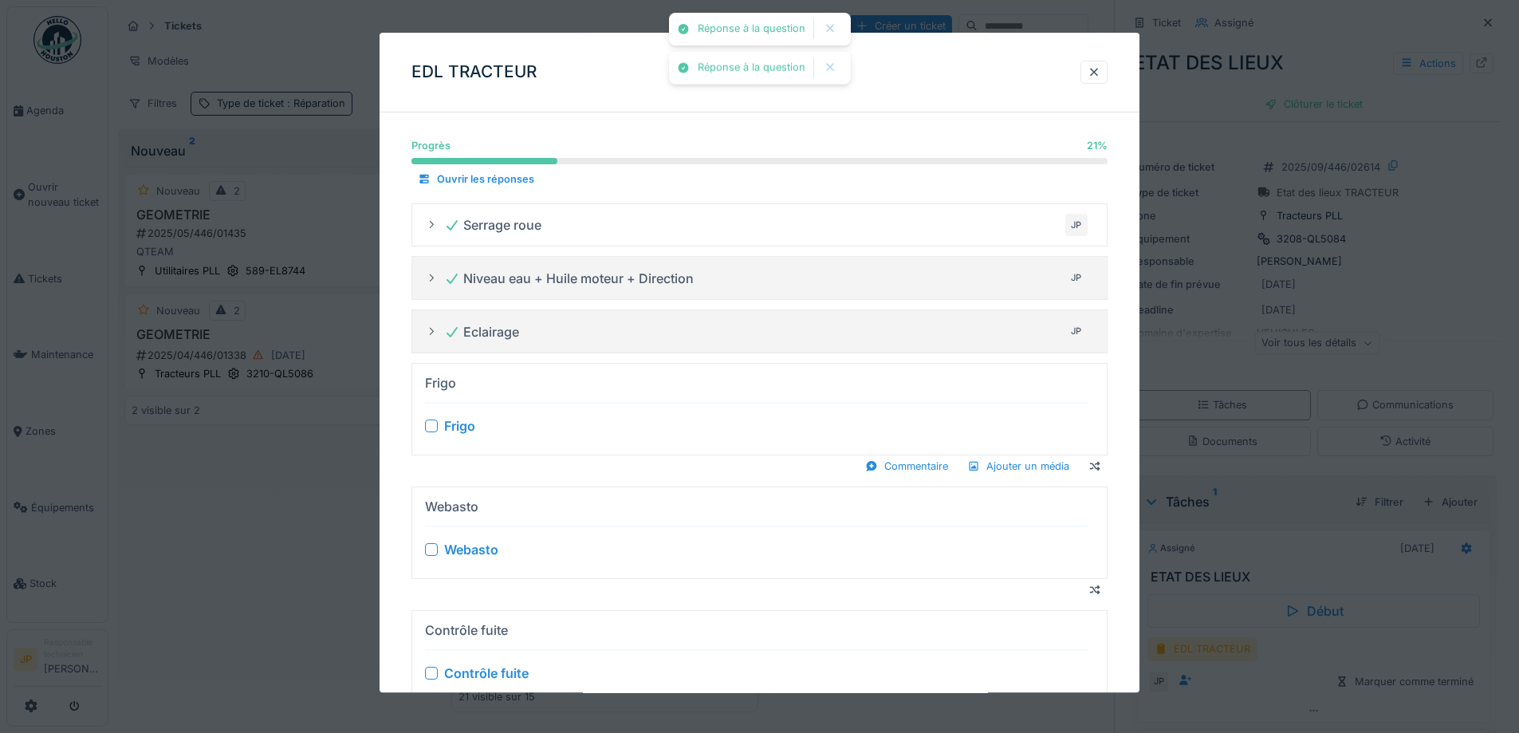
click at [431, 425] on div at bounding box center [431, 425] width 13 height 13
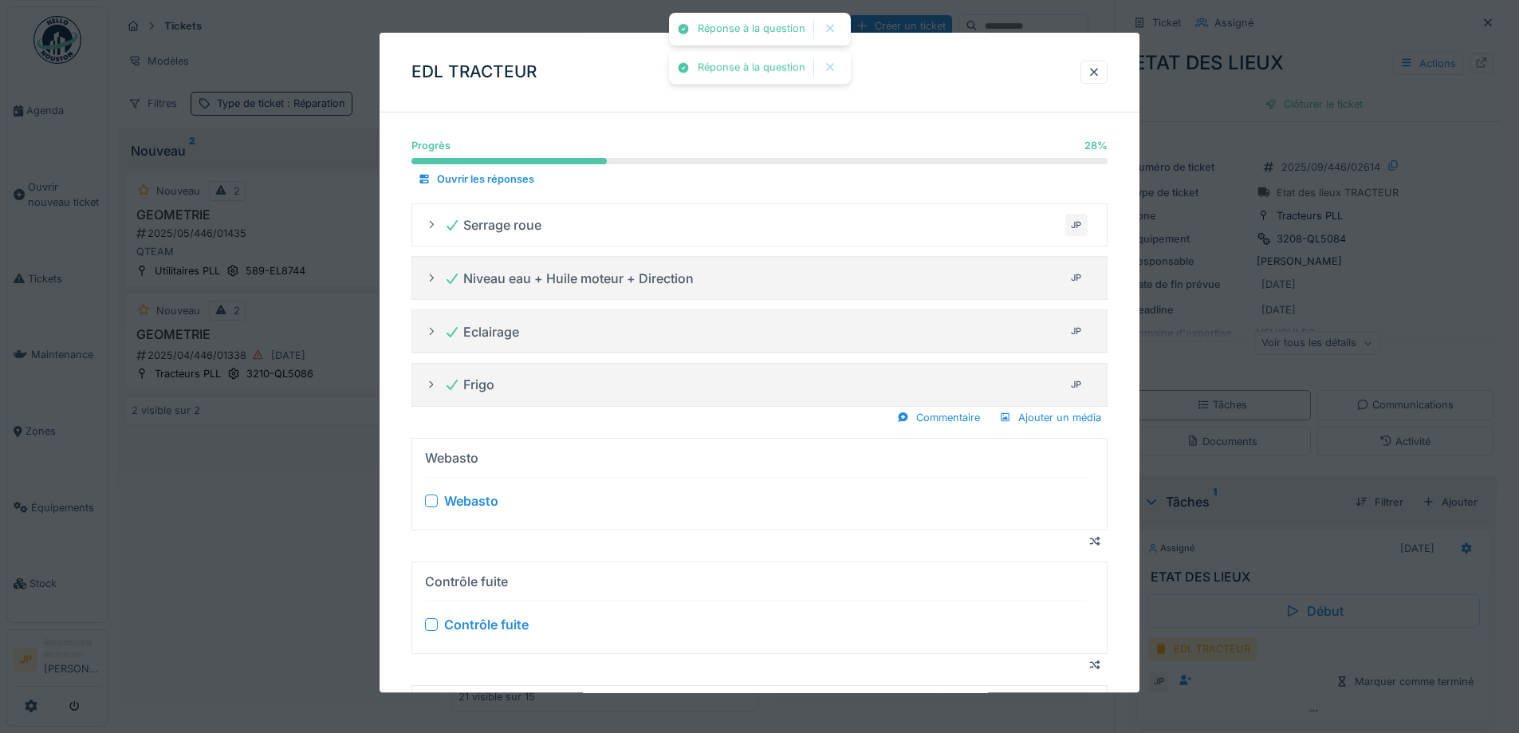
drag, startPoint x: 433, startPoint y: 497, endPoint x: 433, endPoint y: 513, distance: 15.9
click at [434, 497] on div at bounding box center [431, 500] width 13 height 13
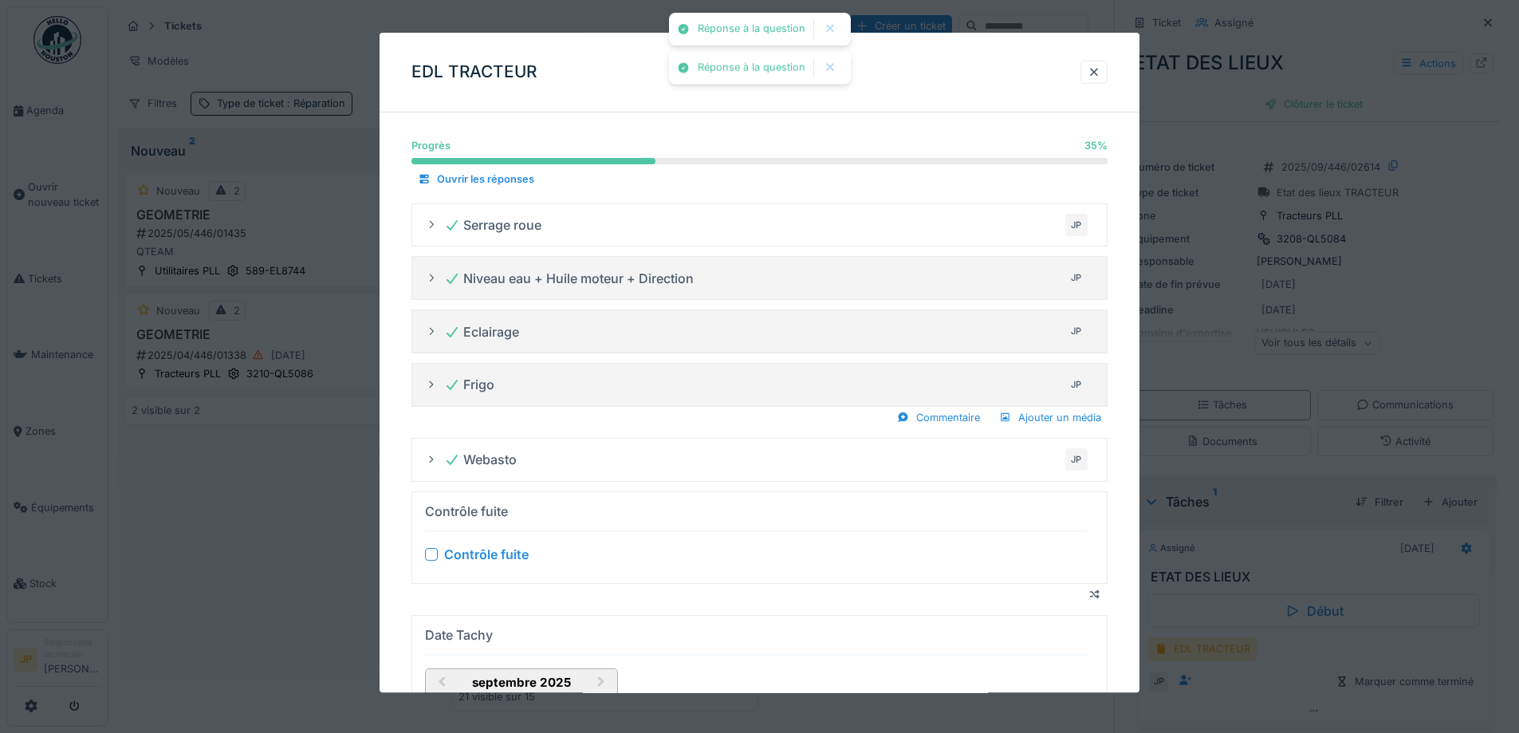
click at [427, 557] on div at bounding box center [431, 554] width 13 height 13
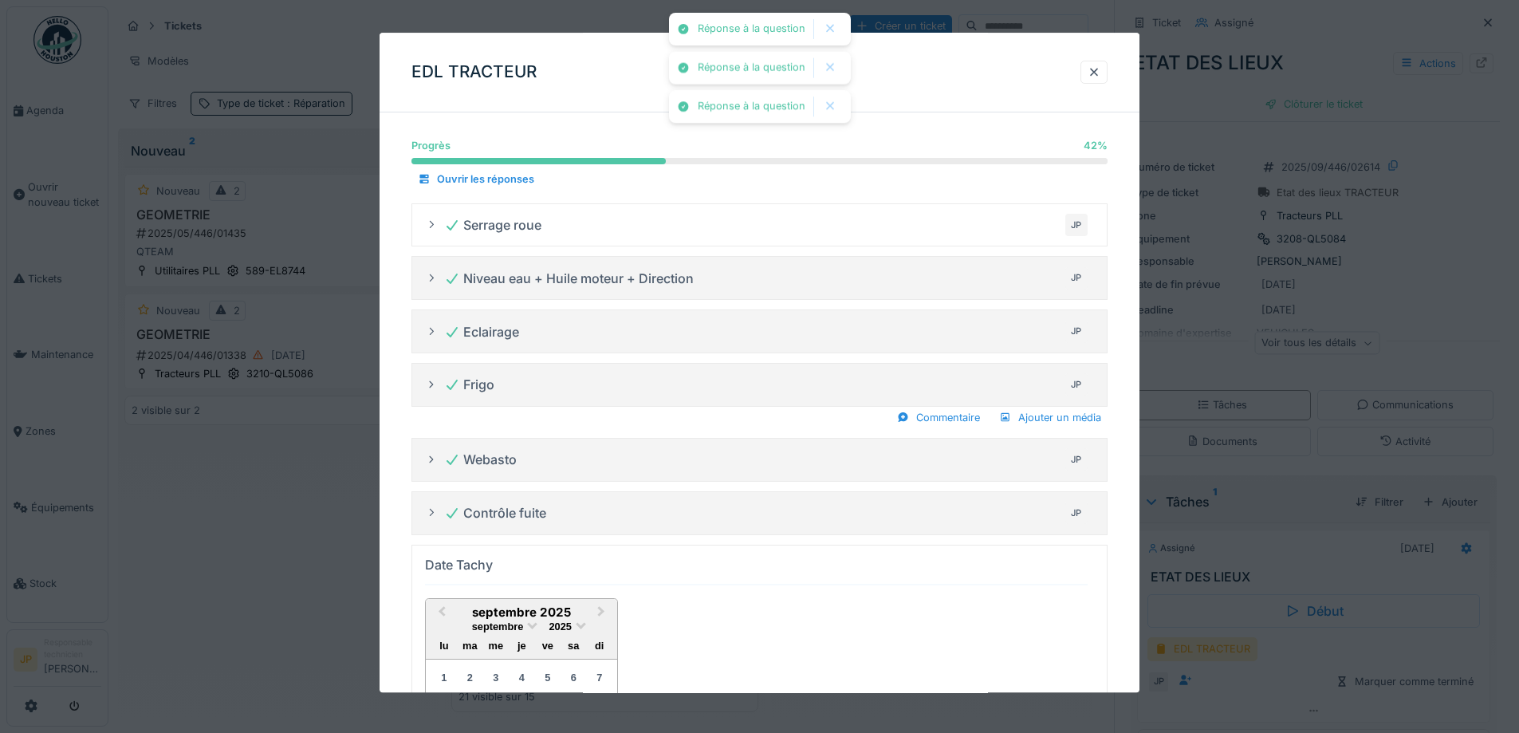
scroll to position [319, 0]
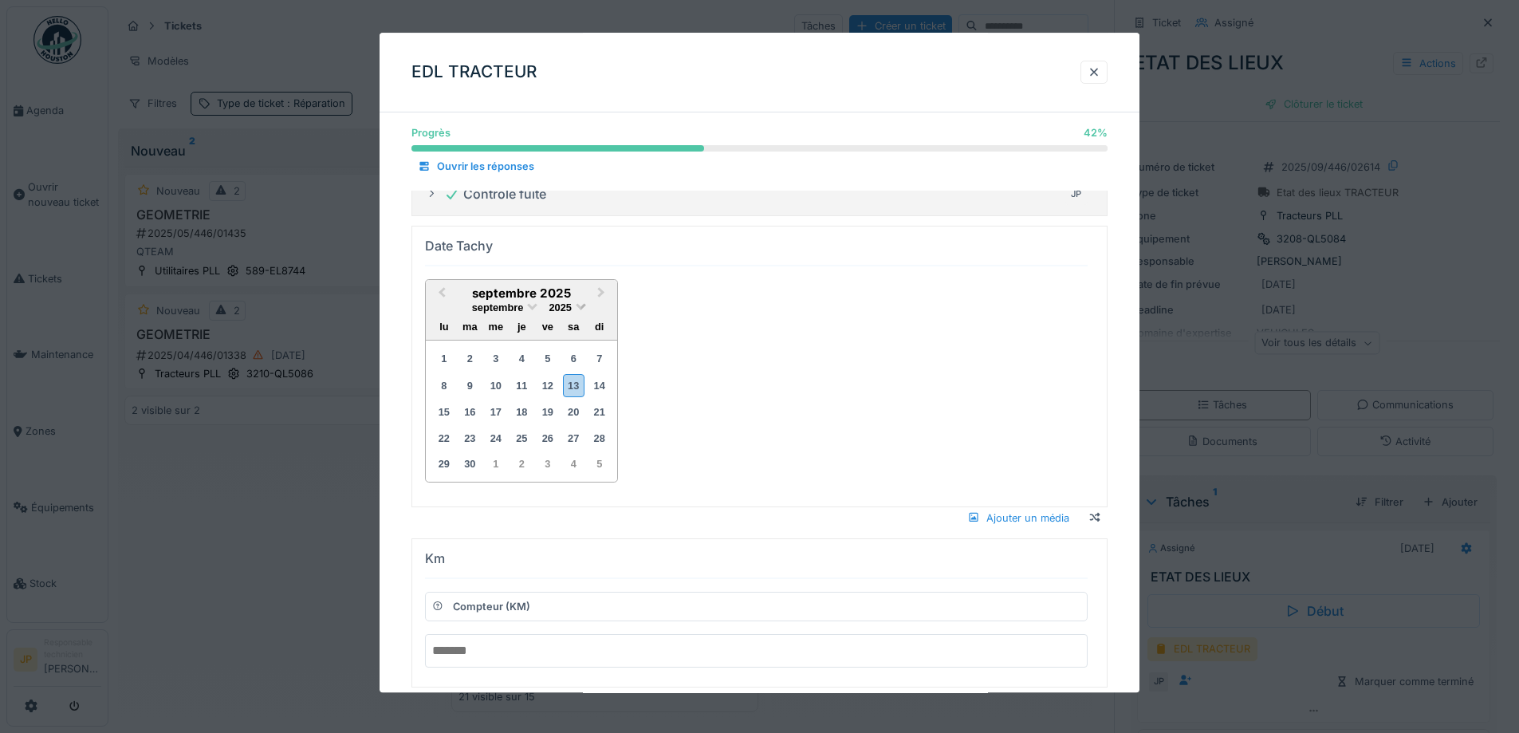
click at [581, 309] on span at bounding box center [581, 305] width 10 height 10
click at [533, 395] on div "2023" at bounding box center [522, 396] width 94 height 16
click at [531, 306] on span at bounding box center [533, 305] width 10 height 10
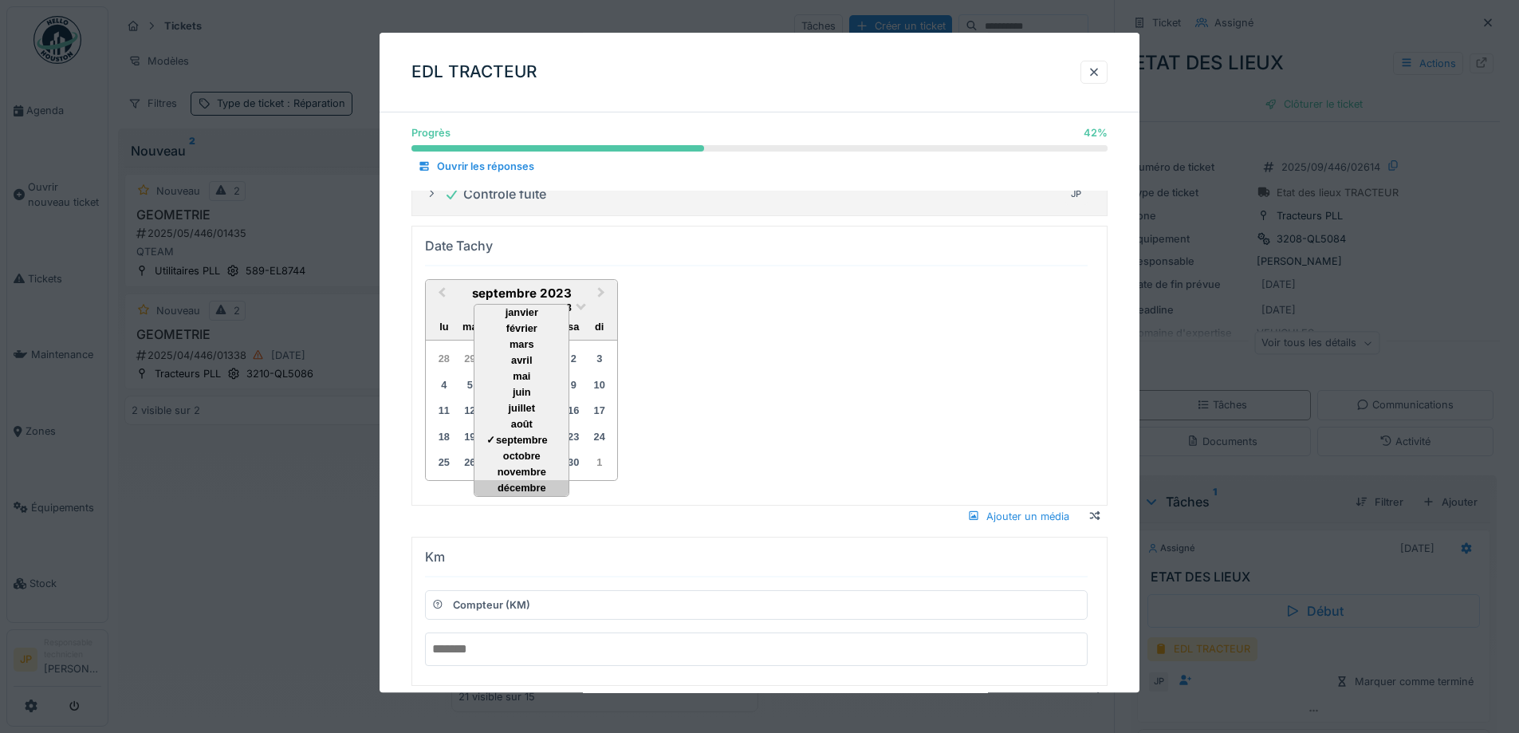
click at [522, 482] on div "décembre" at bounding box center [522, 488] width 94 height 16
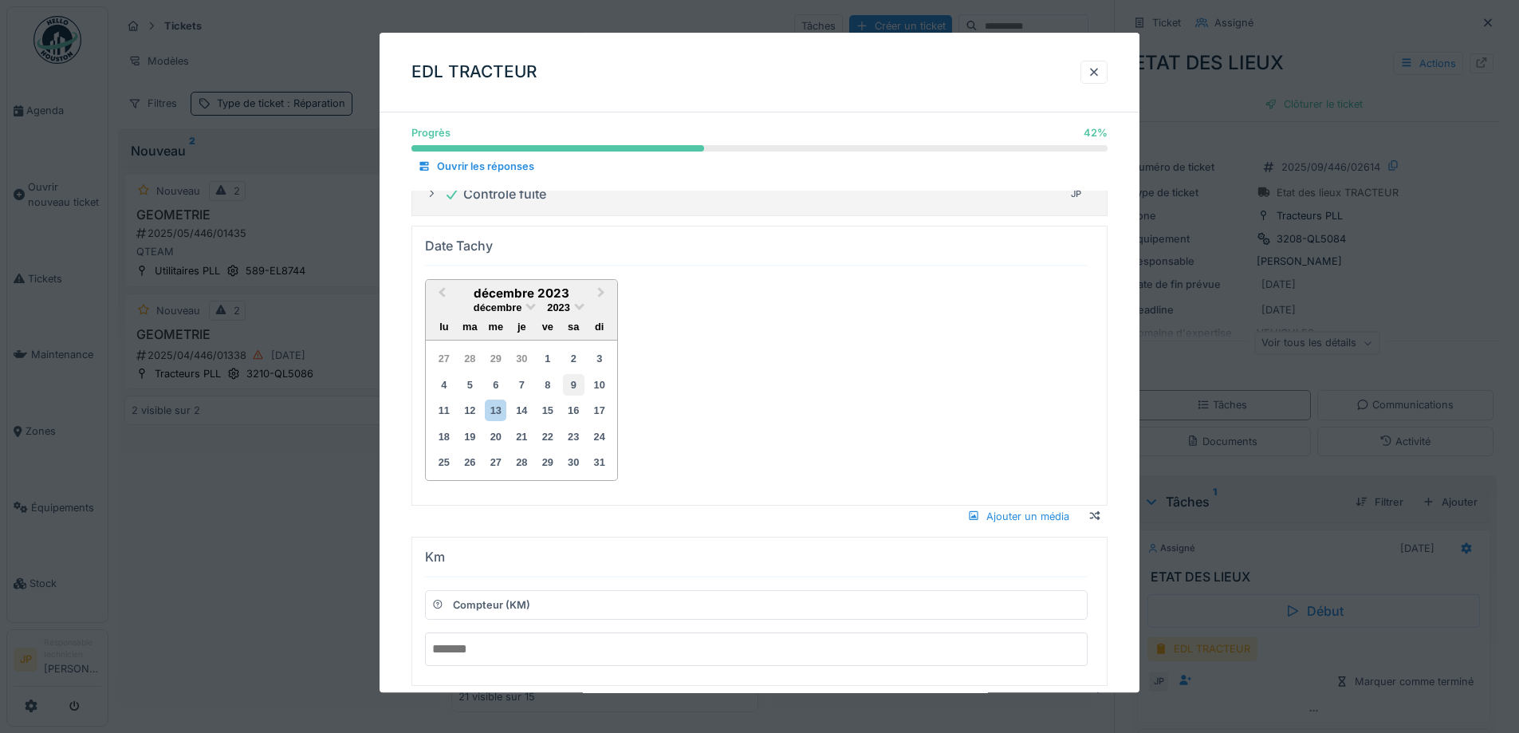
click at [577, 389] on div "9" at bounding box center [574, 385] width 22 height 22
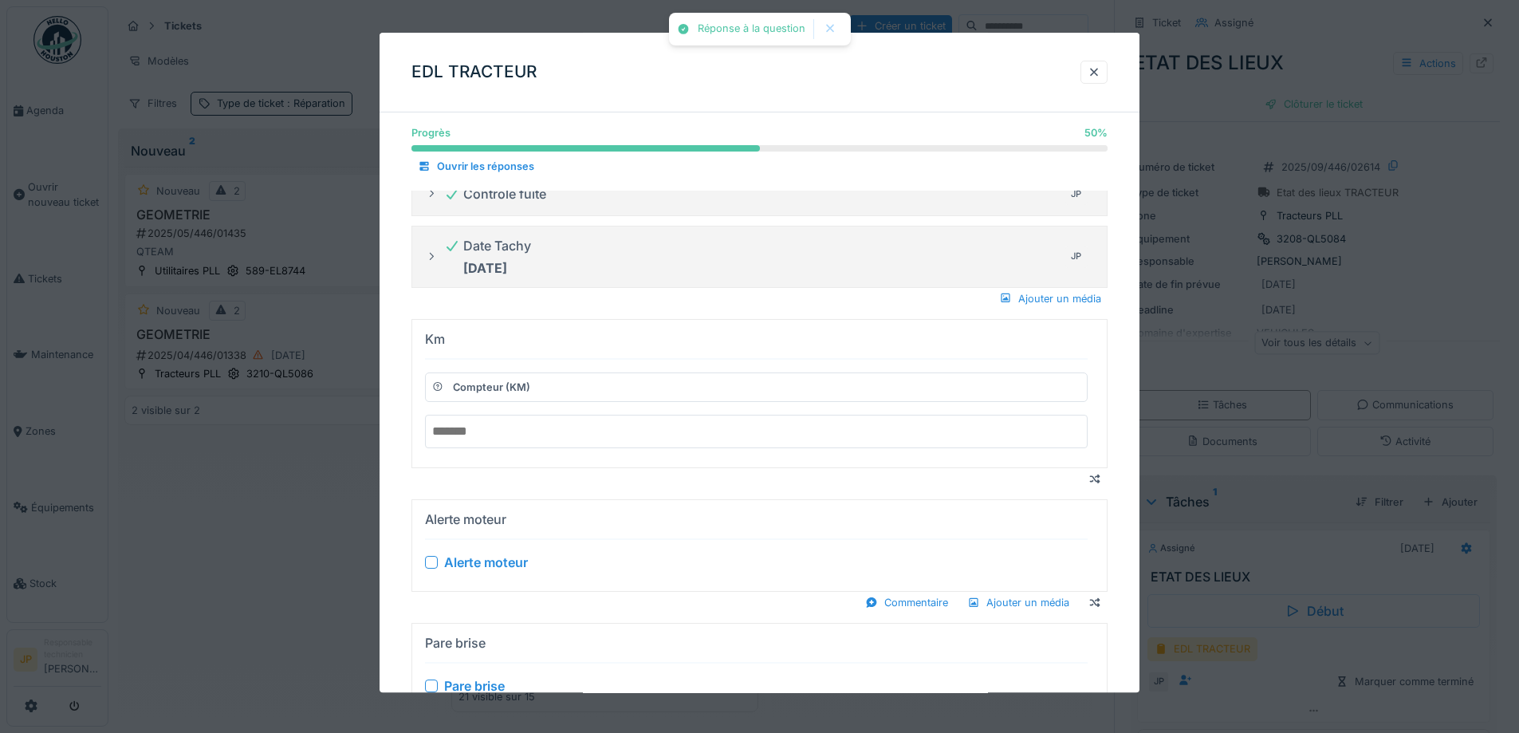
click at [499, 433] on input "number" at bounding box center [756, 431] width 663 height 33
paste input "******"
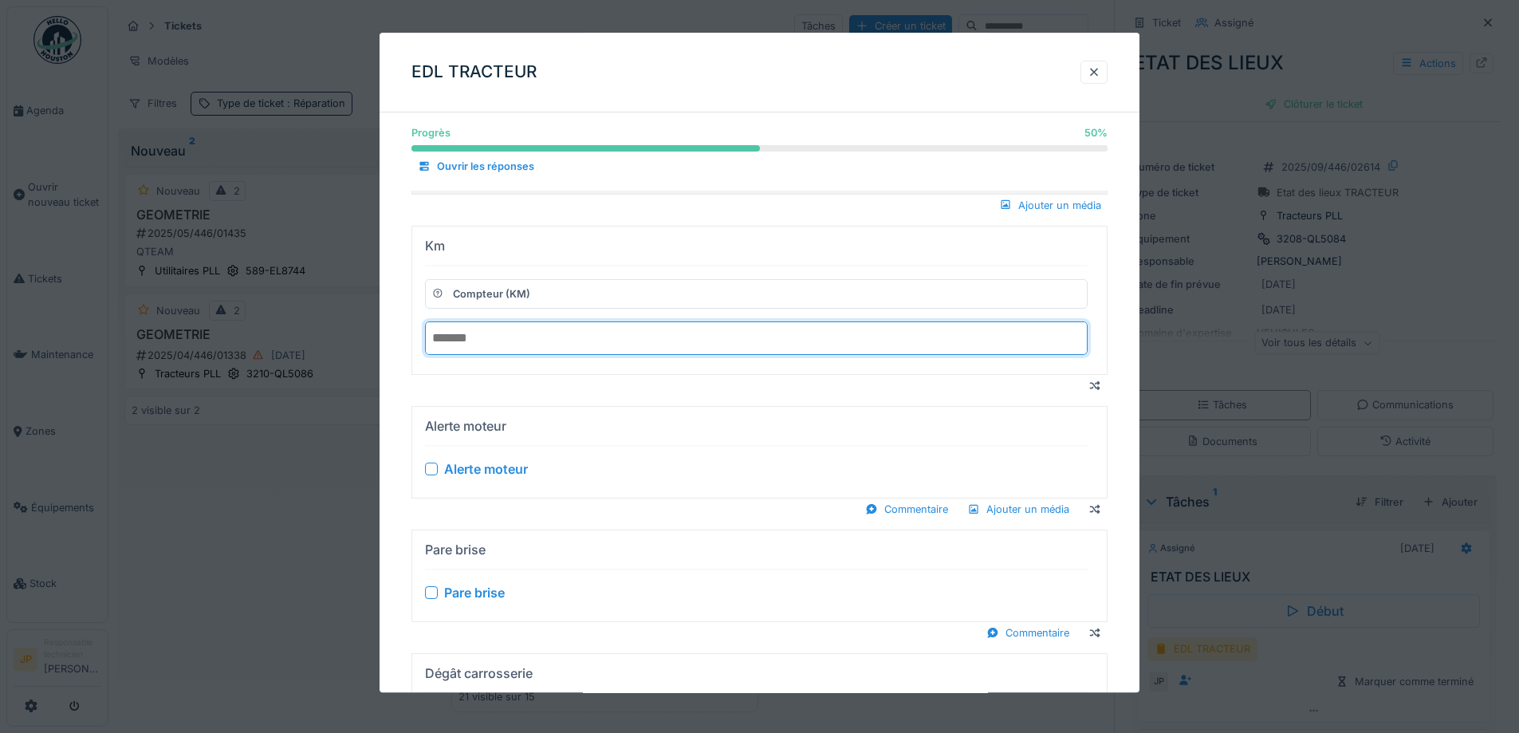
scroll to position [558, 0]
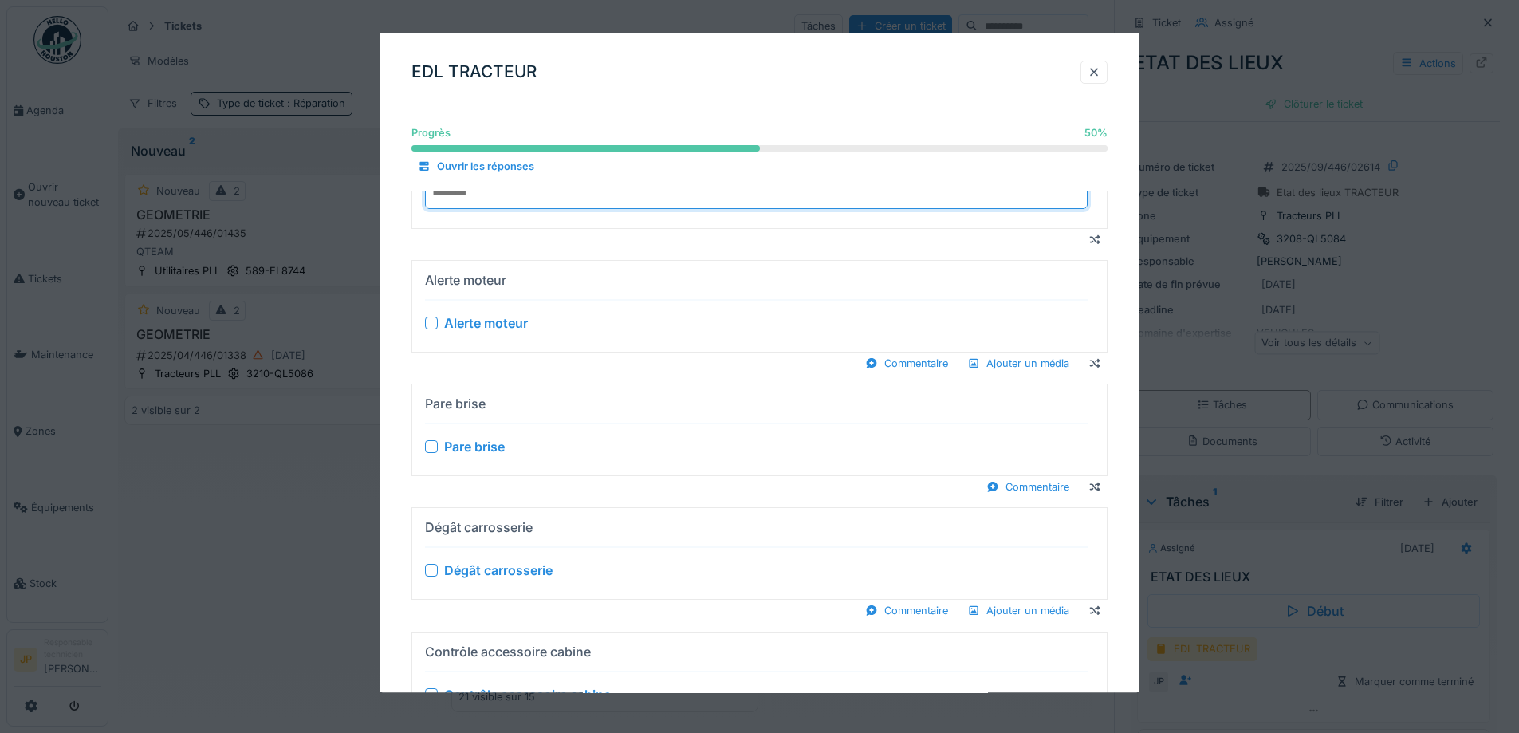
type input "******"
click at [429, 324] on div at bounding box center [431, 323] width 13 height 13
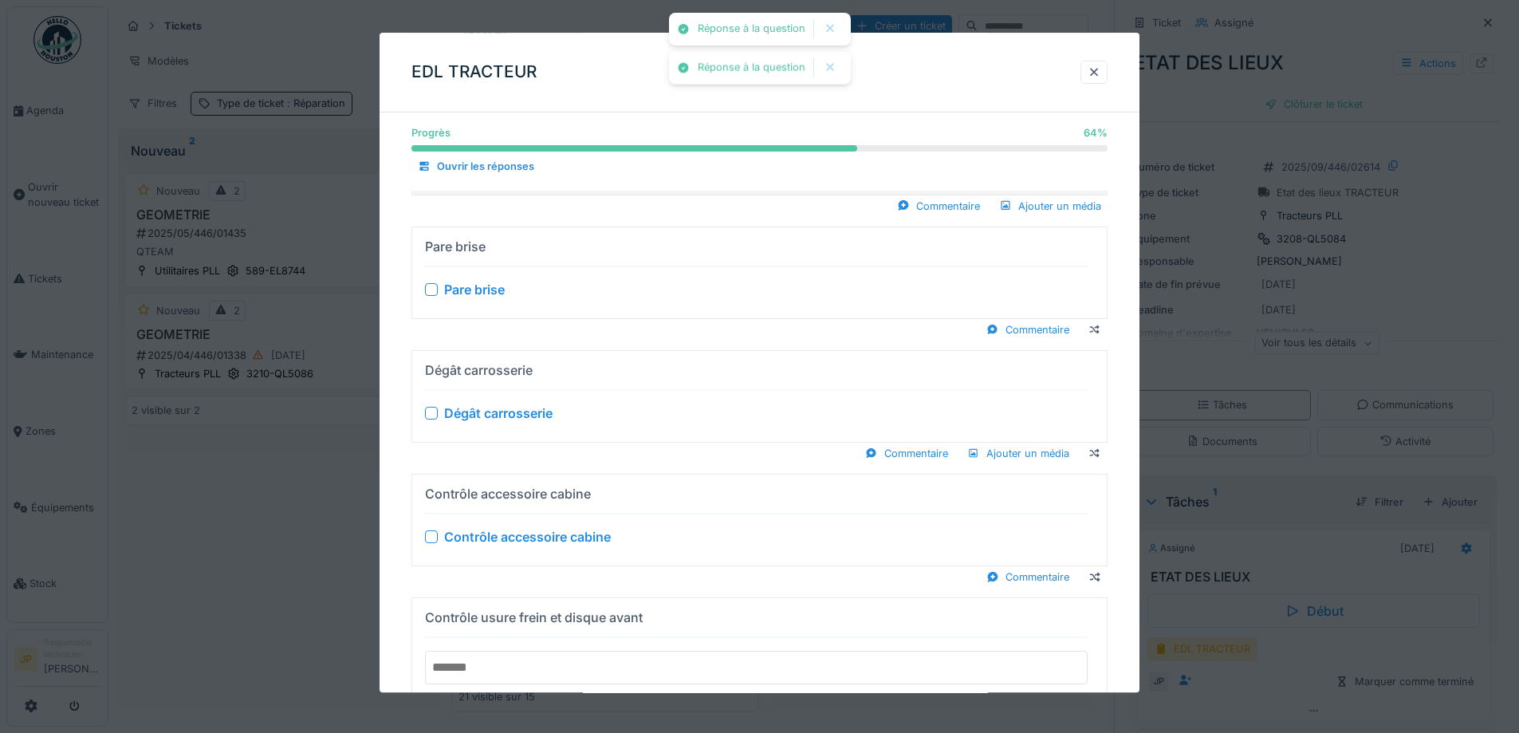
click at [429, 294] on div at bounding box center [431, 289] width 13 height 13
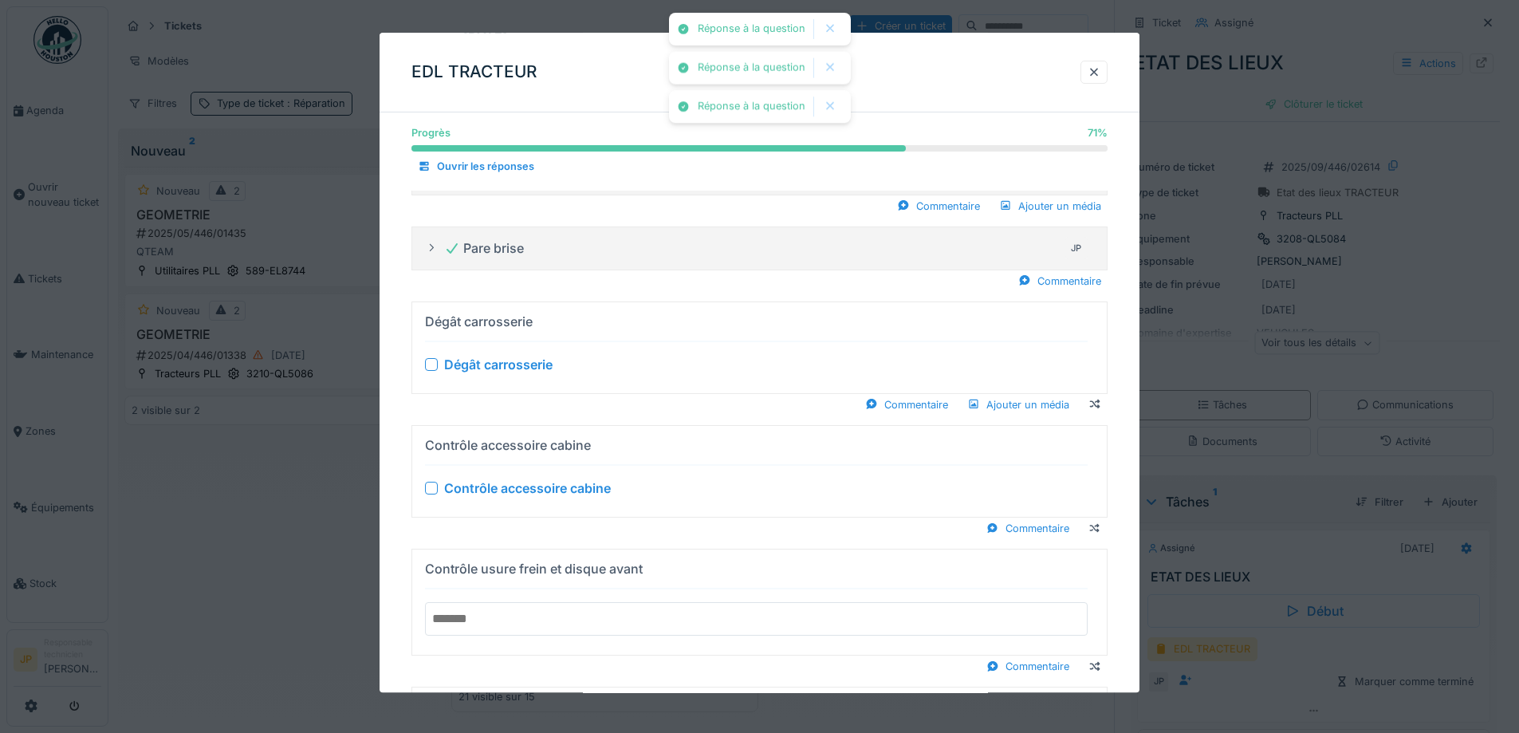
click at [431, 365] on div at bounding box center [431, 364] width 13 height 13
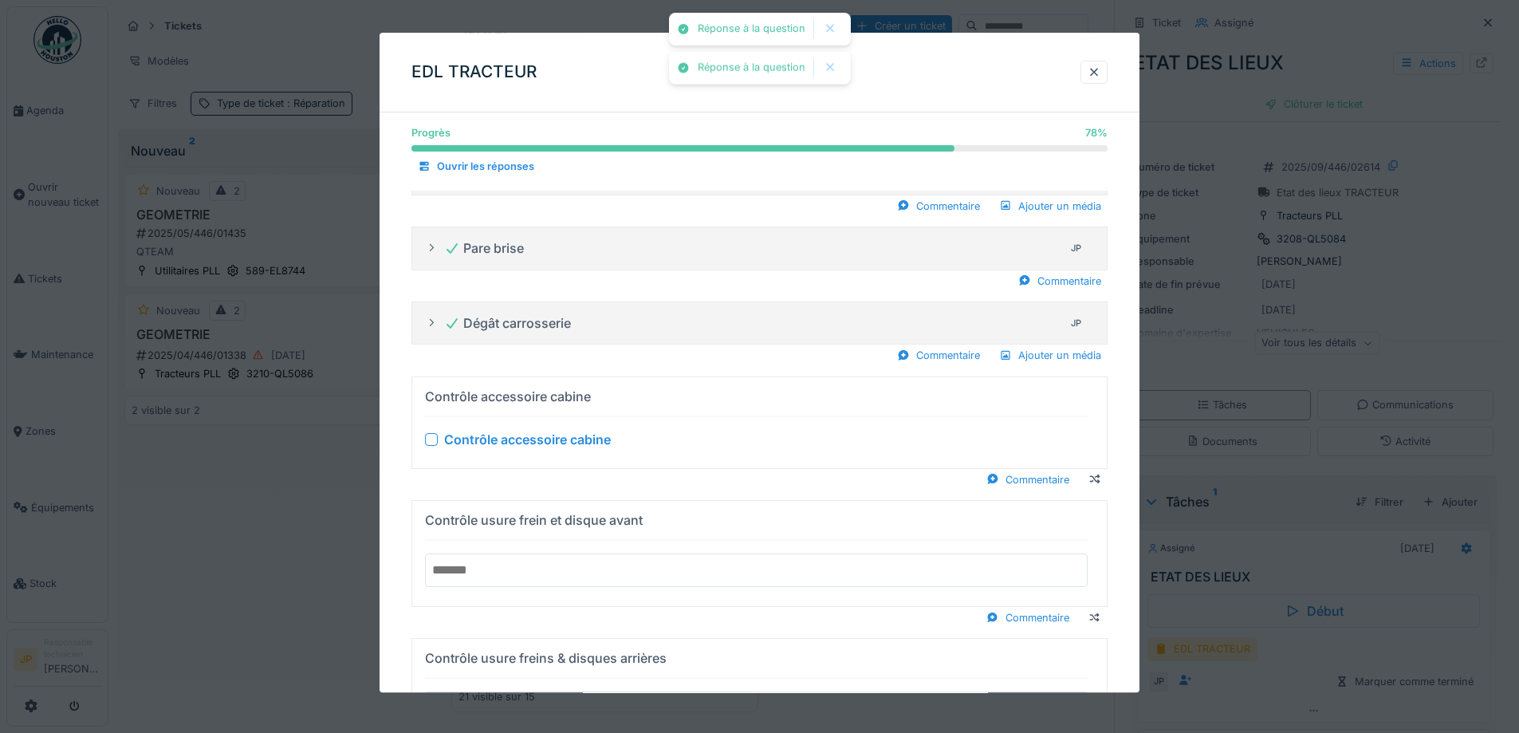
click at [430, 447] on div "Contrôle accessoire cabine" at bounding box center [756, 439] width 663 height 19
drag, startPoint x: 427, startPoint y: 440, endPoint x: 439, endPoint y: 471, distance: 33.6
click at [427, 440] on div at bounding box center [431, 439] width 13 height 13
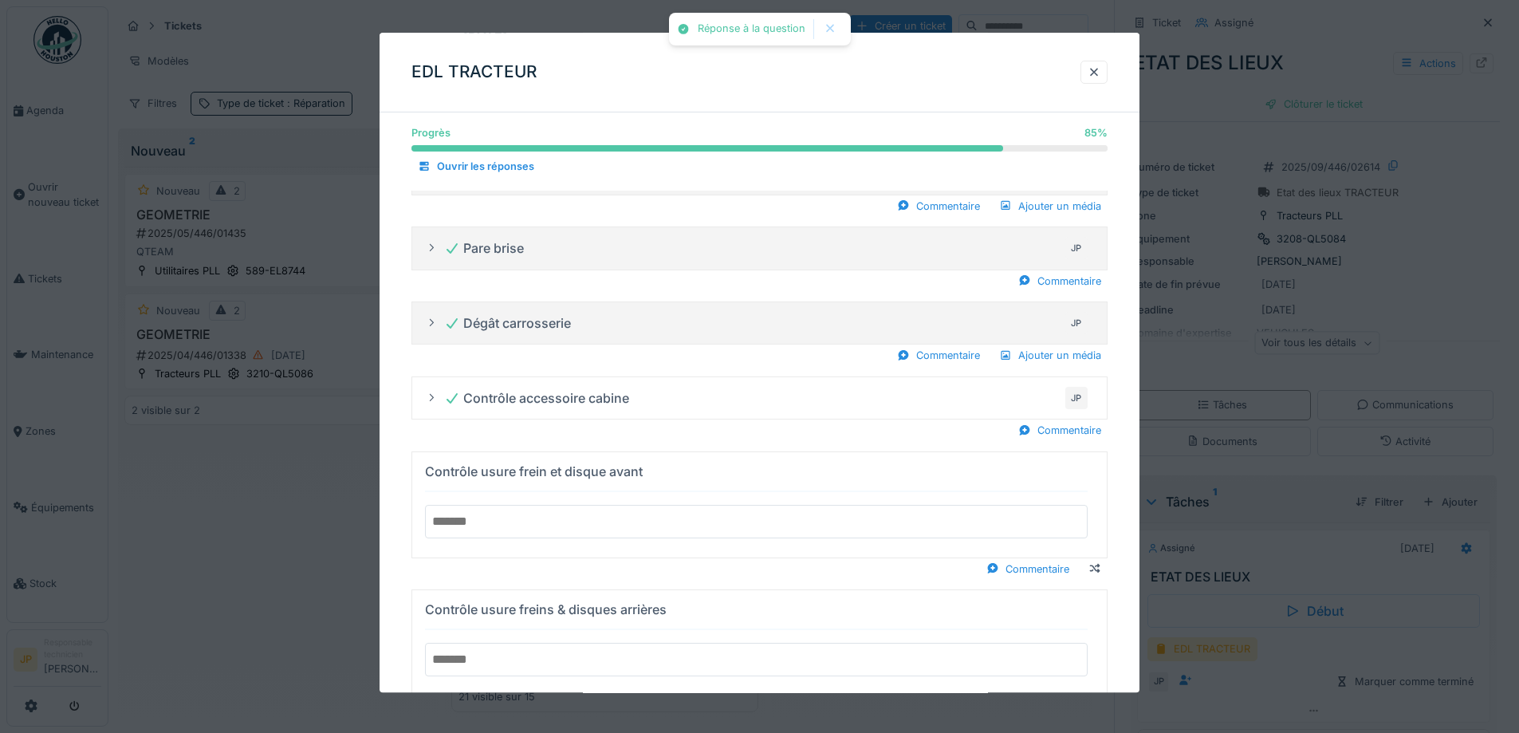
click at [477, 530] on input "text" at bounding box center [756, 521] width 663 height 33
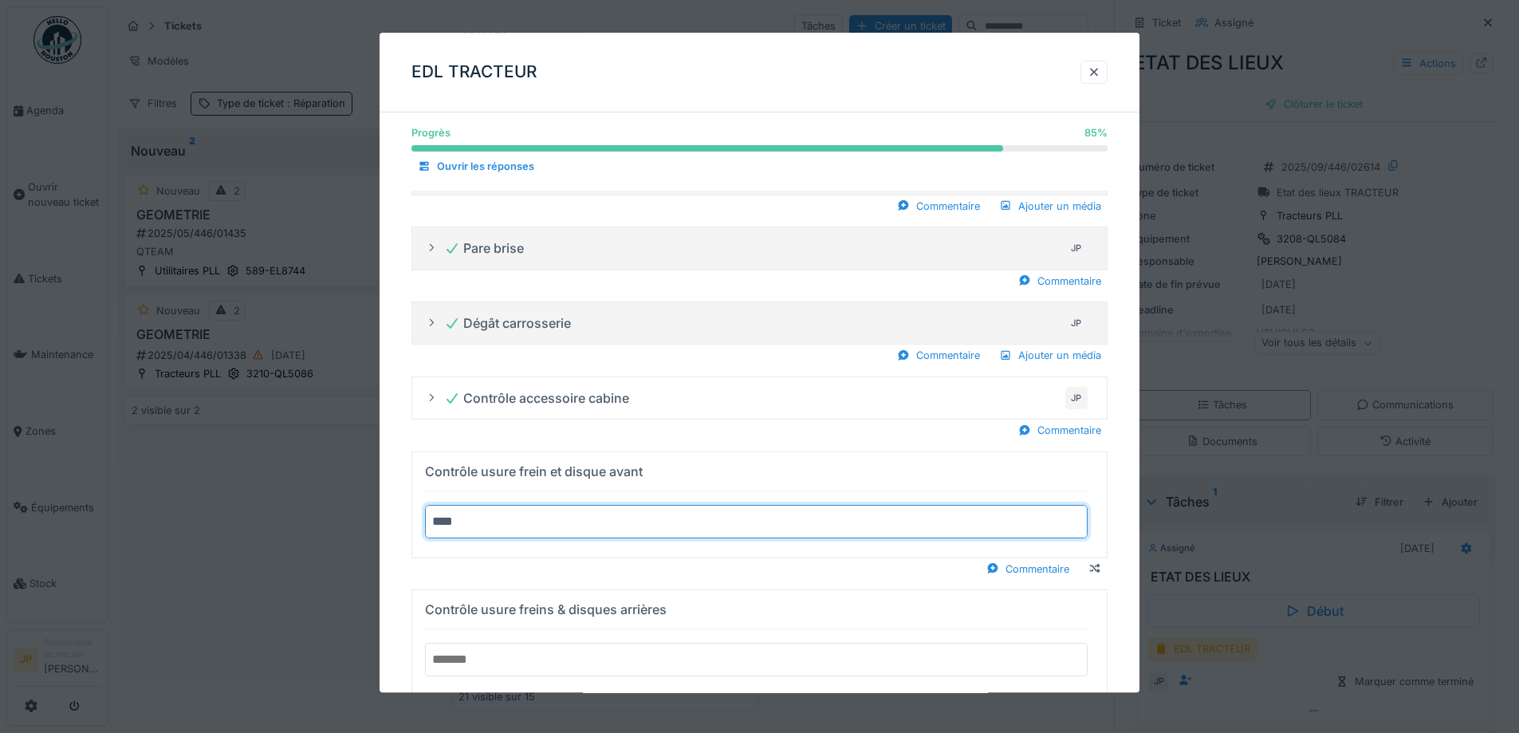
click at [419, 459] on summary "Contrôle usure frein et disque avant ***" at bounding box center [760, 505] width 682 height 93
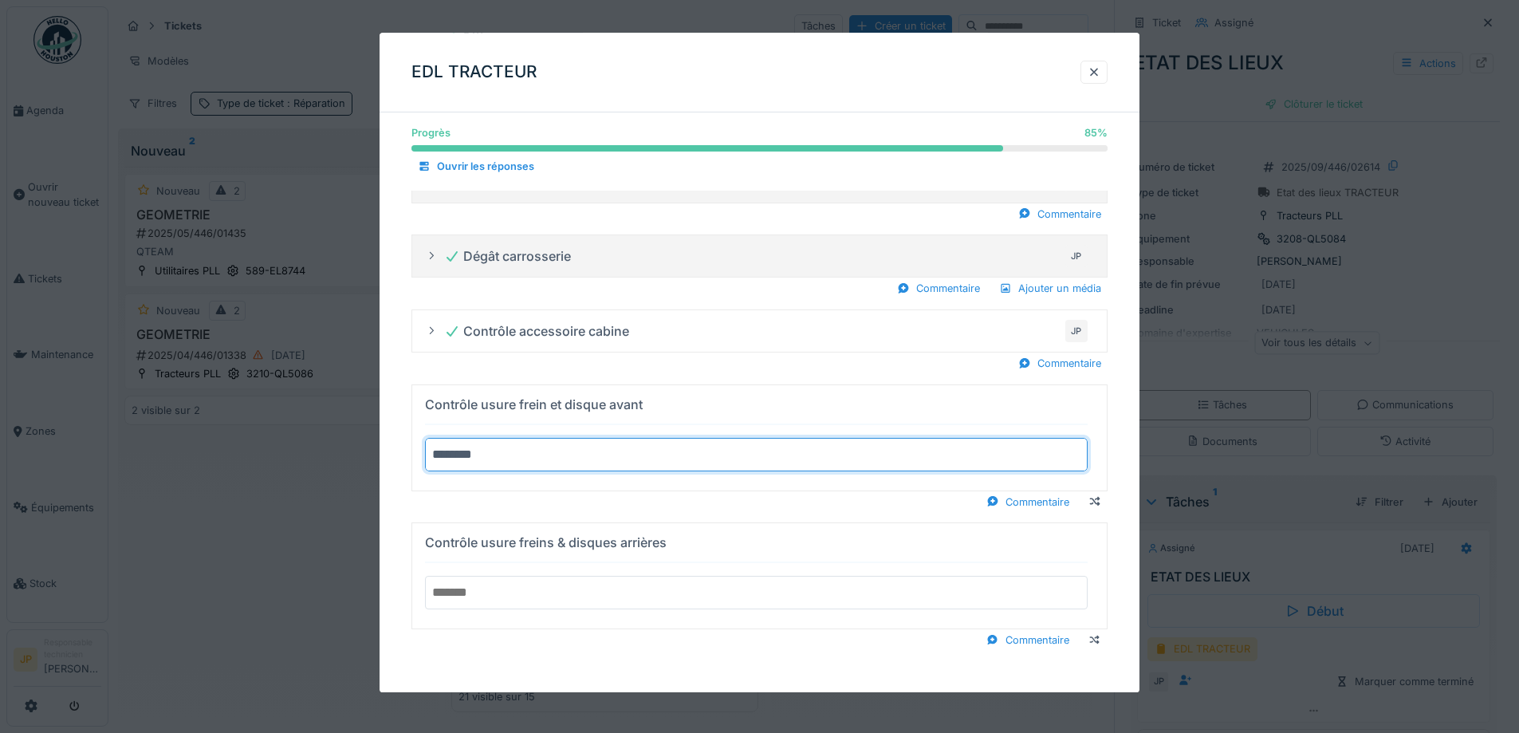
type input "********"
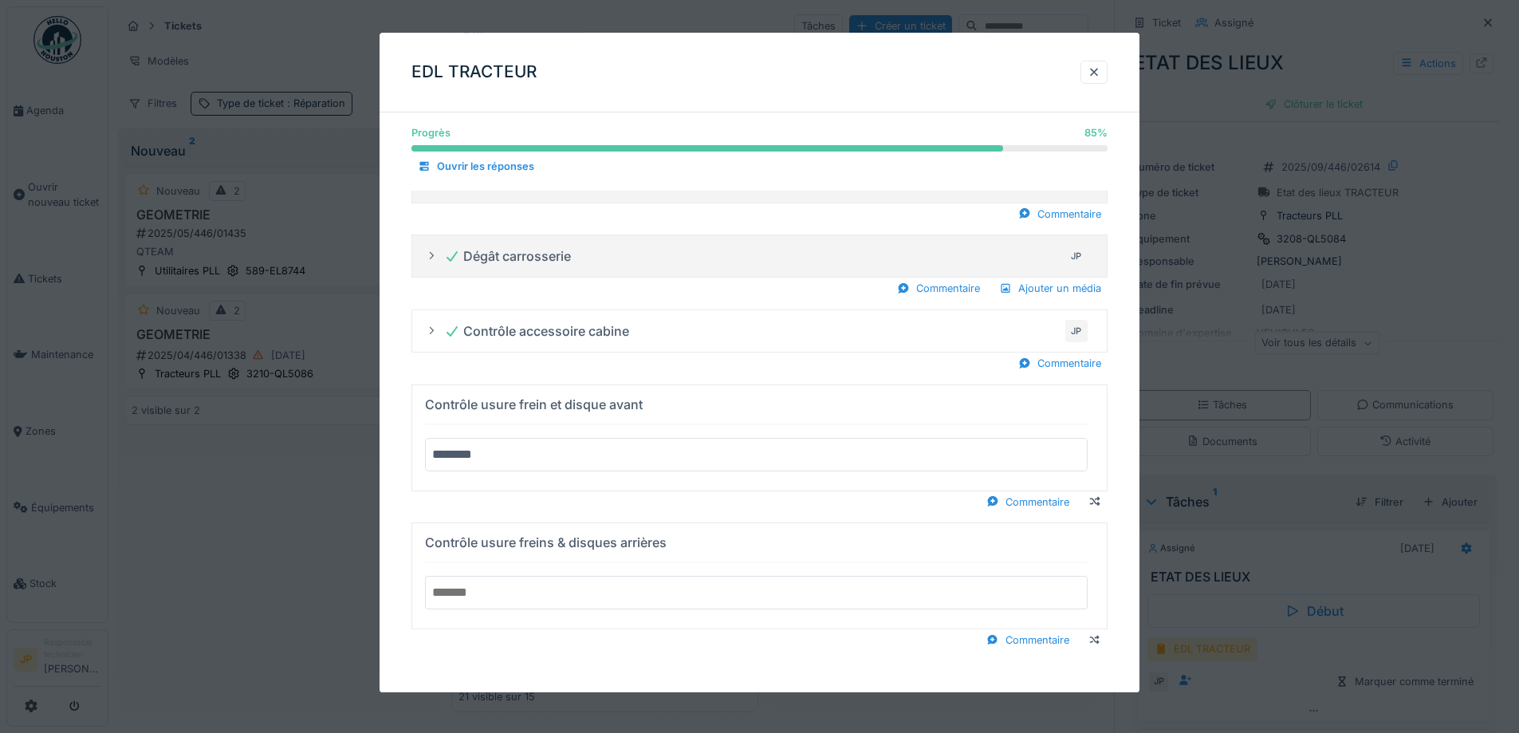
click at [507, 601] on input "text" at bounding box center [756, 592] width 663 height 33
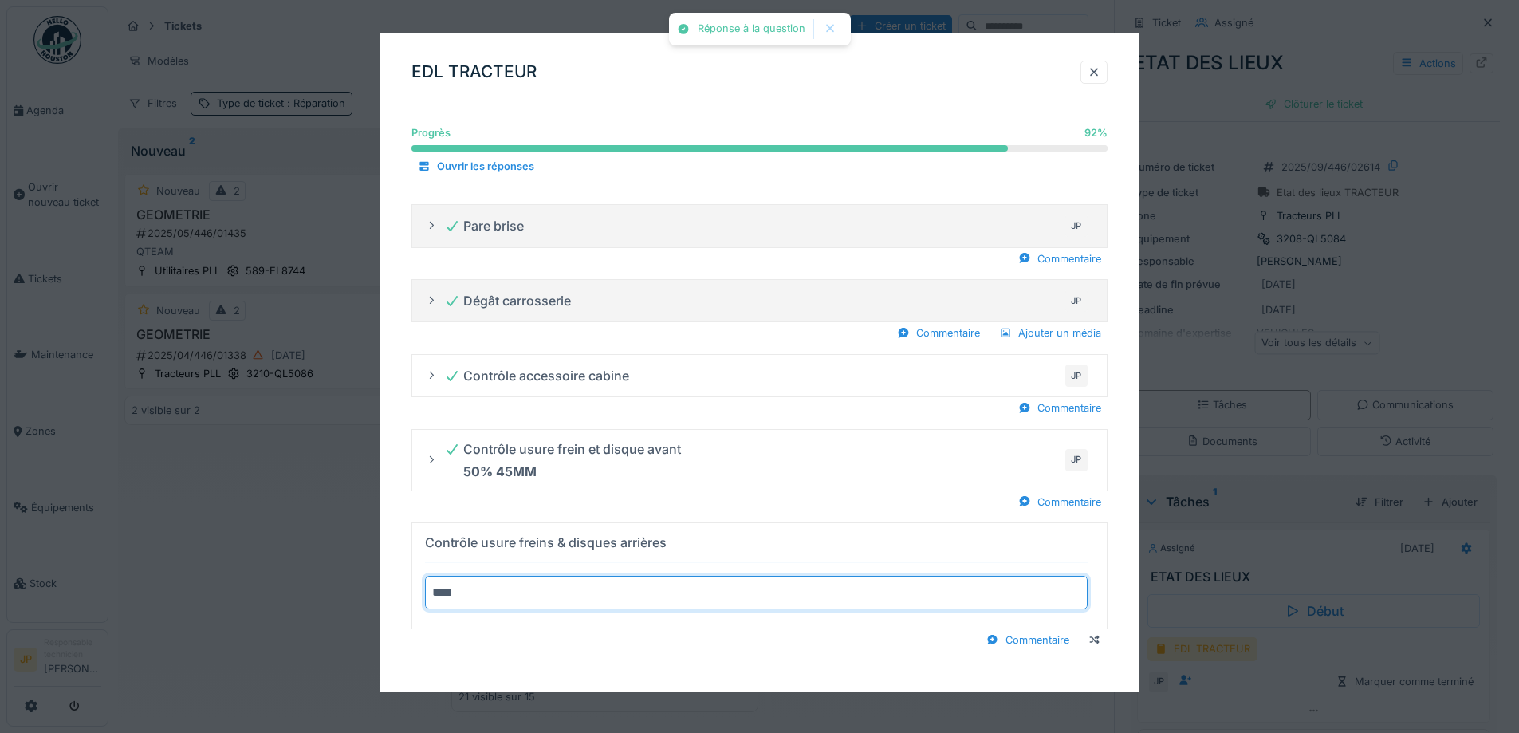
click at [419, 530] on summary "Contrôle usure freins & disques arrières ***" at bounding box center [760, 576] width 682 height 93
type input "********"
click at [710, 655] on div "Progrès 92 % 92 % Ouvrir les réponses Serrage roue JP Niveau eau + Huile moteur…" at bounding box center [760, 119] width 760 height 1148
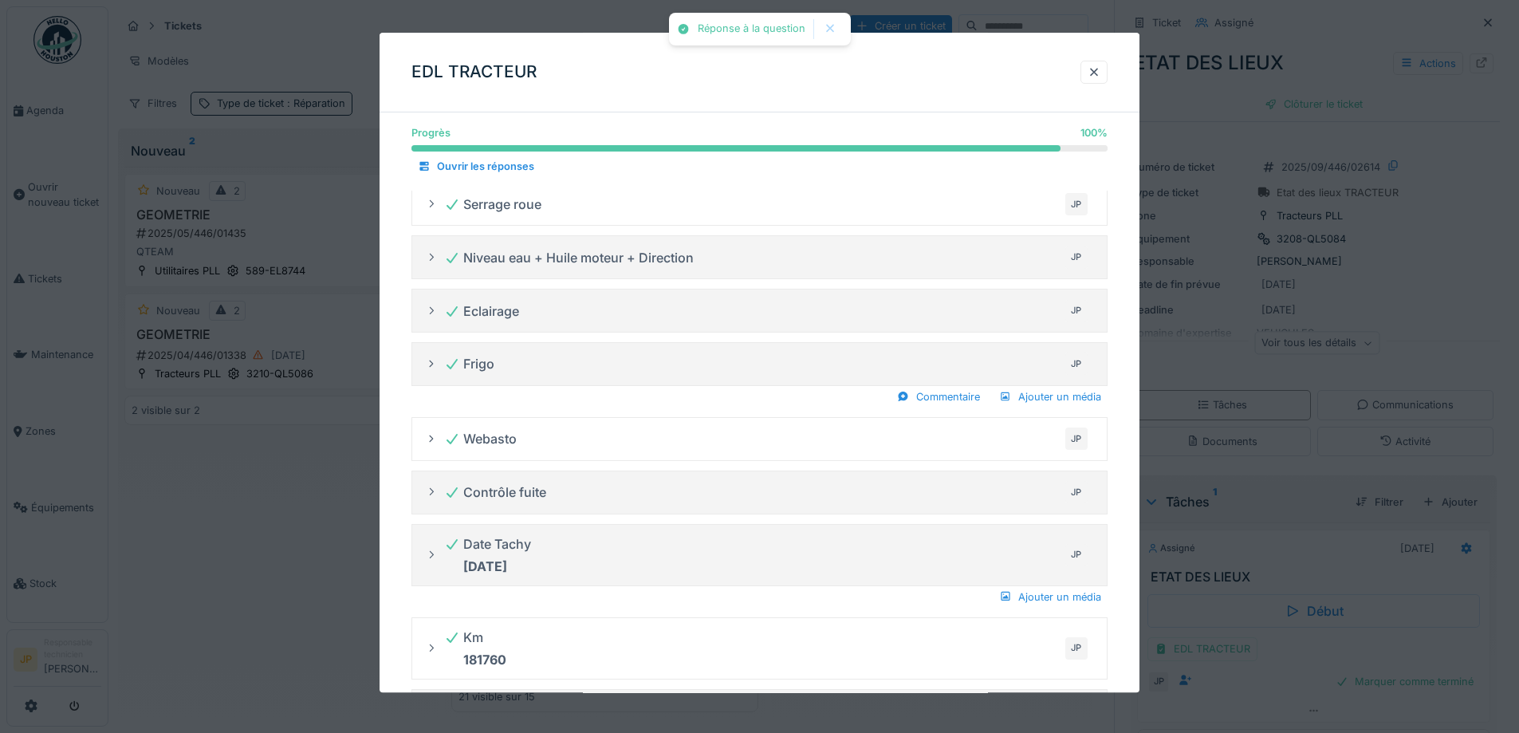
scroll to position [0, 0]
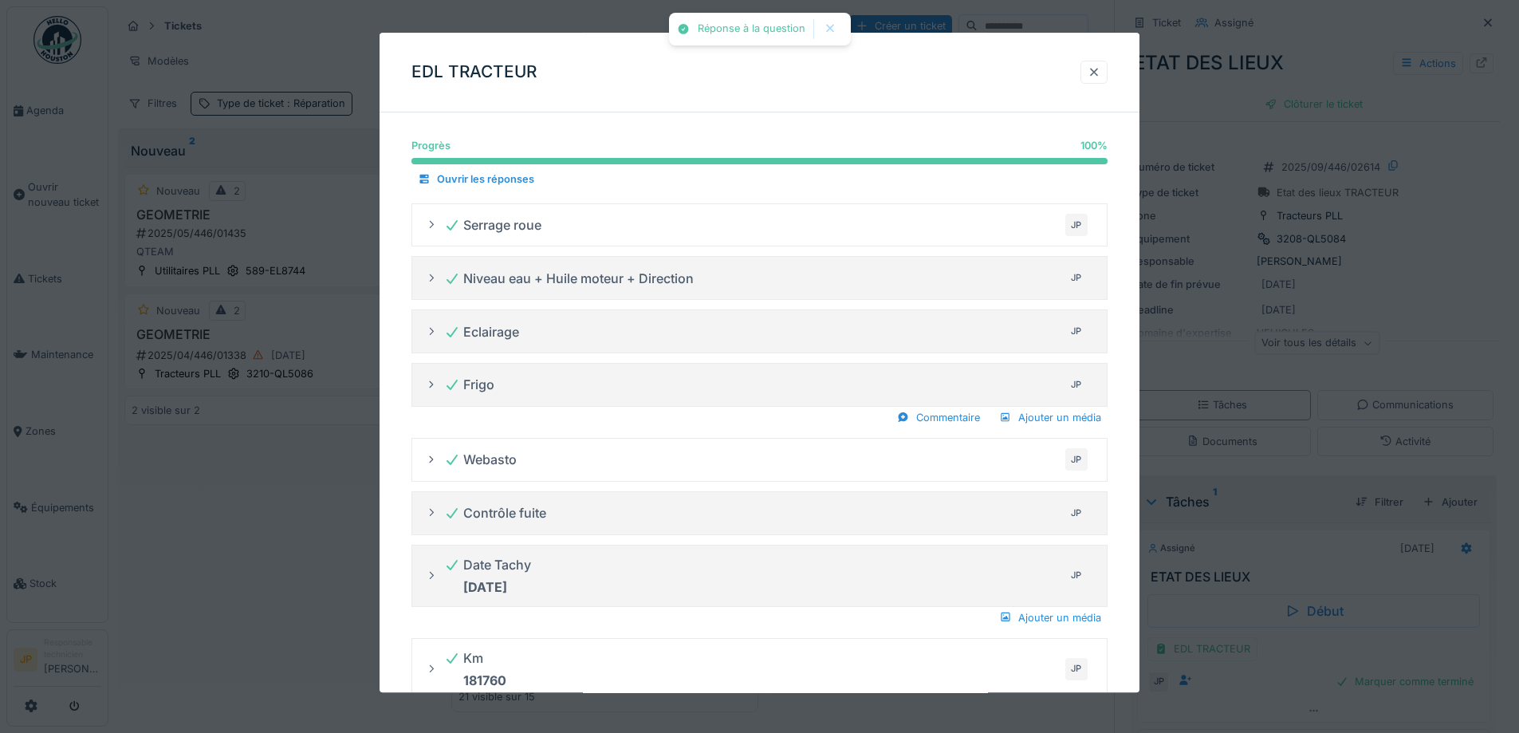
click at [1100, 73] on div at bounding box center [1094, 72] width 13 height 15
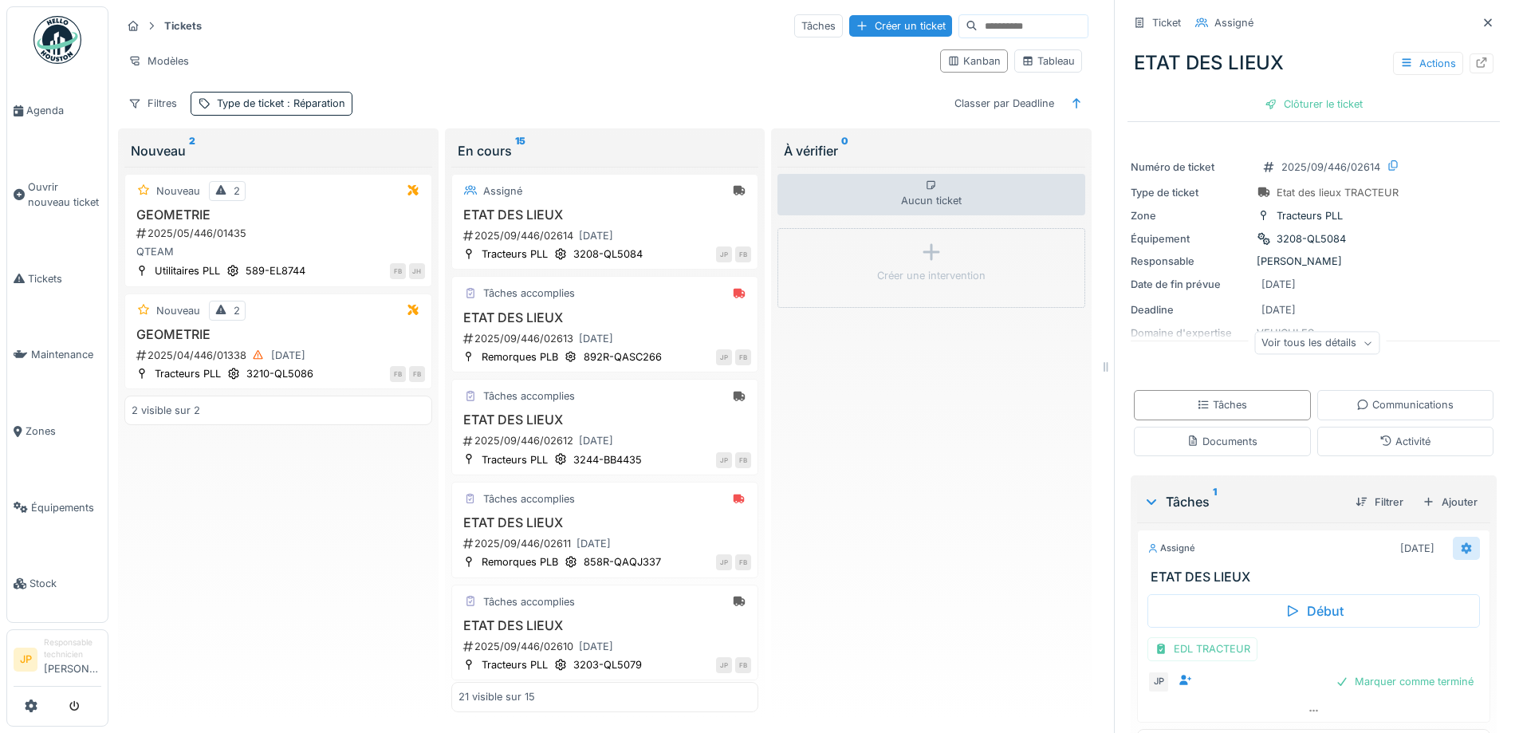
click at [1453, 543] on div at bounding box center [1466, 548] width 27 height 23
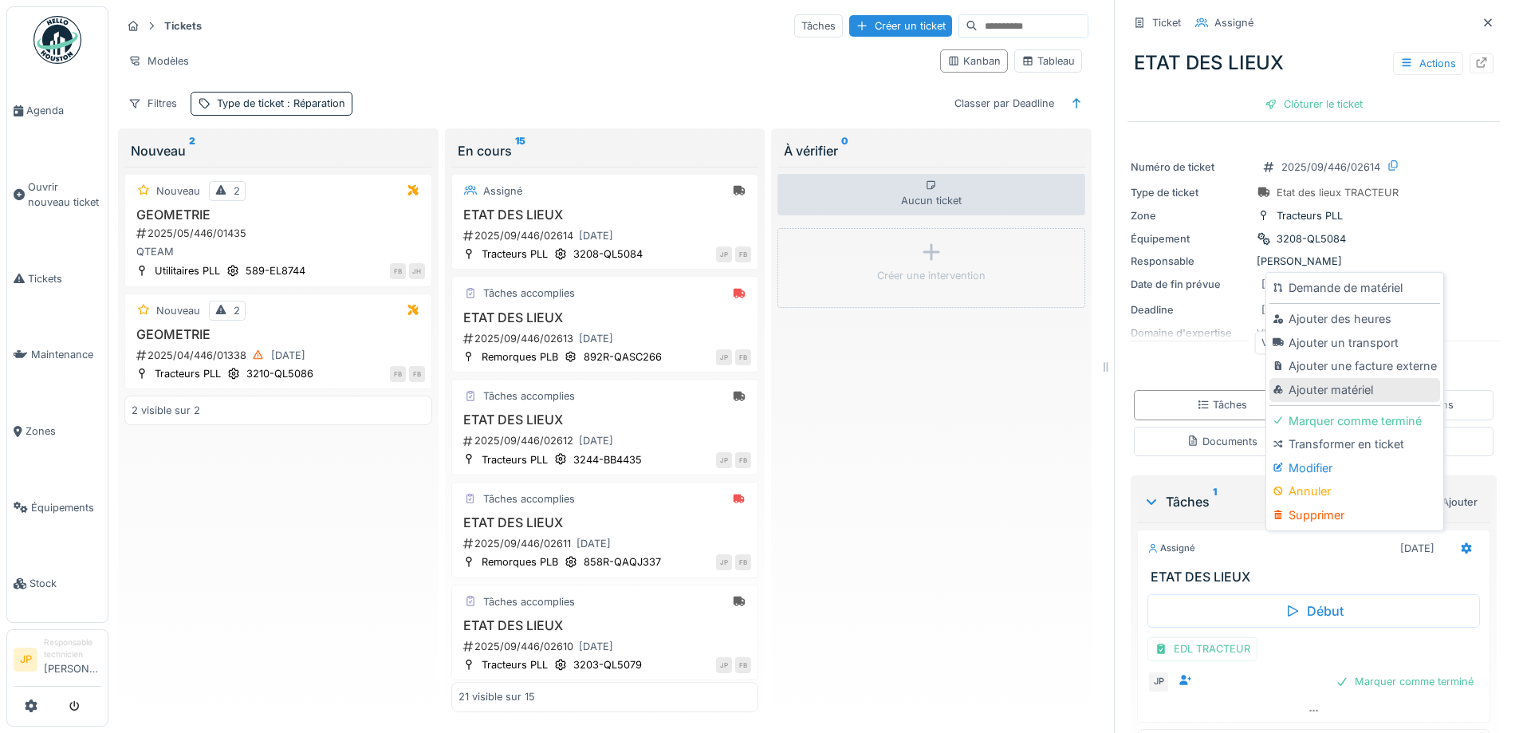
click at [1350, 378] on div "Ajouter matériel" at bounding box center [1355, 390] width 170 height 24
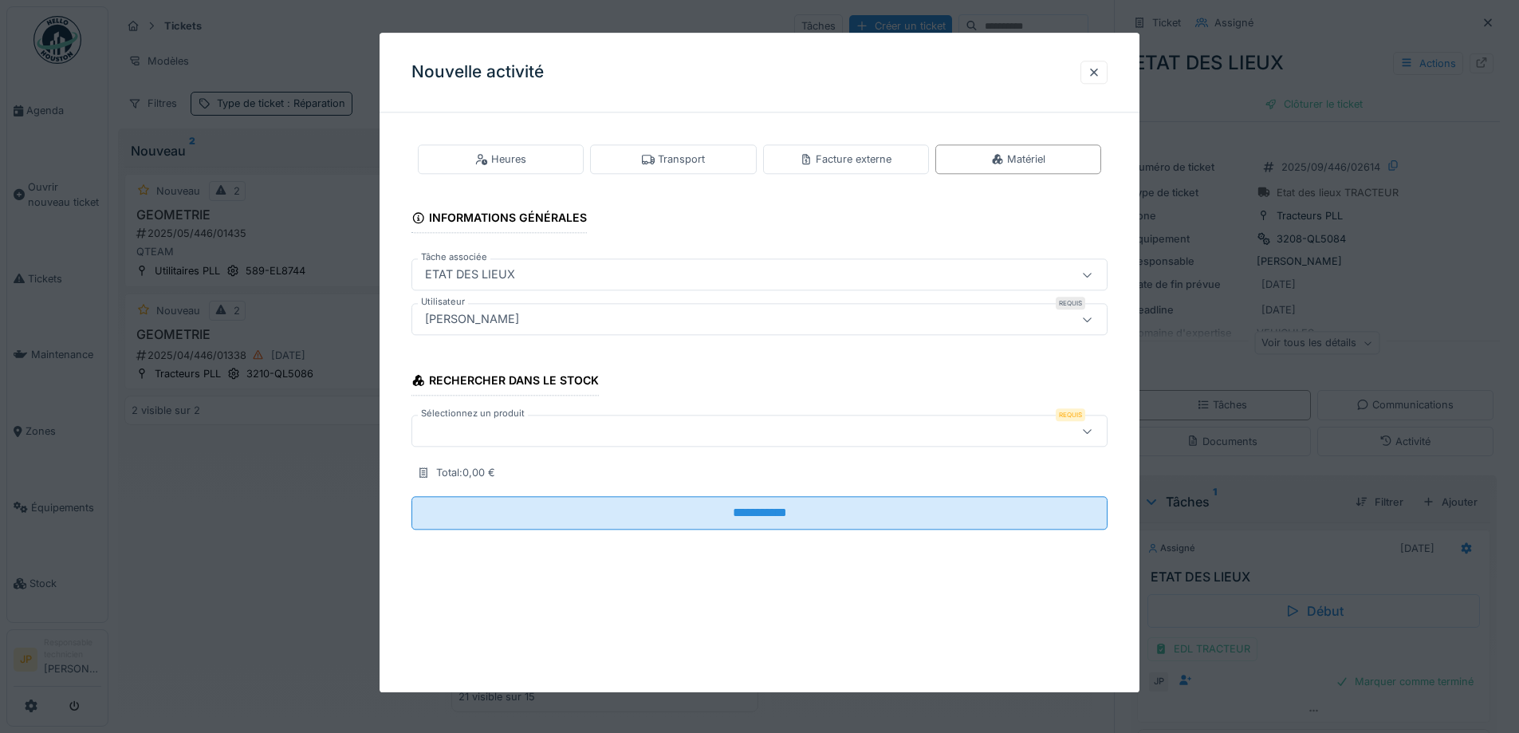
click at [529, 439] on div at bounding box center [719, 432] width 601 height 18
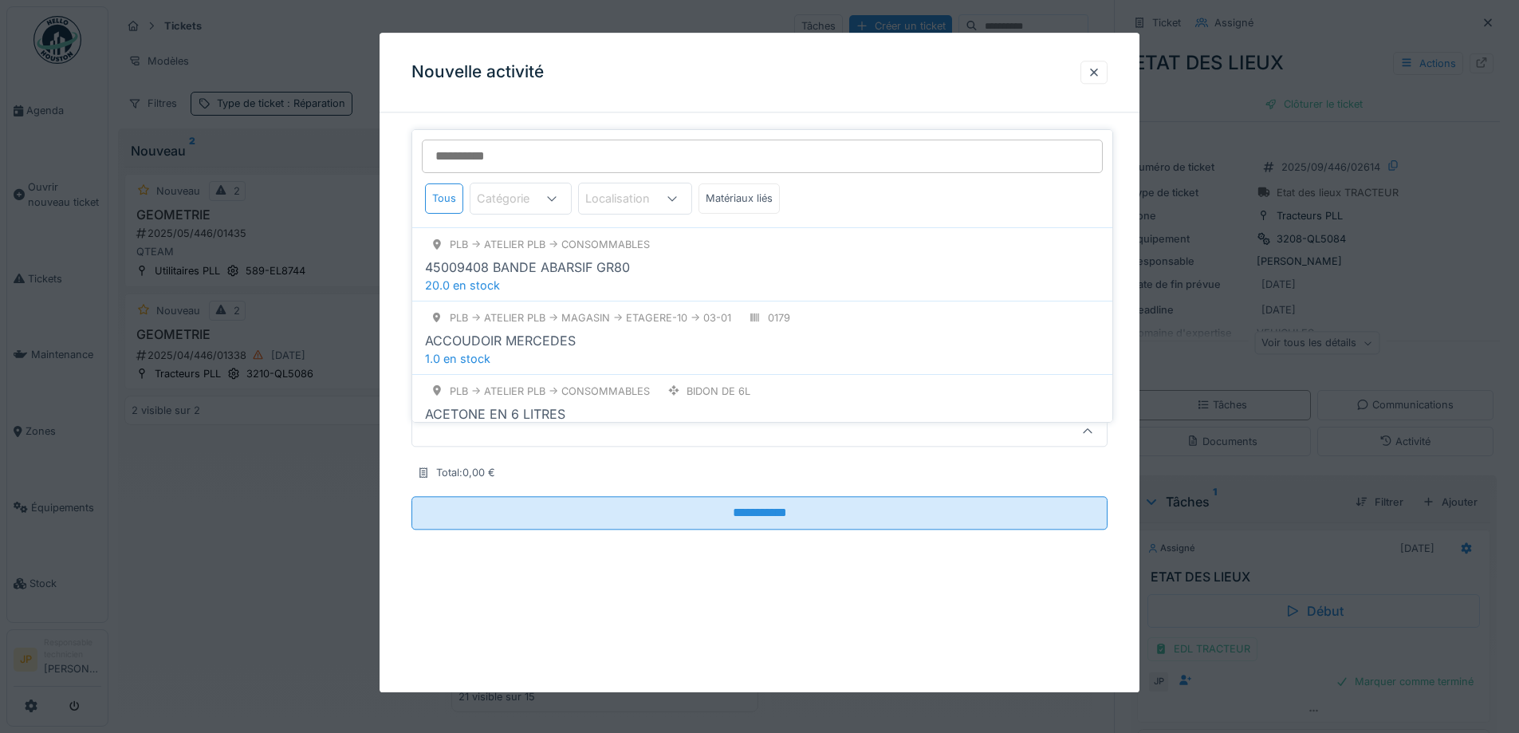
click at [518, 153] on input "Sélectionnez un produit" at bounding box center [762, 156] width 681 height 33
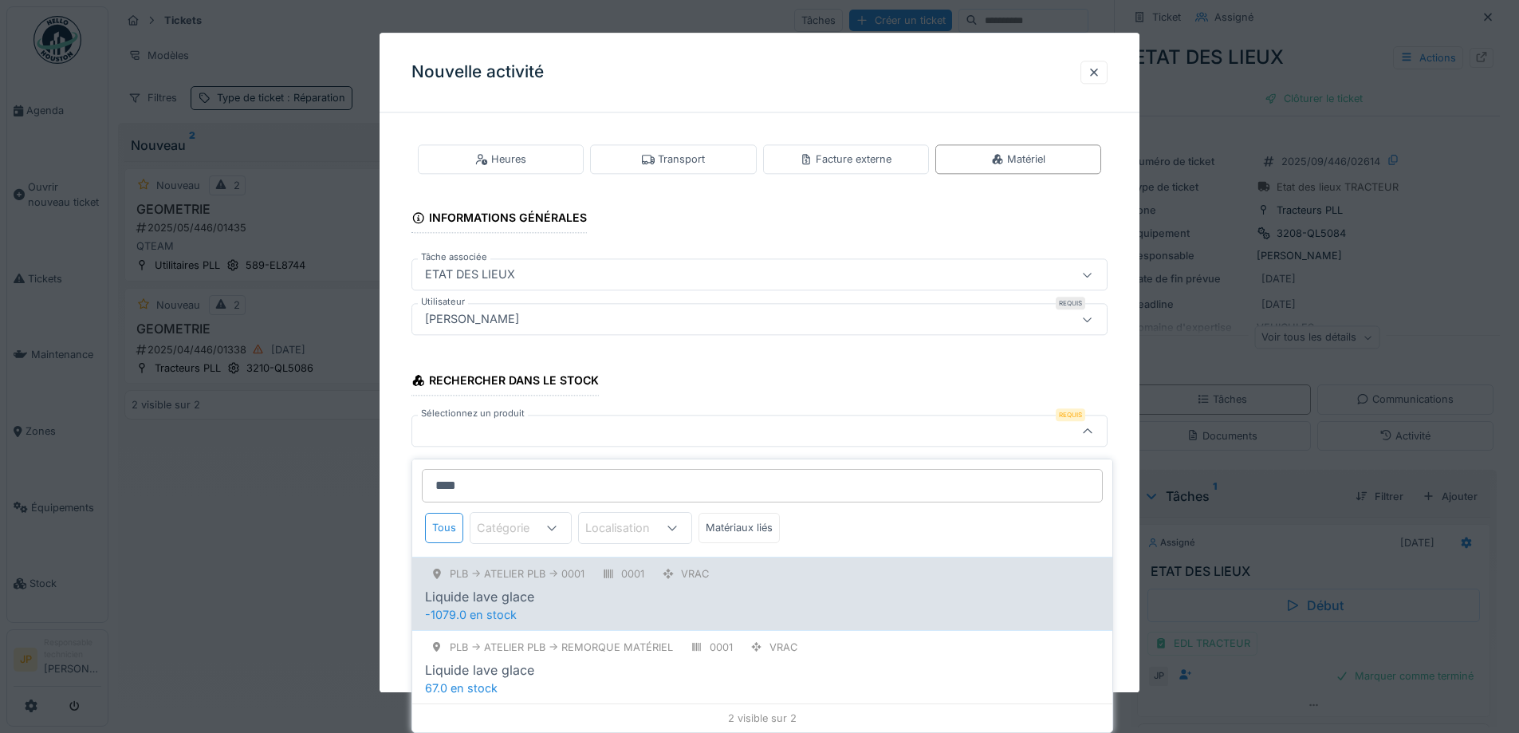
type input "****"
click at [627, 587] on div "Liquide lave glace" at bounding box center [762, 596] width 675 height 19
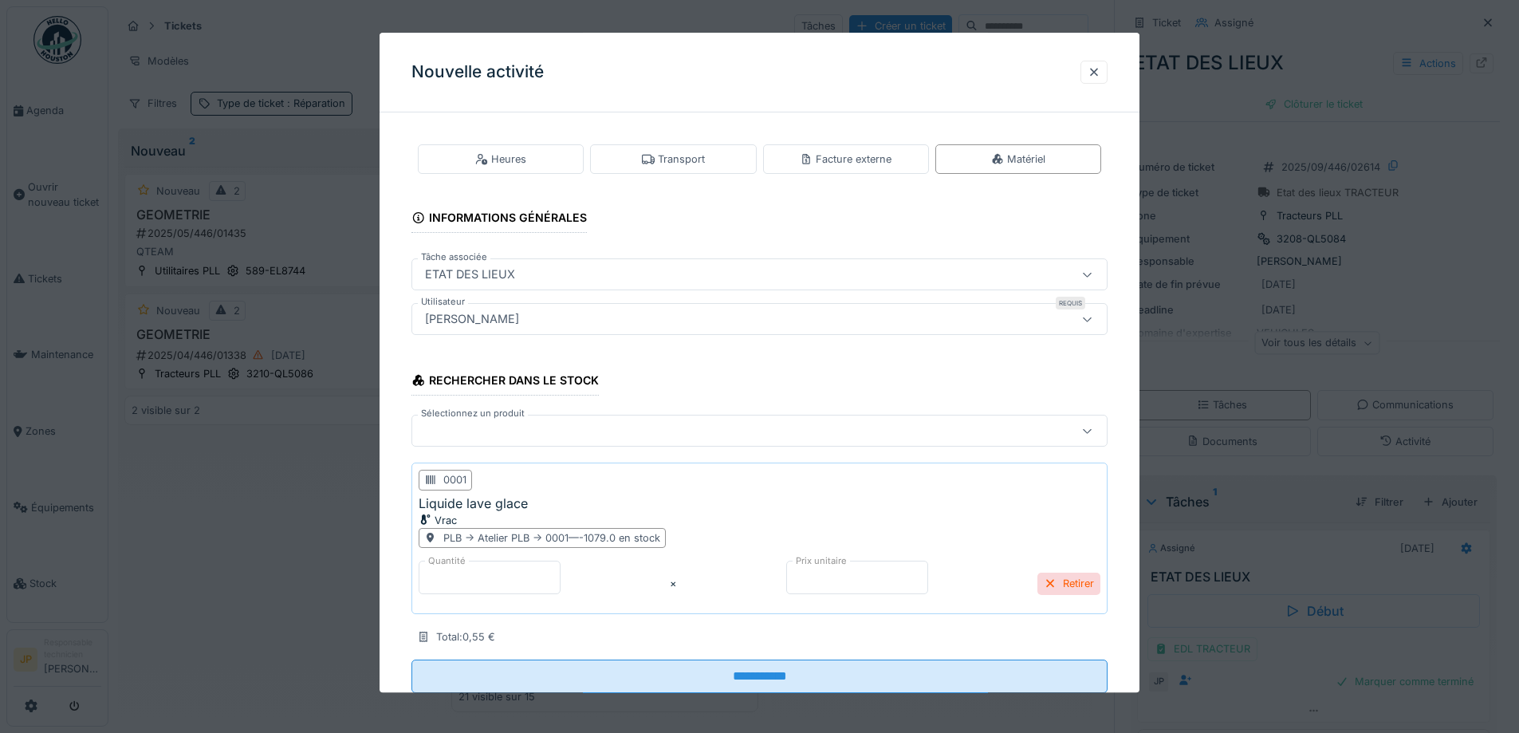
click at [503, 423] on div at bounding box center [719, 432] width 601 height 18
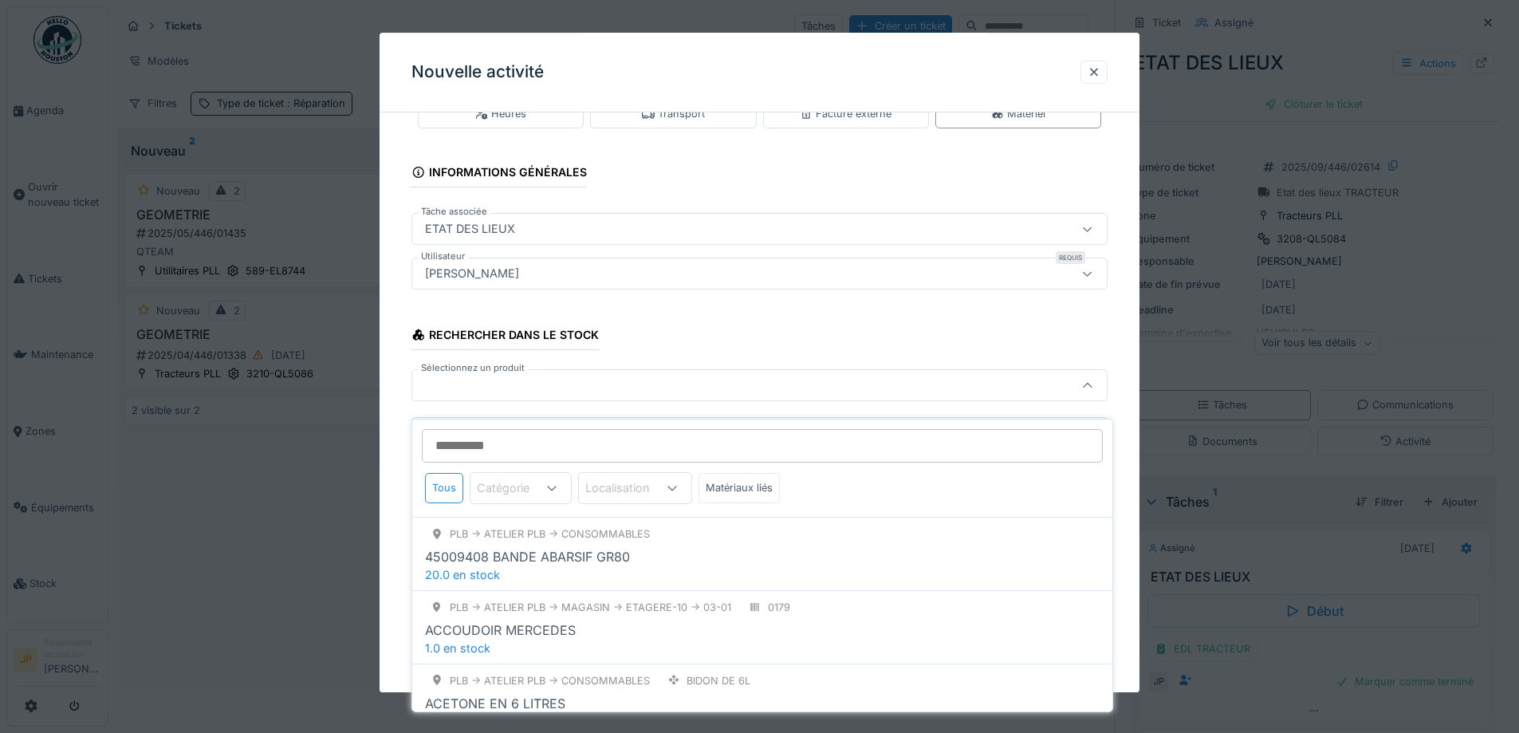
click at [504, 429] on input "Sélectionnez un produit" at bounding box center [762, 445] width 681 height 33
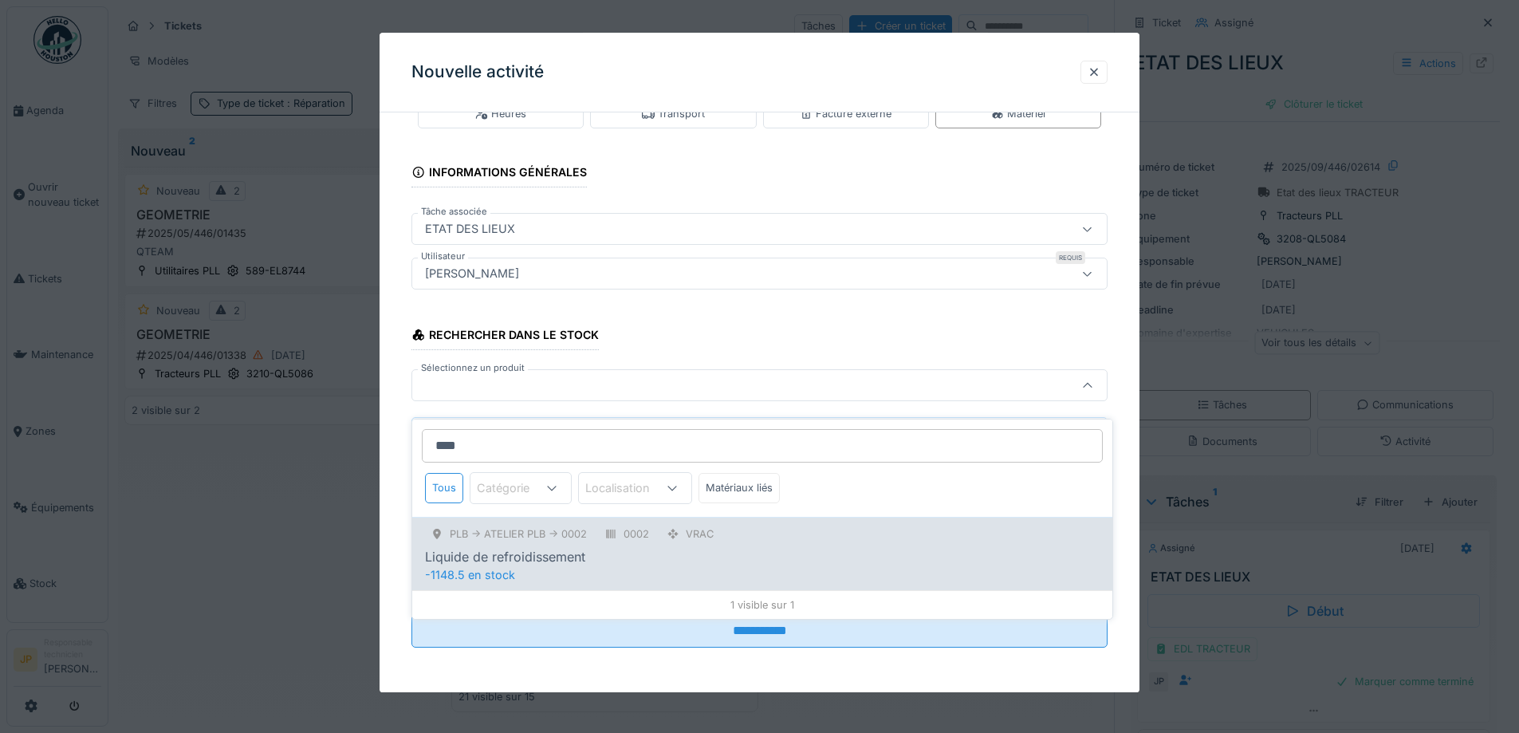
type input "****"
click at [560, 533] on div "PLB -> Atelier PLB -> 0002 0002 Vrac Liquide de refroidissement" at bounding box center [762, 545] width 675 height 42
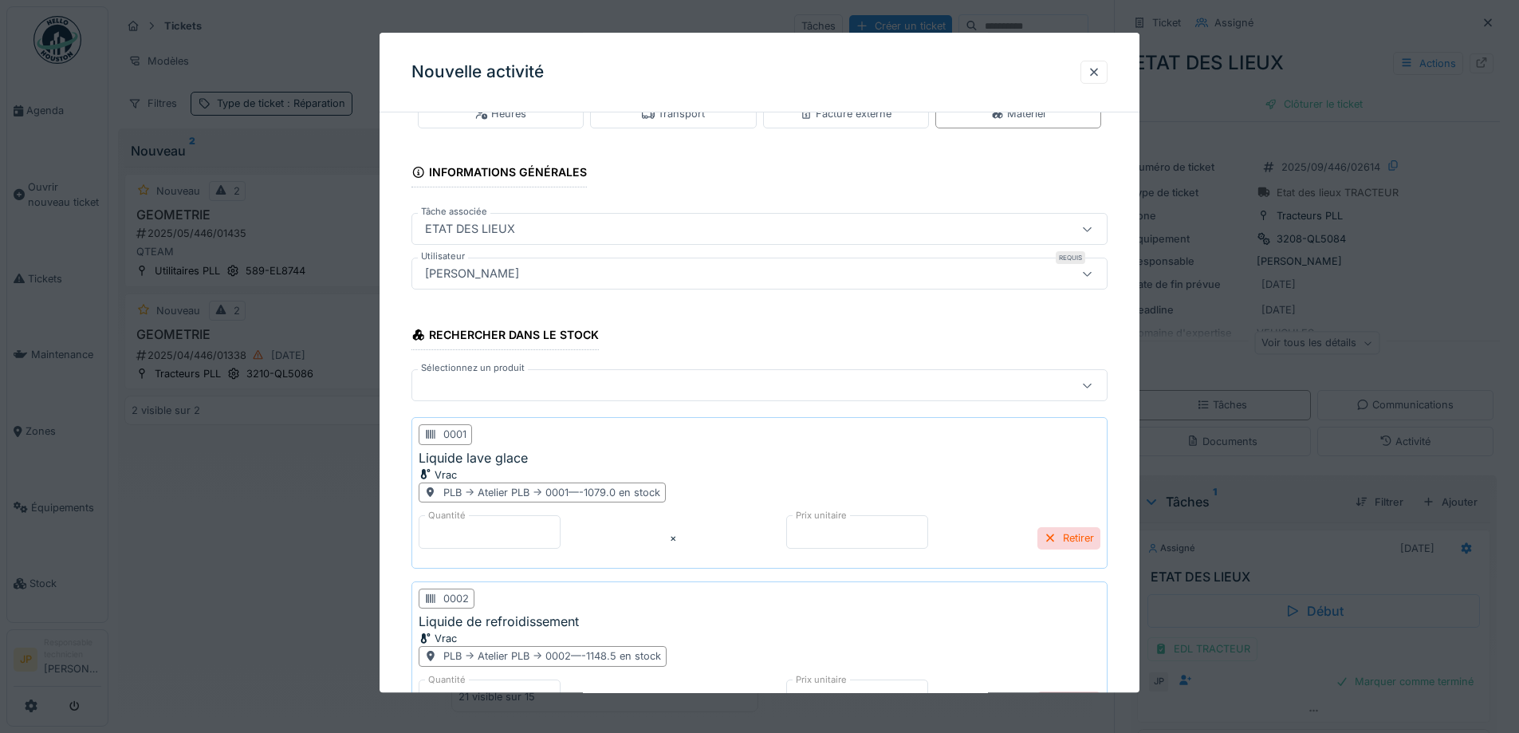
click at [461, 402] on div "Sélectionnez un produit" at bounding box center [760, 386] width 696 height 38
click at [467, 390] on div at bounding box center [719, 386] width 601 height 18
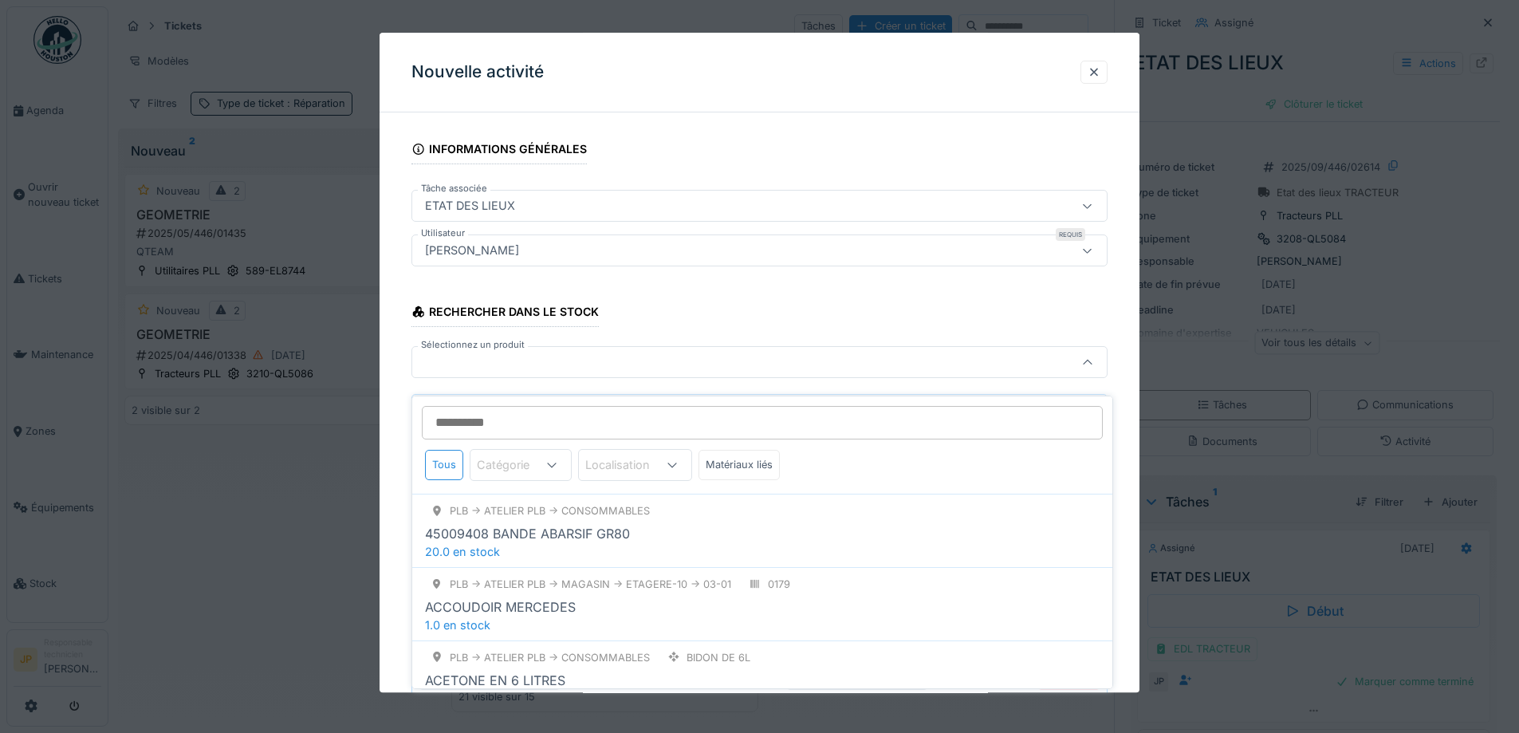
click at [493, 419] on input "Sélectionnez un produit" at bounding box center [762, 422] width 681 height 33
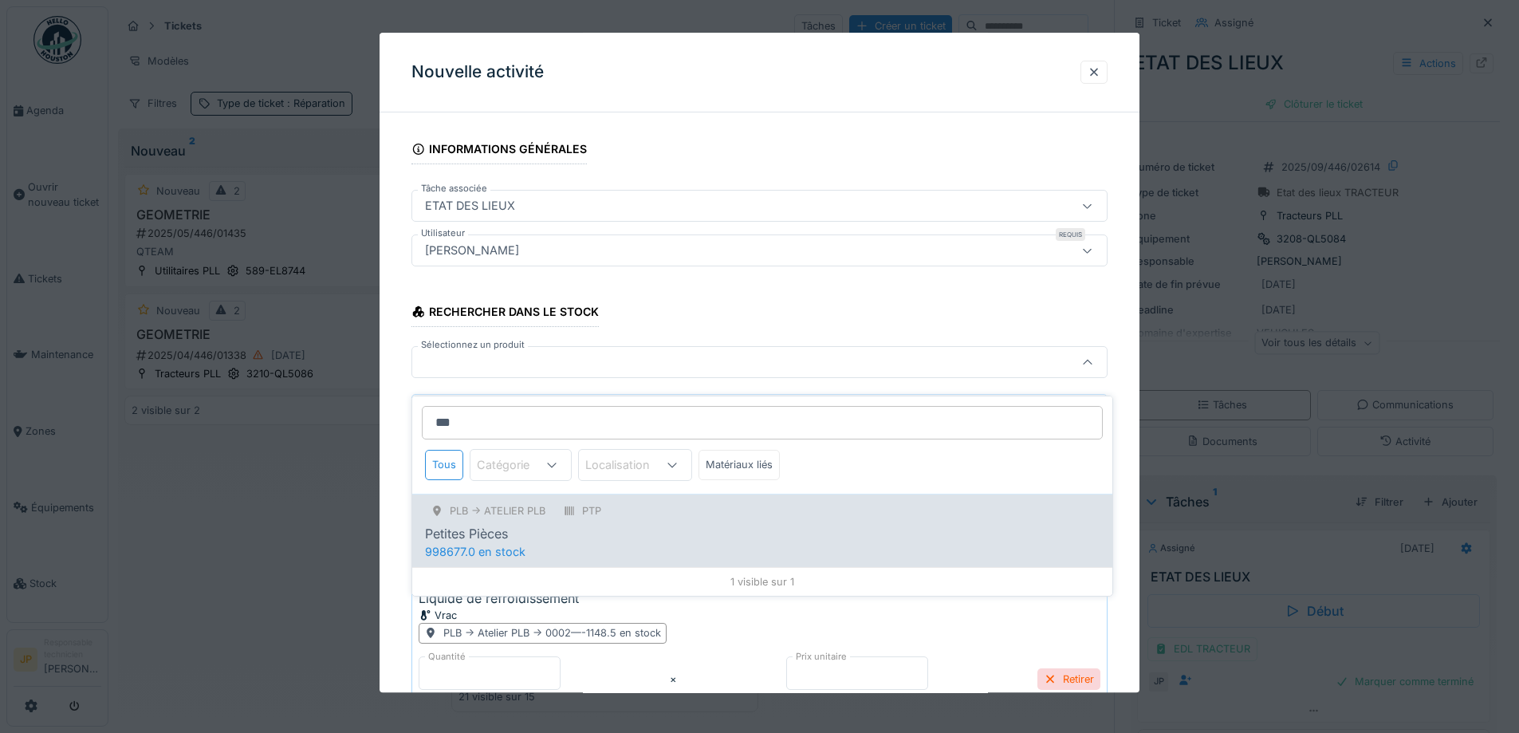
type input "***"
click at [530, 510] on div "PLB -> Atelier PLB PTP Petites Pièces" at bounding box center [762, 522] width 675 height 42
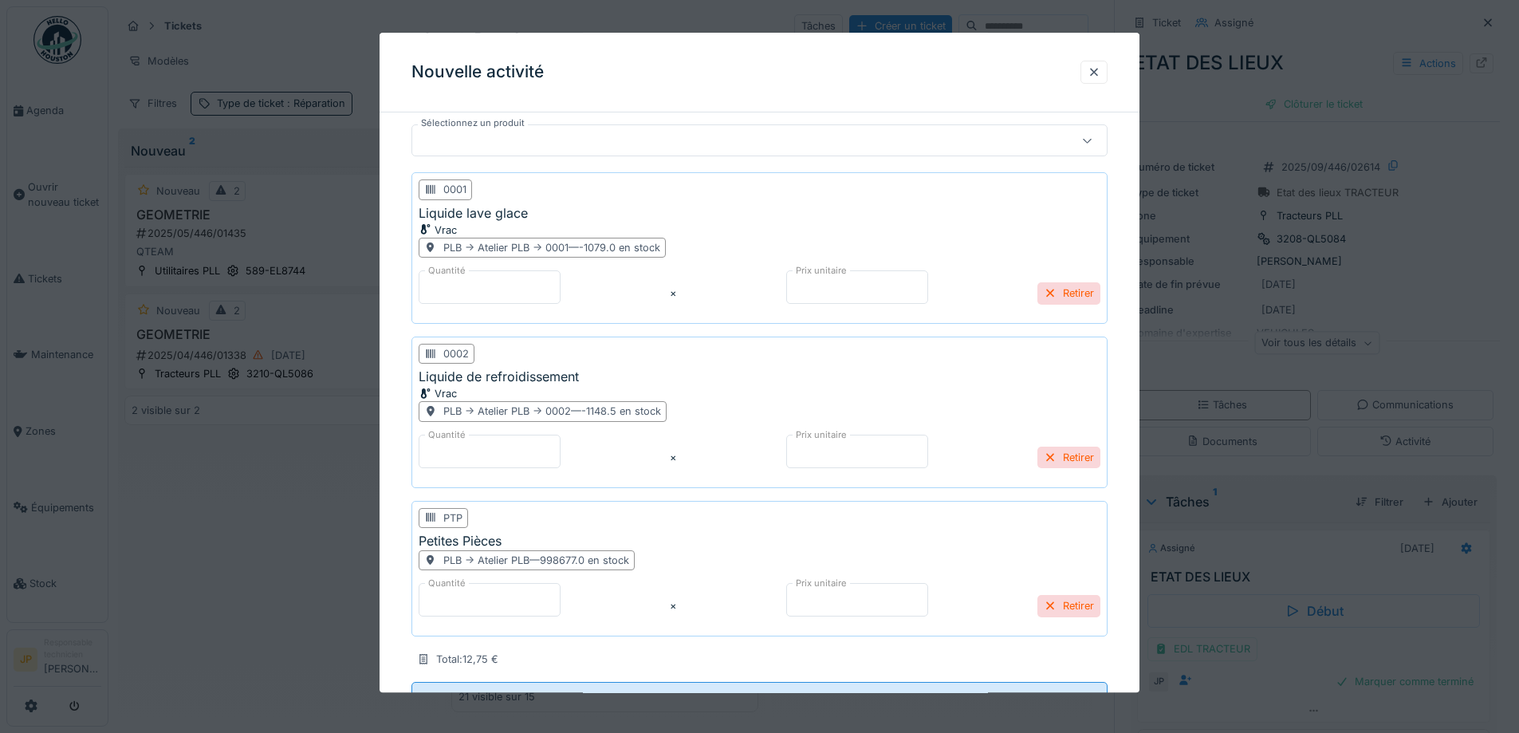
scroll to position [308, 0]
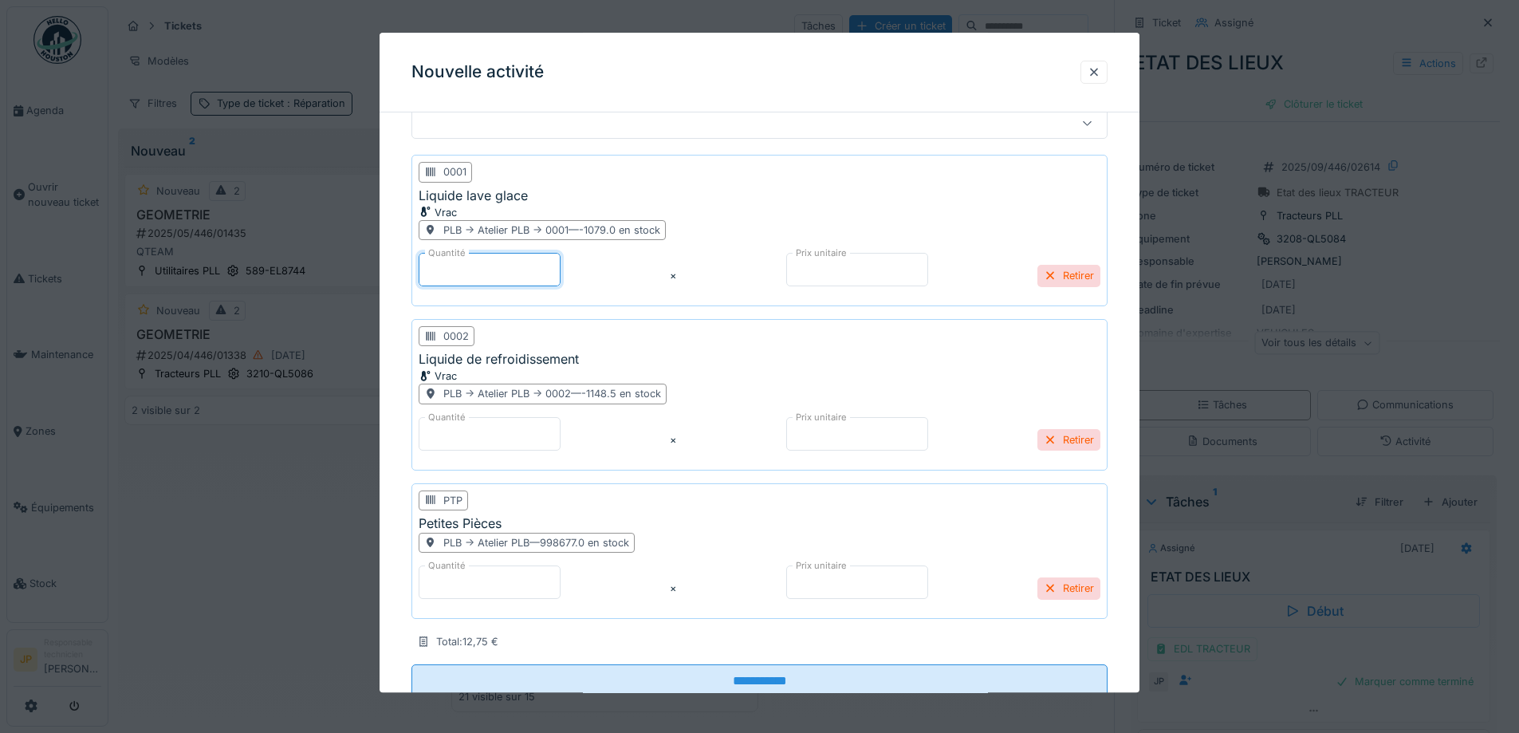
click at [479, 274] on input "*" at bounding box center [490, 269] width 142 height 33
type input "**"
click at [490, 442] on input "*" at bounding box center [490, 433] width 142 height 33
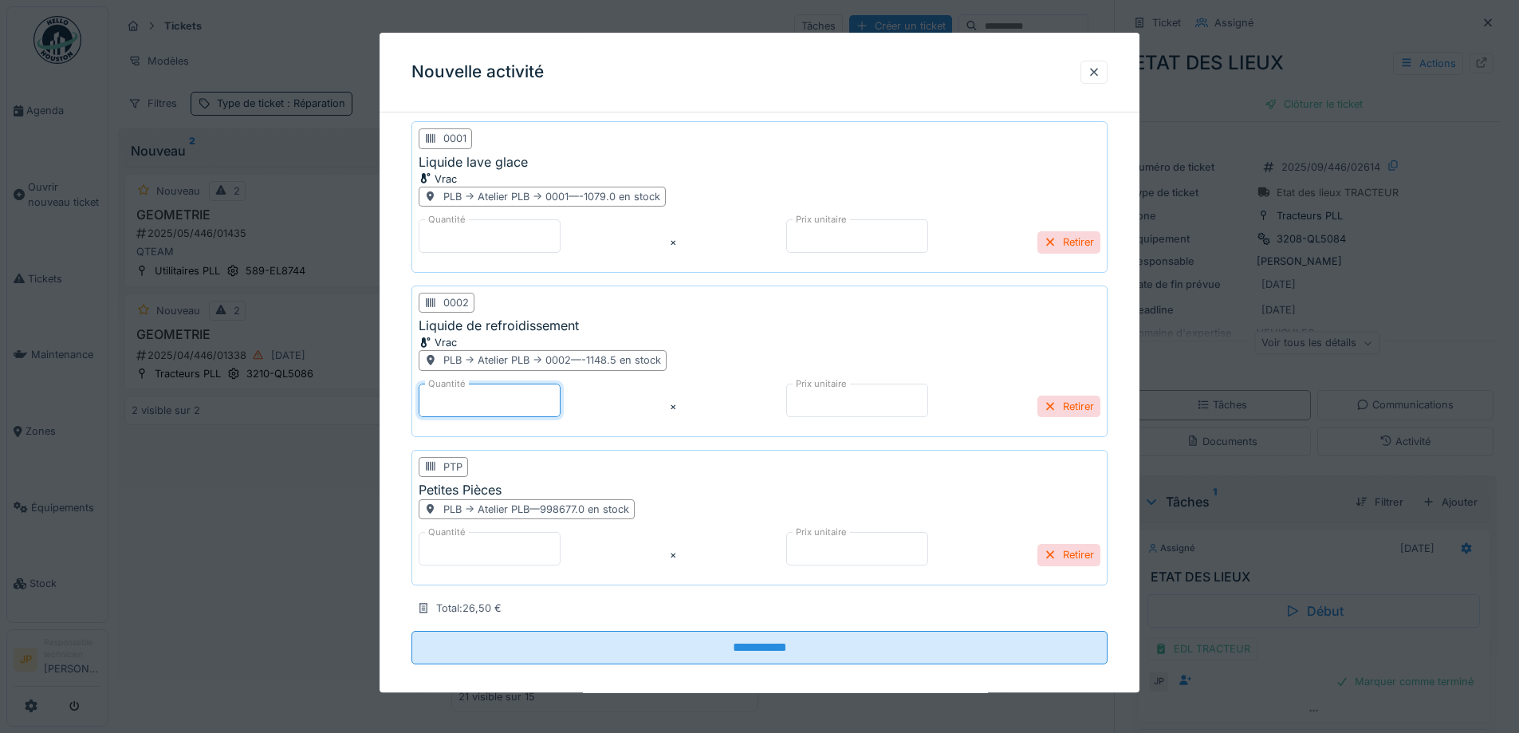
scroll to position [358, 0]
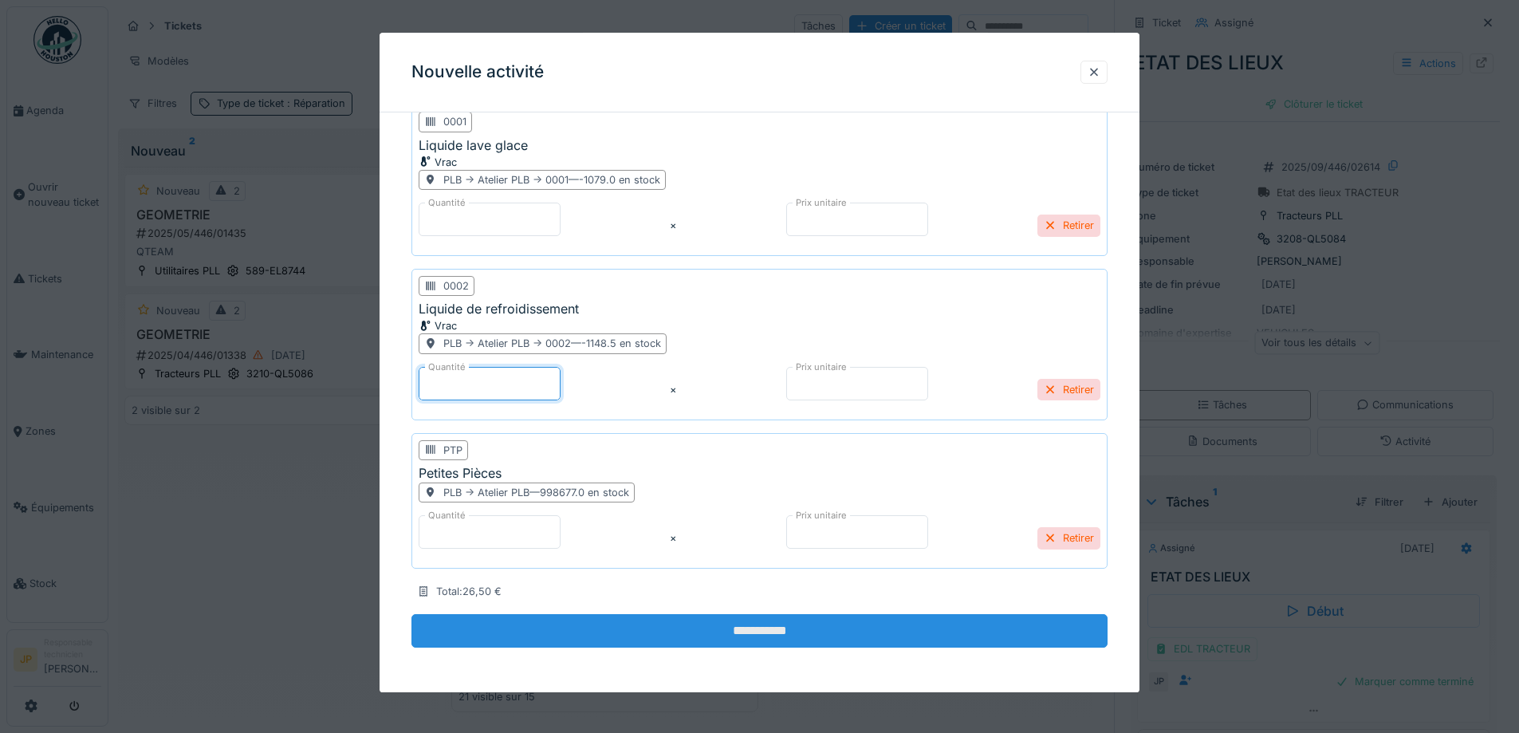
type input "*"
click at [782, 640] on input "**********" at bounding box center [760, 630] width 696 height 33
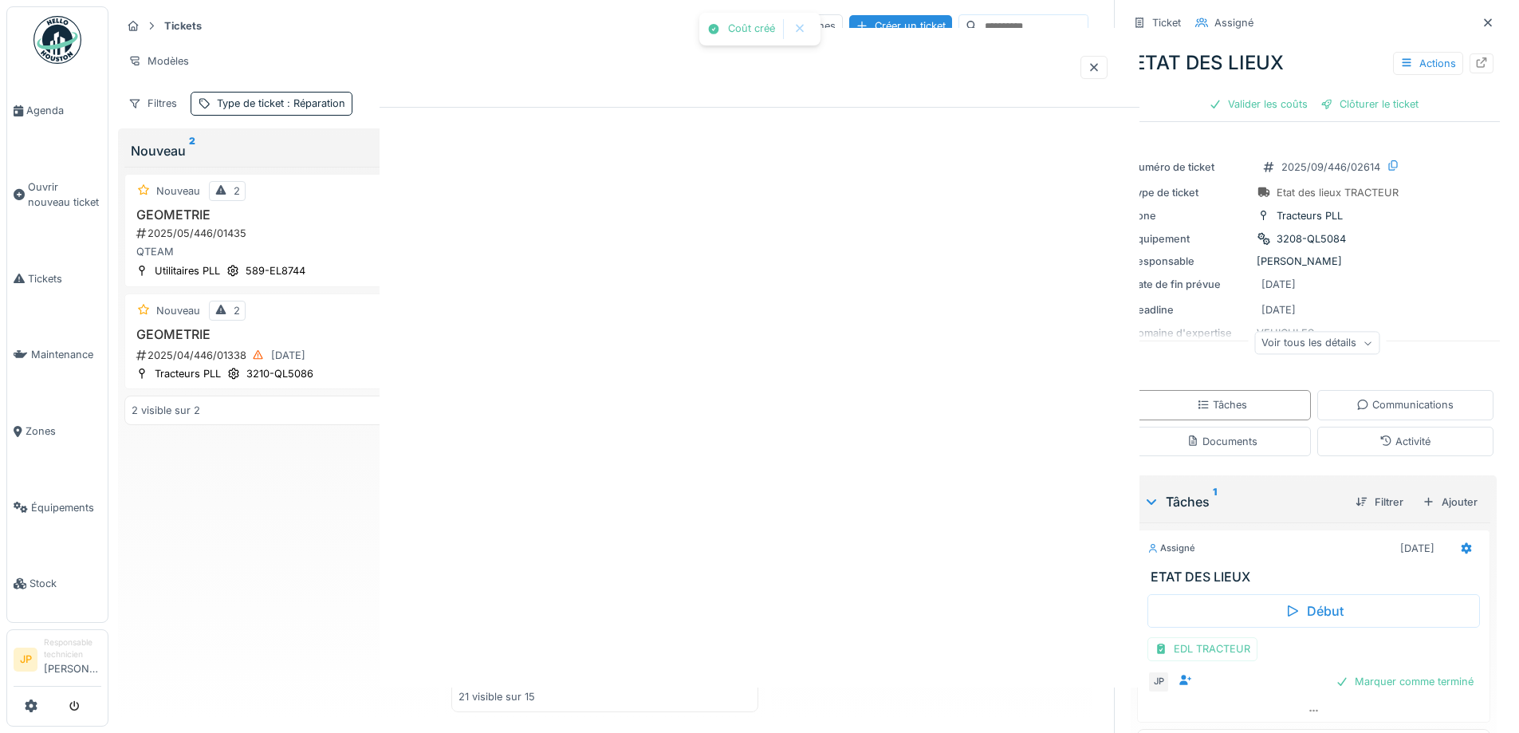
scroll to position [0, 0]
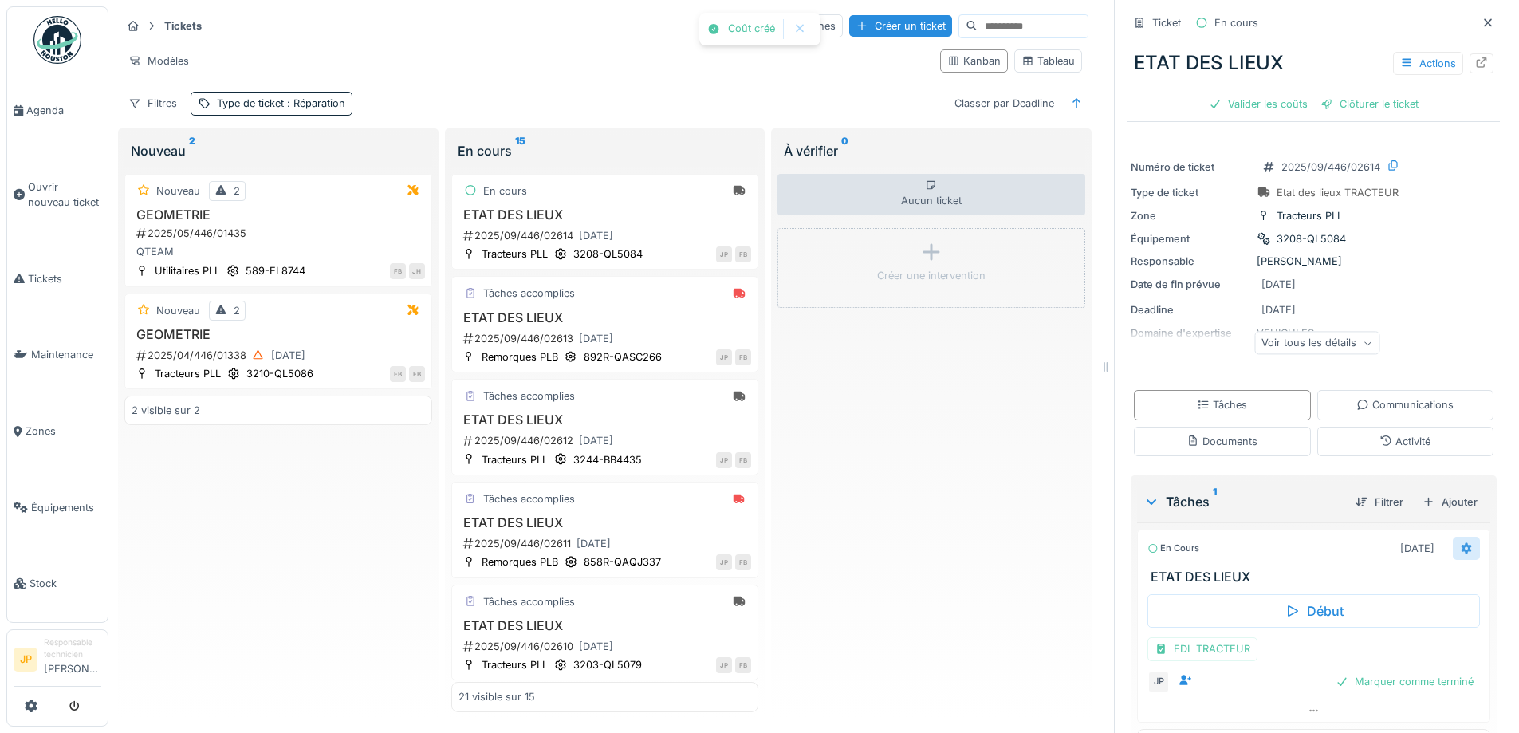
click at [1462, 542] on icon at bounding box center [1467, 547] width 10 height 11
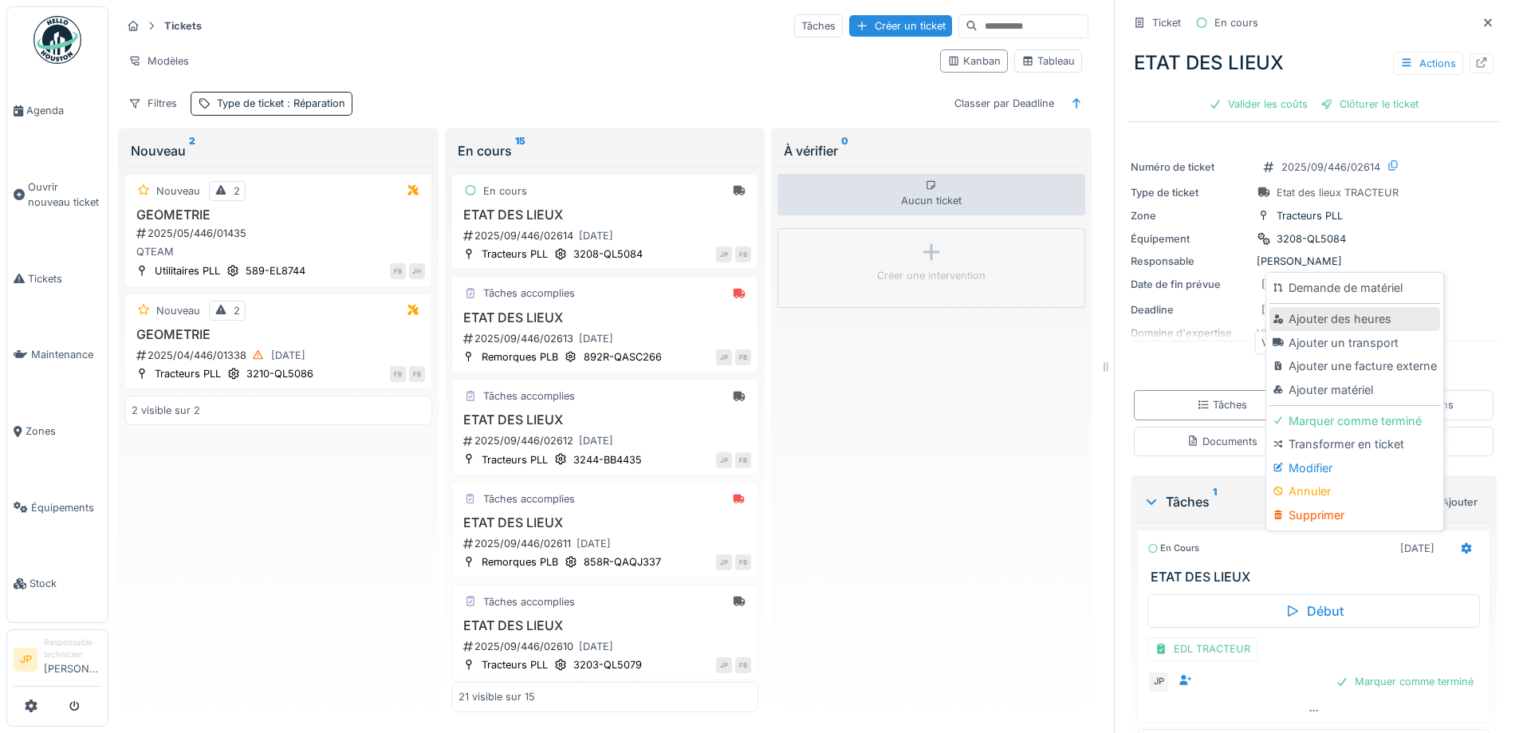
click at [1330, 307] on div "Ajouter des heures" at bounding box center [1355, 319] width 170 height 24
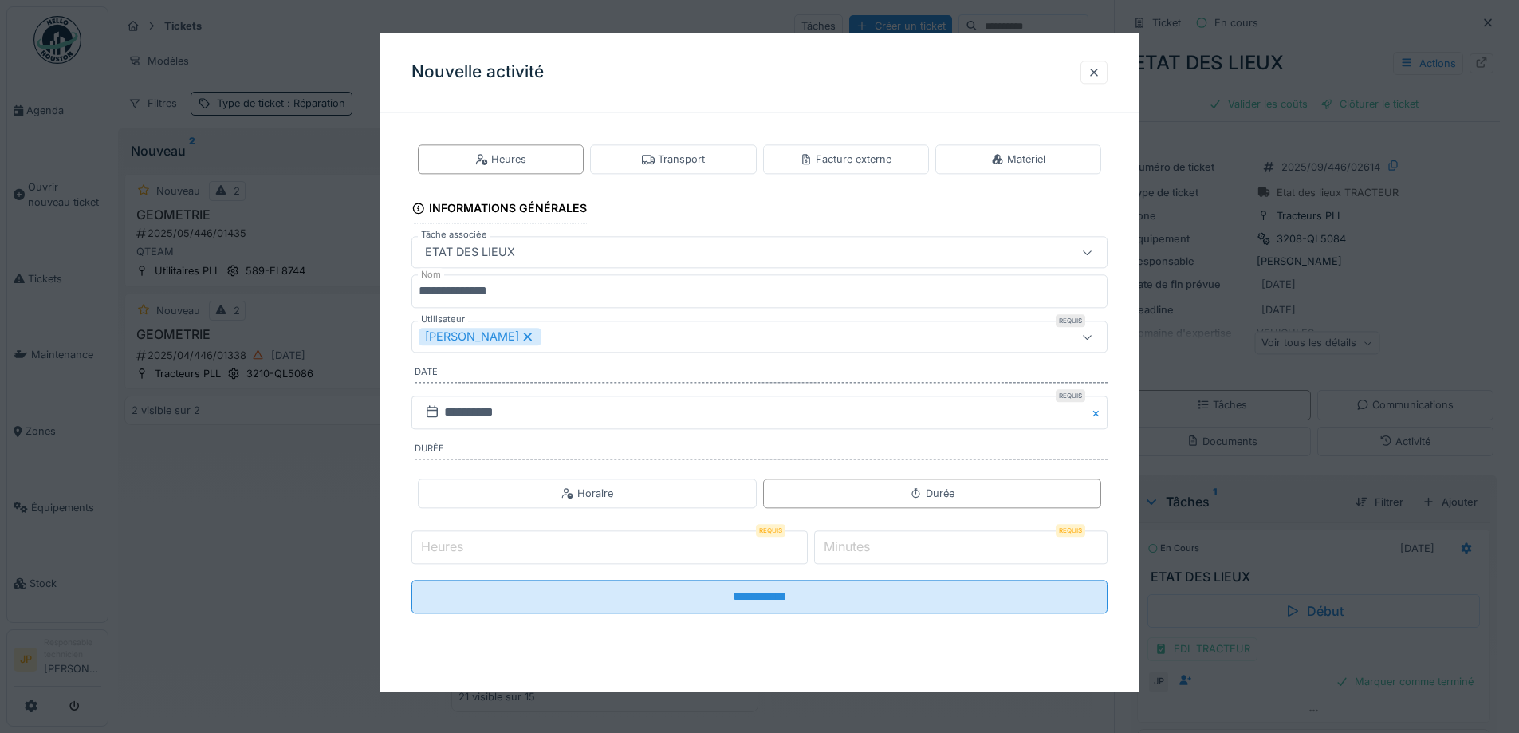
click at [464, 541] on label "Heures" at bounding box center [442, 547] width 49 height 19
click at [464, 541] on input "Heures" at bounding box center [610, 546] width 396 height 33
type input "*"
click at [857, 555] on div "Minutes Requis *" at bounding box center [960, 546] width 293 height 33
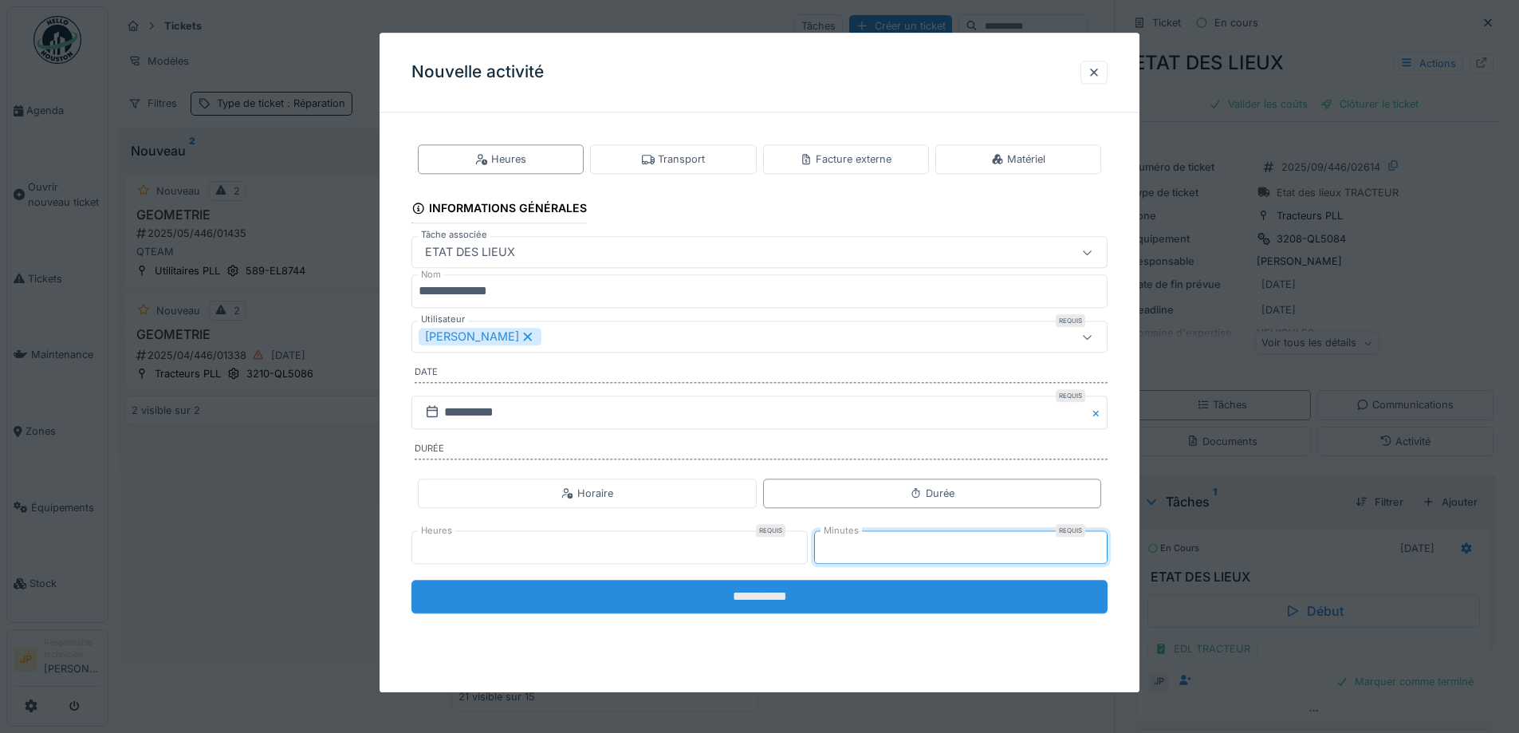
type input "**"
click at [765, 590] on input "**********" at bounding box center [760, 596] width 696 height 33
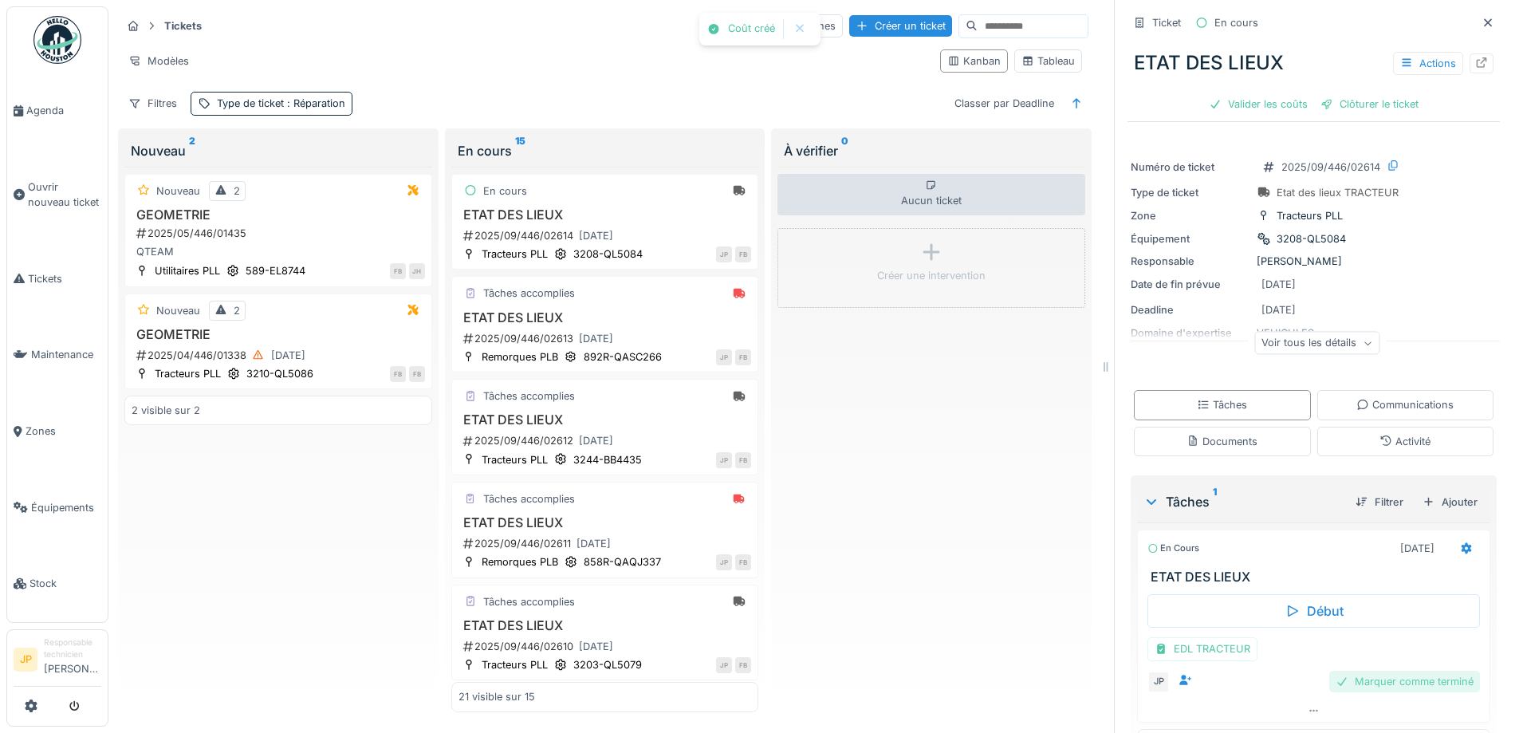
click at [1378, 678] on div "Marquer comme terminé" at bounding box center [1404, 682] width 151 height 22
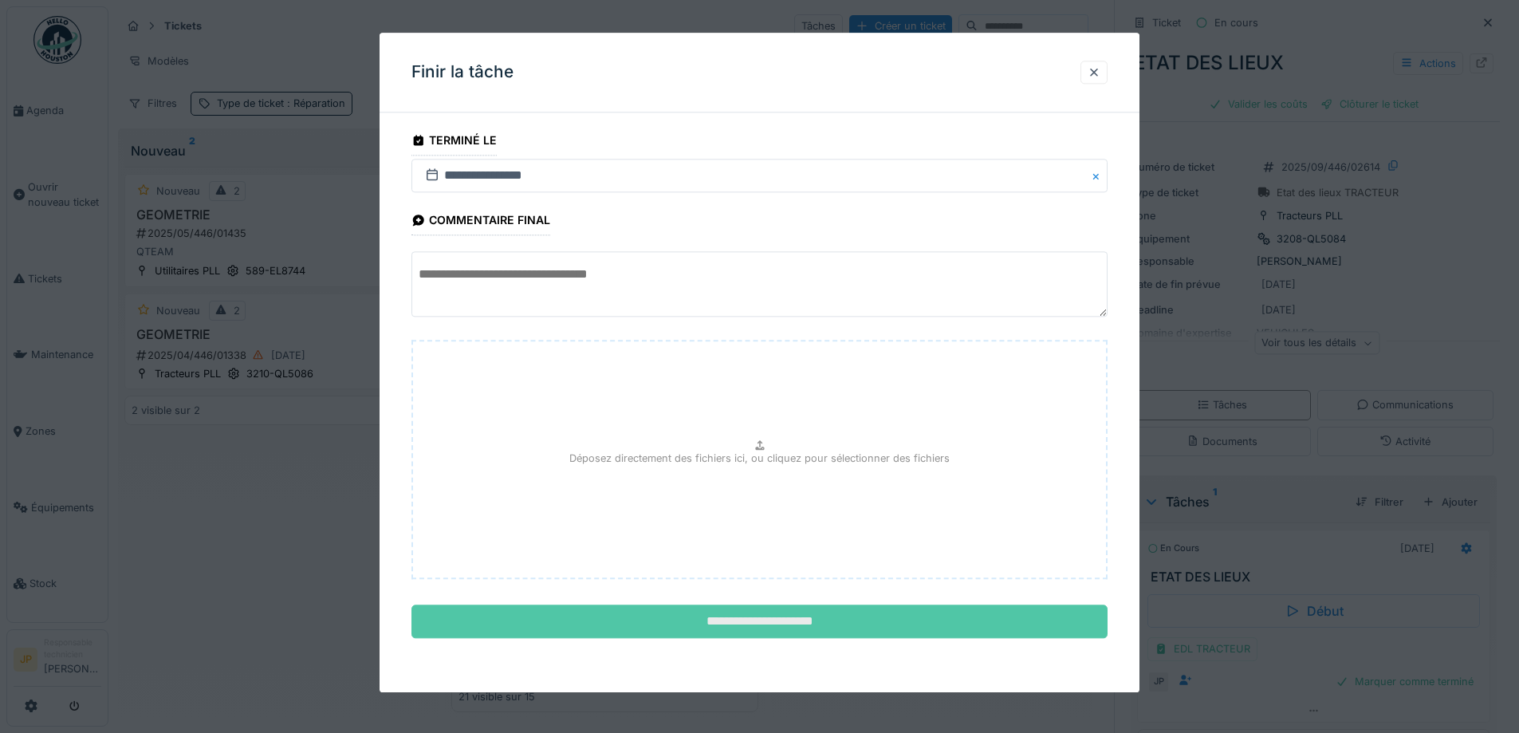
click at [744, 628] on input "**********" at bounding box center [760, 621] width 696 height 33
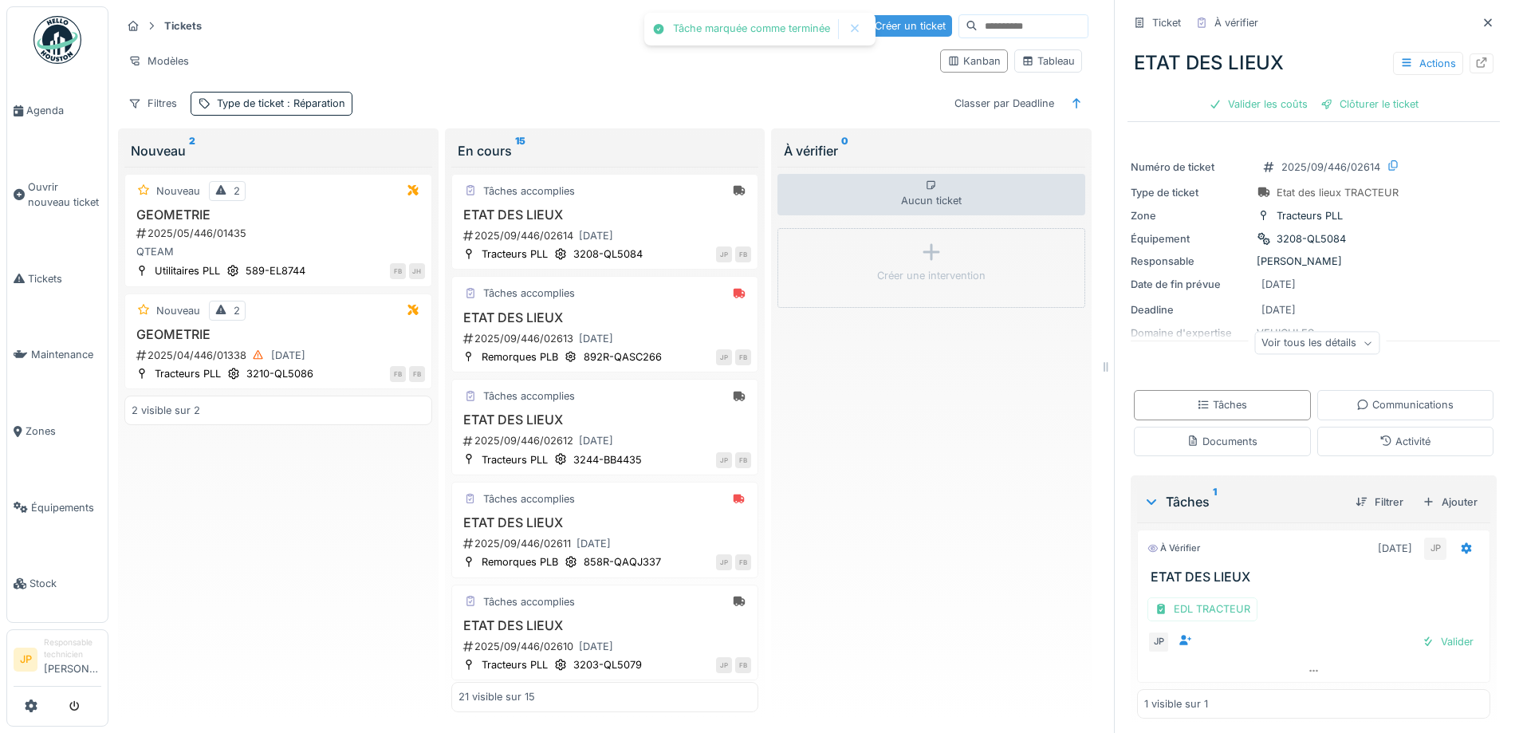
click at [888, 18] on div "Créer un ticket" at bounding box center [900, 26] width 103 height 22
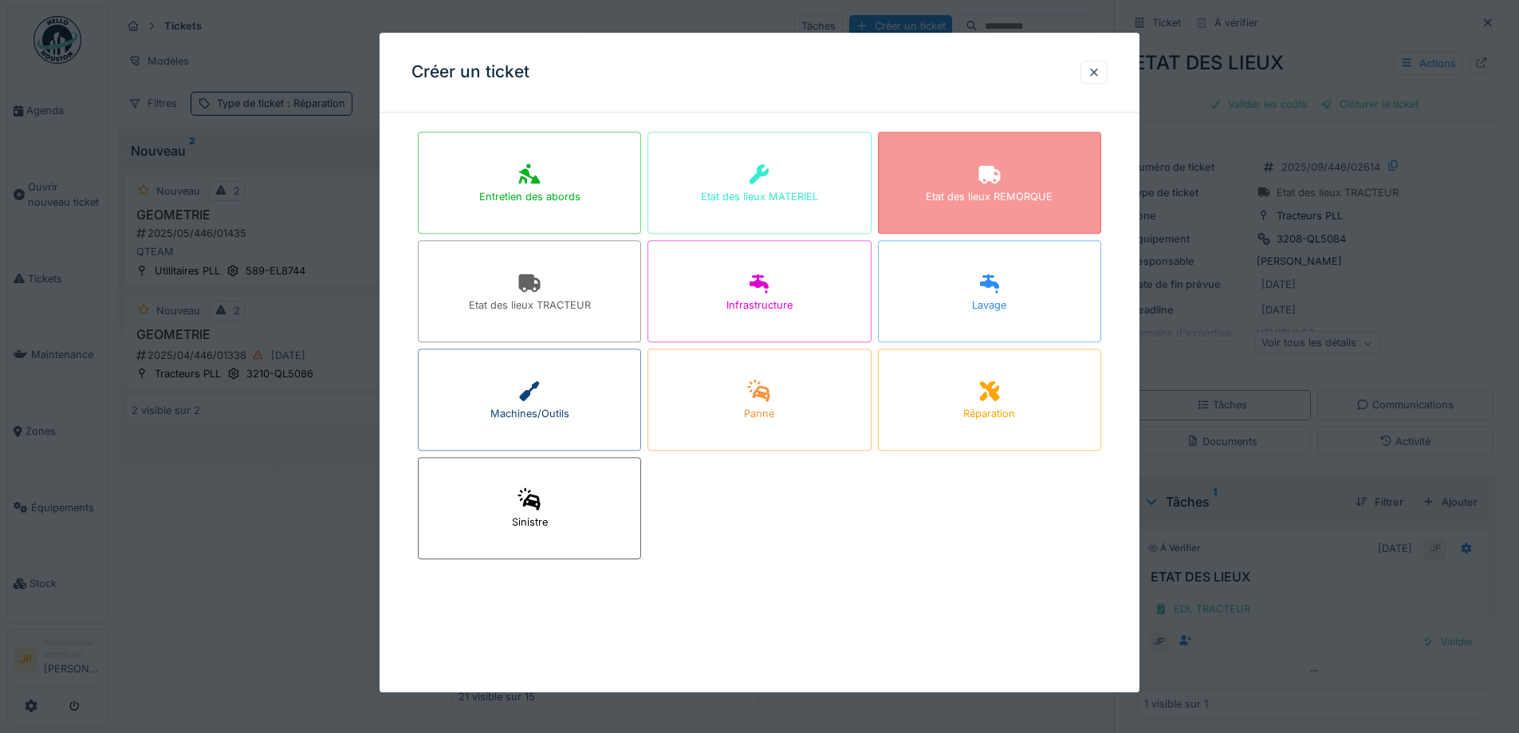
click at [909, 172] on div "Etat des lieux REMORQUE" at bounding box center [989, 183] width 223 height 102
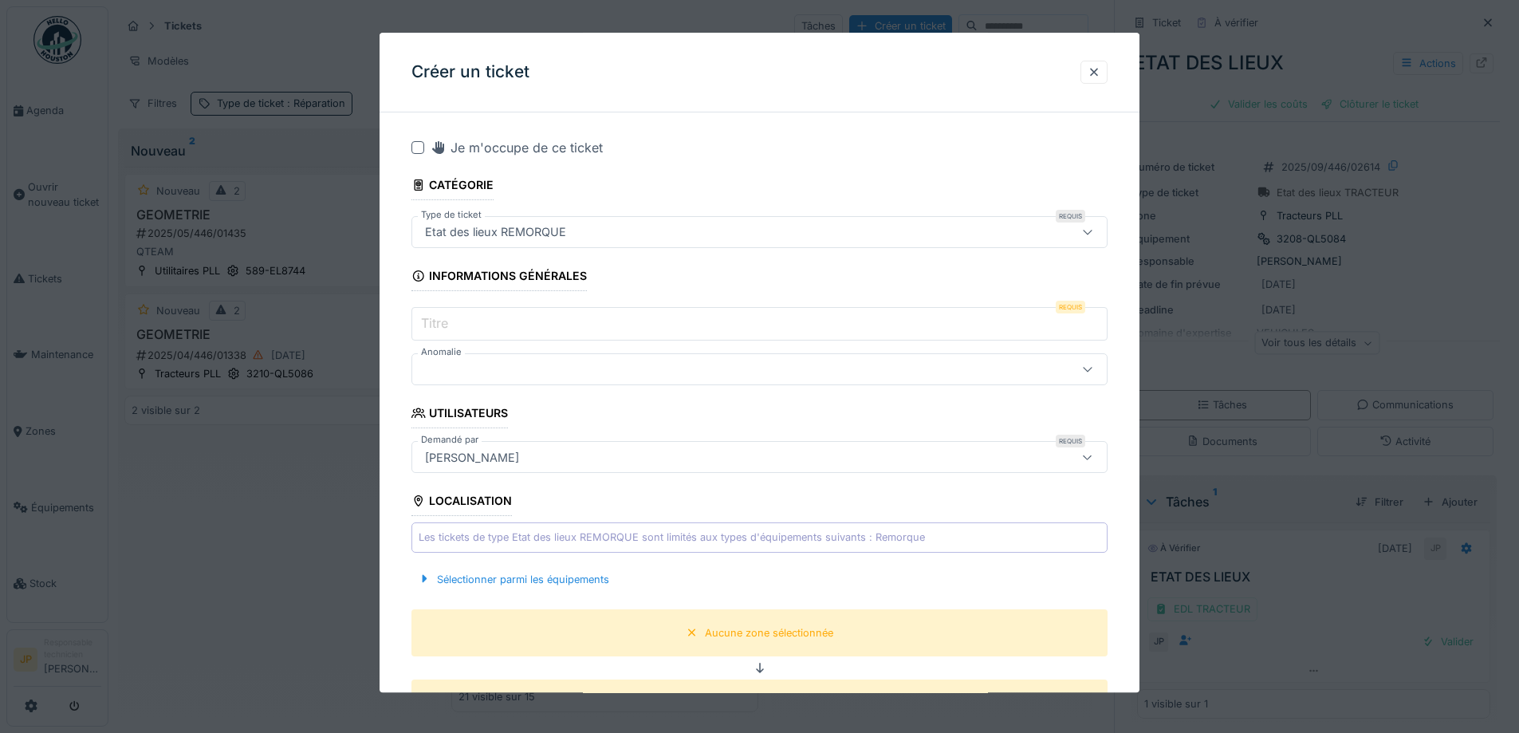
click at [415, 144] on div at bounding box center [418, 147] width 13 height 13
click at [467, 331] on input "Titre" at bounding box center [760, 324] width 696 height 33
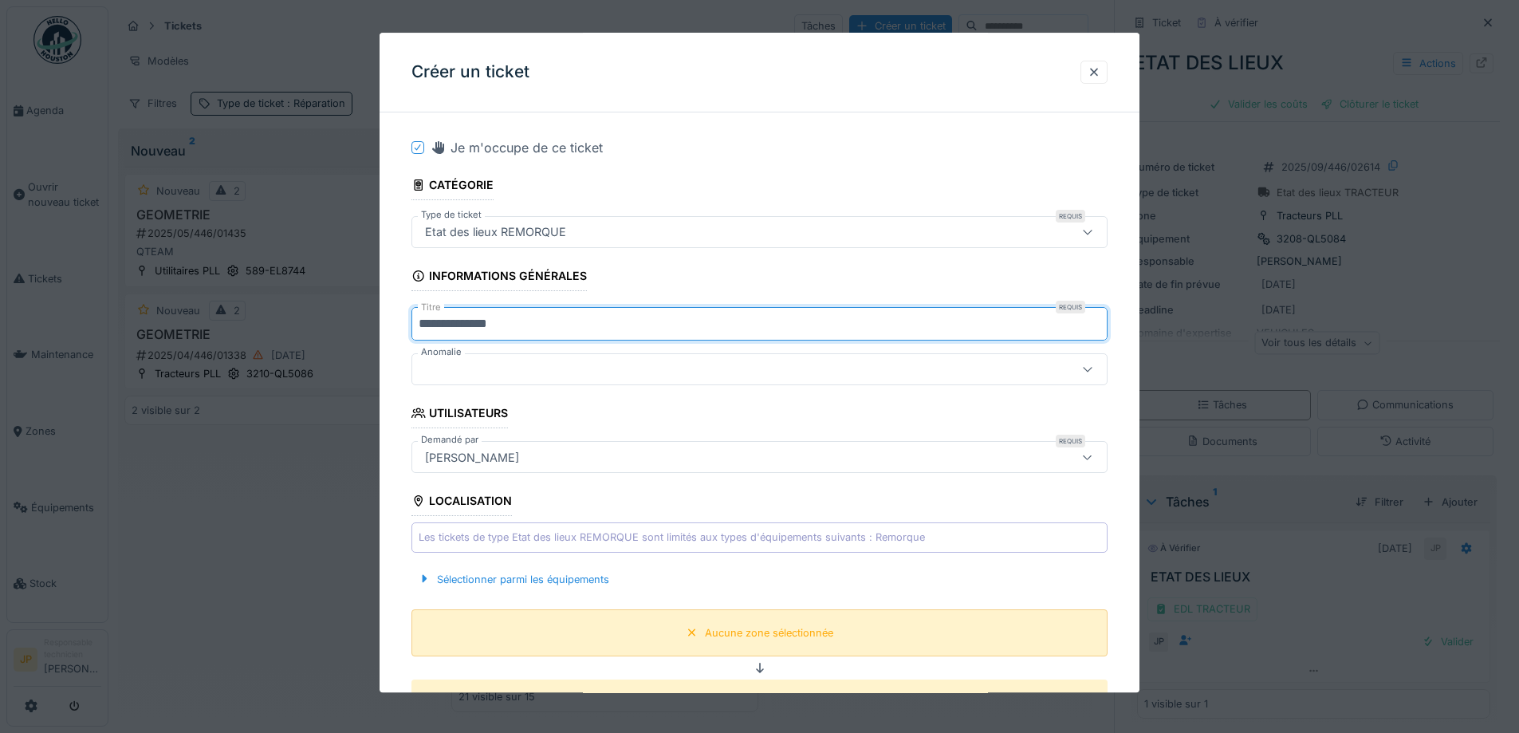
scroll to position [239, 0]
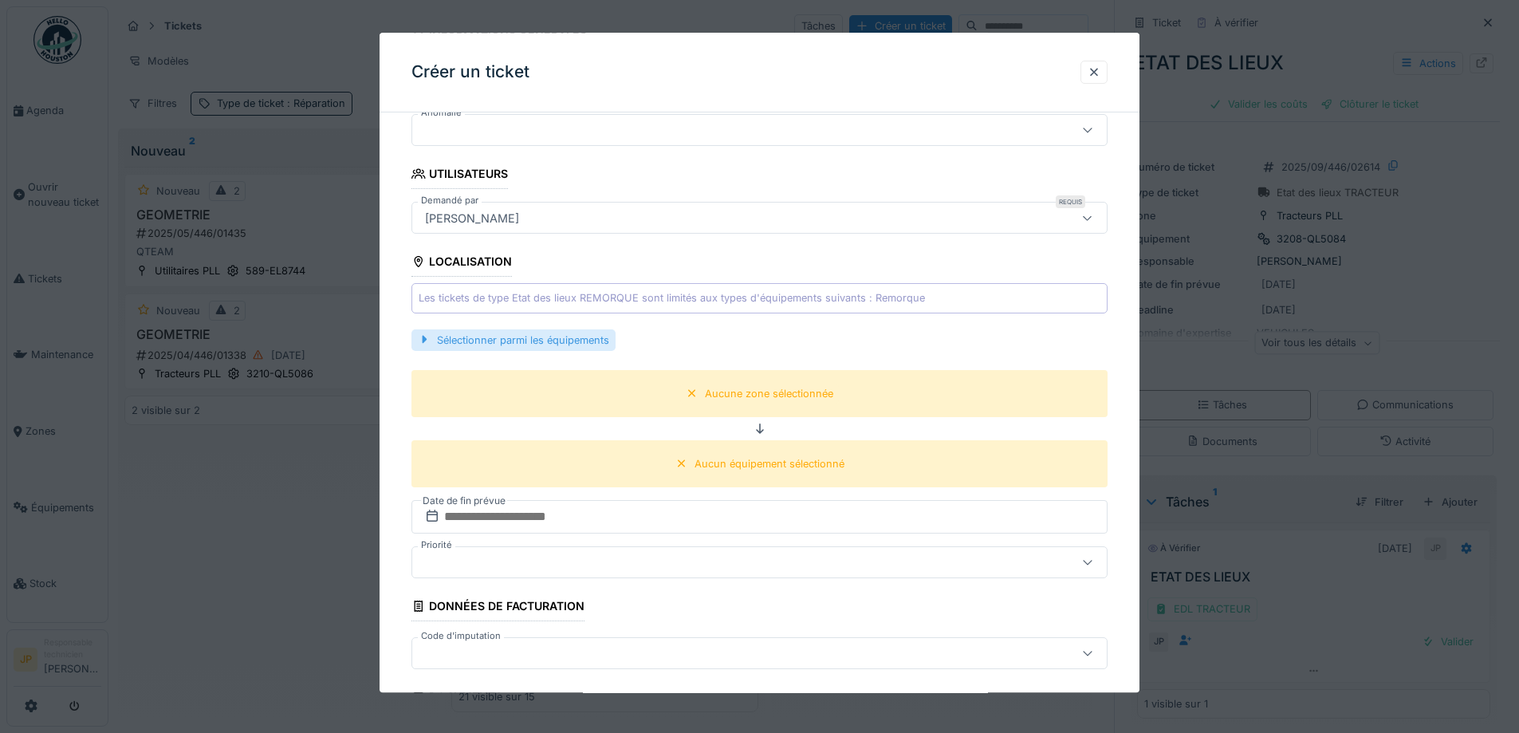
type input "**********"
click at [532, 347] on div "Sélectionner parmi les équipements" at bounding box center [514, 340] width 204 height 22
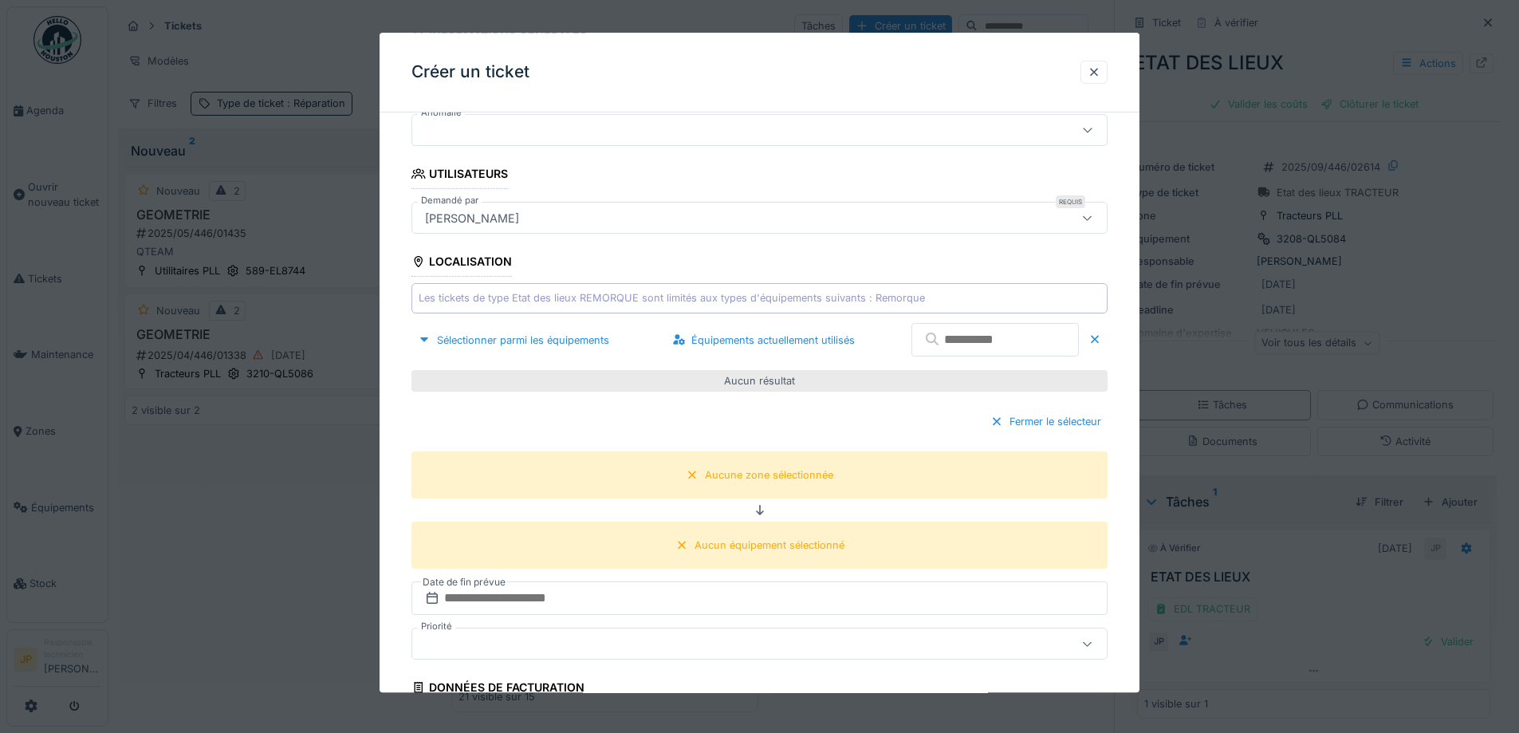
click at [912, 345] on input "text" at bounding box center [995, 340] width 167 height 33
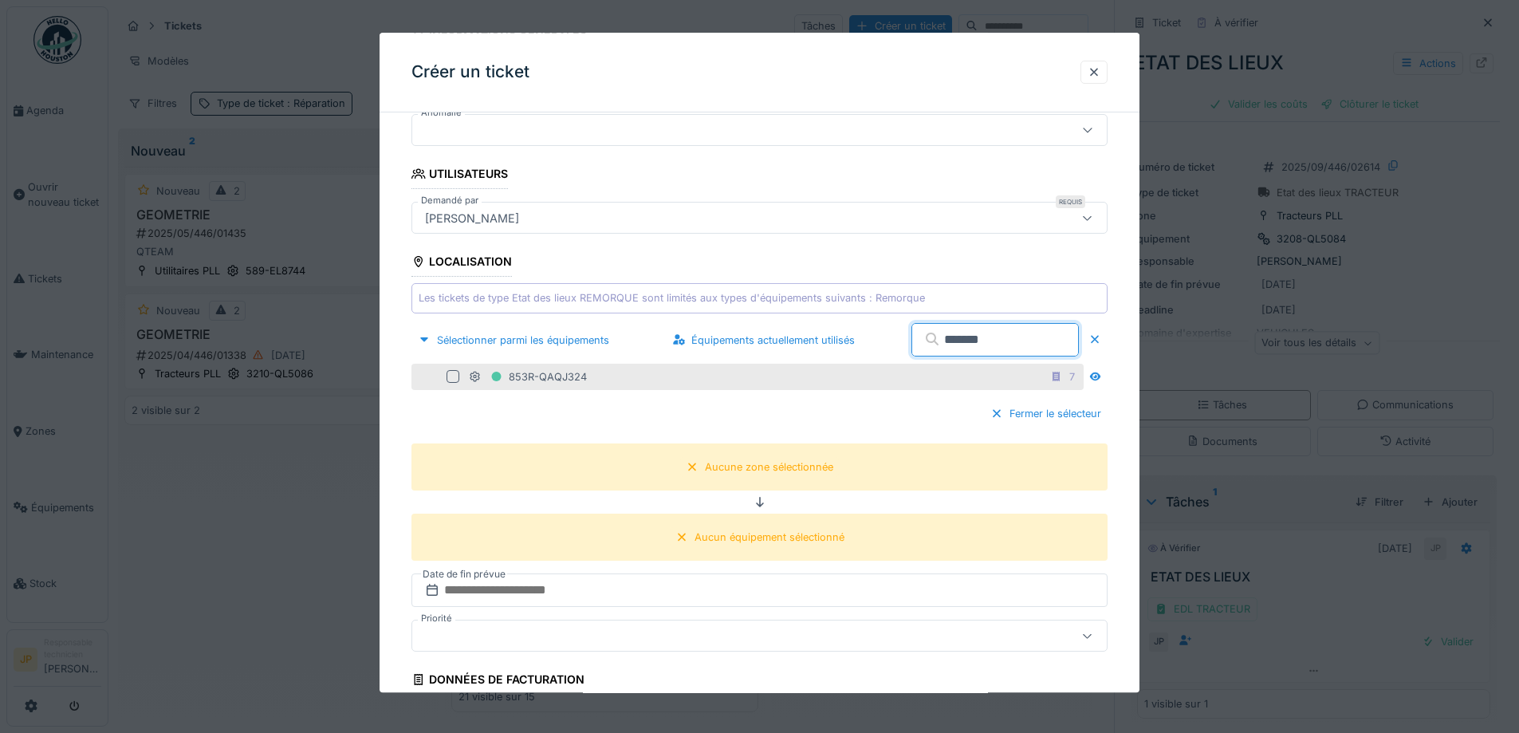
type input "*******"
click at [450, 379] on div at bounding box center [453, 377] width 13 height 13
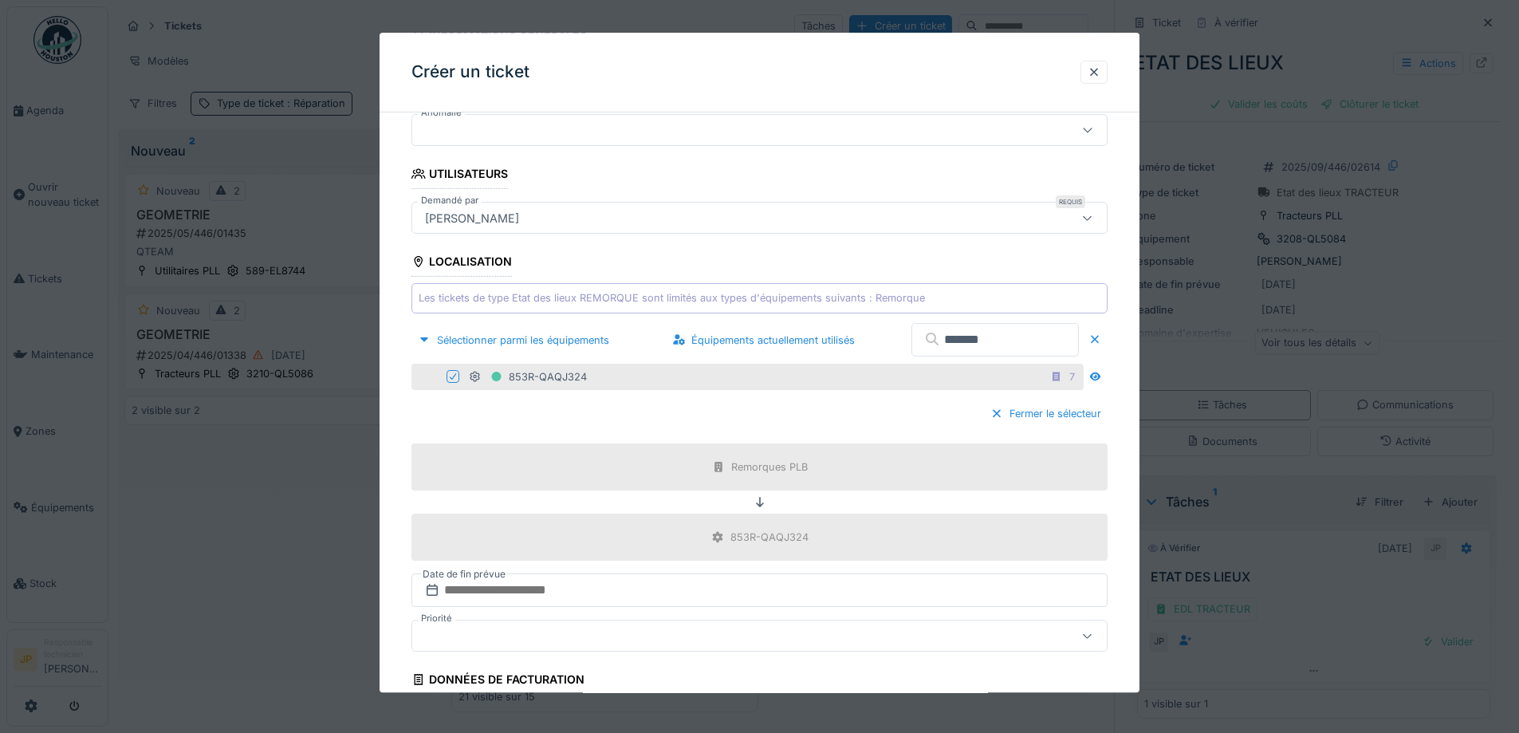
scroll to position [478, 0]
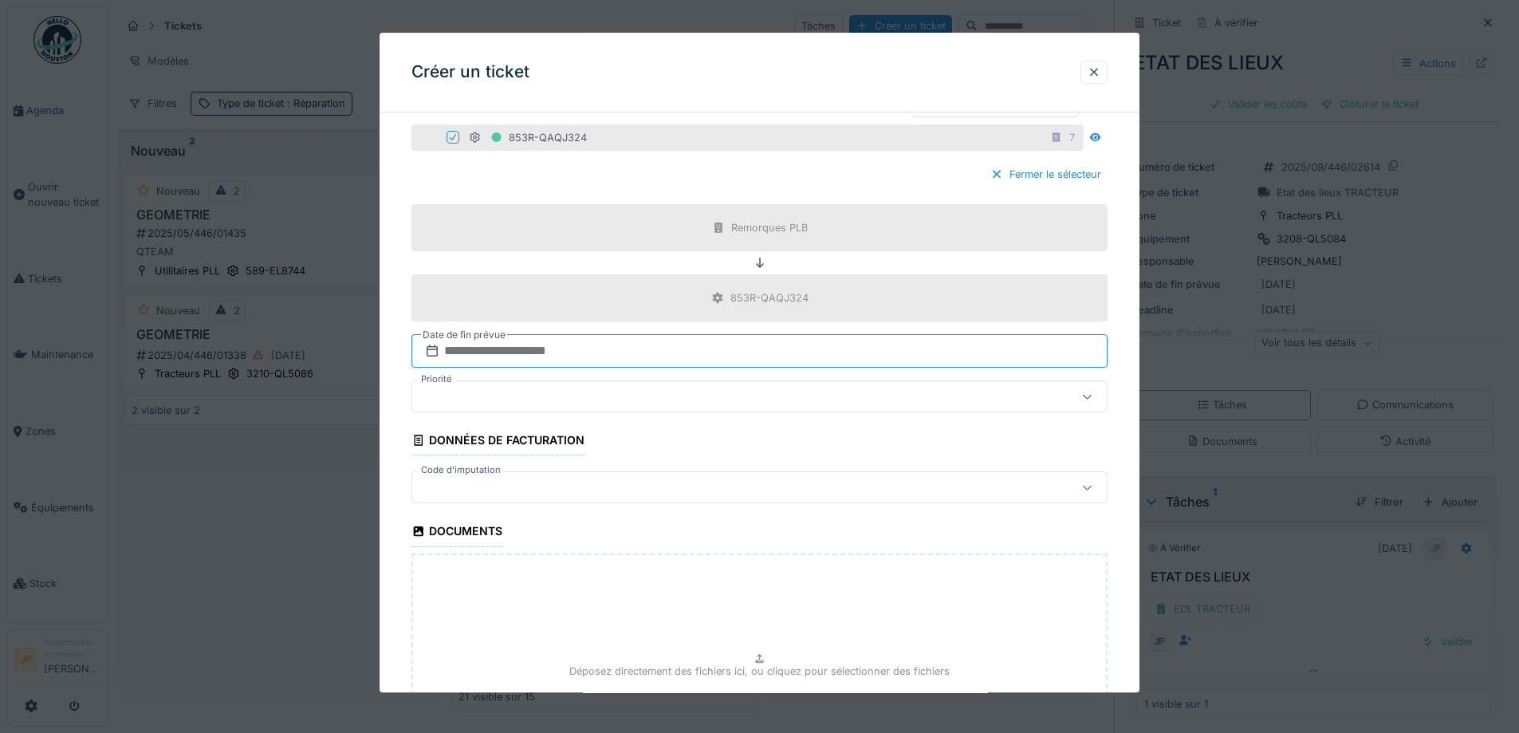
click at [526, 355] on input "text" at bounding box center [760, 351] width 696 height 33
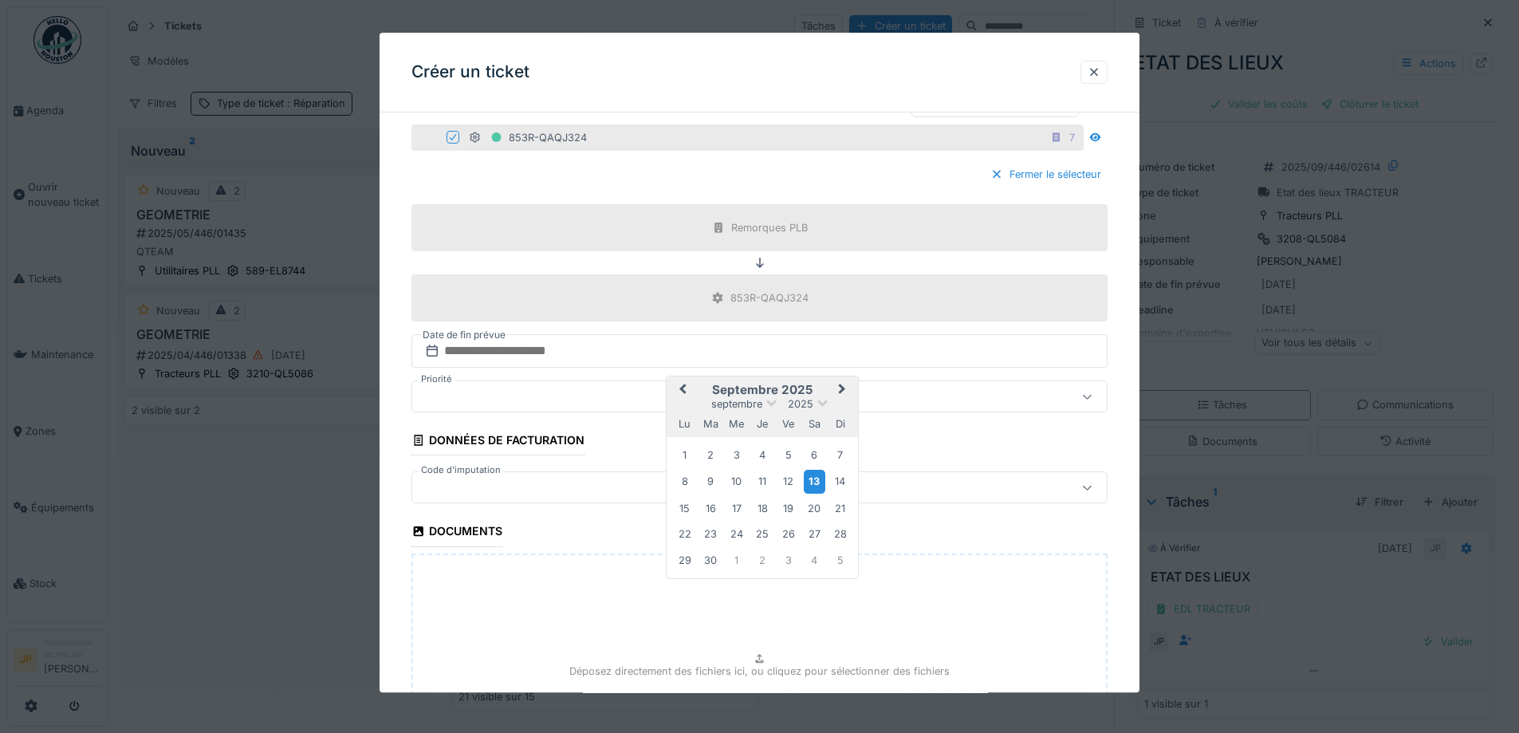
click at [809, 482] on div "13" at bounding box center [815, 482] width 22 height 23
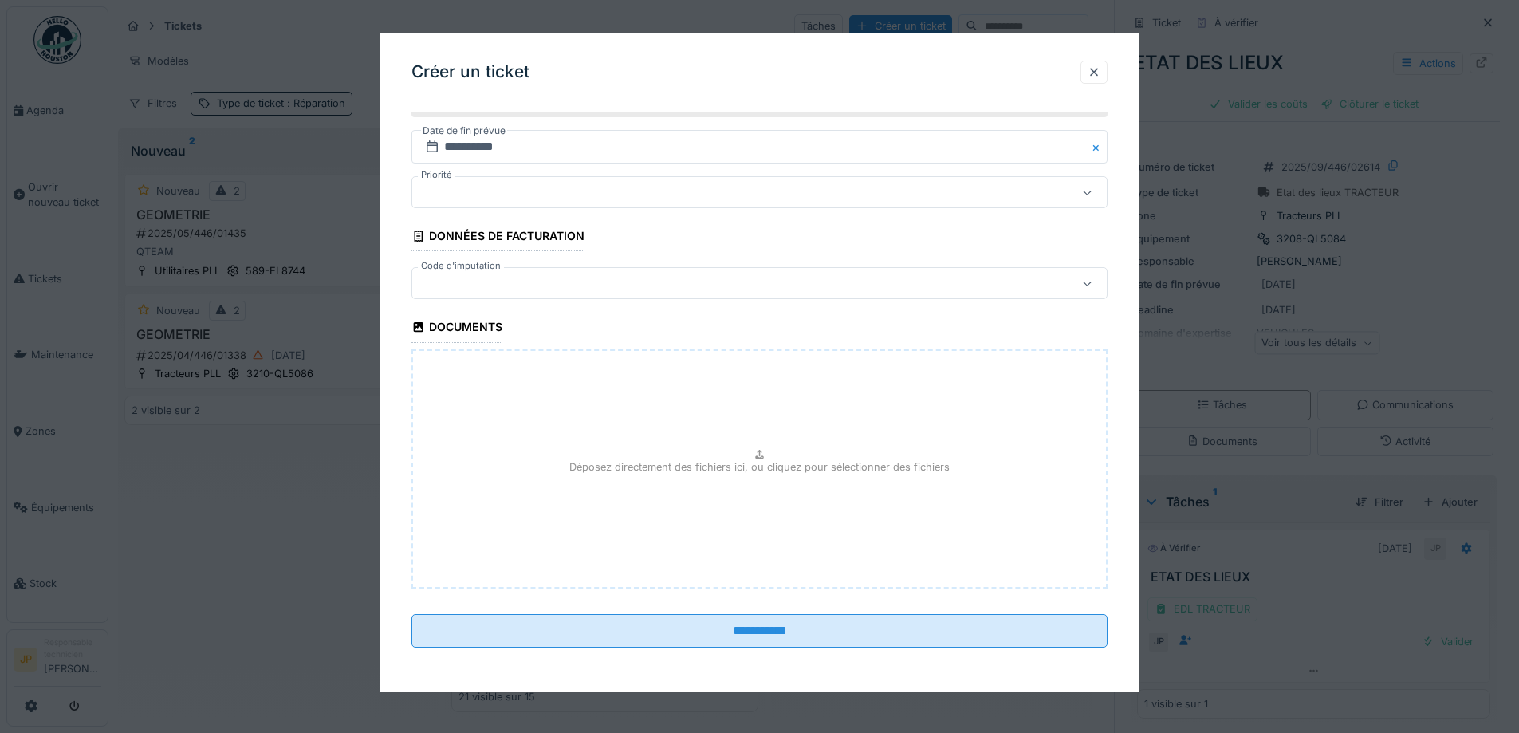
click at [487, 284] on div at bounding box center [719, 284] width 601 height 18
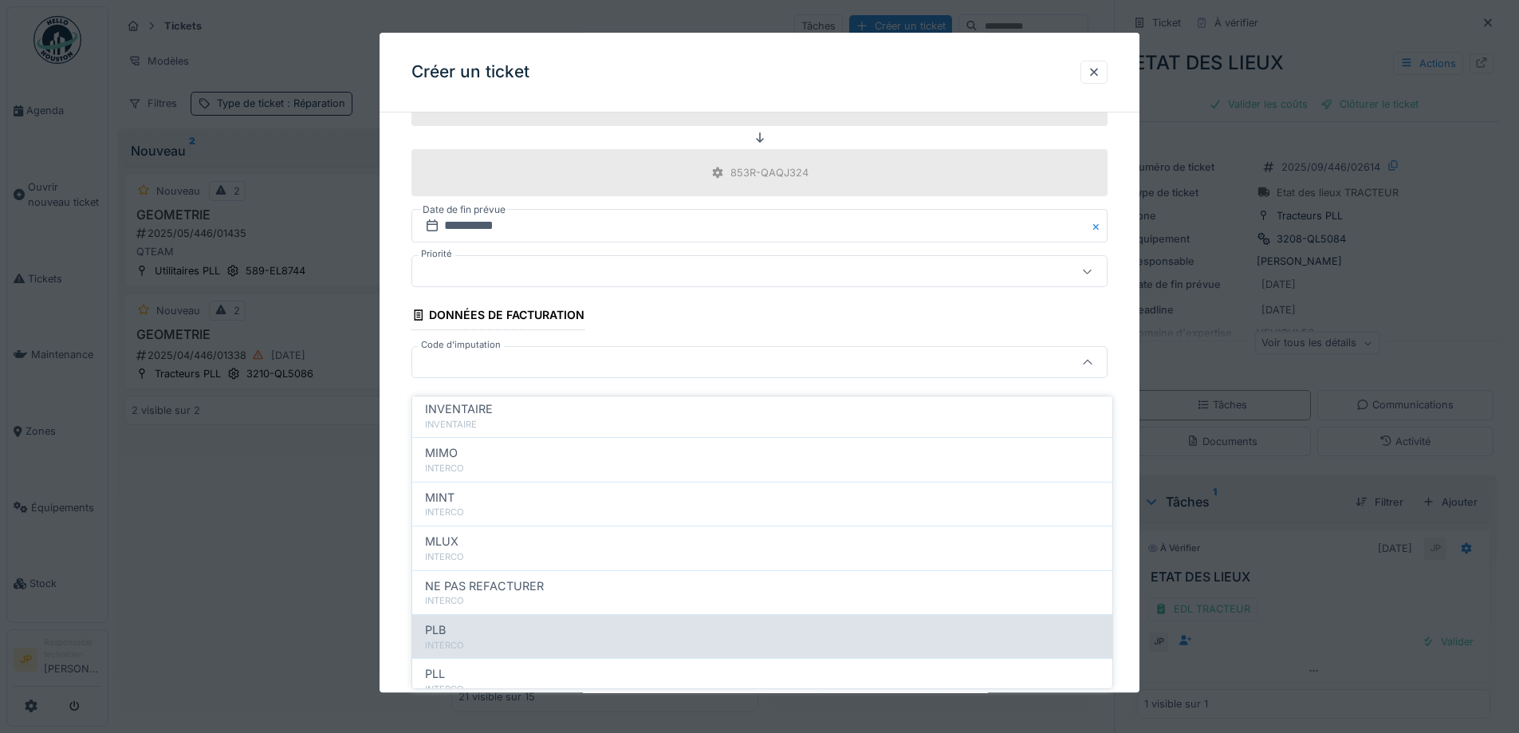
scroll to position [175, 0]
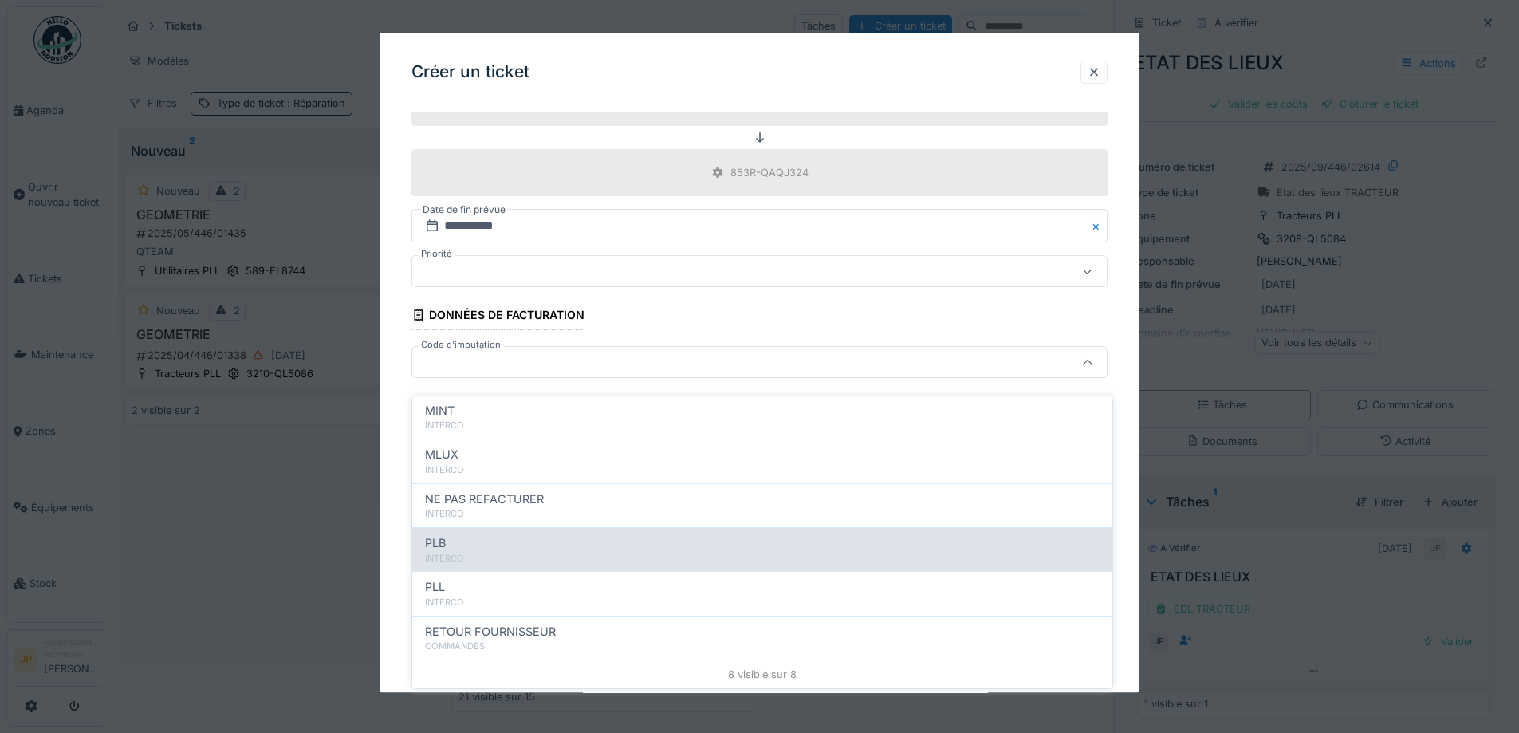
click at [530, 552] on div "INTERCO" at bounding box center [762, 559] width 675 height 14
type input "***"
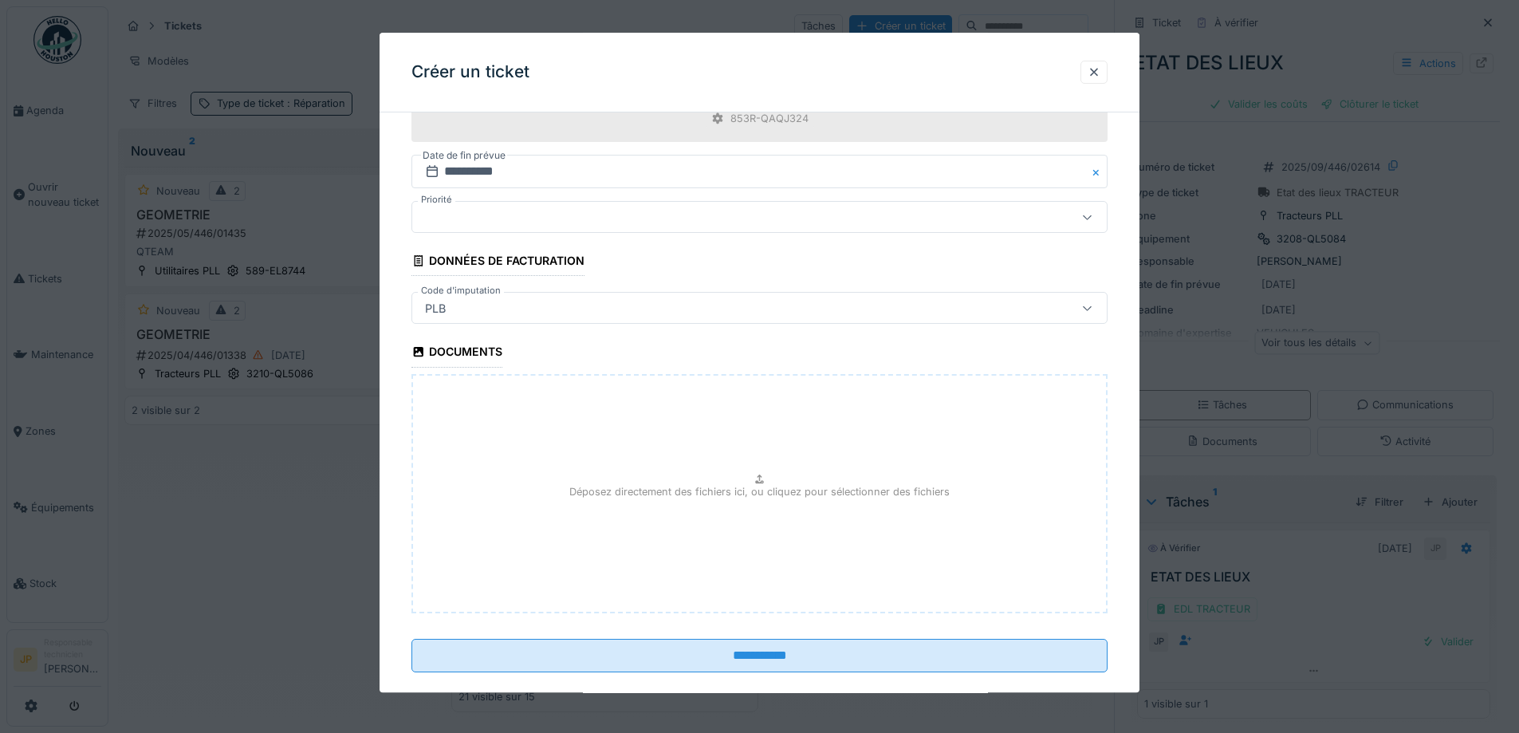
scroll to position [683, 0]
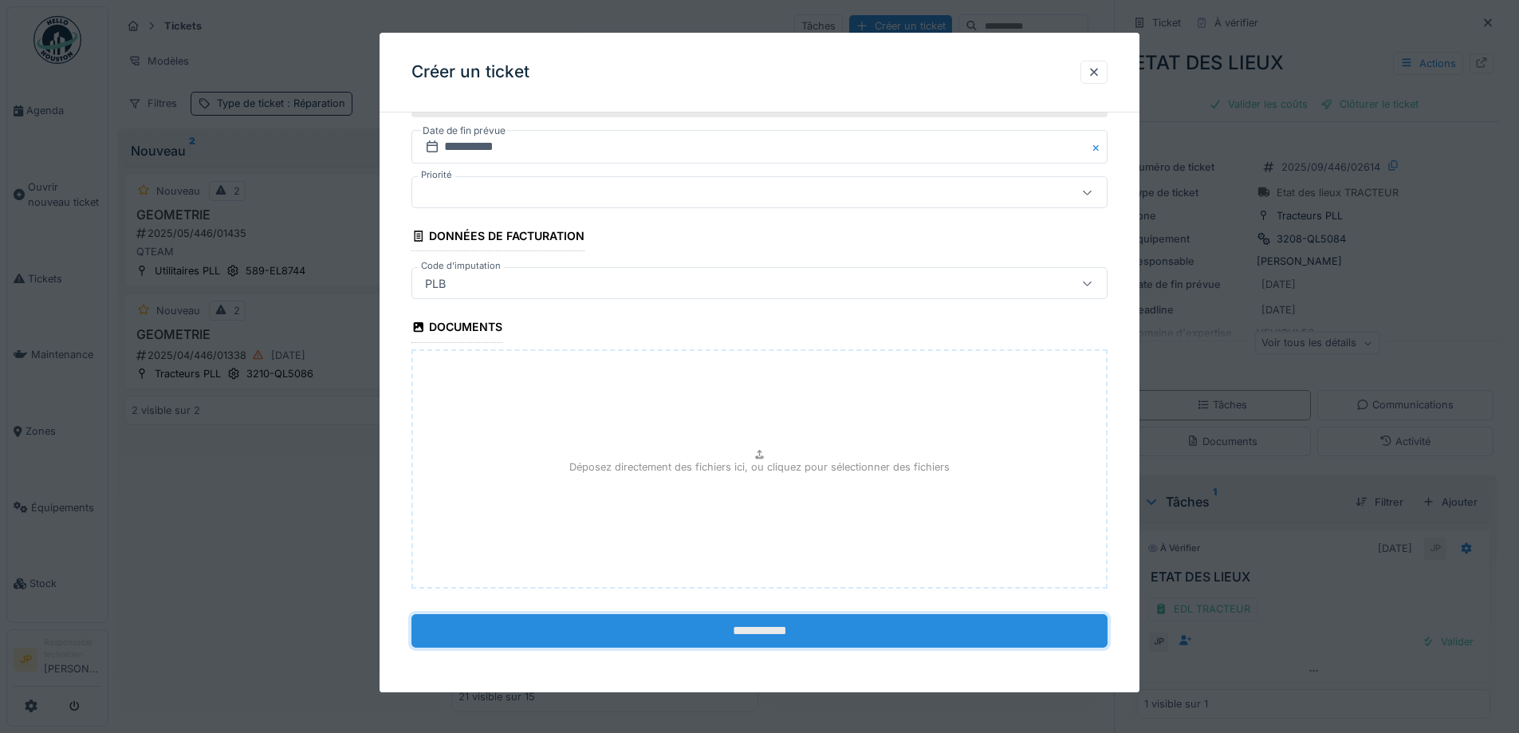
click at [754, 627] on input "**********" at bounding box center [760, 630] width 696 height 33
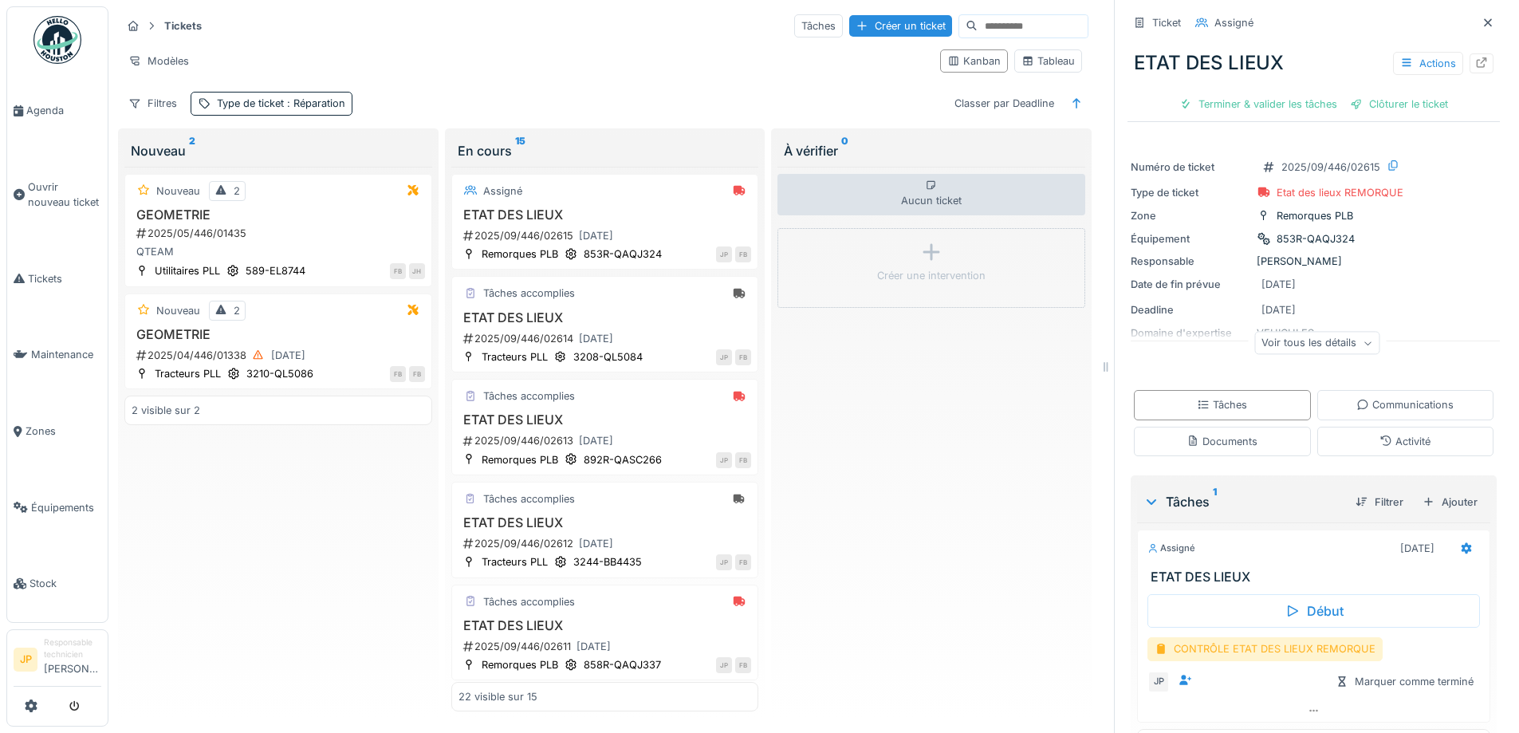
click at [1270, 648] on div "CONTRÔLE ETAT DES LIEUX REMORQUE" at bounding box center [1265, 648] width 235 height 23
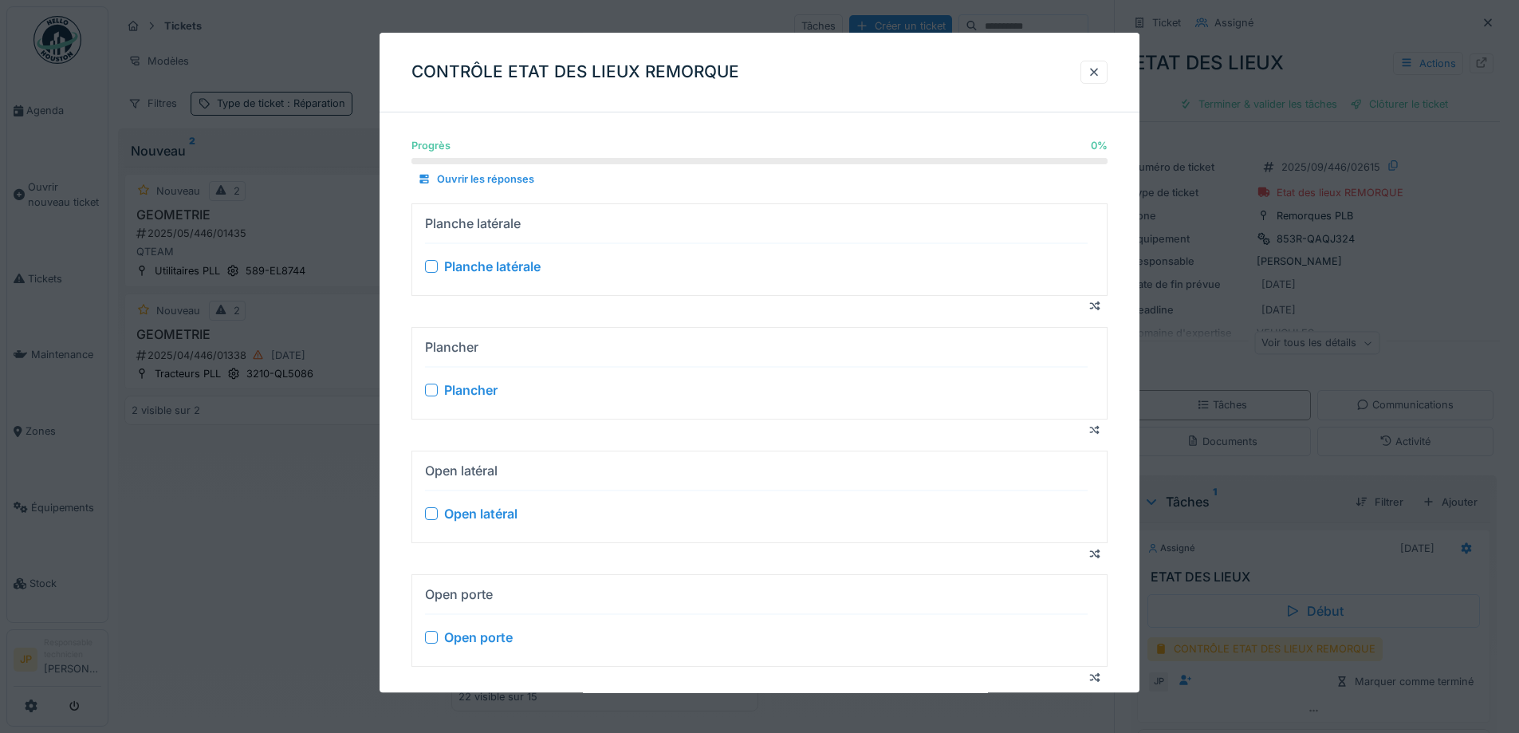
click at [435, 269] on div at bounding box center [431, 266] width 13 height 13
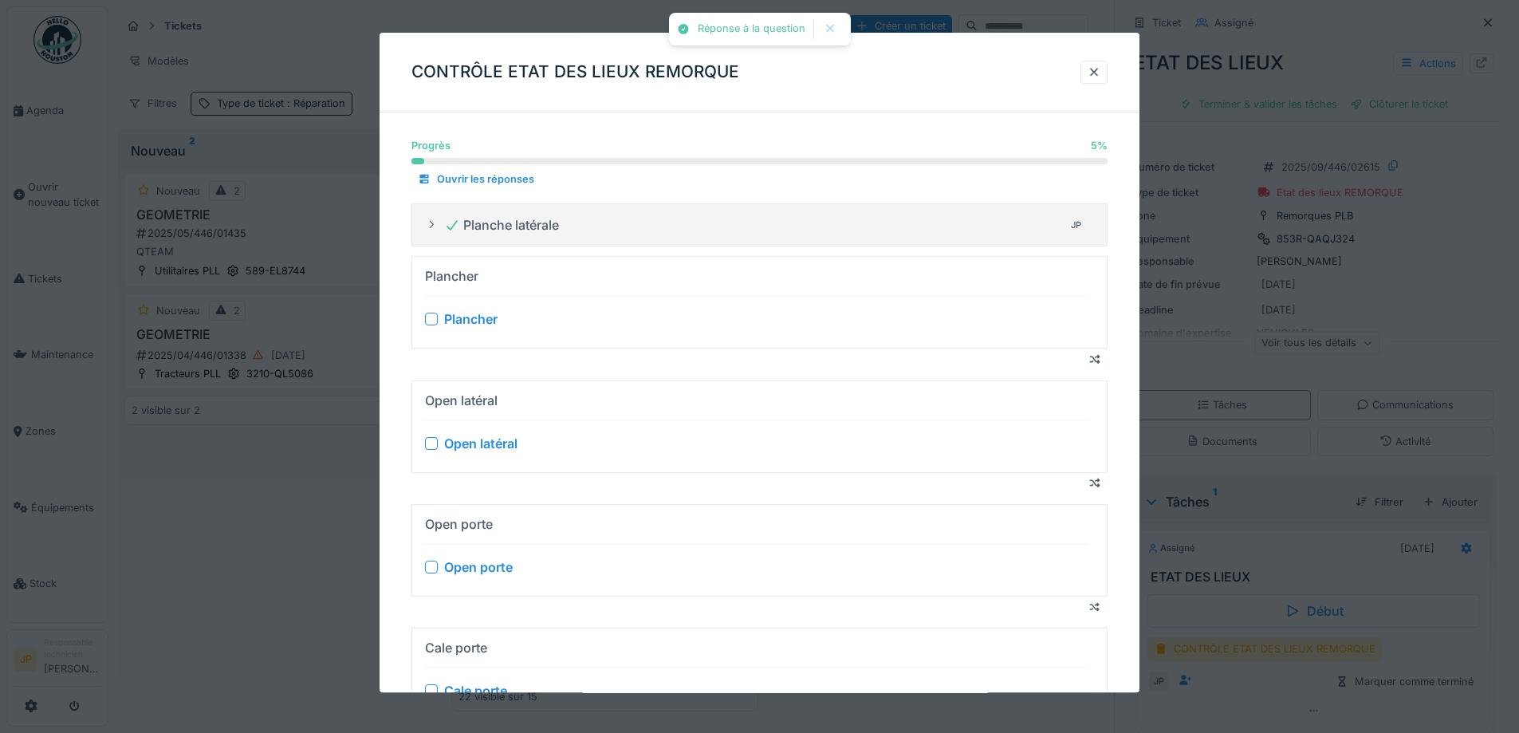
click at [429, 321] on div at bounding box center [431, 319] width 13 height 13
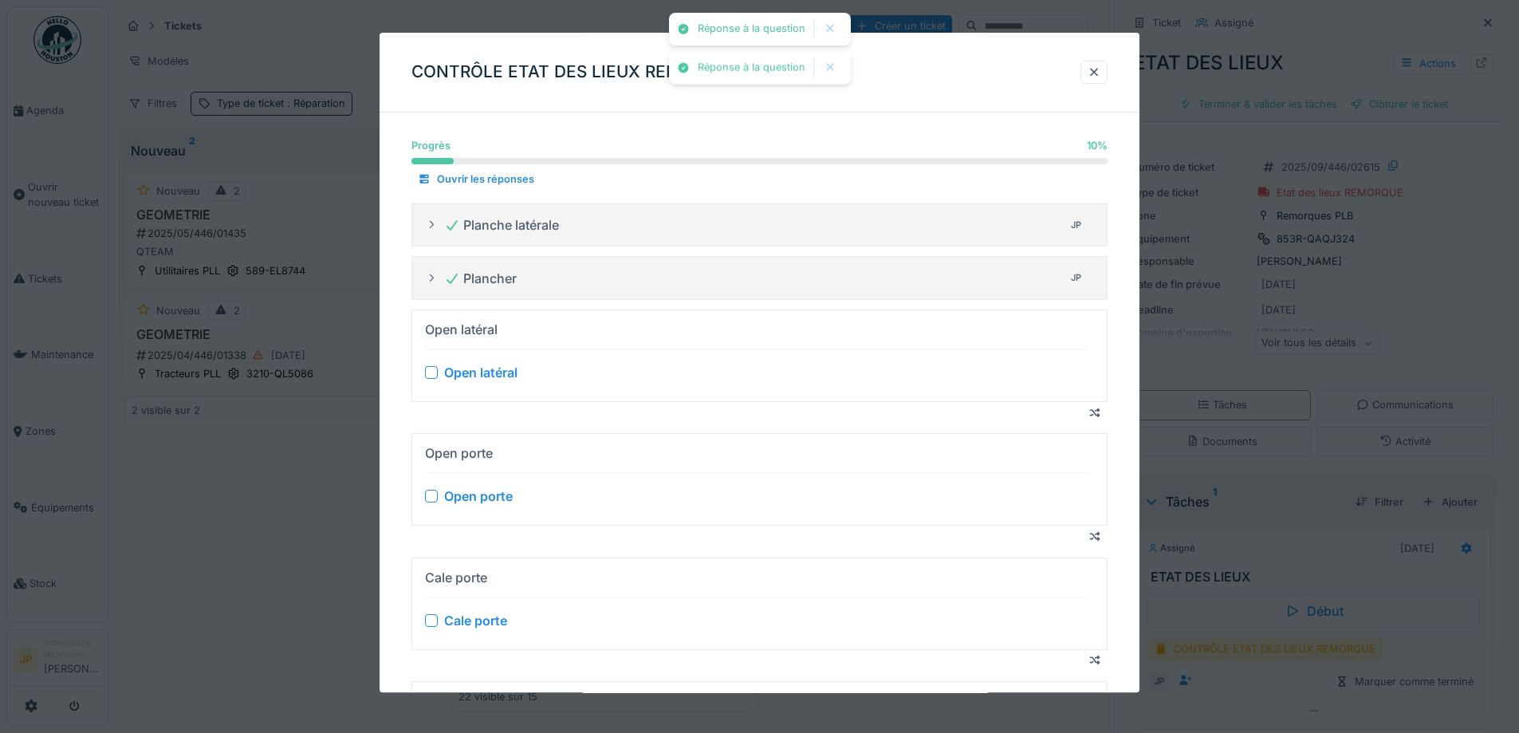
click at [430, 375] on div at bounding box center [431, 373] width 13 height 13
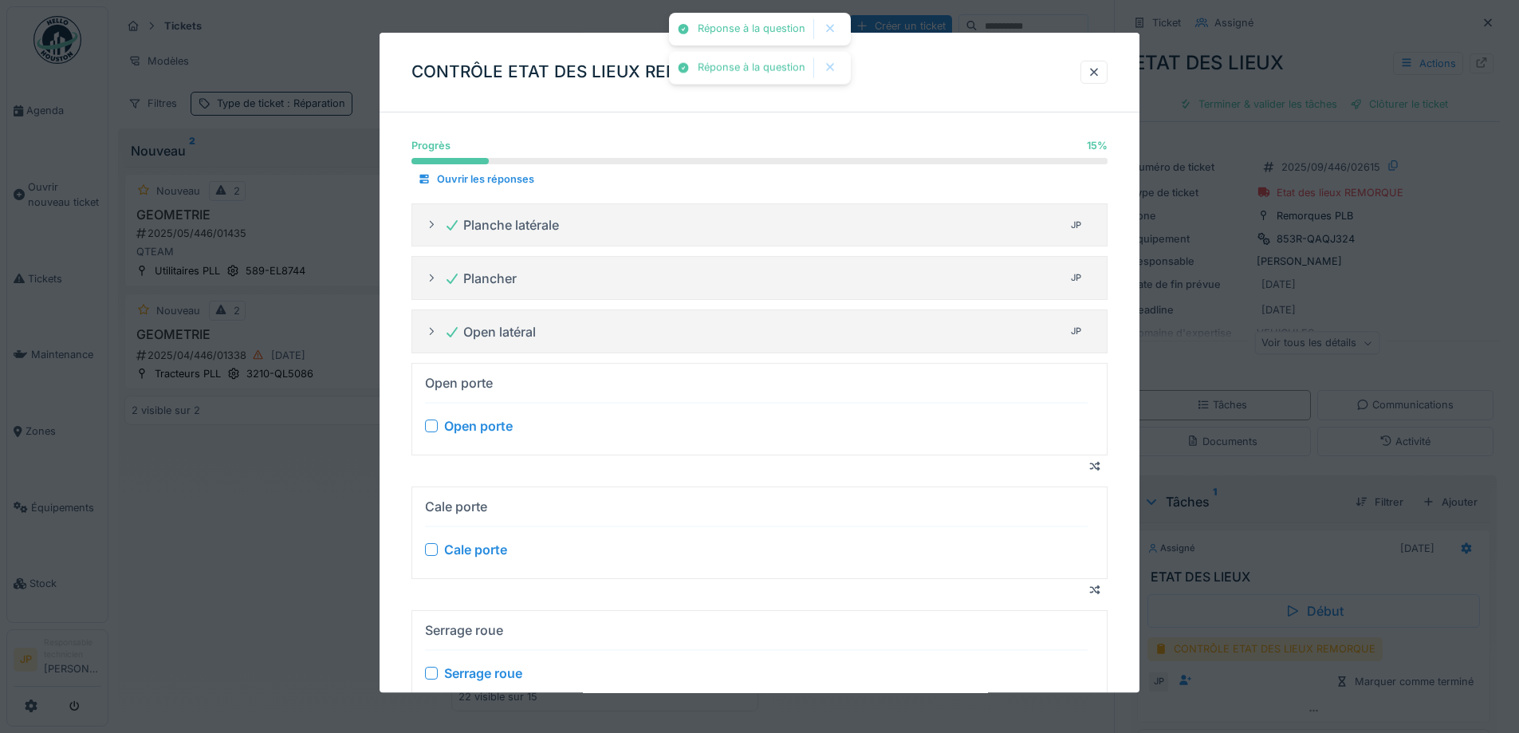
click at [434, 431] on div at bounding box center [431, 425] width 13 height 13
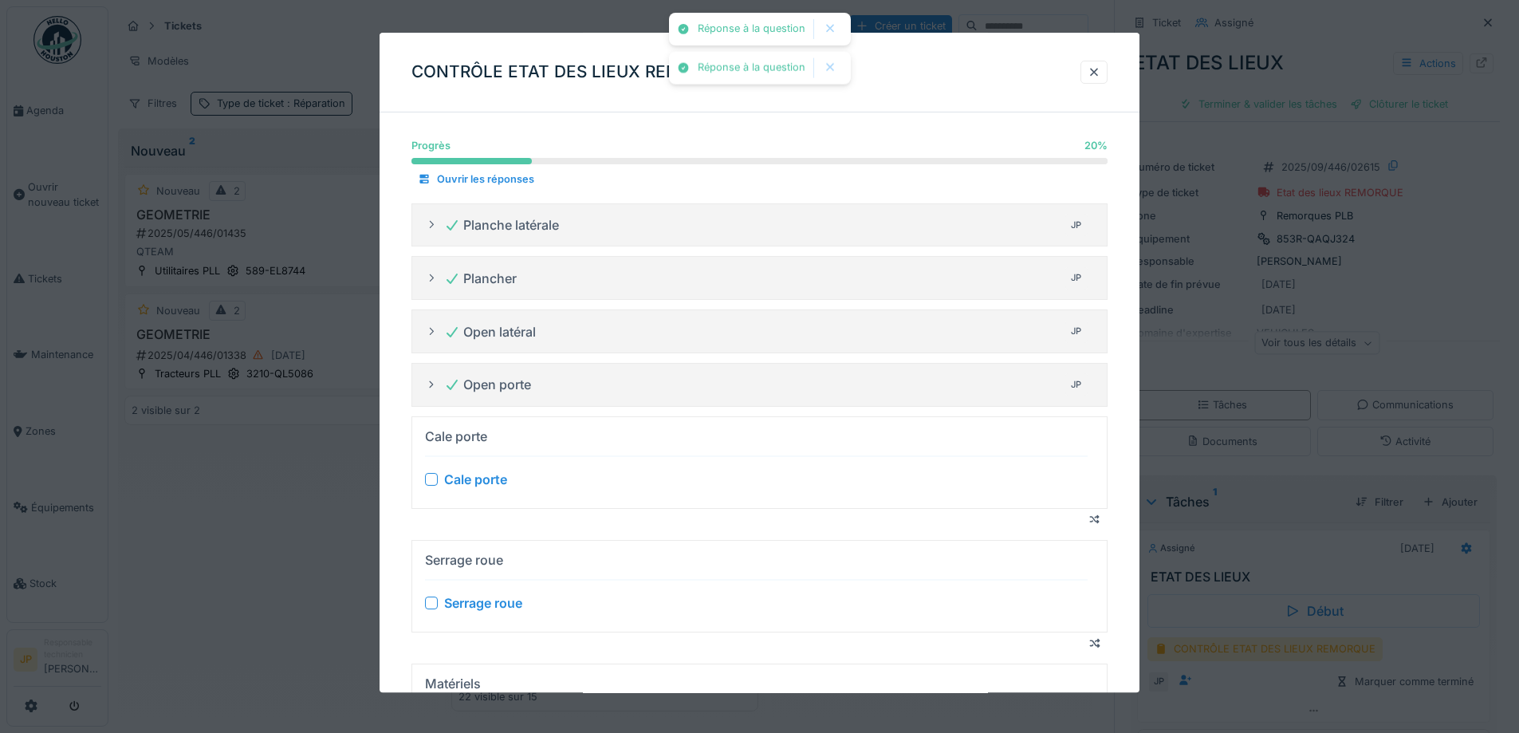
click at [427, 479] on div at bounding box center [431, 479] width 13 height 13
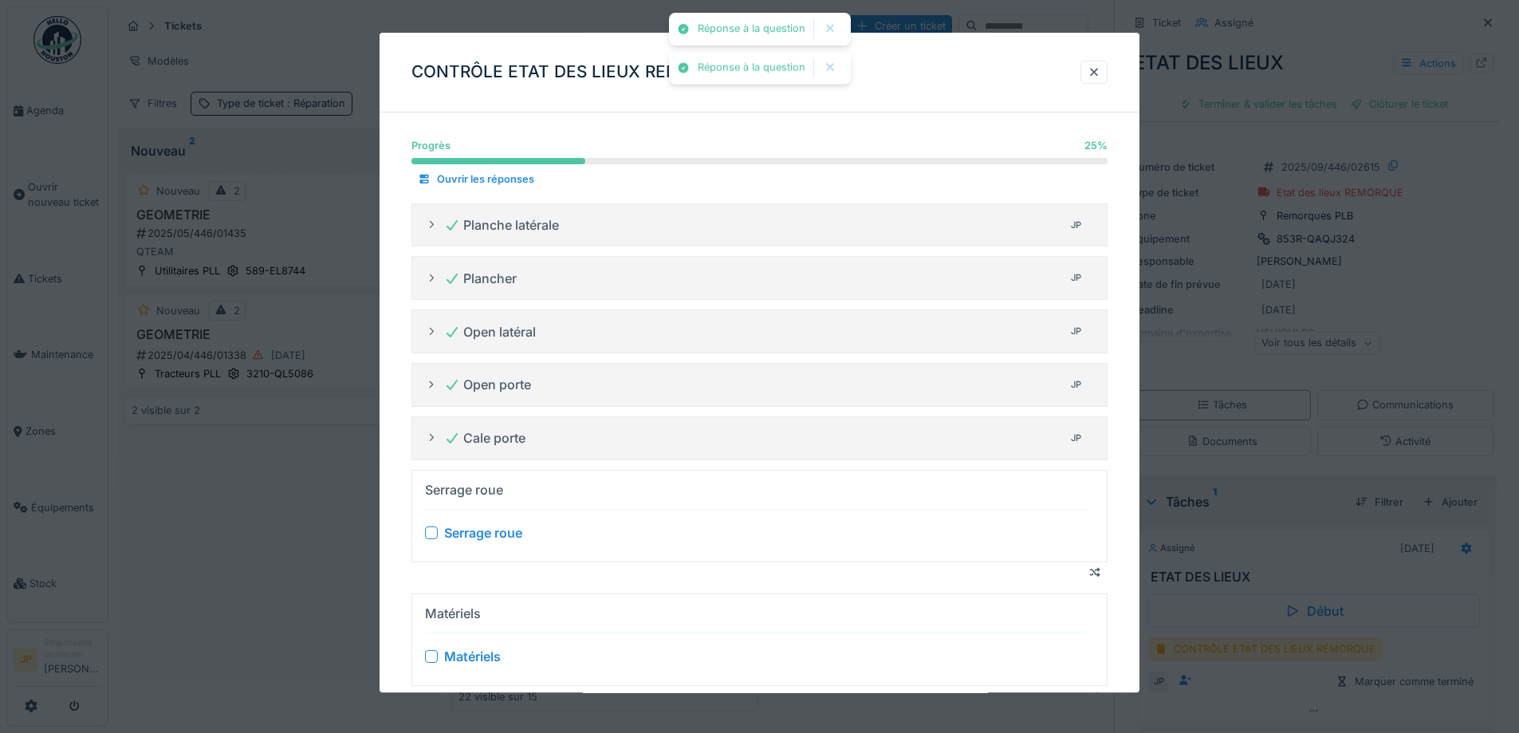
click at [430, 532] on div at bounding box center [431, 532] width 13 height 13
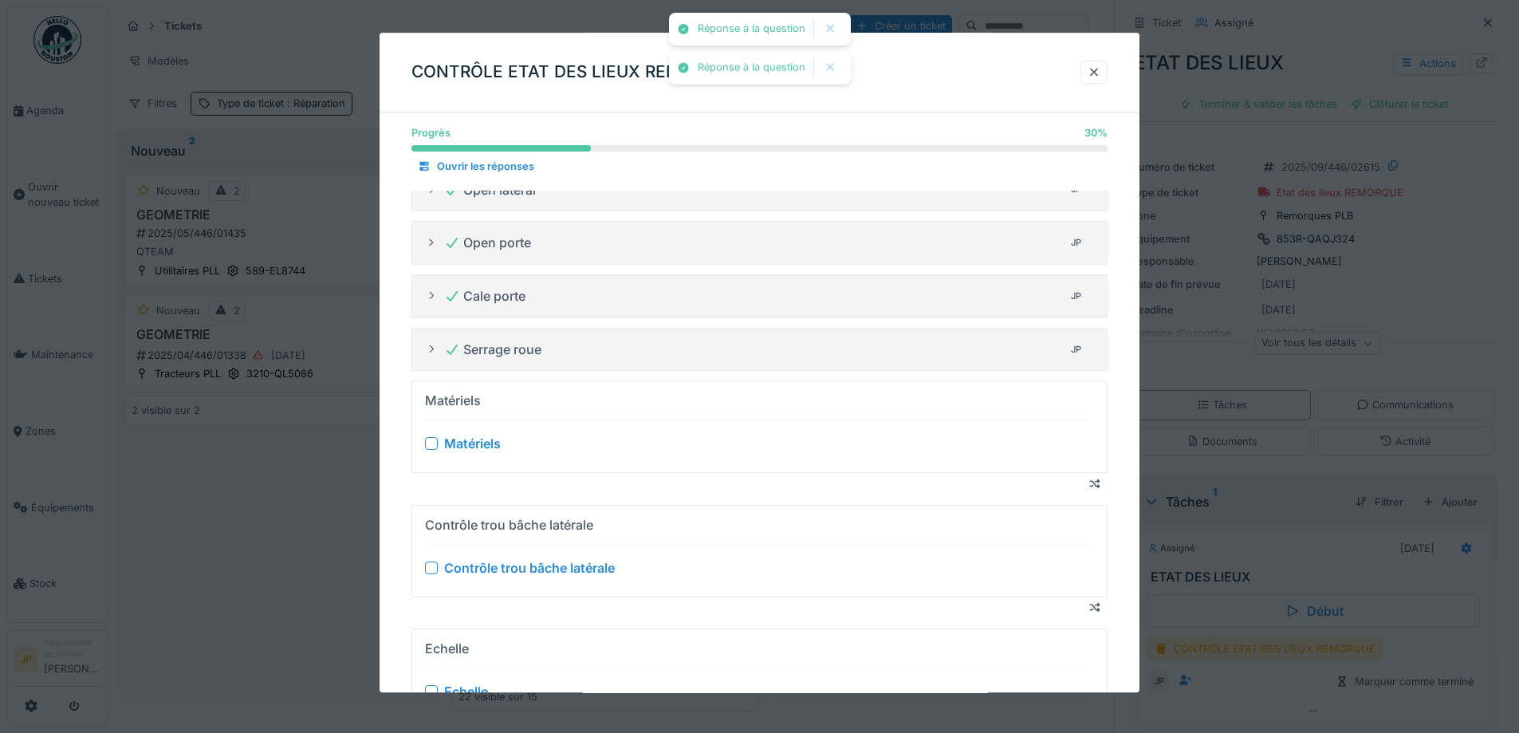
scroll to position [159, 0]
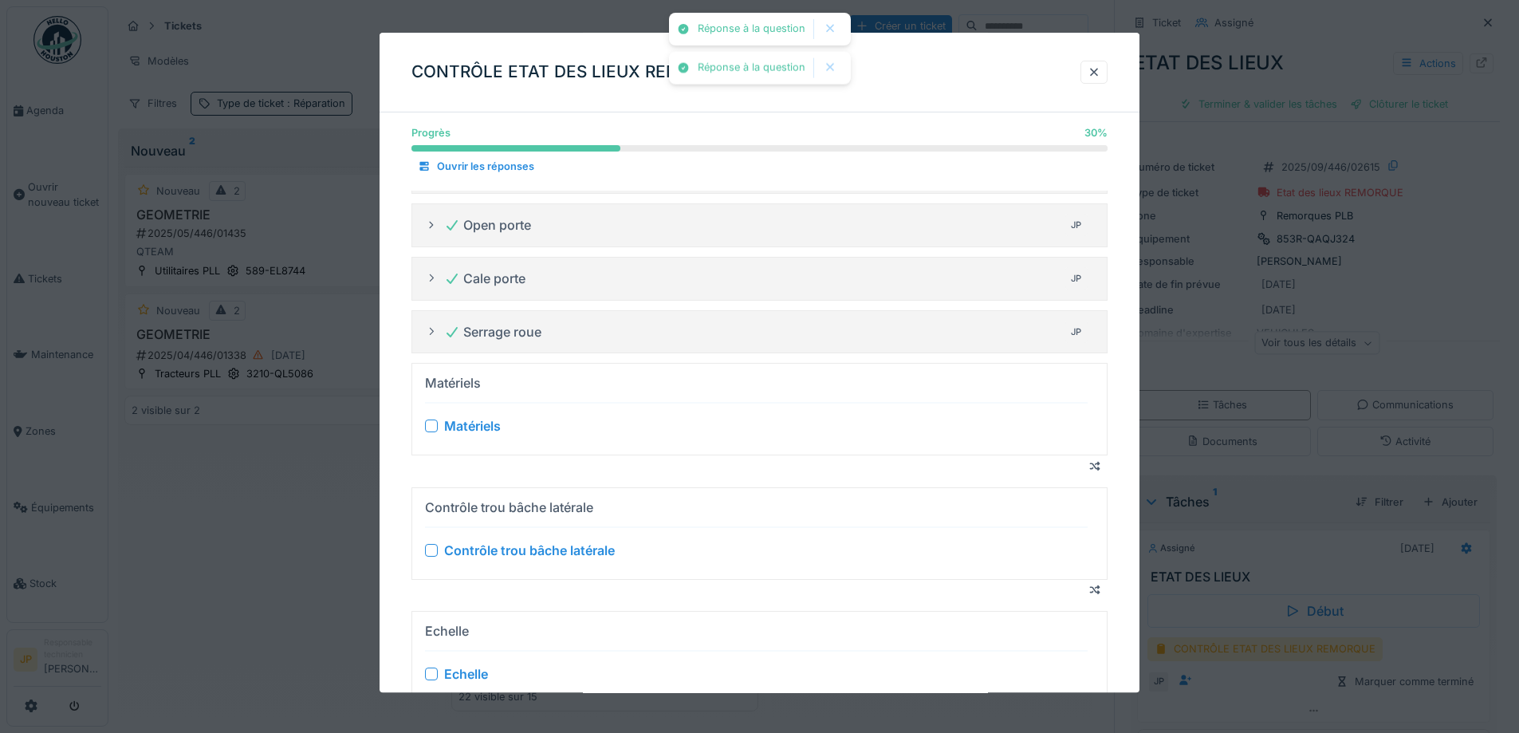
click at [429, 431] on div at bounding box center [431, 426] width 13 height 13
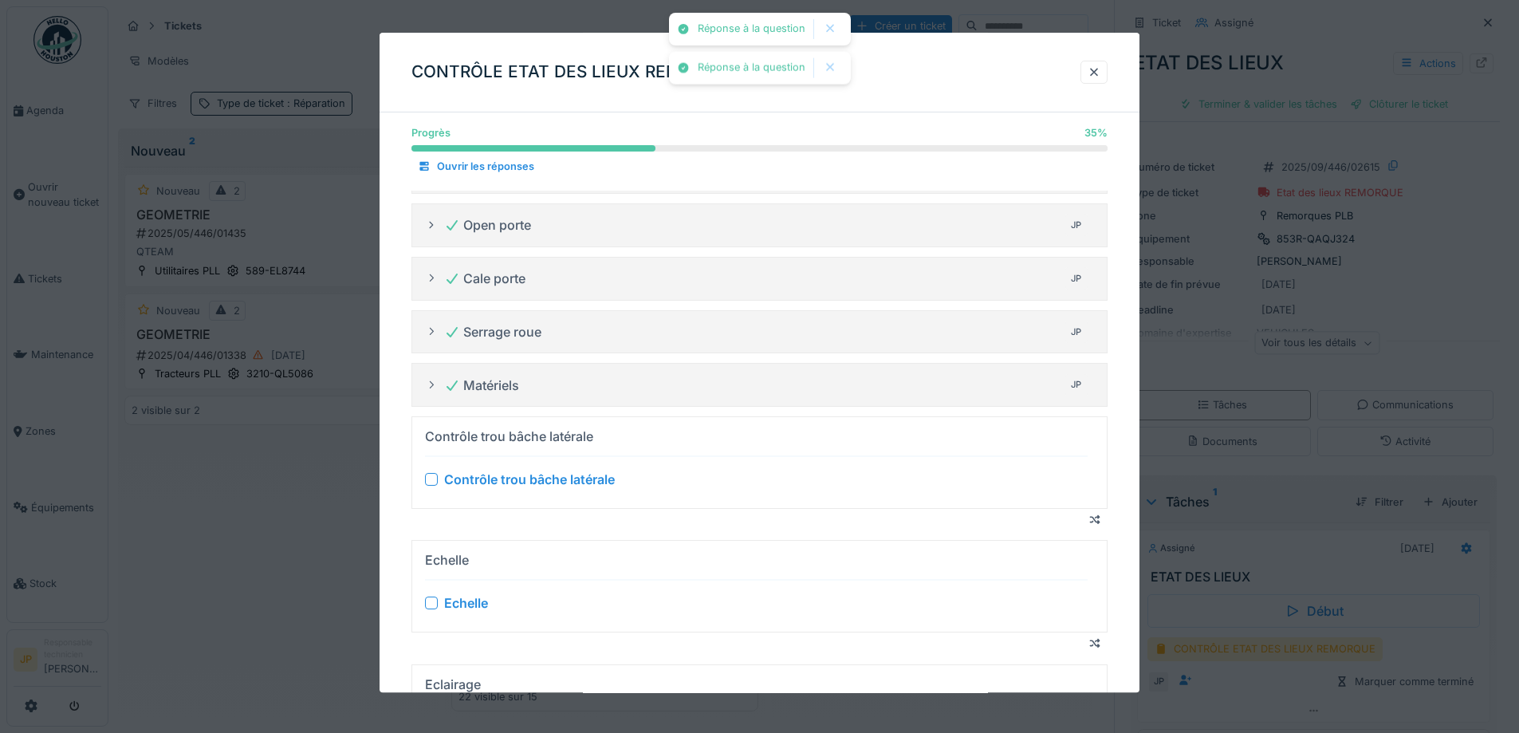
click at [436, 478] on div at bounding box center [431, 479] width 13 height 13
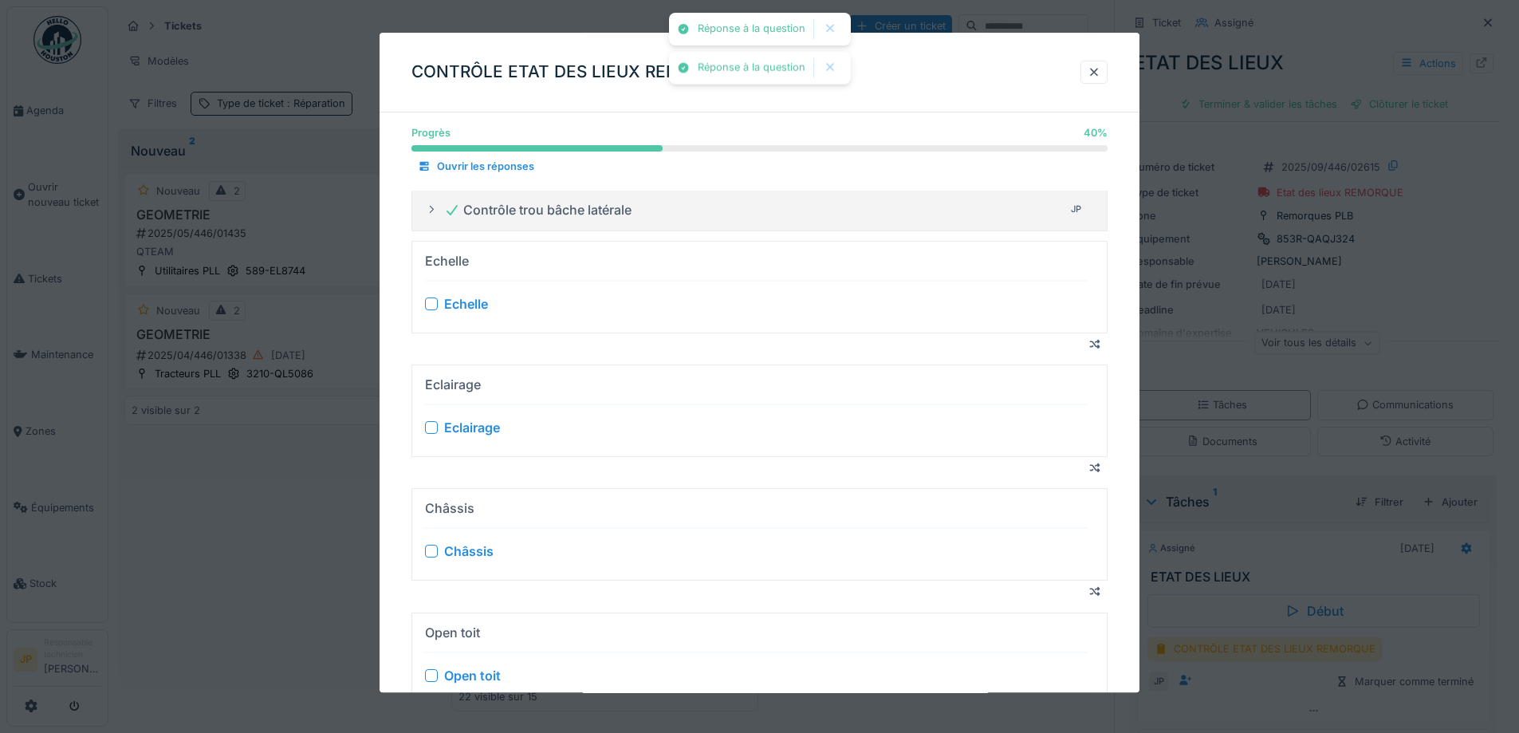
scroll to position [399, 0]
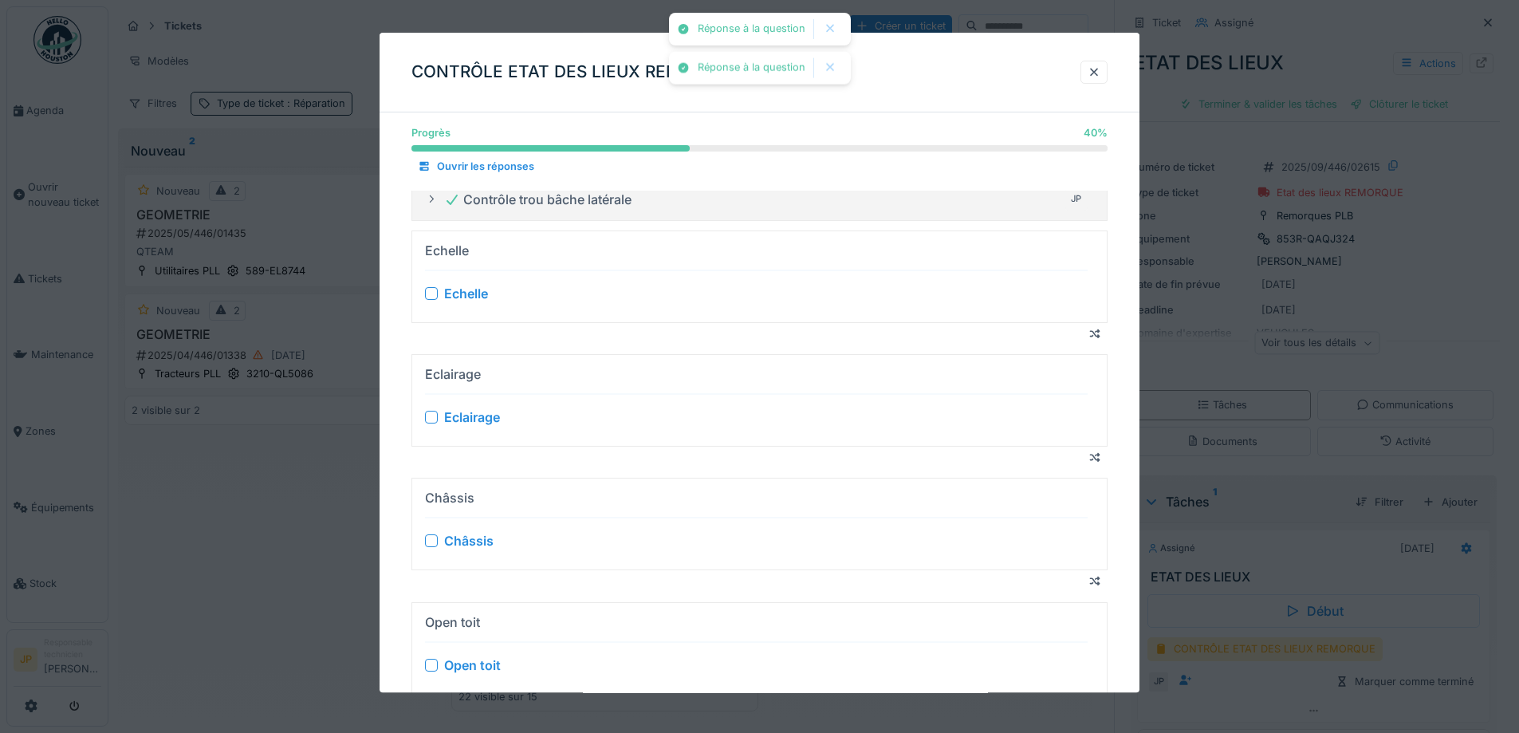
click at [432, 292] on div at bounding box center [431, 293] width 13 height 13
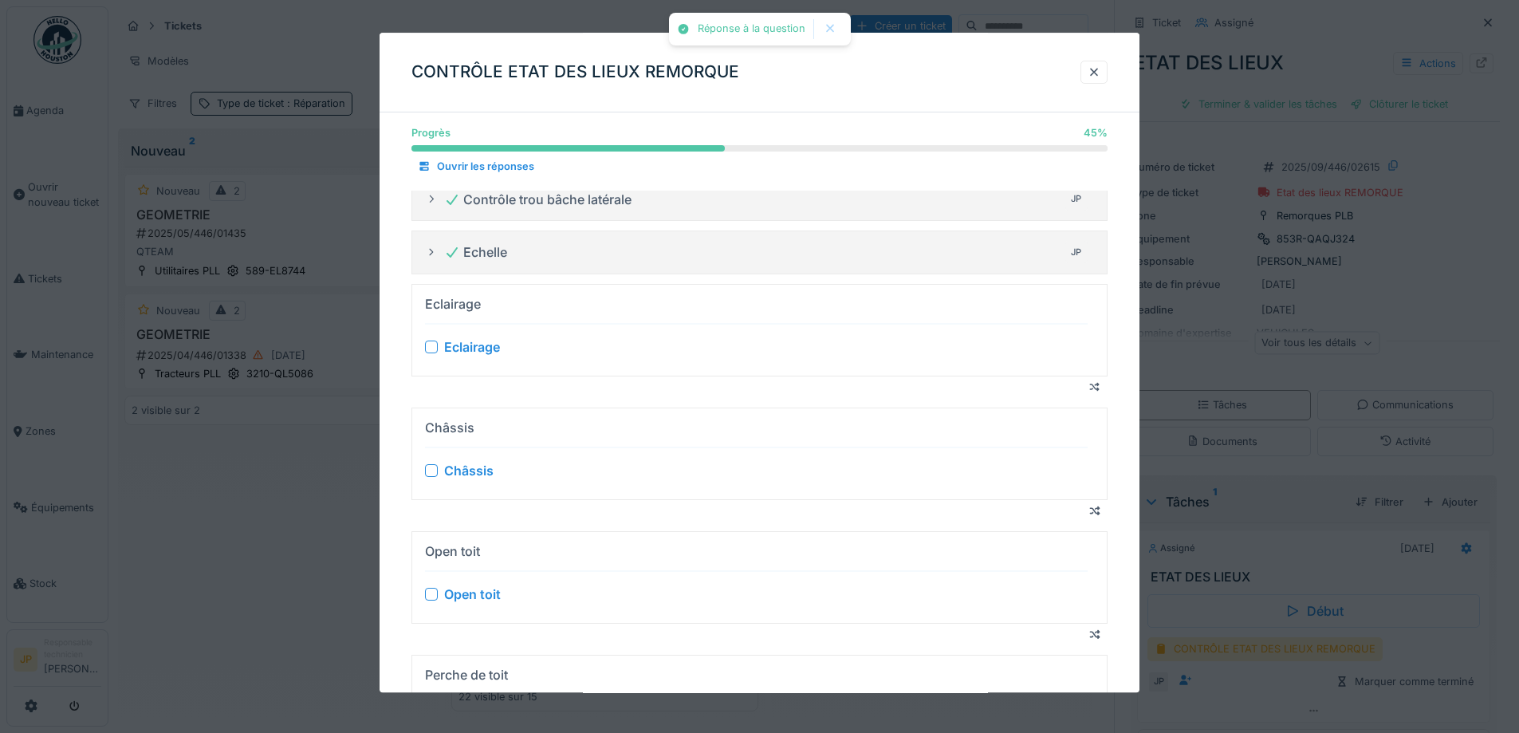
click at [431, 348] on div at bounding box center [431, 347] width 13 height 13
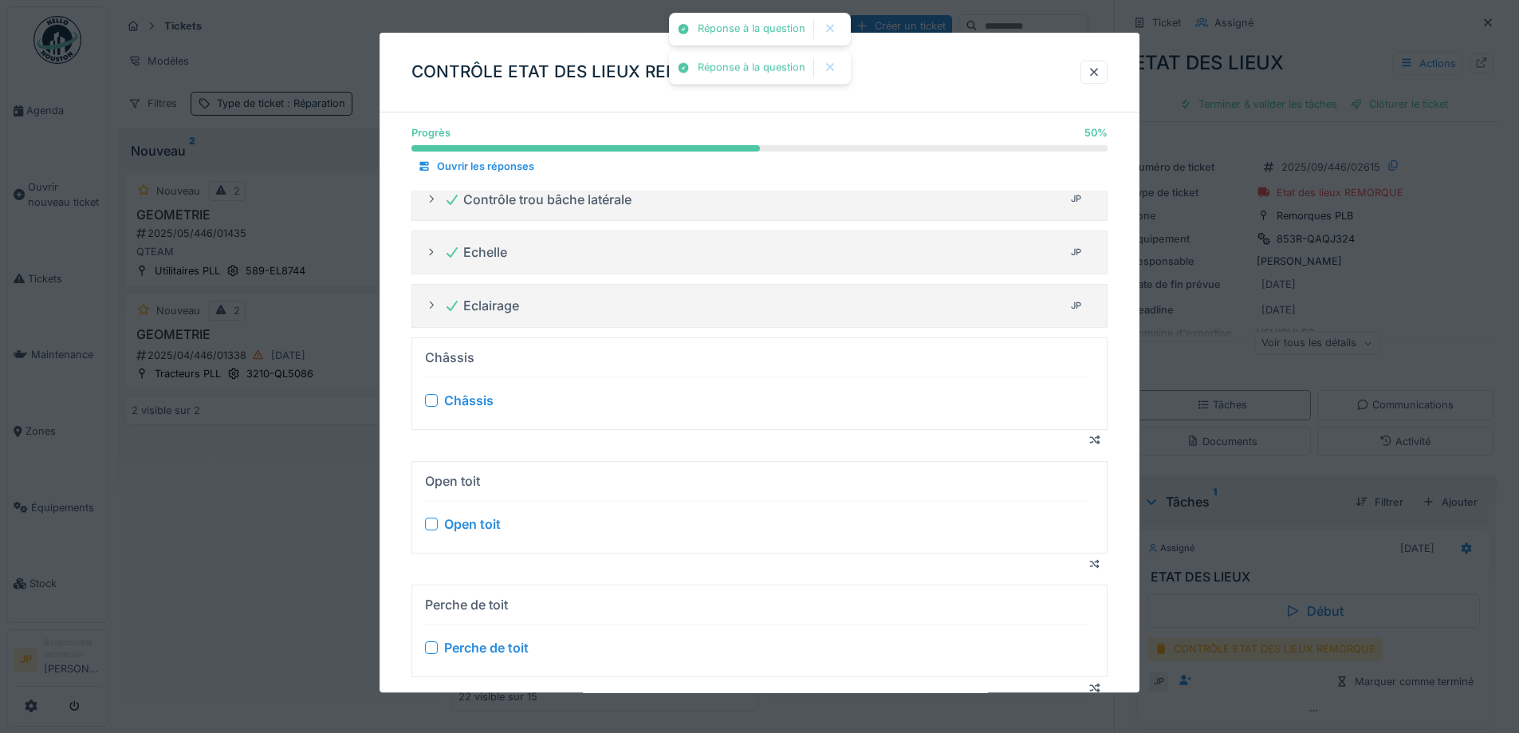
click at [431, 396] on div at bounding box center [431, 400] width 13 height 13
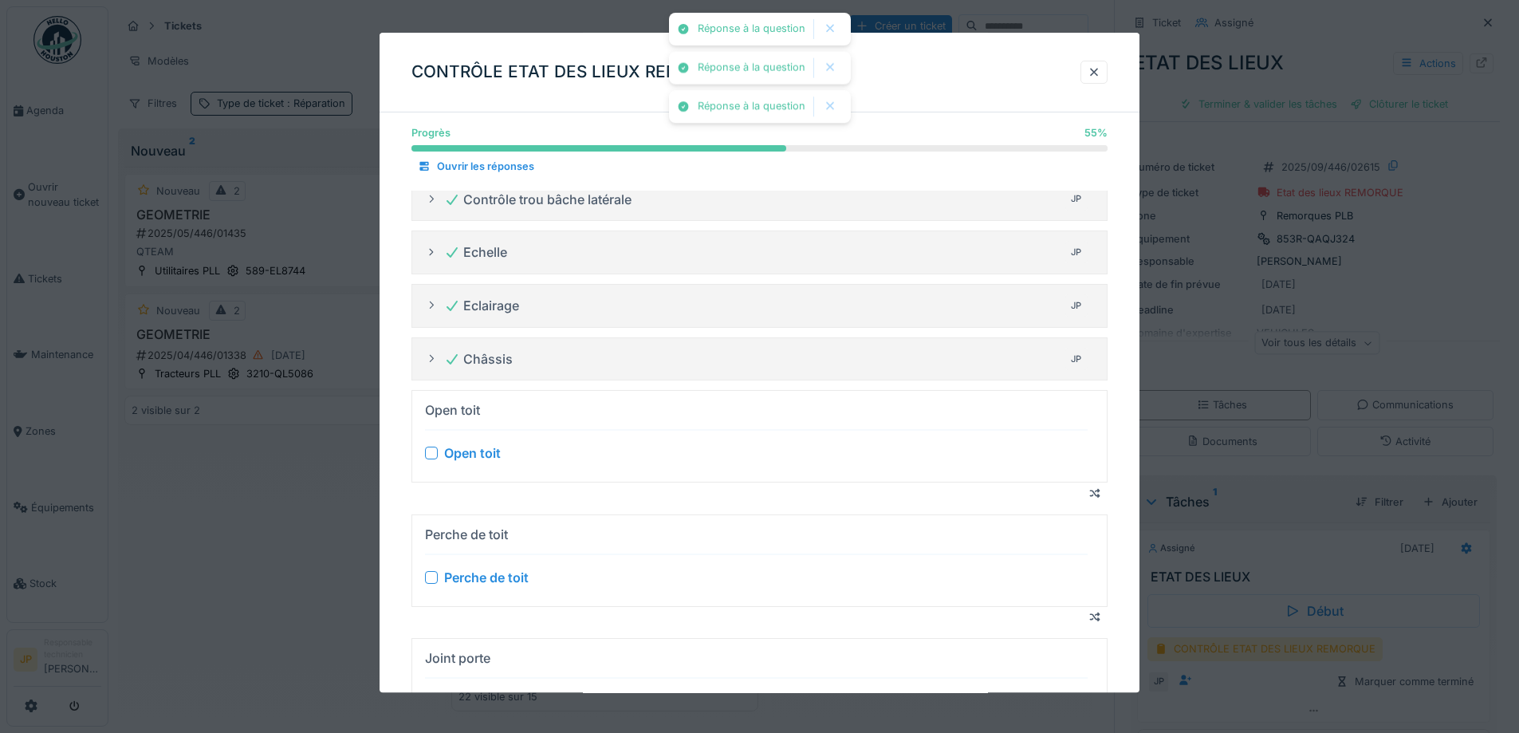
click at [433, 455] on div at bounding box center [431, 453] width 13 height 13
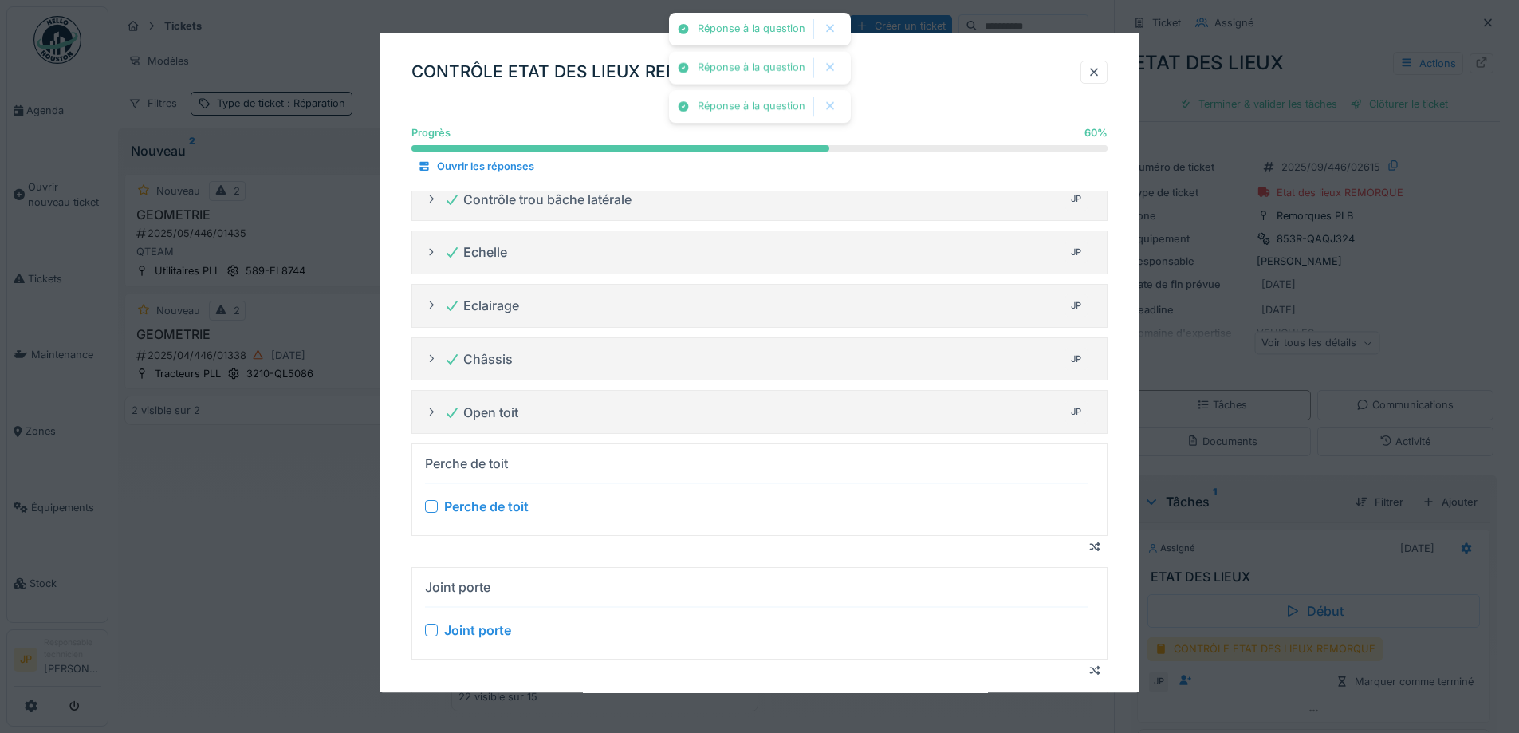
click at [430, 506] on div at bounding box center [431, 506] width 13 height 13
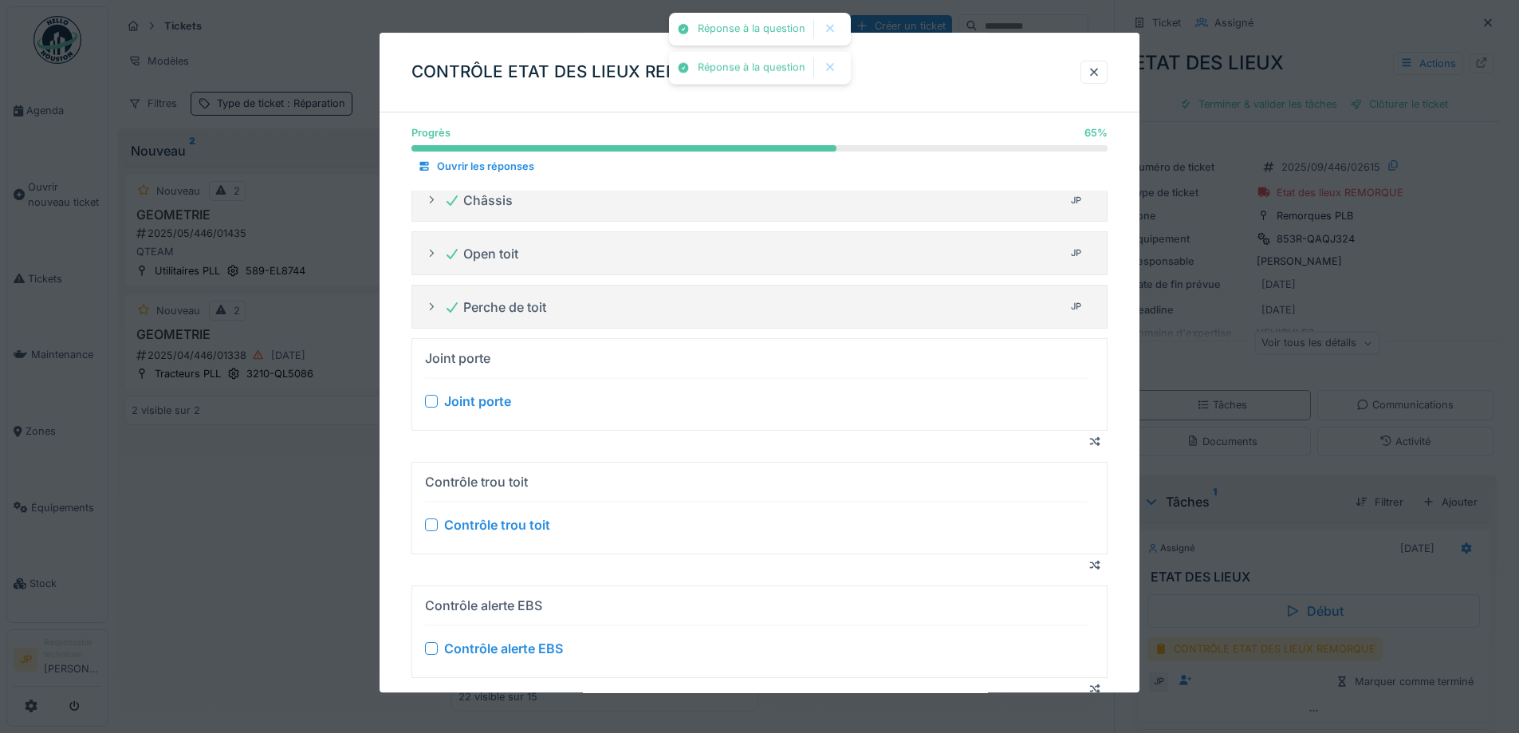
scroll to position [558, 0]
click at [431, 400] on div at bounding box center [431, 400] width 13 height 13
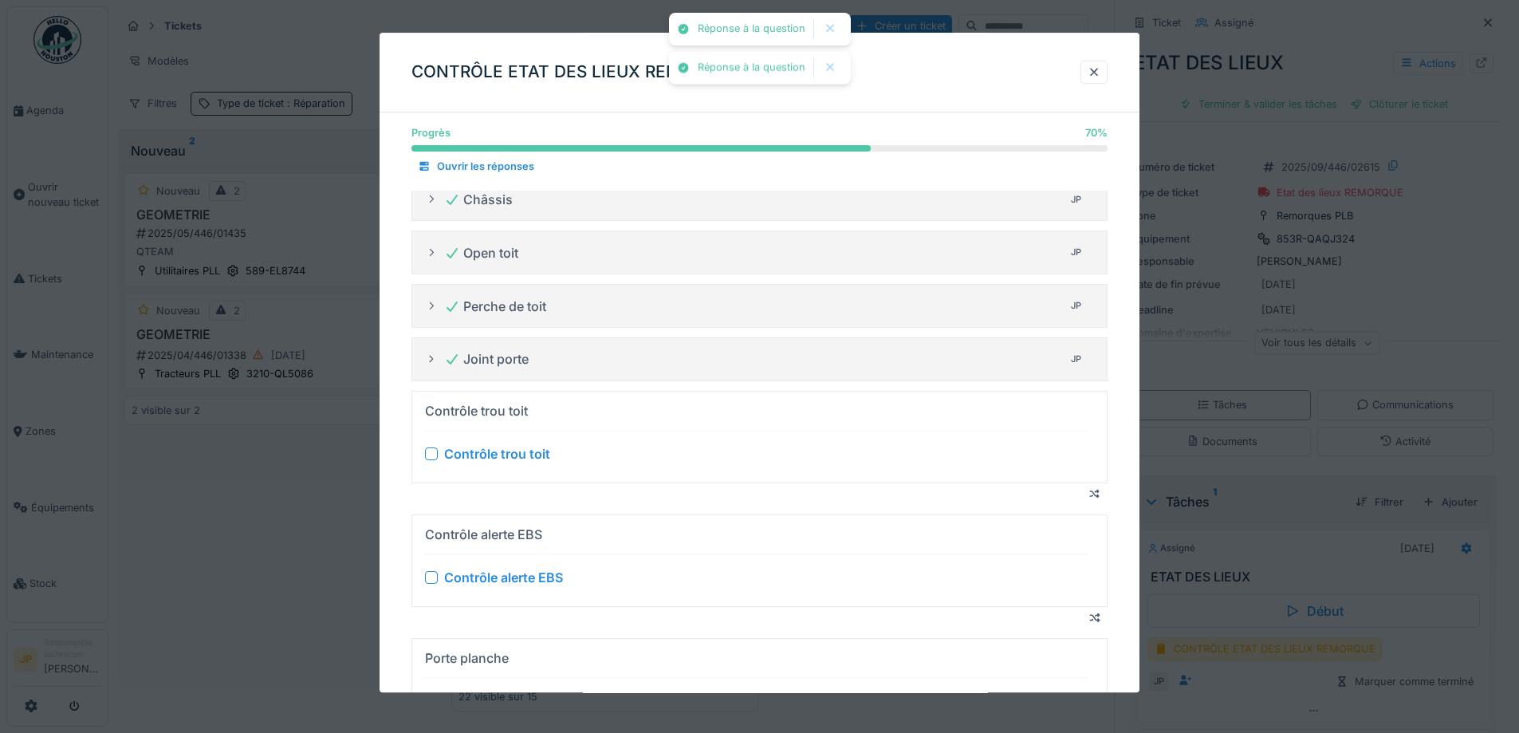
click at [430, 459] on div at bounding box center [431, 453] width 13 height 13
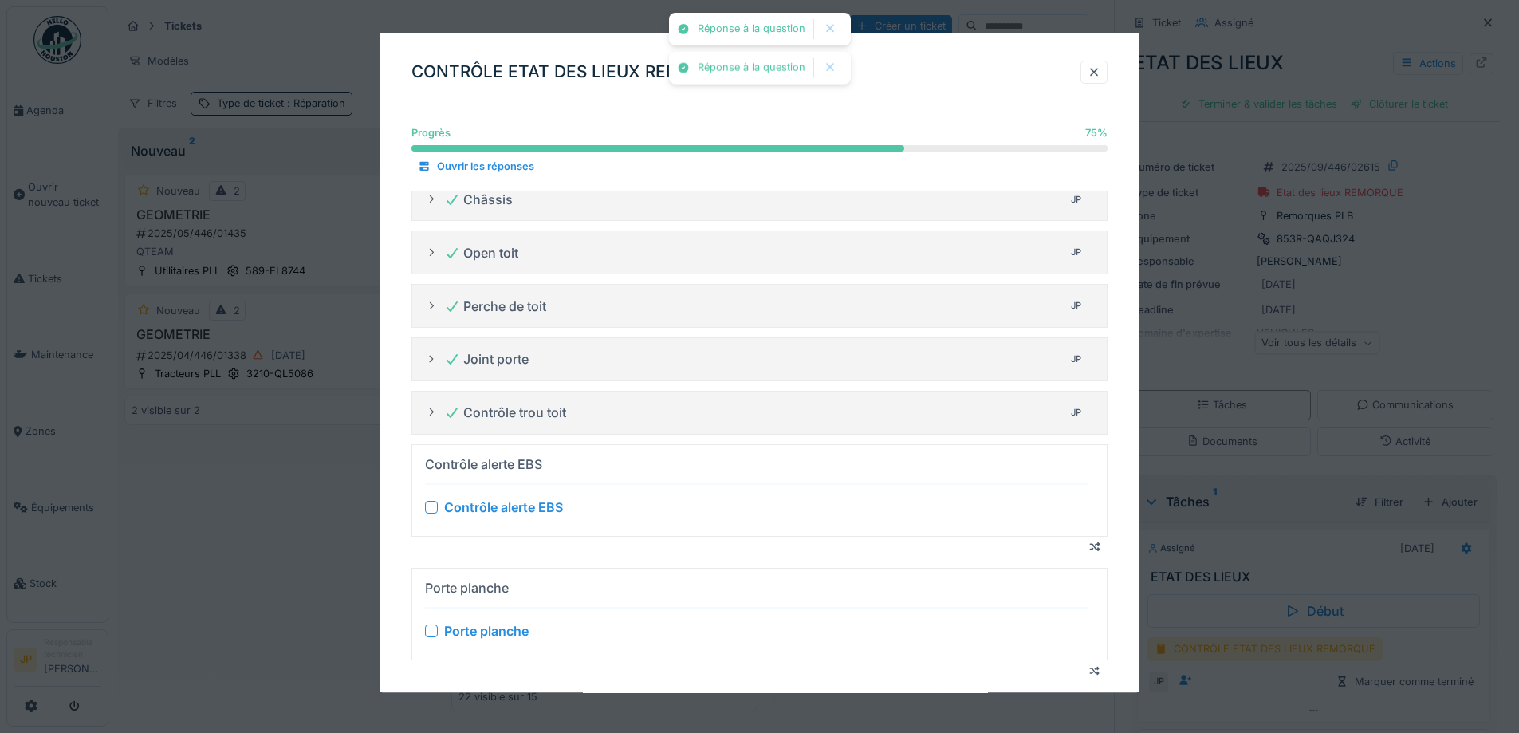
click at [433, 509] on div at bounding box center [431, 507] width 13 height 13
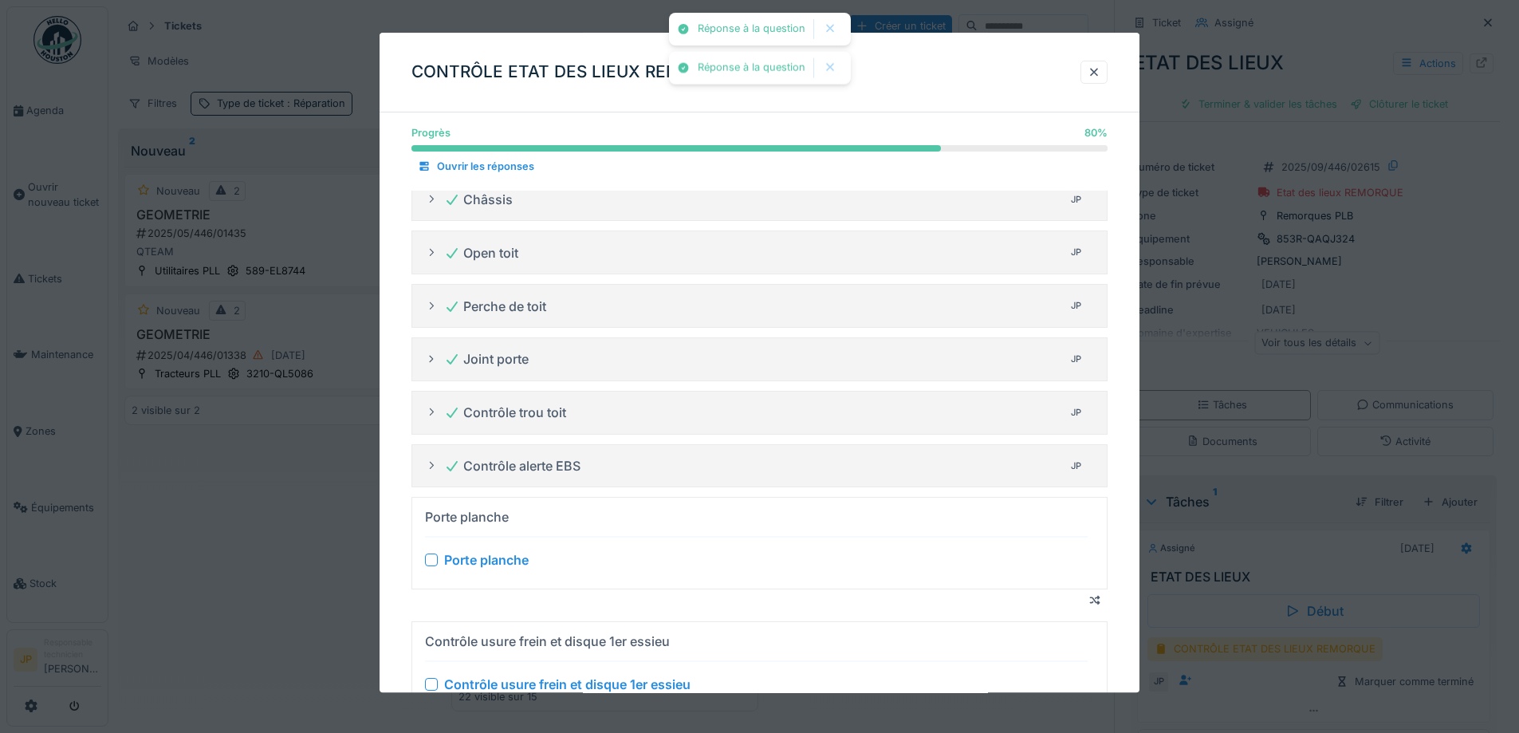
click at [429, 564] on div at bounding box center [431, 560] width 13 height 13
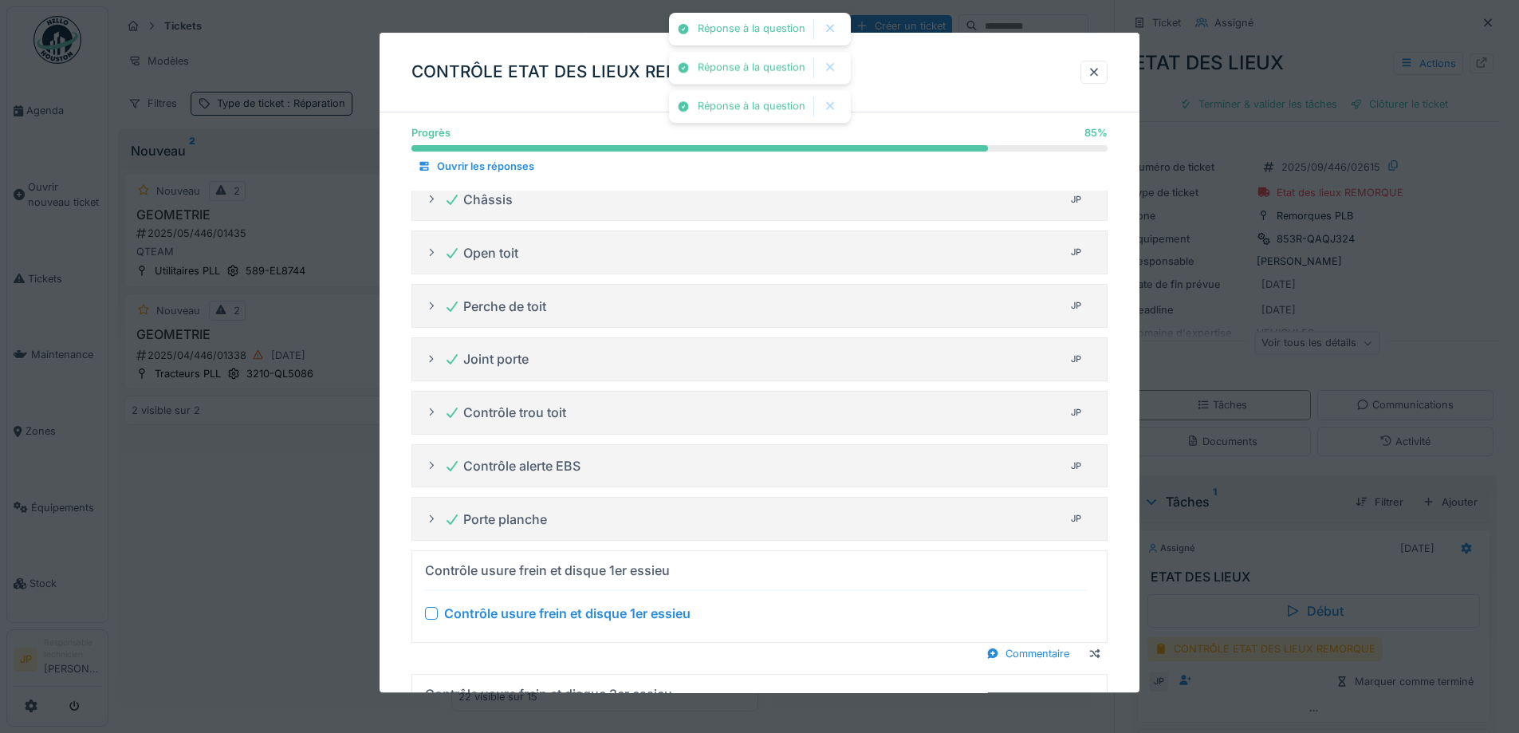
scroll to position [718, 0]
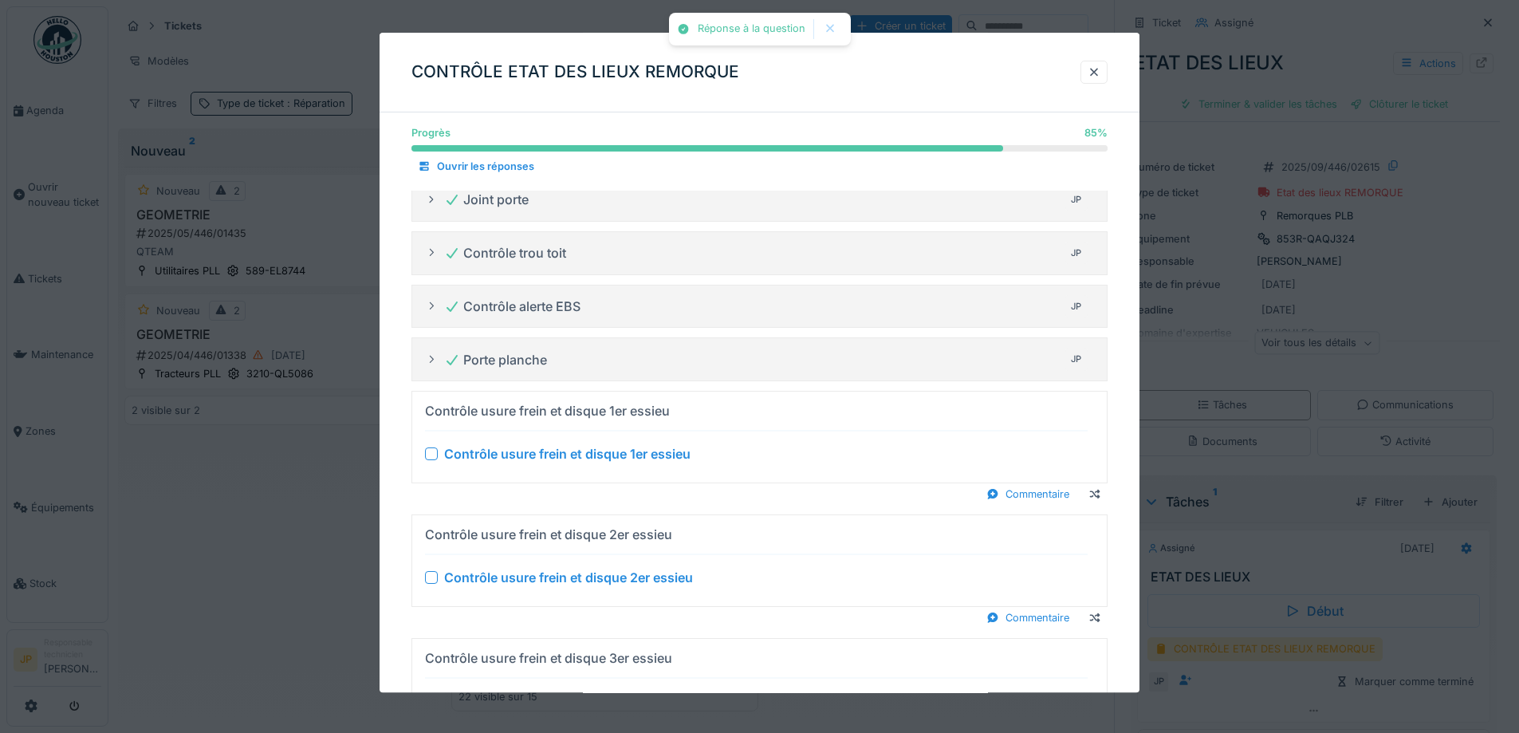
click at [434, 458] on div at bounding box center [431, 453] width 13 height 13
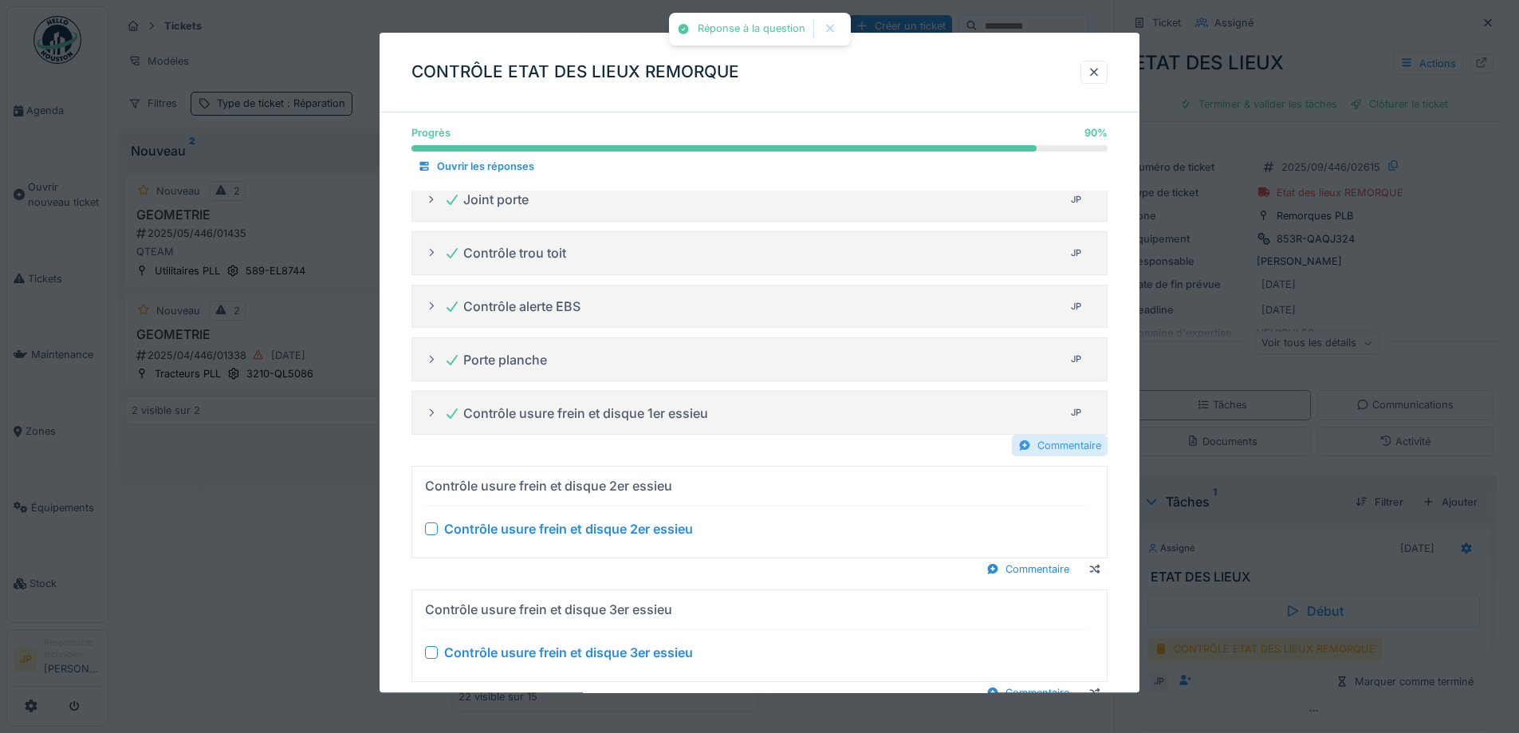
click at [1043, 449] on div "Commentaire" at bounding box center [1060, 446] width 96 height 22
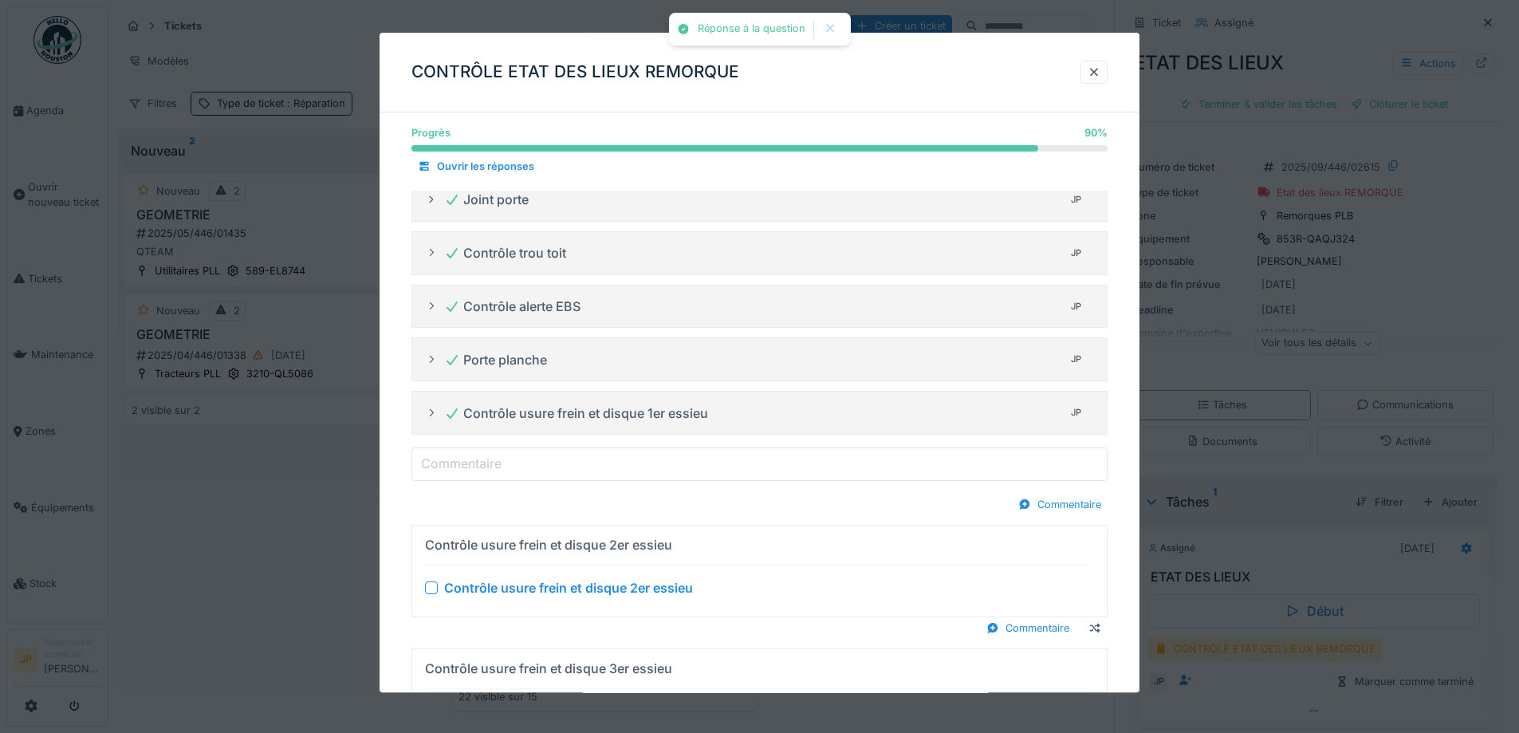
click at [559, 477] on input "Commentaire" at bounding box center [760, 463] width 696 height 33
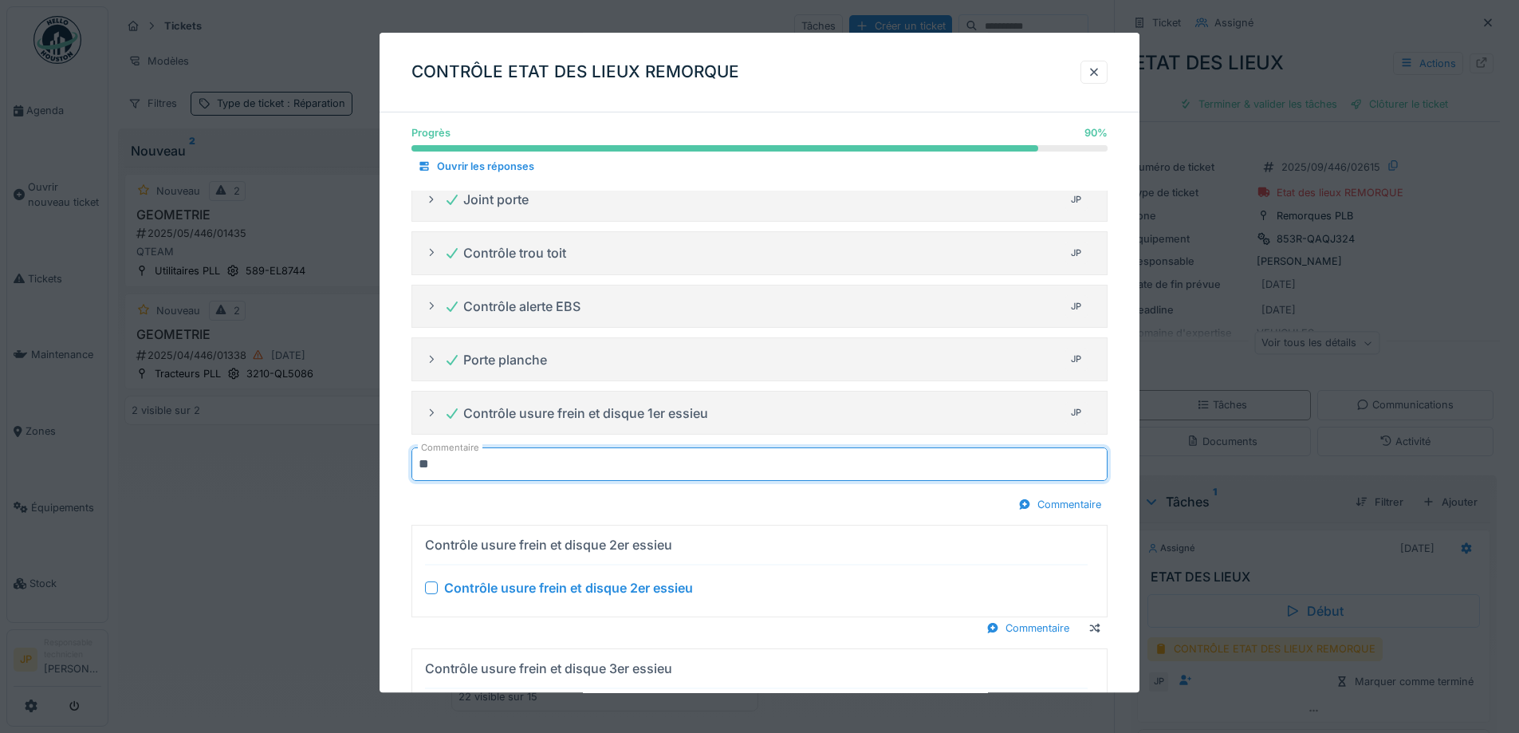
type input "********"
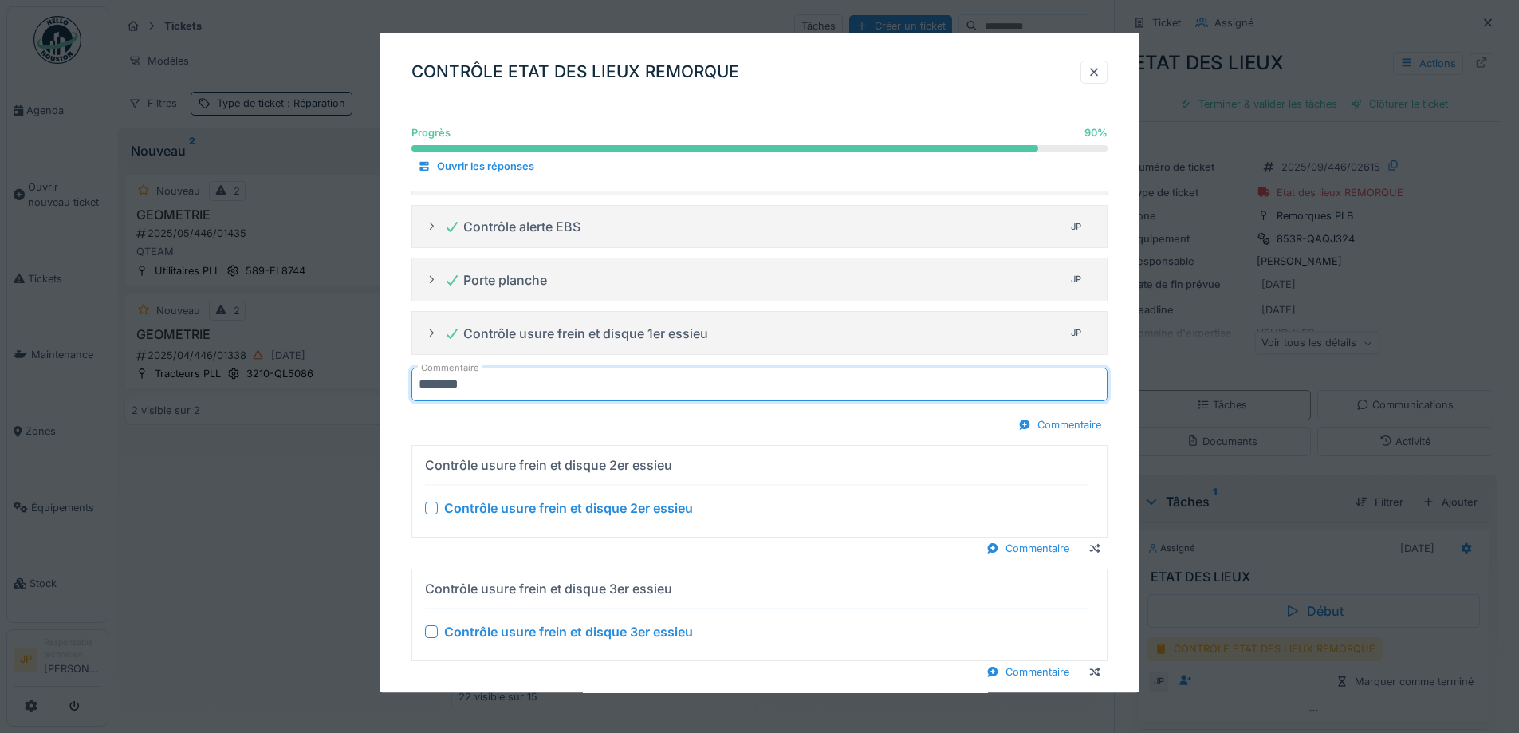
click at [430, 510] on div at bounding box center [431, 508] width 13 height 13
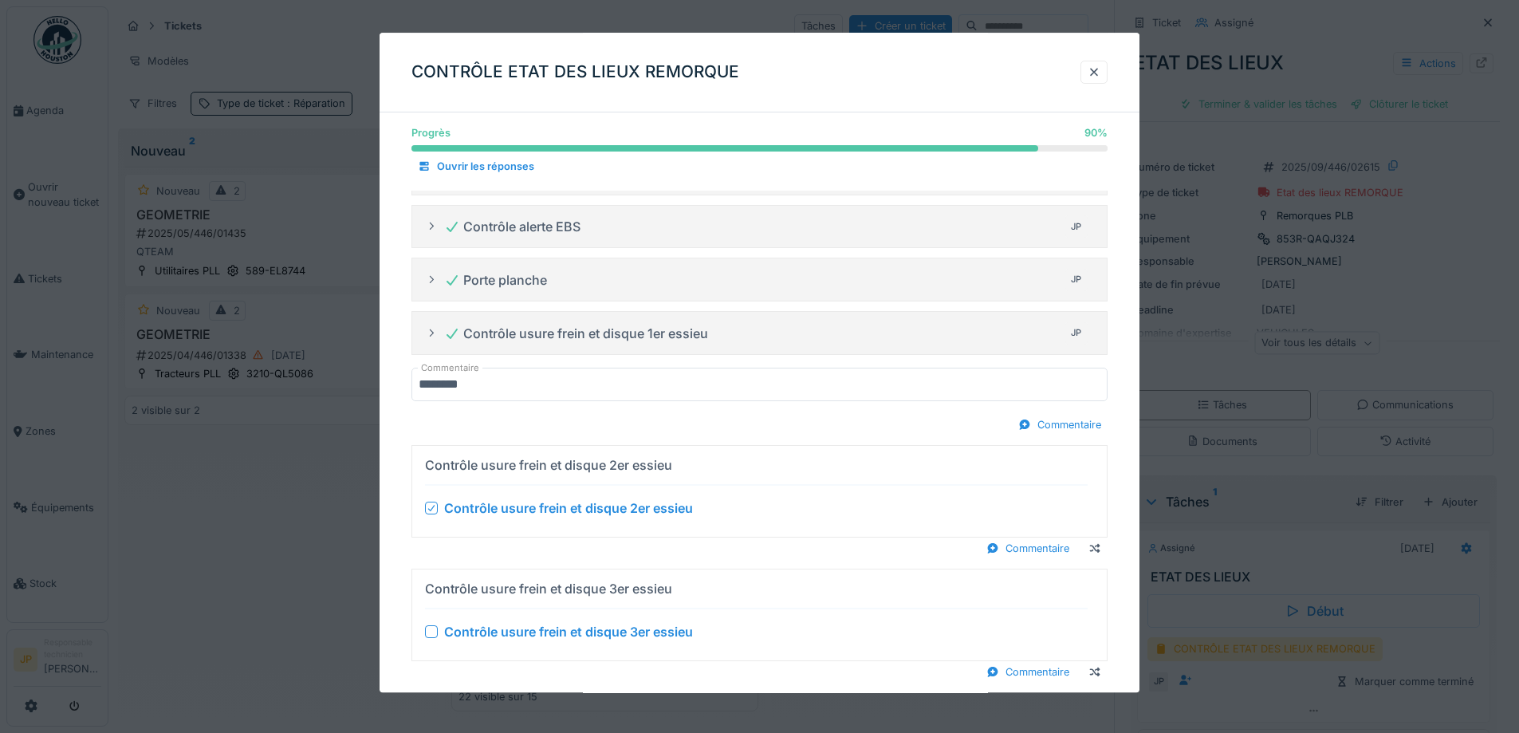
scroll to position [781, 0]
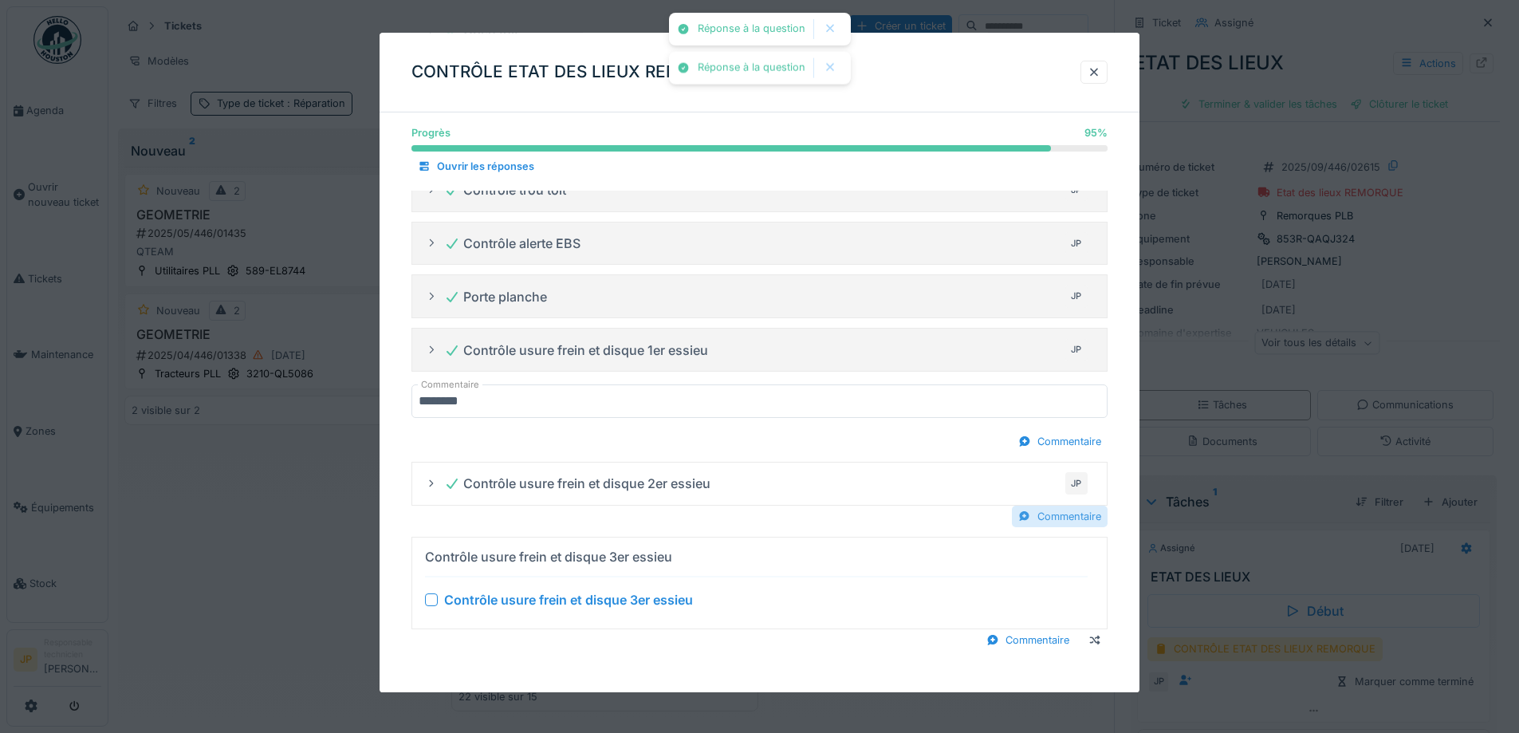
click at [1044, 516] on div "Commentaire" at bounding box center [1060, 517] width 96 height 22
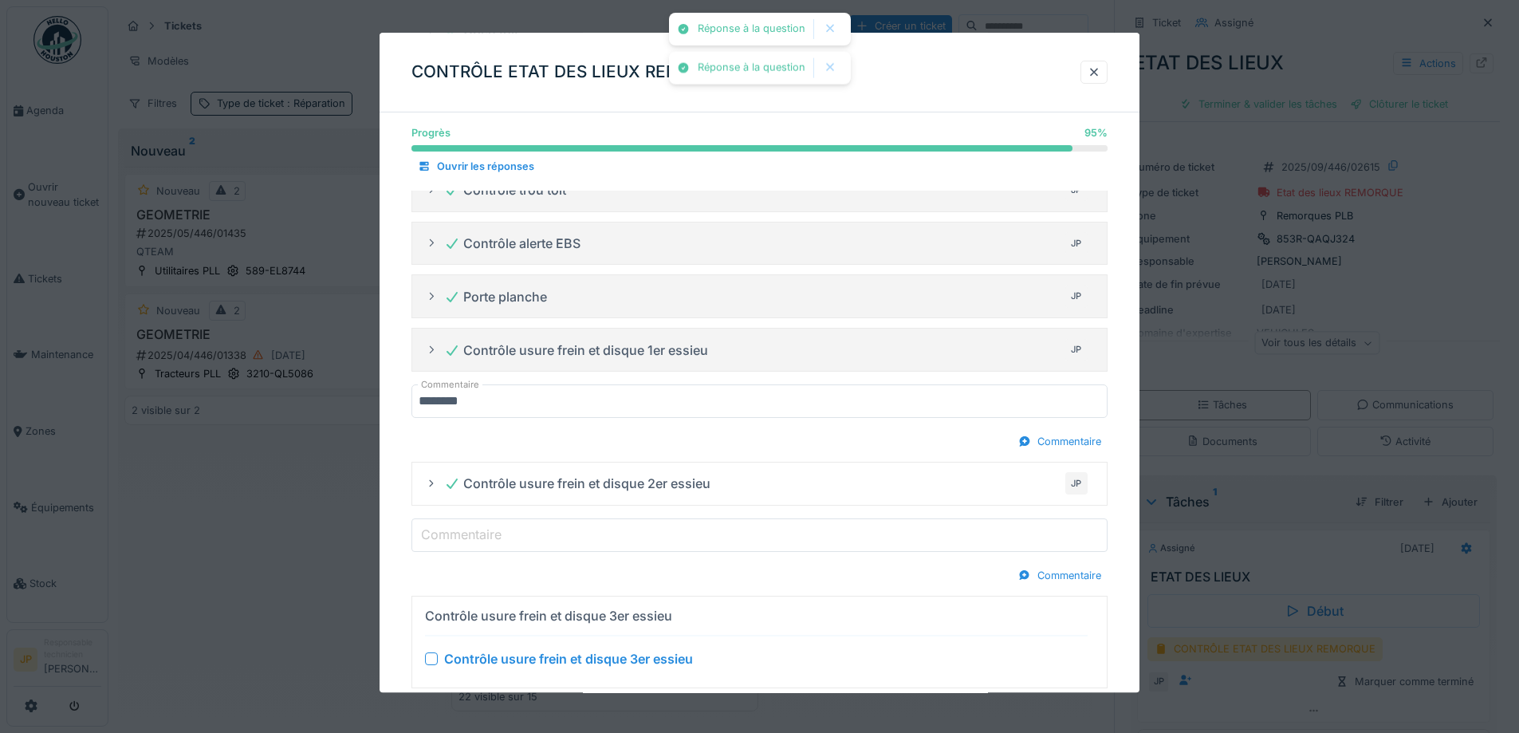
click at [629, 541] on input "Commentaire" at bounding box center [760, 534] width 696 height 33
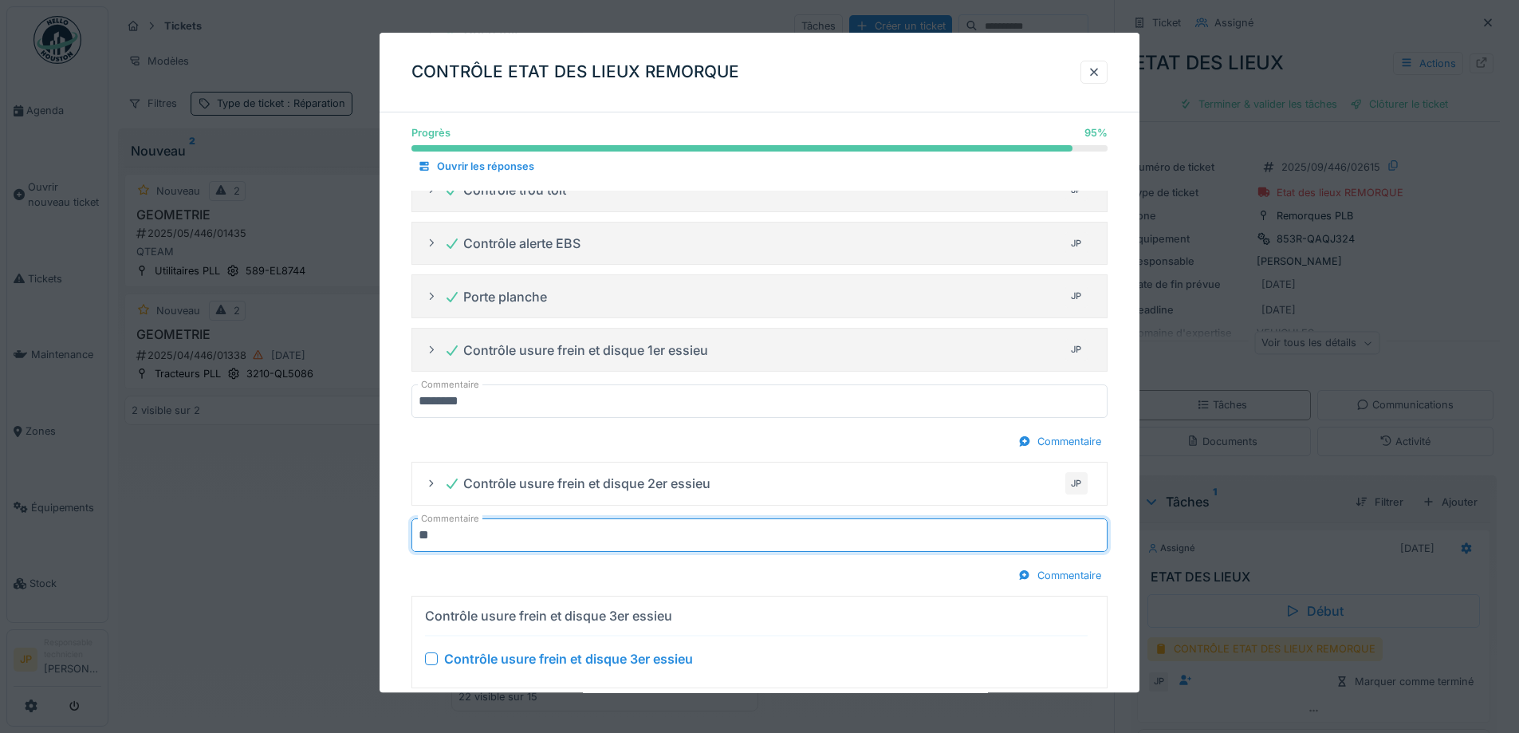
type input "********"
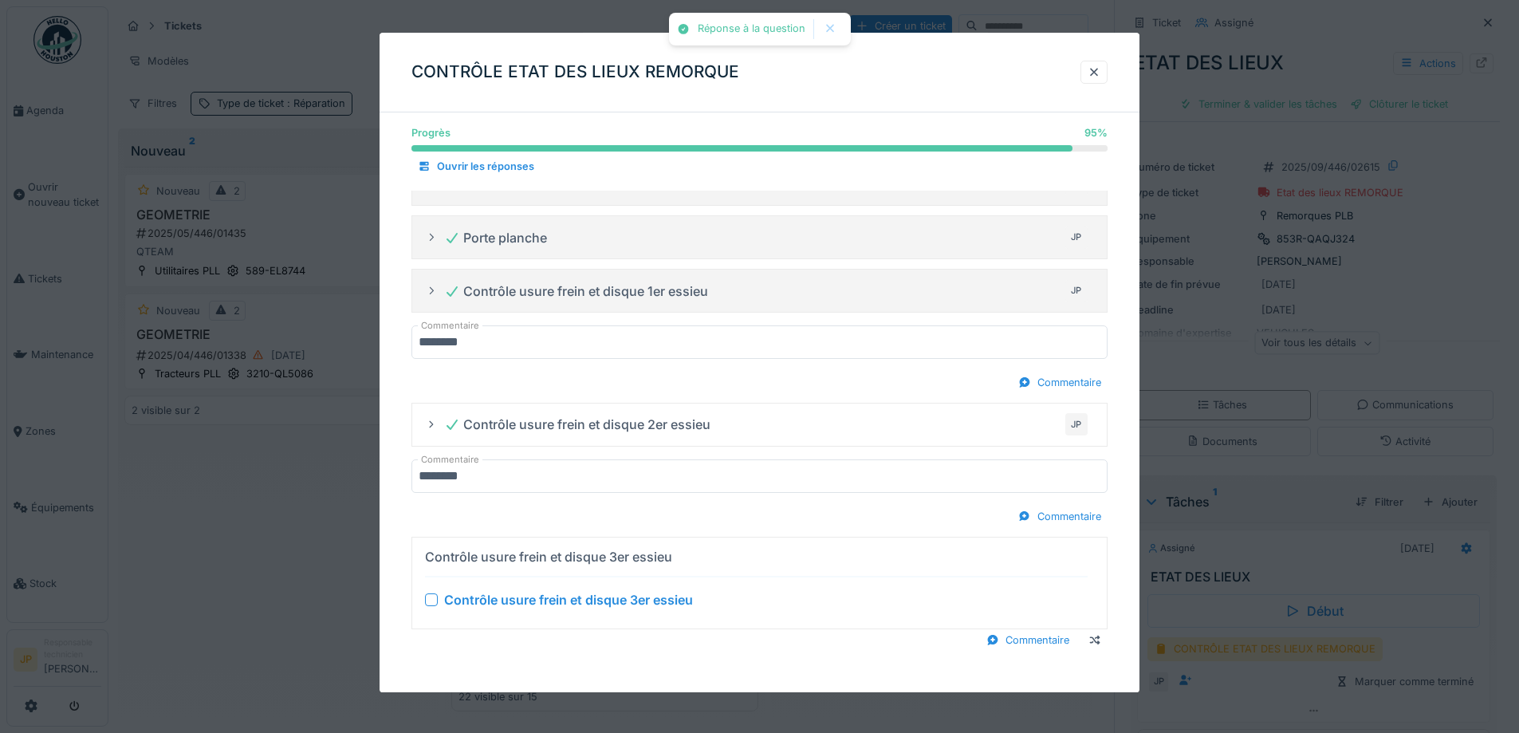
click at [432, 600] on div at bounding box center [431, 599] width 13 height 13
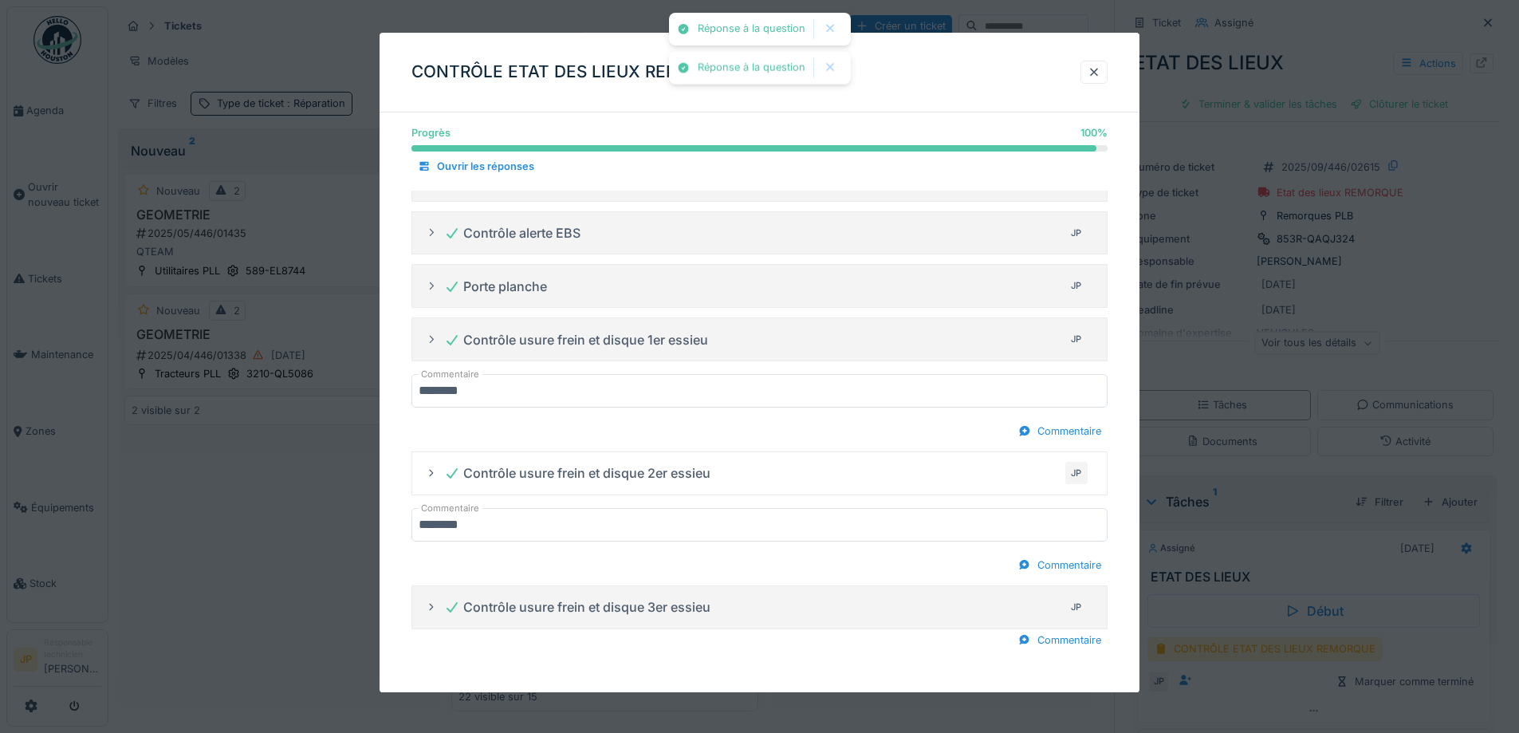
scroll to position [791, 0]
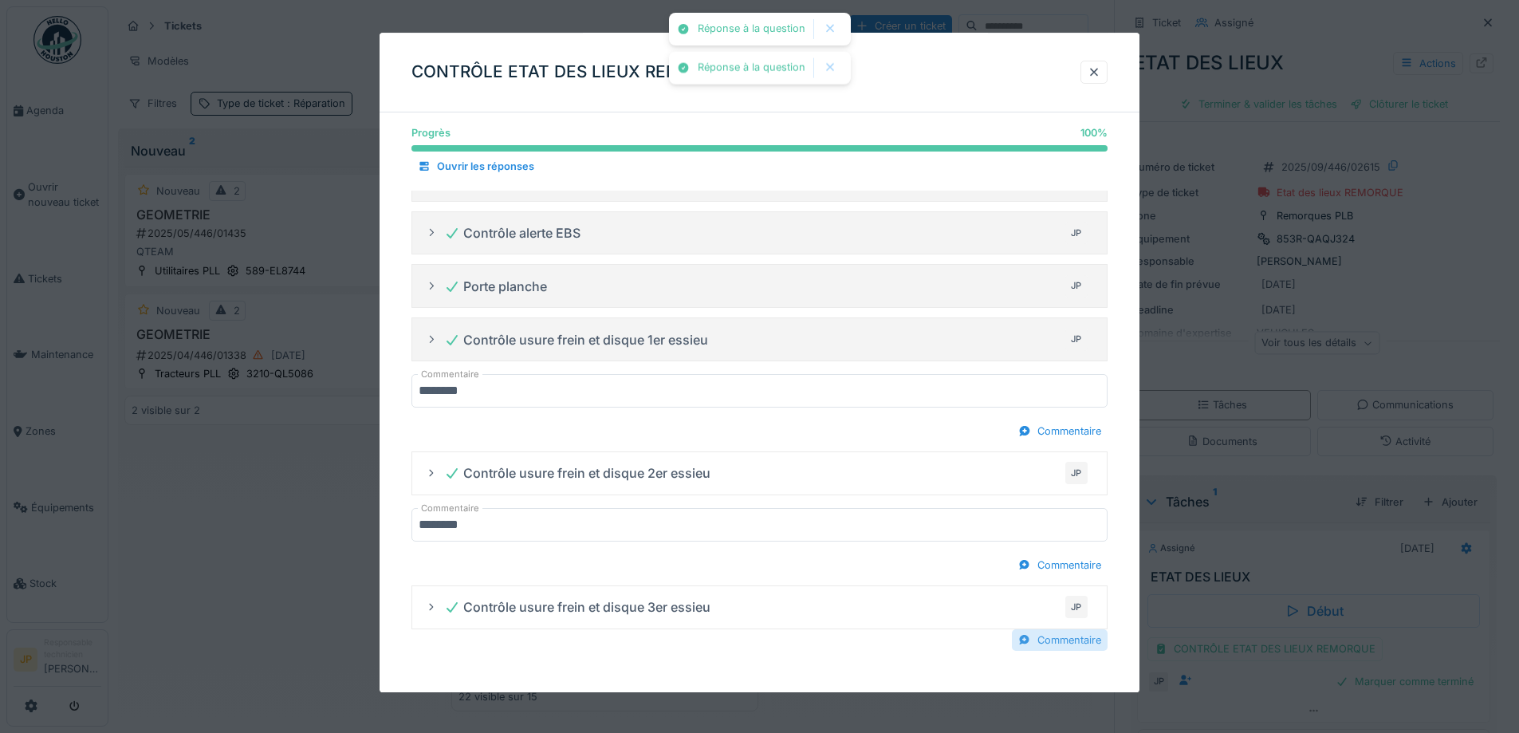
click at [1053, 644] on div "Commentaire" at bounding box center [1060, 640] width 96 height 22
click at [471, 664] on label "Commentaire" at bounding box center [461, 657] width 87 height 19
click at [471, 664] on input "Commentaire" at bounding box center [760, 658] width 696 height 33
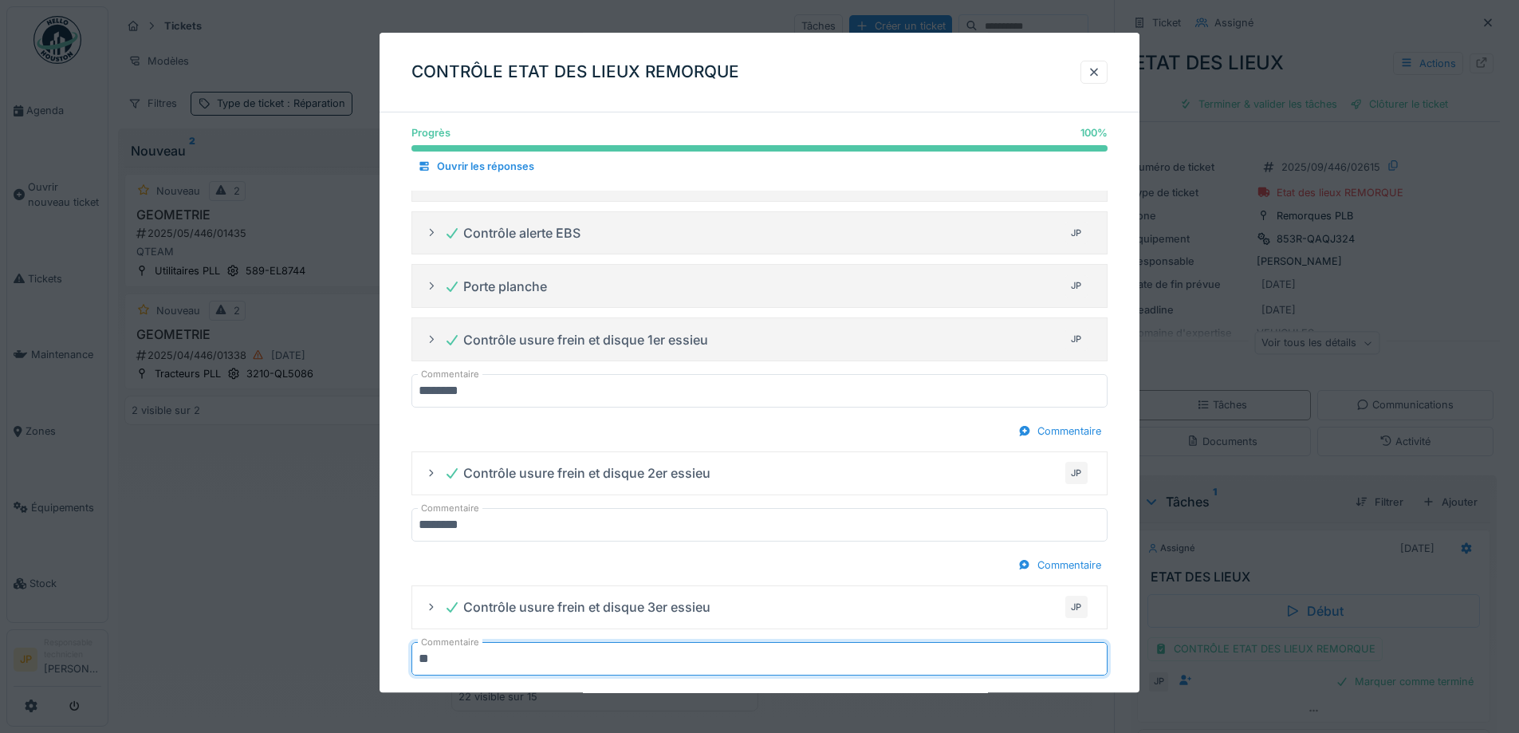
type input "********"
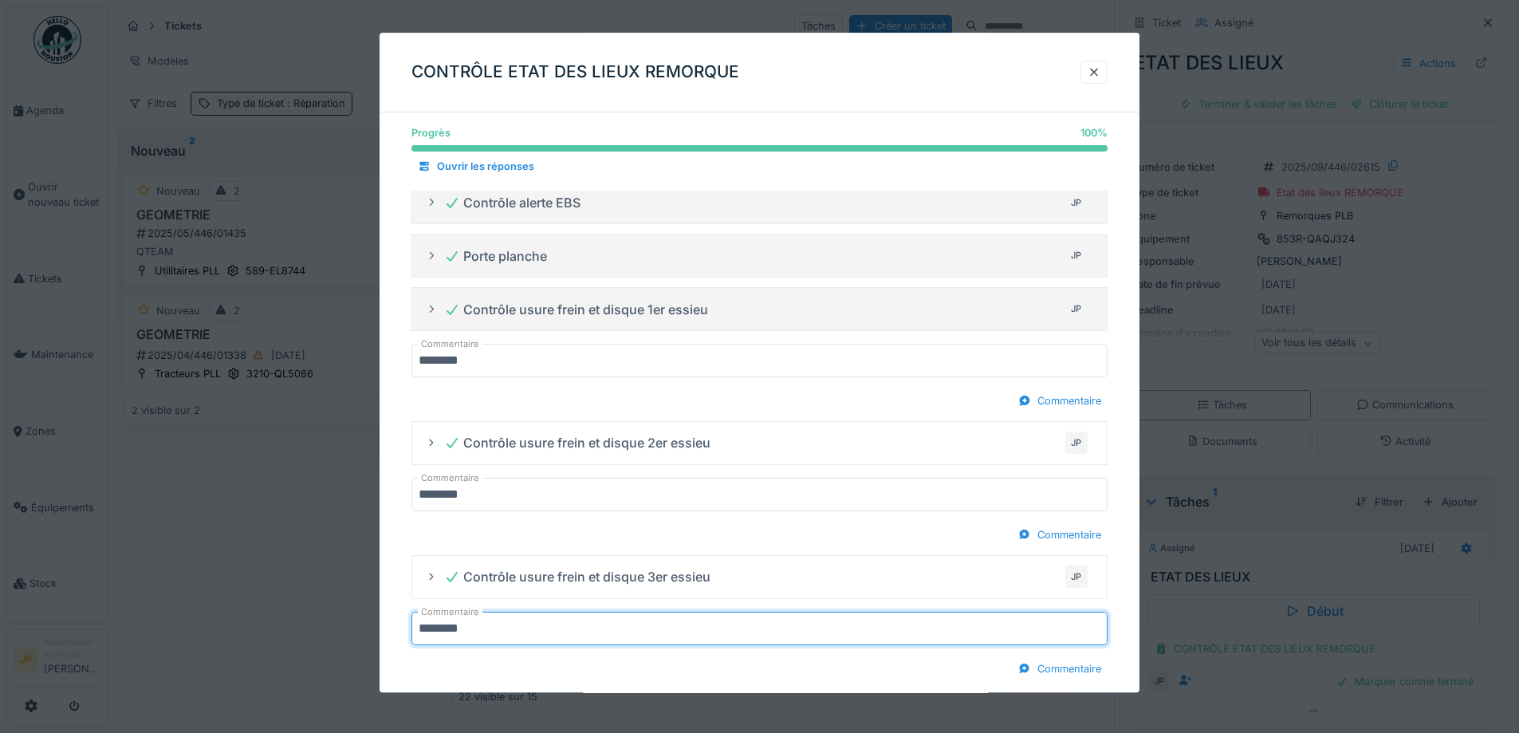
scroll to position [850, 0]
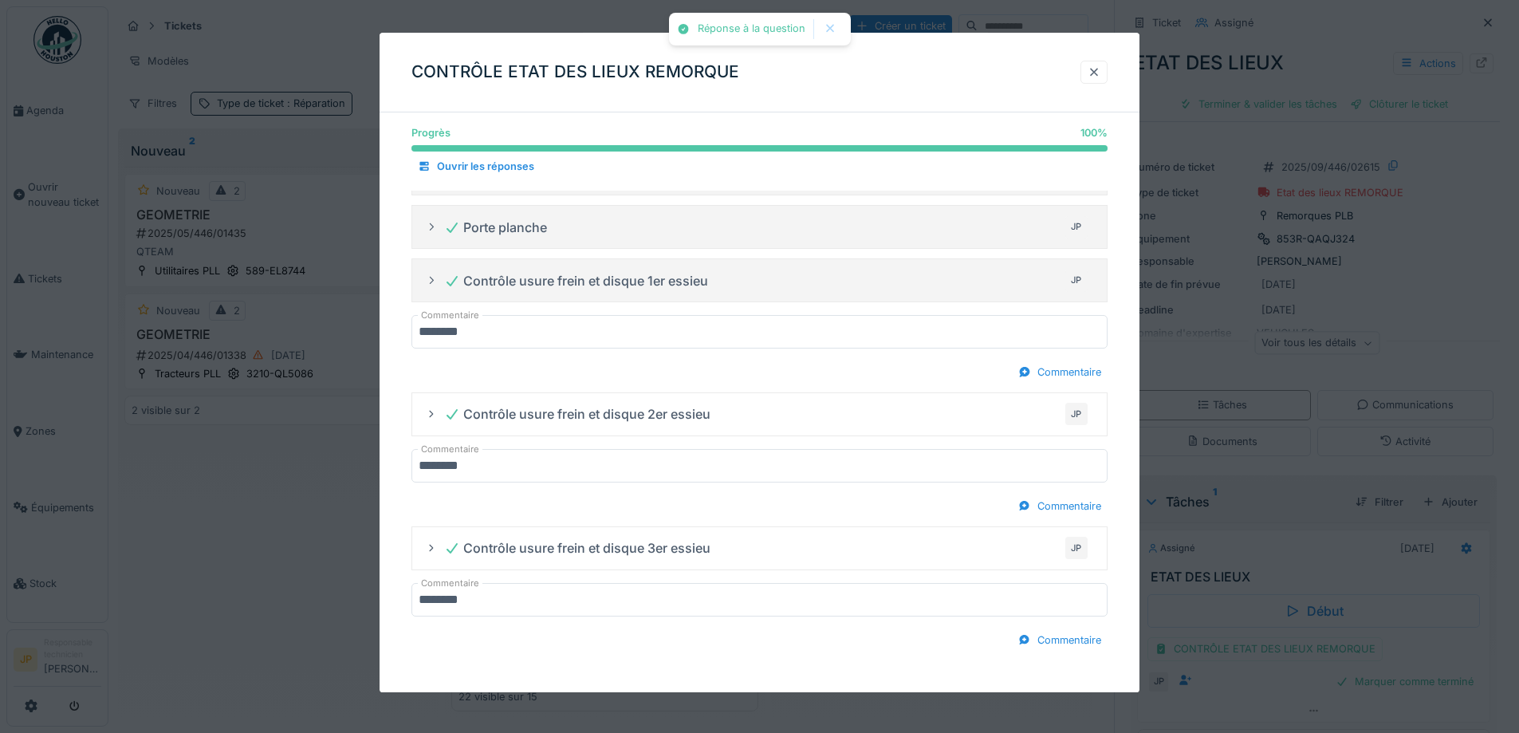
click at [1101, 72] on div at bounding box center [1094, 72] width 13 height 15
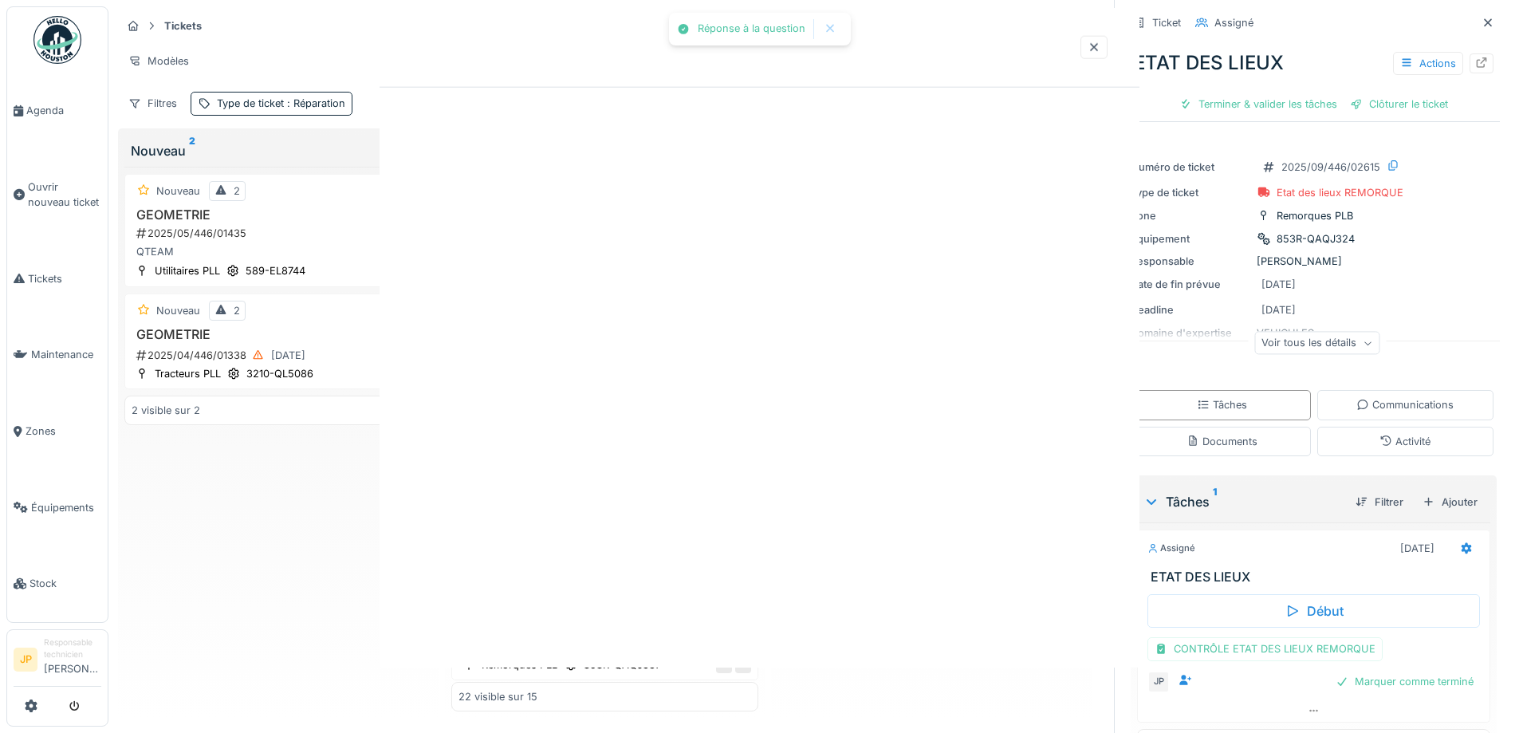
scroll to position [0, 0]
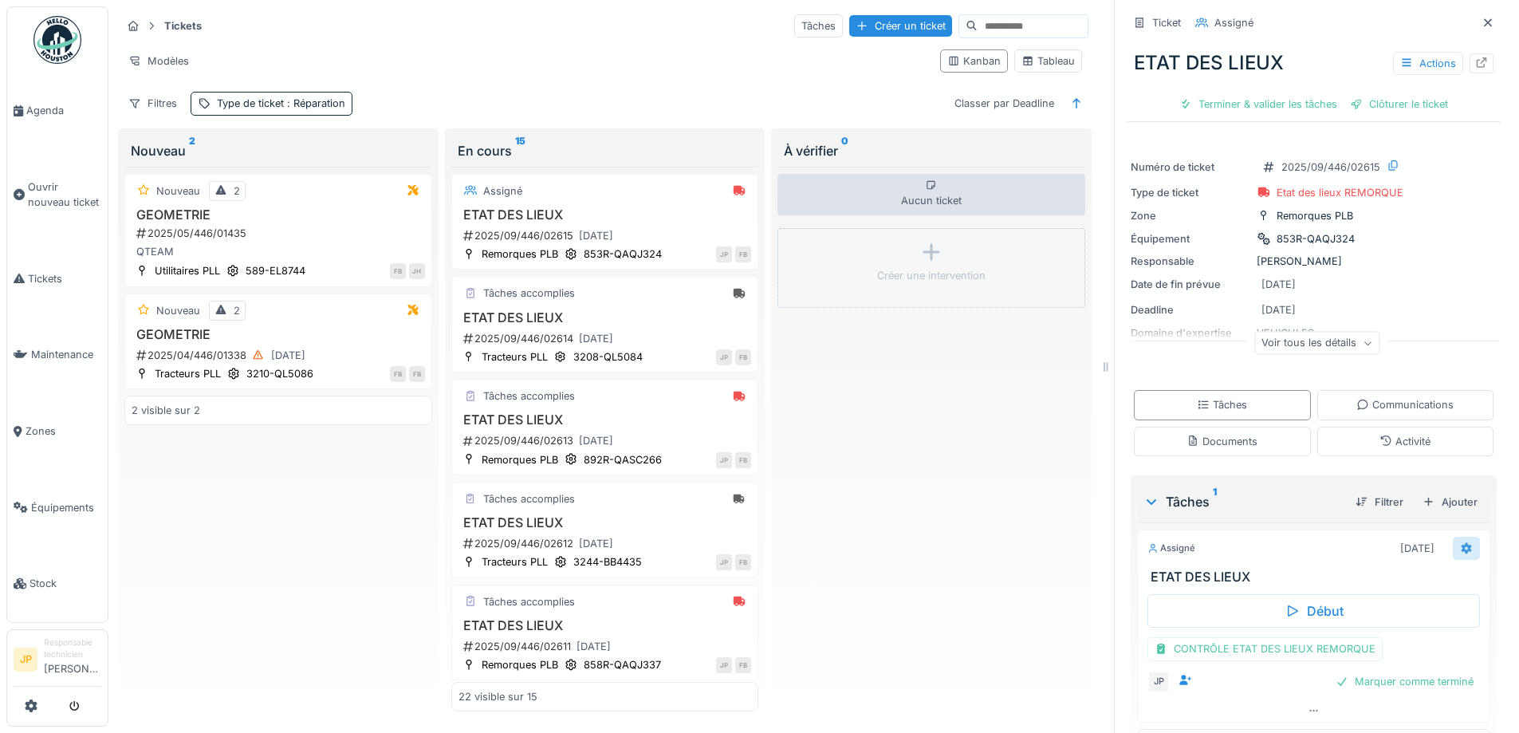
click at [1453, 541] on div at bounding box center [1466, 548] width 27 height 23
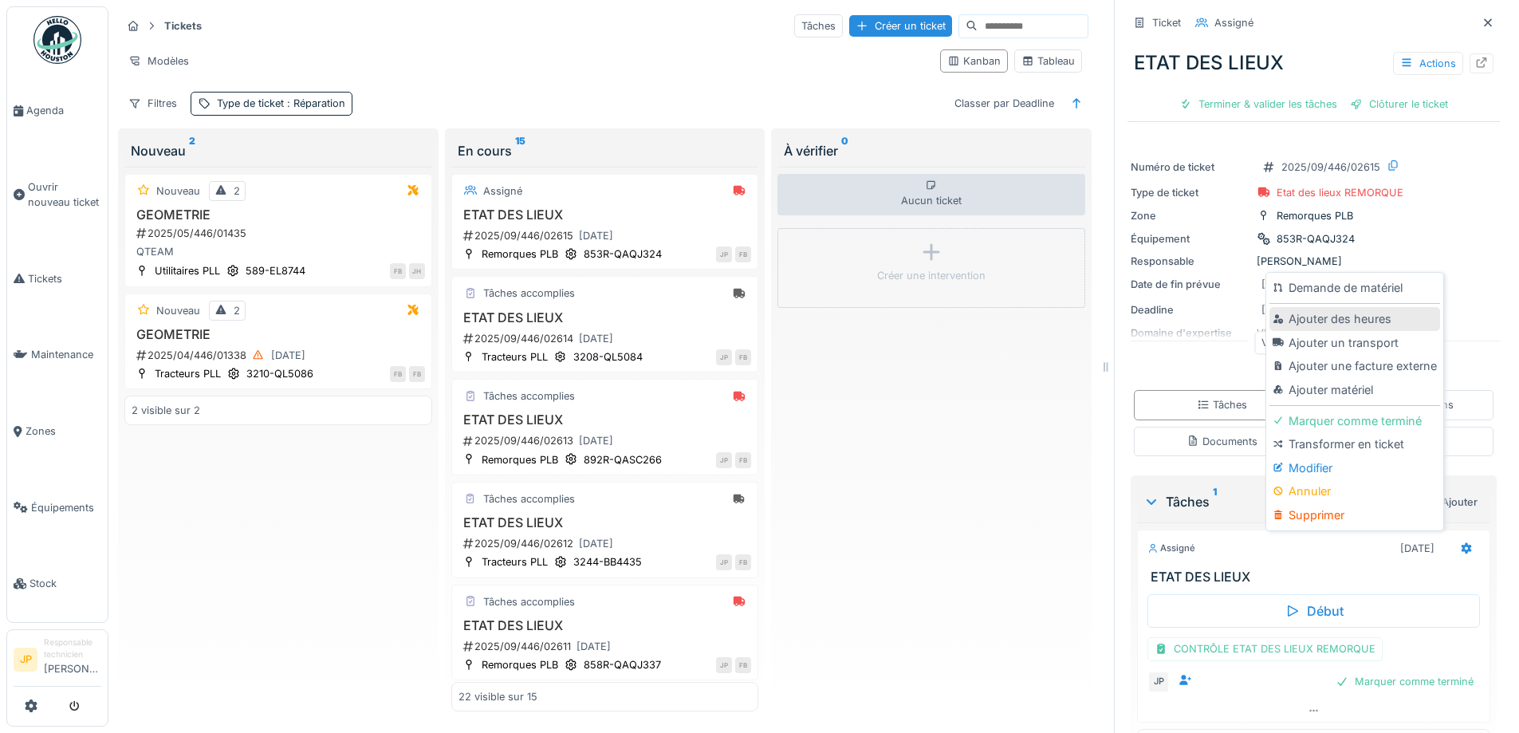
click at [1328, 307] on div "Ajouter des heures" at bounding box center [1355, 319] width 170 height 24
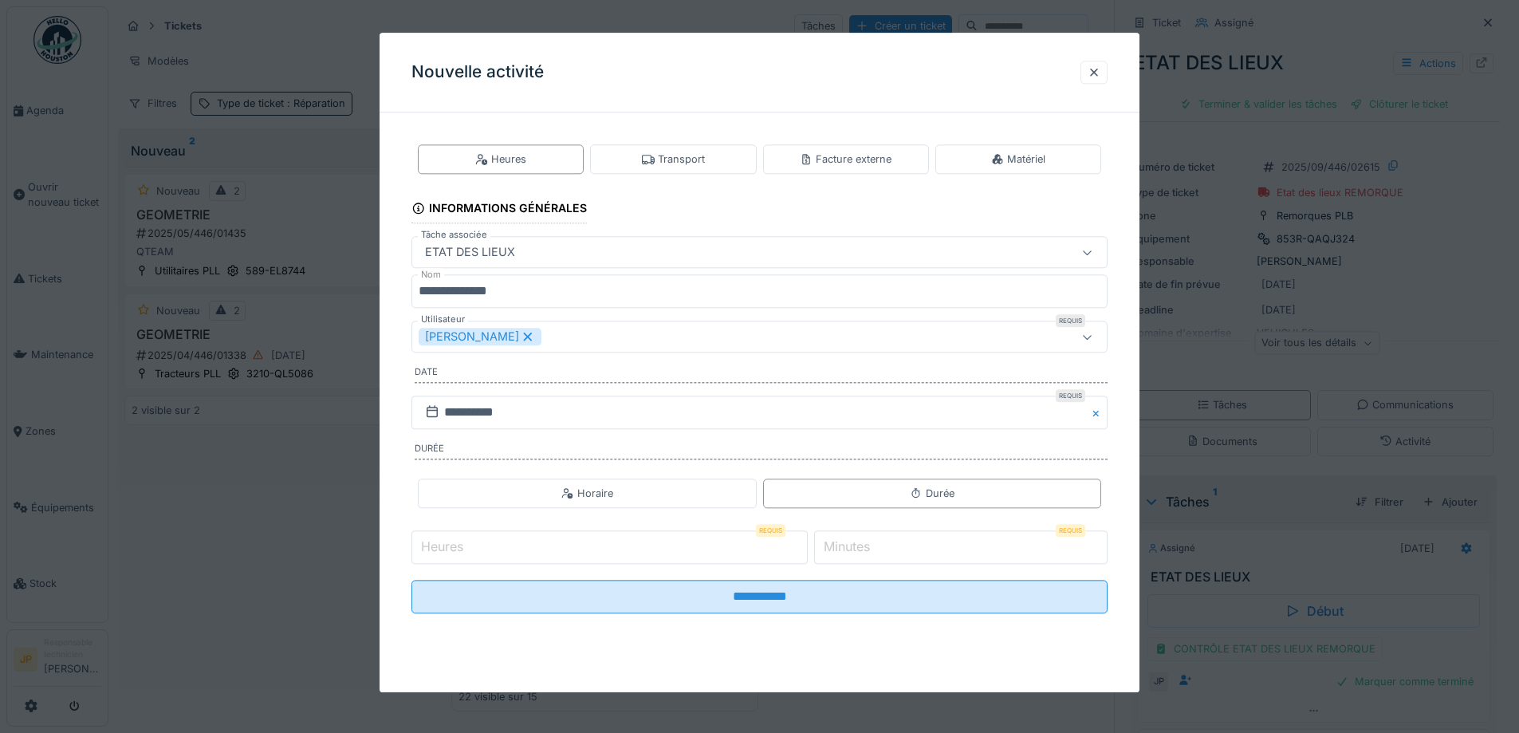
click at [514, 556] on input "Heures" at bounding box center [610, 546] width 396 height 33
type input "*"
click at [900, 552] on input "*" at bounding box center [960, 546] width 293 height 33
type input "**"
click at [822, 616] on fieldset "**********" at bounding box center [760, 375] width 696 height 501
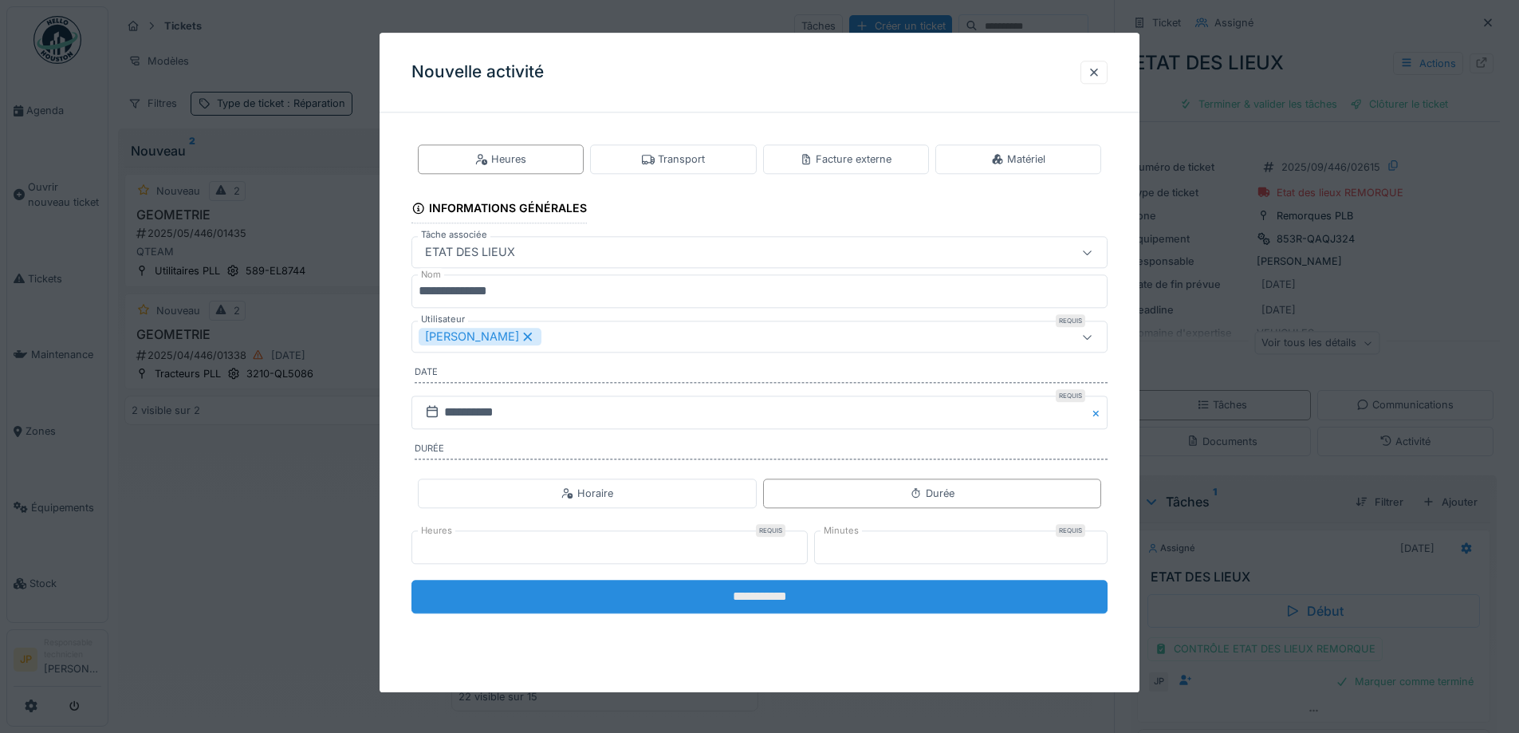
click at [768, 602] on input "**********" at bounding box center [760, 596] width 696 height 33
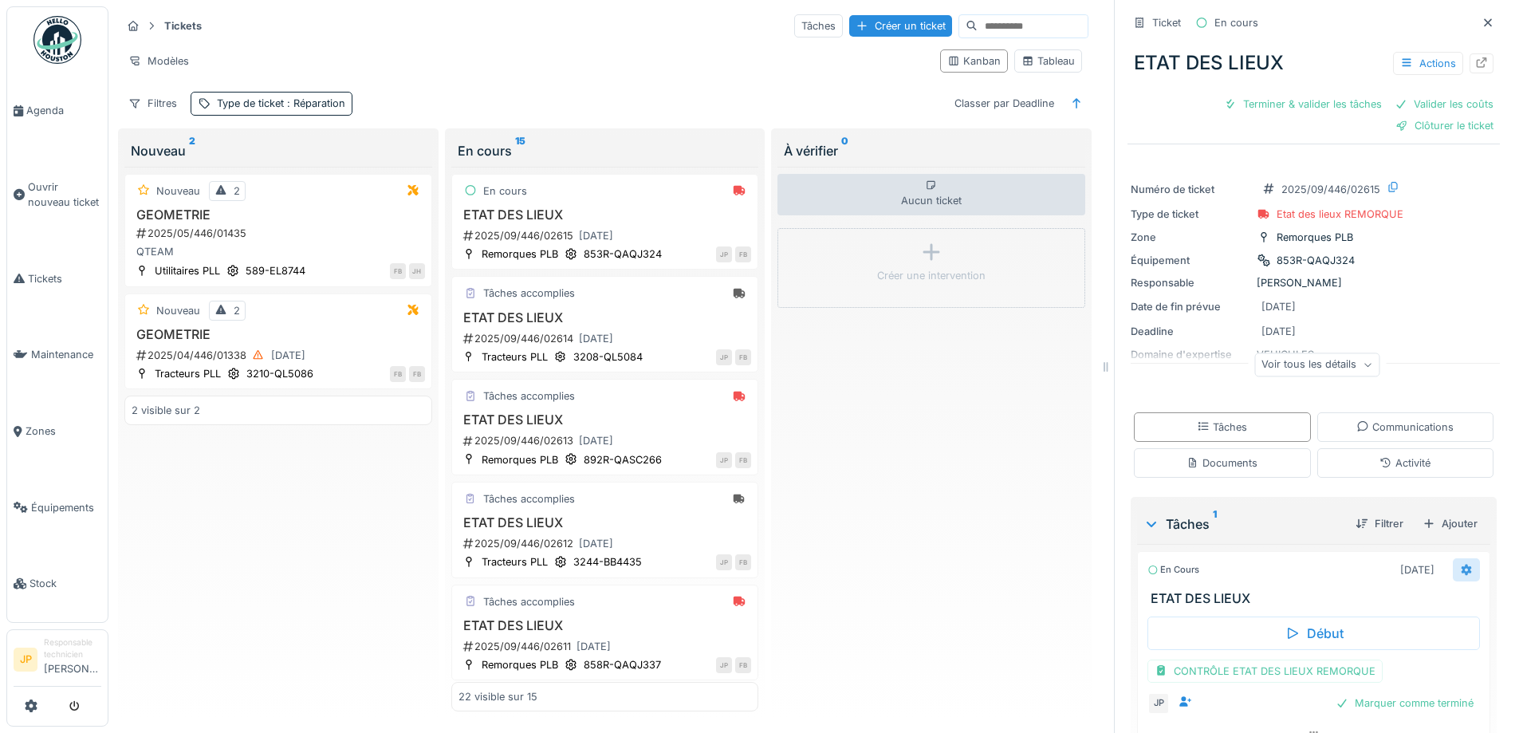
click at [1460, 565] on icon at bounding box center [1466, 570] width 13 height 10
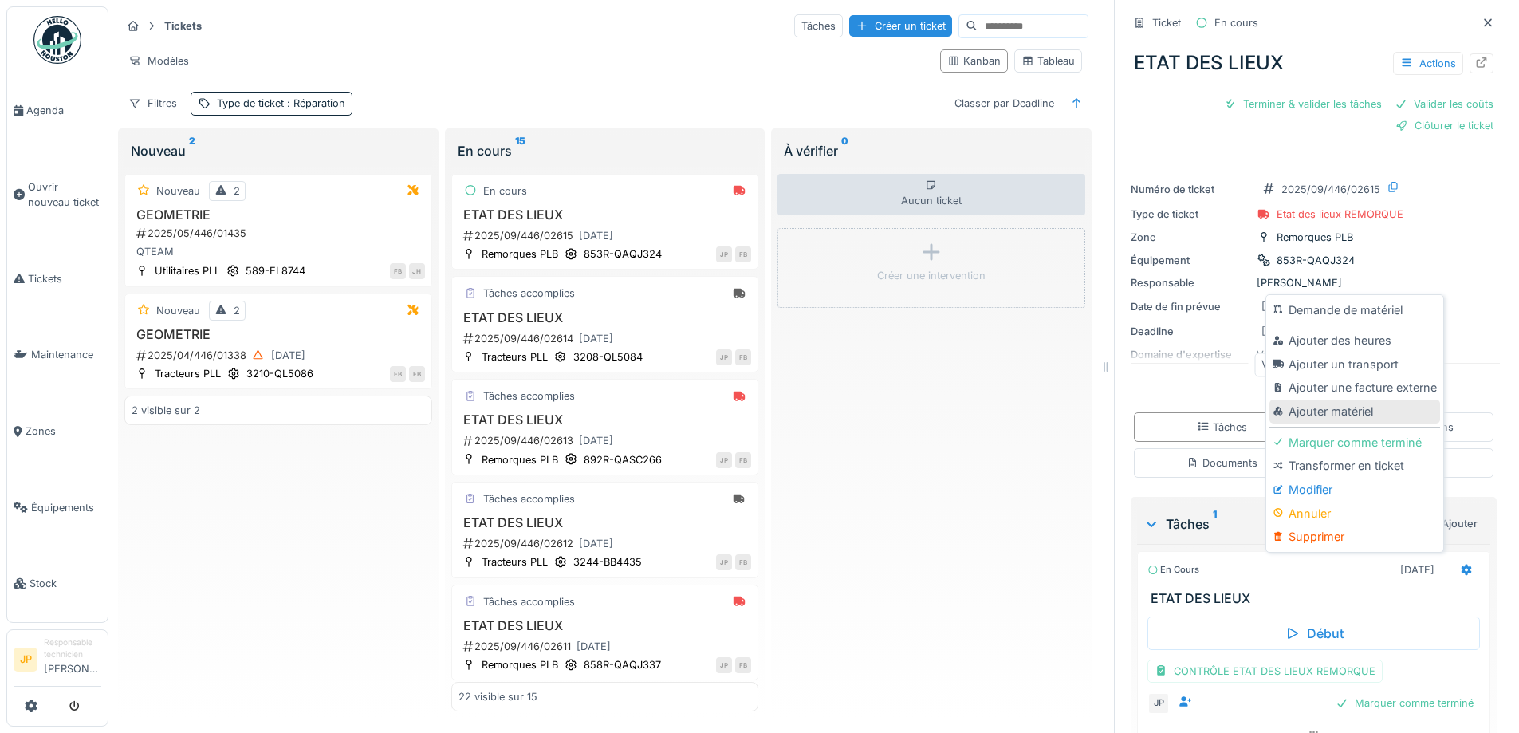
drag, startPoint x: 1326, startPoint y: 392, endPoint x: 1314, endPoint y: 393, distance: 12.1
click at [1325, 400] on div "Ajouter matériel" at bounding box center [1355, 412] width 170 height 24
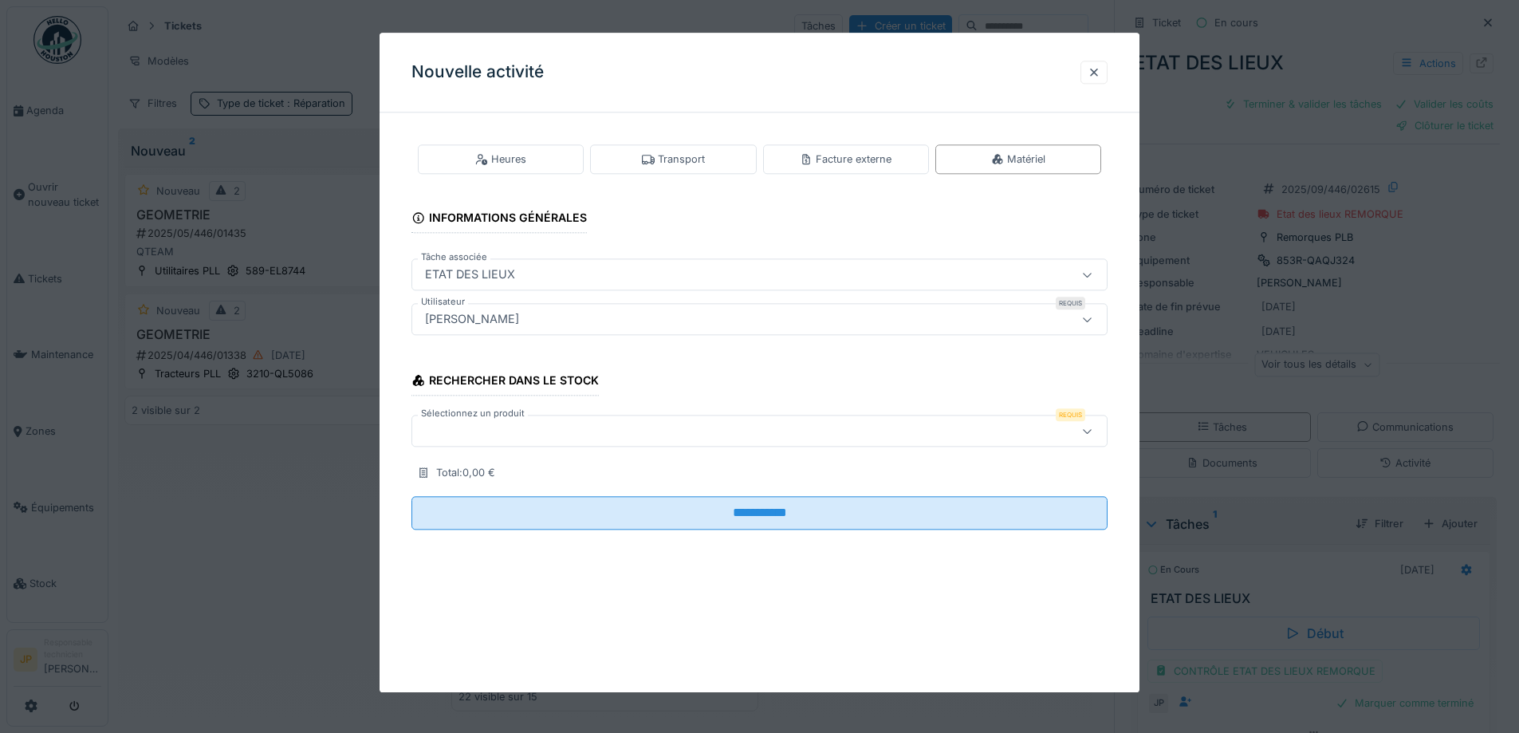
click at [502, 437] on div at bounding box center [719, 432] width 601 height 18
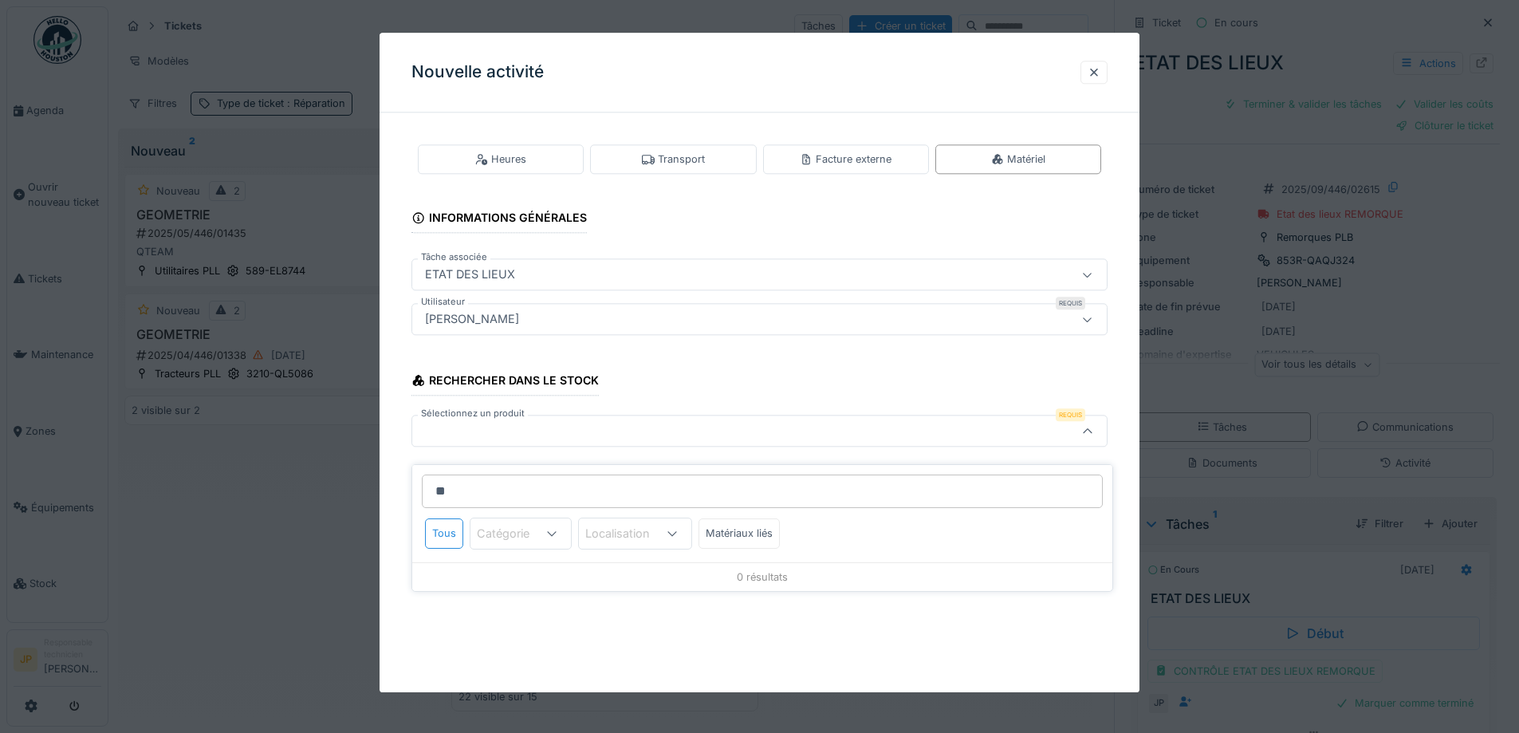
type input "*"
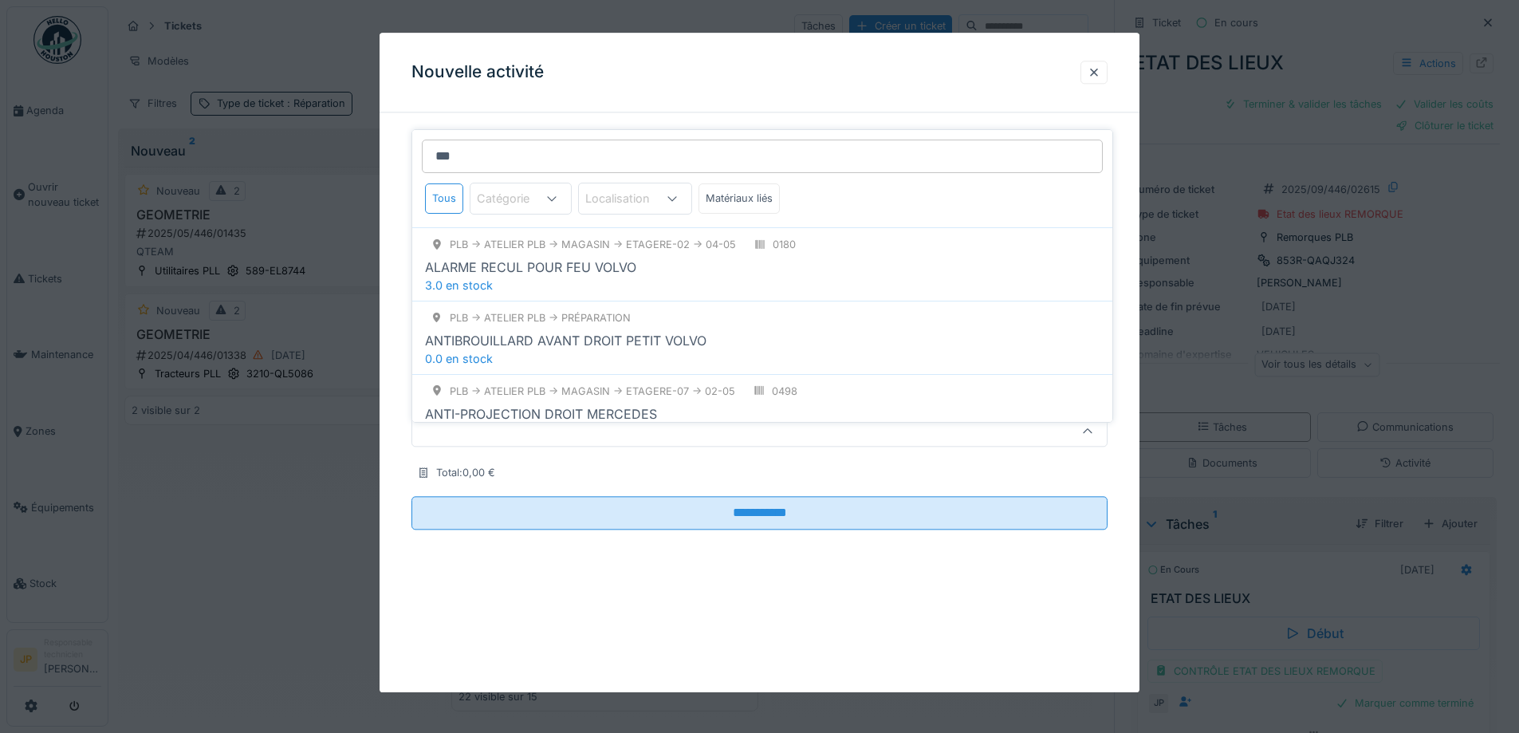
drag, startPoint x: 418, startPoint y: 134, endPoint x: 345, endPoint y: 134, distance: 72.6
click at [345, 134] on body "Agenda Ouvrir nouveau ticket Tickets Maintenance Zones Équipements Stock JP Res…" at bounding box center [759, 366] width 1519 height 733
type input "*"
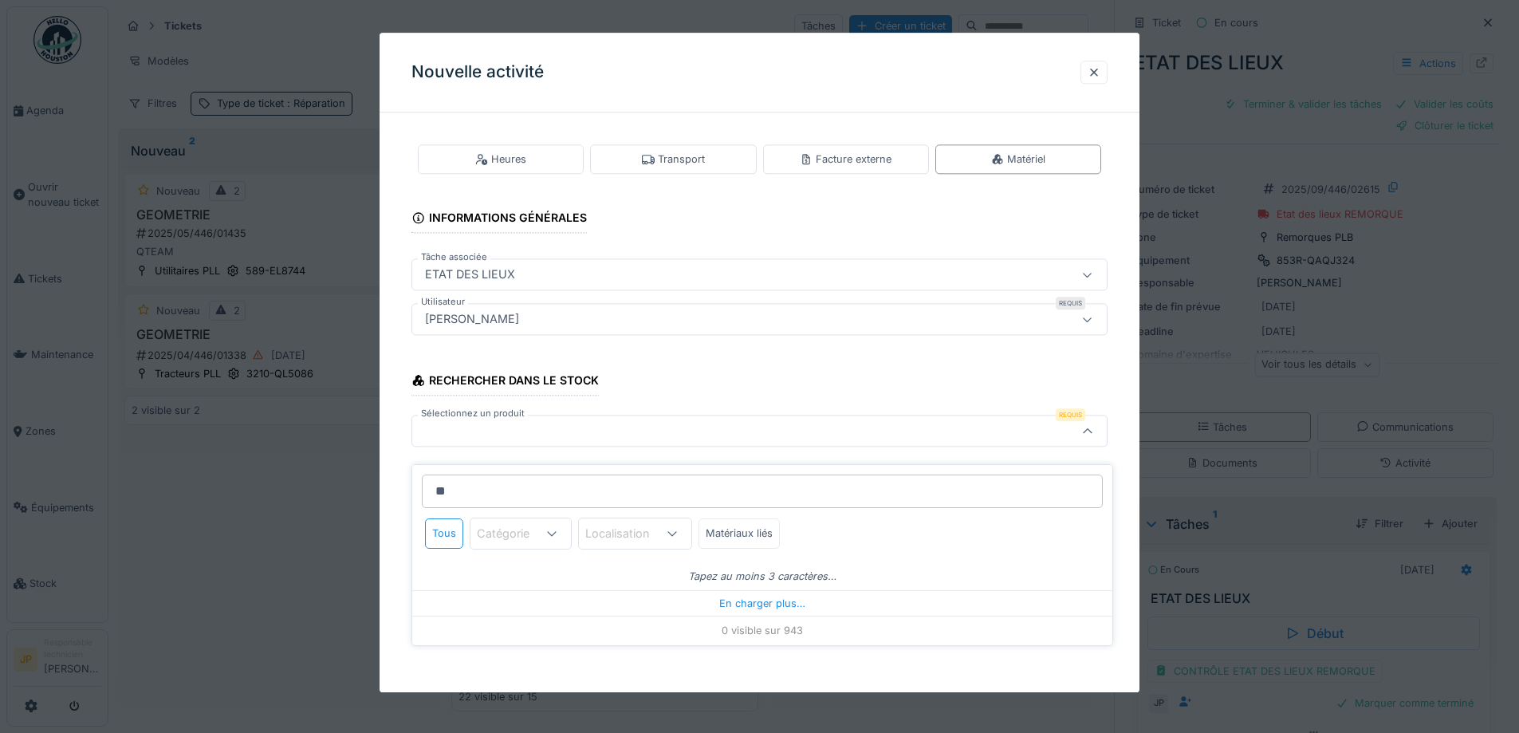
type input "***"
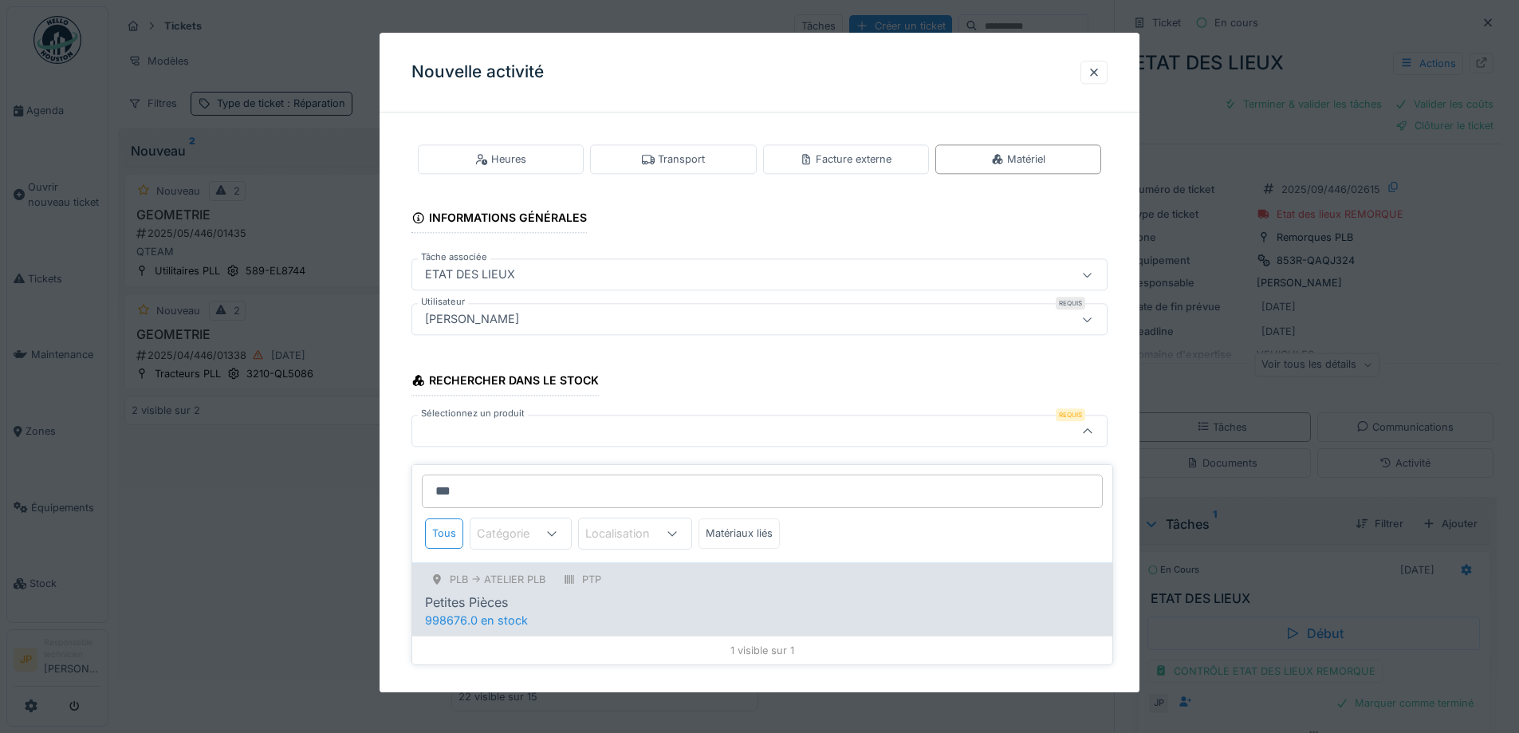
click at [632, 593] on div "Petites Pièces" at bounding box center [762, 602] width 675 height 19
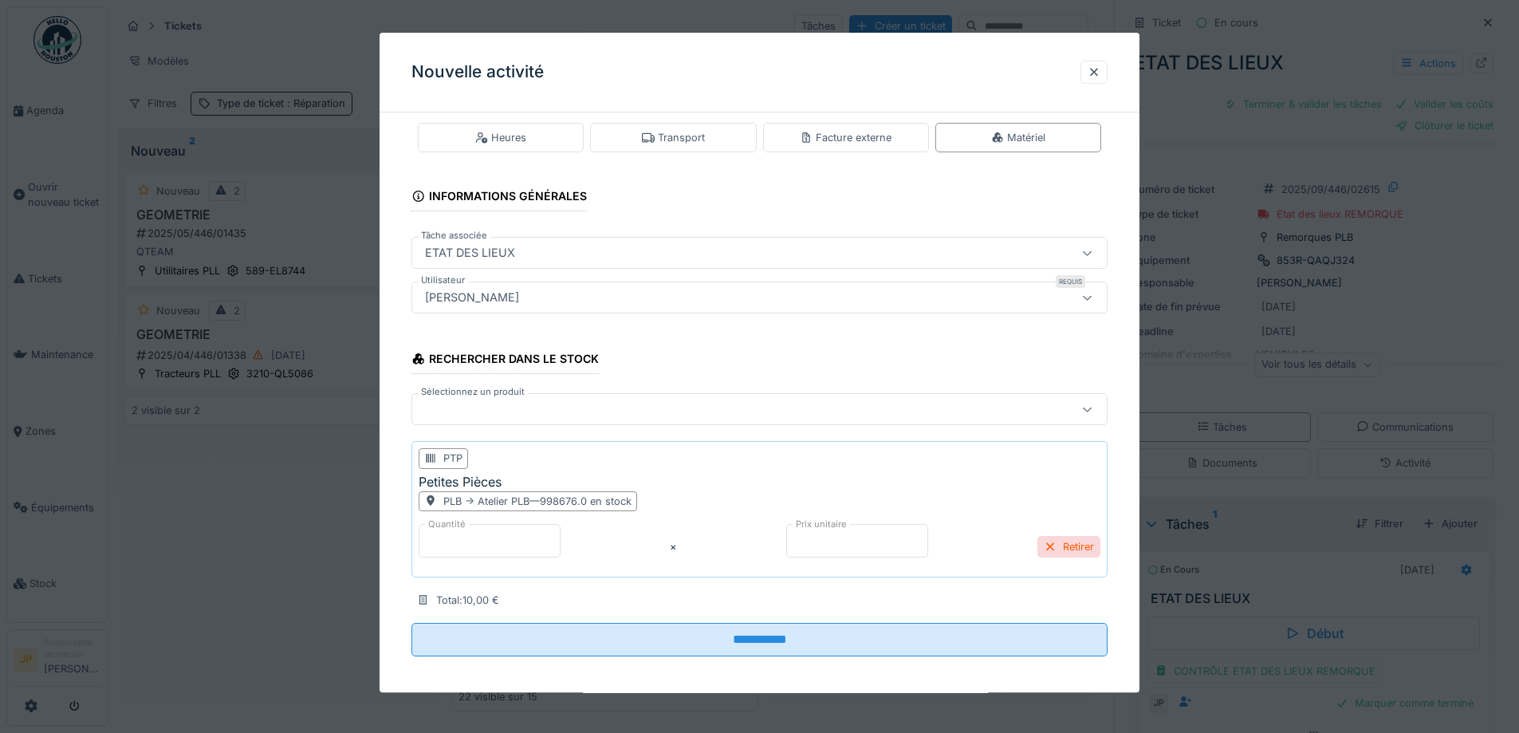
scroll to position [30, 0]
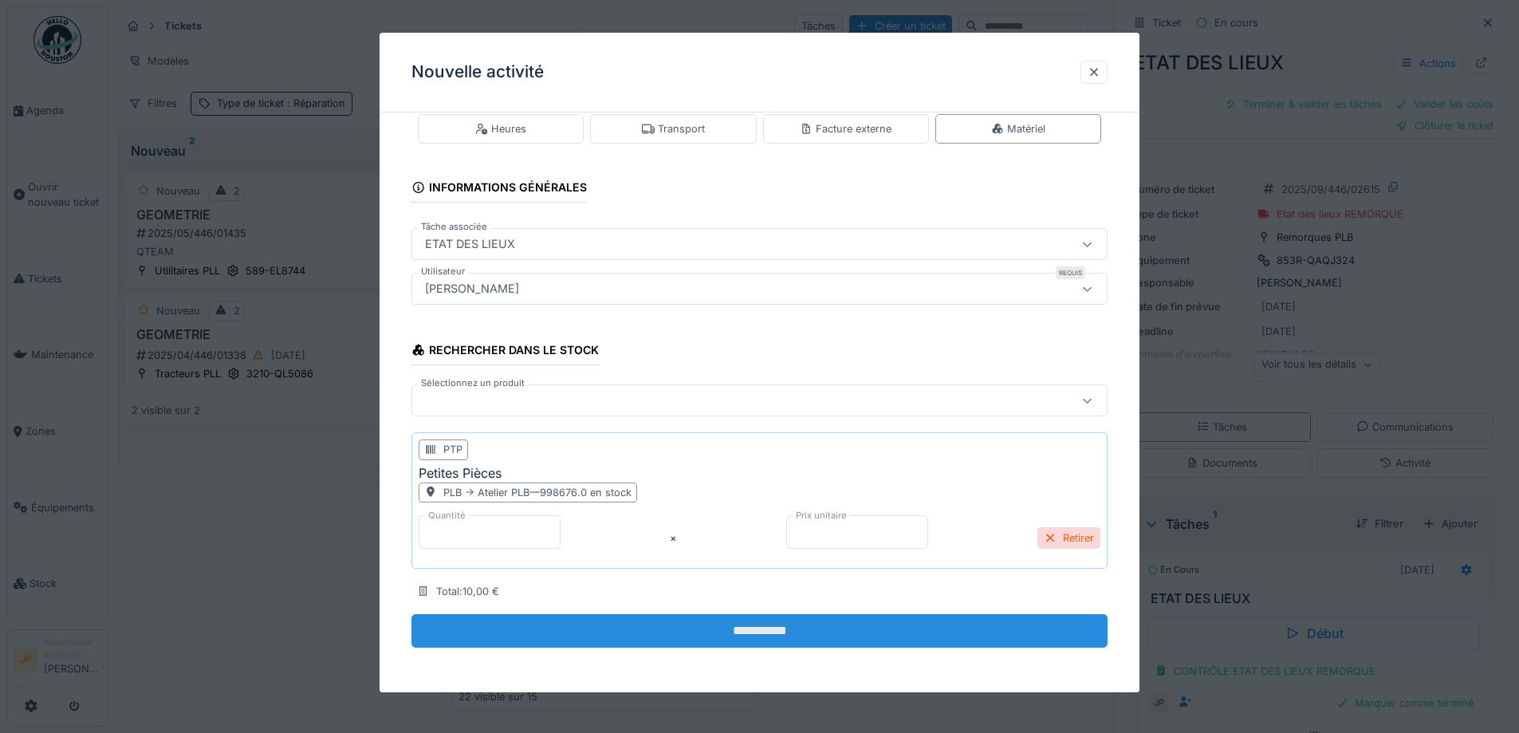
click at [731, 637] on input "**********" at bounding box center [760, 630] width 696 height 33
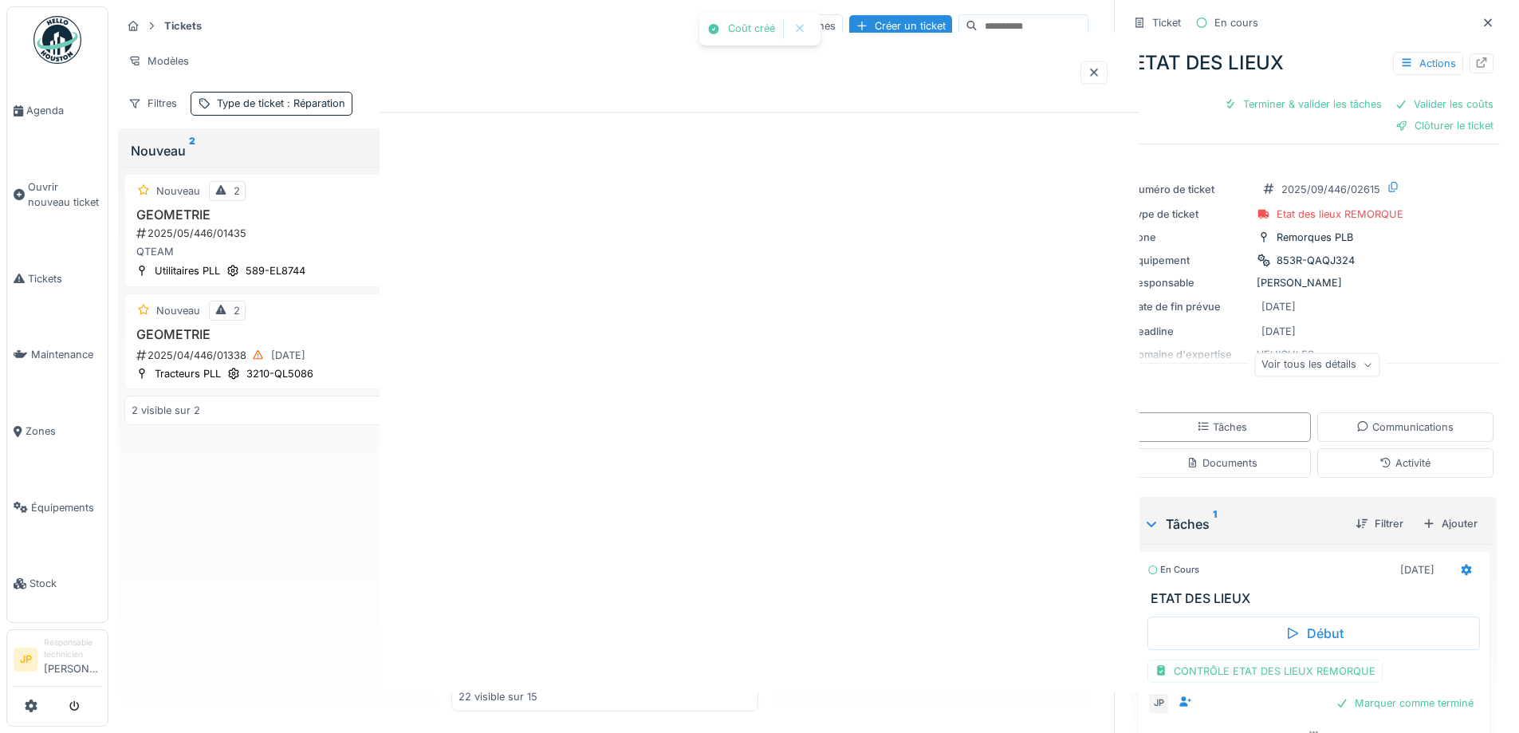
scroll to position [0, 0]
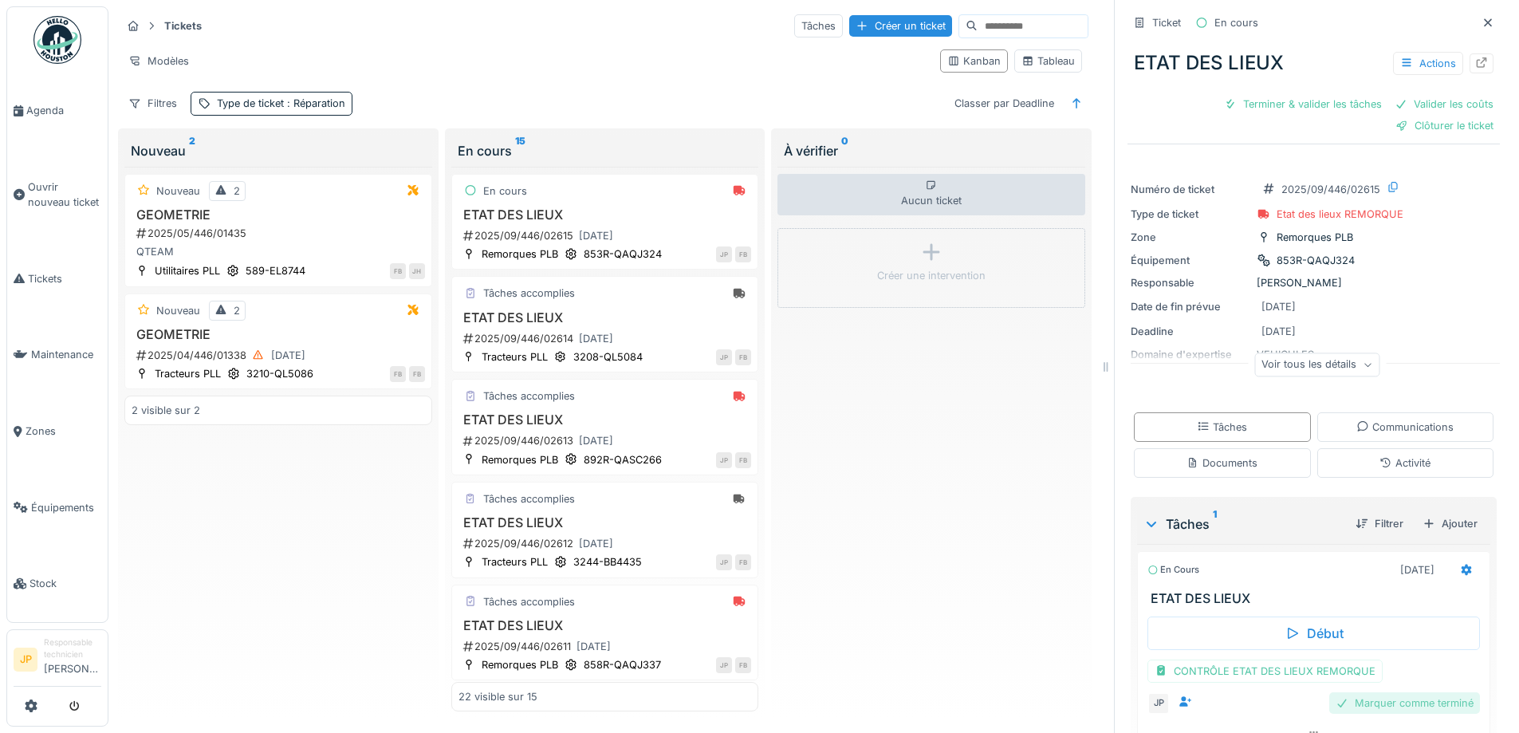
click at [1393, 695] on div "Marquer comme terminé" at bounding box center [1404, 703] width 151 height 22
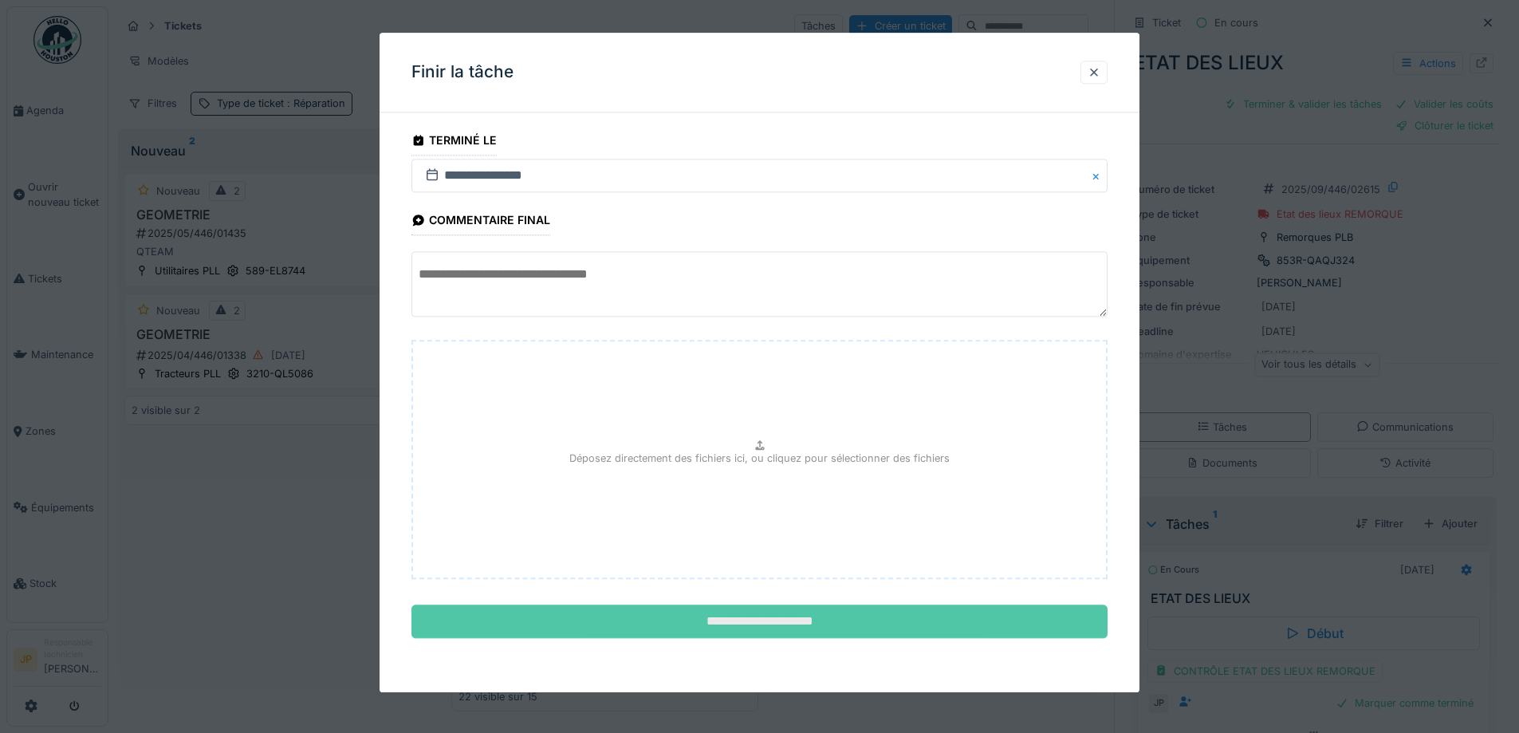
click at [750, 616] on input "**********" at bounding box center [760, 621] width 696 height 33
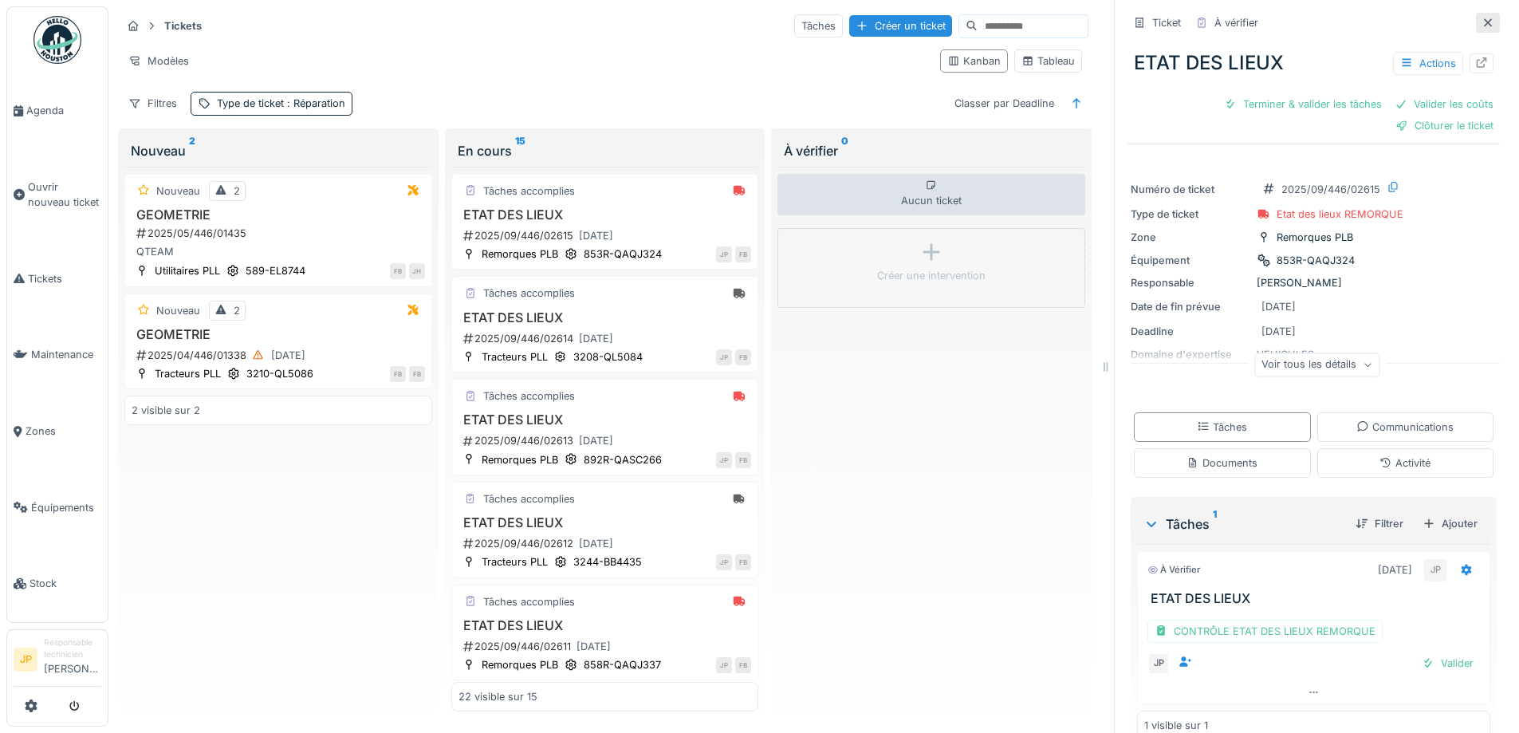
click at [1476, 21] on div at bounding box center [1488, 23] width 24 height 20
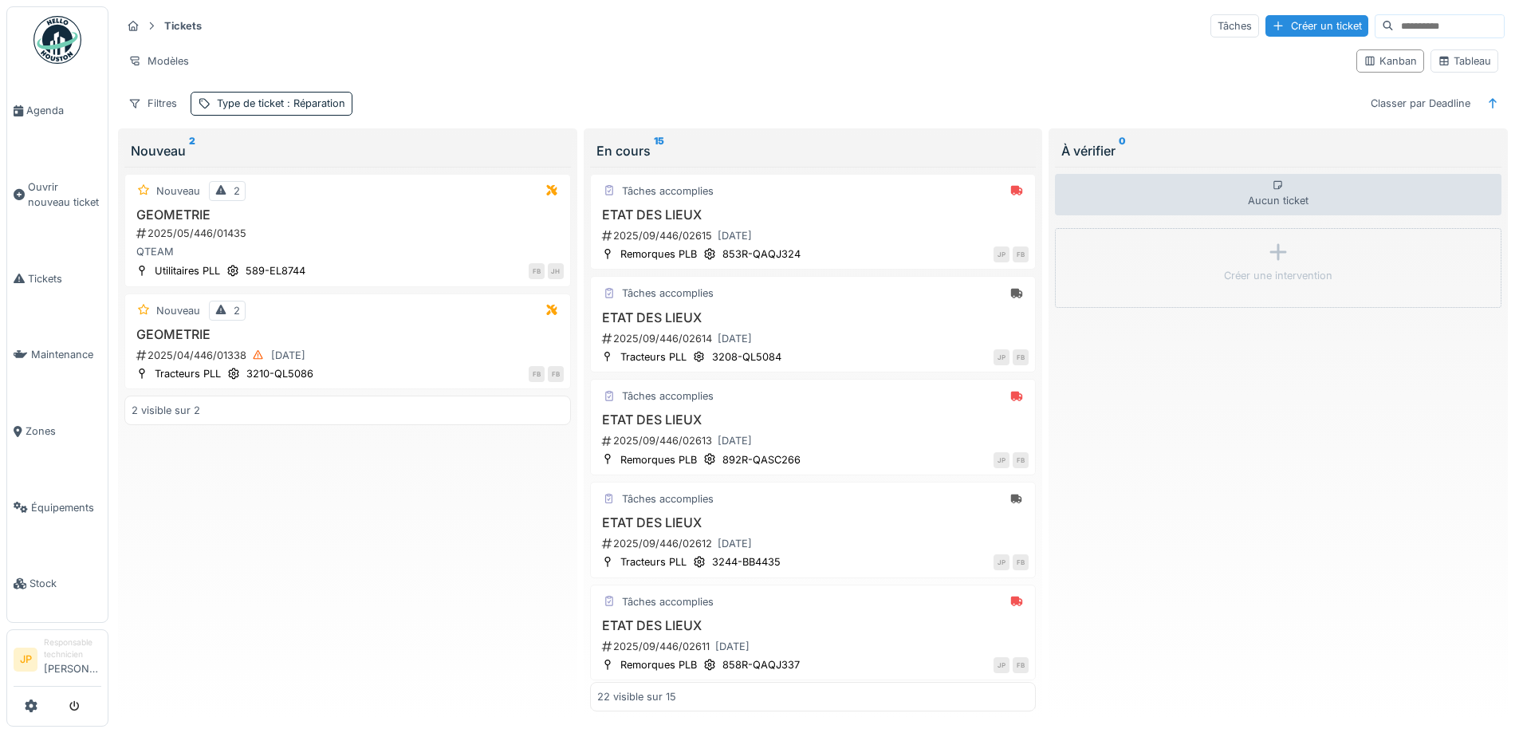
scroll to position [10, 0]
